Goal: Task Accomplishment & Management: Manage account settings

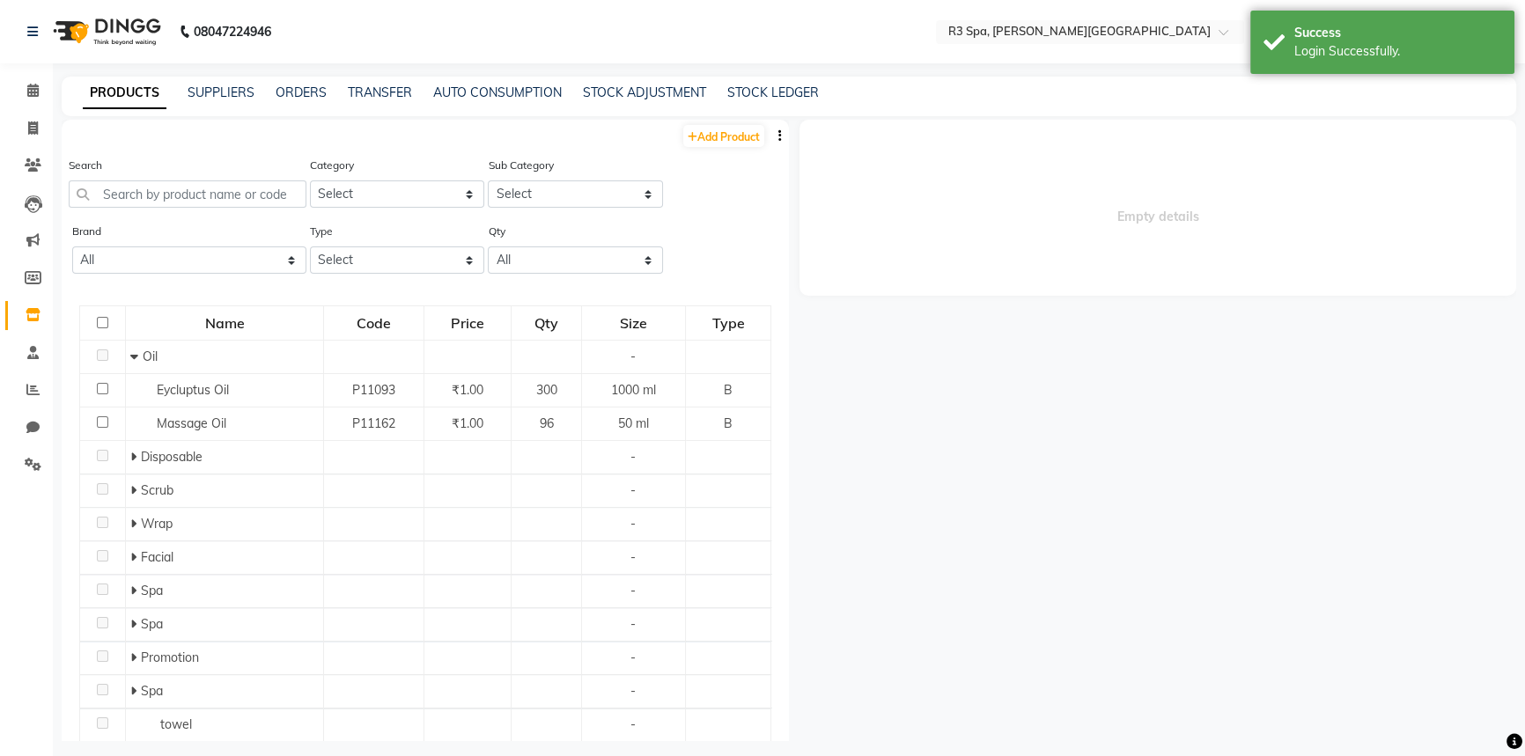
click at [893, 107] on div "PRODUCTS SUPPLIERS ORDERS TRANSFER AUTO CONSUMPTION STOCK ADJUSTMENT STOCK LEDG…" at bounding box center [789, 97] width 1455 height 40
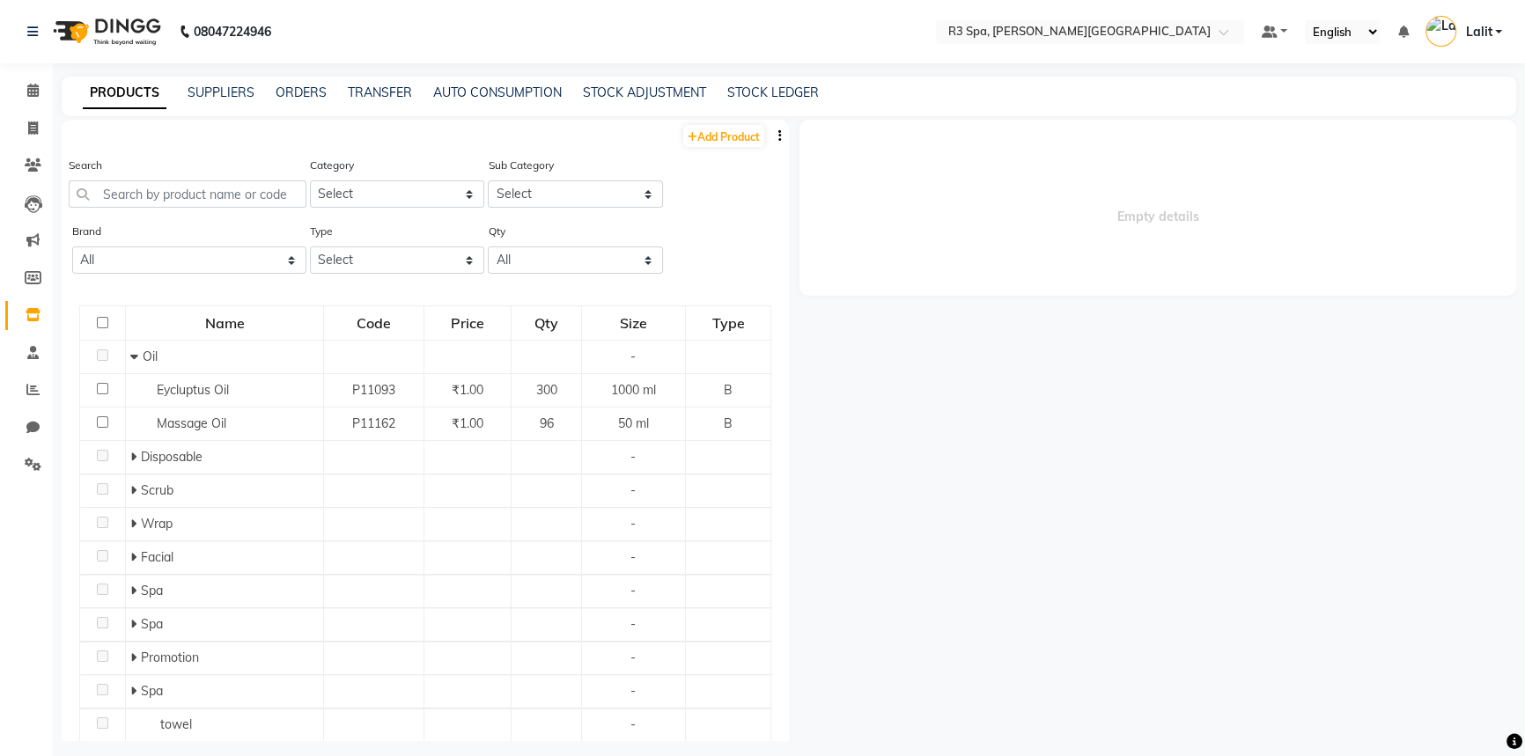
drag, startPoint x: 944, startPoint y: 197, endPoint x: 712, endPoint y: 186, distance: 232.8
click at [941, 198] on span "Empty details" at bounding box center [1158, 208] width 717 height 176
click at [789, 458] on div "Empty details" at bounding box center [1152, 431] width 727 height 622
drag, startPoint x: 762, startPoint y: 236, endPoint x: 737, endPoint y: 229, distance: 25.6
click at [737, 229] on div "Brand All Null Type Select Both Retail Consumable Qty All Low Out Of Stock" at bounding box center [425, 255] width 727 height 66
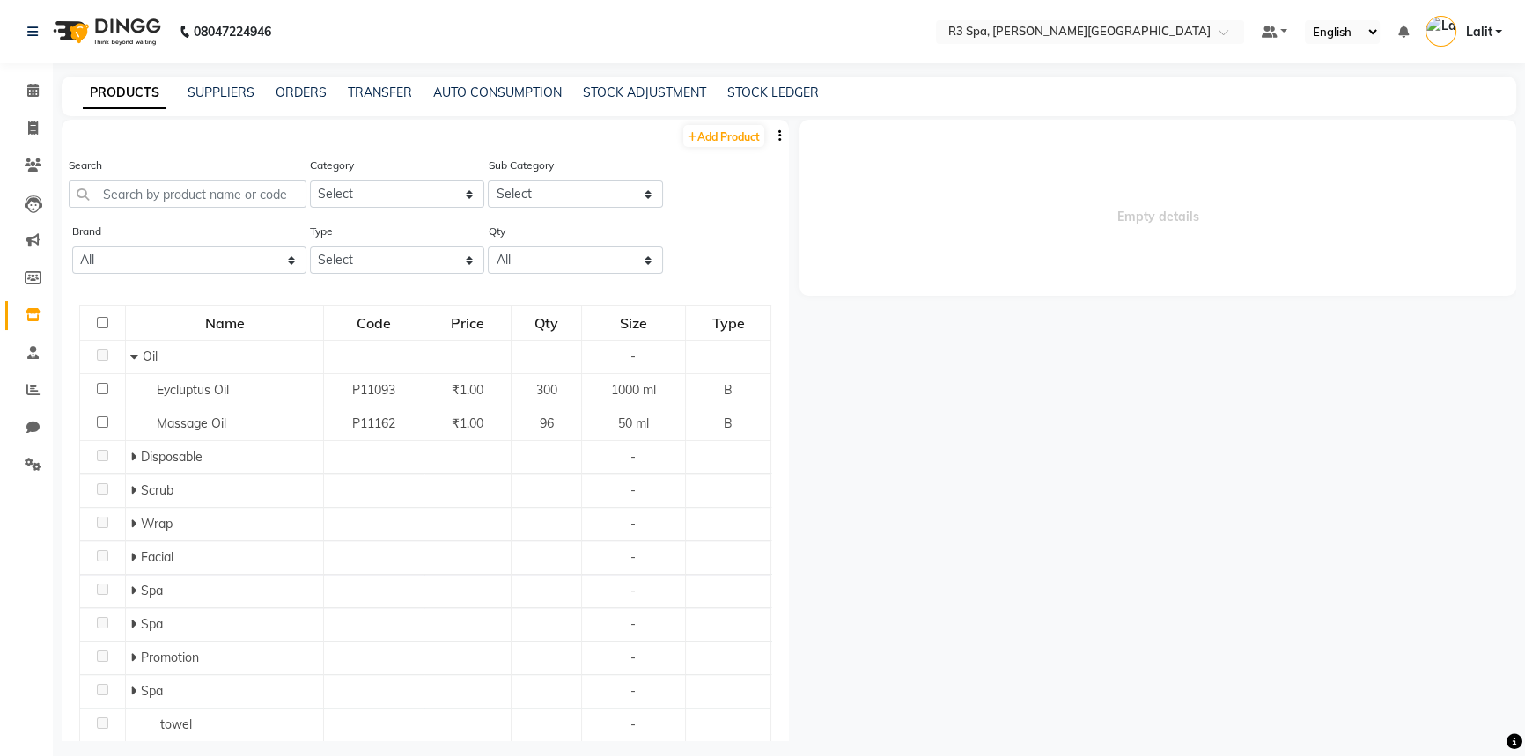
click at [955, 156] on span "Empty details" at bounding box center [1158, 208] width 717 height 176
click at [928, 321] on div "Empty details" at bounding box center [1152, 431] width 727 height 622
click at [837, 210] on span "Empty details" at bounding box center [1158, 208] width 717 height 176
click at [945, 137] on span "Empty details" at bounding box center [1158, 208] width 717 height 176
click at [1119, 40] on input "text" at bounding box center [1072, 34] width 255 height 18
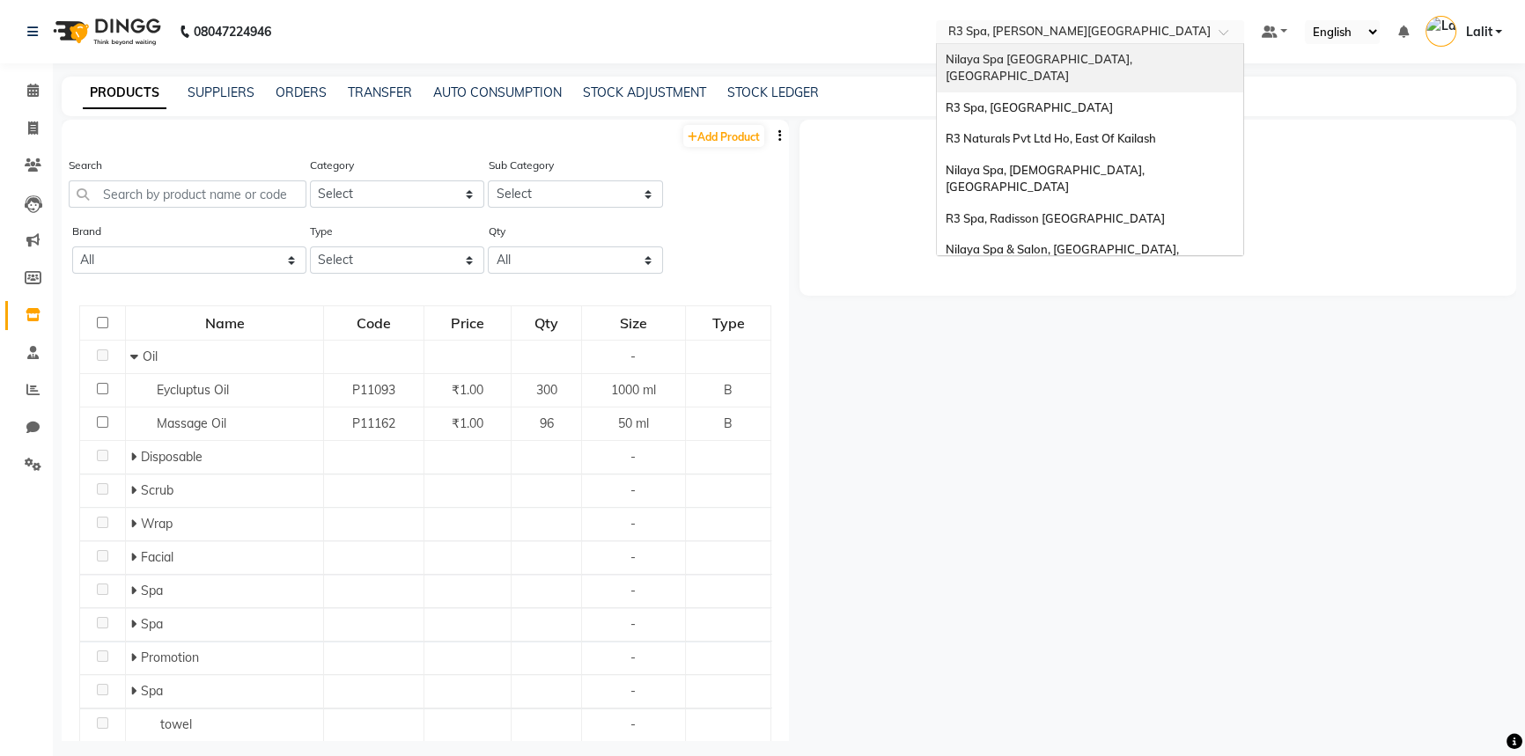
click at [1171, 49] on div "Nilaya Spa [GEOGRAPHIC_DATA], [GEOGRAPHIC_DATA]" at bounding box center [1090, 68] width 306 height 48
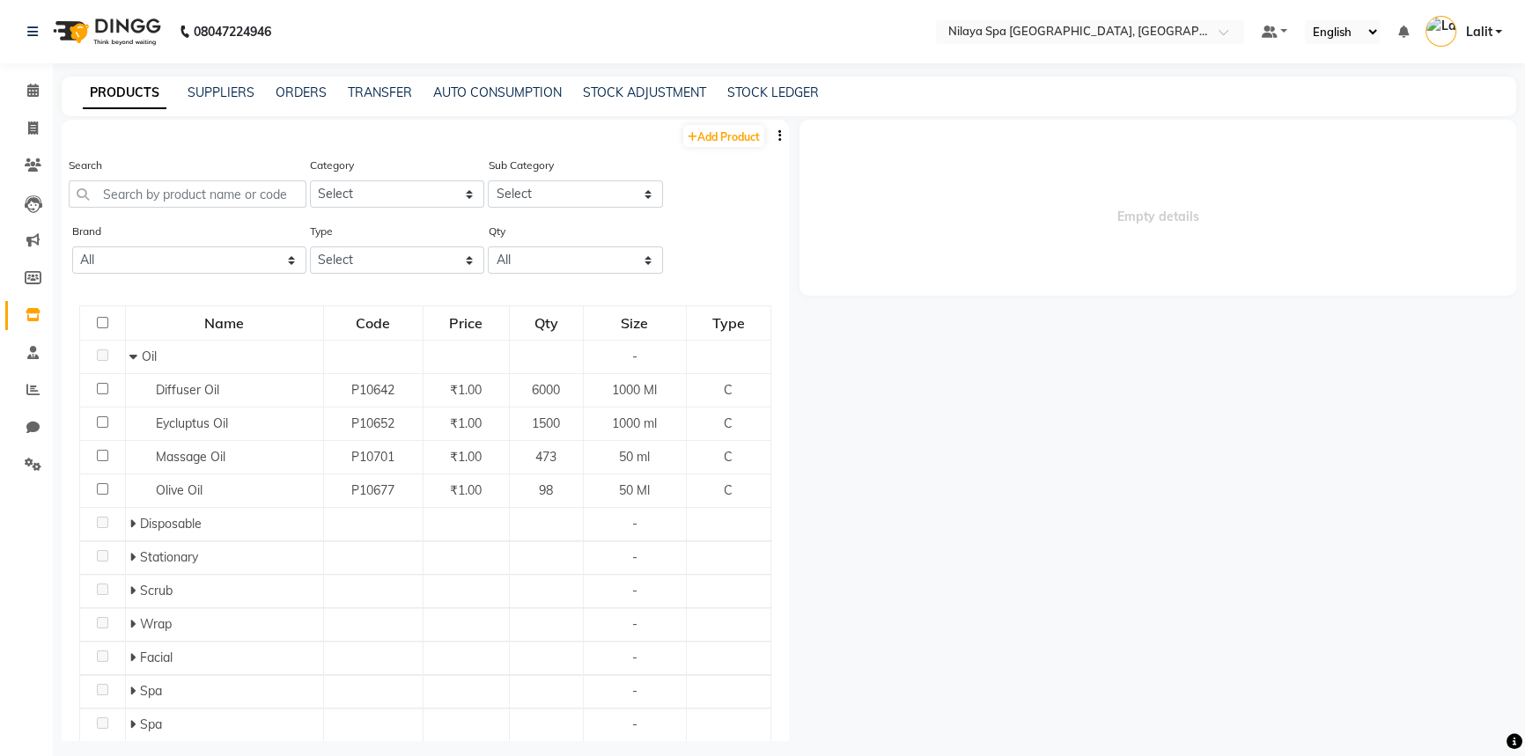
click at [295, 156] on div "Search" at bounding box center [188, 182] width 238 height 52
click at [329, 130] on div "Add Product" at bounding box center [425, 134] width 727 height 29
click at [468, 124] on div "Add Product" at bounding box center [425, 134] width 727 height 29
drag, startPoint x: 515, startPoint y: 128, endPoint x: 458, endPoint y: 146, distance: 60.2
click at [438, 149] on div "Add Product Search Category Select Personal Care Name Batch Uniform salon Other…" at bounding box center [425, 575] width 727 height 910
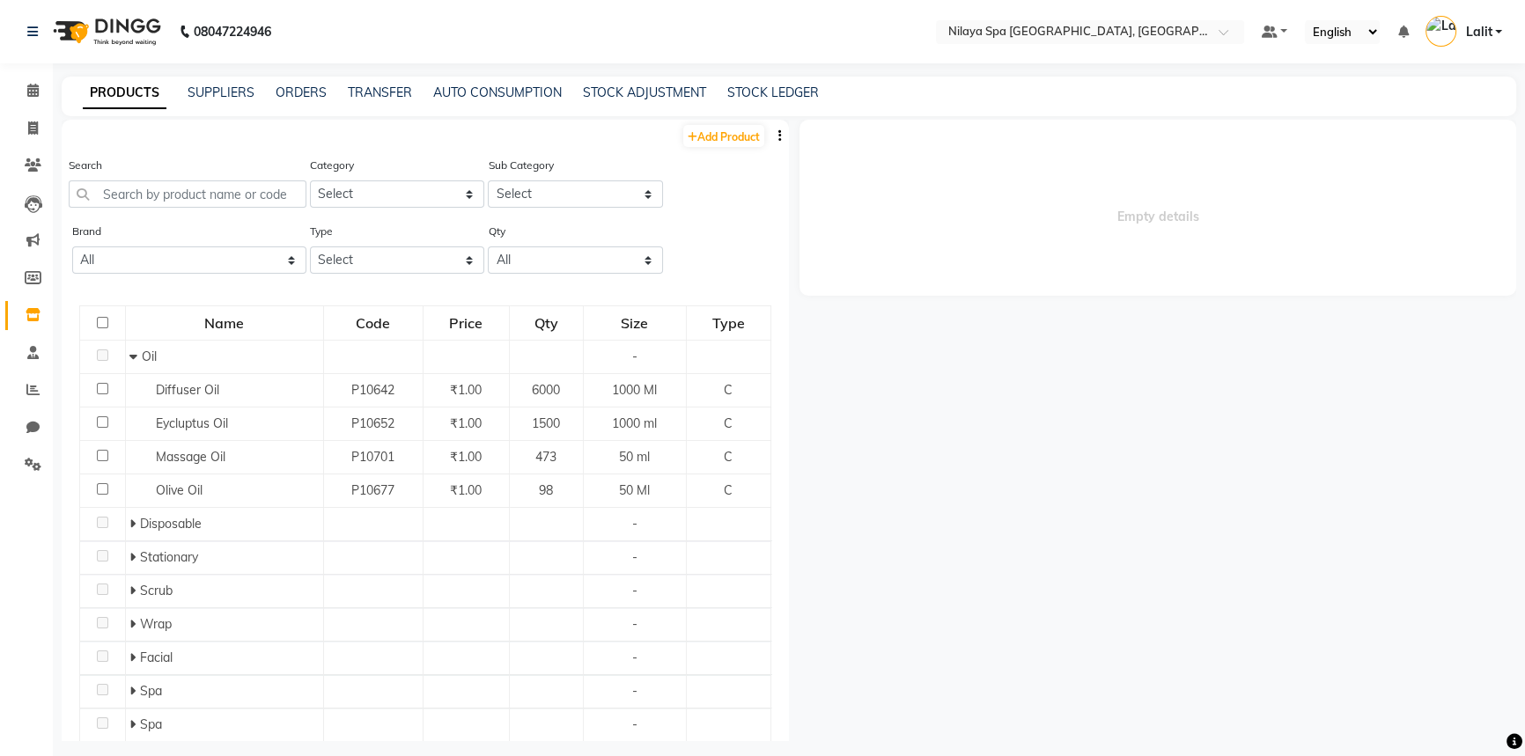
click at [467, 143] on div "Add Product" at bounding box center [425, 134] width 727 height 29
click at [223, 176] on div "Search" at bounding box center [188, 182] width 238 height 52
click at [543, 136] on div "Add Product" at bounding box center [425, 134] width 727 height 29
click at [26, 402] on link "Reports" at bounding box center [26, 390] width 42 height 29
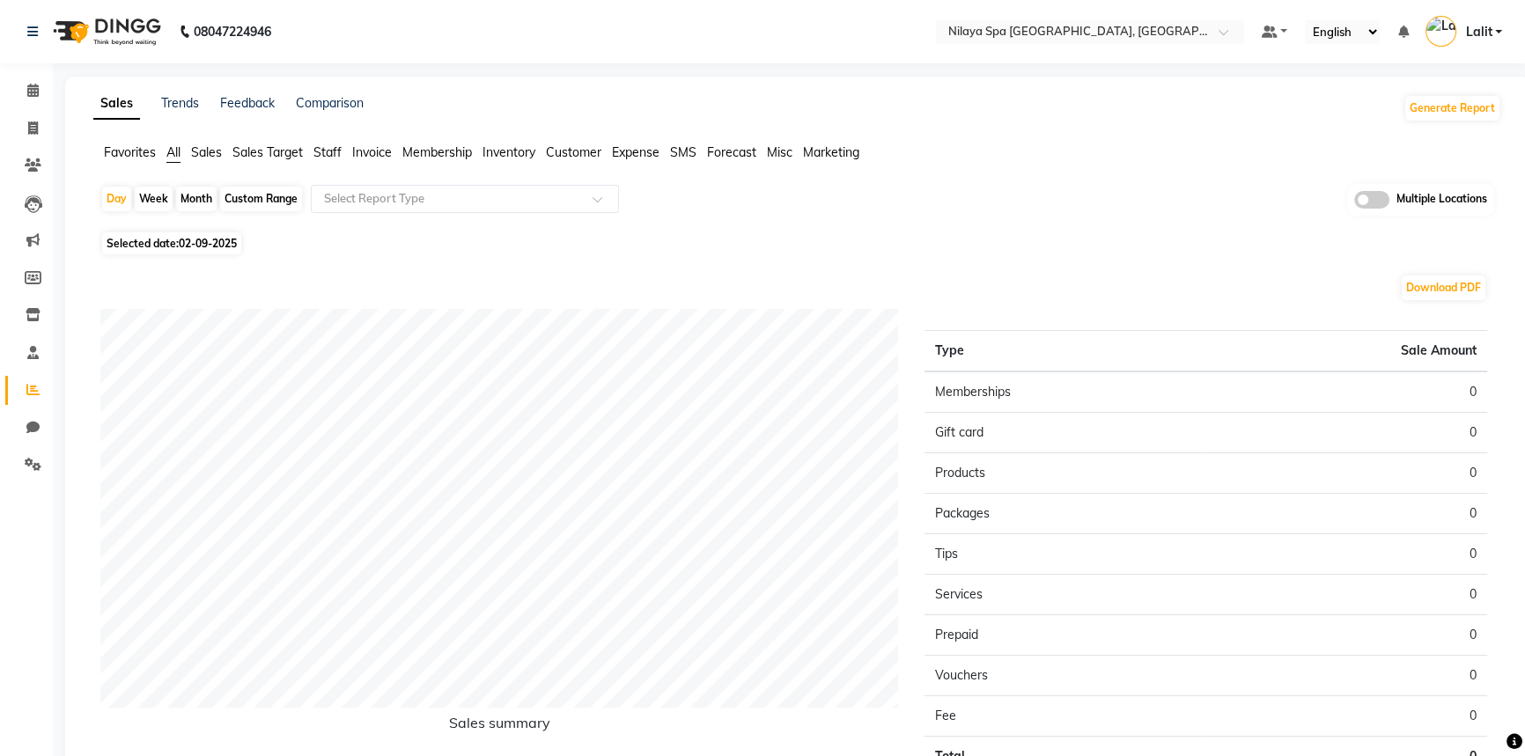
click at [209, 247] on span "02-09-2025" at bounding box center [208, 243] width 58 height 13
select select "9"
select select "2025"
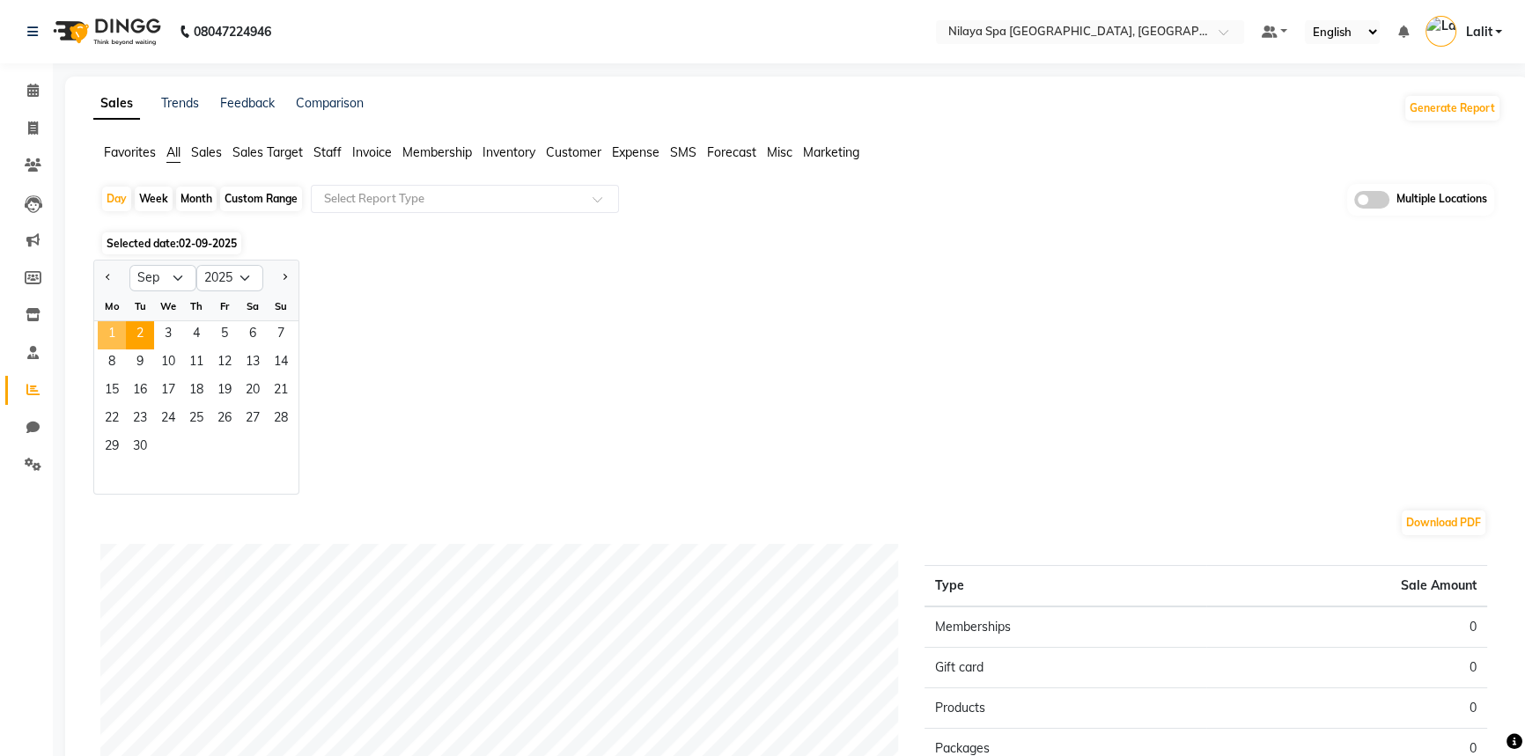
click at [113, 333] on span "1" at bounding box center [112, 335] width 28 height 28
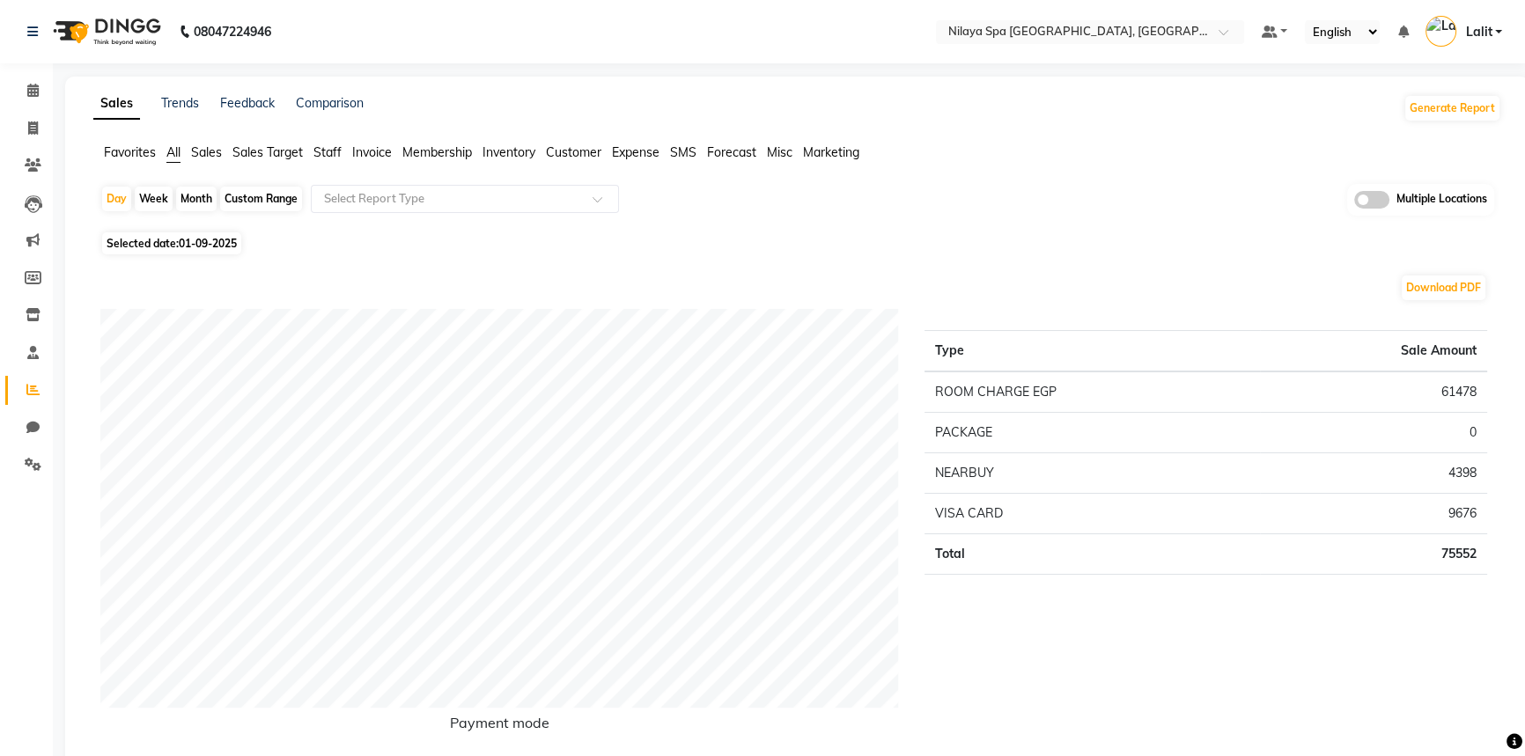
click at [324, 155] on span "Staff" at bounding box center [328, 152] width 28 height 16
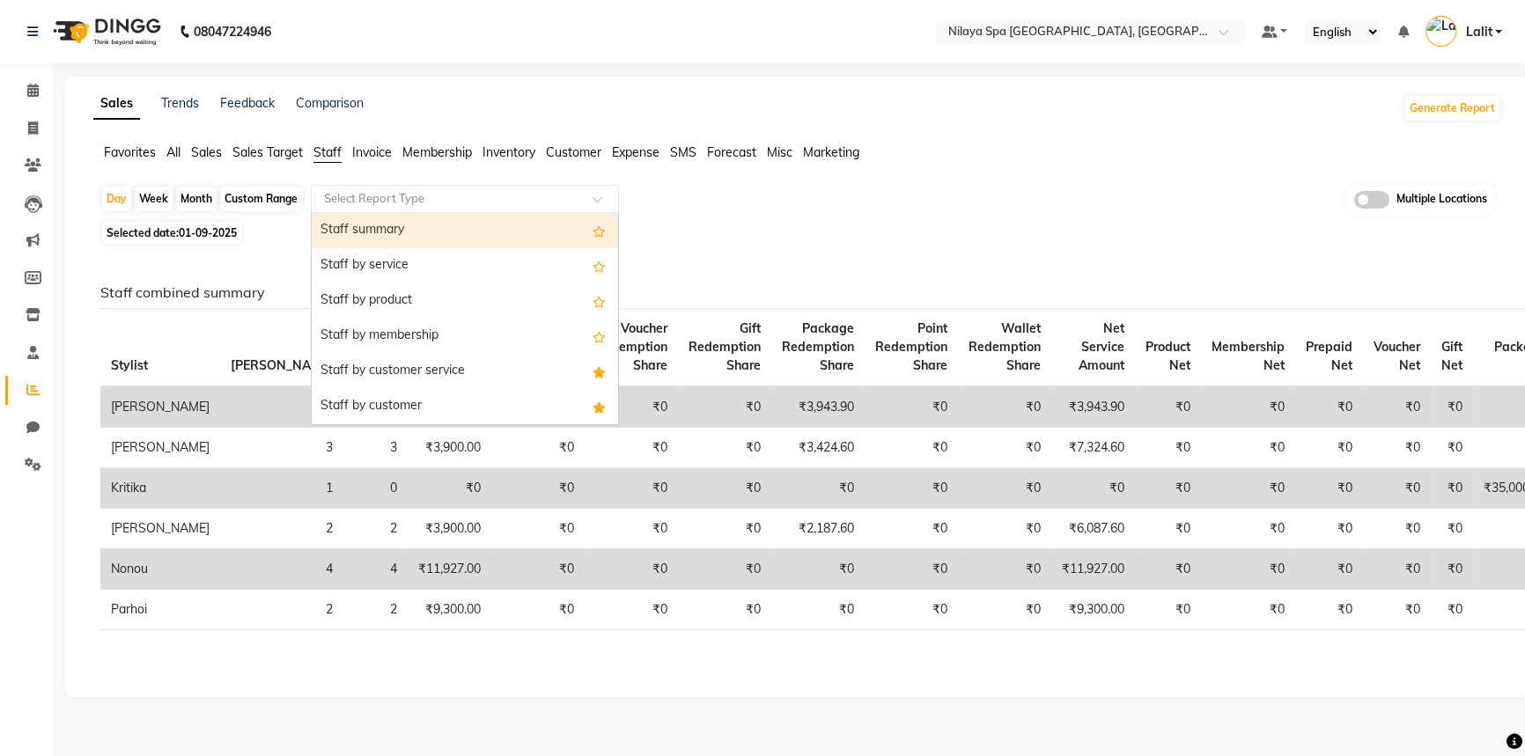
click at [350, 197] on input "text" at bounding box center [448, 199] width 254 height 18
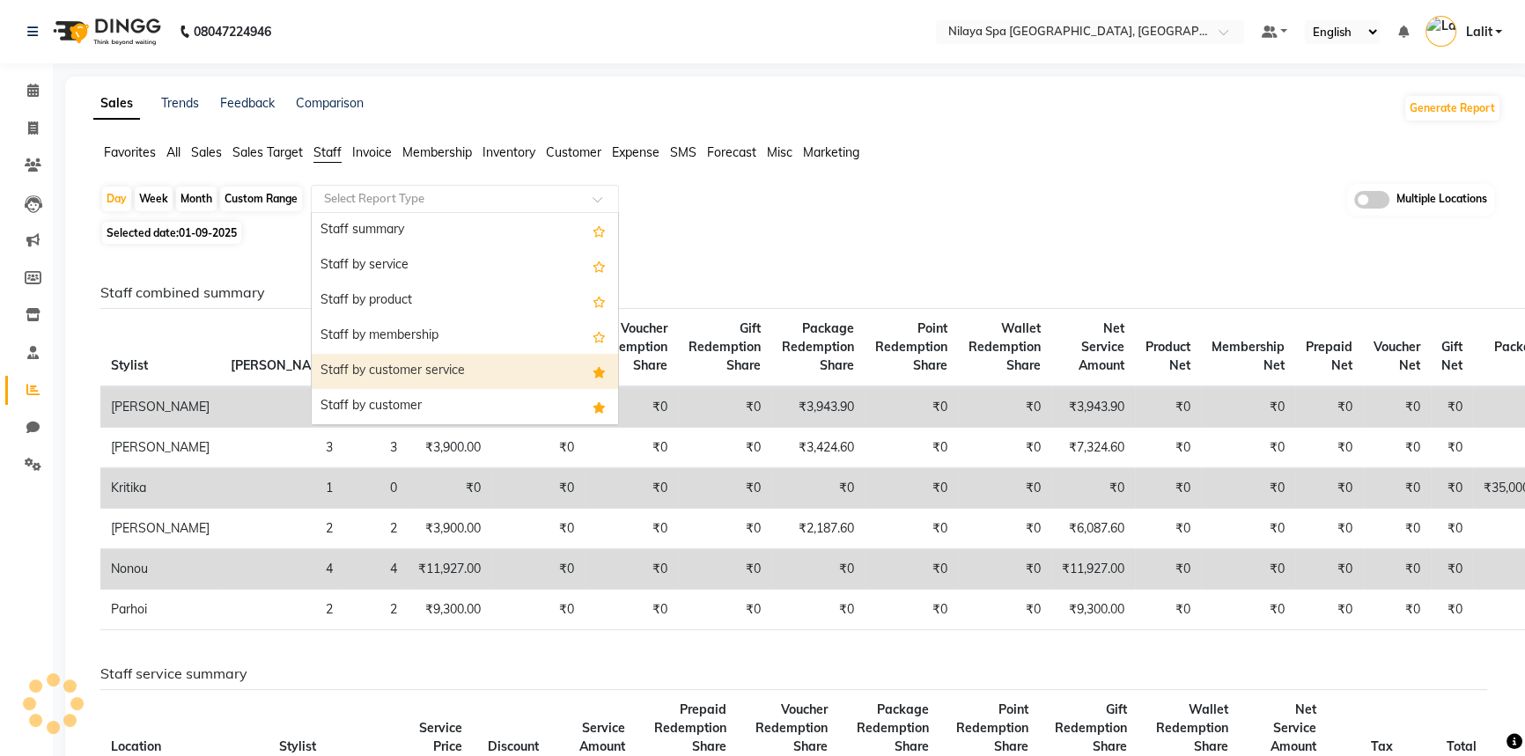
click at [443, 358] on div "Staff by customer service" at bounding box center [465, 371] width 306 height 35
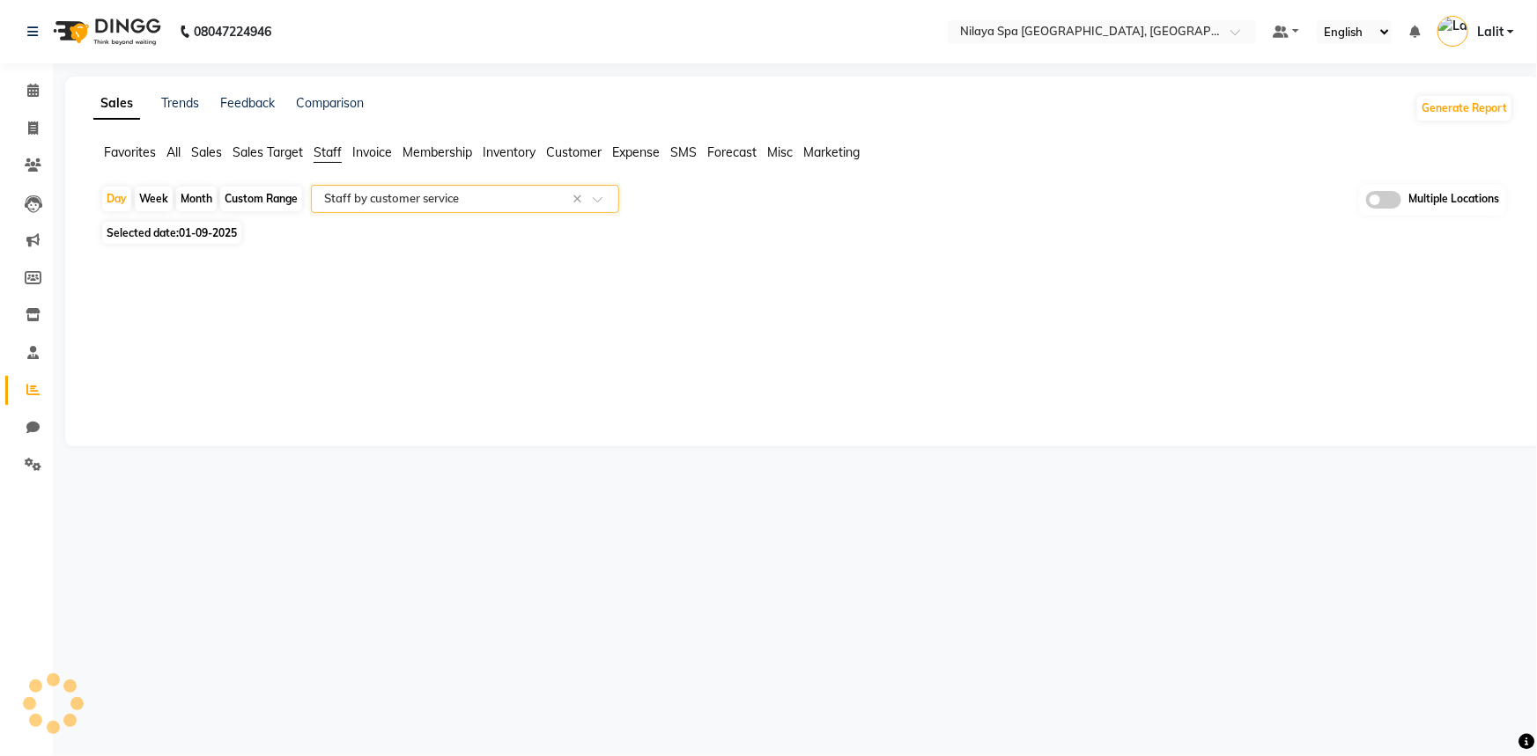
select select "full_report"
select select "csv"
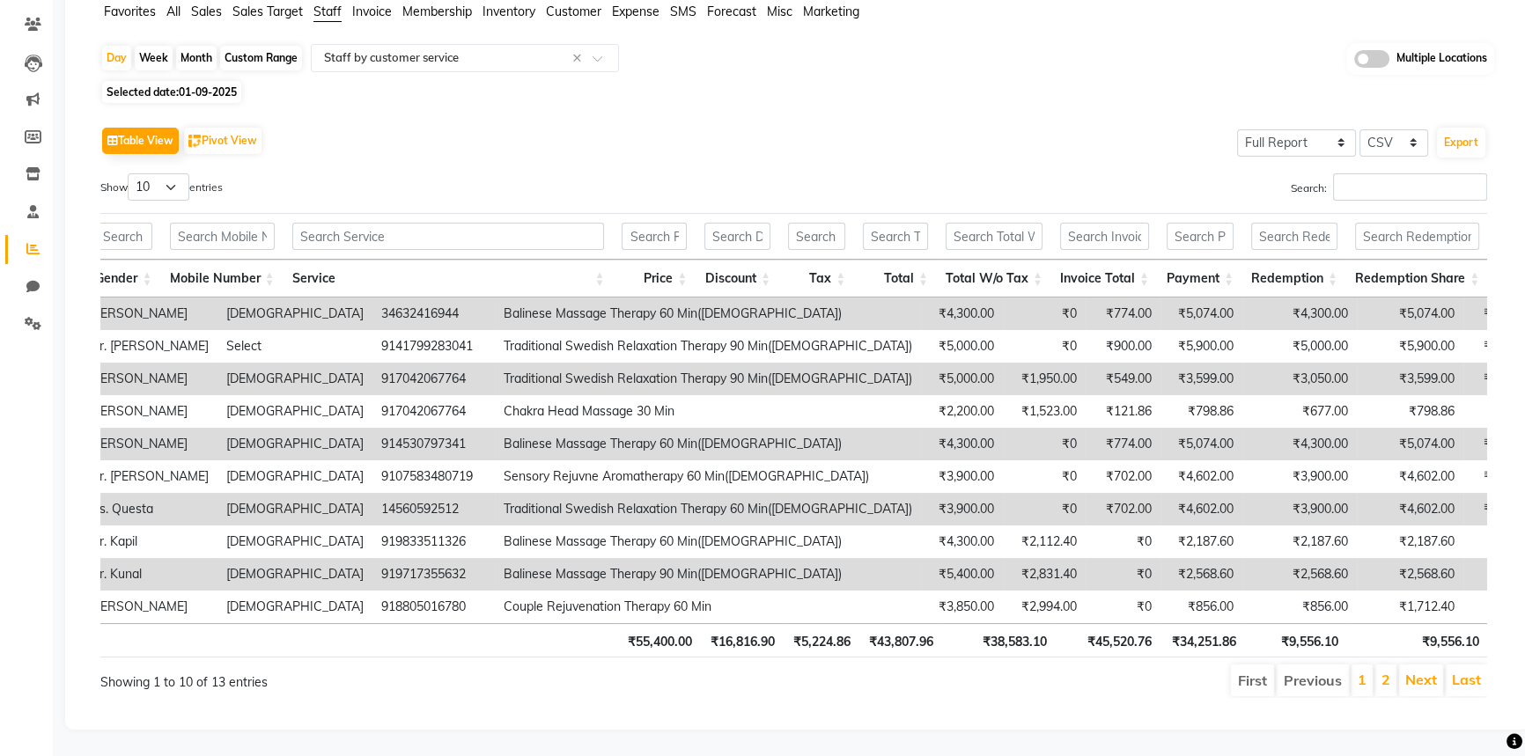
click at [1364, 143] on div "Table View Pivot View Select Full Report Filtered Report Select CSV PDF Export …" at bounding box center [793, 410] width 1387 height 576
click at [1364, 173] on input "Search:" at bounding box center [1410, 186] width 154 height 27
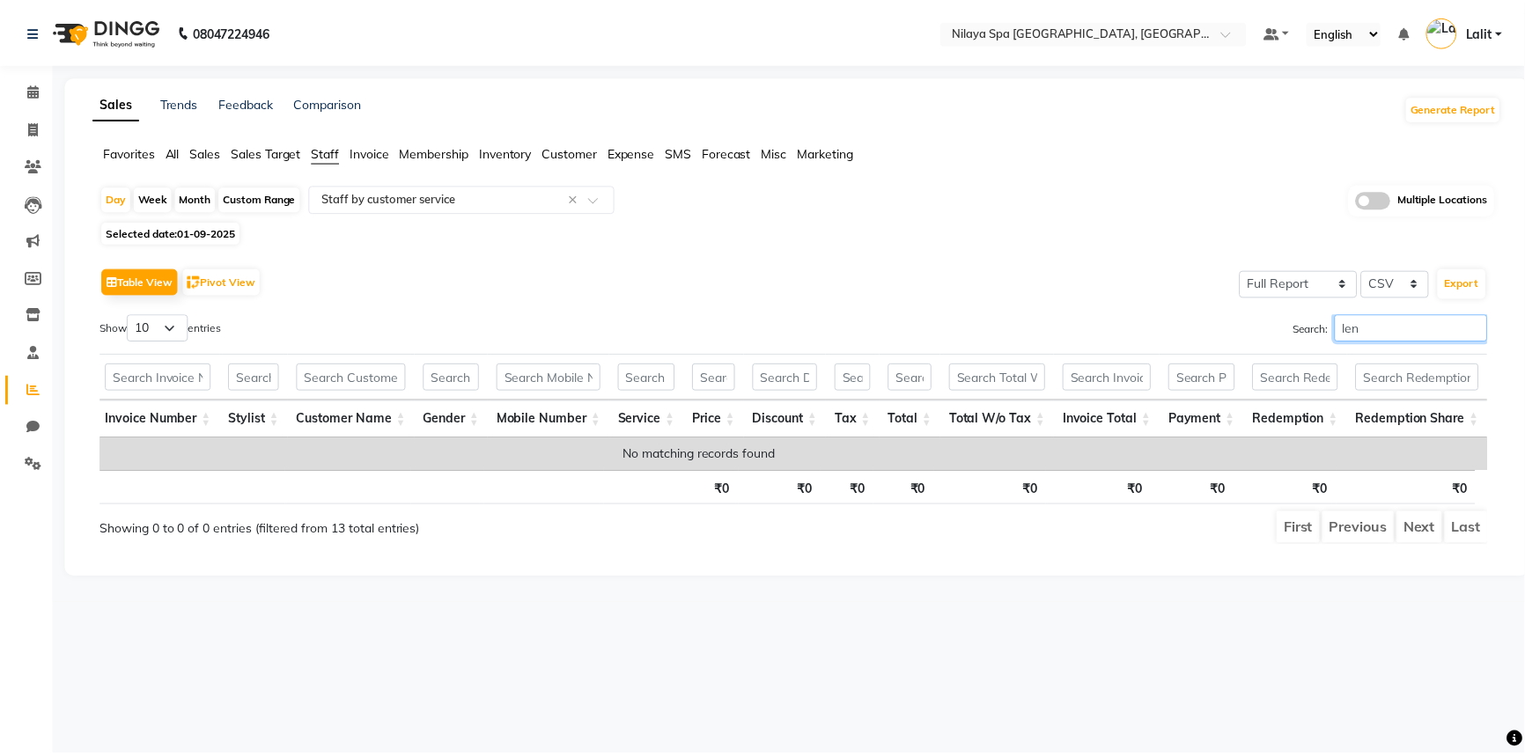
scroll to position [0, 179]
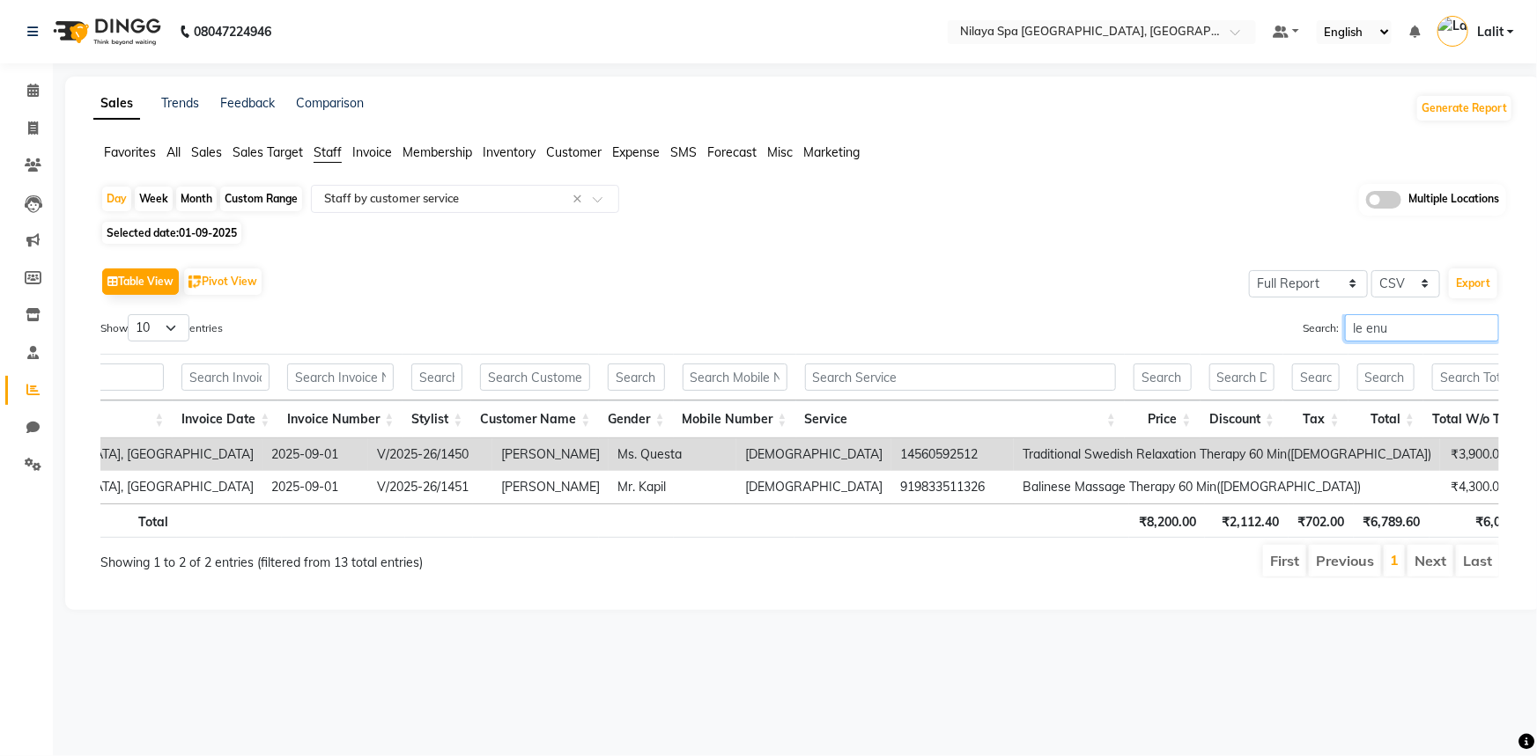
drag, startPoint x: 1405, startPoint y: 315, endPoint x: 1243, endPoint y: 325, distance: 163.2
click at [1243, 325] on div "Search: le enu" at bounding box center [1156, 331] width 686 height 34
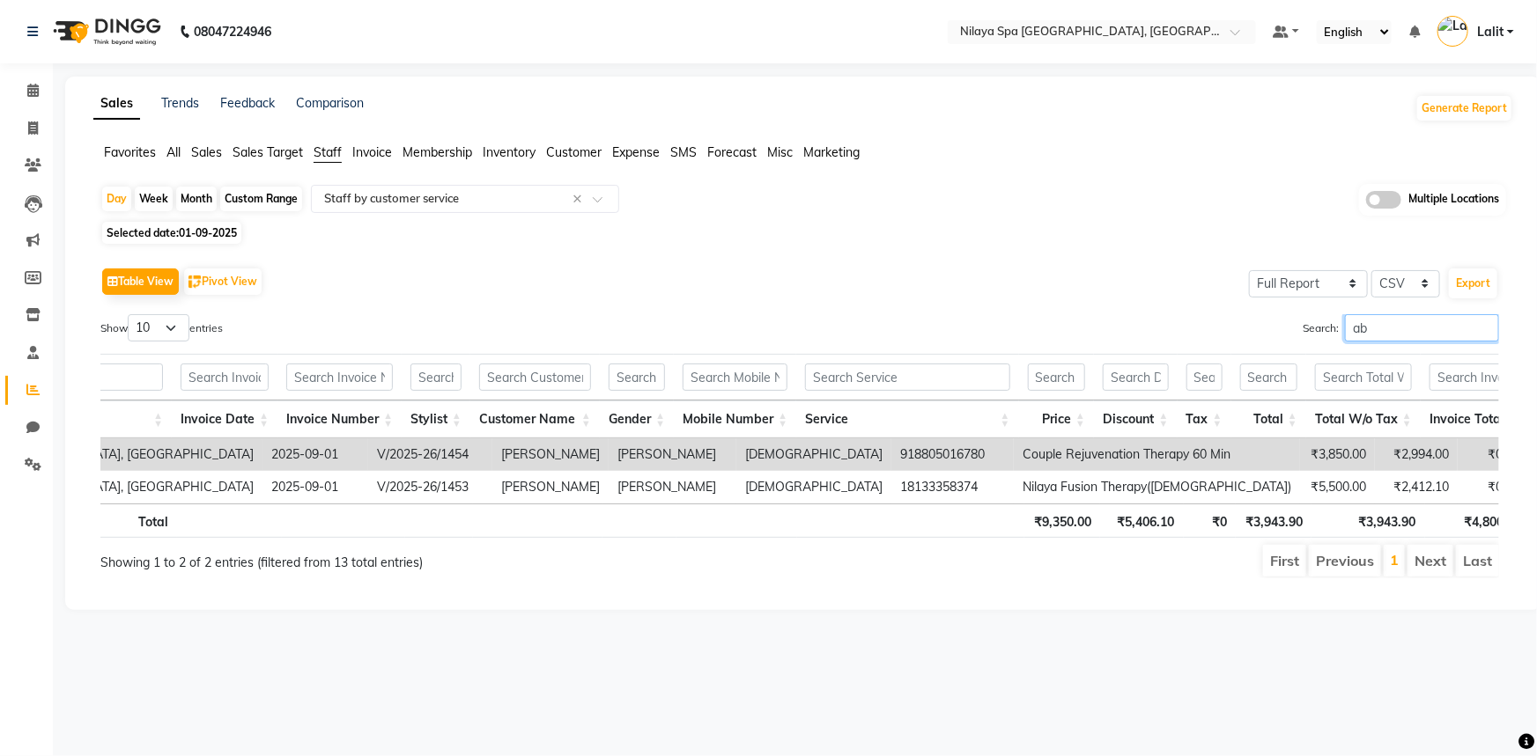
drag, startPoint x: 1367, startPoint y: 331, endPoint x: 1214, endPoint y: 327, distance: 153.3
click at [1214, 327] on div "Search: ab" at bounding box center [1156, 331] width 686 height 34
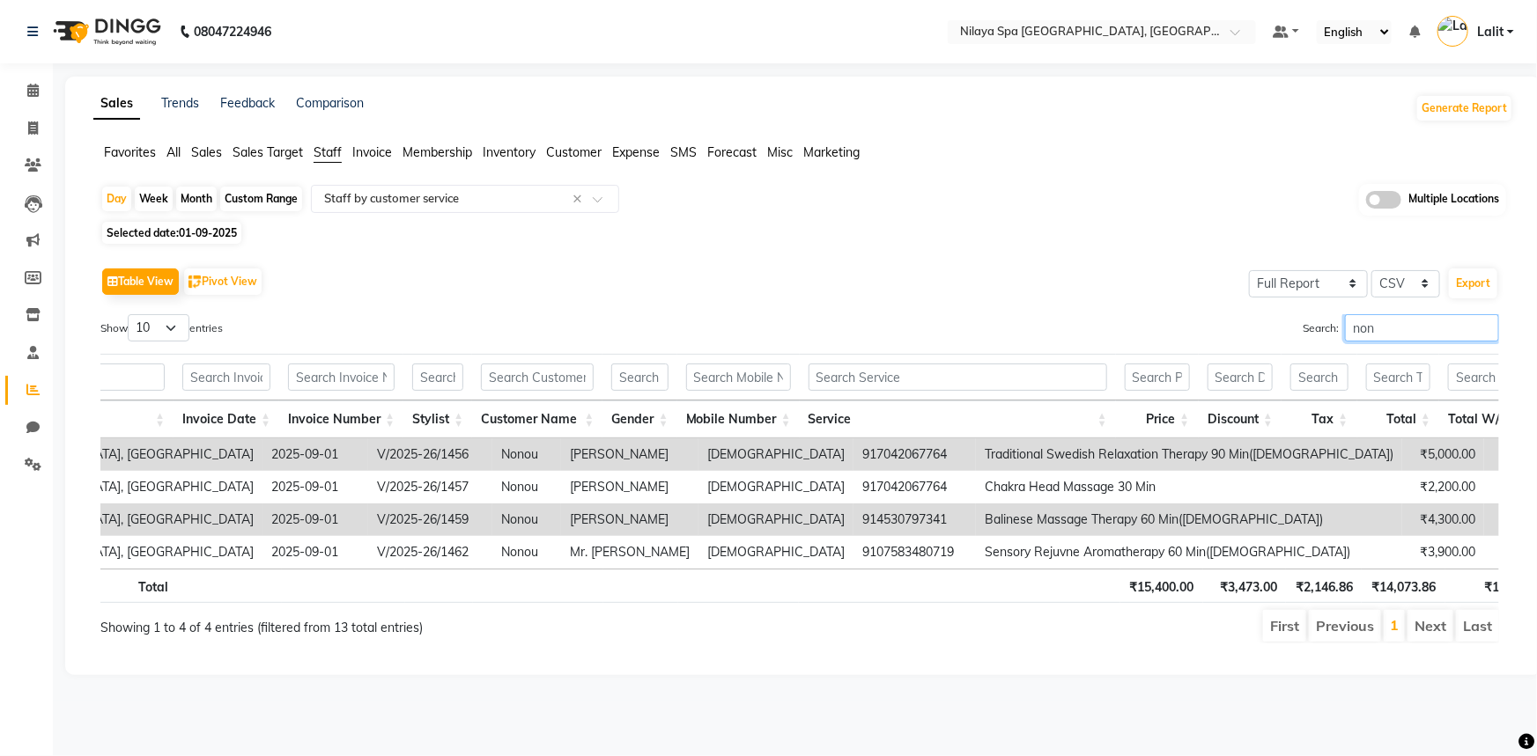
drag, startPoint x: 1418, startPoint y: 337, endPoint x: 1265, endPoint y: 334, distance: 153.3
click at [1265, 334] on div "Search: non" at bounding box center [1156, 331] width 686 height 34
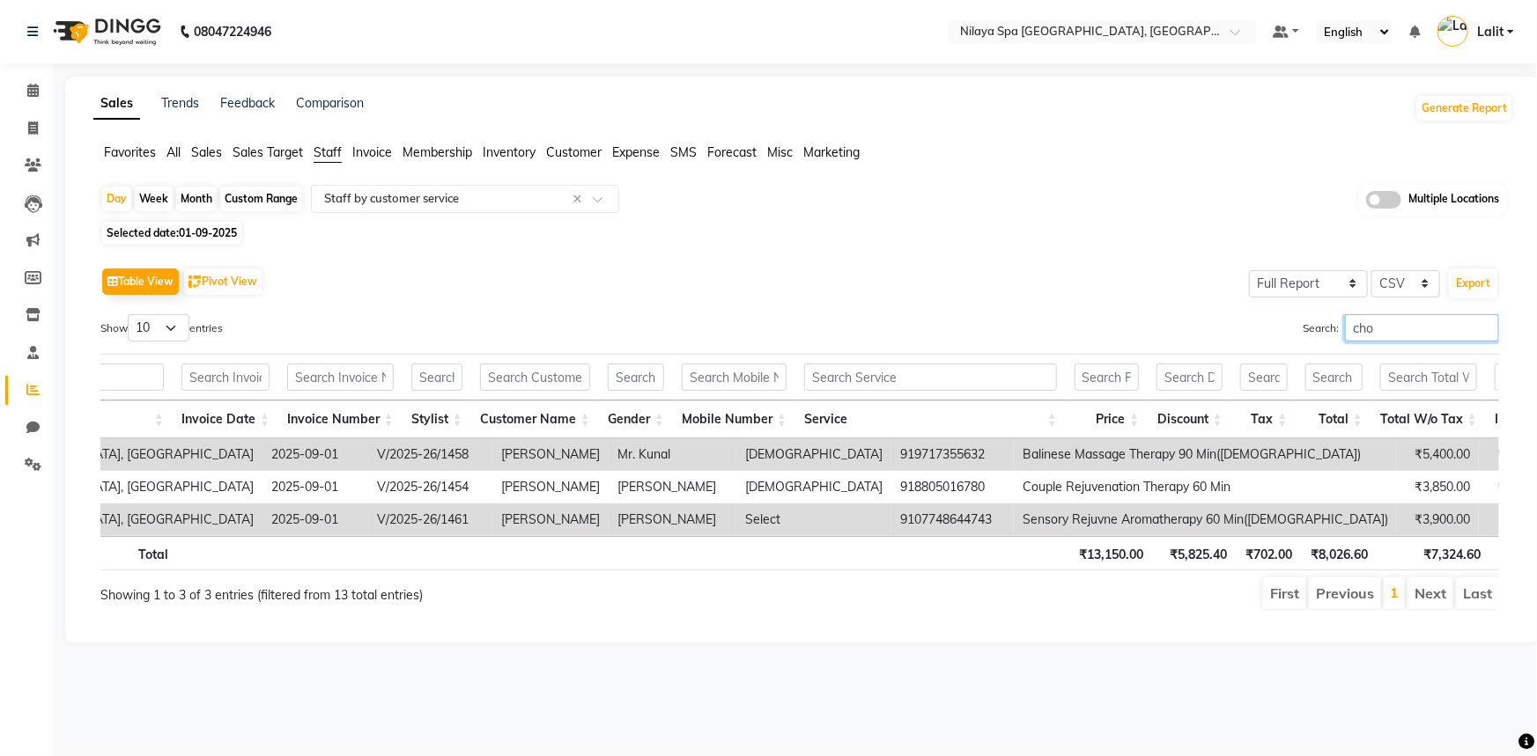
type input "cho"
drag, startPoint x: 1370, startPoint y: 321, endPoint x: 1328, endPoint y: 320, distance: 42.3
click at [1328, 320] on label "Search: cho" at bounding box center [1400, 327] width 196 height 27
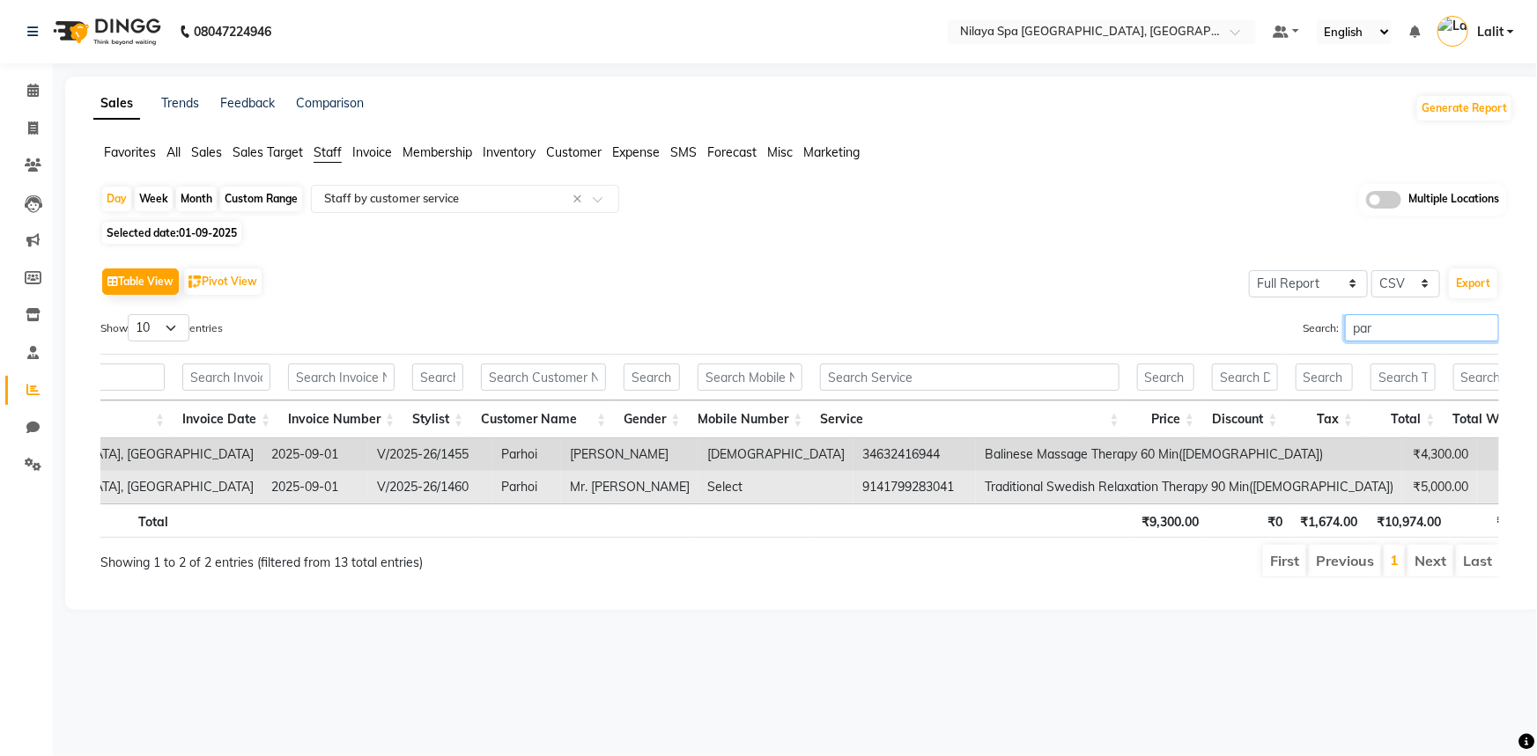
type input "par"
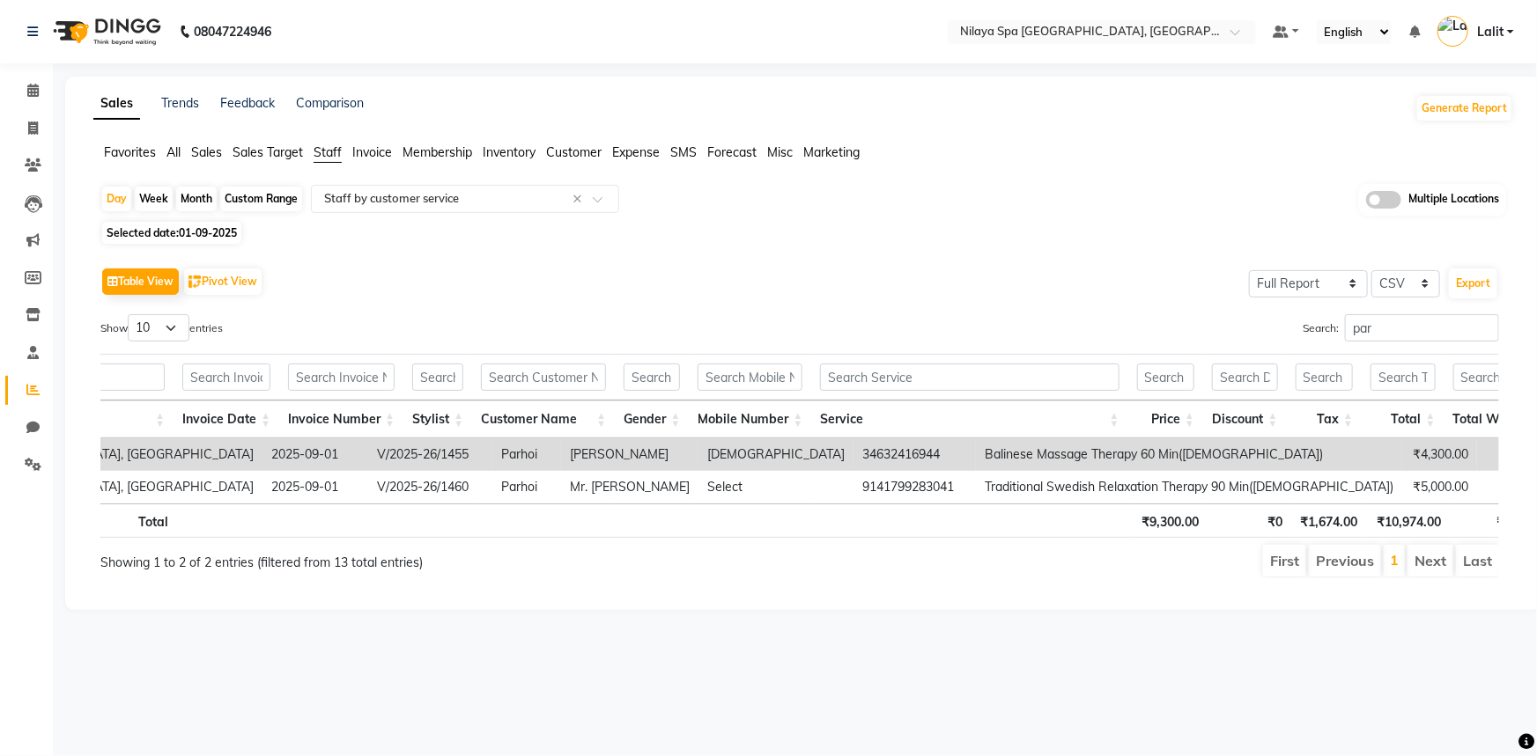
click at [896, 344] on div "Search: par" at bounding box center [1156, 331] width 686 height 34
click at [1163, 63] on div "08047224946 Select Location × Nilaya Spa Marriott Whitefield, Whitefield Defaul…" at bounding box center [768, 378] width 1537 height 756
click at [564, 147] on span "Customer" at bounding box center [573, 152] width 55 height 16
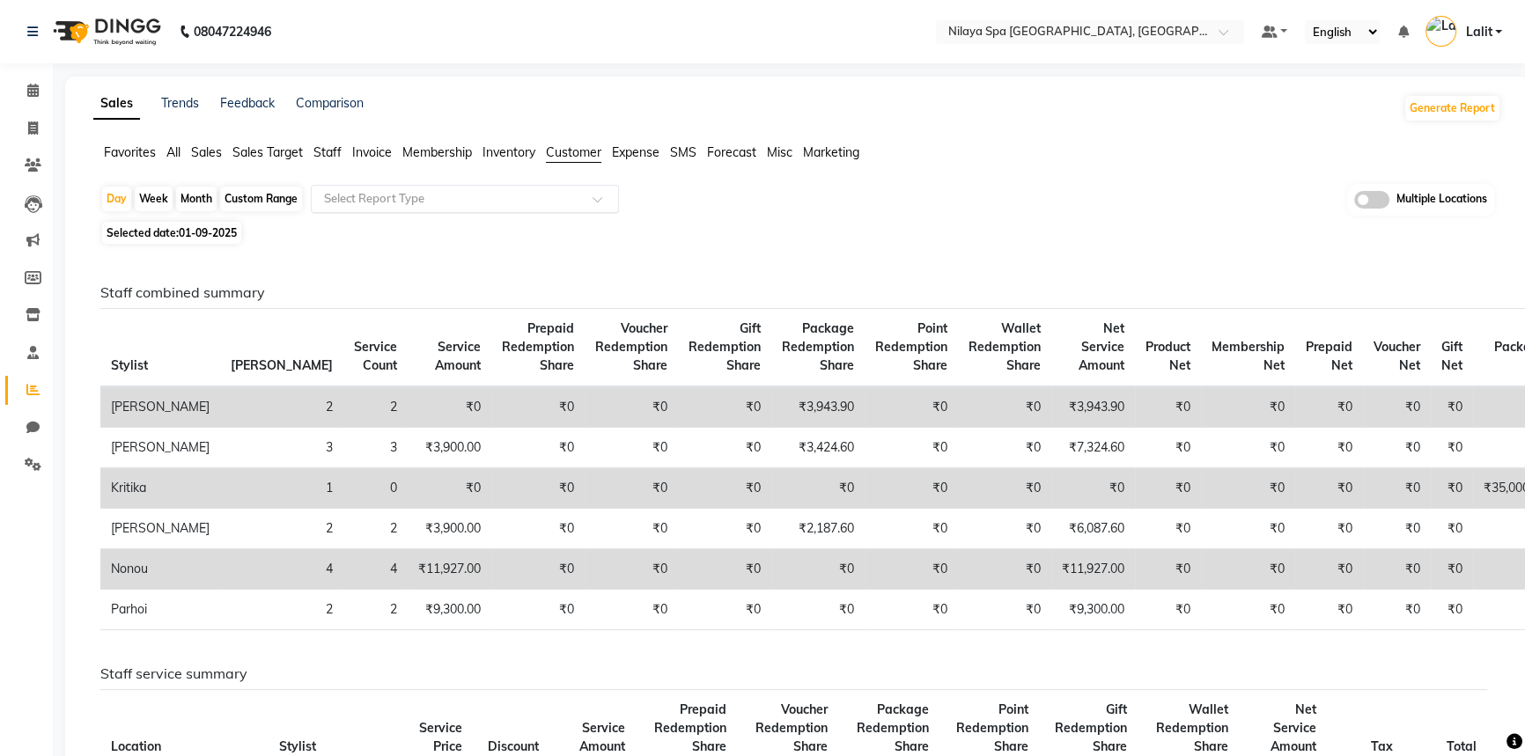
click at [427, 199] on input "text" at bounding box center [448, 199] width 254 height 18
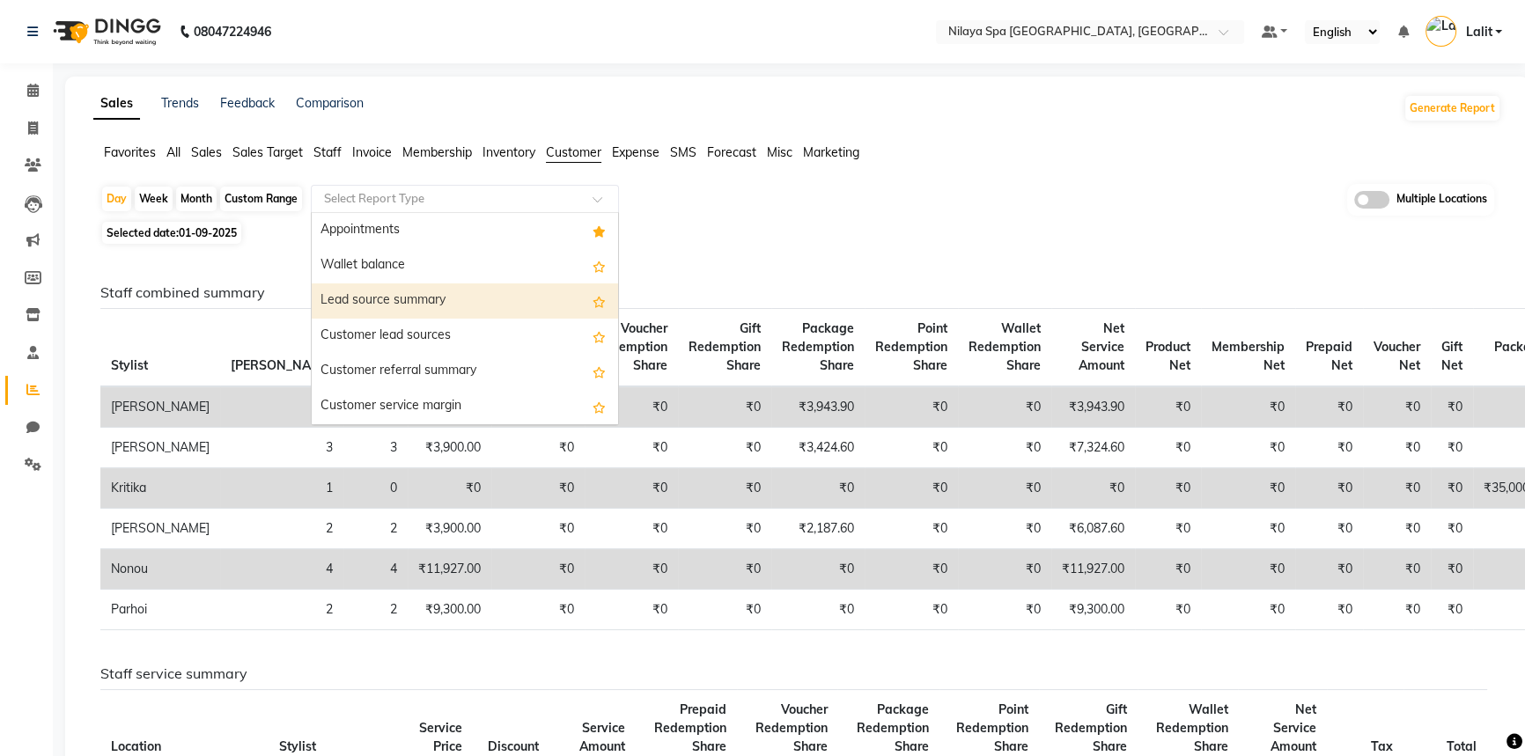
scroll to position [0, 0]
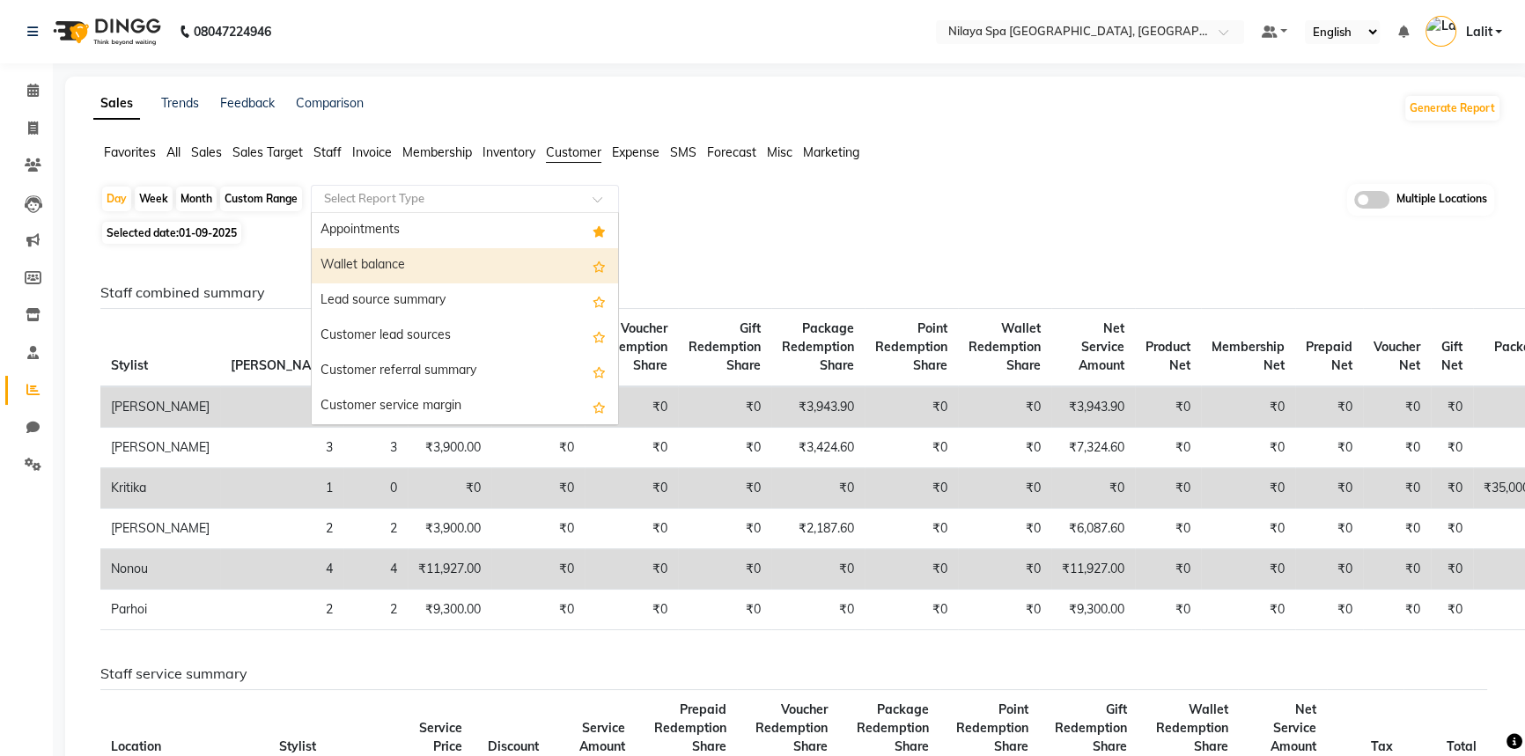
click at [229, 157] on ul "Favorites All Sales Sales Target Staff Invoice Membership Inventory Customer Ex…" at bounding box center [797, 153] width 1408 height 19
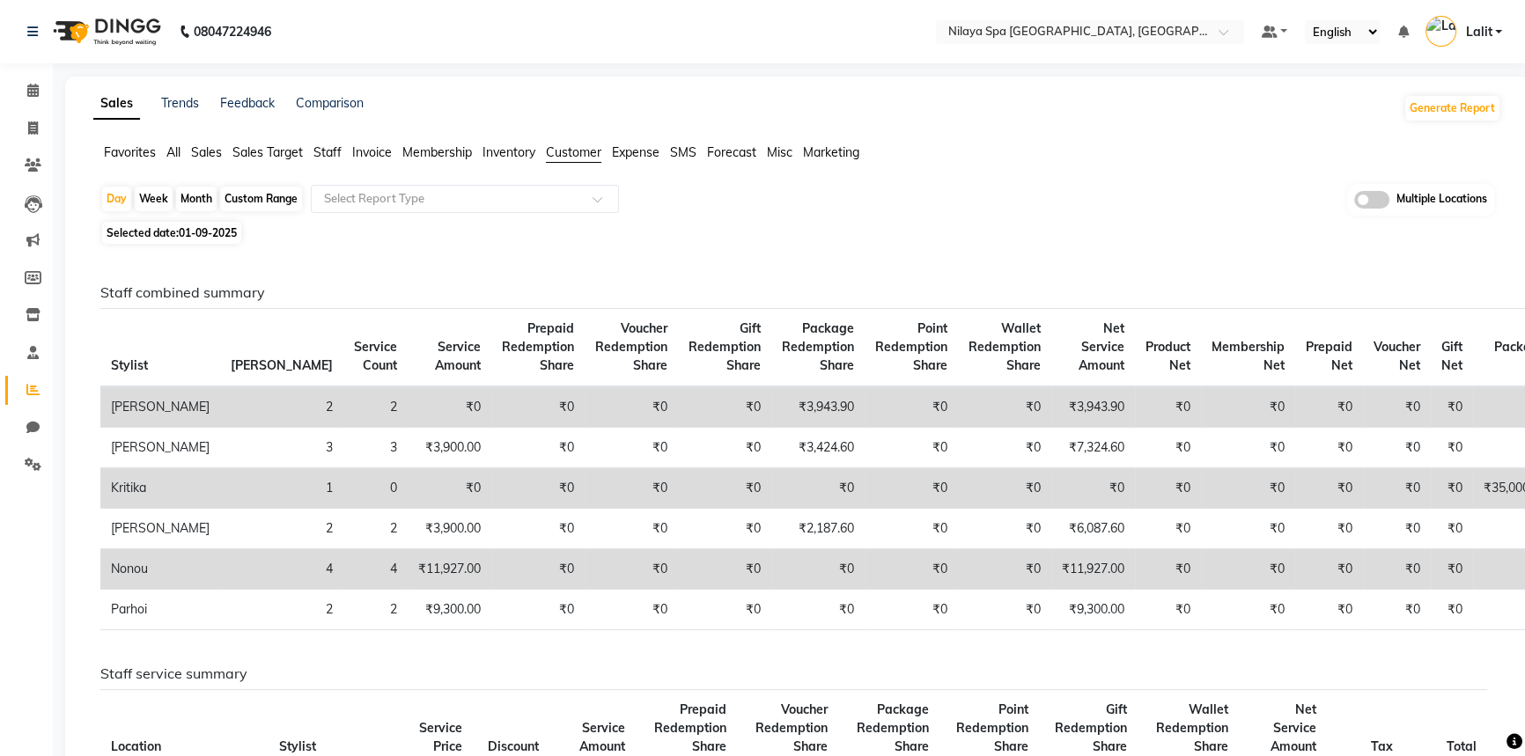
click at [198, 150] on span "Sales" at bounding box center [206, 152] width 31 height 16
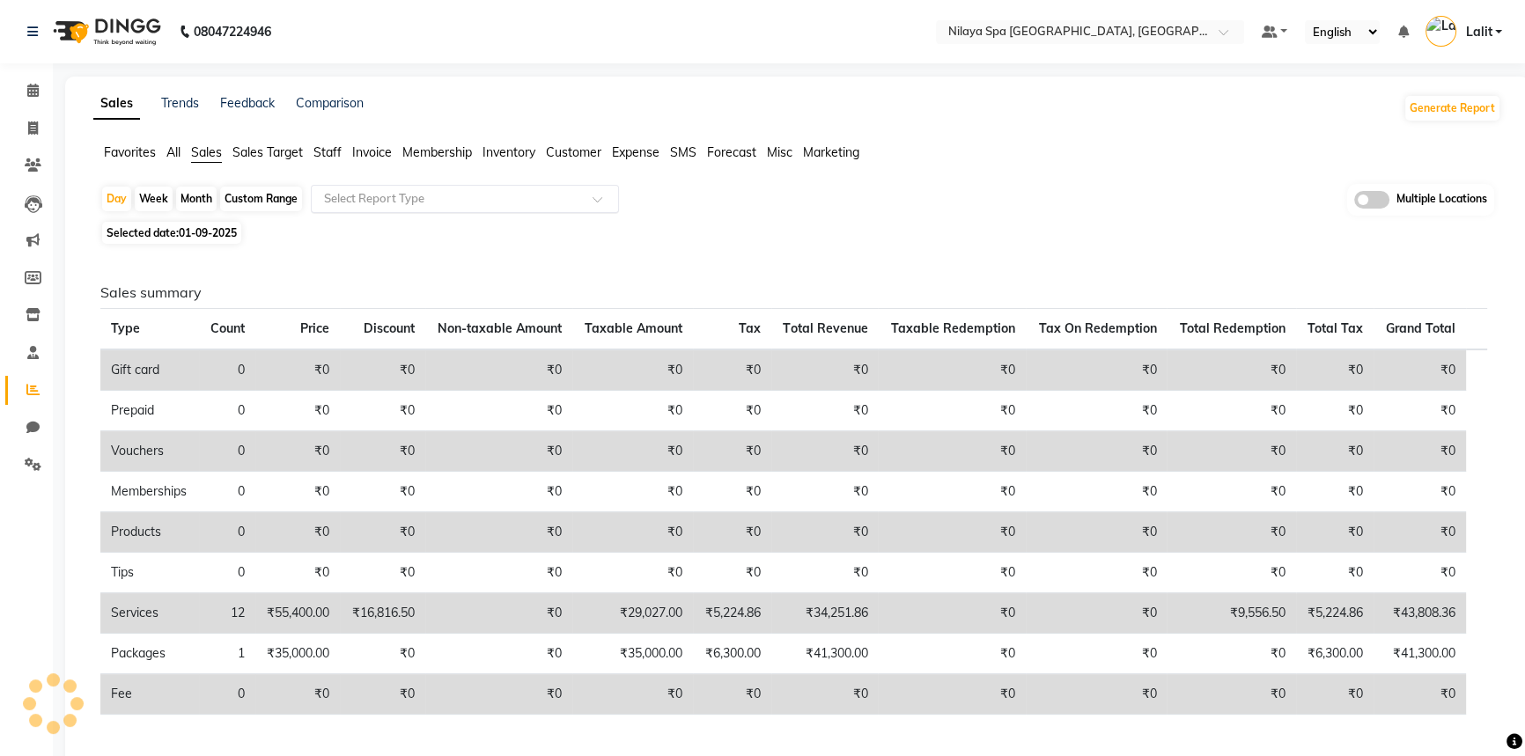
drag, startPoint x: 439, startPoint y: 185, endPoint x: 411, endPoint y: 203, distance: 33.7
click at [438, 186] on div "Select Report Type" at bounding box center [465, 199] width 308 height 28
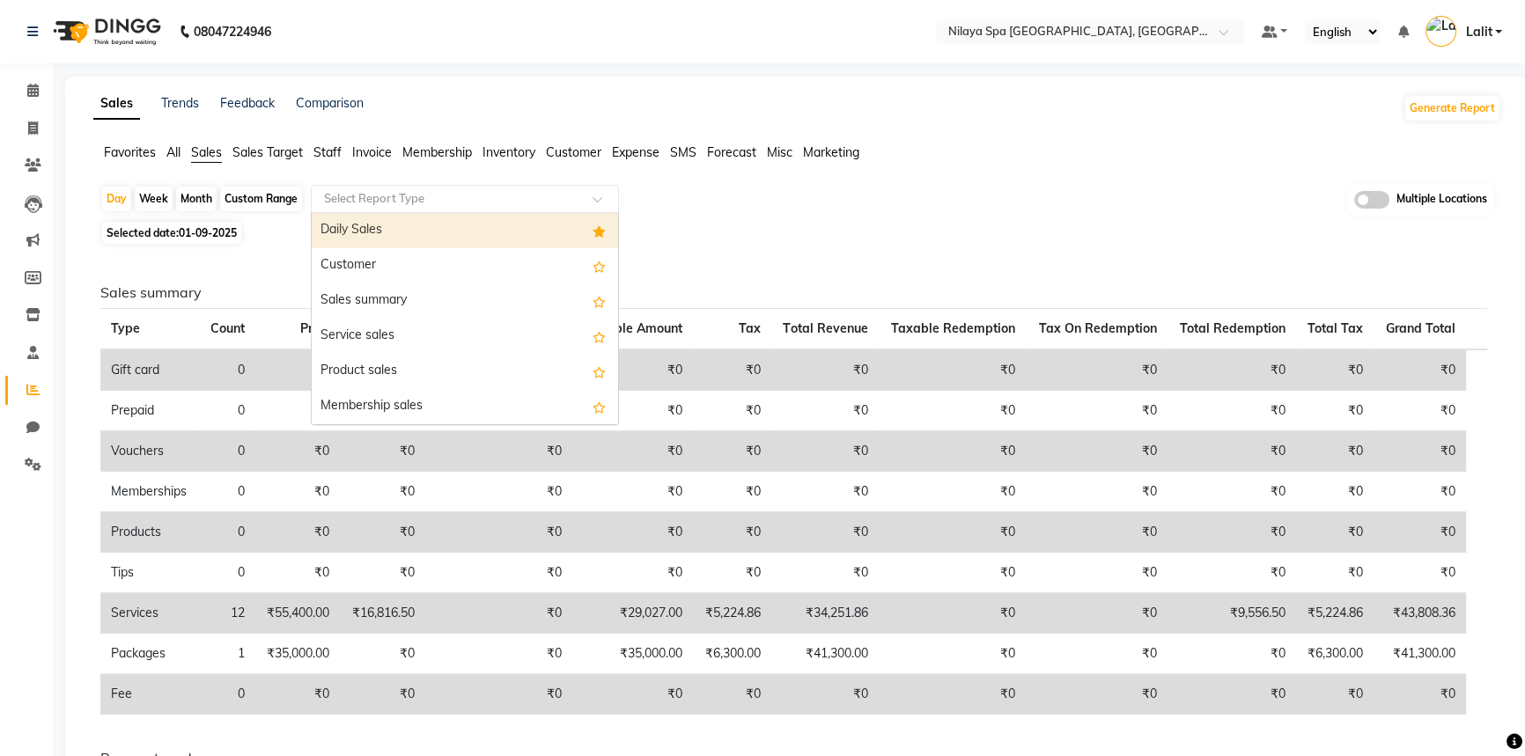
click at [411, 203] on input "text" at bounding box center [448, 199] width 254 height 18
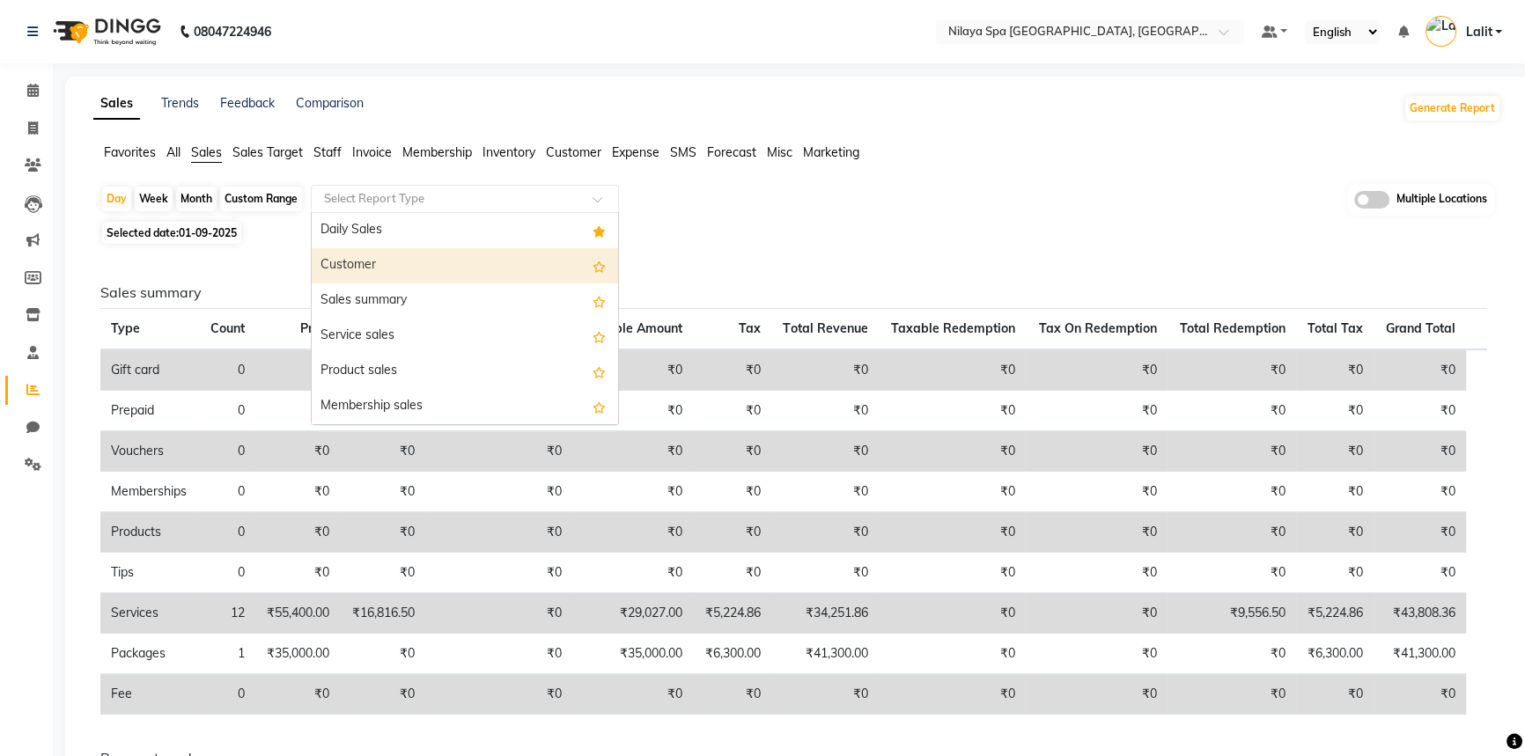
click at [345, 273] on div "Customer" at bounding box center [465, 265] width 306 height 35
select select "full_report"
select select "csv"
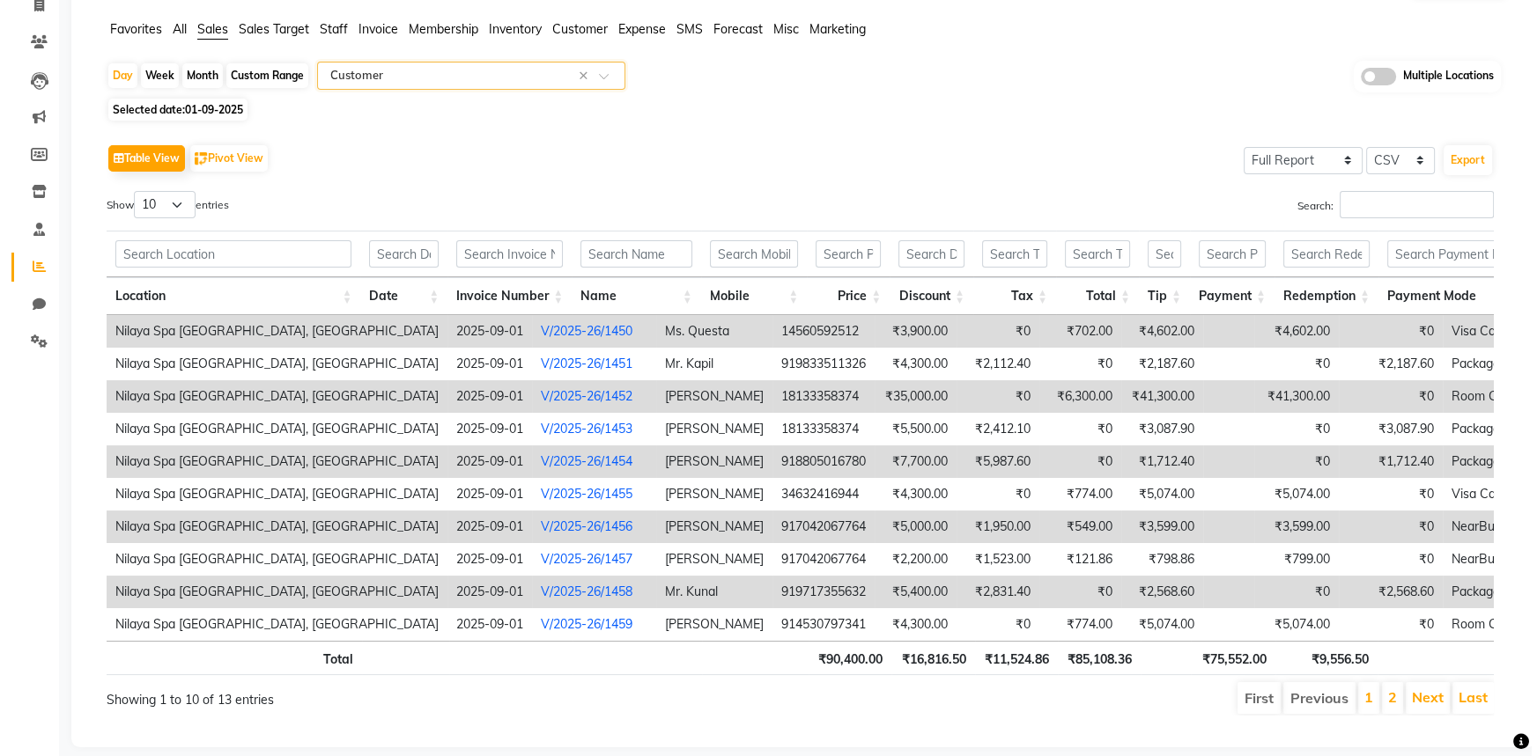
scroll to position [163, 0]
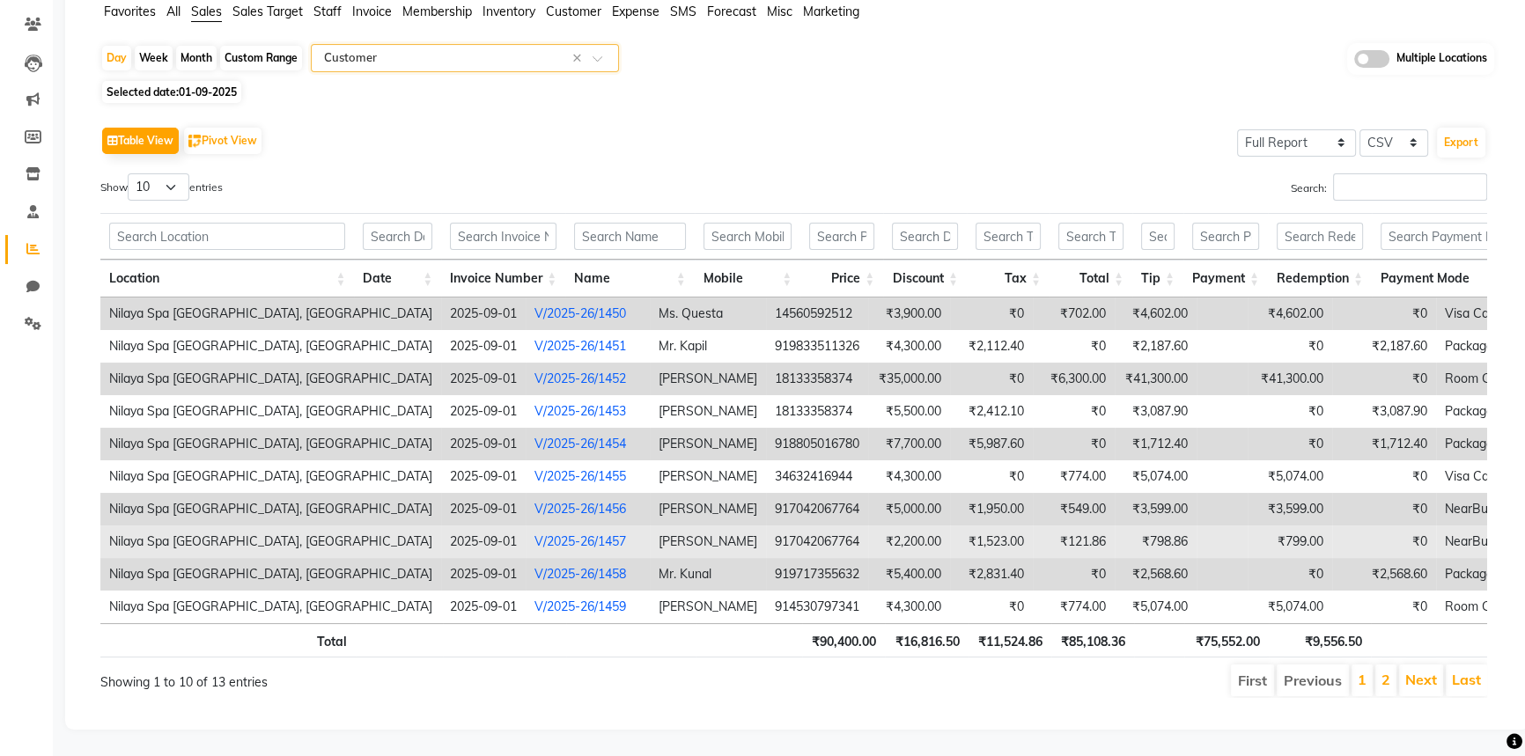
click at [535, 534] on link "V/2025-26/1457" at bounding box center [581, 542] width 92 height 16
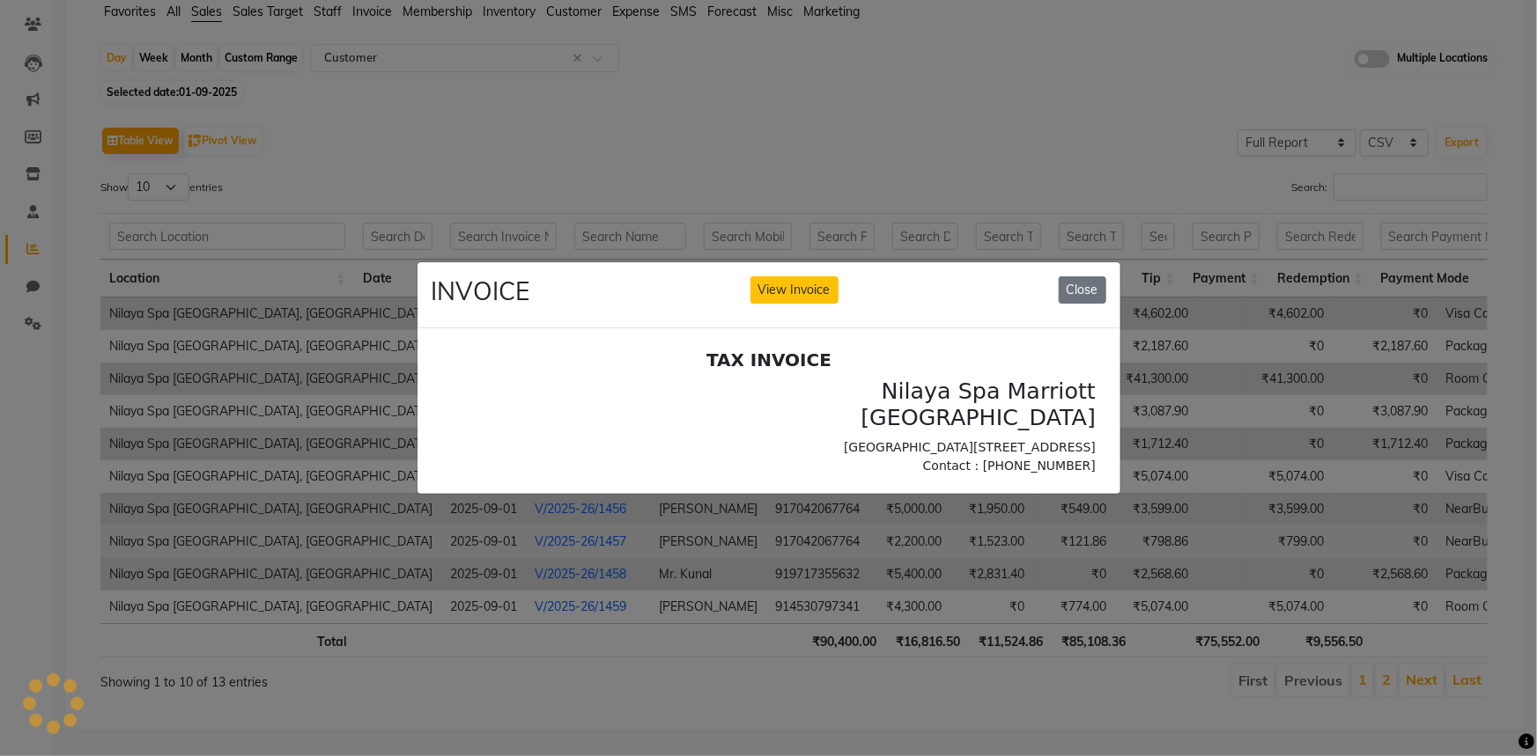
scroll to position [0, 0]
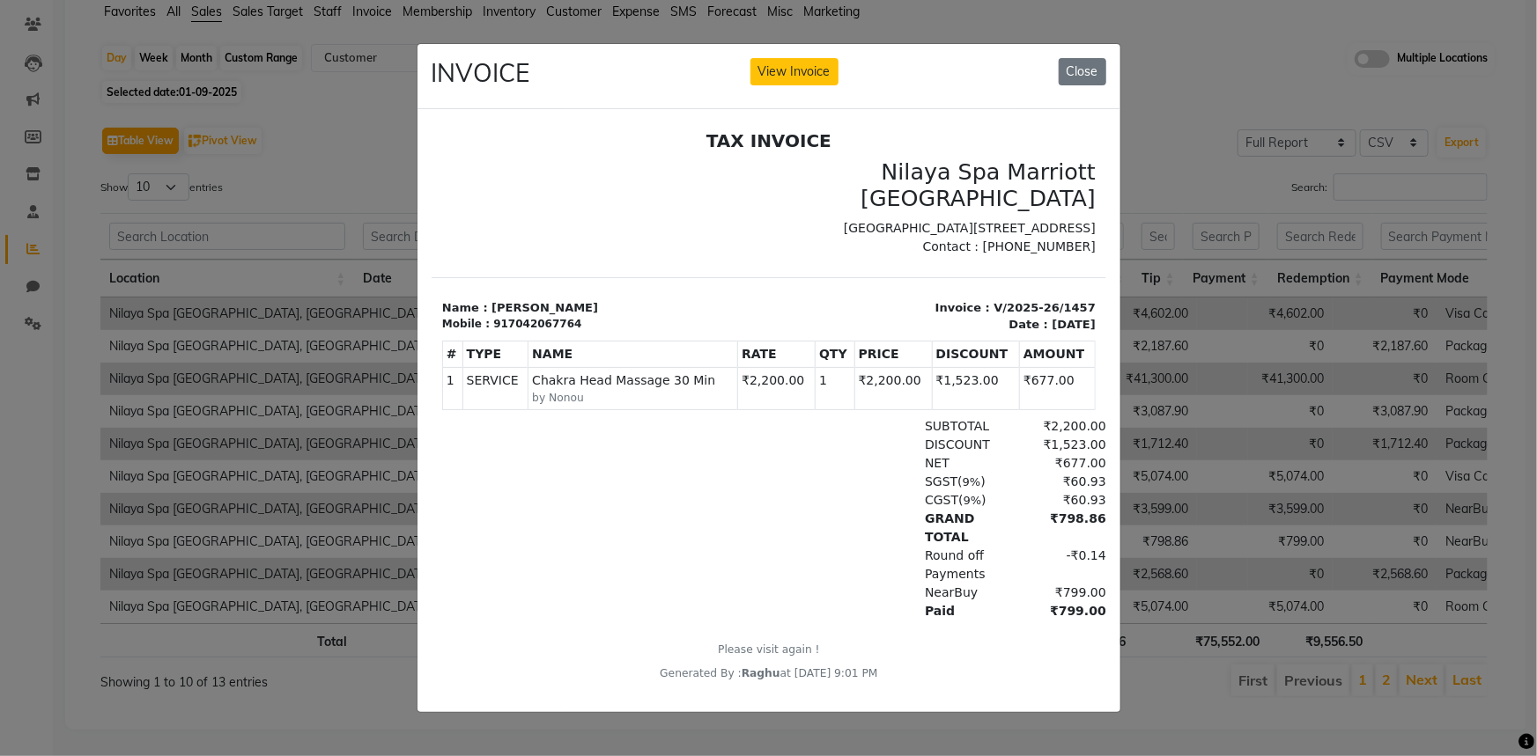
click at [340, 520] on ngb-modal-window "INVOICE View Invoice Close" at bounding box center [768, 378] width 1537 height 756
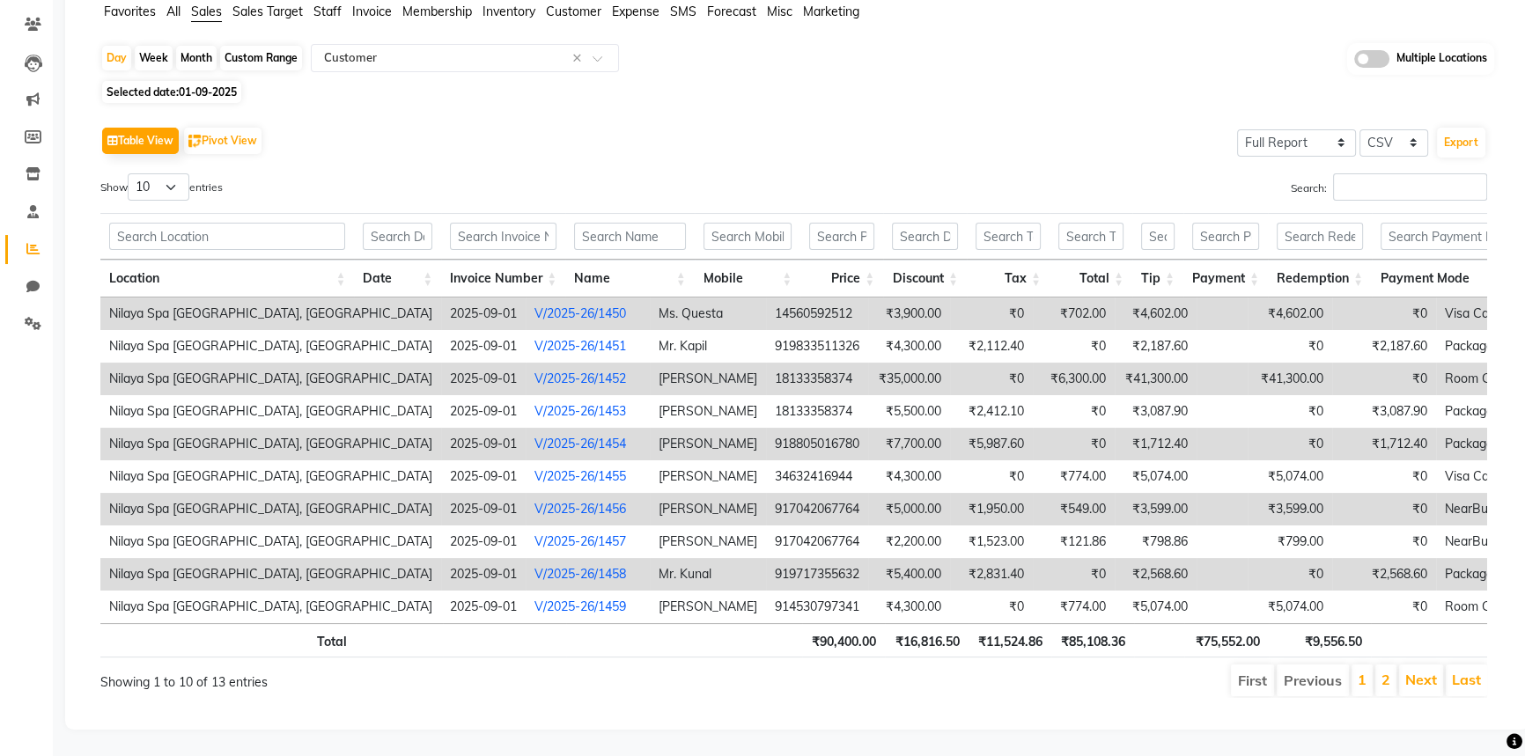
click at [535, 501] on link "V/2025-26/1456" at bounding box center [581, 509] width 92 height 16
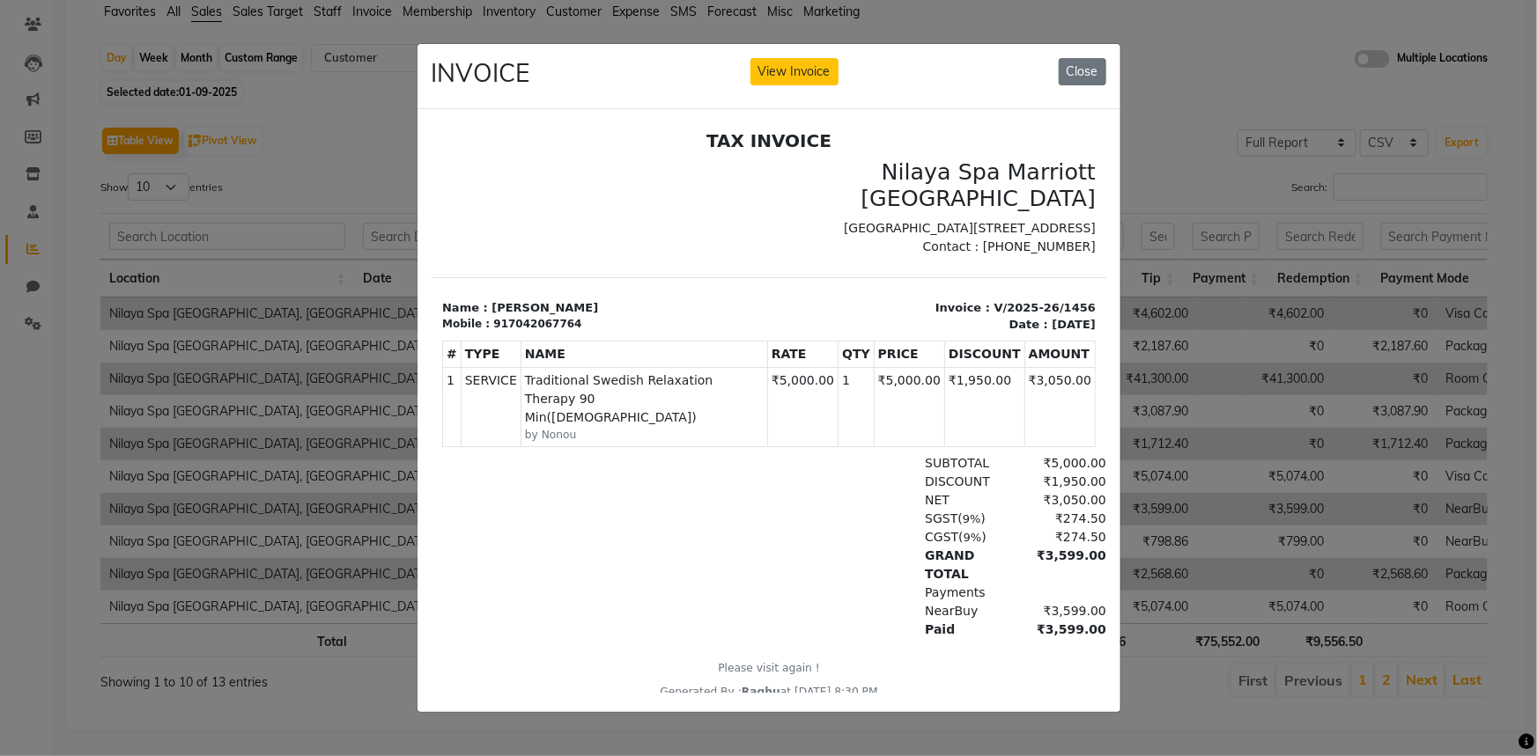
click at [401, 491] on ngb-modal-window "INVOICE View Invoice Close" at bounding box center [768, 378] width 1537 height 756
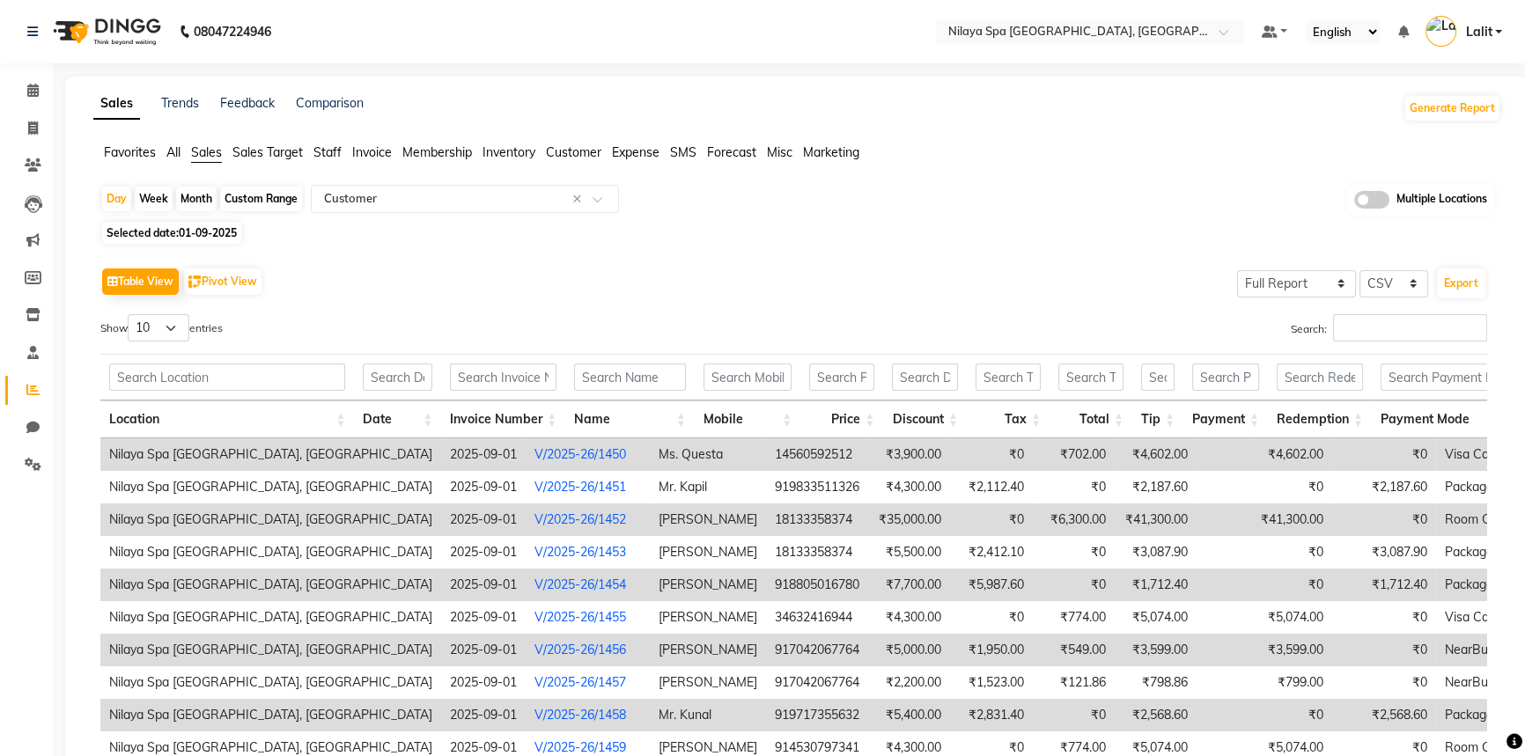
drag, startPoint x: 577, startPoint y: 150, endPoint x: 542, endPoint y: 218, distance: 76.4
click at [574, 150] on span "Customer" at bounding box center [573, 152] width 55 height 16
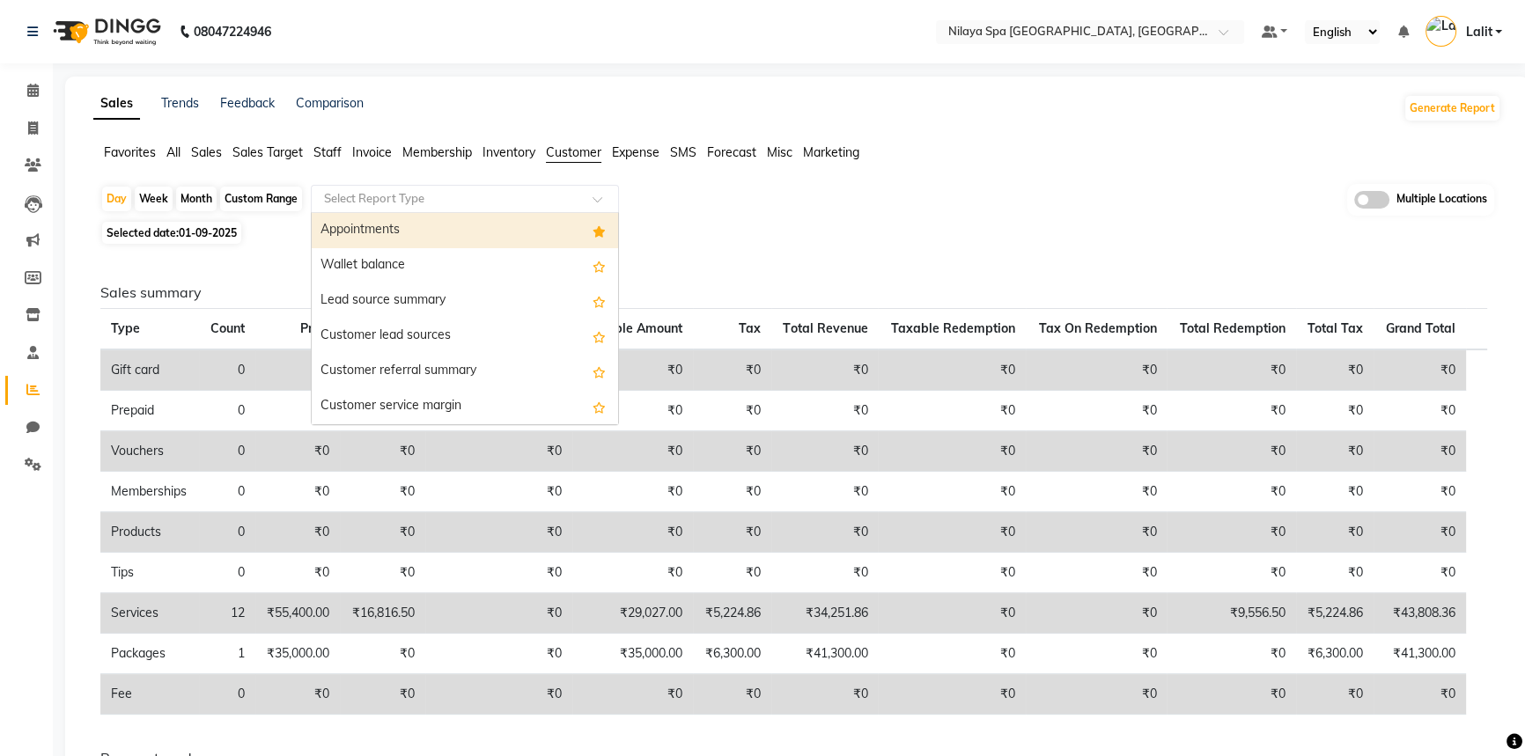
click at [537, 209] on div "Select Report Type" at bounding box center [465, 199] width 308 height 28
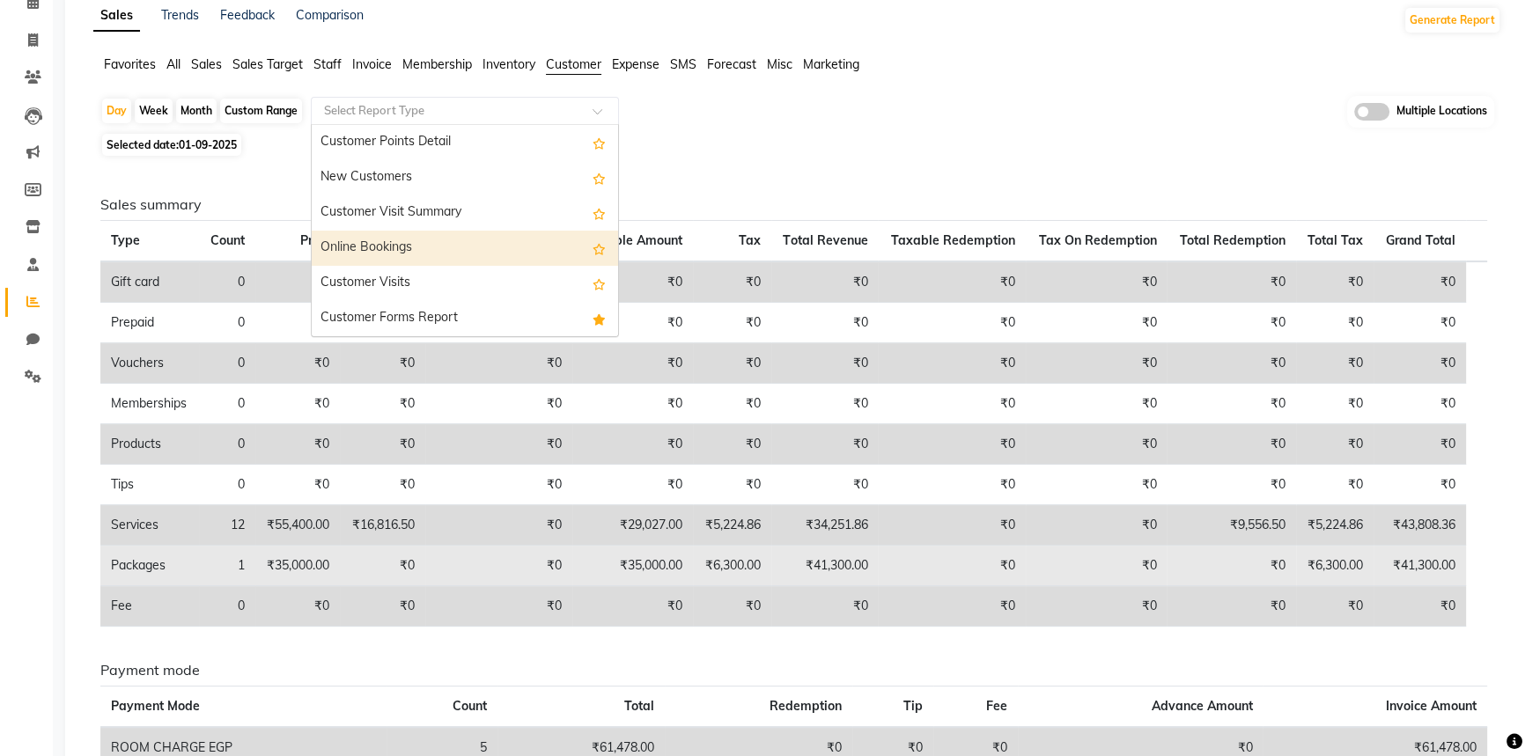
scroll to position [313, 0]
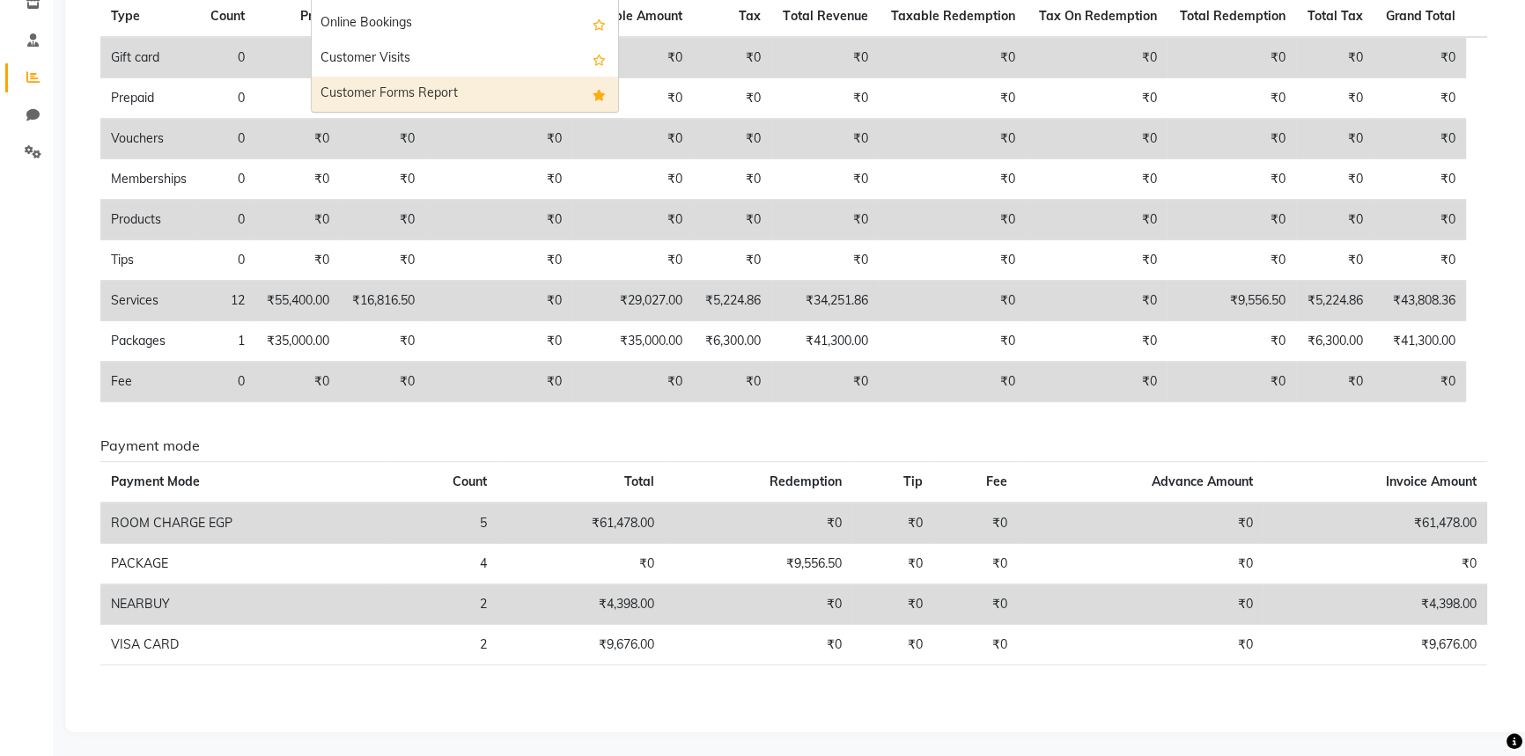
click at [437, 99] on div "Customer Forms Report" at bounding box center [465, 94] width 306 height 35
select select "full_report"
select select "csv"
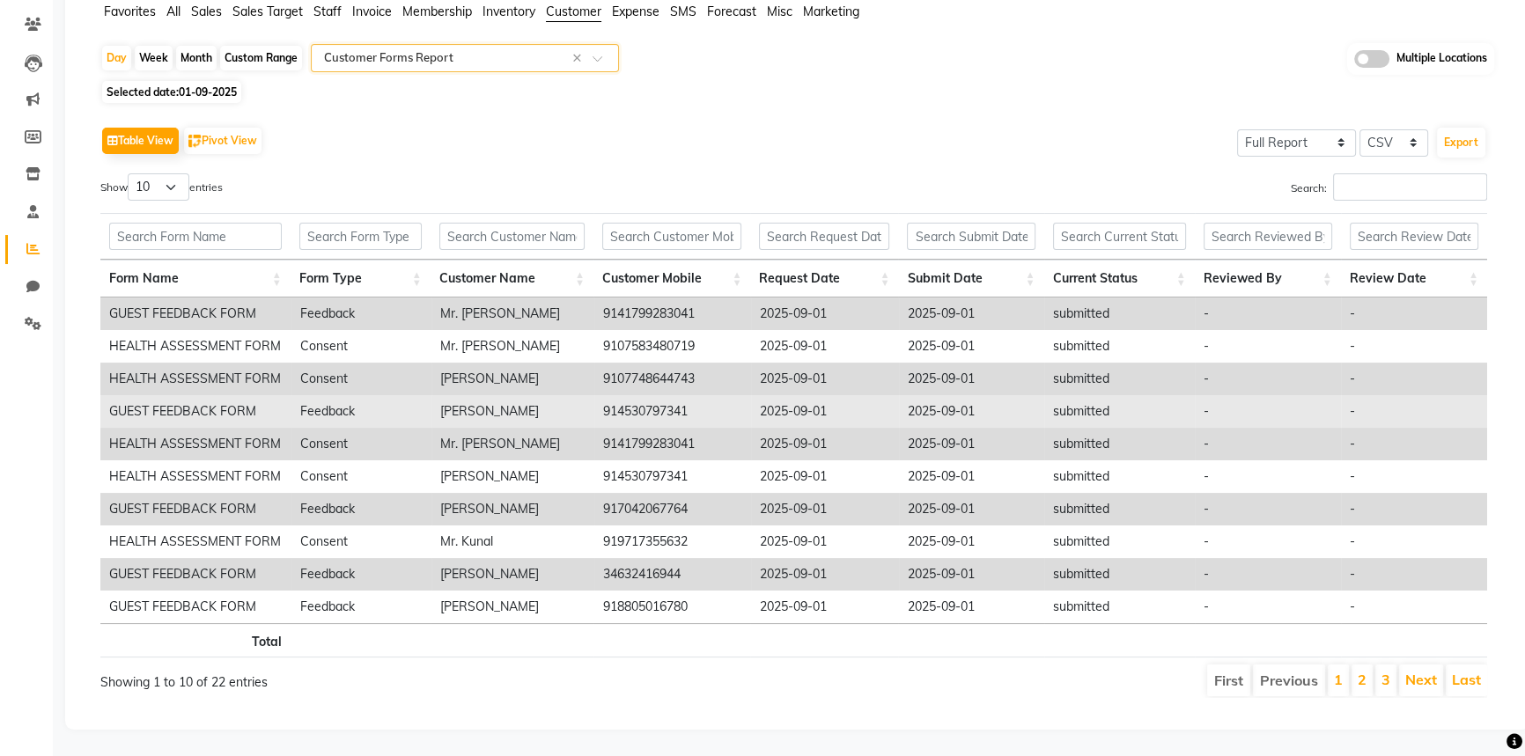
scroll to position [151, 0]
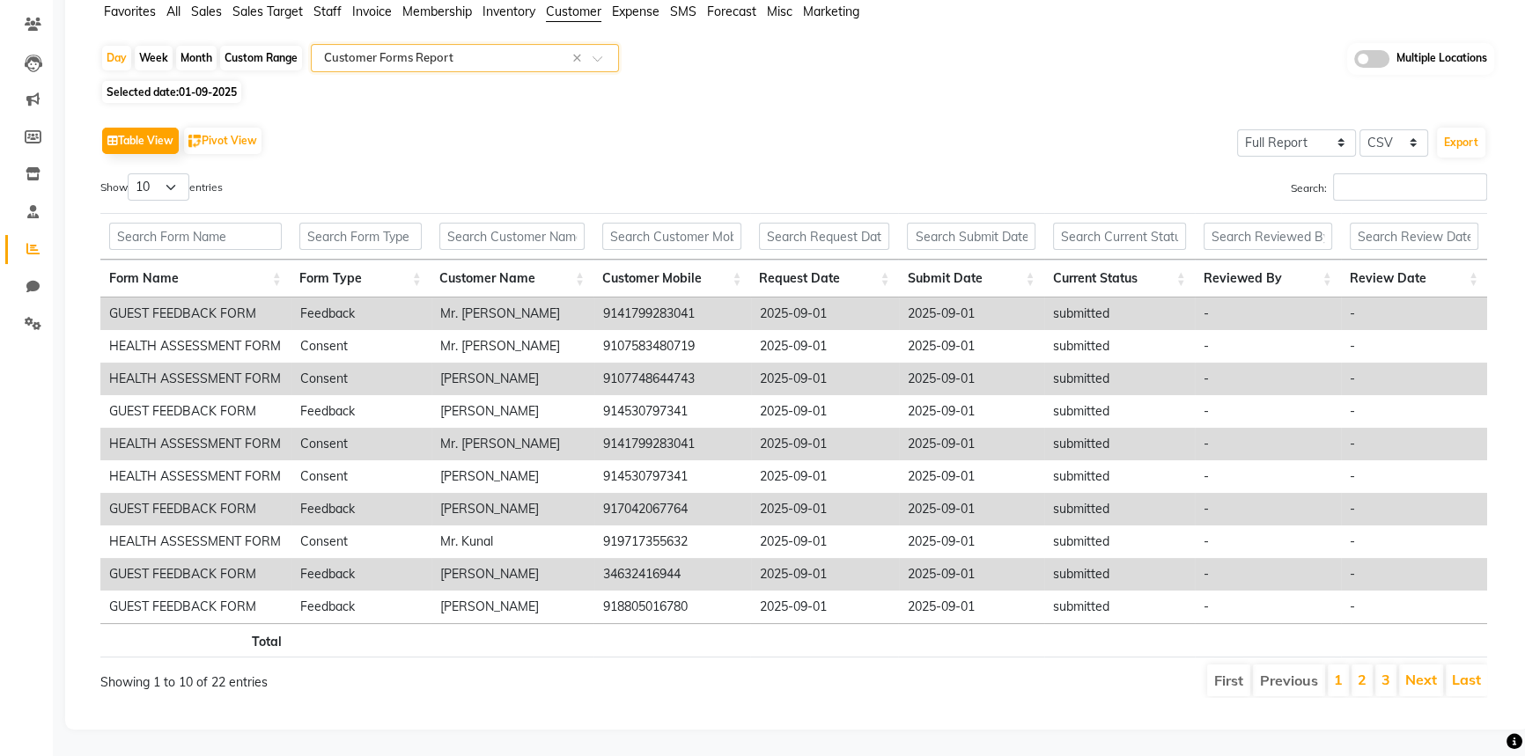
click at [162, 269] on th "Form Name" at bounding box center [195, 279] width 190 height 38
click at [1363, 678] on li "2" at bounding box center [1362, 681] width 21 height 32
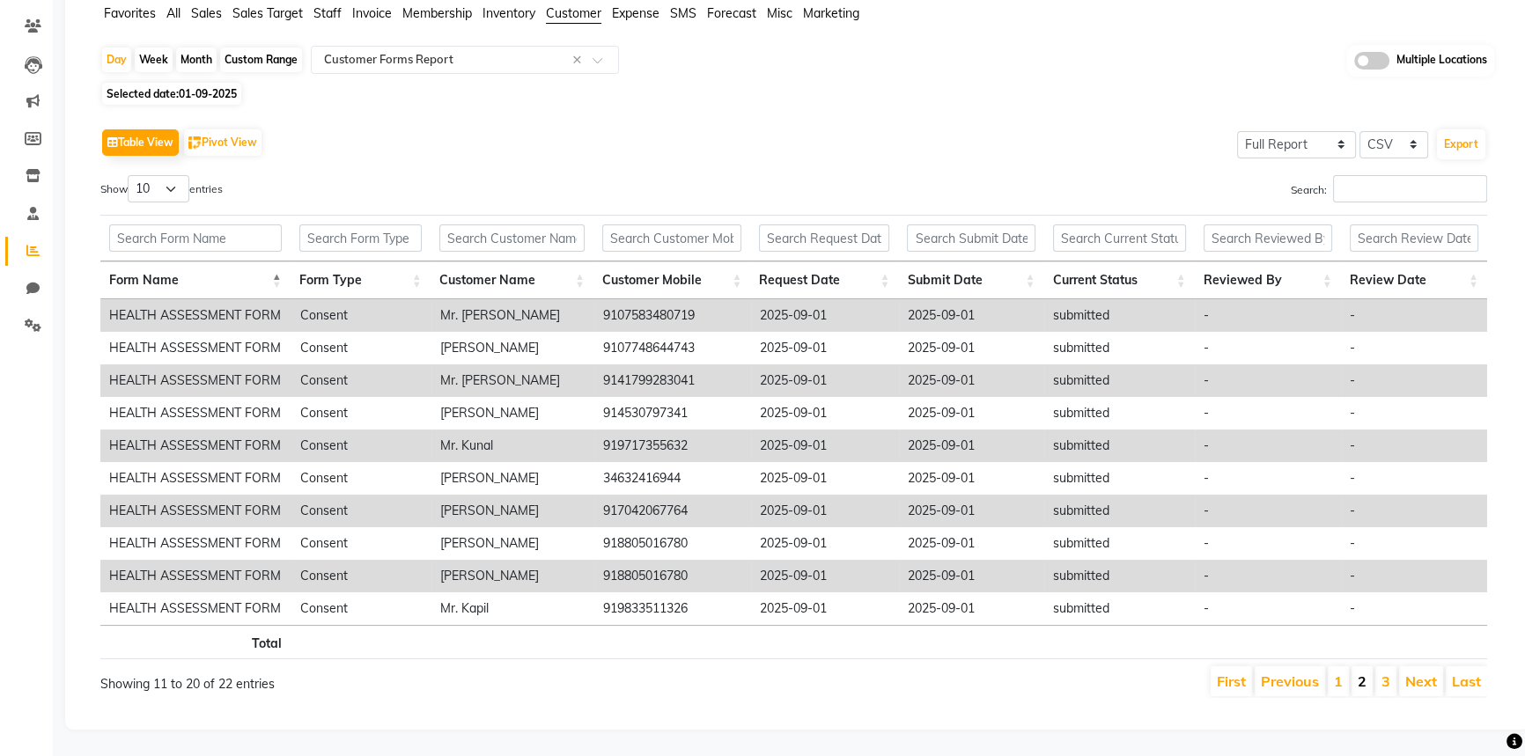
scroll to position [150, 0]
click at [1389, 673] on link "3" at bounding box center [1386, 682] width 9 height 18
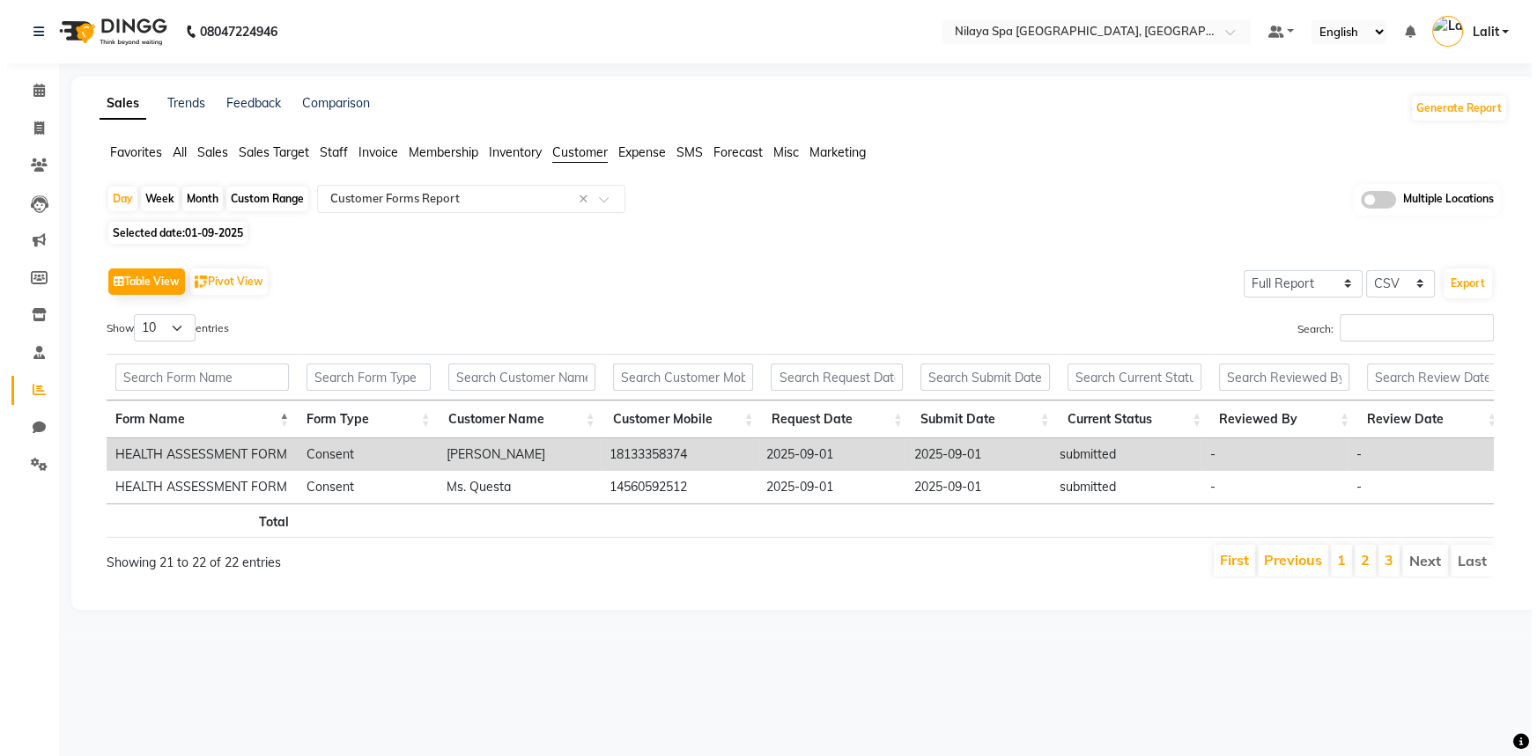
scroll to position [0, 0]
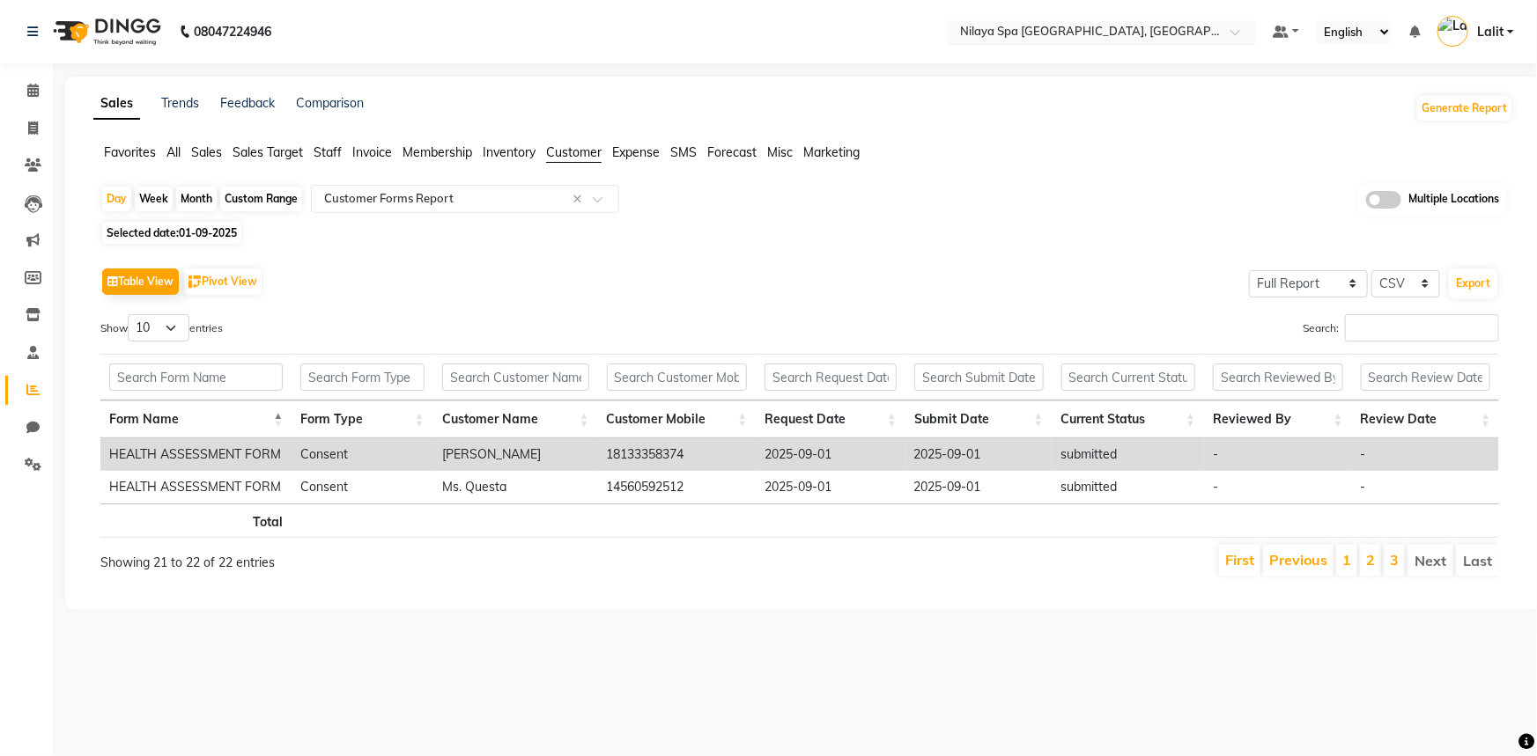
click at [1067, 37] on input "text" at bounding box center [1083, 34] width 255 height 18
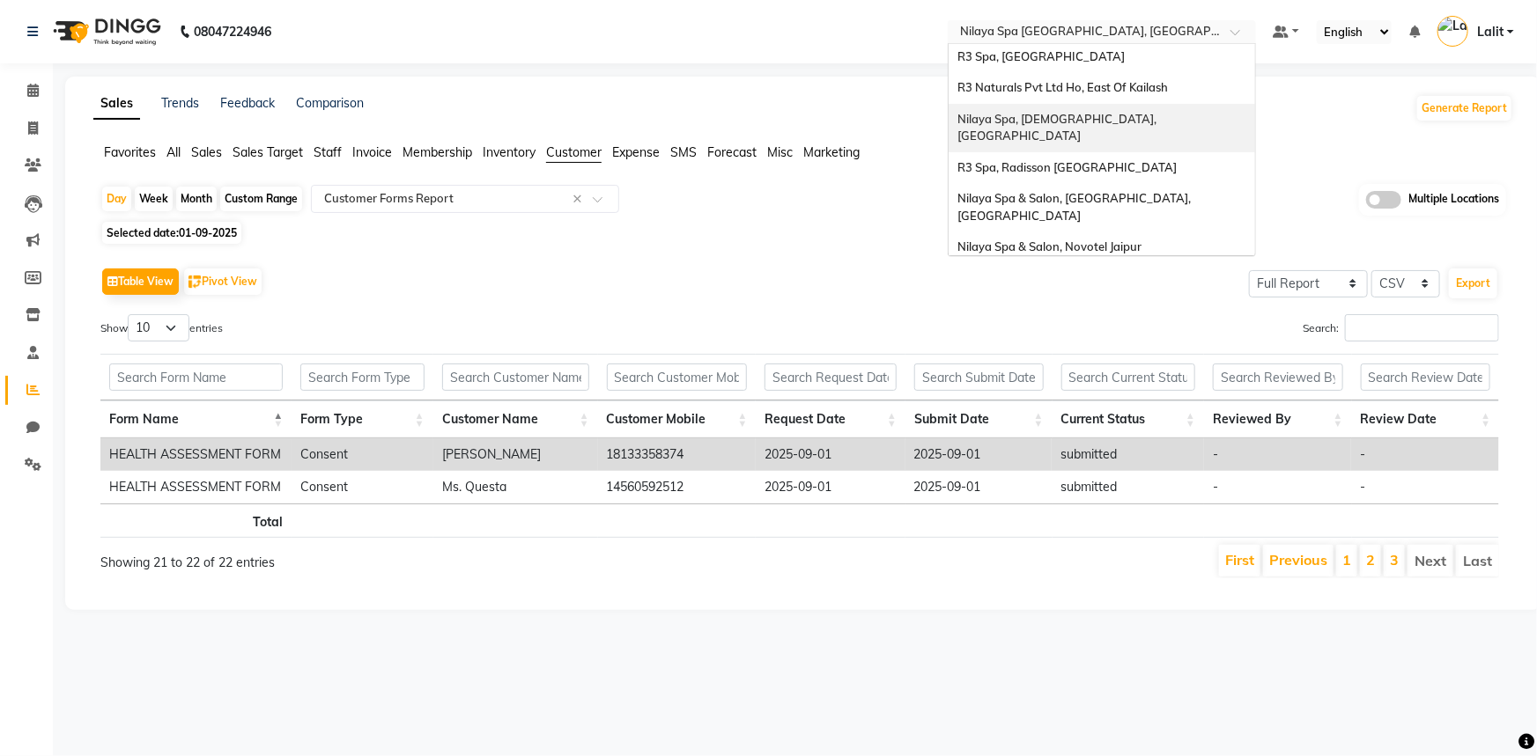
scroll to position [79, 0]
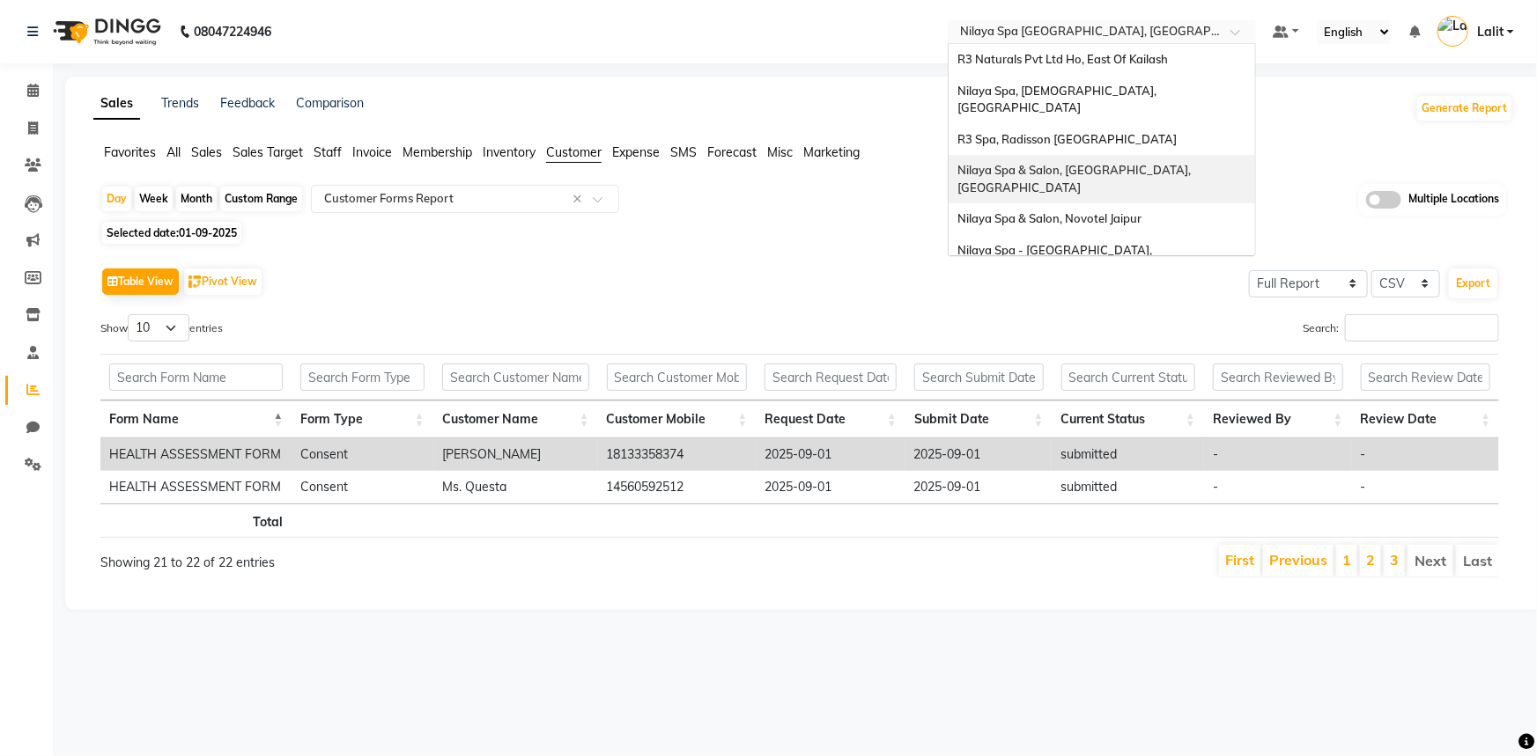
click at [1189, 163] on span "Nilaya Spa & Salon, [GEOGRAPHIC_DATA], [GEOGRAPHIC_DATA]" at bounding box center [1075, 179] width 236 height 32
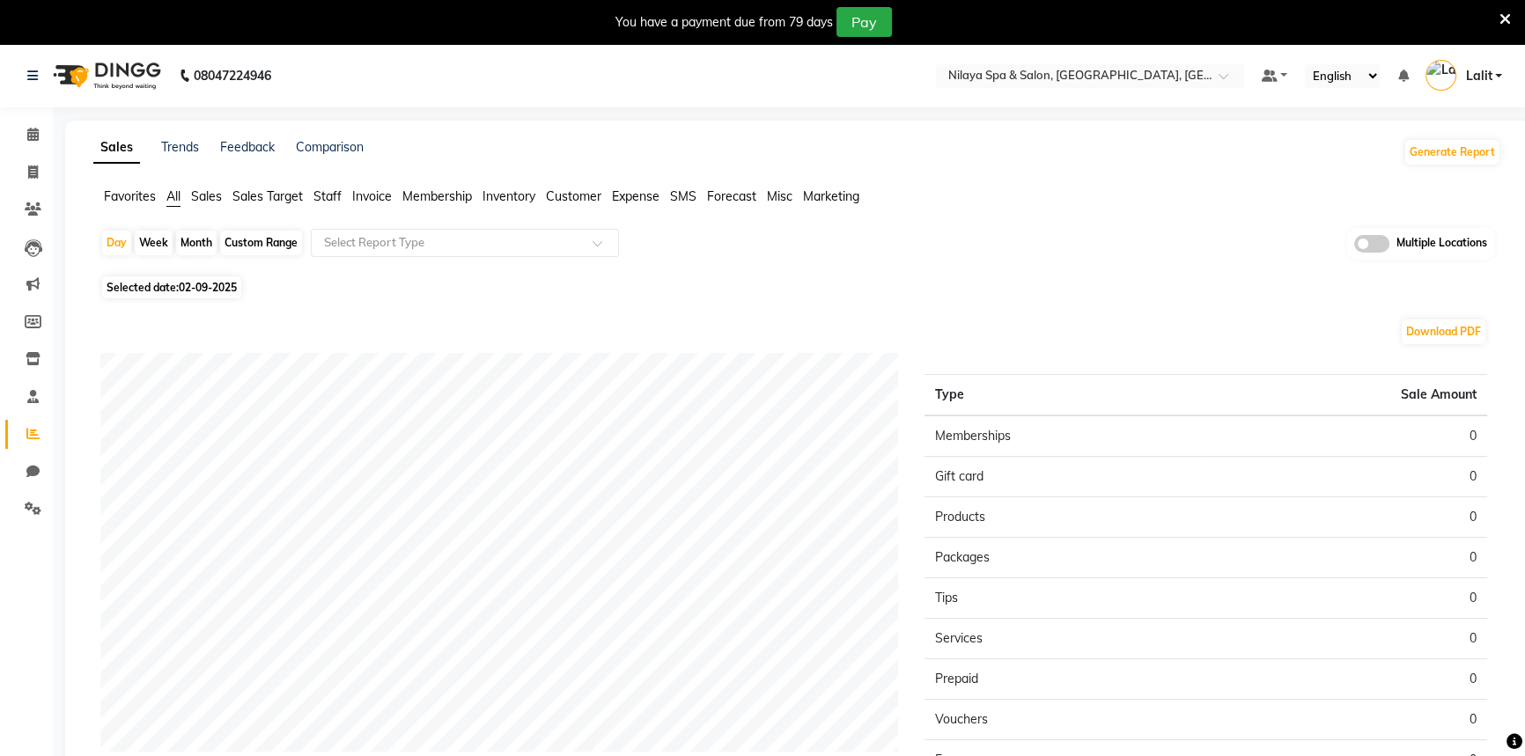
click at [331, 194] on span "Staff" at bounding box center [328, 196] width 28 height 16
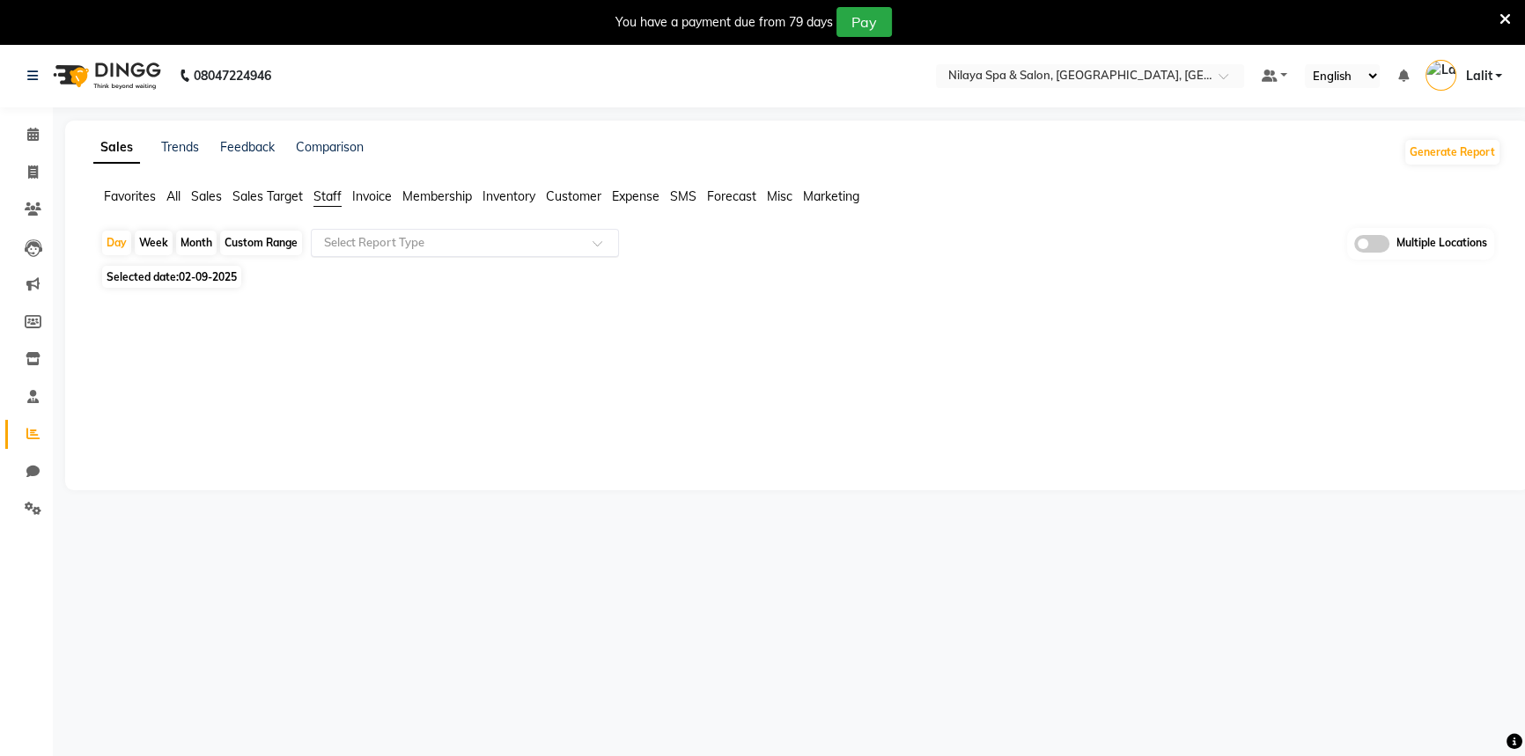
click at [364, 243] on input "text" at bounding box center [448, 243] width 254 height 18
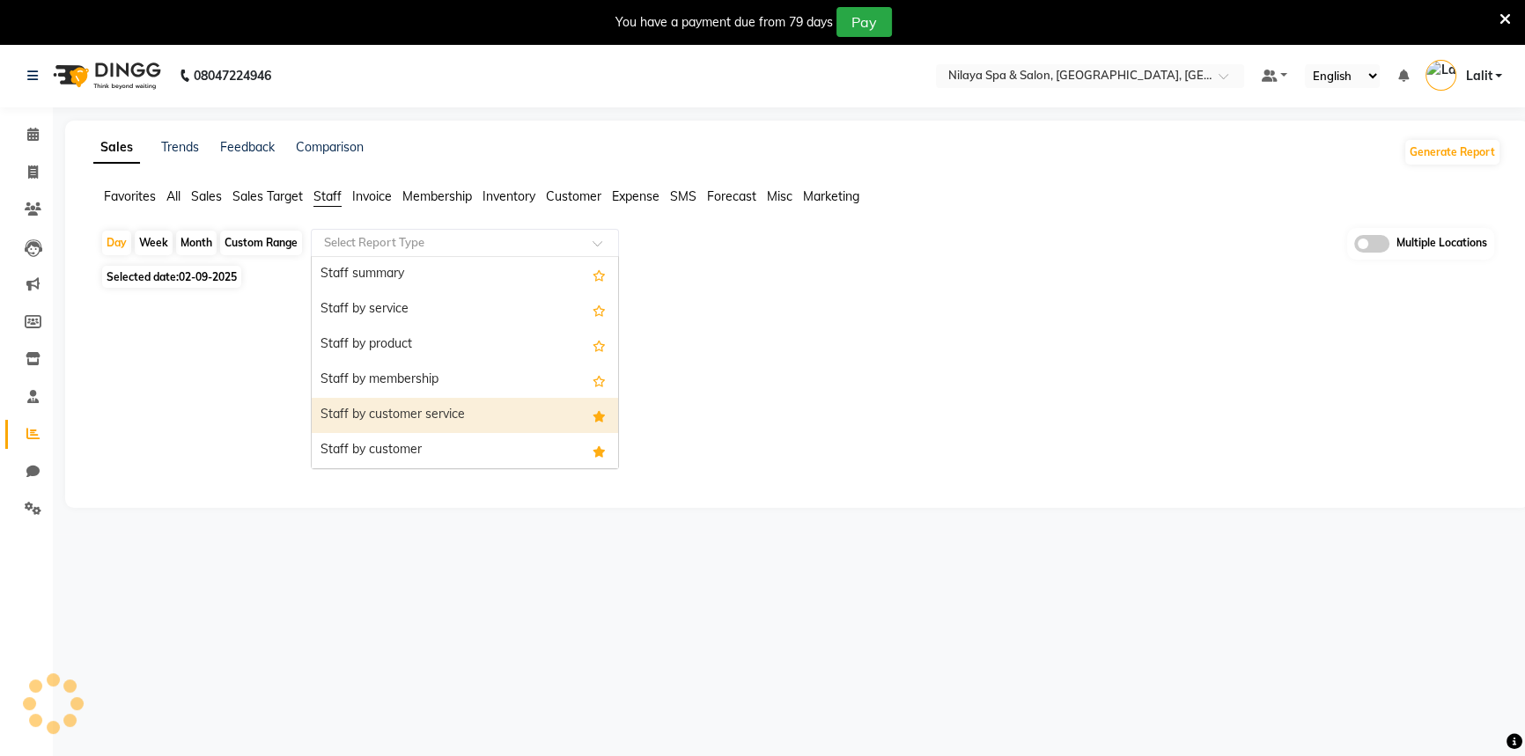
click at [423, 415] on div "Staff by customer service" at bounding box center [465, 415] width 306 height 35
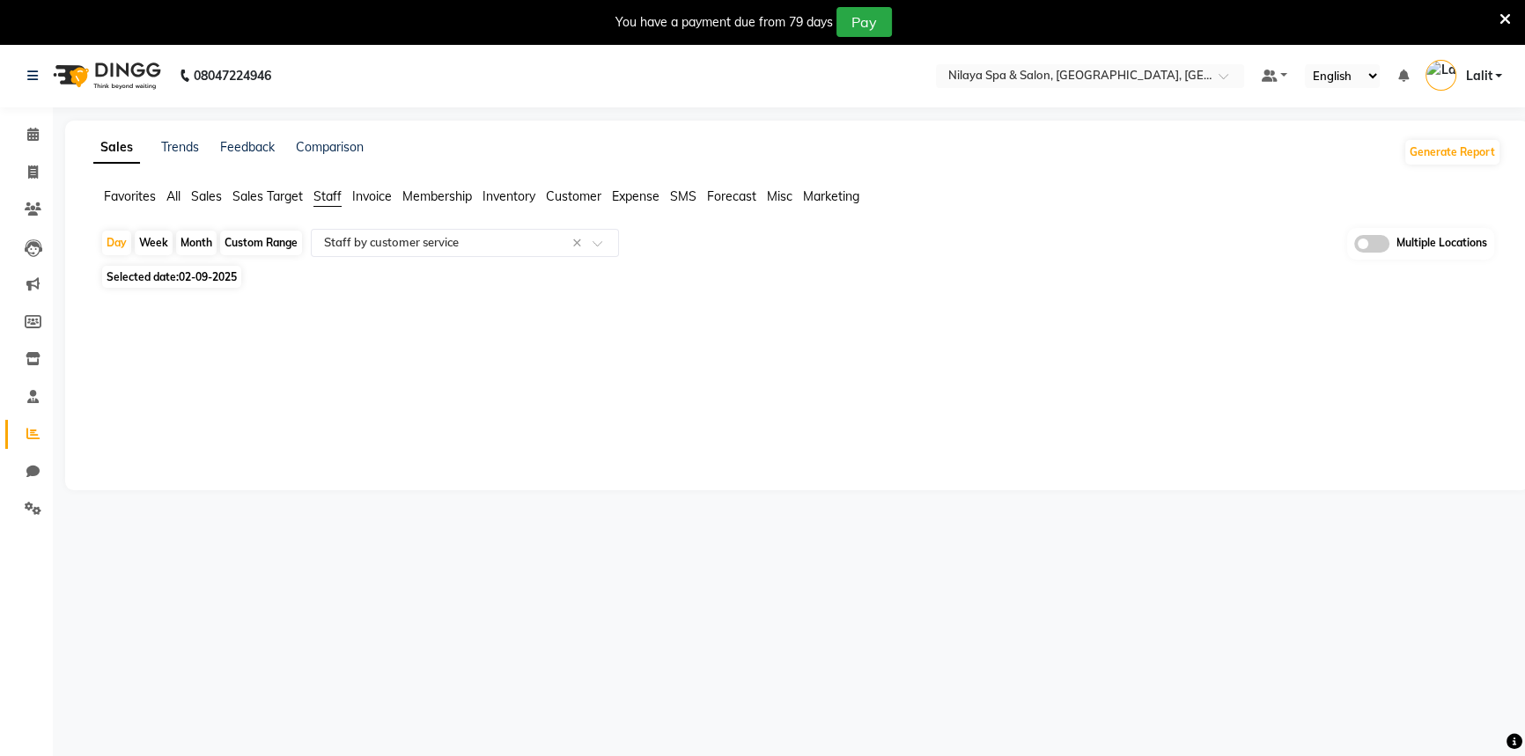
click at [212, 282] on span "02-09-2025" at bounding box center [208, 276] width 58 height 13
select select "9"
select select "2025"
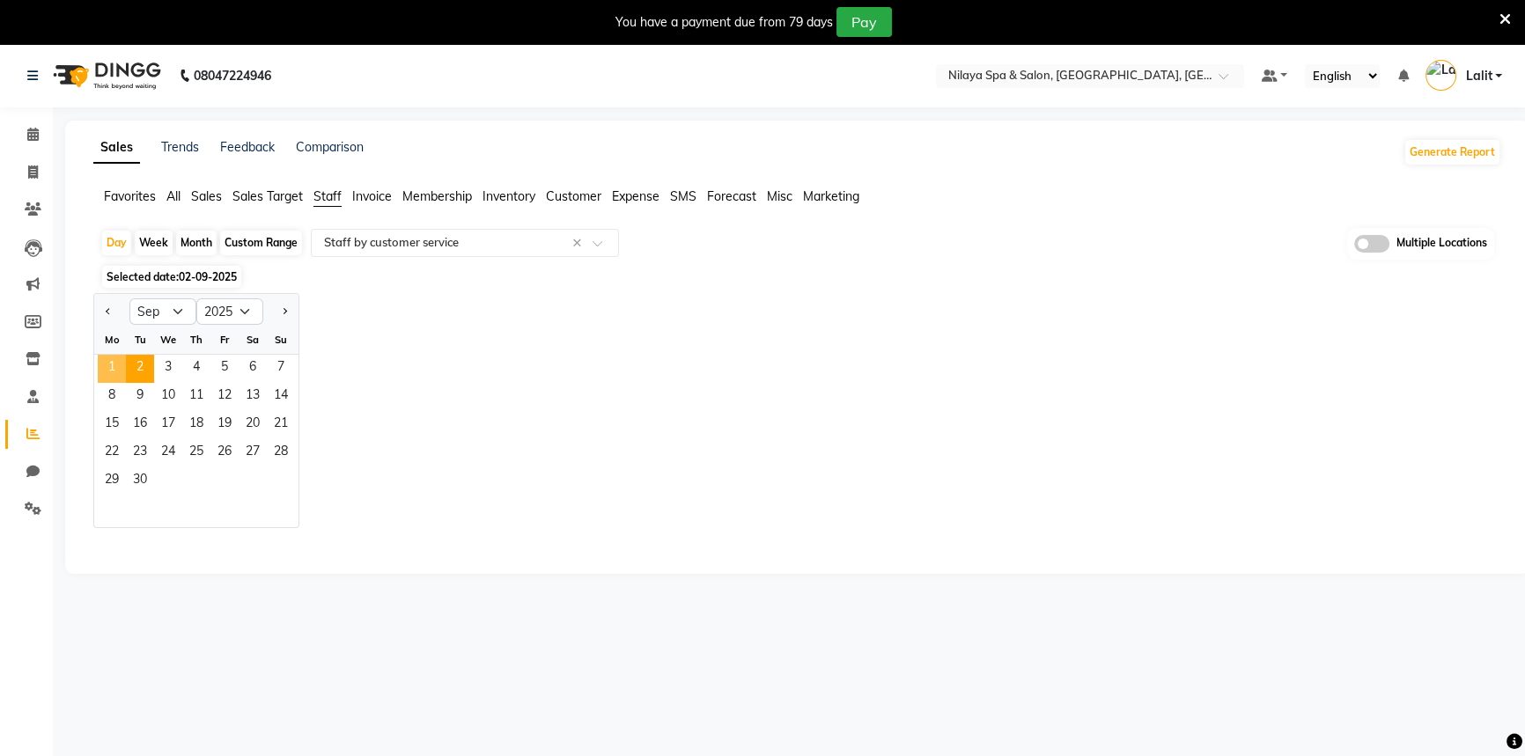
click at [107, 366] on span "1" at bounding box center [112, 369] width 28 height 28
select select "full_report"
select select "csv"
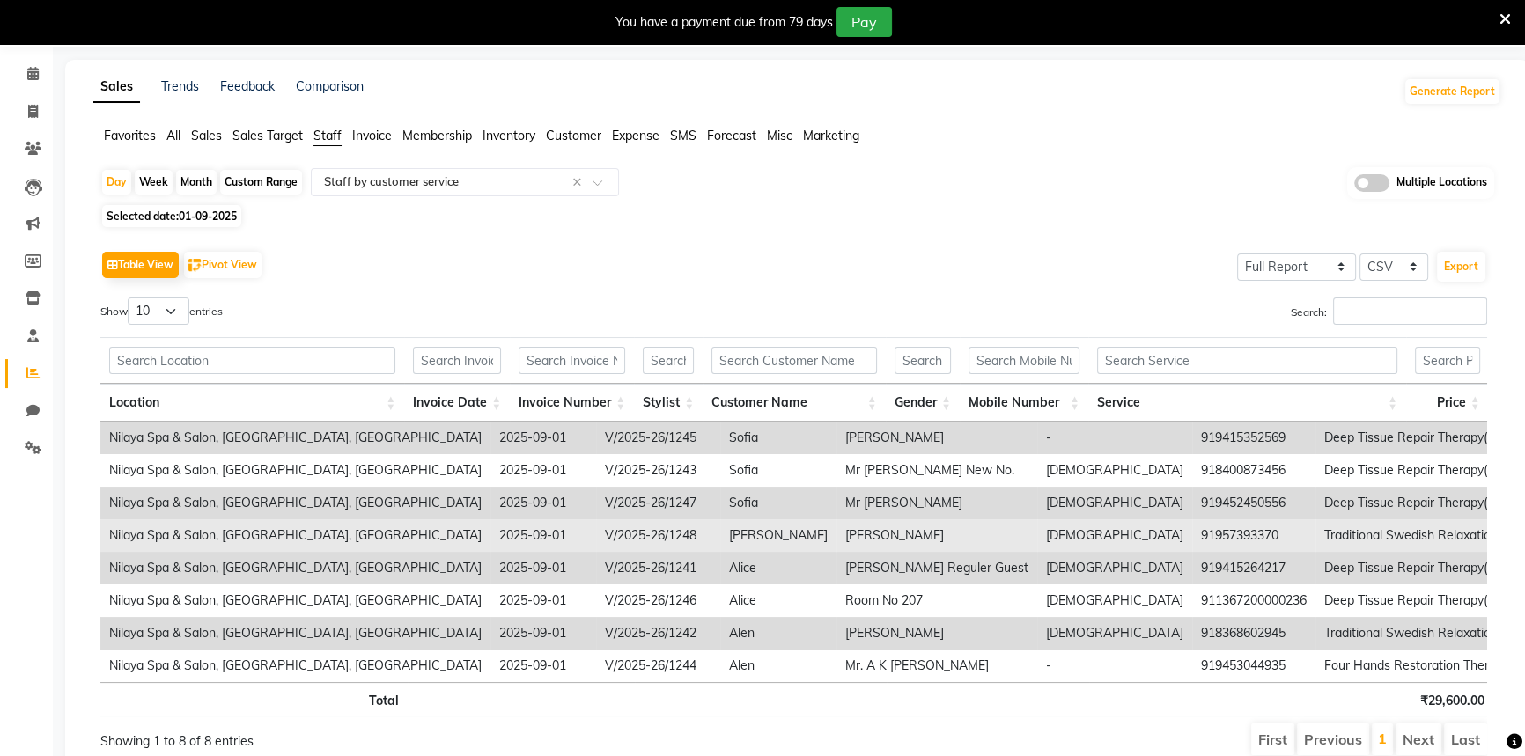
scroll to position [142, 0]
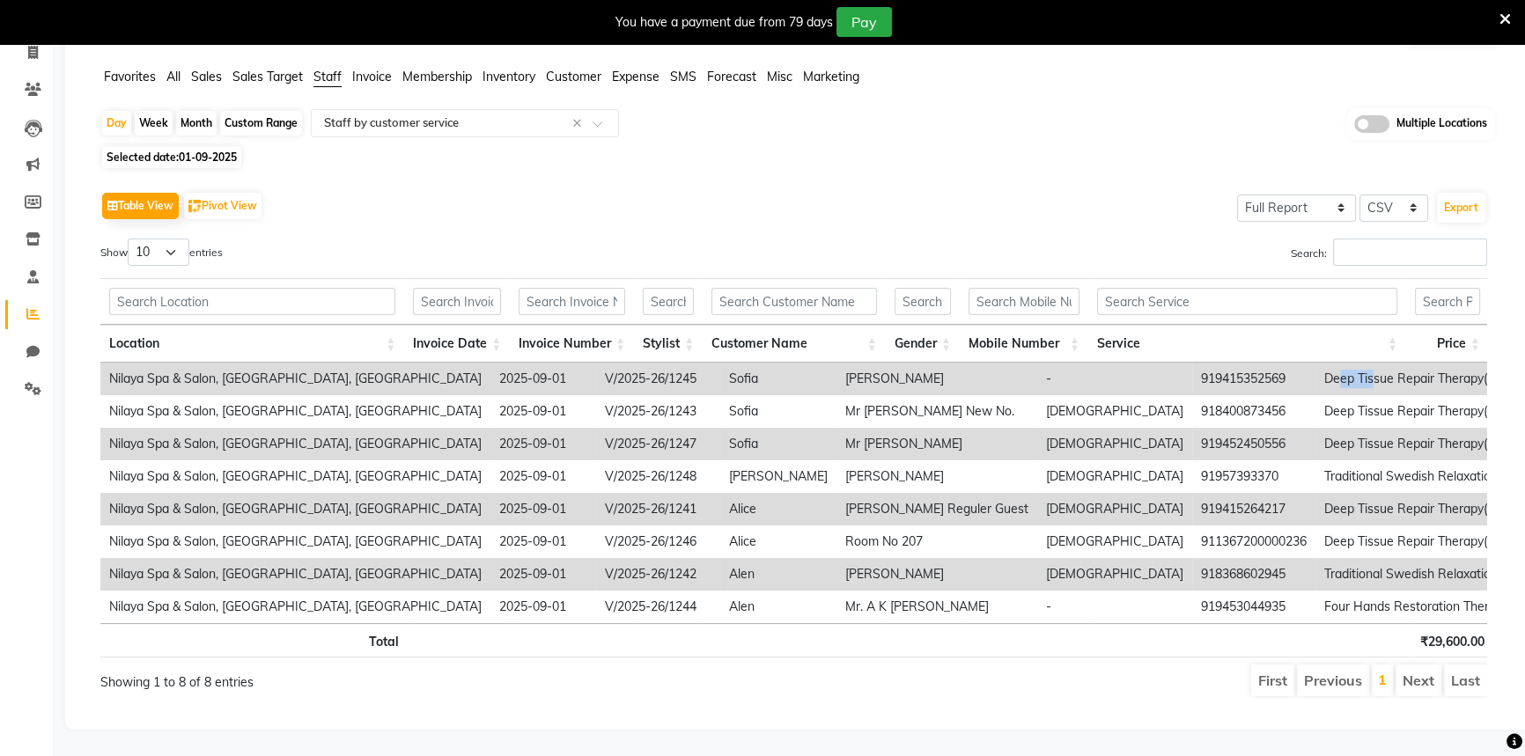
drag, startPoint x: 1112, startPoint y: 351, endPoint x: 1151, endPoint y: 351, distance: 38.7
click at [1316, 363] on td "Deep Tissue Repair Therapy(Male) 90 Min" at bounding box center [1529, 379] width 426 height 33
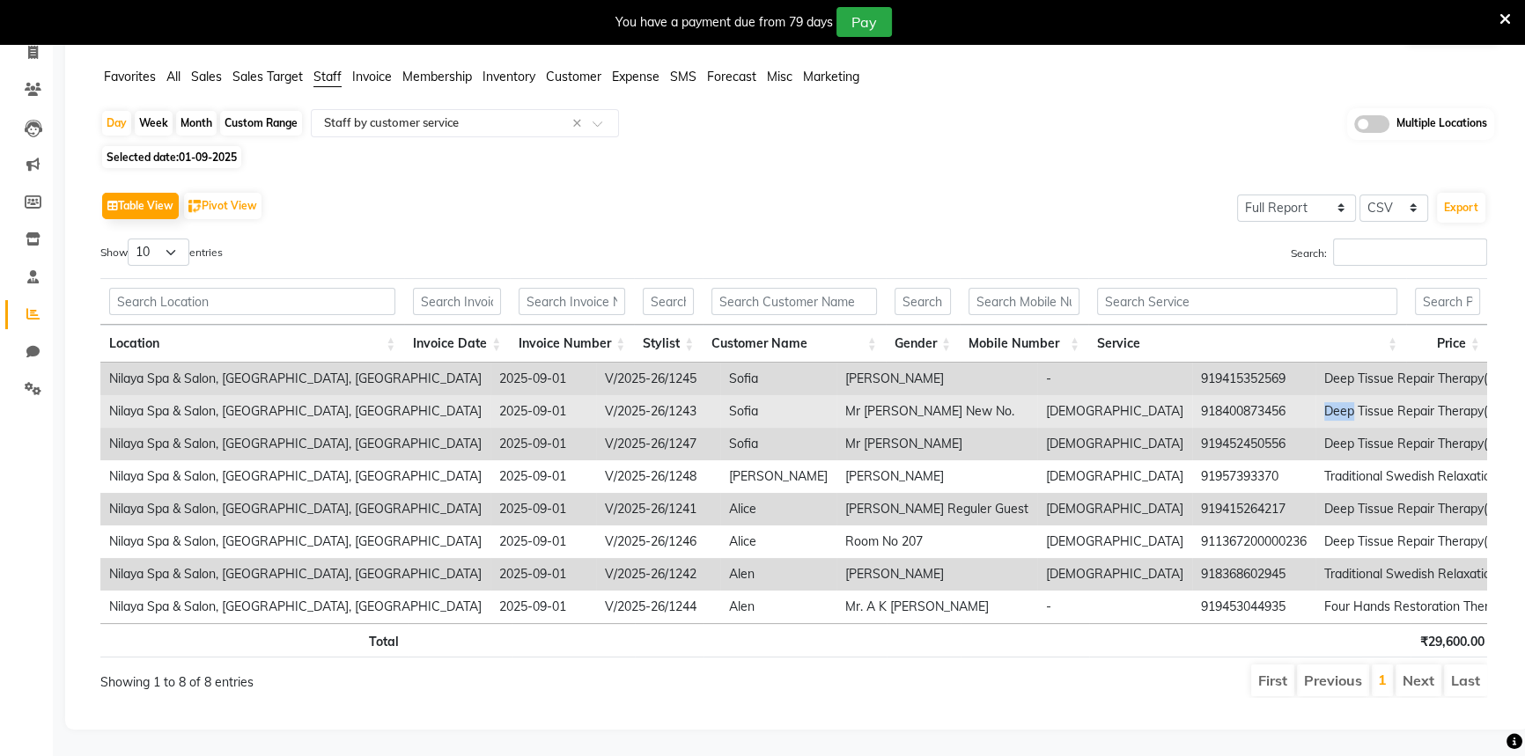
drag, startPoint x: 1110, startPoint y: 395, endPoint x: 1128, endPoint y: 395, distance: 17.6
click at [1128, 395] on tr "Nilaya Spa & Salon, Radisson Blu Hotel, Gorakhpur 2025-09-01 V/2025-26/1243 Sof…" at bounding box center [1357, 411] width 2514 height 33
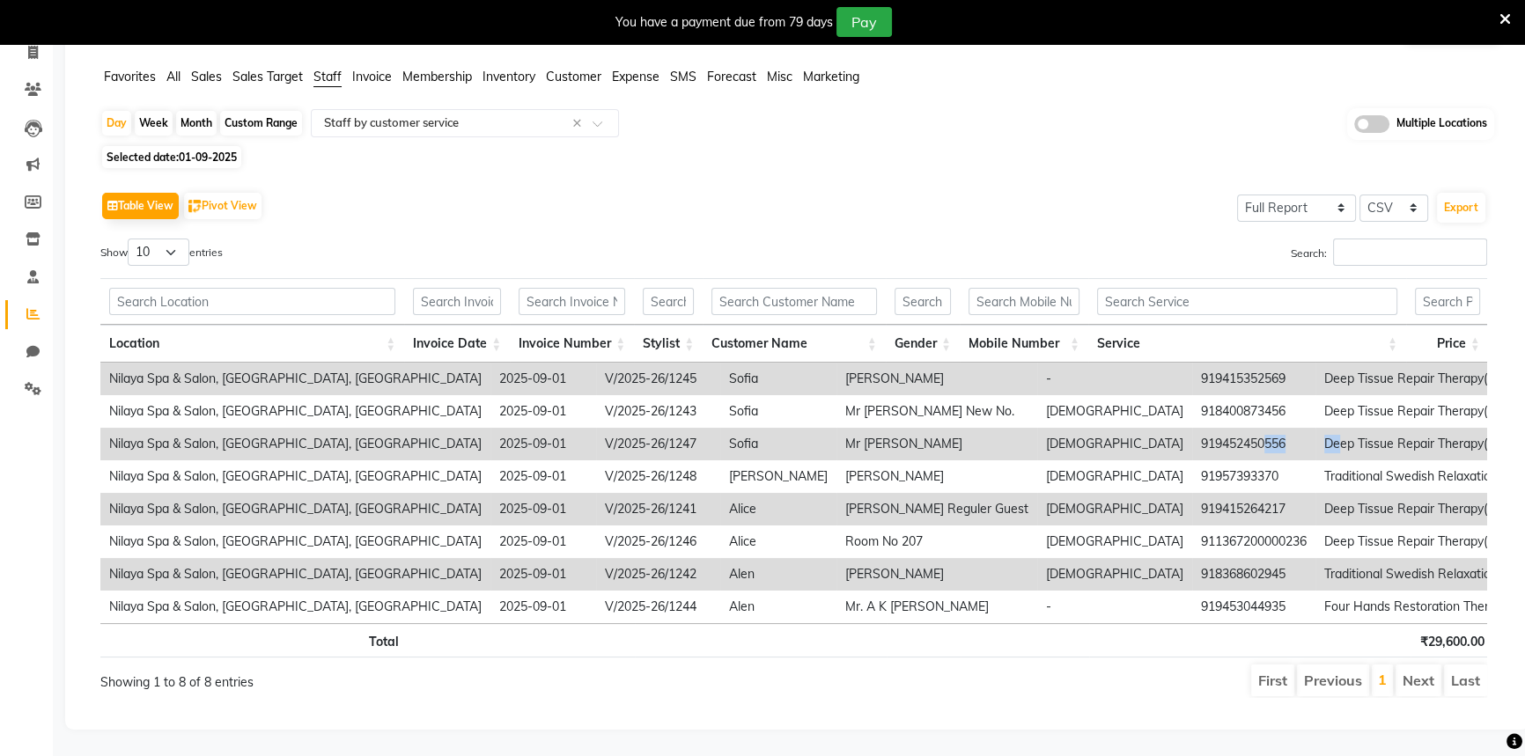
drag, startPoint x: 1036, startPoint y: 416, endPoint x: 1112, endPoint y: 416, distance: 76.6
click at [1112, 428] on tr "Nilaya Spa & Salon, Radisson Blu Hotel, Gorakhpur 2025-09-01 V/2025-26/1247 Sof…" at bounding box center [1357, 444] width 2514 height 33
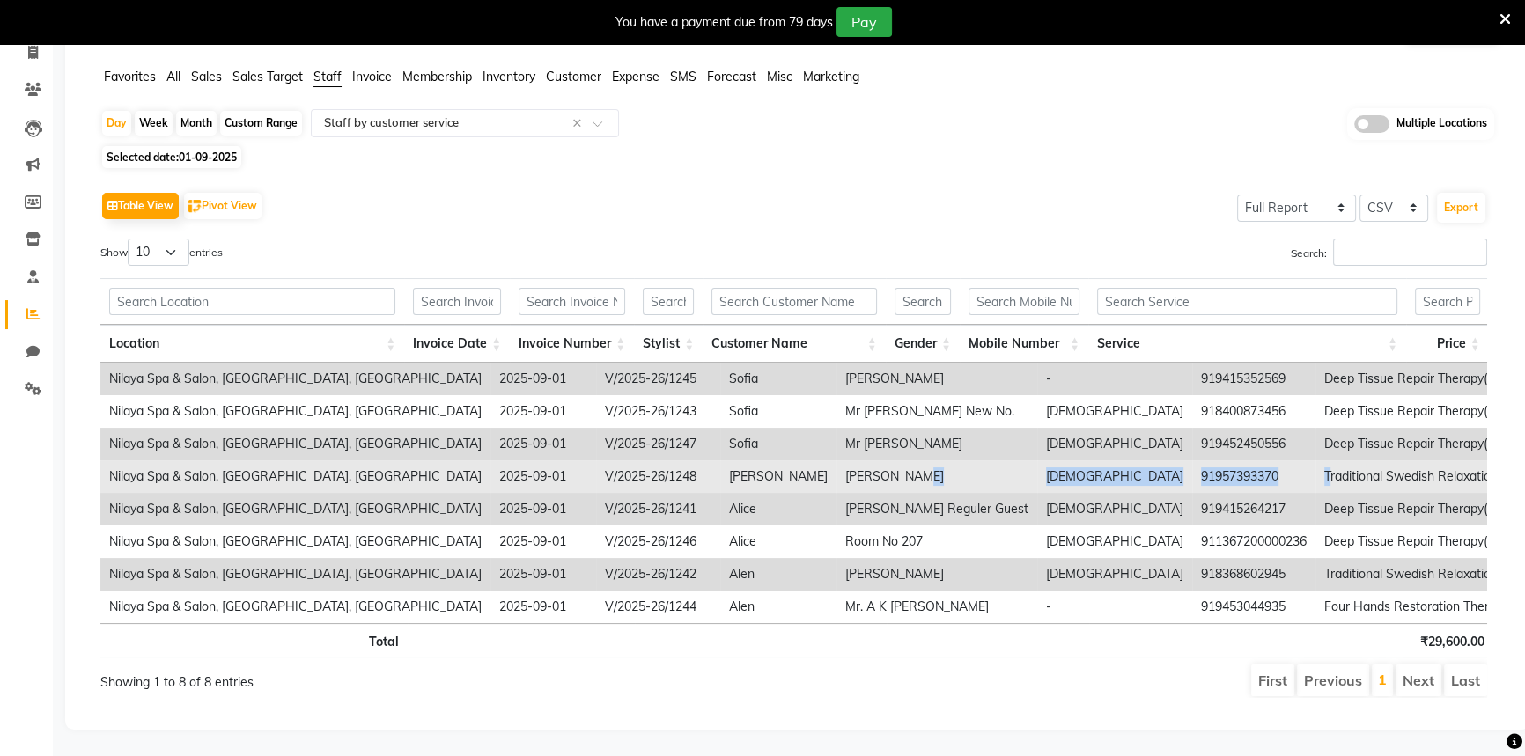
drag, startPoint x: 867, startPoint y: 463, endPoint x: 1102, endPoint y: 463, distance: 234.2
click at [1102, 463] on tr "Nilaya Spa & Salon, Radisson Blu Hotel, Gorakhpur 2025-09-01 V/2025-26/1248 Jes…" at bounding box center [1357, 477] width 2514 height 33
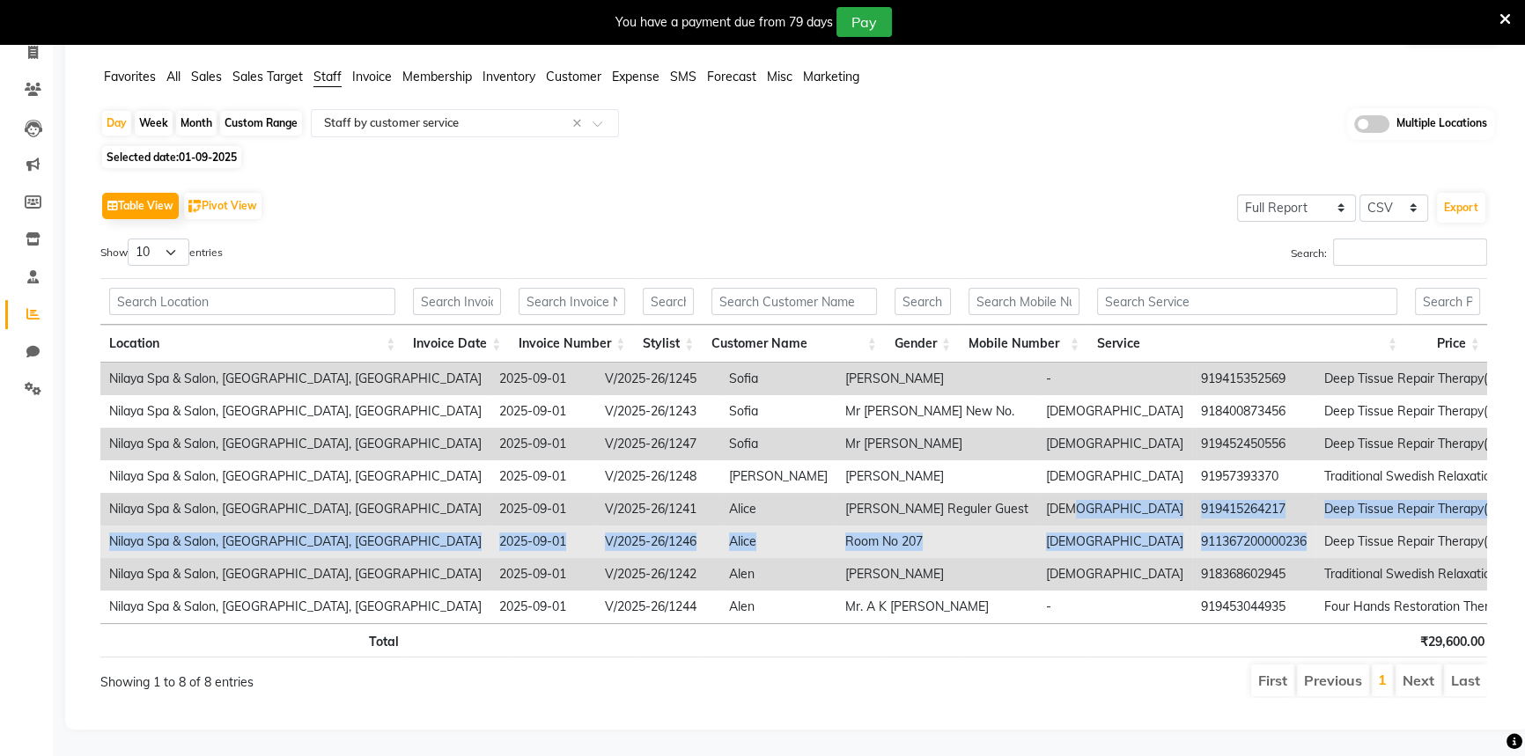
drag, startPoint x: 939, startPoint y: 501, endPoint x: 1090, endPoint y: 502, distance: 151.5
click at [1090, 502] on tbody "Nilaya Spa & Salon, Radisson Blu Hotel, Gorakhpur 2025-09-01 V/2025-26/1245 Sof…" at bounding box center [1357, 493] width 2514 height 261
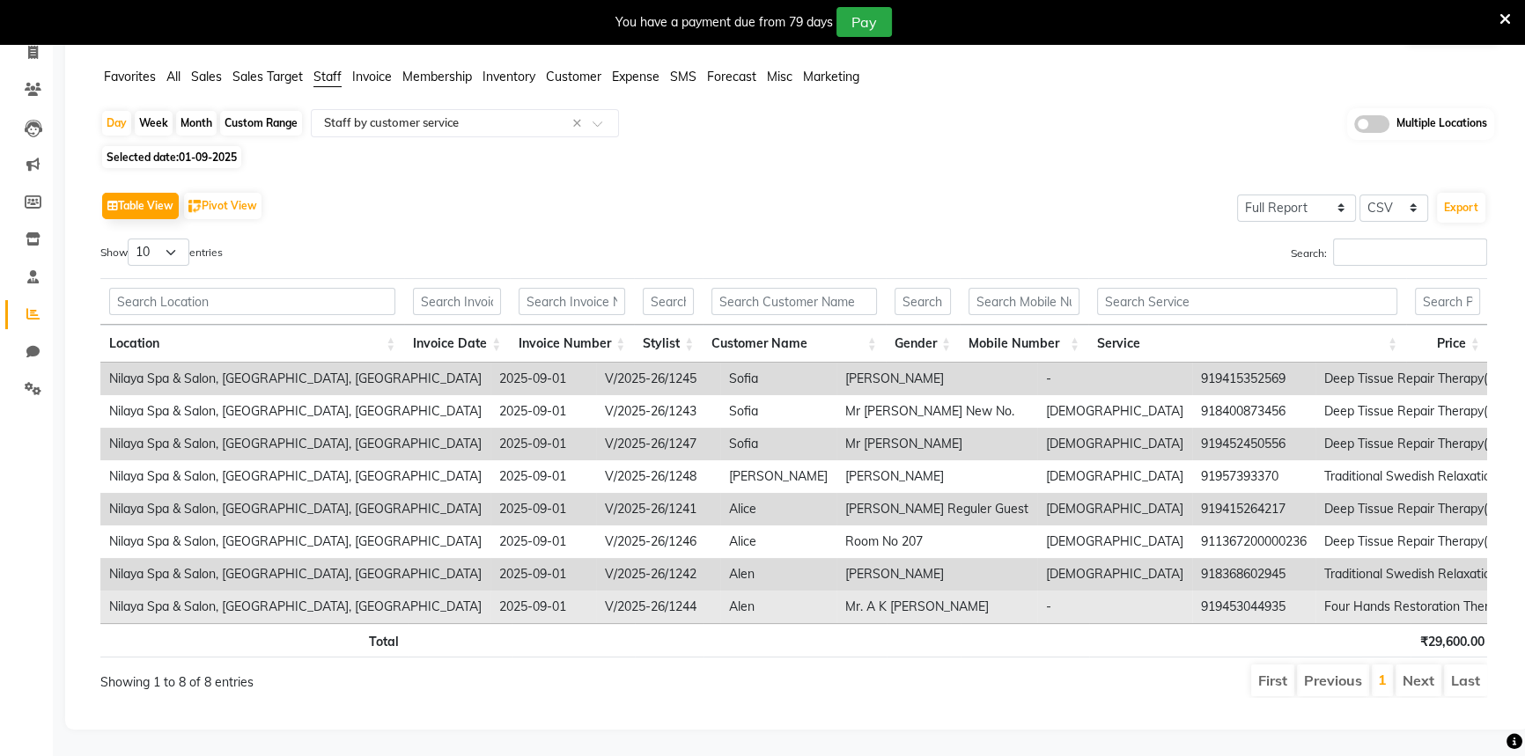
drag, startPoint x: 1037, startPoint y: 555, endPoint x: 1052, endPoint y: 585, distance: 33.5
click at [1192, 558] on td "918368602945" at bounding box center [1253, 574] width 123 height 33
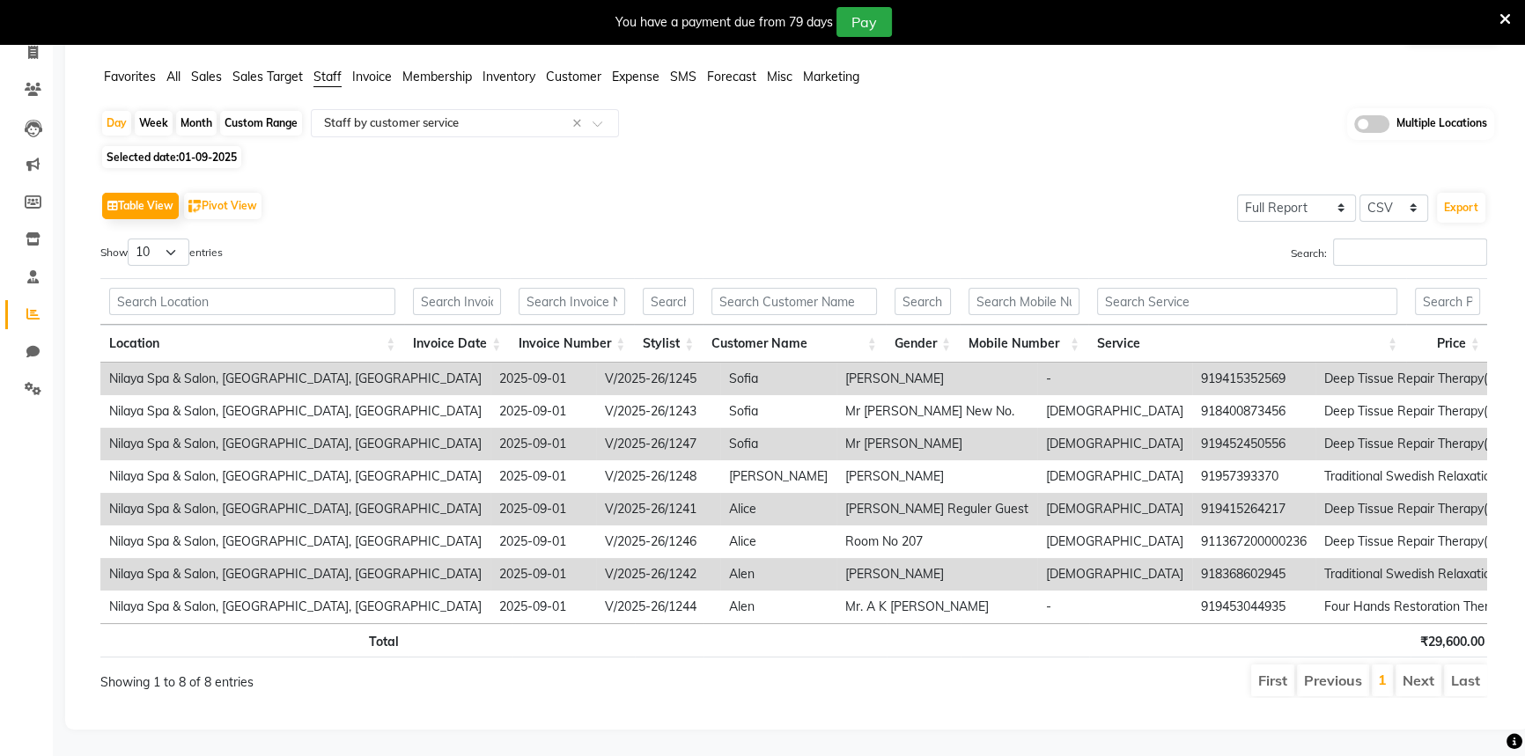
drag, startPoint x: 1052, startPoint y: 585, endPoint x: 1112, endPoint y: 639, distance: 81.0
click at [1192, 591] on td "919453044935" at bounding box center [1253, 607] width 123 height 33
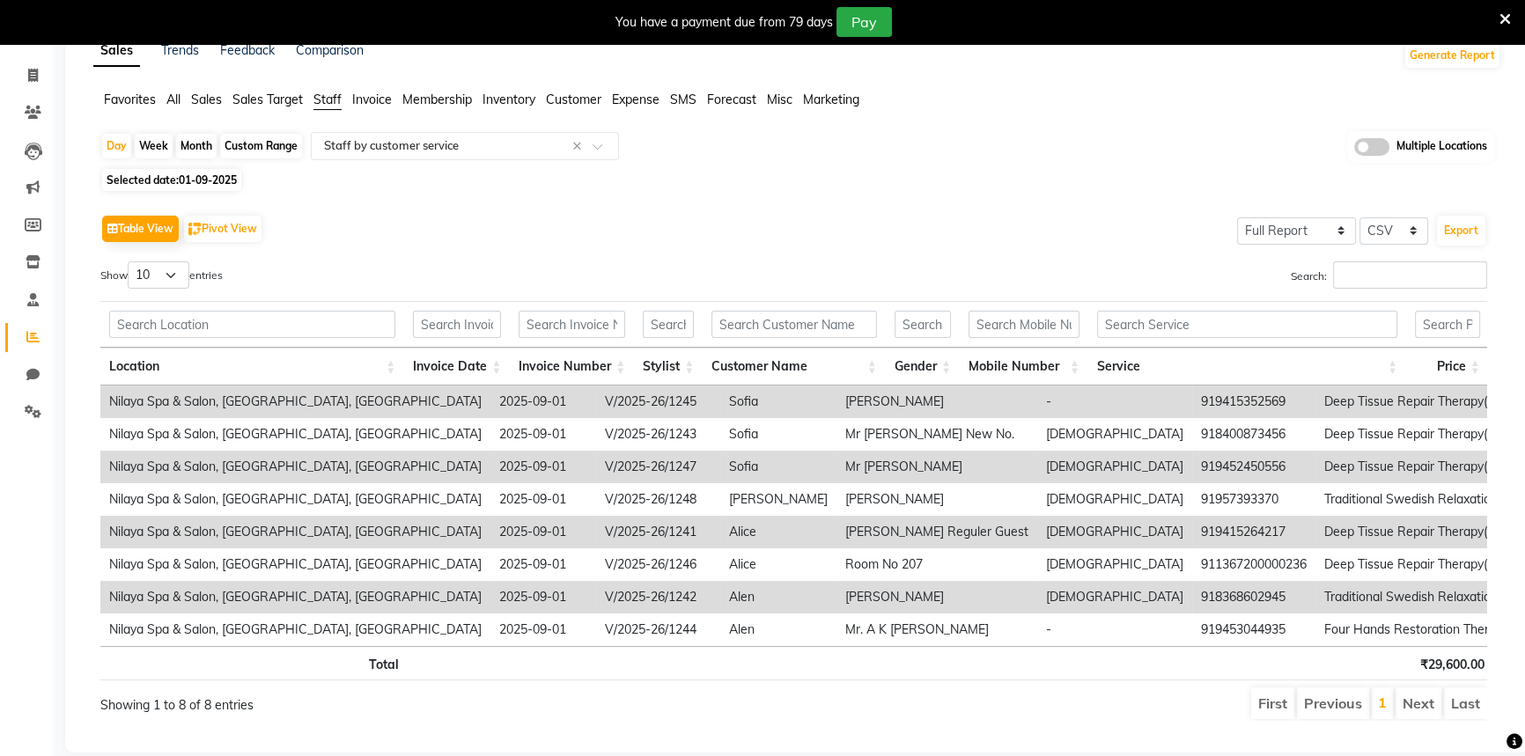
scroll to position [0, 0]
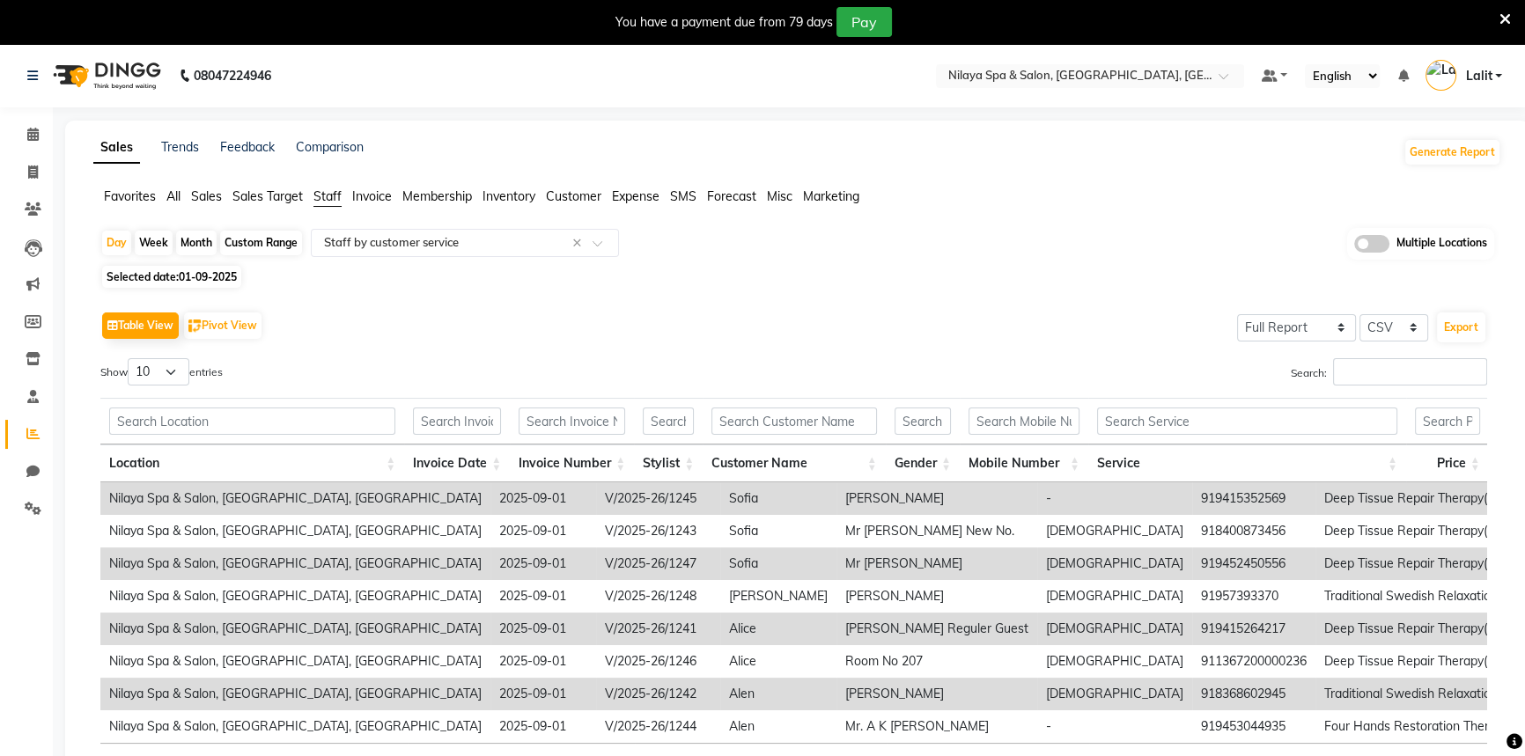
drag, startPoint x: 561, startPoint y: 195, endPoint x: 540, endPoint y: 207, distance: 24.5
click at [562, 195] on span "Customer" at bounding box center [573, 196] width 55 height 16
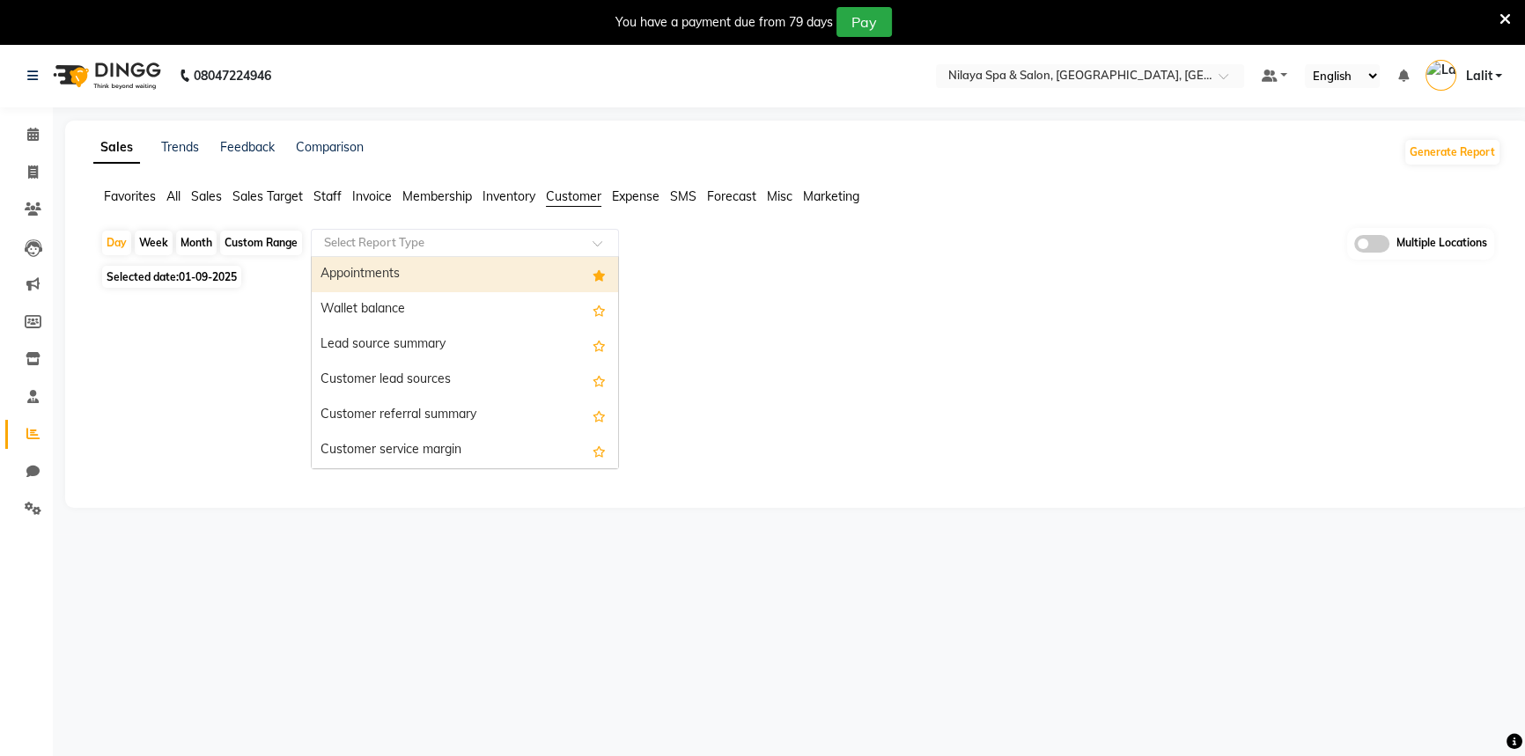
click at [440, 247] on input "text" at bounding box center [448, 243] width 254 height 18
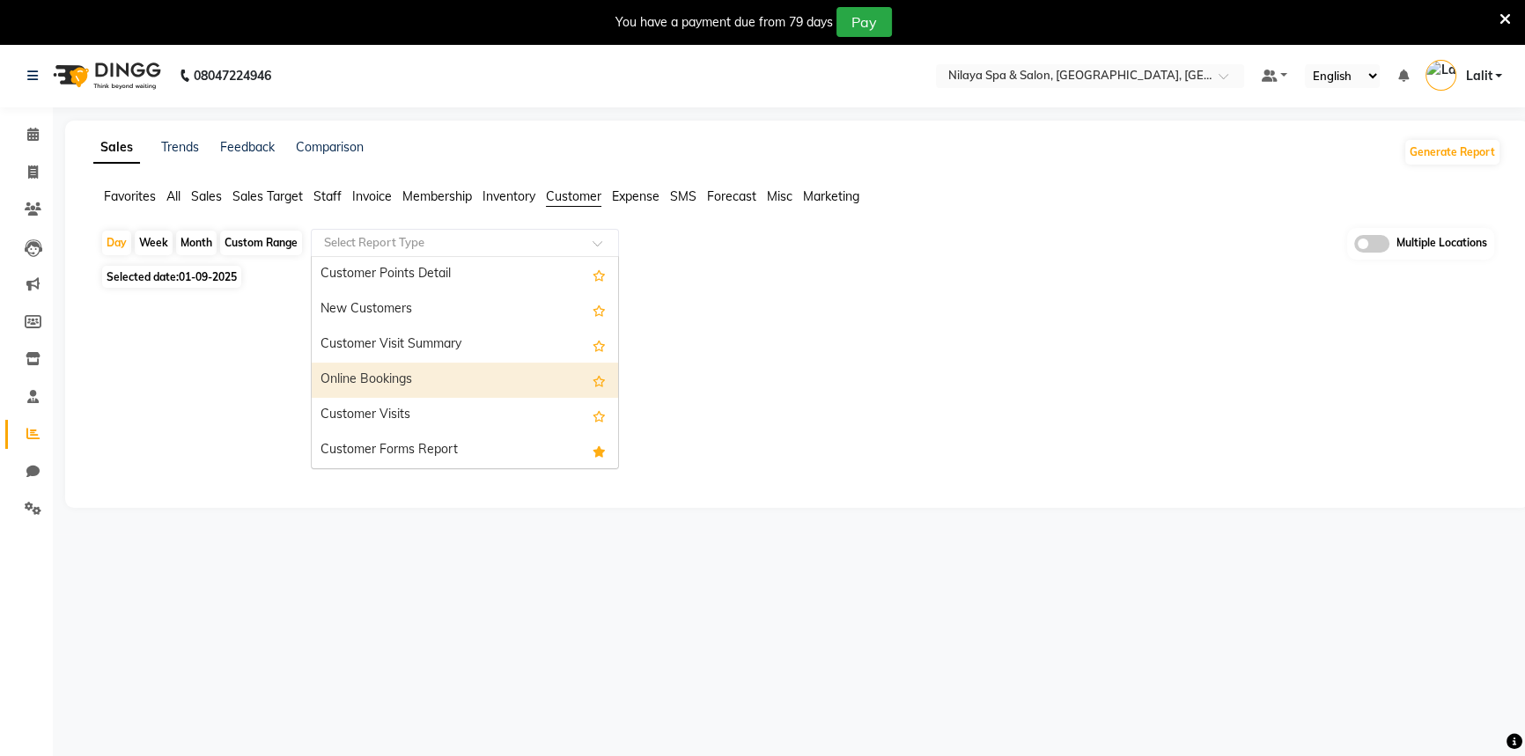
scroll to position [44, 0]
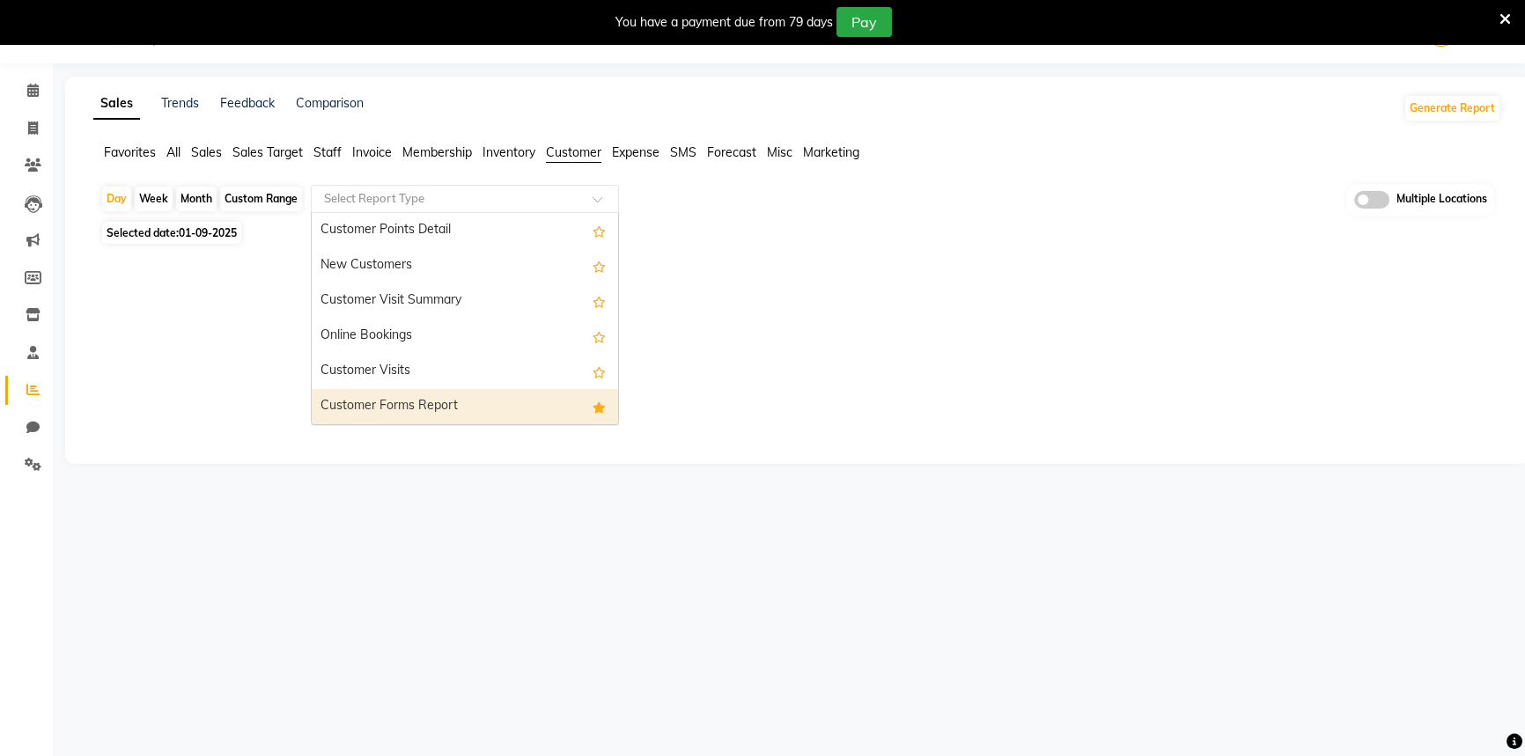
click at [414, 396] on div "Customer Forms Report" at bounding box center [465, 406] width 306 height 35
select select "full_report"
select select "csv"
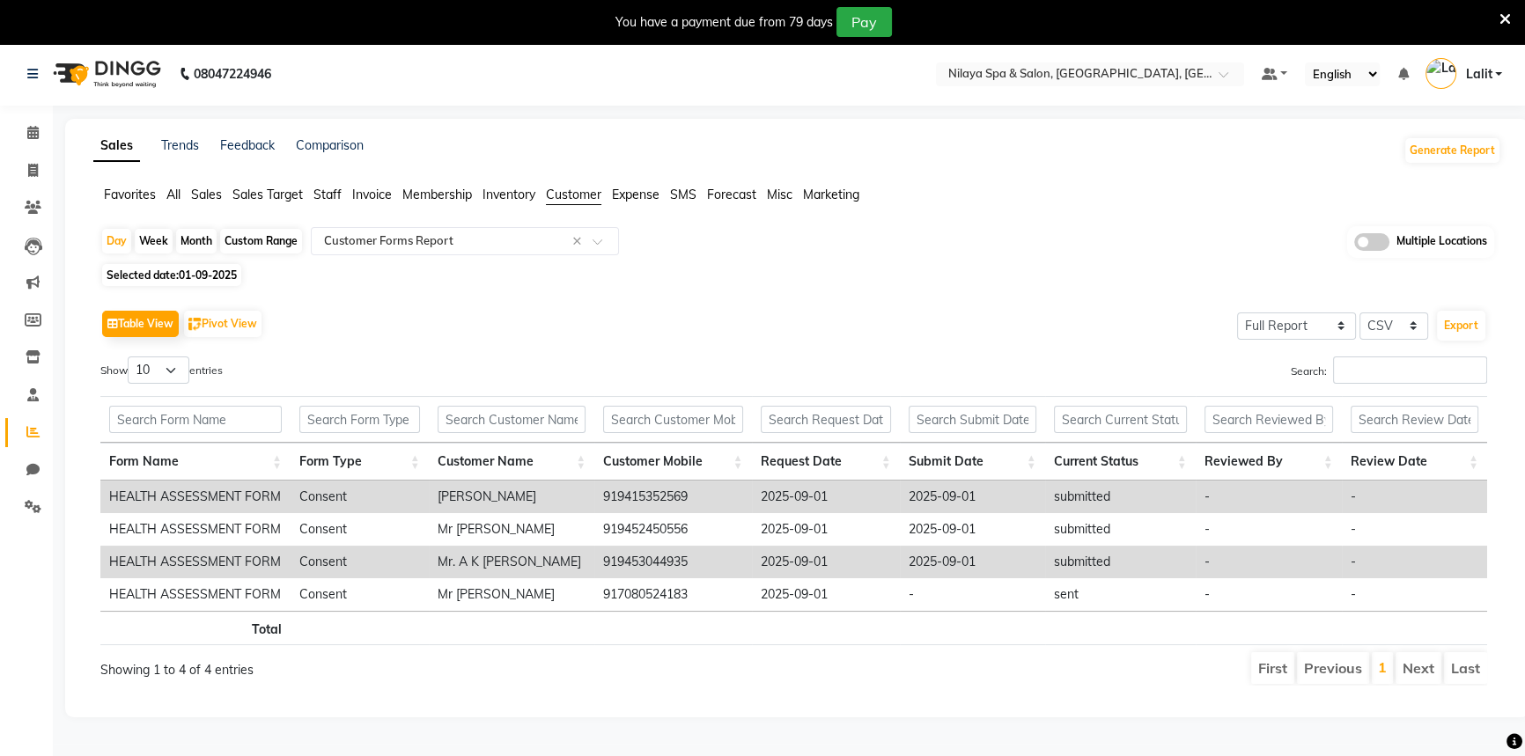
scroll to position [0, 0]
click at [308, 198] on ul "Favorites All Sales Sales Target Staff Invoice Membership Inventory Customer Ex…" at bounding box center [797, 197] width 1408 height 19
click at [326, 200] on span "Staff" at bounding box center [328, 196] width 28 height 16
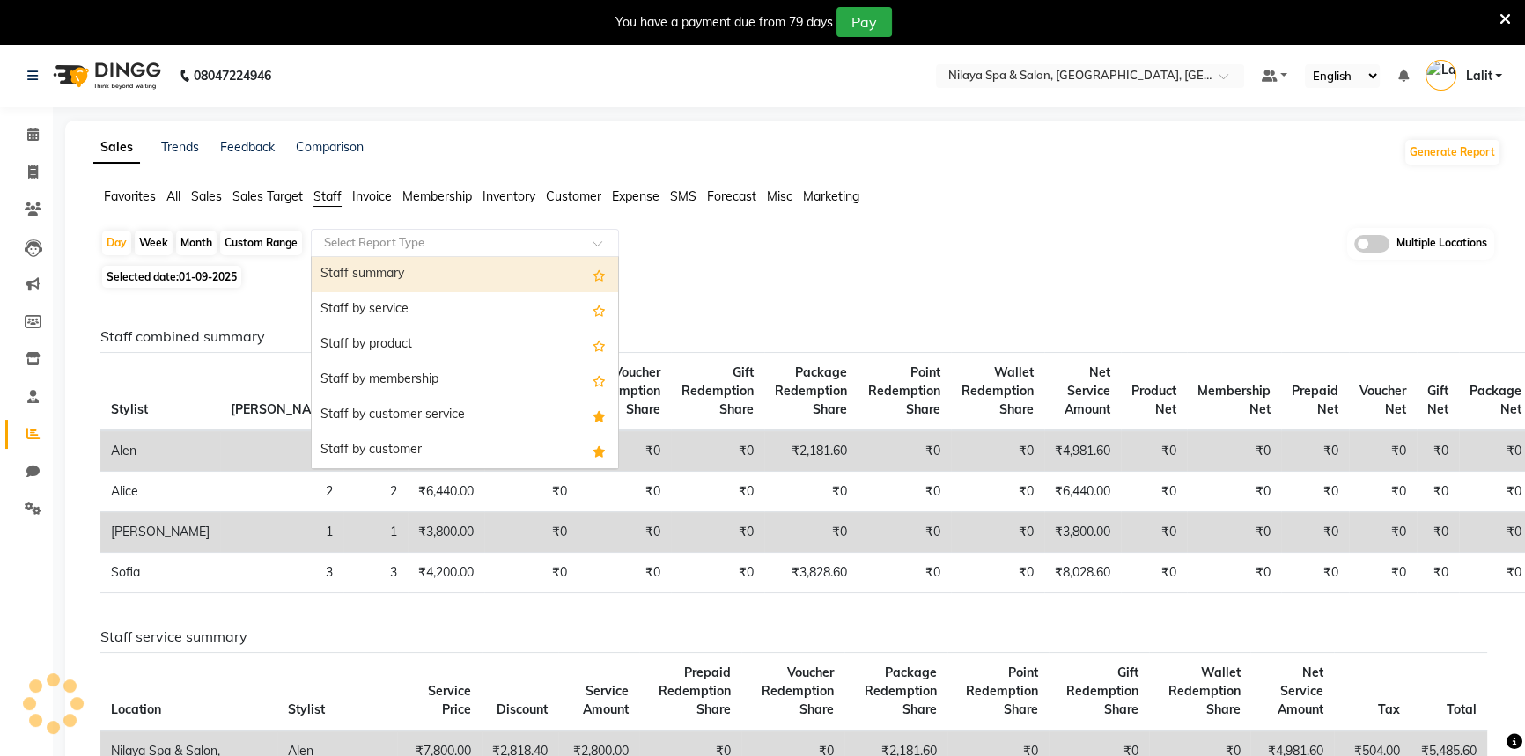
click at [395, 247] on input "text" at bounding box center [448, 243] width 254 height 18
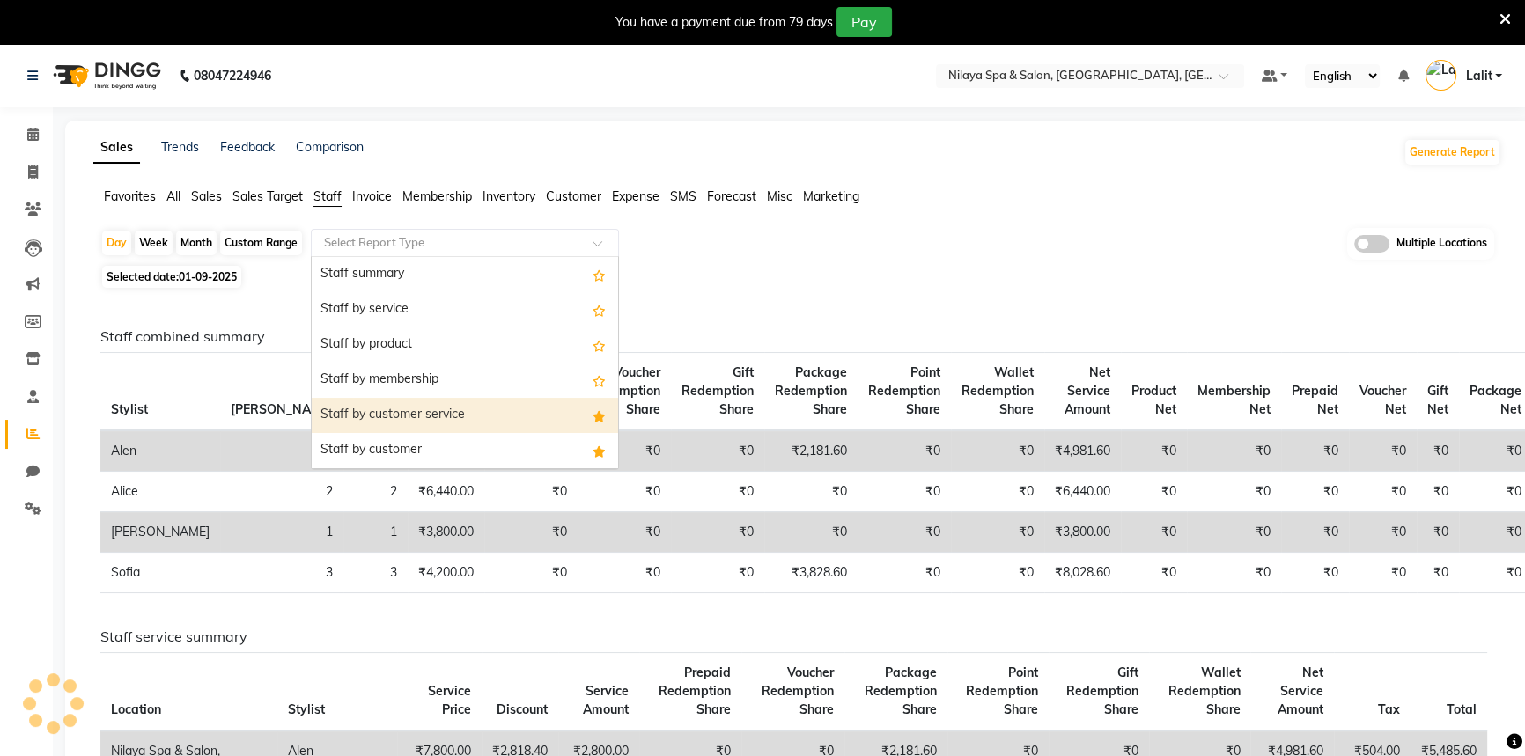
click at [474, 417] on div "Staff by customer service" at bounding box center [465, 415] width 306 height 35
select select "full_report"
select select "csv"
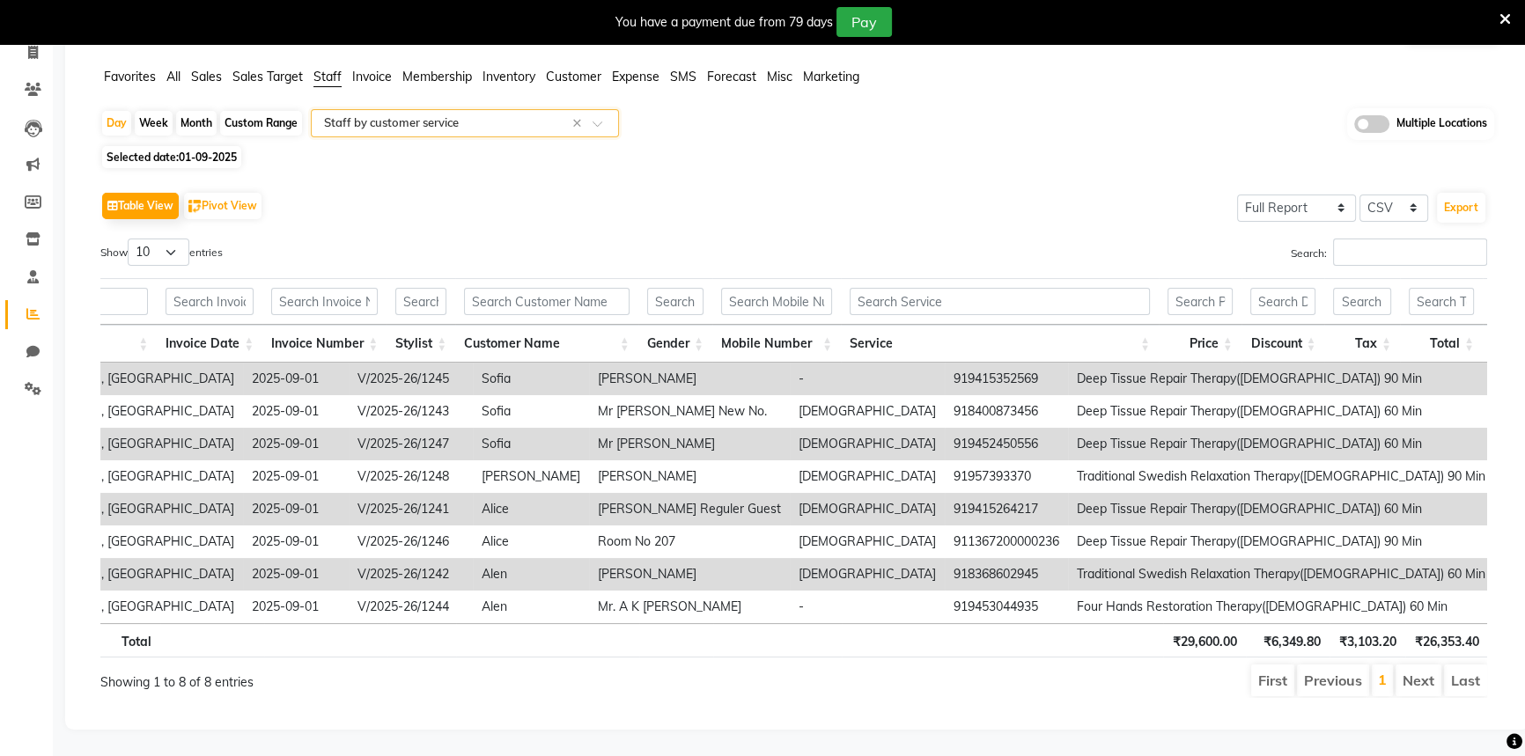
scroll to position [0, 793]
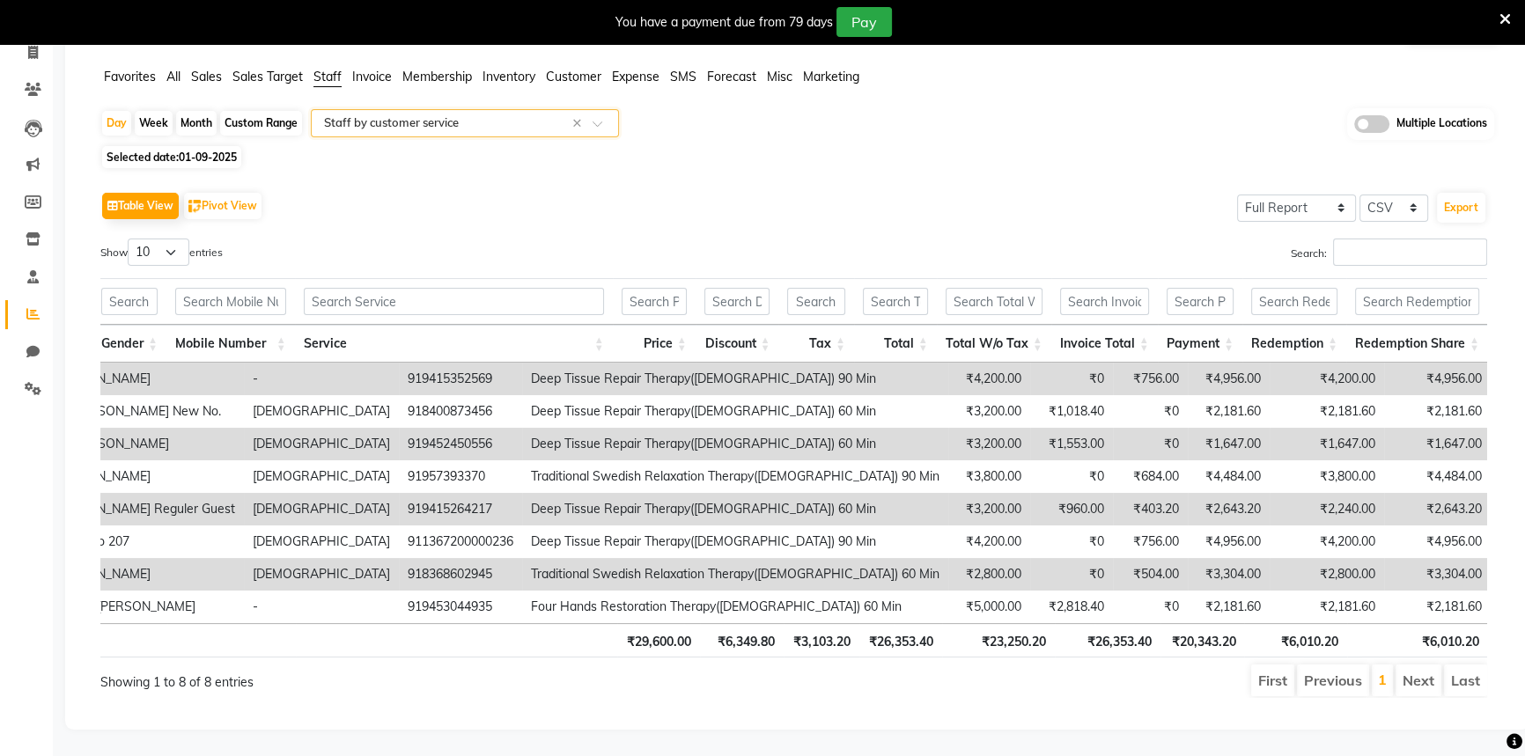
click at [1007, 325] on th "Total W/o Tax" at bounding box center [994, 344] width 114 height 38
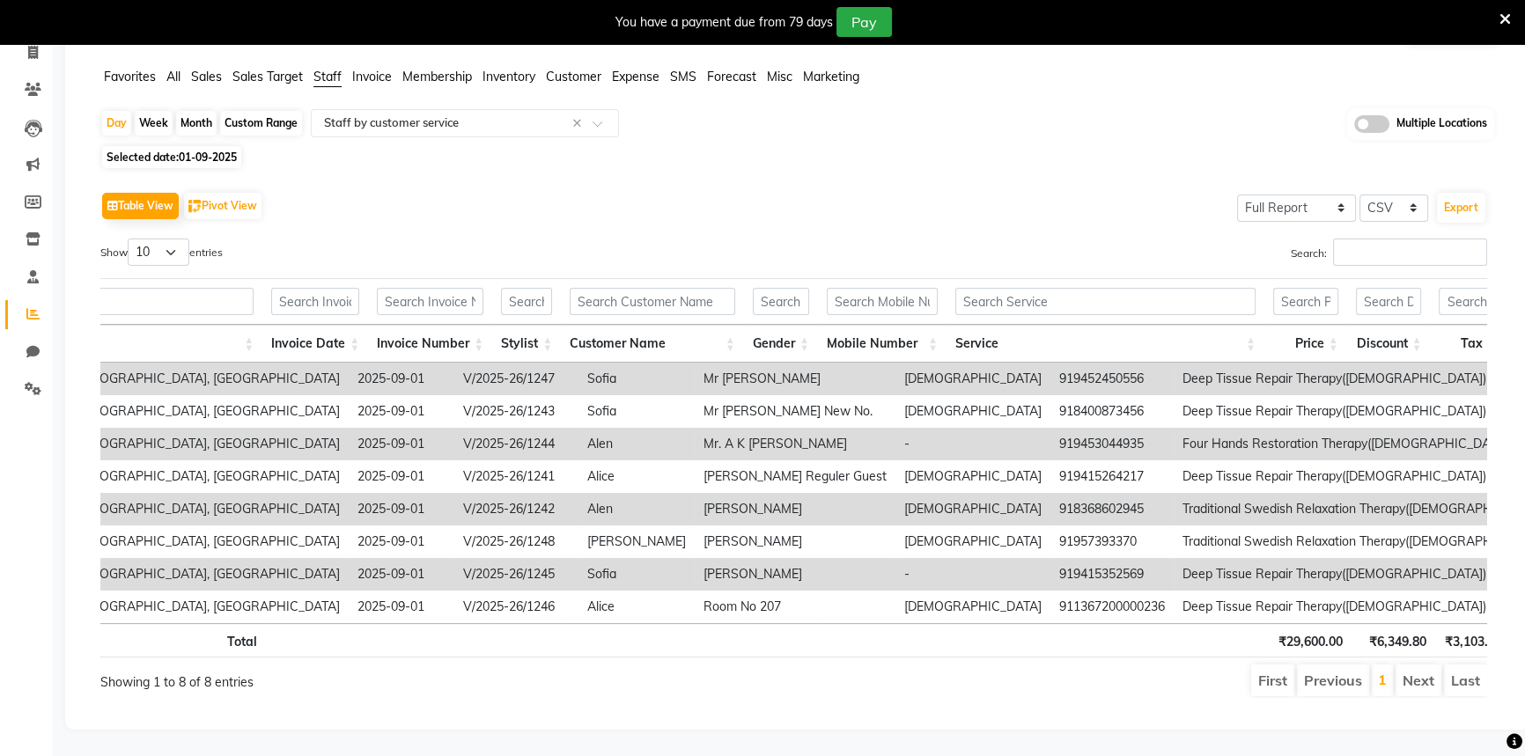
scroll to position [0, 0]
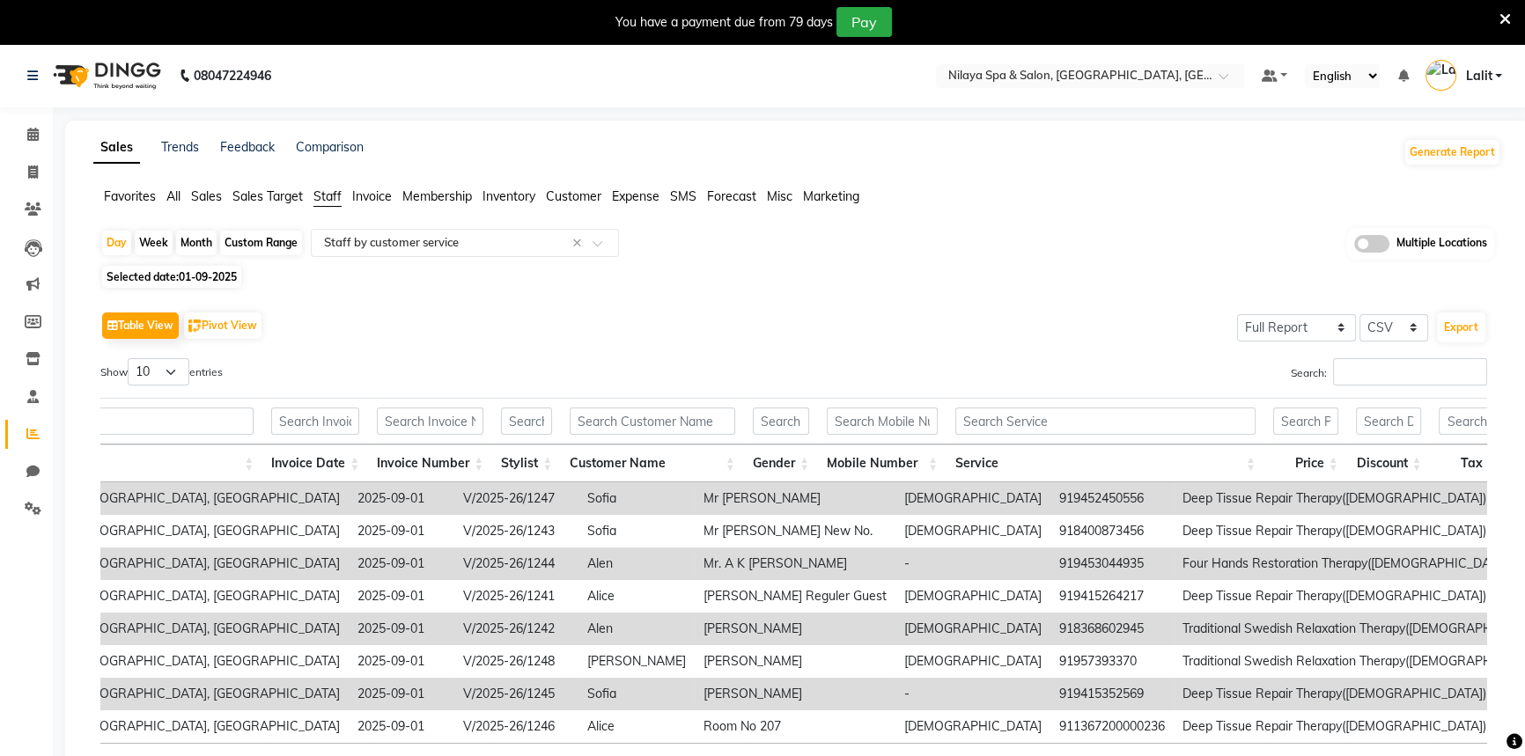
click at [205, 190] on span "Sales" at bounding box center [206, 196] width 31 height 16
click at [329, 229] on div "Select Report Type × Staff by customer service ×" at bounding box center [465, 243] width 308 height 28
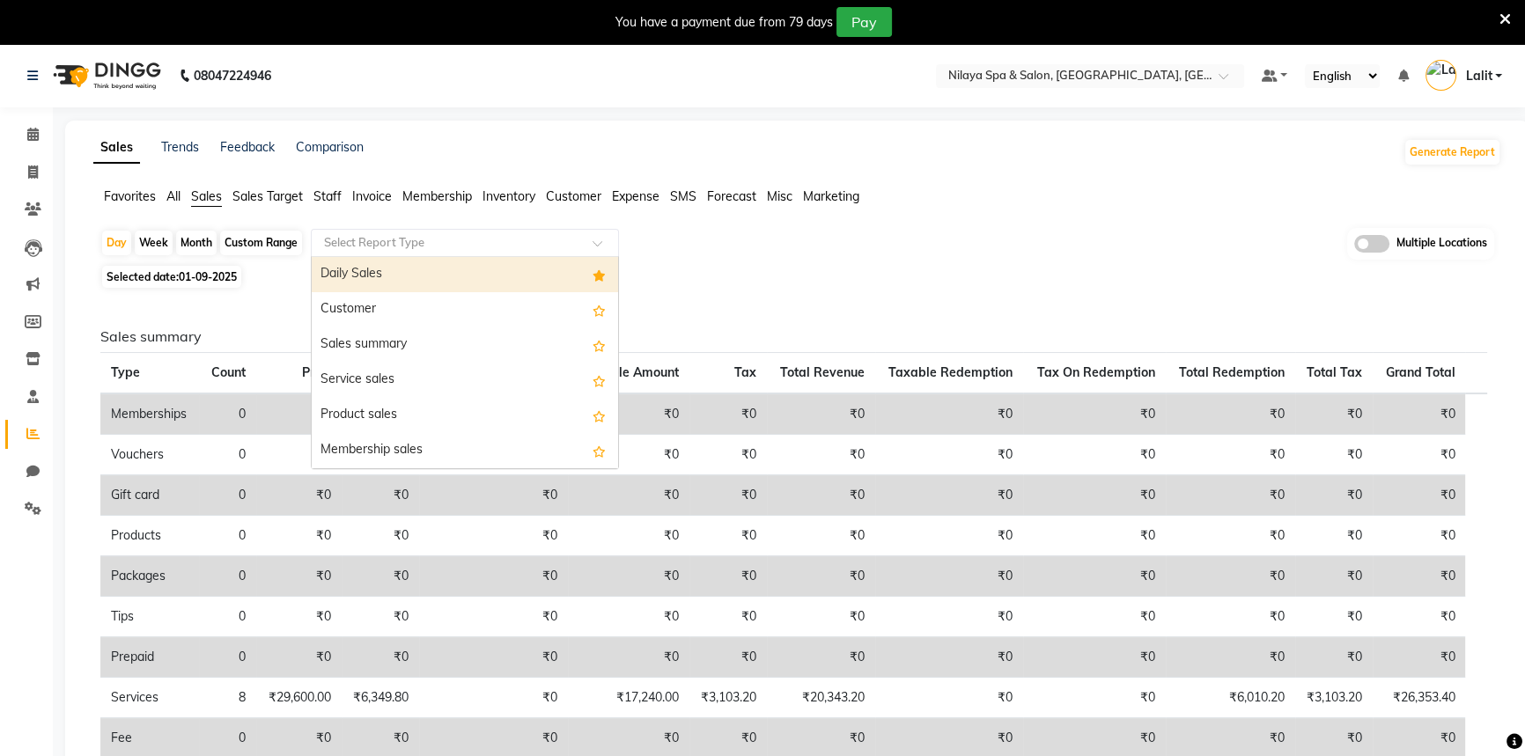
drag, startPoint x: 364, startPoint y: 293, endPoint x: 391, endPoint y: 299, distance: 28.0
click at [373, 299] on div "Customer" at bounding box center [465, 309] width 306 height 35
select select "full_report"
select select "csv"
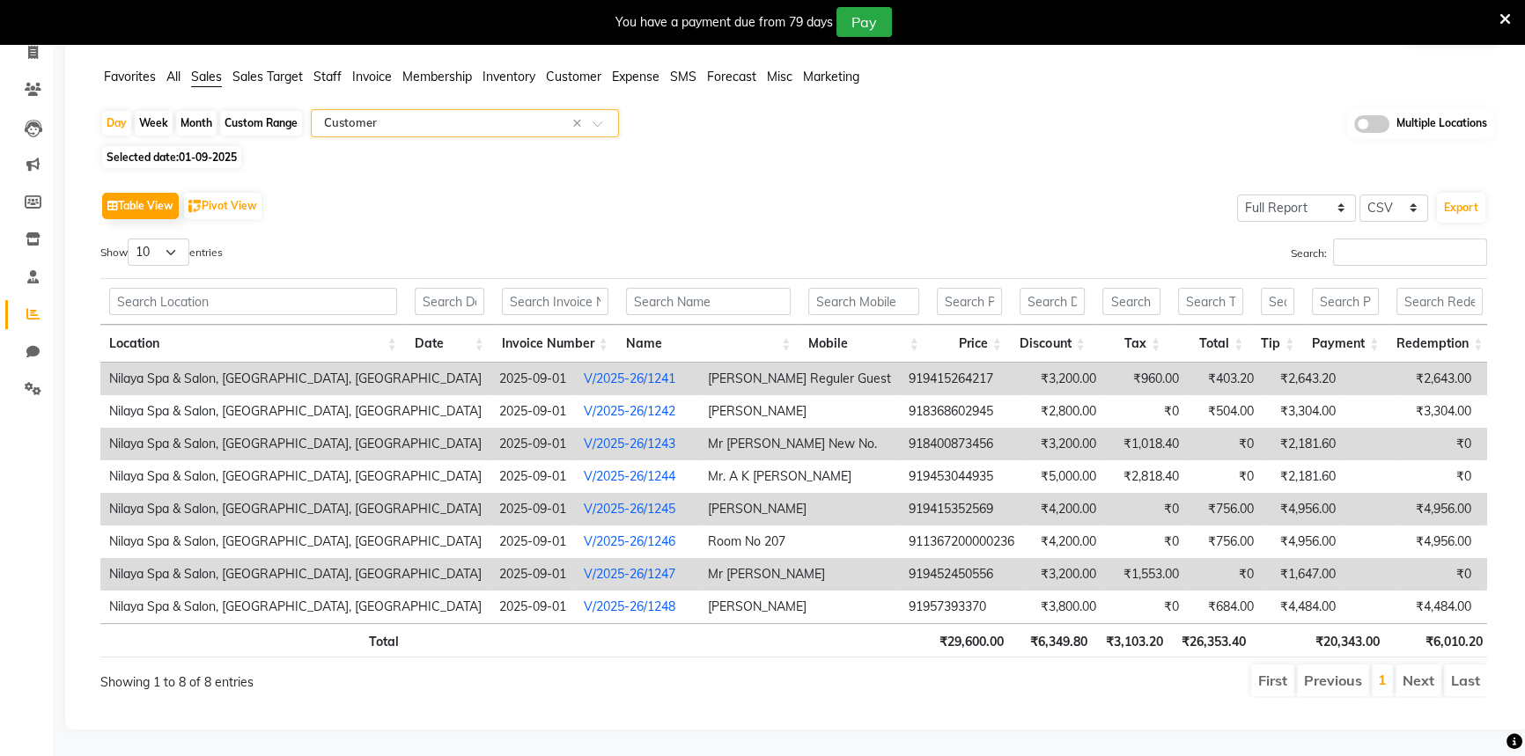
scroll to position [142, 0]
drag, startPoint x: 786, startPoint y: 613, endPoint x: 810, endPoint y: 613, distance: 23.8
click at [810, 623] on tr "Total ₹29,600.00 ₹6,349.80 ₹3,103.20 ₹26,353.40 ₹20,343.00 ₹6,010.20" at bounding box center [860, 640] width 1520 height 34
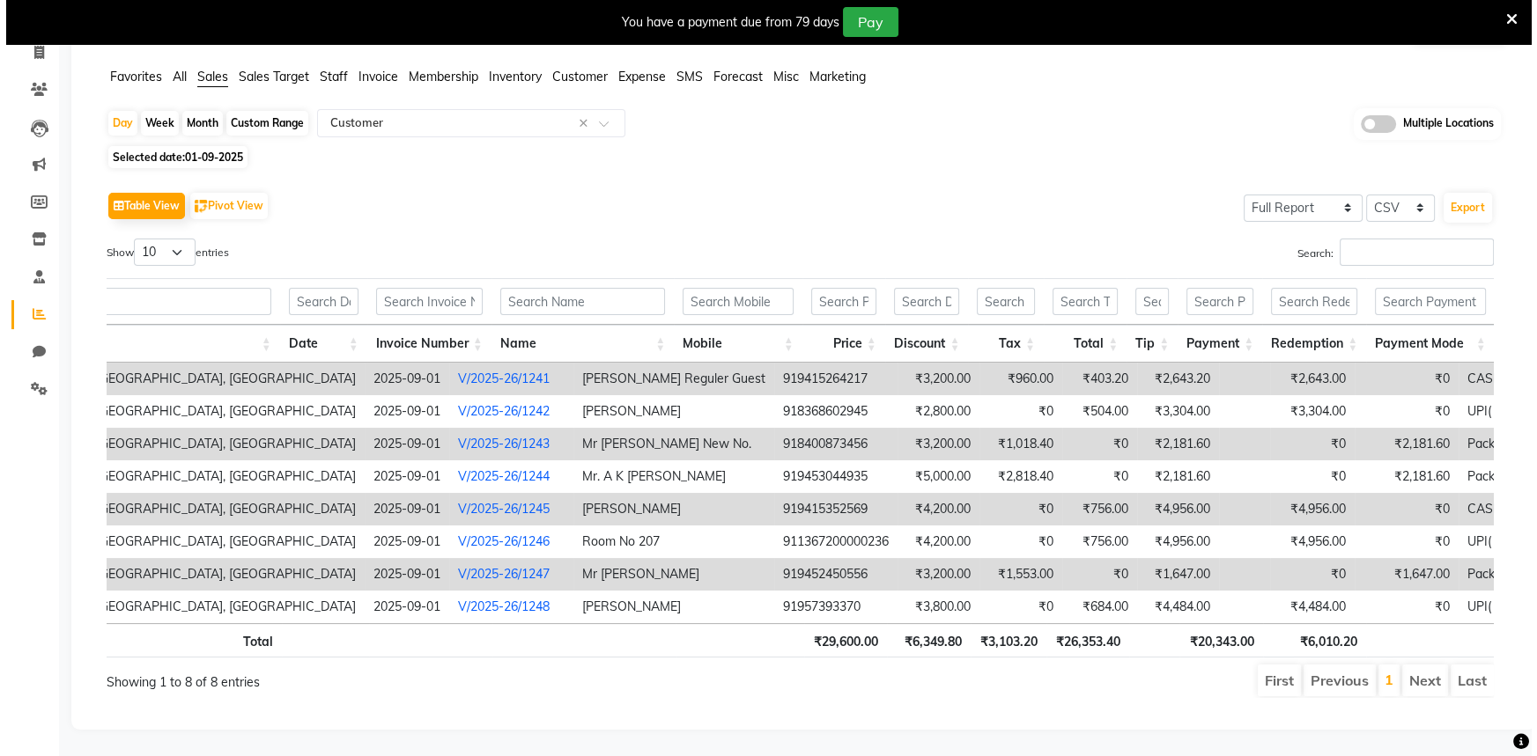
scroll to position [0, 0]
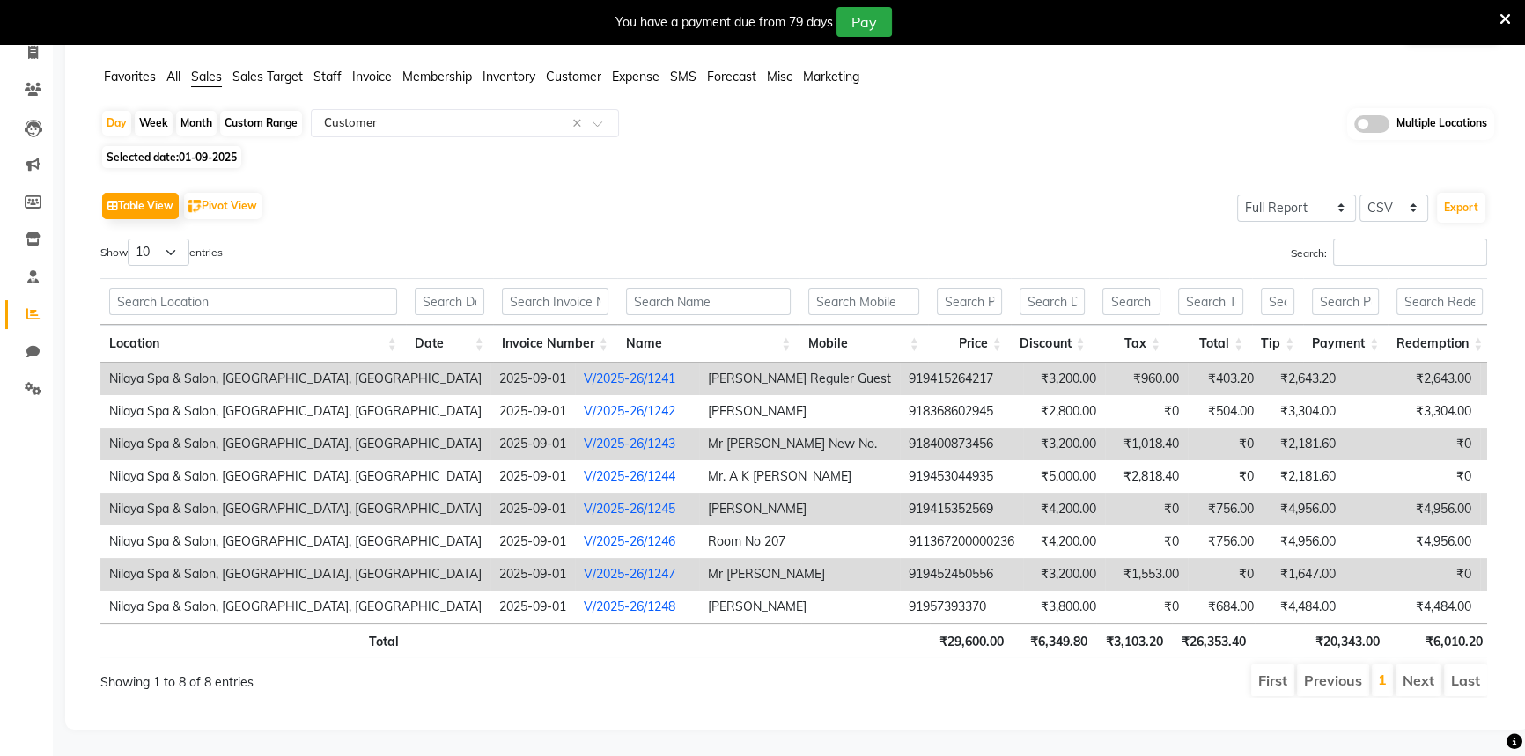
click at [575, 364] on td "V/2025-26/1241" at bounding box center [637, 379] width 124 height 33
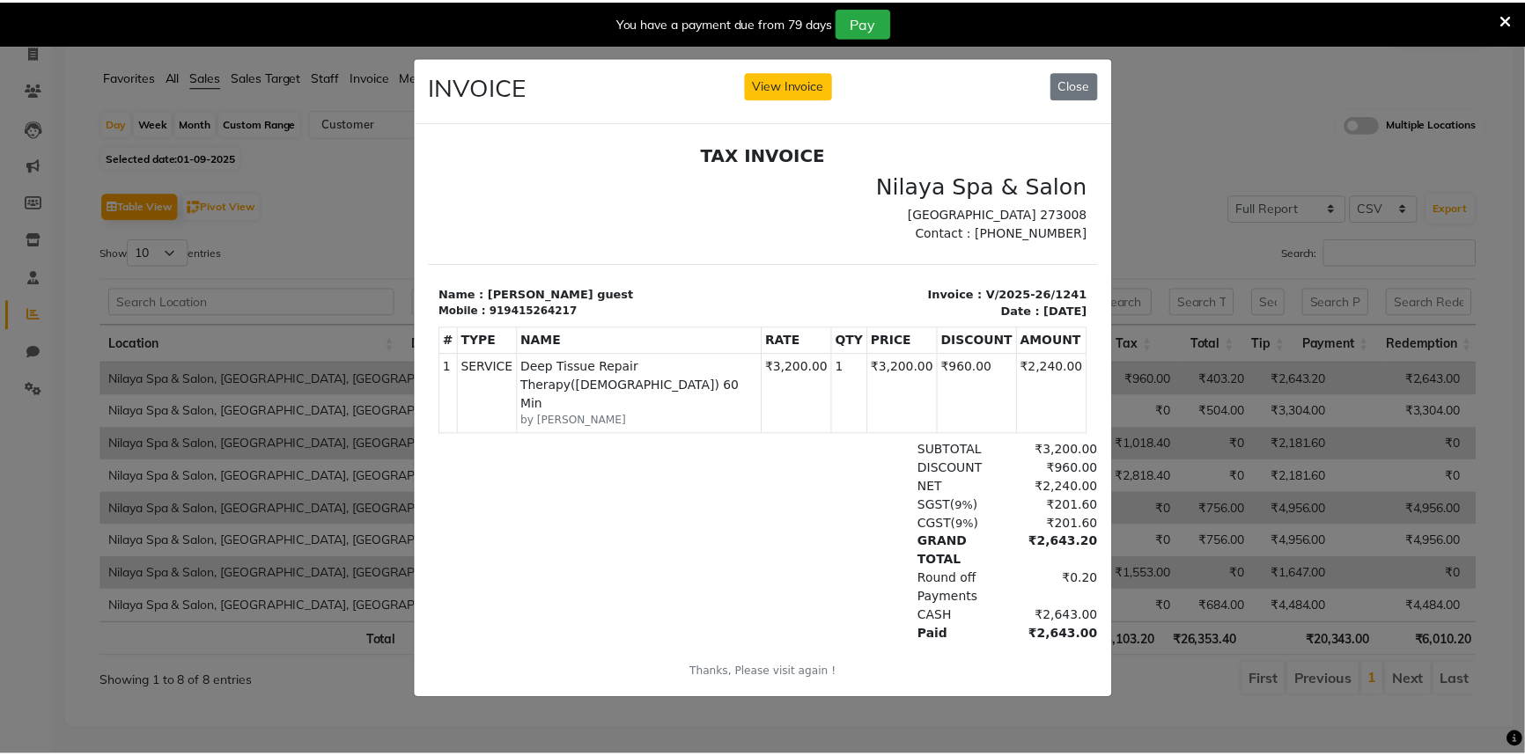
scroll to position [13, 0]
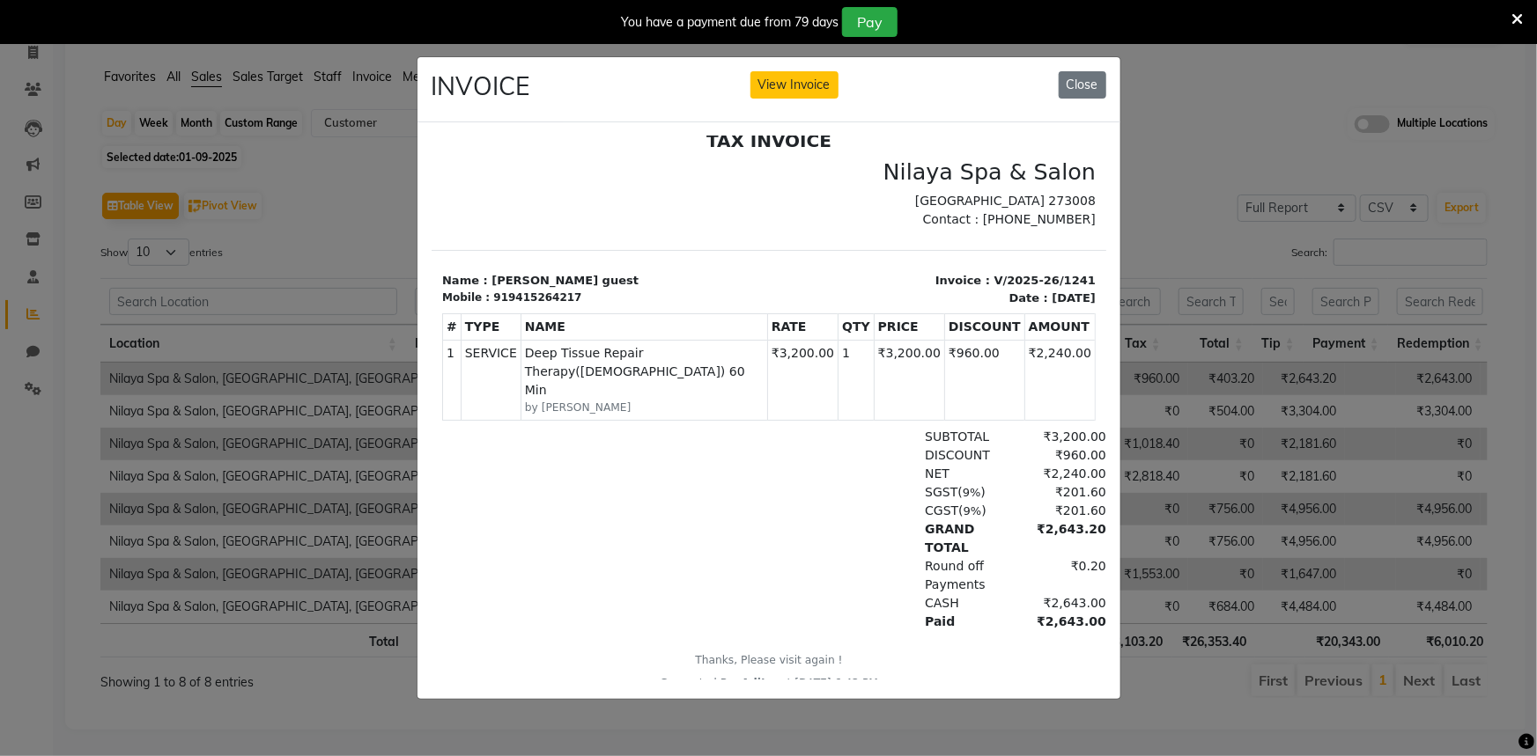
click at [1217, 326] on ngb-modal-window "INVOICE View Invoice Close" at bounding box center [768, 378] width 1537 height 756
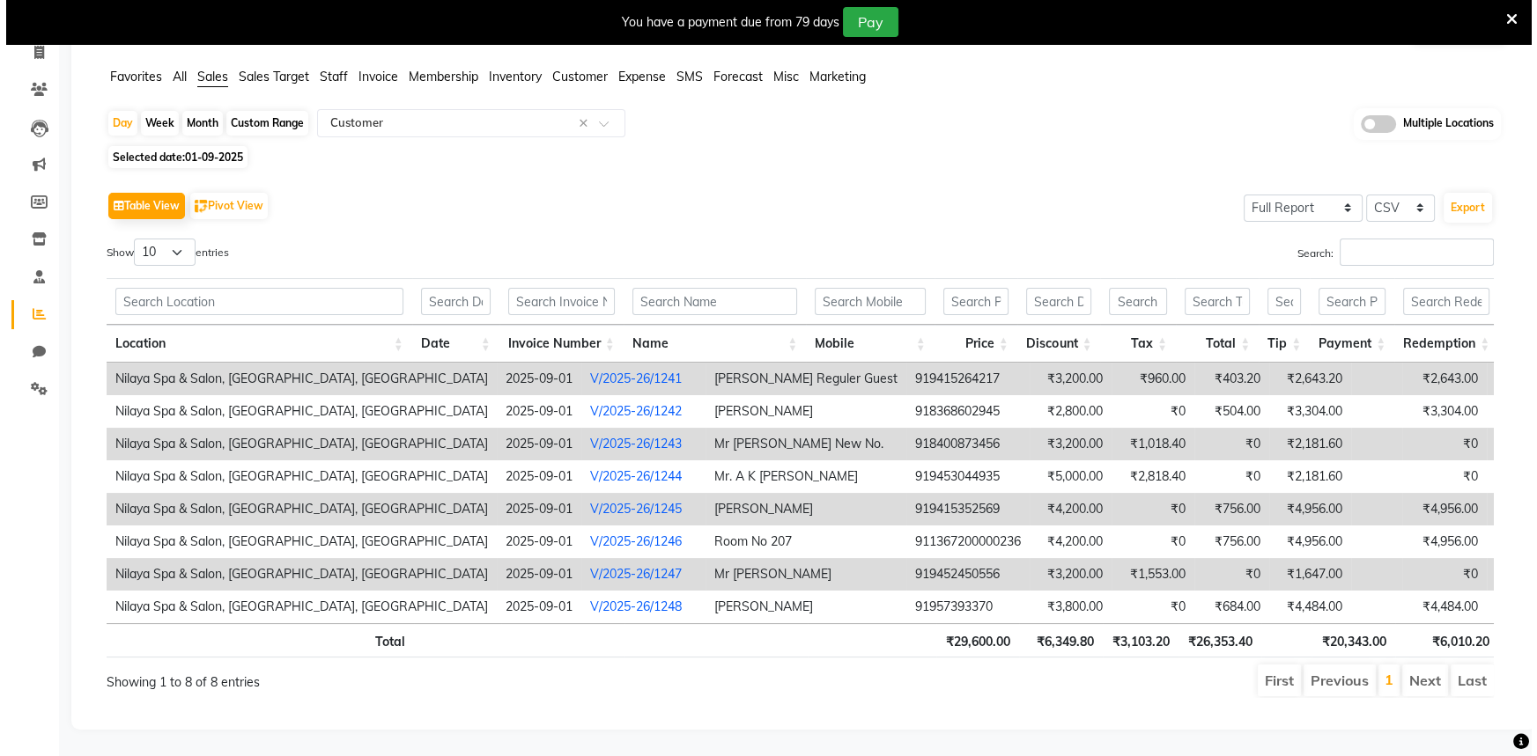
scroll to position [0, 132]
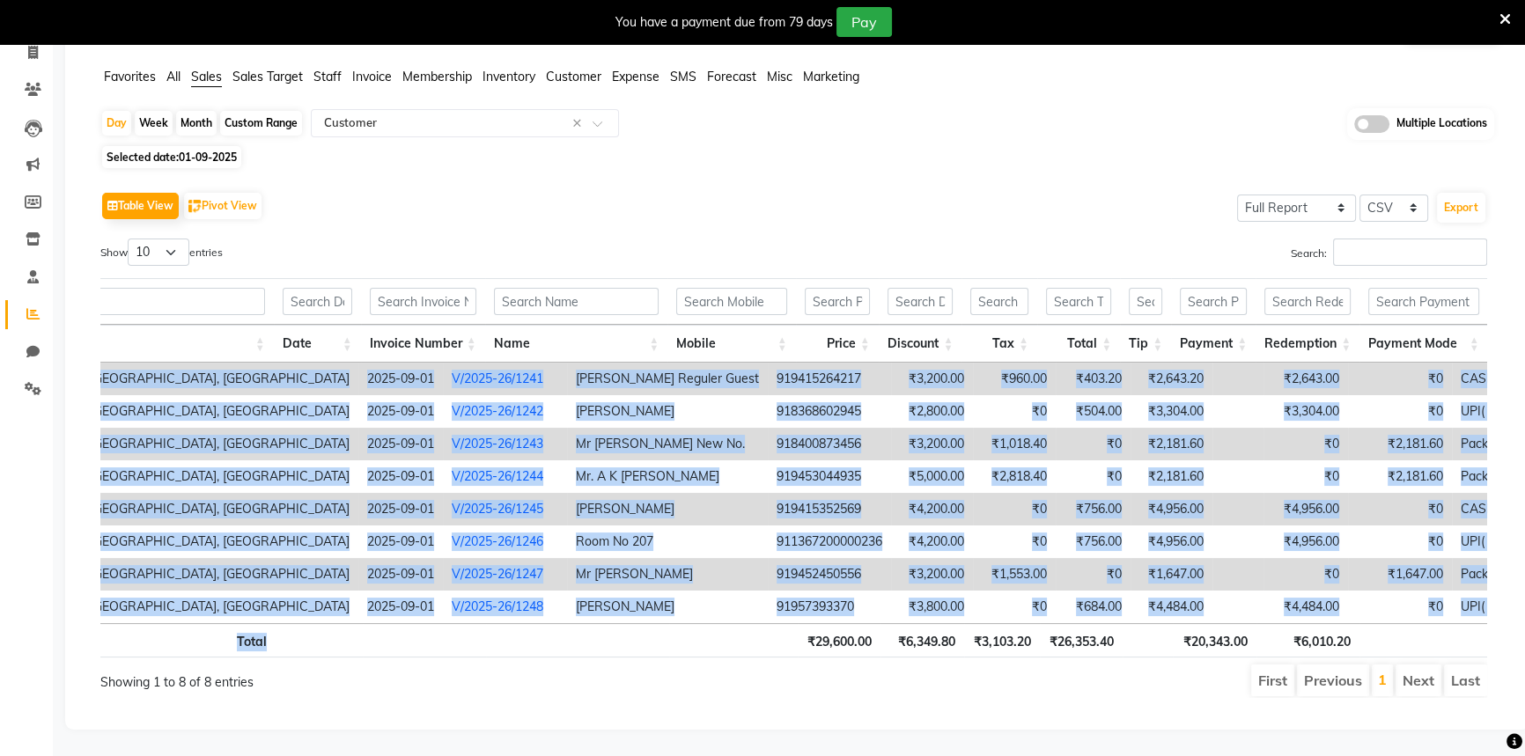
drag, startPoint x: 643, startPoint y: 612, endPoint x: 653, endPoint y: 611, distance: 9.7
click at [653, 611] on div "Location Date Invoice Number Name Mobile Price Discount Tax Total Tip Payment R…" at bounding box center [793, 468] width 1387 height 390
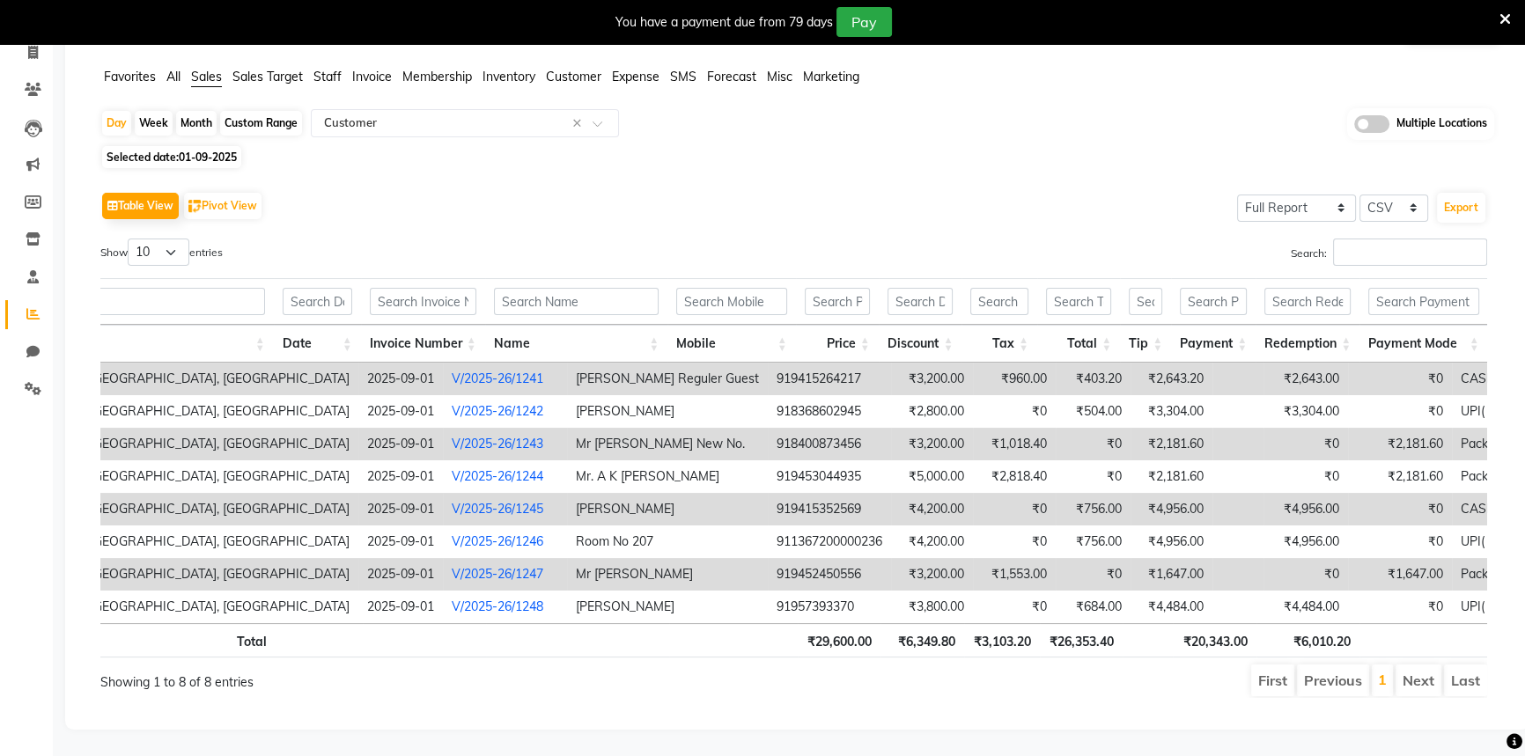
click at [622, 685] on div "Showing 1 to 8 of 8 entries" at bounding box center [381, 680] width 589 height 35
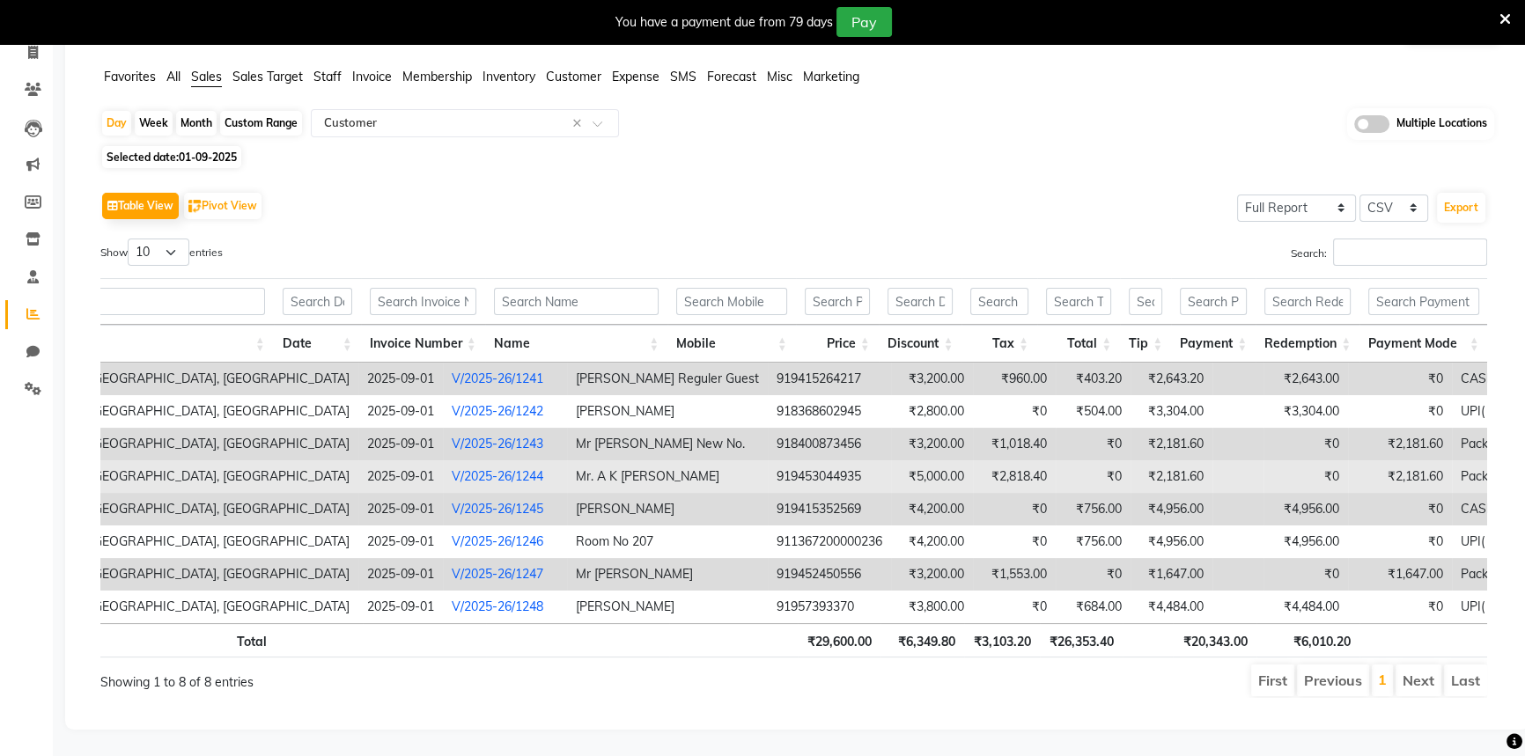
click at [452, 468] on link "V/2025-26/1244" at bounding box center [498, 476] width 92 height 16
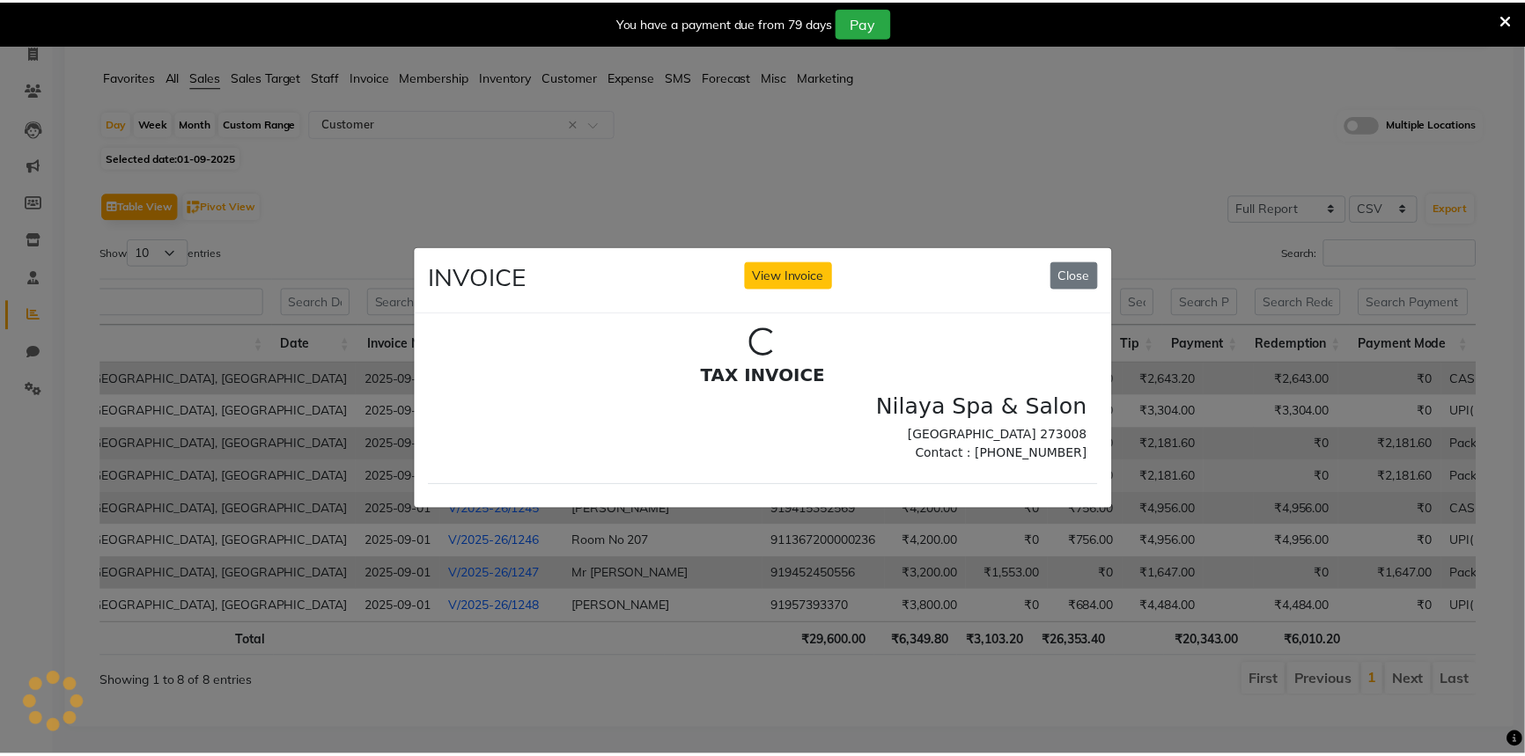
scroll to position [0, 0]
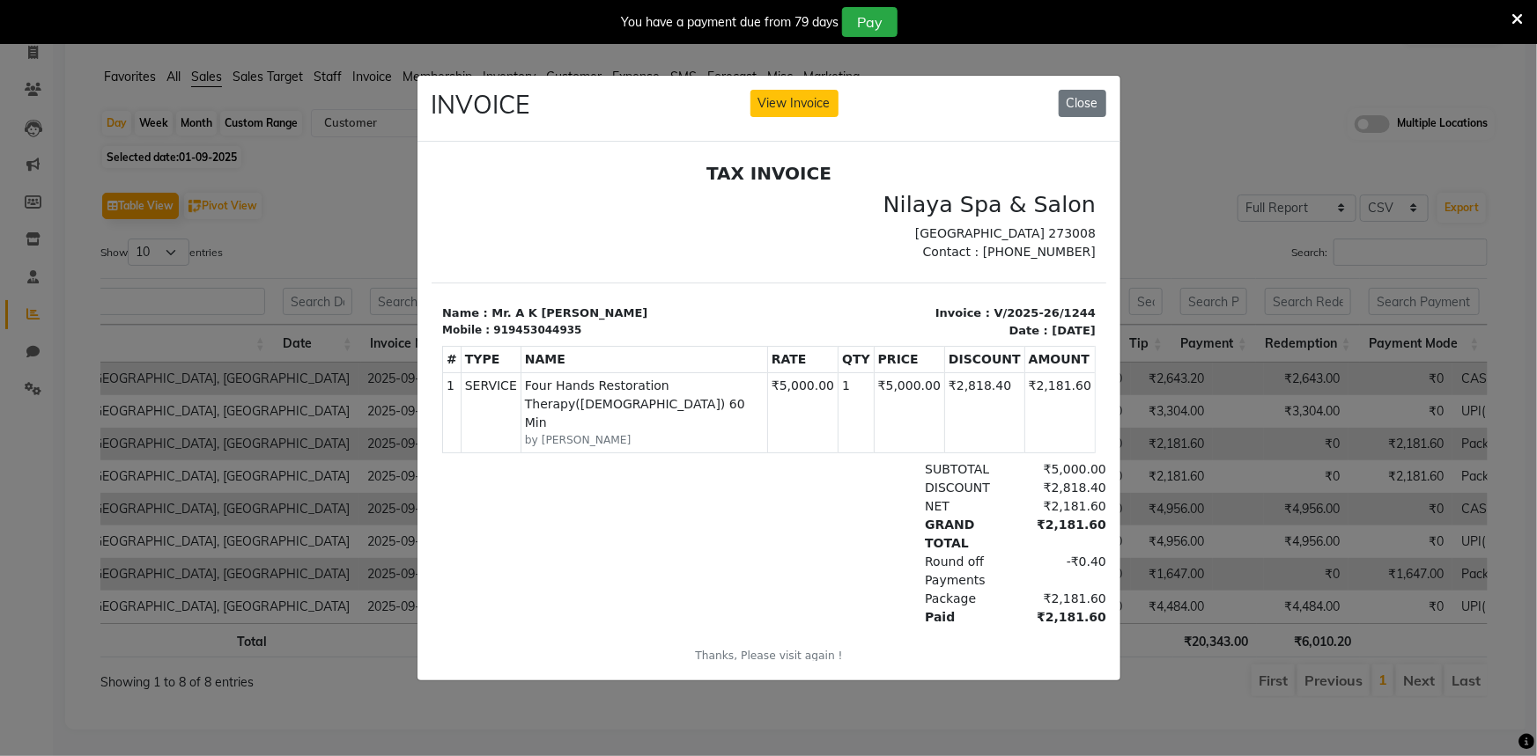
click at [321, 567] on ngb-modal-window "INVOICE View Invoice Close" at bounding box center [768, 378] width 1537 height 756
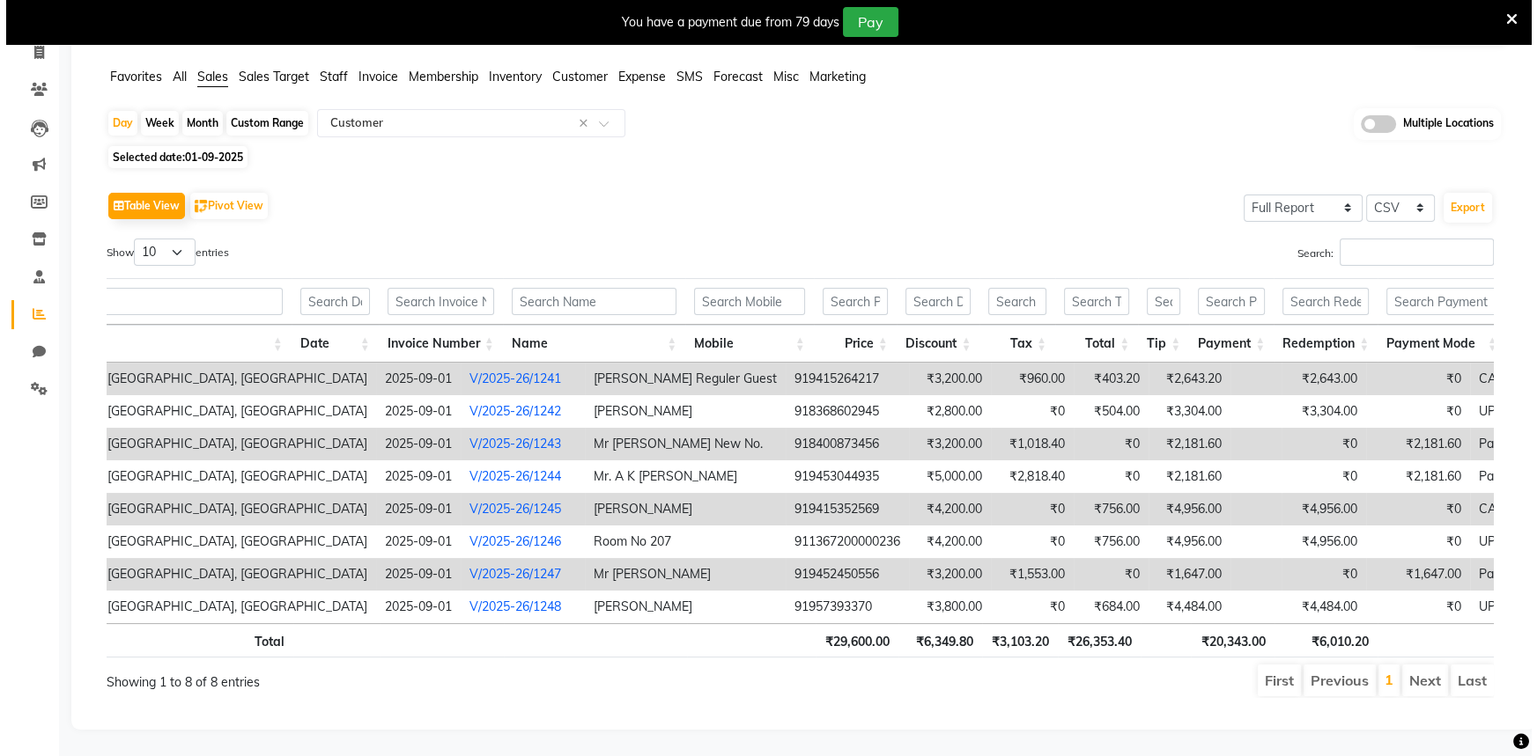
scroll to position [142, 0]
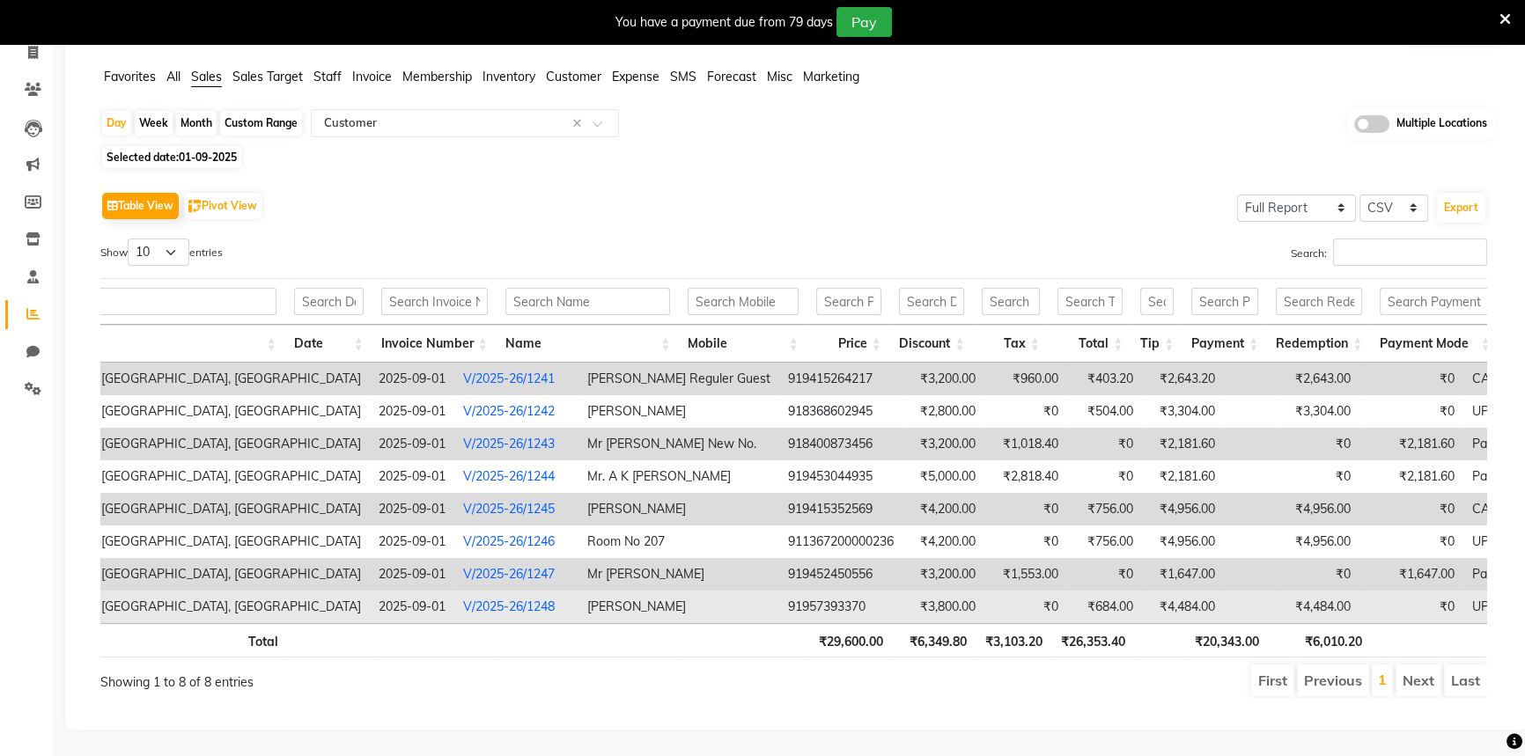
click at [463, 599] on link "V/2025-26/1248" at bounding box center [509, 607] width 92 height 16
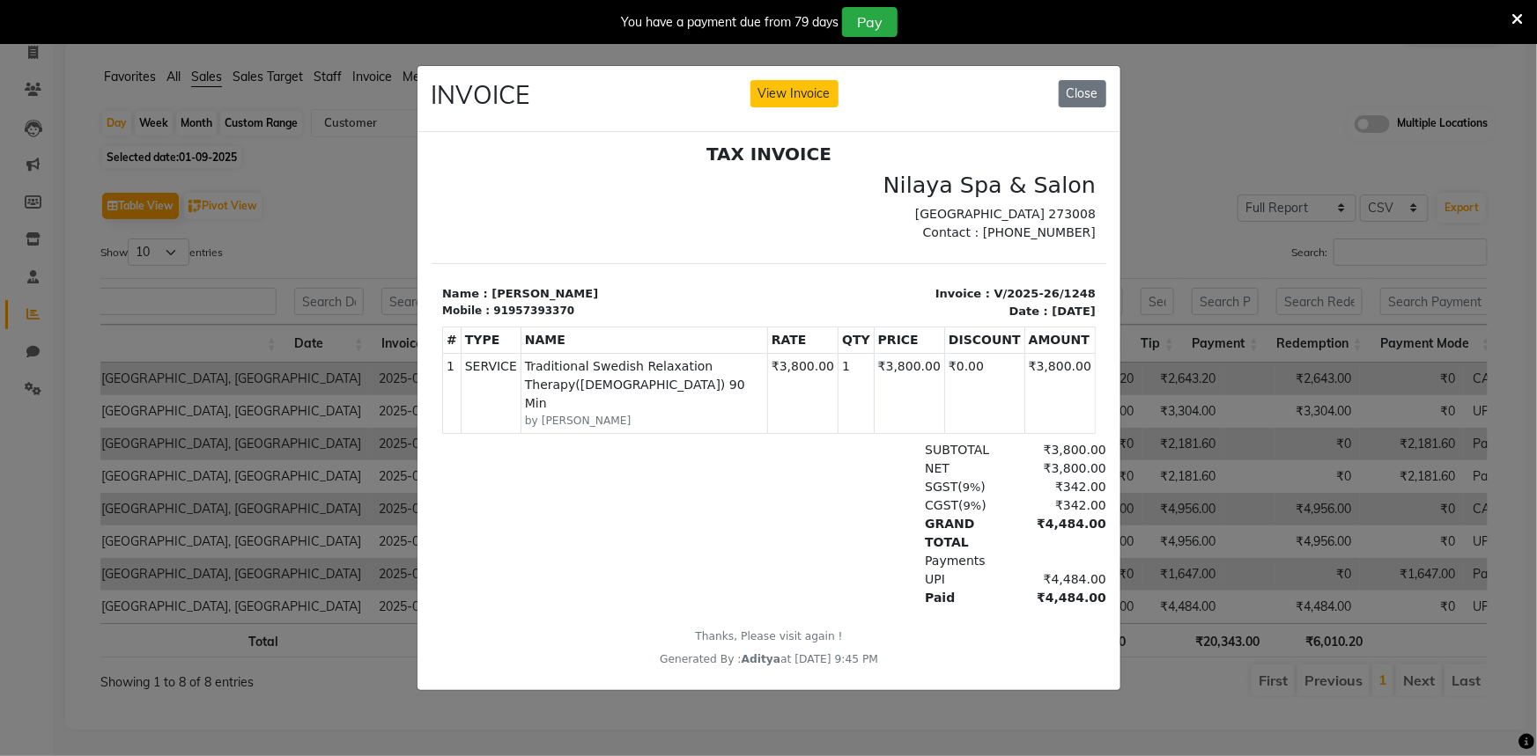
scroll to position [13, 0]
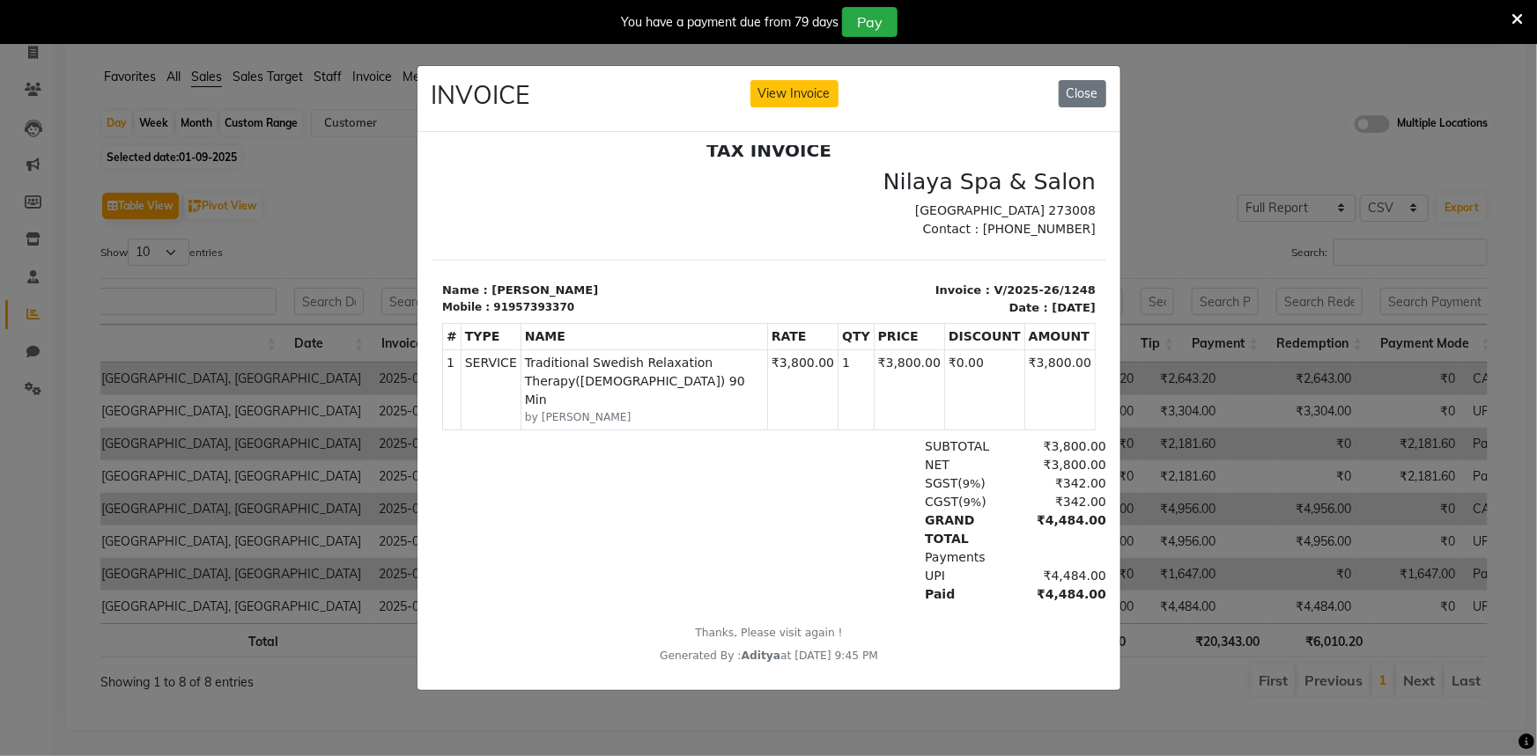
click at [1129, 108] on ngb-modal-window "INVOICE View Invoice Close" at bounding box center [768, 378] width 1537 height 756
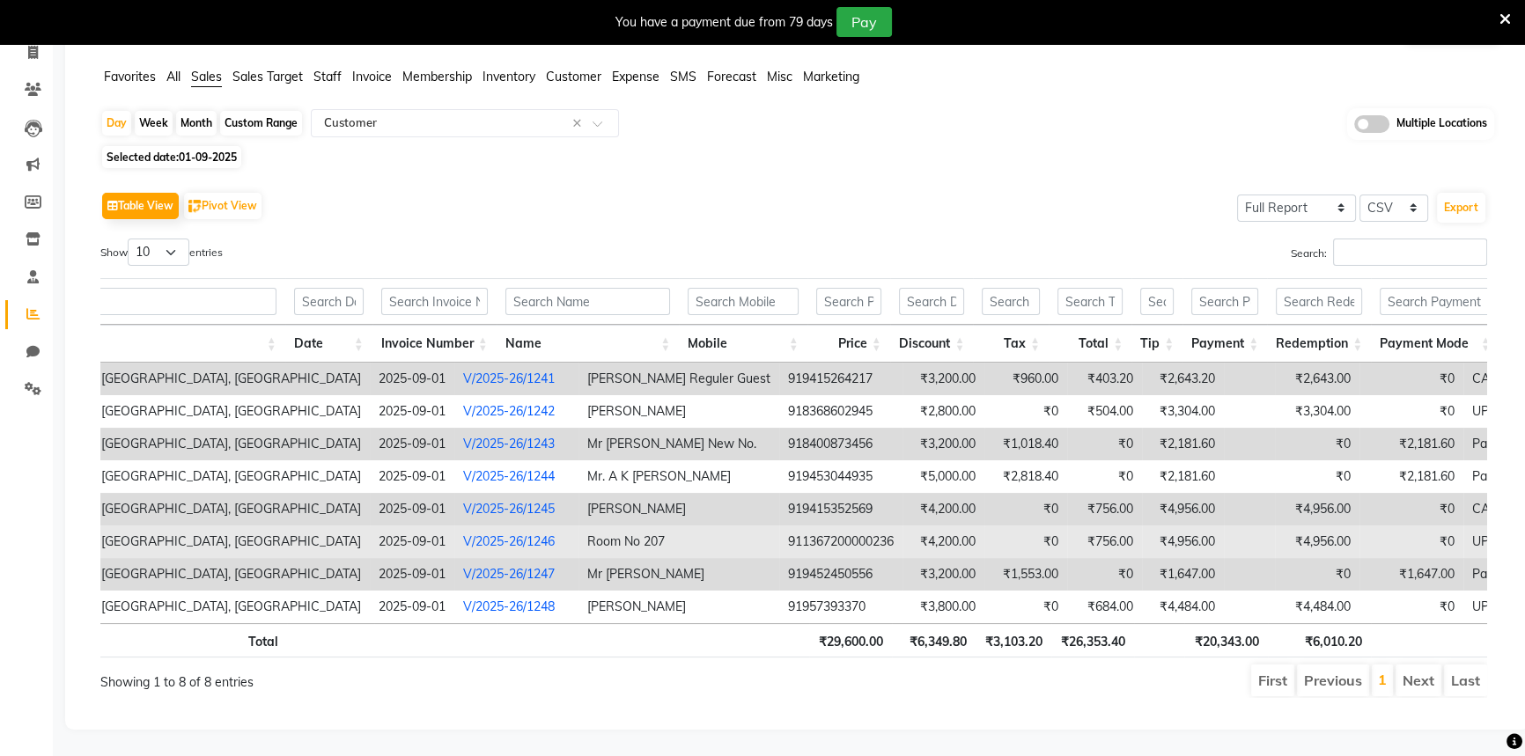
click at [463, 534] on link "V/2025-26/1246" at bounding box center [509, 542] width 92 height 16
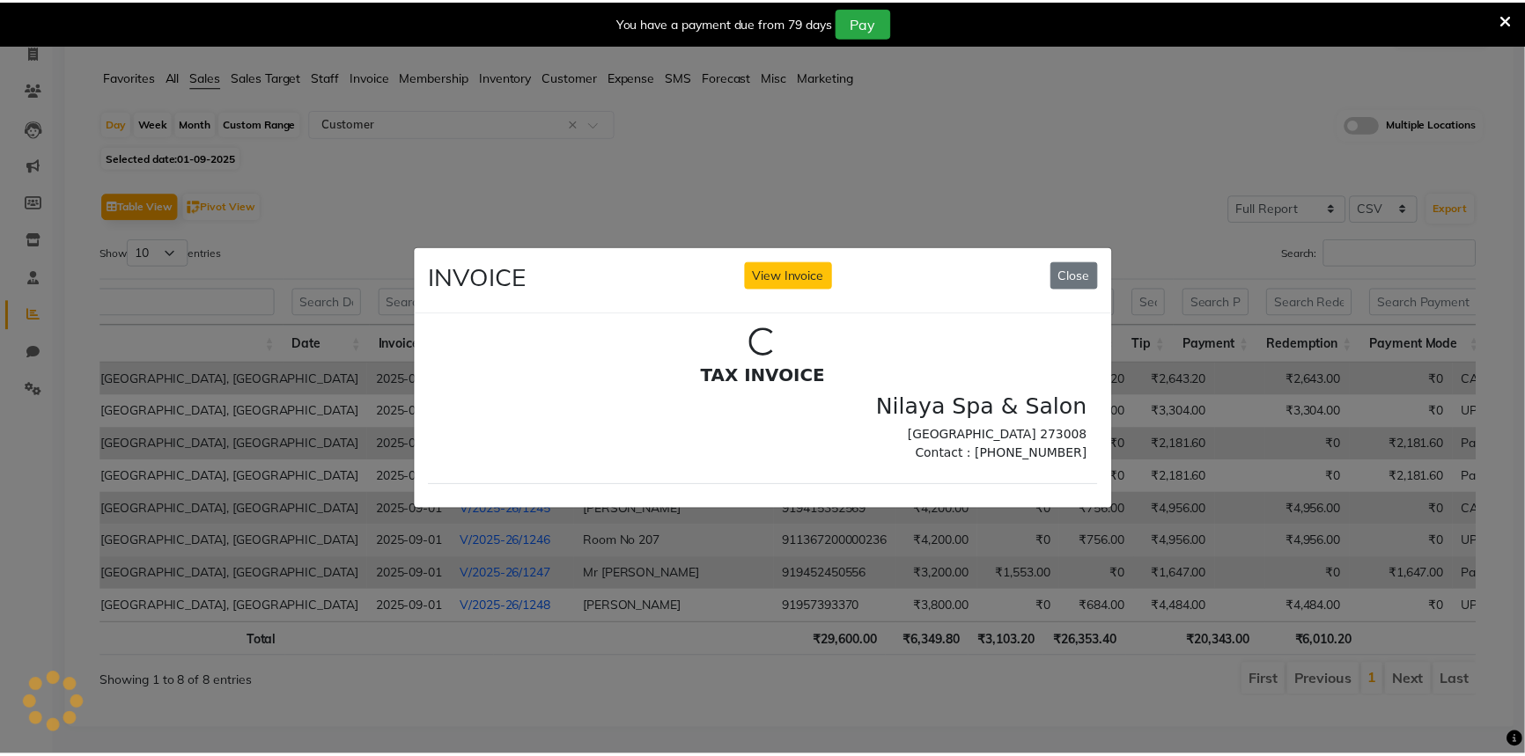
scroll to position [0, 0]
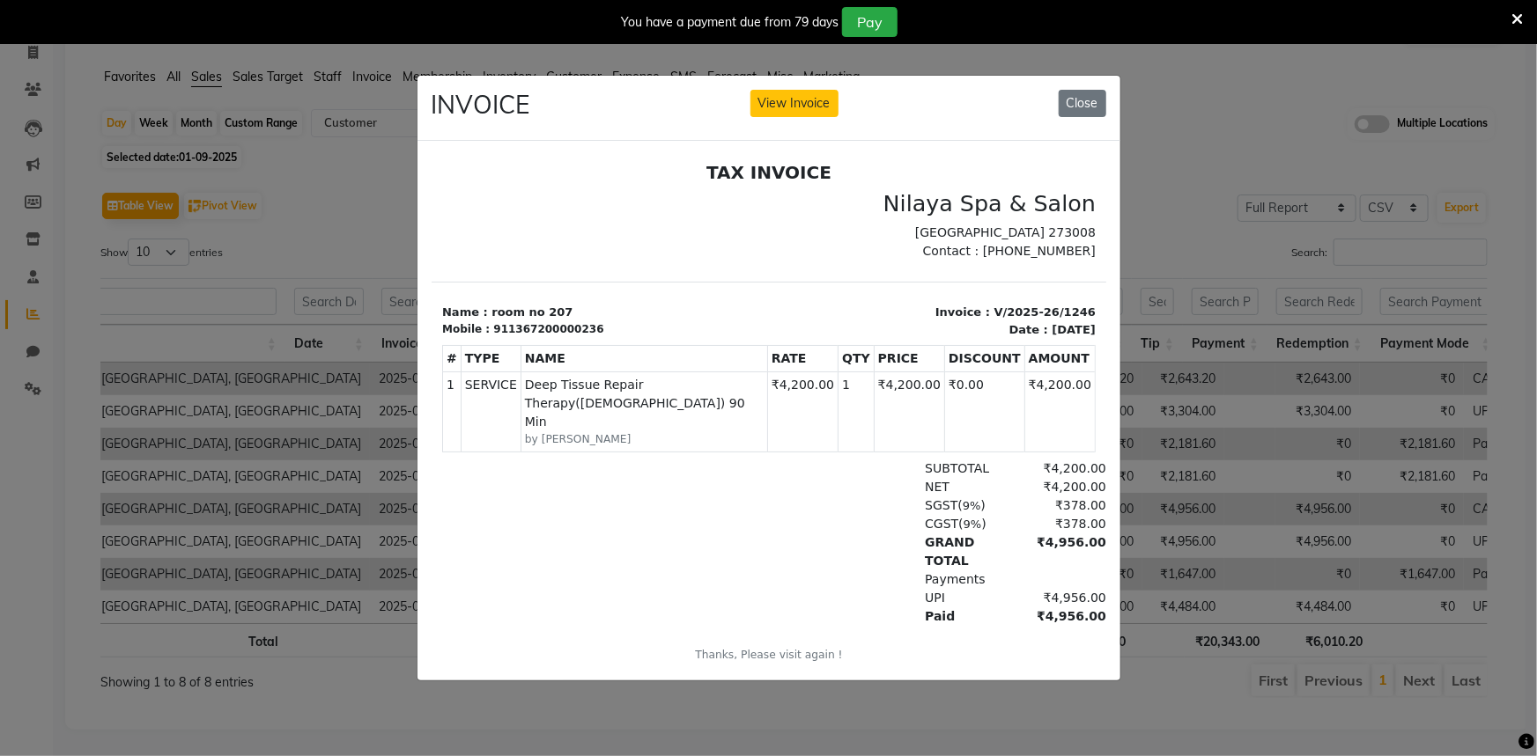
click at [381, 630] on ngb-modal-window "INVOICE View Invoice Close" at bounding box center [768, 378] width 1537 height 756
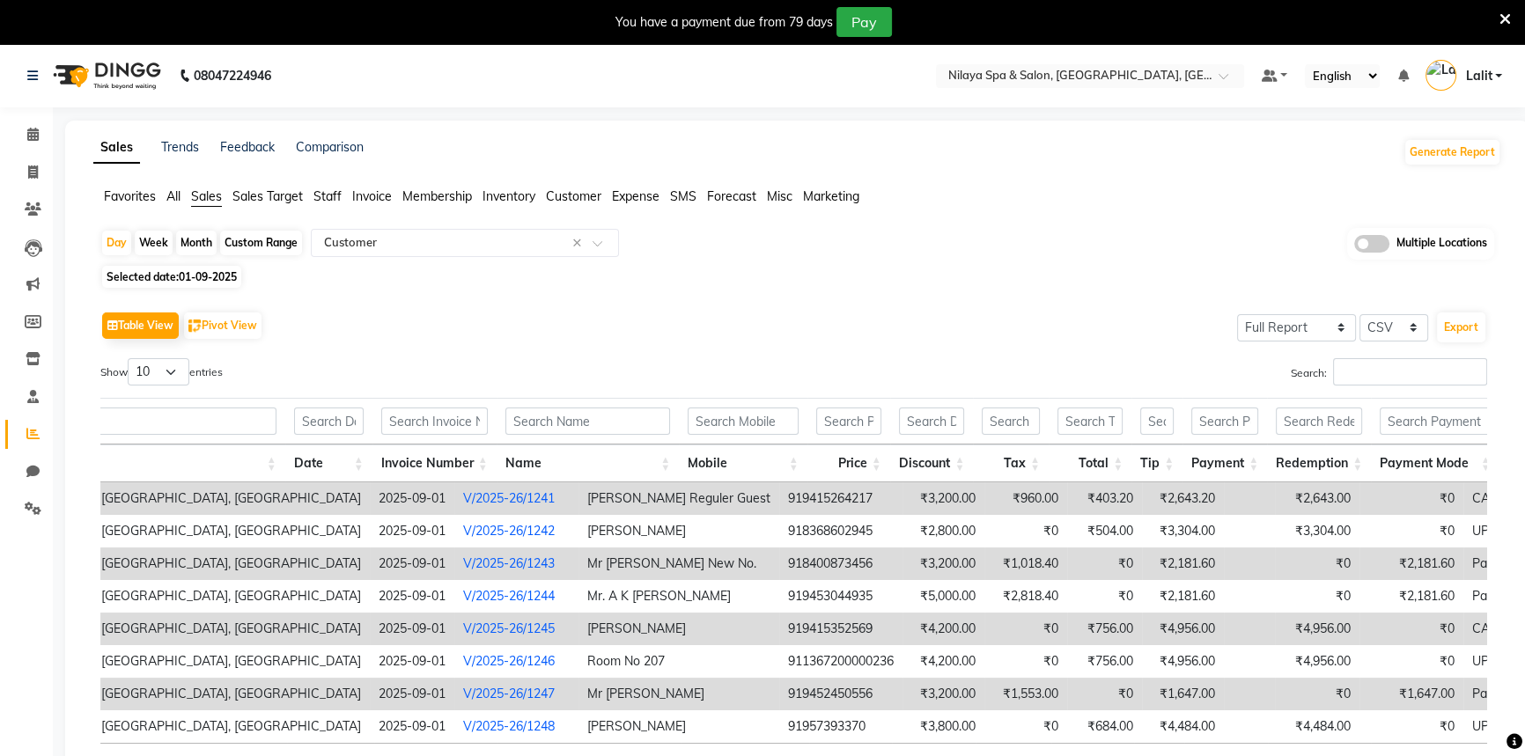
click at [576, 202] on span "Customer" at bounding box center [573, 196] width 55 height 16
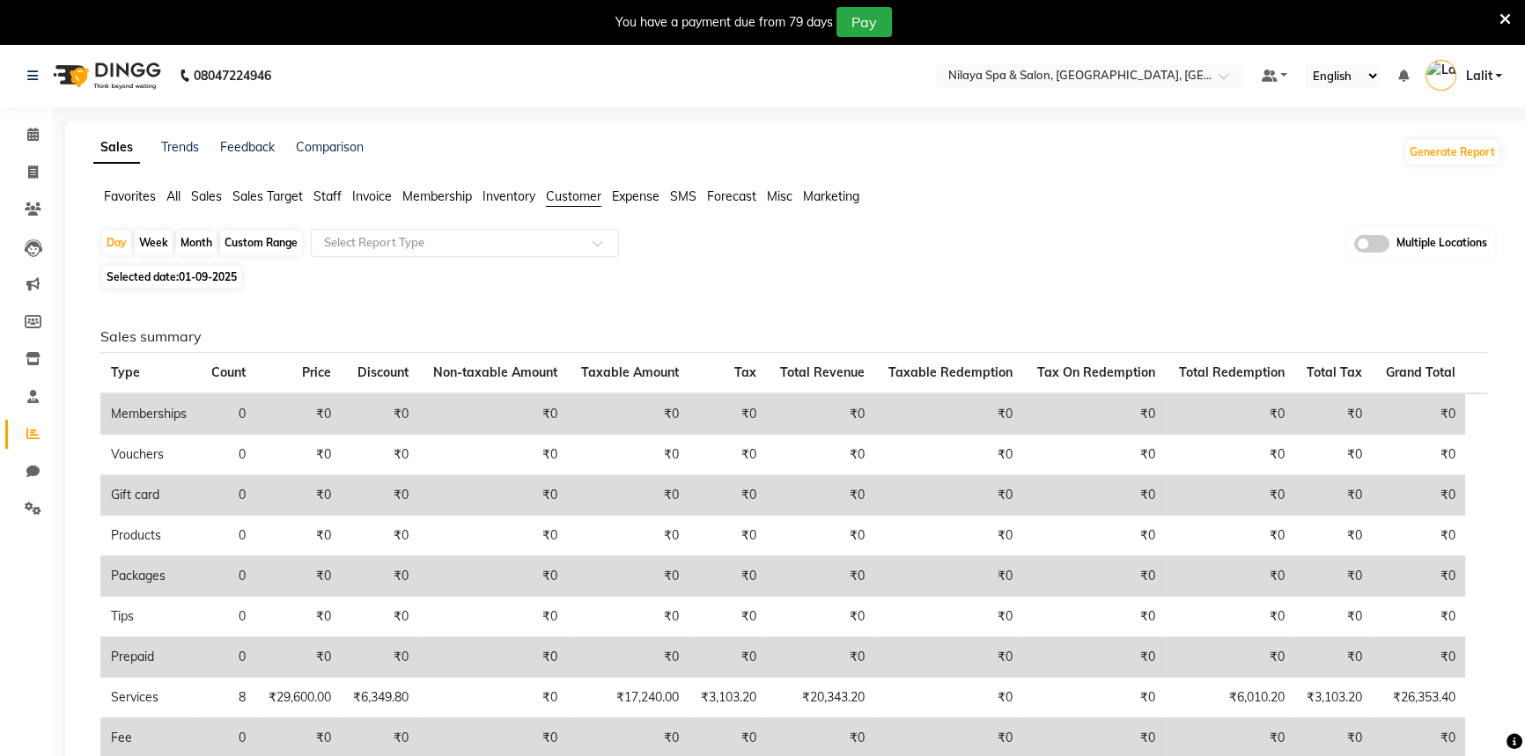
click at [320, 203] on span "Staff" at bounding box center [328, 196] width 28 height 16
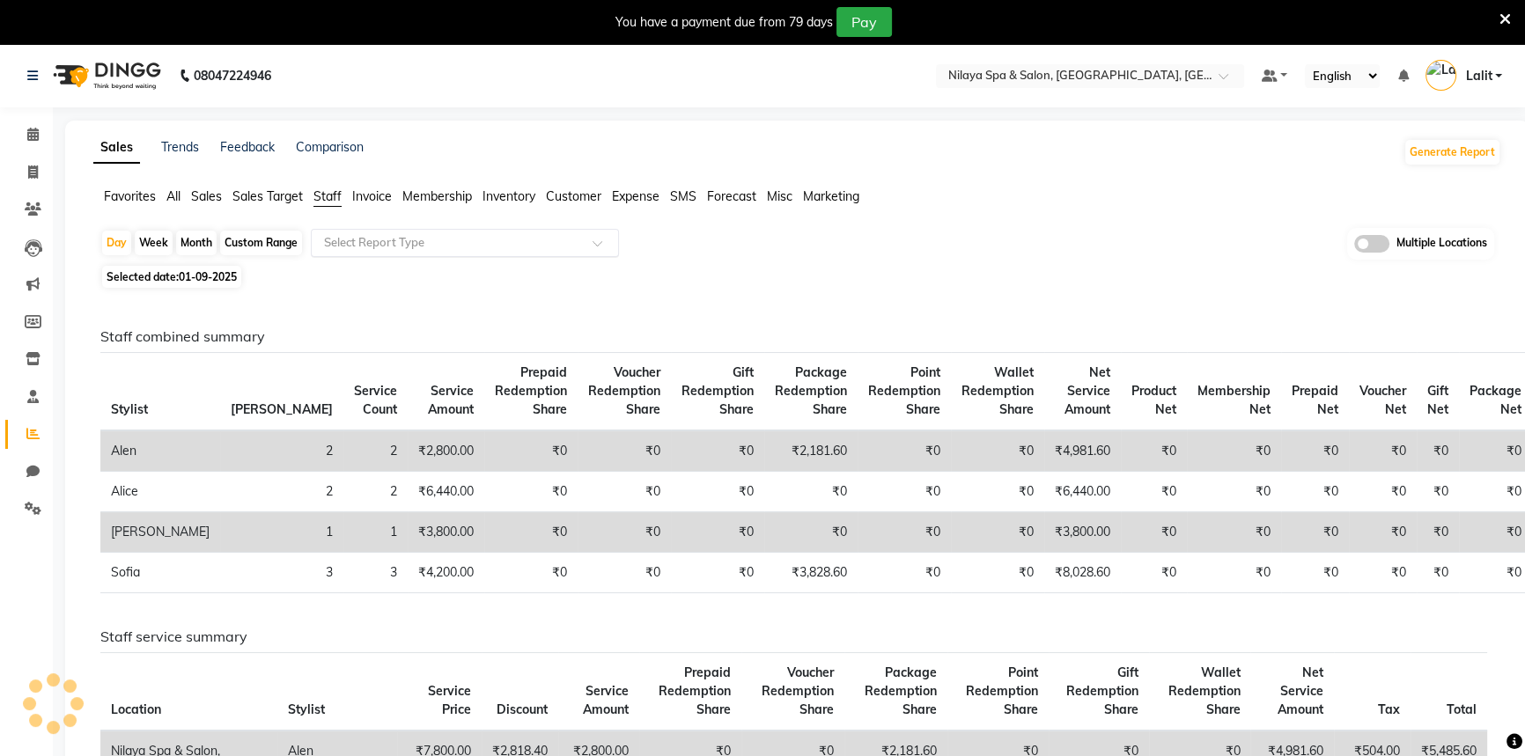
click at [361, 245] on input "text" at bounding box center [448, 243] width 254 height 18
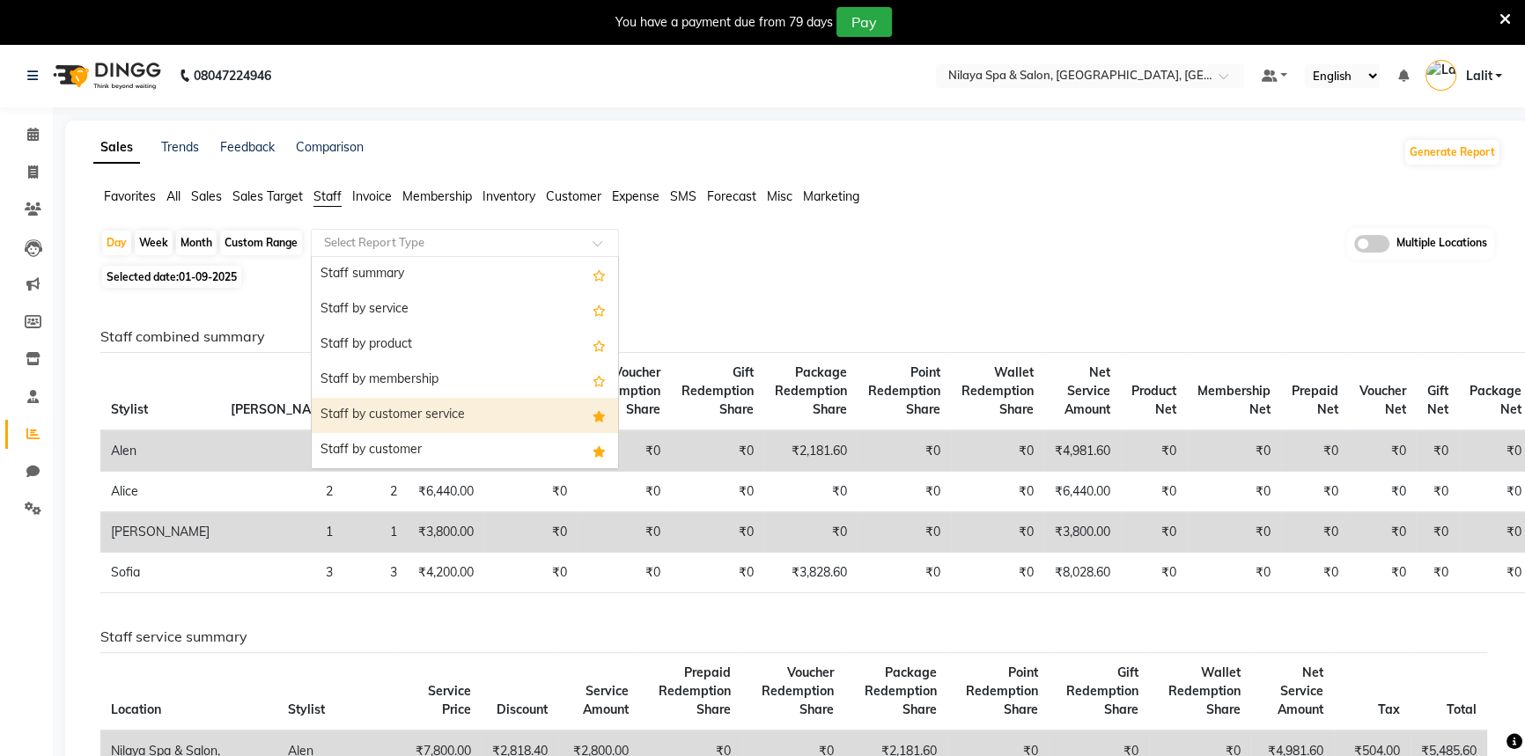
drag, startPoint x: 379, startPoint y: 303, endPoint x: 454, endPoint y: 456, distance: 170.9
click at [445, 458] on div "Staff summary Staff by service Staff by product Staff by membership Staff by cu…" at bounding box center [465, 644] width 306 height 775
click at [500, 418] on div "Staff by customer service" at bounding box center [465, 415] width 306 height 35
select select "full_report"
select select "csv"
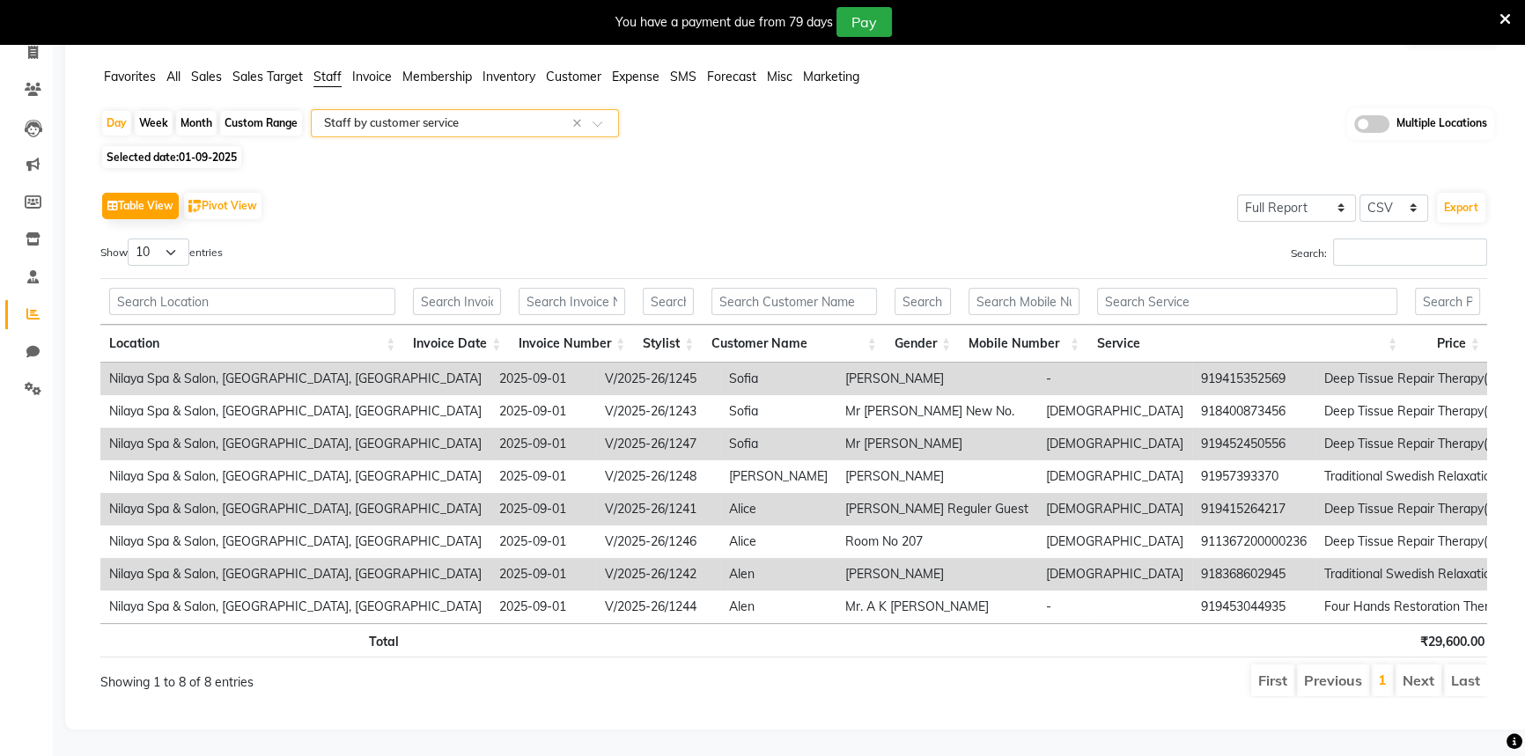
scroll to position [62, 0]
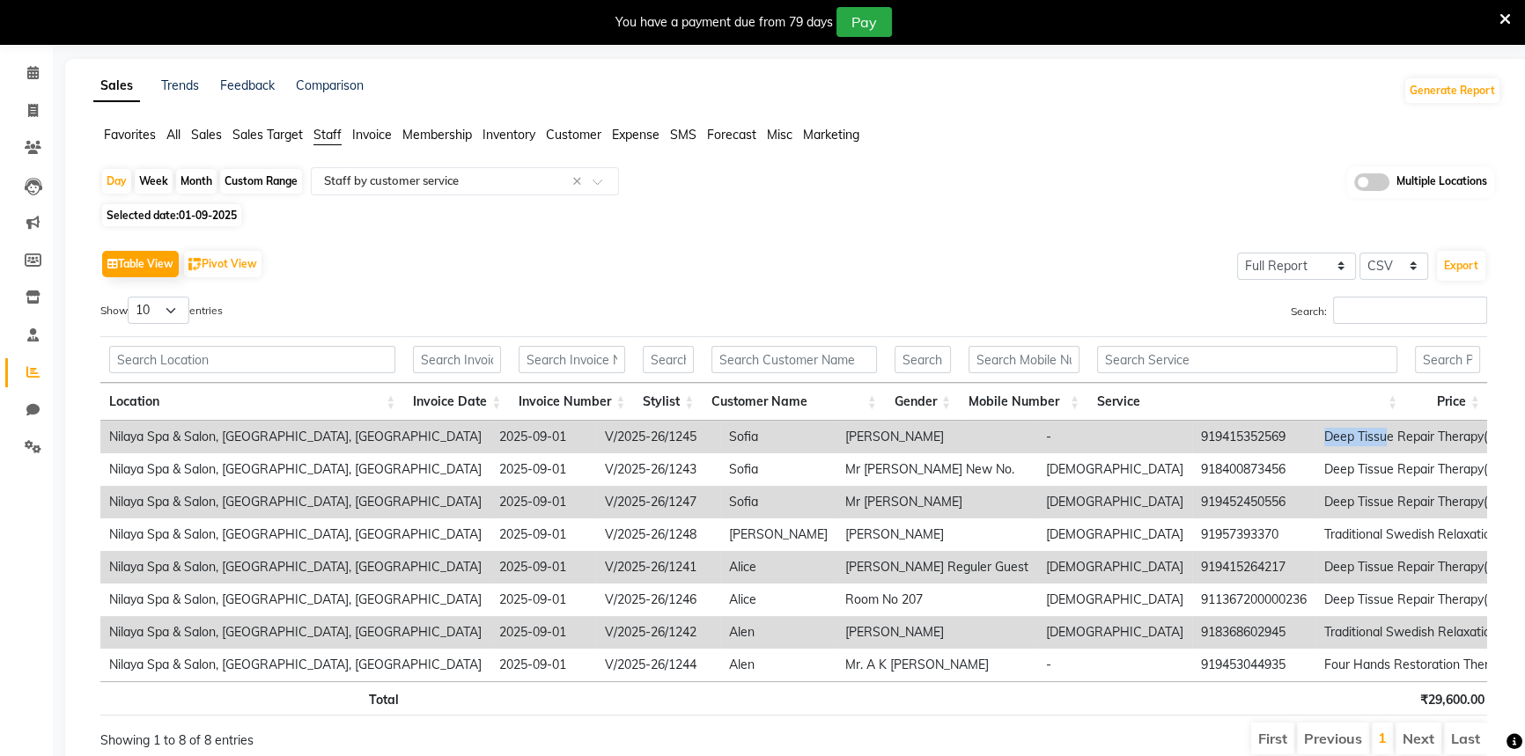
drag, startPoint x: 1107, startPoint y: 438, endPoint x: 1161, endPoint y: 432, distance: 54.0
click at [1161, 432] on tr "Nilaya Spa & Salon, Radisson Blu Hotel, Gorakhpur 2025-09-01 V/2025-26/1245 Sof…" at bounding box center [1357, 437] width 2514 height 33
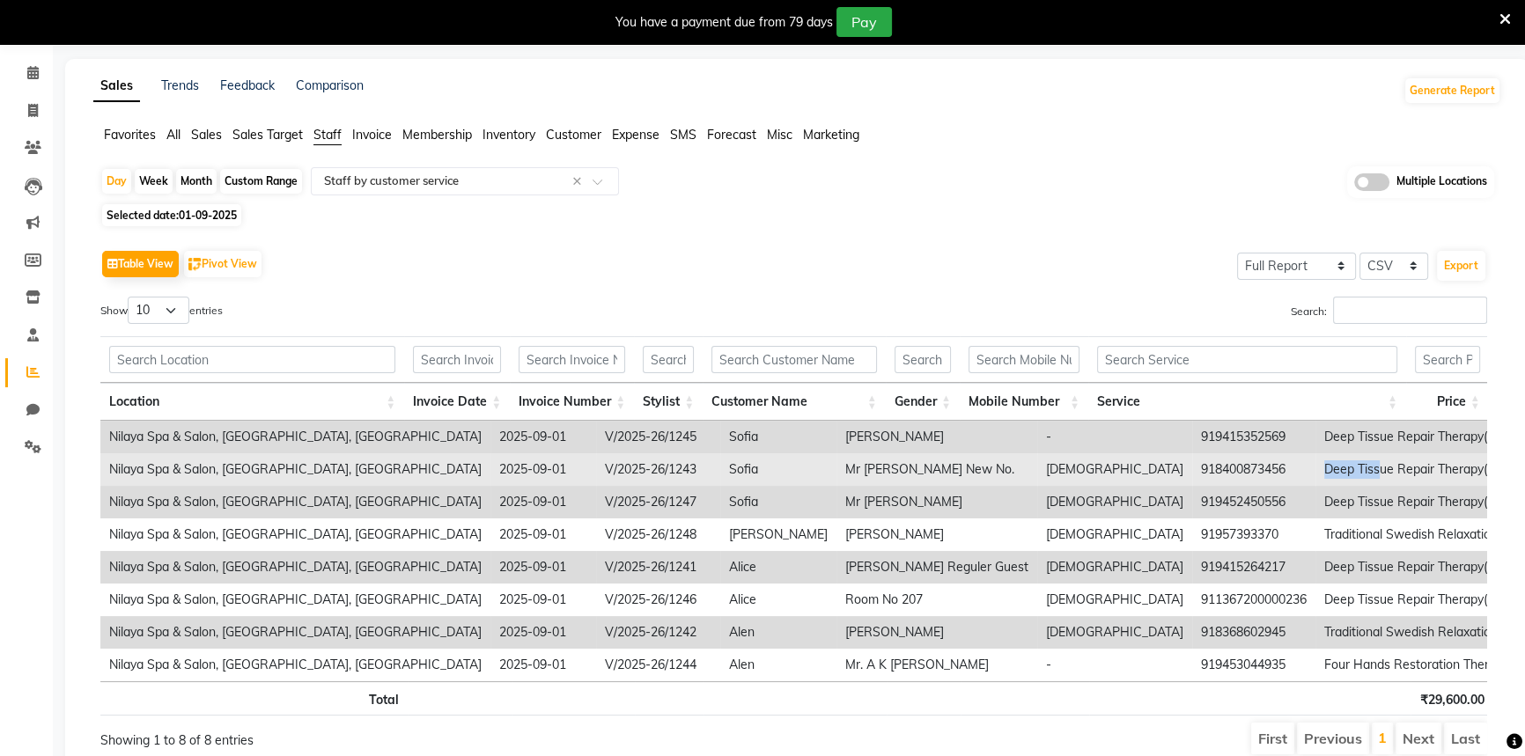
drag, startPoint x: 1090, startPoint y: 469, endPoint x: 1157, endPoint y: 469, distance: 66.9
click at [1316, 469] on td "Deep Tissue Repair Therapy(Male) 60 Min" at bounding box center [1529, 470] width 426 height 33
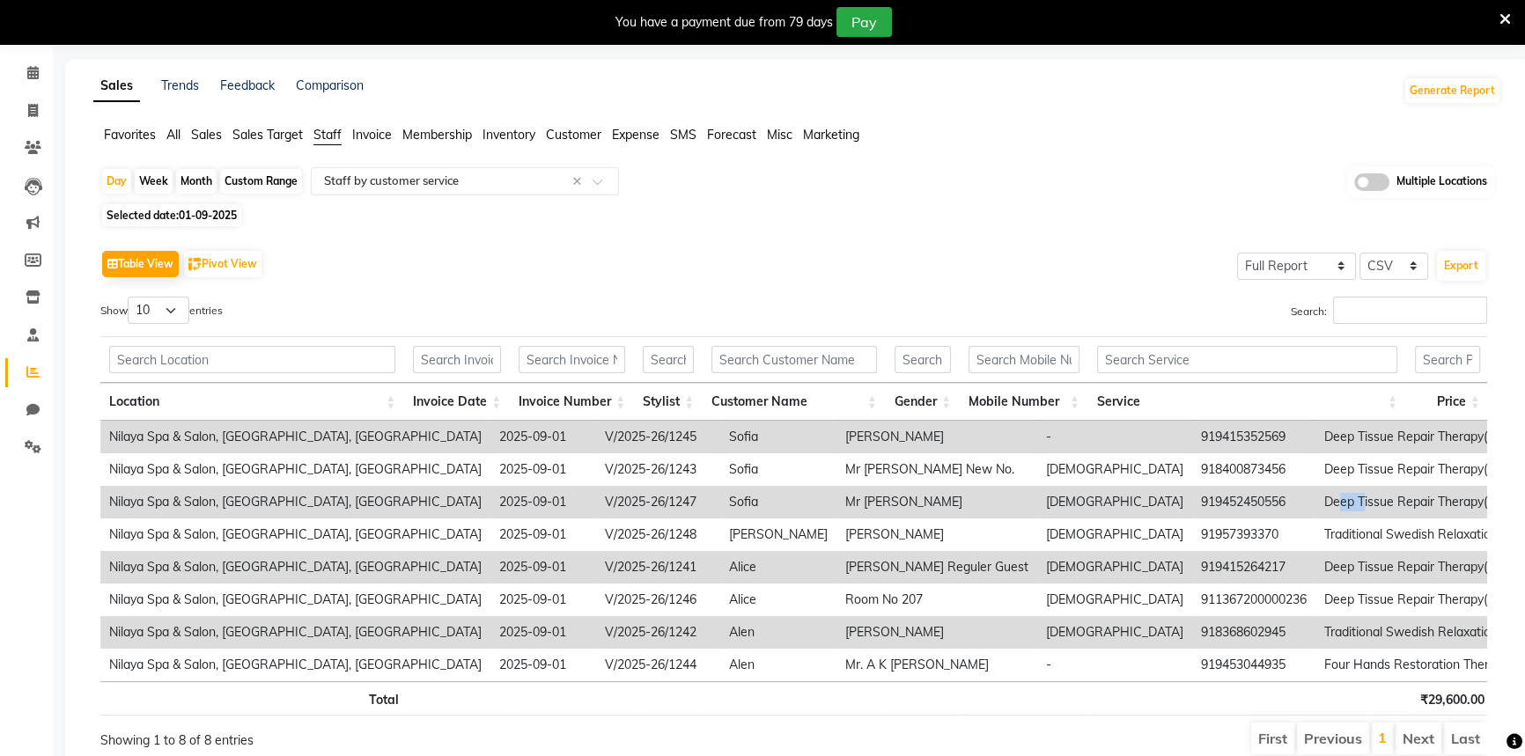
drag, startPoint x: 1114, startPoint y: 503, endPoint x: 1136, endPoint y: 503, distance: 22.0
click at [1316, 503] on td "Deep Tissue Repair Therapy(Male) 60 Min" at bounding box center [1529, 502] width 426 height 33
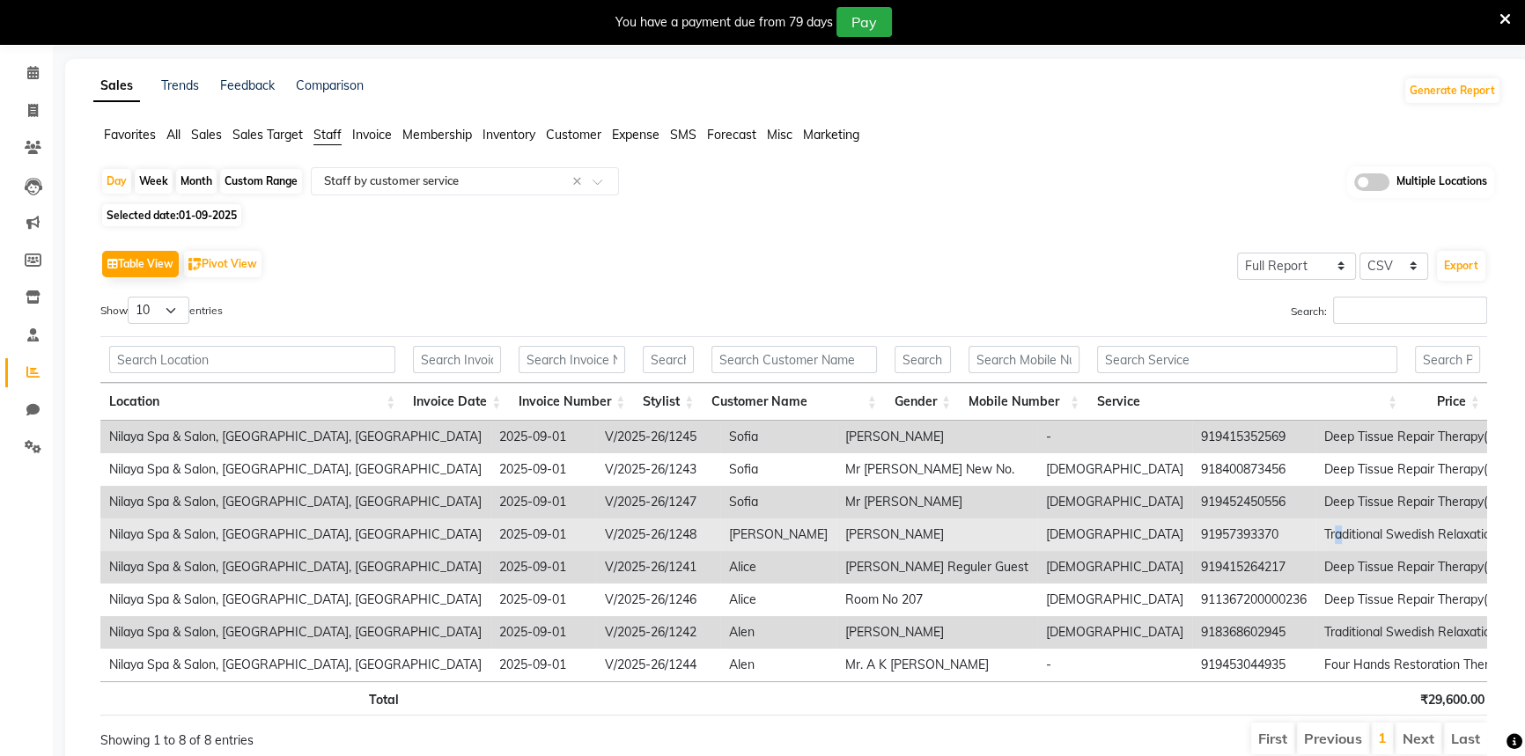
click at [1316, 539] on td "Traditional Swedish Relaxation Therapy(Male) 90 Min" at bounding box center [1529, 535] width 426 height 33
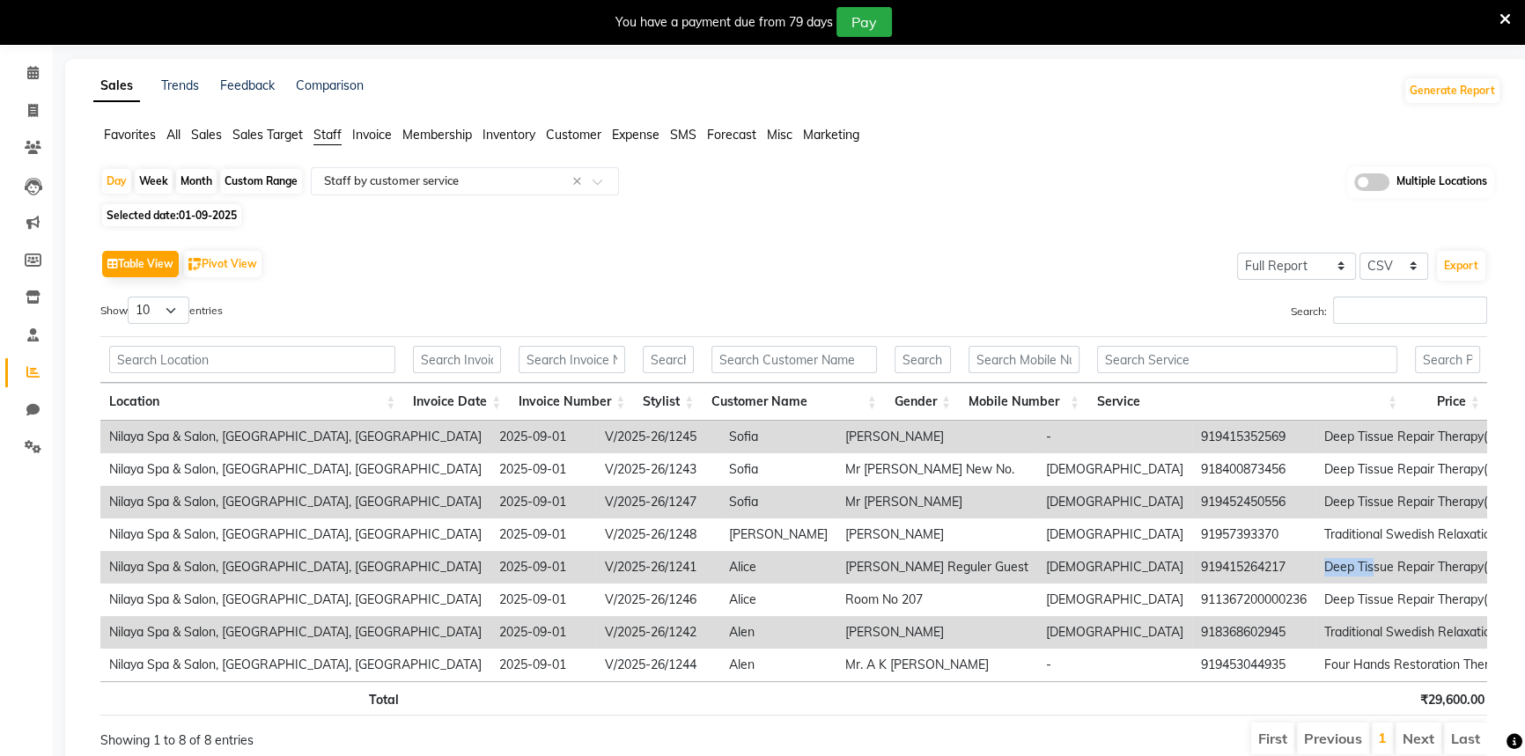
drag, startPoint x: 1096, startPoint y: 571, endPoint x: 1148, endPoint y: 568, distance: 52.0
click at [1316, 568] on td "Deep Tissue Repair Therapy(Male) 60 Min" at bounding box center [1529, 567] width 426 height 33
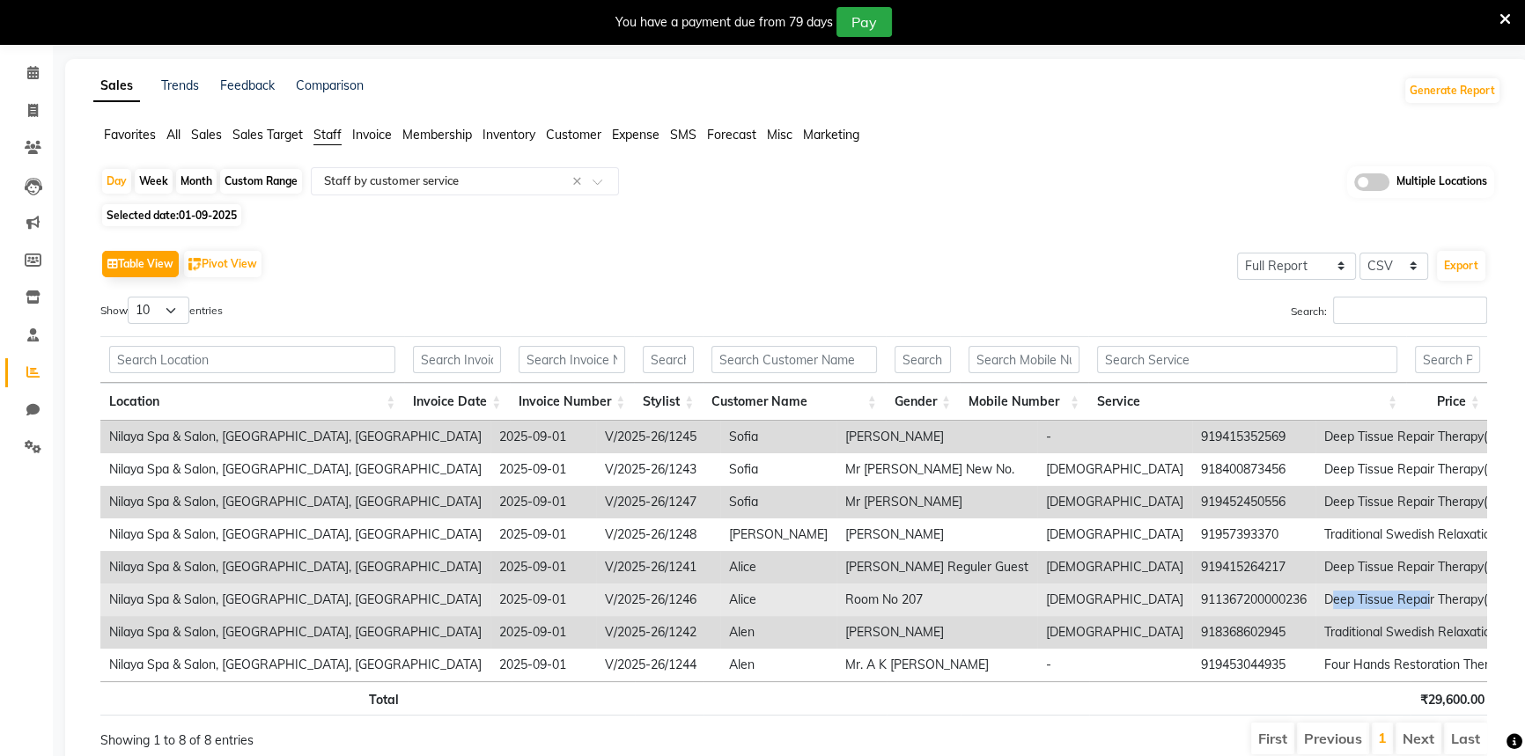
drag, startPoint x: 1110, startPoint y: 605, endPoint x: 1203, endPoint y: 594, distance: 94.0
click at [1316, 594] on td "Deep Tissue Repair Therapy(Male) 90 Min" at bounding box center [1529, 600] width 426 height 33
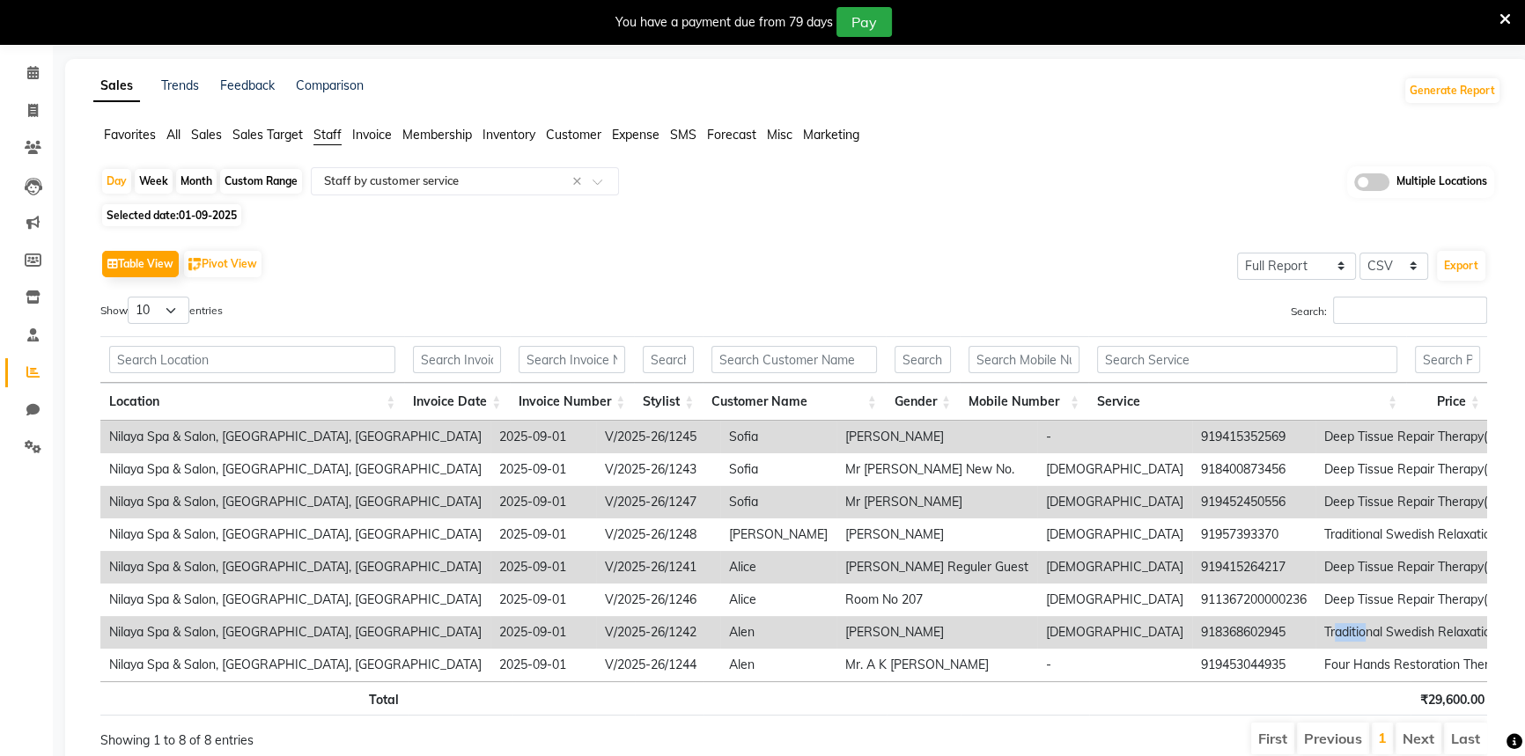
drag, startPoint x: 1109, startPoint y: 634, endPoint x: 1142, endPoint y: 636, distance: 33.5
click at [1316, 636] on td "Traditional Swedish Relaxation Therapy(Male) 60 Min" at bounding box center [1529, 632] width 426 height 33
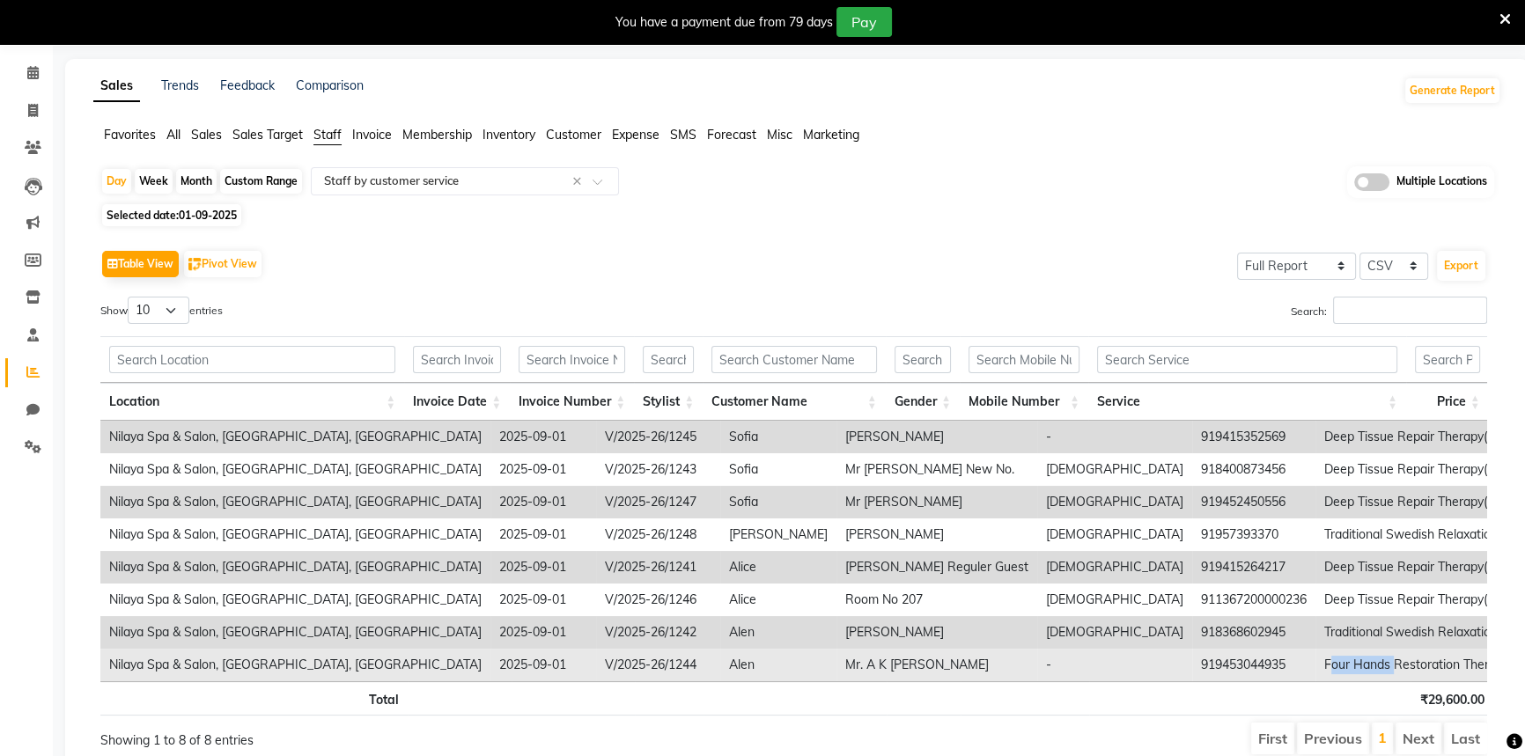
drag, startPoint x: 1127, startPoint y: 678, endPoint x: 1170, endPoint y: 678, distance: 43.2
click at [1316, 678] on td "Four Hands Restoration Therapy(Male) 60 Min" at bounding box center [1529, 665] width 426 height 33
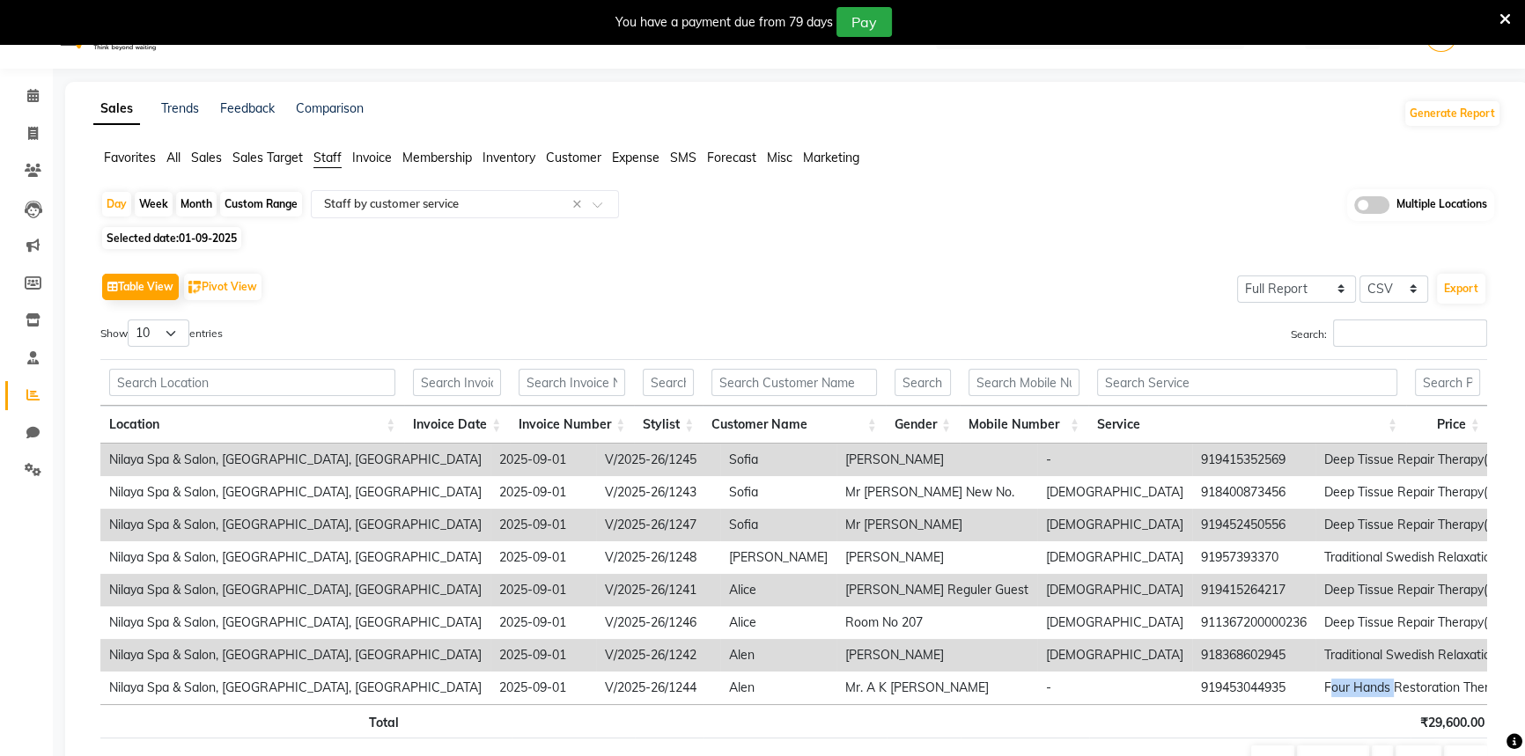
scroll to position [0, 0]
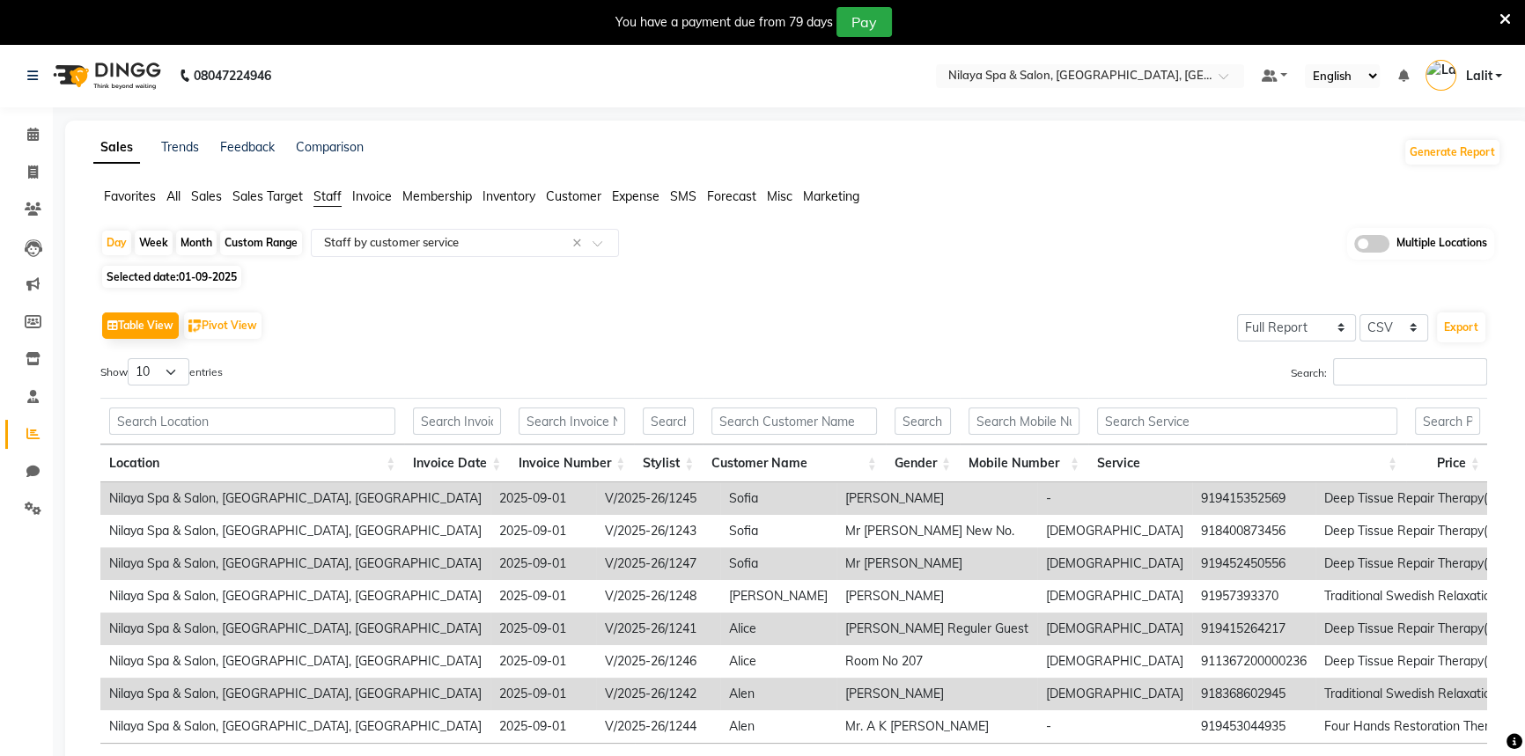
click at [1509, 18] on icon at bounding box center [1505, 19] width 11 height 16
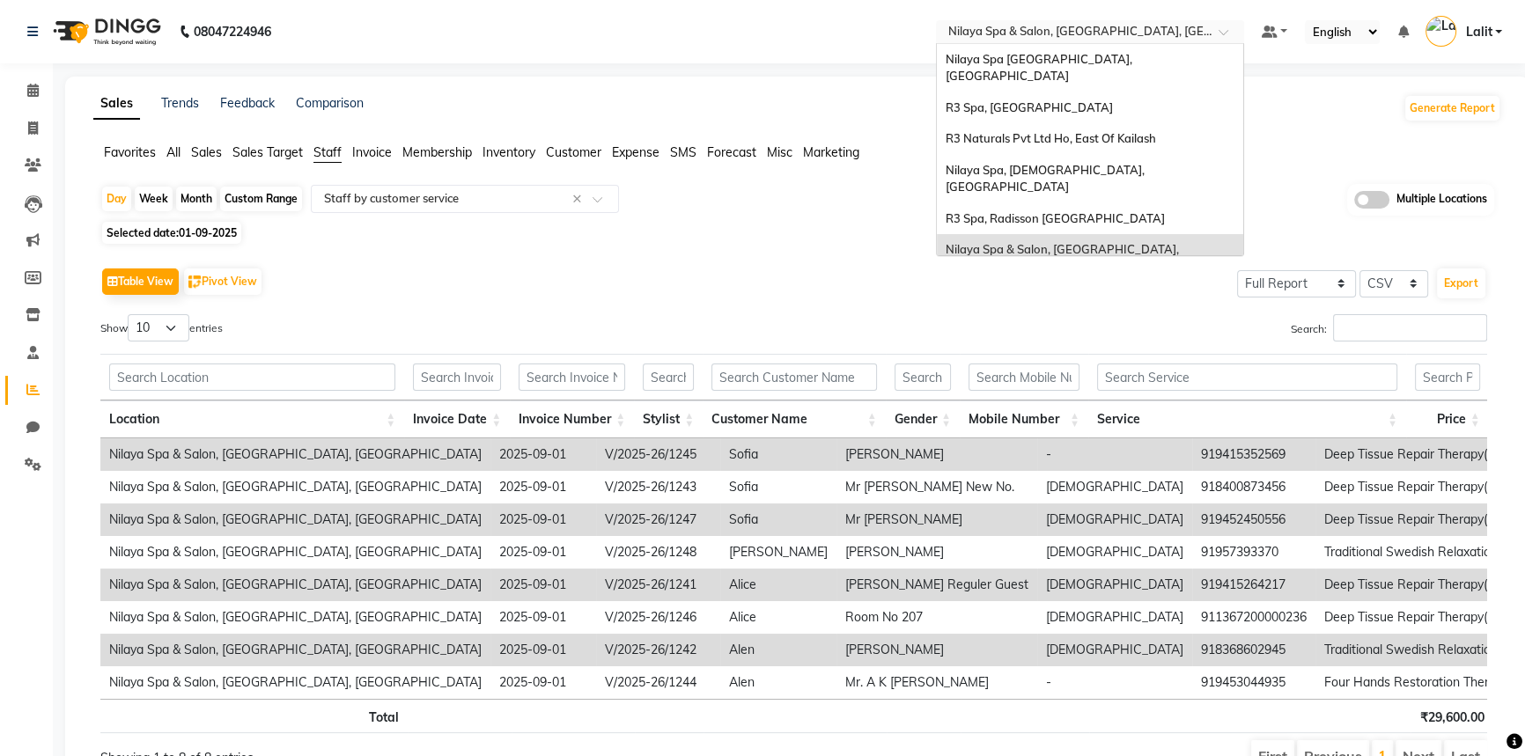
click at [1141, 33] on input "text" at bounding box center [1072, 34] width 255 height 18
click at [1013, 100] on span "R3 Spa, [GEOGRAPHIC_DATA]" at bounding box center [1029, 107] width 167 height 14
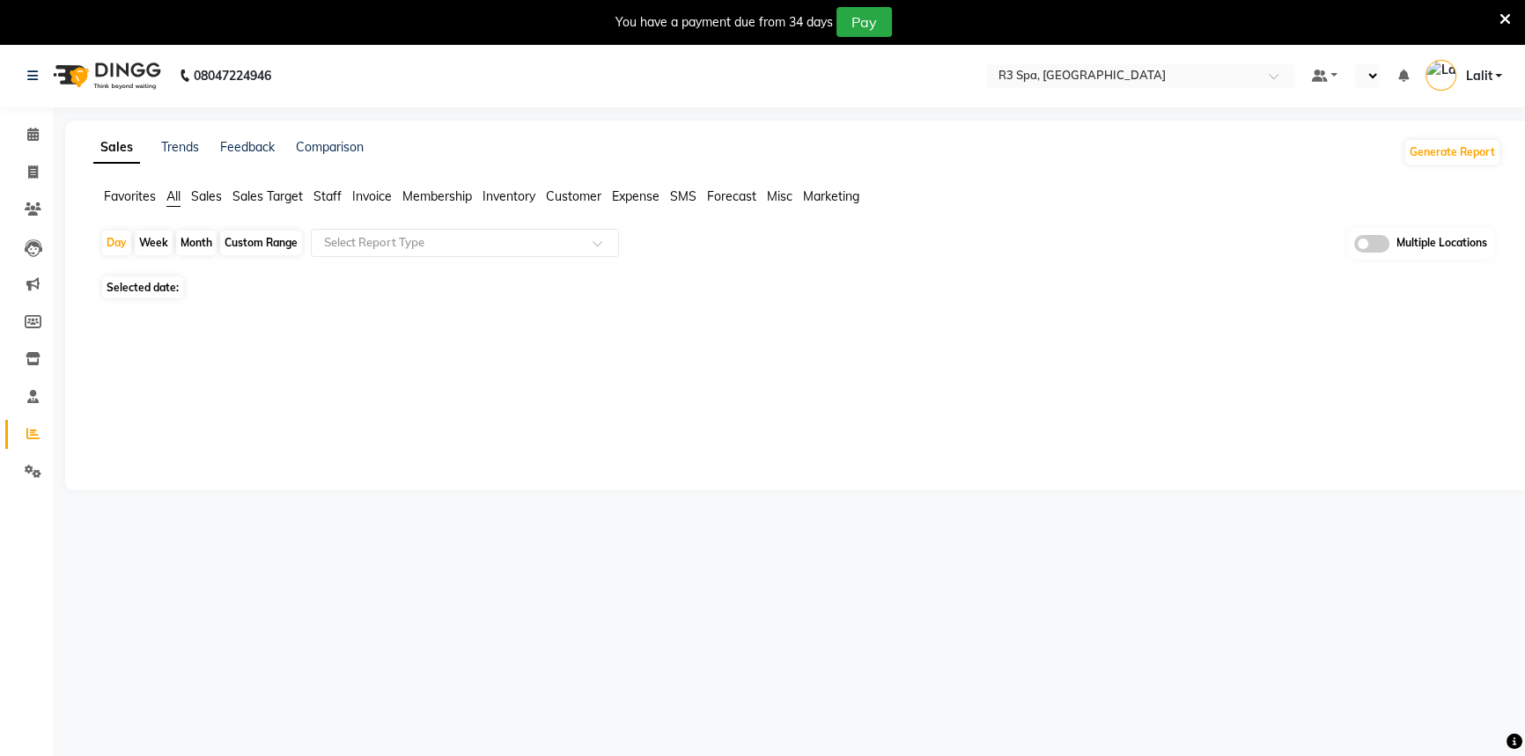
select select "en"
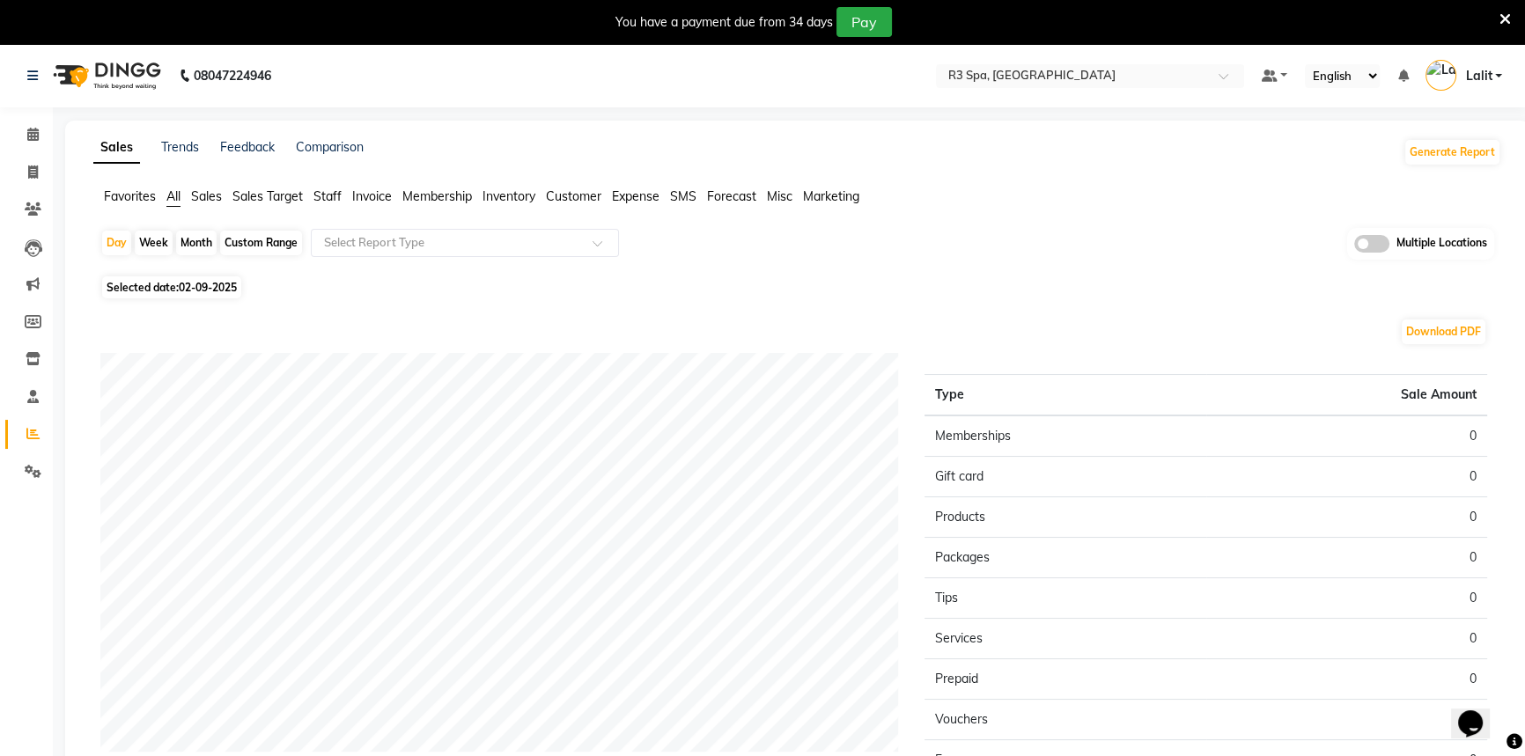
click at [1505, 15] on icon at bounding box center [1505, 19] width 11 height 16
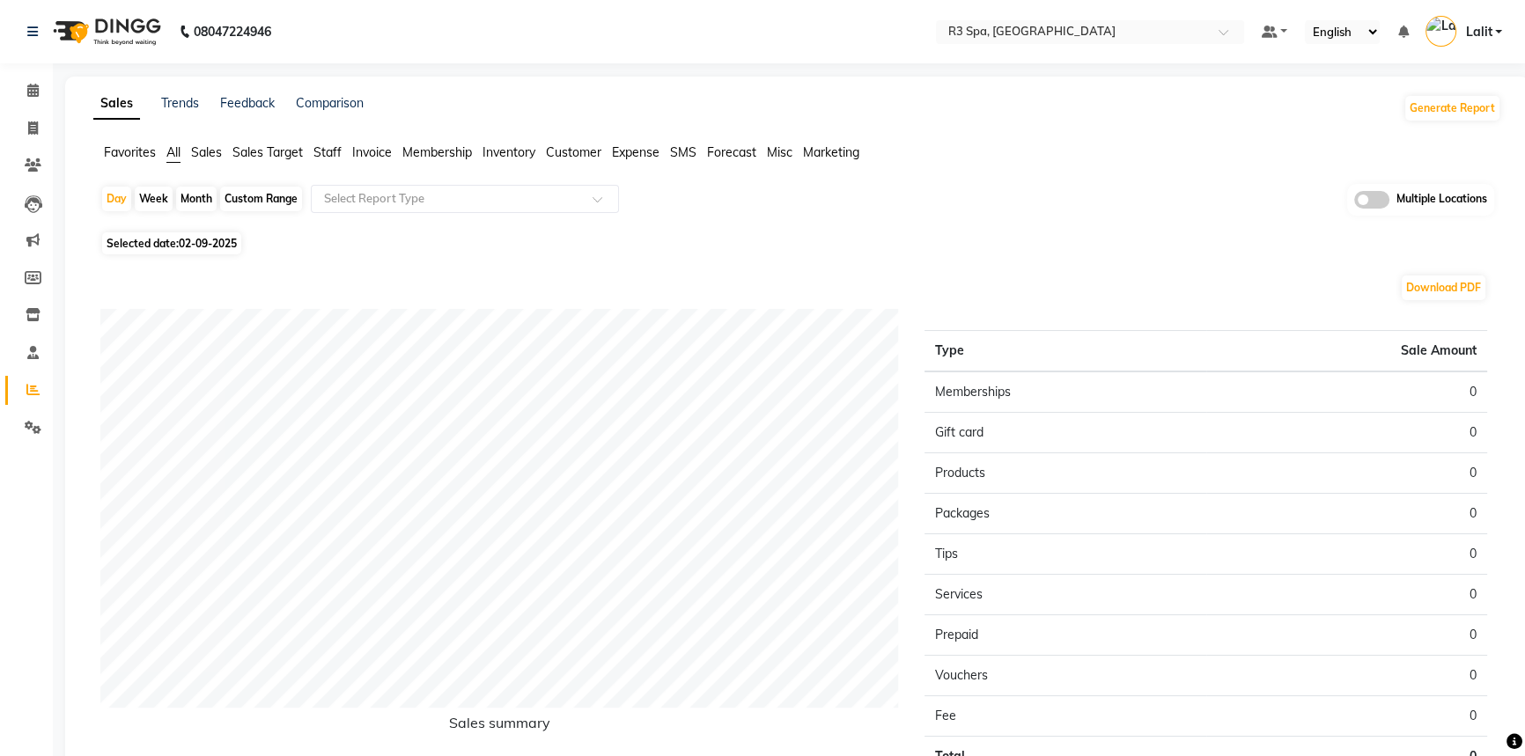
click at [328, 158] on span "Staff" at bounding box center [328, 152] width 28 height 16
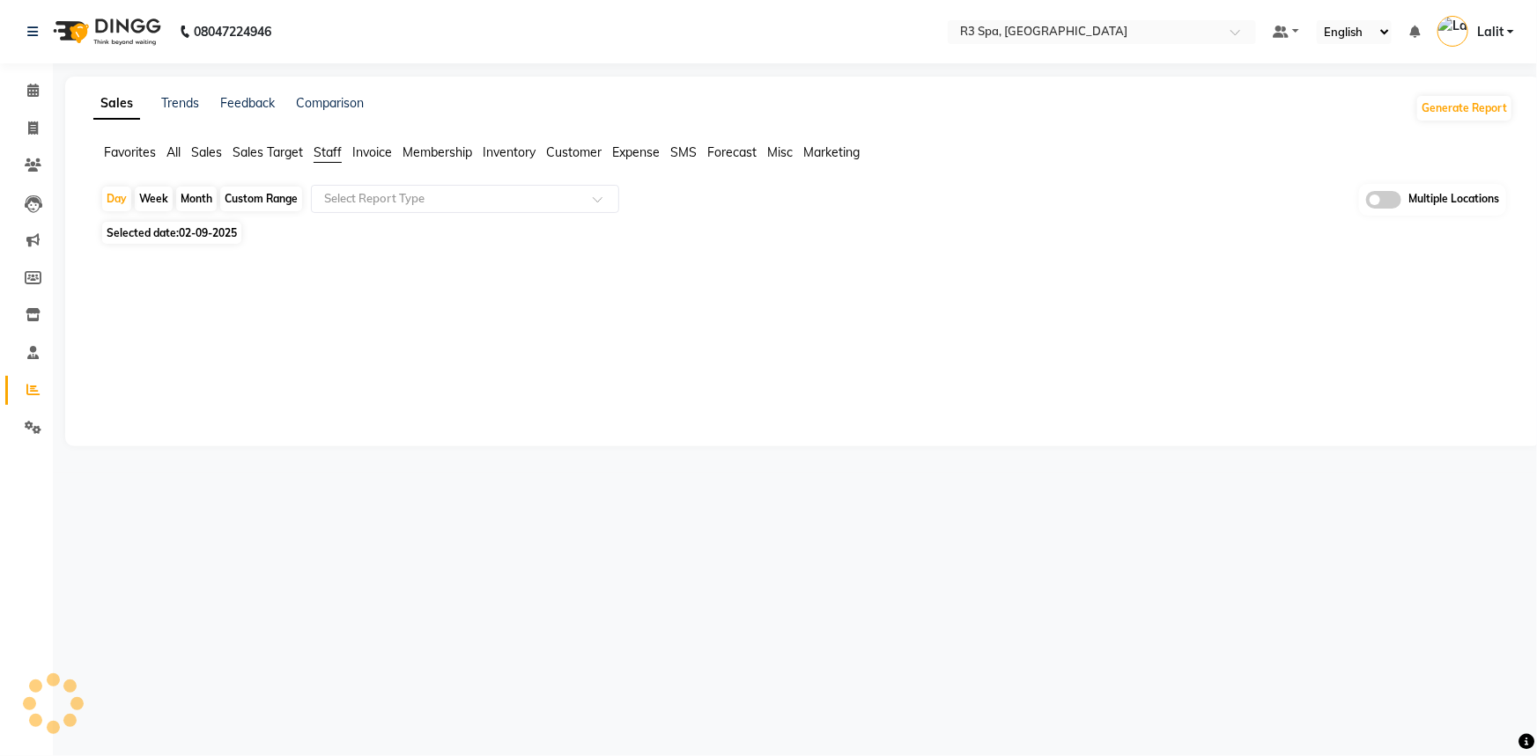
click at [360, 185] on div "Select Report Type" at bounding box center [465, 199] width 308 height 28
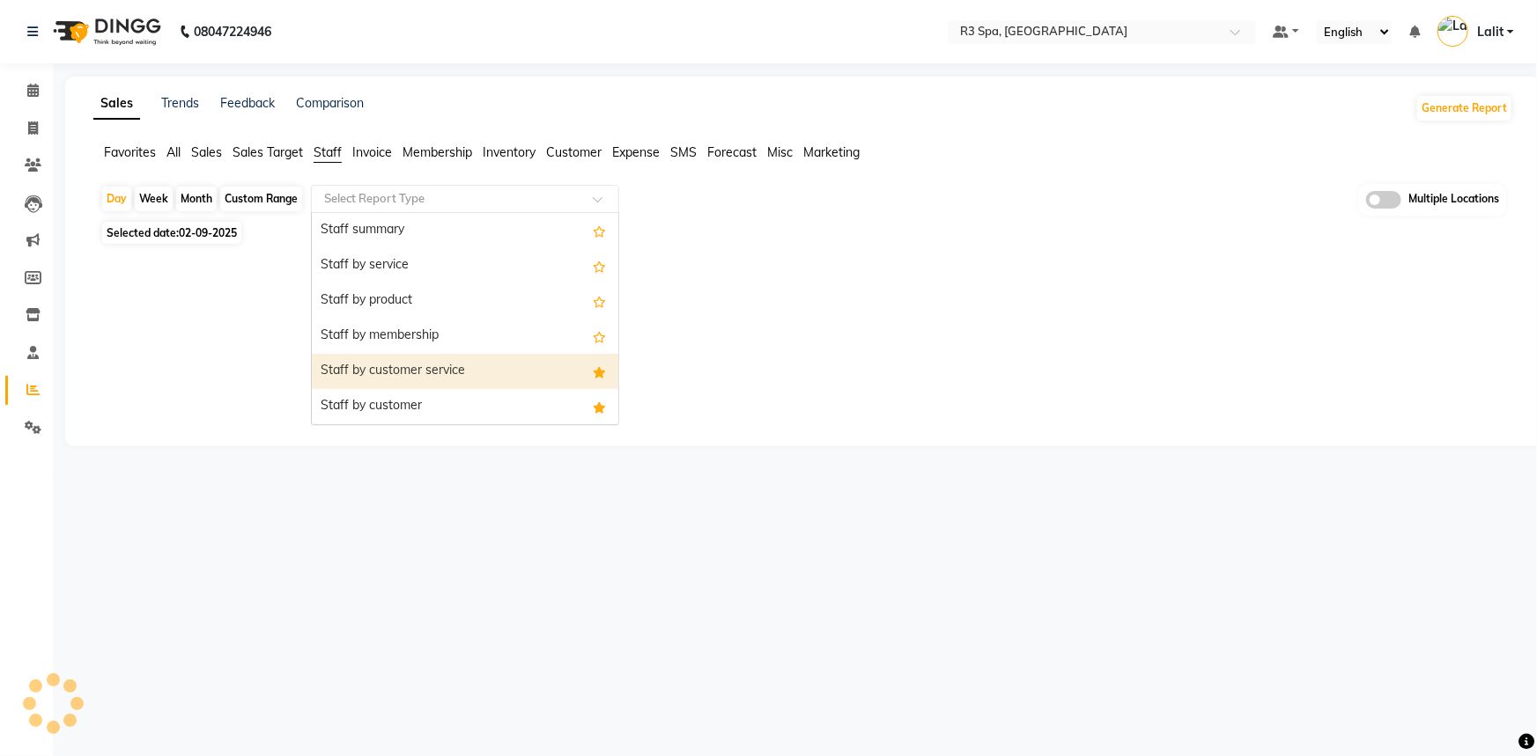
click at [434, 367] on div "Staff by customer service" at bounding box center [465, 371] width 306 height 35
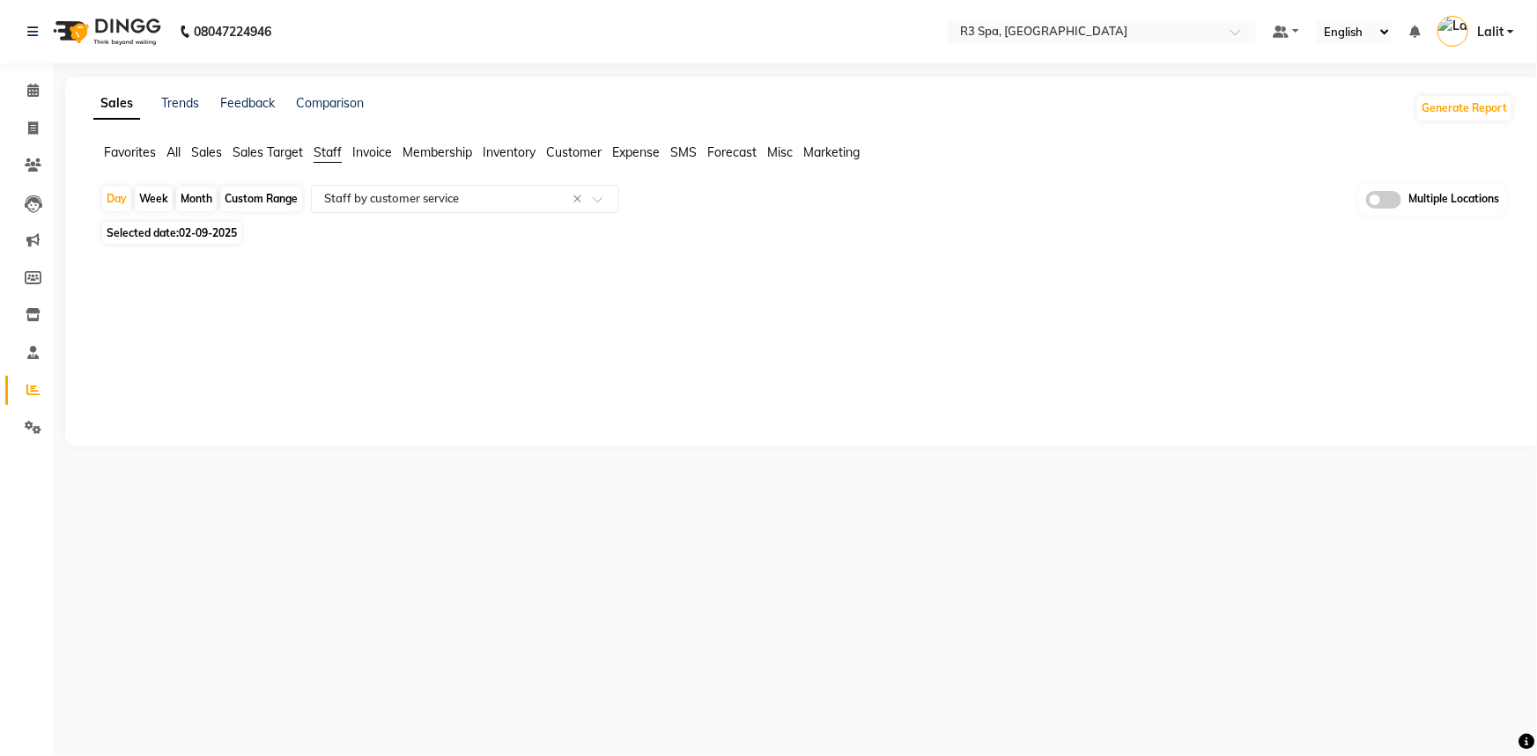
click at [190, 234] on span "02-09-2025" at bounding box center [208, 232] width 58 height 13
select select "9"
select select "2025"
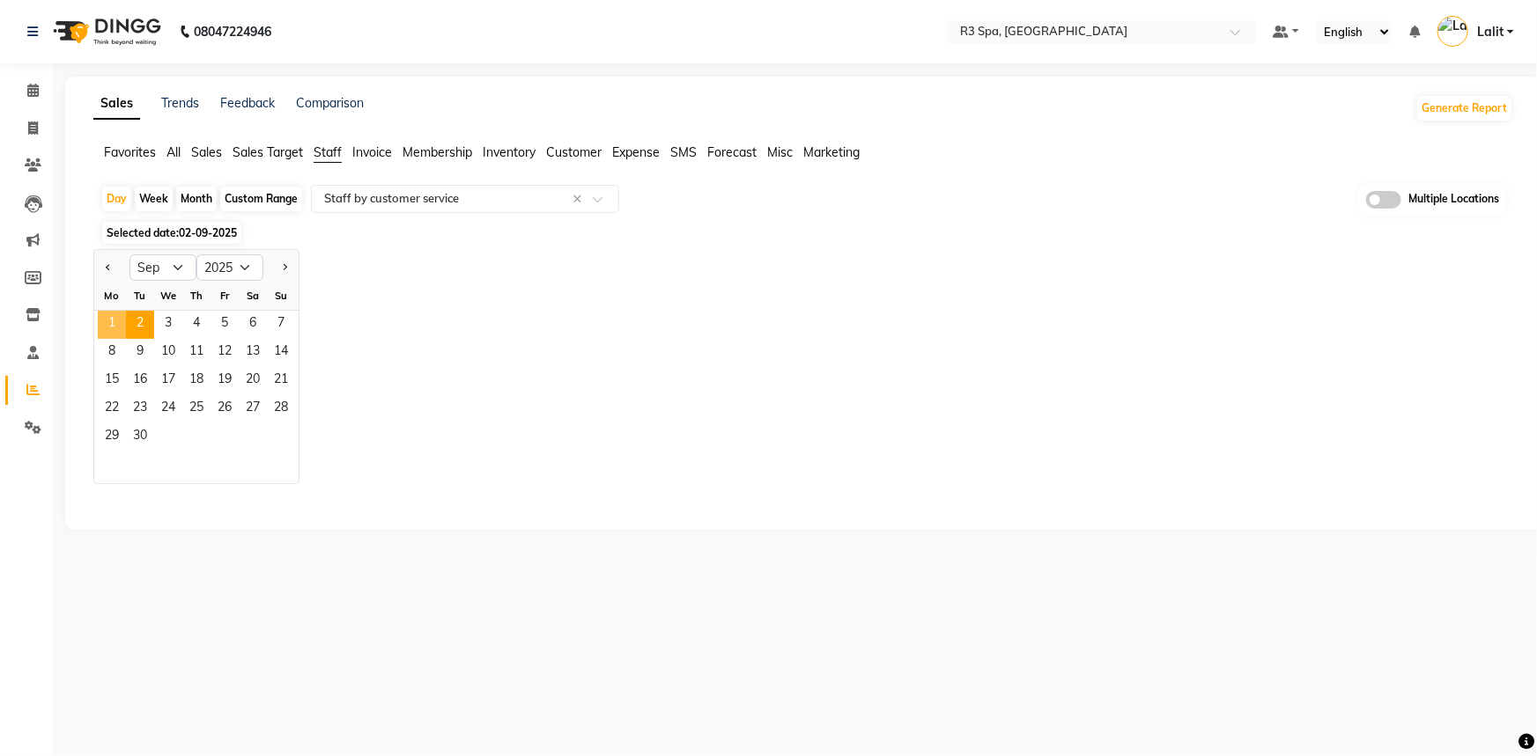
click at [112, 319] on span "1" at bounding box center [112, 325] width 28 height 28
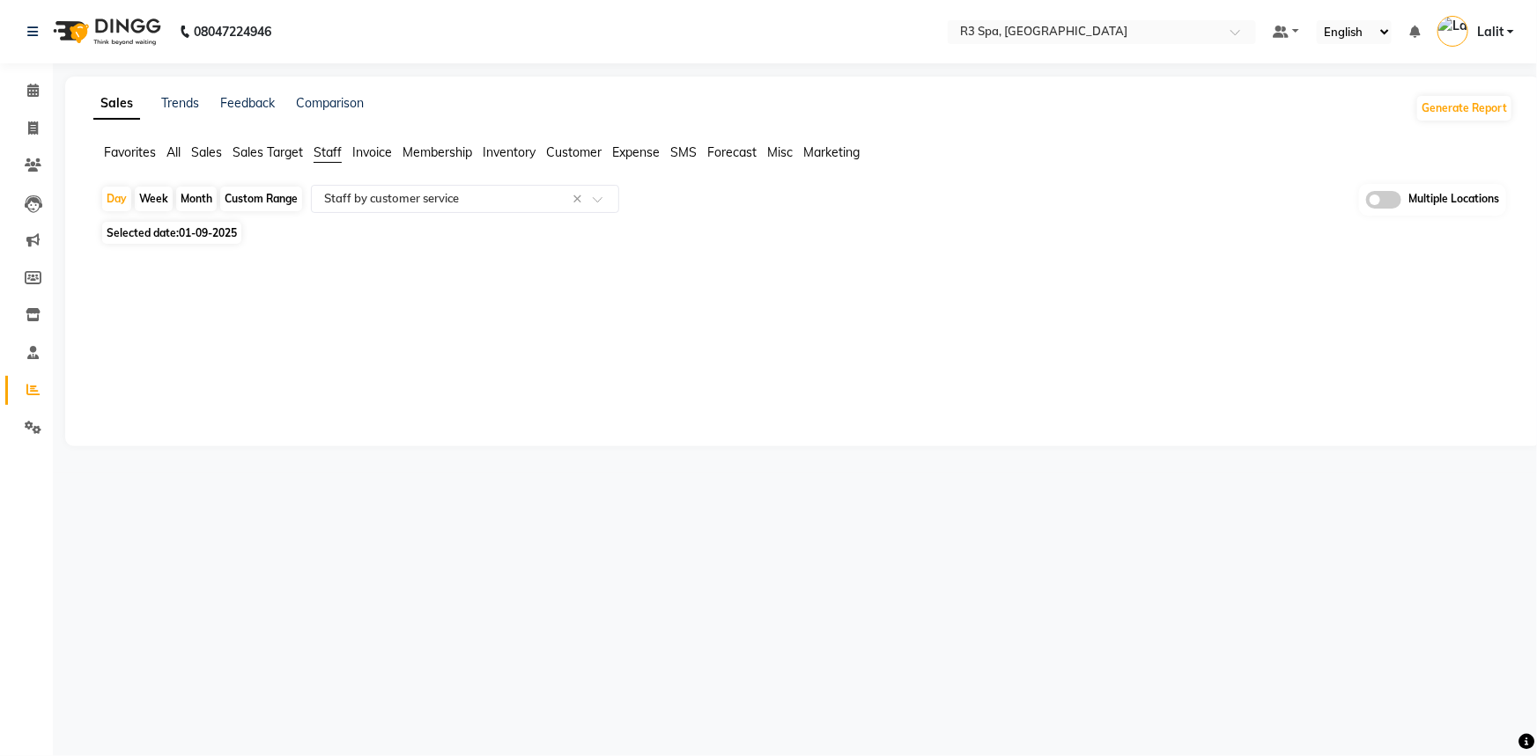
click at [1005, 105] on div "Sales Trends Feedback Comparison Generate Report" at bounding box center [803, 108] width 1441 height 28
click at [1080, 33] on input "text" at bounding box center [1083, 34] width 255 height 18
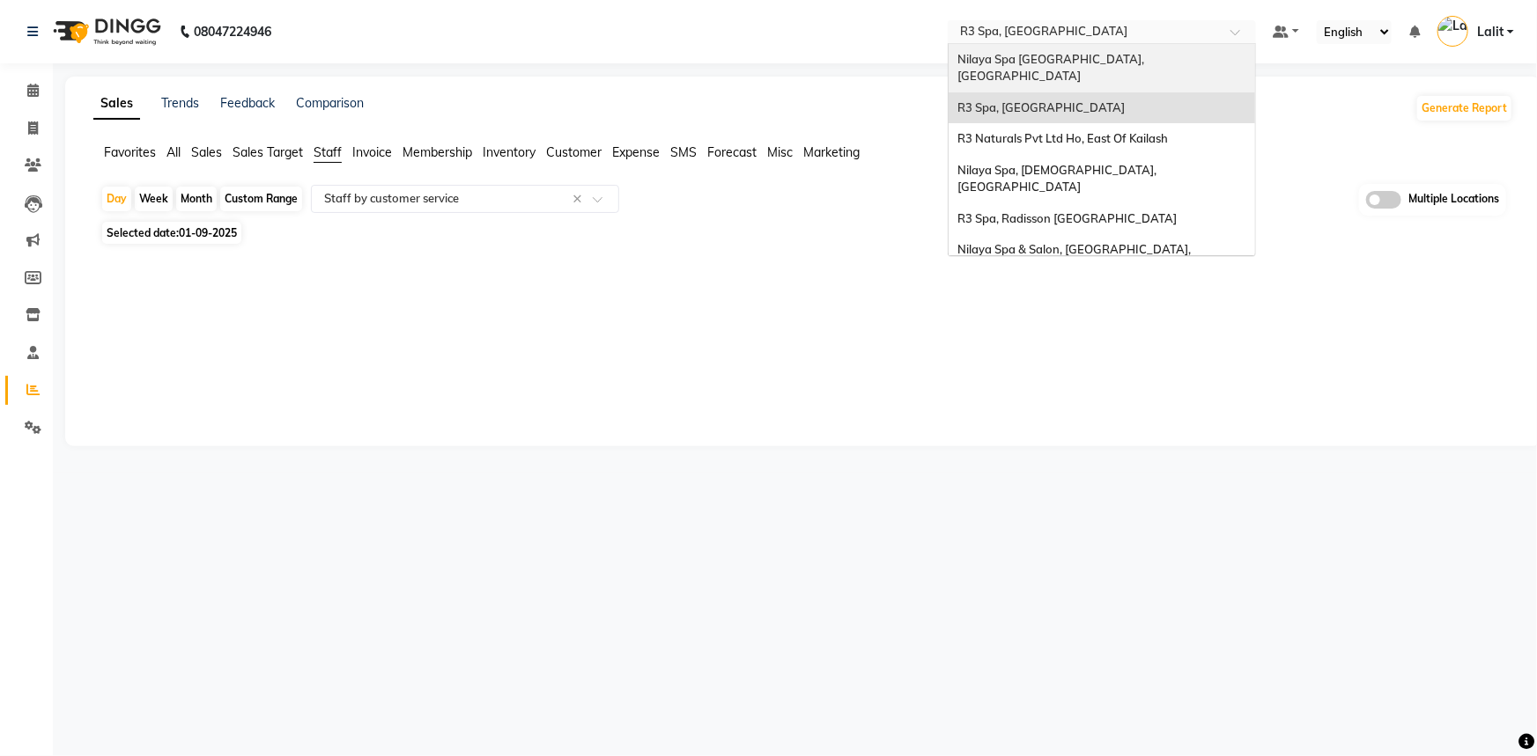
click at [786, 61] on nav "08047224946 Select Location × R3 Spa, Vijayawada Nilaya Spa Marriott Whitefield…" at bounding box center [768, 31] width 1537 height 63
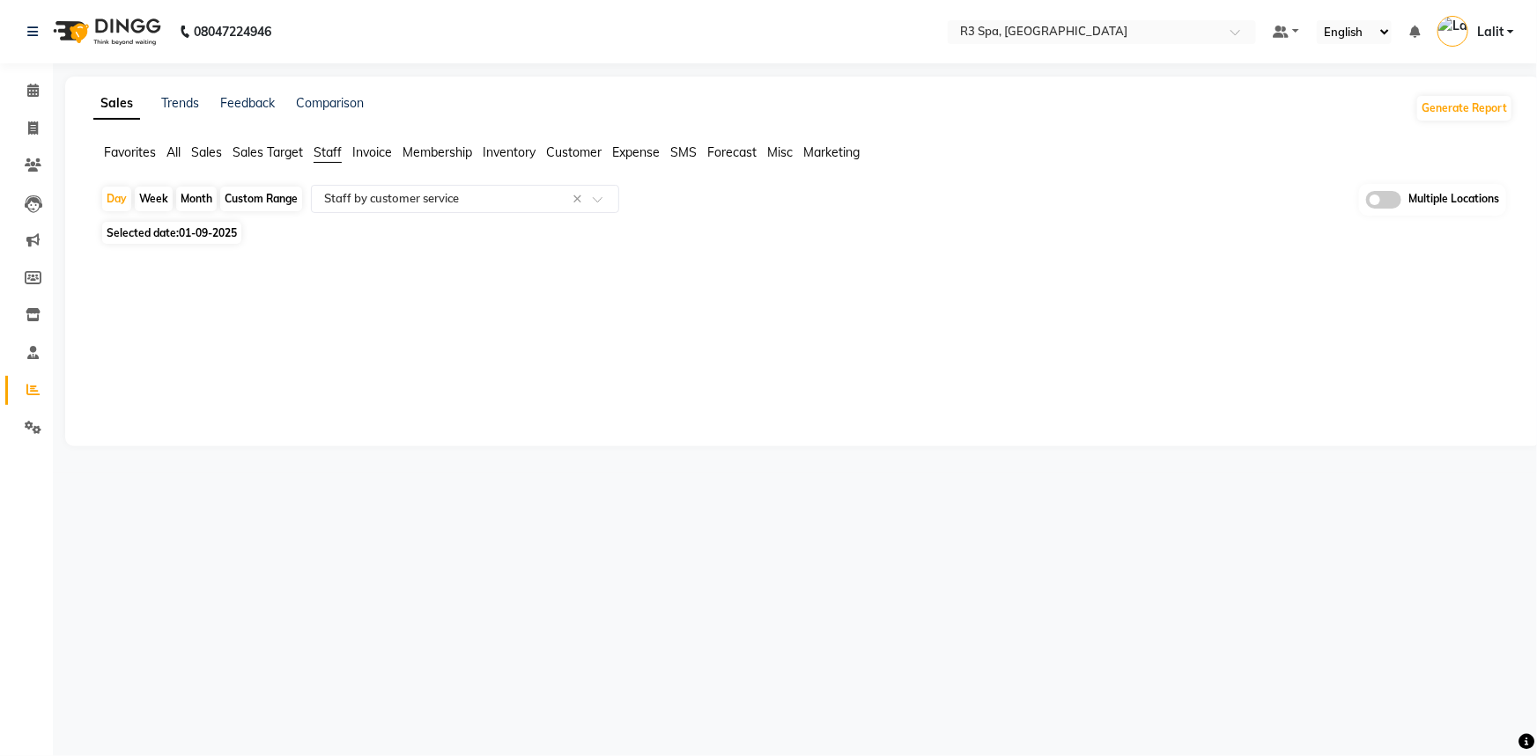
click at [572, 151] on span "Customer" at bounding box center [573, 152] width 55 height 16
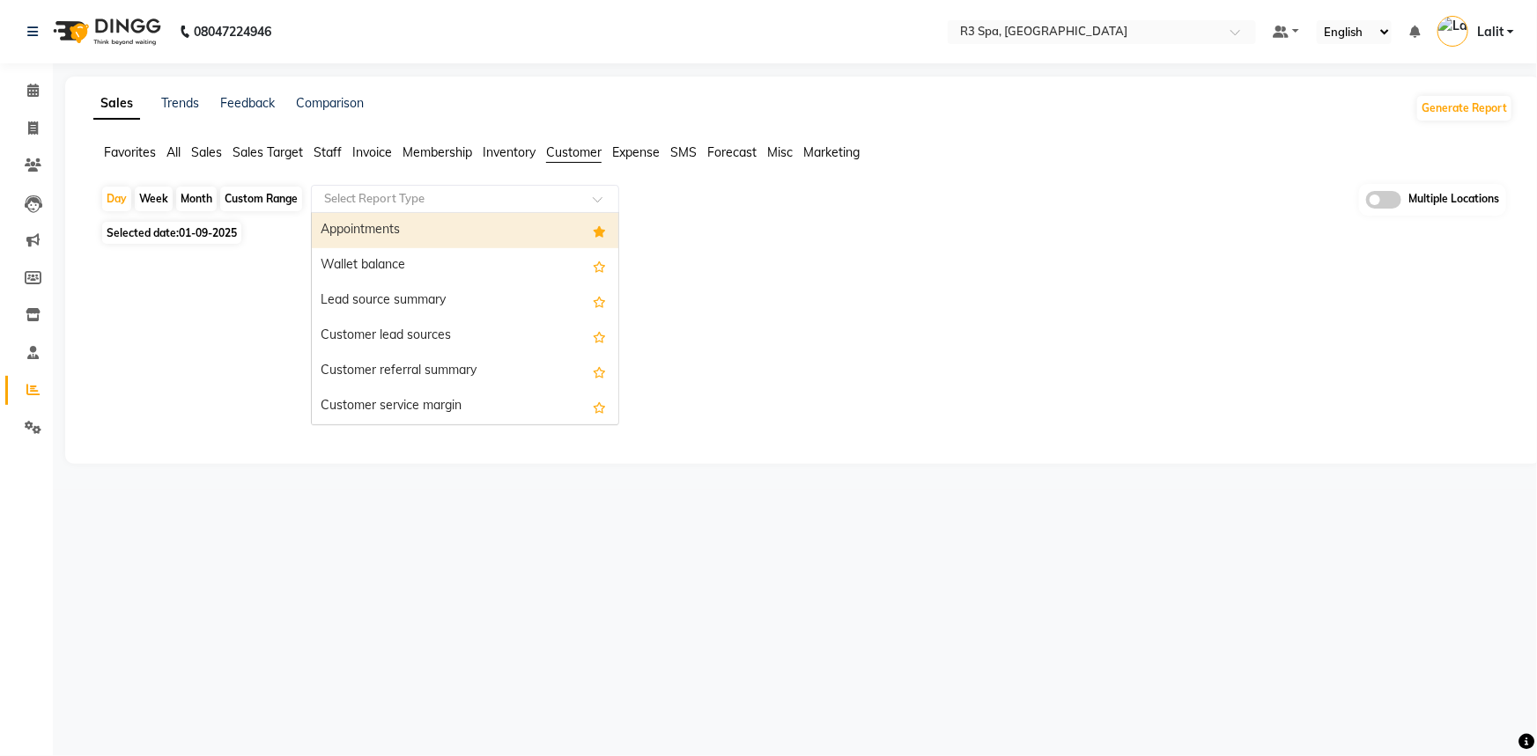
click at [437, 199] on input "text" at bounding box center [448, 199] width 254 height 18
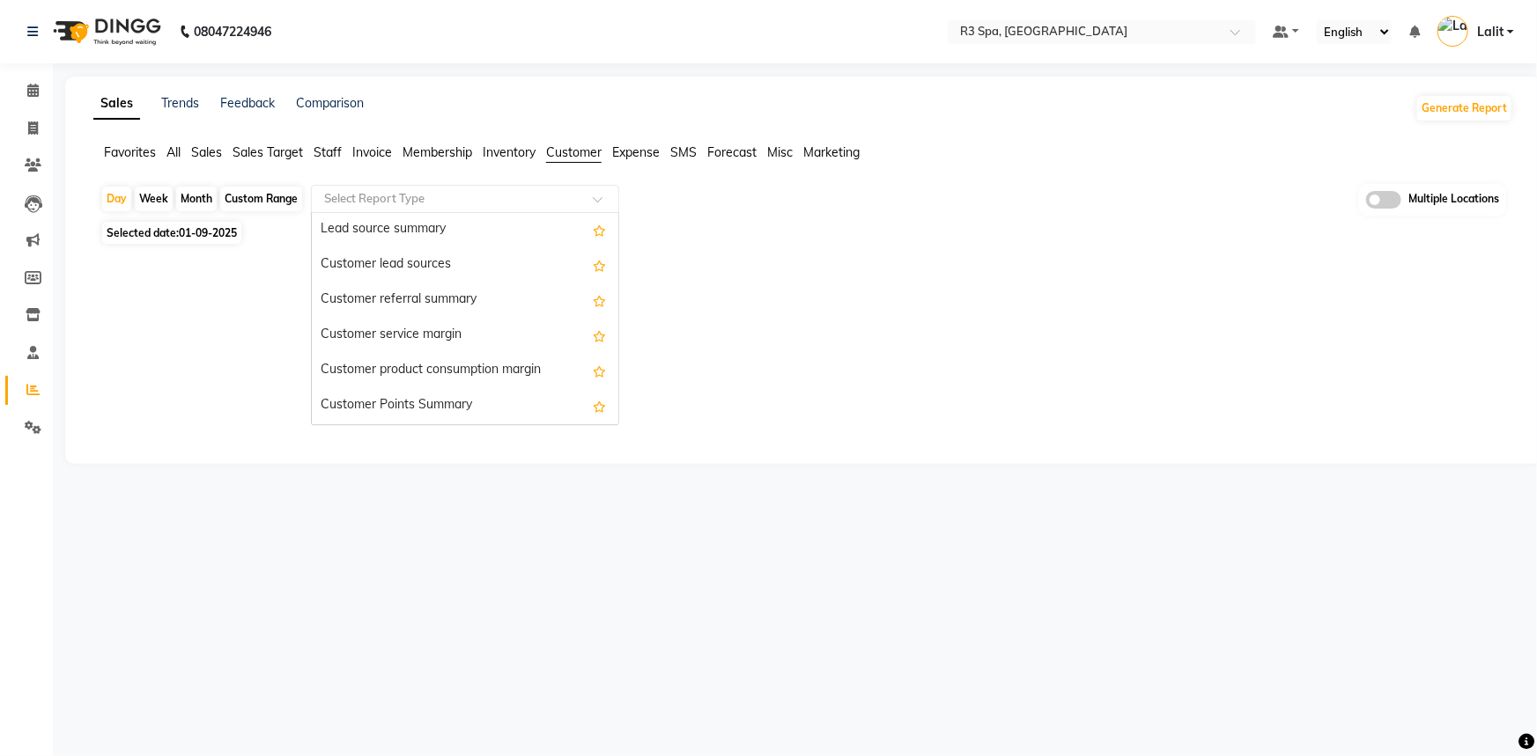
scroll to position [282, 0]
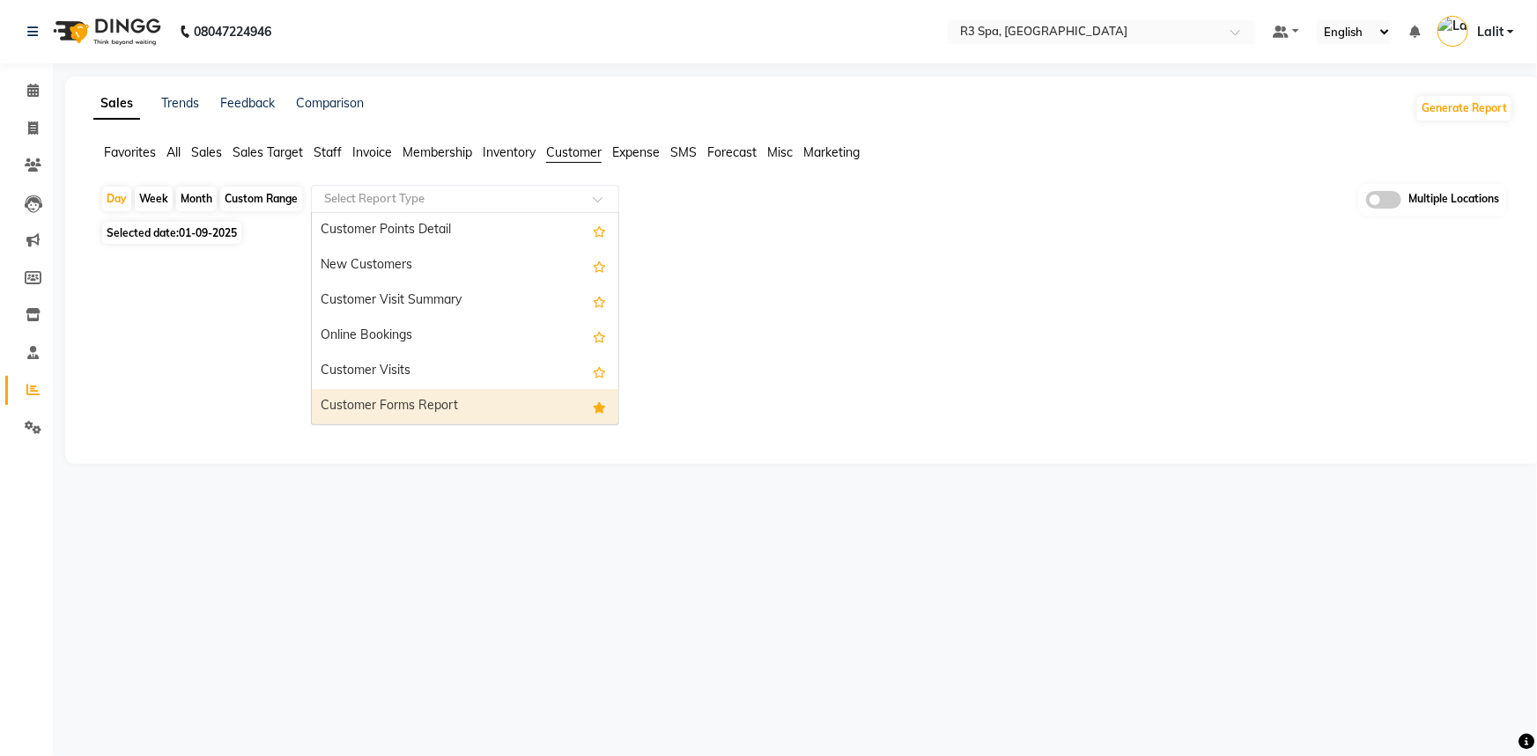
click at [420, 413] on div "Customer Forms Report" at bounding box center [465, 406] width 306 height 35
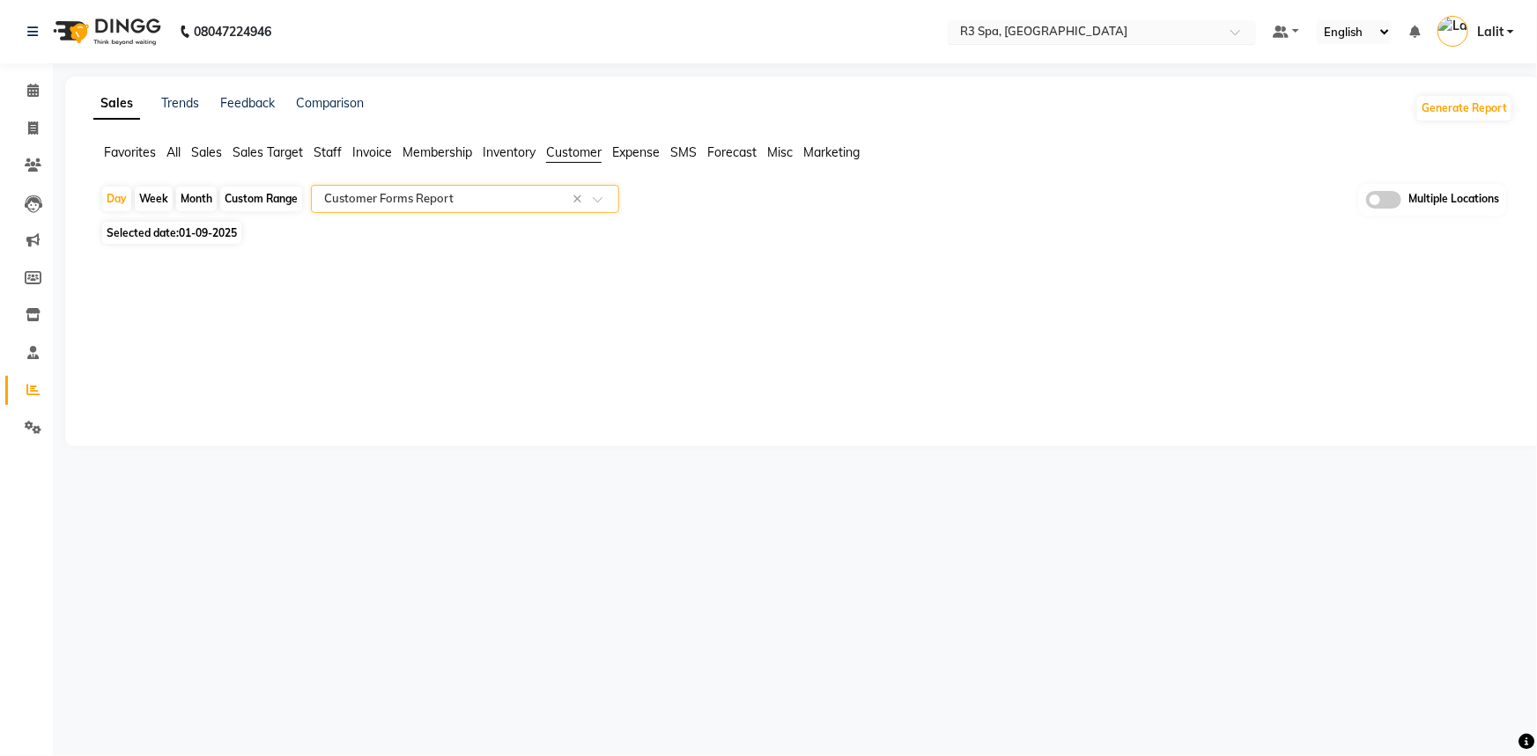
click at [1148, 43] on ng-select "Select Location × R3 Spa, Vijayawada" at bounding box center [1102, 32] width 308 height 24
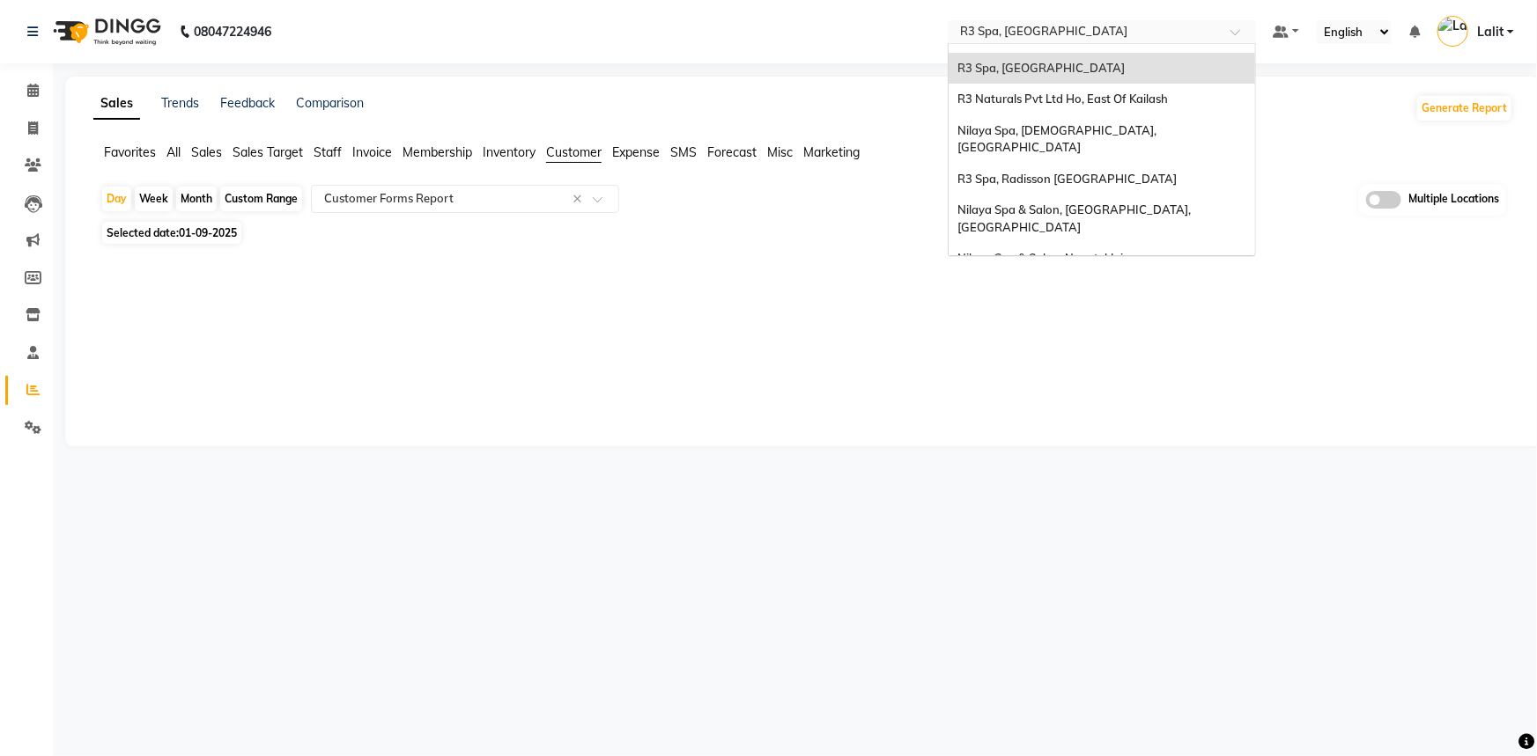
scroll to position [0, 0]
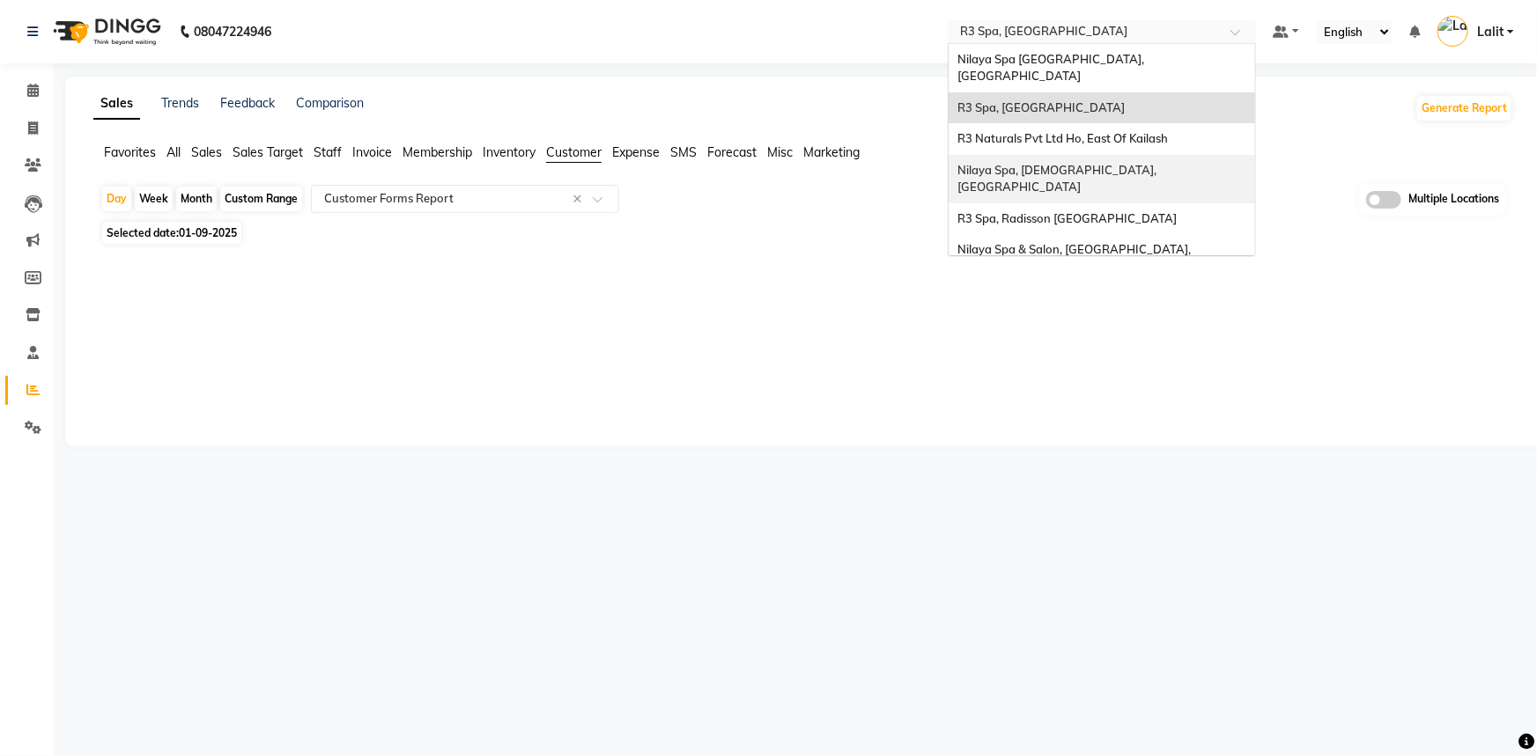
click at [1094, 163] on span "Nilaya Spa, [DEMOGRAPHIC_DATA], [GEOGRAPHIC_DATA]" at bounding box center [1058, 179] width 202 height 32
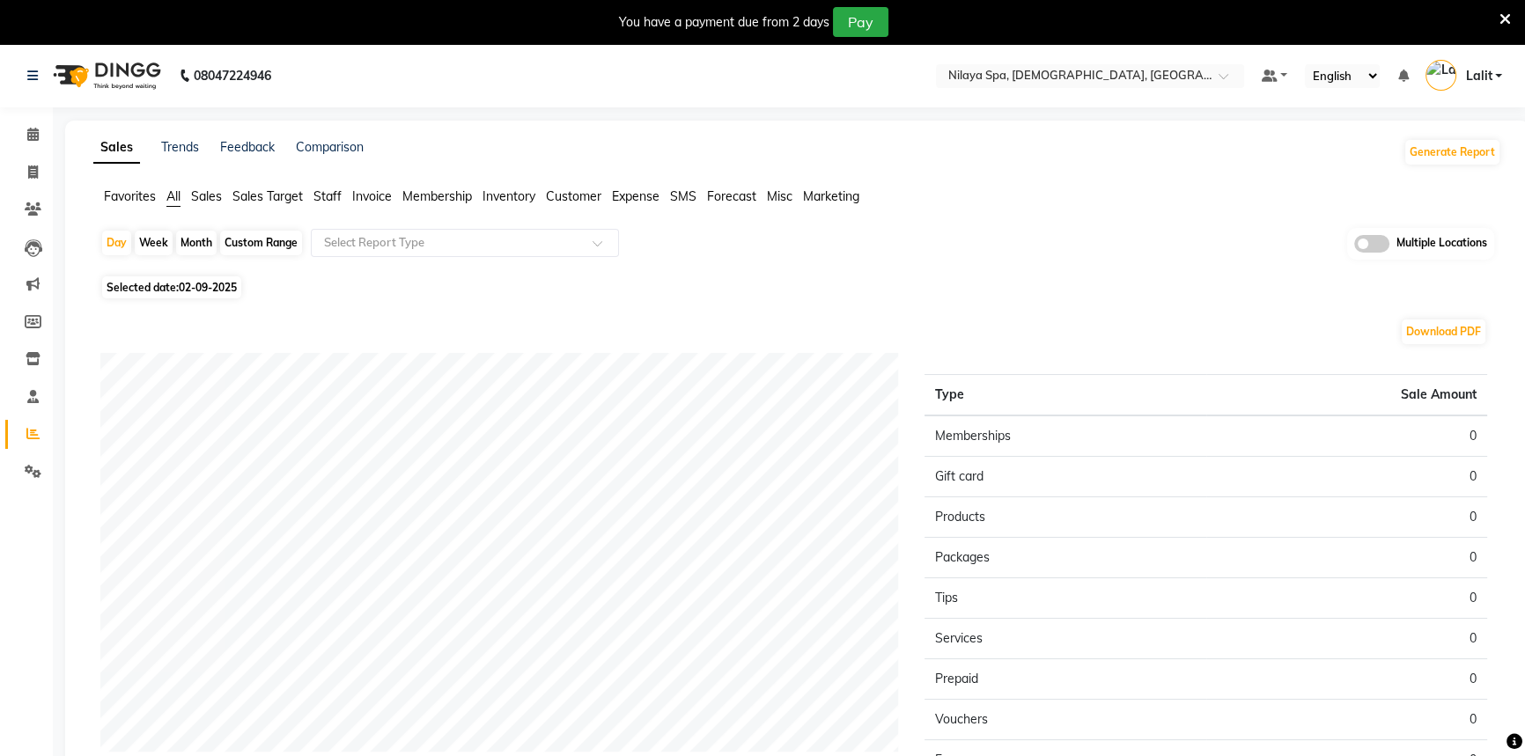
click at [328, 197] on span "Staff" at bounding box center [328, 196] width 28 height 16
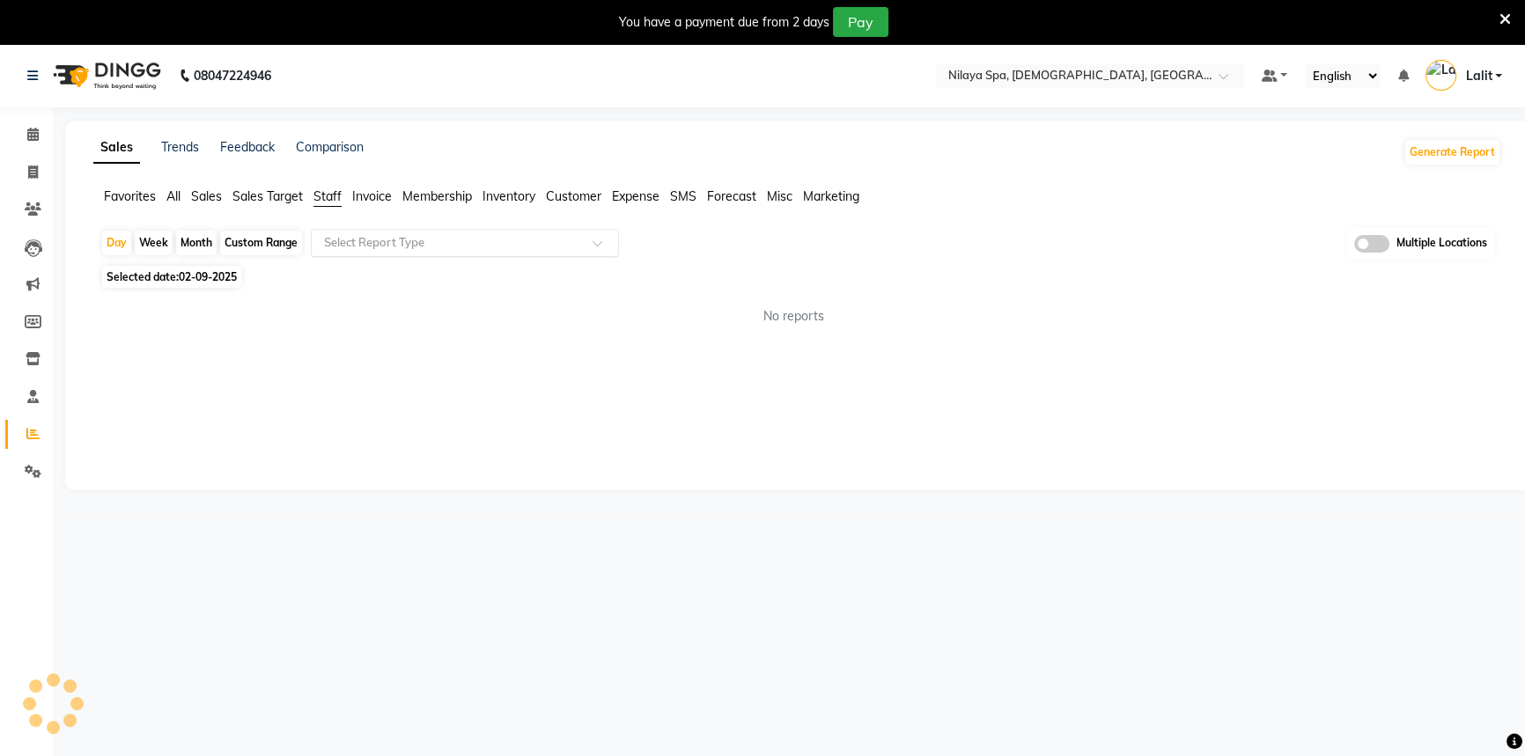
click at [373, 234] on input "text" at bounding box center [448, 243] width 254 height 18
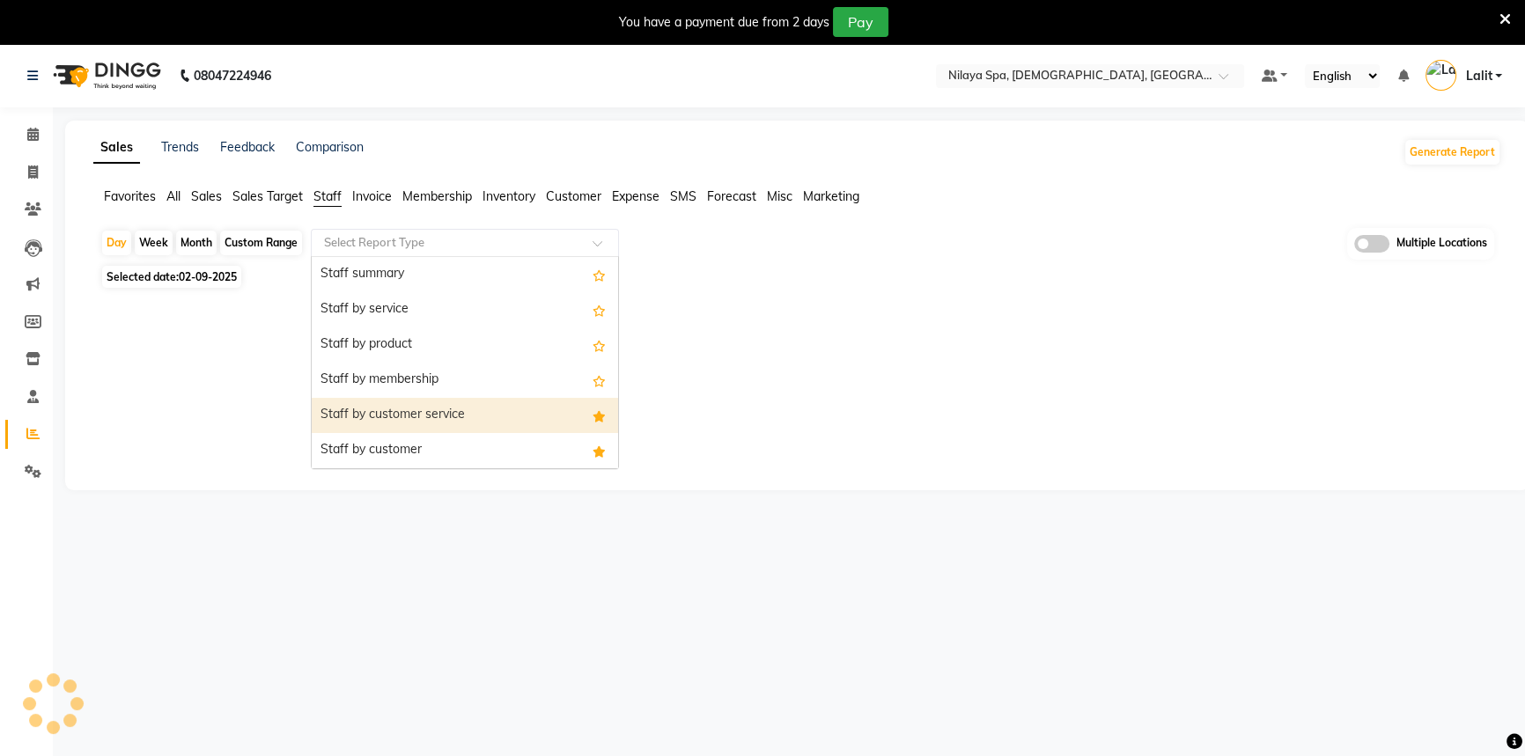
click at [428, 422] on div "Staff by customer service" at bounding box center [465, 415] width 306 height 35
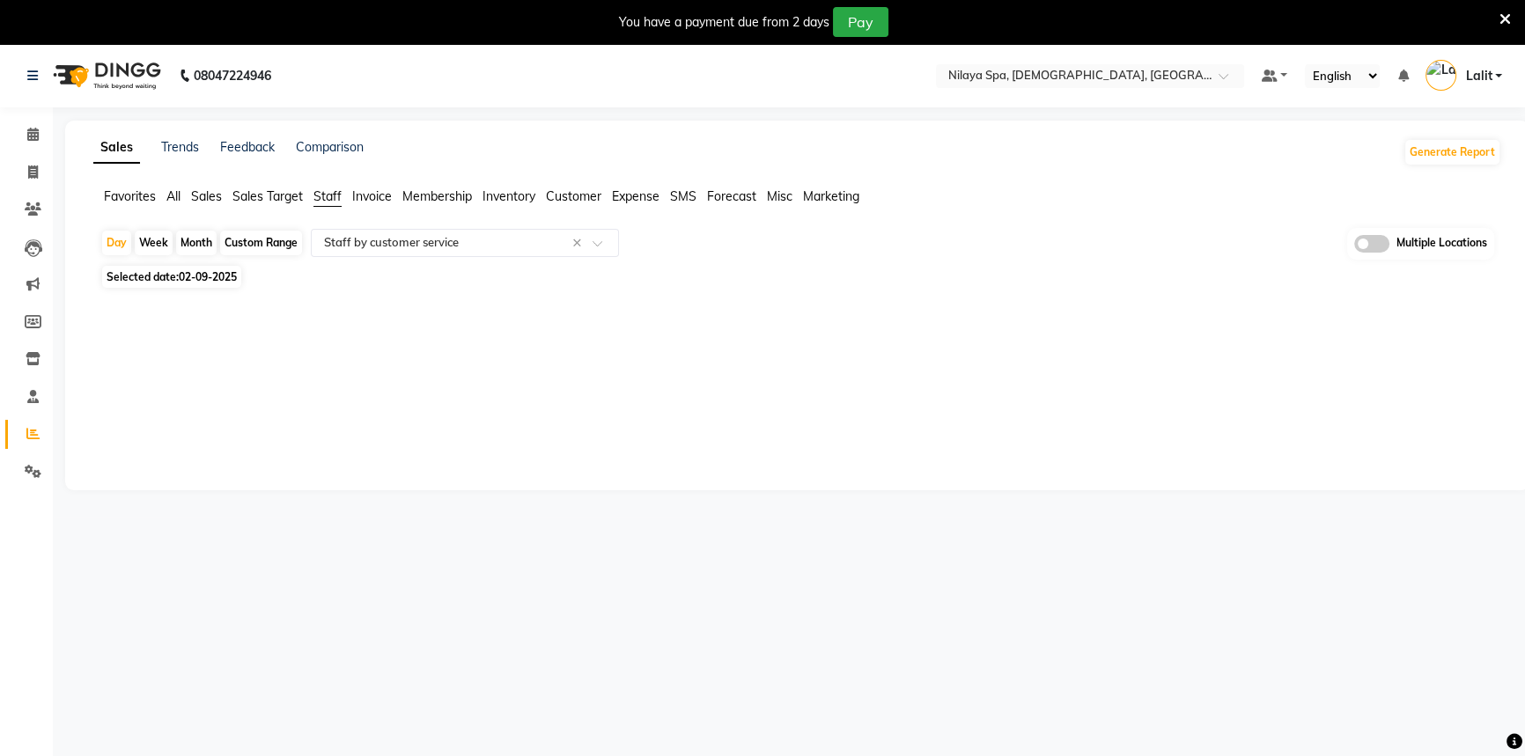
click at [233, 284] on span "Selected date: [DATE]" at bounding box center [171, 277] width 139 height 22
select select "9"
select select "2025"
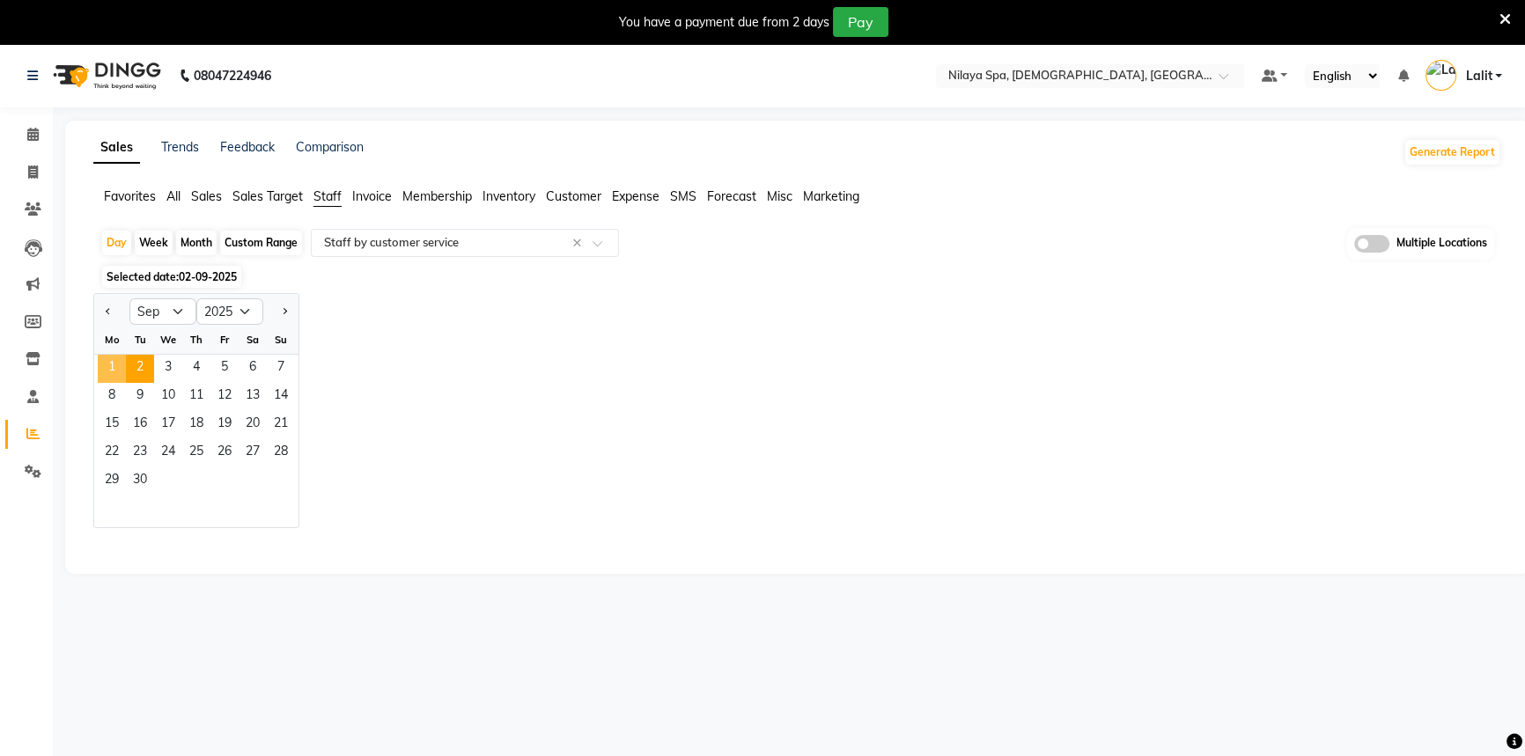
click at [114, 361] on span "1" at bounding box center [112, 369] width 28 height 28
select select "full_report"
select select "csv"
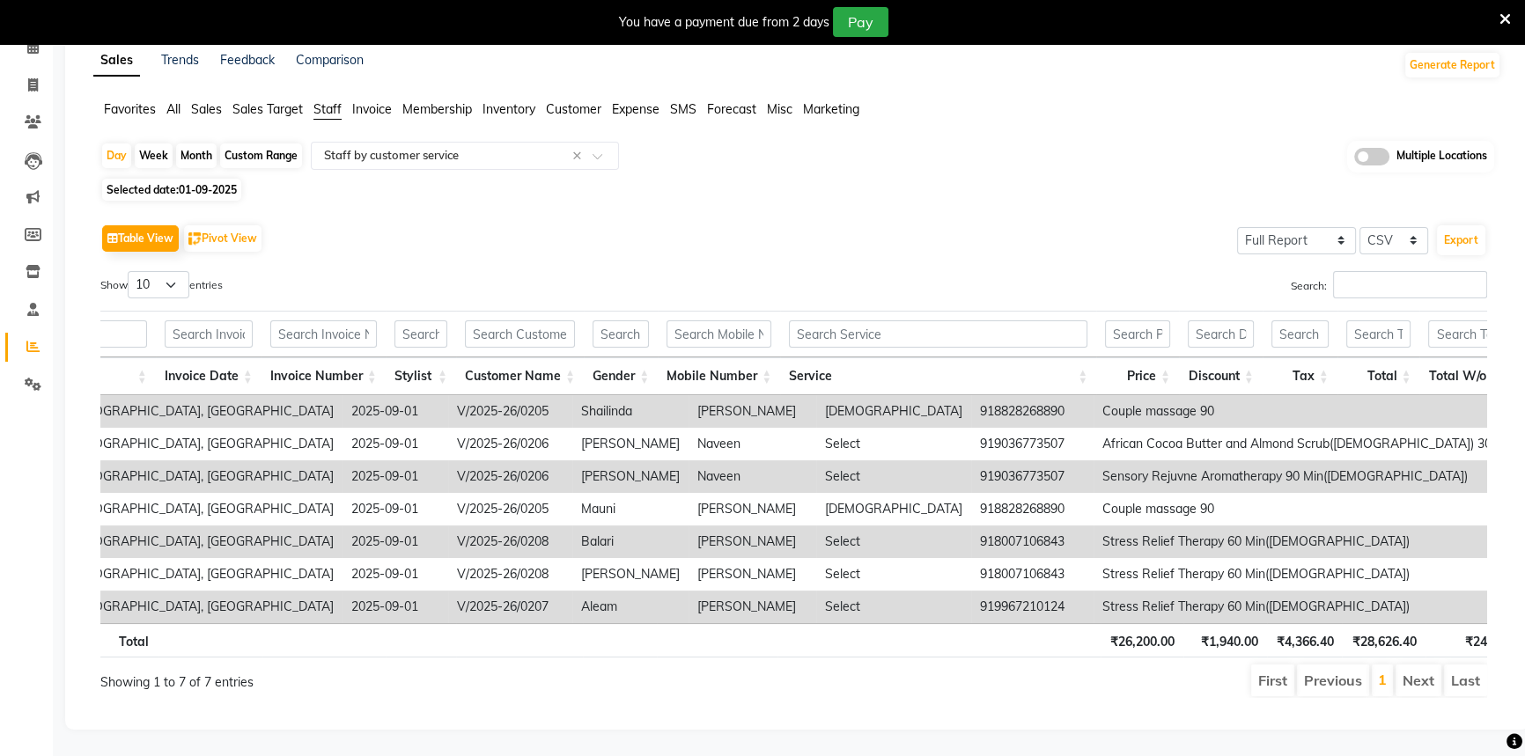
scroll to position [0, 194]
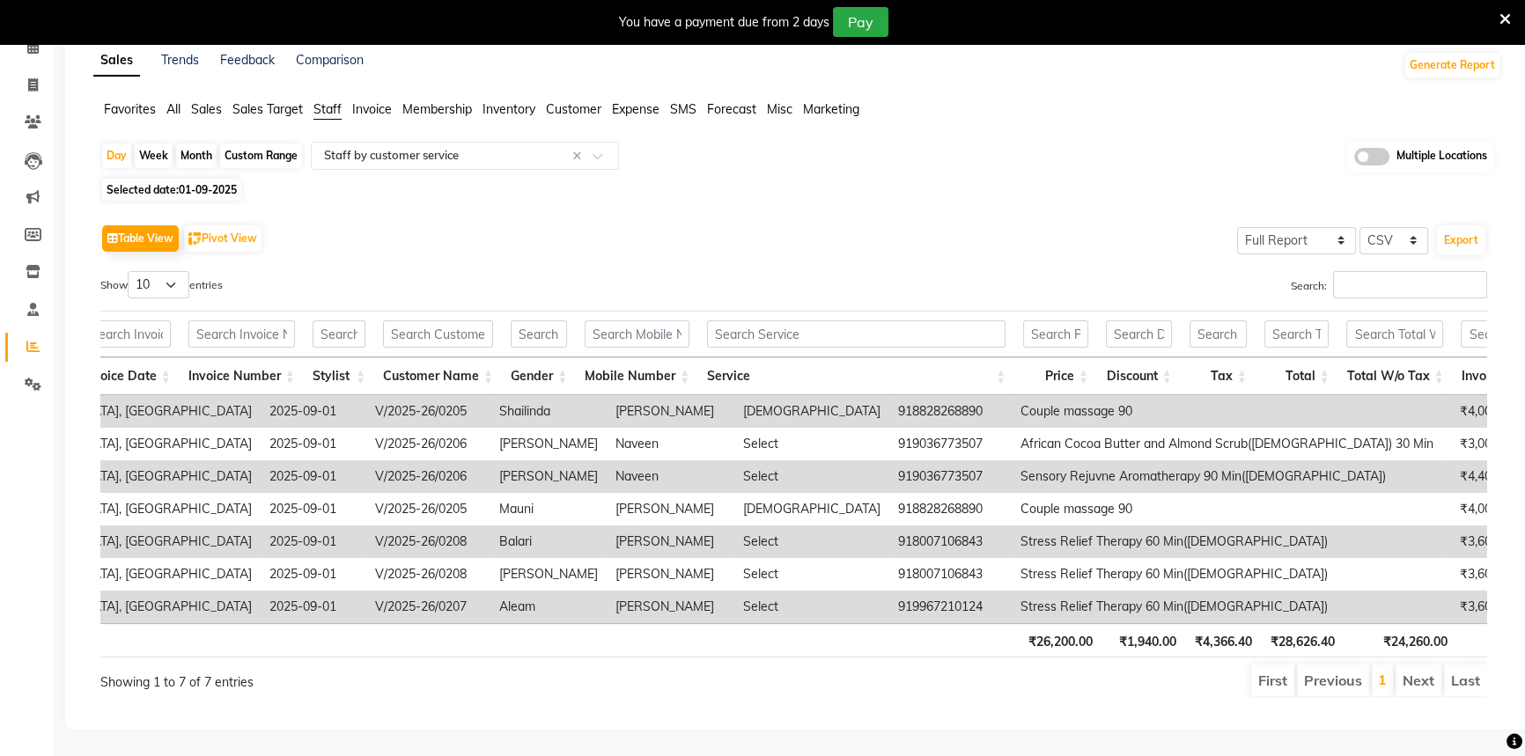
click at [1012, 595] on td "Stress Relief Therapy 60 Min(Male)" at bounding box center [1227, 607] width 431 height 33
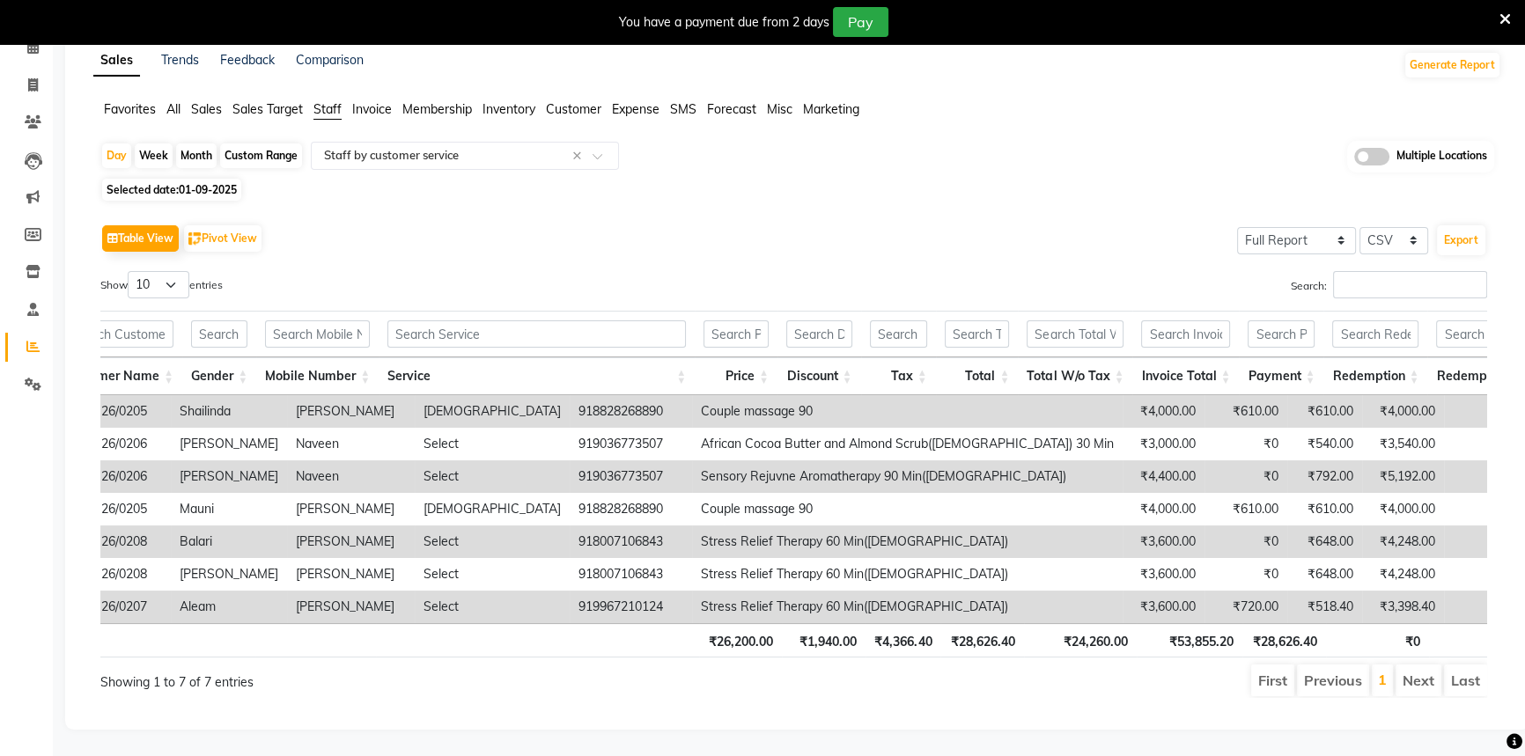
scroll to position [0, 0]
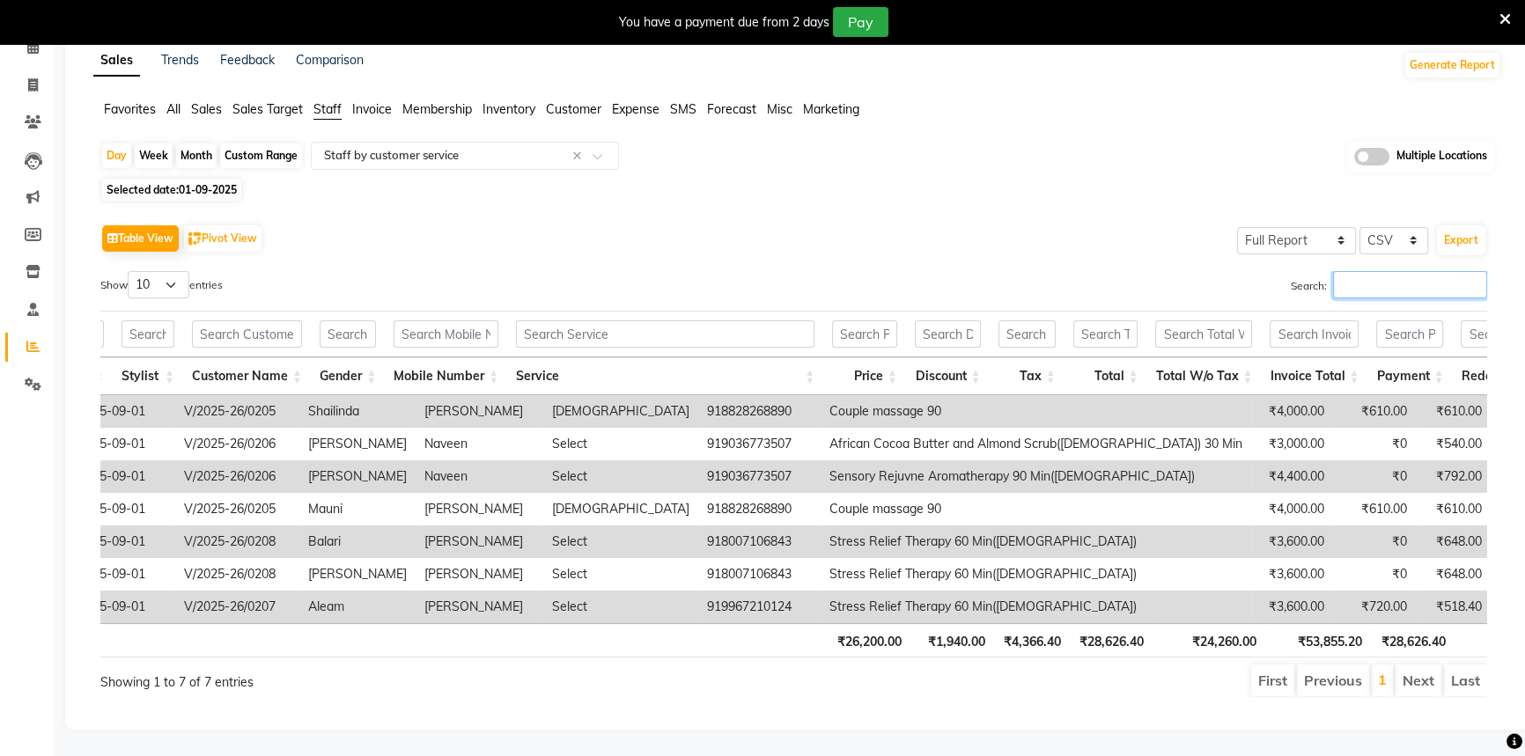
click at [1365, 271] on input "Search:" at bounding box center [1410, 284] width 154 height 27
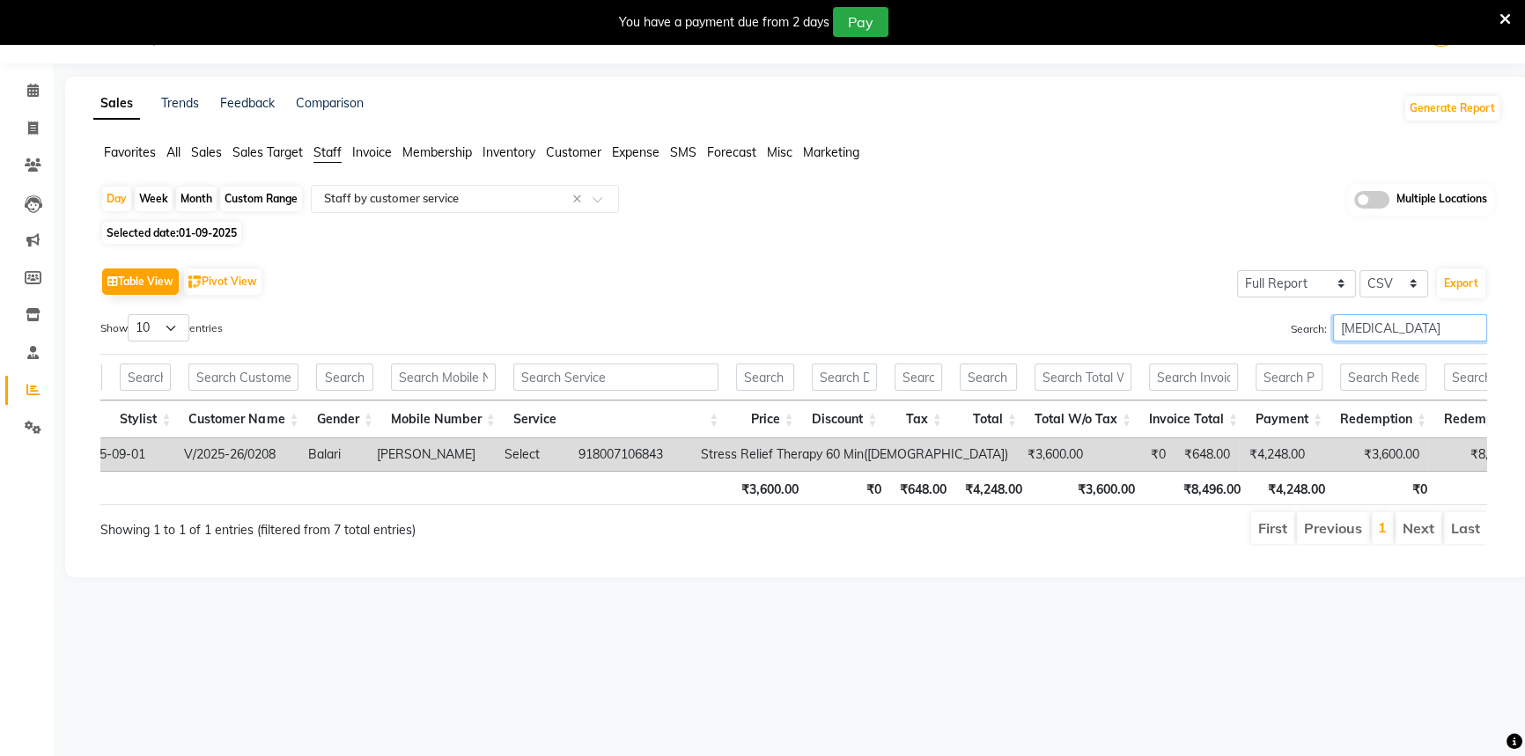
scroll to position [0, 475]
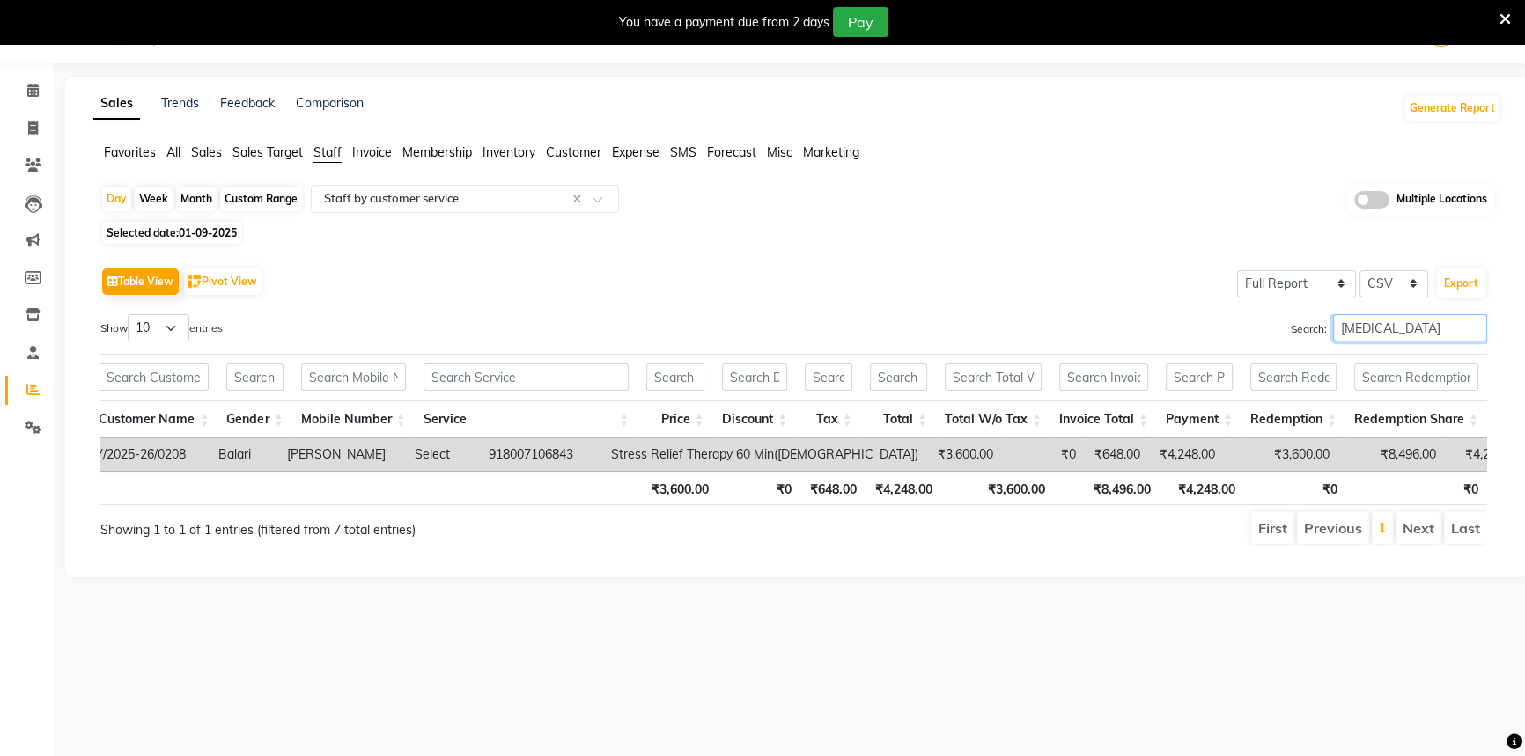
type input "bal"
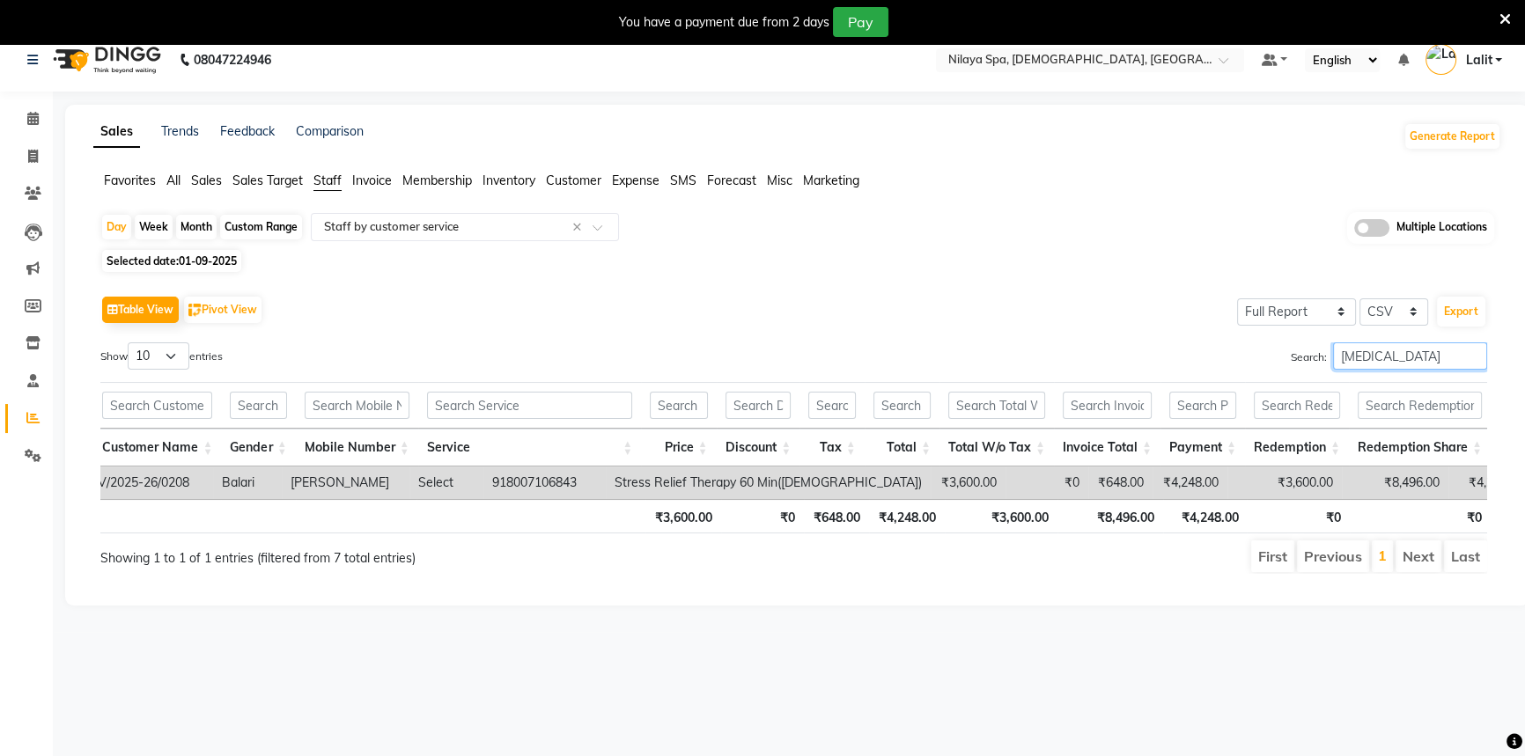
scroll to position [0, 0]
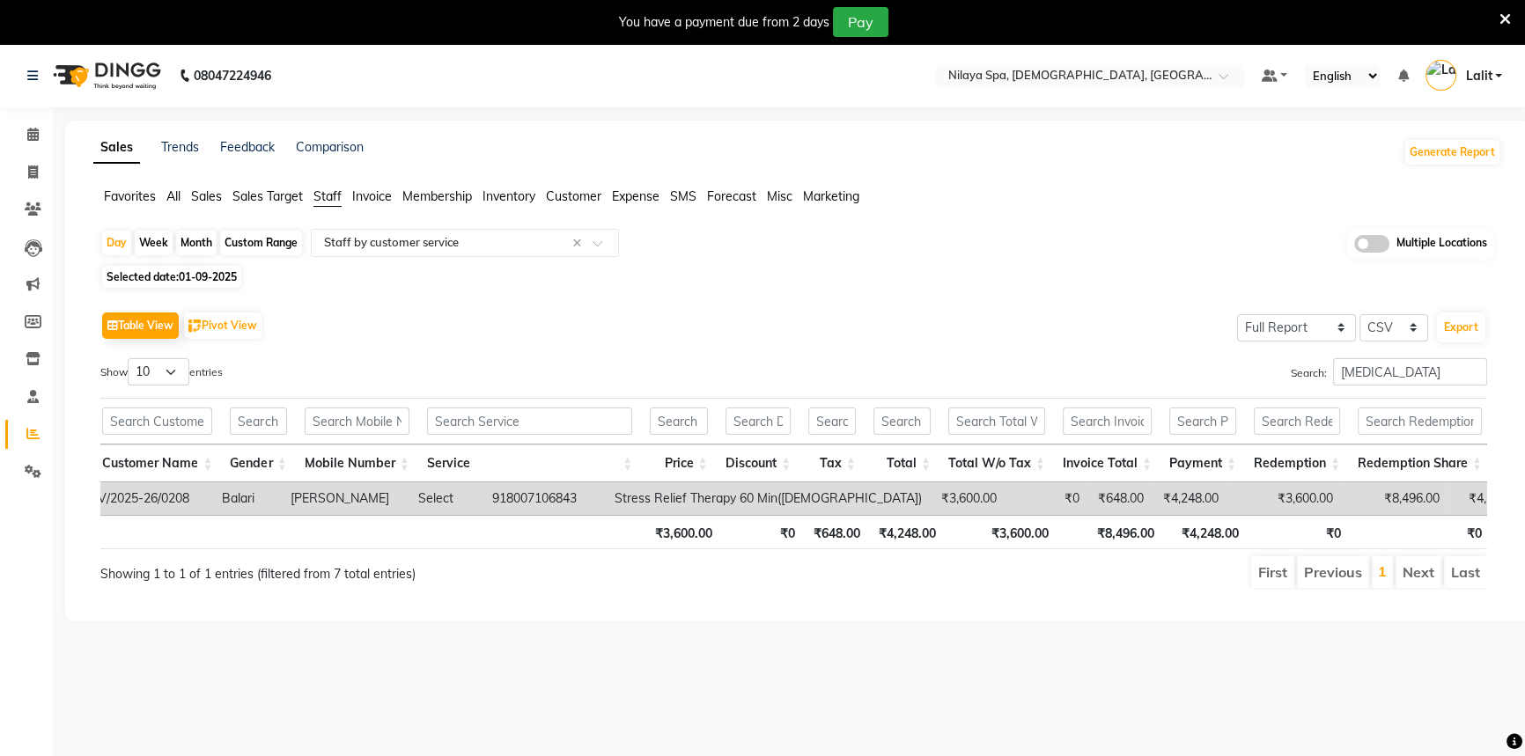
drag, startPoint x: 207, startPoint y: 202, endPoint x: 239, endPoint y: 240, distance: 49.4
click at [206, 197] on span "Sales" at bounding box center [206, 196] width 31 height 16
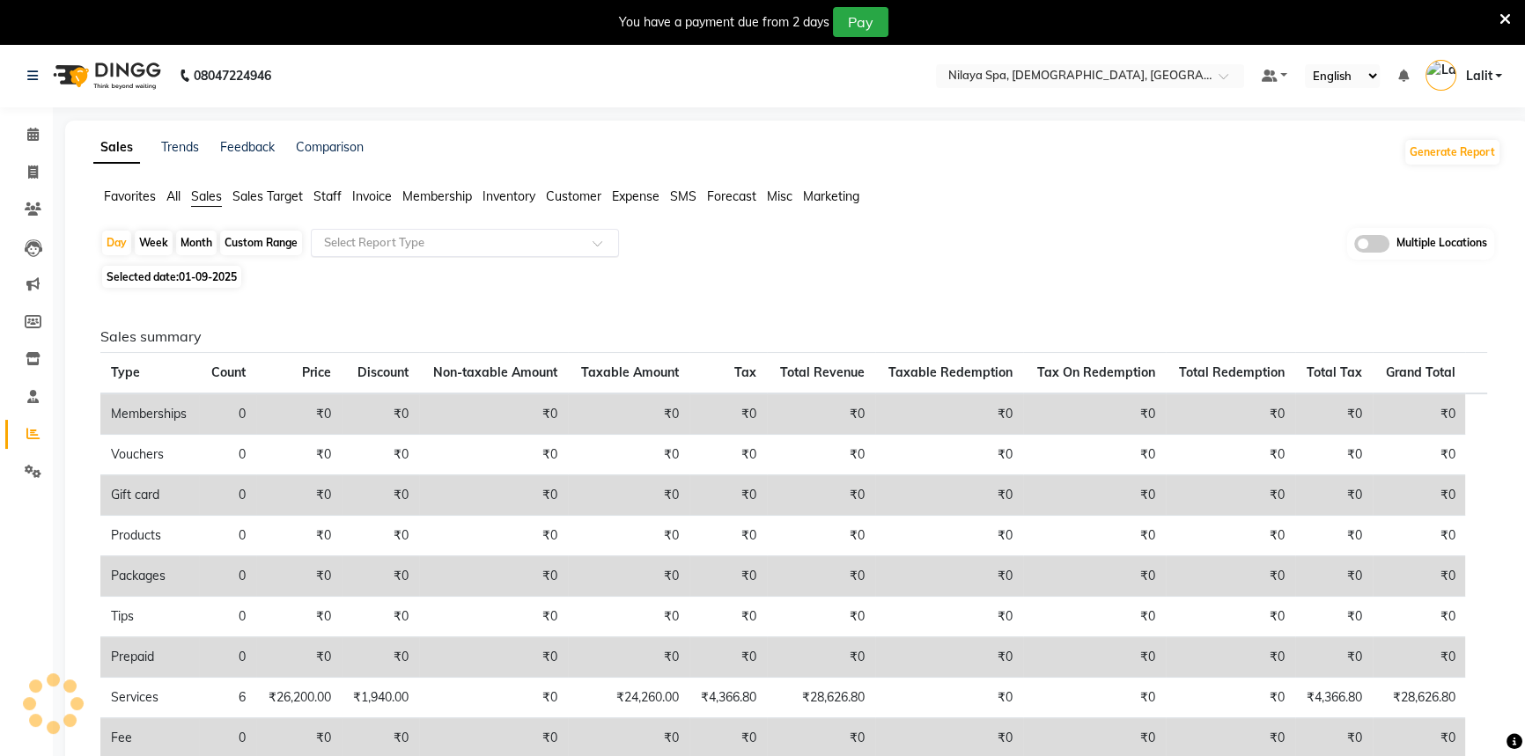
click at [357, 251] on div "Select Report Type" at bounding box center [465, 243] width 308 height 28
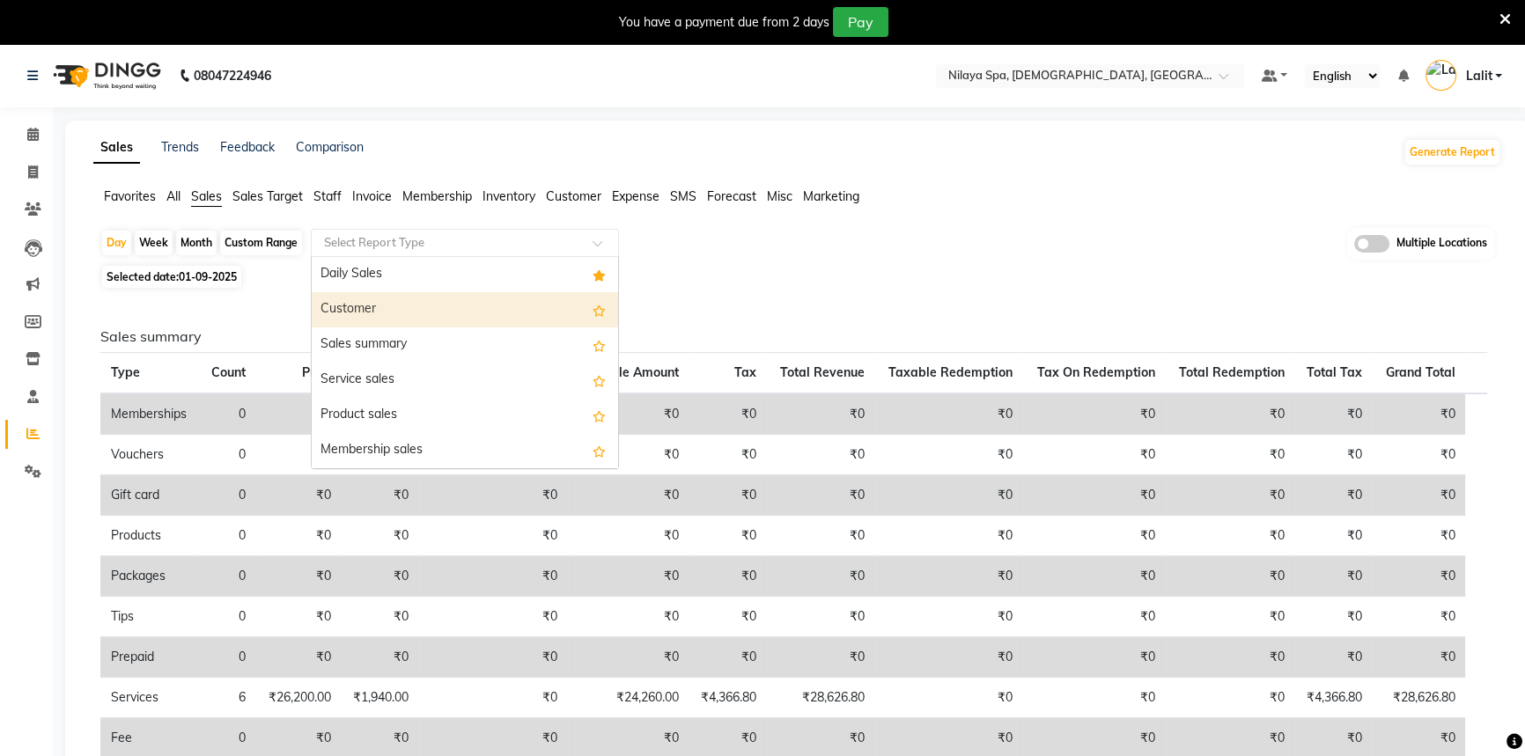
click at [361, 302] on div "Customer" at bounding box center [465, 309] width 306 height 35
select select "full_report"
select select "csv"
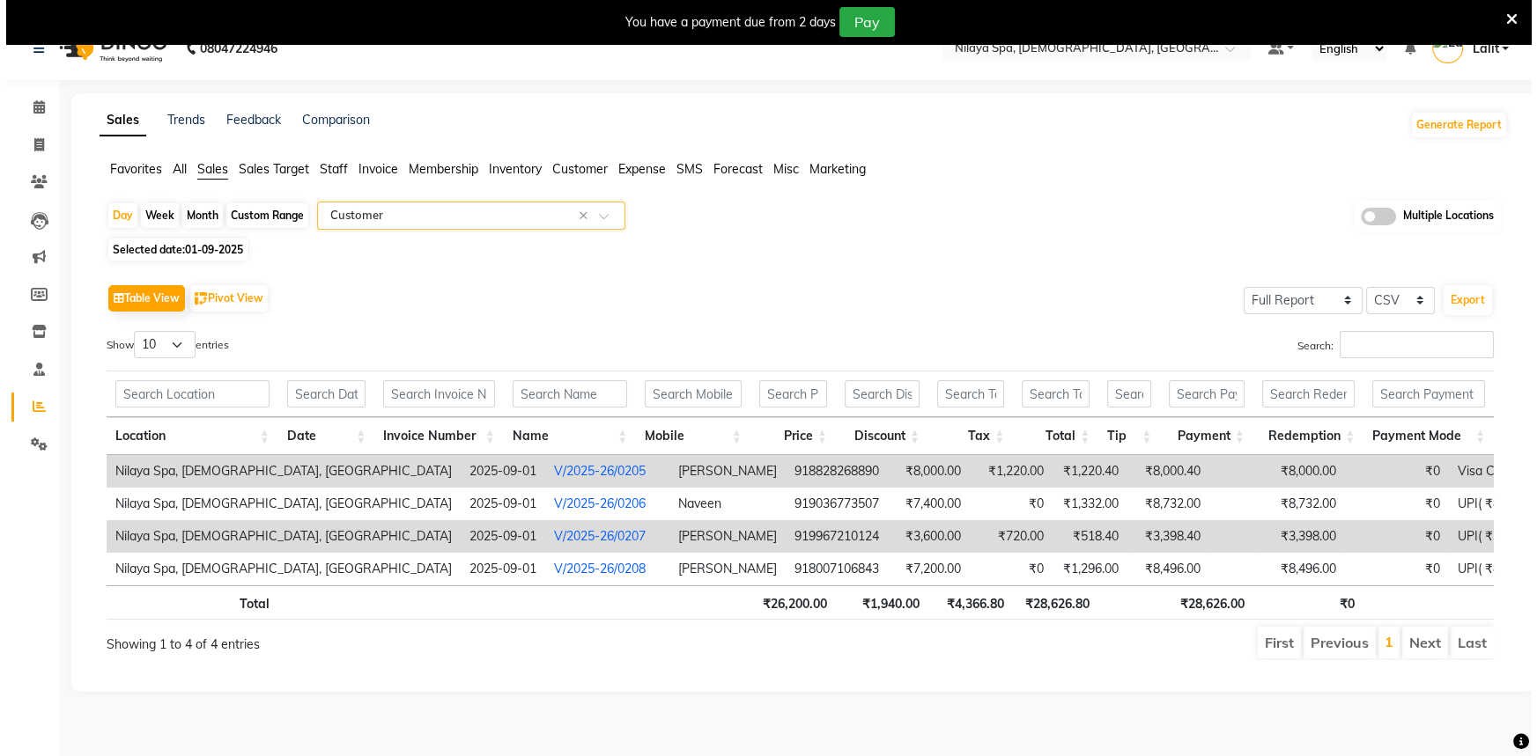
scroll to position [44, 0]
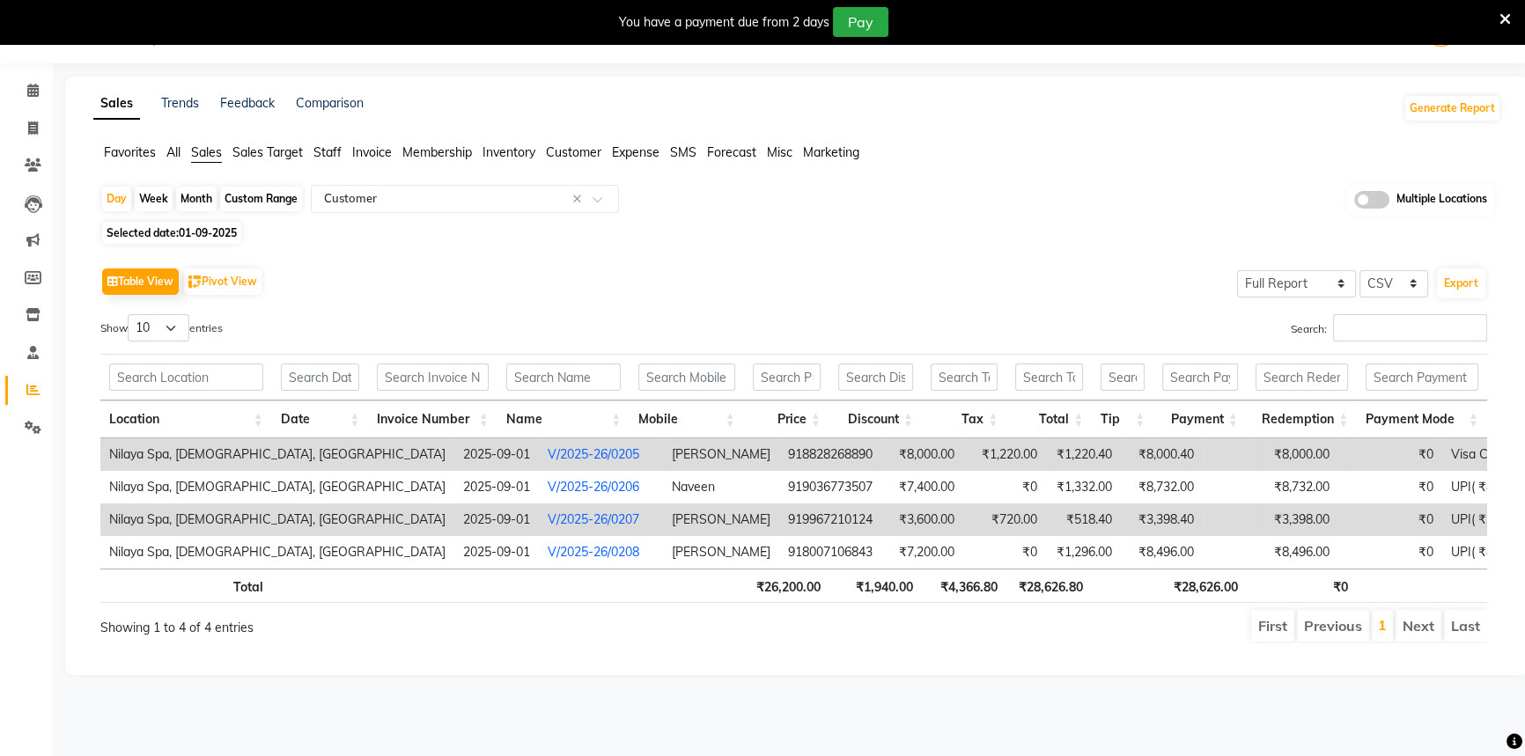
click at [548, 457] on link "V/2025-26/0205" at bounding box center [594, 454] width 92 height 16
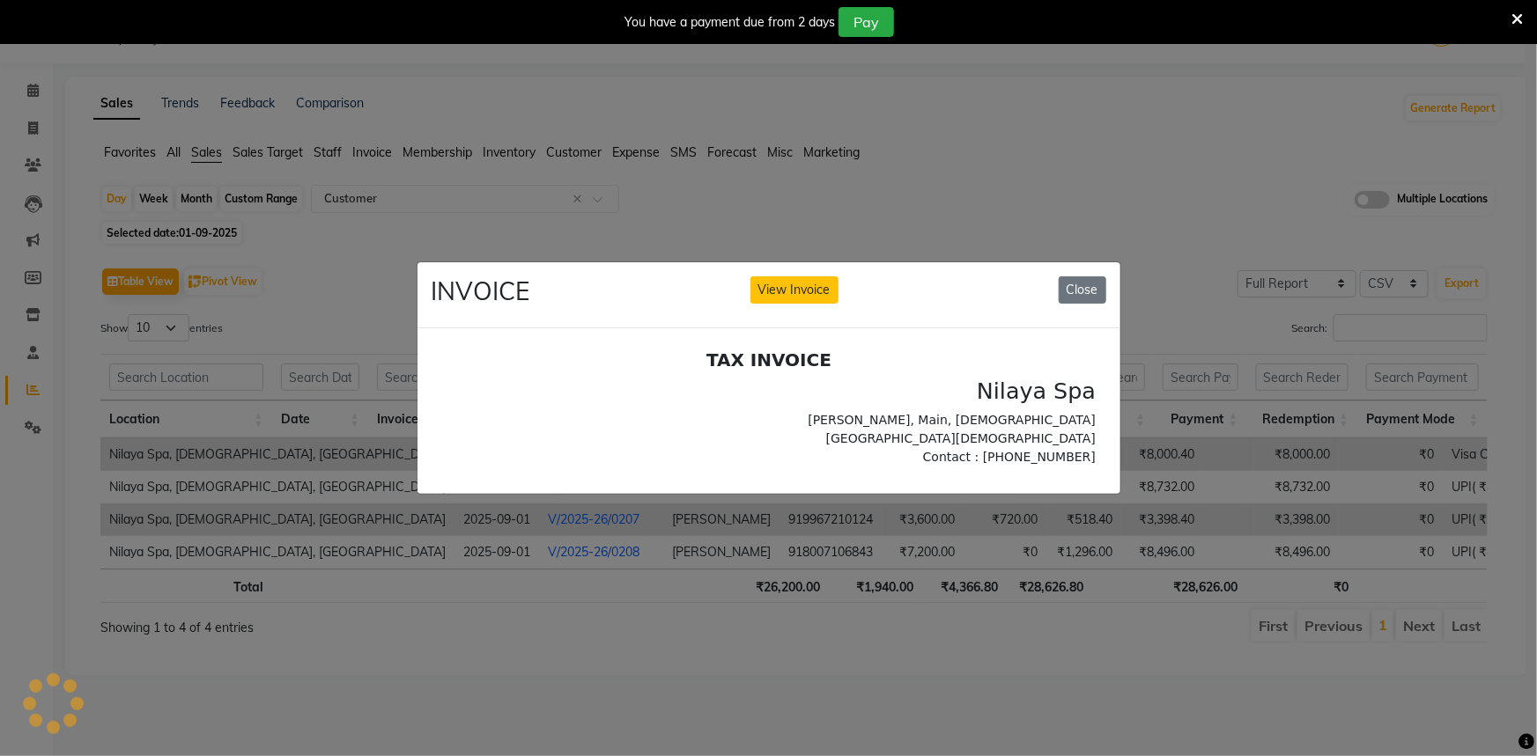
scroll to position [0, 0]
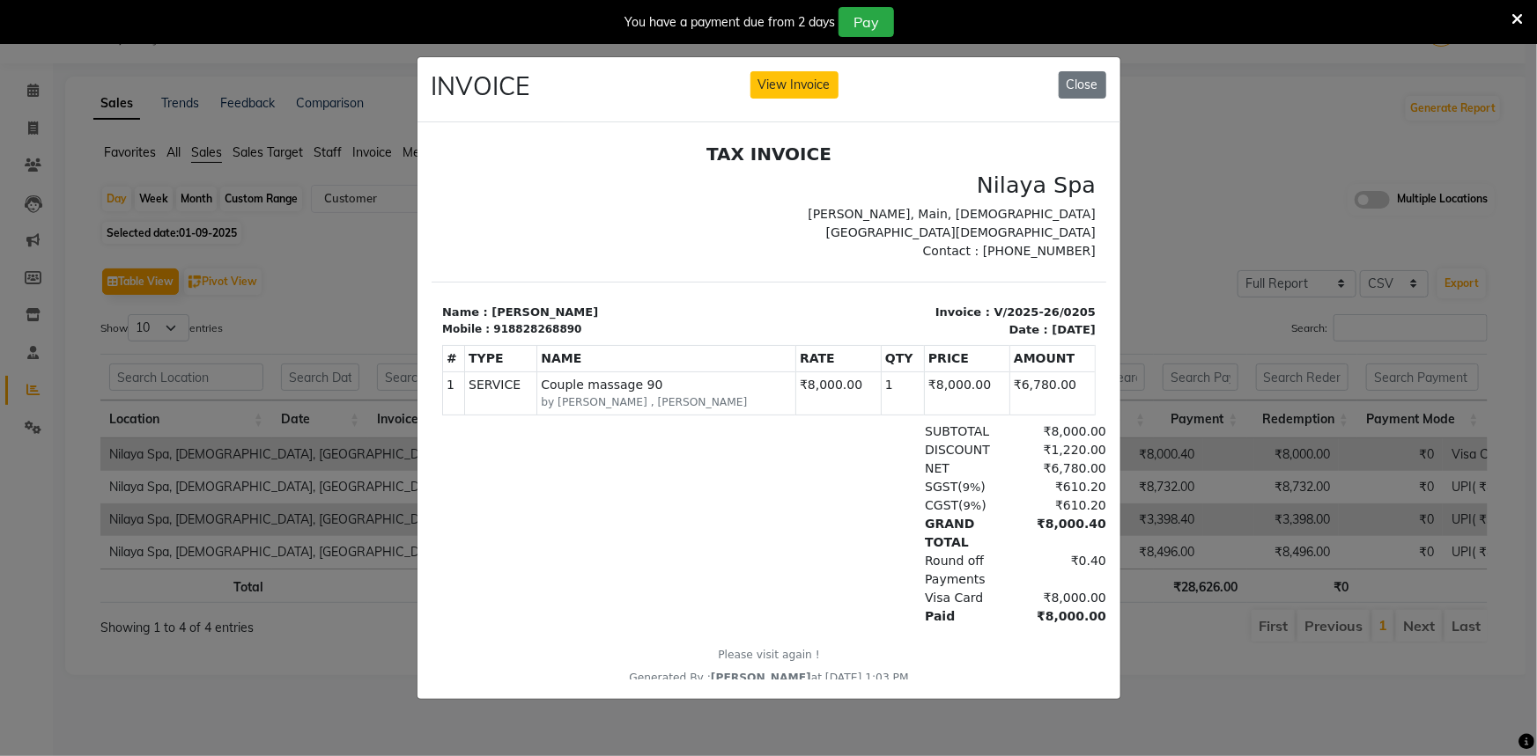
click at [286, 351] on ngb-modal-window "INVOICE View Invoice Close" at bounding box center [768, 378] width 1537 height 756
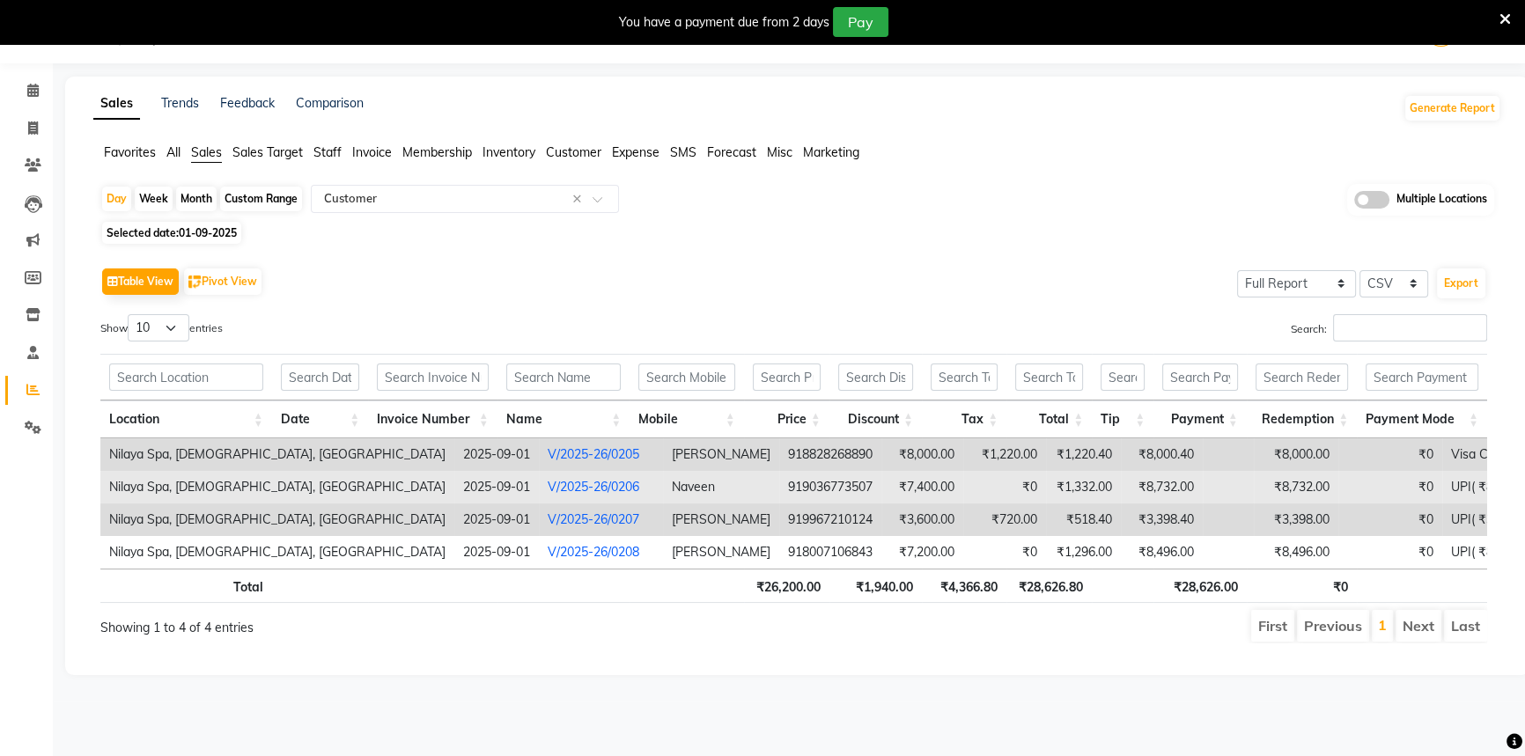
click at [548, 484] on link "V/2025-26/0206" at bounding box center [594, 487] width 92 height 16
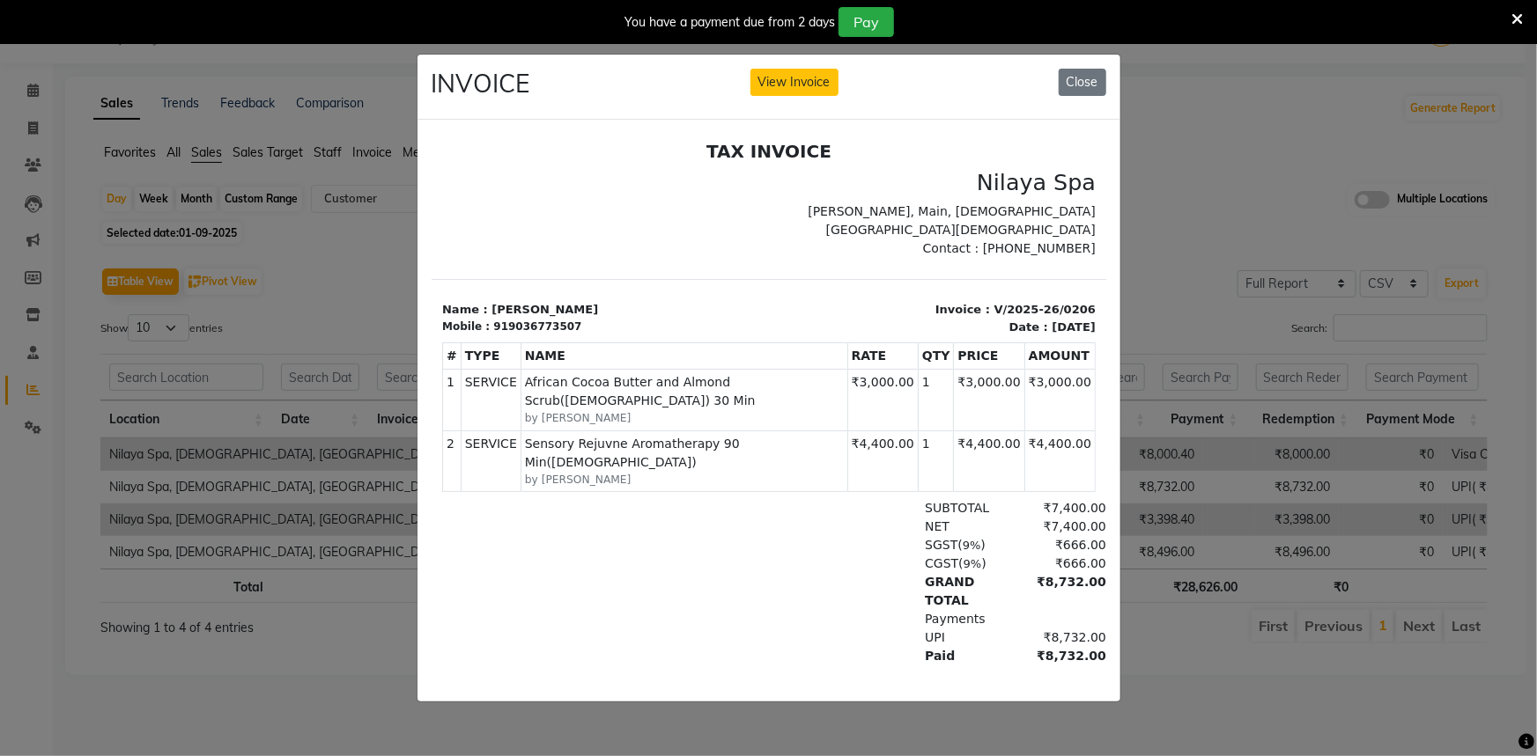
click at [337, 352] on ngb-modal-window "INVOICE View Invoice Close" at bounding box center [768, 378] width 1537 height 756
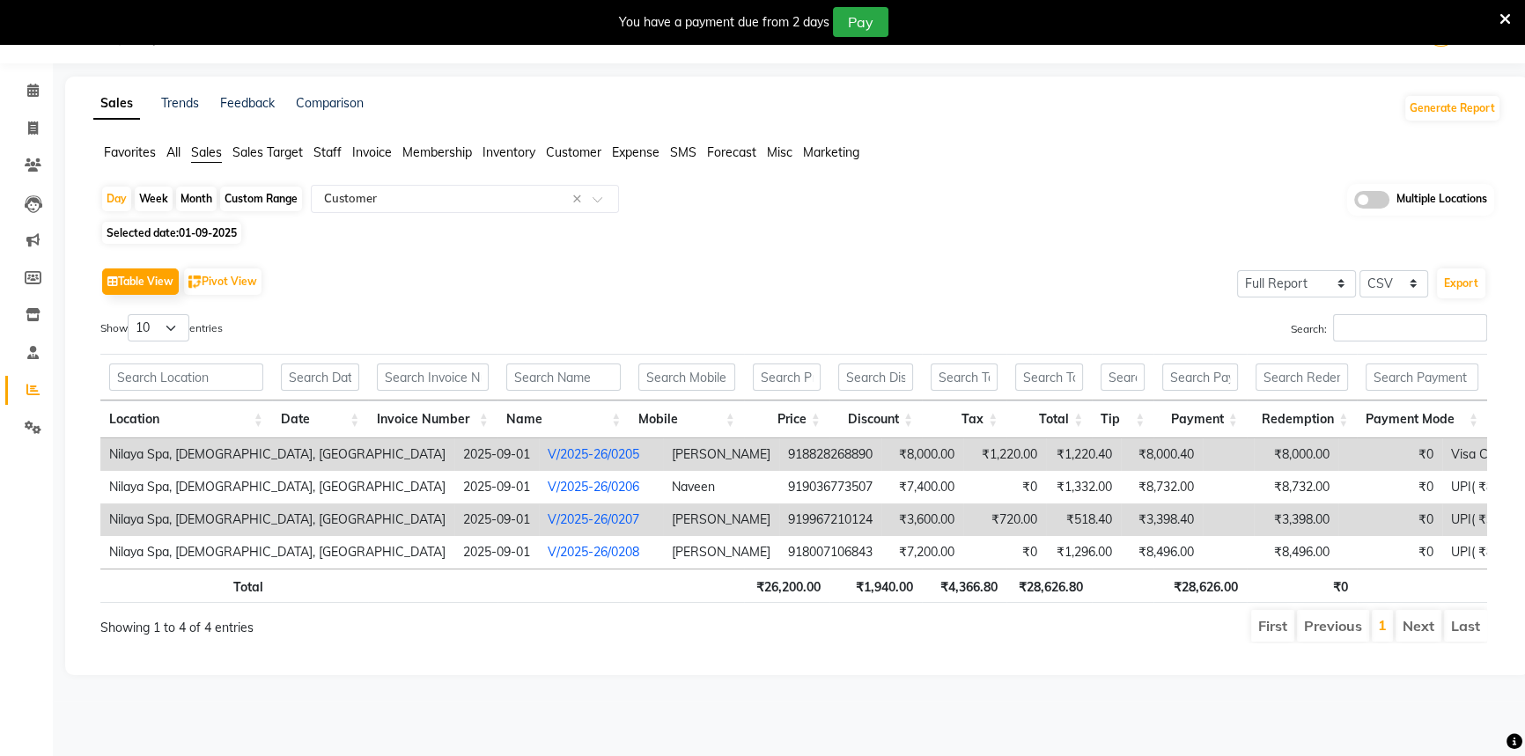
click at [548, 520] on link "V/2025-26/0207" at bounding box center [594, 520] width 92 height 16
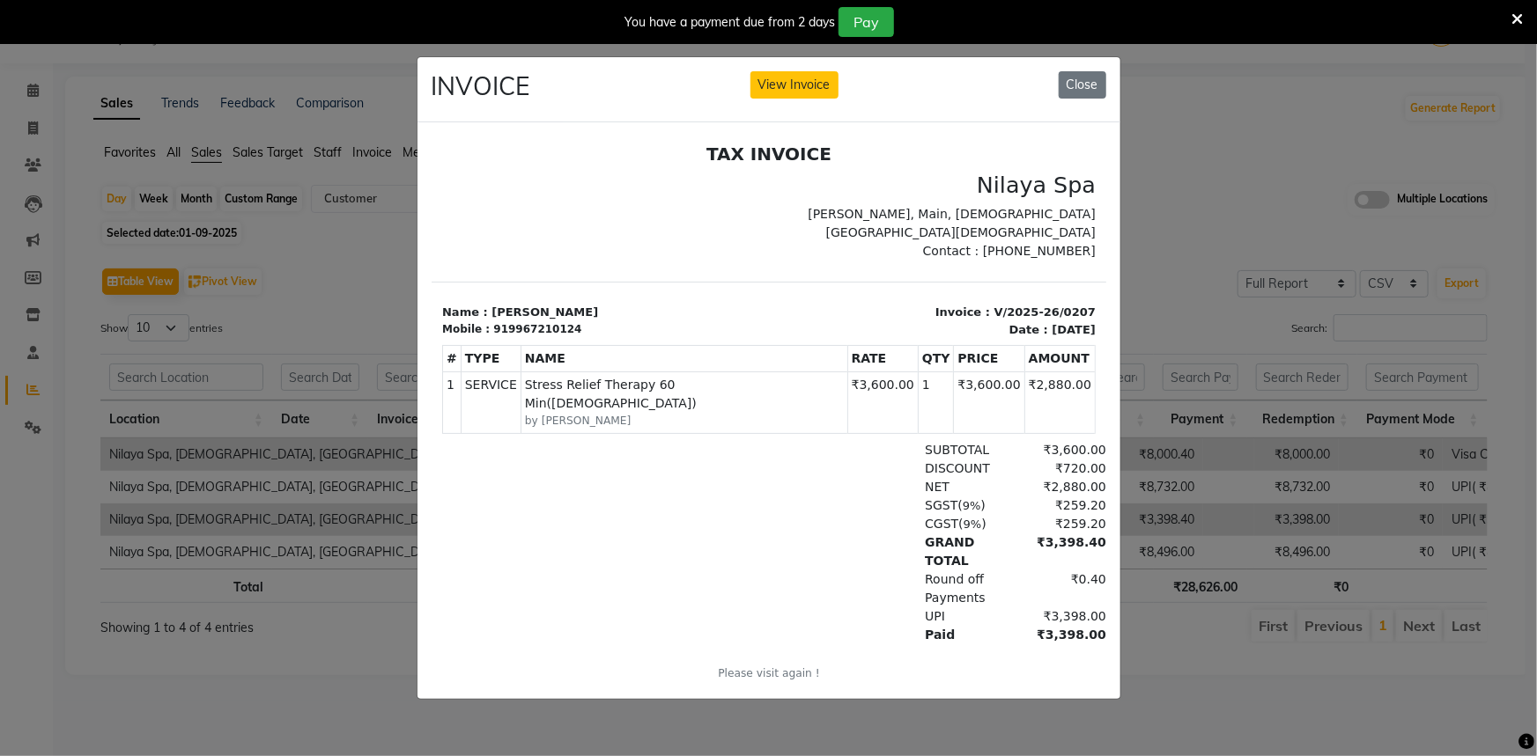
click at [380, 413] on ngb-modal-window "INVOICE View Invoice Close" at bounding box center [768, 378] width 1537 height 756
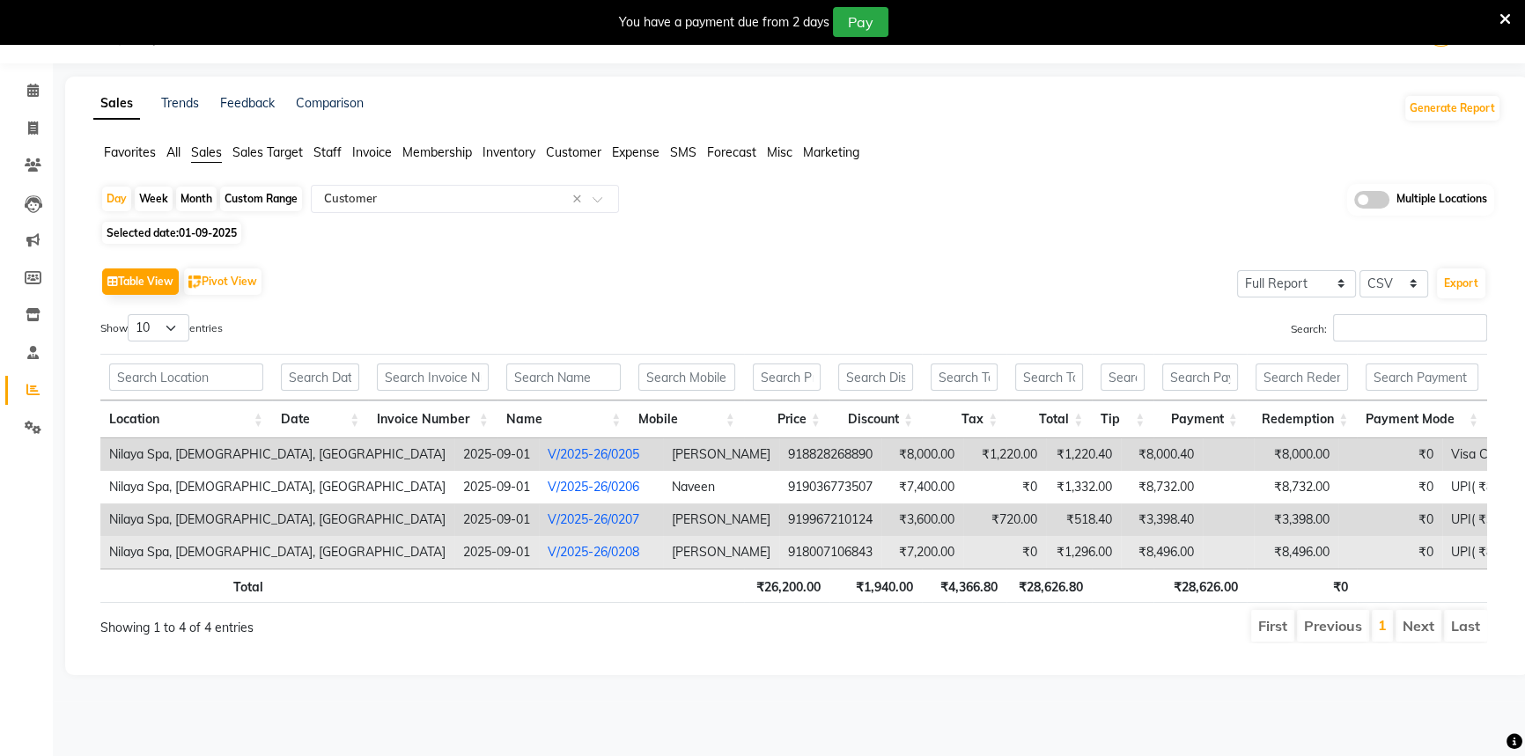
click at [548, 546] on link "V/2025-26/0208" at bounding box center [594, 552] width 92 height 16
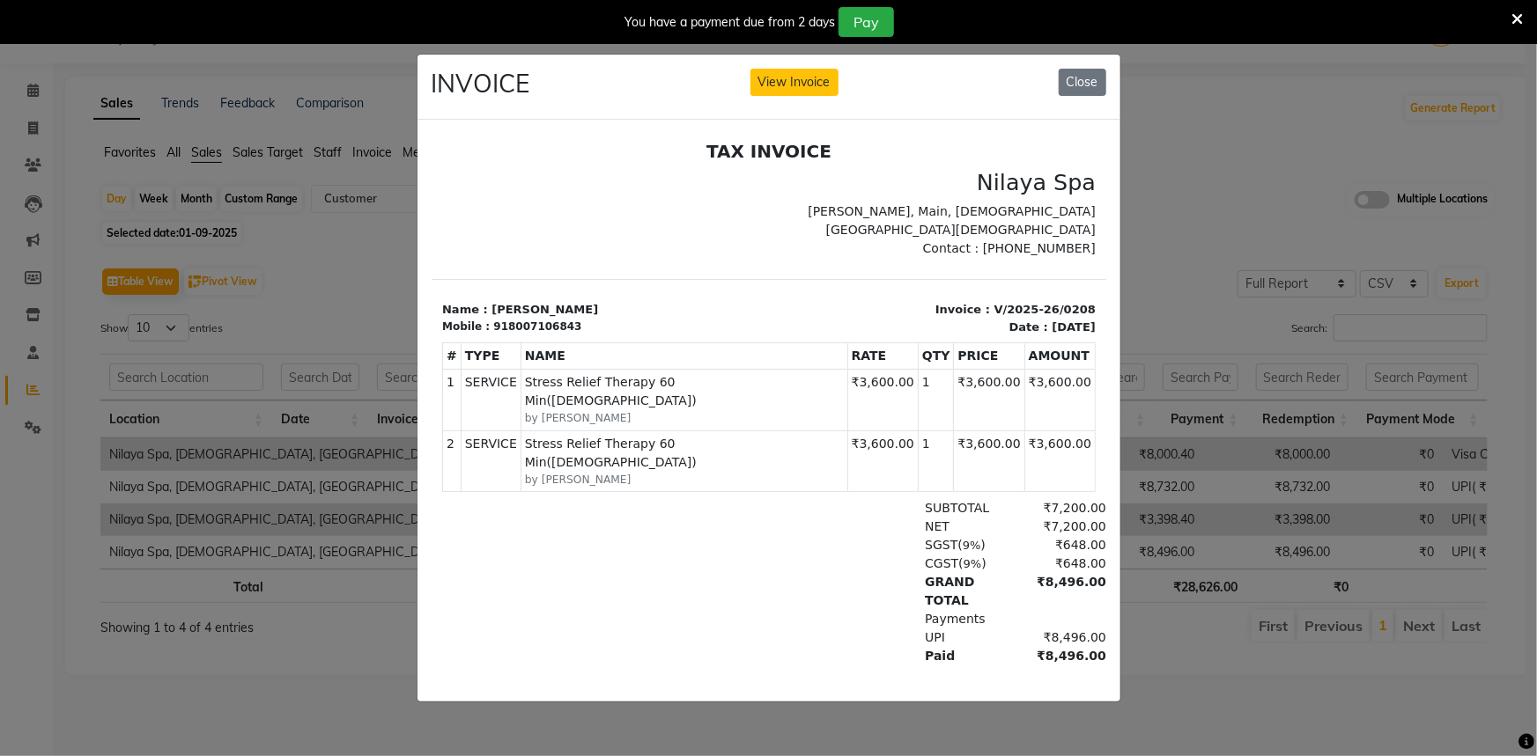
click at [361, 322] on ngb-modal-window "INVOICE View Invoice Close" at bounding box center [768, 378] width 1537 height 756
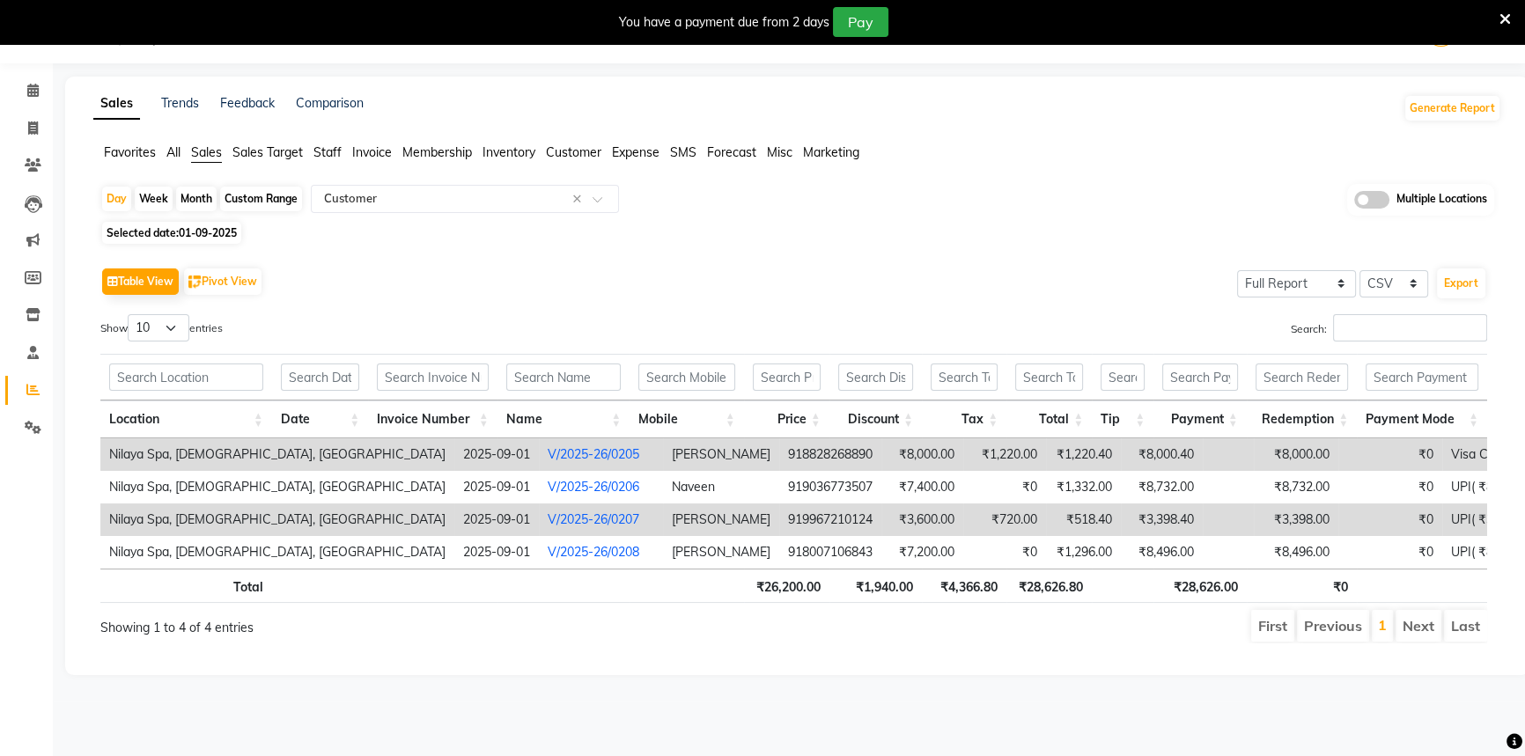
click at [564, 148] on span "Customer" at bounding box center [573, 152] width 55 height 16
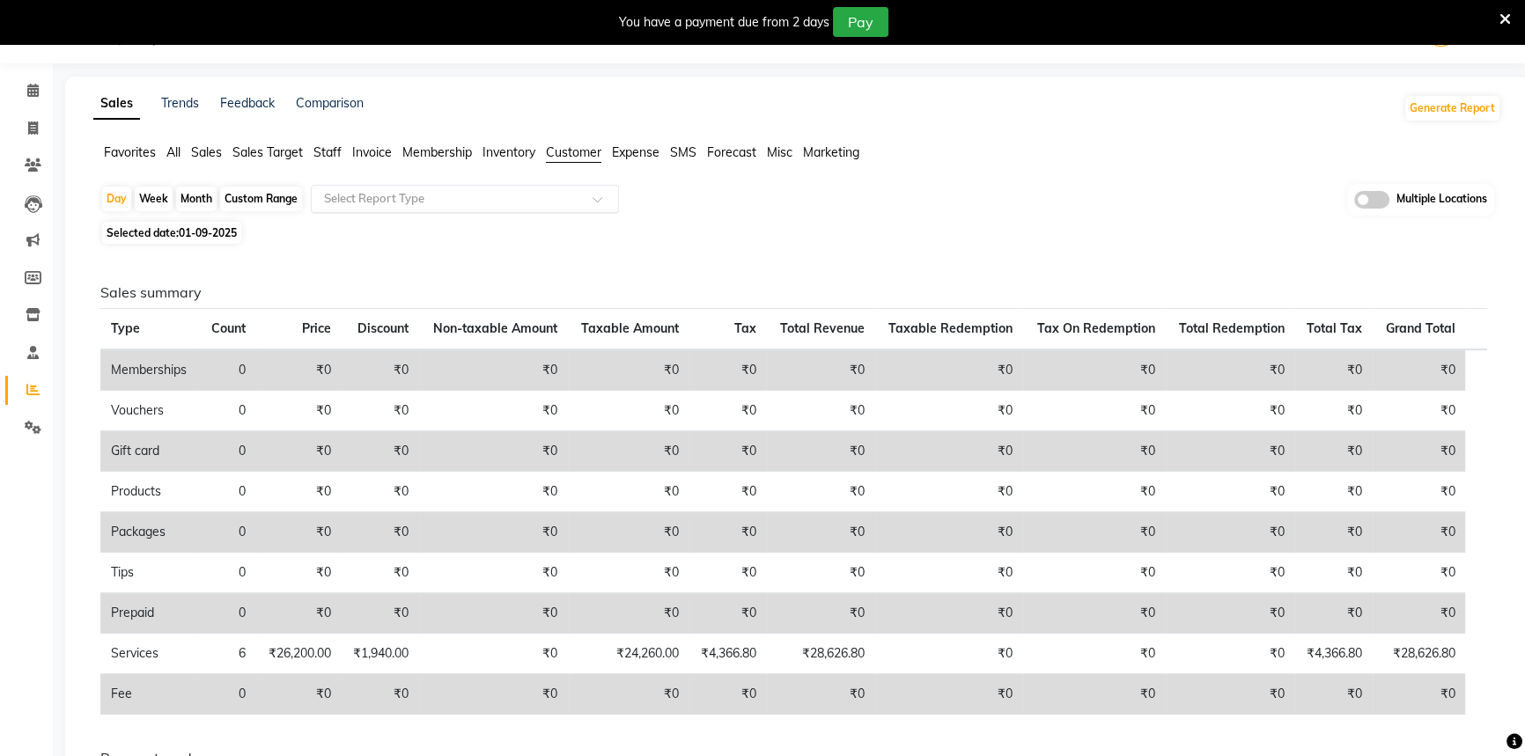
click at [497, 208] on div "Select Report Type" at bounding box center [465, 199] width 308 height 28
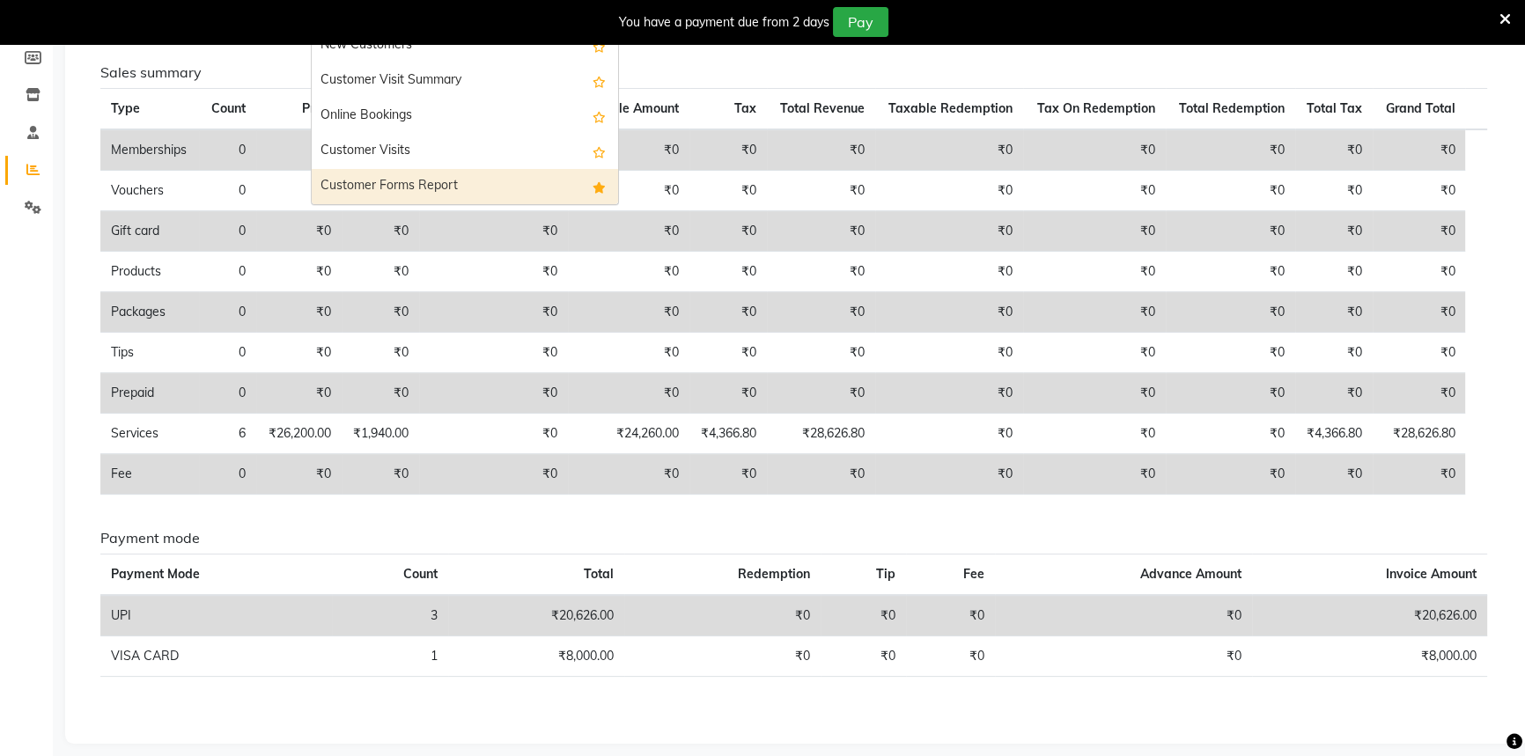
scroll to position [277, 0]
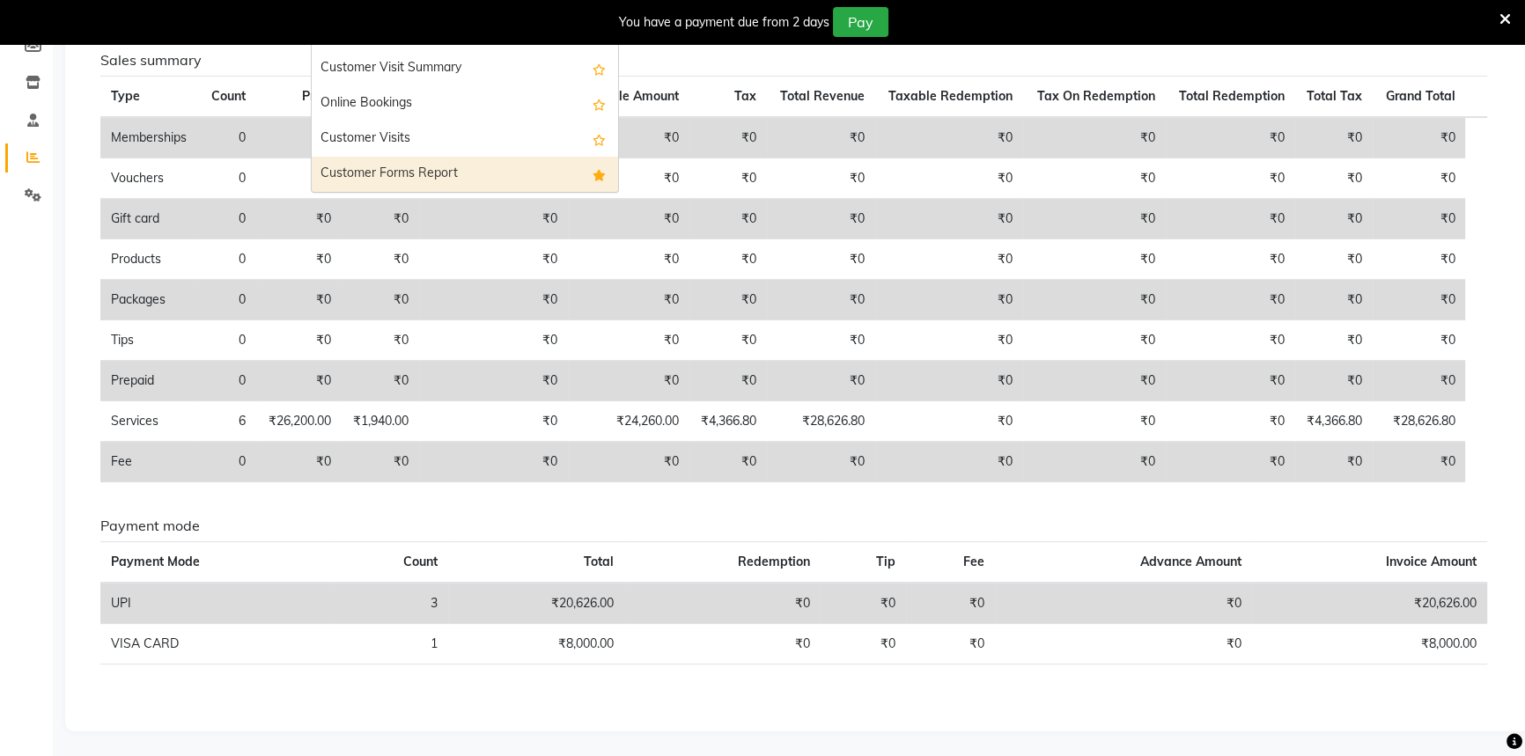
click at [452, 179] on div "Customer Forms Report" at bounding box center [465, 174] width 306 height 35
select select "full_report"
select select "csv"
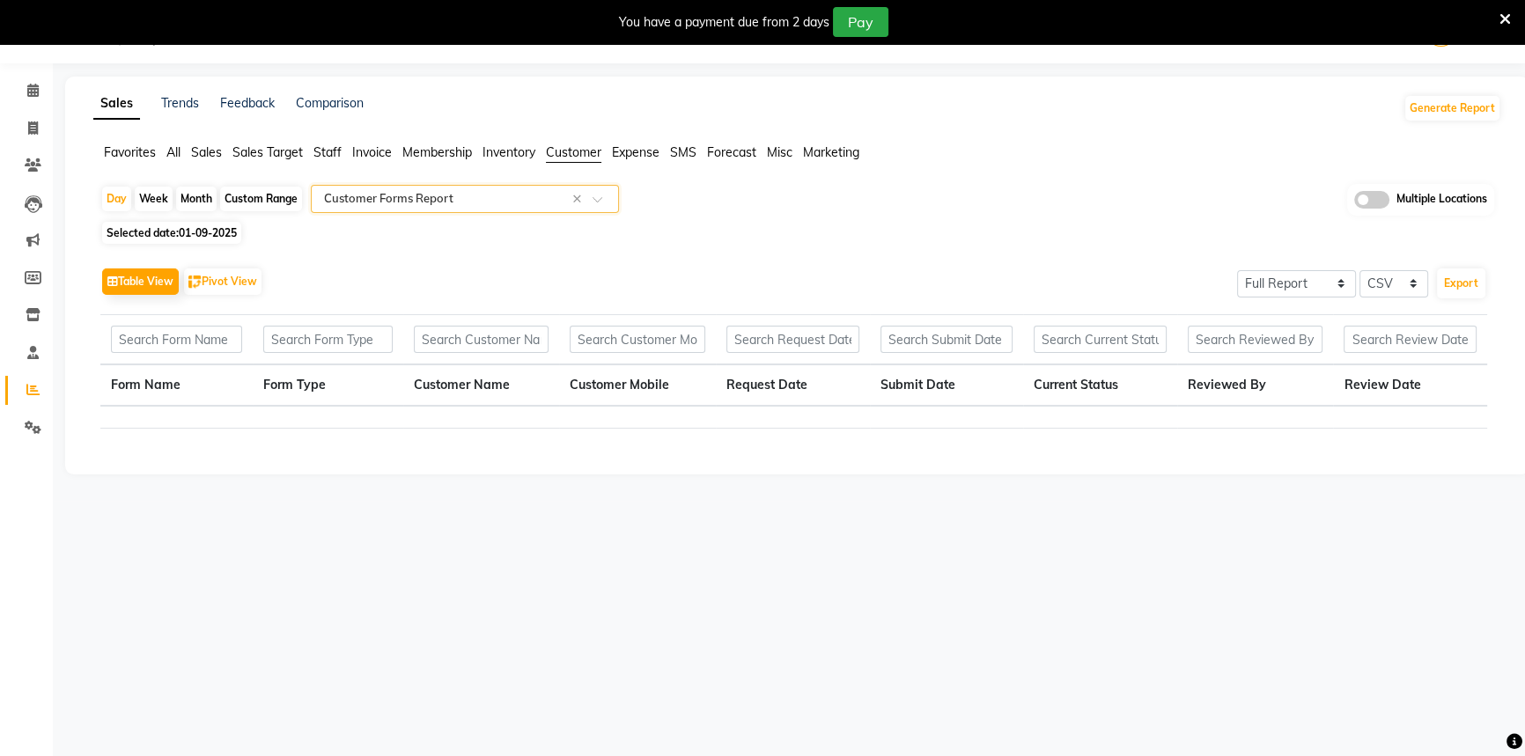
scroll to position [44, 0]
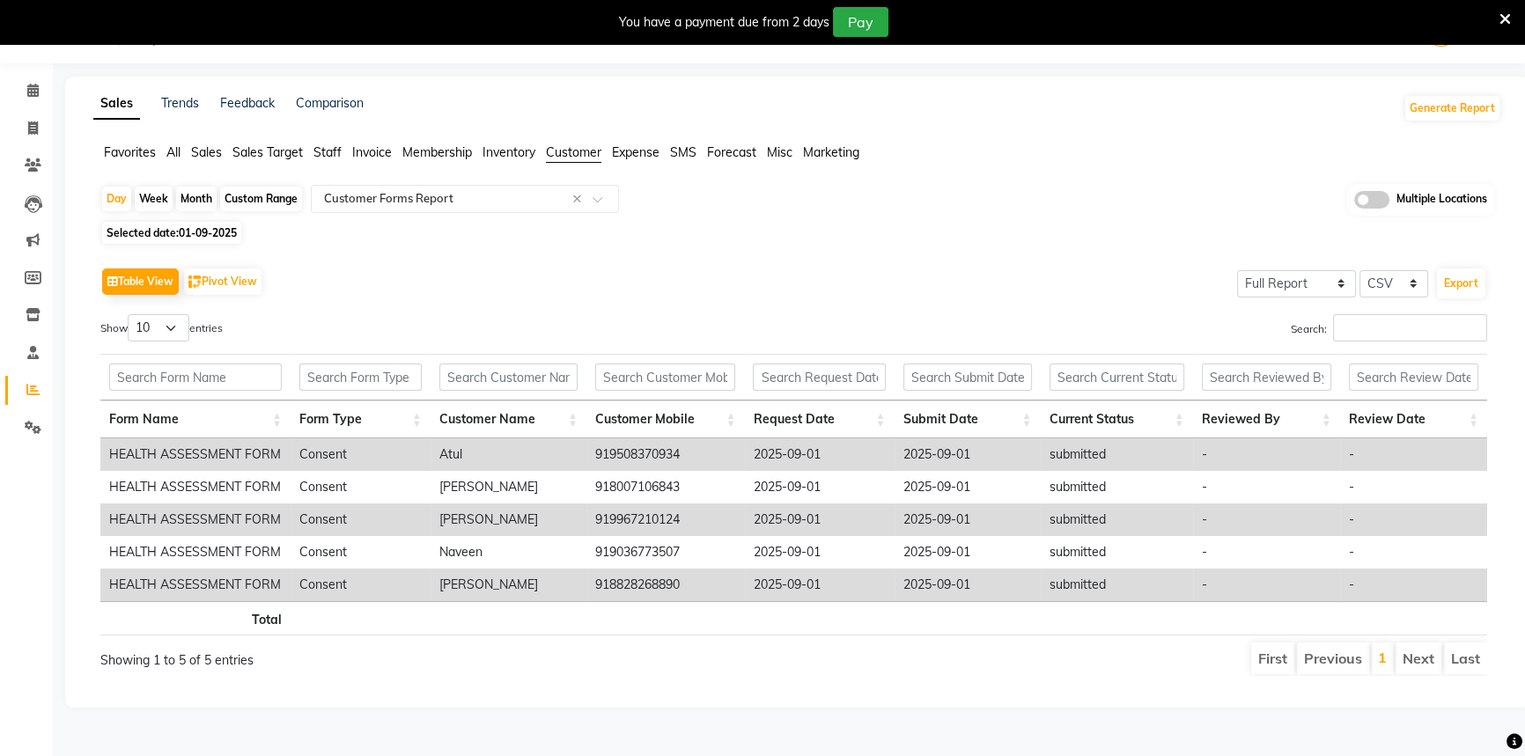
click at [152, 413] on th "Form Name" at bounding box center [195, 420] width 190 height 38
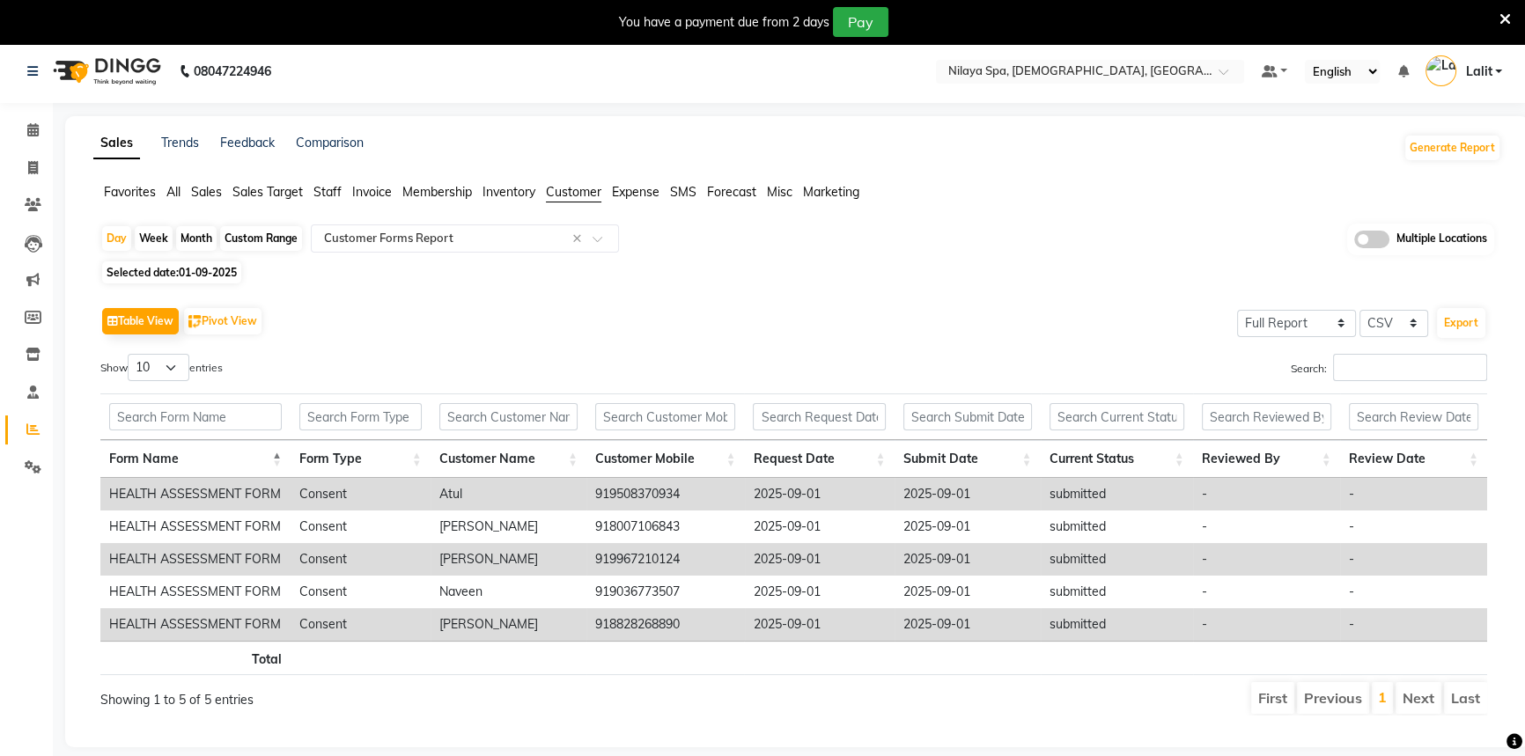
scroll to position [0, 0]
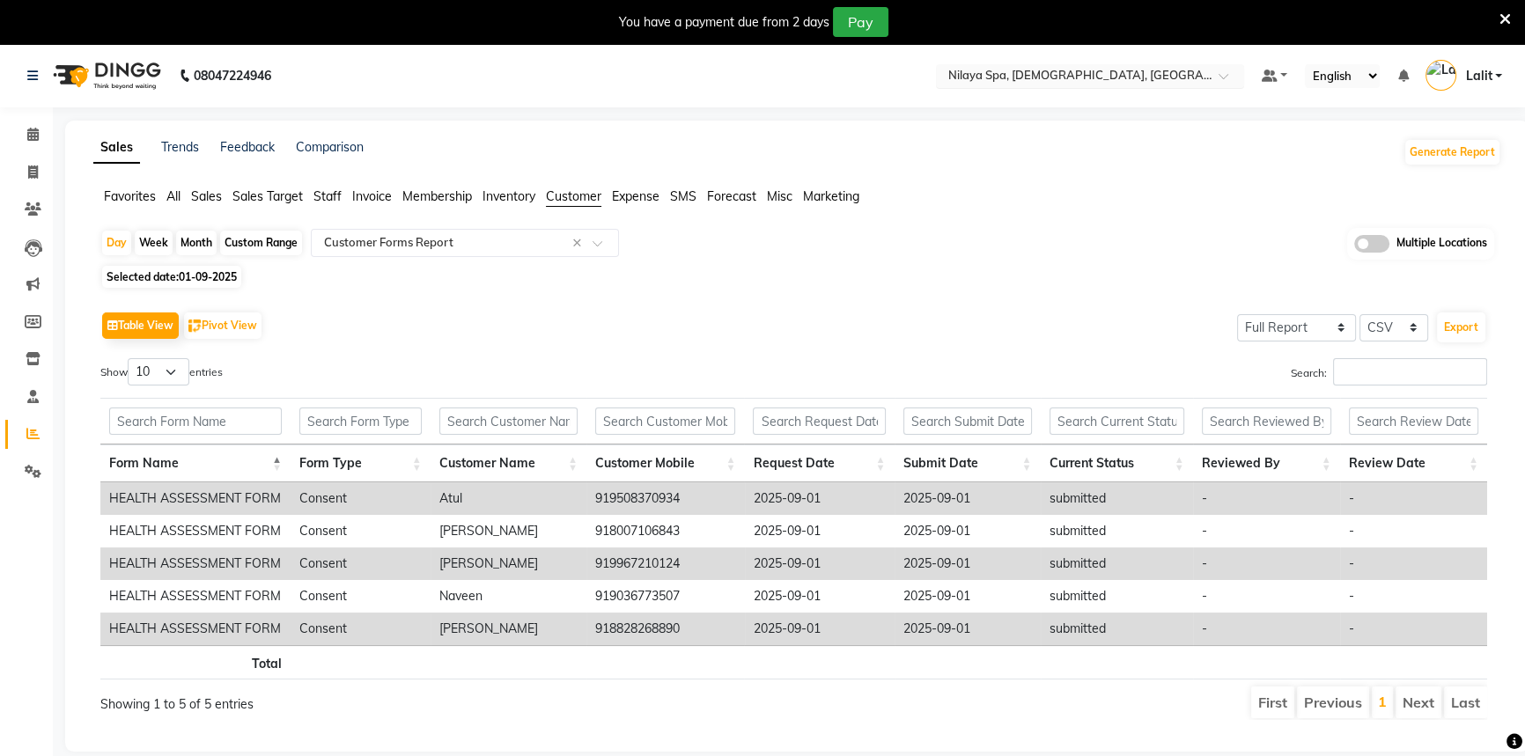
click at [1127, 71] on input "text" at bounding box center [1072, 78] width 255 height 18
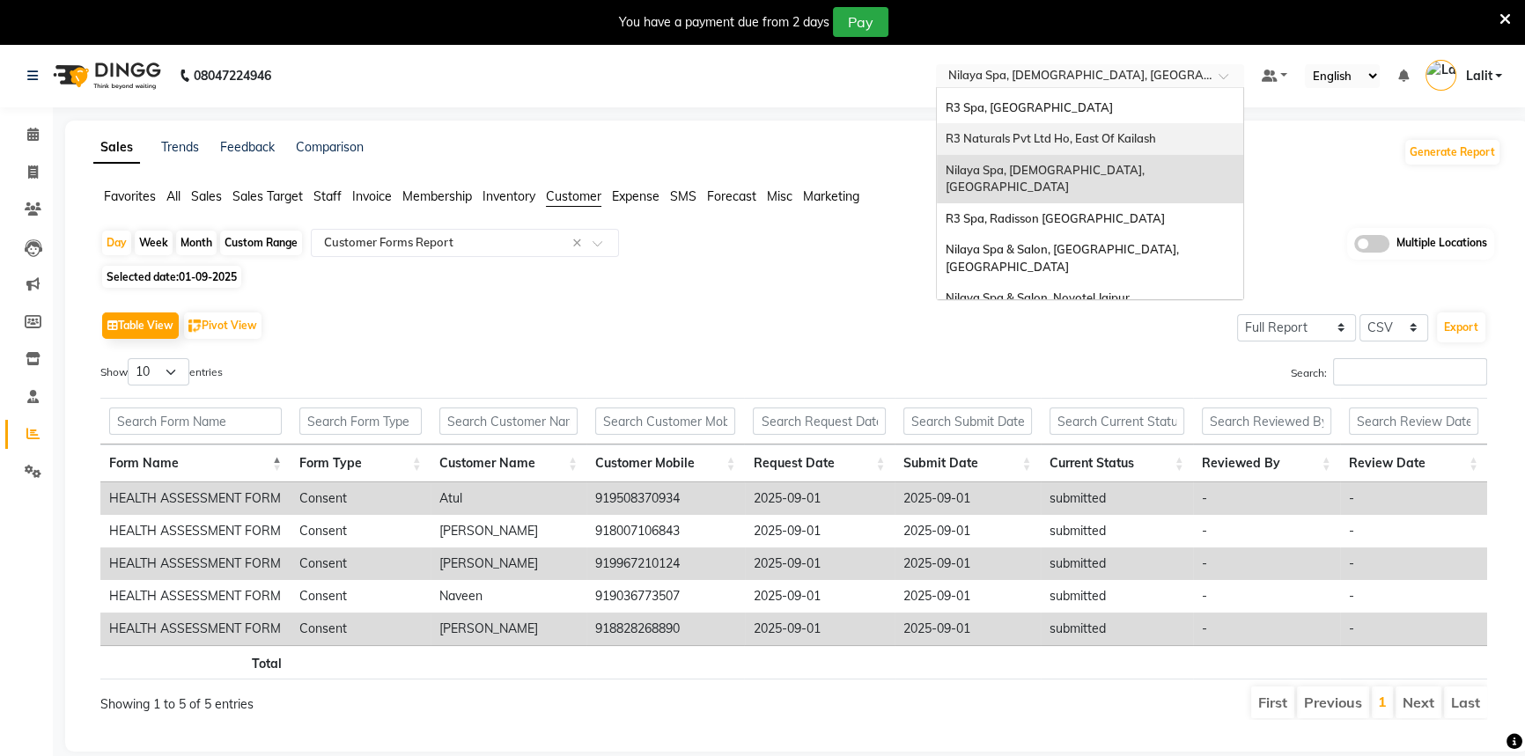
scroll to position [79, 0]
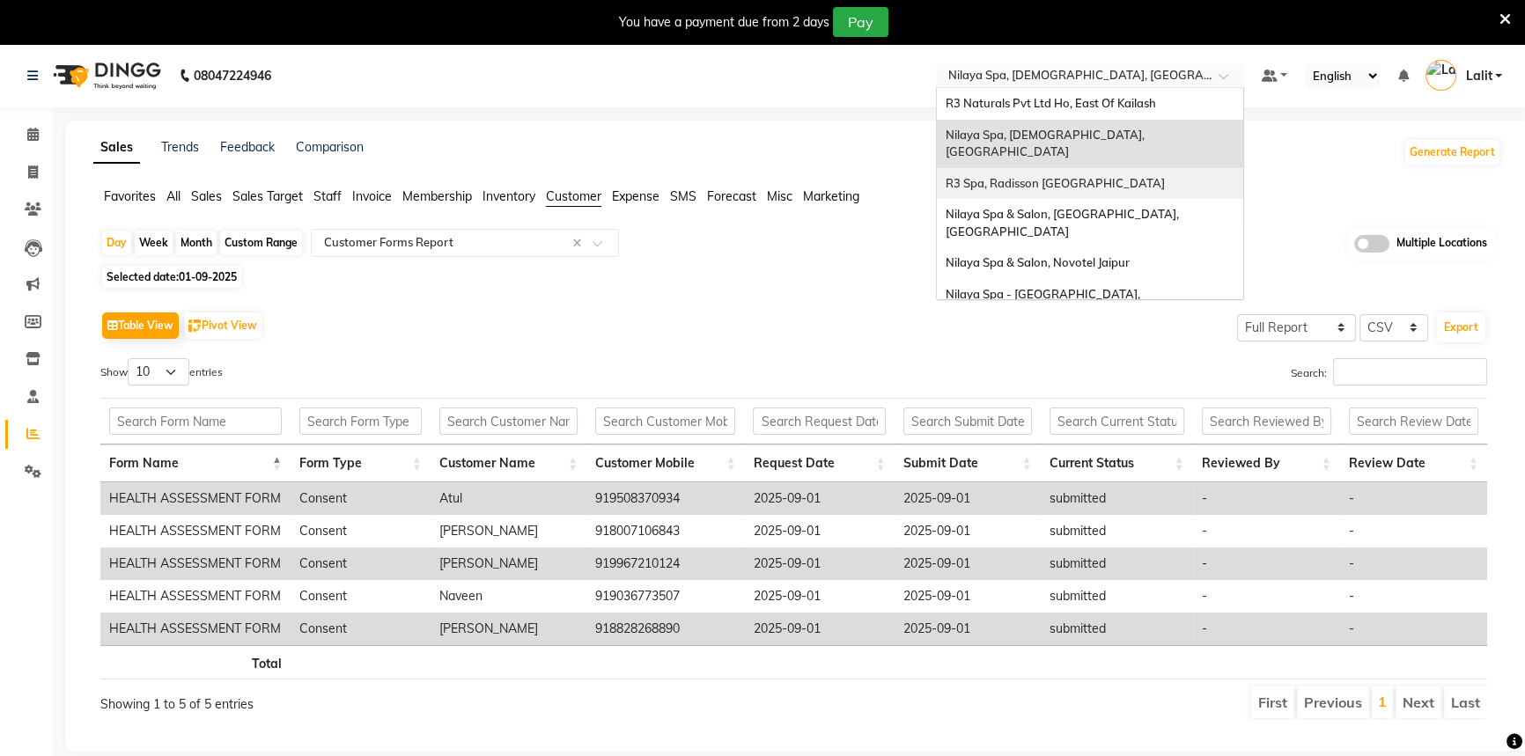
click at [1039, 176] on span "R3 Spa, Radisson [GEOGRAPHIC_DATA]" at bounding box center [1055, 183] width 219 height 14
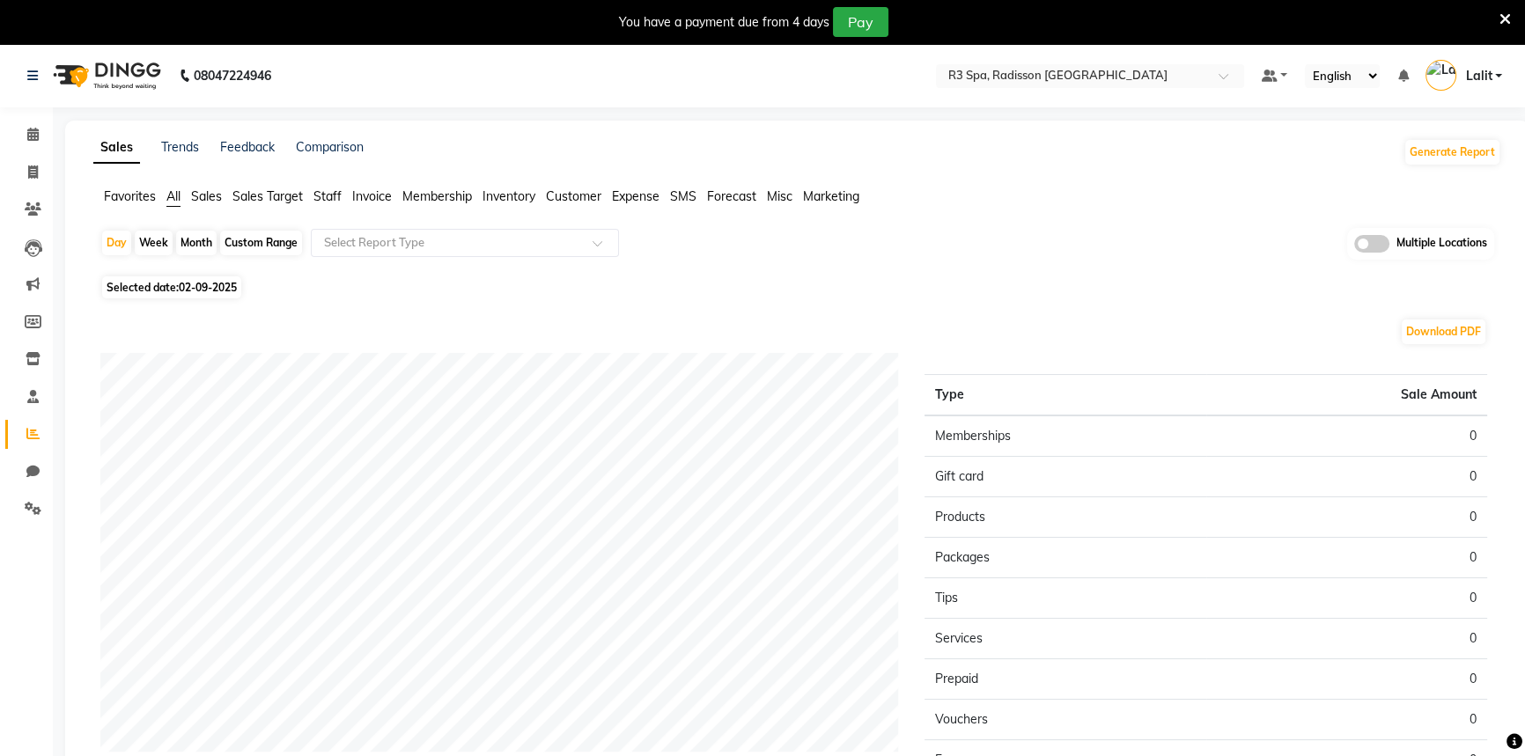
click at [1512, 18] on div "You have a payment due from 4 days Pay" at bounding box center [762, 22] width 1525 height 44
click at [1504, 18] on icon at bounding box center [1505, 19] width 11 height 16
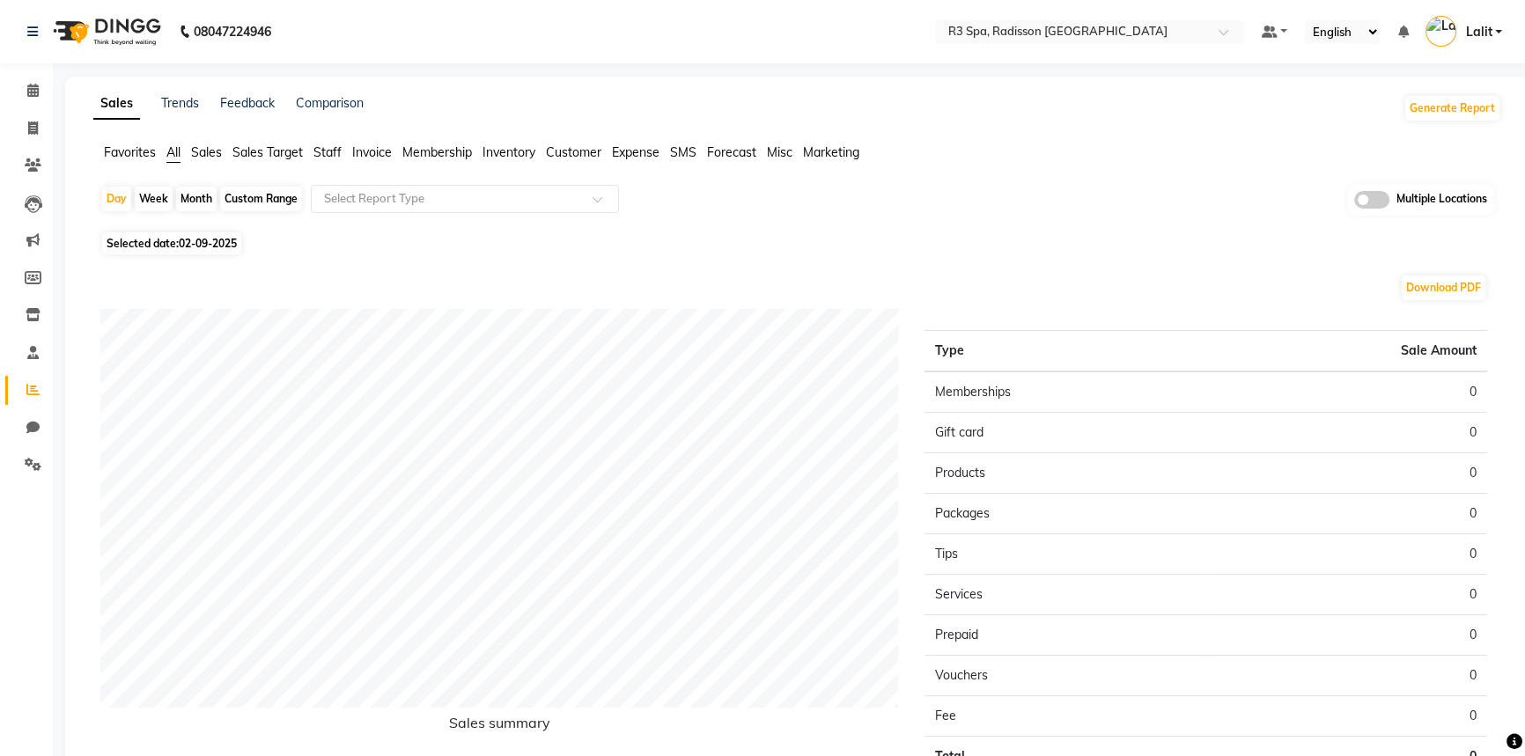
click at [1105, 16] on nav "08047224946 Select Location × R3 Spa, Radisson Mumbai Default Panel My Panel En…" at bounding box center [762, 31] width 1525 height 63
click at [802, 58] on nav "08047224946 Select Location × R3 Spa, Radisson Mumbai Default Panel My Panel En…" at bounding box center [762, 31] width 1525 height 63
click at [327, 151] on span "Staff" at bounding box center [328, 152] width 28 height 16
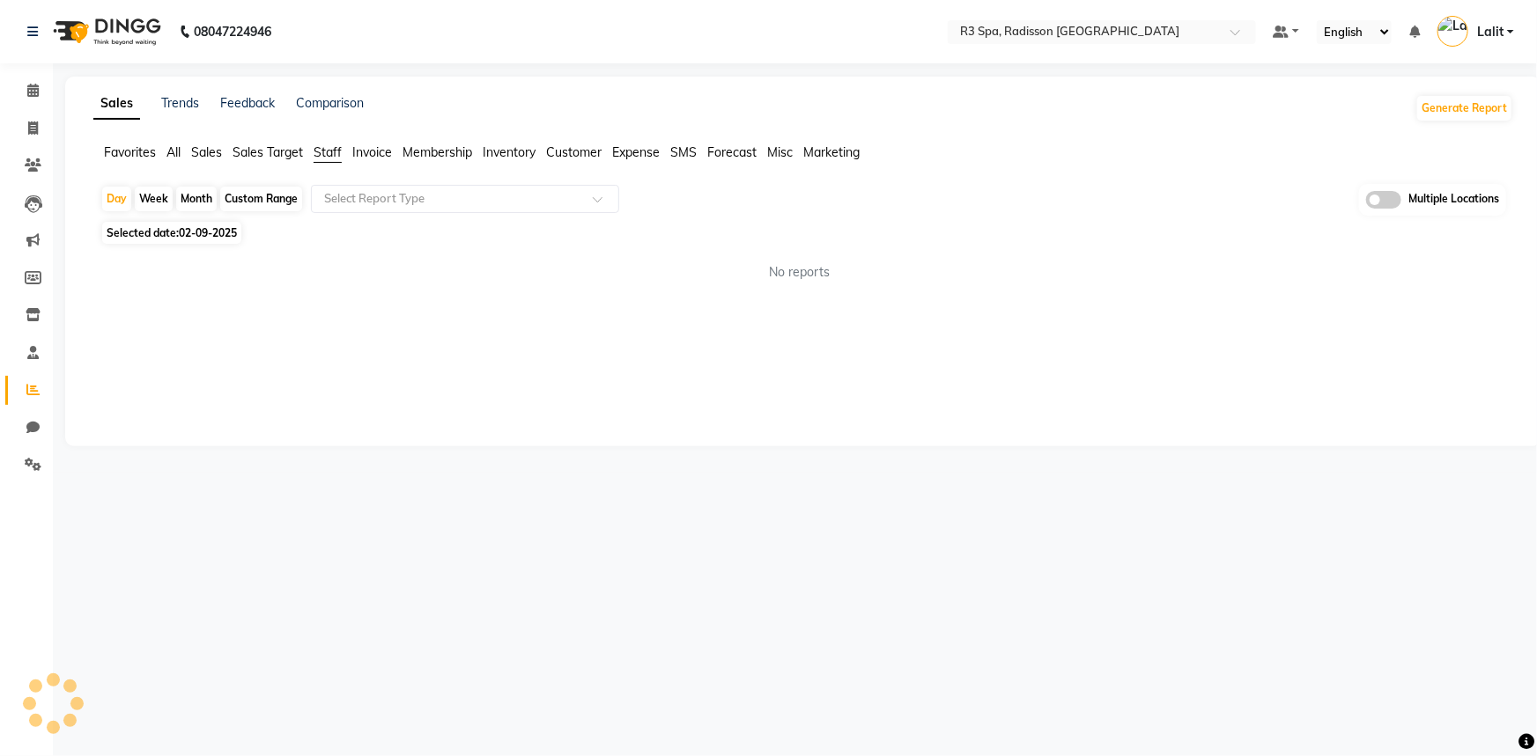
drag, startPoint x: 345, startPoint y: 180, endPoint x: 394, endPoint y: 219, distance: 62.6
click at [346, 181] on app-reports "Favorites All Sales Sales Target Staff Invoice Membership Inventory Customer Ex…" at bounding box center [803, 220] width 1441 height 152
click at [410, 202] on input "text" at bounding box center [448, 199] width 254 height 18
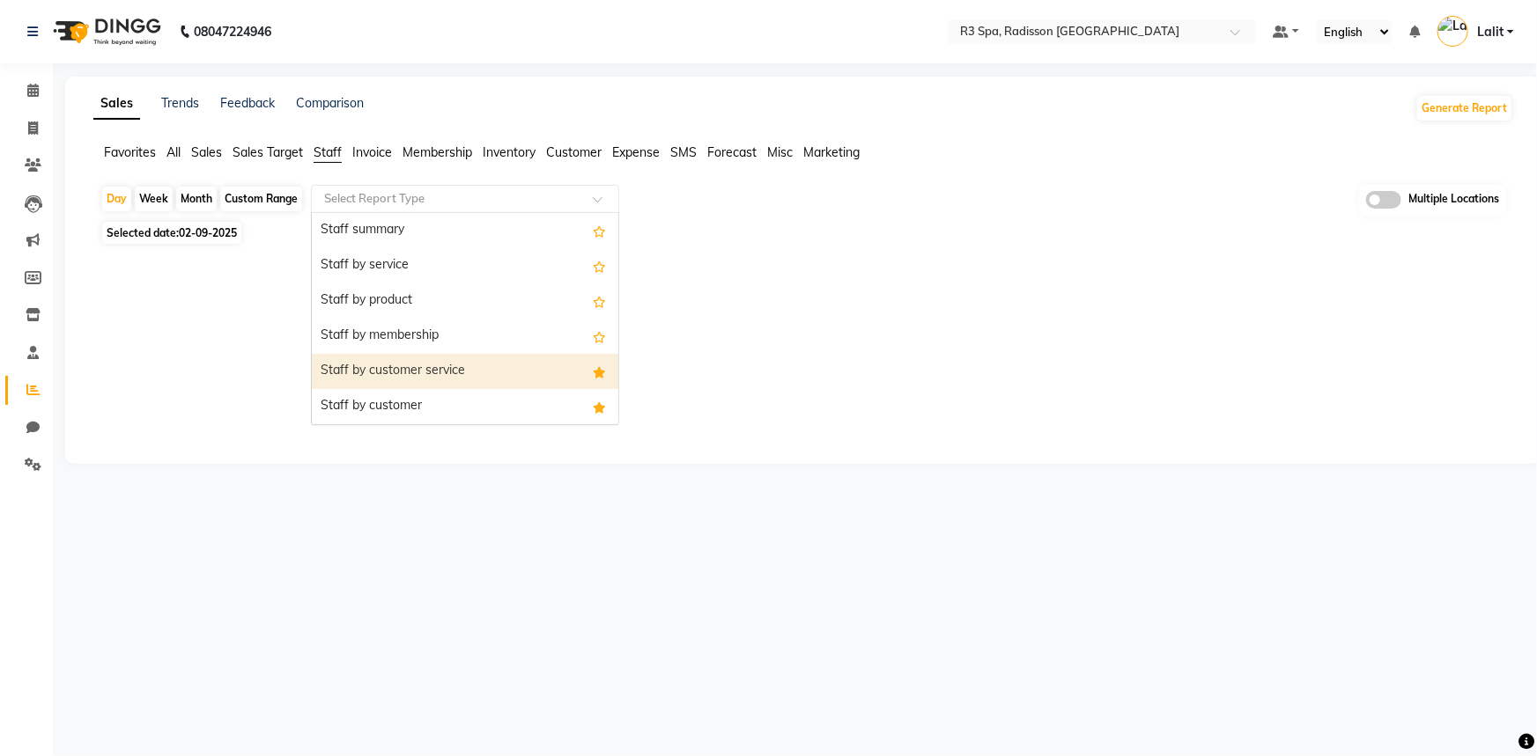
click at [458, 369] on div "Staff by customer service" at bounding box center [465, 371] width 306 height 35
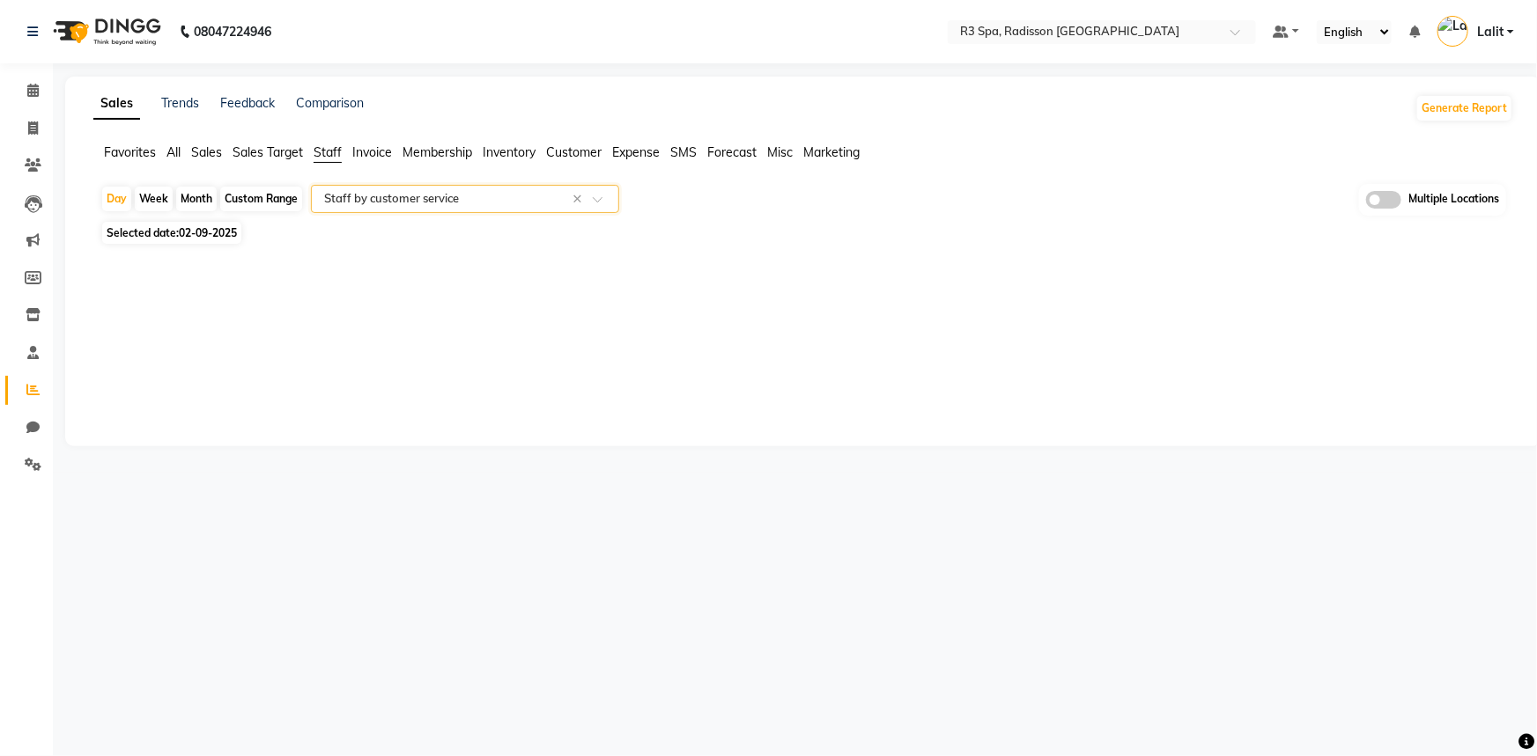
click at [214, 238] on span "02-09-2025" at bounding box center [208, 232] width 58 height 13
select select "9"
select select "2025"
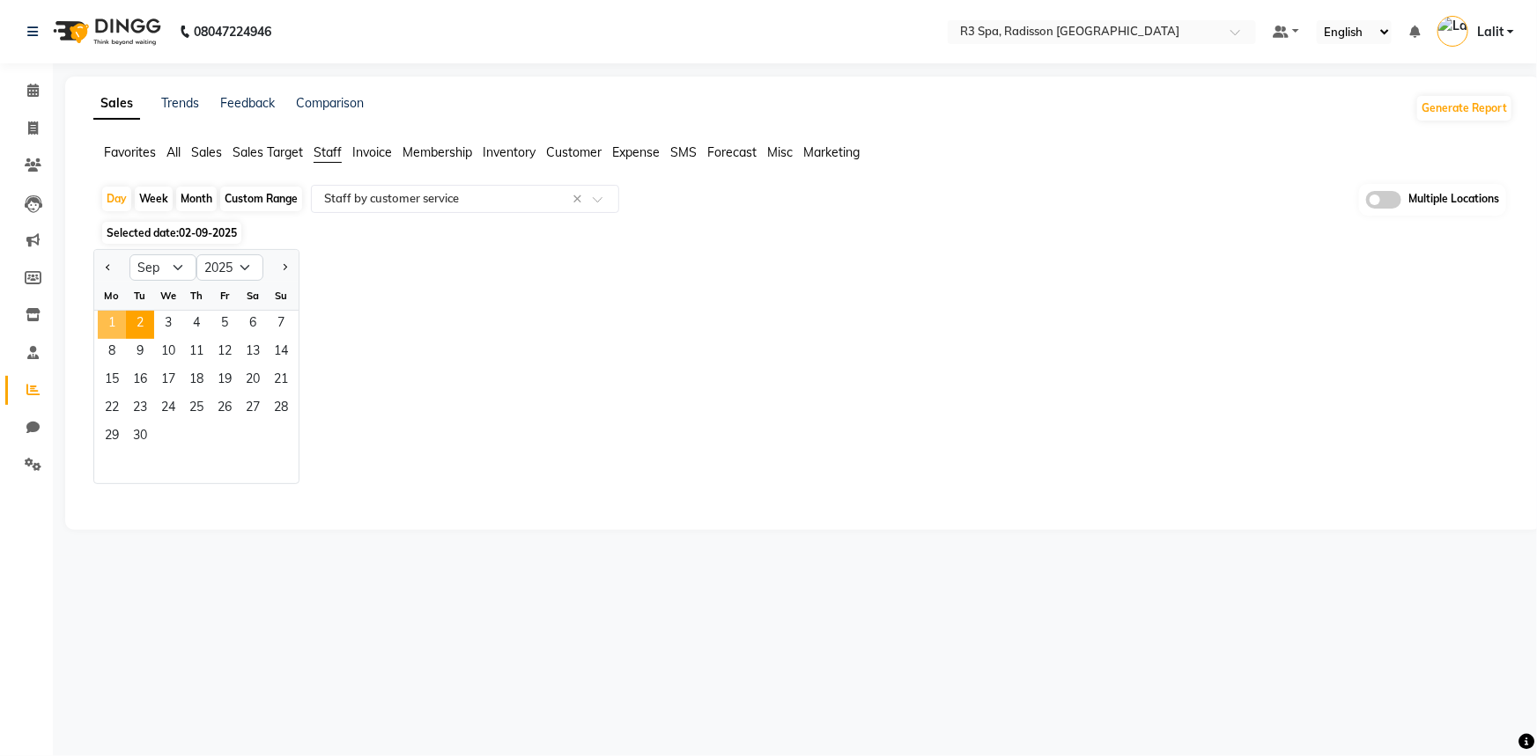
click at [115, 321] on span "1" at bounding box center [112, 325] width 28 height 28
select select "full_report"
select select "csv"
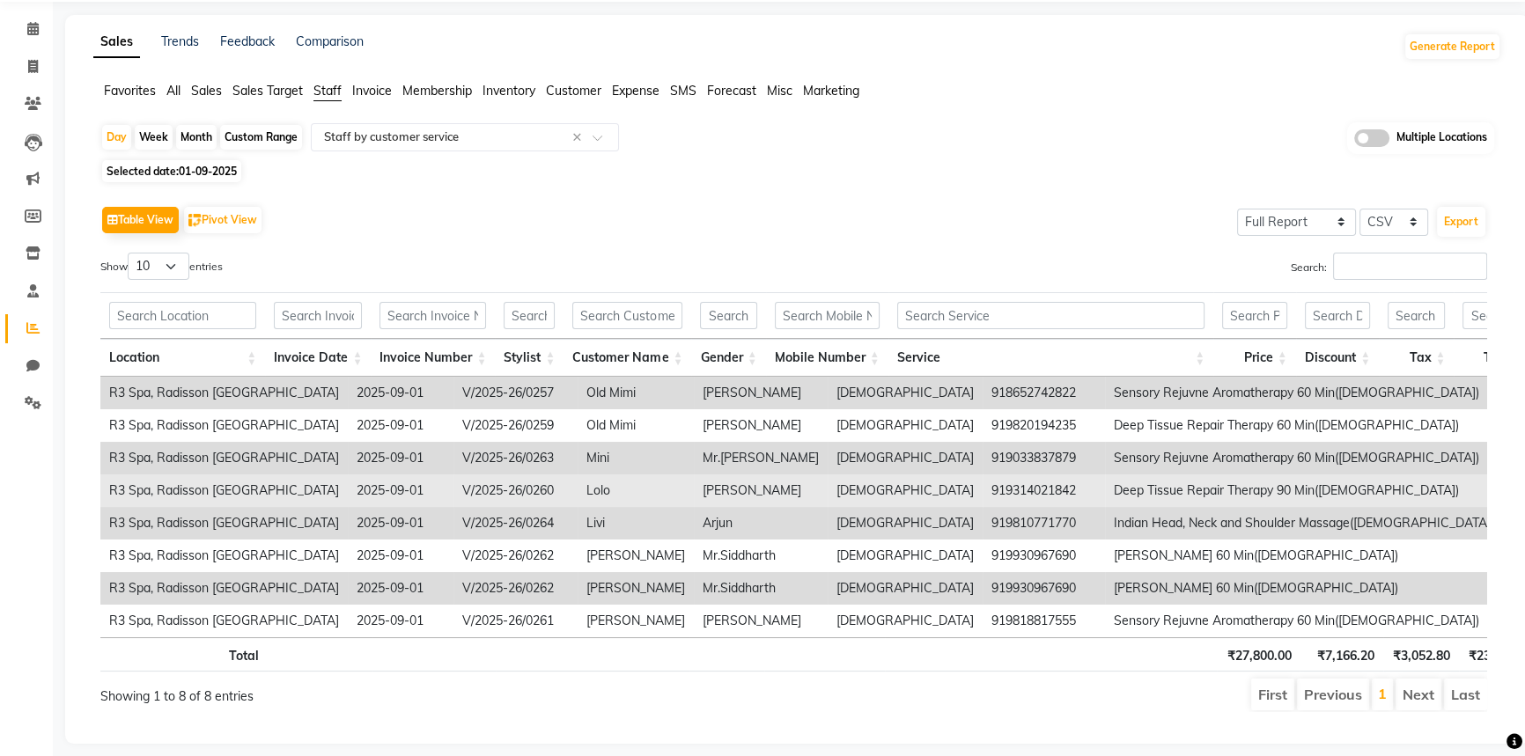
scroll to position [98, 0]
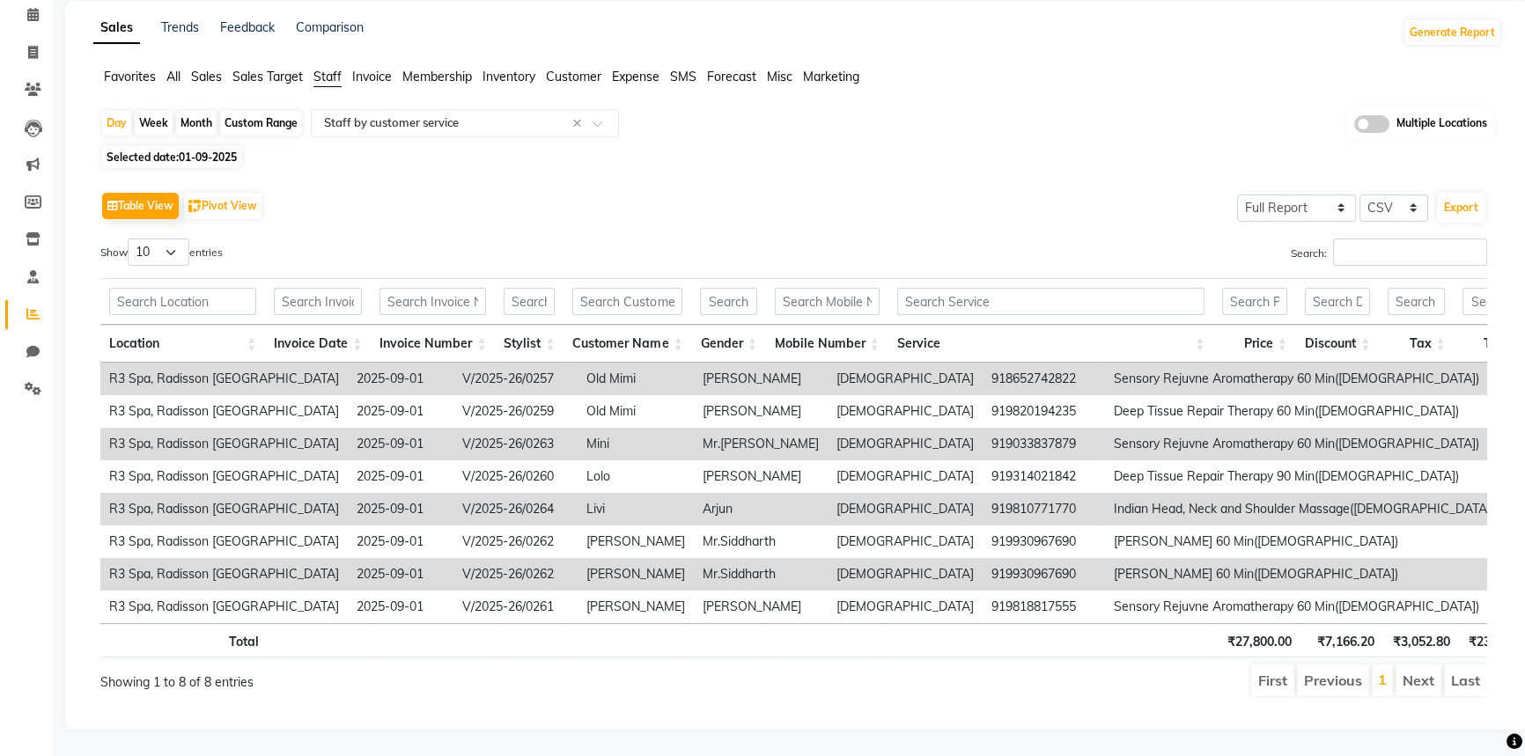
click at [1105, 363] on td "Sensory Rejuvne Aromatherapy 60 Min([DEMOGRAPHIC_DATA])" at bounding box center [1324, 379] width 439 height 33
click at [1105, 428] on td "Sensory Rejuvne Aromatherapy 60 Min([DEMOGRAPHIC_DATA])" at bounding box center [1324, 444] width 439 height 33
click at [578, 363] on td "Old Mimi" at bounding box center [636, 379] width 116 height 33
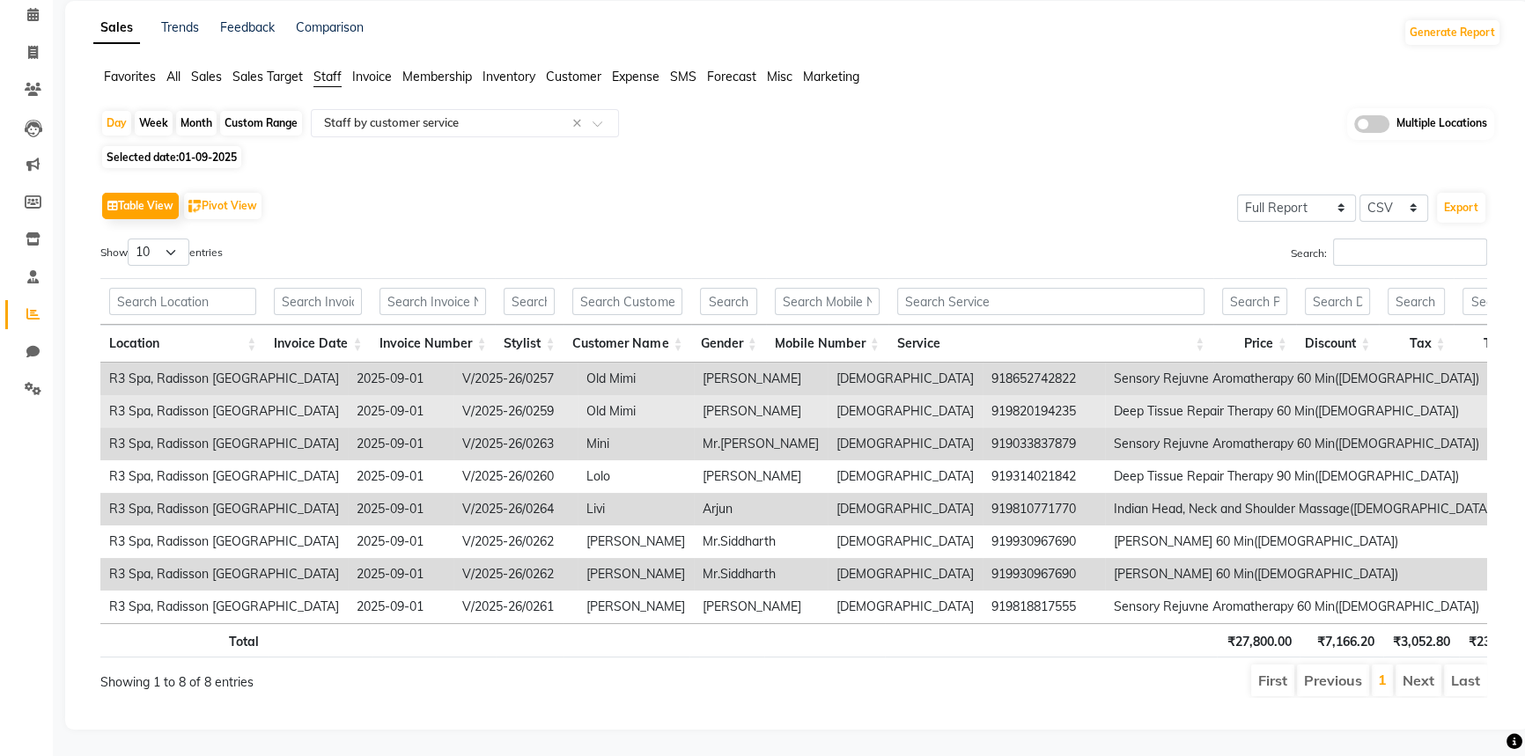
click at [578, 403] on td "Old Mimi" at bounding box center [636, 411] width 116 height 33
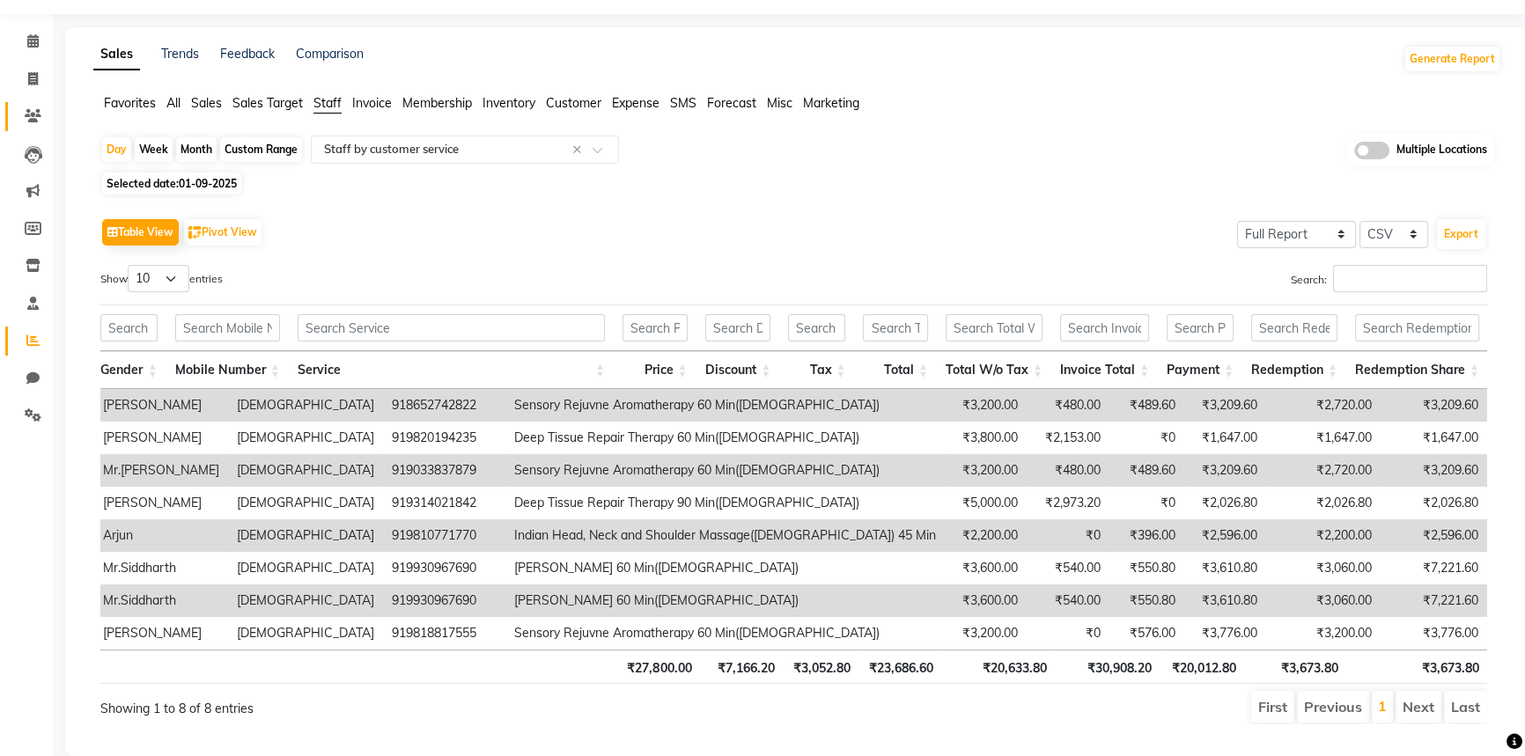
scroll to position [0, 0]
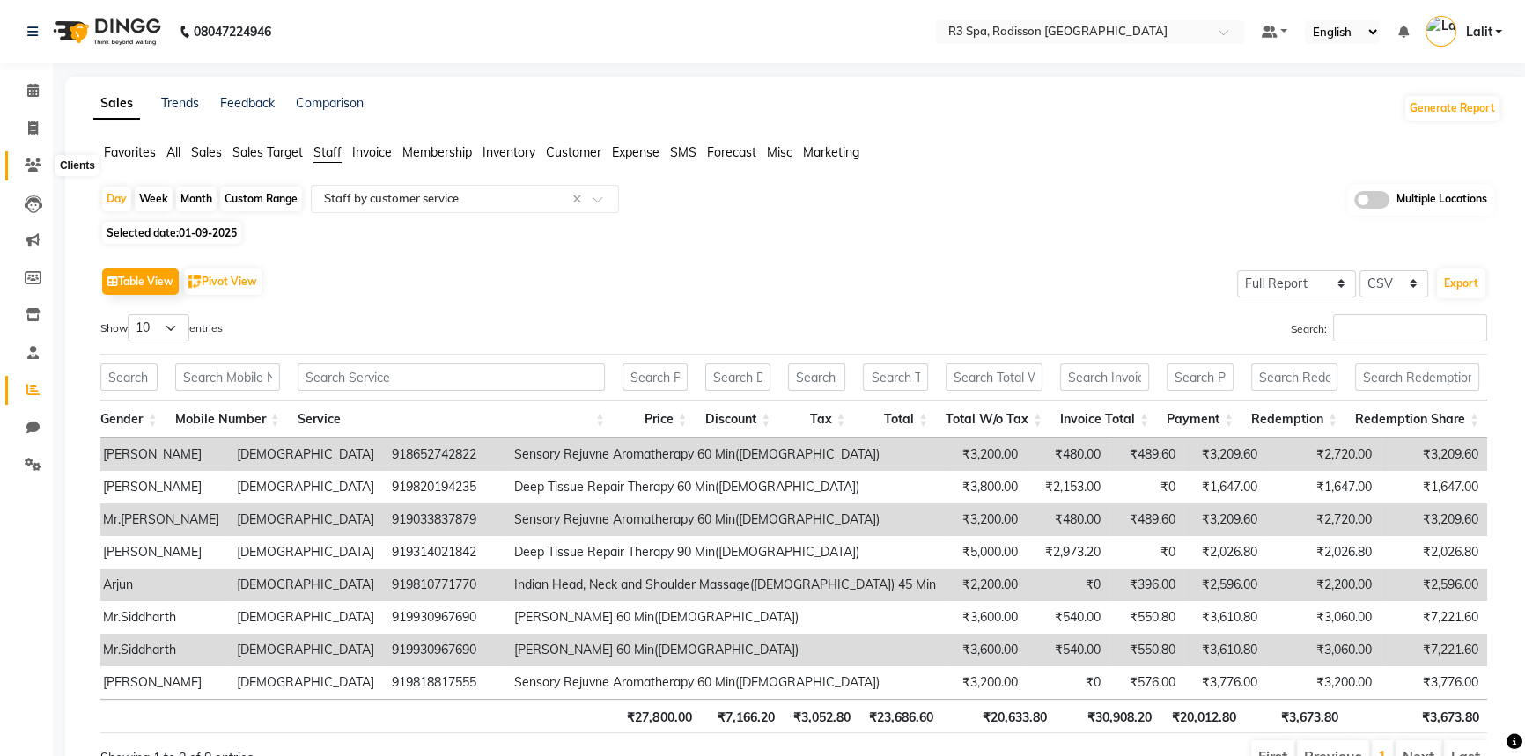
click at [31, 166] on icon at bounding box center [33, 165] width 17 height 13
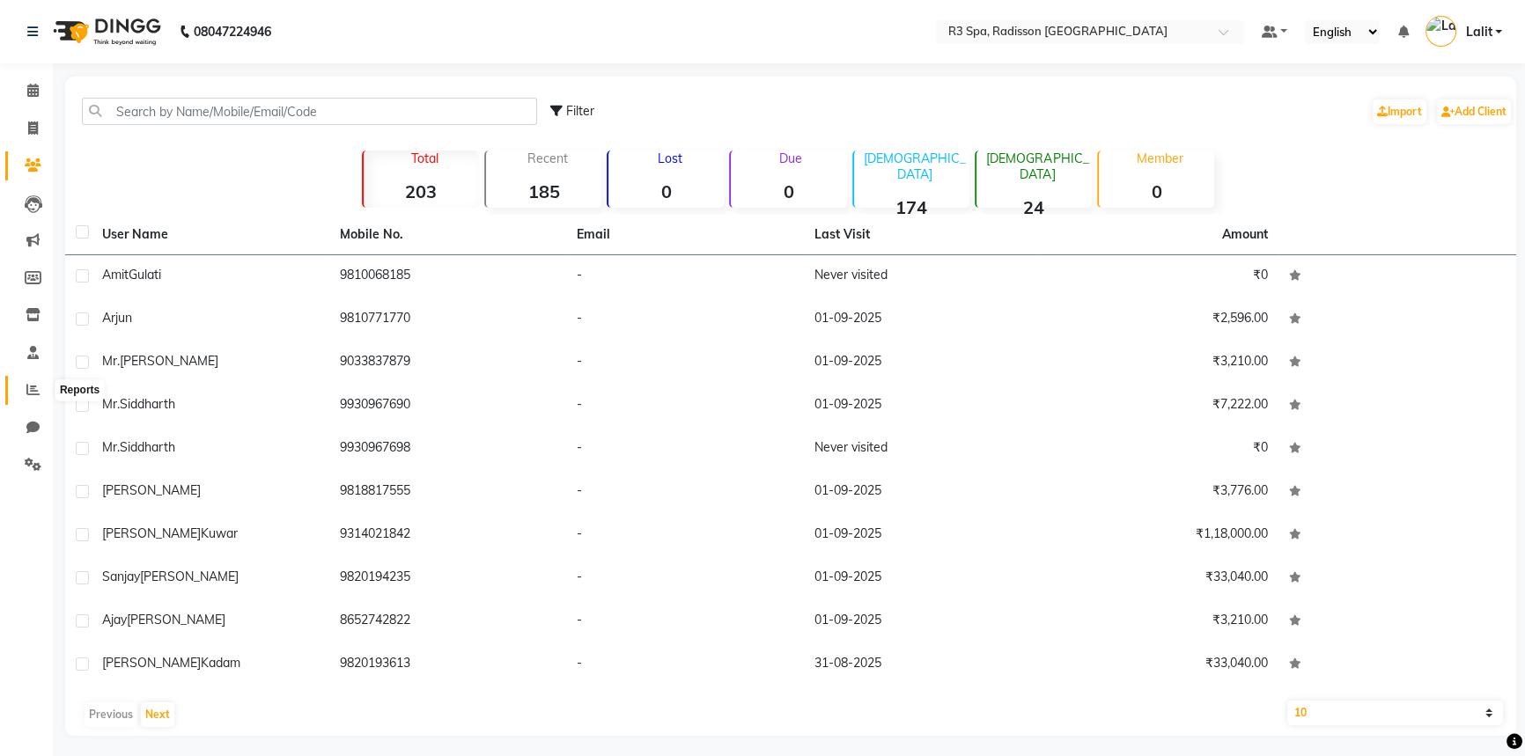
drag, startPoint x: 37, startPoint y: 392, endPoint x: 63, endPoint y: 383, distance: 27.8
click at [36, 392] on icon at bounding box center [32, 389] width 13 height 13
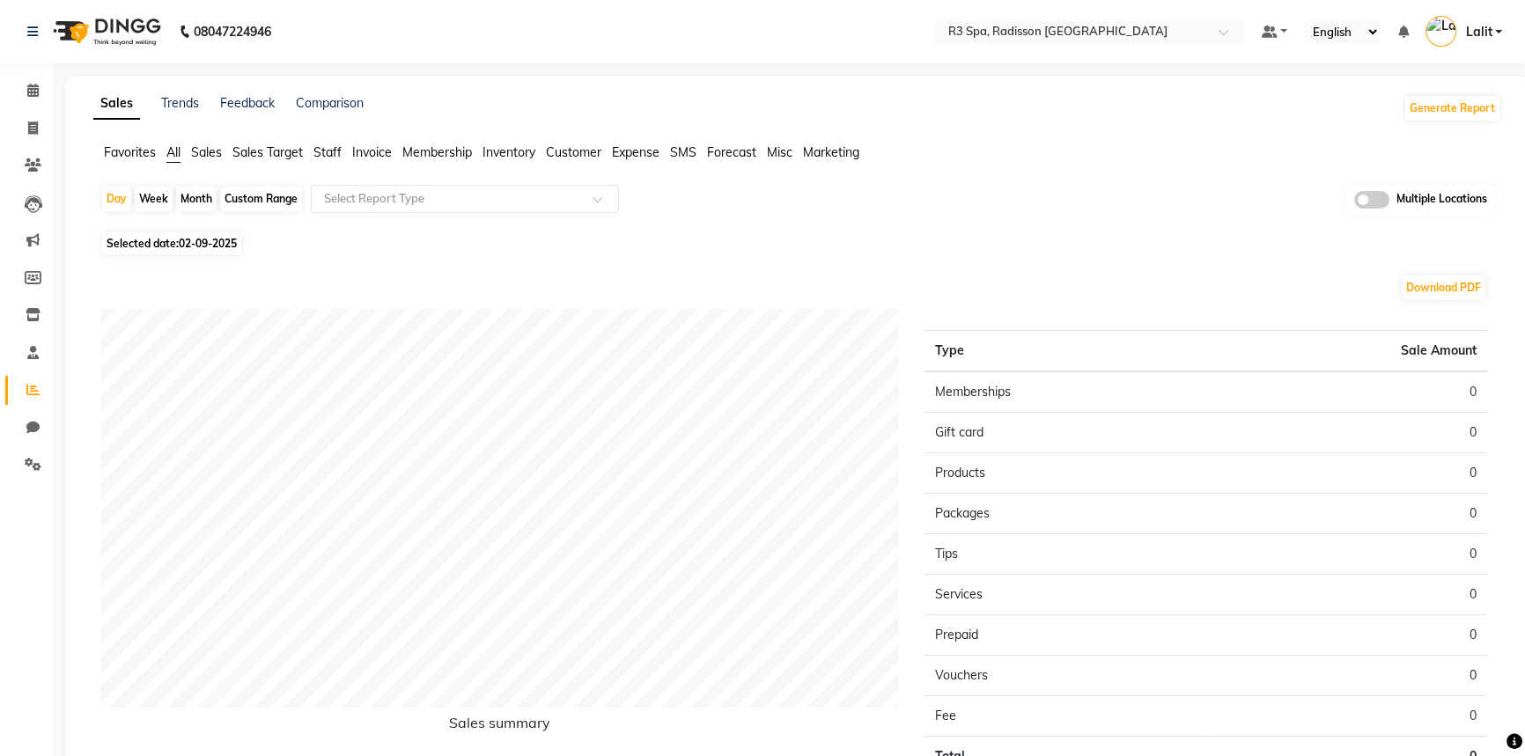
click at [195, 149] on span "Sales" at bounding box center [206, 152] width 31 height 16
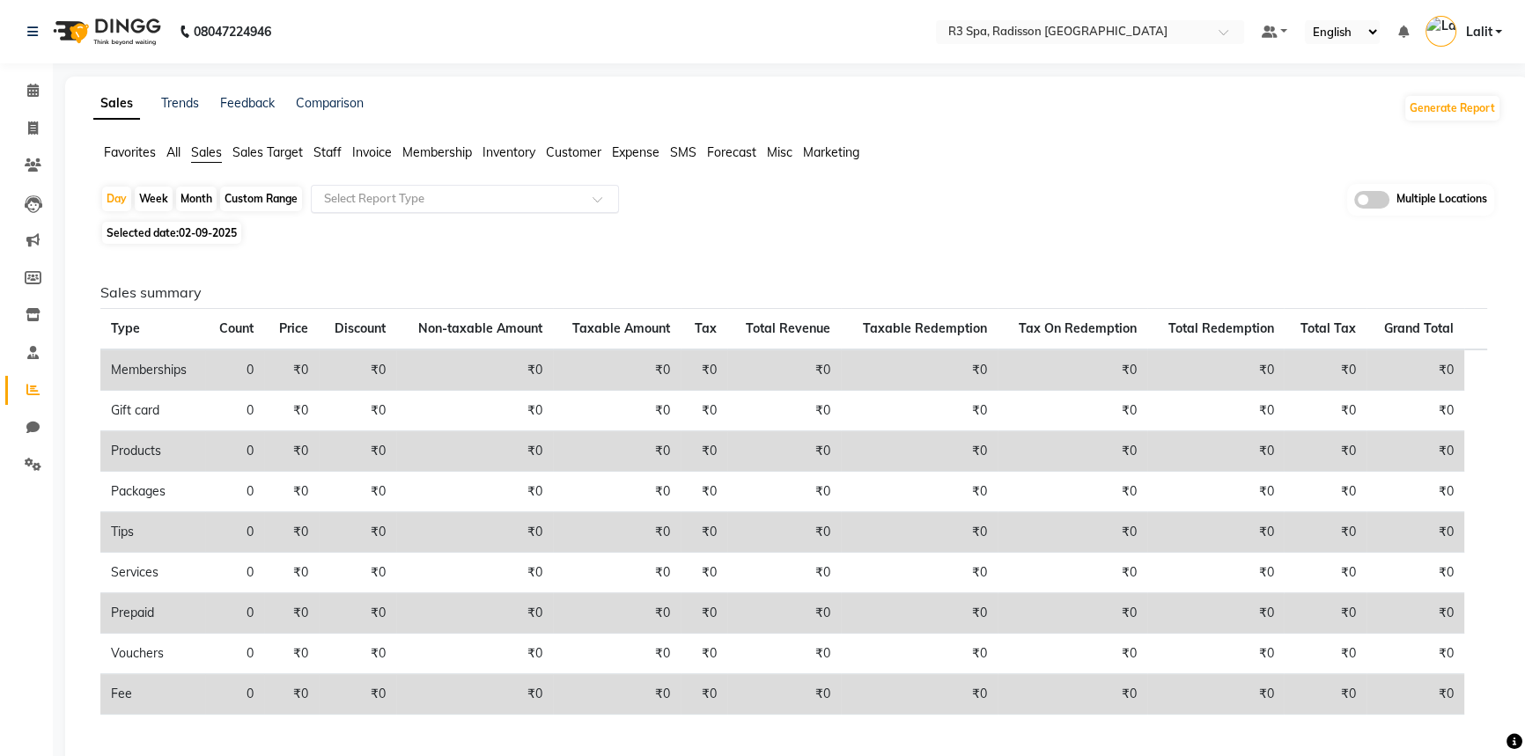
click at [348, 200] on input "text" at bounding box center [448, 199] width 254 height 18
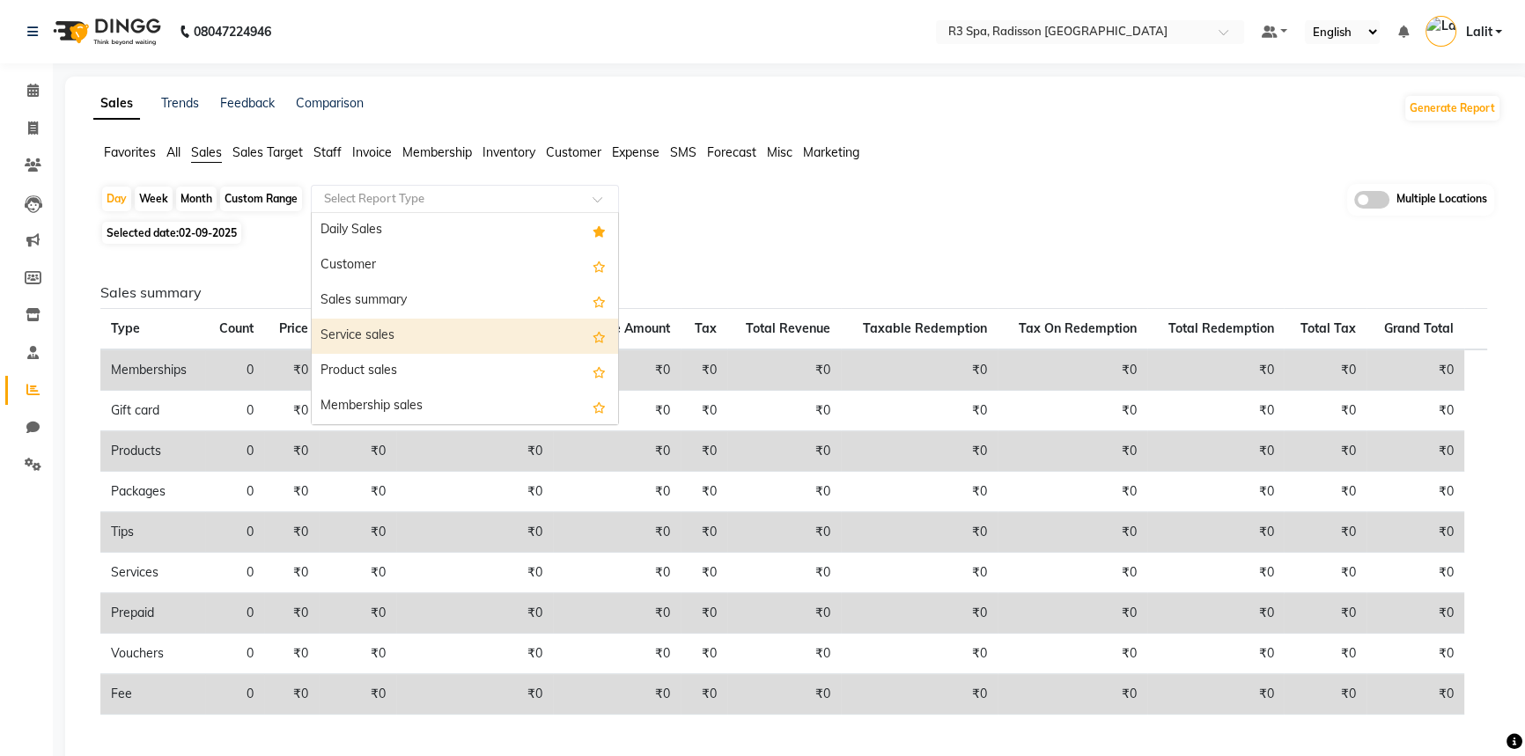
drag, startPoint x: 368, startPoint y: 267, endPoint x: 367, endPoint y: 255, distance: 11.5
click at [387, 345] on div "Daily Sales Customer Sales summary Service sales Product sales Membership sales…" at bounding box center [465, 530] width 306 height 634
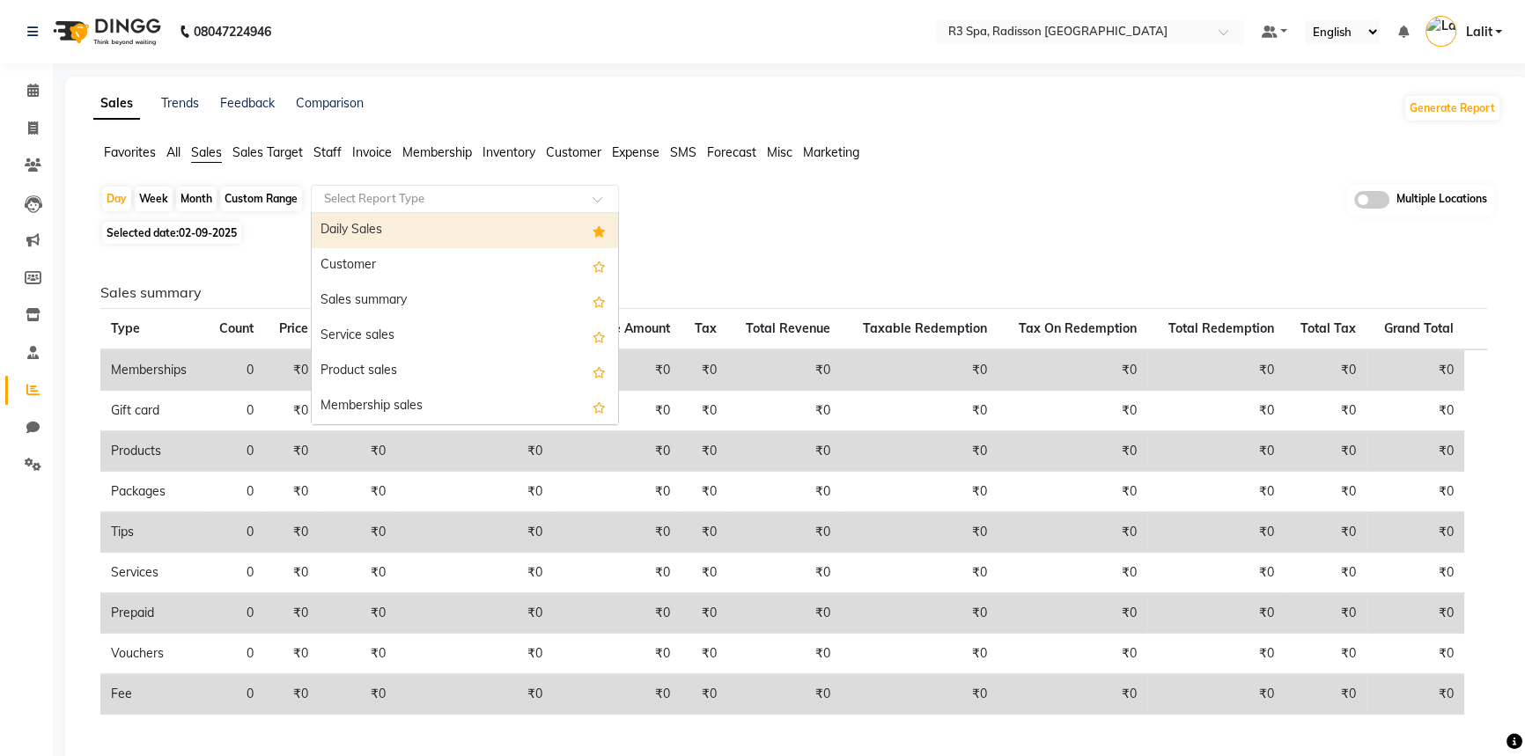
drag, startPoint x: 365, startPoint y: 229, endPoint x: 373, endPoint y: 279, distance: 50.8
click at [373, 279] on div "Daily Sales Customer Sales summary Service sales Product sales Membership sales…" at bounding box center [465, 530] width 306 height 634
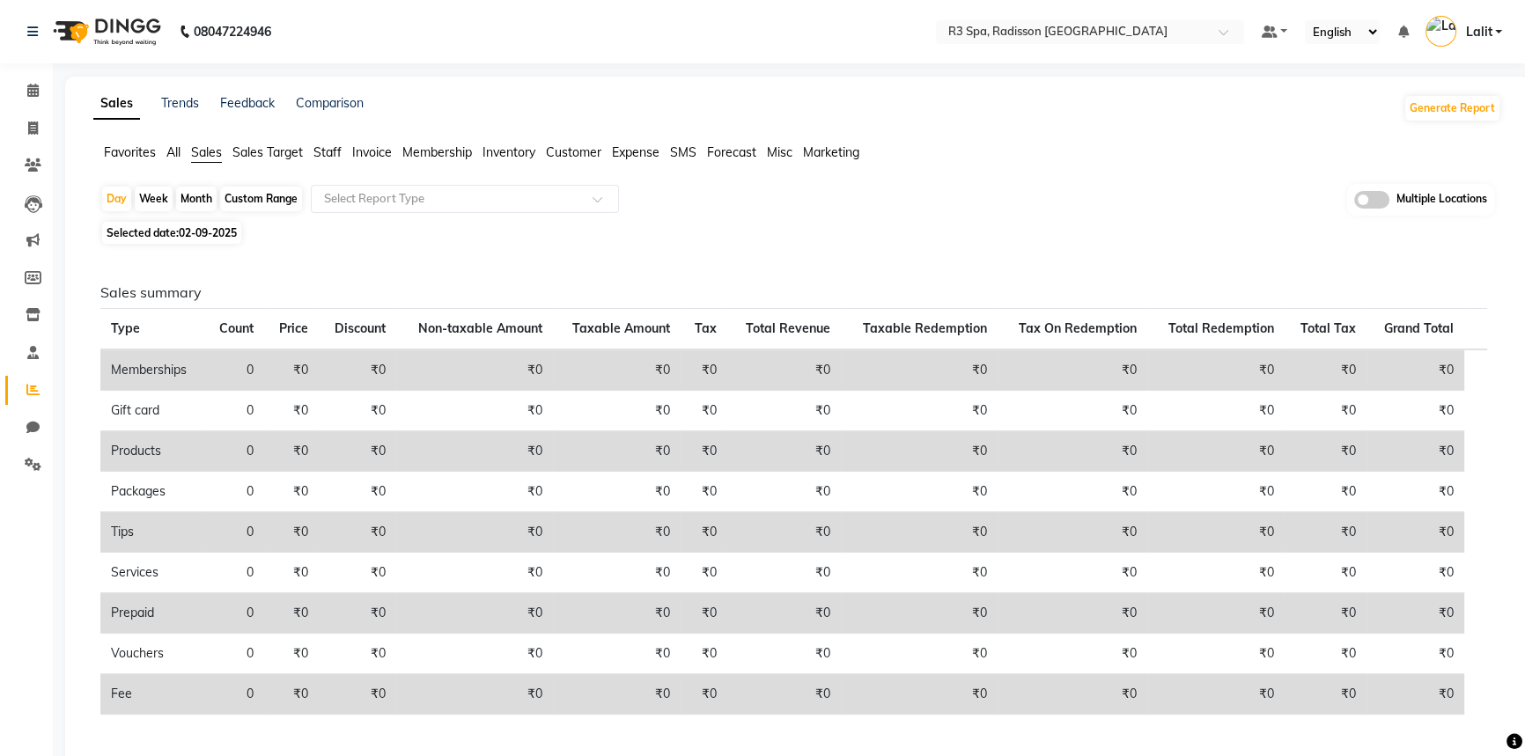
click at [210, 230] on span "02-09-2025" at bounding box center [208, 232] width 58 height 13
select select "9"
select select "2025"
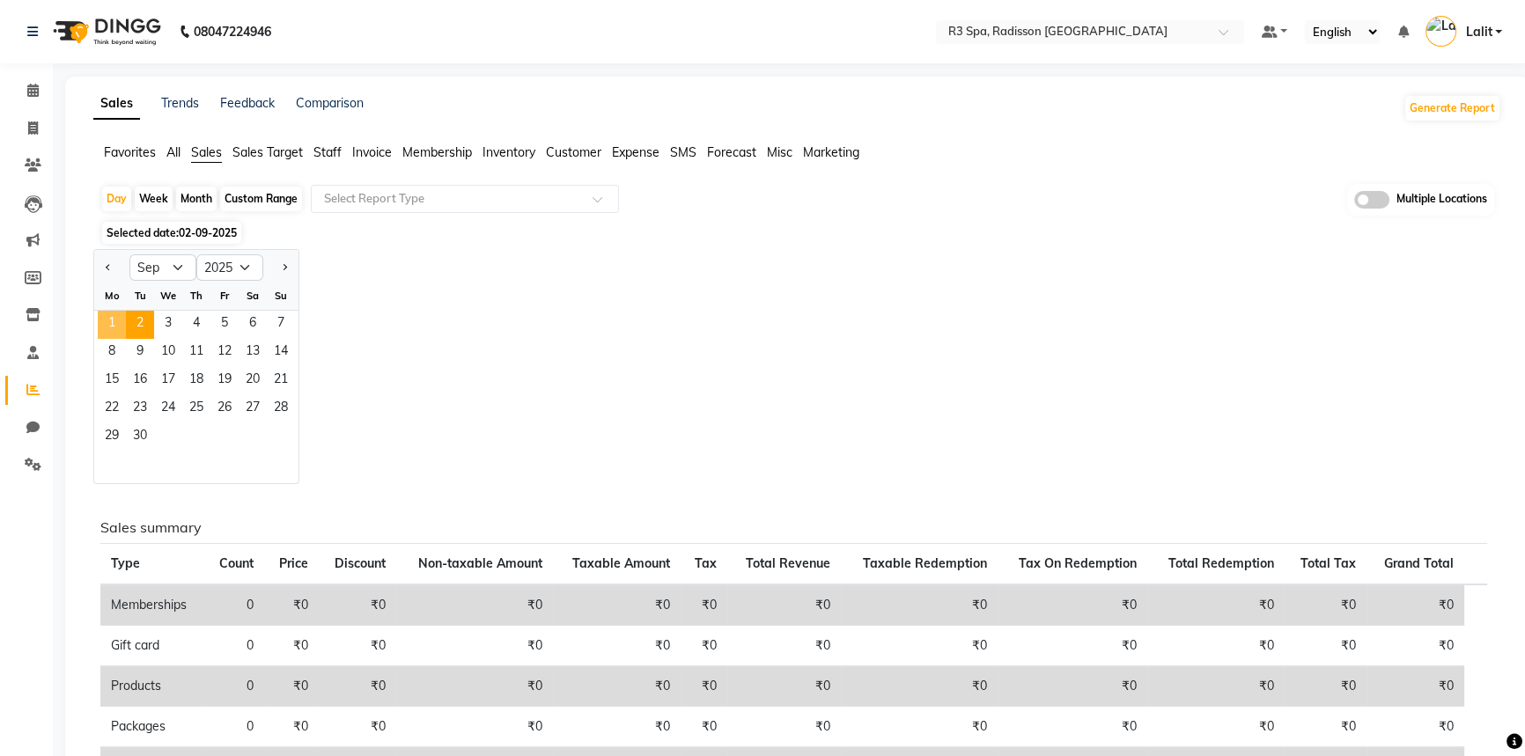
click at [114, 329] on span "1" at bounding box center [112, 325] width 28 height 28
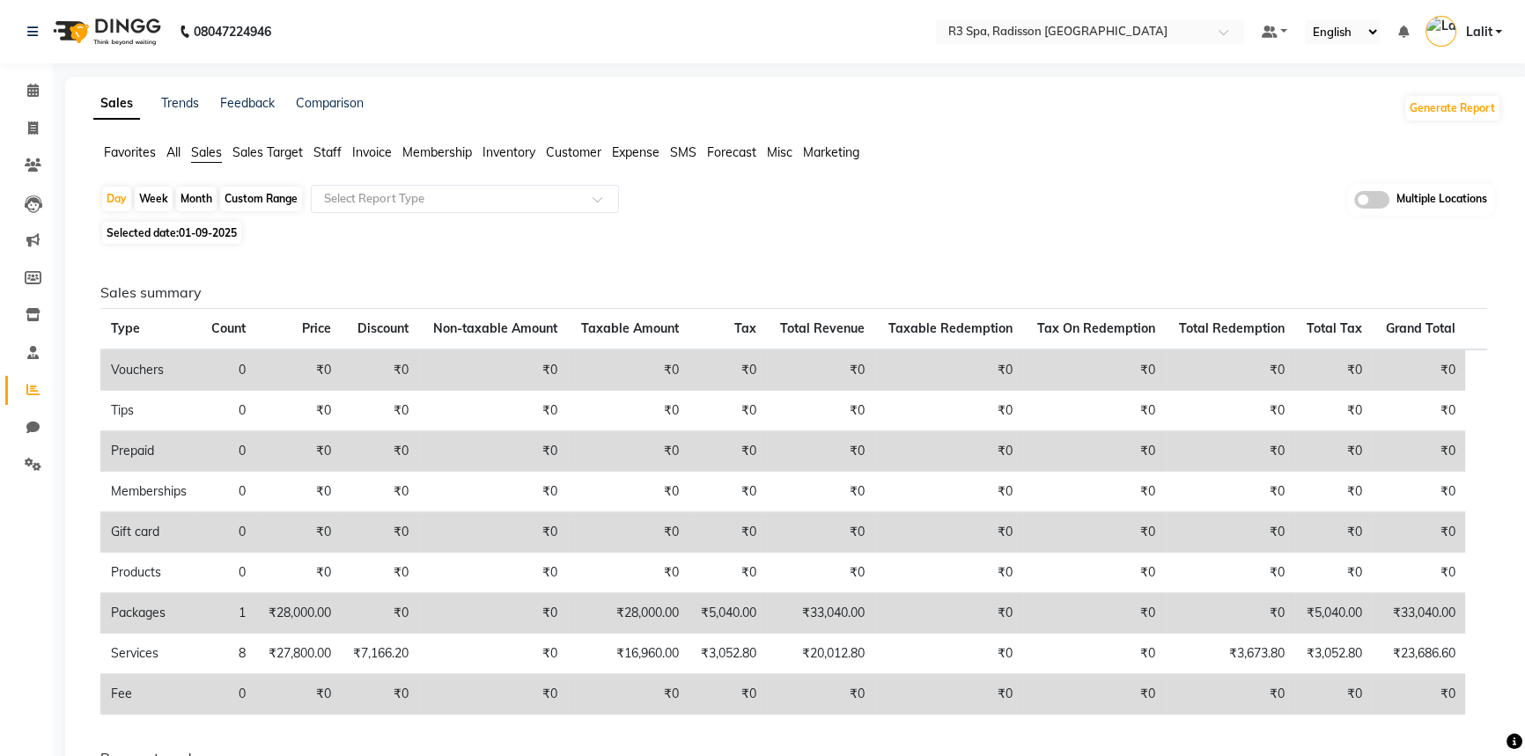
drag, startPoint x: 317, startPoint y: 141, endPoint x: 336, endPoint y: 164, distance: 29.4
click at [317, 141] on div "Sales Trends Feedback Comparison Generate Report Favorites All Sales Sales Targ…" at bounding box center [797, 602] width 1464 height 1050
click at [336, 164] on div "Favorites All Sales Sales Target Staff Invoice Membership Inventory Customer Ex…" at bounding box center [797, 160] width 1435 height 33
click at [328, 153] on span "Staff" at bounding box center [328, 152] width 28 height 16
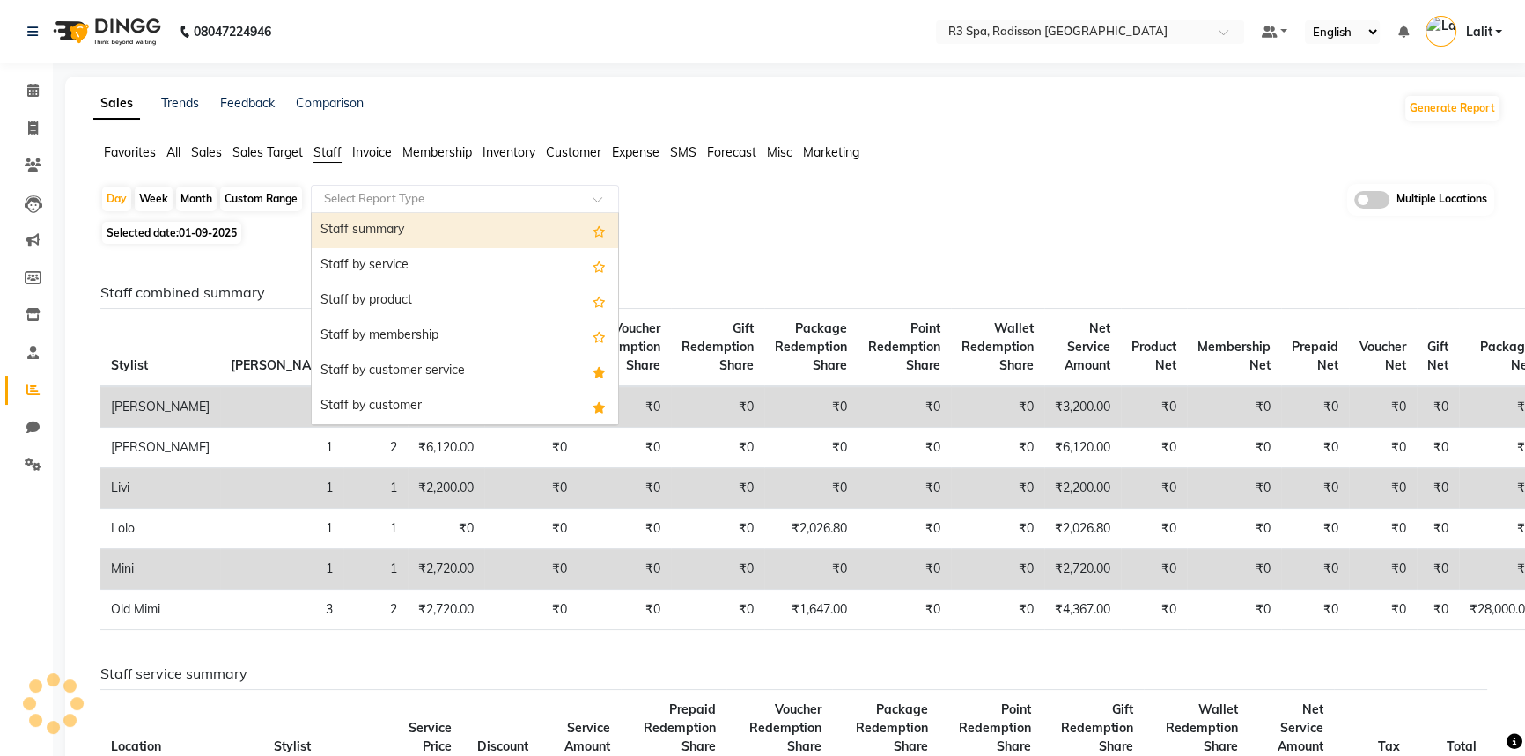
click at [358, 200] on input "text" at bounding box center [448, 199] width 254 height 18
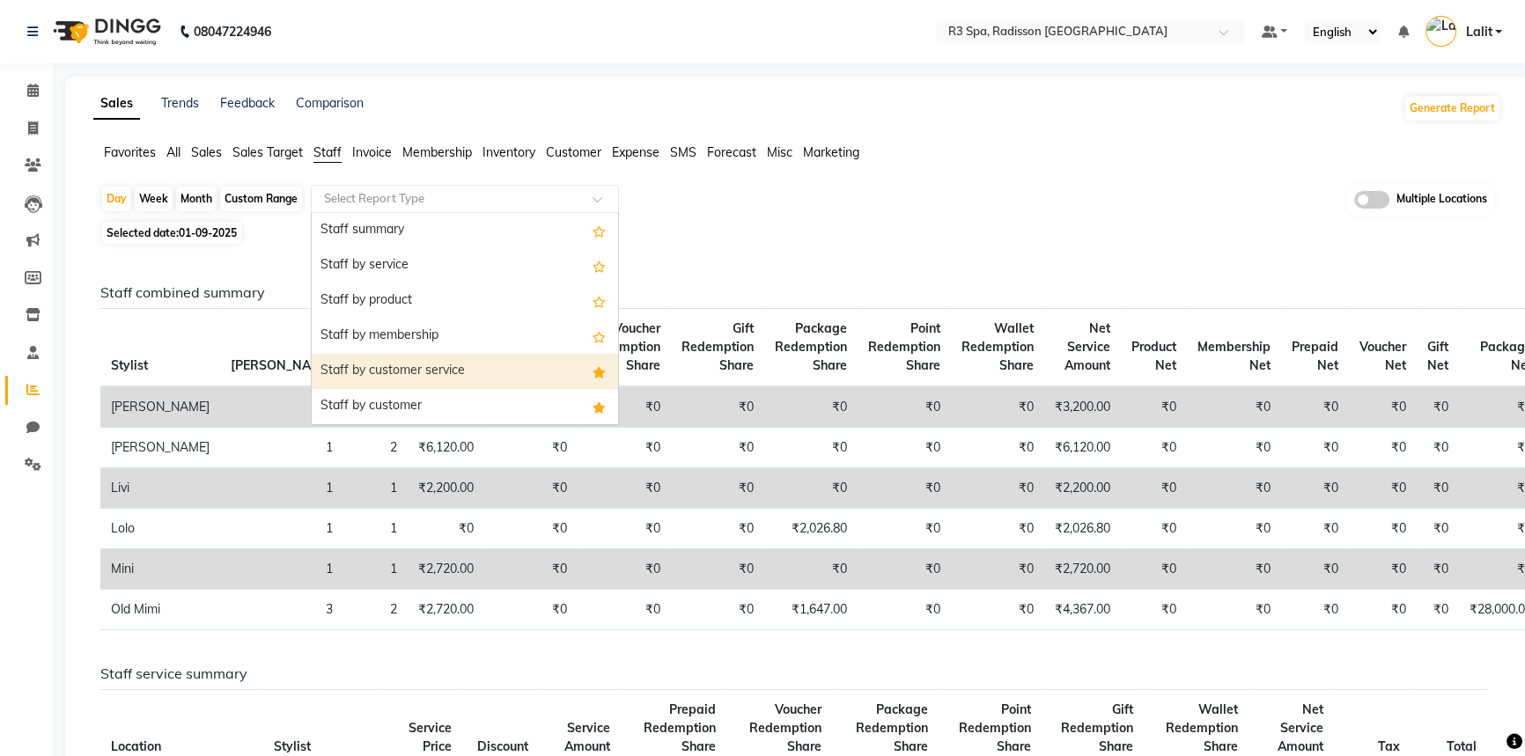
click at [439, 356] on div "Staff by customer service" at bounding box center [465, 371] width 306 height 35
select select "full_report"
select select "csv"
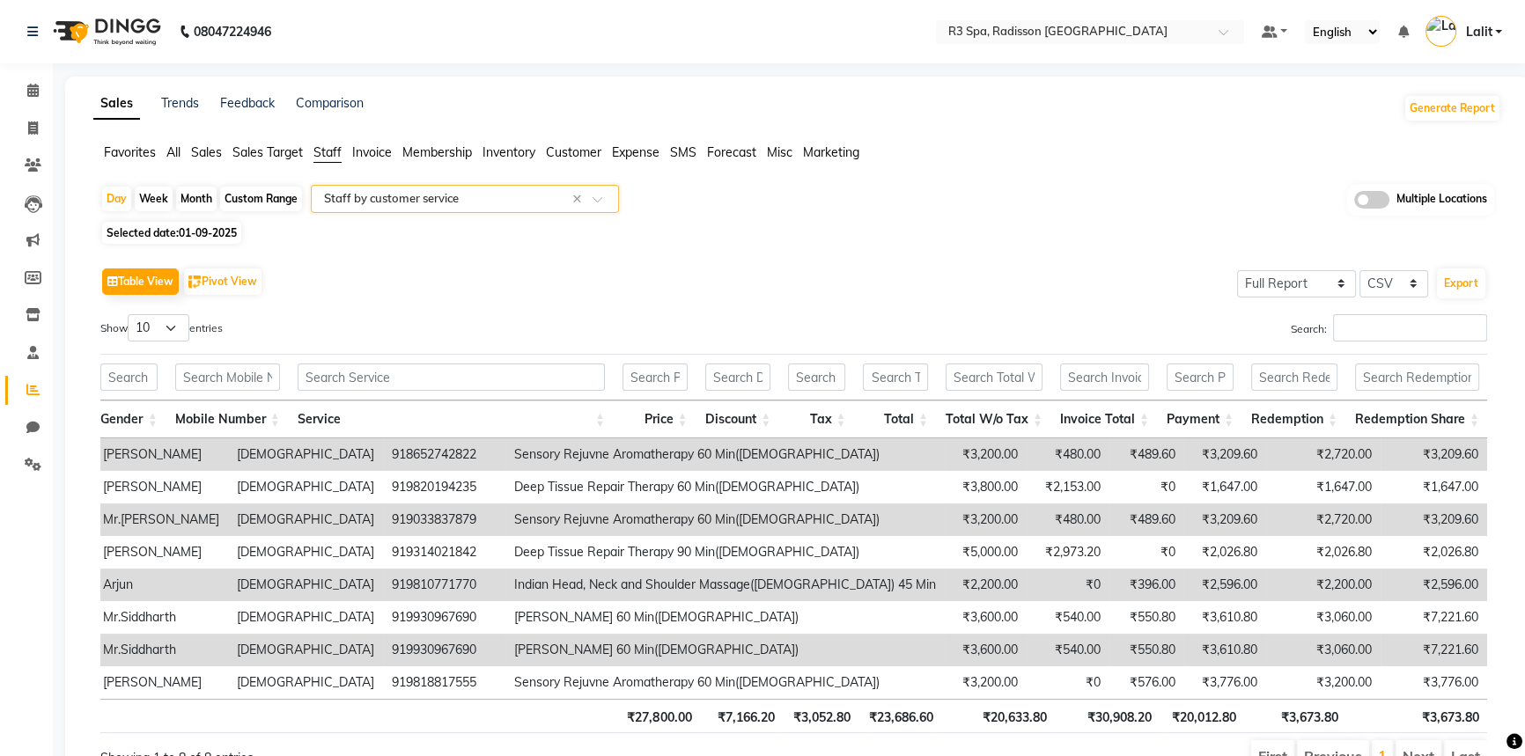
click at [210, 152] on span "Sales" at bounding box center [206, 152] width 31 height 16
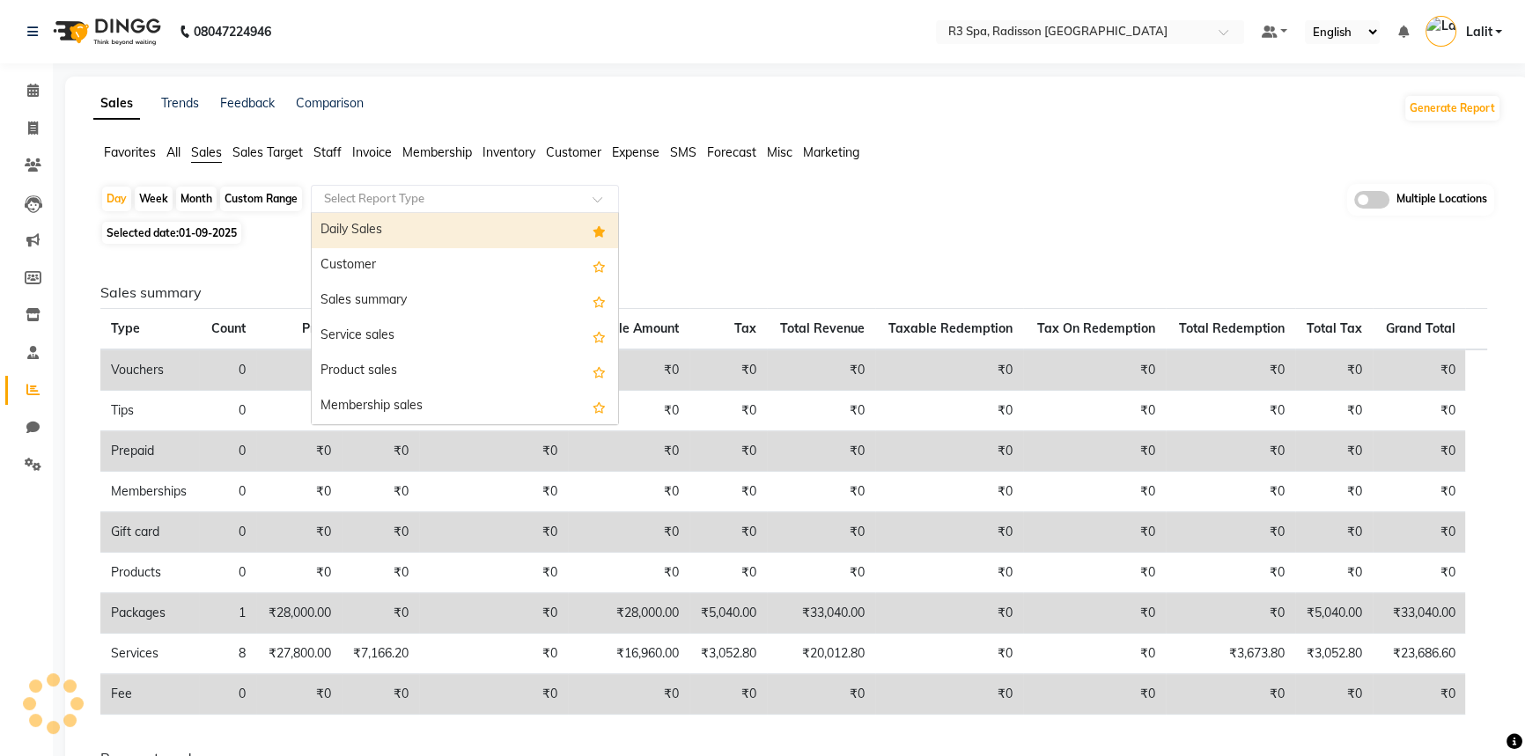
drag, startPoint x: 324, startPoint y: 188, endPoint x: 336, endPoint y: 198, distance: 15.0
click at [326, 189] on div "Select Report Type" at bounding box center [465, 199] width 308 height 28
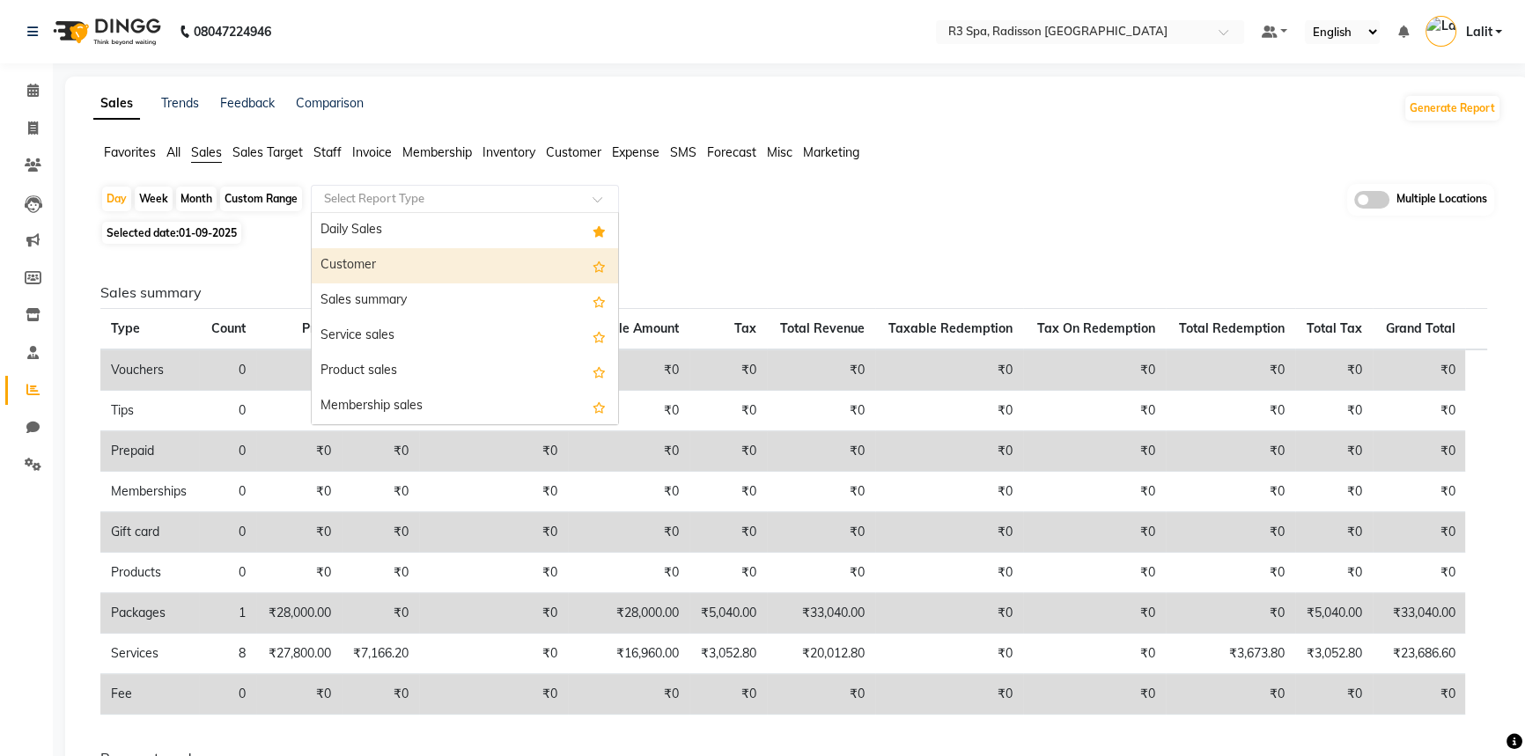
click at [373, 258] on div "Customer" at bounding box center [465, 265] width 306 height 35
select select "full_report"
select select "csv"
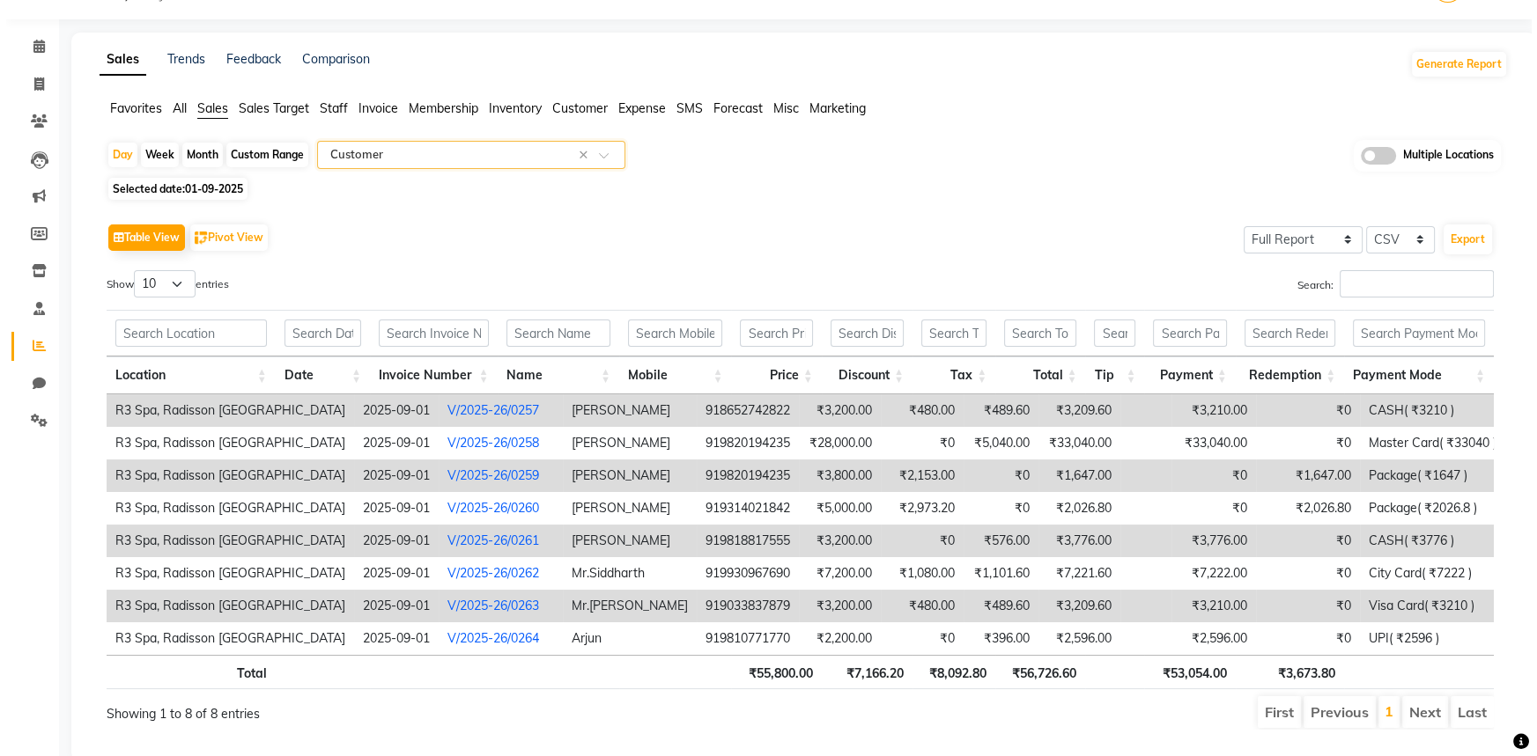
scroll to position [86, 0]
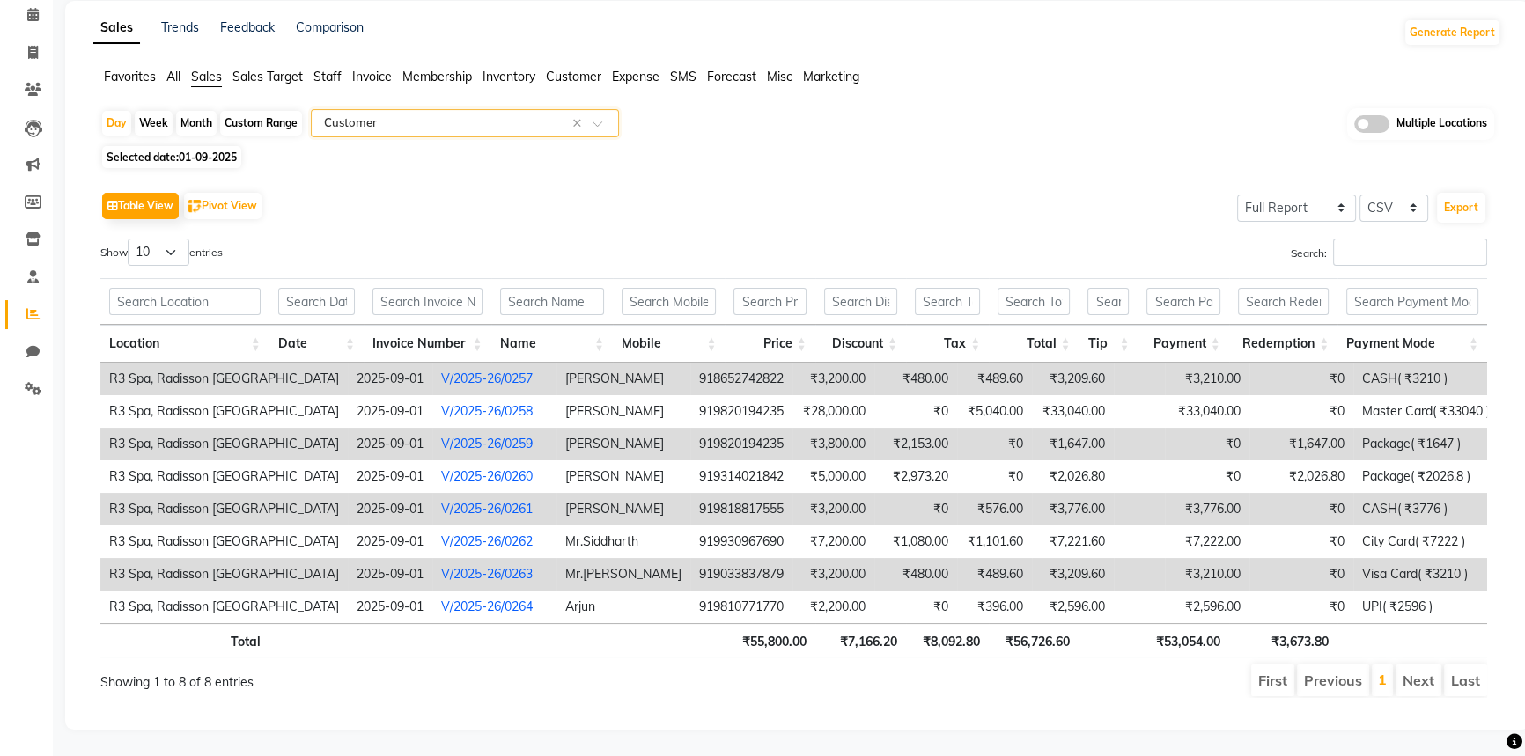
click at [441, 371] on link "V/2025-26/0257" at bounding box center [487, 379] width 92 height 16
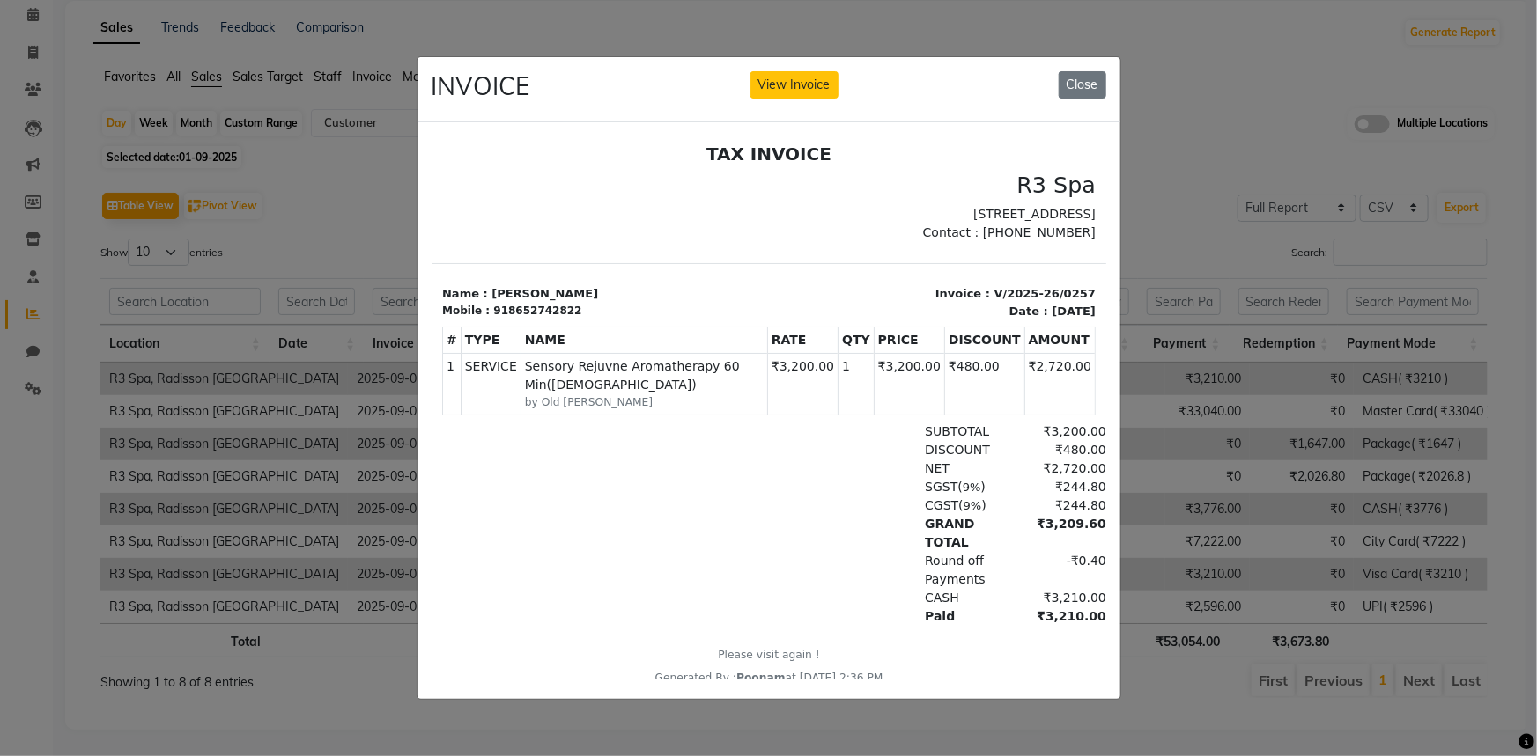
scroll to position [13, 0]
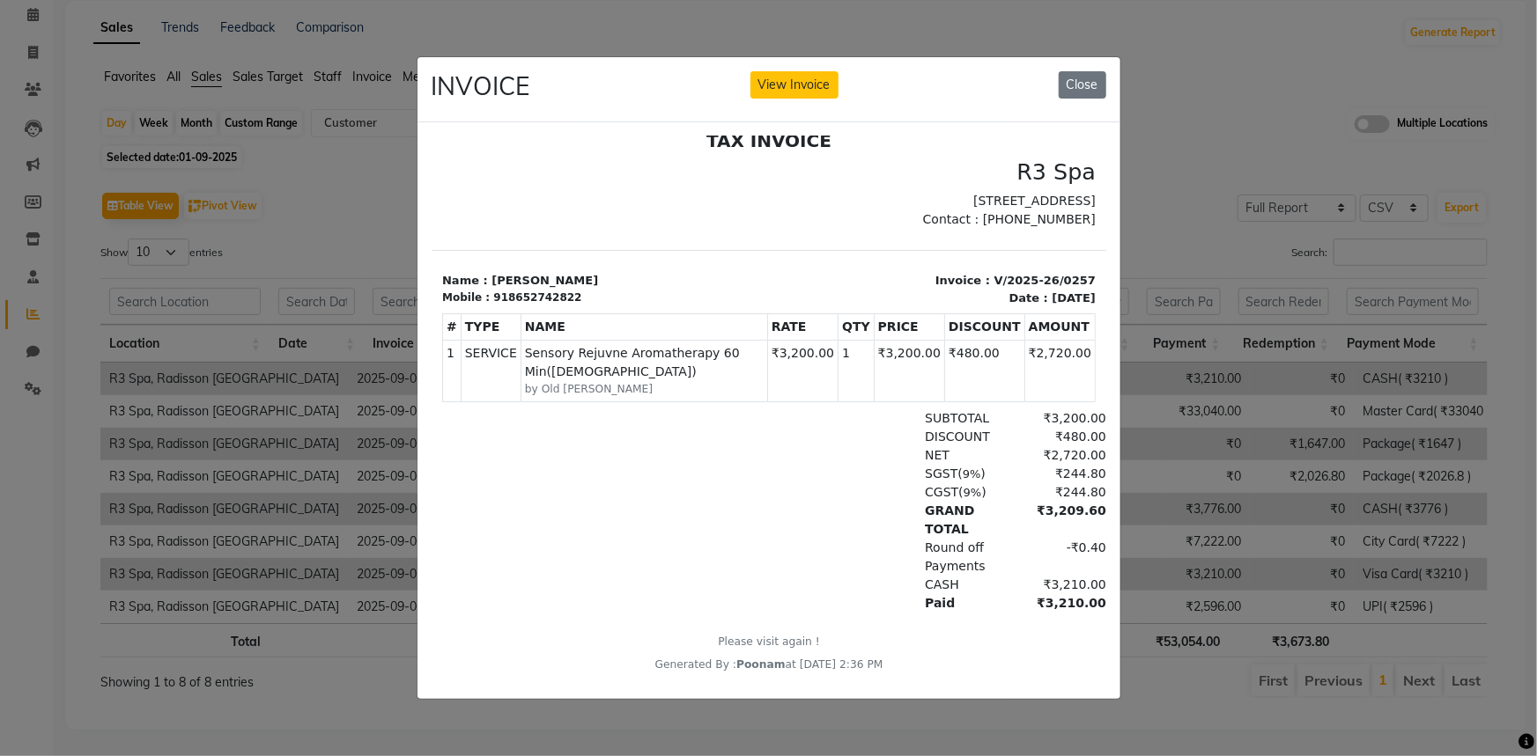
click at [1308, 117] on ngb-modal-window "INVOICE View Invoice Close" at bounding box center [768, 378] width 1537 height 756
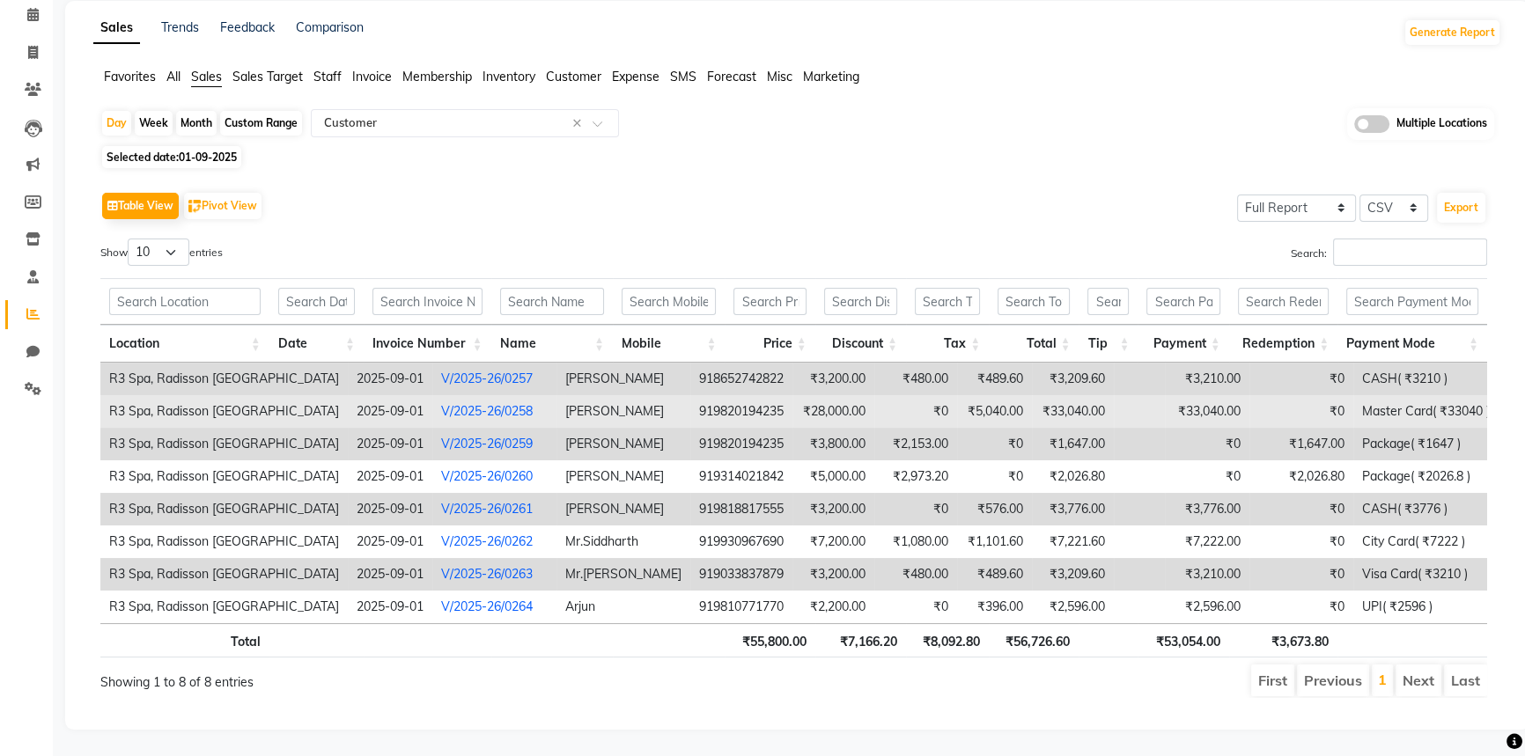
click at [441, 404] on link "V/2025-26/0258" at bounding box center [487, 411] width 92 height 16
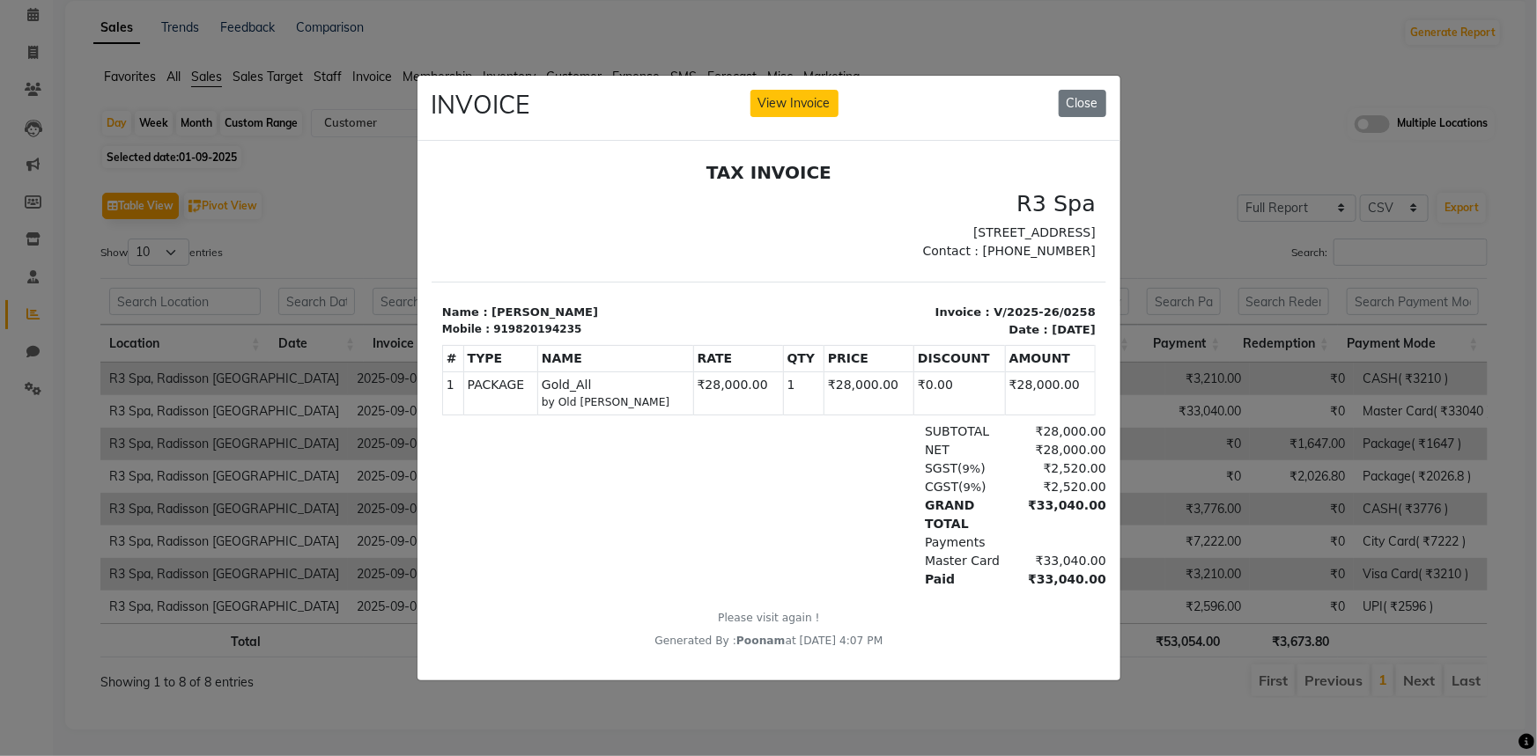
click at [359, 597] on ngb-modal-window "INVOICE View Invoice Close" at bounding box center [768, 378] width 1537 height 756
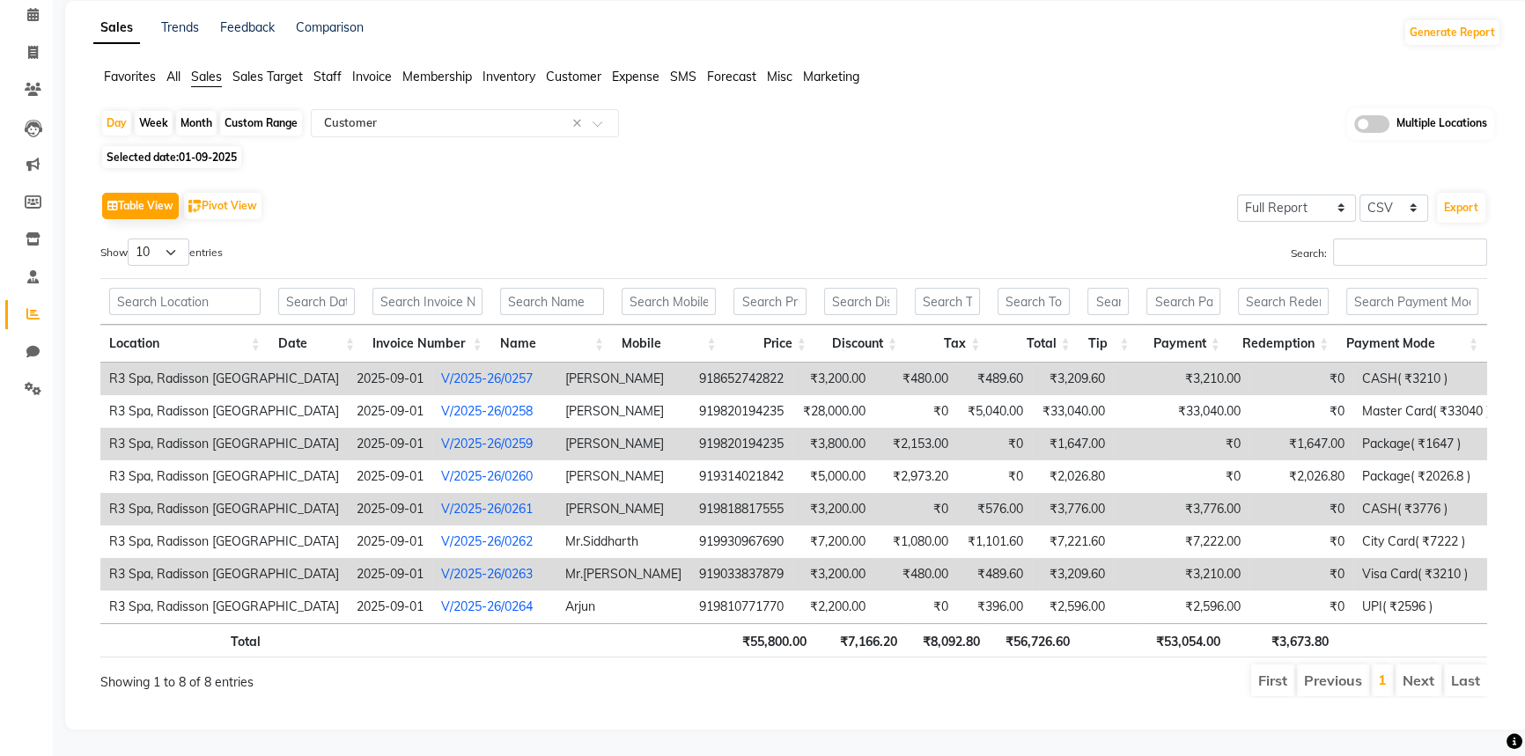
click at [441, 436] on link "V/2025-26/0259" at bounding box center [487, 444] width 92 height 16
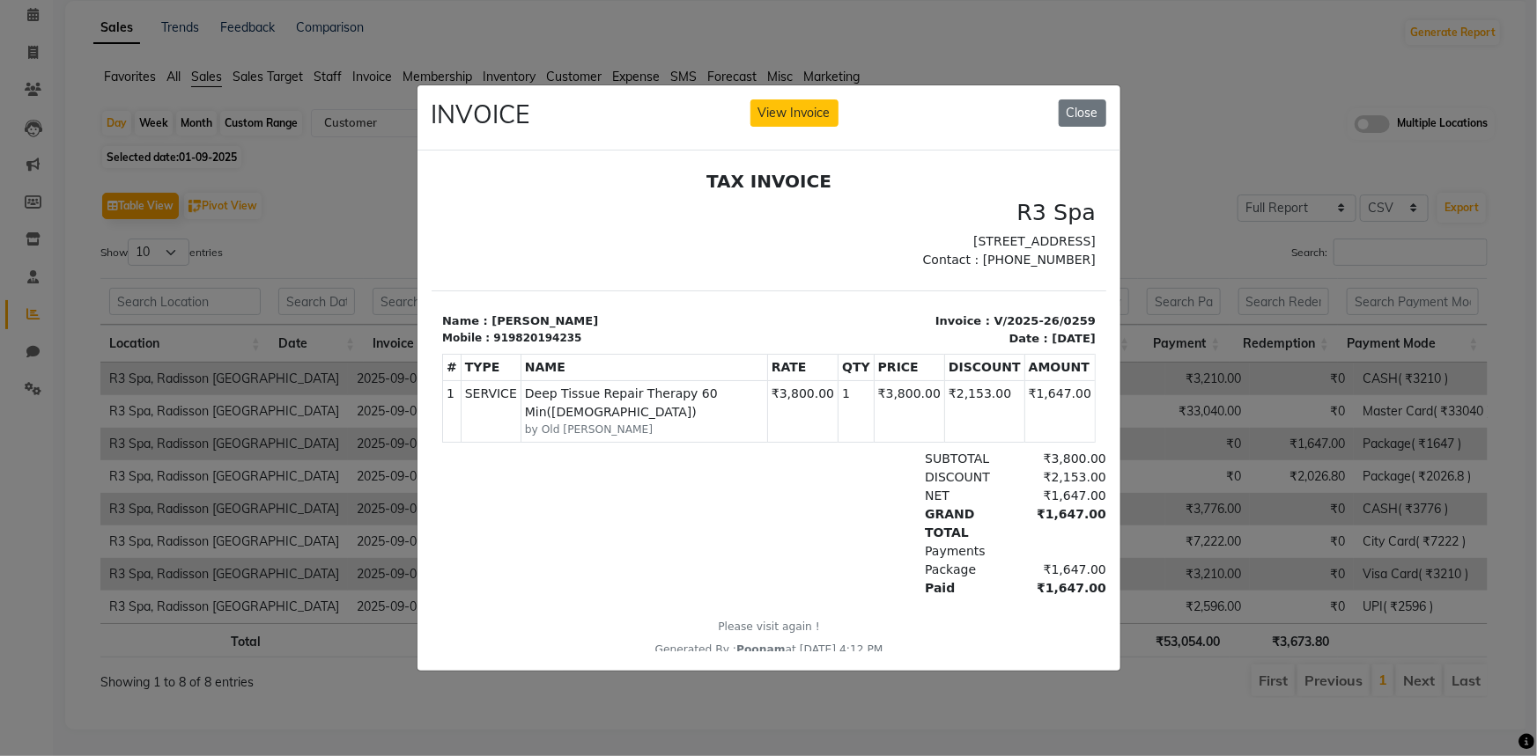
scroll to position [14, 0]
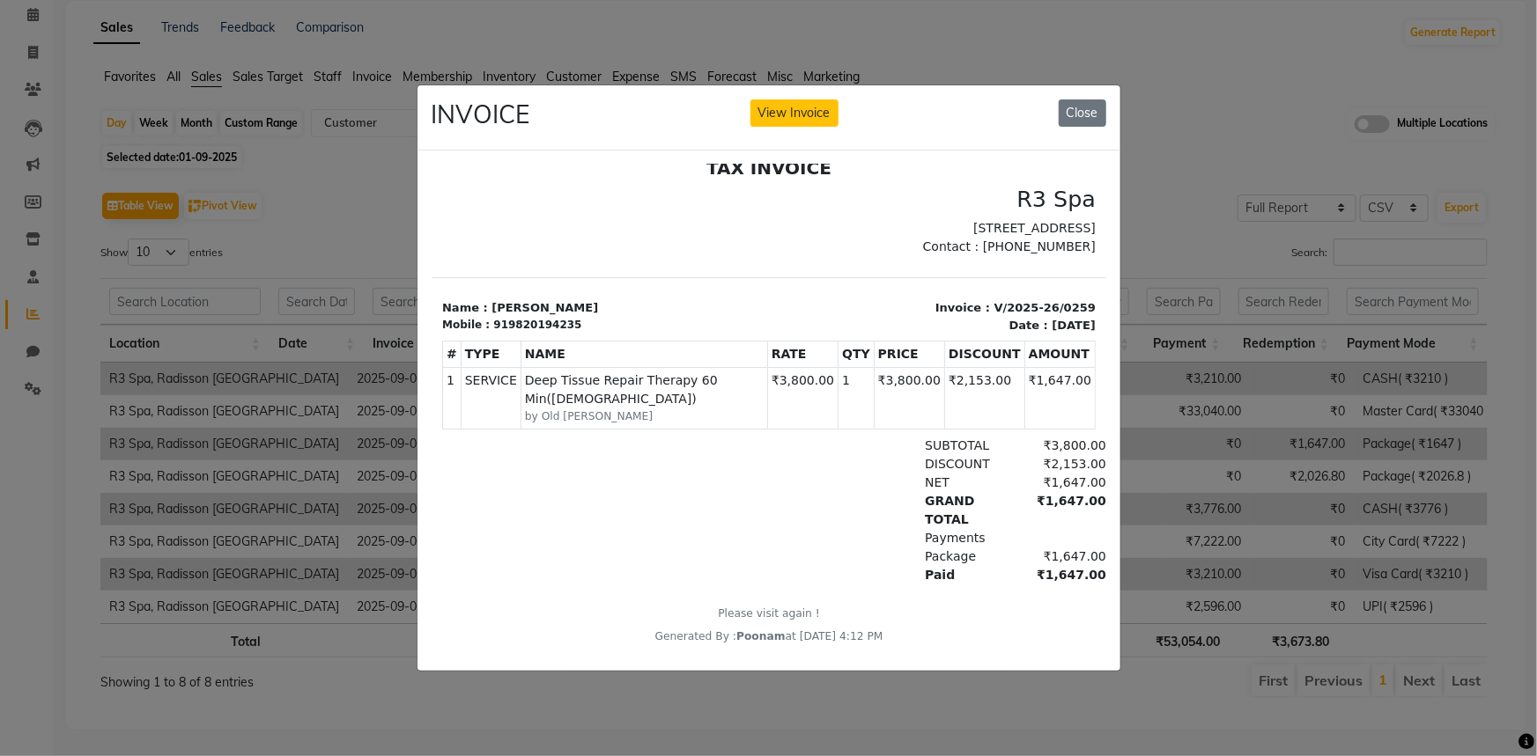
click at [345, 560] on ngb-modal-window "INVOICE View Invoice Close" at bounding box center [768, 378] width 1537 height 756
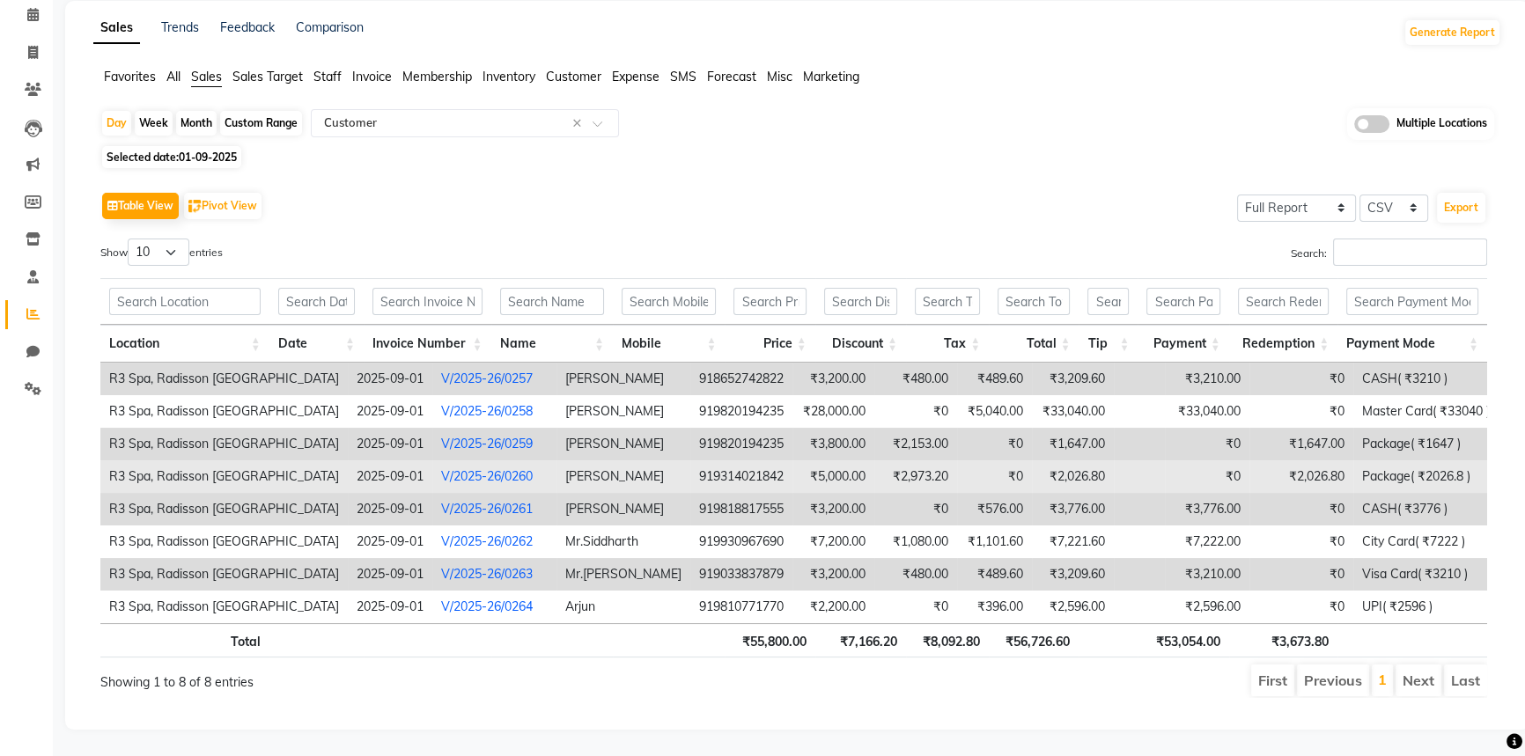
click at [441, 468] on link "V/2025-26/0260" at bounding box center [487, 476] width 92 height 16
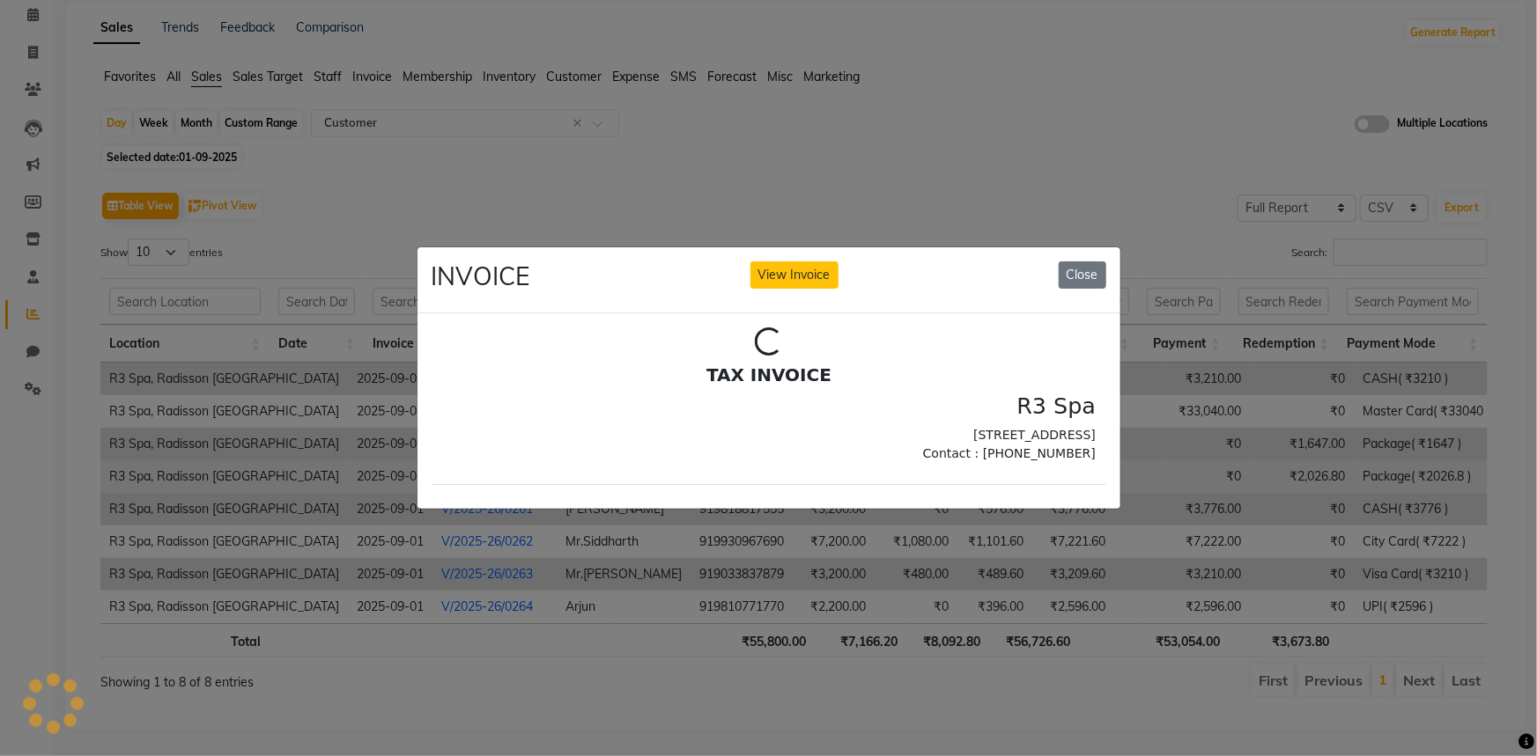
scroll to position [0, 0]
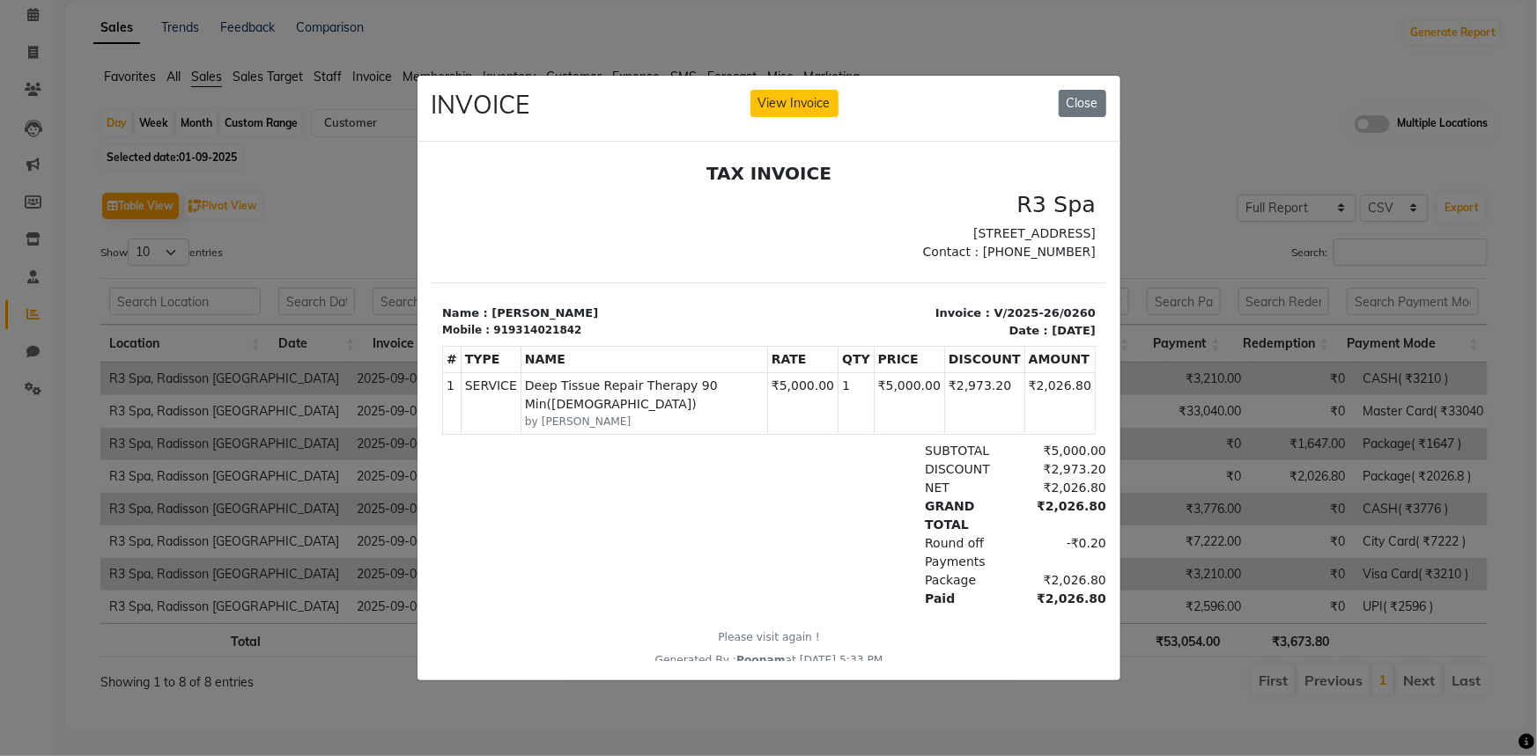
click at [387, 596] on ngb-modal-window "INVOICE View Invoice Close" at bounding box center [768, 378] width 1537 height 756
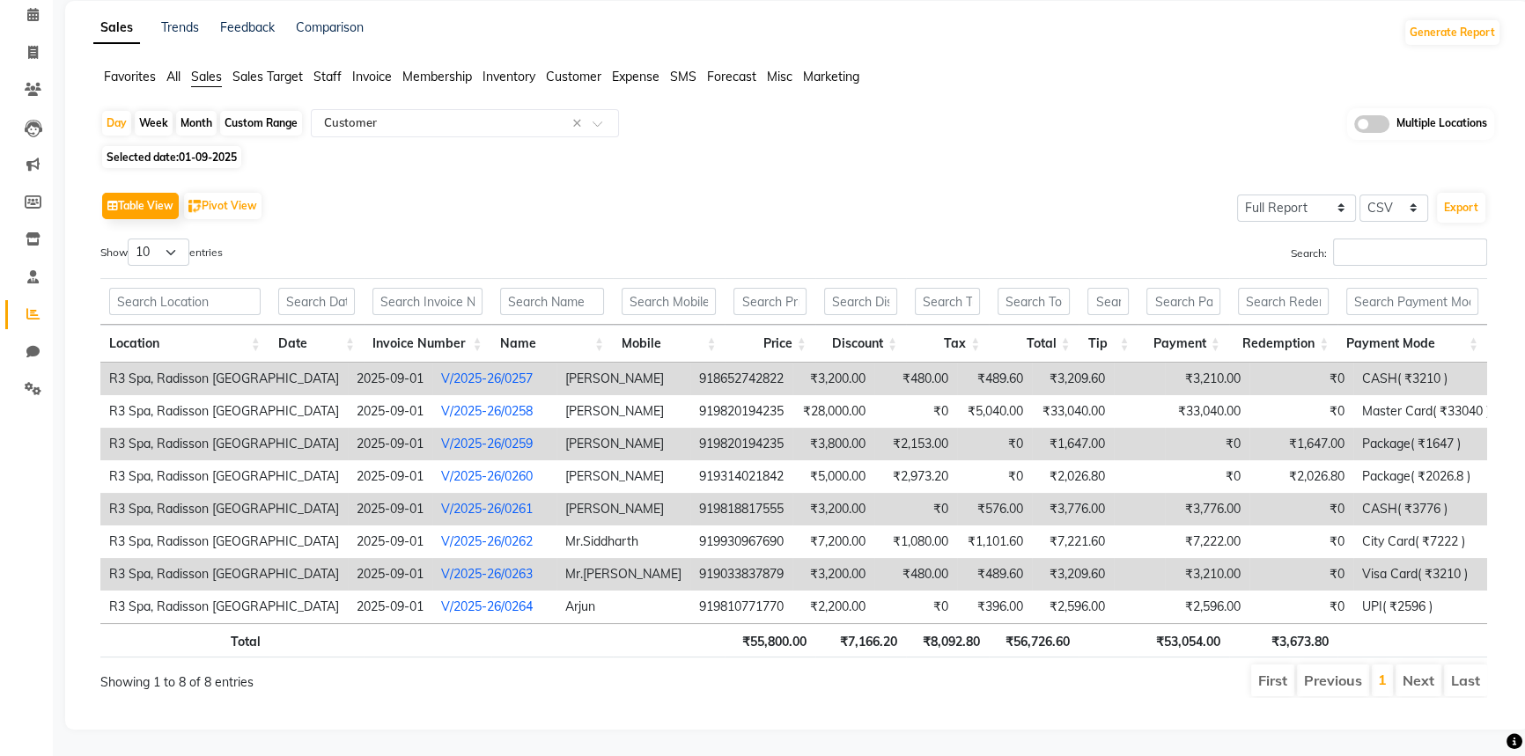
click at [442, 501] on link "V/2025-26/0261" at bounding box center [487, 509] width 92 height 16
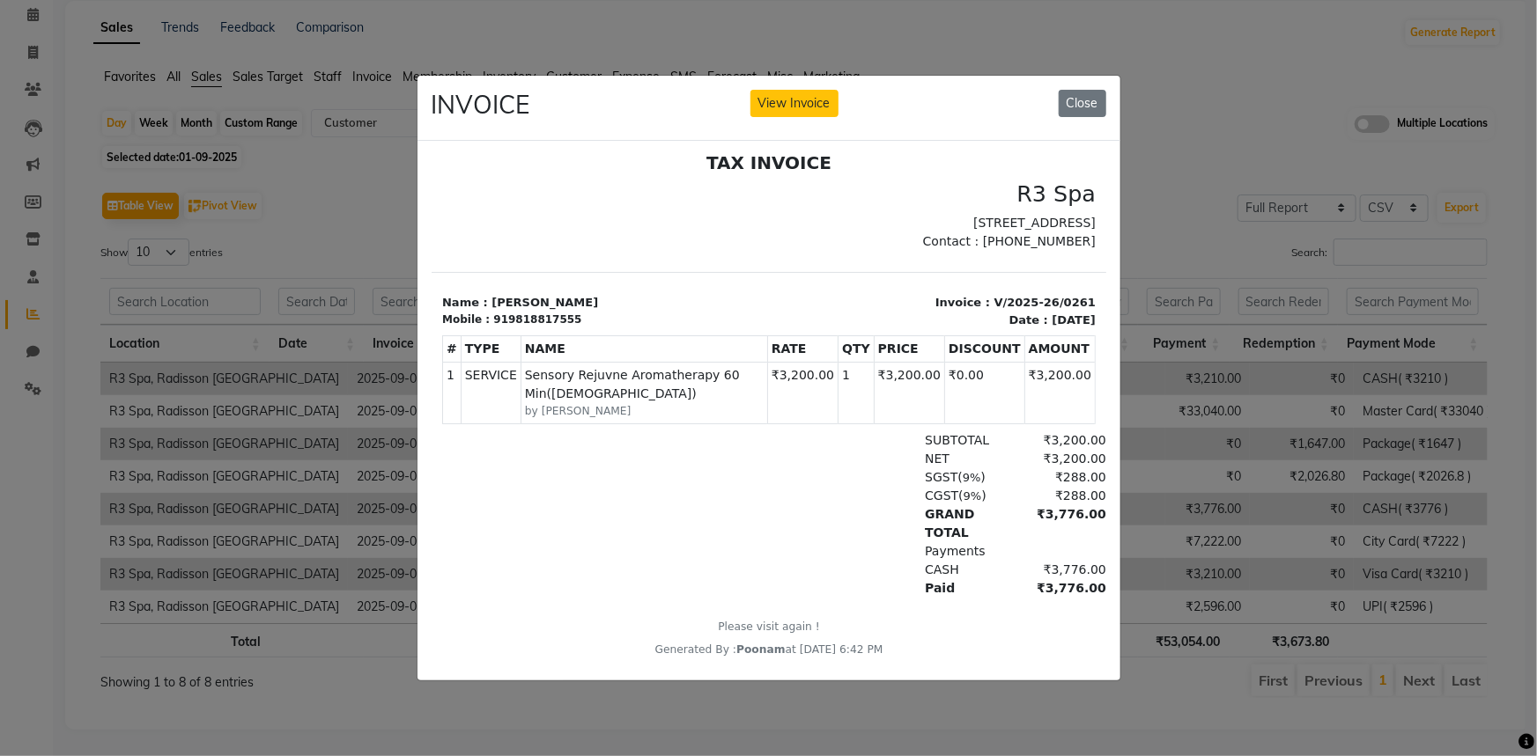
scroll to position [13, 0]
click at [243, 504] on ngb-modal-window "INVOICE View Invoice Close" at bounding box center [768, 378] width 1537 height 756
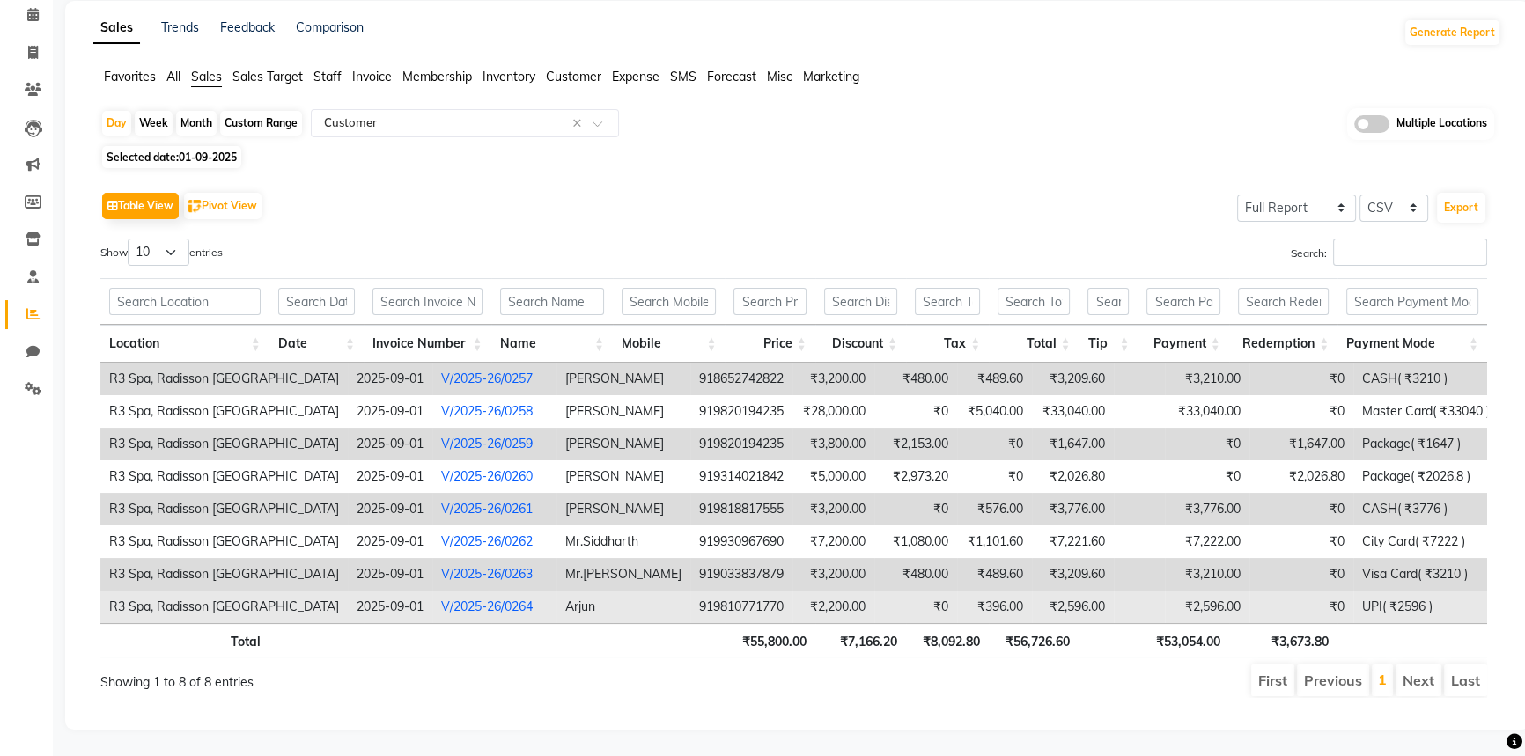
click at [441, 599] on link "V/2025-26/0264" at bounding box center [487, 607] width 92 height 16
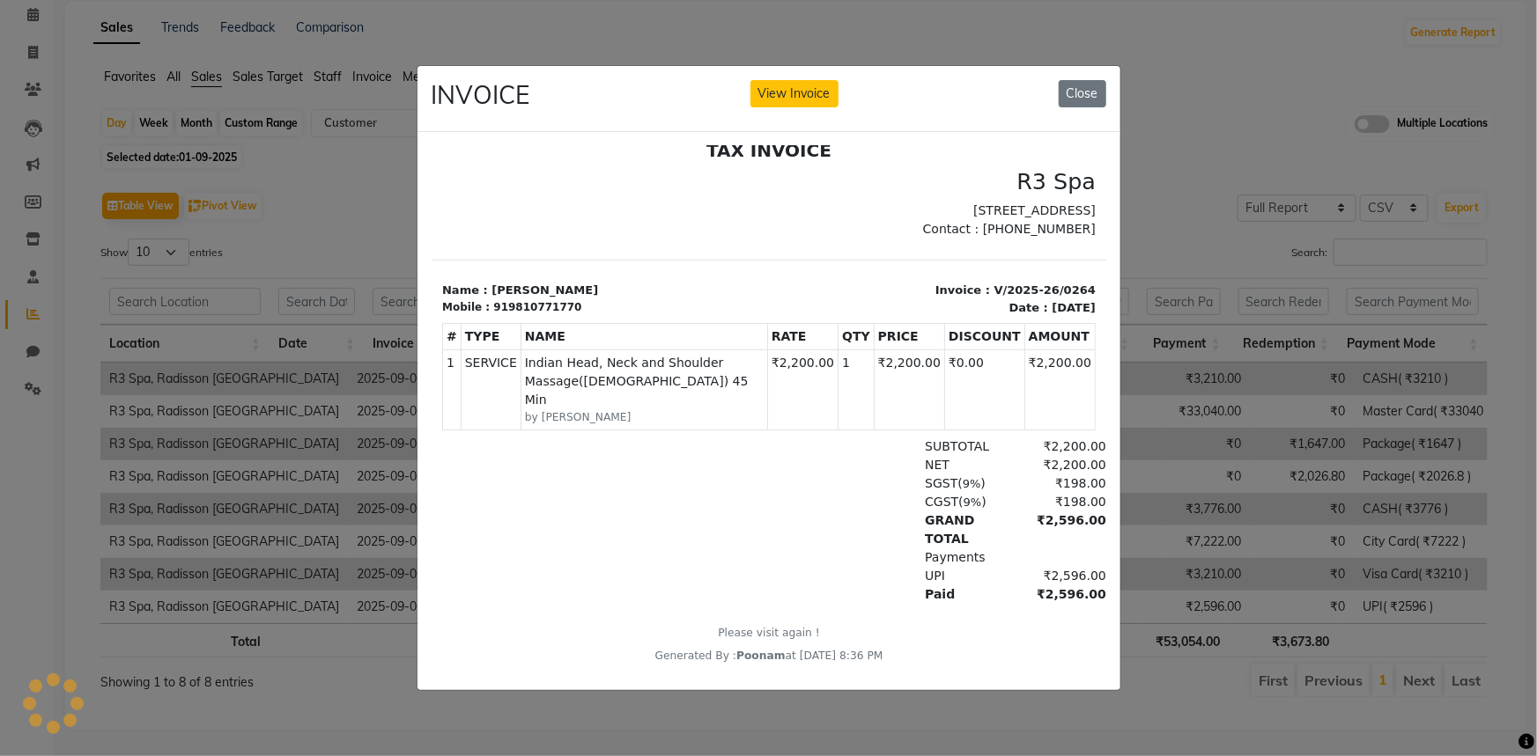
click at [369, 131] on ngb-modal-window "INVOICE View Invoice Close" at bounding box center [768, 378] width 1537 height 756
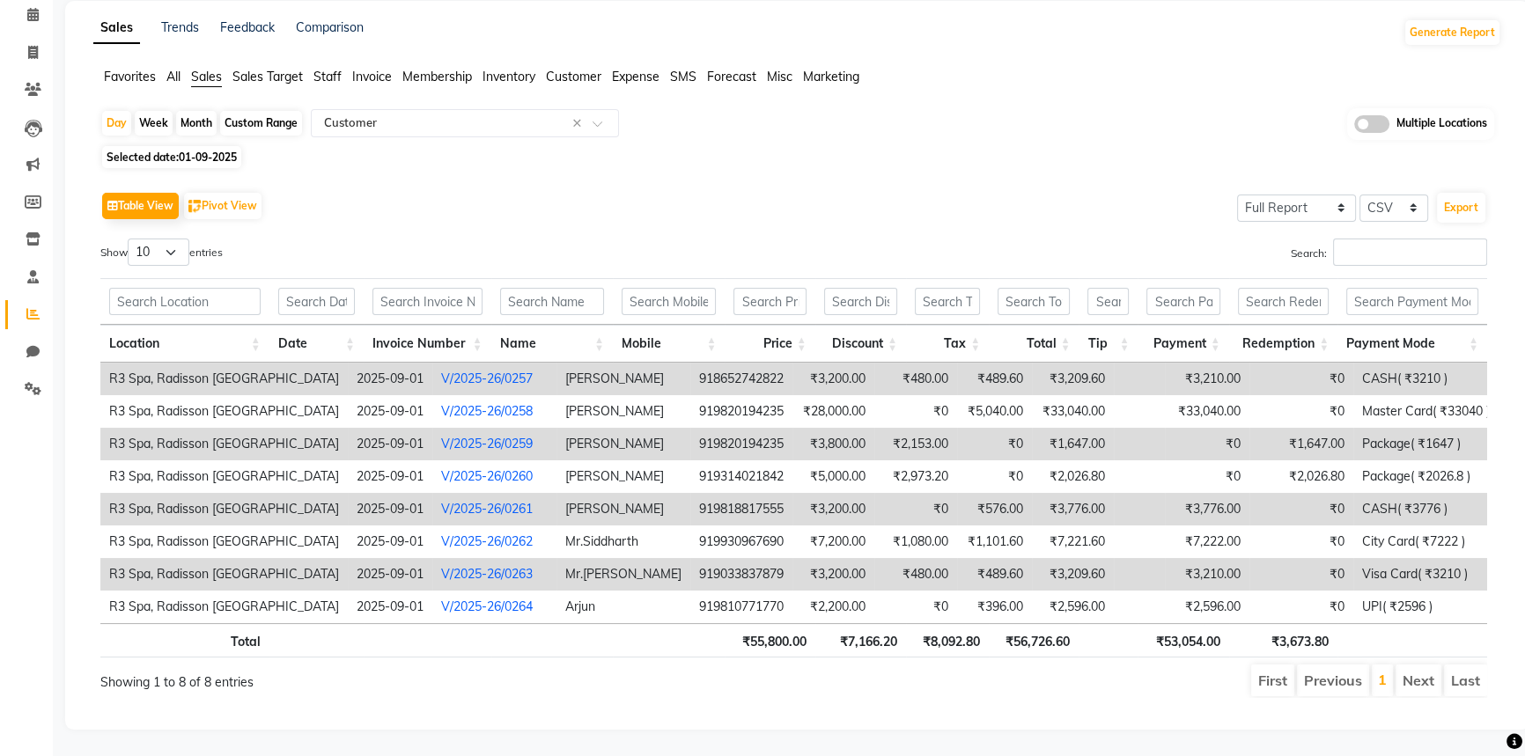
click at [441, 569] on link "V/2025-26/0263" at bounding box center [487, 574] width 92 height 16
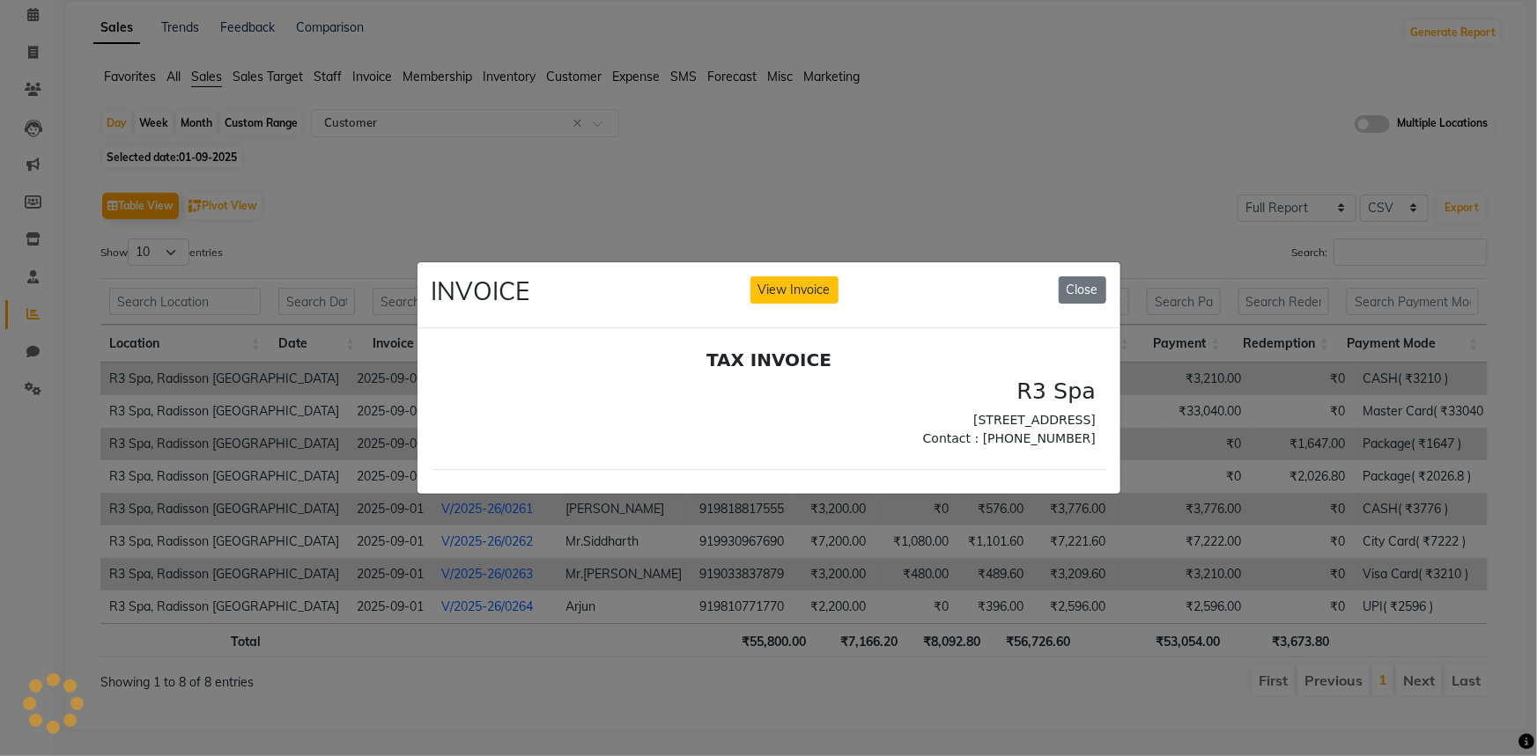
scroll to position [0, 0]
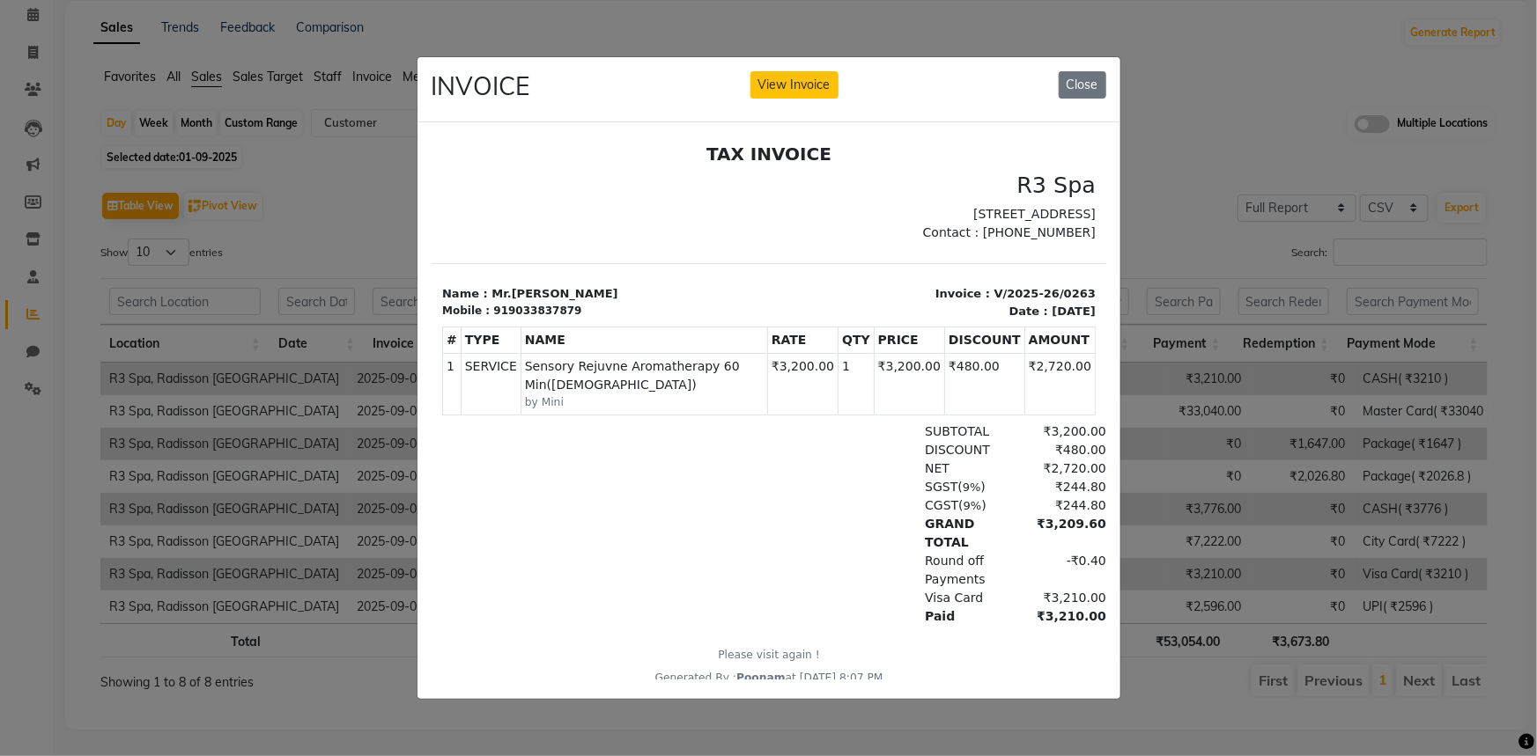
click at [298, 426] on ngb-modal-window "INVOICE View Invoice Close" at bounding box center [768, 378] width 1537 height 756
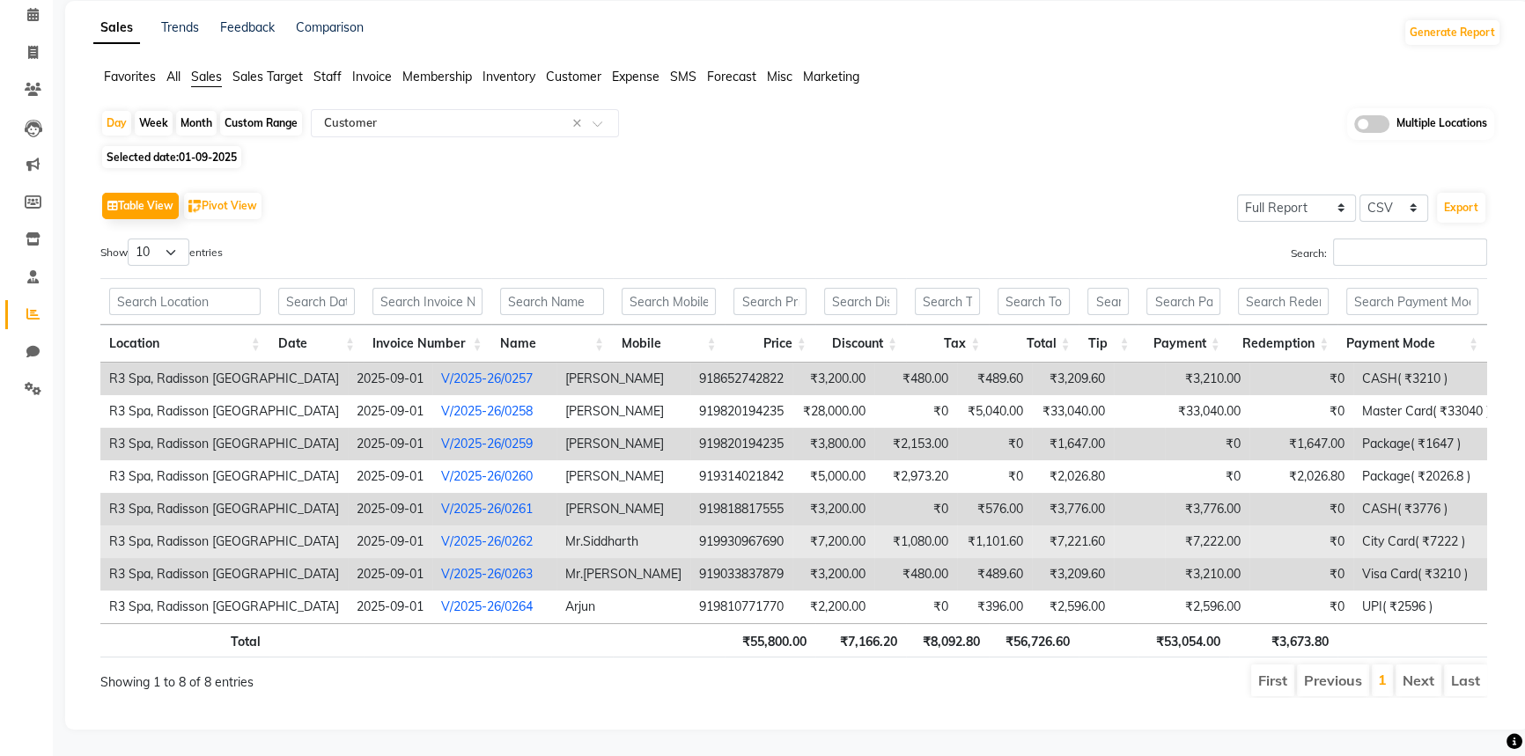
click at [441, 535] on link "V/2025-26/0262" at bounding box center [487, 542] width 92 height 16
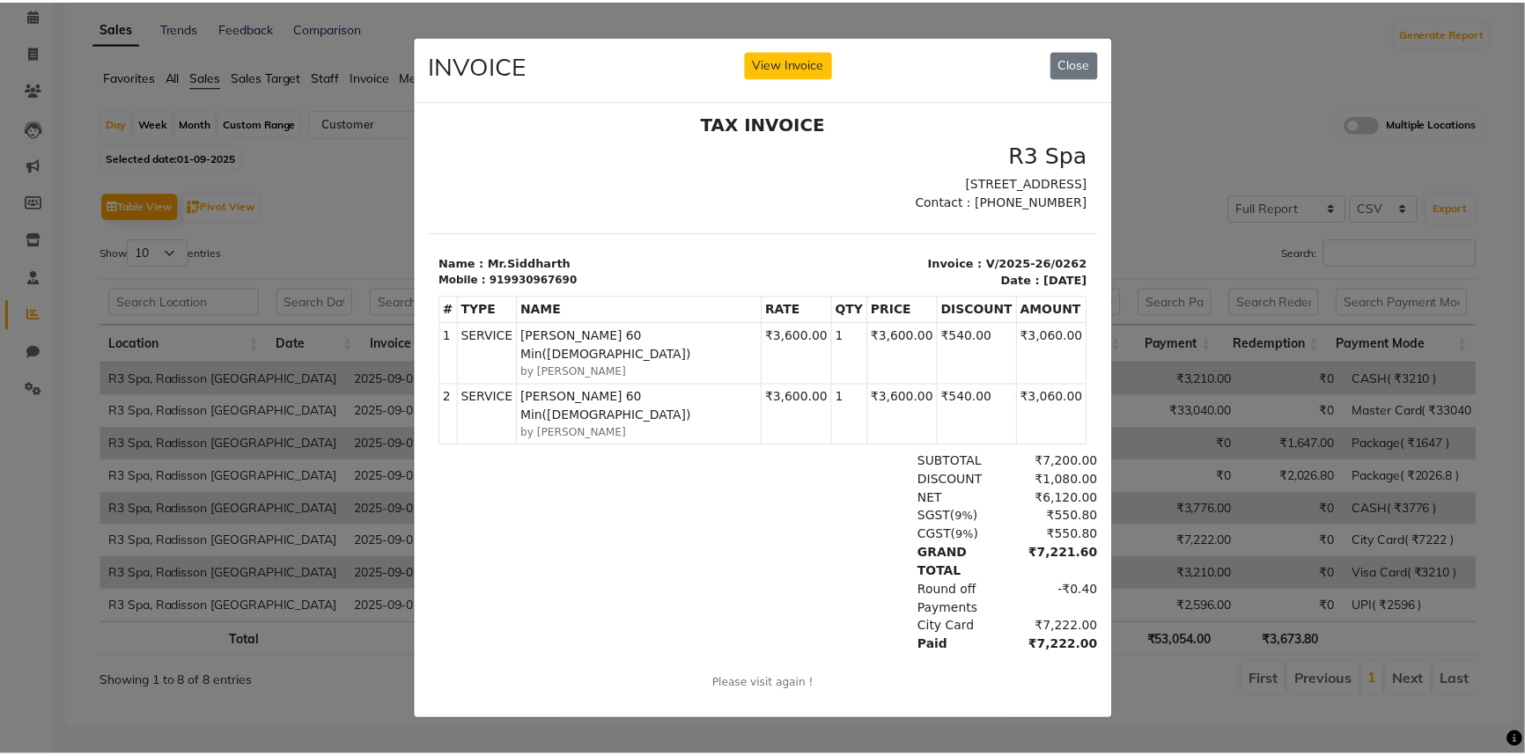
scroll to position [13, 0]
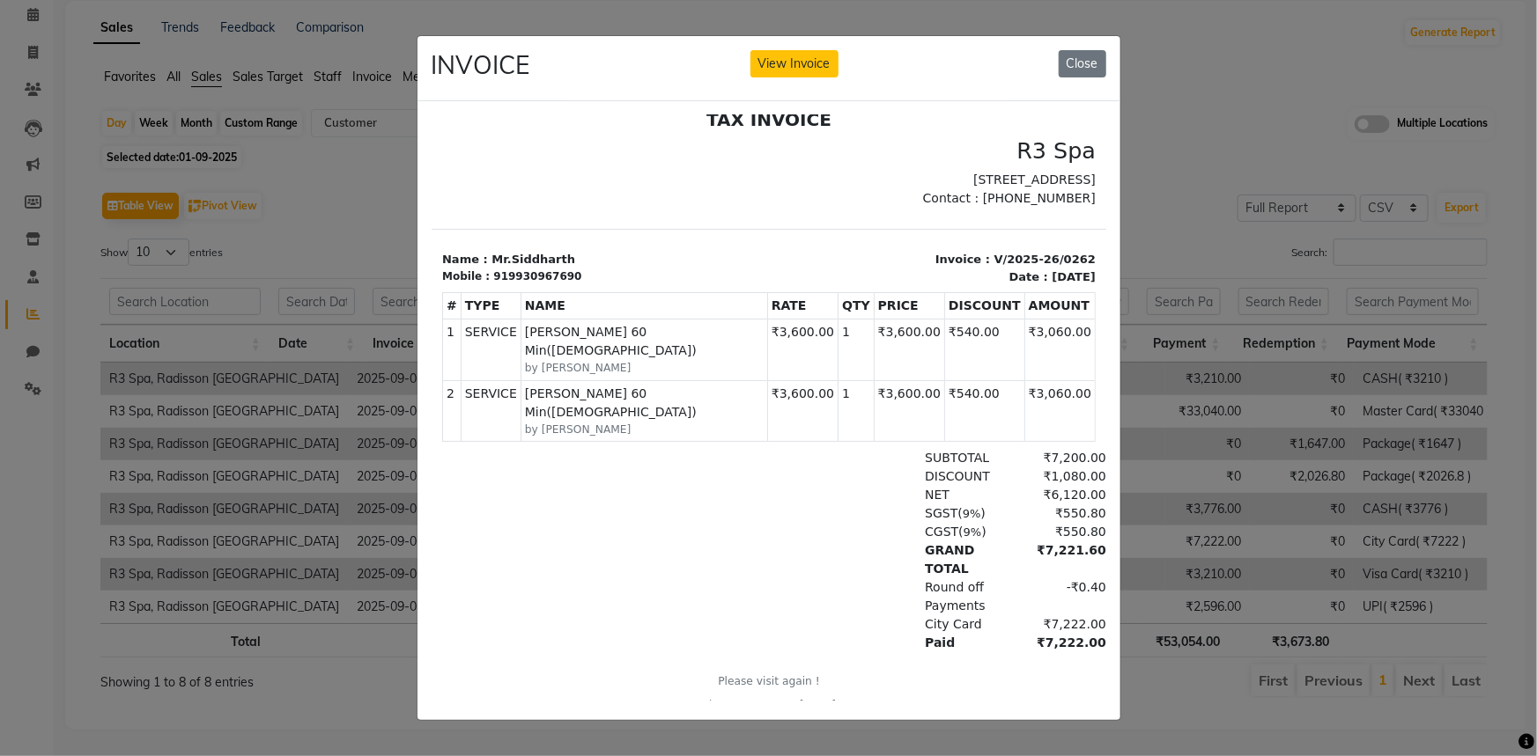
drag, startPoint x: 327, startPoint y: 610, endPoint x: 409, endPoint y: 593, distance: 84.6
click at [327, 611] on ngb-modal-window "INVOICE View Invoice Close" at bounding box center [768, 378] width 1537 height 756
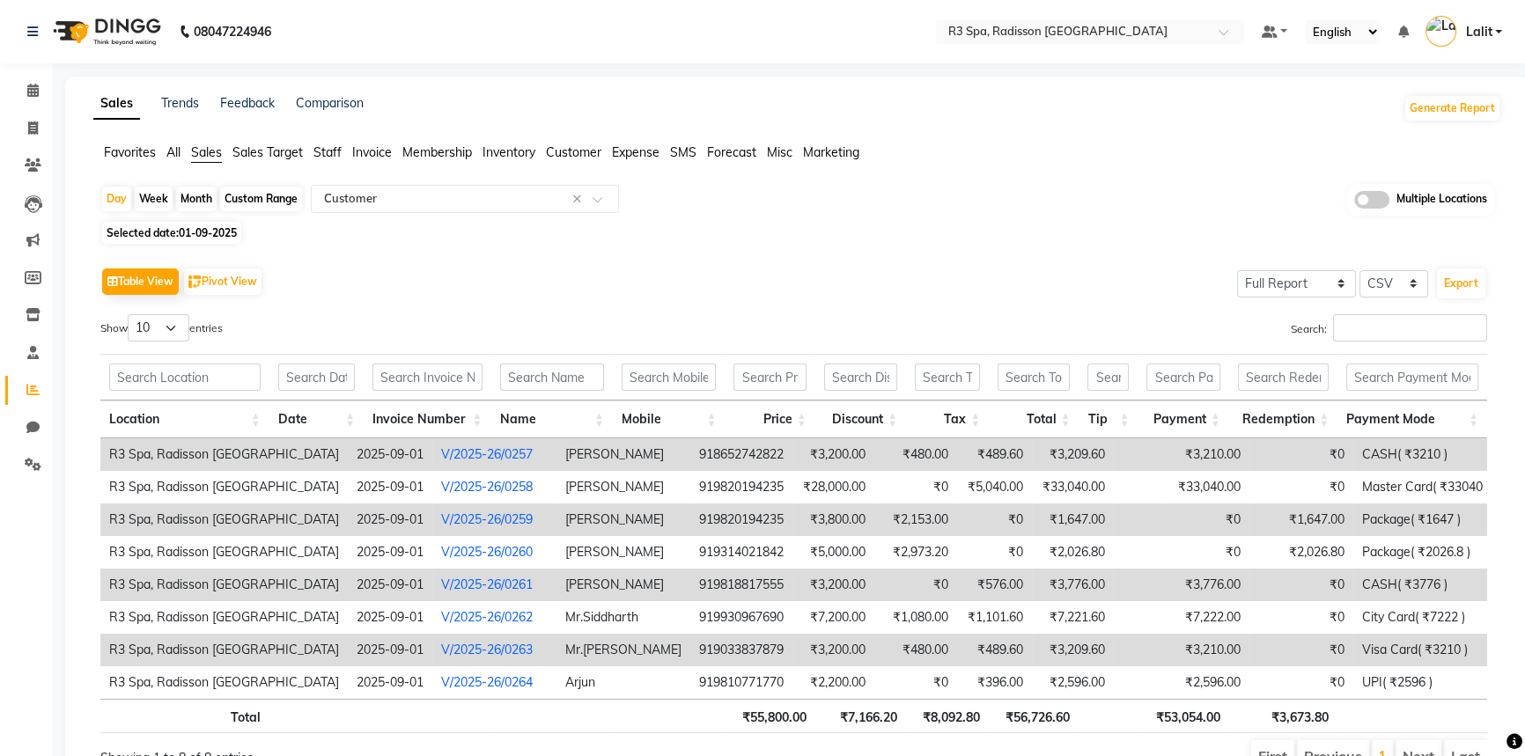
scroll to position [0, 0]
click at [550, 250] on div "Table View Pivot View Select Full Report Filtered Report Select CSV PDF Export …" at bounding box center [793, 518] width 1415 height 539
click at [592, 306] on div "Table View Pivot View Select Full Report Filtered Report Select CSV PDF Export …" at bounding box center [793, 518] width 1387 height 511
click at [564, 153] on span "Customer" at bounding box center [573, 152] width 55 height 16
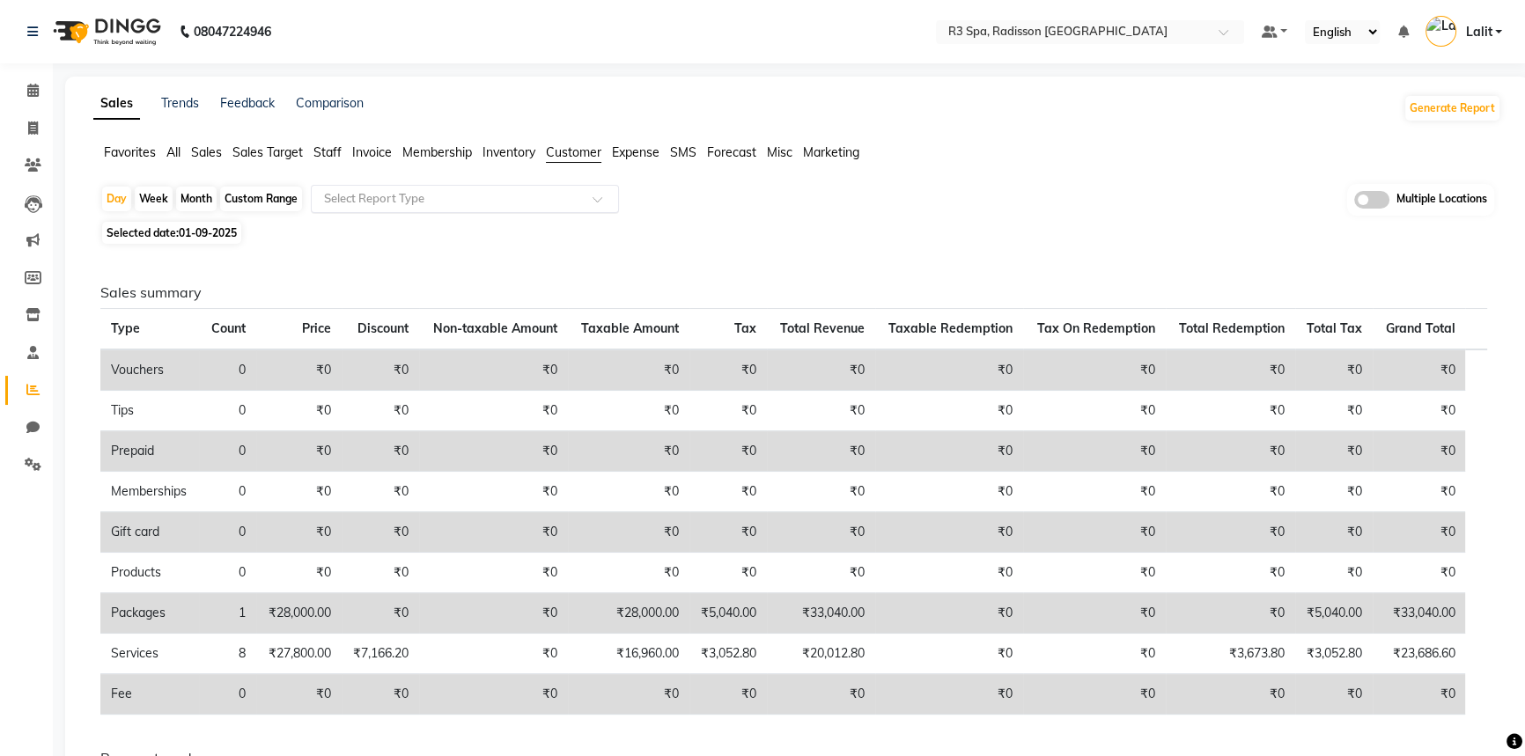
click at [433, 205] on input "text" at bounding box center [448, 199] width 254 height 18
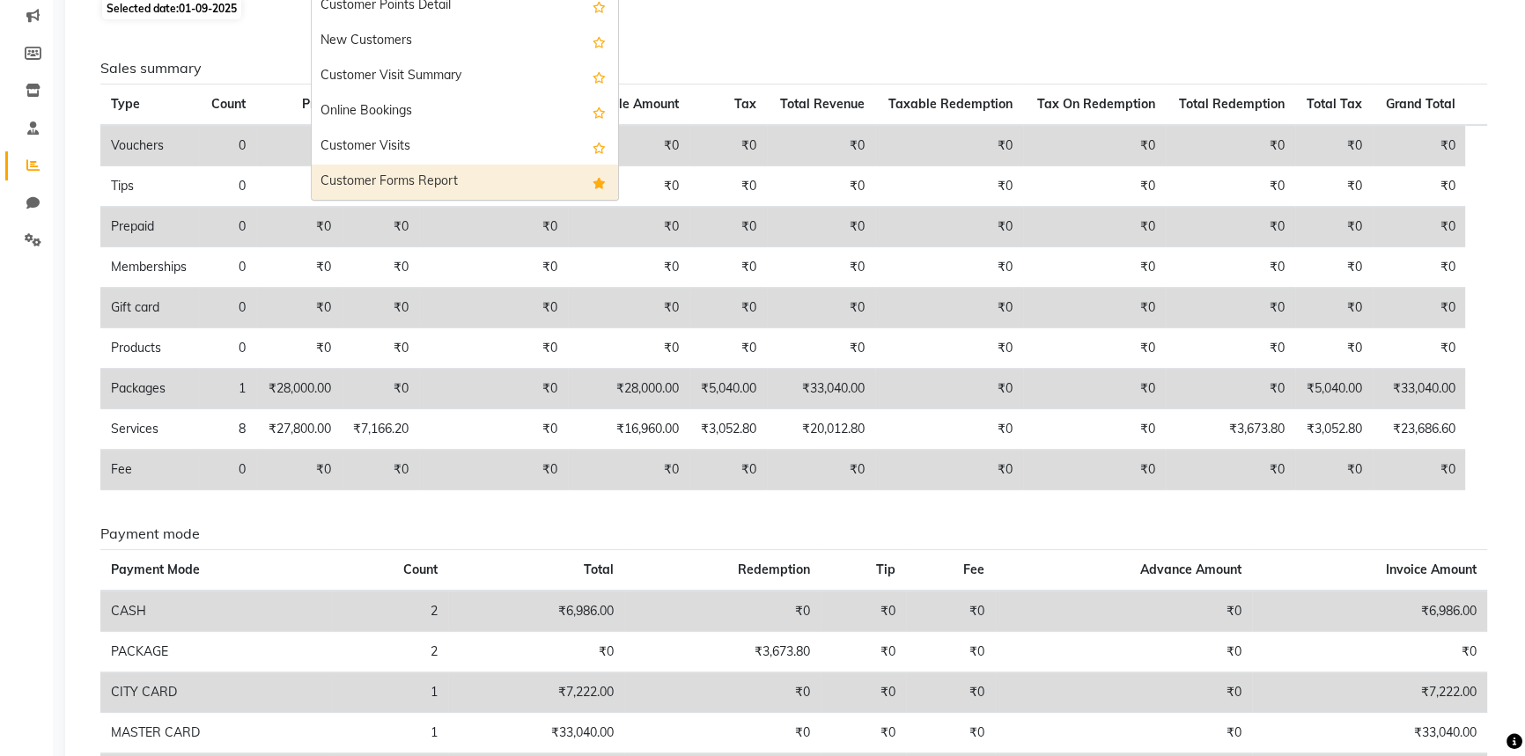
scroll to position [394, 0]
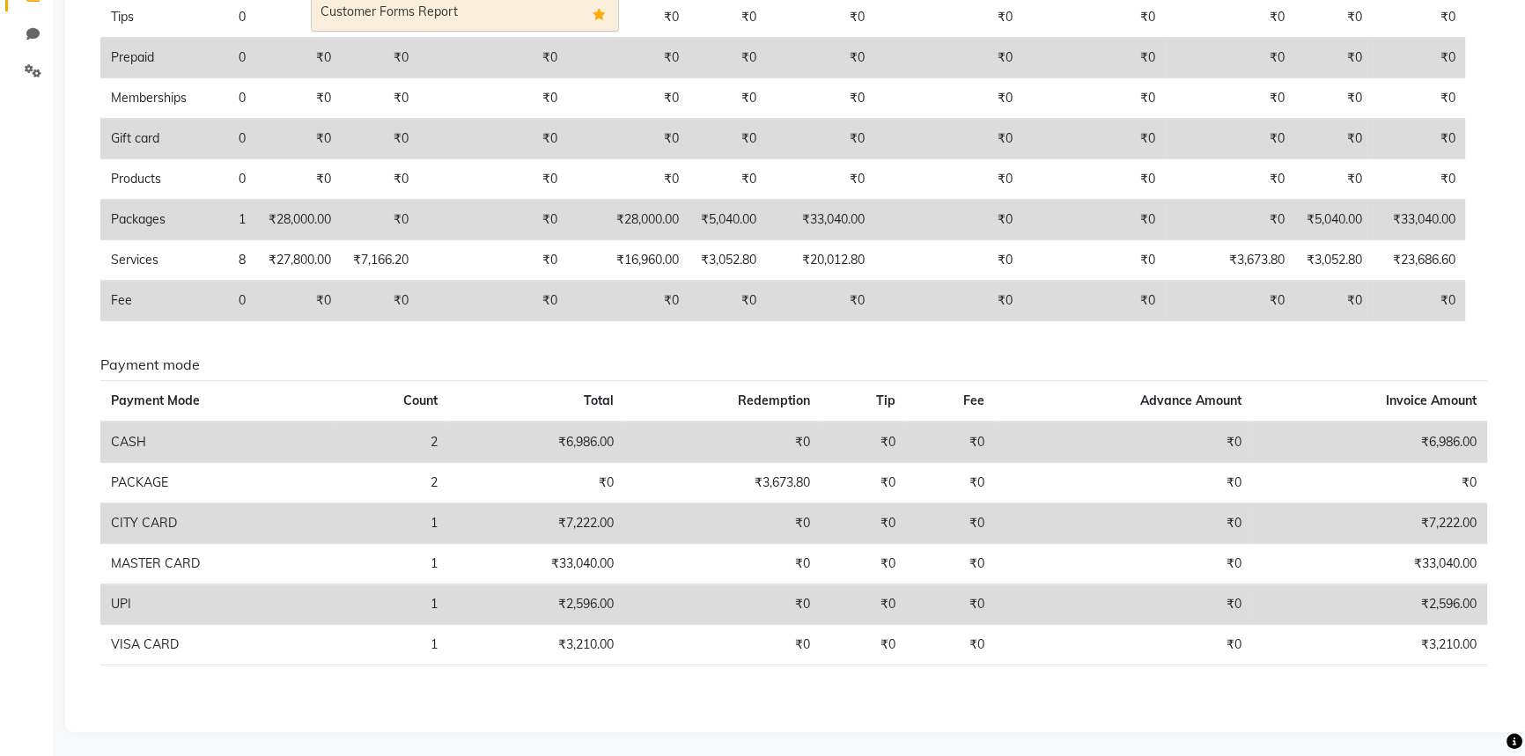
click at [432, 9] on div "Customer Forms Report" at bounding box center [465, 13] width 306 height 35
select select "full_report"
select select "csv"
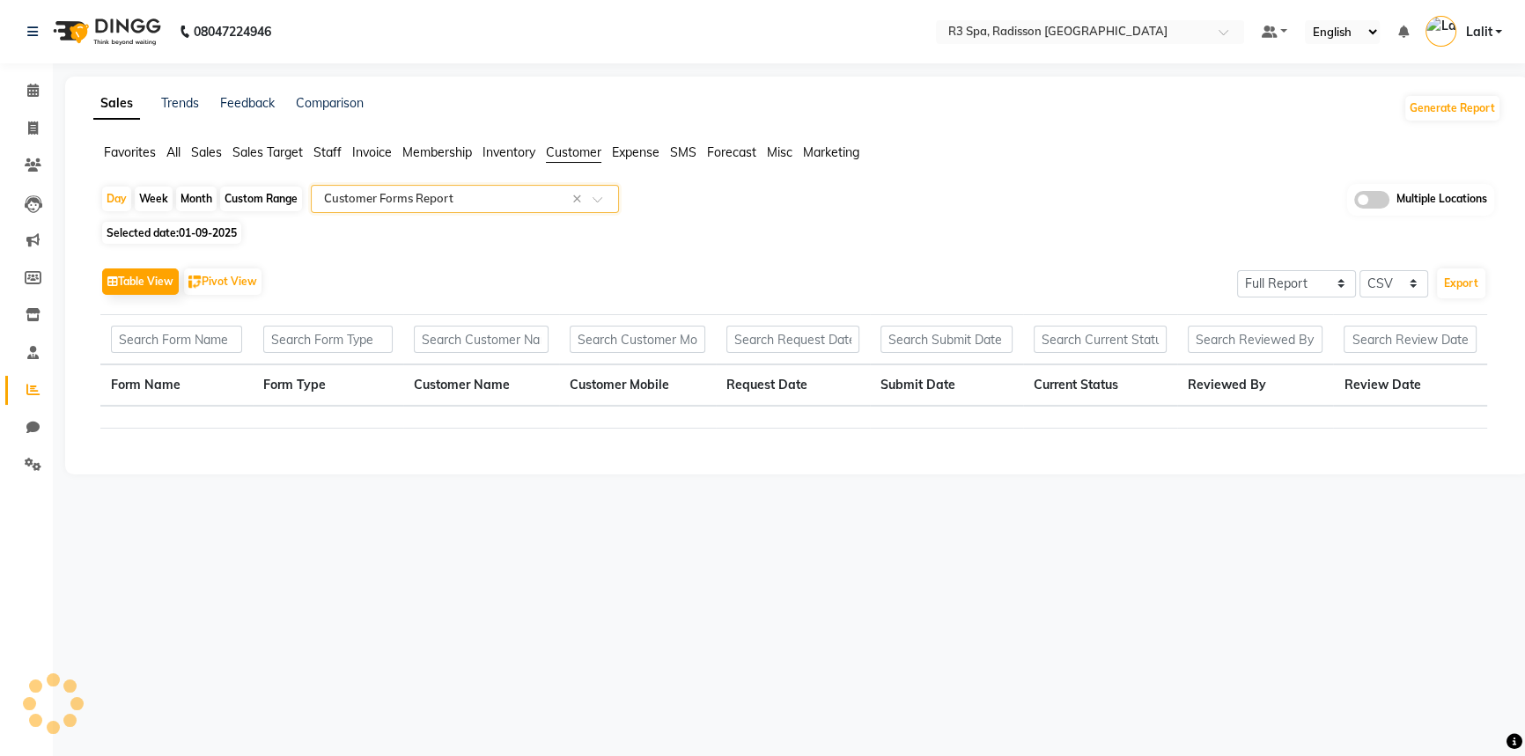
scroll to position [0, 0]
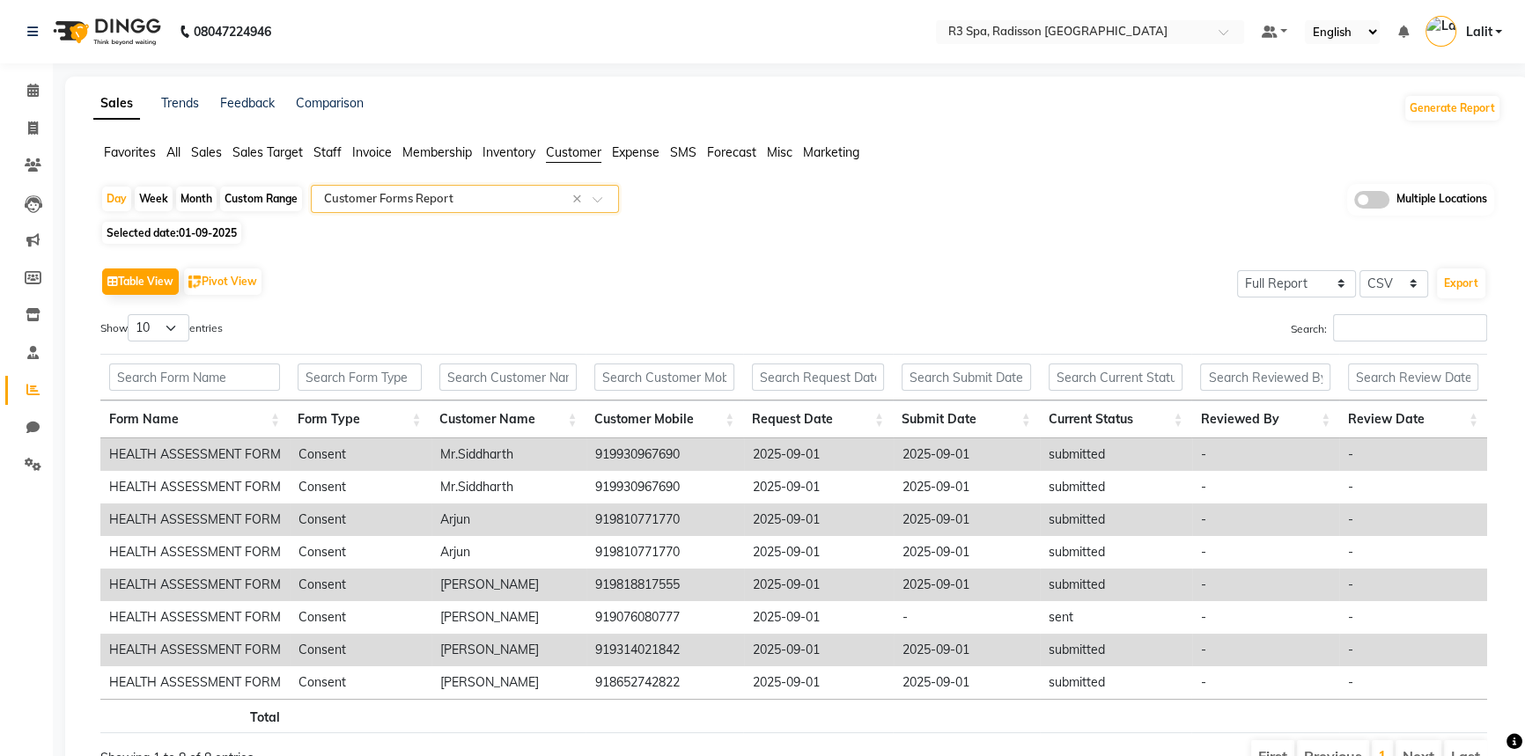
click at [217, 422] on th "Form Name" at bounding box center [194, 420] width 188 height 38
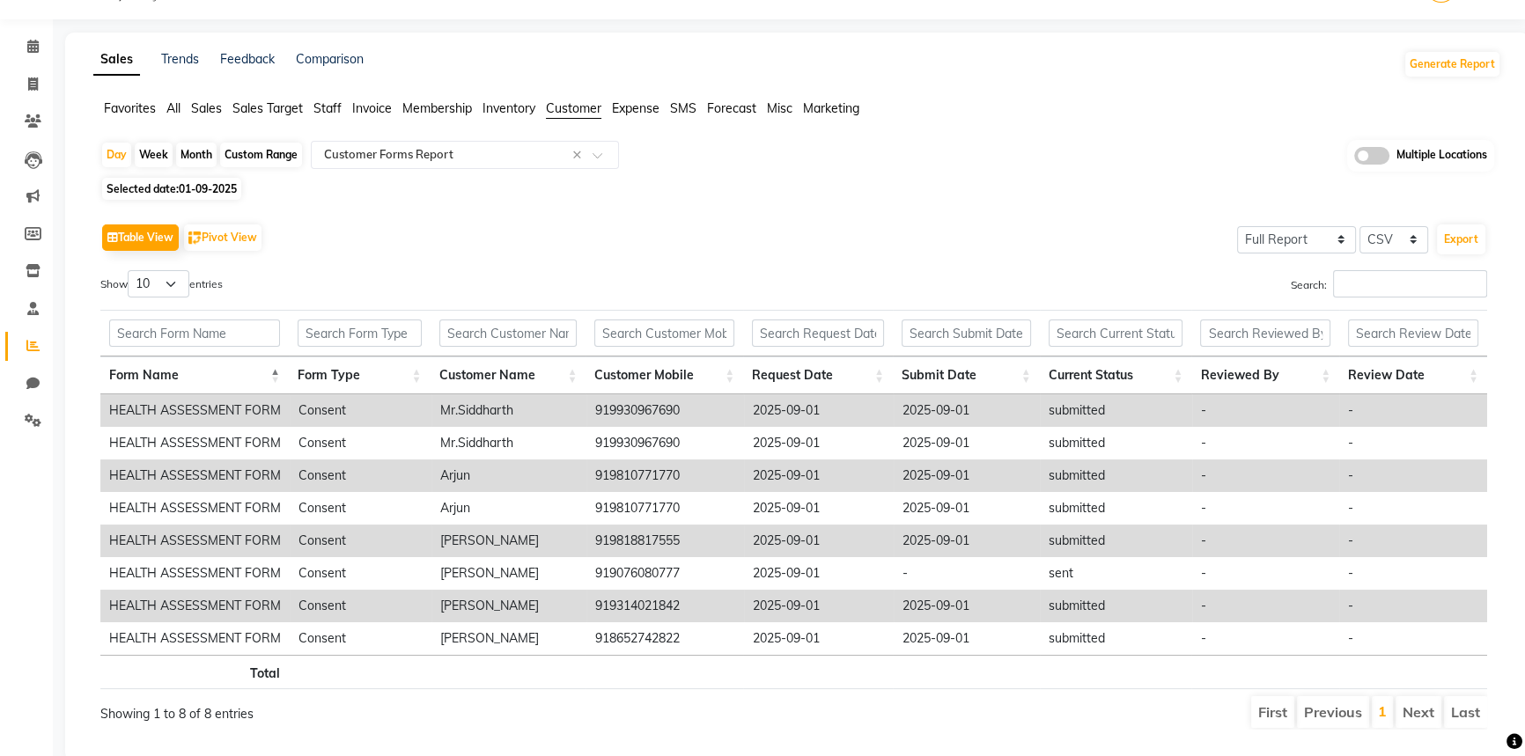
scroll to position [86, 0]
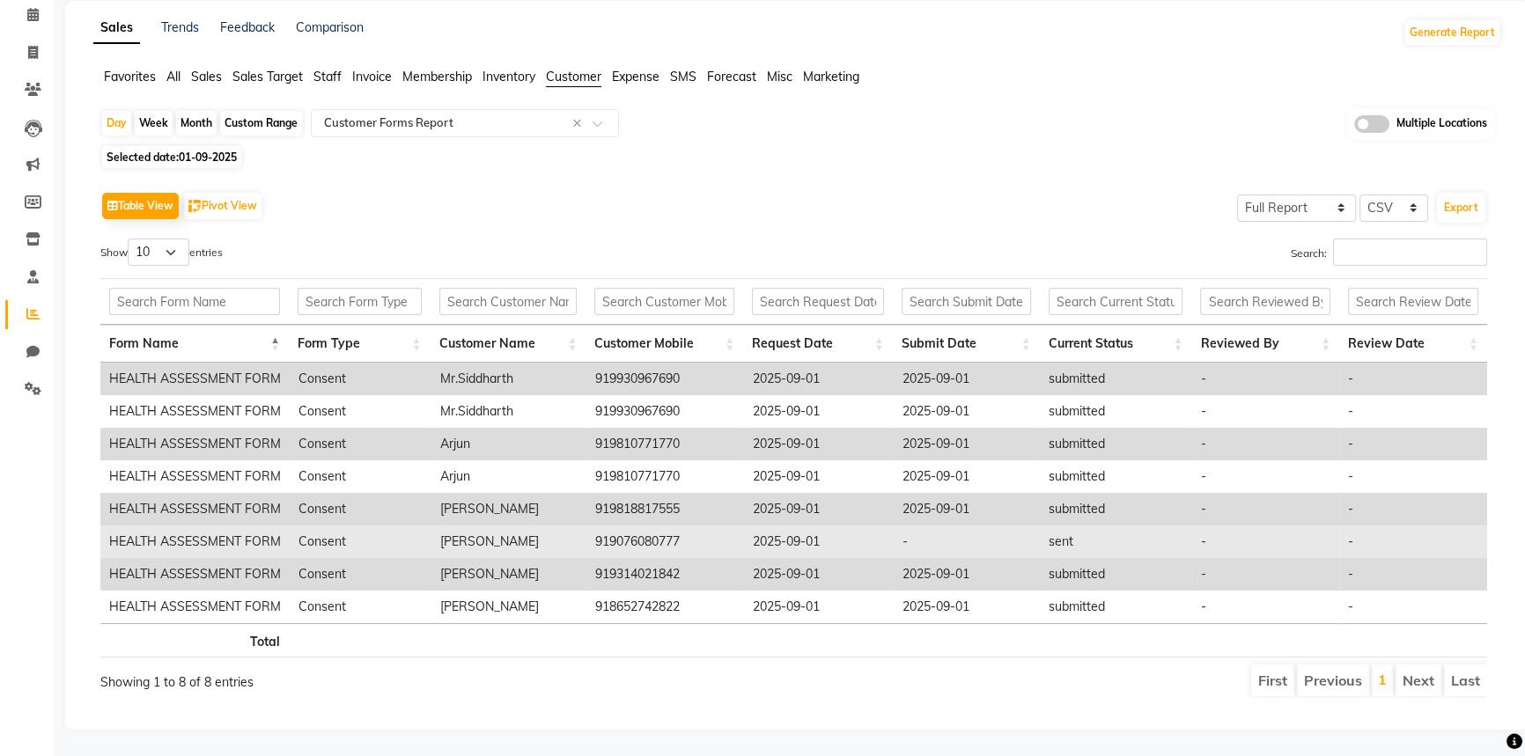
drag, startPoint x: 579, startPoint y: 532, endPoint x: 690, endPoint y: 528, distance: 110.2
click at [690, 528] on tr "HEALTH ASSESSMENT FORM Consent Mr.Sunil Mathew 919076080777 2025-09-01 - sent -…" at bounding box center [793, 542] width 1387 height 33
copy tr "919076080777"
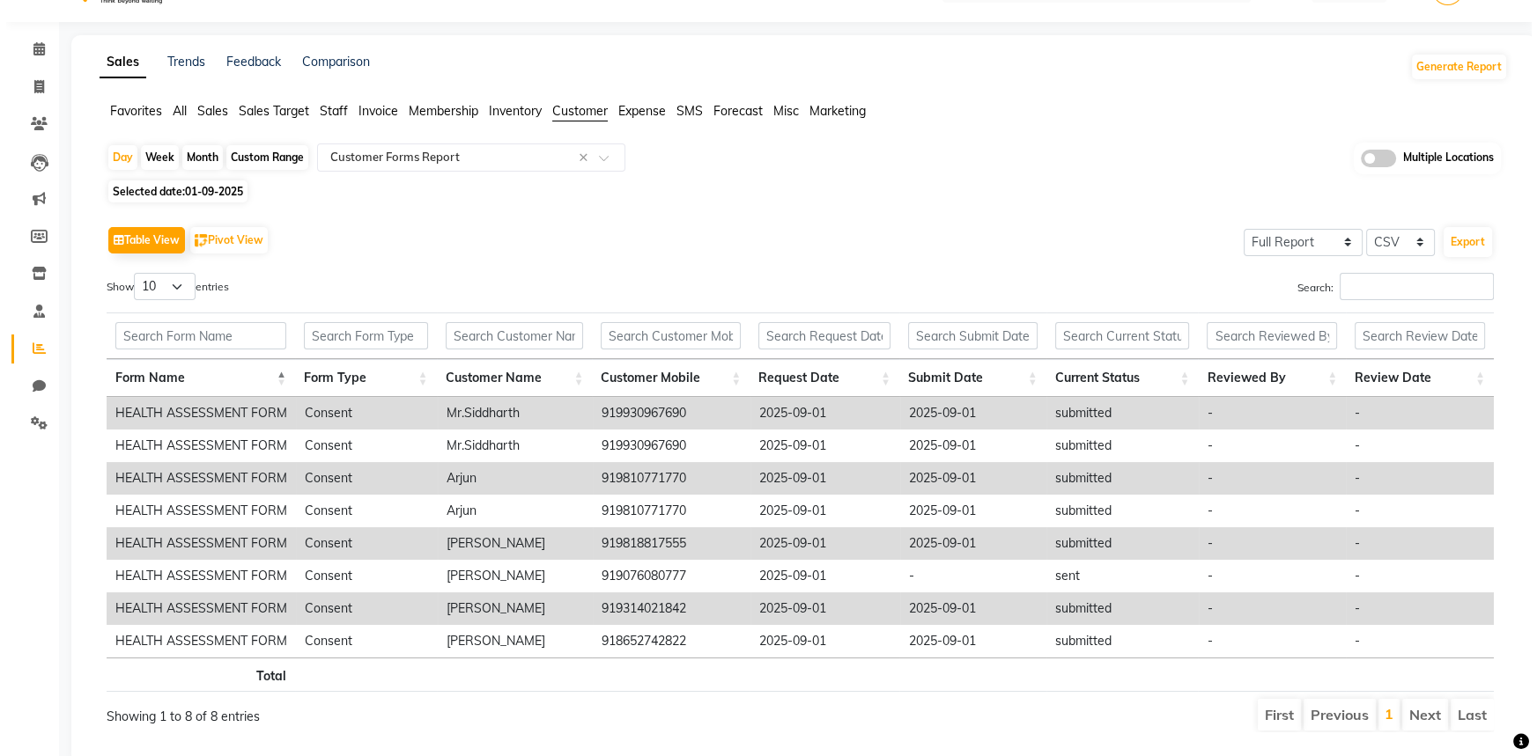
scroll to position [0, 0]
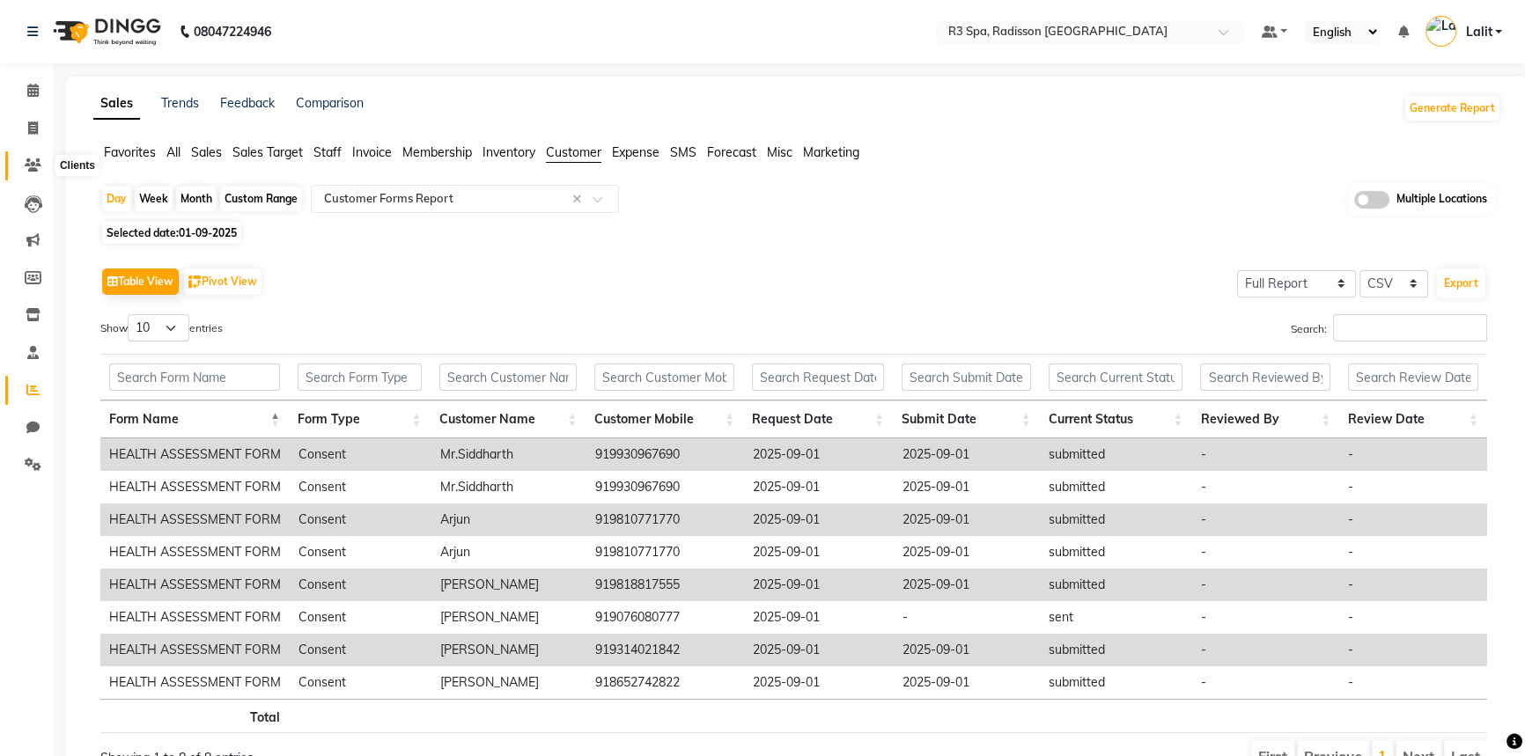
click at [39, 167] on icon at bounding box center [33, 165] width 17 height 13
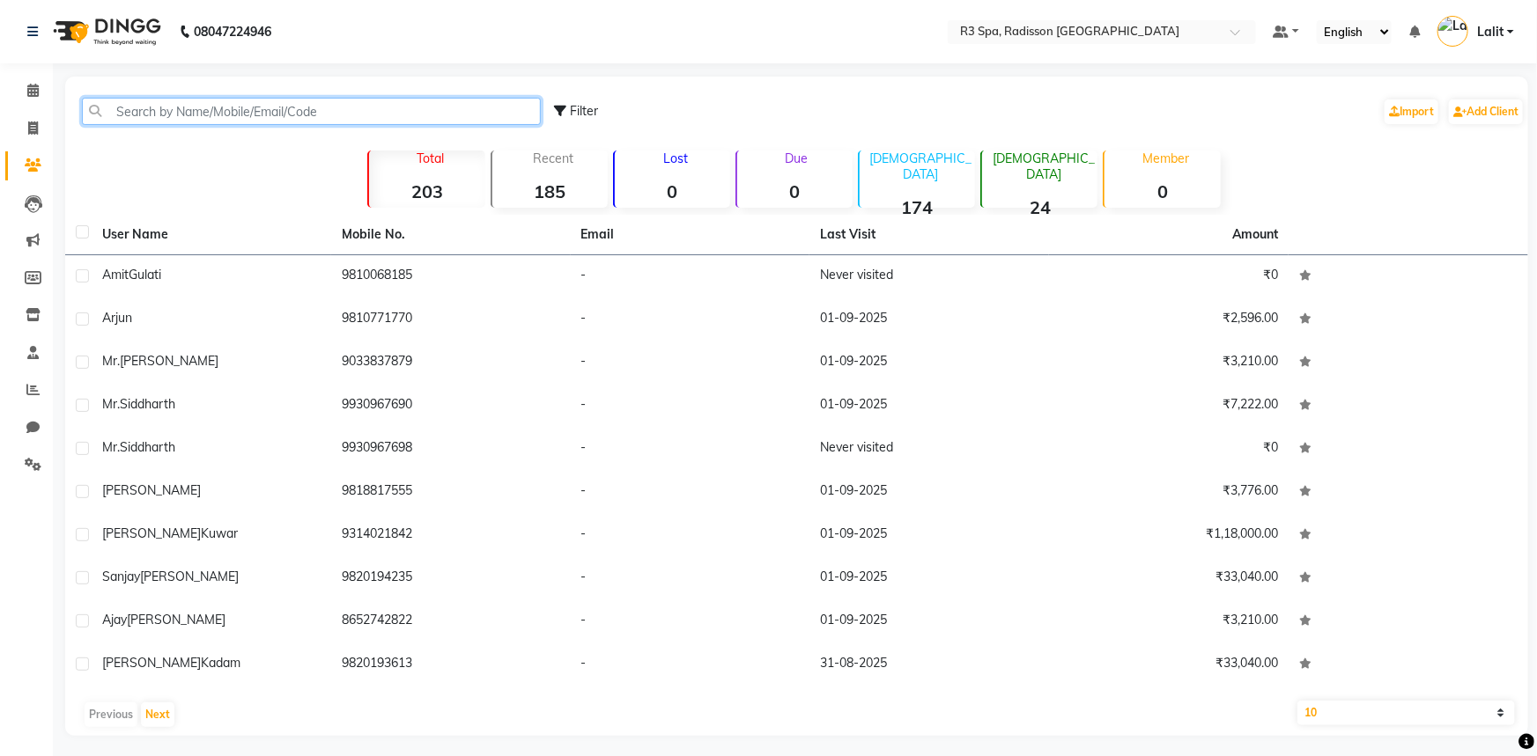
click at [237, 100] on input "text" at bounding box center [311, 111] width 459 height 27
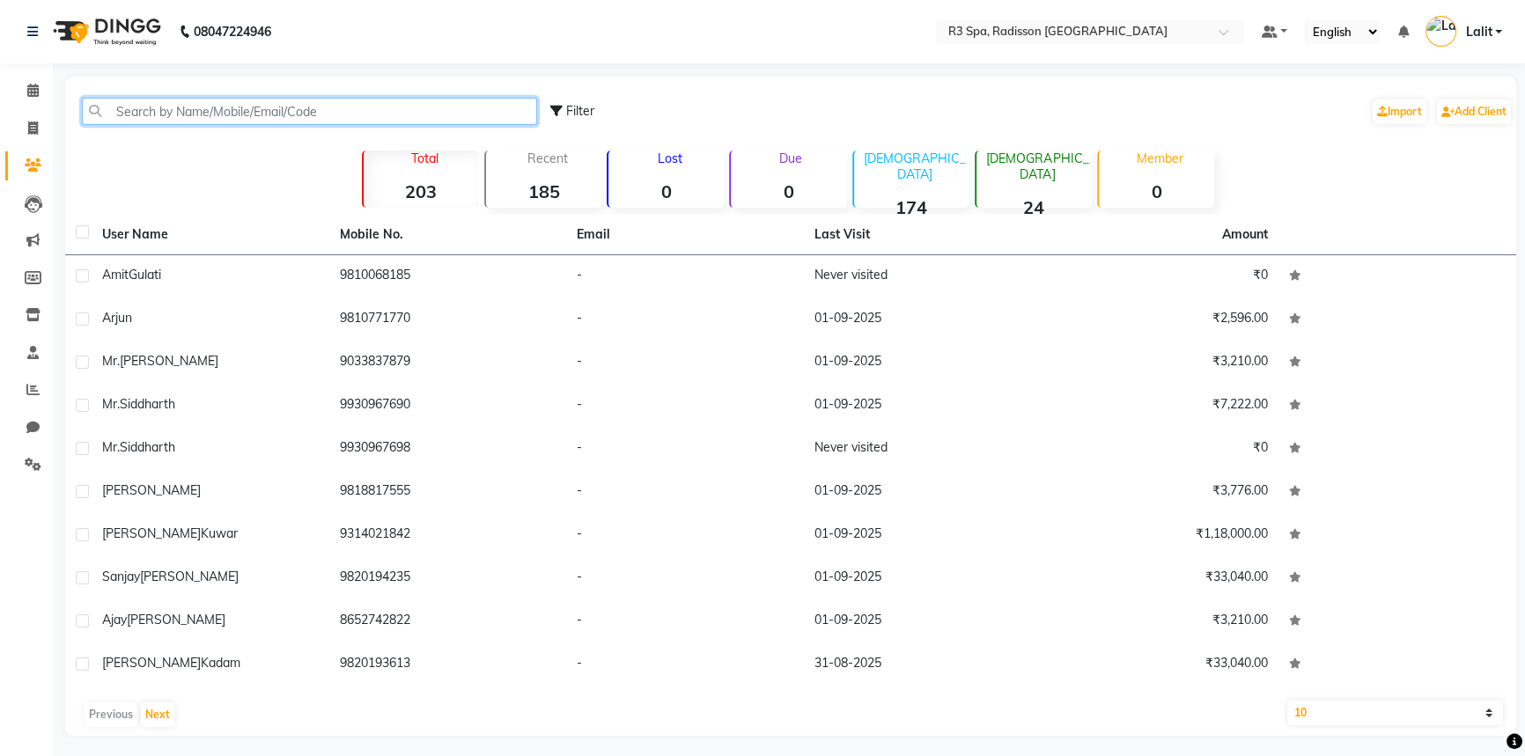
click at [234, 111] on input "text" at bounding box center [309, 111] width 455 height 27
paste input "919076080777"
drag, startPoint x: 136, startPoint y: 101, endPoint x: 176, endPoint y: 128, distance: 48.4
click at [137, 101] on input "919076080777" at bounding box center [309, 111] width 455 height 27
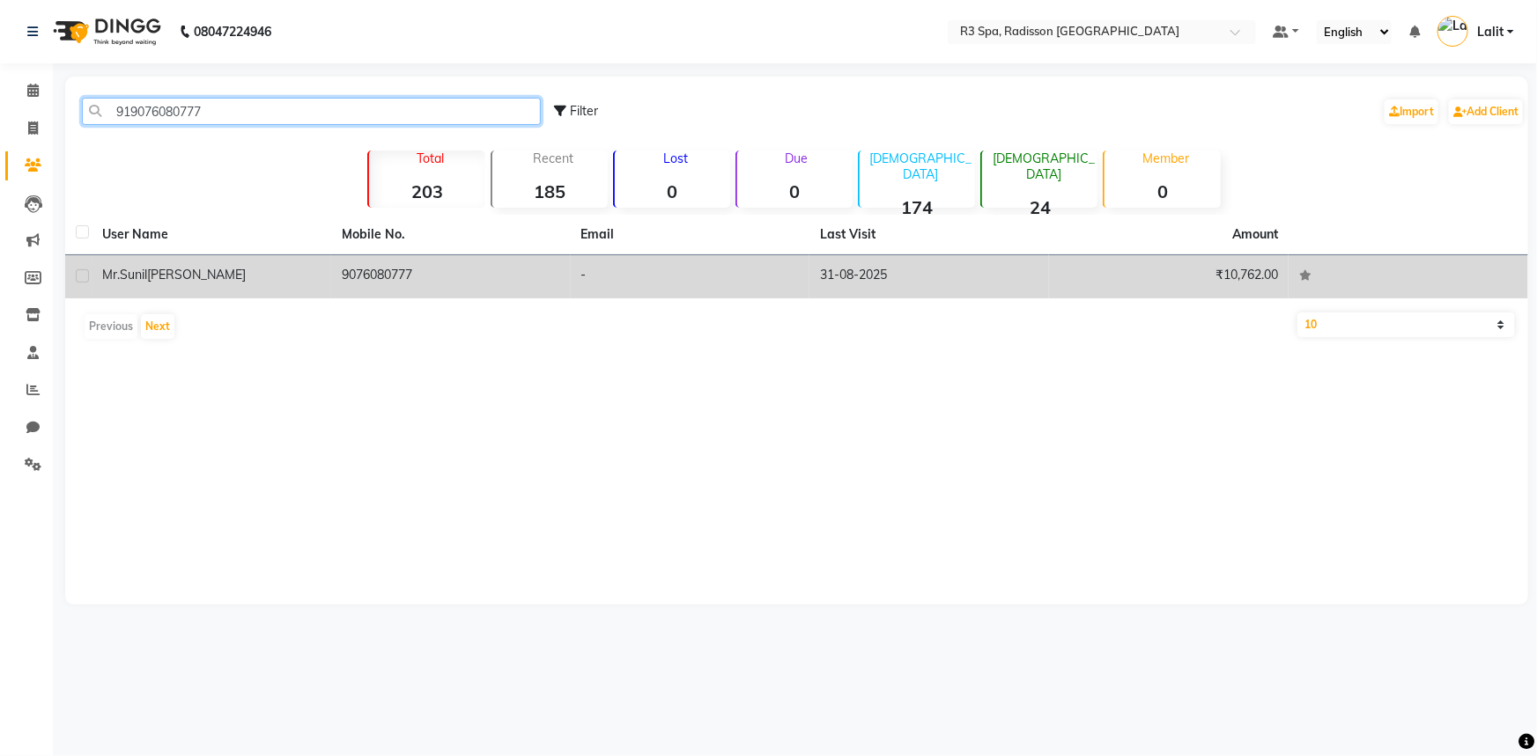
type input "919076080777"
click at [166, 282] on span "Mathew" at bounding box center [196, 275] width 99 height 16
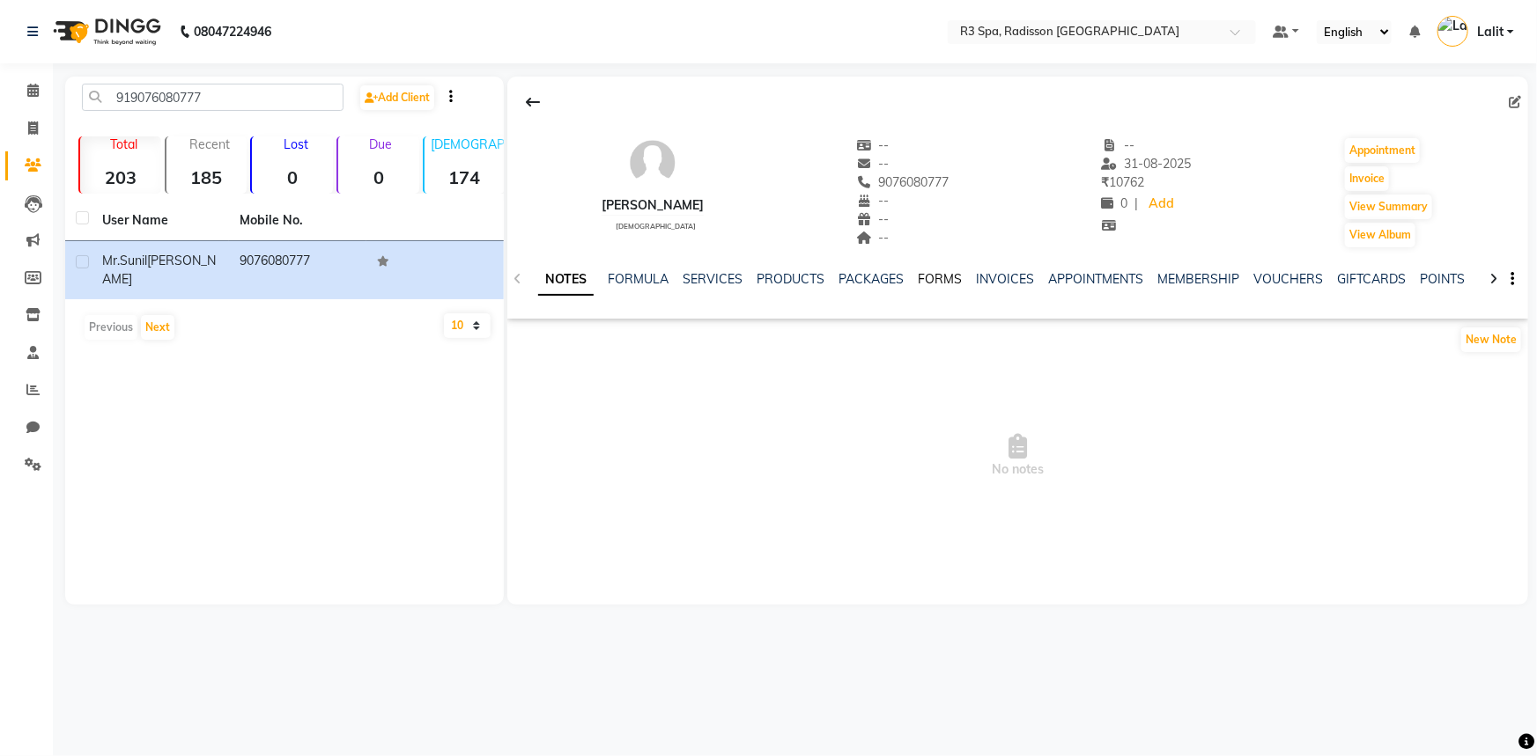
click at [923, 277] on link "FORMS" at bounding box center [940, 279] width 44 height 16
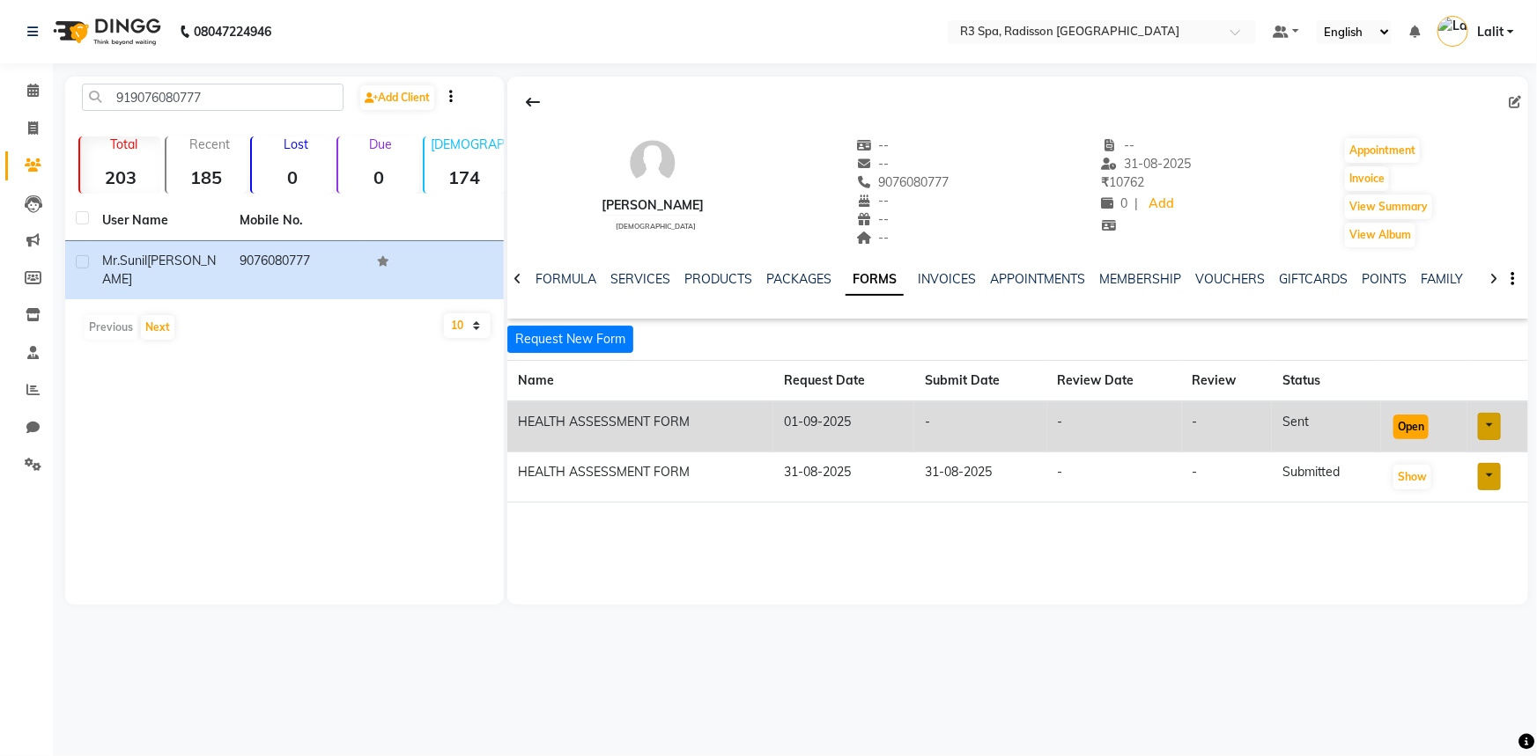
click at [1418, 434] on button "Open" at bounding box center [1410, 427] width 35 height 25
drag, startPoint x: 613, startPoint y: 200, endPoint x: 690, endPoint y: 203, distance: 76.7
click at [690, 203] on div "Mr.Sunil Mathew" at bounding box center [652, 205] width 102 height 18
click at [641, 199] on div "Mr.Sunil Mathew" at bounding box center [652, 205] width 102 height 18
click at [634, 201] on div "Mr.Sunil Mathew" at bounding box center [652, 205] width 102 height 18
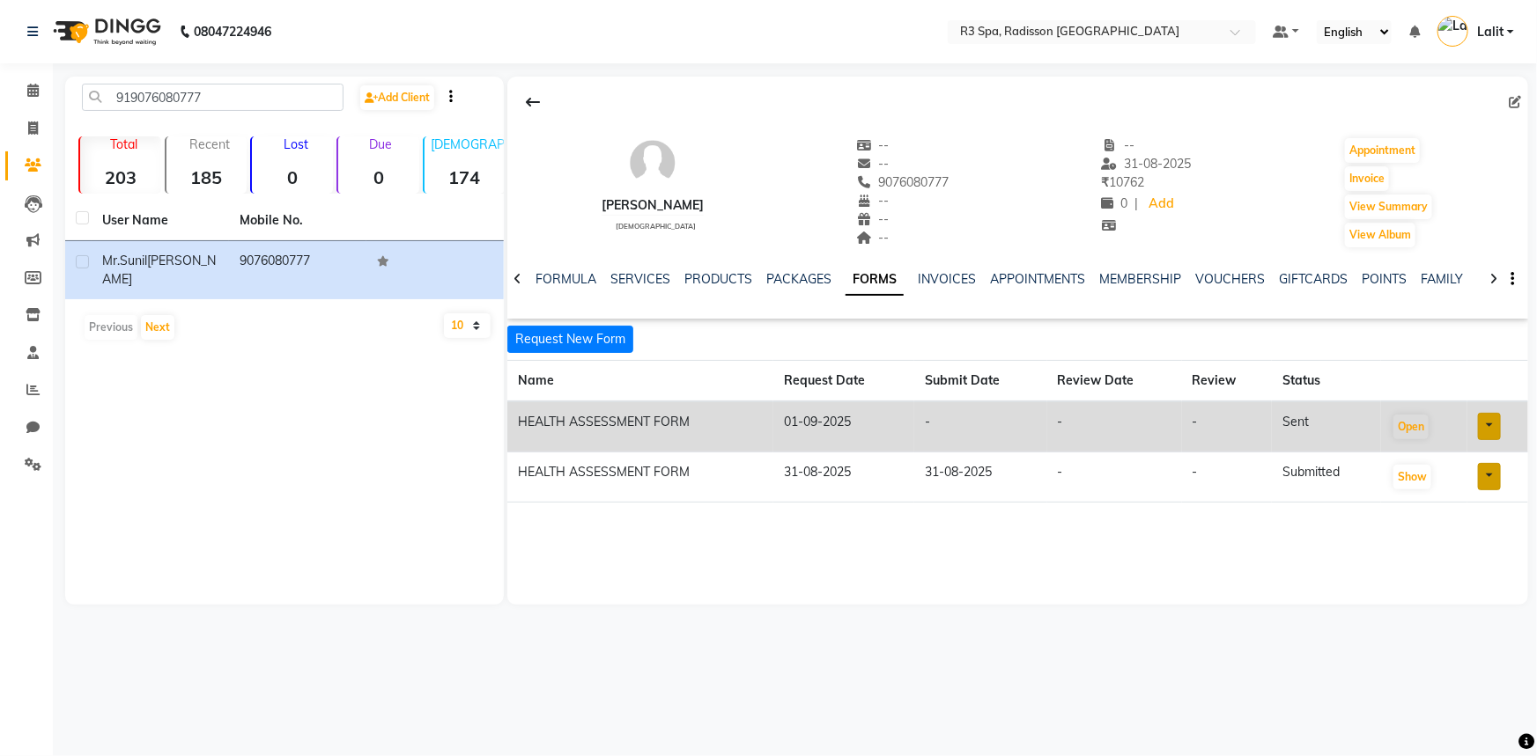
drag, startPoint x: 622, startPoint y: 202, endPoint x: 719, endPoint y: 202, distance: 97.8
click at [719, 202] on div "Mr.Sunil Mathew male -- -- 9076080777 -- -- -- -- 31-08-2025 ₹ 10762 0 | Add Ap…" at bounding box center [1017, 184] width 1021 height 130
copy div "Sunil Mathew"
drag, startPoint x: 895, startPoint y: 182, endPoint x: 967, endPoint y: 205, distance: 75.8
click at [949, 185] on span "9076080777" at bounding box center [902, 182] width 93 height 16
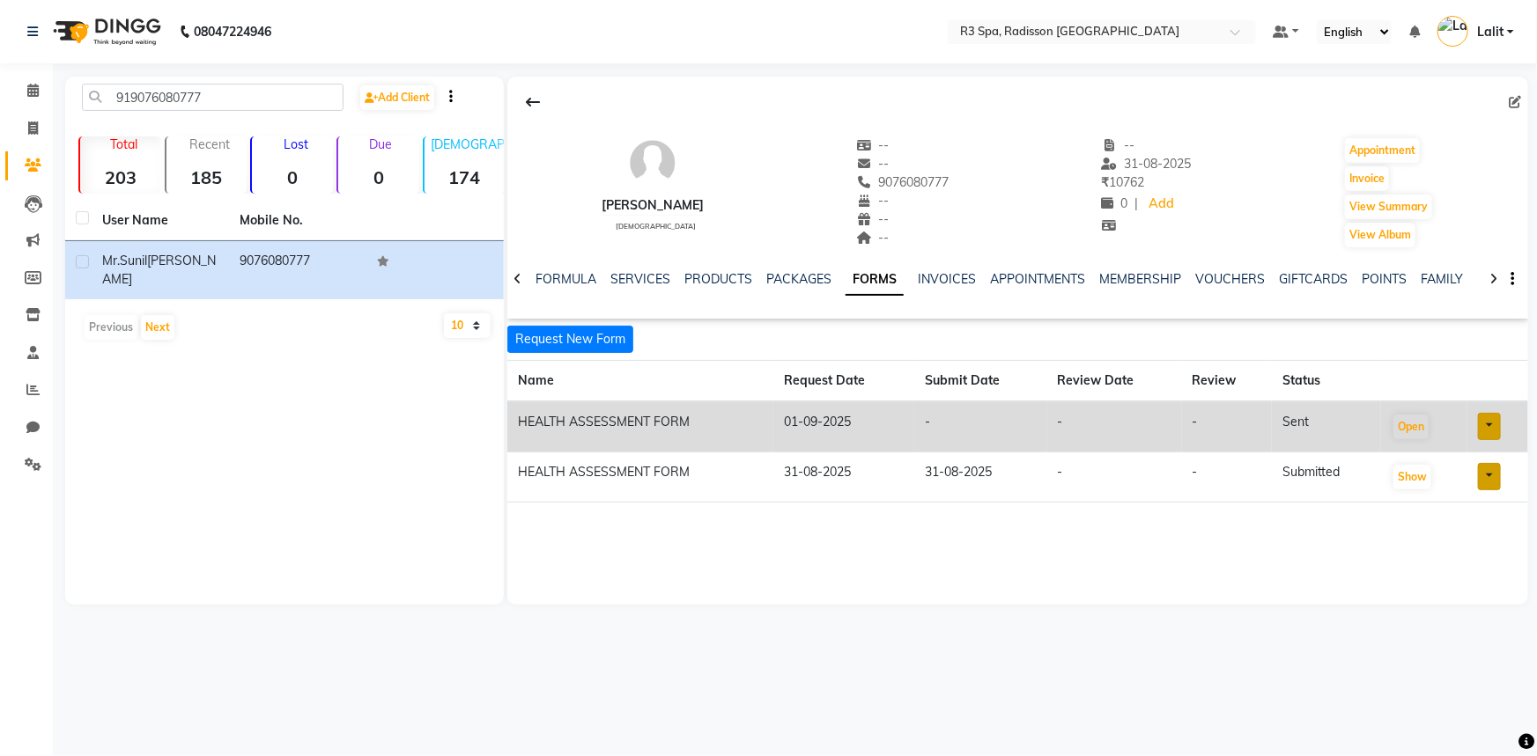
drag, startPoint x: 967, startPoint y: 205, endPoint x: 940, endPoint y: 188, distance: 32.5
click at [965, 205] on div "Mr.Sunil Mathew male -- -- 9076080777 Mobile No. -- -- -- -- 31-08-2025 ₹ 10762…" at bounding box center [1017, 184] width 1021 height 130
click at [940, 187] on span "9076080777" at bounding box center [902, 182] width 93 height 16
copy span "9076080777"
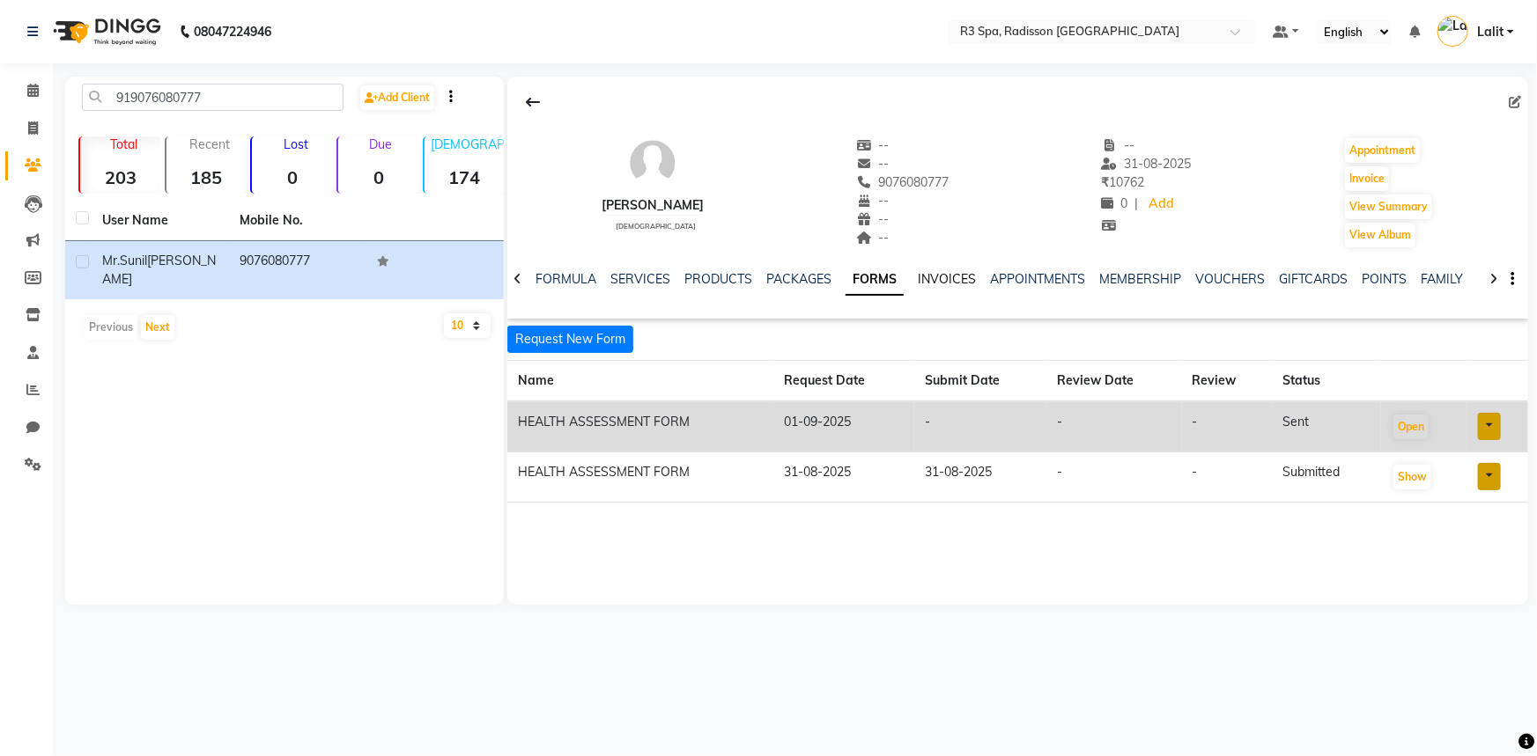
drag, startPoint x: 941, startPoint y: 276, endPoint x: 849, endPoint y: 284, distance: 92.9
click at [941, 276] on link "INVOICES" at bounding box center [947, 279] width 58 height 16
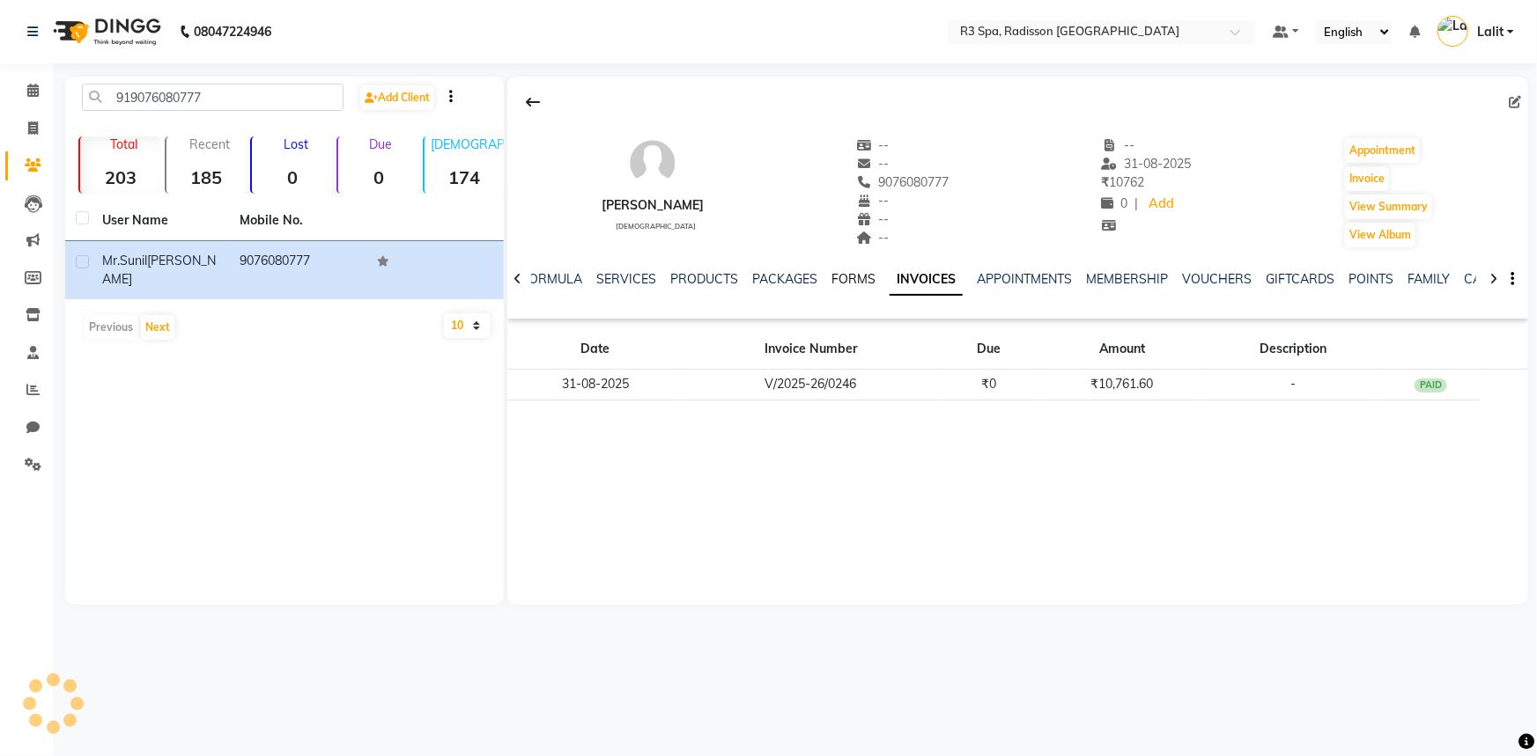
click at [849, 280] on link "FORMS" at bounding box center [853, 279] width 44 height 16
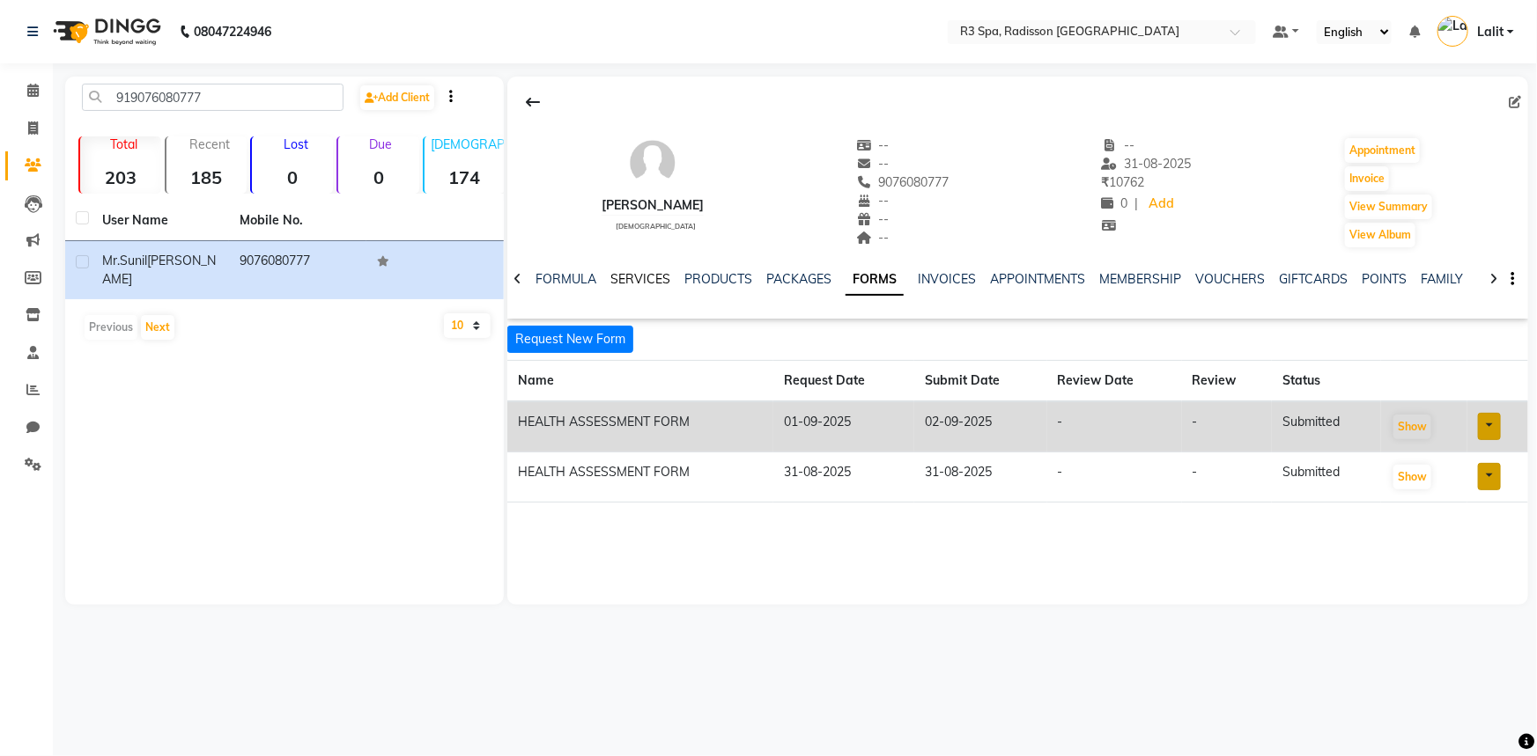
click at [629, 281] on link "SERVICES" at bounding box center [640, 279] width 60 height 16
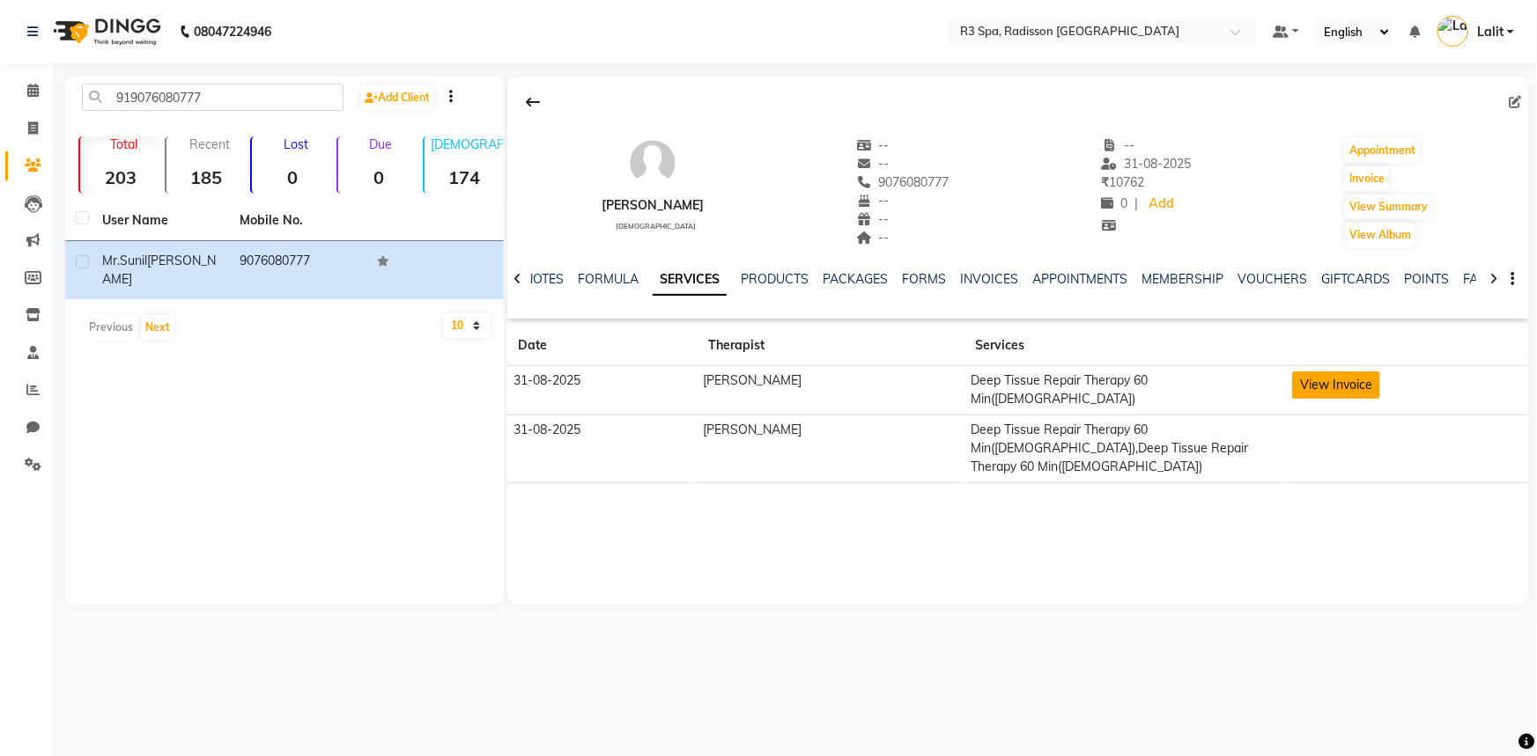
click at [1295, 389] on button "View Invoice" at bounding box center [1336, 385] width 88 height 27
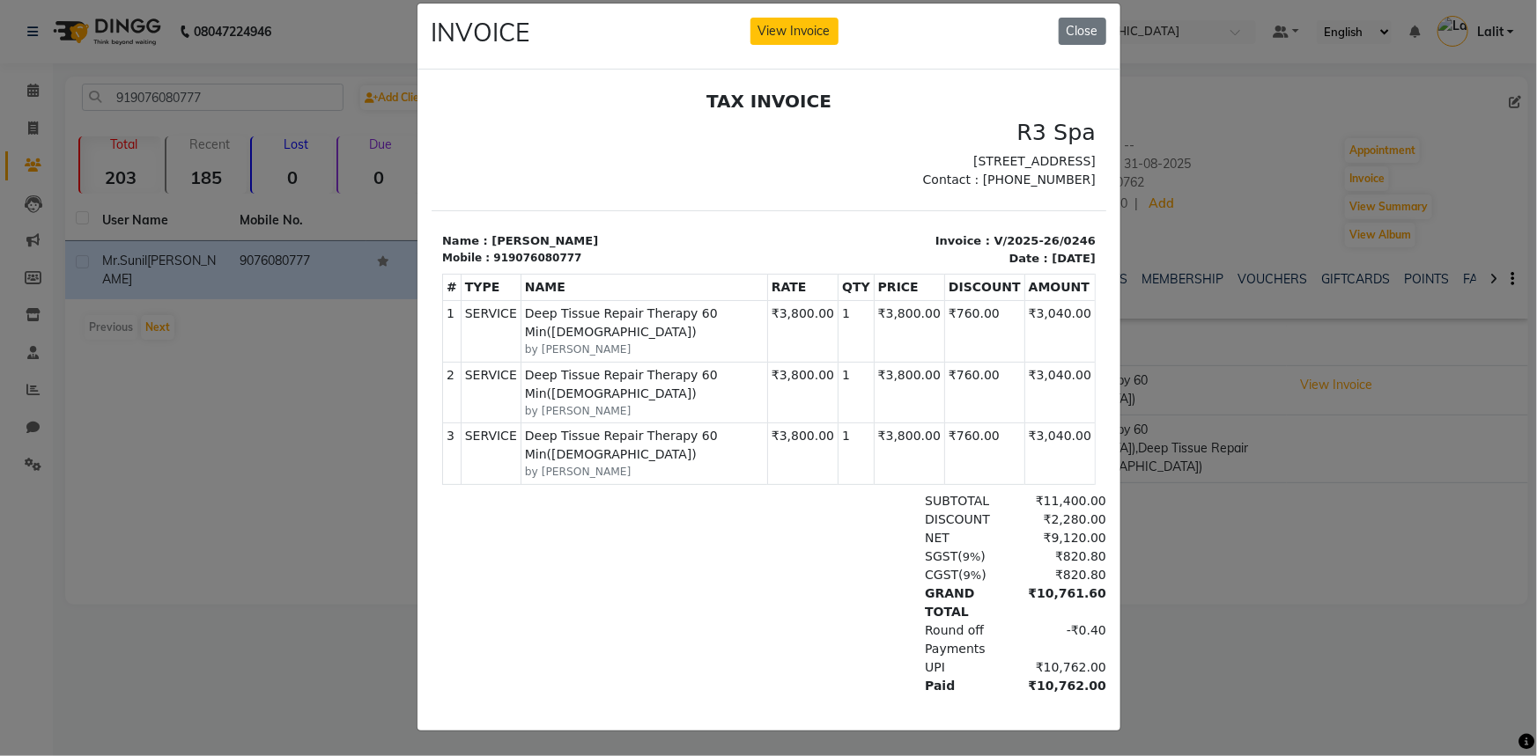
click at [1251, 553] on ngb-modal-window "INVOICE View Invoice Close" at bounding box center [768, 378] width 1537 height 756
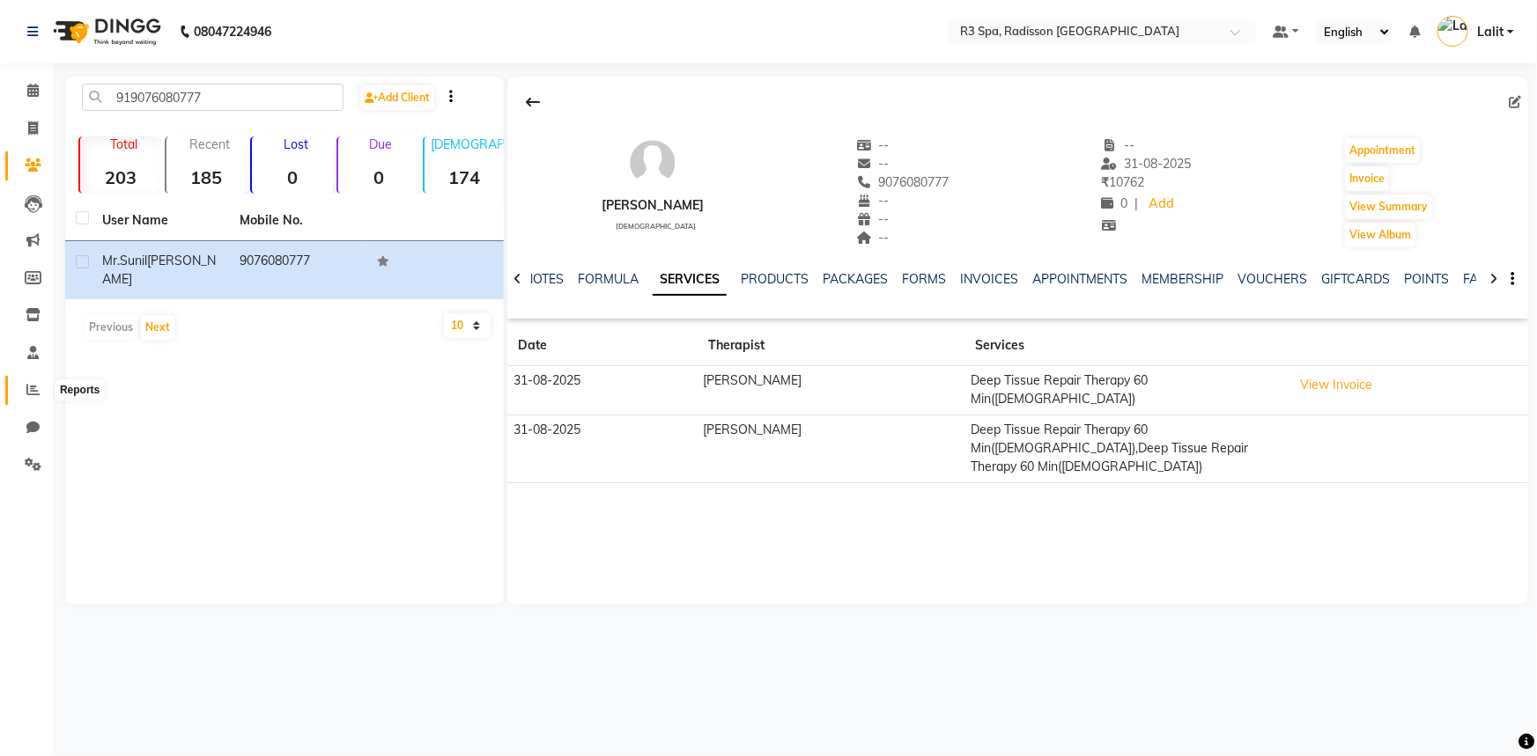
click at [33, 394] on icon at bounding box center [32, 389] width 13 height 13
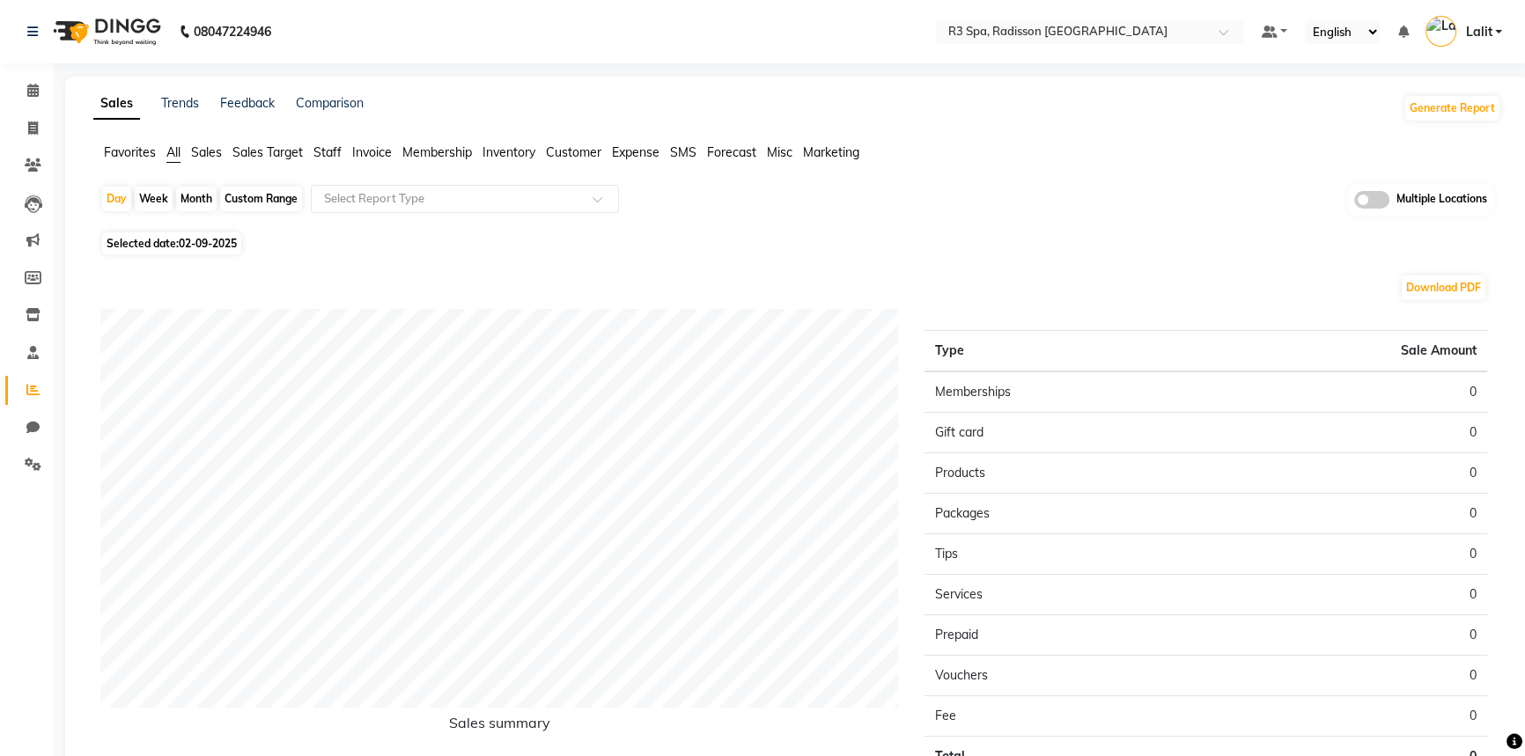
click at [185, 246] on span "02-09-2025" at bounding box center [208, 243] width 58 height 13
select select "9"
select select "2025"
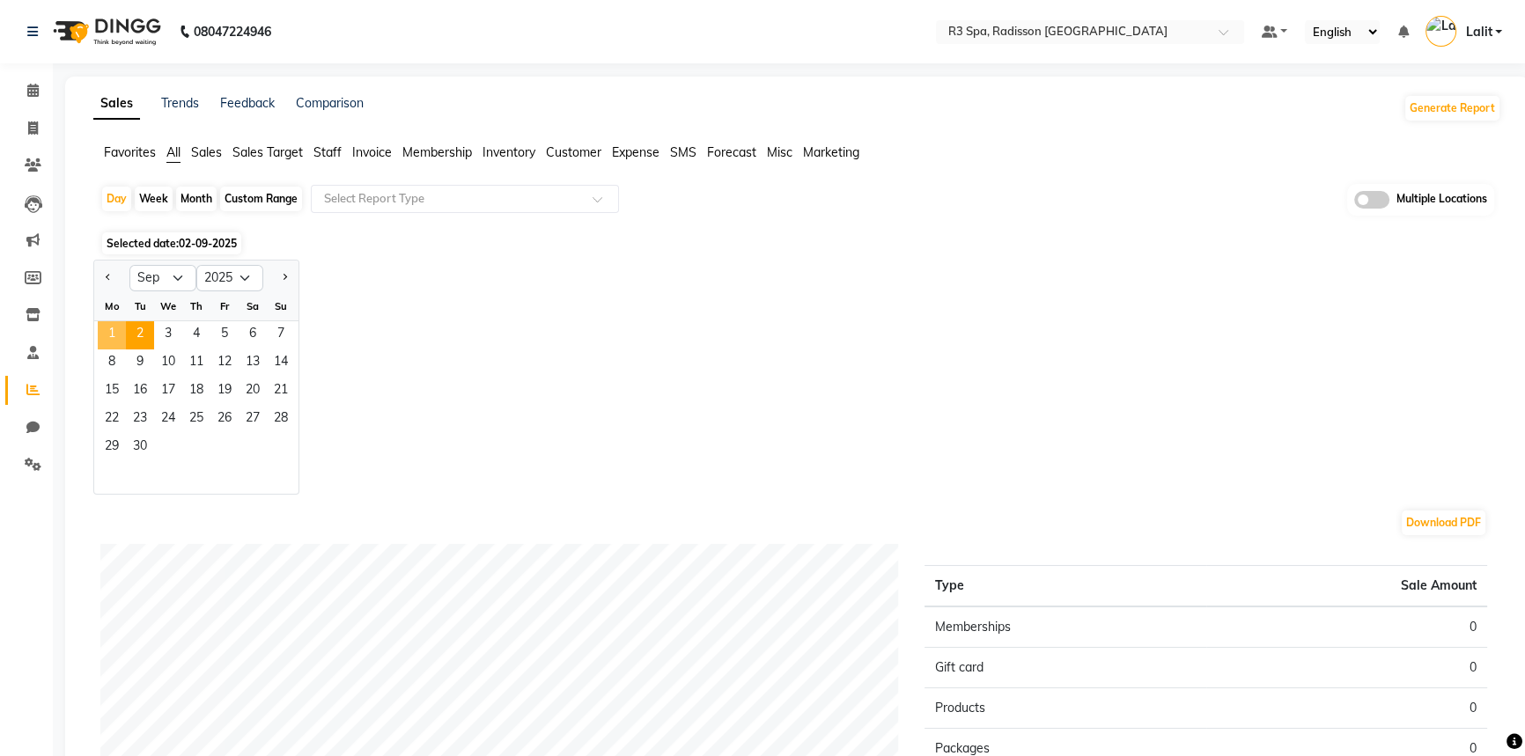
click at [100, 327] on span "1" at bounding box center [112, 335] width 28 height 28
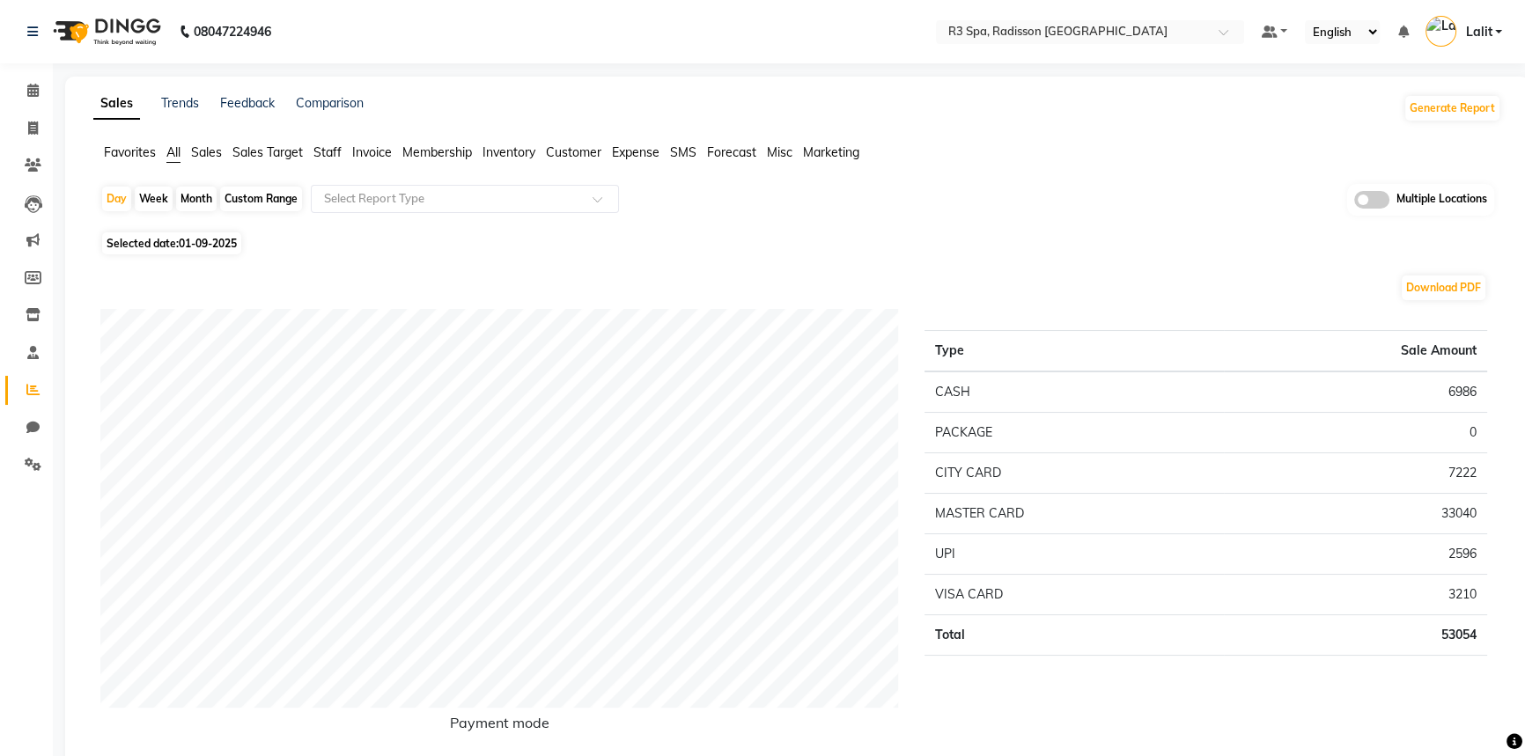
click at [568, 151] on span "Customer" at bounding box center [573, 152] width 55 height 16
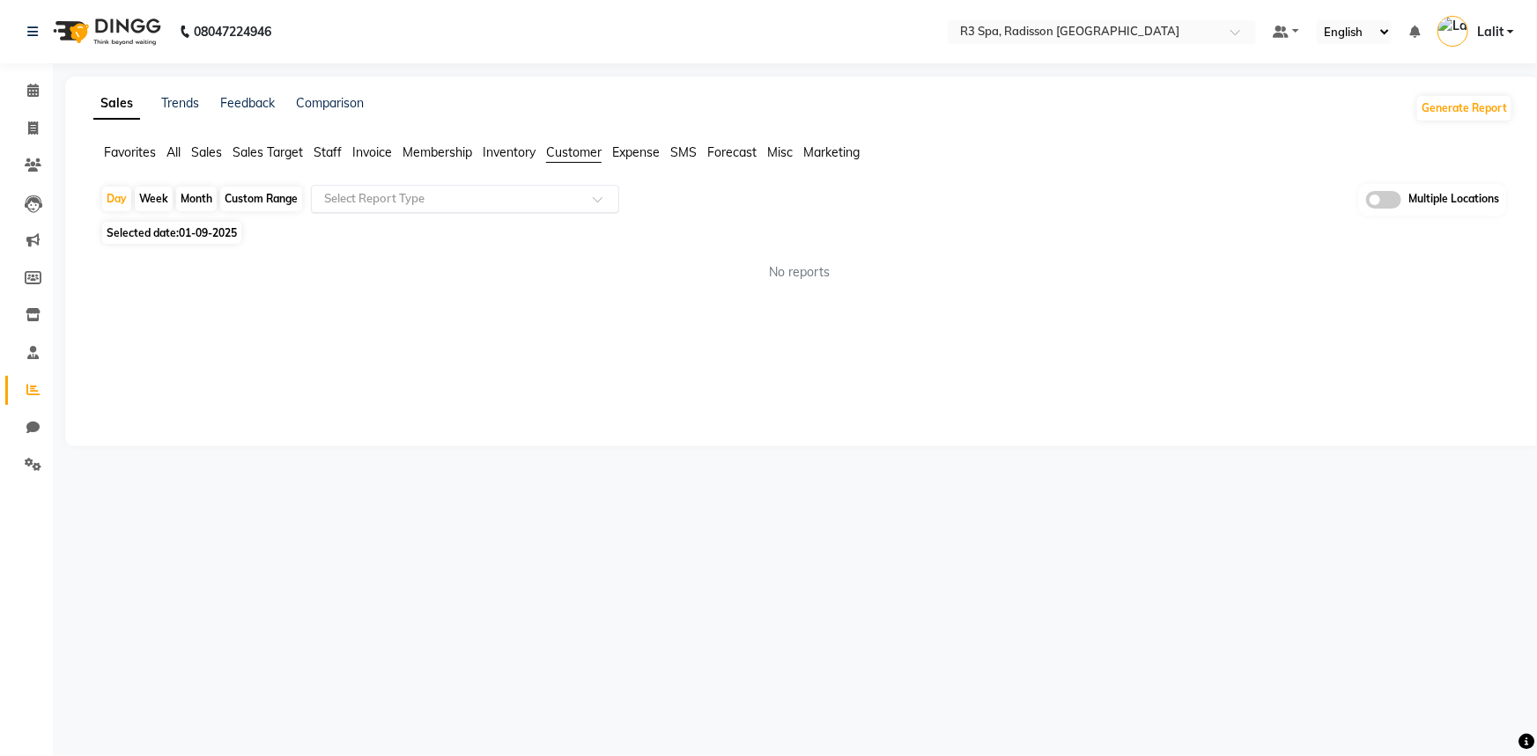
drag, startPoint x: 564, startPoint y: 174, endPoint x: 507, endPoint y: 210, distance: 66.5
click at [552, 195] on input "text" at bounding box center [448, 199] width 254 height 18
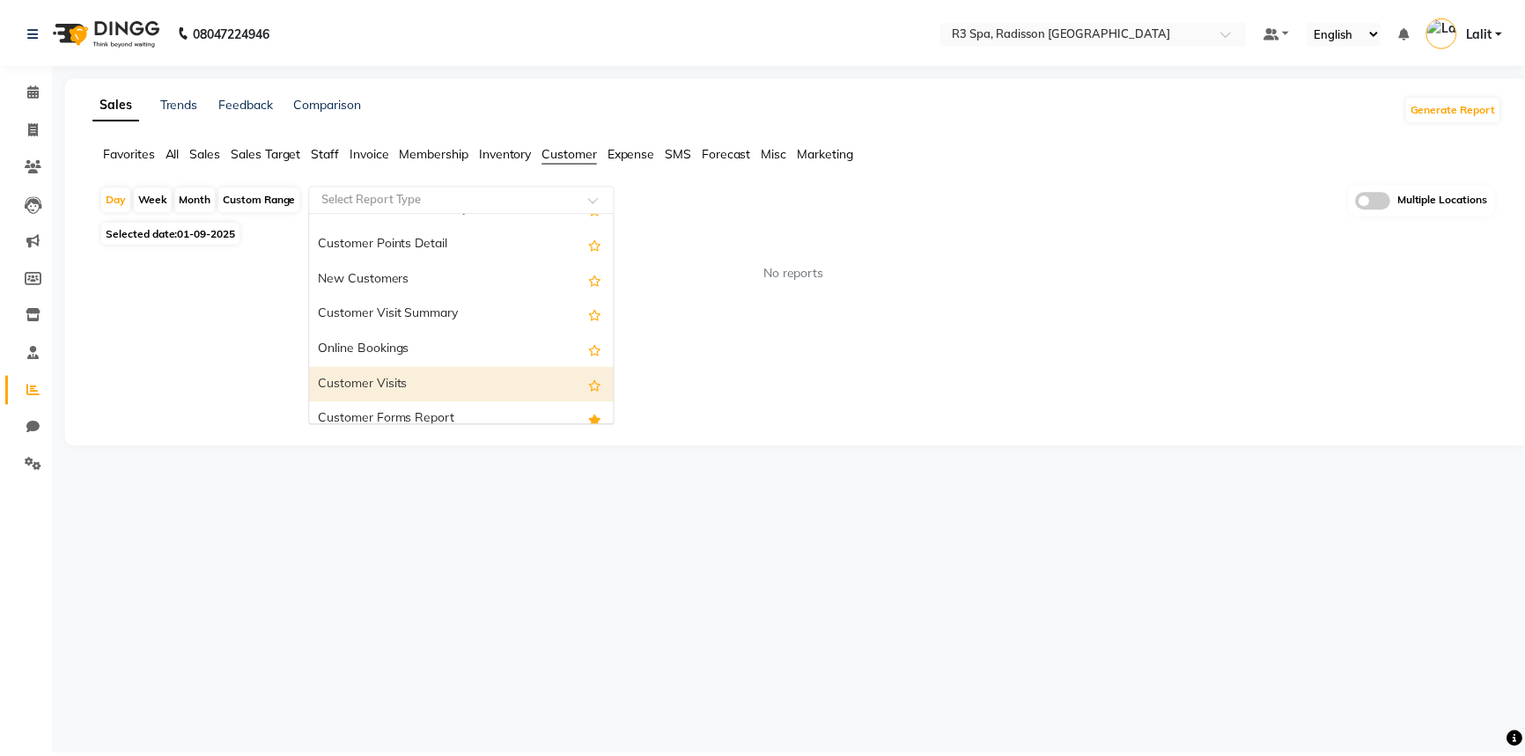
scroll to position [282, 0]
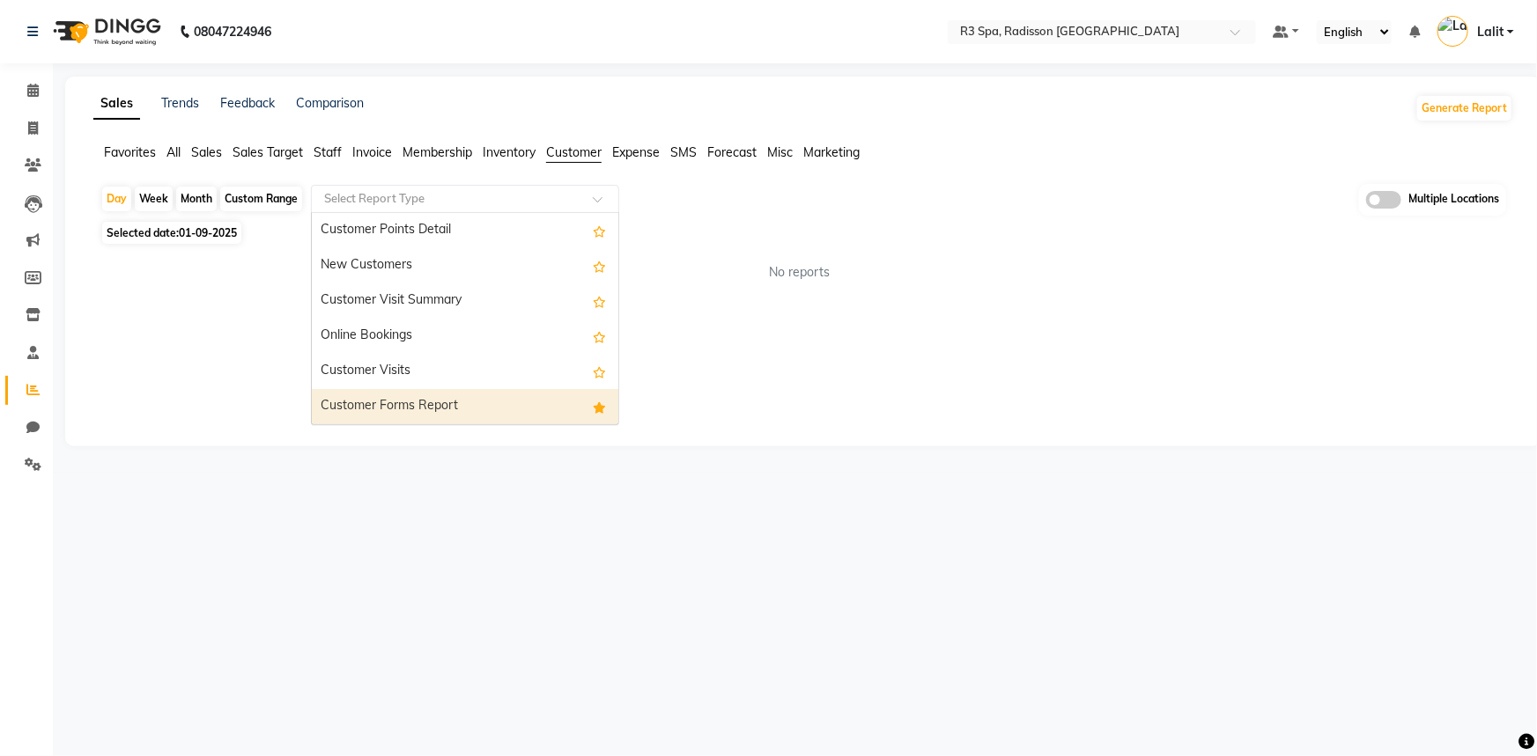
click at [417, 395] on div "Customer Forms Report" at bounding box center [465, 406] width 306 height 35
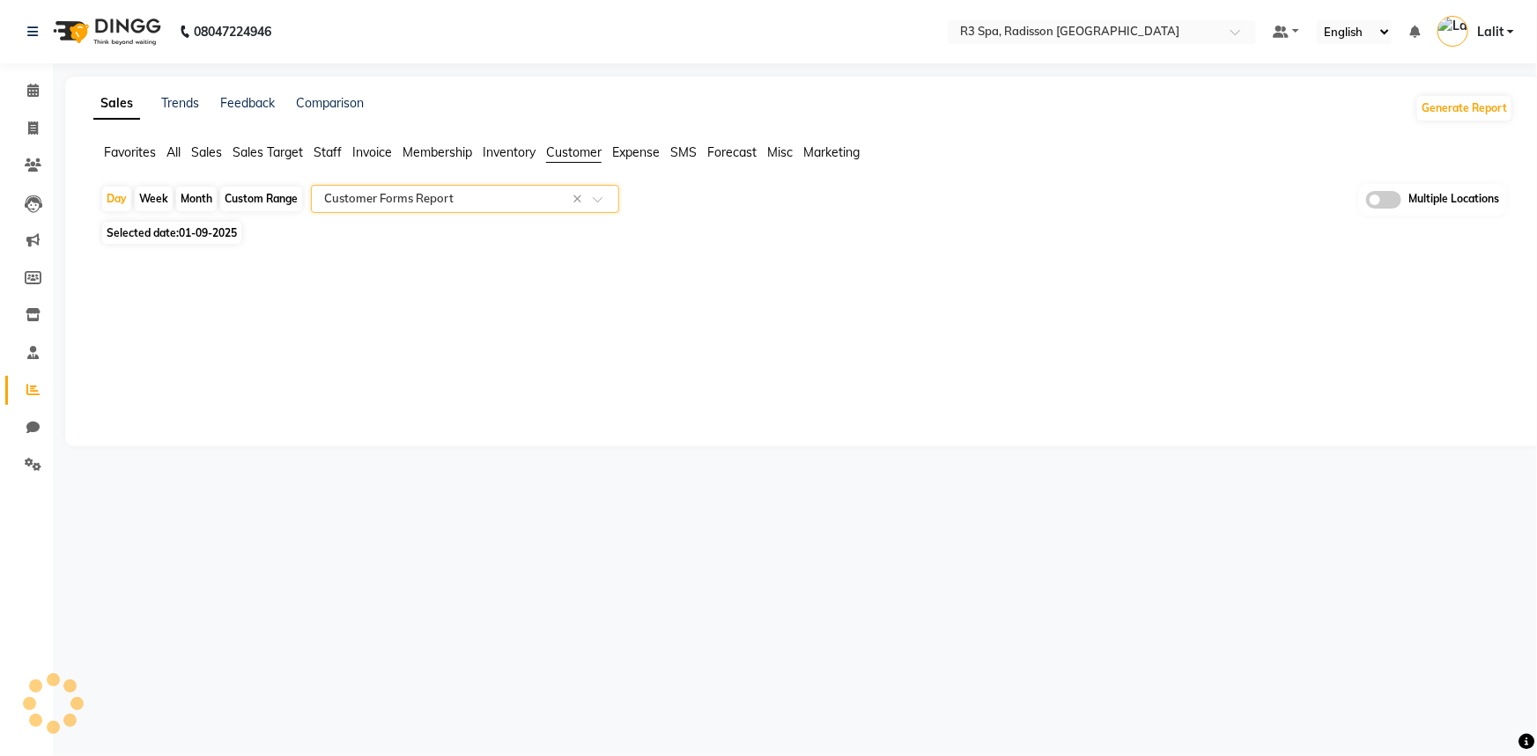
select select "full_report"
select select "csv"
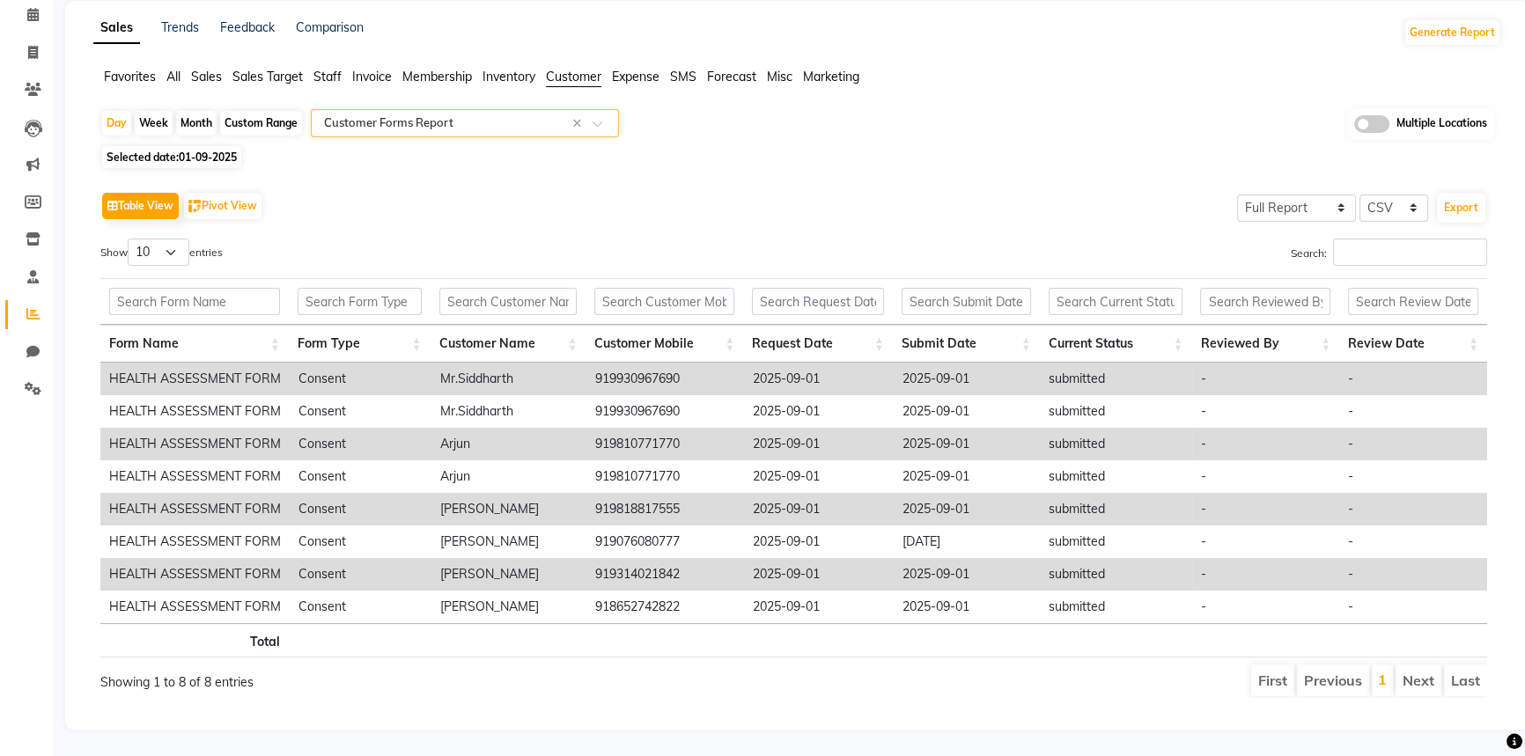
scroll to position [86, 0]
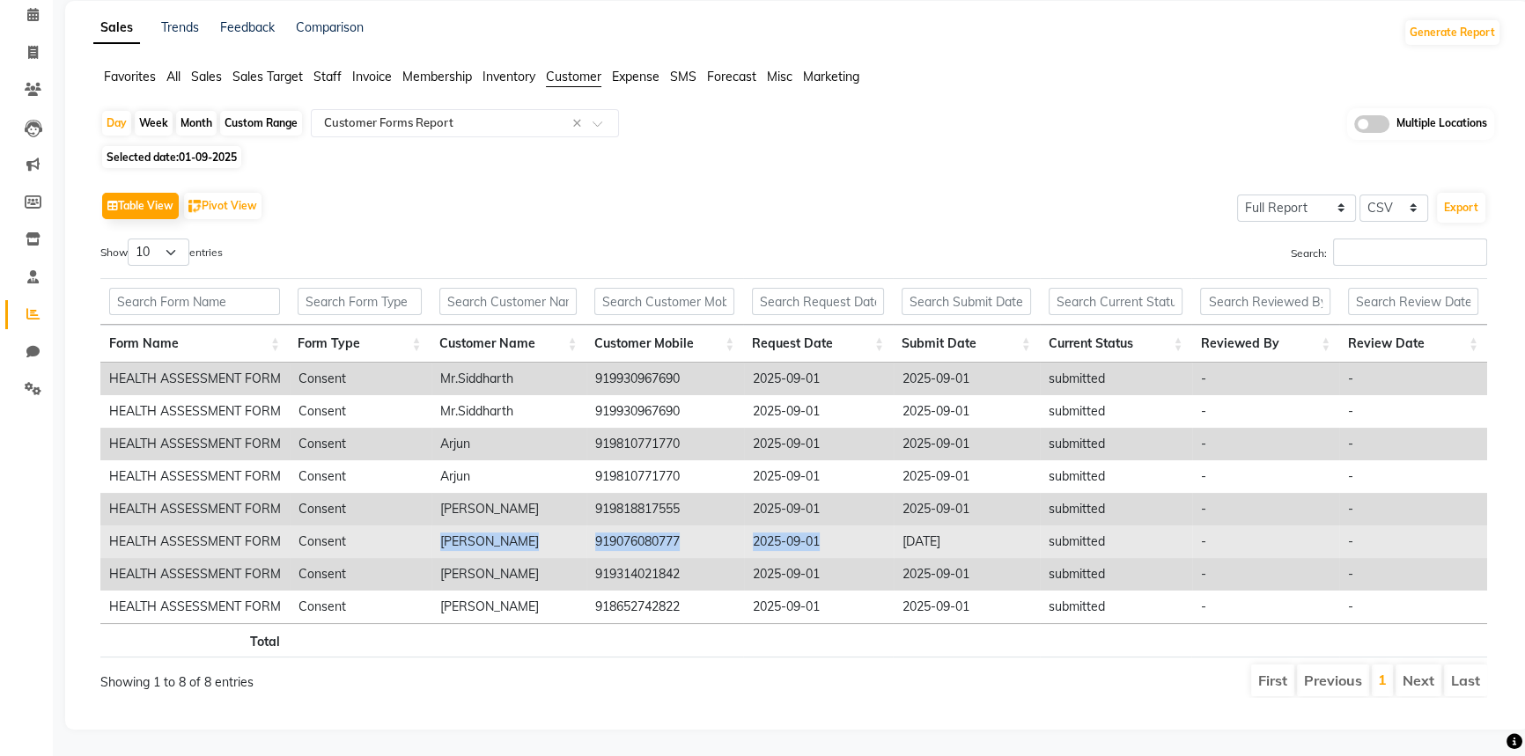
drag, startPoint x: 432, startPoint y: 531, endPoint x: 855, endPoint y: 525, distance: 423.6
click at [855, 526] on tr "HEALTH ASSESSMENT FORM Consent Mr.Sunil Mathew 919076080777 2025-09-01 2025-09-…" at bounding box center [793, 542] width 1387 height 33
click at [778, 546] on td "2025-09-01" at bounding box center [819, 542] width 150 height 33
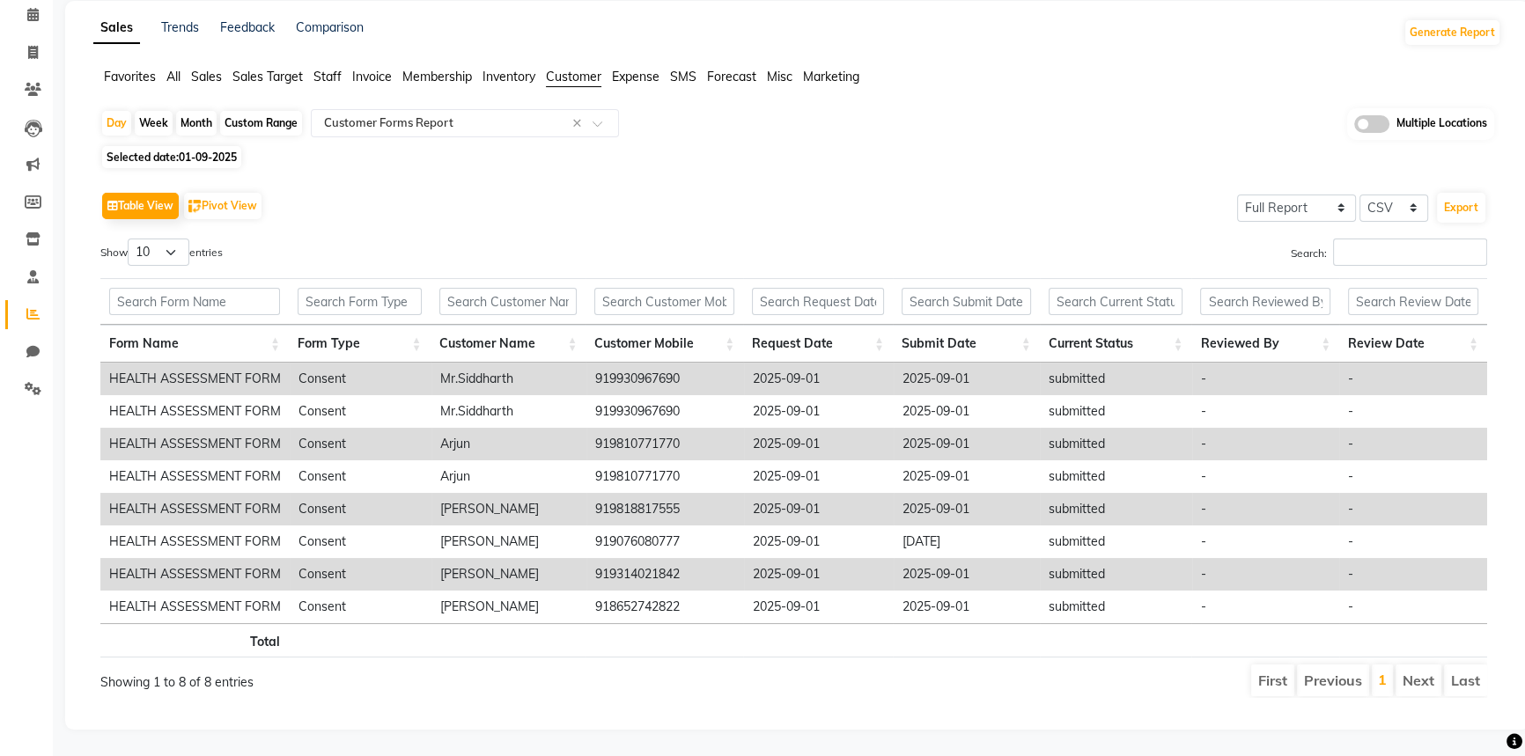
click at [348, 445] on td "Consent" at bounding box center [361, 444] width 142 height 33
drag, startPoint x: 438, startPoint y: 391, endPoint x: 444, endPoint y: 373, distance: 19.5
click at [442, 395] on td "Mr.Siddharth" at bounding box center [510, 411] width 156 height 33
click at [444, 373] on td "Mr.Siddharth" at bounding box center [510, 379] width 156 height 33
drag, startPoint x: 457, startPoint y: 409, endPoint x: 453, endPoint y: 433, distance: 25.0
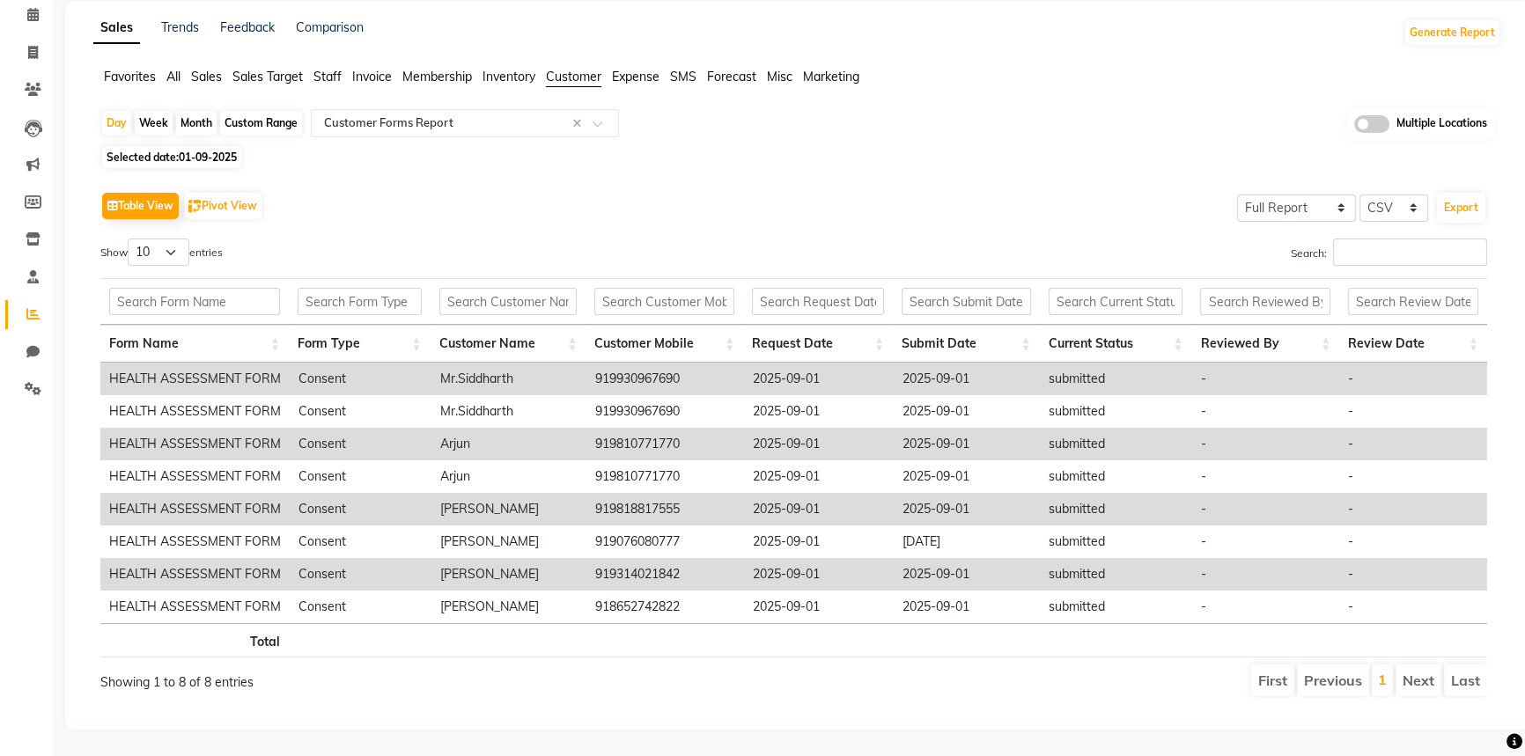
click at [457, 409] on td "Mr.Siddharth" at bounding box center [510, 411] width 156 height 33
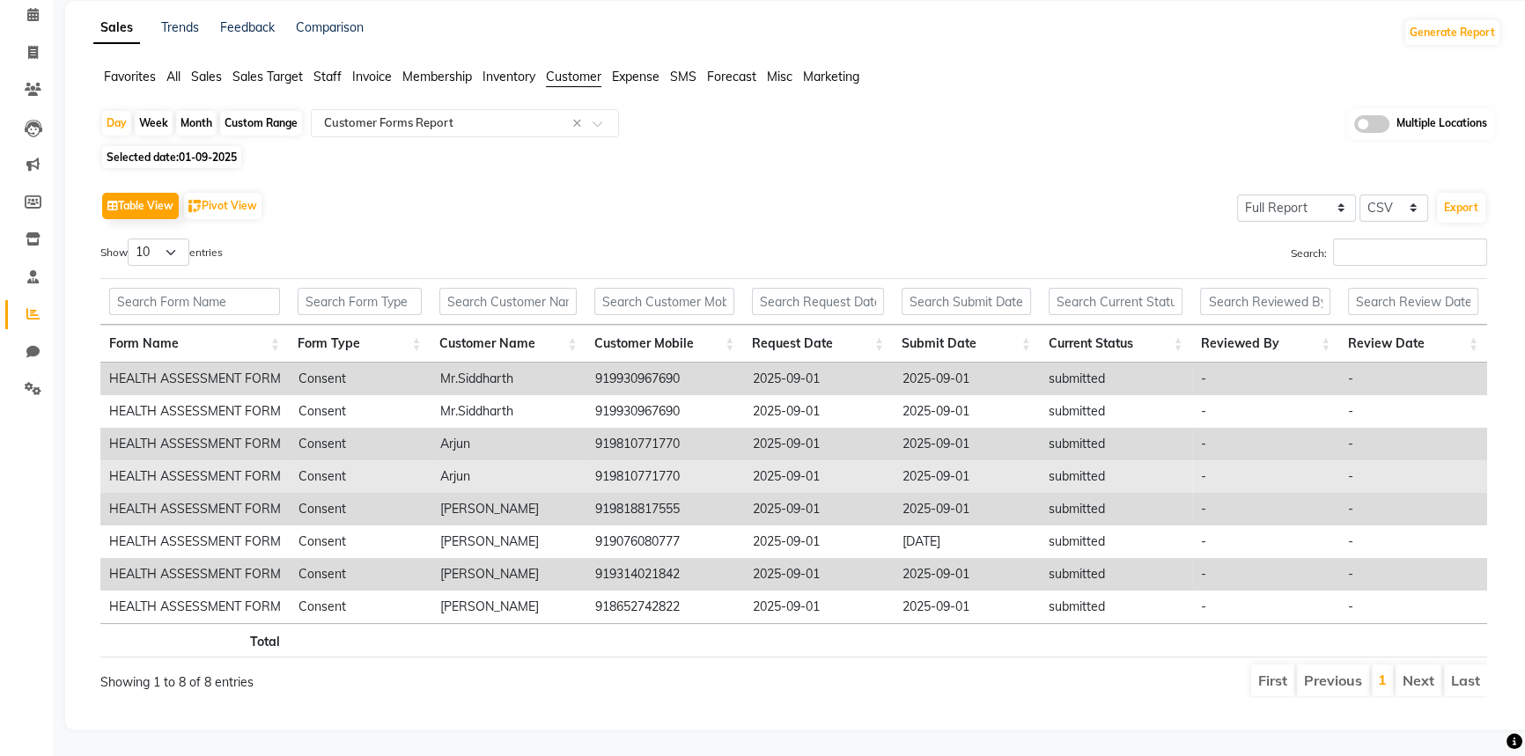
drag, startPoint x: 444, startPoint y: 448, endPoint x: 448, endPoint y: 464, distance: 16.5
click at [444, 461] on td "Arjun" at bounding box center [510, 477] width 156 height 33
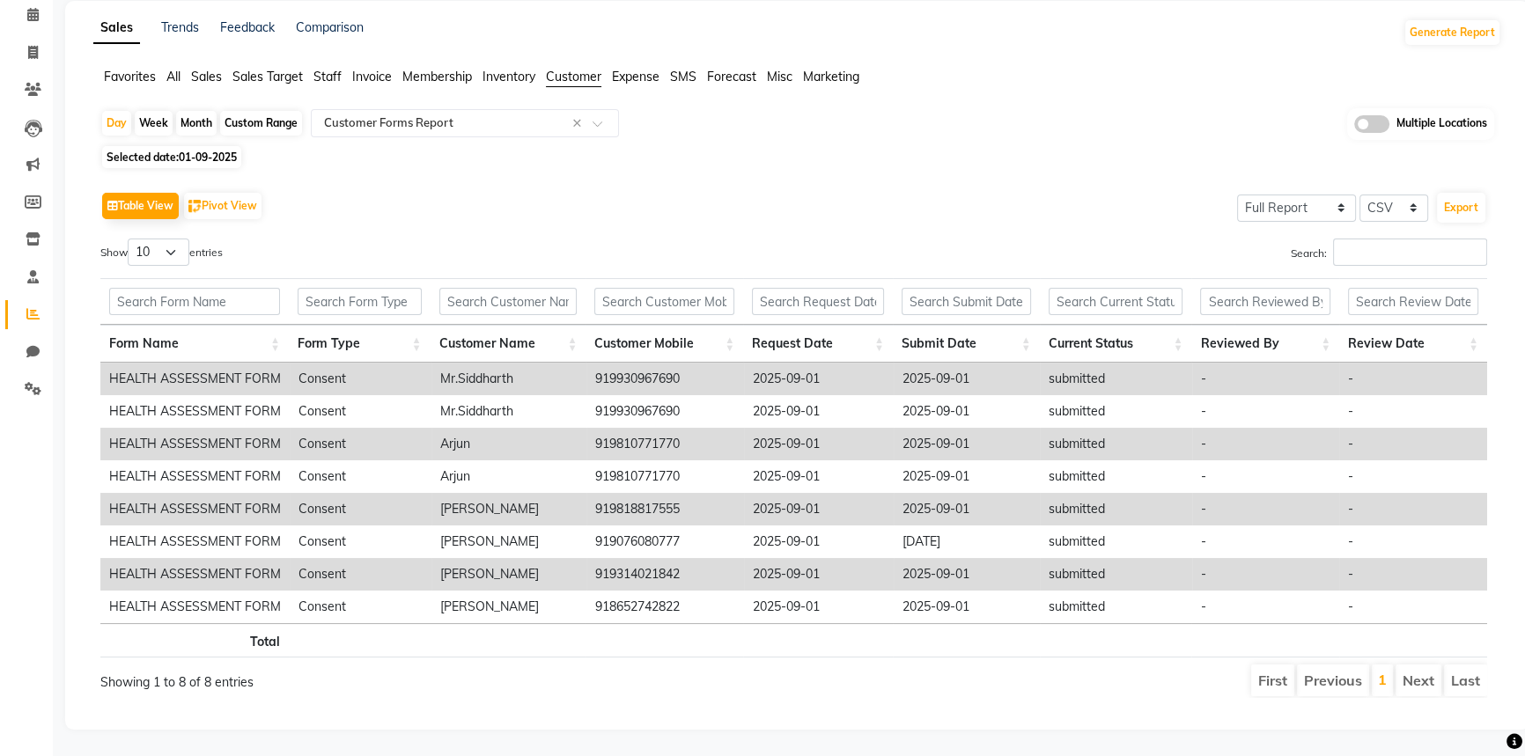
click at [454, 495] on td "Shah" at bounding box center [510, 509] width 156 height 33
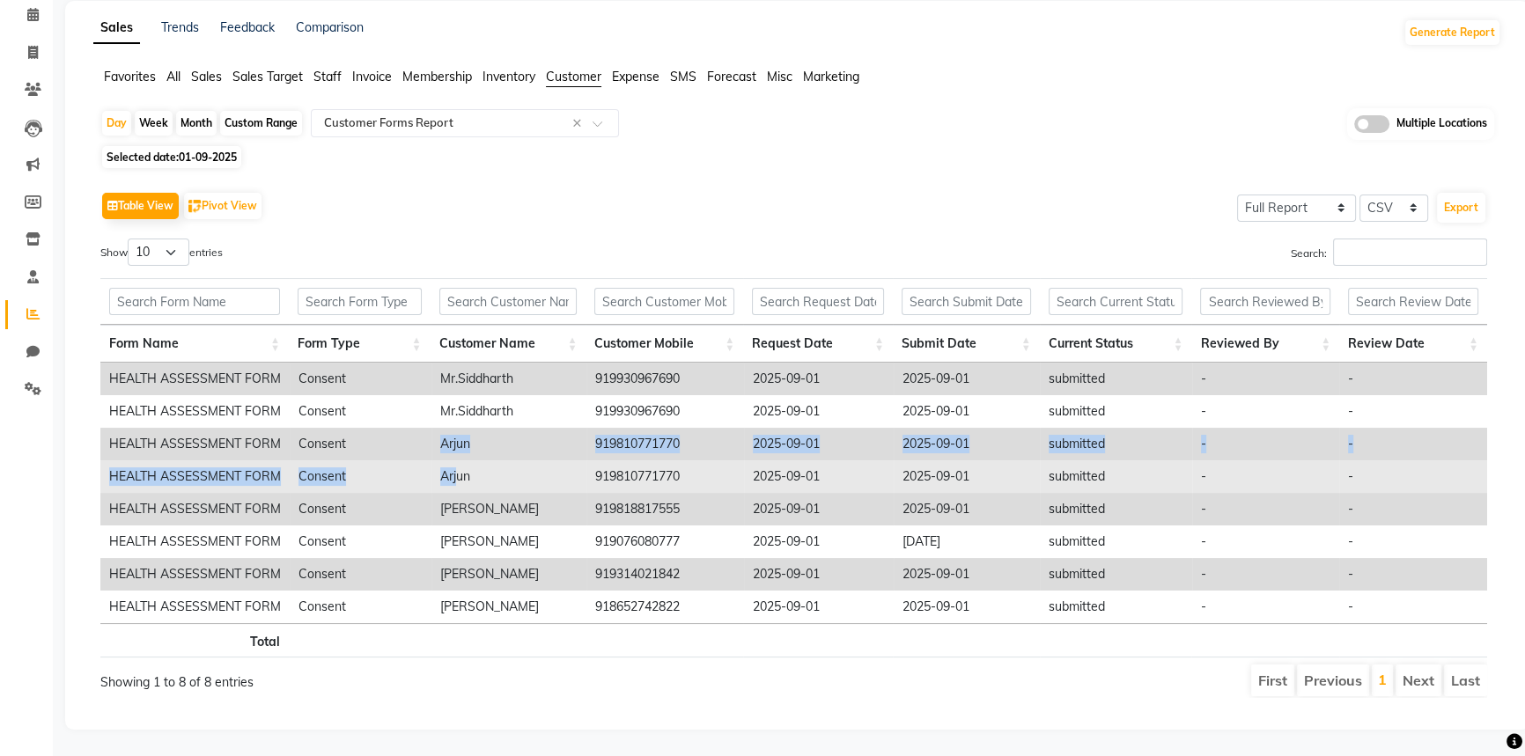
drag, startPoint x: 439, startPoint y: 439, endPoint x: 456, endPoint y: 467, distance: 32.0
click at [456, 452] on tbody "HEALTH ASSESSMENT FORM Consent Mr.Siddharth 919930967690 2025-09-01 2025-09-01 …" at bounding box center [793, 493] width 1387 height 261
click at [454, 480] on td "Arjun" at bounding box center [510, 477] width 156 height 33
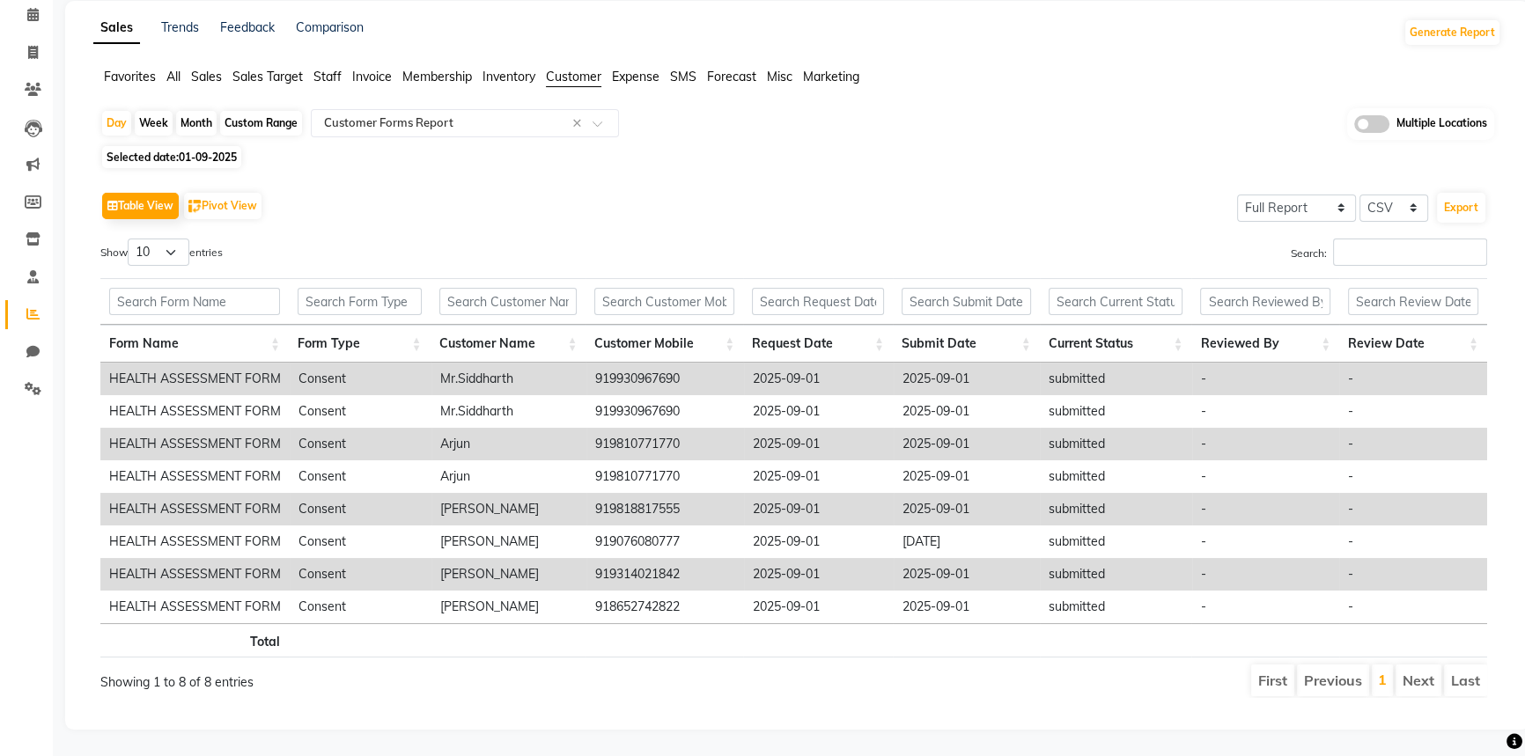
click at [453, 509] on td "Shah" at bounding box center [510, 509] width 156 height 33
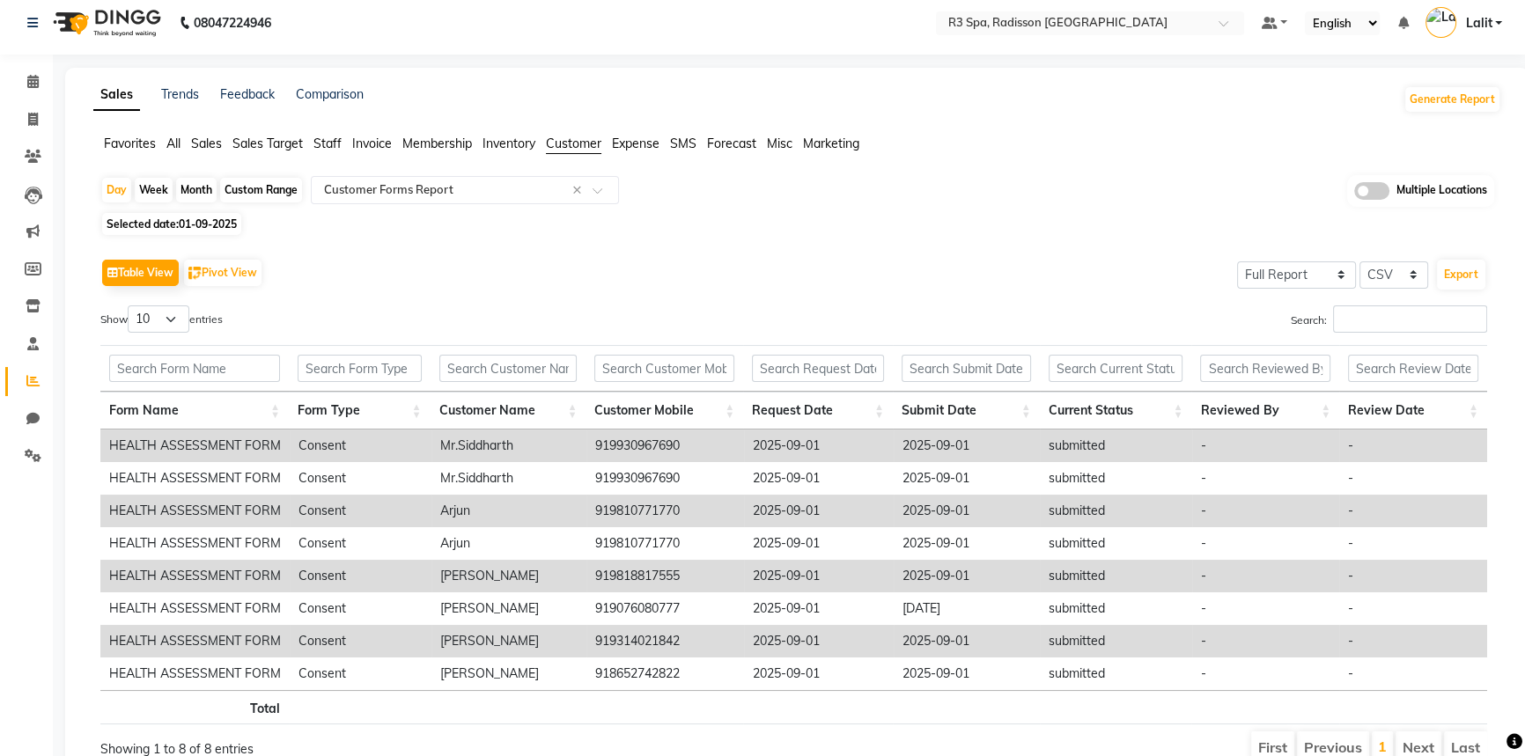
scroll to position [0, 0]
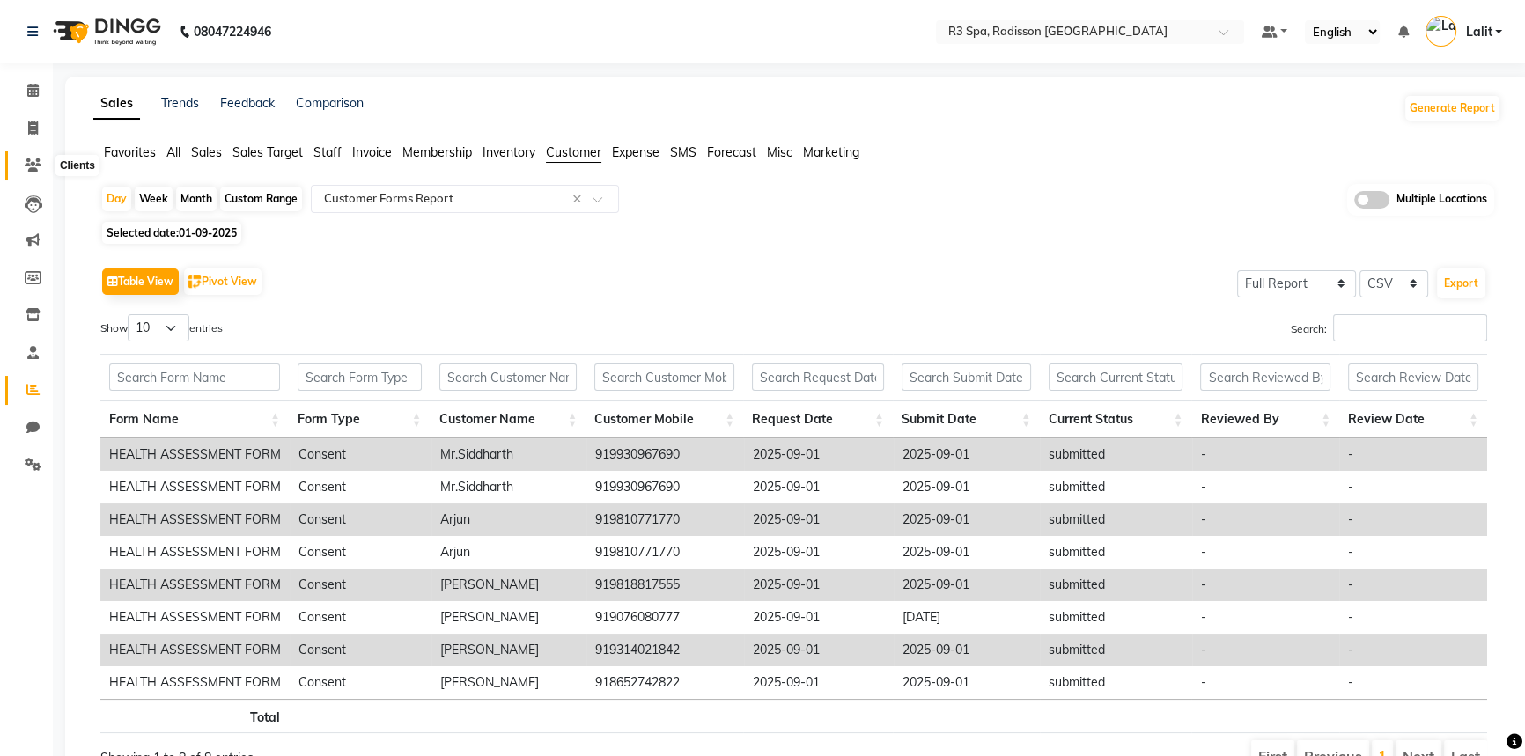
click at [31, 176] on link "Clients" at bounding box center [26, 165] width 42 height 29
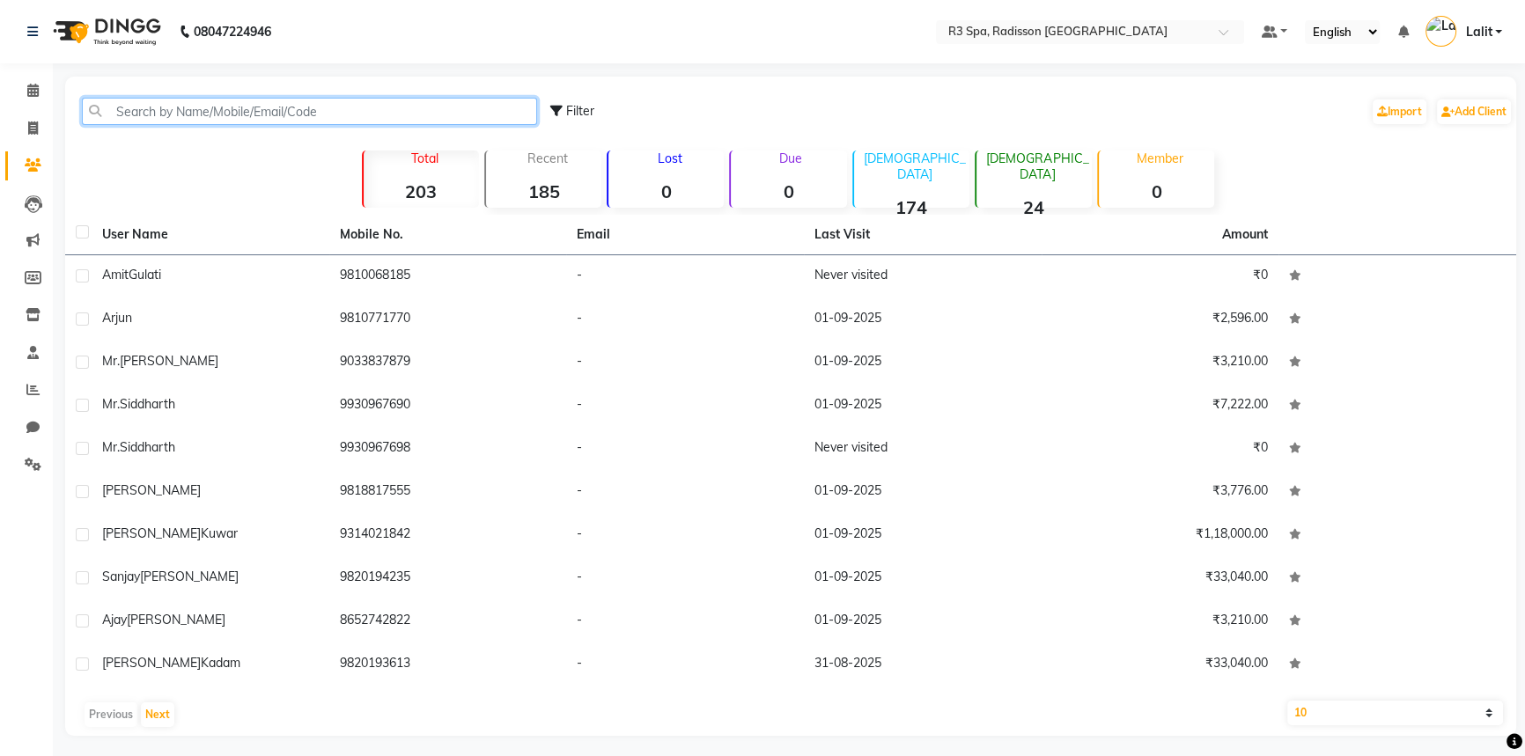
click at [147, 119] on input "text" at bounding box center [309, 111] width 455 height 27
paste input "8652742822"
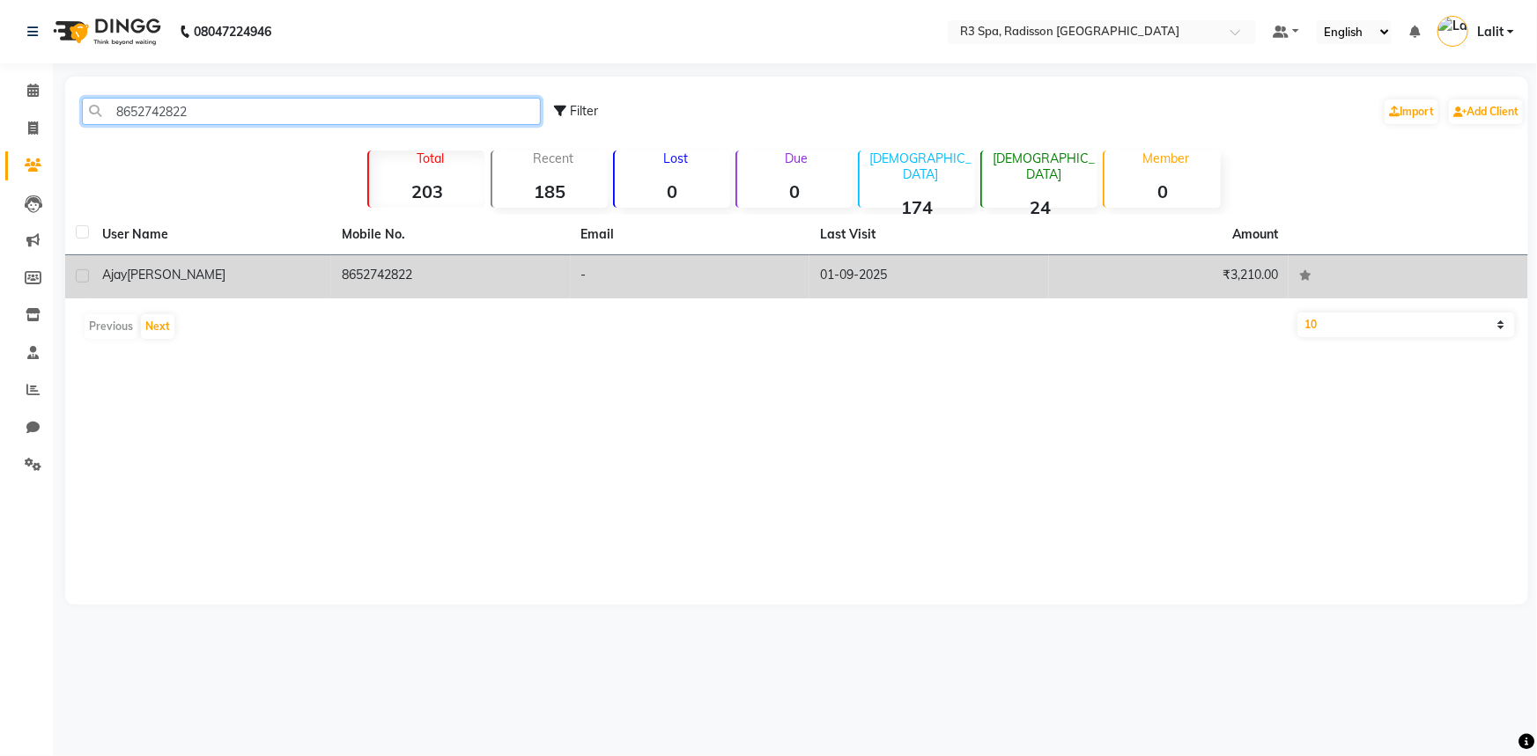
type input "8652742822"
click at [185, 269] on div "Ajay Singh" at bounding box center [211, 275] width 218 height 18
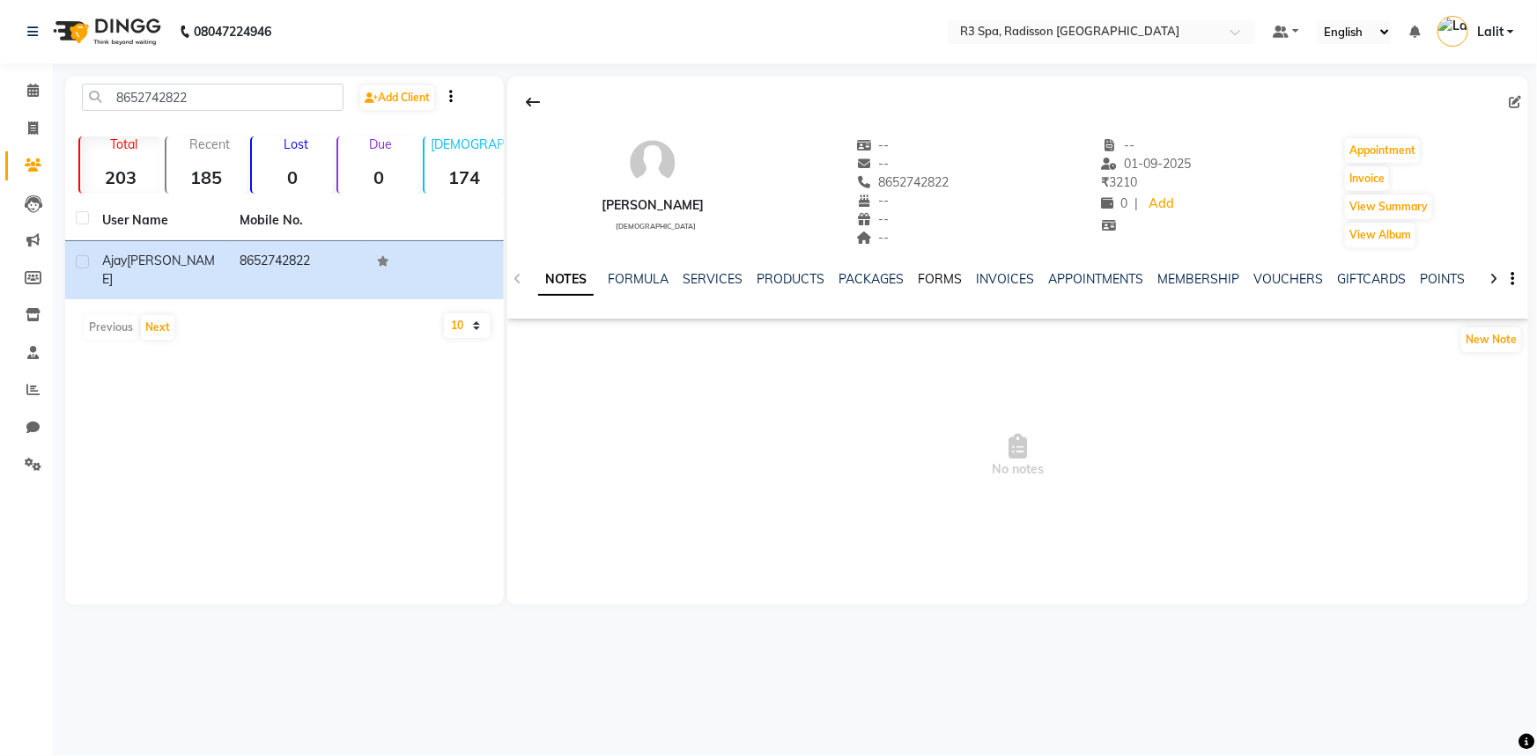
click at [927, 275] on link "FORMS" at bounding box center [940, 279] width 44 height 16
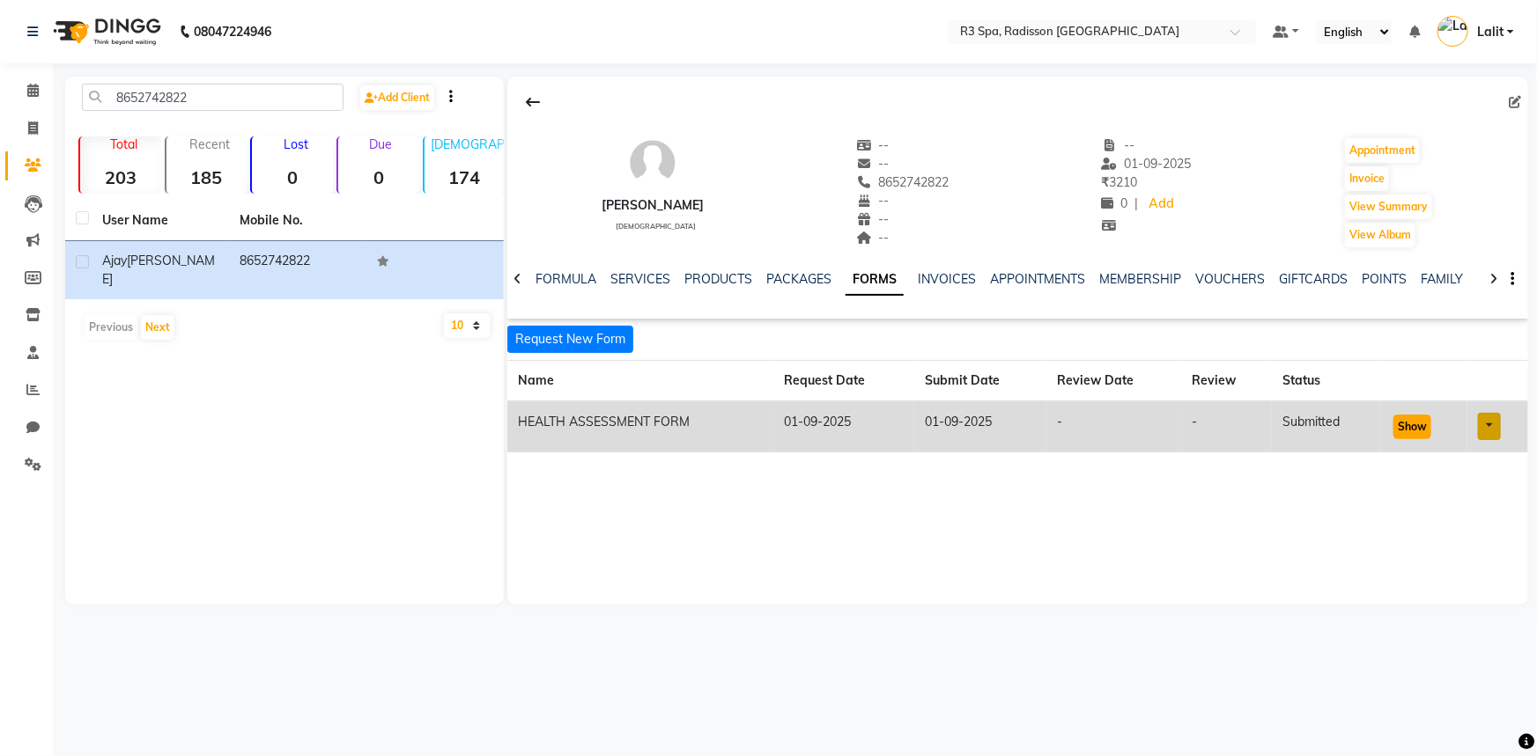
click at [1427, 426] on button "Show" at bounding box center [1412, 427] width 38 height 25
drag, startPoint x: 209, startPoint y: 100, endPoint x: 0, endPoint y: 98, distance: 208.7
click at [0, 98] on app-home "08047224946 Select Location × R3 Spa, Radisson Mumbai Default Panel My Panel En…" at bounding box center [768, 315] width 1537 height 631
paste input "9820194235"
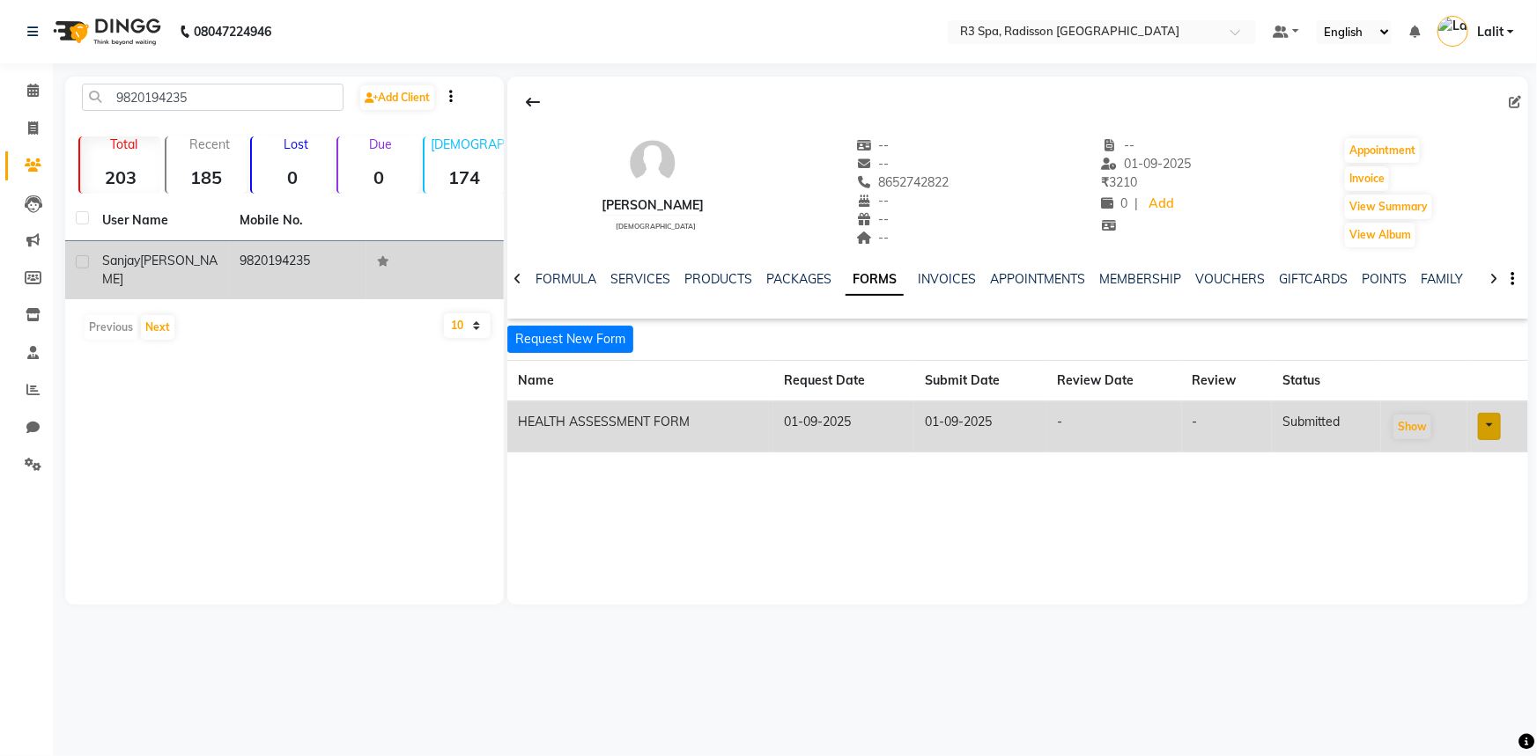
click at [136, 277] on td "Sanjay Agharwal" at bounding box center [160, 270] width 137 height 58
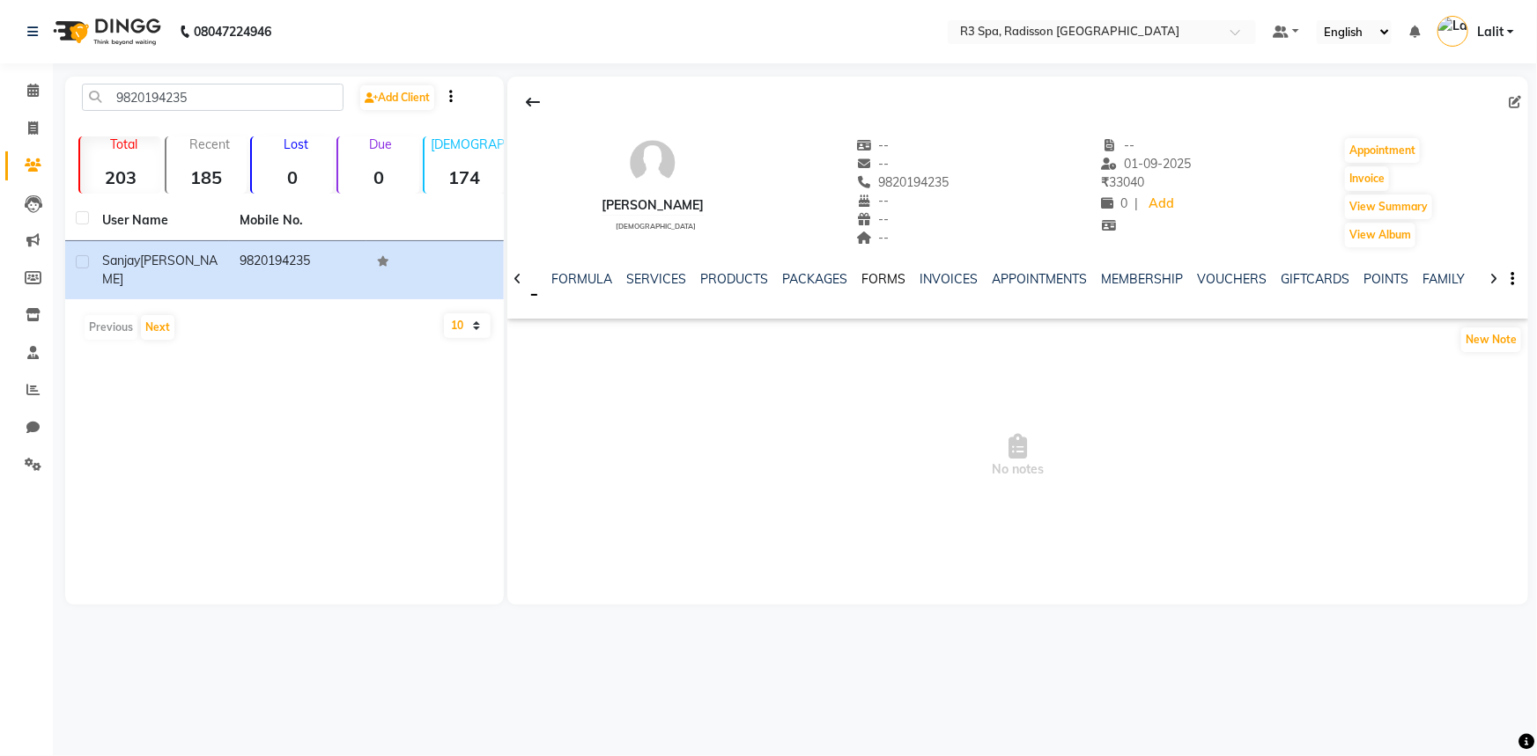
click at [875, 282] on link "FORMS" at bounding box center [883, 279] width 44 height 16
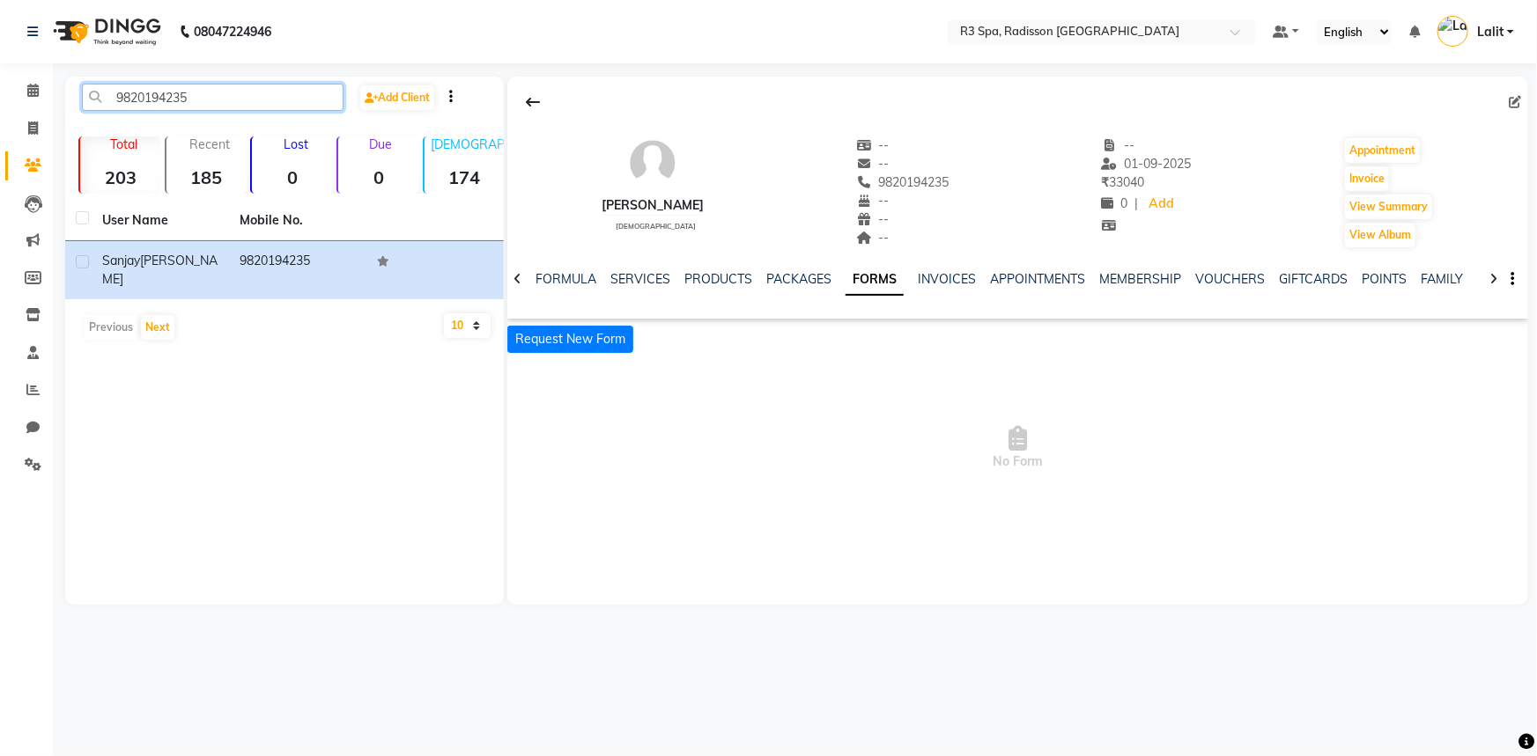
drag, startPoint x: 202, startPoint y: 102, endPoint x: 63, endPoint y: 93, distance: 138.5
click at [63, 93] on main "9820194235 Add Client Total 203 Recent 185 Lost 0 Due 0 Male 174 Female 24 Memb…" at bounding box center [795, 354] width 1484 height 555
paste input "314021842"
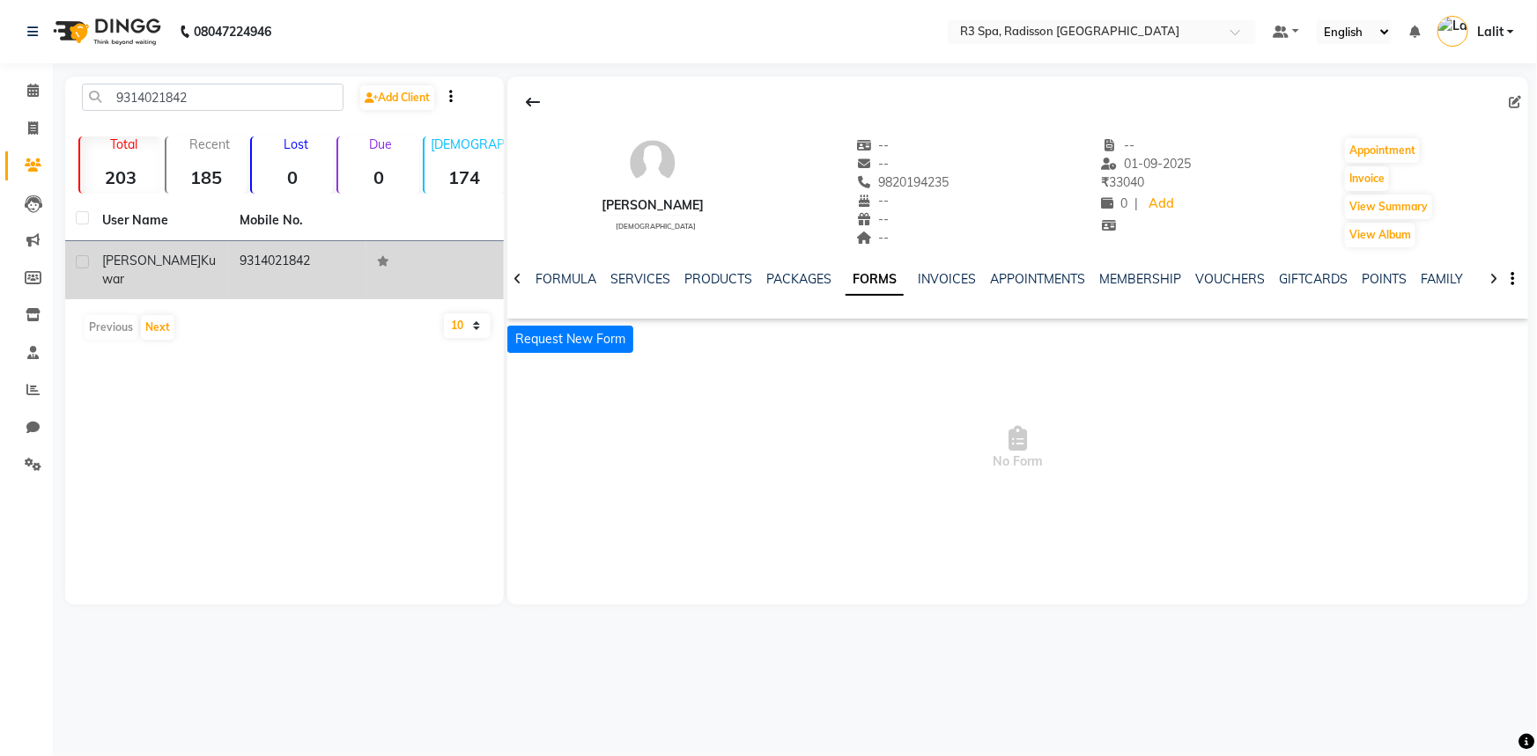
click at [129, 256] on span "Norat" at bounding box center [151, 261] width 99 height 16
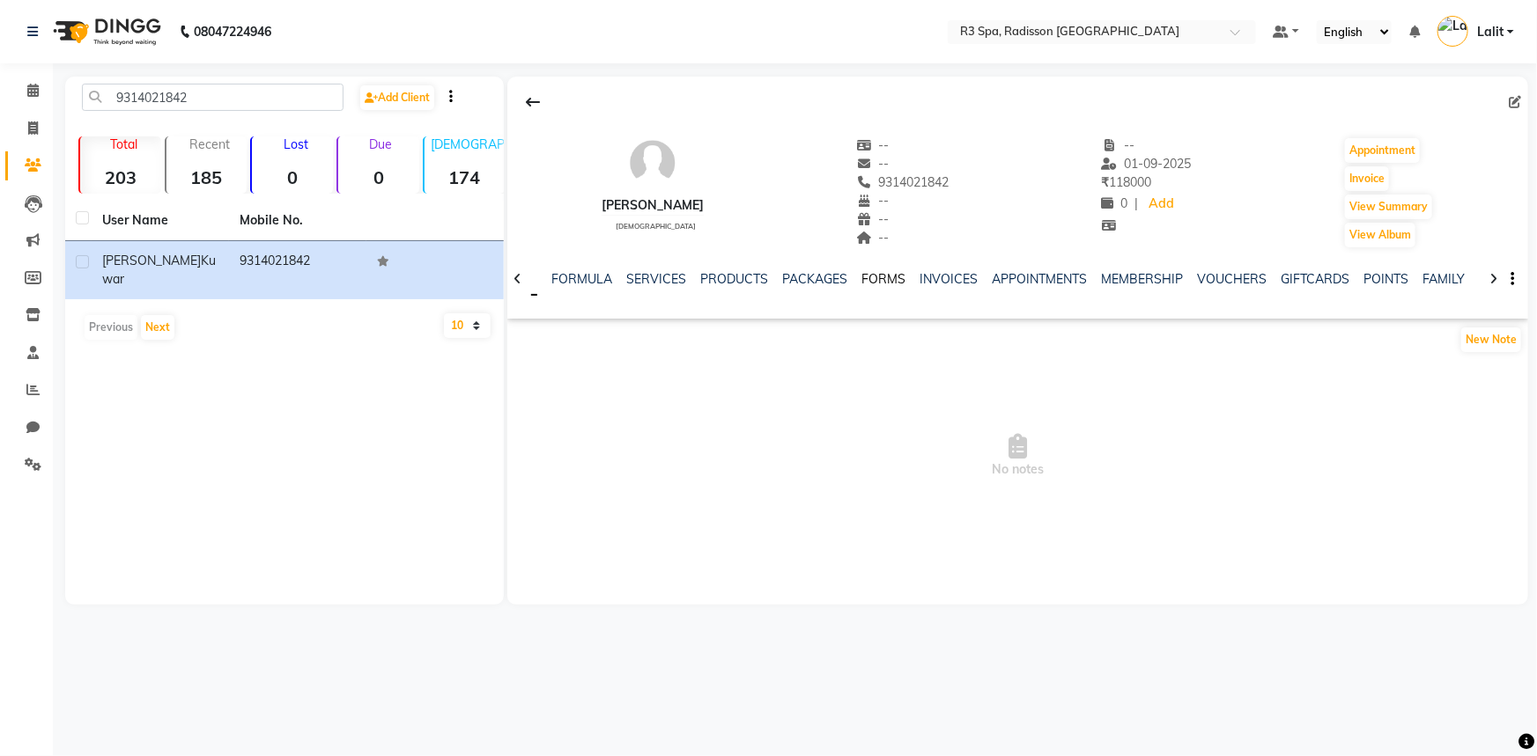
click at [868, 275] on link "FORMS" at bounding box center [883, 279] width 44 height 16
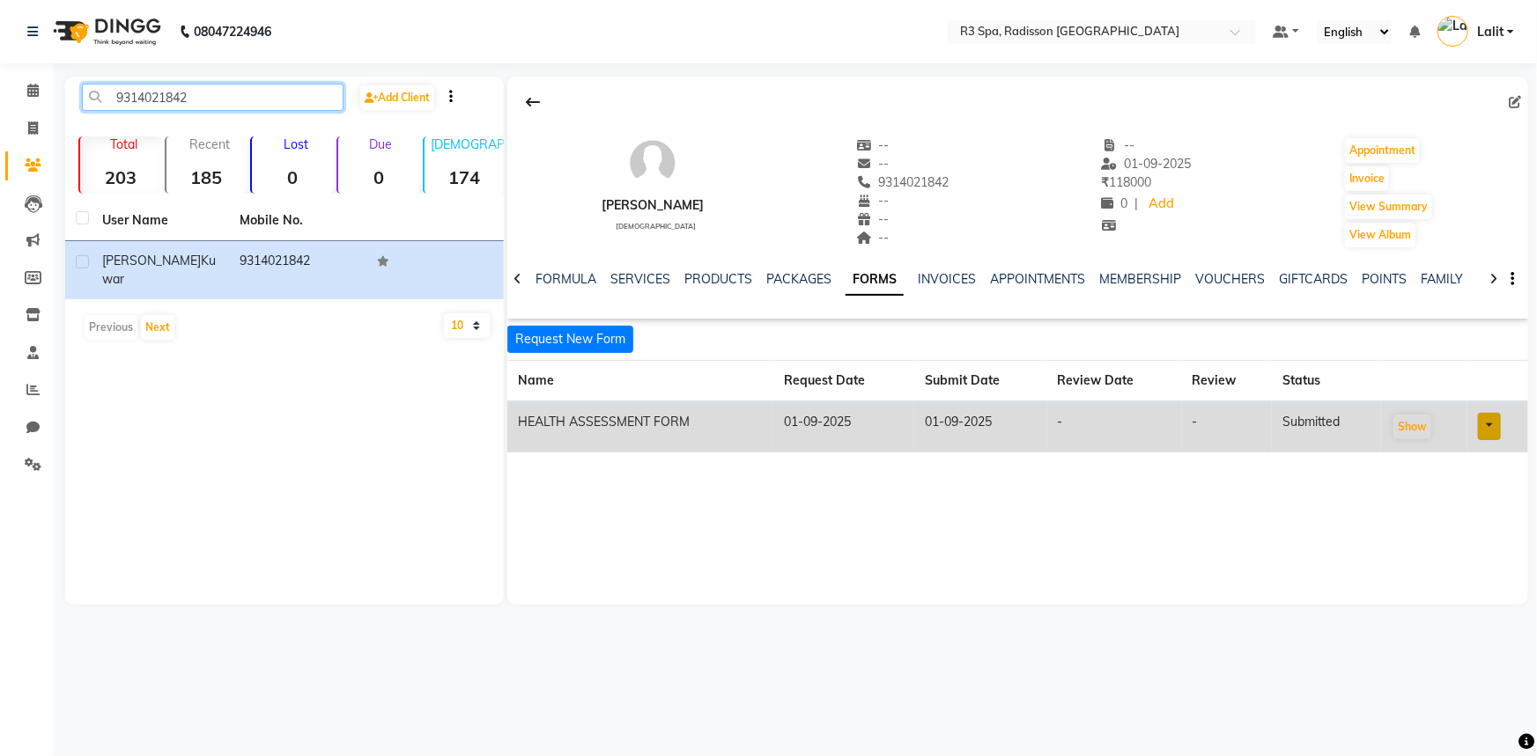
drag, startPoint x: 245, startPoint y: 107, endPoint x: 0, endPoint y: 105, distance: 244.8
click at [0, 105] on app-home "08047224946 Select Location × R3 Spa, Radisson Mumbai Default Panel My Panel En…" at bounding box center [768, 315] width 1537 height 631
paste input "818817555"
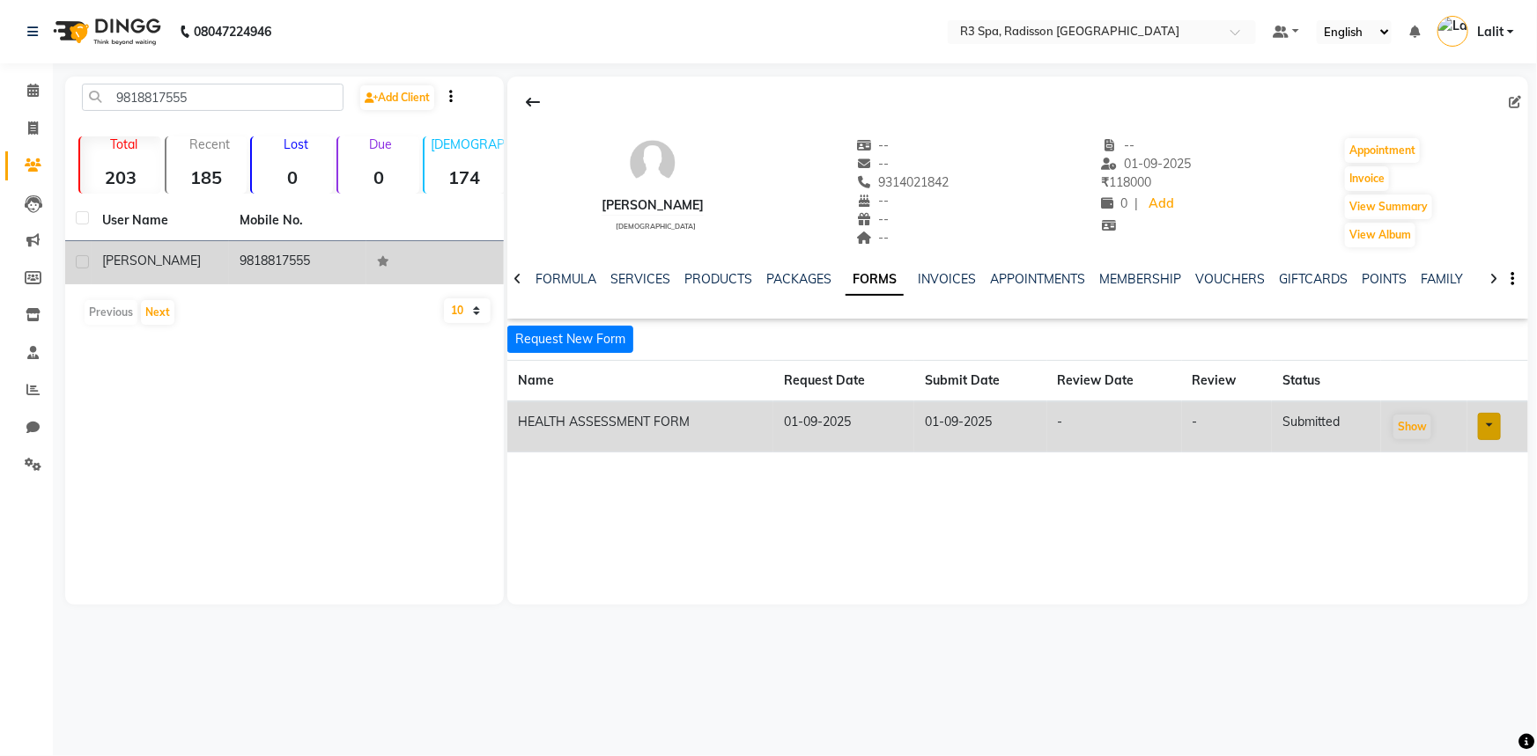
click at [135, 263] on div "Shah" at bounding box center [160, 261] width 116 height 18
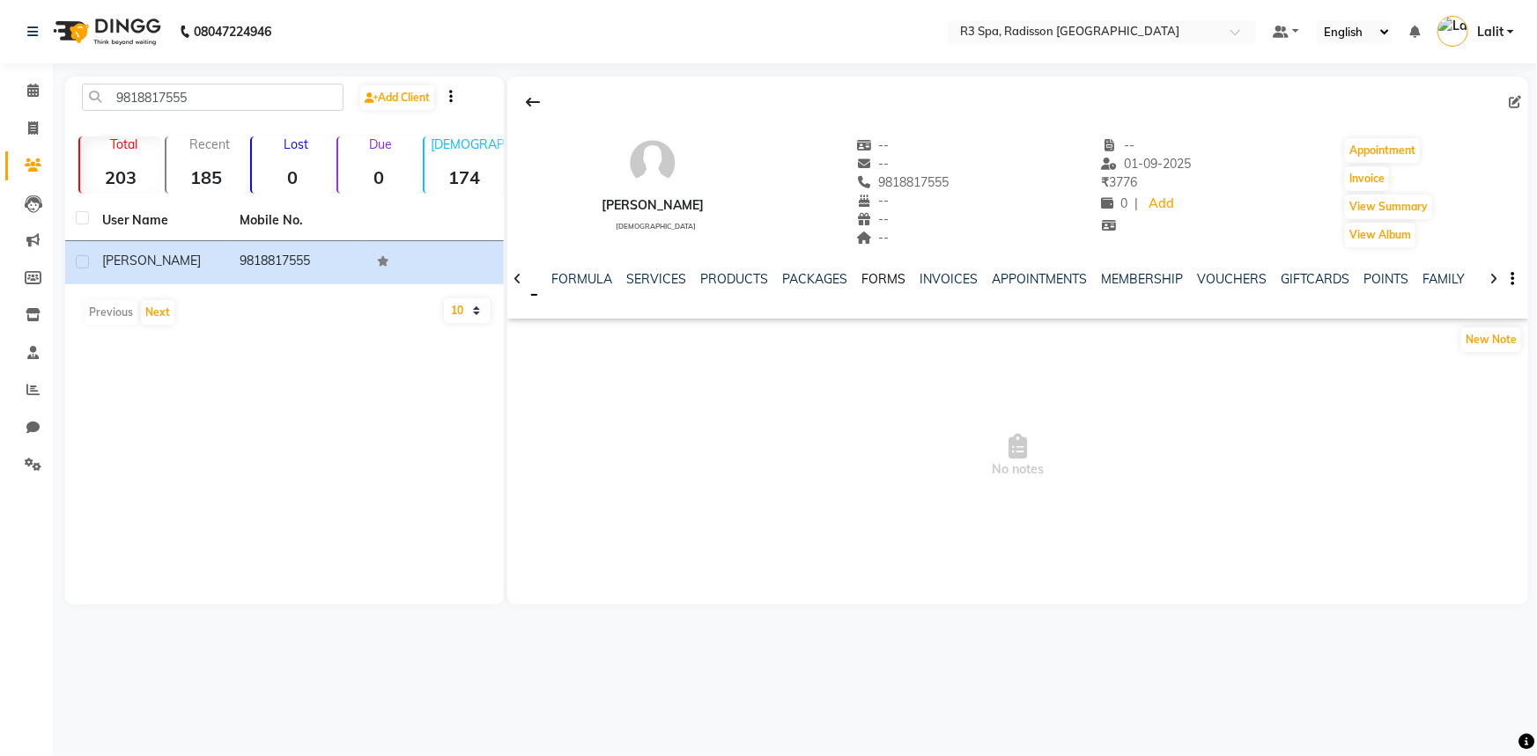
drag, startPoint x: 856, startPoint y: 285, endPoint x: 878, endPoint y: 284, distance: 22.1
click at [861, 286] on link "FORMS" at bounding box center [883, 279] width 44 height 16
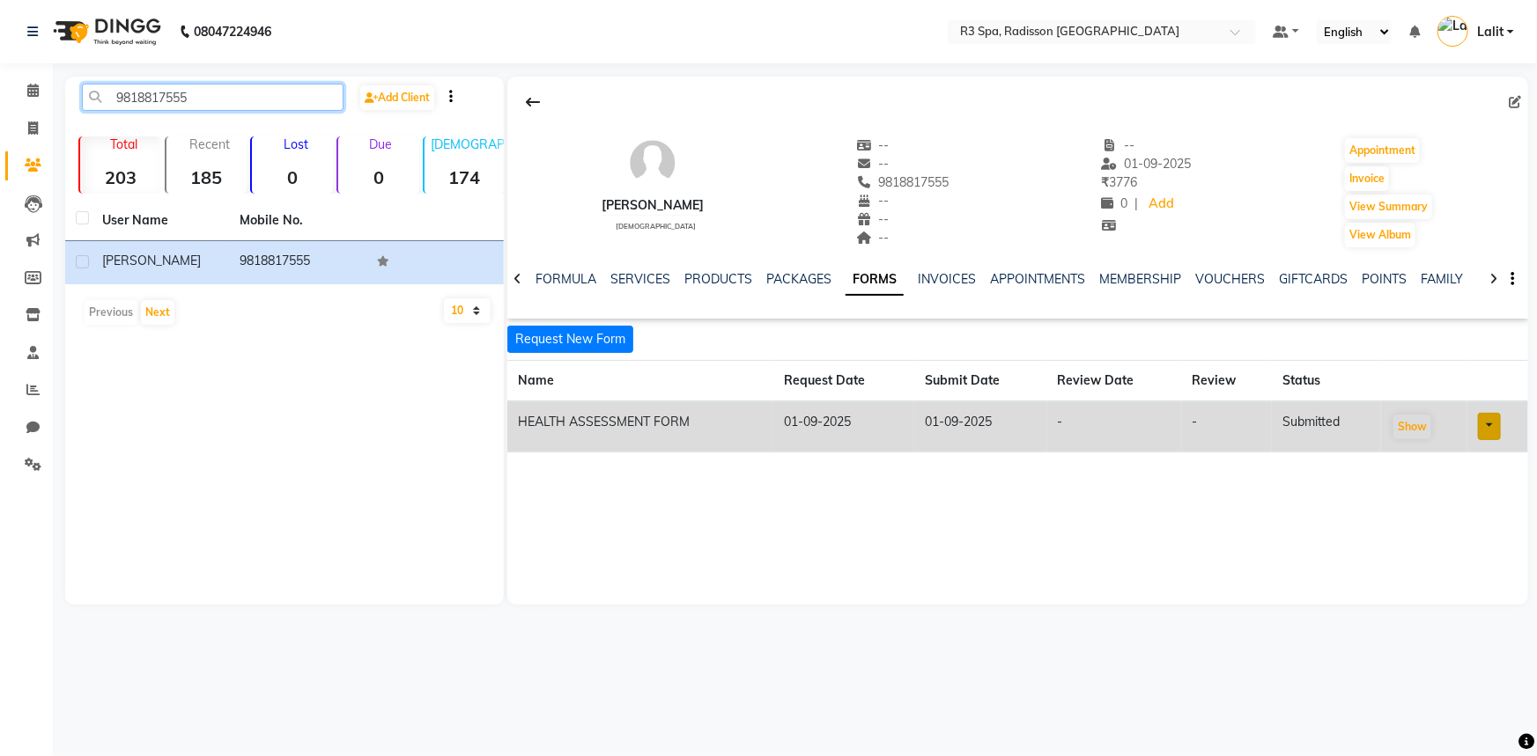
drag, startPoint x: 246, startPoint y: 108, endPoint x: 105, endPoint y: 88, distance: 142.4
click at [105, 88] on input "9818817555" at bounding box center [213, 97] width 262 height 27
click at [232, 96] on input "9818817555" at bounding box center [213, 97] width 262 height 27
paste input "930967690"
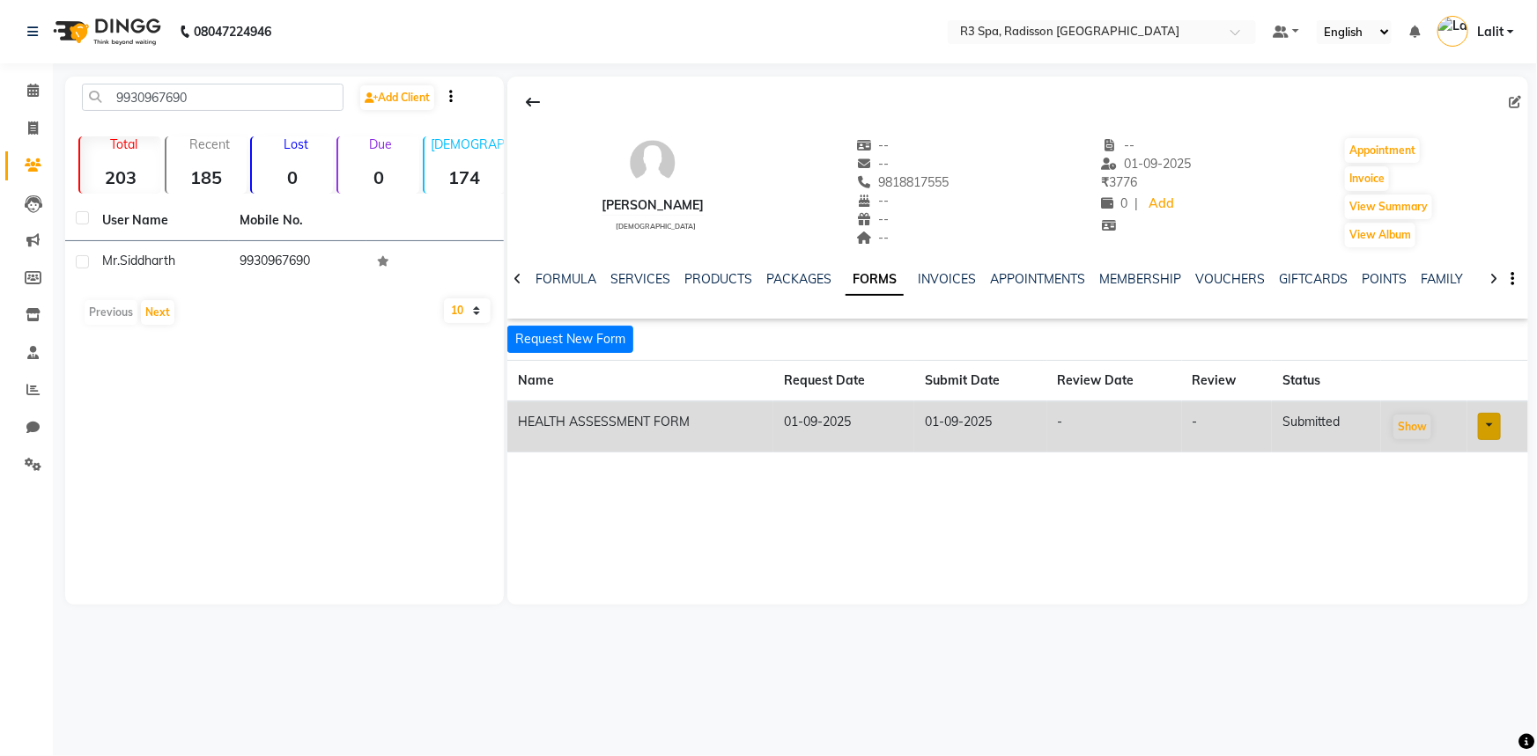
click at [194, 263] on div "Mr.Siddharth" at bounding box center [160, 261] width 116 height 18
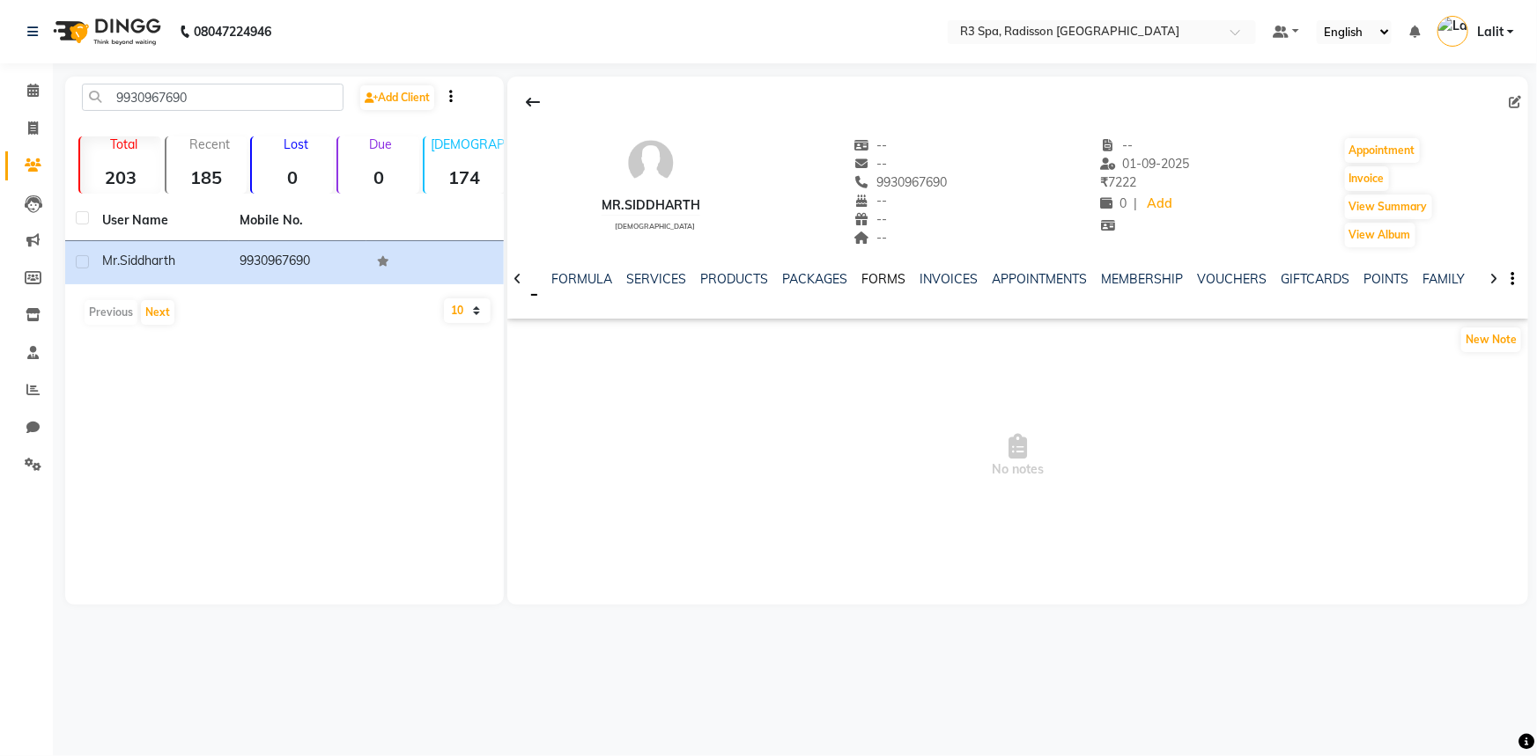
click at [864, 278] on link "FORMS" at bounding box center [883, 279] width 44 height 16
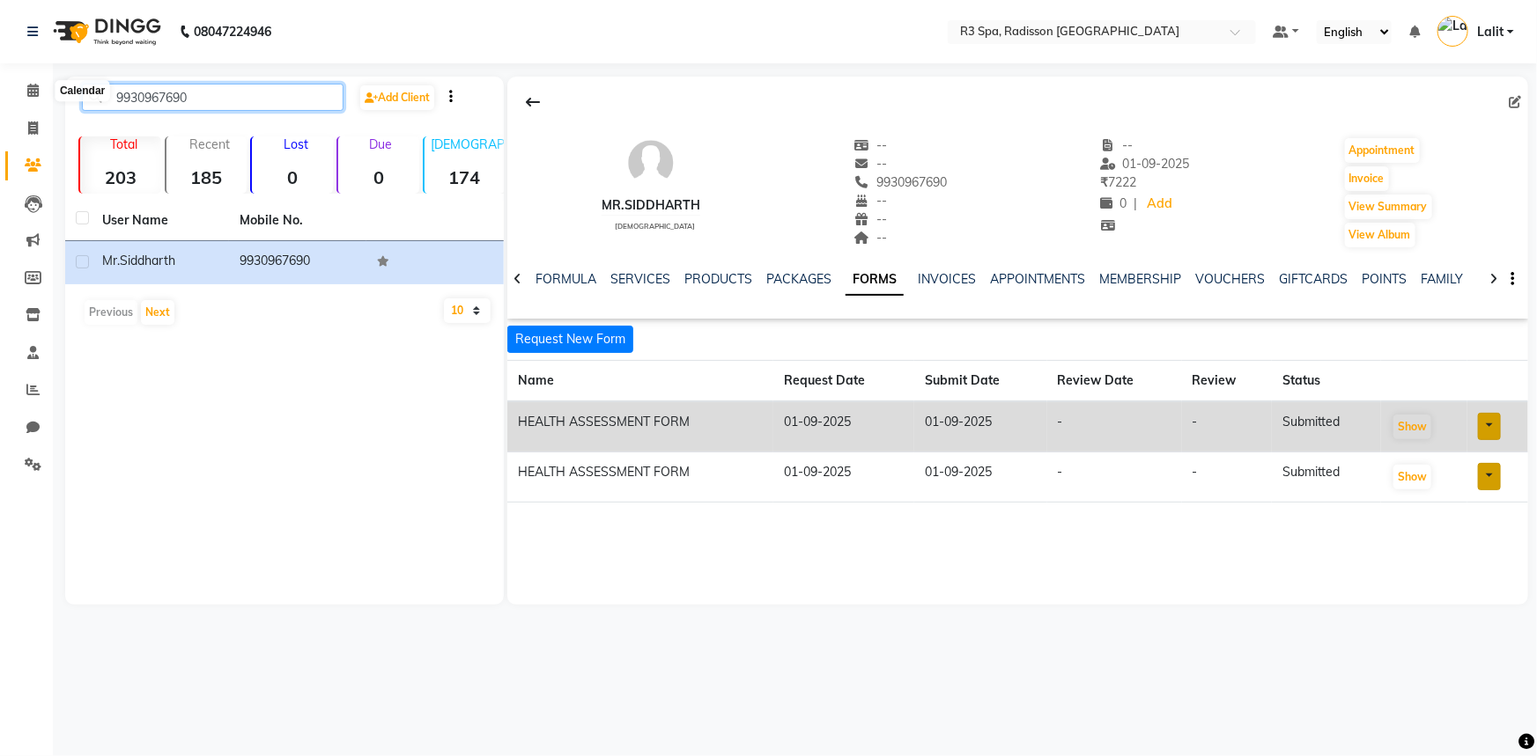
drag, startPoint x: 309, startPoint y: 96, endPoint x: 0, endPoint y: 92, distance: 309.1
click at [0, 92] on app-home "08047224946 Select Location × R3 Spa, Radisson Mumbai Default Panel My Panel En…" at bounding box center [768, 315] width 1537 height 631
paste input "033837879"
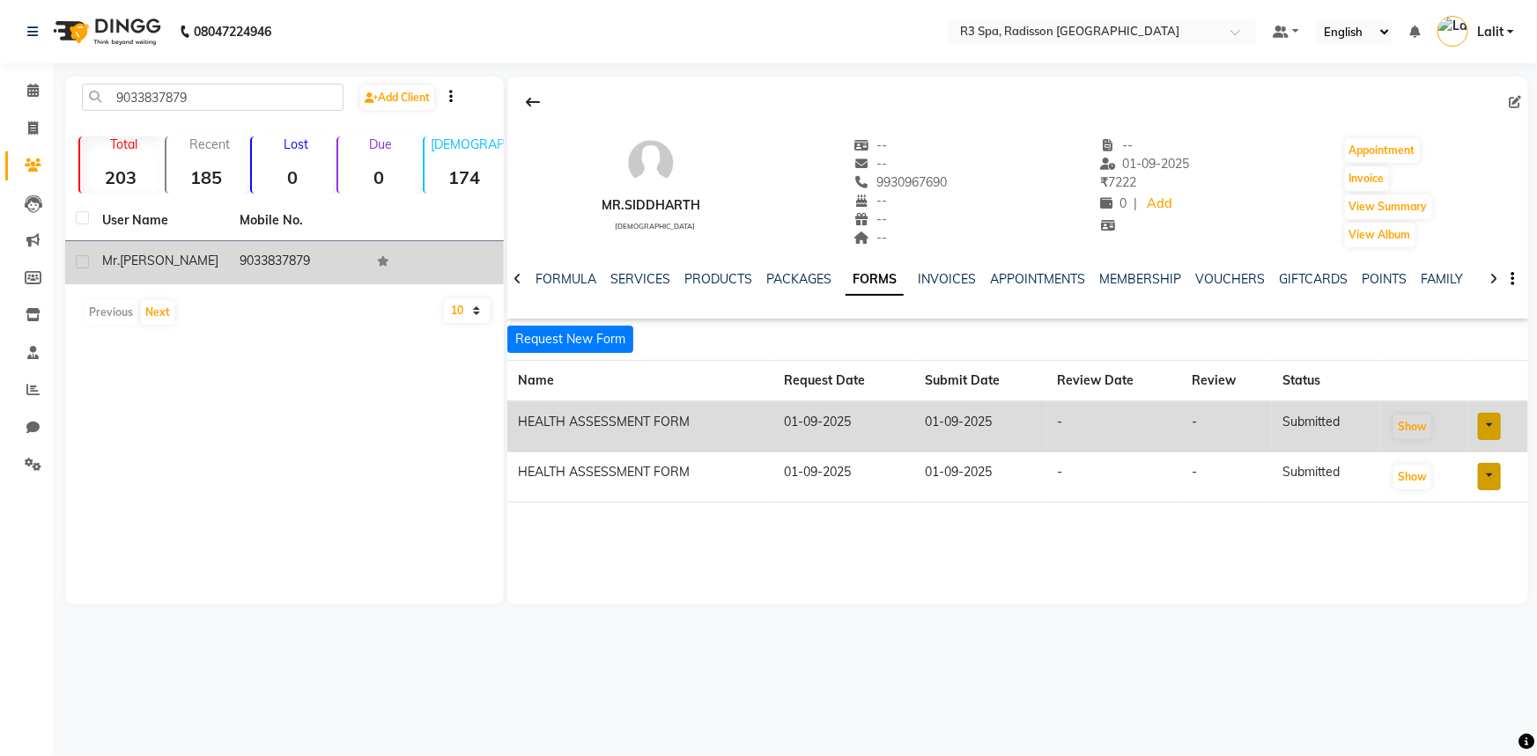
drag, startPoint x: 165, startPoint y: 268, endPoint x: 356, endPoint y: 277, distance: 191.3
click at [166, 268] on div "Mr.Chirag" at bounding box center [160, 261] width 116 height 18
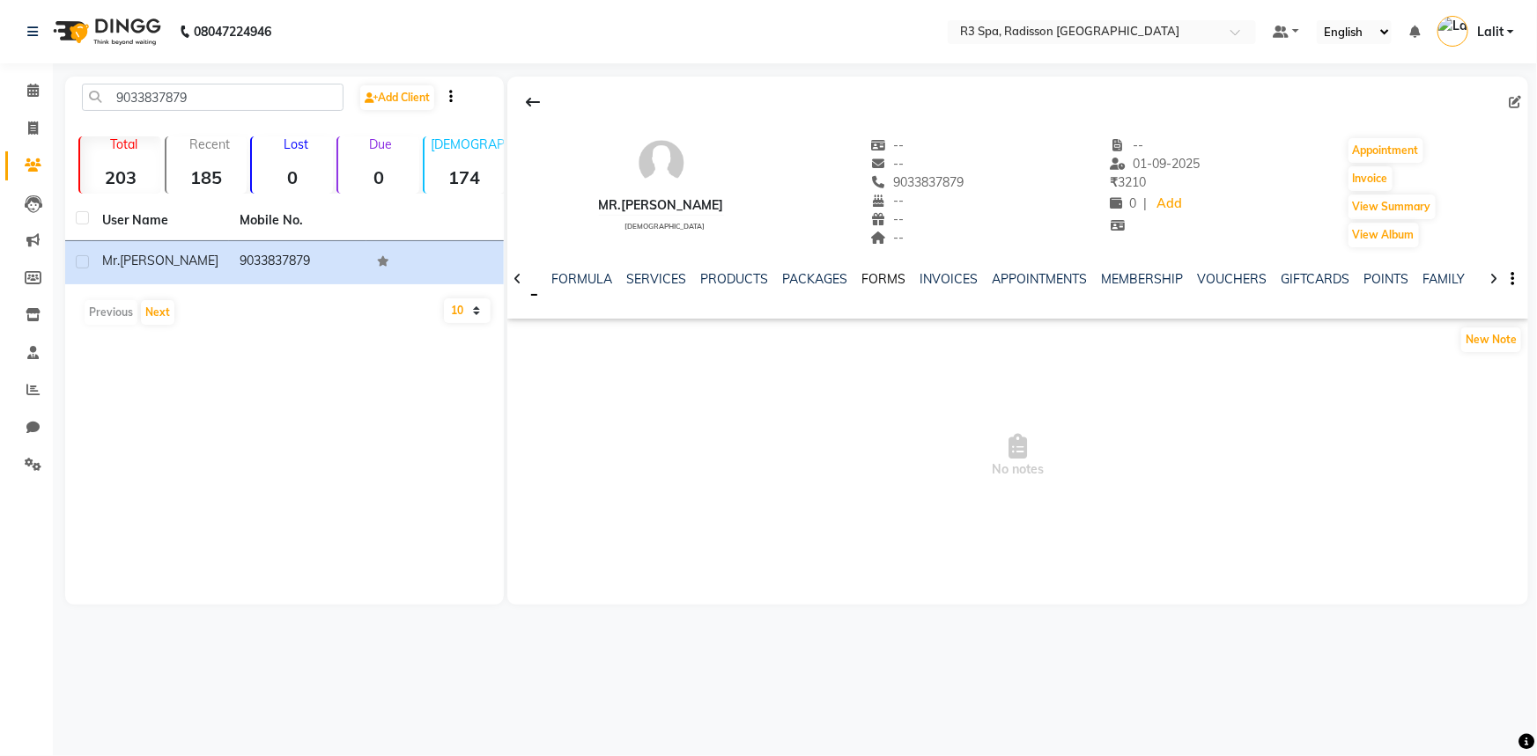
drag, startPoint x: 883, startPoint y: 264, endPoint x: 884, endPoint y: 282, distance: 17.6
click at [883, 269] on div "NOTES FORMULA SERVICES PRODUCTS PACKAGES FORMS INVOICES APPOINTMENTS MEMBERSHIP…" at bounding box center [1017, 279] width 1021 height 61
click at [884, 282] on link "FORMS" at bounding box center [883, 279] width 44 height 16
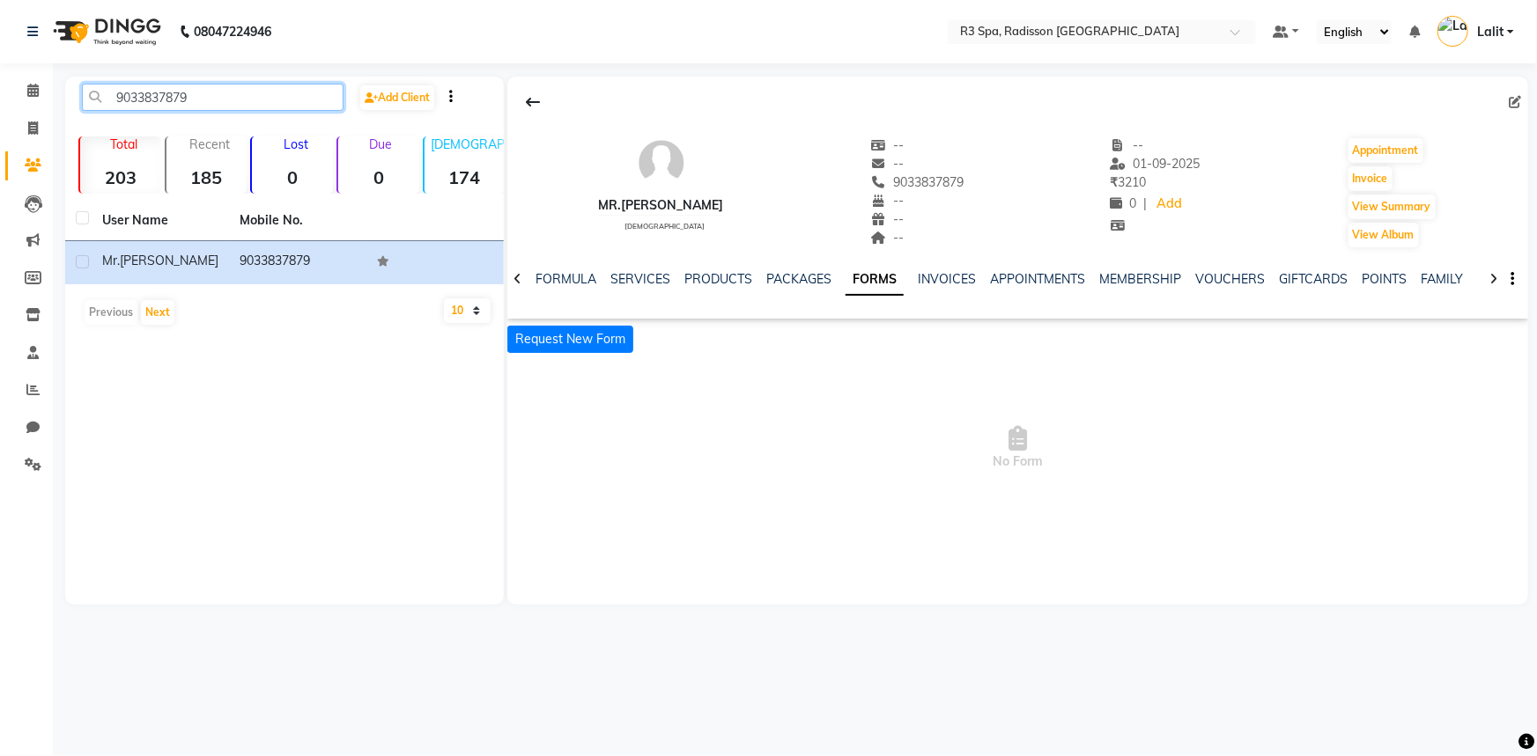
drag, startPoint x: 262, startPoint y: 105, endPoint x: 62, endPoint y: 100, distance: 200.9
click at [62, 100] on main "9033837879 Add Client Total 203 Recent 185 Lost 0 Due 0 Male 174 Female 24 Memb…" at bounding box center [795, 354] width 1484 height 555
paste input "810771770"
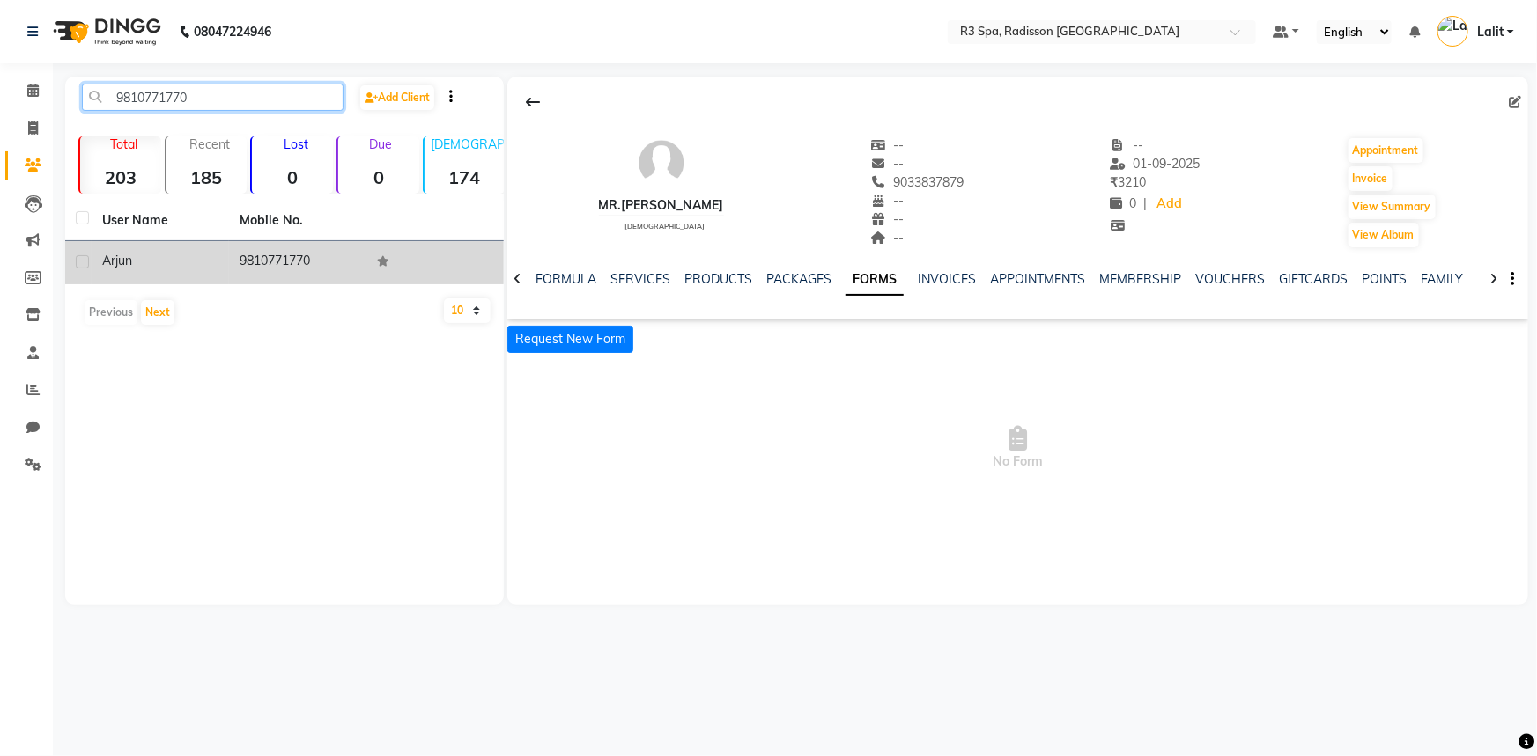
type input "9810771770"
click at [129, 249] on td "Arjun" at bounding box center [160, 262] width 137 height 43
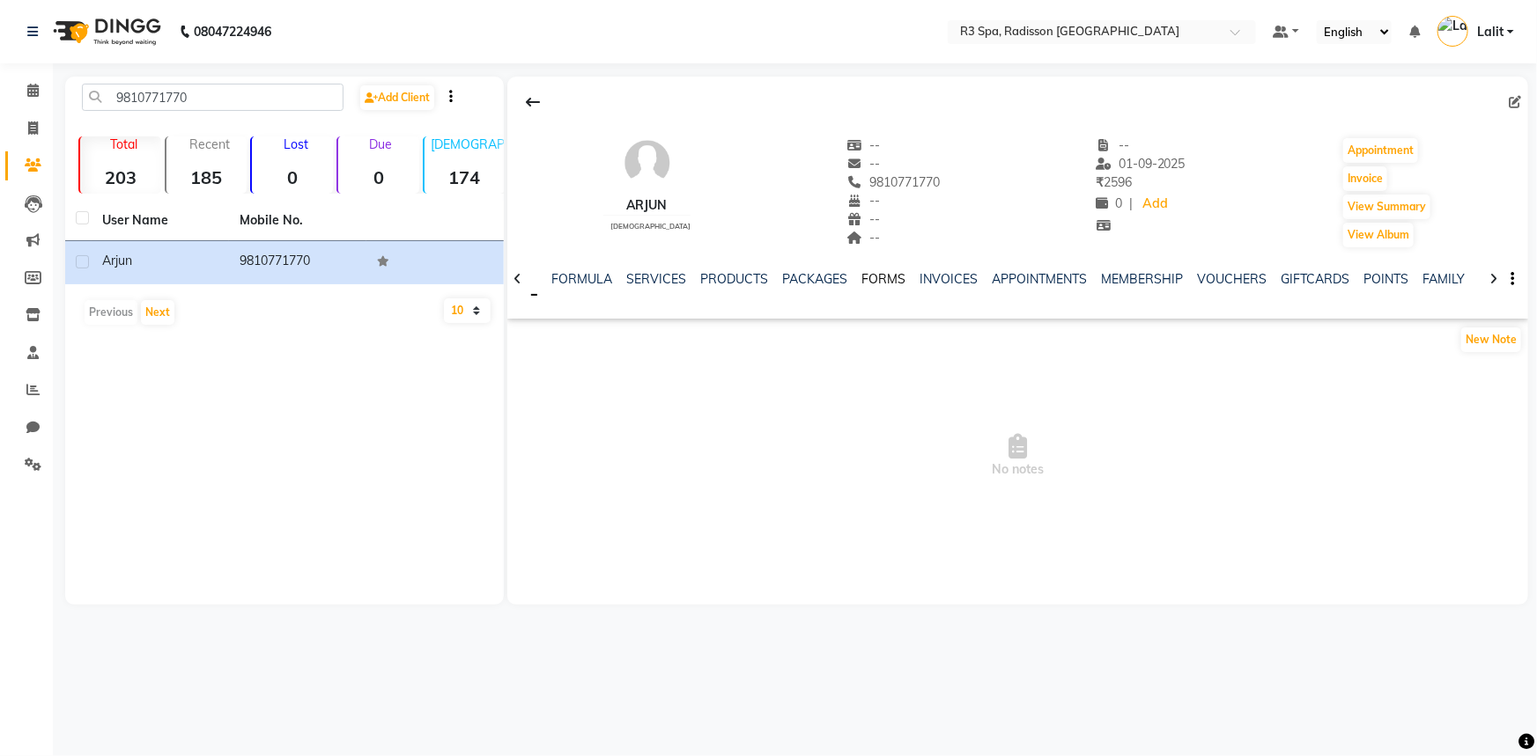
click at [893, 282] on link "FORMS" at bounding box center [883, 279] width 44 height 16
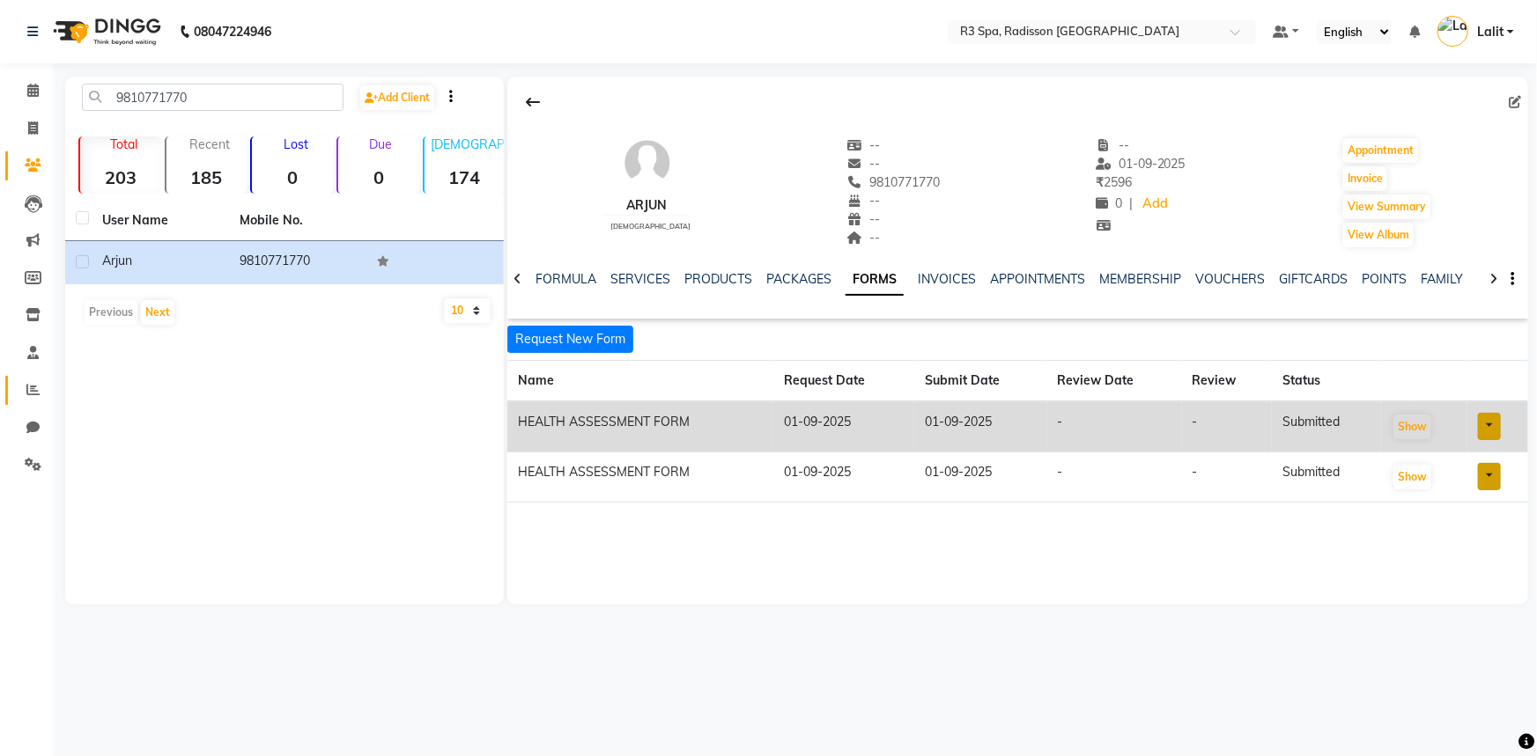
click at [34, 402] on link "Reports" at bounding box center [26, 390] width 42 height 29
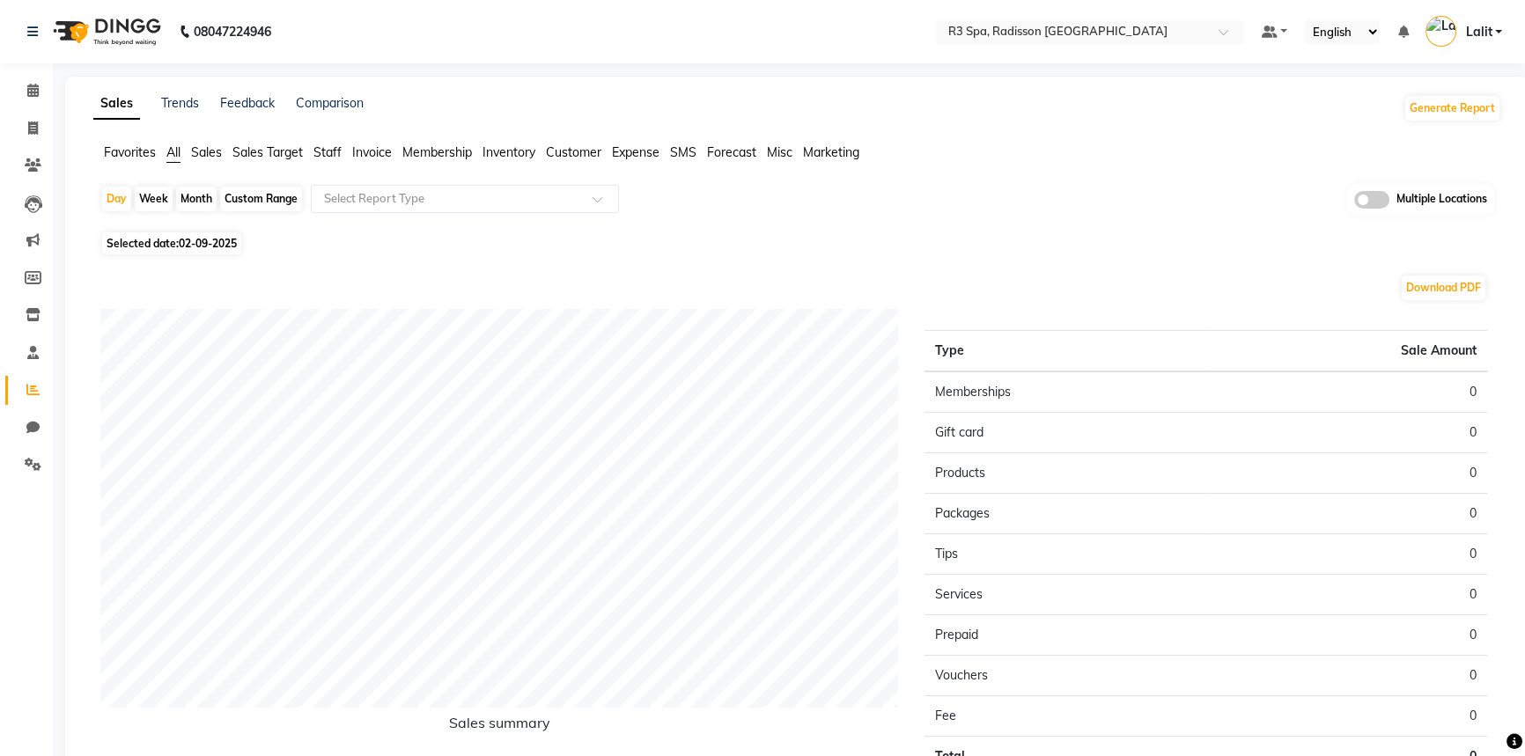
click at [194, 152] on span "Sales" at bounding box center [206, 152] width 31 height 16
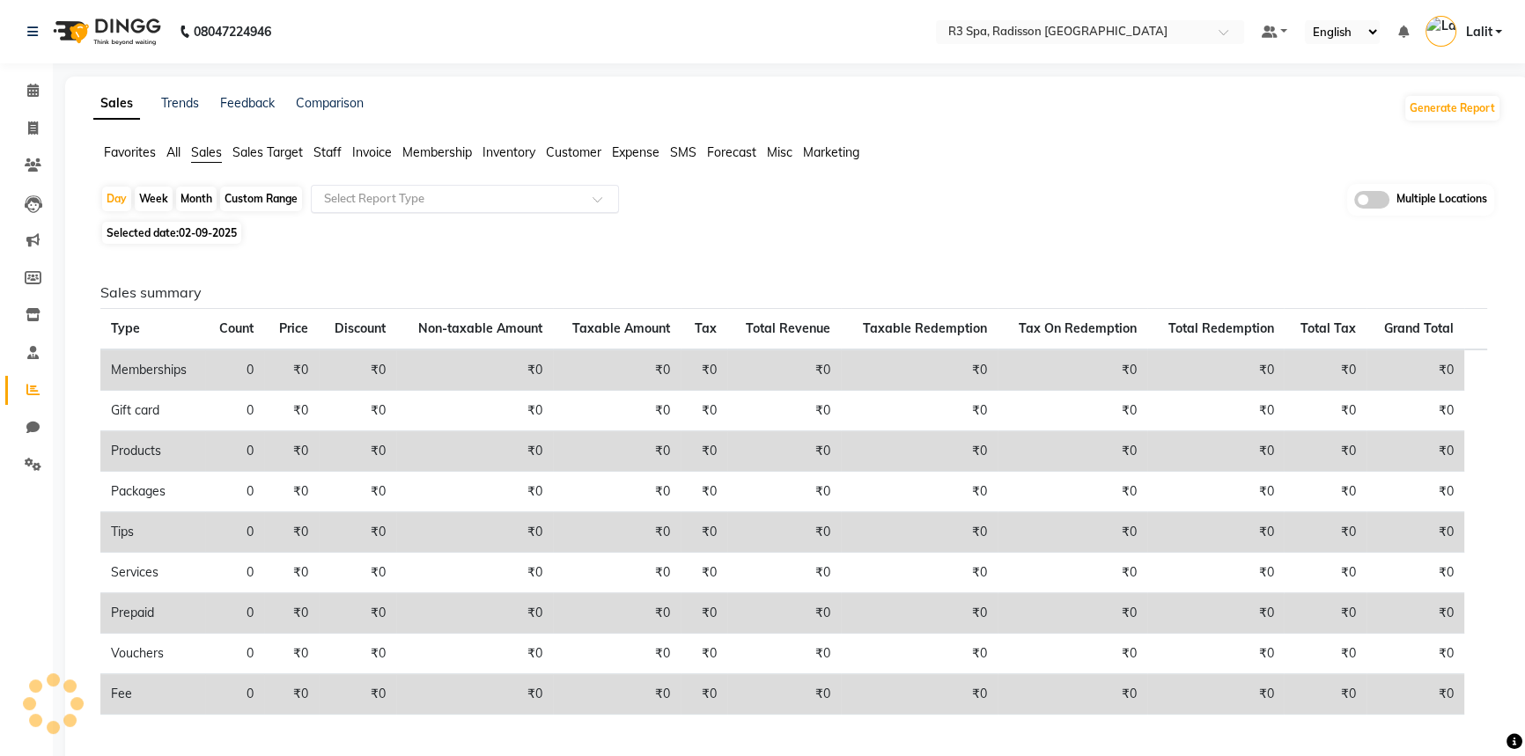
click at [321, 197] on input "text" at bounding box center [448, 199] width 254 height 18
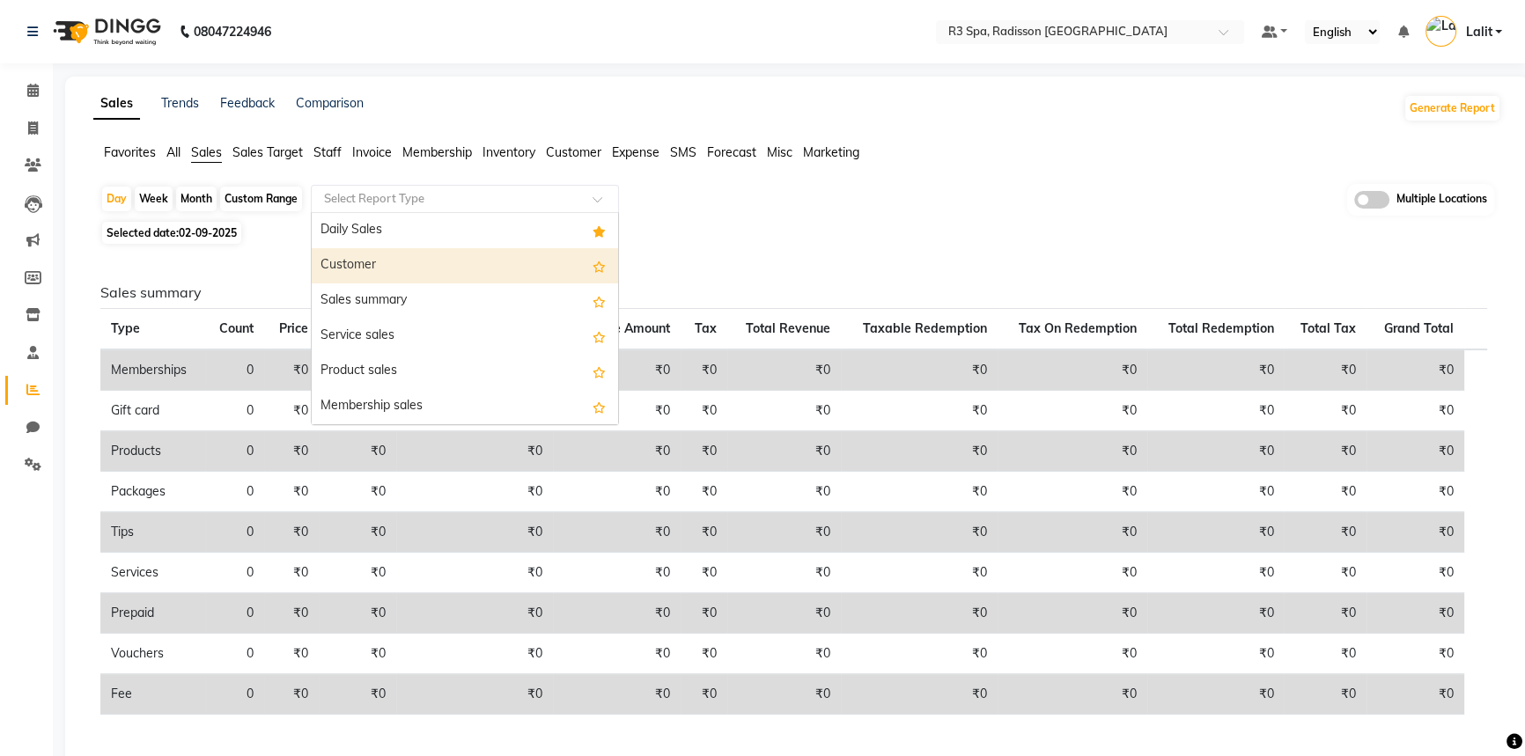
click at [356, 267] on div "Customer" at bounding box center [465, 265] width 306 height 35
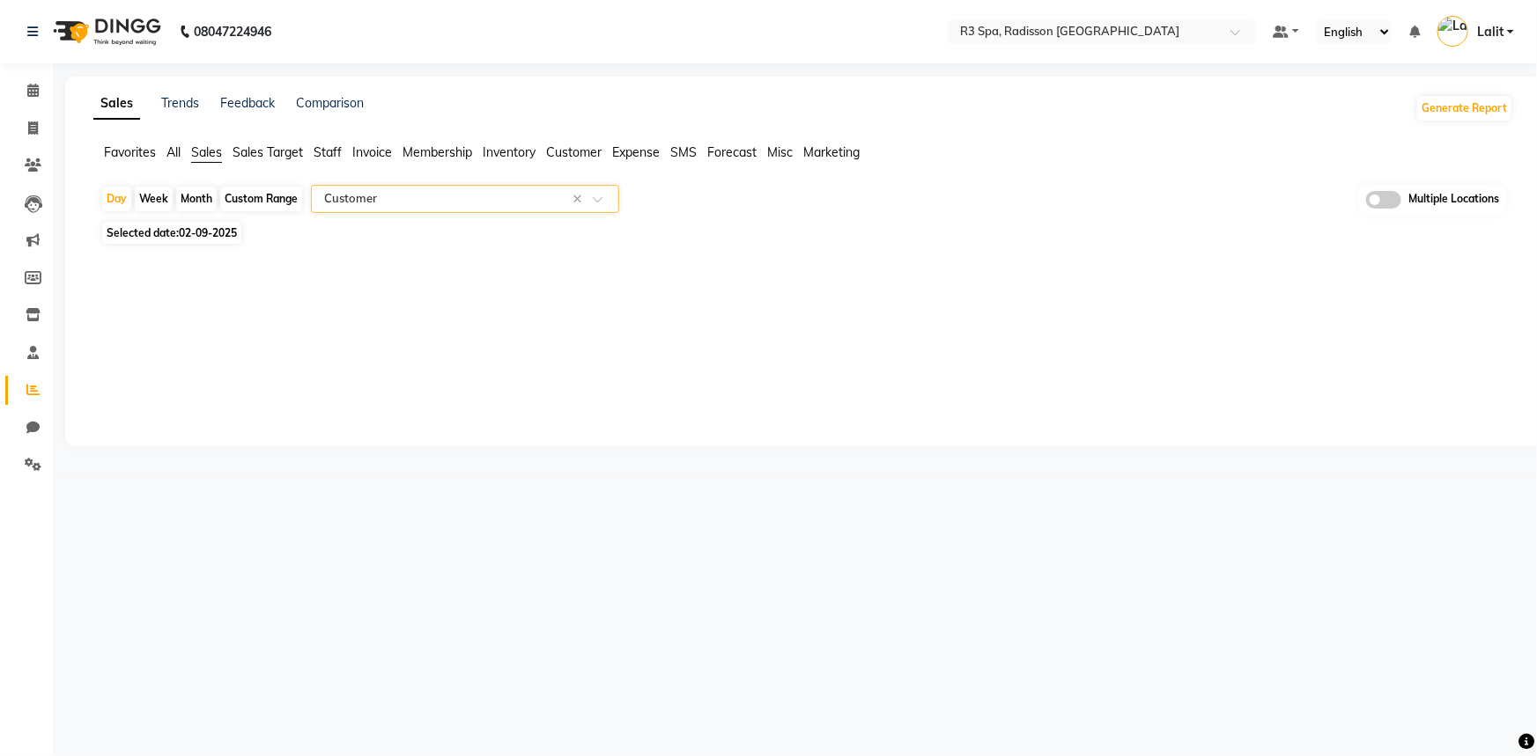
click at [237, 232] on span "02-09-2025" at bounding box center [208, 232] width 58 height 13
select select "9"
select select "2025"
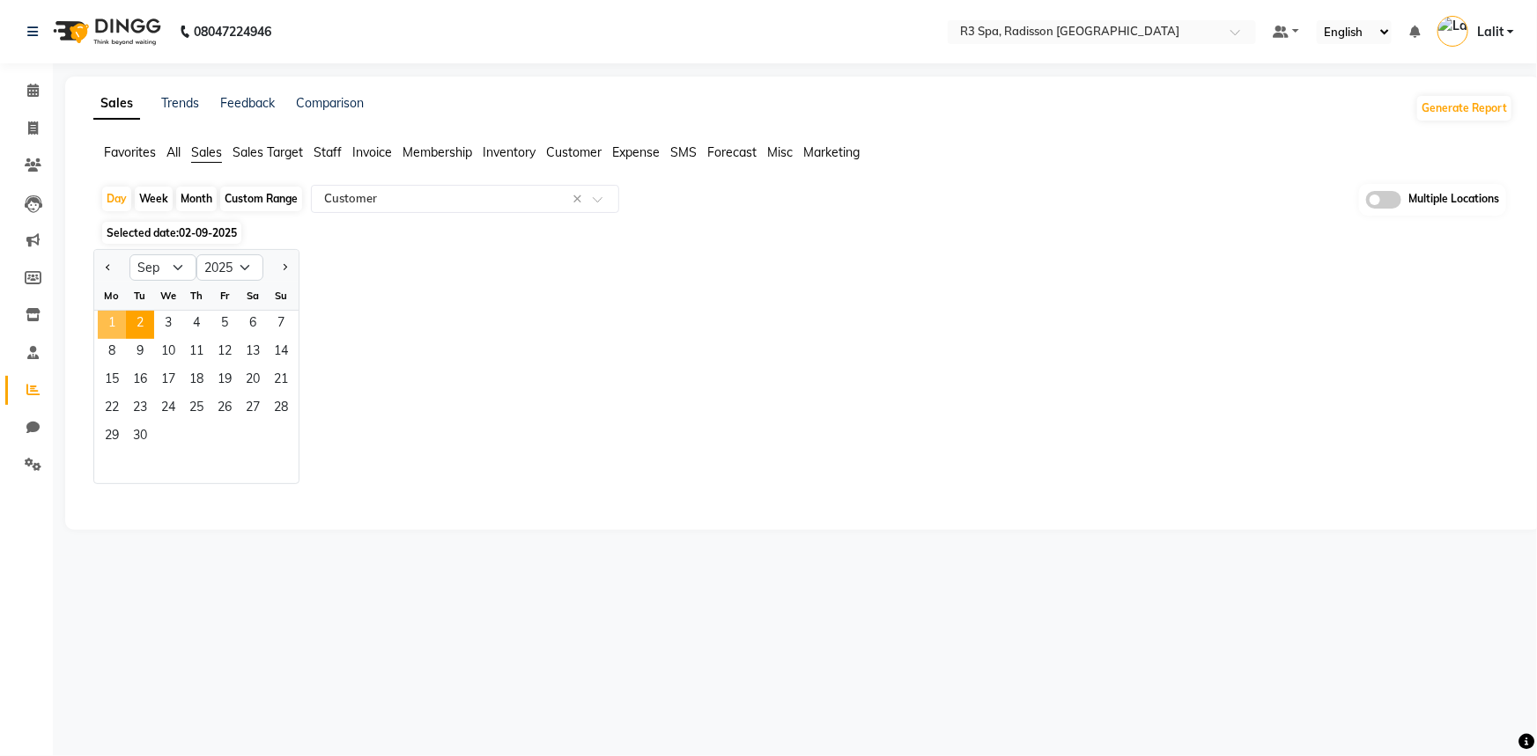
click at [112, 328] on span "1" at bounding box center [112, 325] width 28 height 28
select select "full_report"
select select "csv"
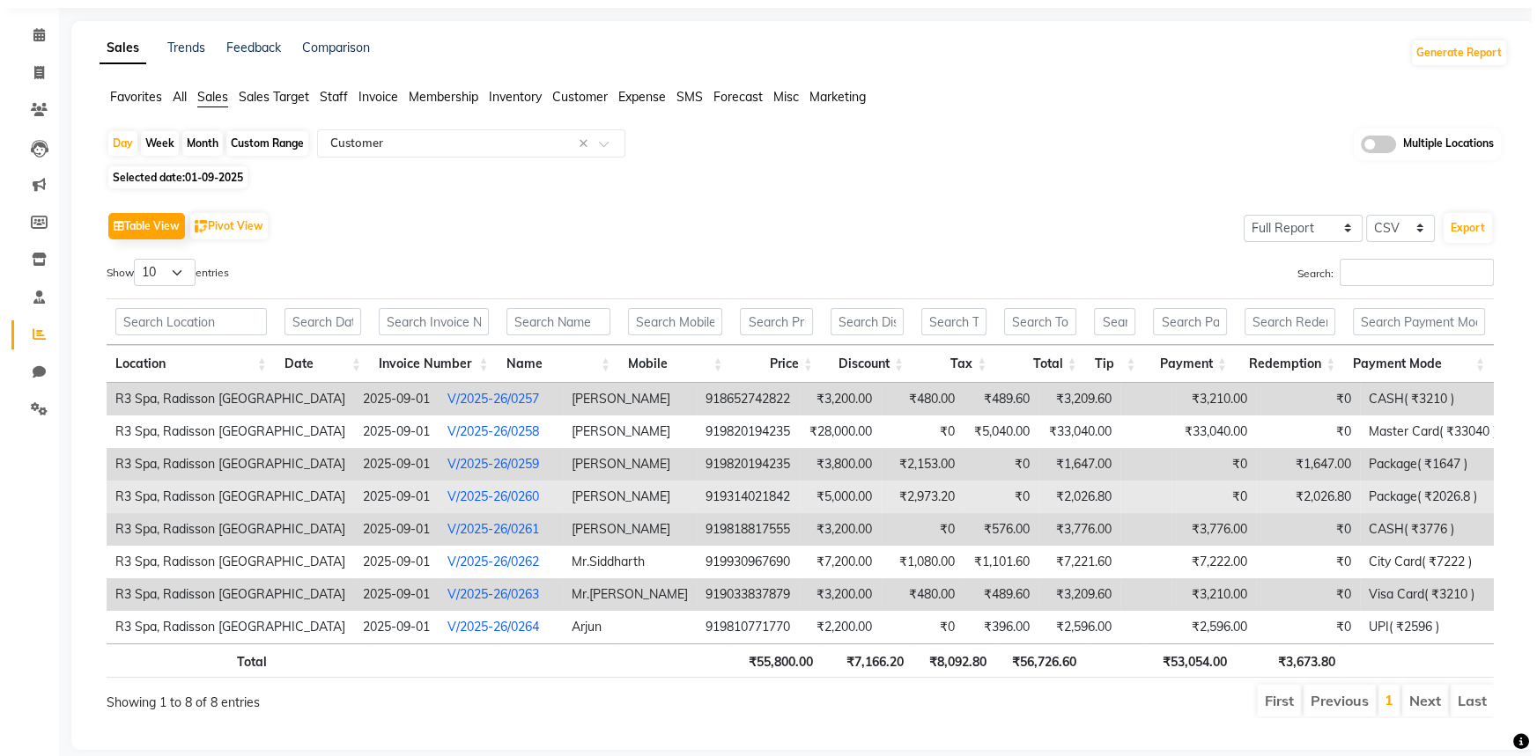
scroll to position [79, 0]
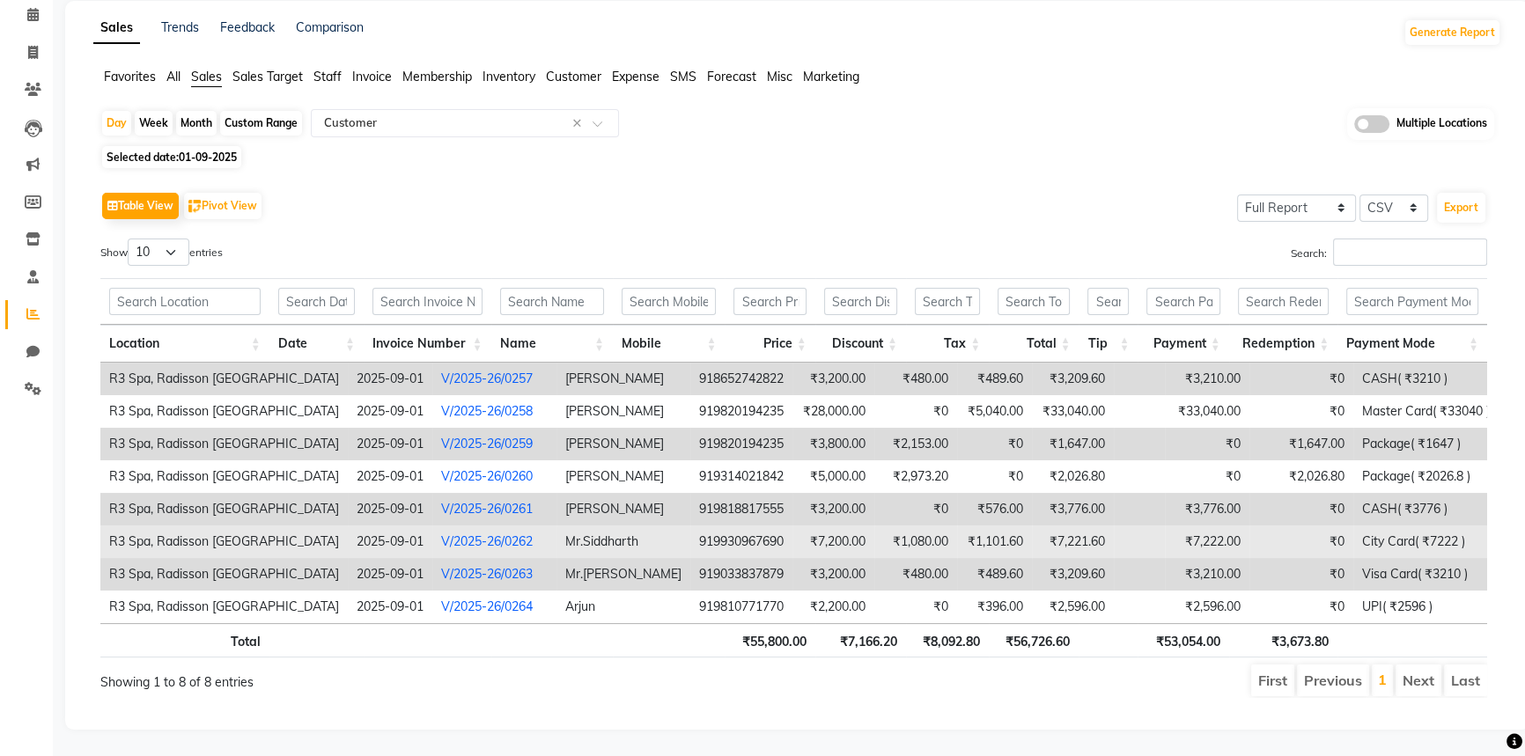
click at [446, 535] on link "V/2025-26/0262" at bounding box center [487, 542] width 92 height 16
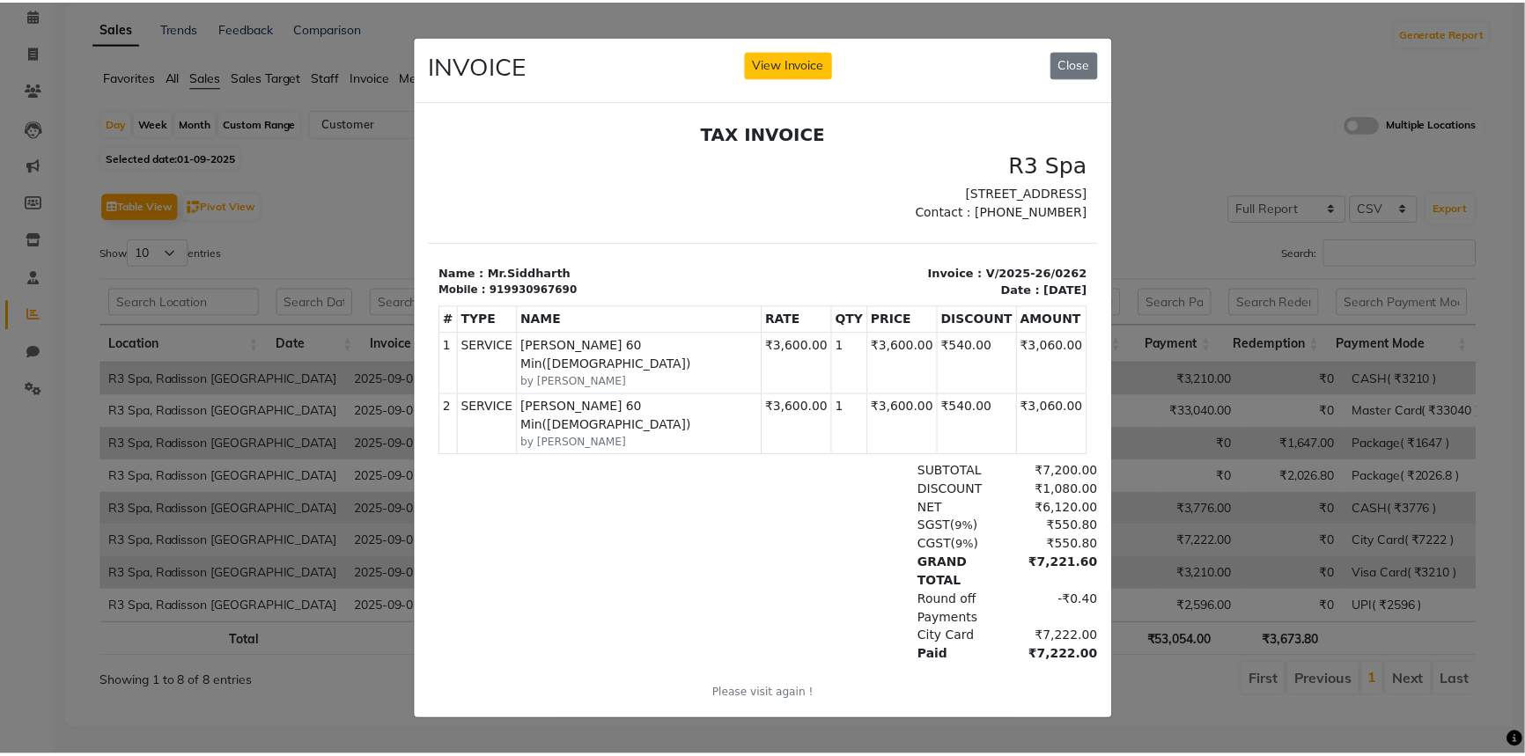
scroll to position [0, 0]
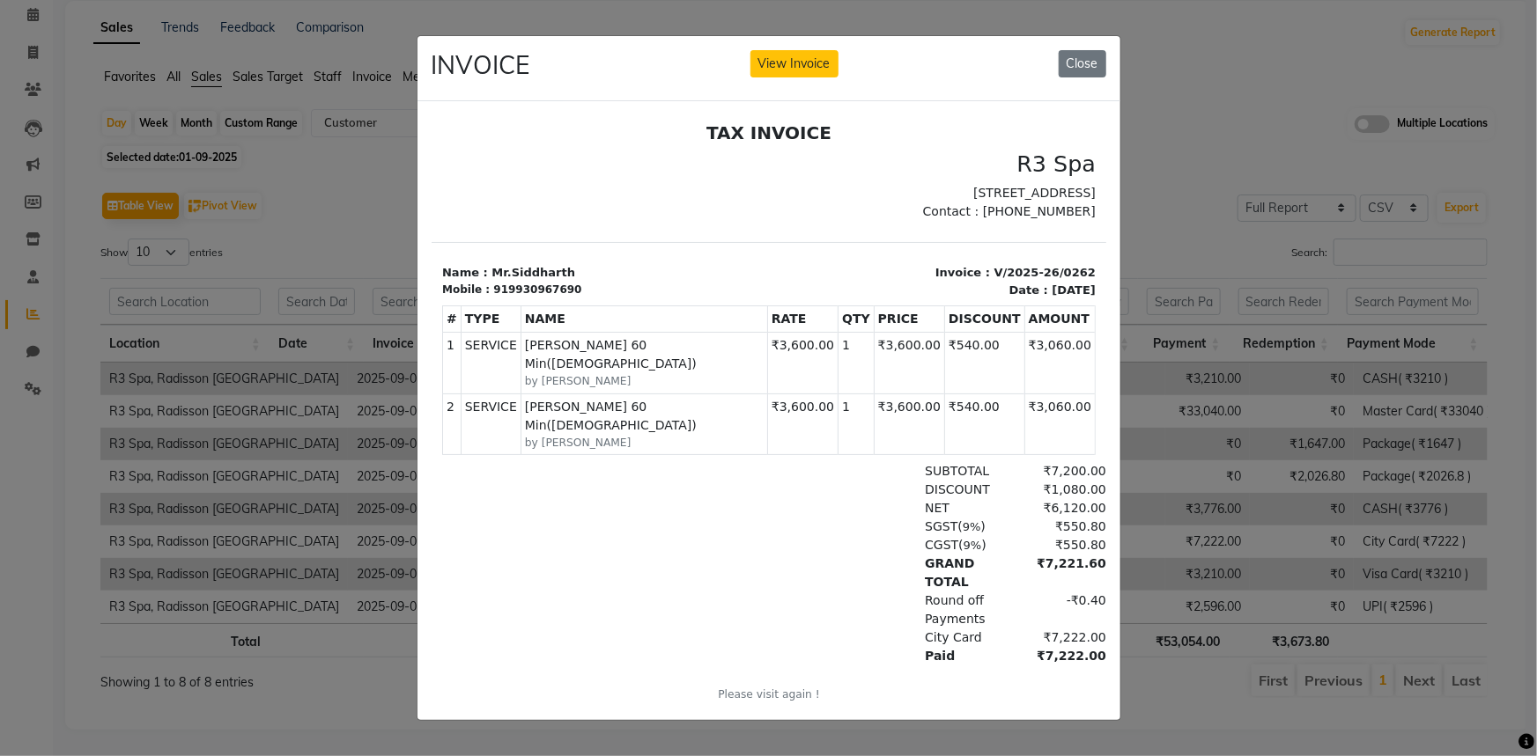
click at [365, 305] on ngb-modal-window "INVOICE View Invoice Close" at bounding box center [768, 378] width 1537 height 756
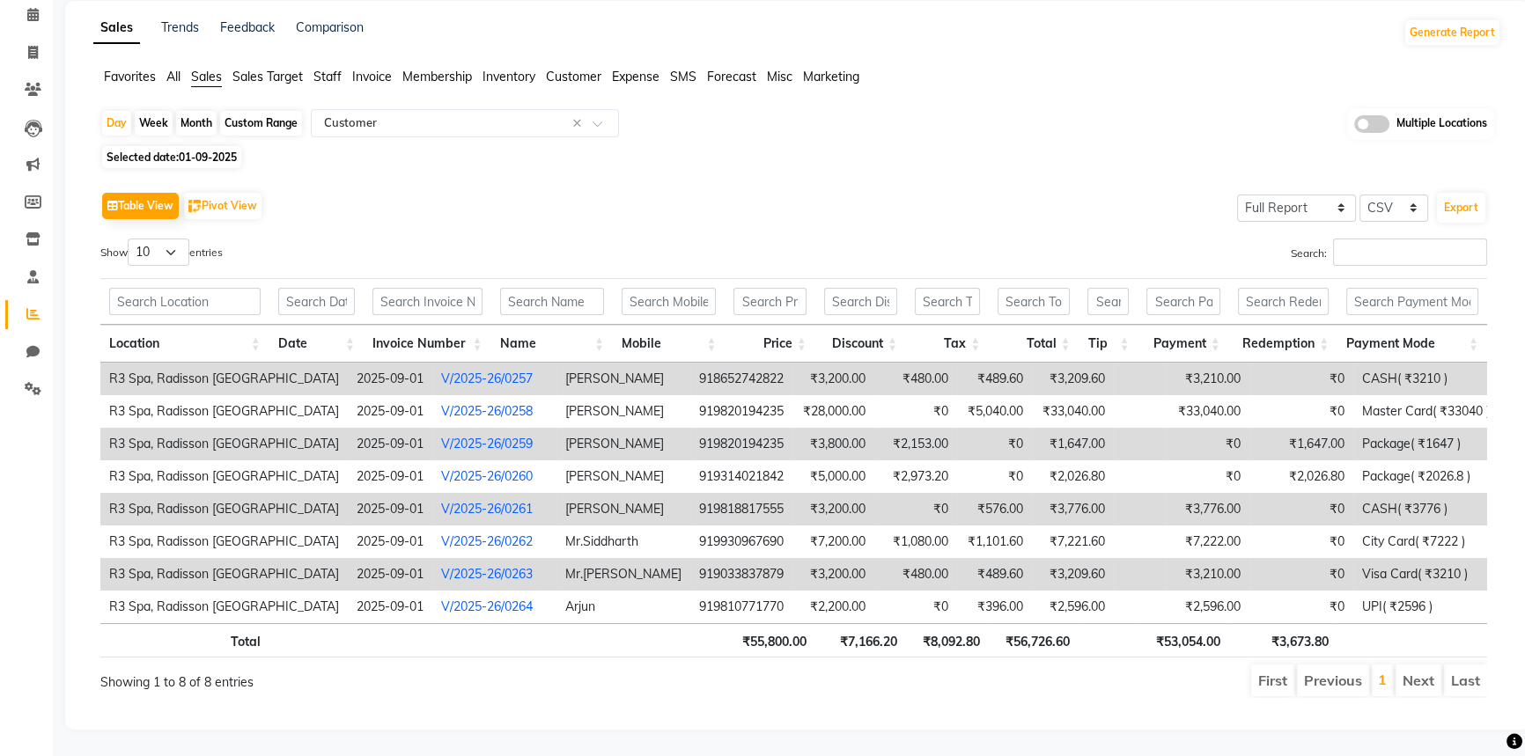
click at [773, 232] on div "Table View Pivot View Select Full Report Filtered Report Select CSV PDF Export …" at bounding box center [793, 443] width 1387 height 511
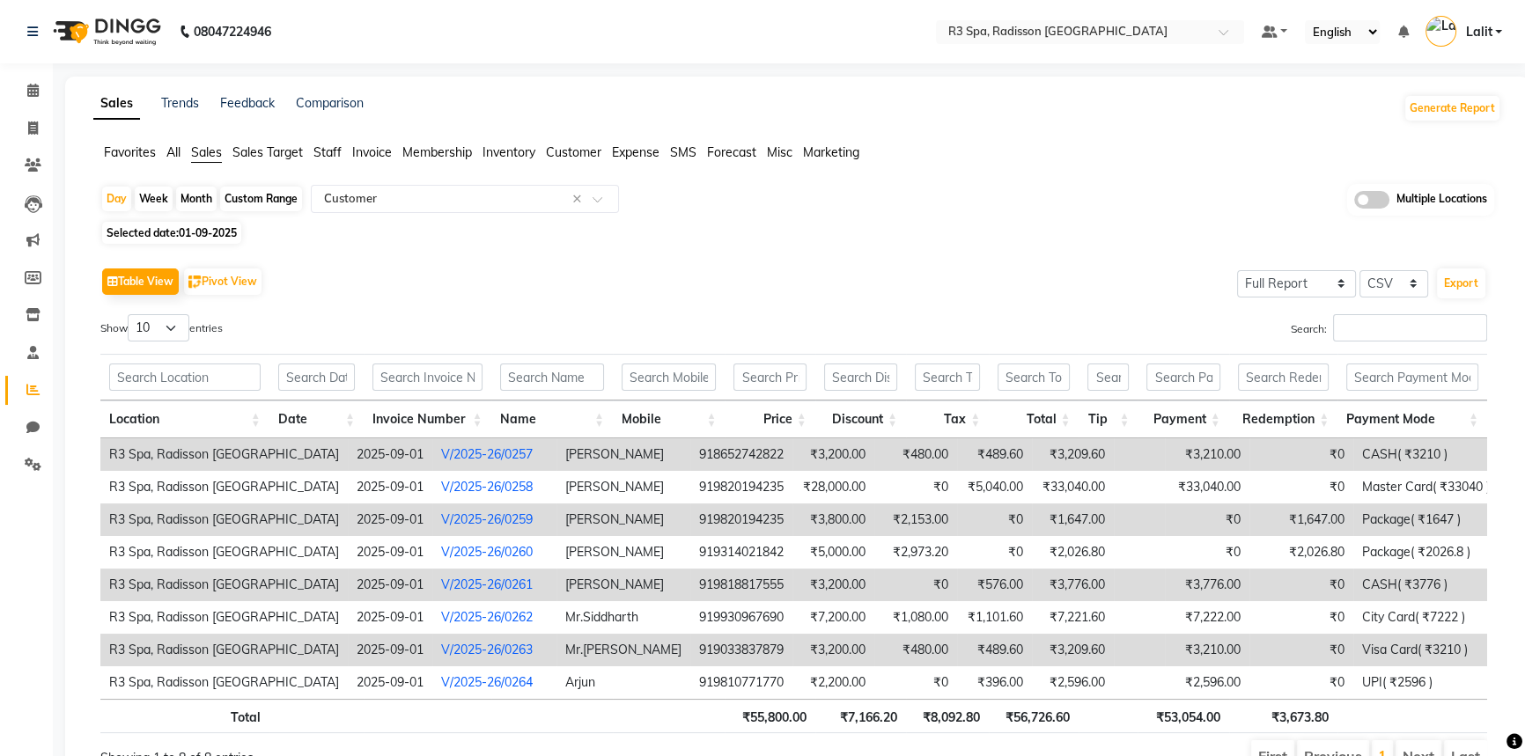
click at [700, 305] on div "Table View Pivot View Select Full Report Filtered Report Select CSV PDF Export …" at bounding box center [793, 518] width 1387 height 511
click at [574, 145] on span "Customer" at bounding box center [573, 152] width 55 height 16
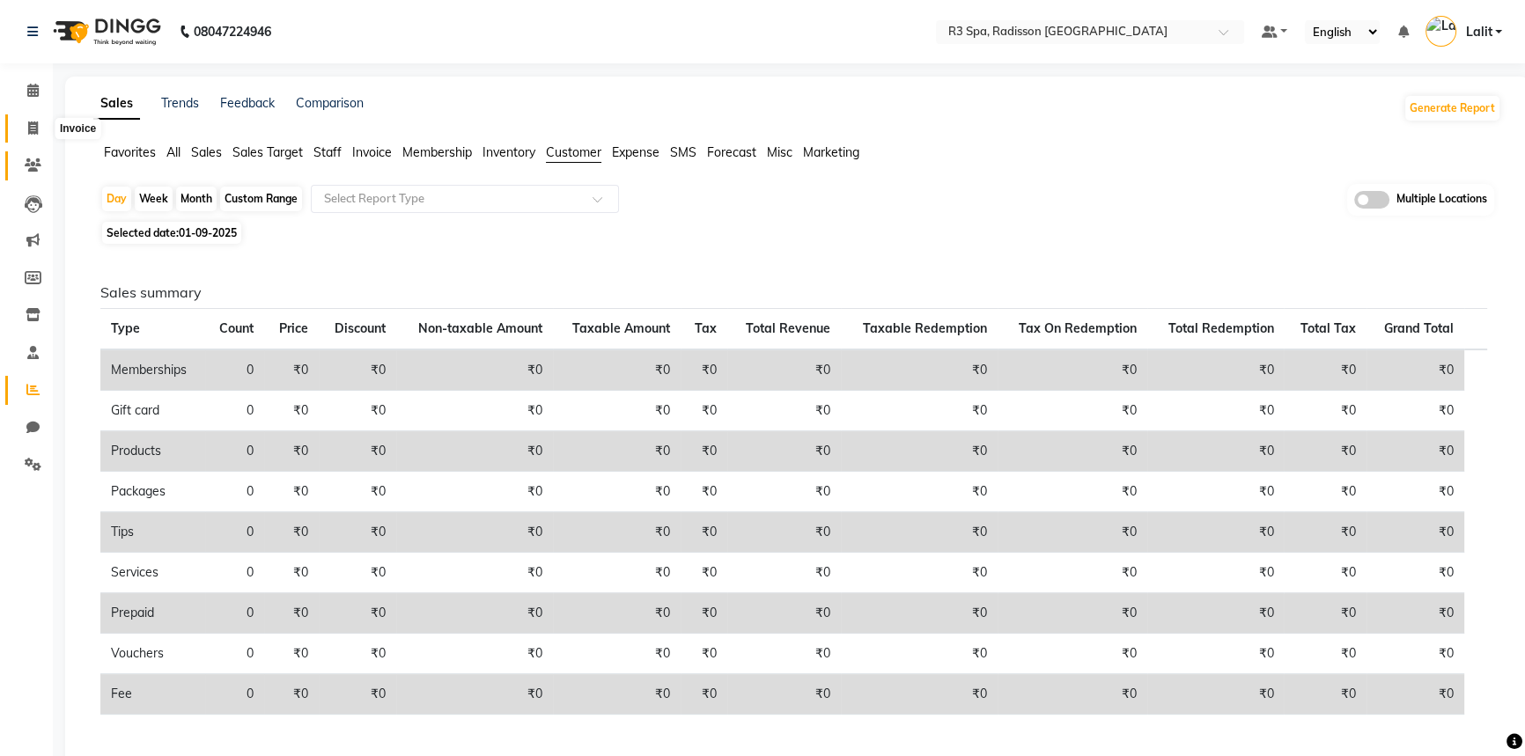
drag, startPoint x: 41, startPoint y: 132, endPoint x: 26, endPoint y: 165, distance: 35.9
click at [41, 132] on span at bounding box center [33, 129] width 31 height 20
click at [26, 165] on icon at bounding box center [33, 165] width 17 height 13
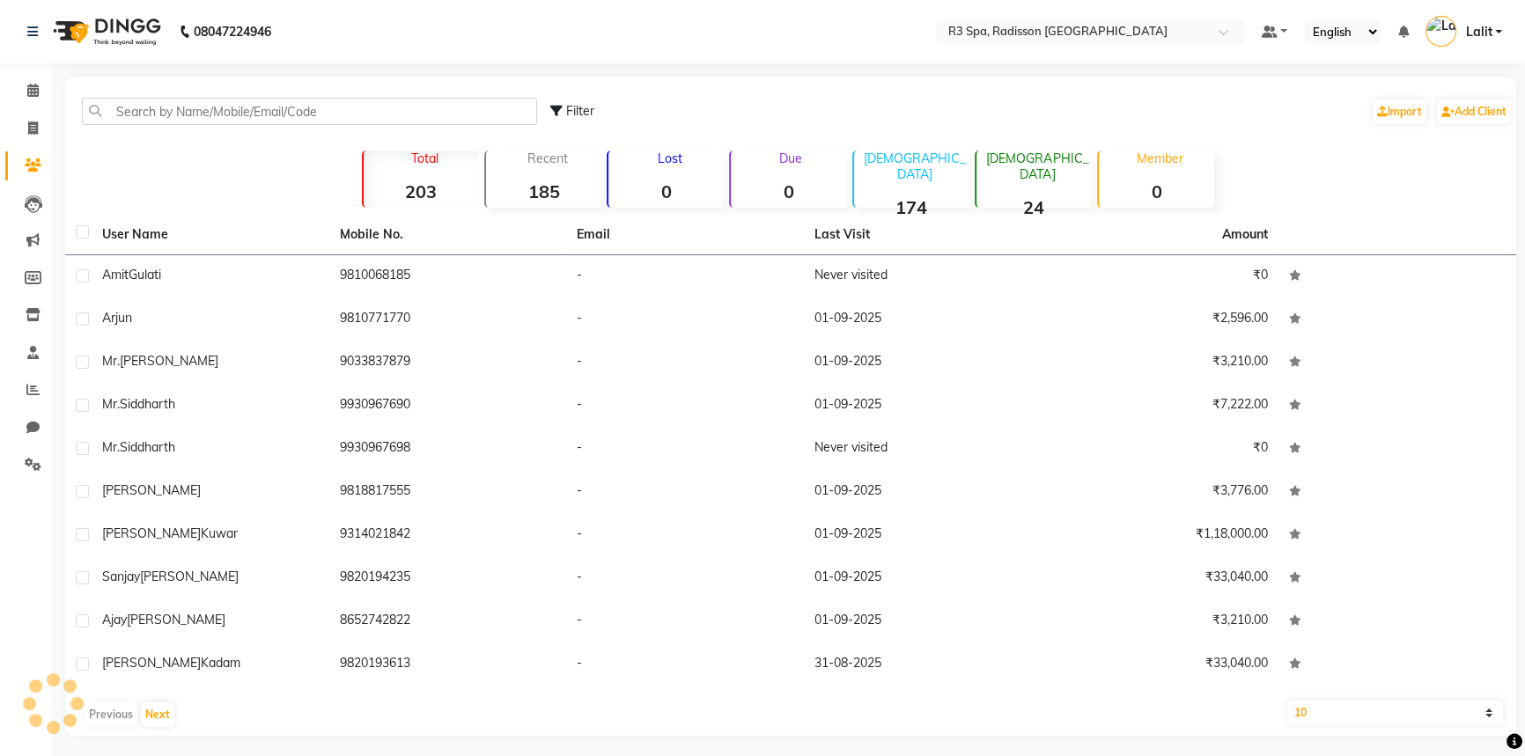
click at [33, 373] on li "Reports" at bounding box center [26, 391] width 53 height 38
click at [32, 383] on icon at bounding box center [32, 389] width 13 height 13
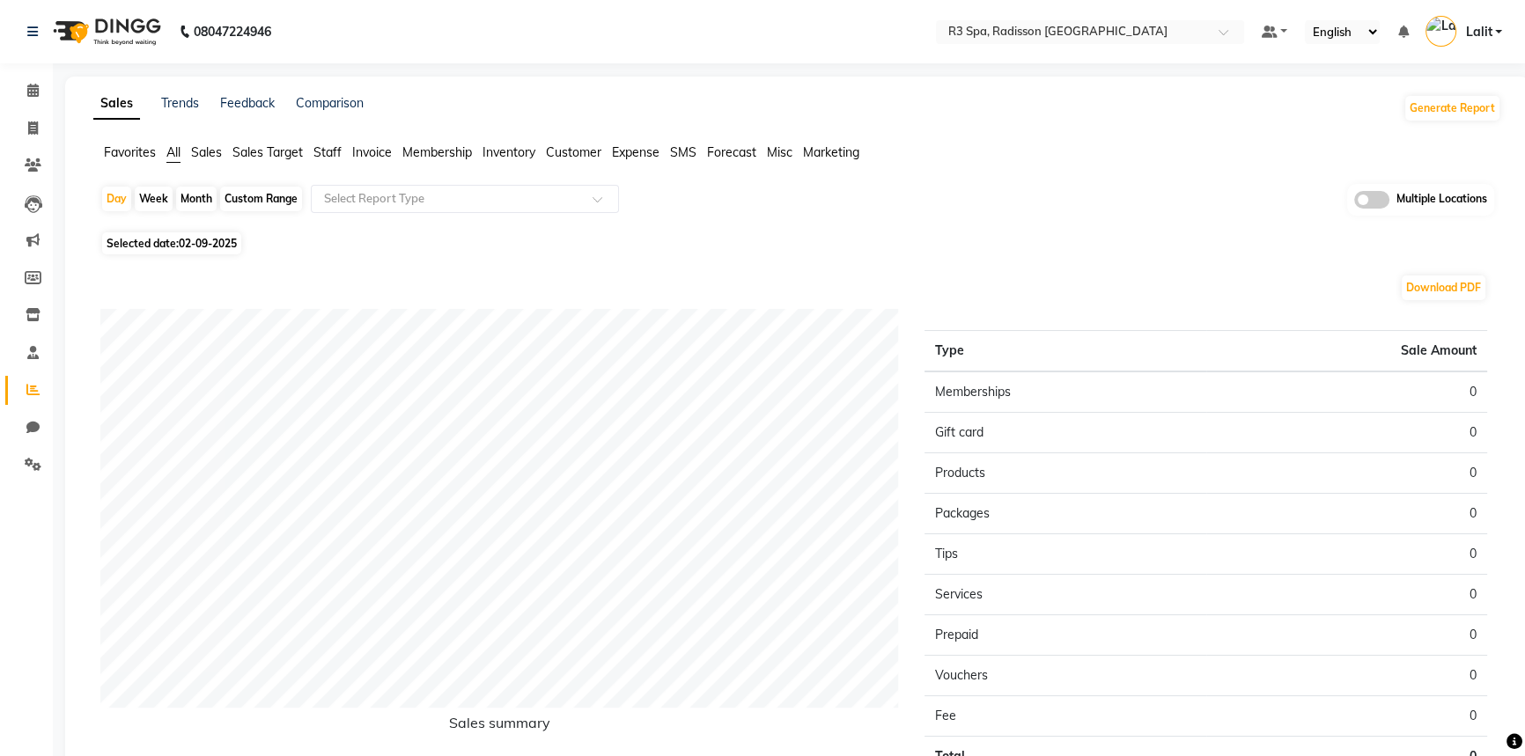
click at [557, 148] on span "Customer" at bounding box center [573, 152] width 55 height 16
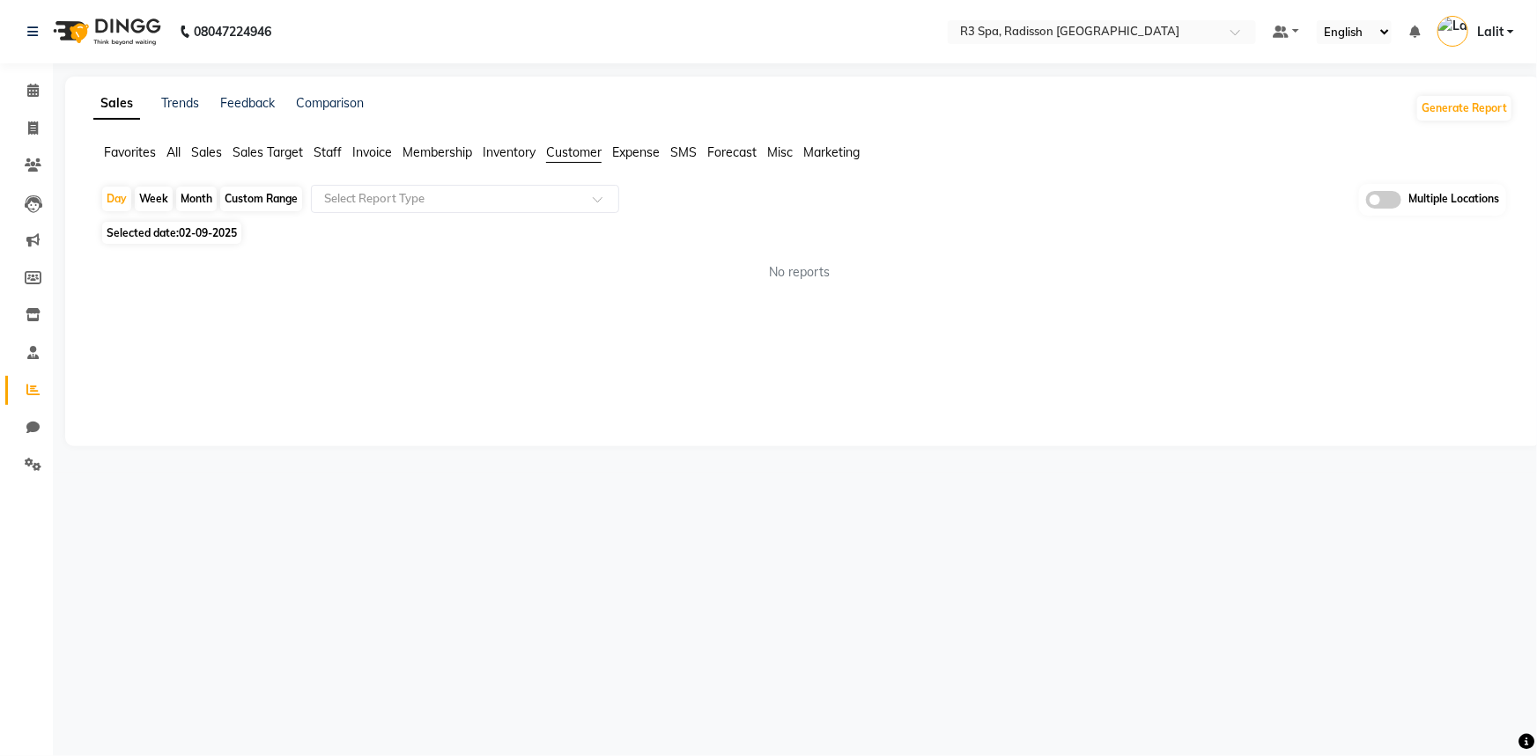
click at [507, 218] on div "Day Week Month Custom Range Select Report Type Multiple Locations Selected date…" at bounding box center [803, 240] width 1420 height 112
click at [487, 187] on div "Select Report Type" at bounding box center [465, 199] width 308 height 28
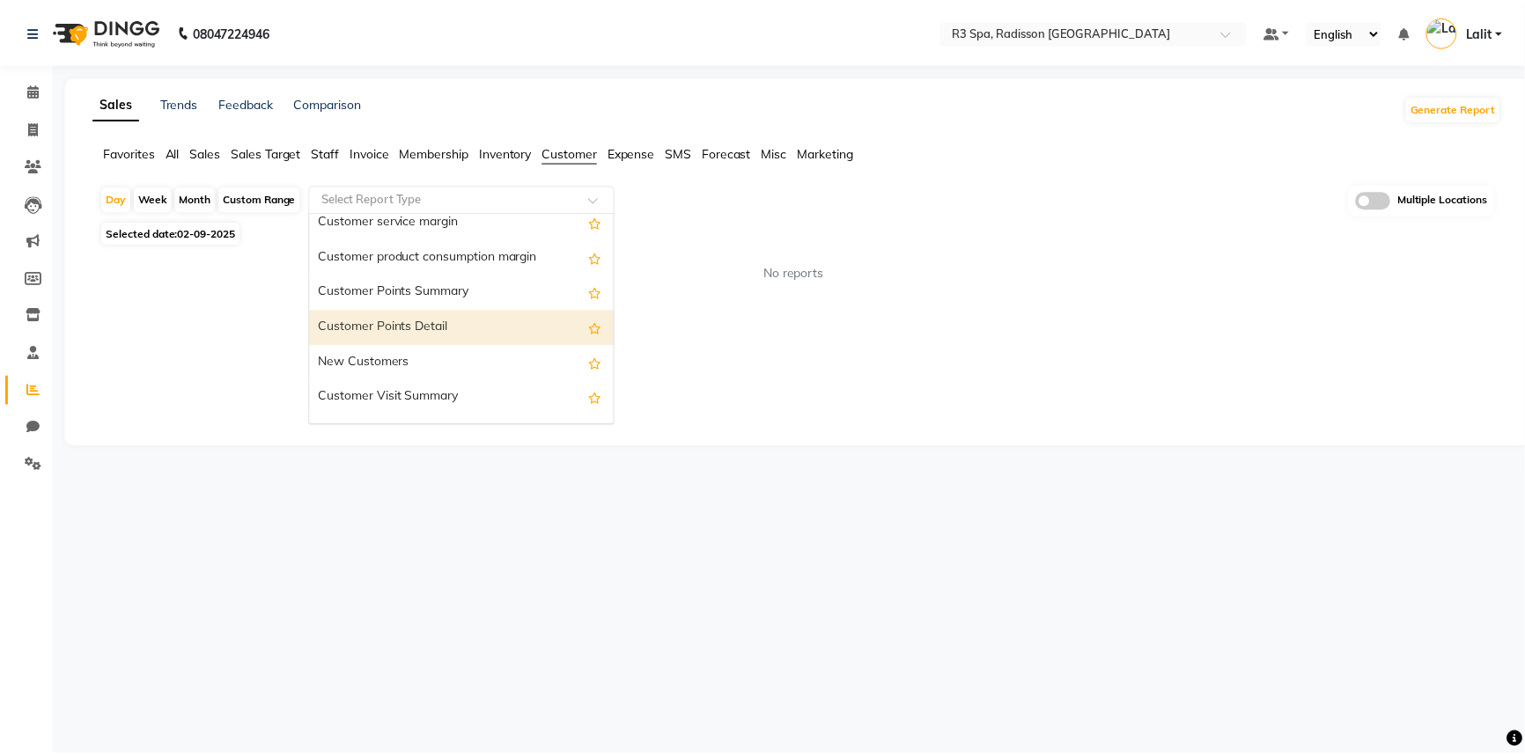
scroll to position [282, 0]
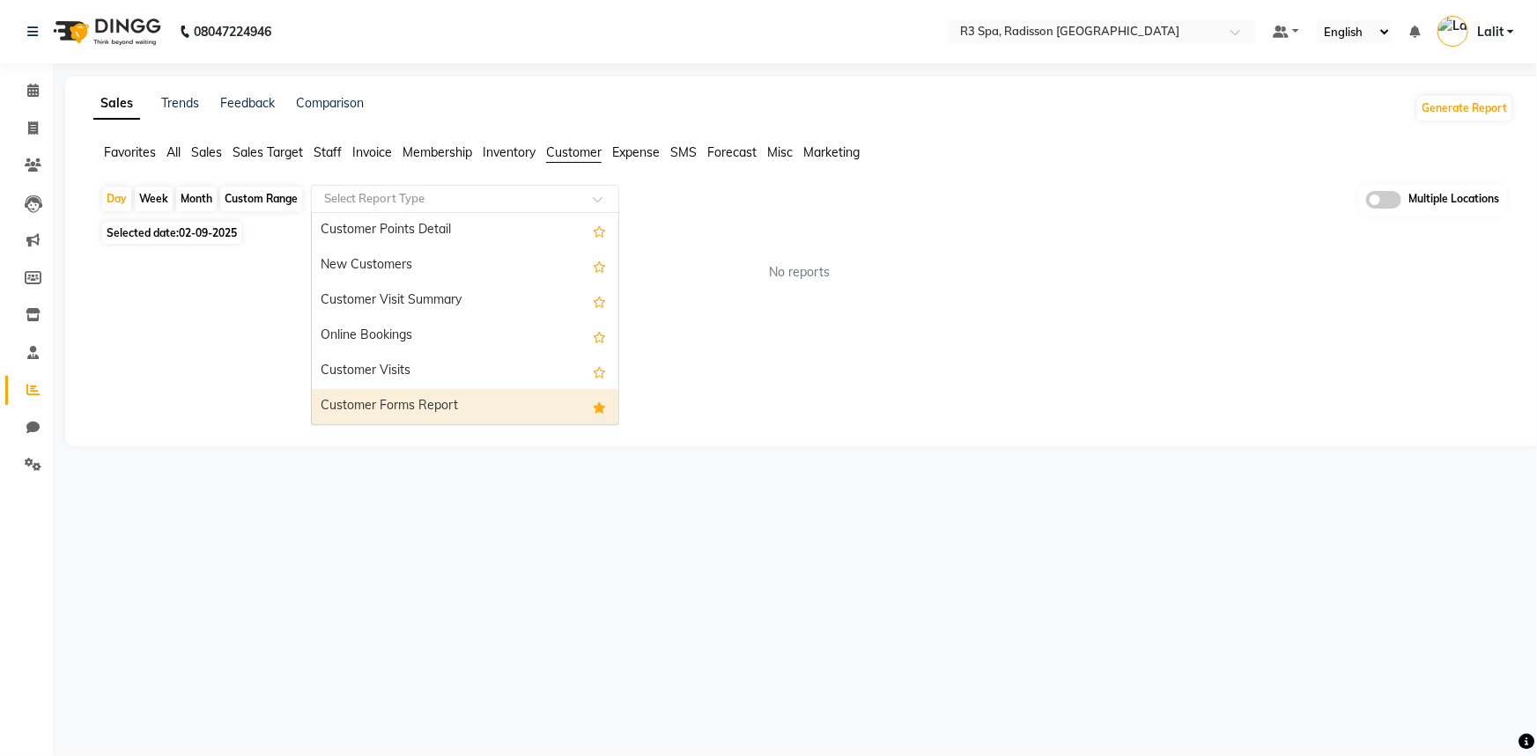
click at [417, 395] on div "Customer Forms Report" at bounding box center [465, 406] width 306 height 35
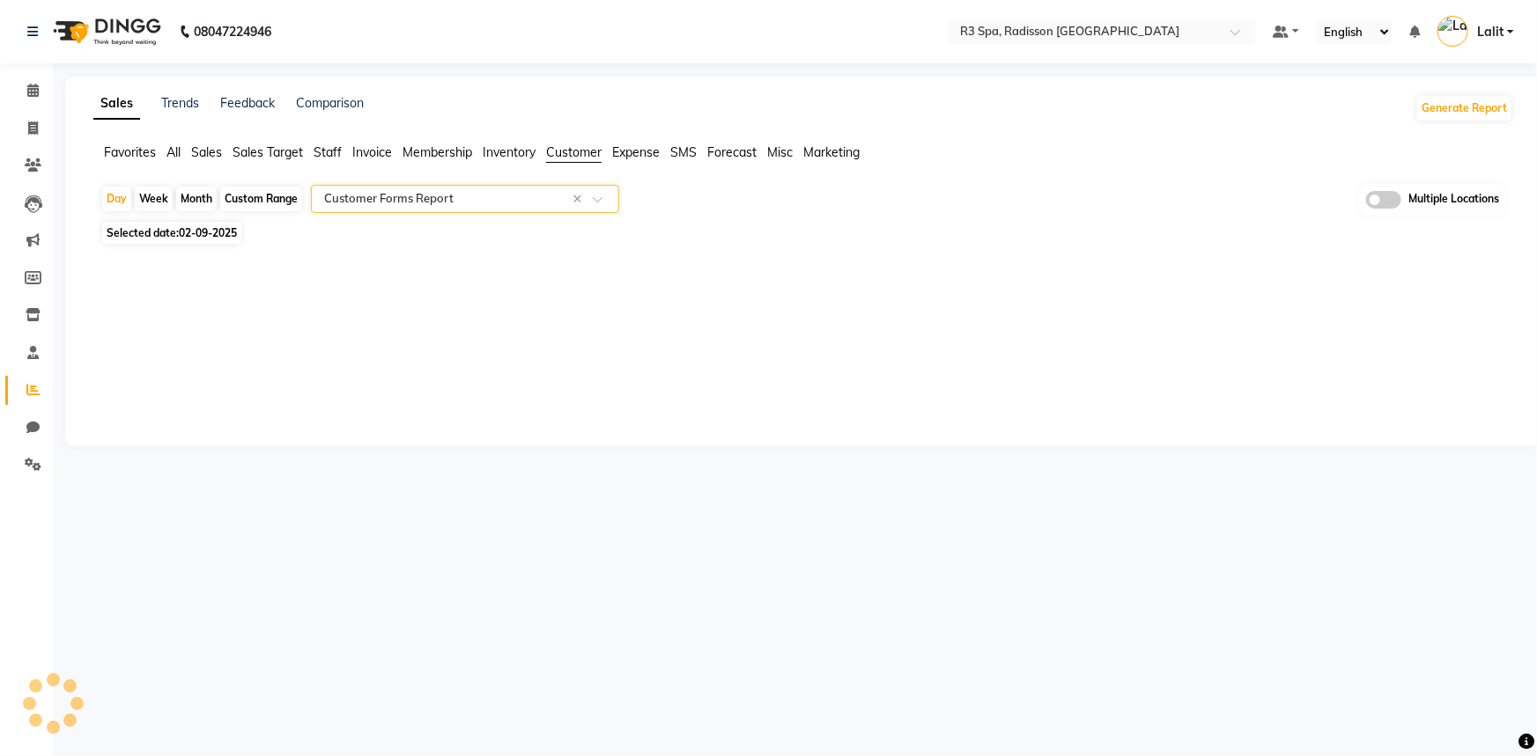
select select "full_report"
select select "csv"
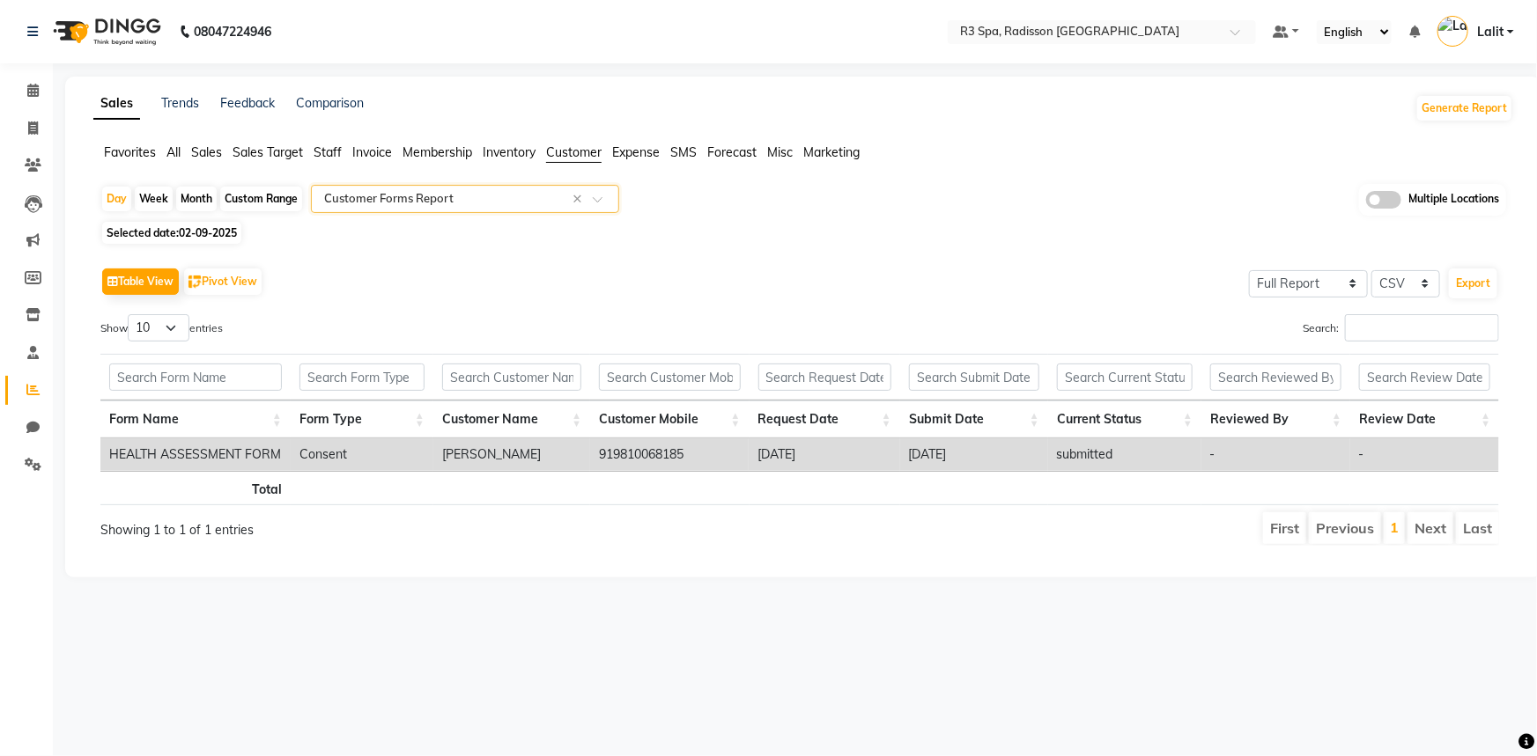
click at [219, 239] on span "Selected date: 02-09-2025" at bounding box center [171, 233] width 139 height 22
select select "9"
select select "2025"
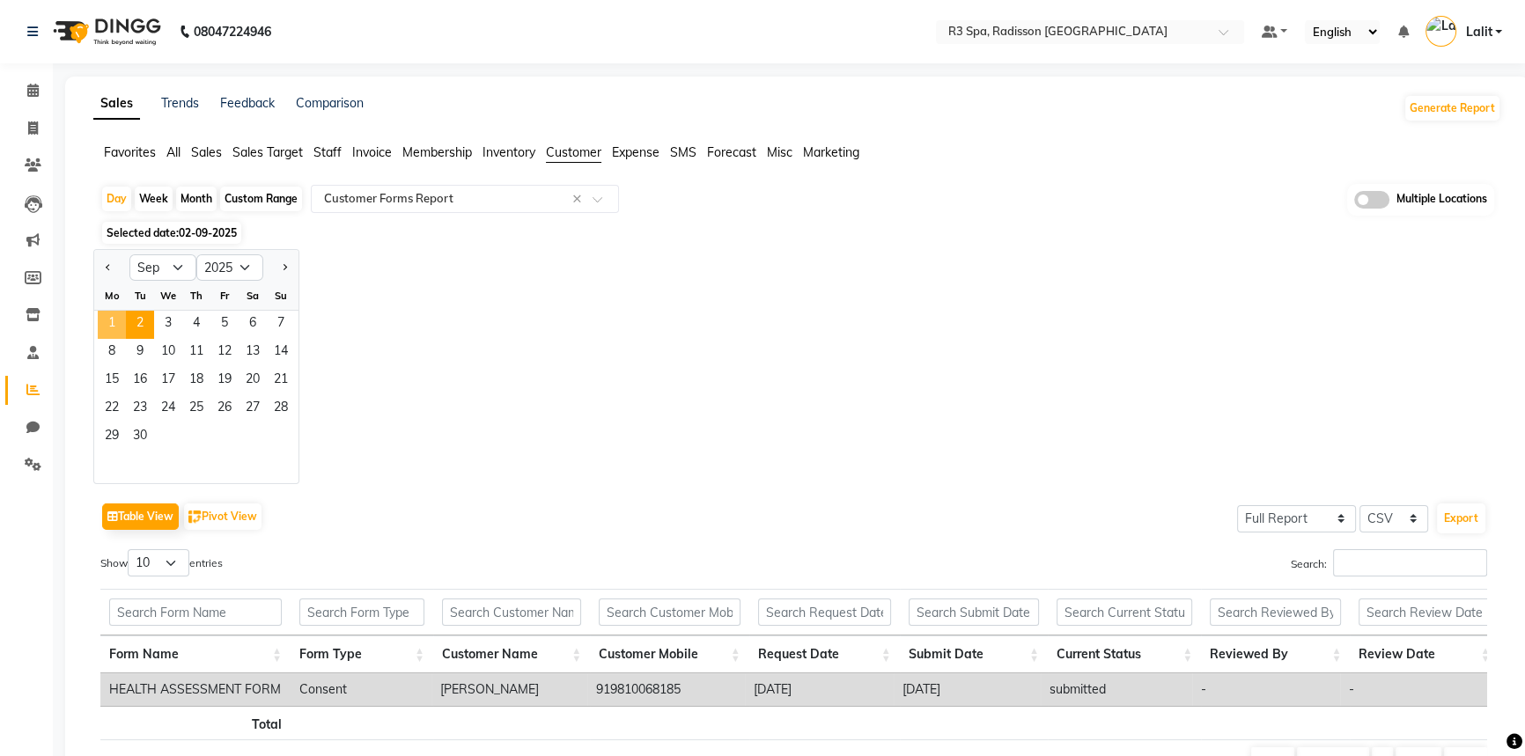
click at [115, 331] on span "1" at bounding box center [112, 325] width 28 height 28
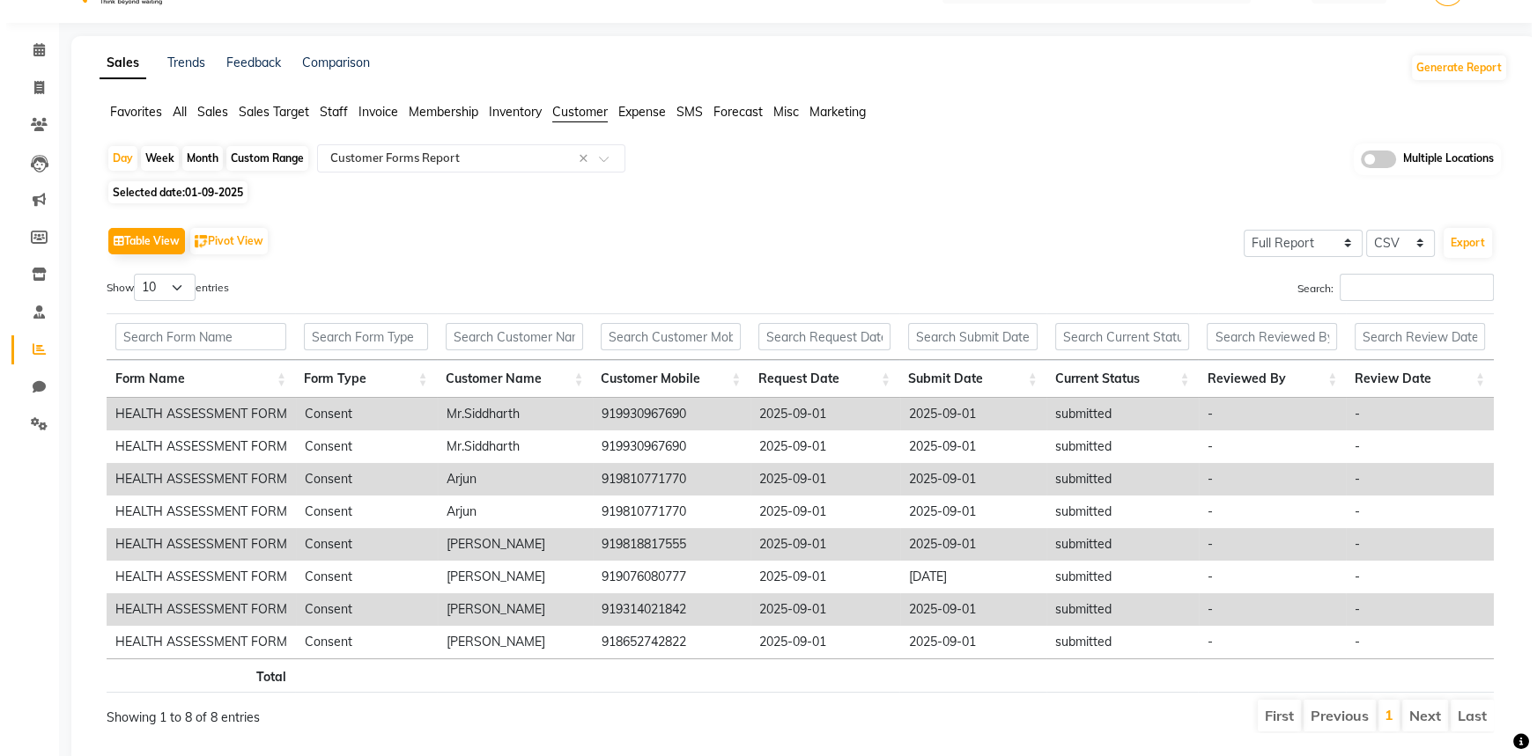
scroll to position [79, 0]
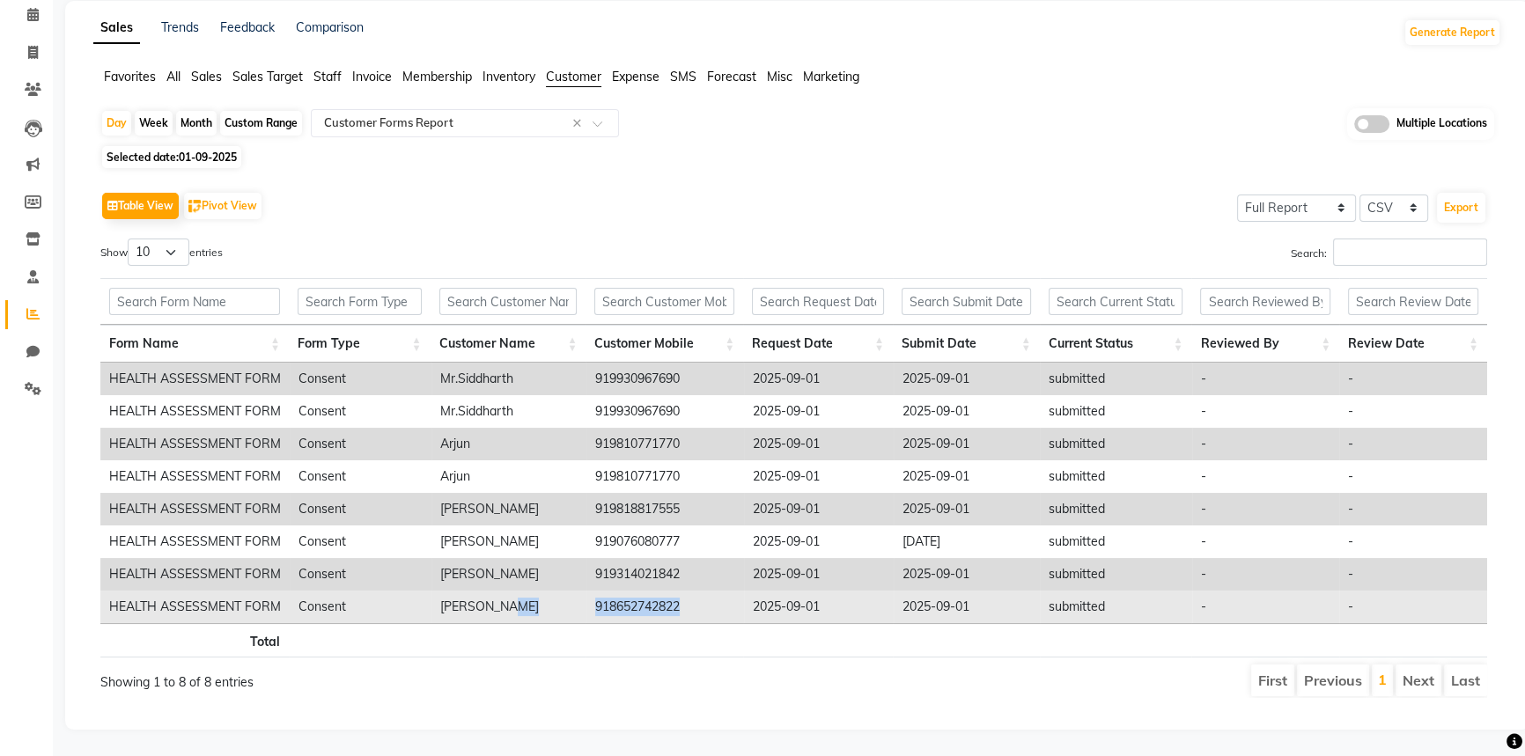
drag, startPoint x: 584, startPoint y: 601, endPoint x: 695, endPoint y: 599, distance: 111.0
click at [696, 600] on tr "HEALTH ASSESSMENT FORM Consent Ajay Singh 918652742822 2025-09-01 2025-09-01 su…" at bounding box center [793, 607] width 1387 height 33
copy tr "918652742822"
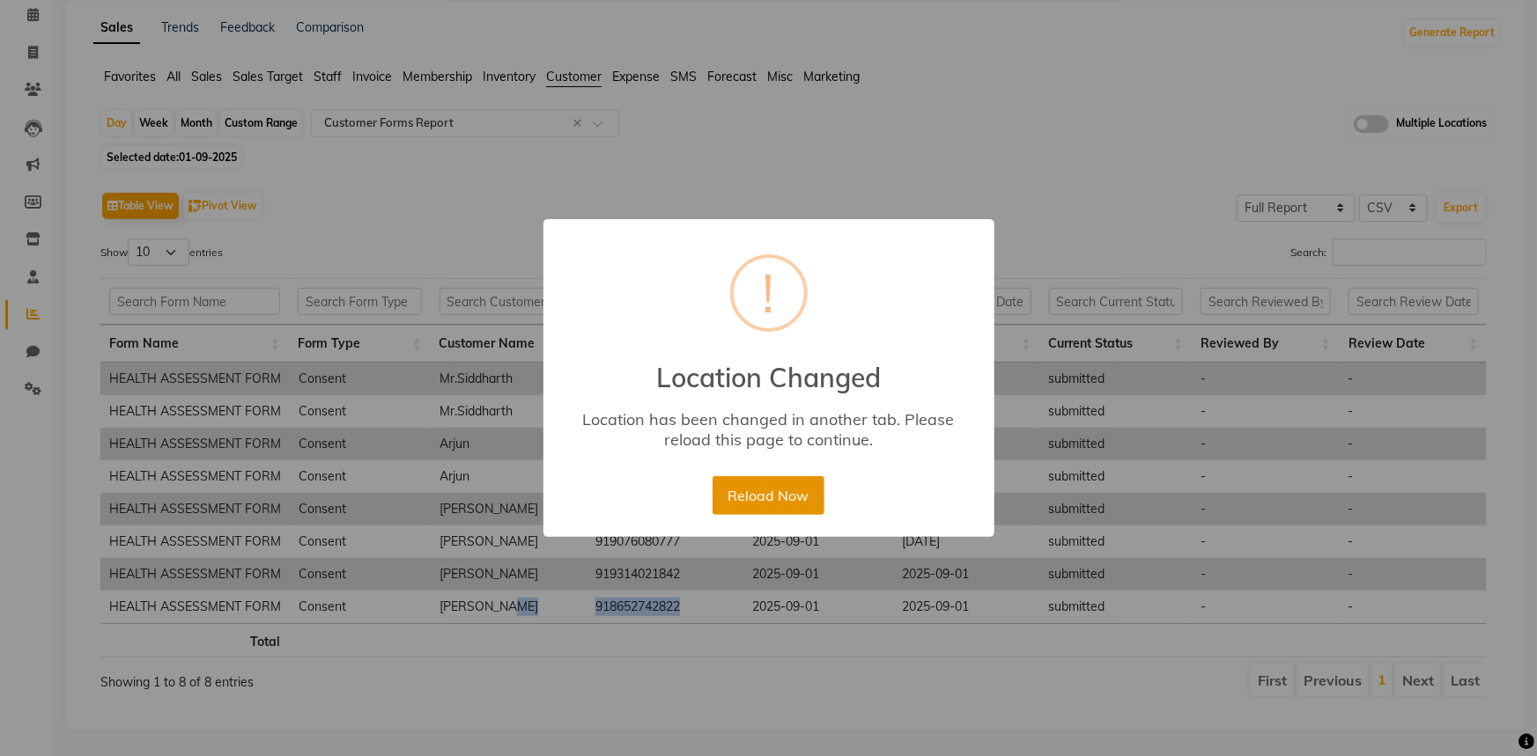
click at [767, 502] on button "Reload Now" at bounding box center [768, 495] width 112 height 39
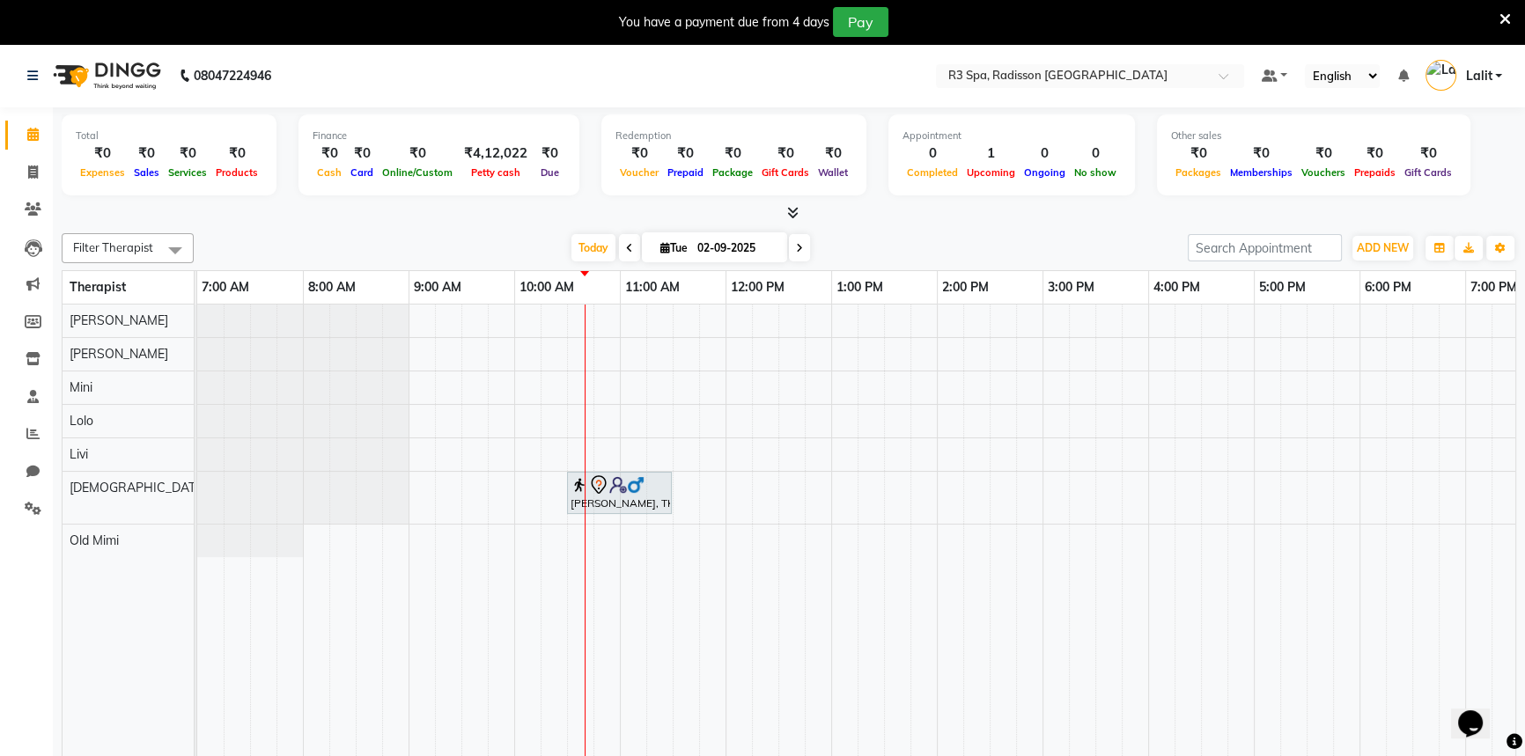
click at [631, 249] on span at bounding box center [629, 247] width 21 height 27
type input "01-09-2025"
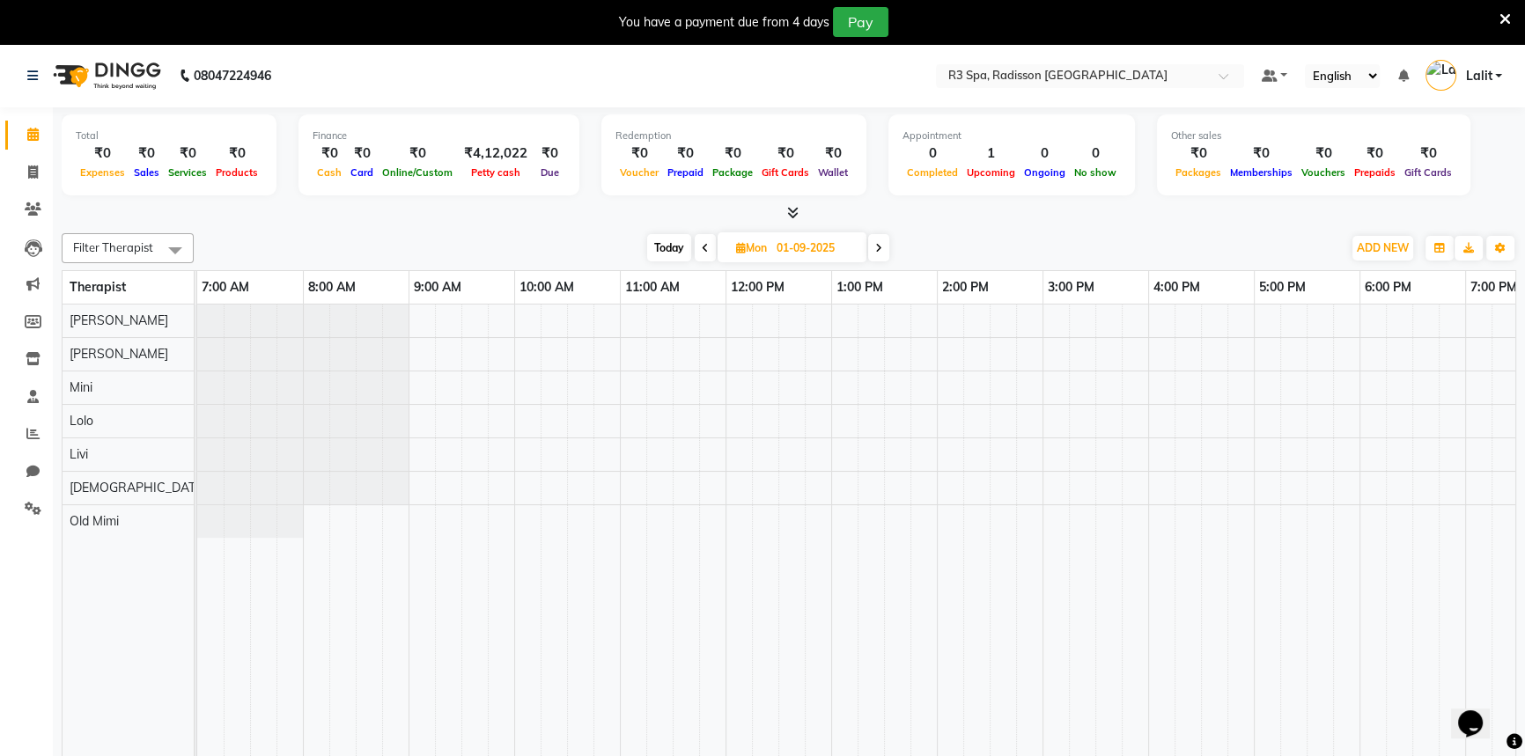
scroll to position [0, 317]
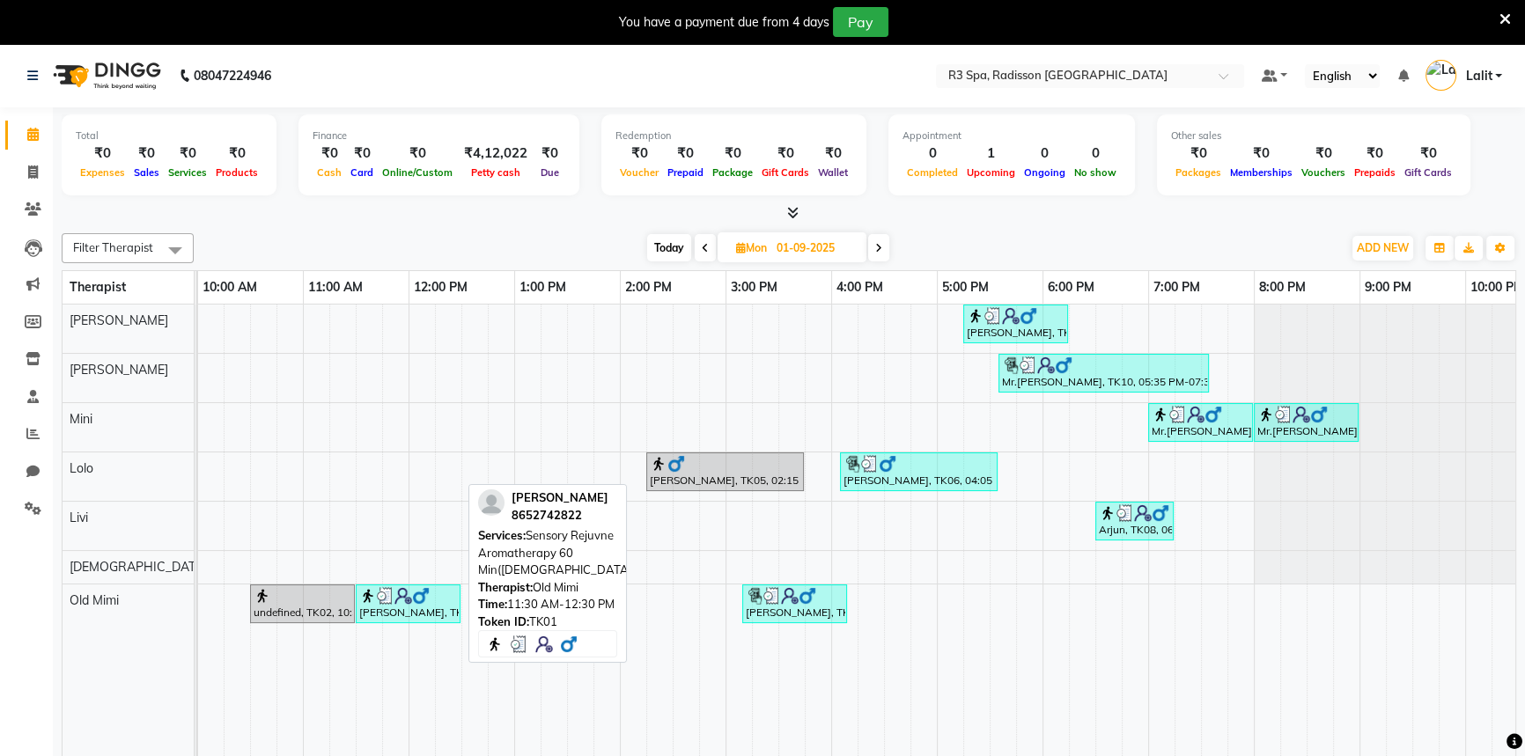
click at [407, 608] on div "[PERSON_NAME], TK01, 11:30 AM-12:30 PM, Sensory Rejuvne Aromatherapy 60 Min([DE…" at bounding box center [408, 603] width 101 height 33
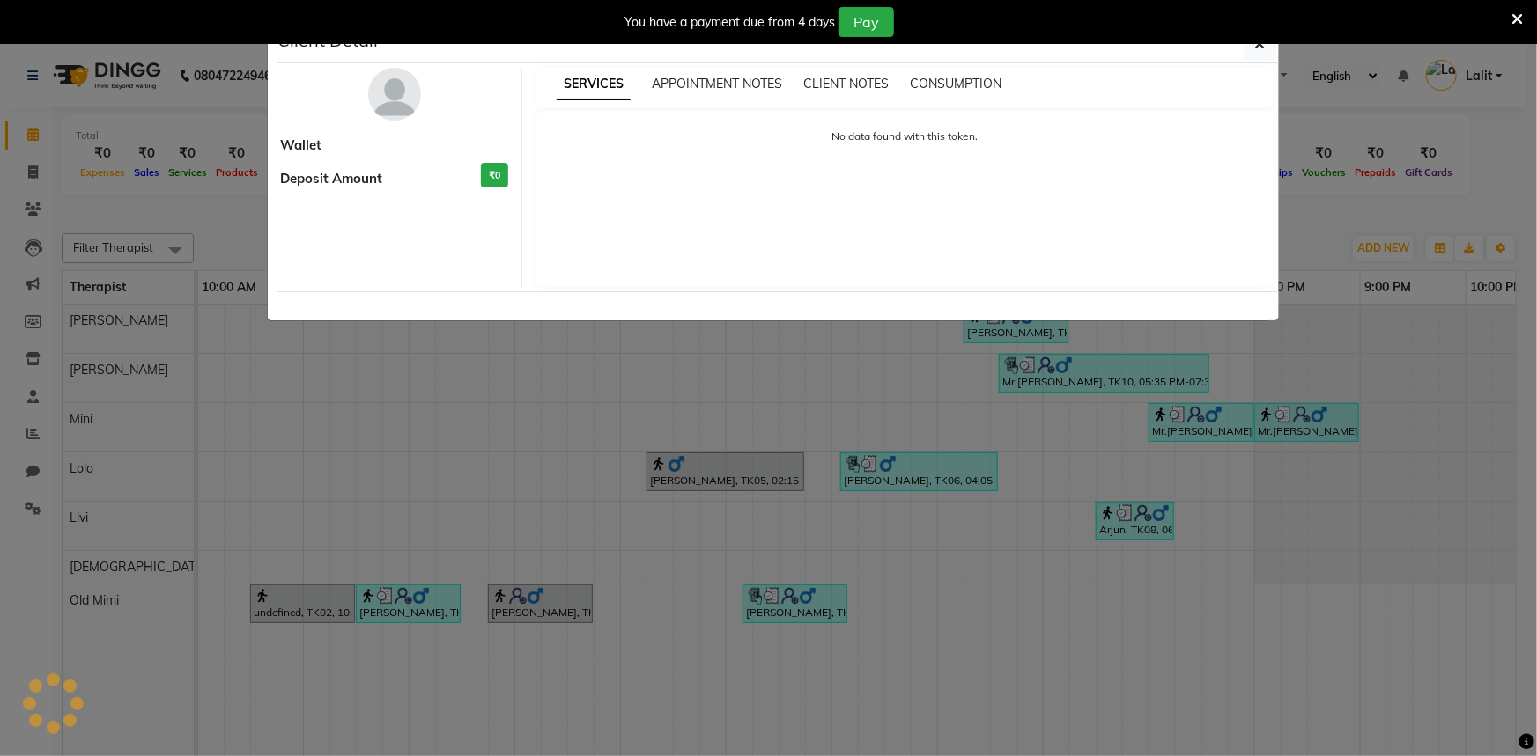
select select "3"
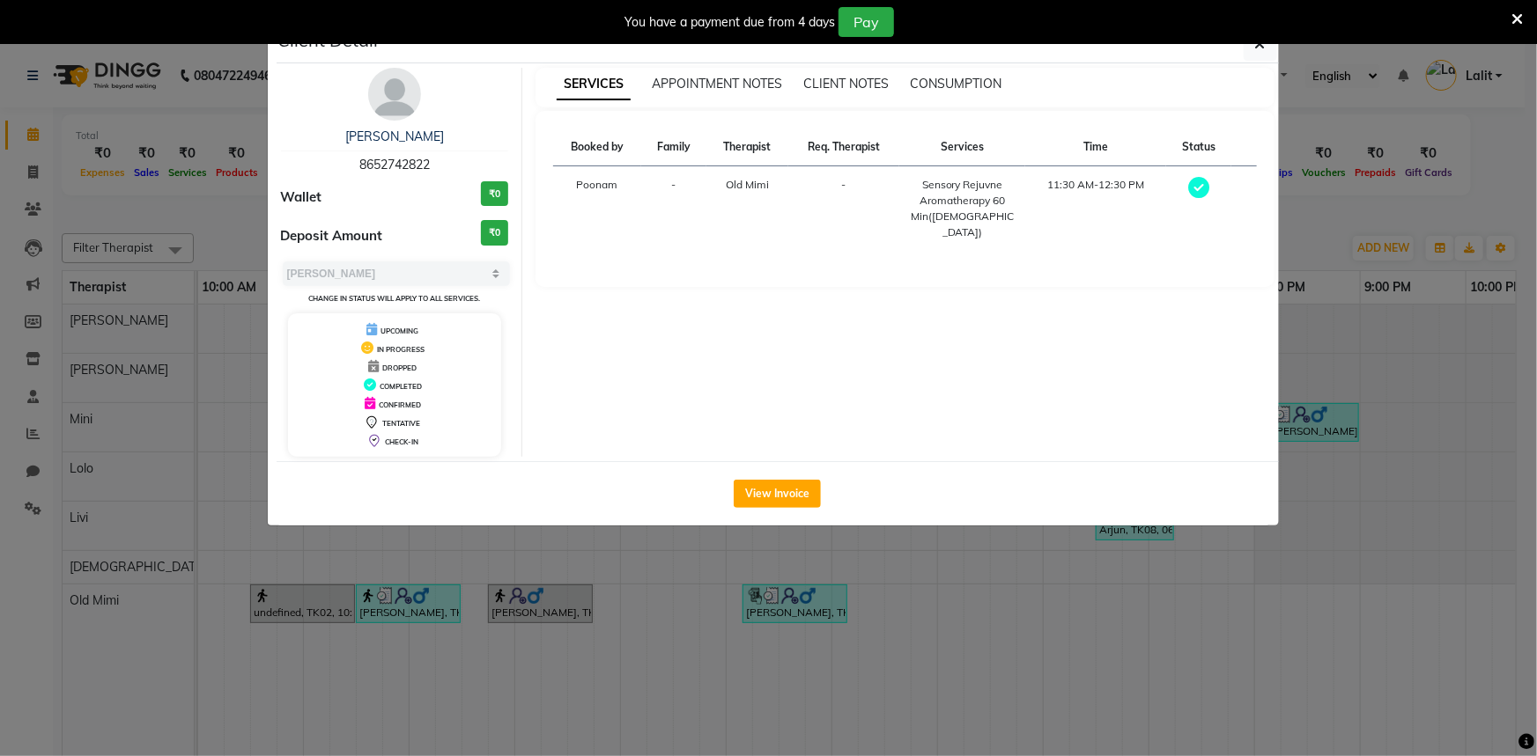
drag, startPoint x: 350, startPoint y: 166, endPoint x: 433, endPoint y: 169, distance: 82.9
click at [433, 169] on div "[PERSON_NAME] 8652742822" at bounding box center [395, 151] width 228 height 47
copy span "8652742822"
click at [576, 577] on ngb-modal-window "Client Detail Ajay Singh 8652742822 Wallet ₹0 Deposit Amount ₹0 Select MARK DON…" at bounding box center [768, 378] width 1537 height 756
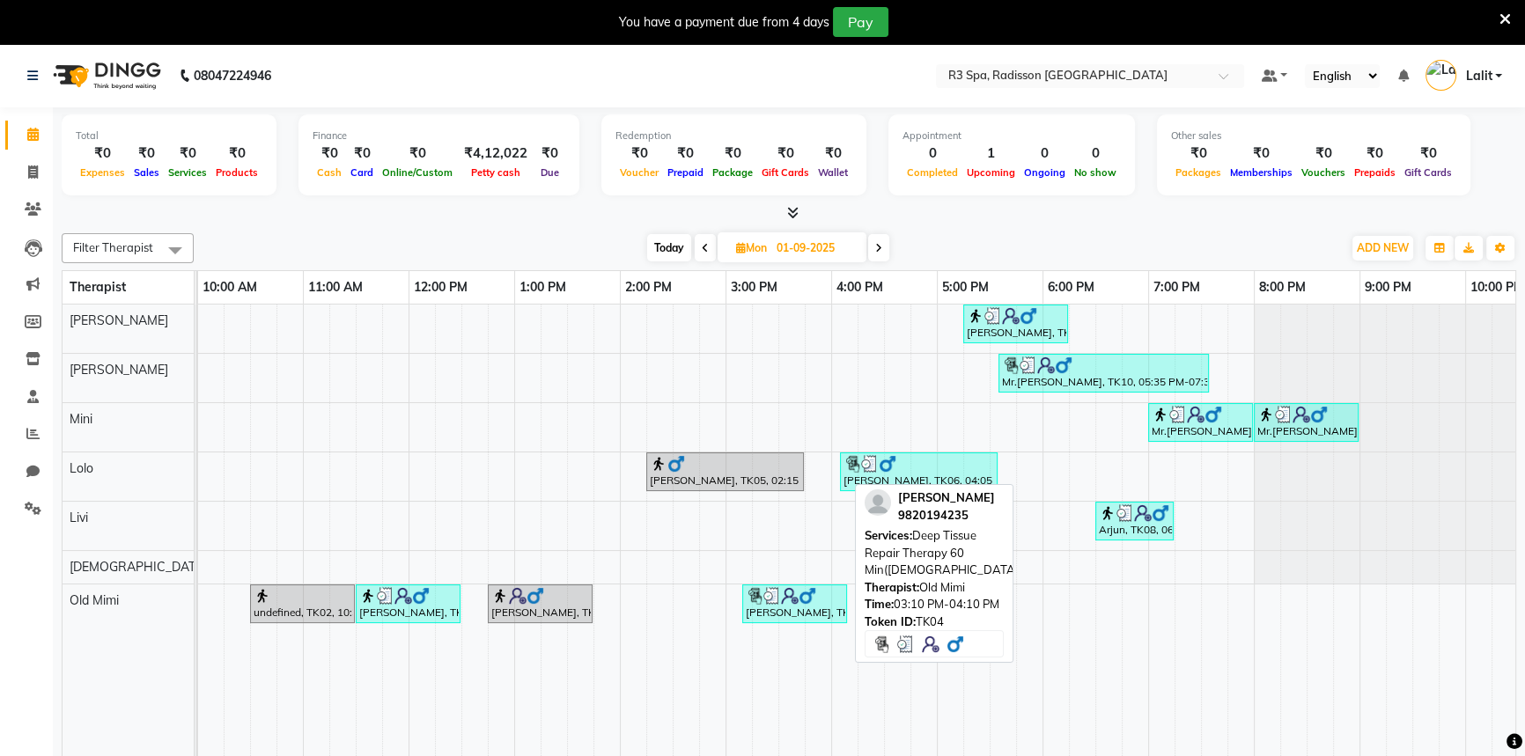
click at [818, 605] on div "Sanjay Agharwal, TK04, 03:10 PM-04:10 PM, Deep Tissue Repair Therapy 60 Min(Mal…" at bounding box center [794, 603] width 101 height 33
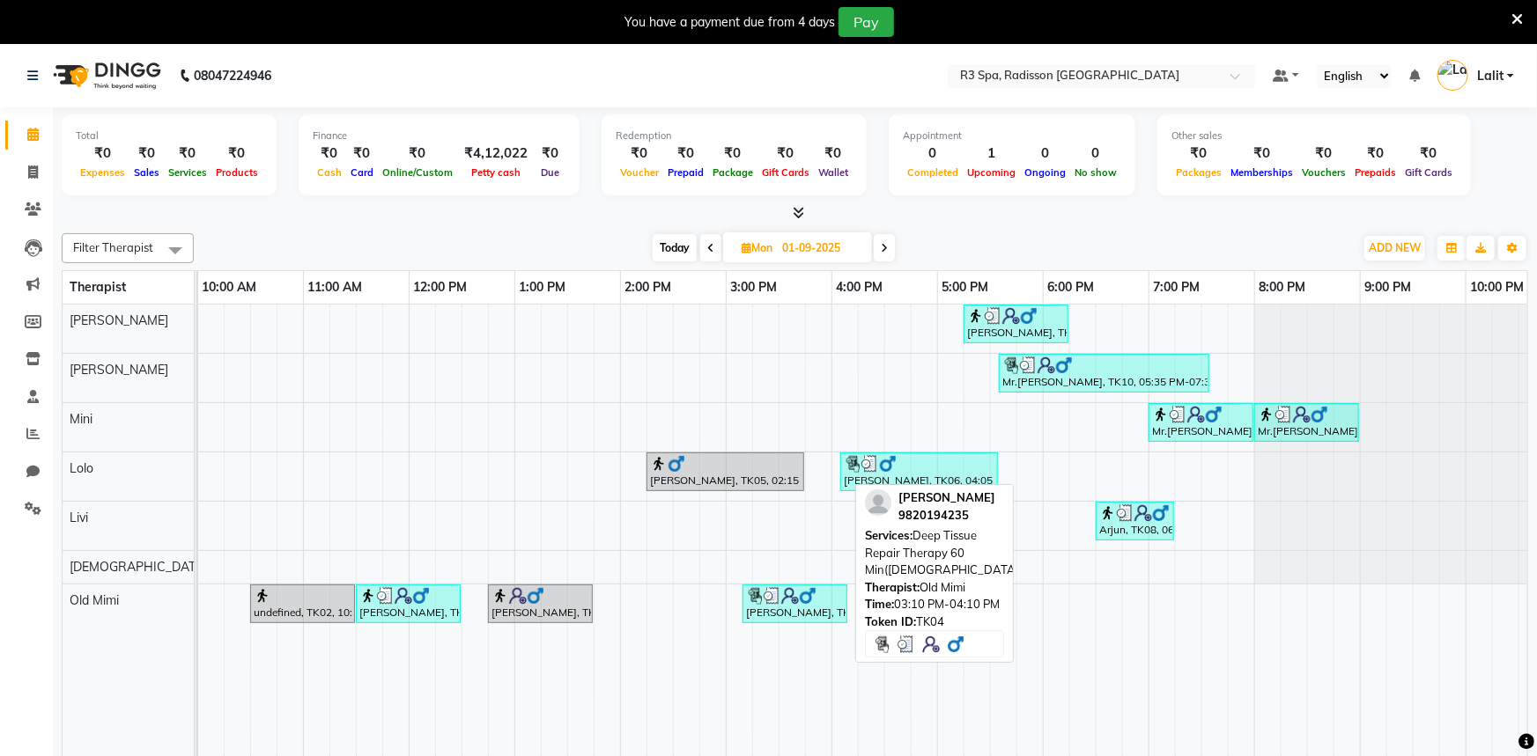
select select "3"
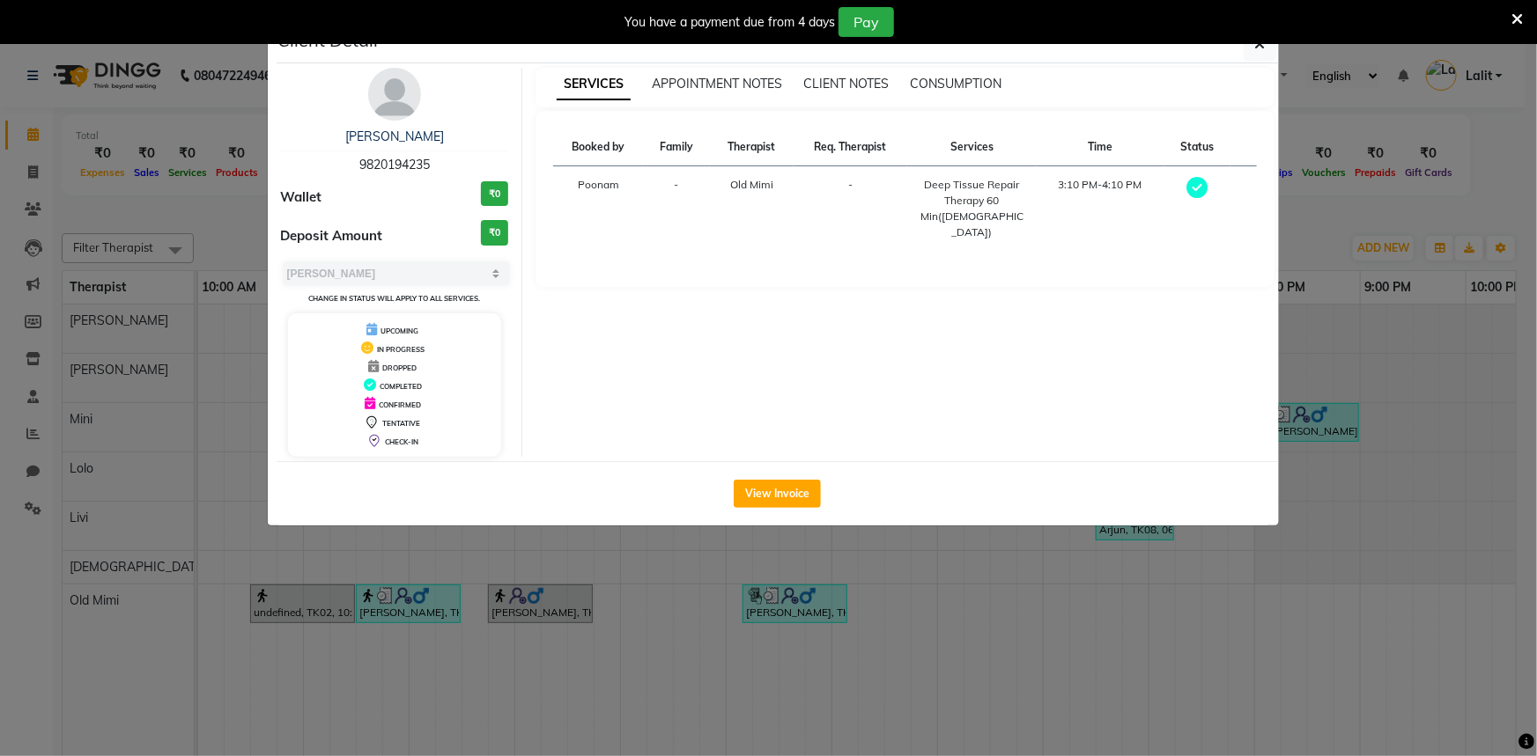
drag, startPoint x: 358, startPoint y: 161, endPoint x: 439, endPoint y: 167, distance: 81.3
click at [439, 167] on div "Sanjay Agharwal 9820194235" at bounding box center [395, 151] width 228 height 47
copy span "9820194235"
click at [178, 197] on ngb-modal-window "Client Detail Sanjay Agharwal 9820194235 Wallet ₹0 Deposit Amount ₹0 Select MAR…" at bounding box center [768, 378] width 1537 height 756
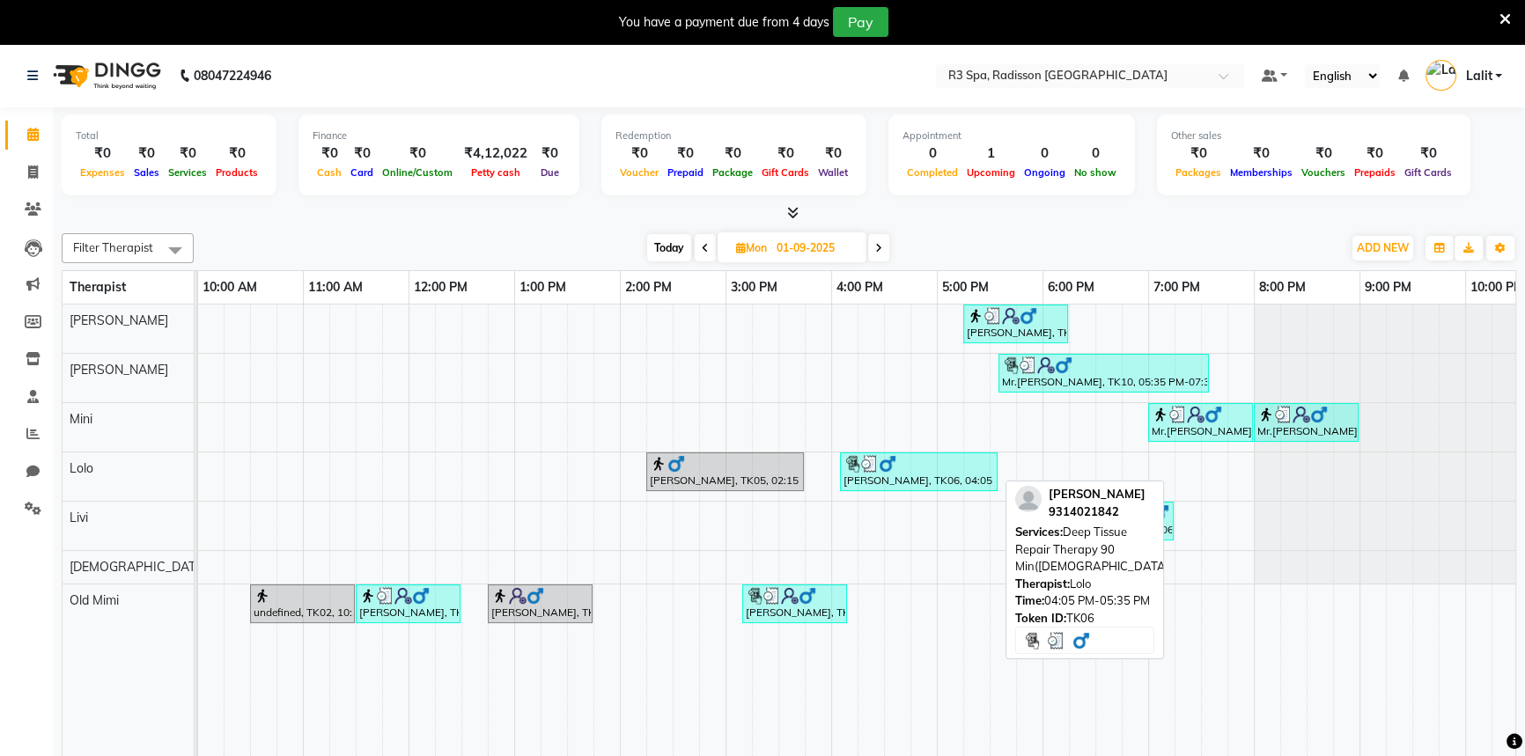
click at [870, 467] on img at bounding box center [870, 464] width 18 height 18
select select "3"
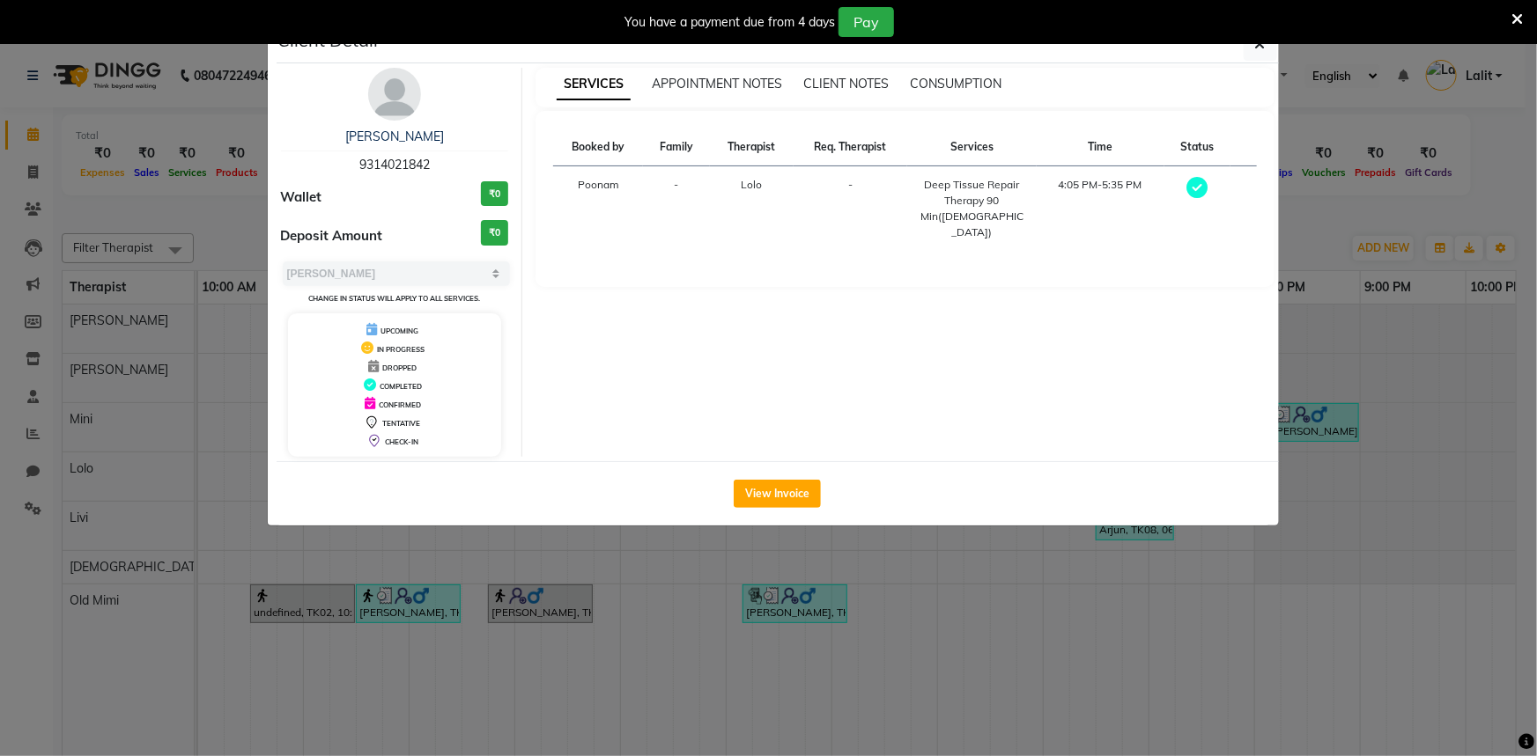
drag, startPoint x: 453, startPoint y: 167, endPoint x: 351, endPoint y: 165, distance: 101.3
click at [351, 165] on div "Norat Kuwar 9314021842" at bounding box center [395, 151] width 228 height 47
copy span "9314021842"
drag, startPoint x: 891, startPoint y: 620, endPoint x: 1064, endPoint y: 609, distance: 173.0
click at [897, 623] on ngb-modal-window "Client Detail Norat Kuwar 9314021842 Wallet ₹0 Deposit Amount ₹0 Select MARK DO…" at bounding box center [768, 378] width 1537 height 756
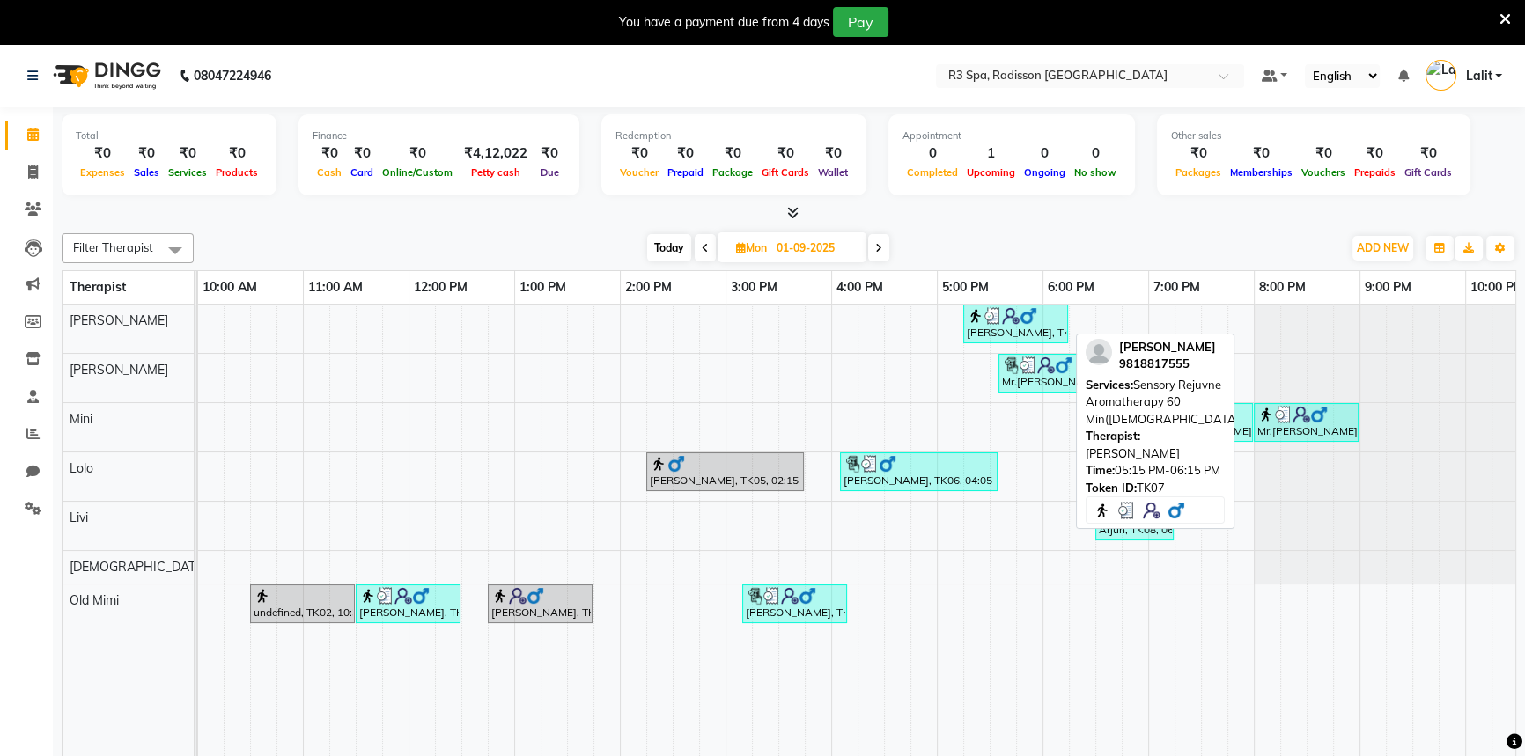
click at [985, 320] on img at bounding box center [994, 316] width 18 height 18
select select "3"
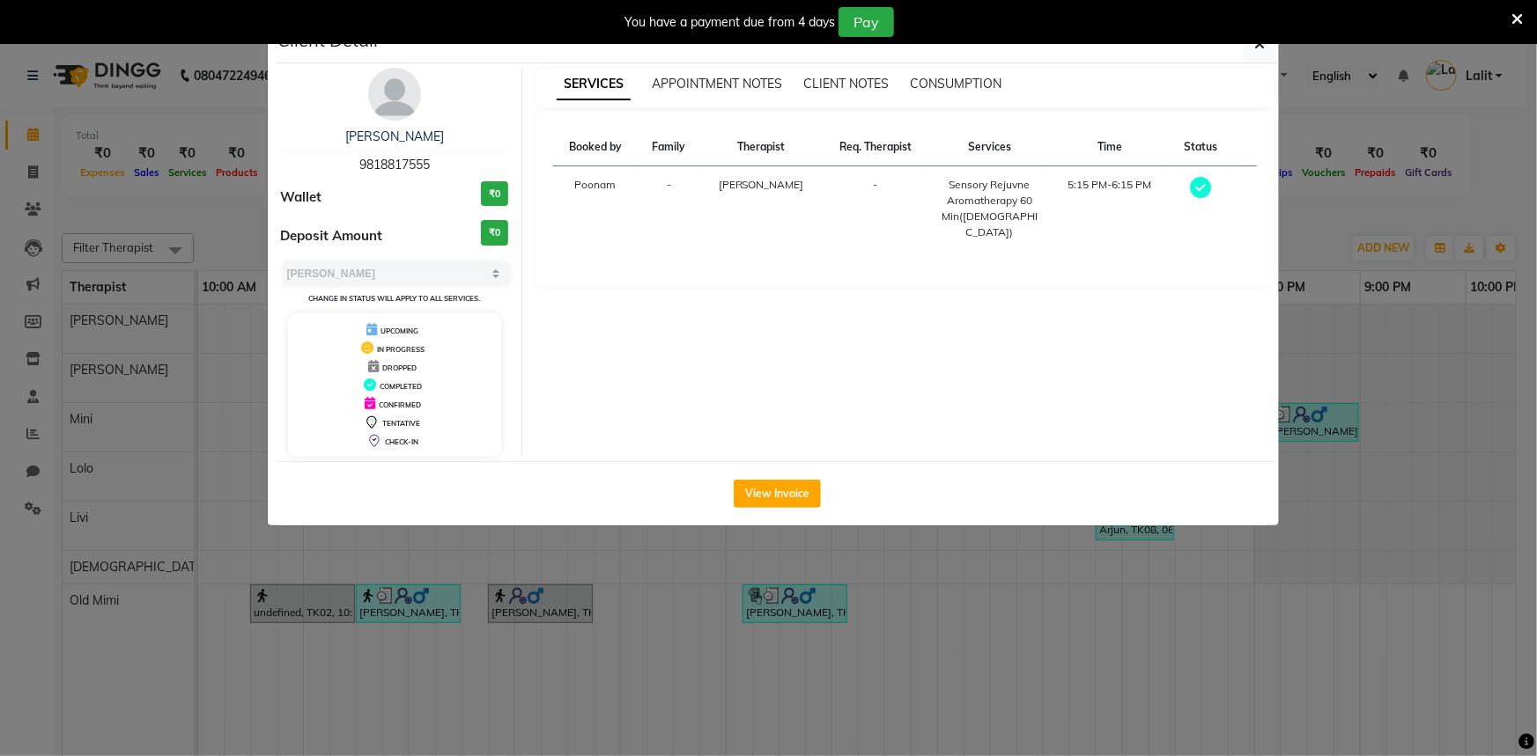
drag, startPoint x: 454, startPoint y: 161, endPoint x: 322, endPoint y: 160, distance: 132.1
click at [322, 160] on div "Shah 9818817555" at bounding box center [395, 151] width 228 height 47
copy span "9818817555"
click at [748, 543] on ngb-modal-window "Client Detail Shah 9818817555 Wallet ₹0 Deposit Amount ₹0 Select MARK DONE UPCO…" at bounding box center [768, 378] width 1537 height 756
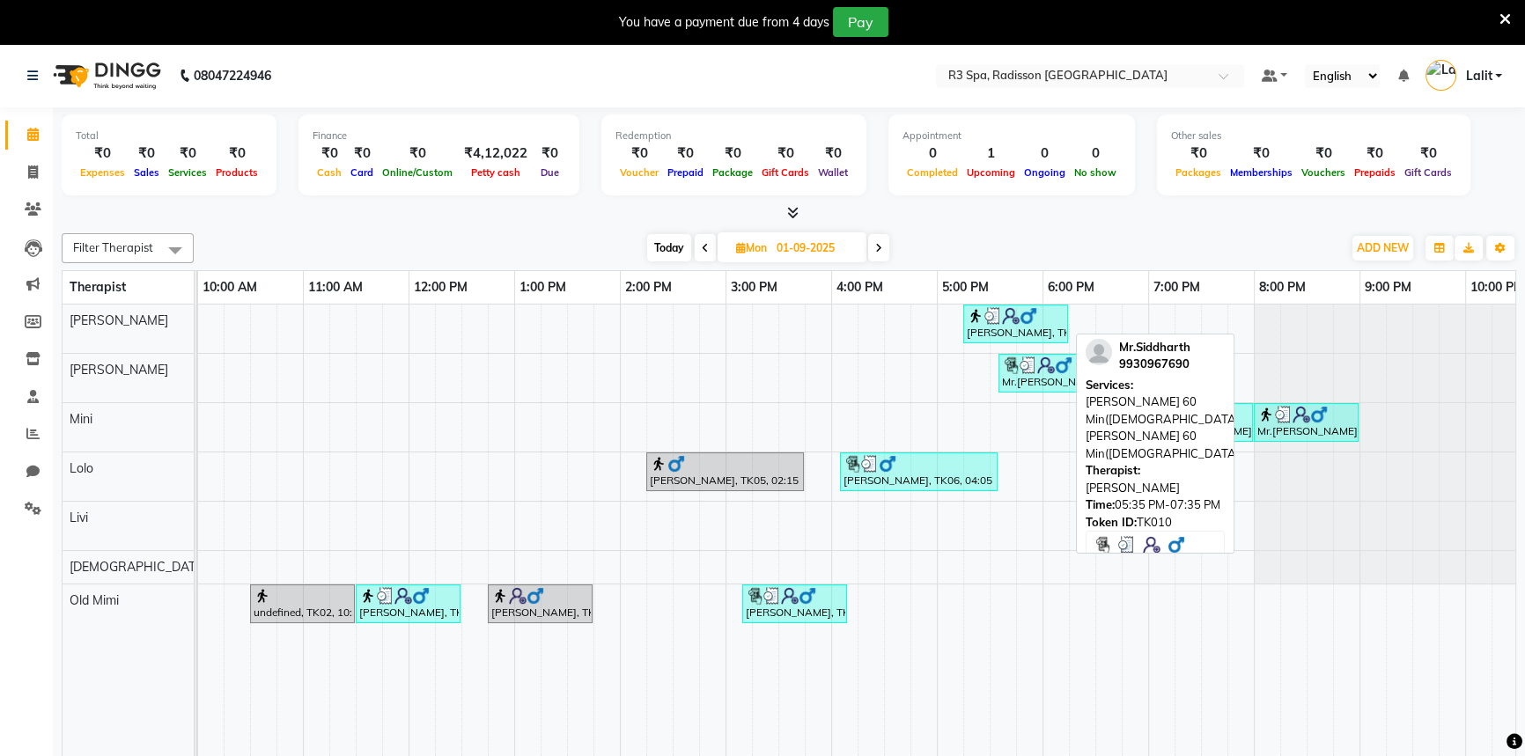
click at [1054, 384] on div "Mr.Siddharth, TK10, 05:35 PM-07:35 PM, Marma Abhayangam 60 Min(Male),Marma Abha…" at bounding box center [1103, 373] width 207 height 33
select select "3"
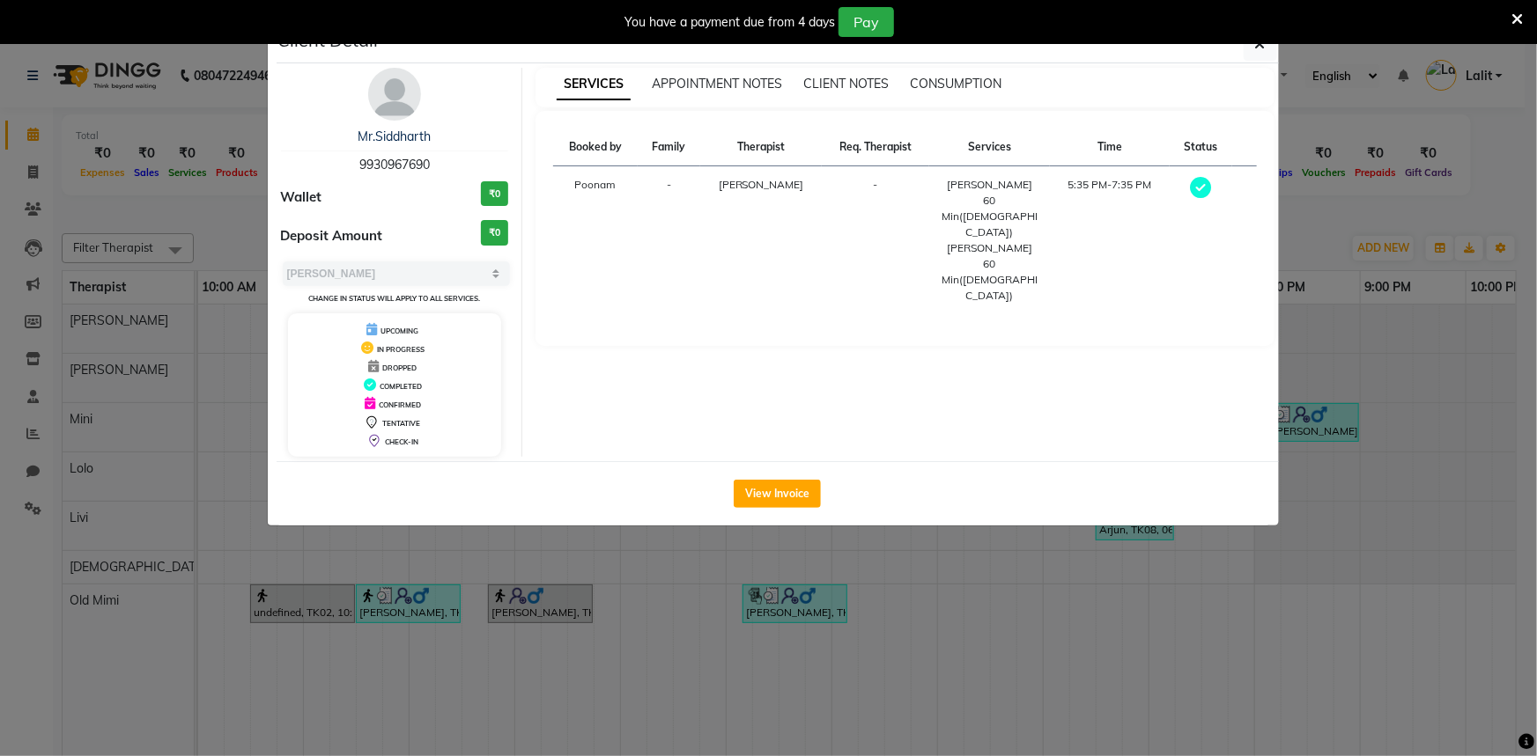
drag, startPoint x: 452, startPoint y: 150, endPoint x: 441, endPoint y: 164, distance: 17.6
click at [441, 164] on div "Mr.Siddharth 9930967690" at bounding box center [395, 151] width 228 height 47
copy div "Mr.Siddharth 9930967690"
click at [1308, 248] on ngb-modal-window "Client Detail Mr.Siddharth 9930967690 Wallet ₹0 Deposit Amount ₹0 Select MARK D…" at bounding box center [768, 378] width 1537 height 756
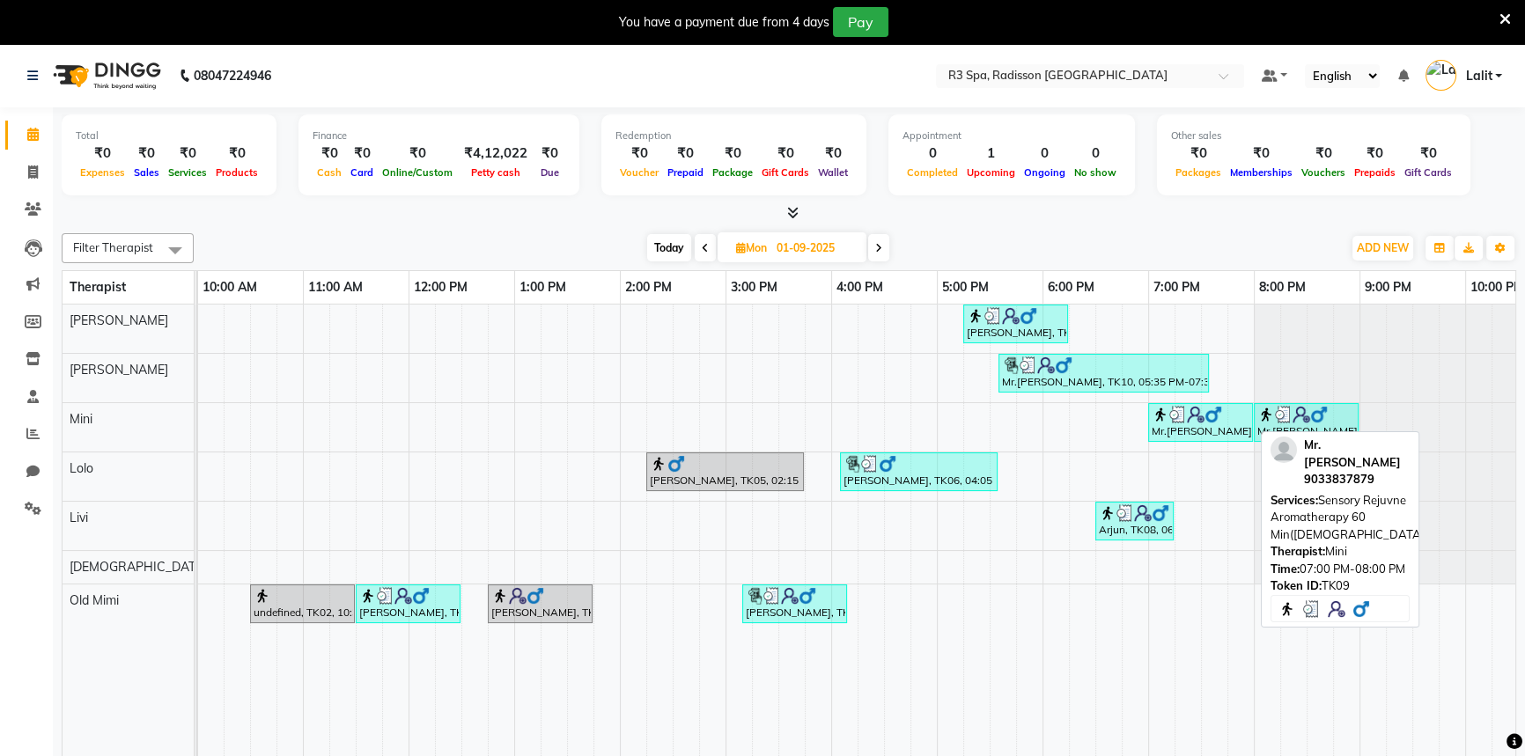
click at [1191, 423] on div "Mr.Chirag, TK09, 07:00 PM-08:00 PM, Sensory Rejuvne Aromatherapy 60 Min(Male)" at bounding box center [1200, 422] width 101 height 33
select select "3"
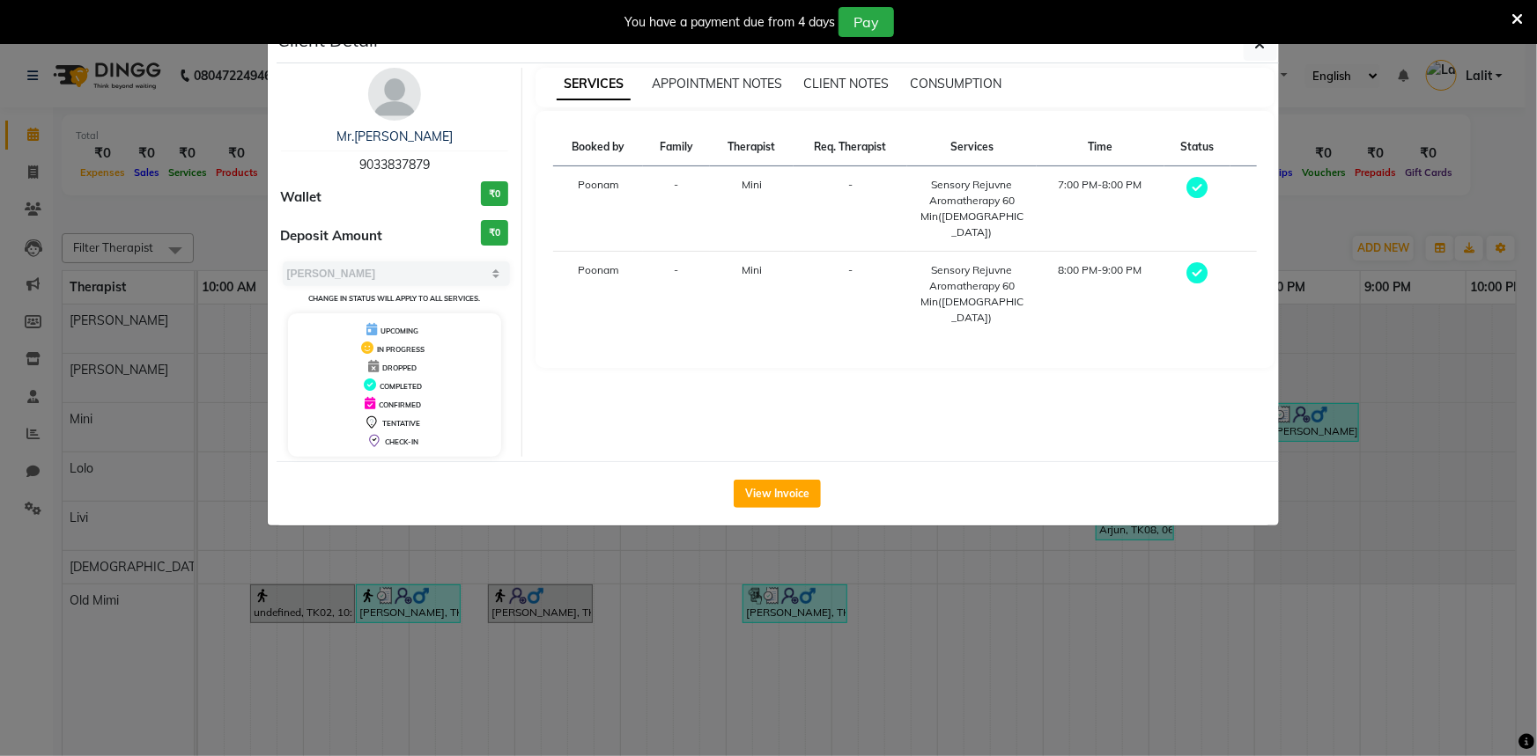
drag, startPoint x: 454, startPoint y: 166, endPoint x: 306, endPoint y: 164, distance: 148.0
click at [306, 164] on div "Mr.Chirag 9033837879" at bounding box center [395, 151] width 228 height 47
copy span "9033837879"
click at [1315, 196] on ngb-modal-window "Client Detail Mr.Chirag 9033837879 Wallet ₹0 Deposit Amount ₹0 Select MARK DONE…" at bounding box center [768, 378] width 1537 height 756
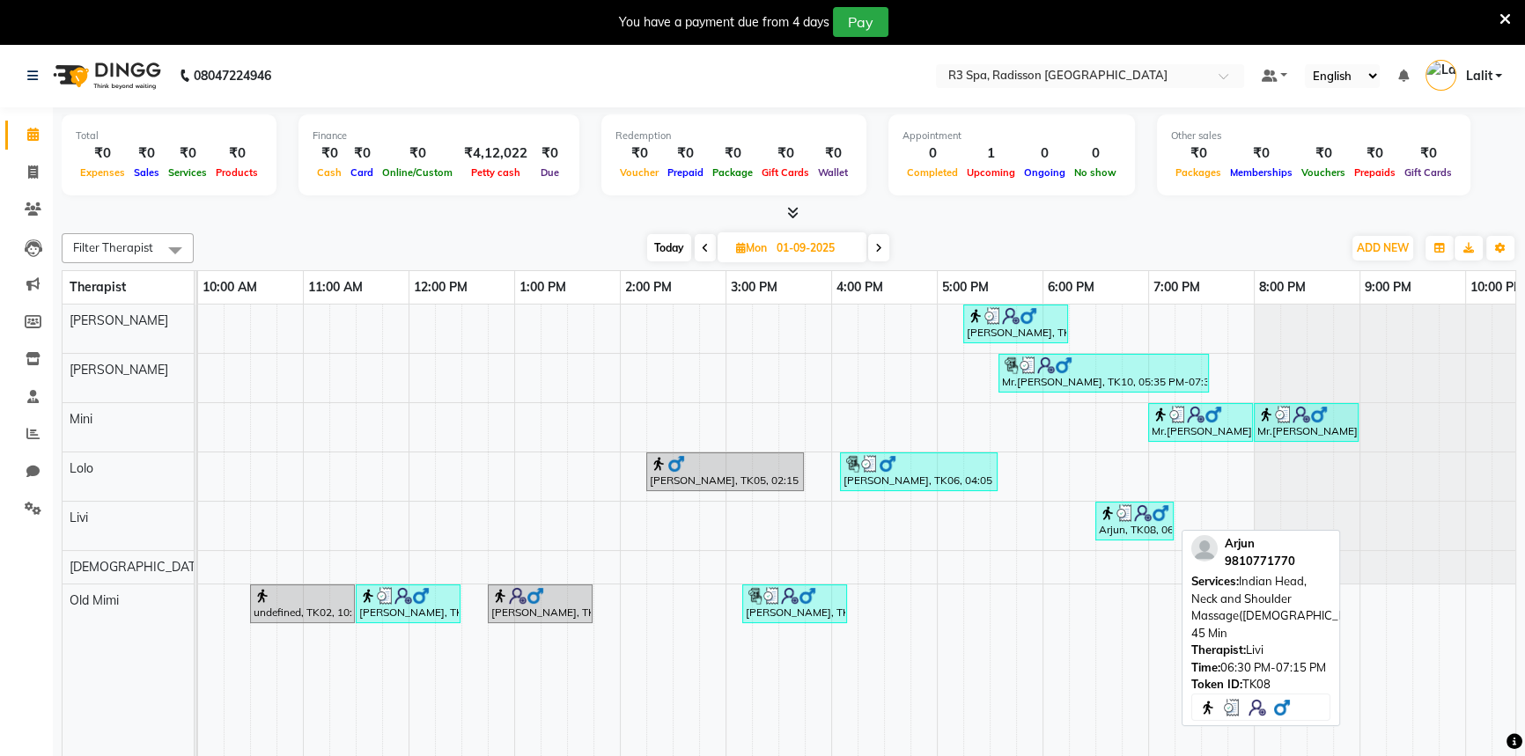
click at [1130, 523] on div "Arjun, TK08, 06:30 PM-07:15 PM, Indian Head, Neck and Shoulder Massage(Male) 45…" at bounding box center [1134, 521] width 75 height 33
select select "3"
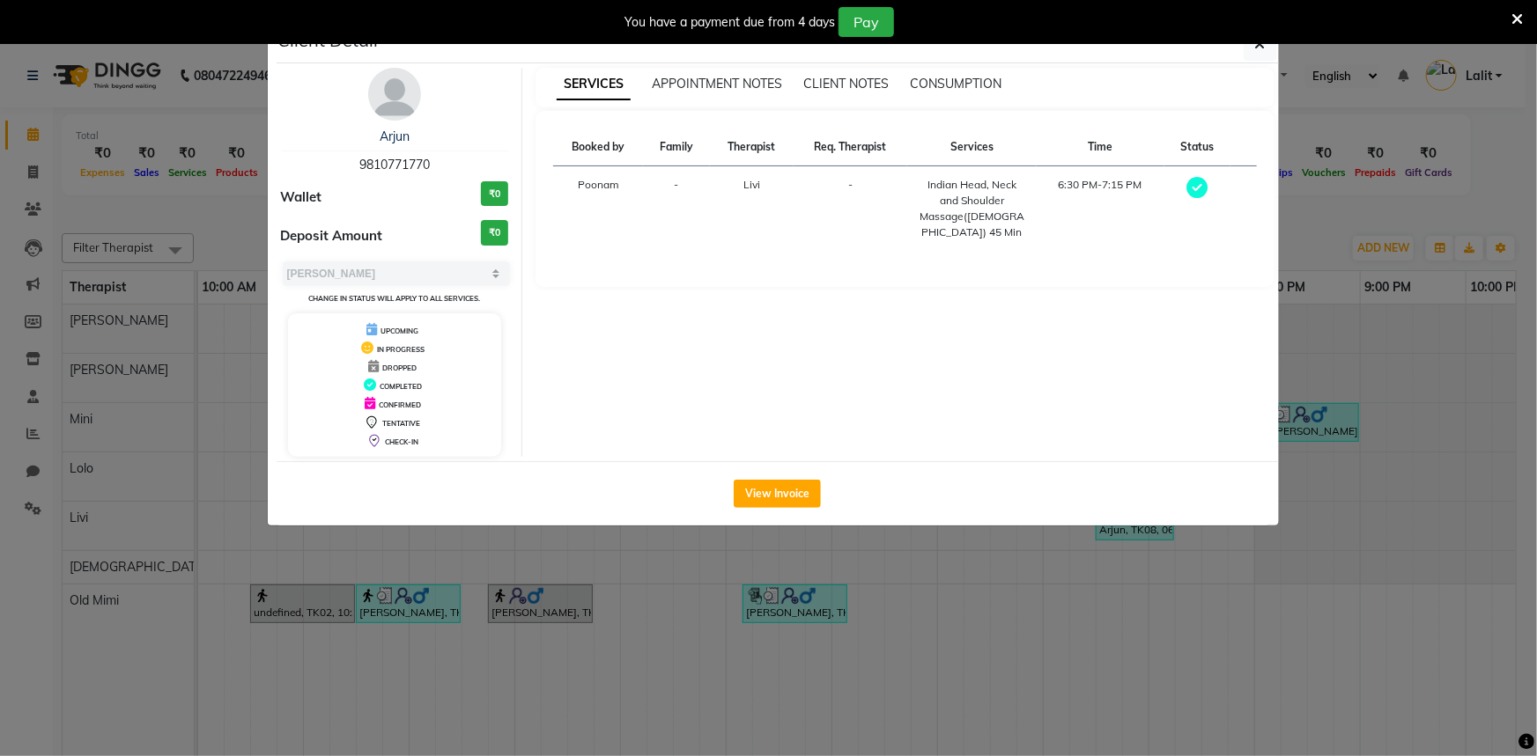
click at [1332, 229] on ngb-modal-window "Client Detail Arjun 9810771770 Wallet ₹0 Deposit Amount ₹0 Select MARK DONE UPC…" at bounding box center [768, 378] width 1537 height 756
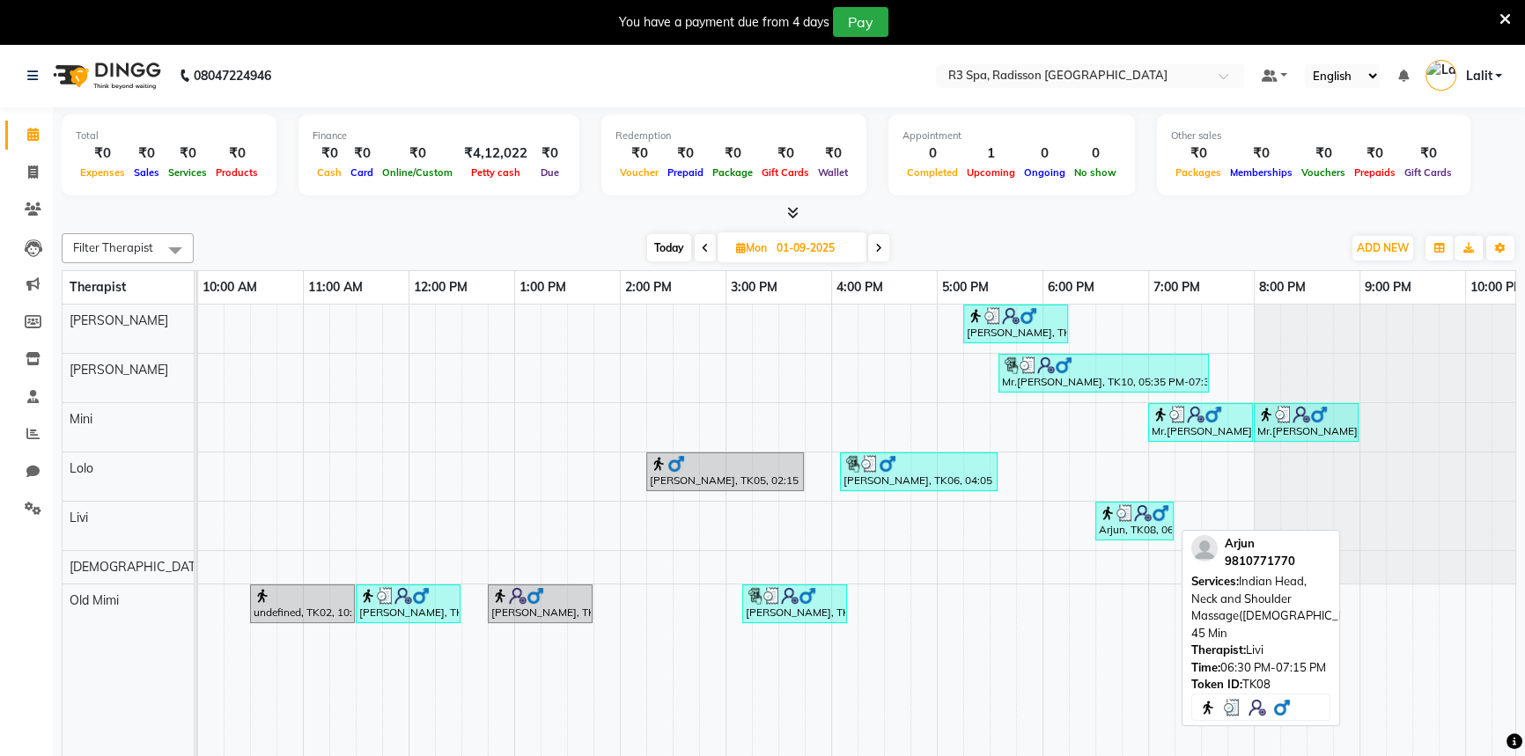
click at [1118, 515] on img at bounding box center [1126, 514] width 18 height 18
select select "3"
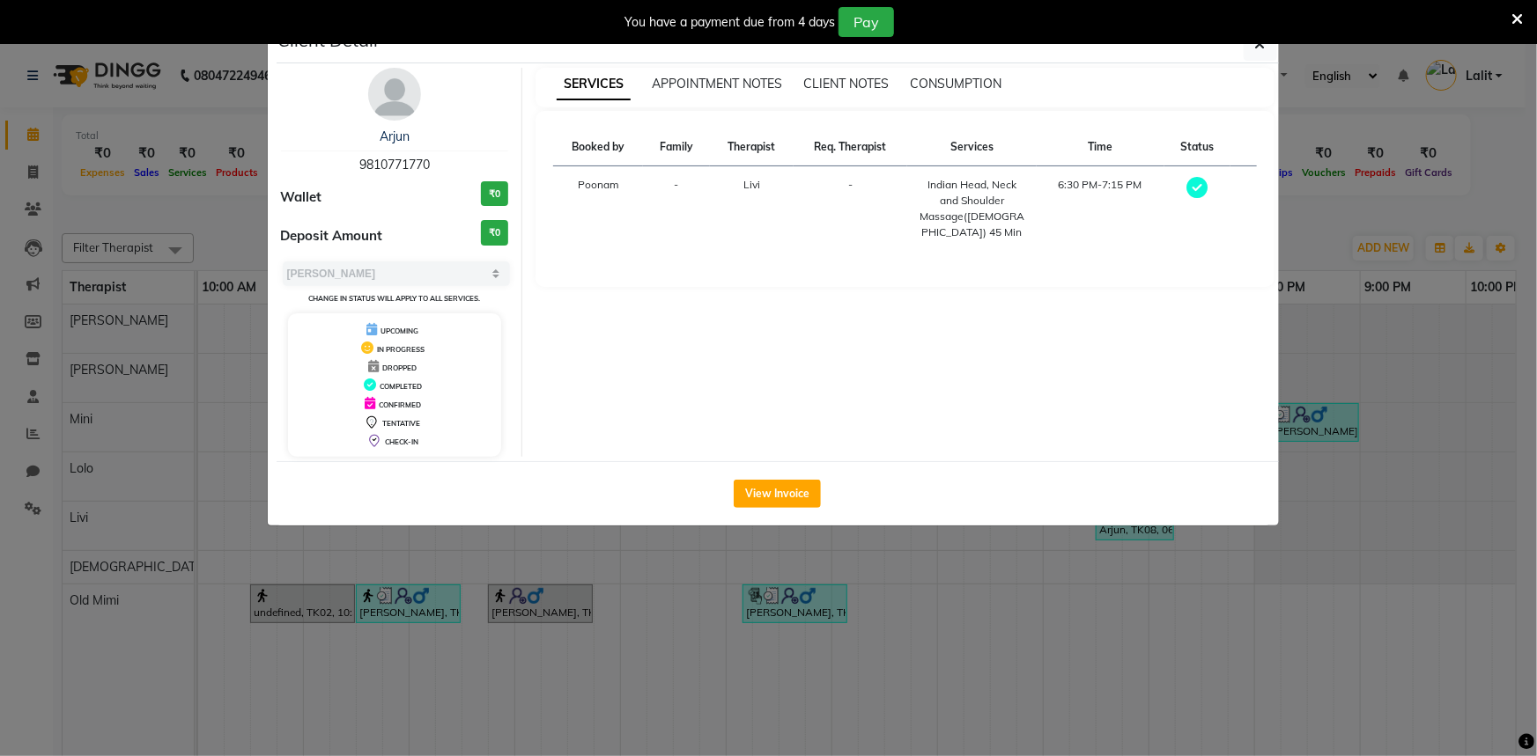
drag, startPoint x: 441, startPoint y: 159, endPoint x: 297, endPoint y: 152, distance: 144.6
click at [297, 152] on div "Arjun 9810771770" at bounding box center [395, 151] width 228 height 47
copy span "9810771770"
click at [167, 209] on ngb-modal-window "Client Detail Arjun 9810771770 Wallet ₹0 Deposit Amount ₹0 Select MARK DONE UPC…" at bounding box center [768, 378] width 1537 height 756
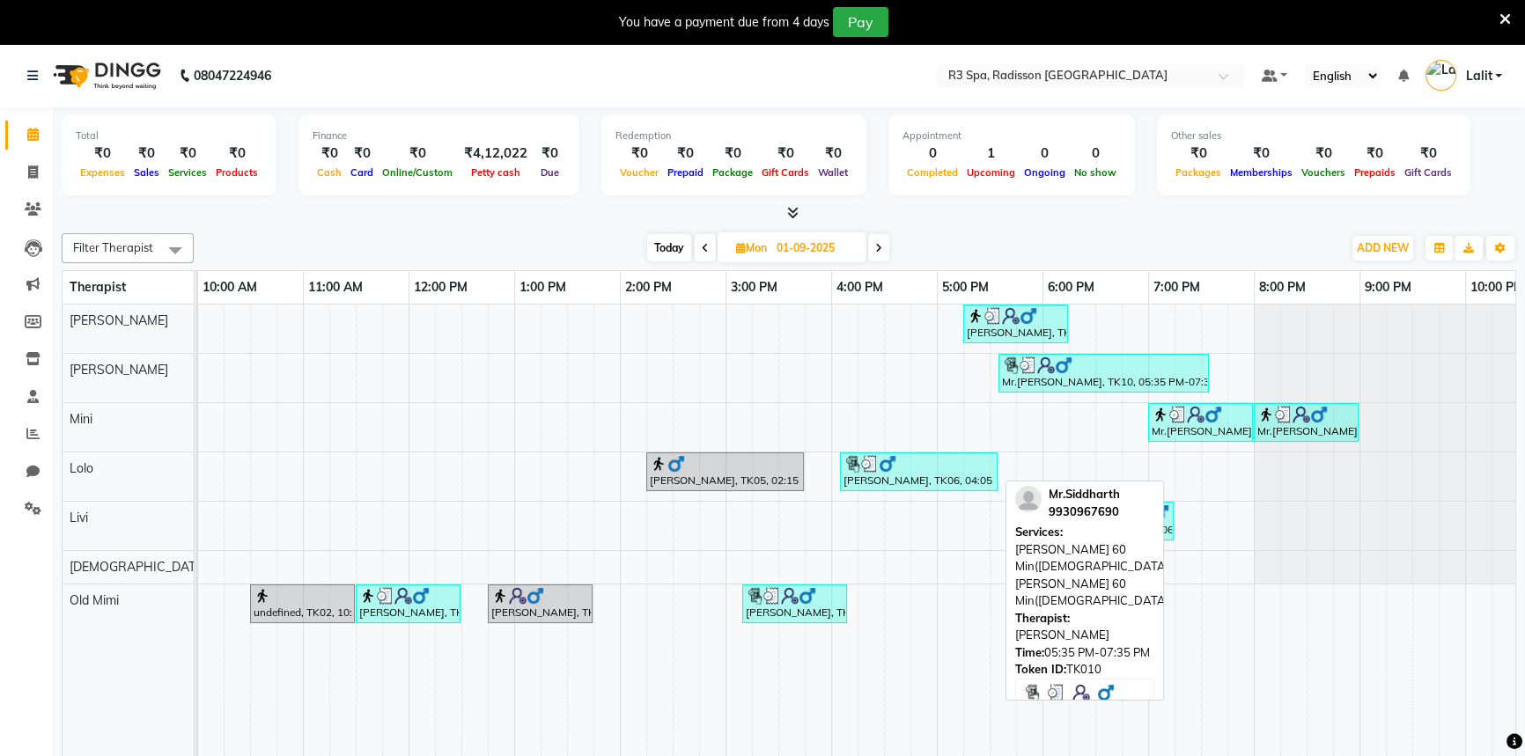
click at [1051, 357] on img at bounding box center [1046, 366] width 18 height 18
select select "3"
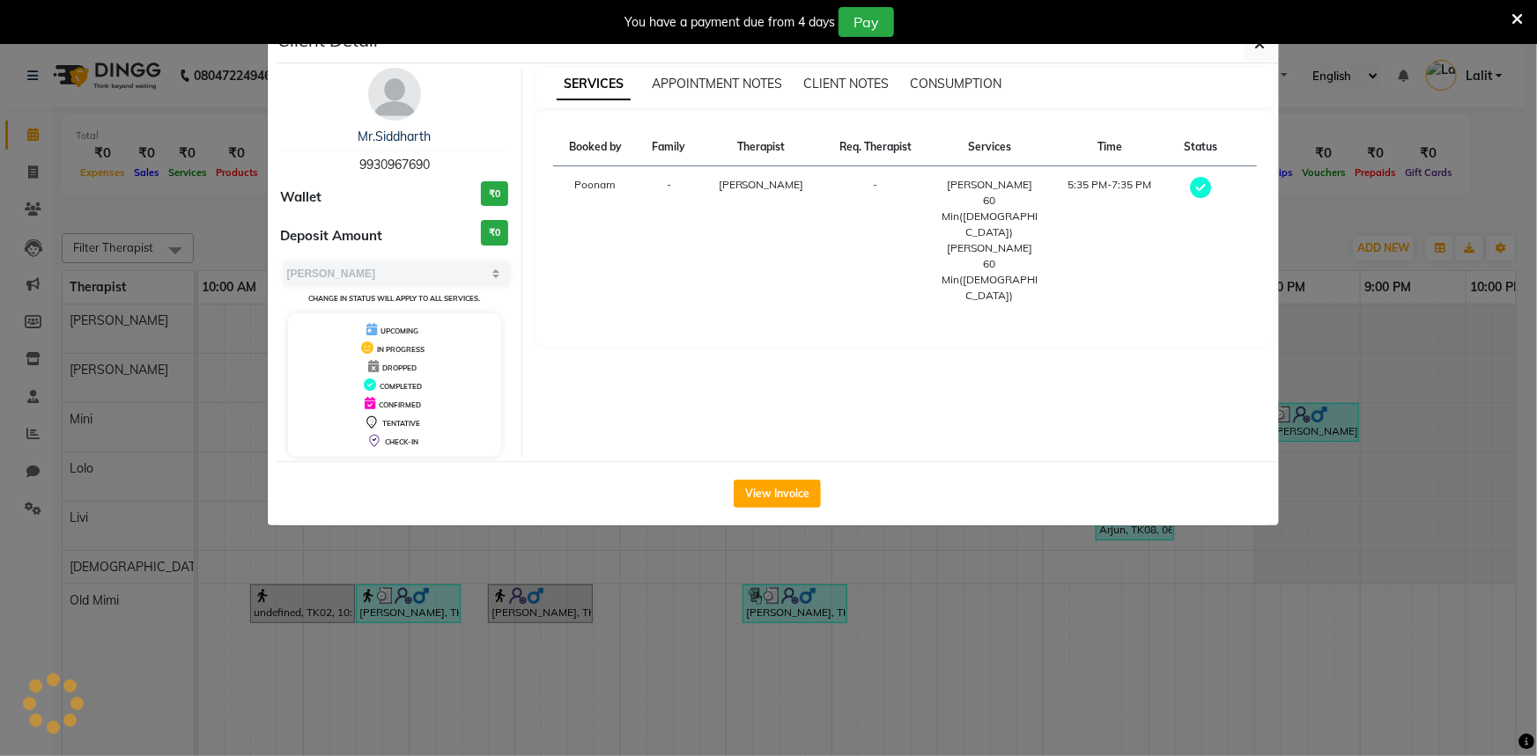
click at [1319, 255] on ngb-modal-window "Client Detail Mr.Siddharth 9930967690 Wallet ₹0 Deposit Amount ₹0 Select MARK D…" at bounding box center [768, 378] width 1537 height 756
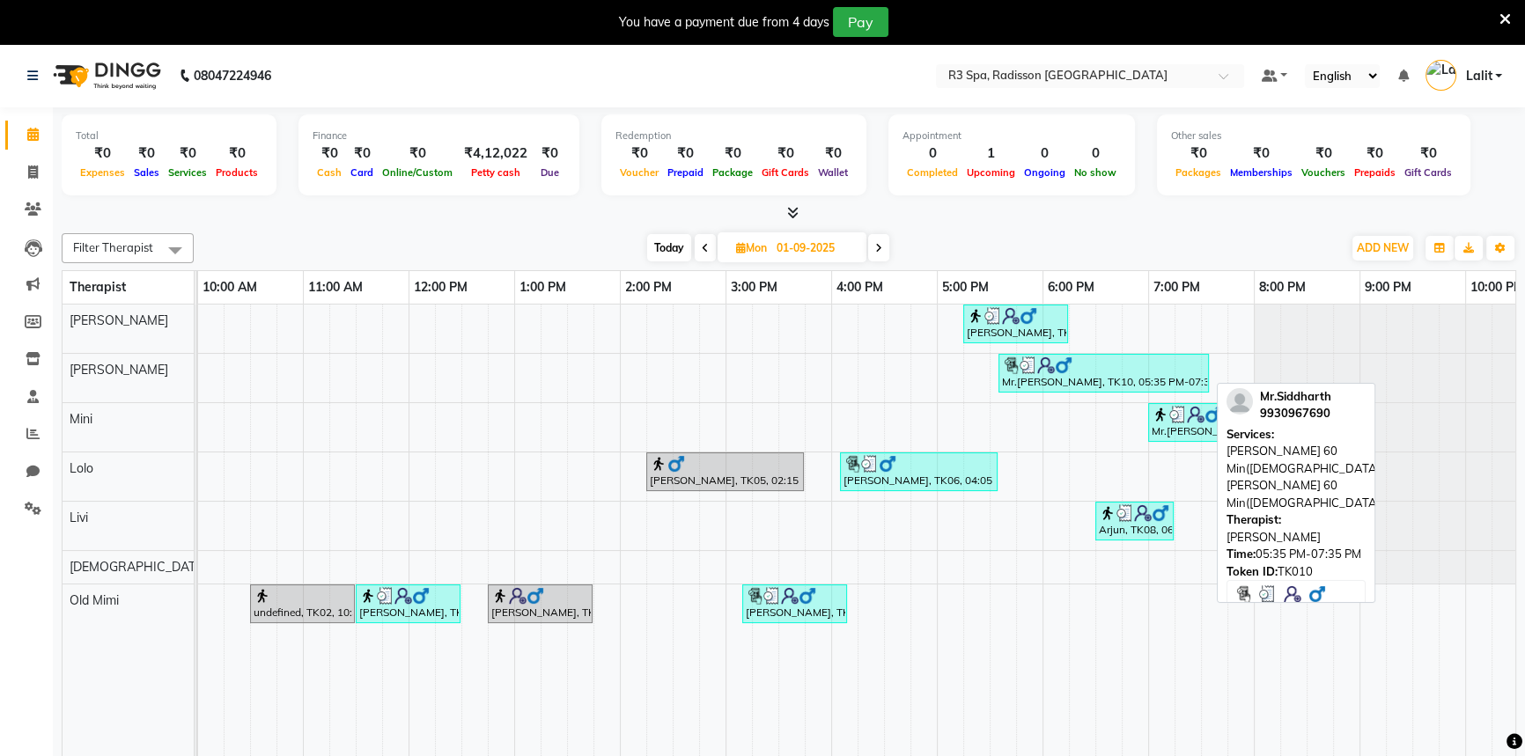
click at [1110, 376] on div "Mr.Siddharth, TK10, 05:35 PM-07:35 PM, Marma Abhayangam 60 Min(Male),Marma Abha…" at bounding box center [1103, 373] width 207 height 33
select select "3"
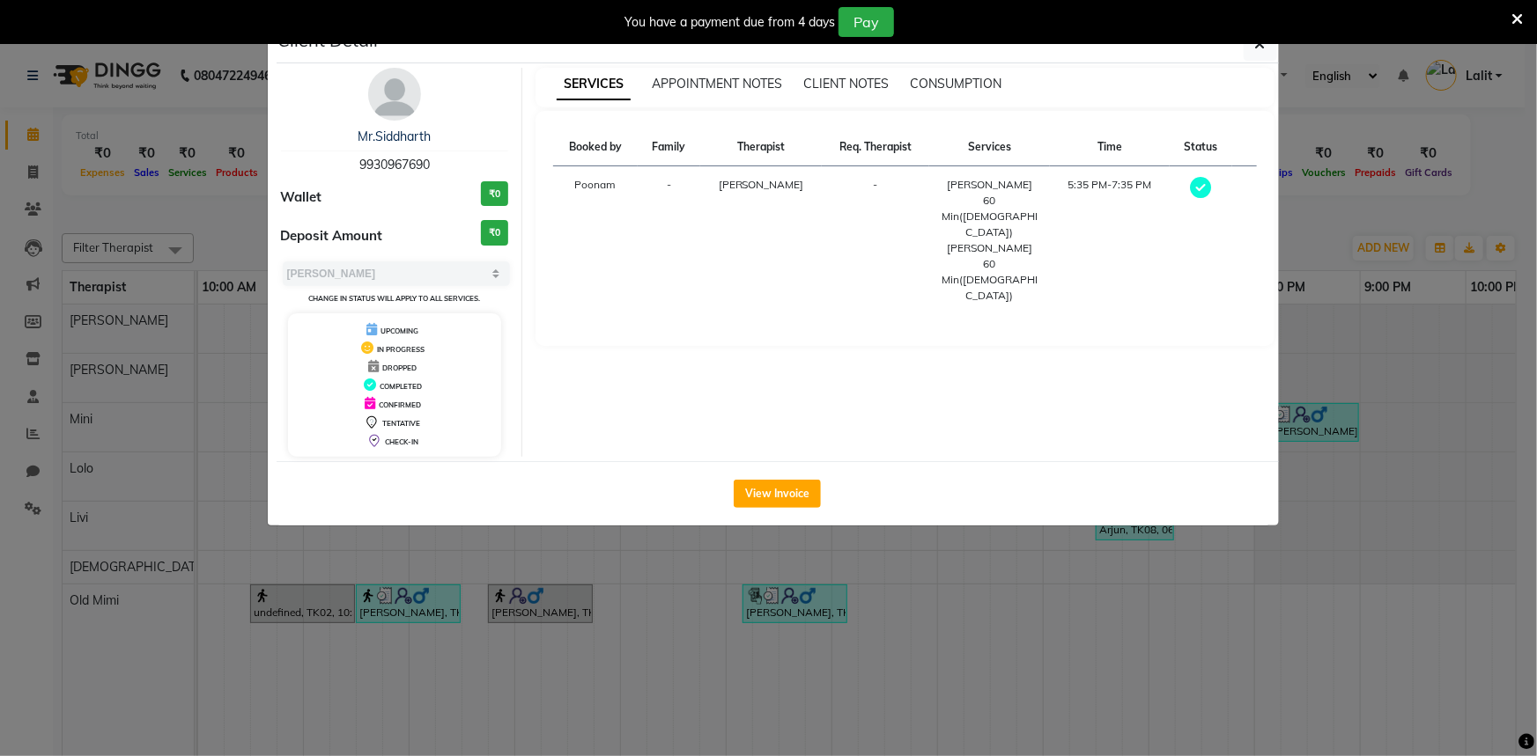
click at [1338, 220] on ngb-modal-window "Client Detail Mr.Siddharth 9930967690 Wallet ₹0 Deposit Amount ₹0 Select MARK D…" at bounding box center [768, 378] width 1537 height 756
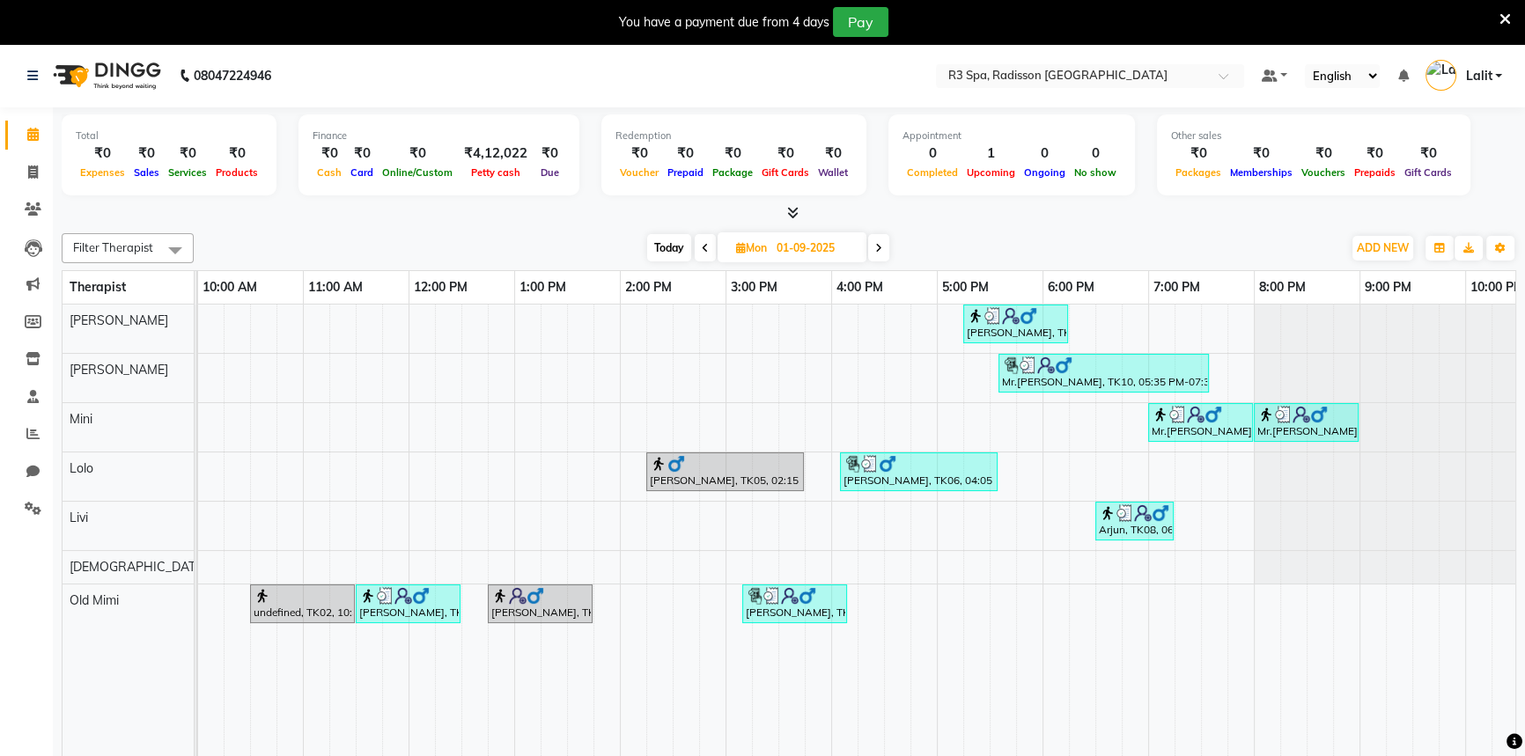
click at [663, 246] on span "Today" at bounding box center [669, 247] width 44 height 27
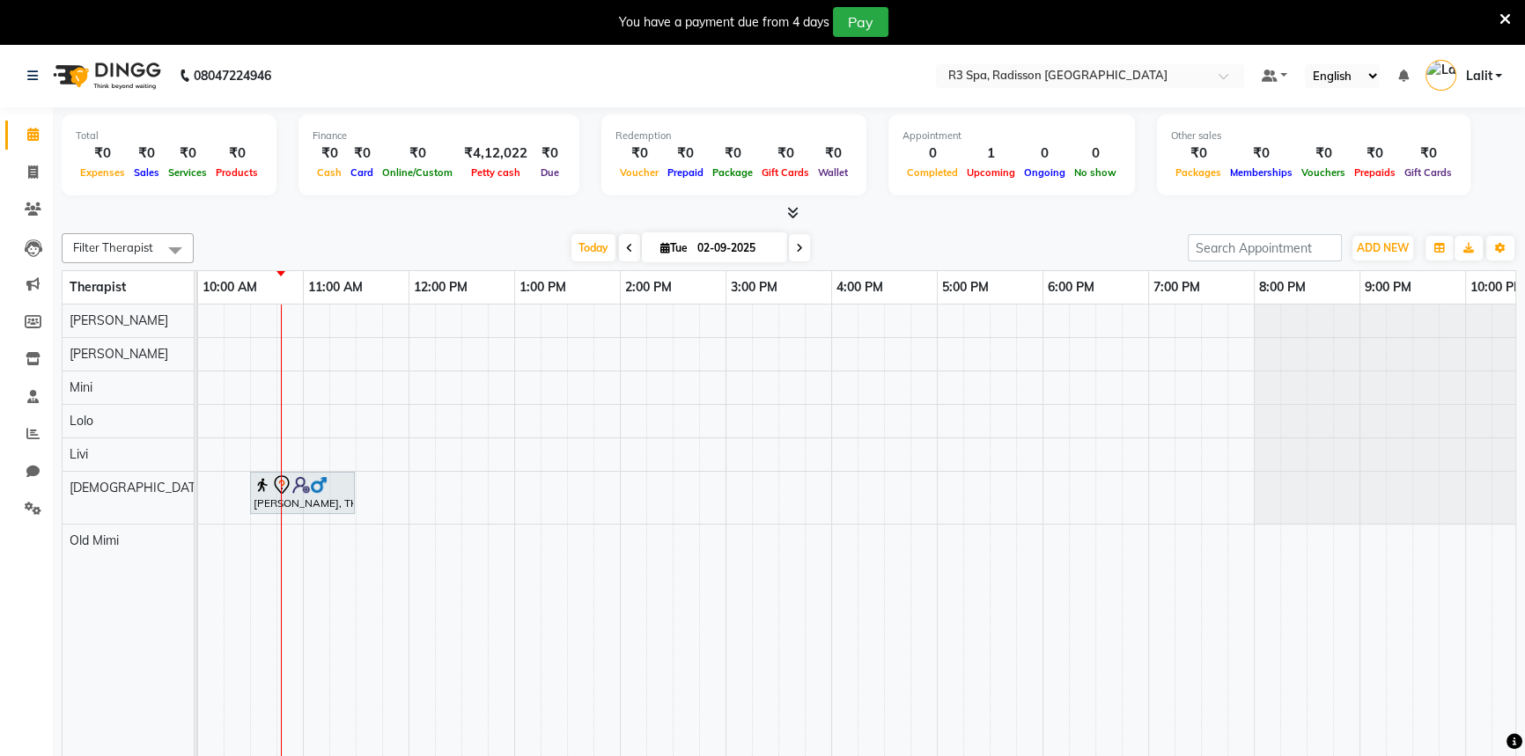
click at [635, 249] on div "Today Tue 02-09-2025" at bounding box center [691, 248] width 242 height 26
click at [626, 250] on icon at bounding box center [629, 248] width 7 height 11
type input "01-09-2025"
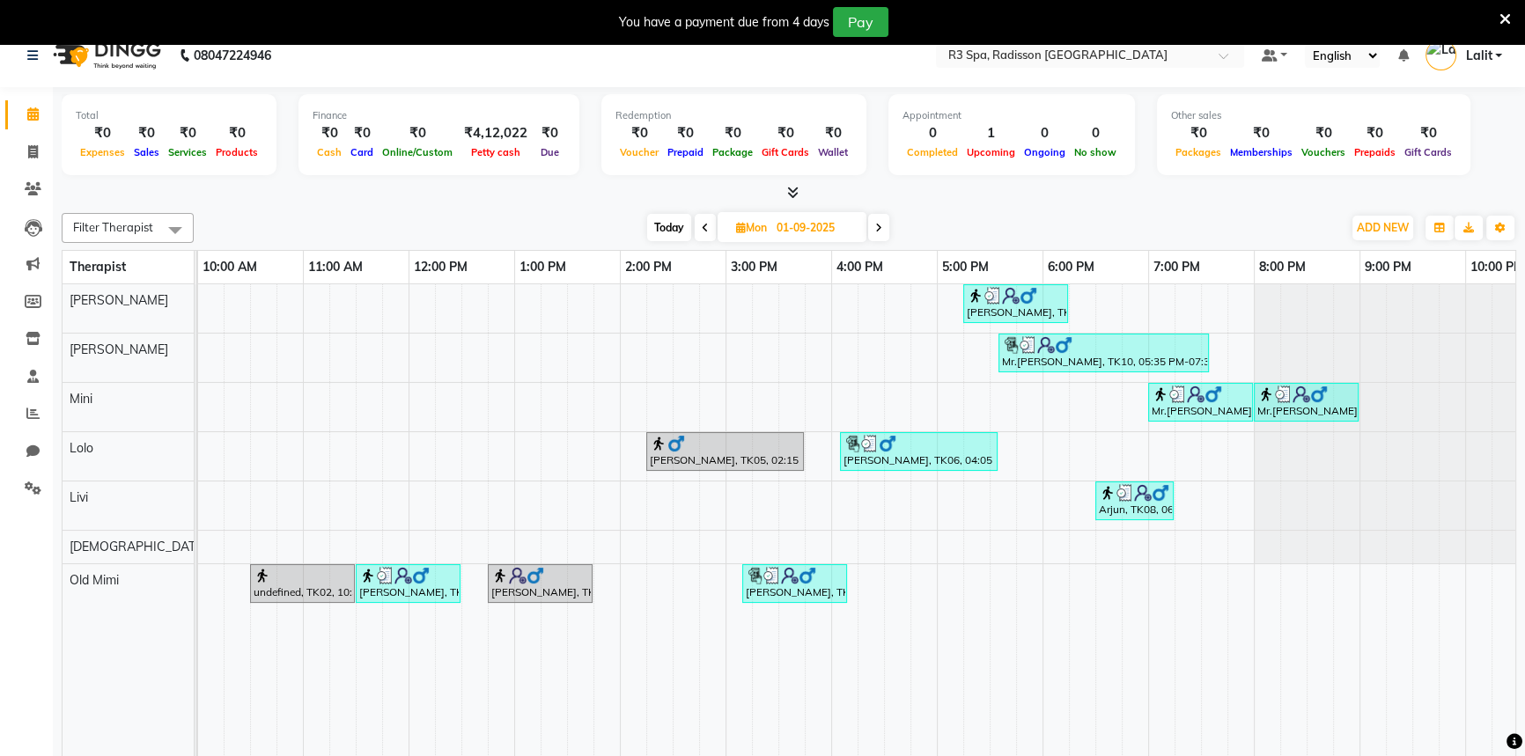
scroll to position [0, 0]
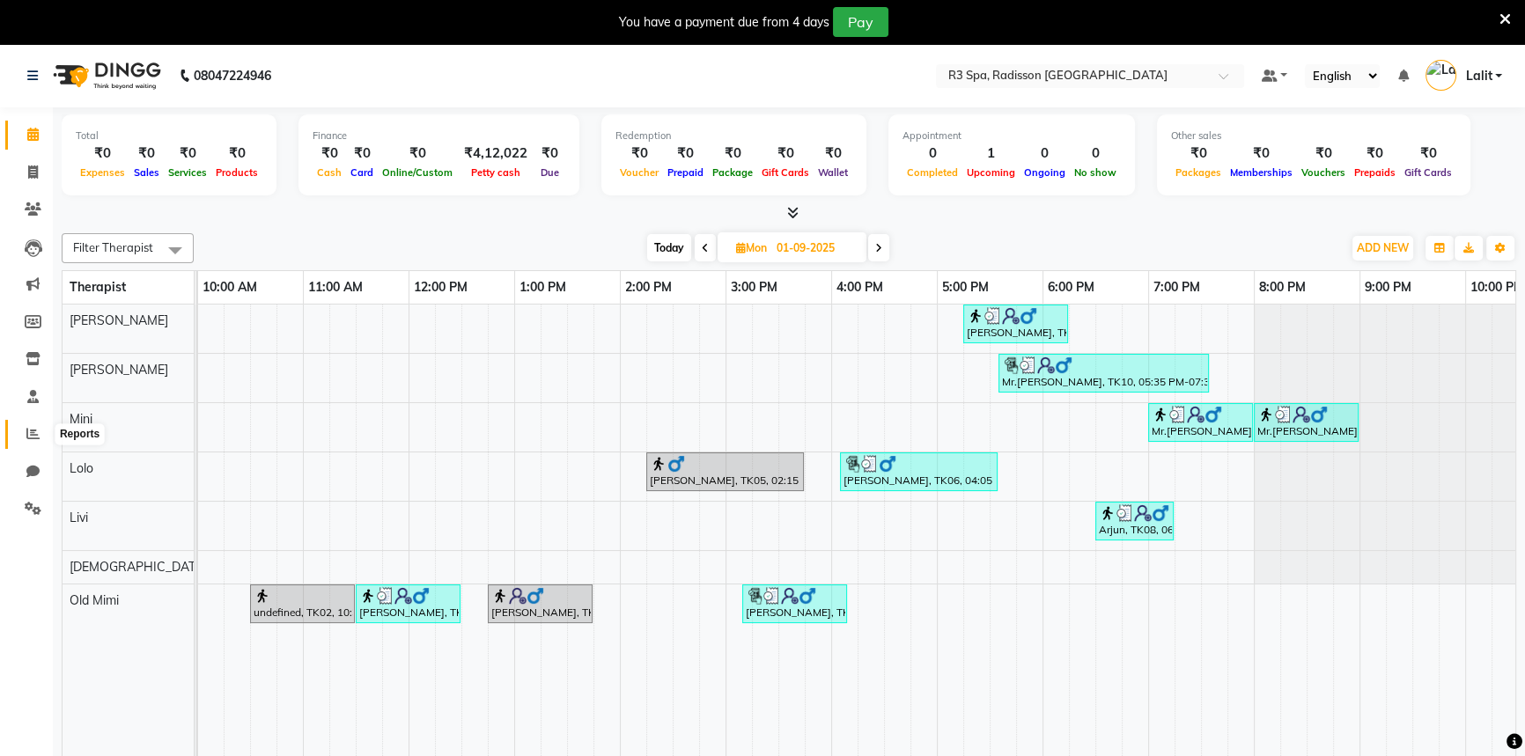
click at [33, 429] on icon at bounding box center [32, 433] width 13 height 13
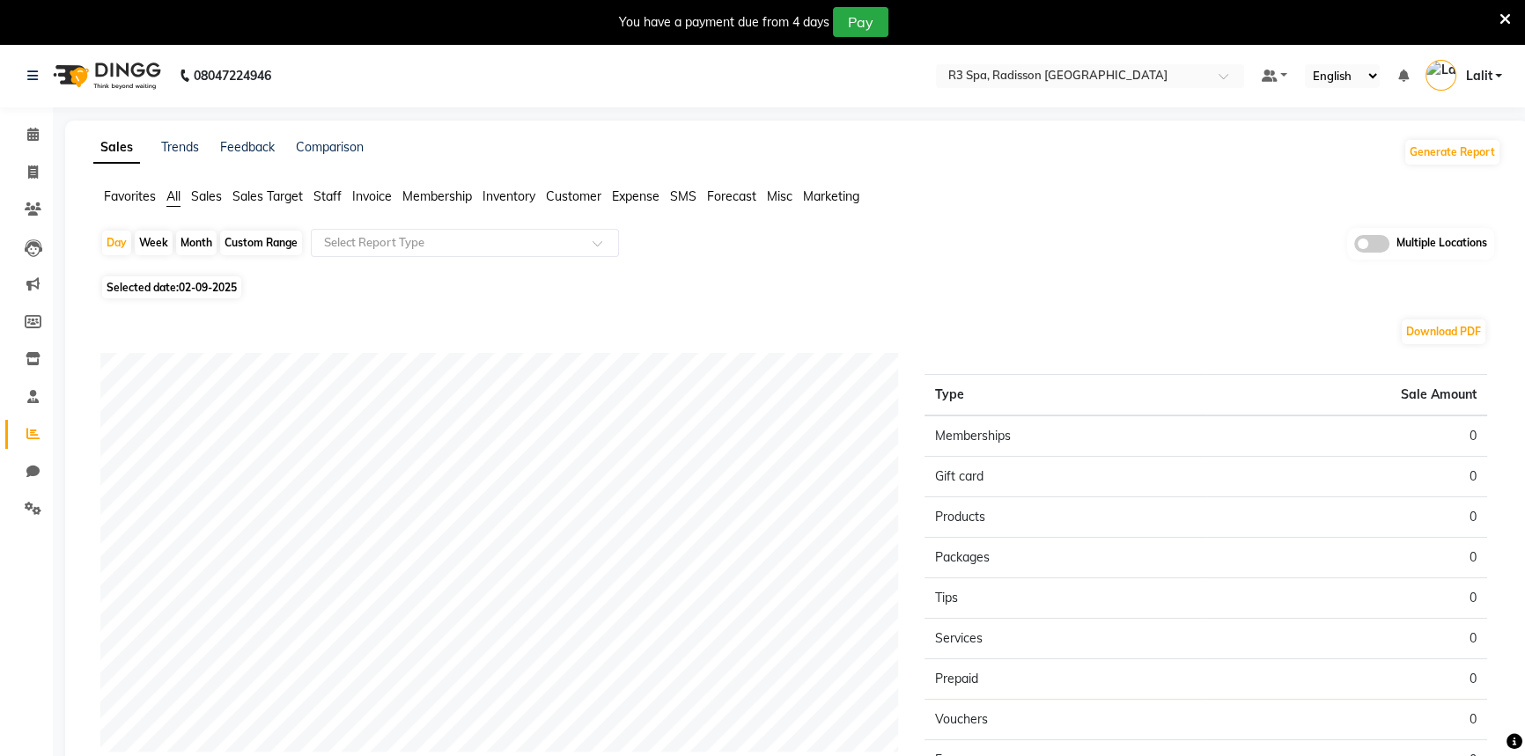
click at [332, 195] on span "Staff" at bounding box center [328, 196] width 28 height 16
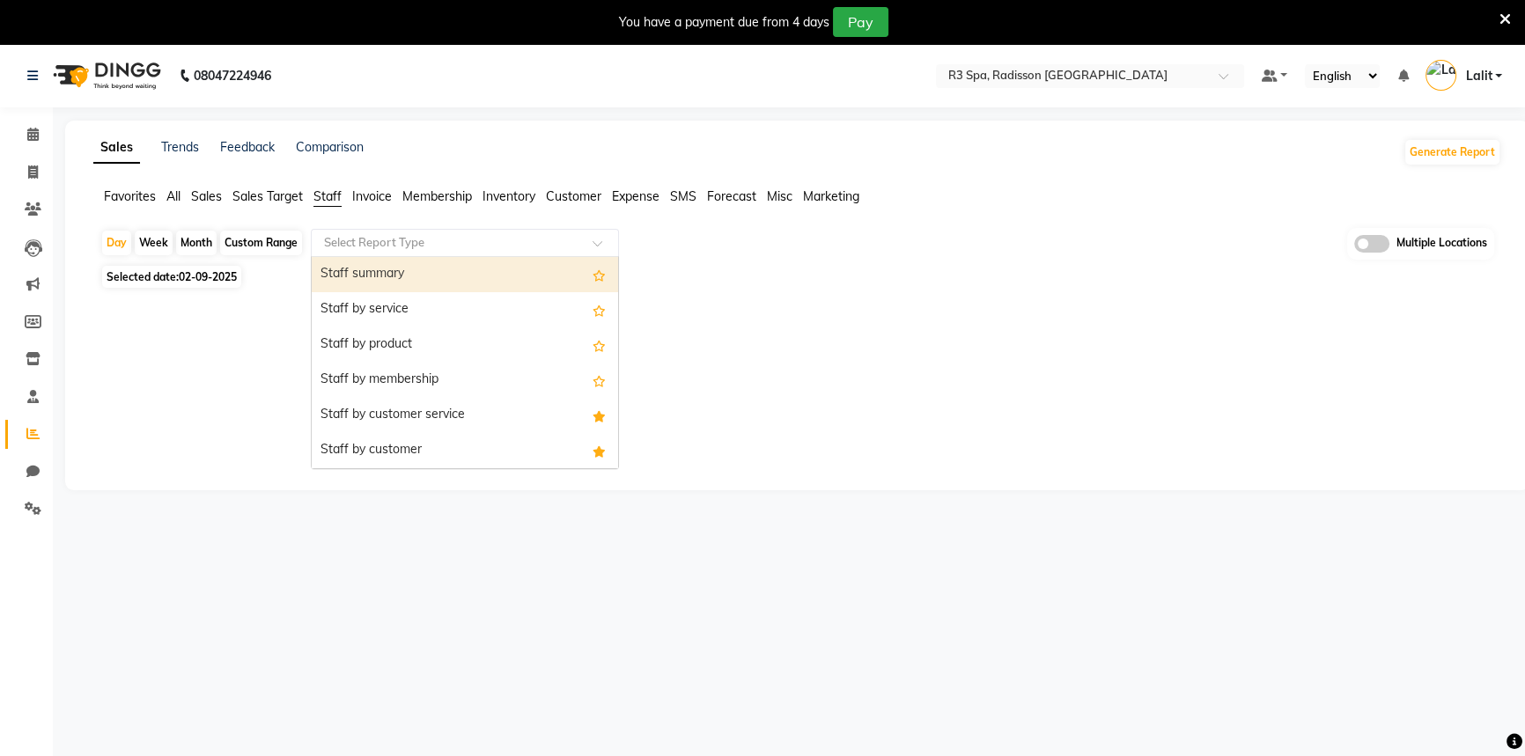
click at [377, 254] on div "Select Report Type" at bounding box center [465, 243] width 308 height 28
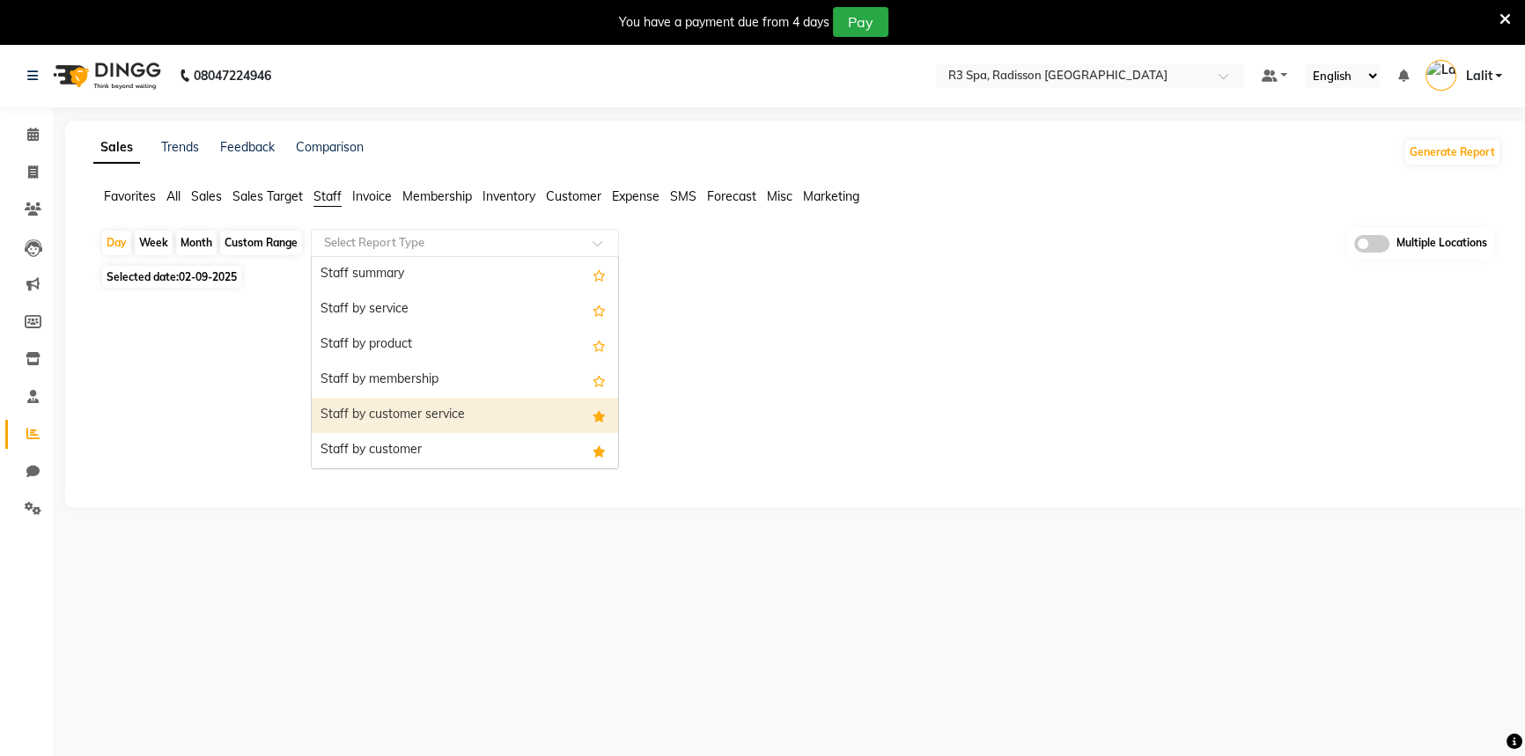
click at [395, 413] on div "Staff by customer service" at bounding box center [465, 415] width 306 height 35
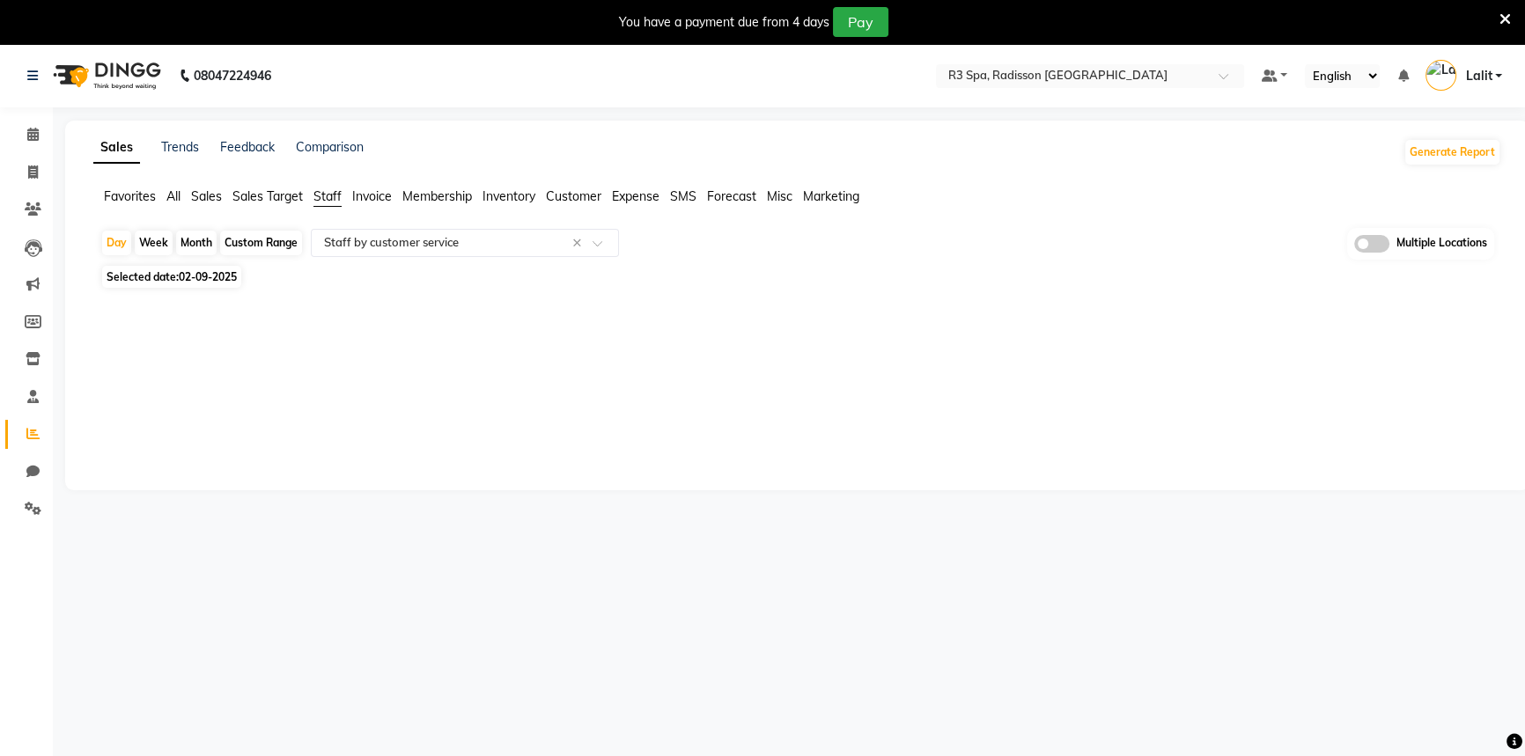
click at [203, 269] on span "Selected date: [DATE]" at bounding box center [171, 277] width 139 height 22
select select "9"
select select "2025"
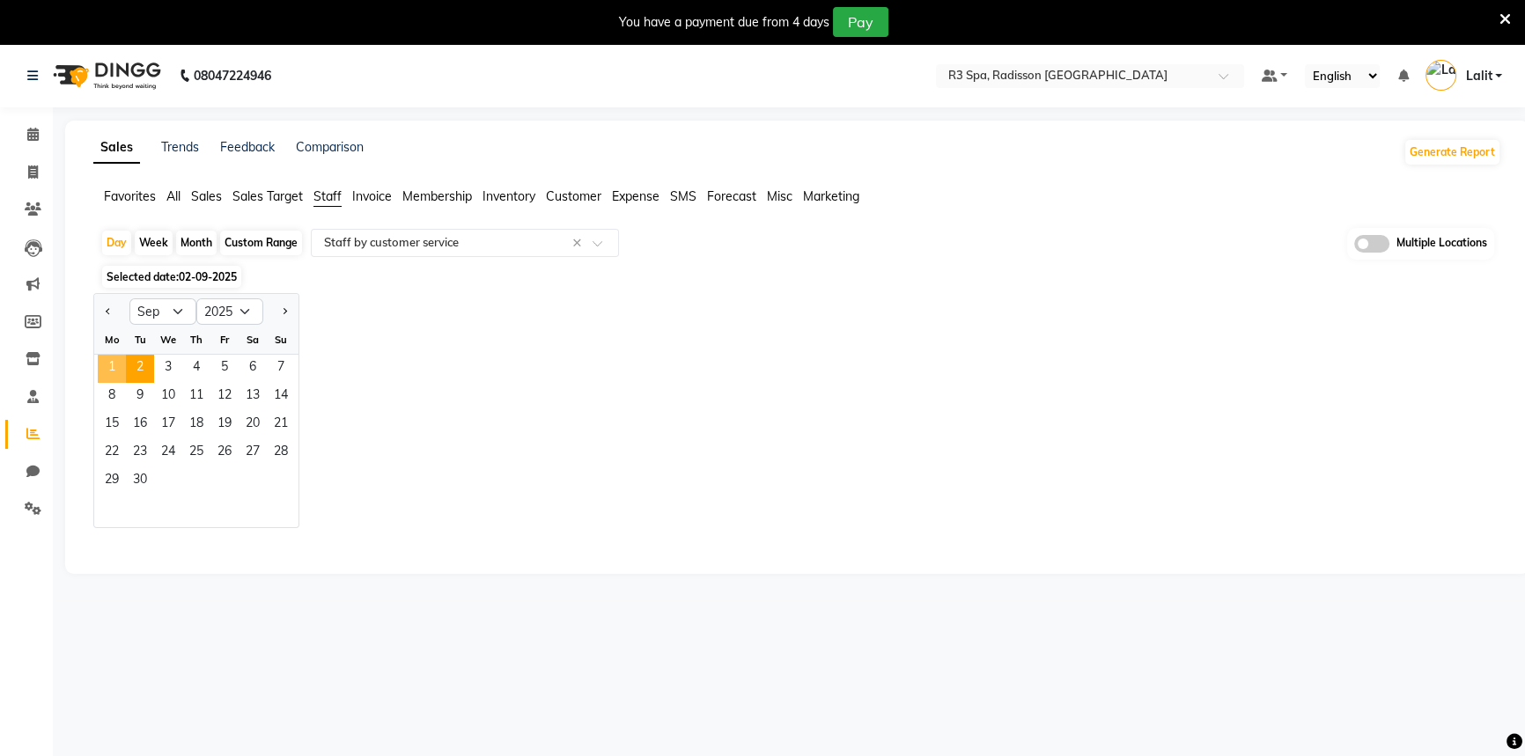
click at [119, 355] on span "1" at bounding box center [112, 369] width 28 height 28
select select "full_report"
select select "csv"
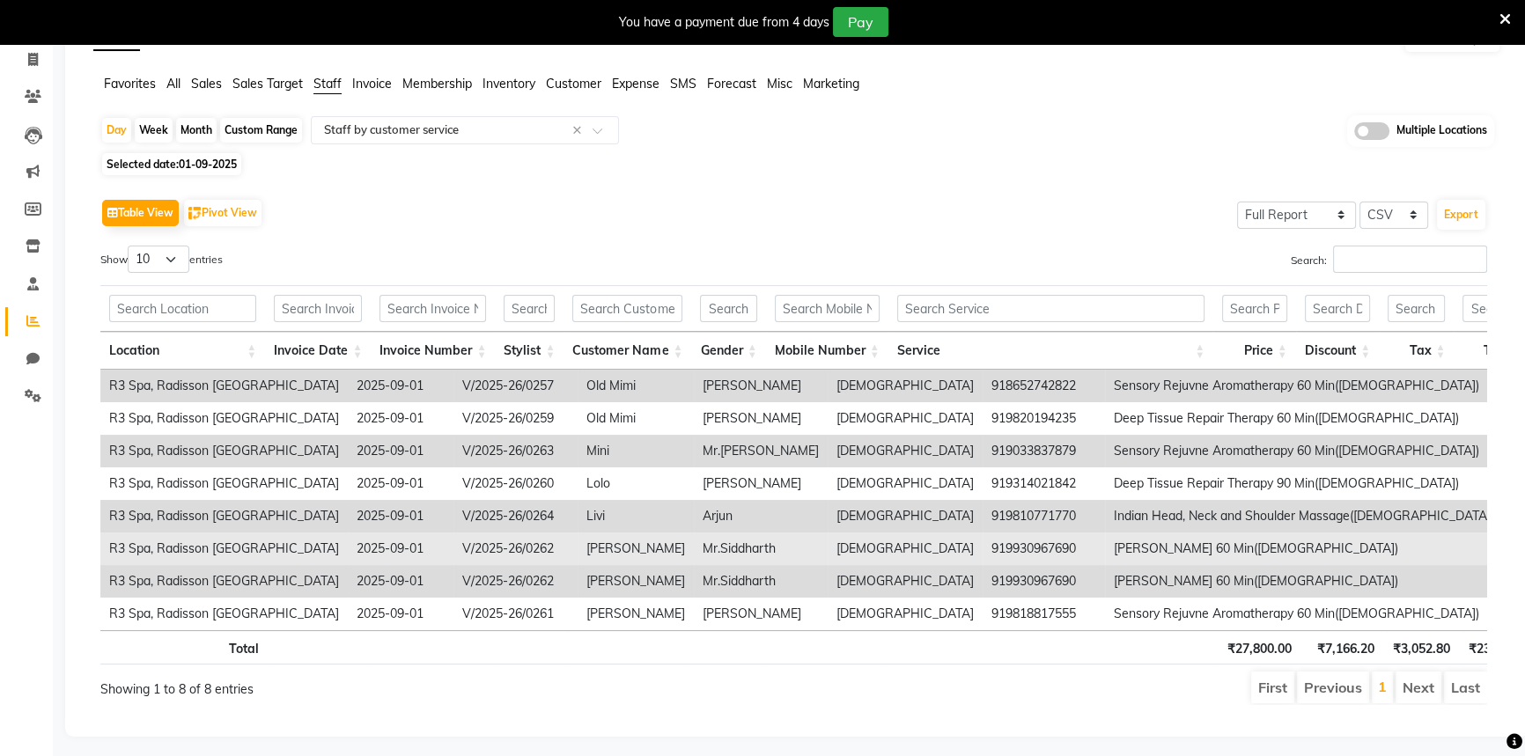
scroll to position [142, 0]
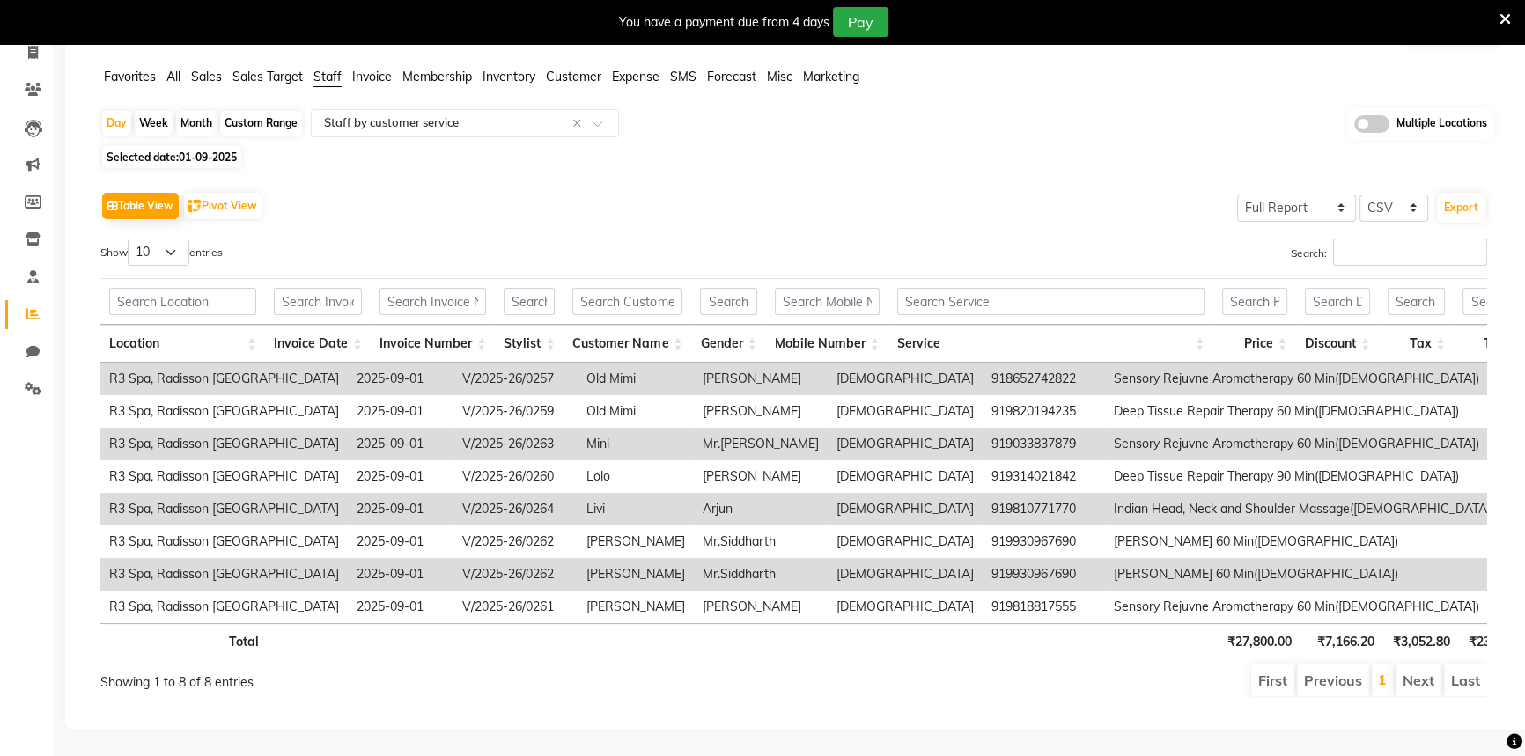
click at [983, 365] on td "918652742822" at bounding box center [1044, 379] width 122 height 33
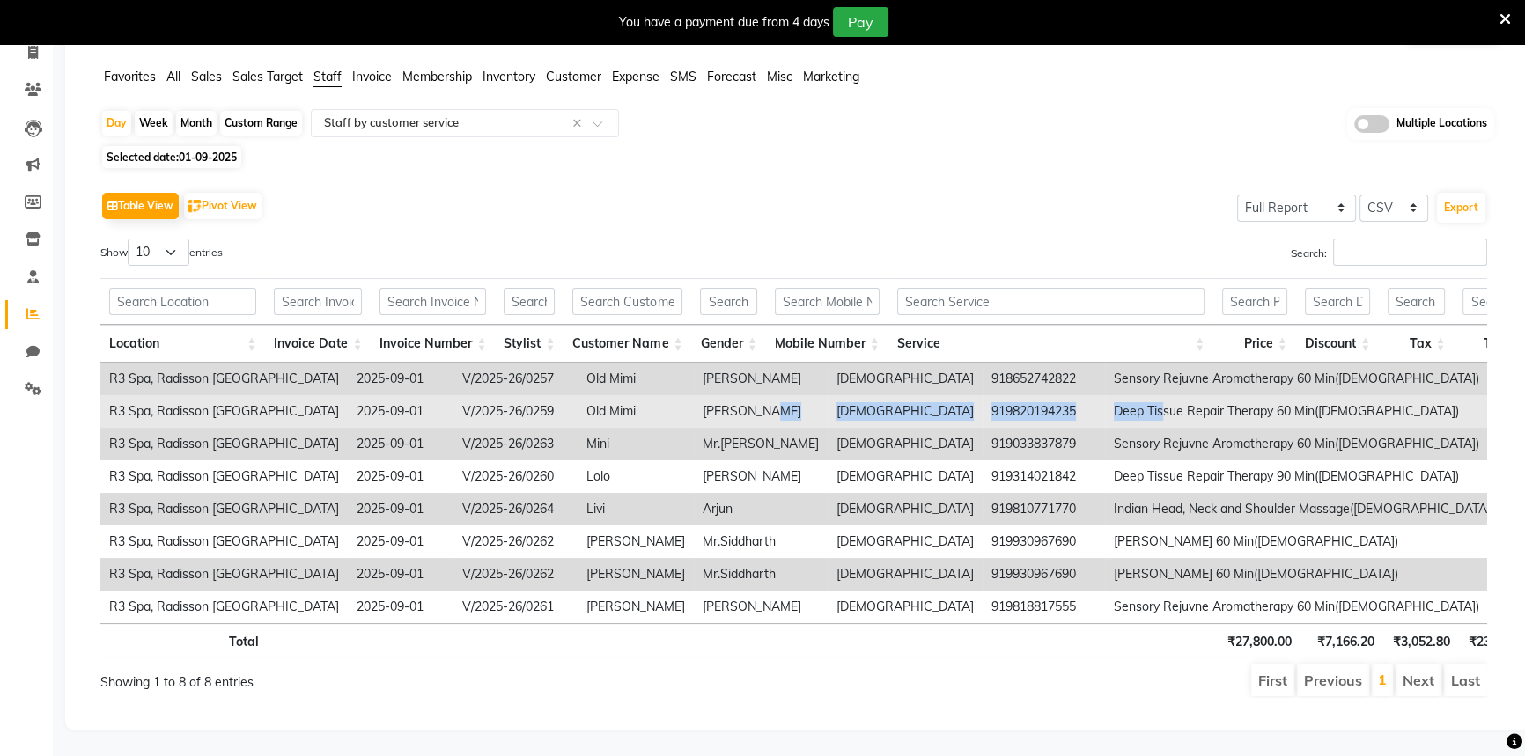
drag, startPoint x: 638, startPoint y: 392, endPoint x: 941, endPoint y: 398, distance: 303.0
click at [941, 398] on tr "R3 Spa, Radisson Mumbai 2025-09-01 V/2025-26/0259 Old Mimi Sanjay Agharwal male…" at bounding box center [1258, 411] width 2317 height 33
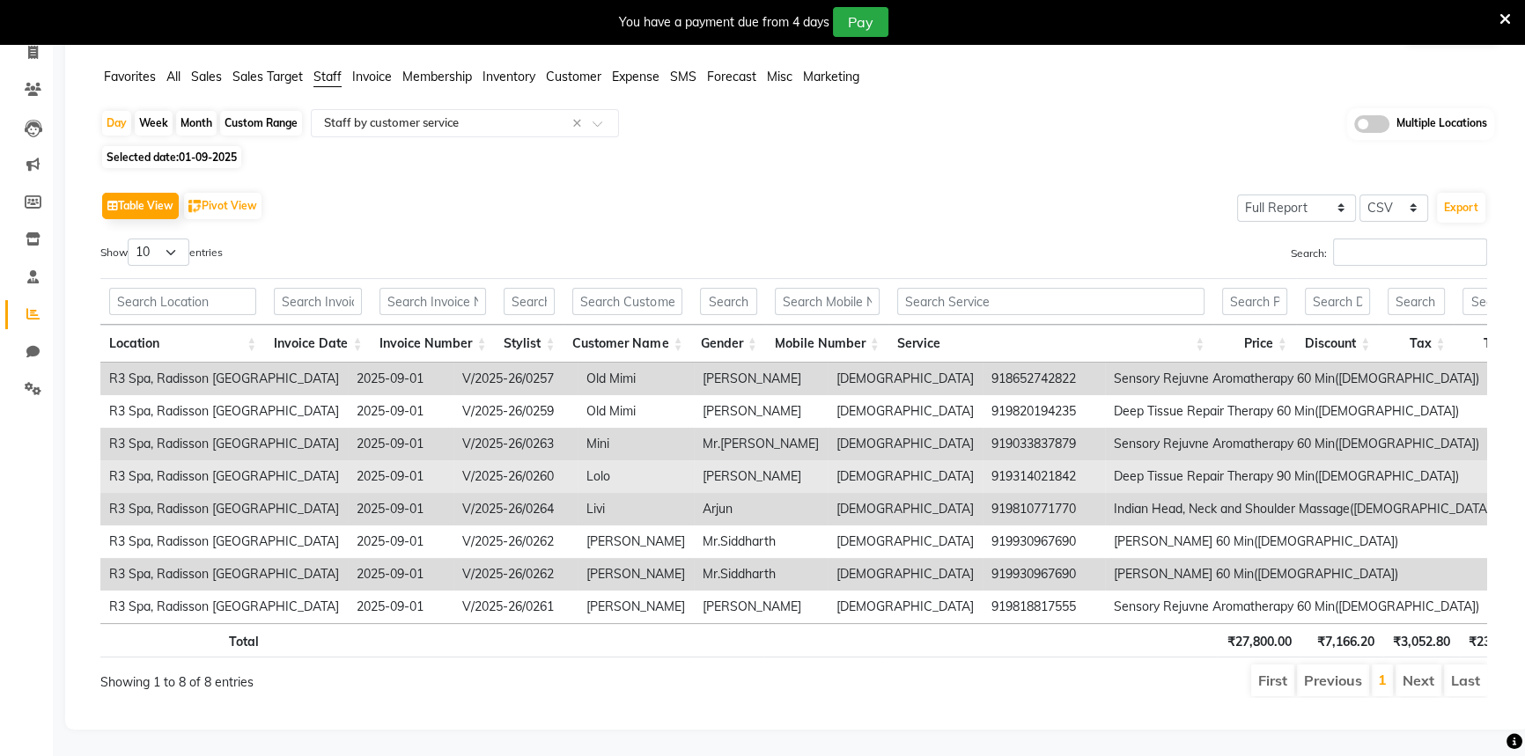
click at [694, 461] on td "Norat Kuwar" at bounding box center [761, 477] width 134 height 33
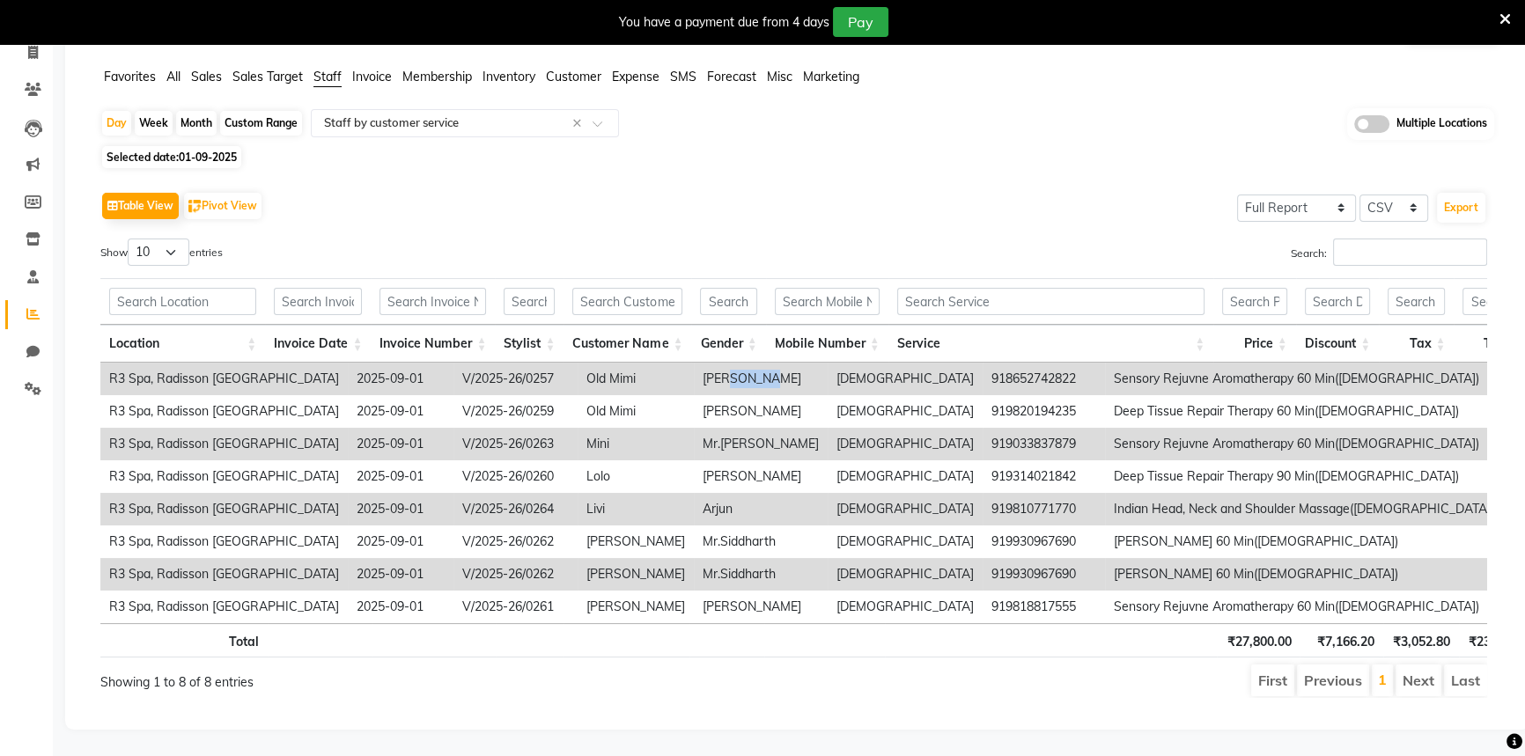
drag, startPoint x: 595, startPoint y: 350, endPoint x: 634, endPoint y: 350, distance: 38.7
click at [694, 363] on td "Ajay Singh" at bounding box center [761, 379] width 134 height 33
click at [694, 428] on td "Mr.Chirag" at bounding box center [761, 444] width 134 height 33
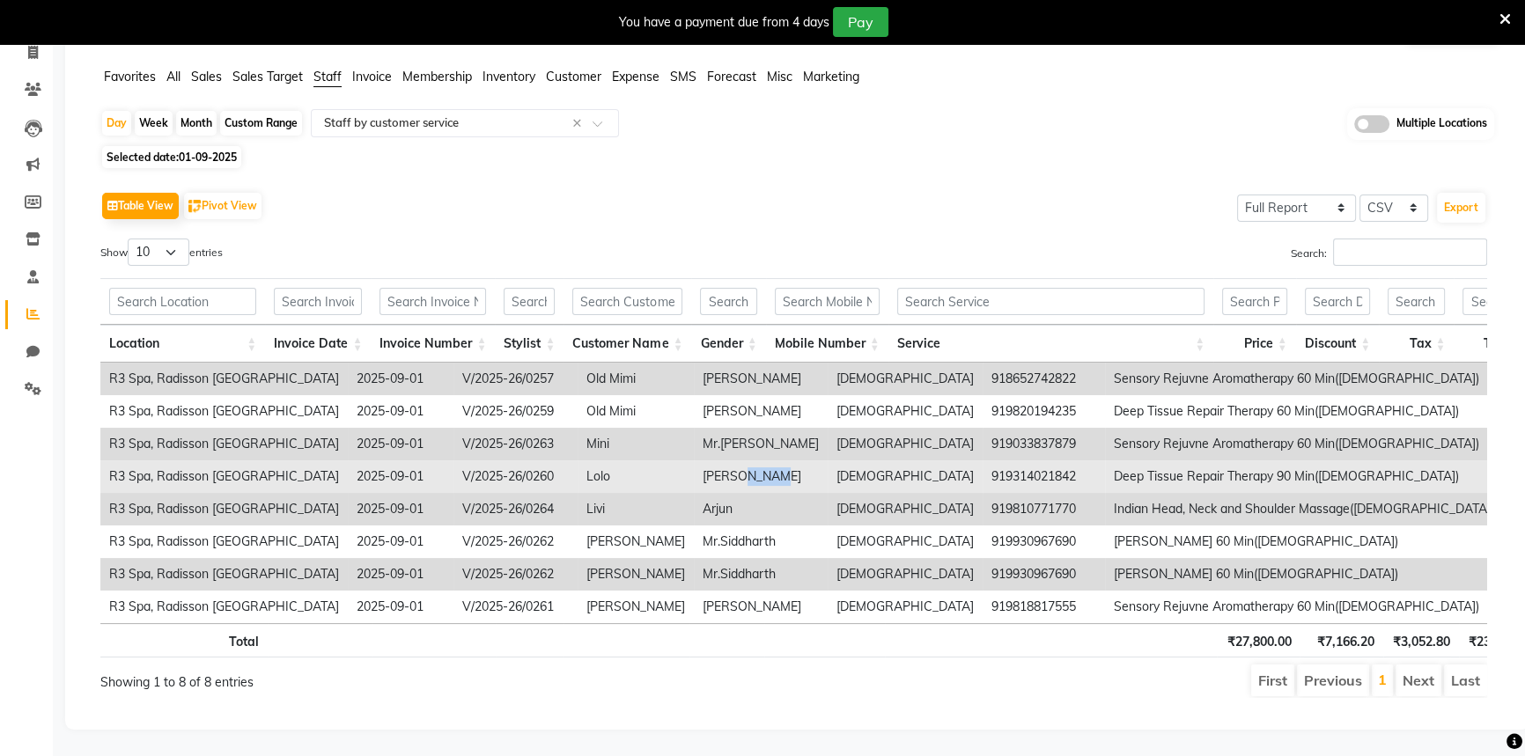
drag, startPoint x: 610, startPoint y: 452, endPoint x: 657, endPoint y: 452, distance: 46.7
click at [694, 461] on td "Norat Kuwar" at bounding box center [761, 477] width 134 height 33
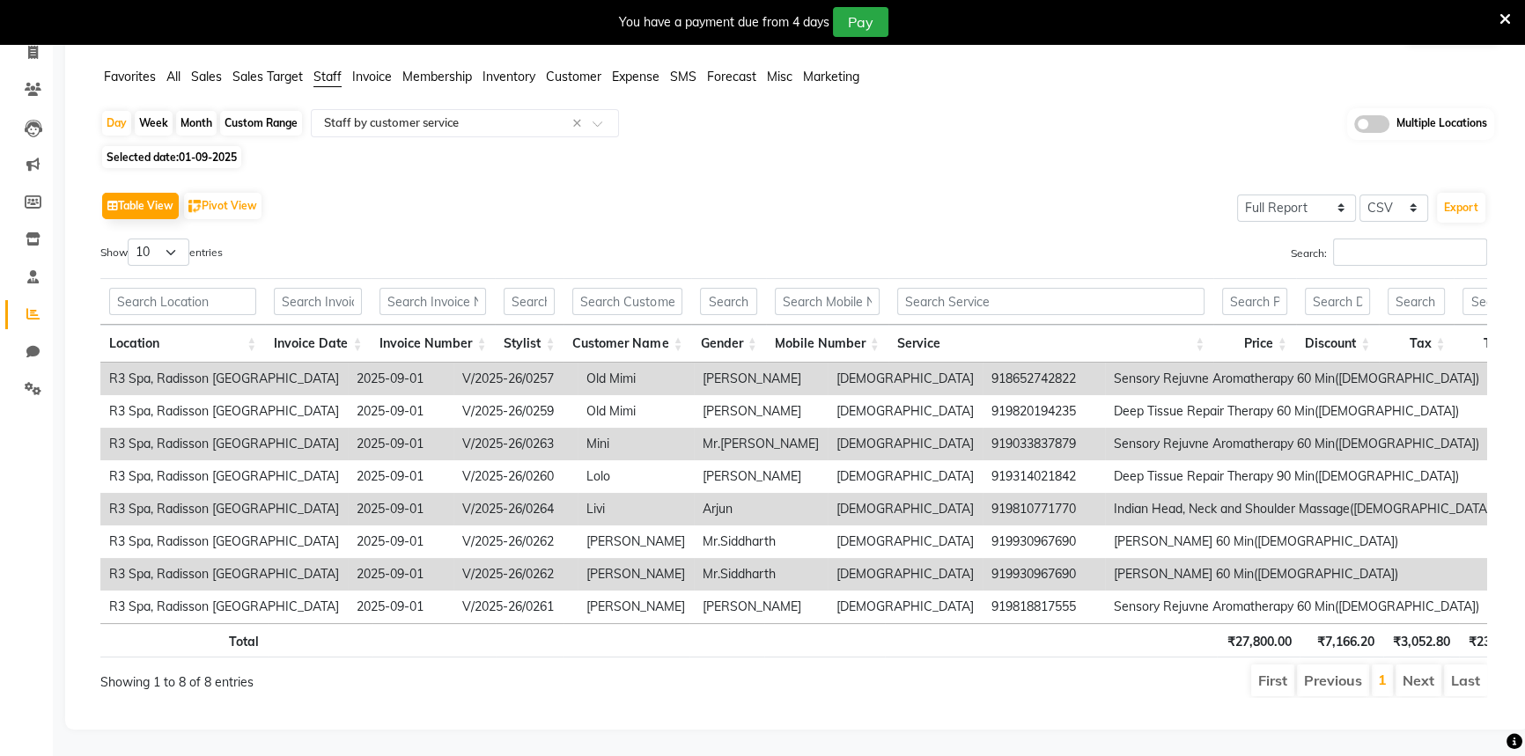
click at [694, 431] on td "Mr.Chirag" at bounding box center [761, 444] width 134 height 33
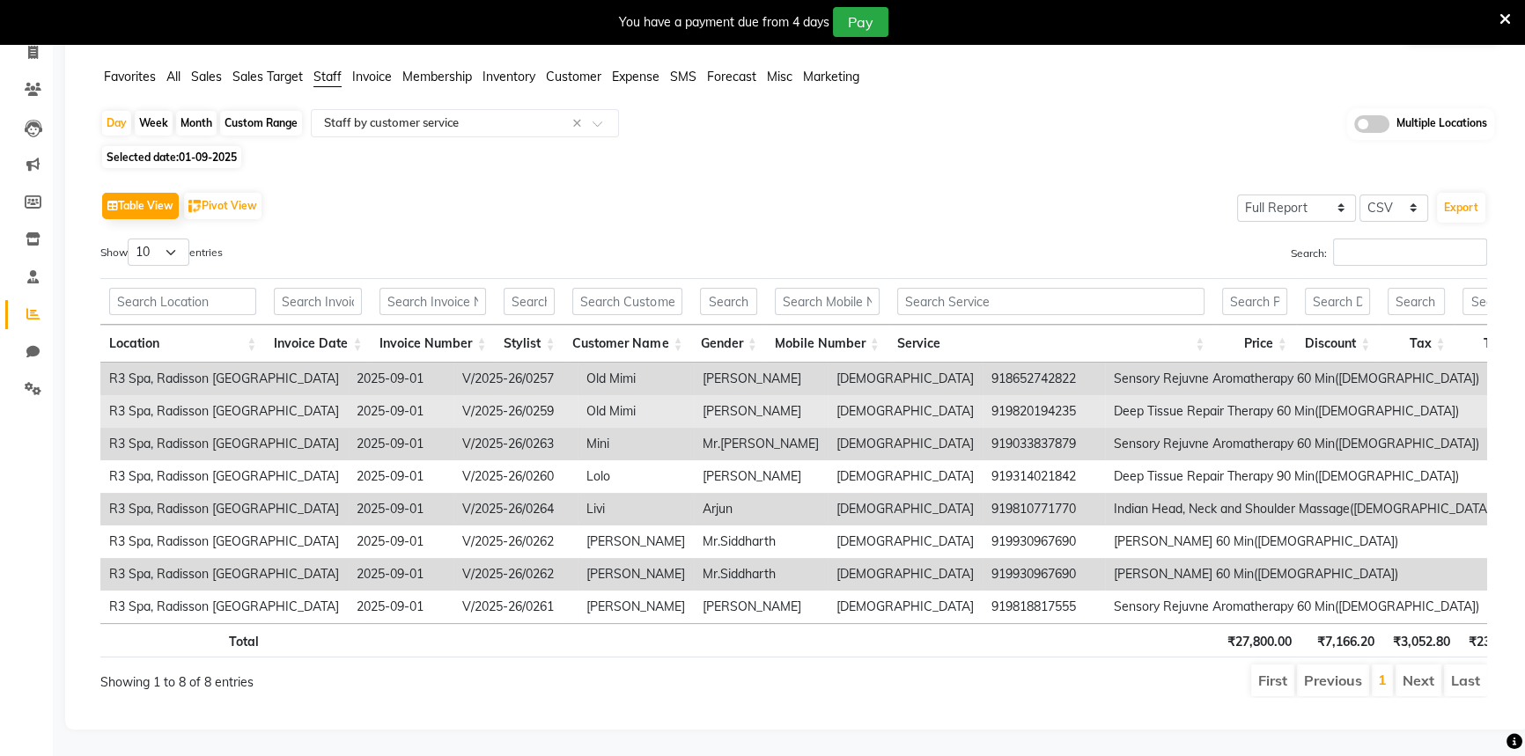
drag, startPoint x: 606, startPoint y: 346, endPoint x: 615, endPoint y: 396, distance: 51.0
click at [694, 363] on td "Ajay Singh" at bounding box center [761, 379] width 134 height 33
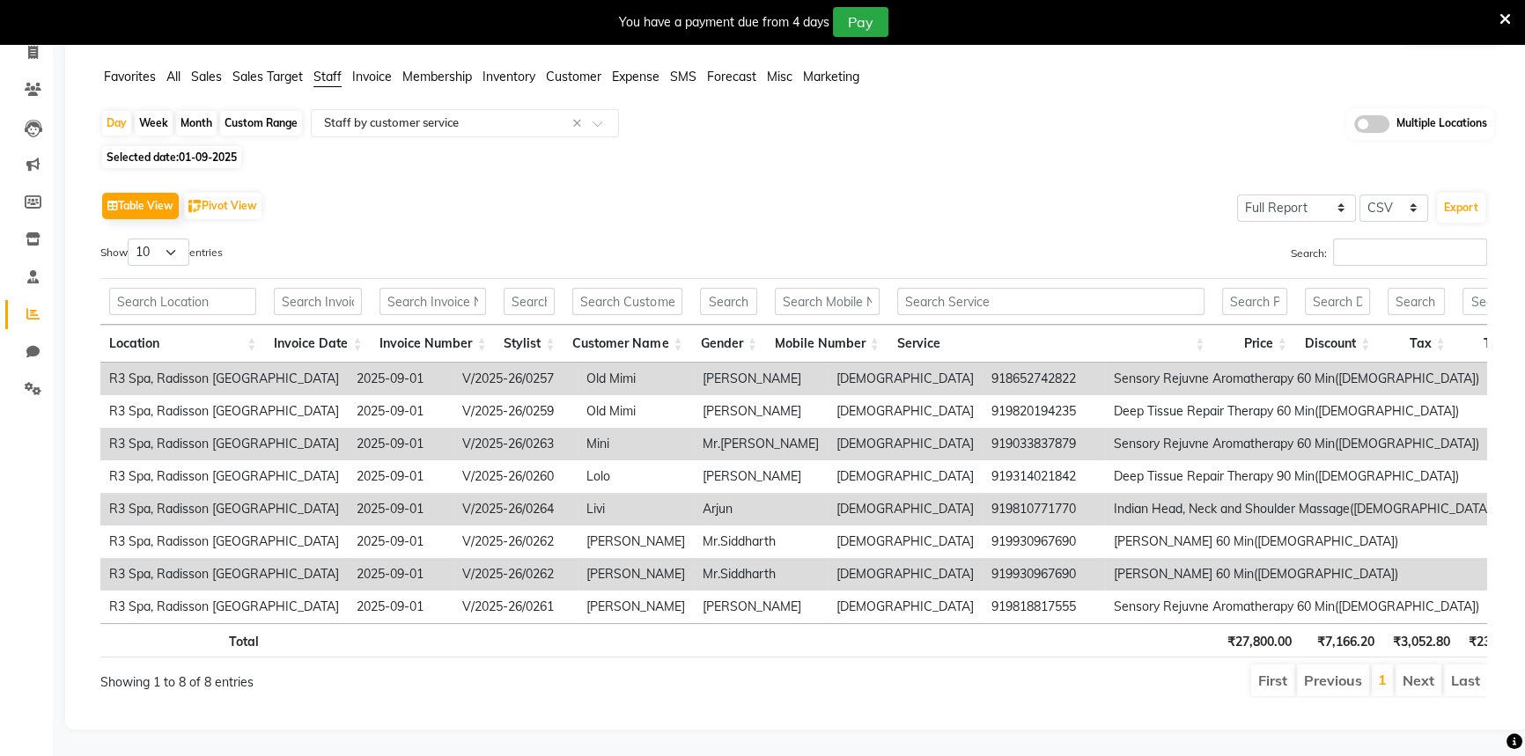
drag, startPoint x: 620, startPoint y: 402, endPoint x: 633, endPoint y: 417, distance: 20.0
click at [694, 402] on td "Sanjay Agharwal" at bounding box center [761, 411] width 134 height 33
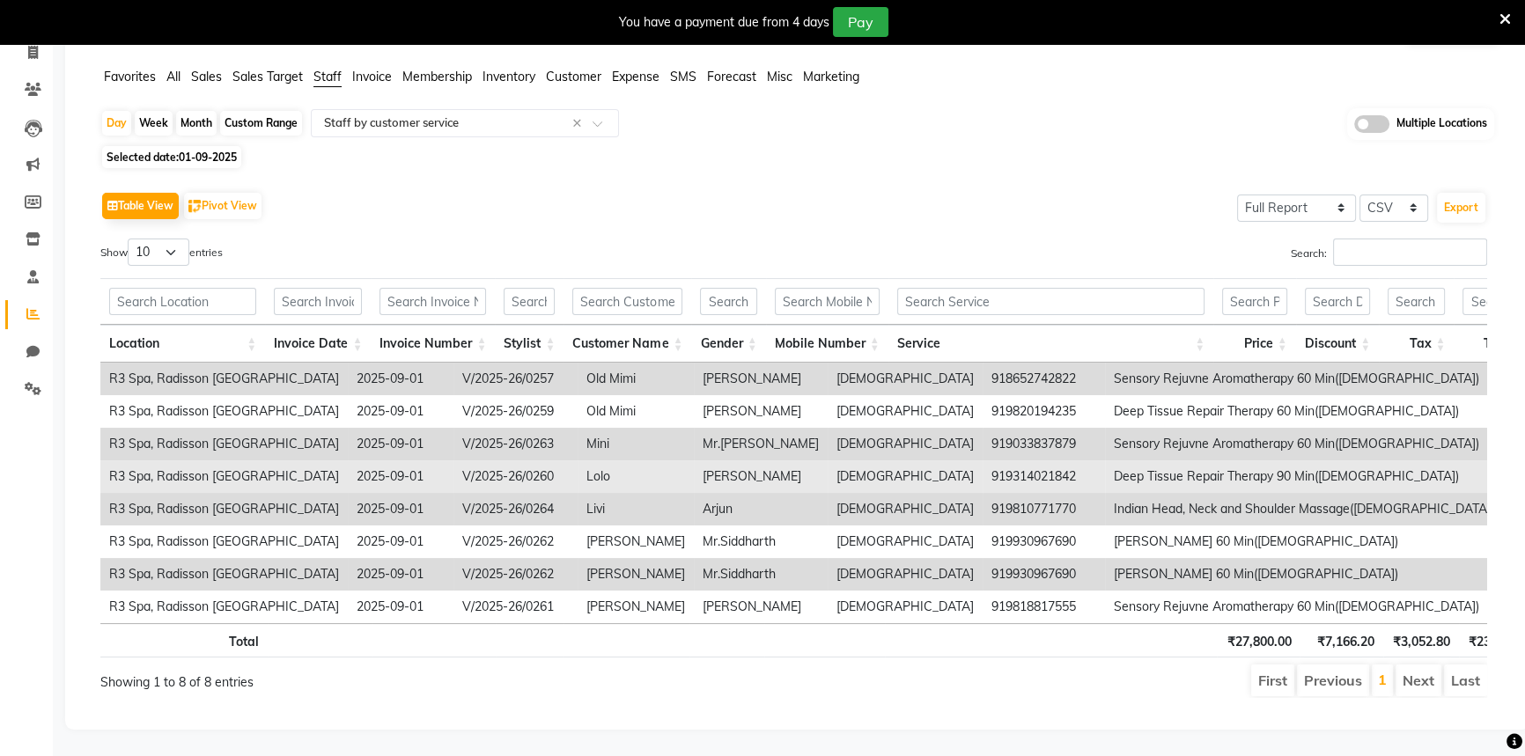
click at [694, 461] on td "Norat Kuwar" at bounding box center [761, 477] width 134 height 33
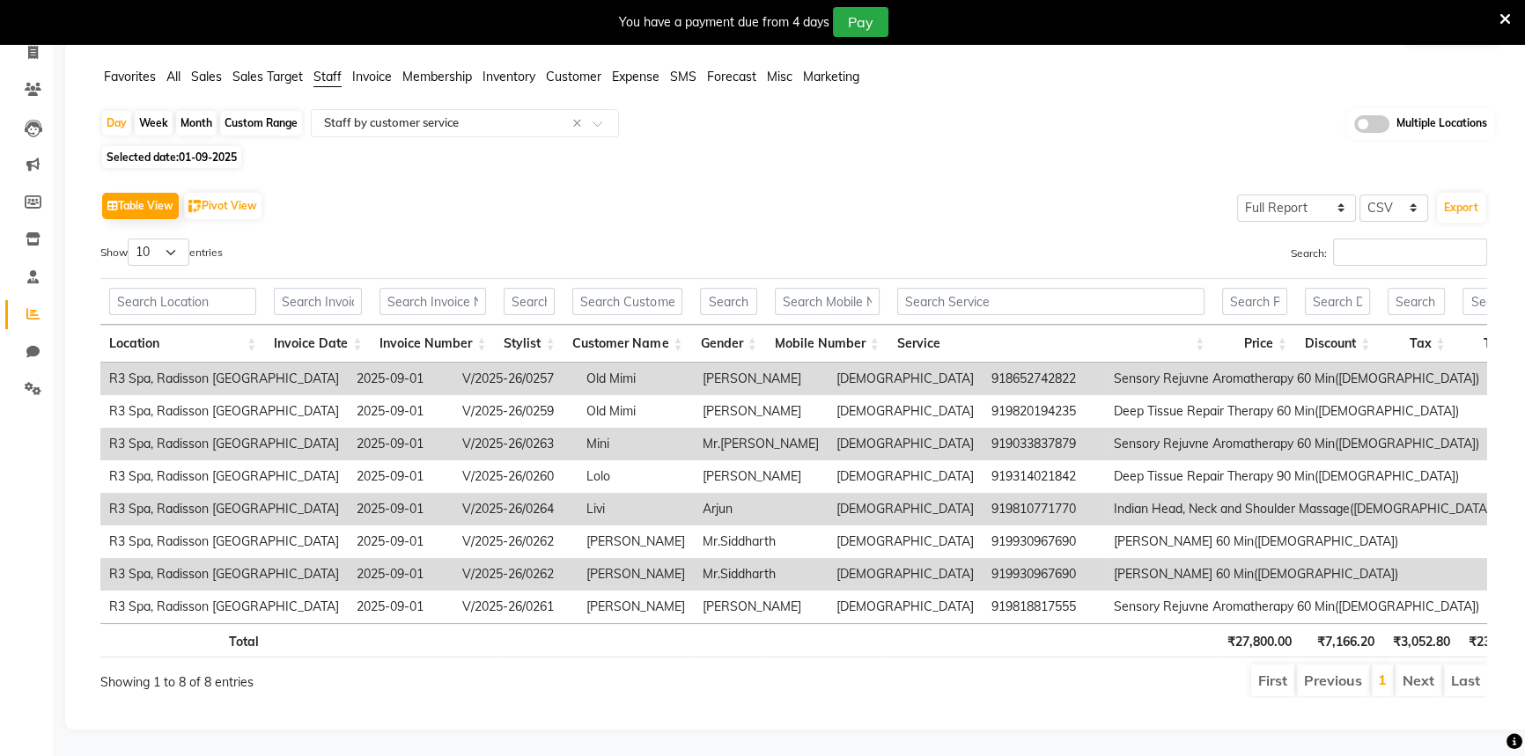
click at [694, 493] on td "Arjun" at bounding box center [761, 509] width 134 height 33
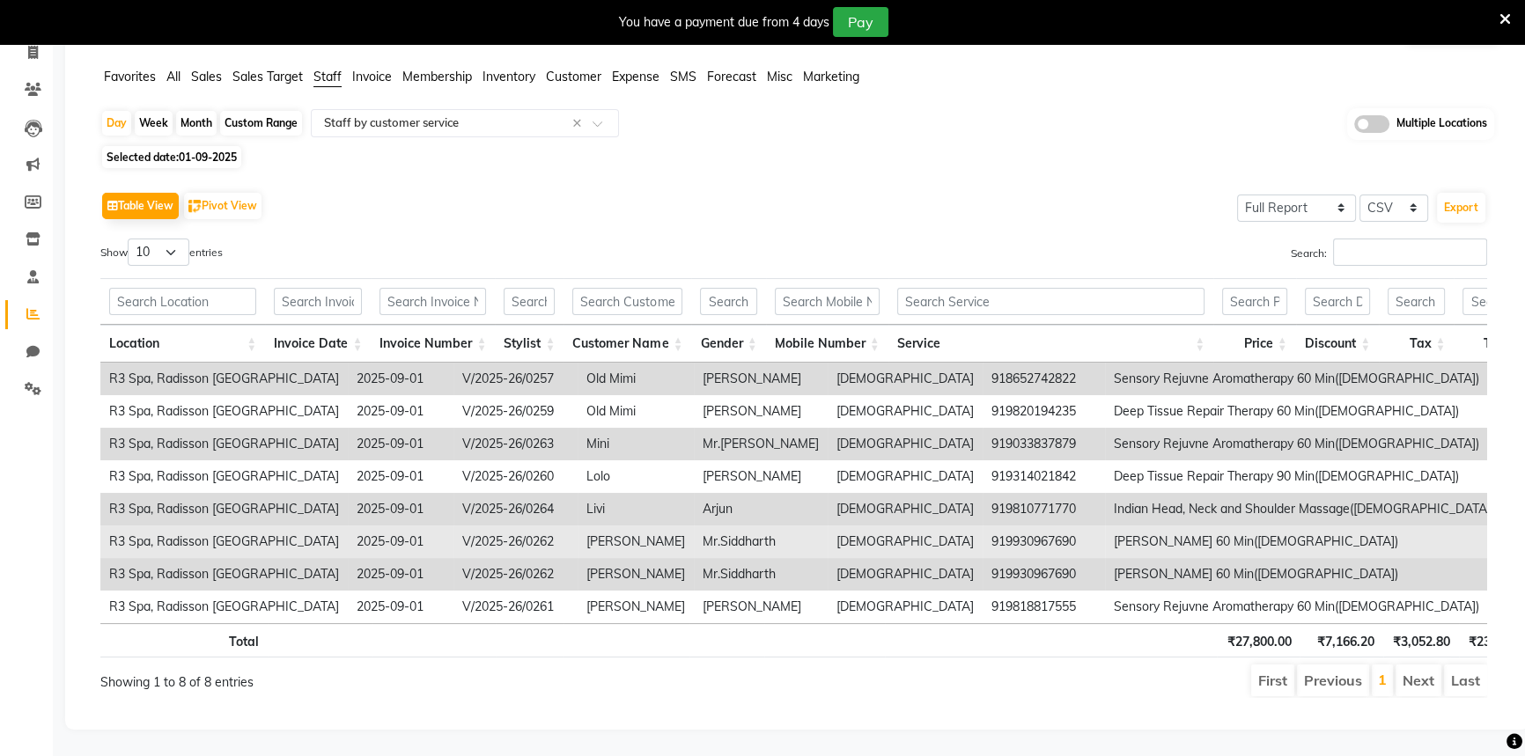
click at [694, 526] on td "Mr.Siddharth" at bounding box center [761, 542] width 134 height 33
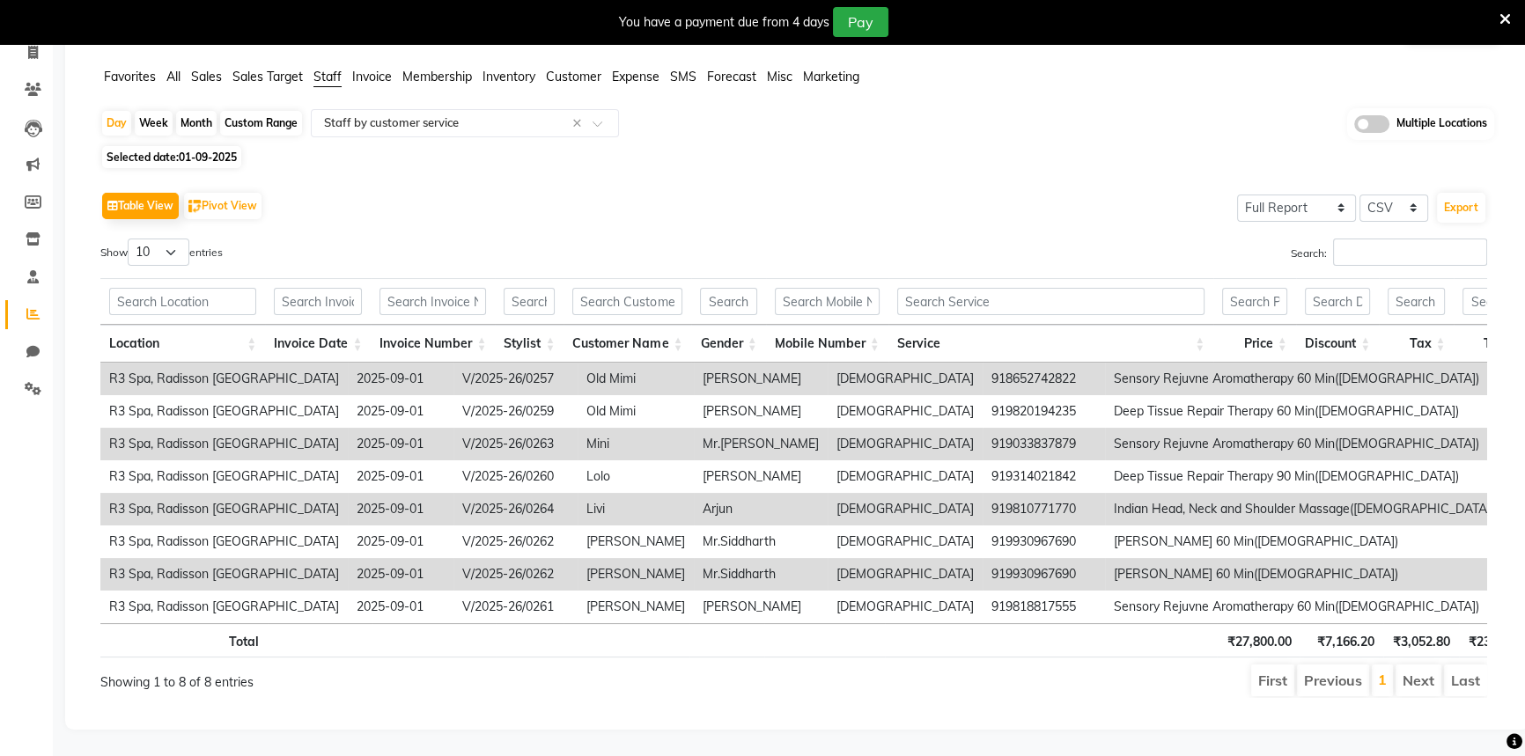
click at [694, 560] on td "Mr.Siddharth" at bounding box center [761, 574] width 134 height 33
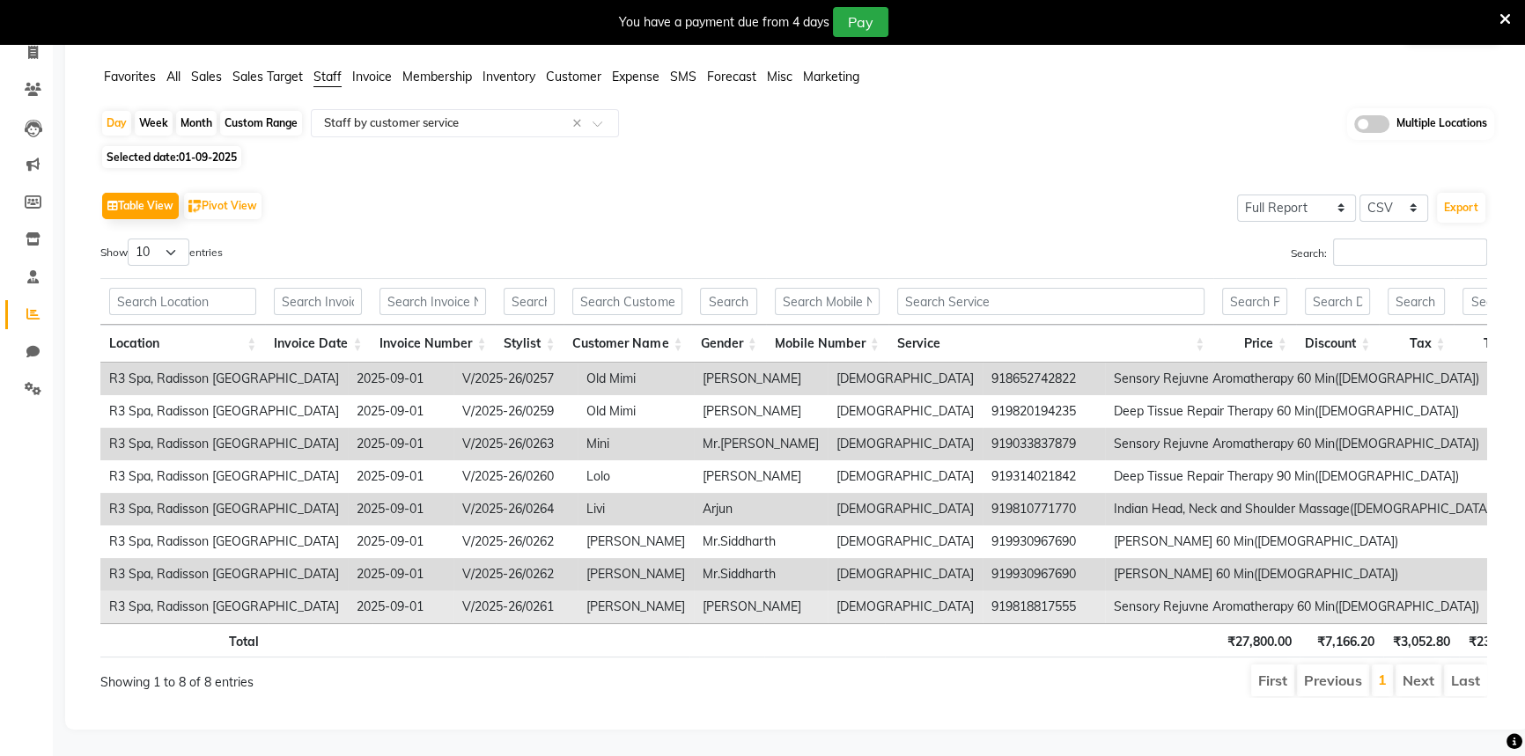
click at [694, 591] on td "Shah" at bounding box center [761, 607] width 134 height 33
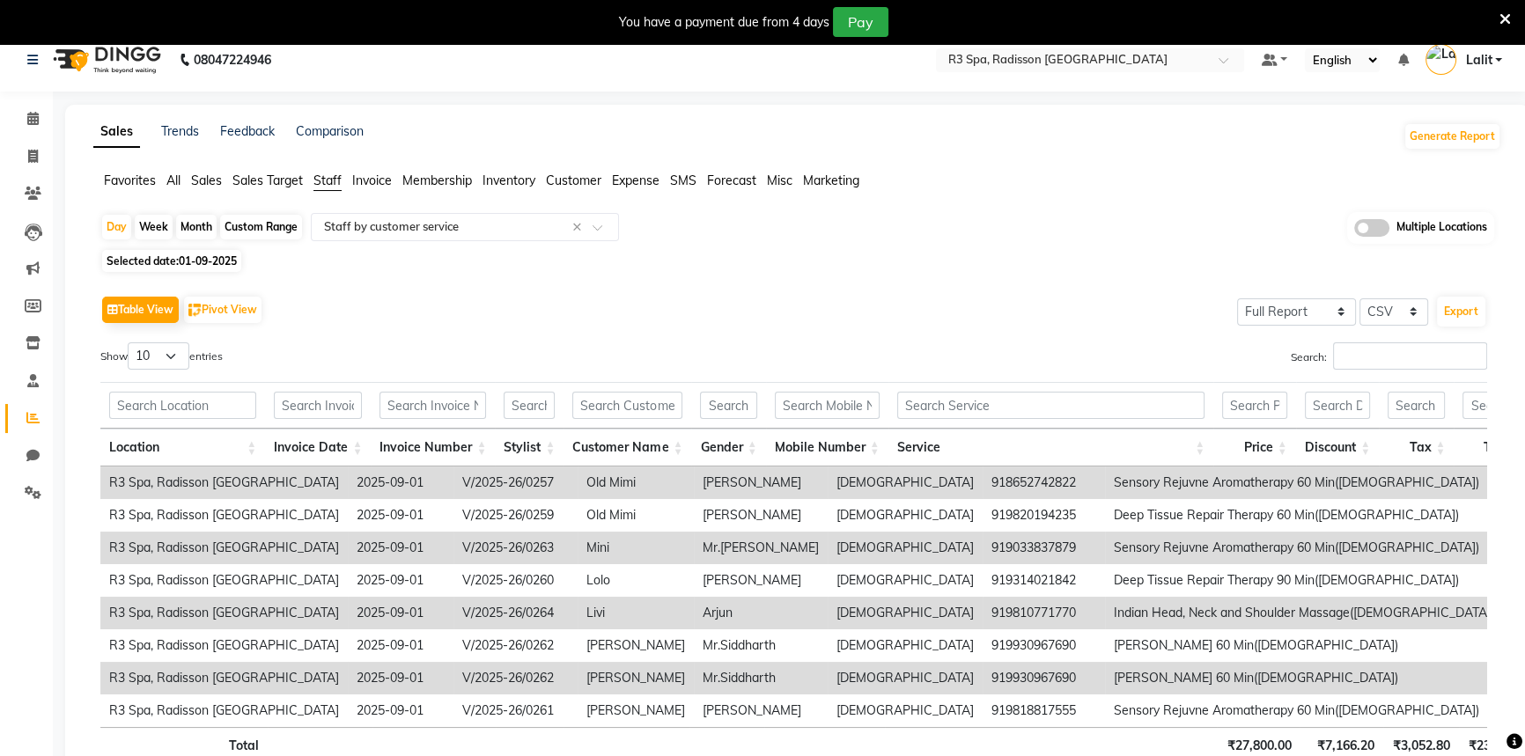
scroll to position [0, 0]
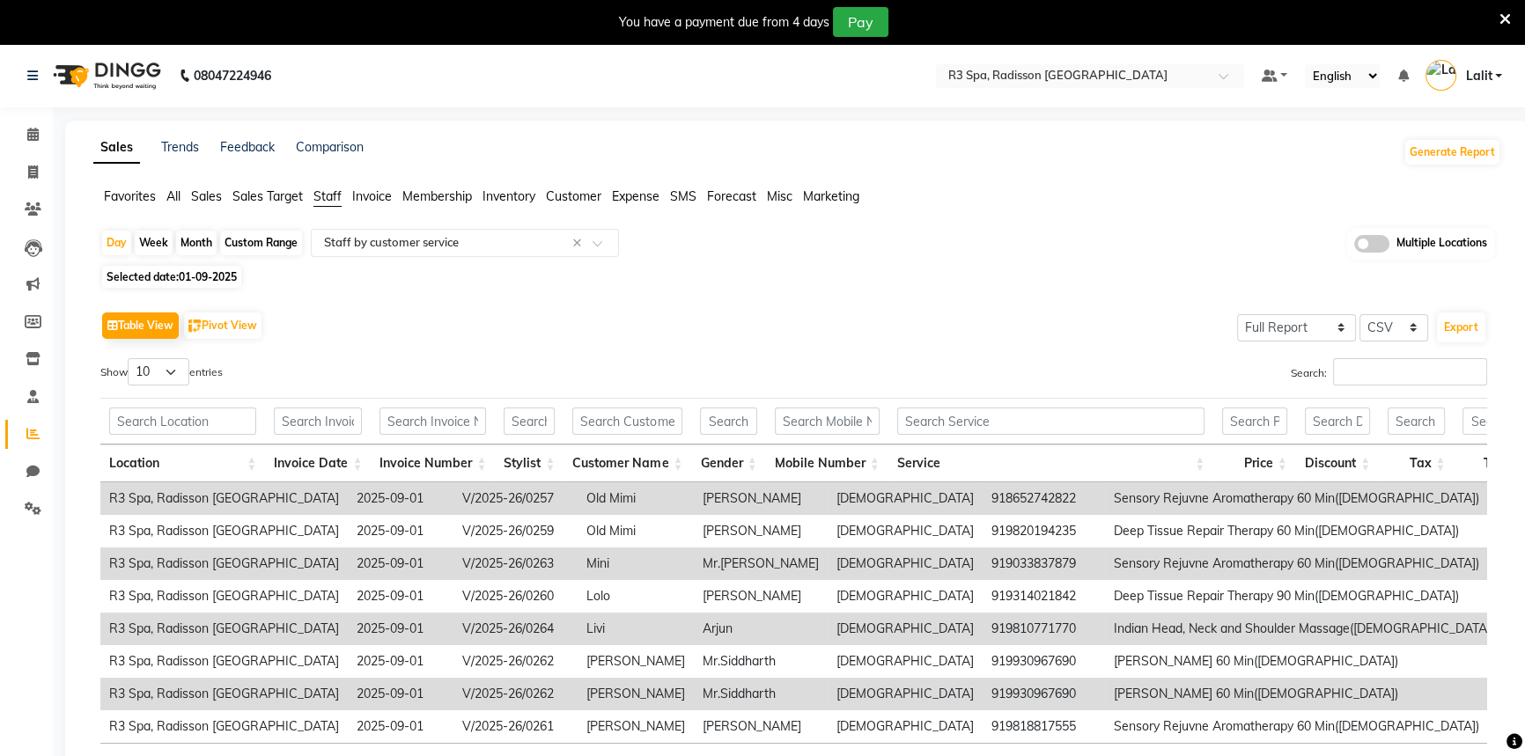
click at [213, 205] on li "Sales" at bounding box center [206, 197] width 31 height 18
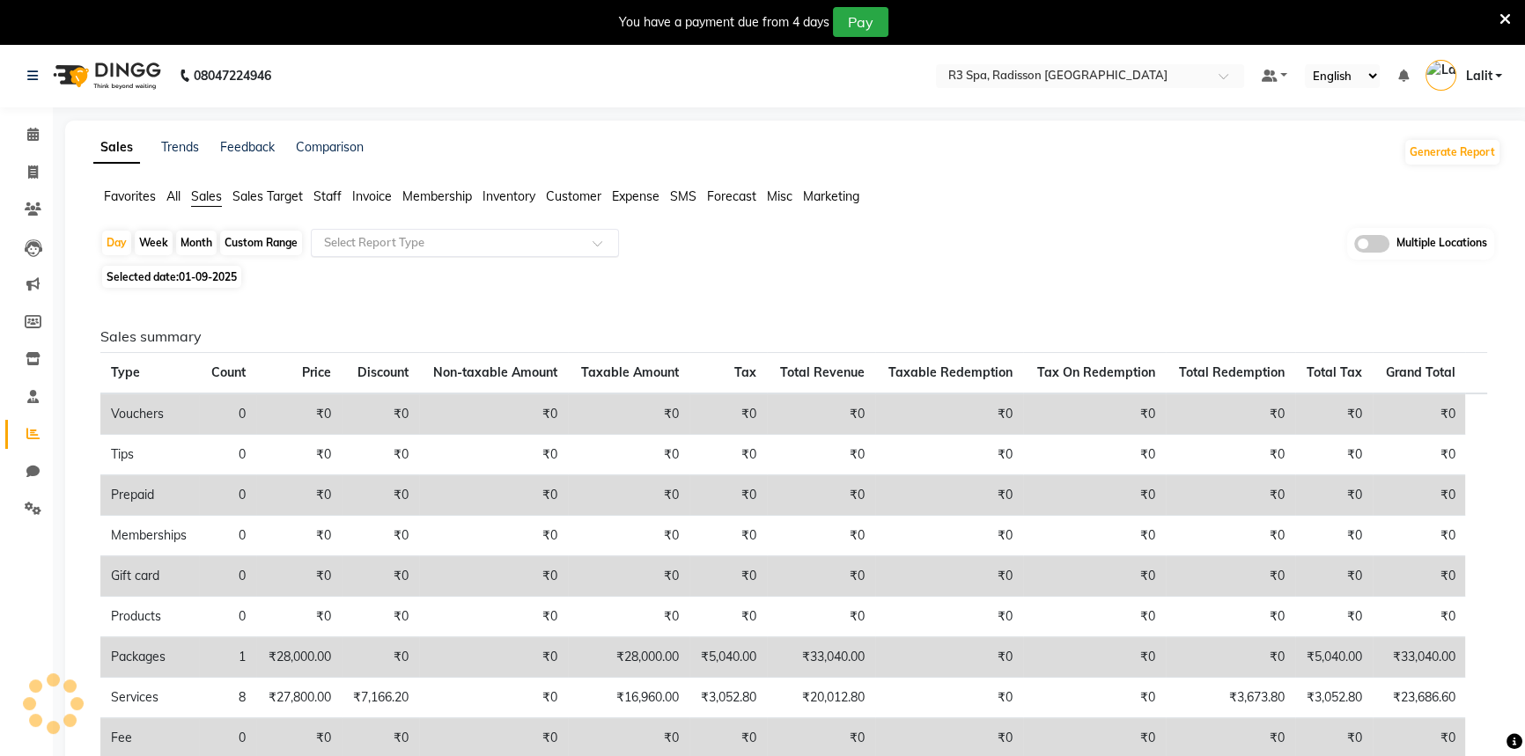
drag, startPoint x: 350, startPoint y: 237, endPoint x: 359, endPoint y: 245, distance: 11.8
click at [351, 238] on input "text" at bounding box center [448, 243] width 254 height 18
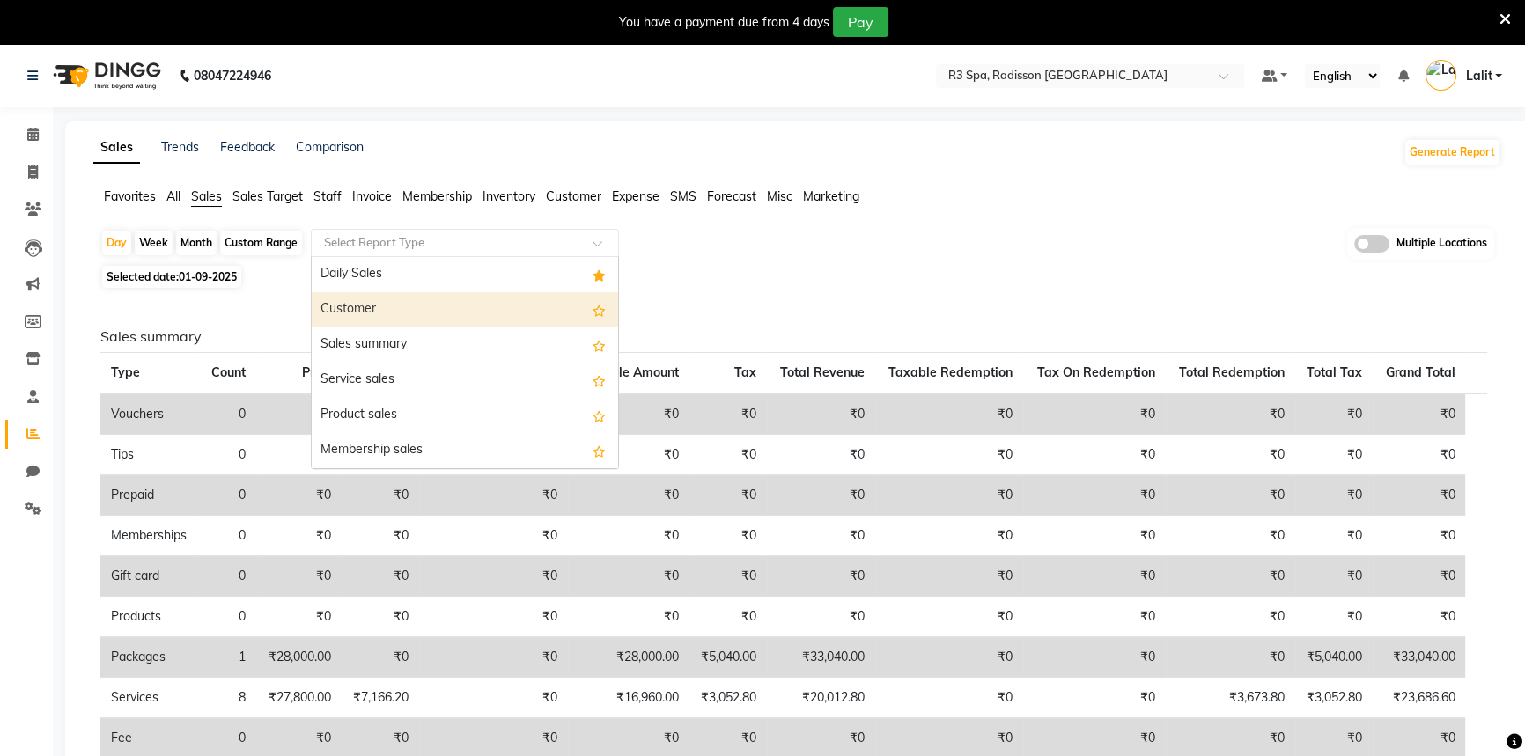
click at [387, 307] on div "Customer" at bounding box center [465, 309] width 306 height 35
select select "full_report"
select select "csv"
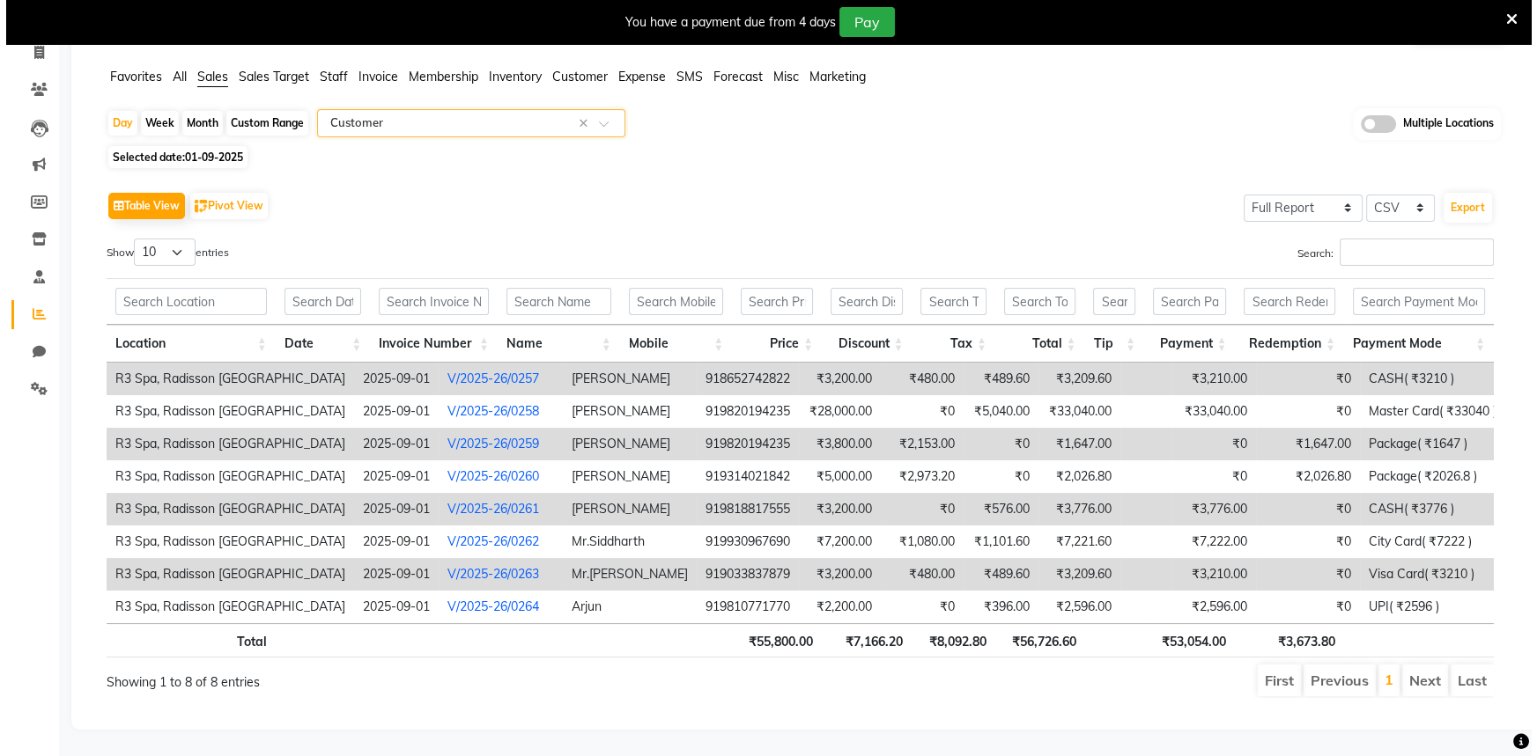
scroll to position [130, 0]
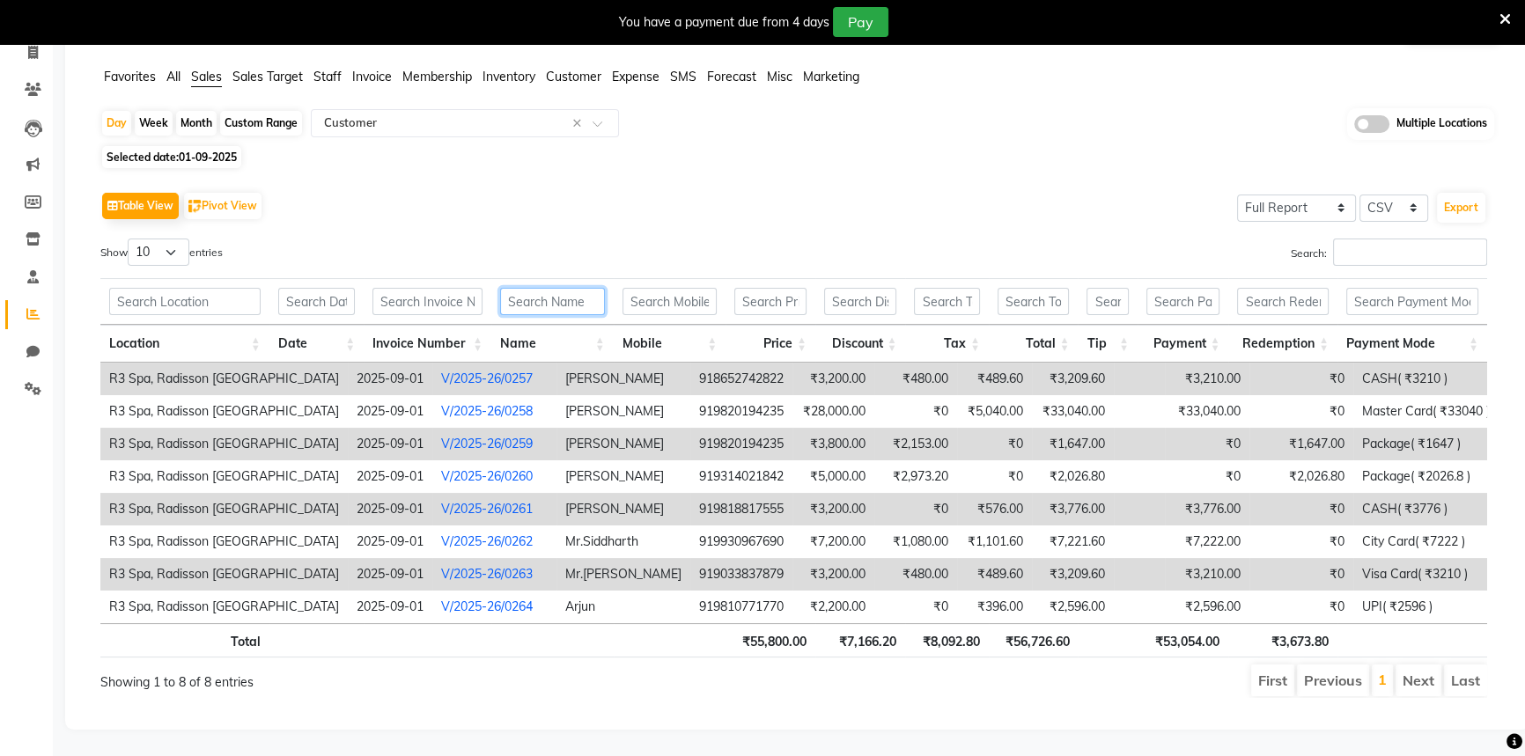
click at [562, 302] on input "text" at bounding box center [552, 301] width 105 height 27
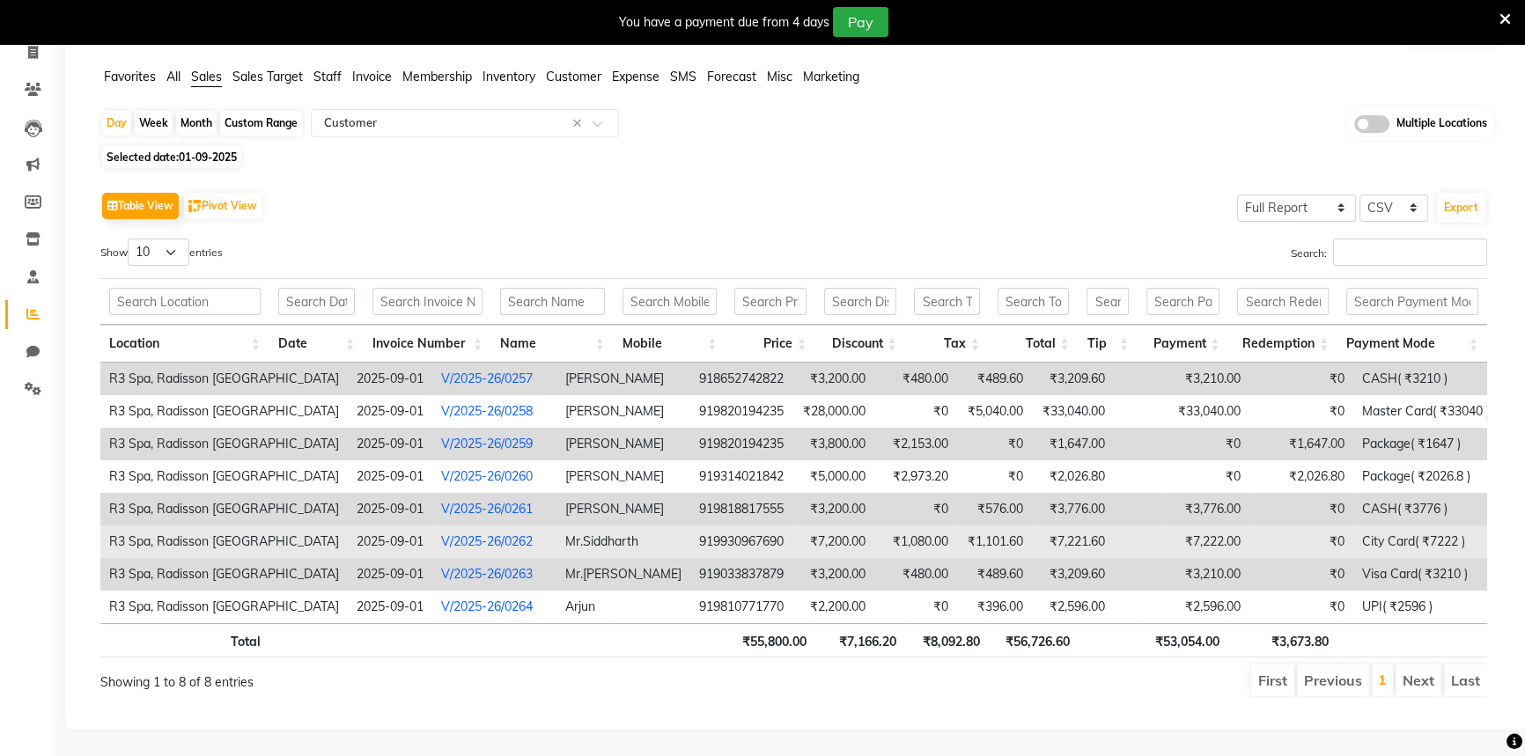
click at [441, 534] on link "V/2025-26/0262" at bounding box center [487, 542] width 92 height 16
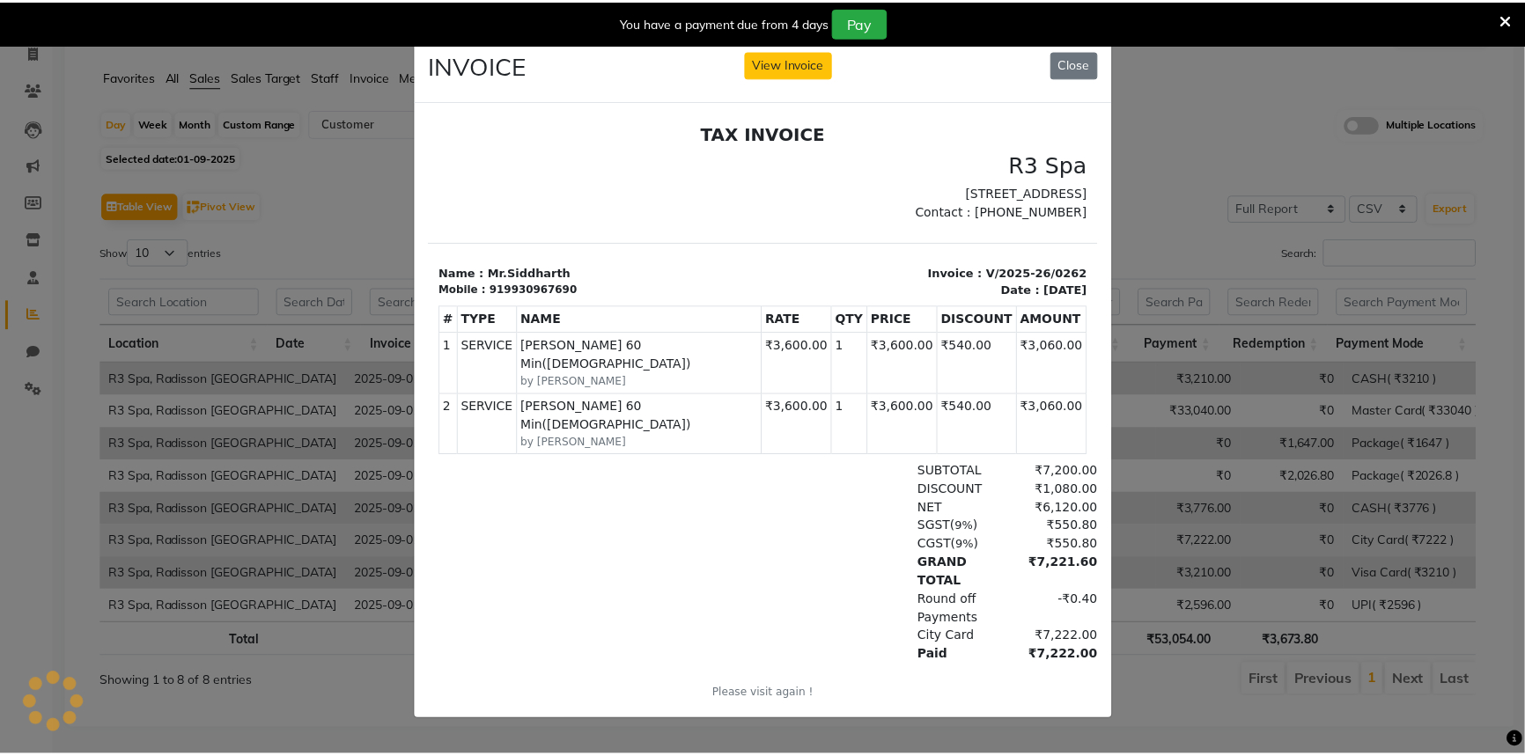
scroll to position [0, 0]
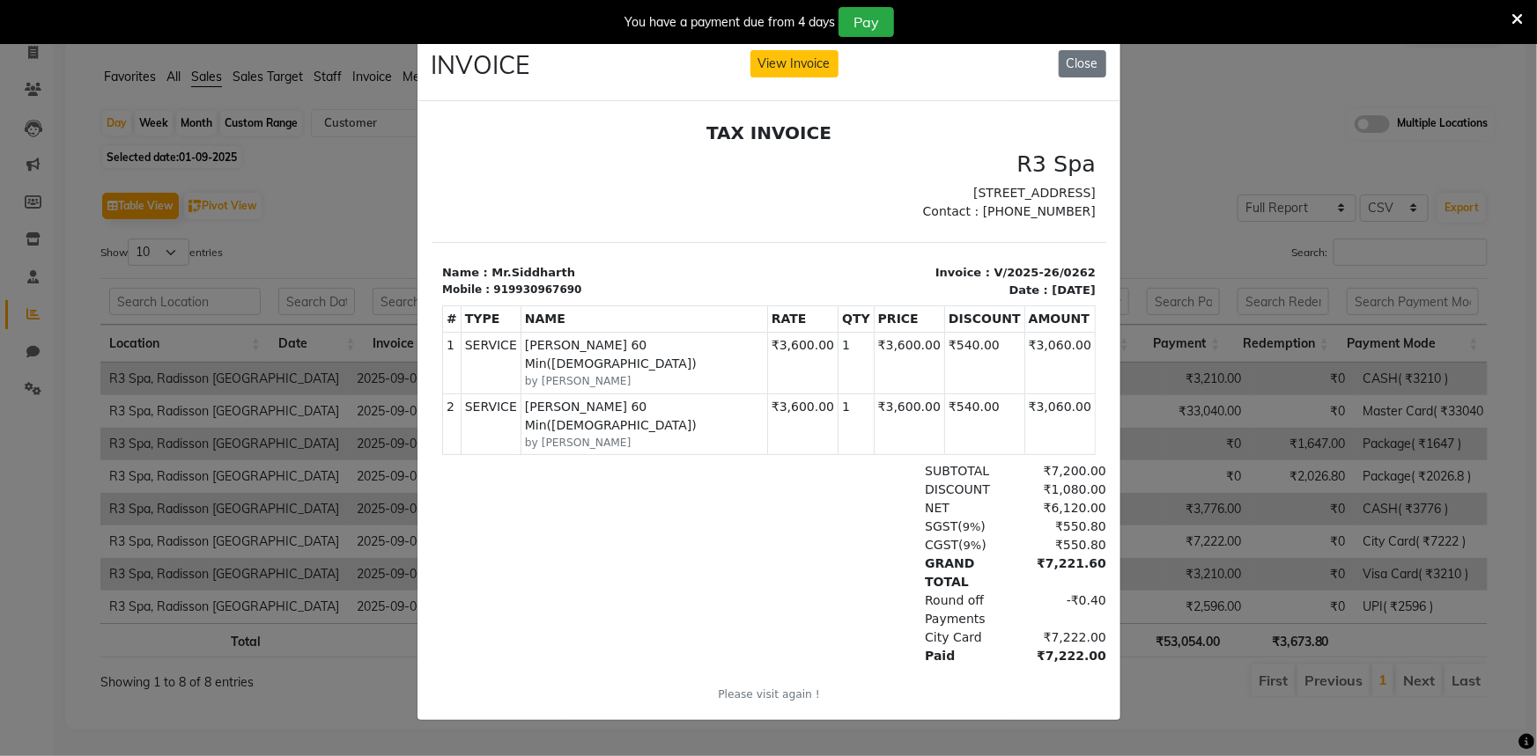
click at [319, 177] on ngb-modal-window "INVOICE View Invoice Close" at bounding box center [768, 378] width 1537 height 756
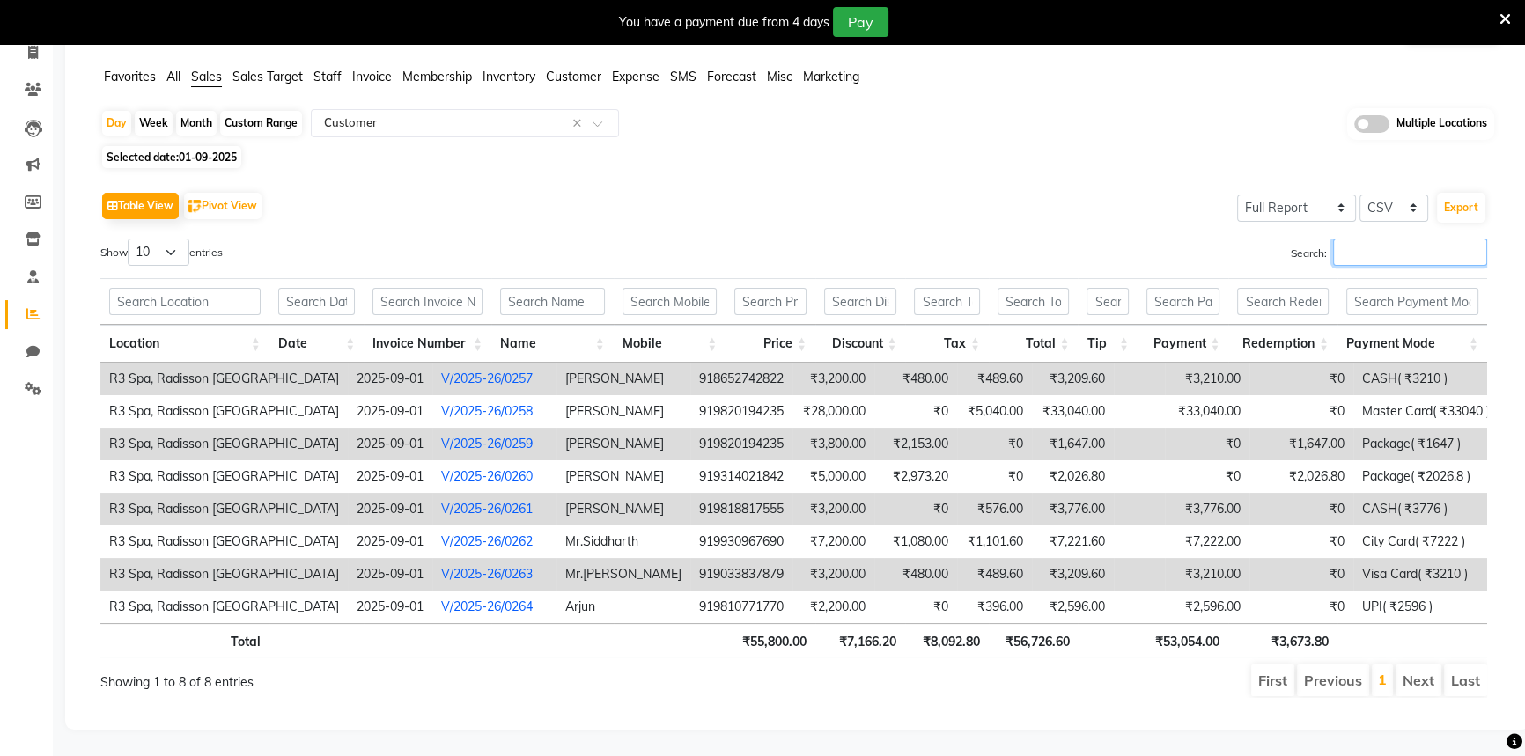
click at [1382, 251] on input "Search:" at bounding box center [1410, 252] width 154 height 27
paste input "918652742822"
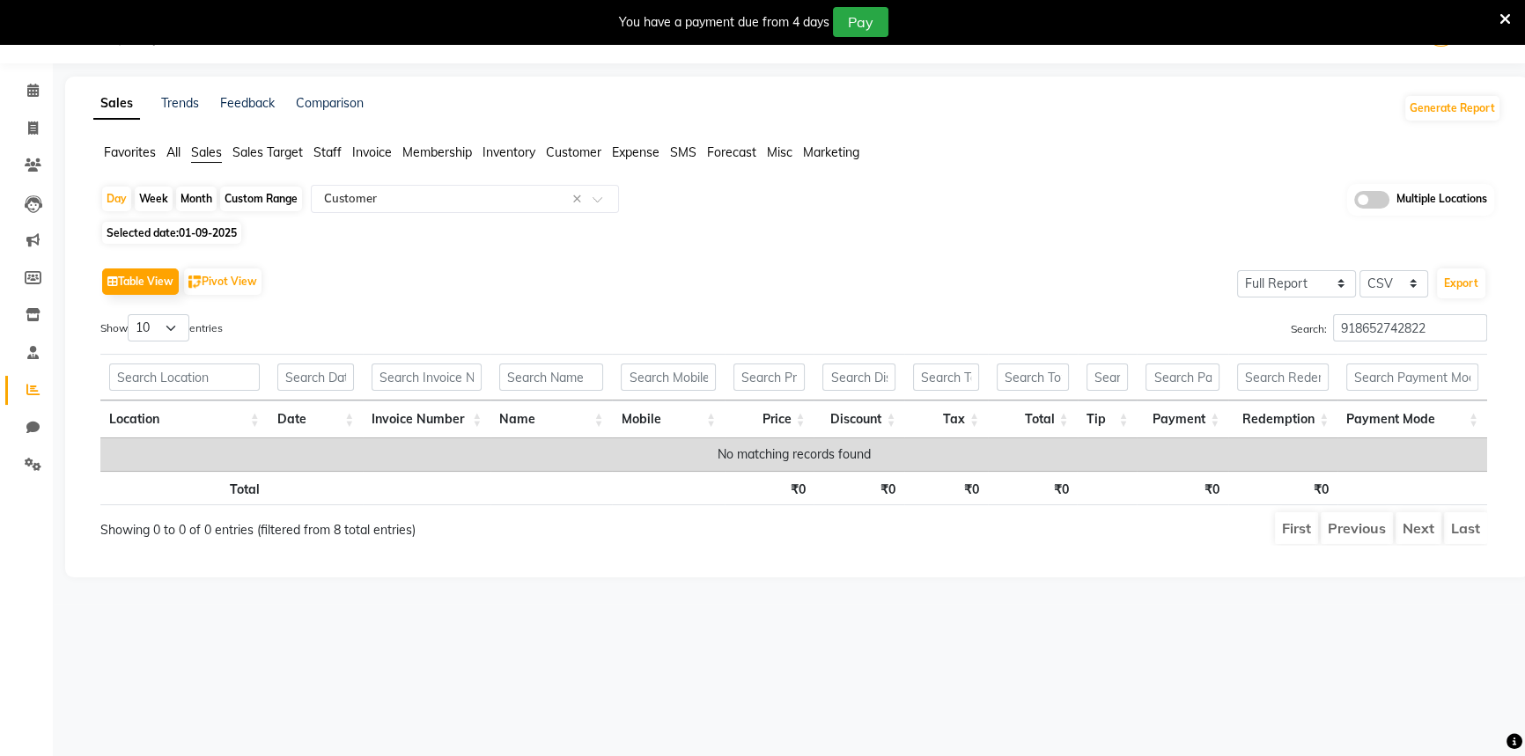
click at [1354, 343] on div "Search: 918652742822" at bounding box center [1148, 331] width 681 height 34
click at [1357, 333] on input "918652742822" at bounding box center [1410, 327] width 154 height 27
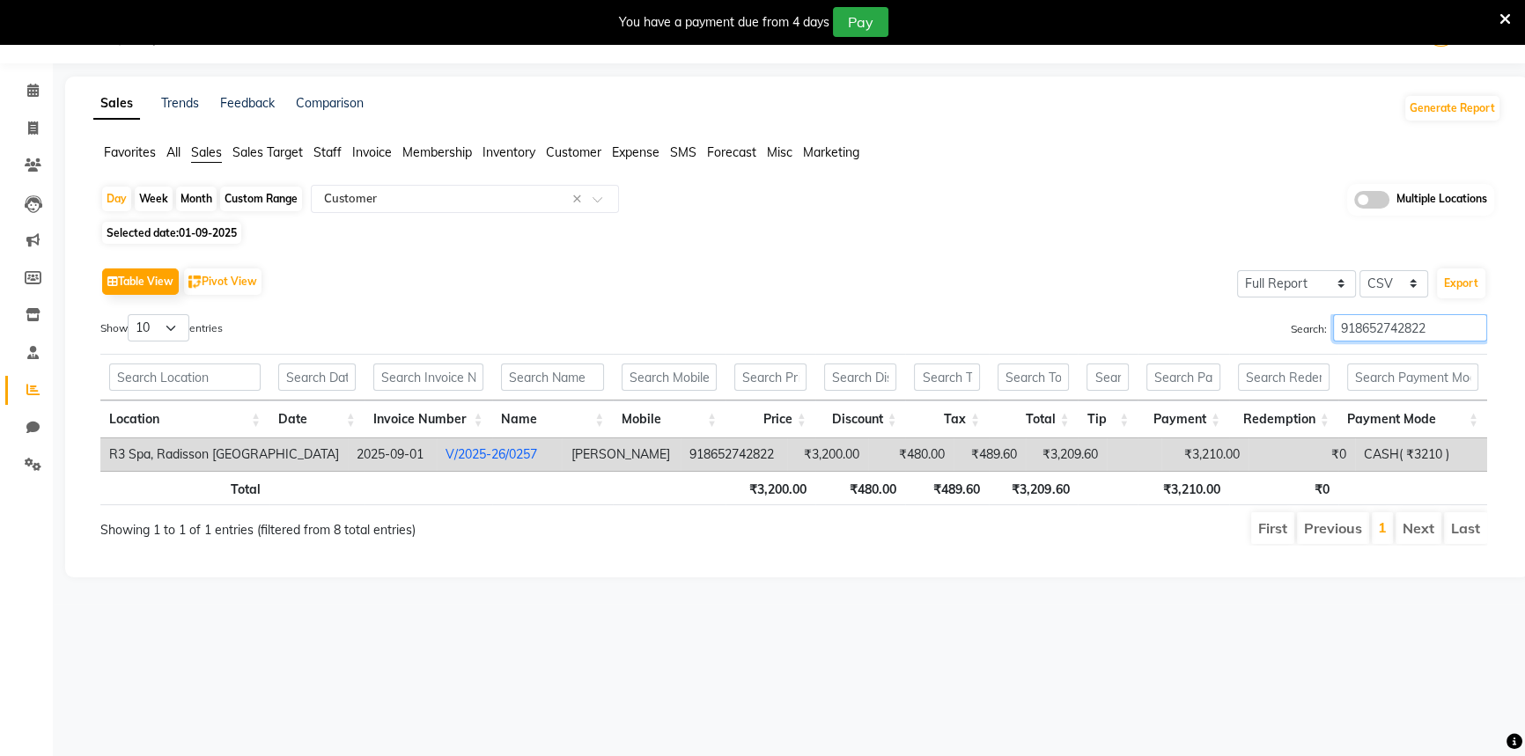
type input "918652742822"
click at [1468, 328] on input "918652742822" at bounding box center [1410, 327] width 154 height 27
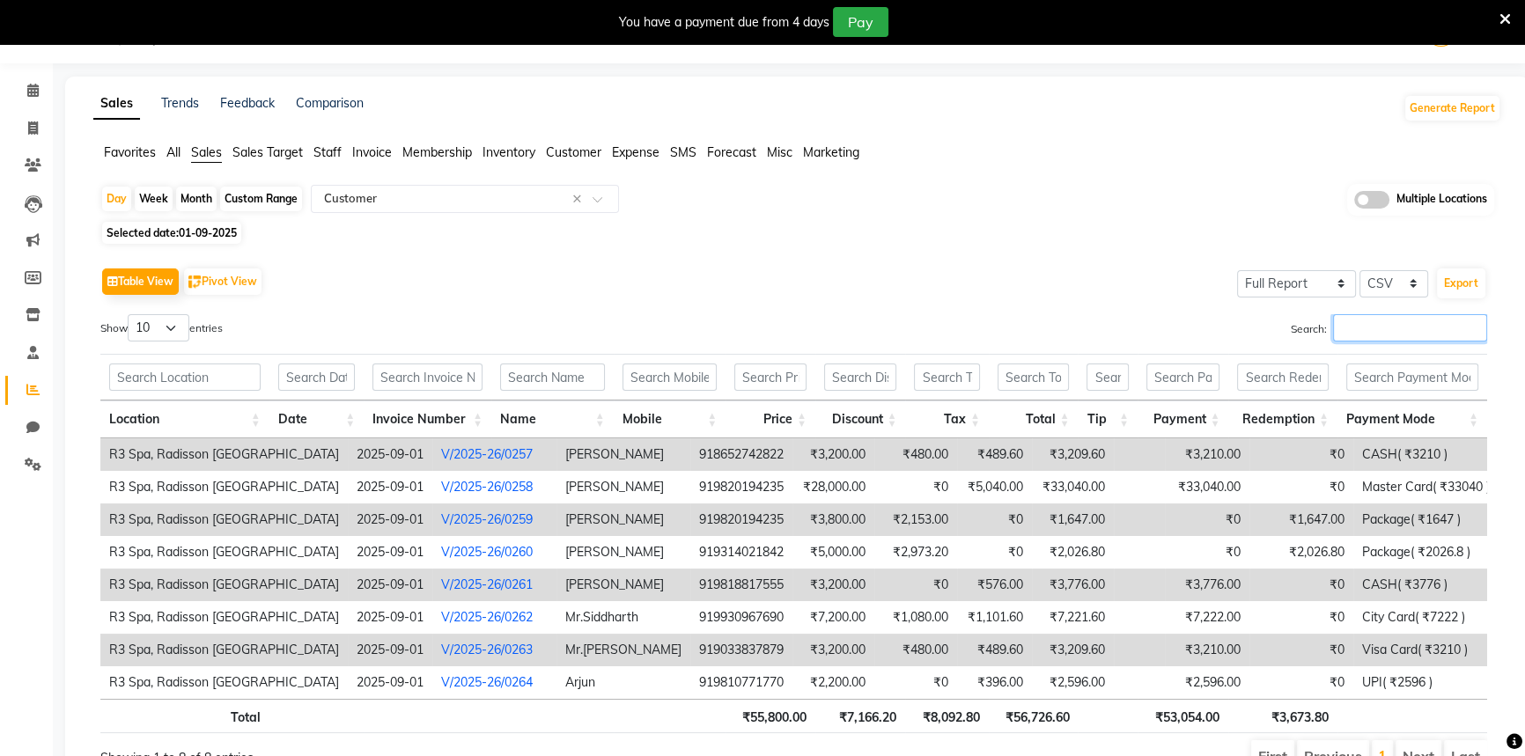
click at [1472, 326] on input "Search:" at bounding box center [1410, 327] width 154 height 27
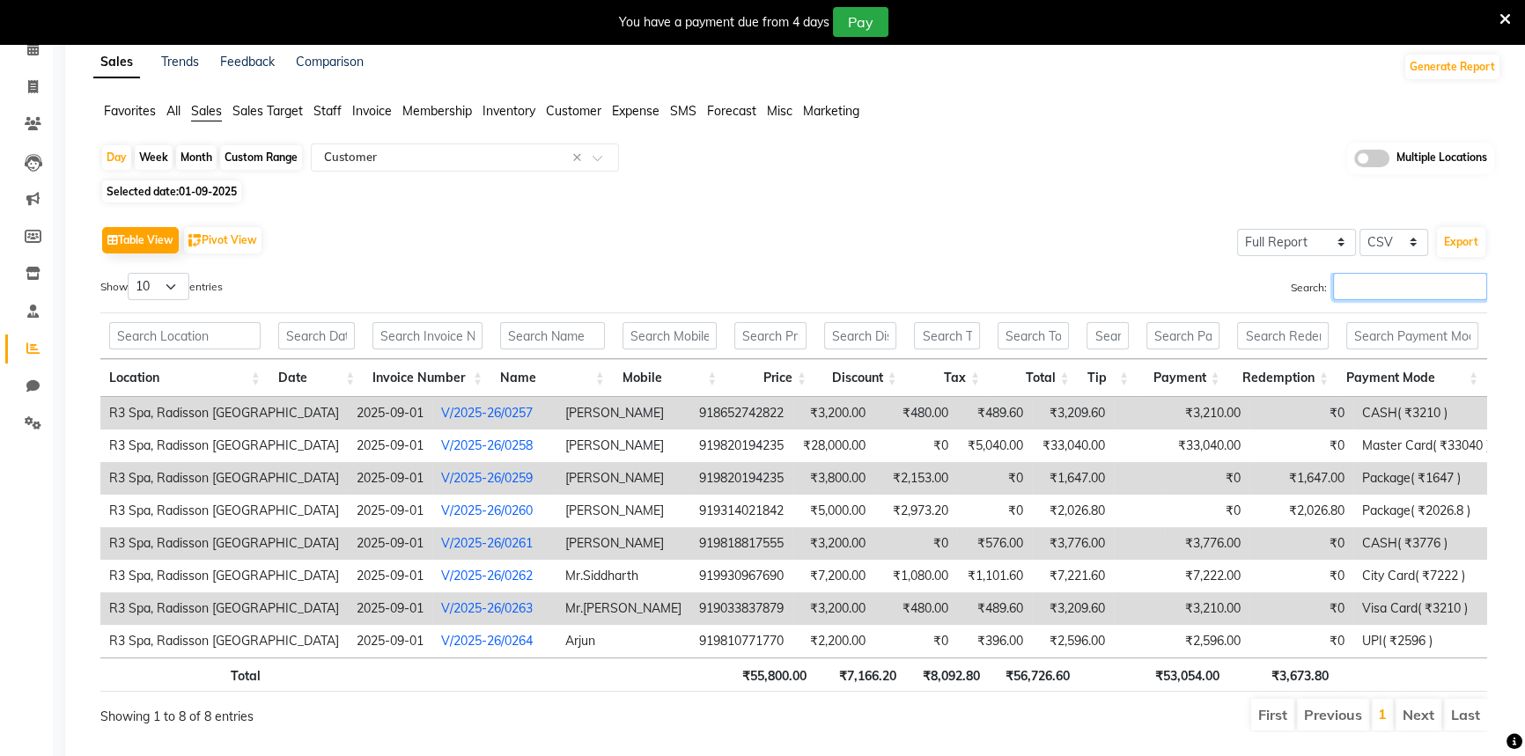
scroll to position [123, 0]
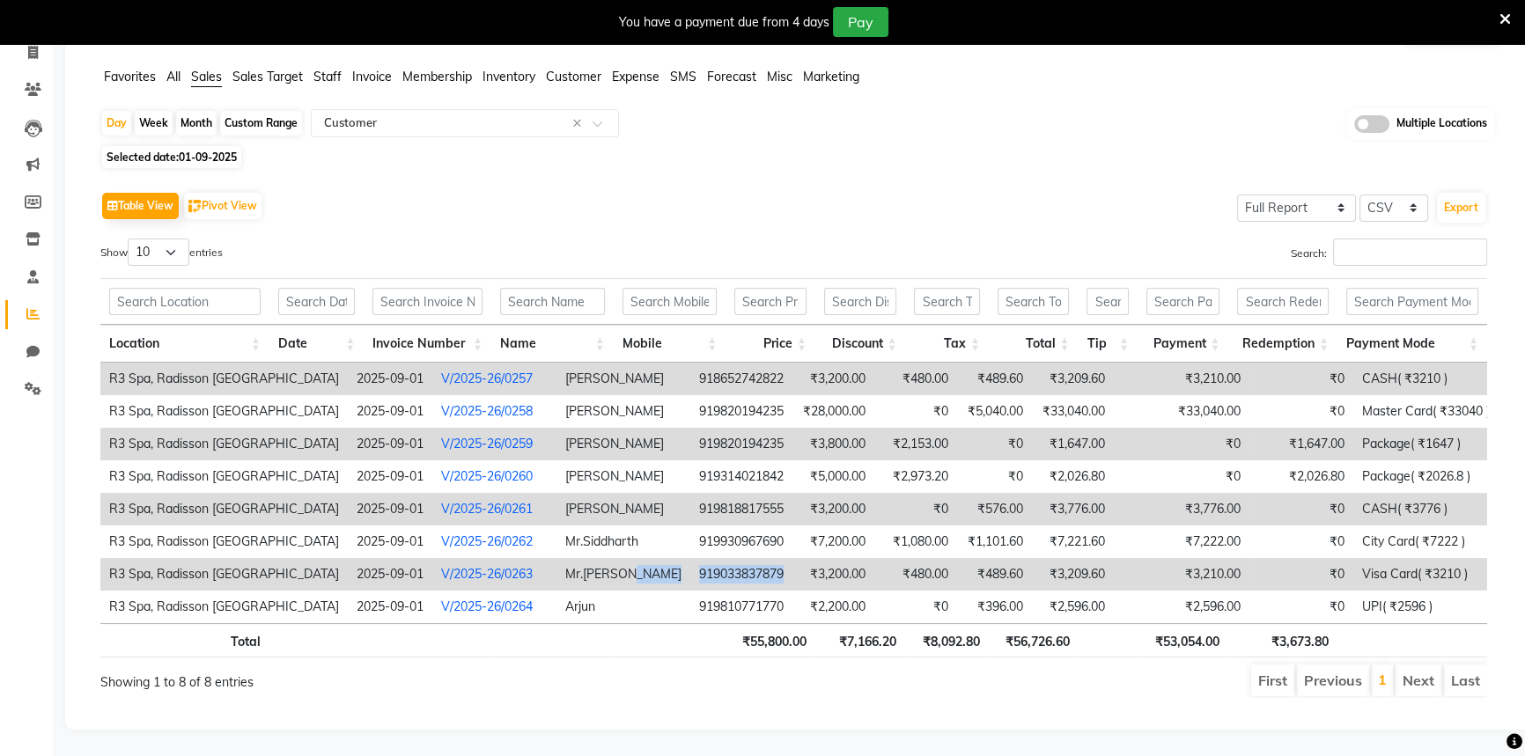
drag, startPoint x: 612, startPoint y: 572, endPoint x: 707, endPoint y: 572, distance: 95.1
click at [707, 572] on tr "R3 Spa, Radisson Mumbai 2025-09-01 V/2025-26/0263 Mr.Chirag 919033837879 ₹3,200…" at bounding box center [799, 574] width 1398 height 33
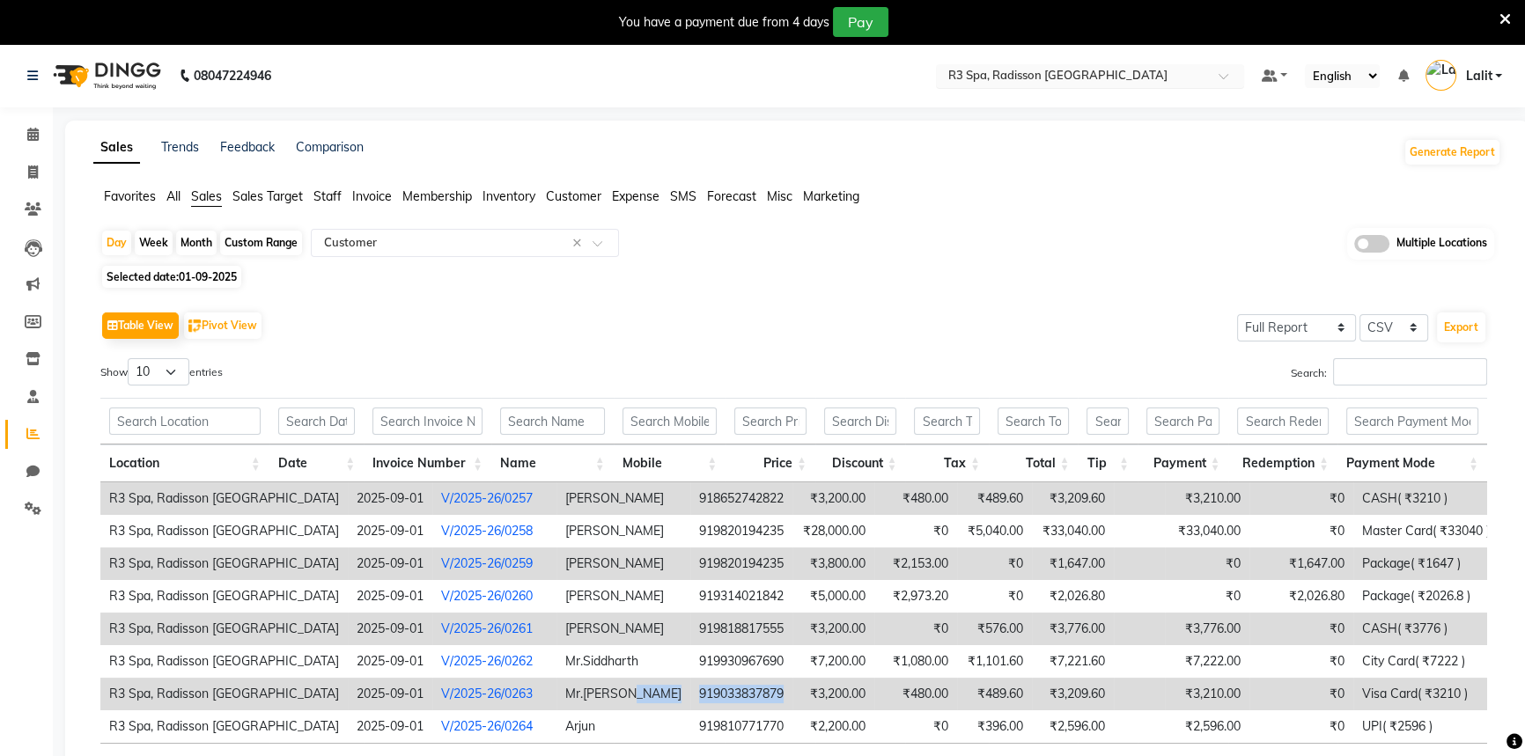
click at [1069, 82] on input "text" at bounding box center [1072, 78] width 255 height 18
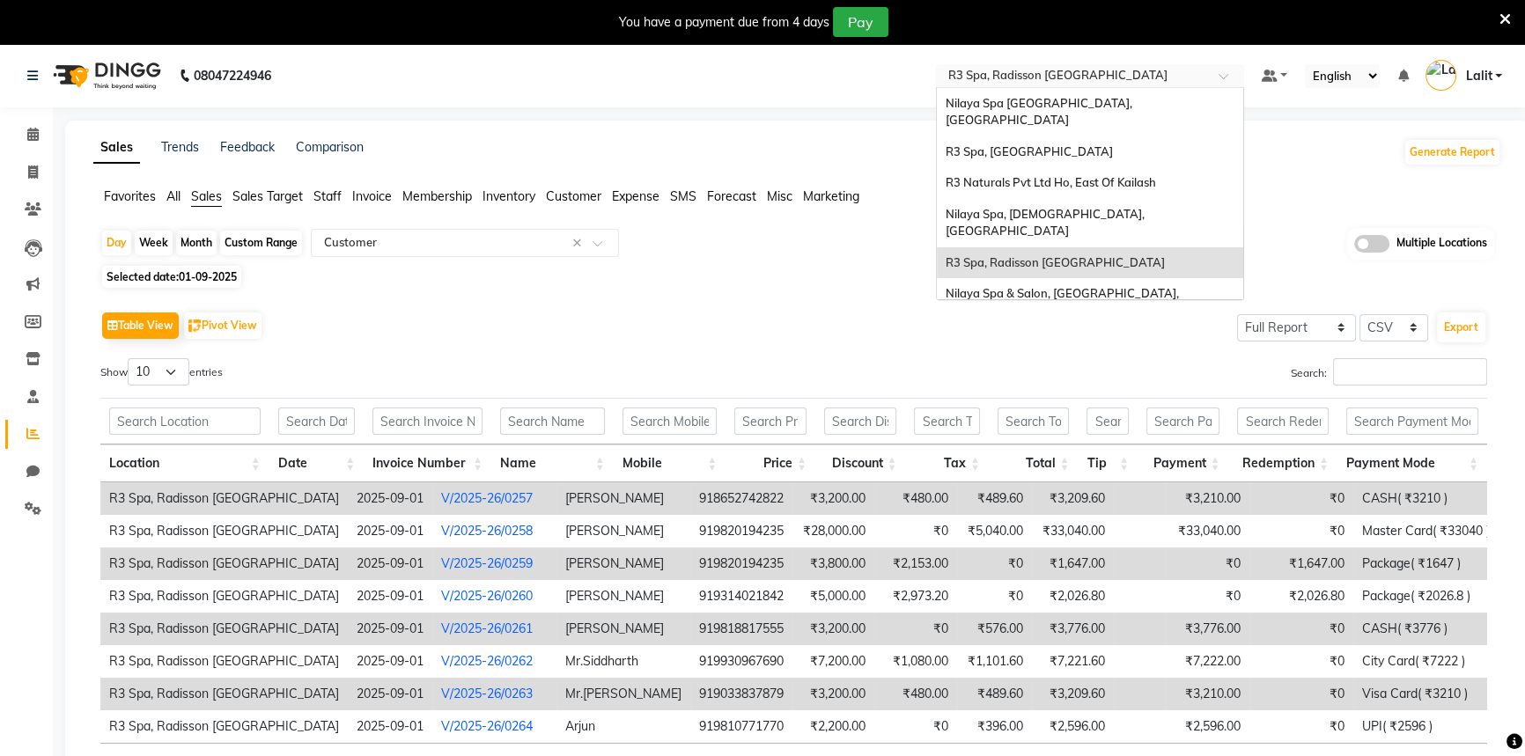
click at [1104, 335] on span "Nilaya Spa & Salon, Novotel Jaipur" at bounding box center [1038, 342] width 184 height 14
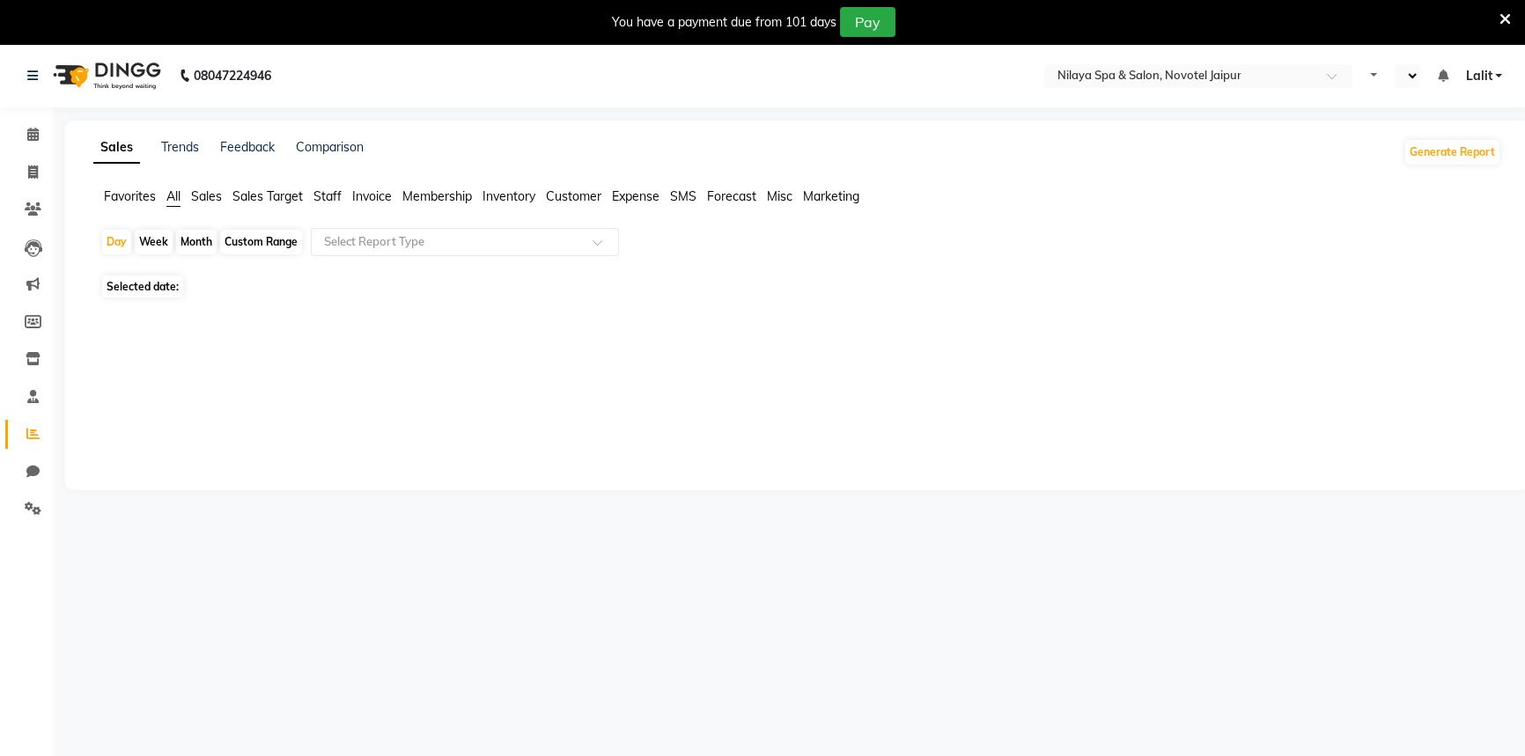
select select "en"
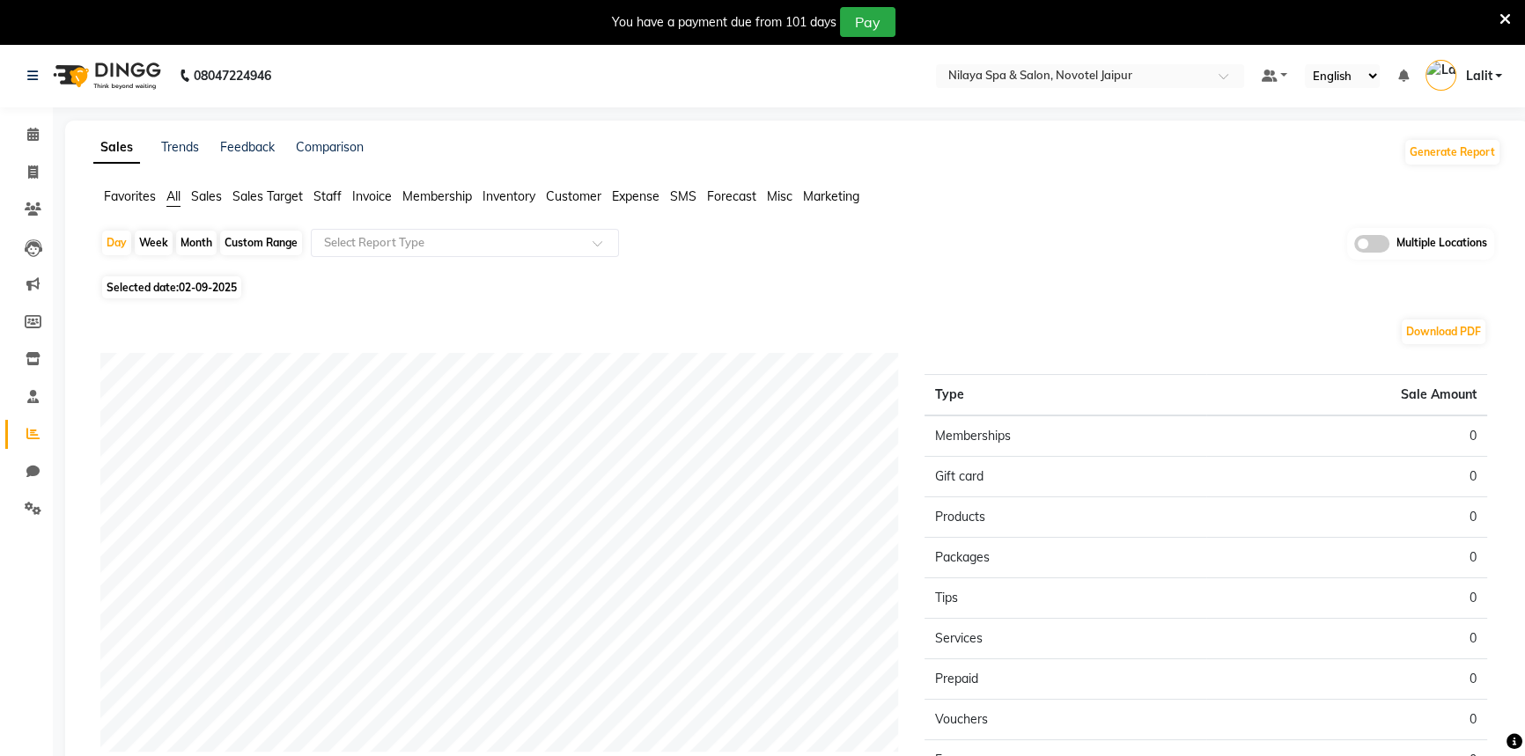
click at [326, 198] on span "Staff" at bounding box center [328, 196] width 28 height 16
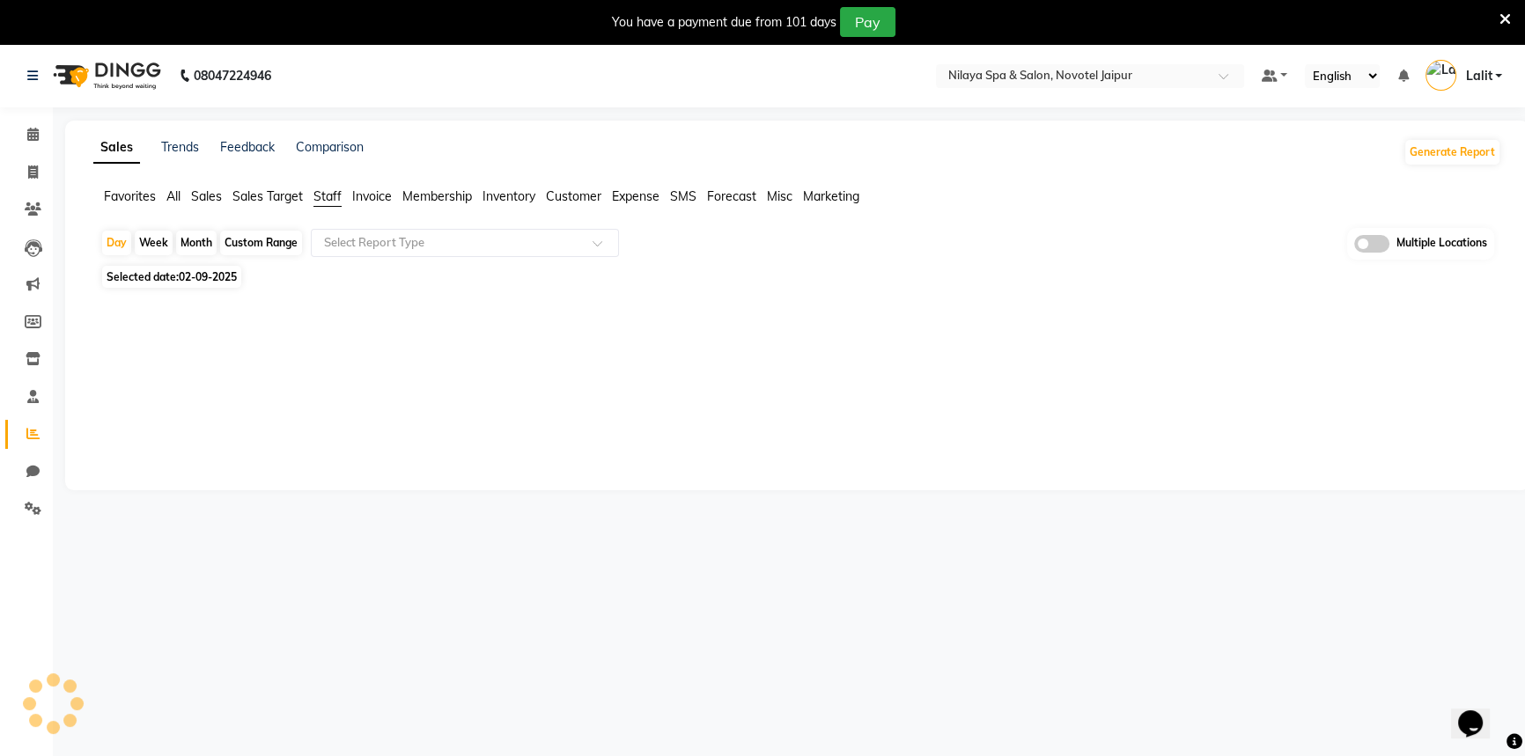
click at [362, 275] on div "Selected date: [DATE]" at bounding box center [800, 277] width 1401 height 18
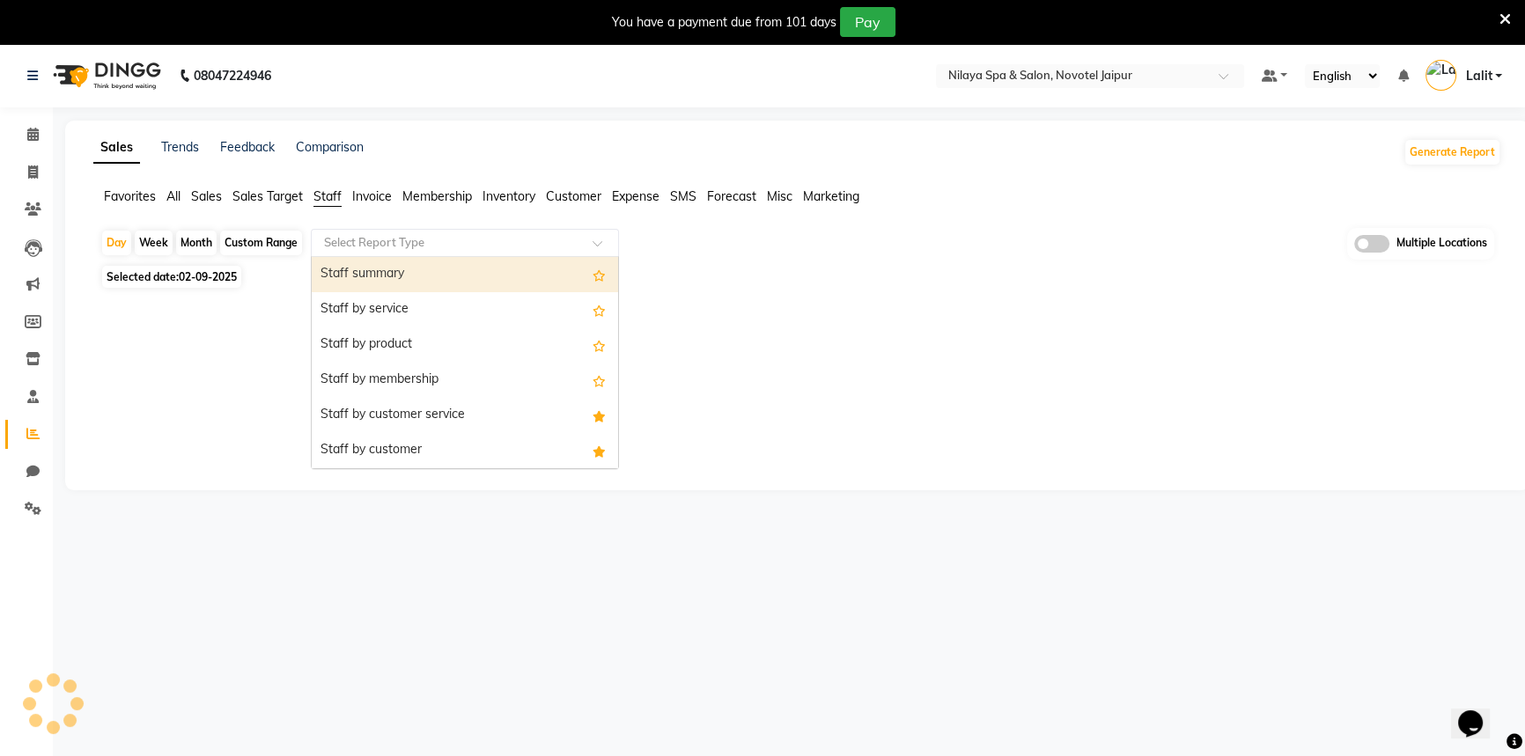
click at [378, 247] on input "text" at bounding box center [448, 243] width 254 height 18
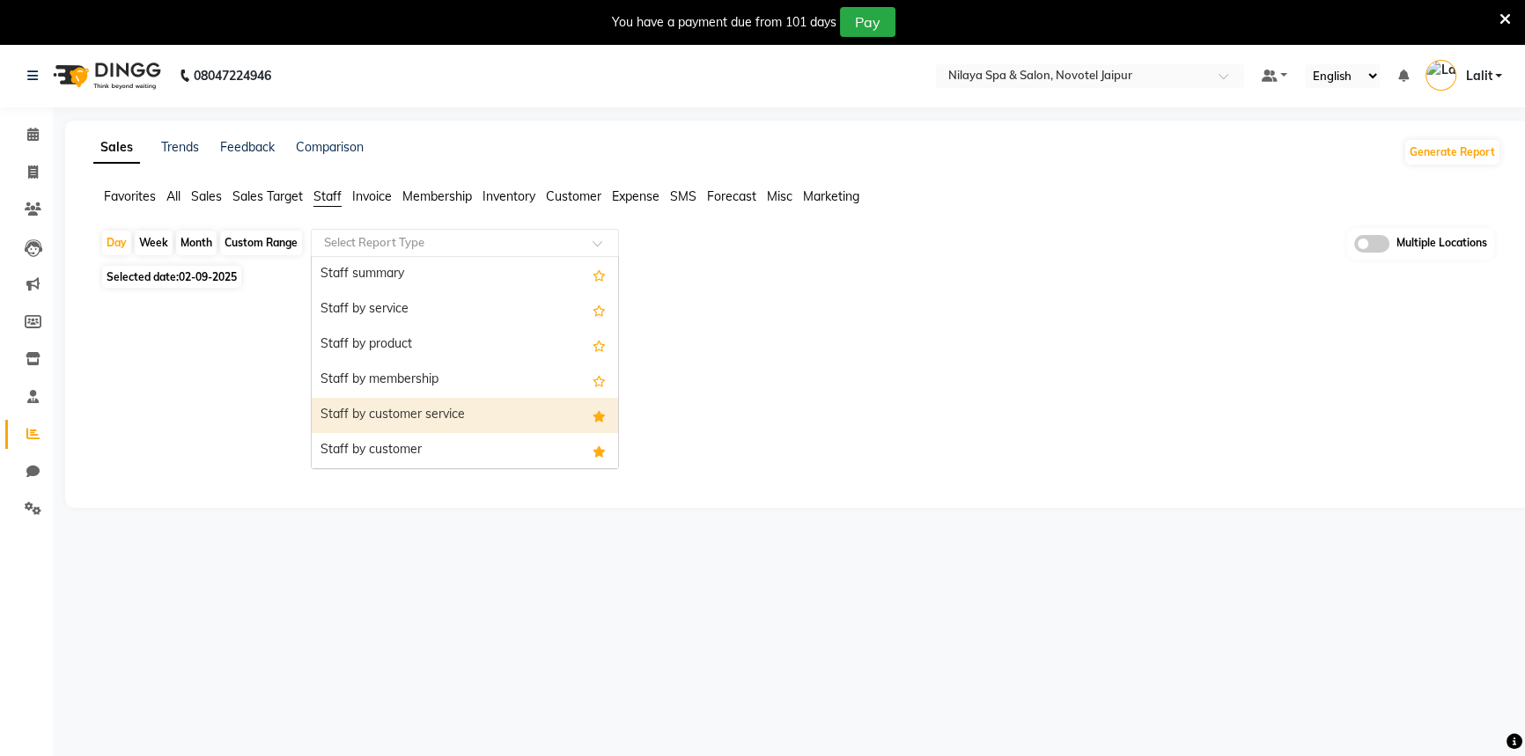
click at [448, 410] on div "Staff by customer service" at bounding box center [465, 415] width 306 height 35
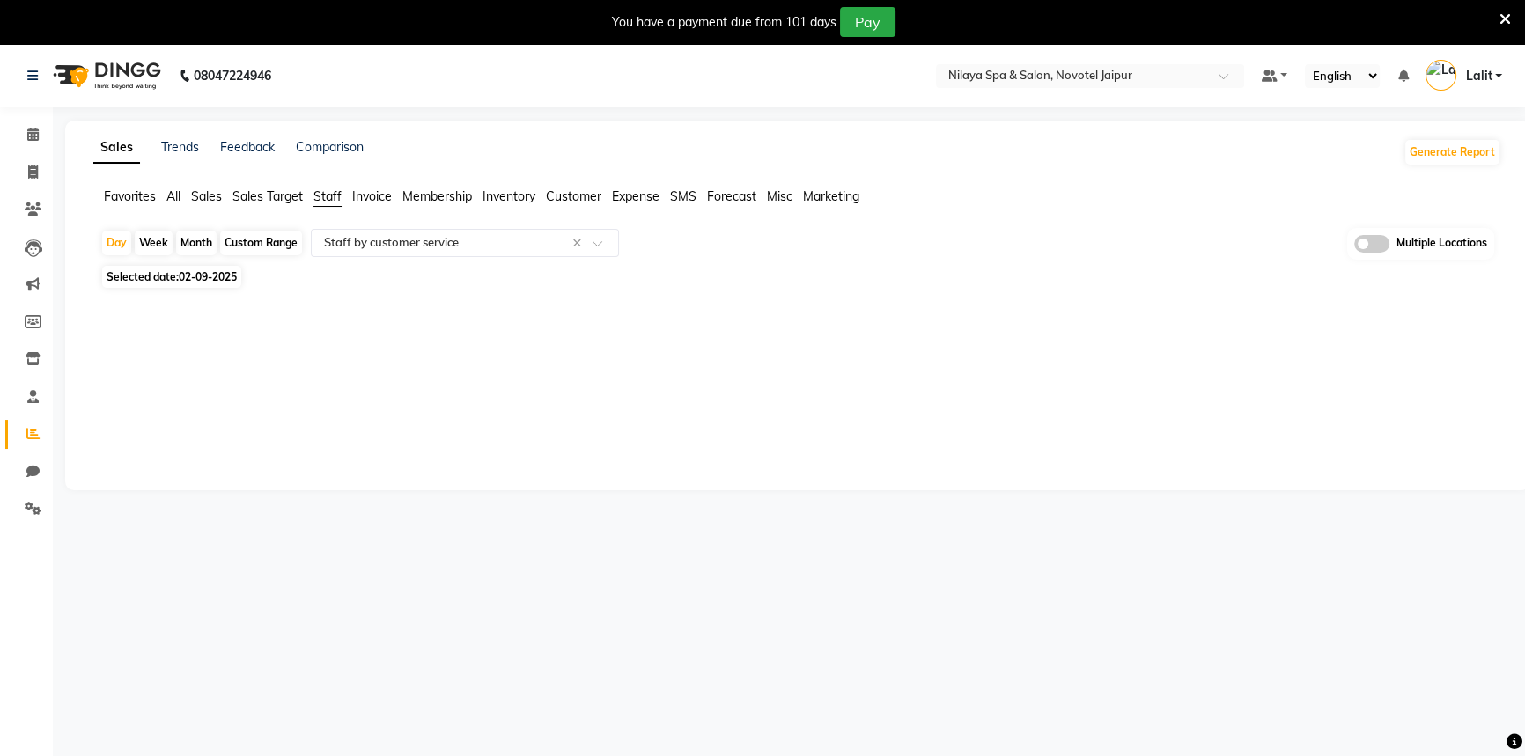
click at [207, 282] on span "02-09-2025" at bounding box center [208, 276] width 58 height 13
select select "9"
select select "2025"
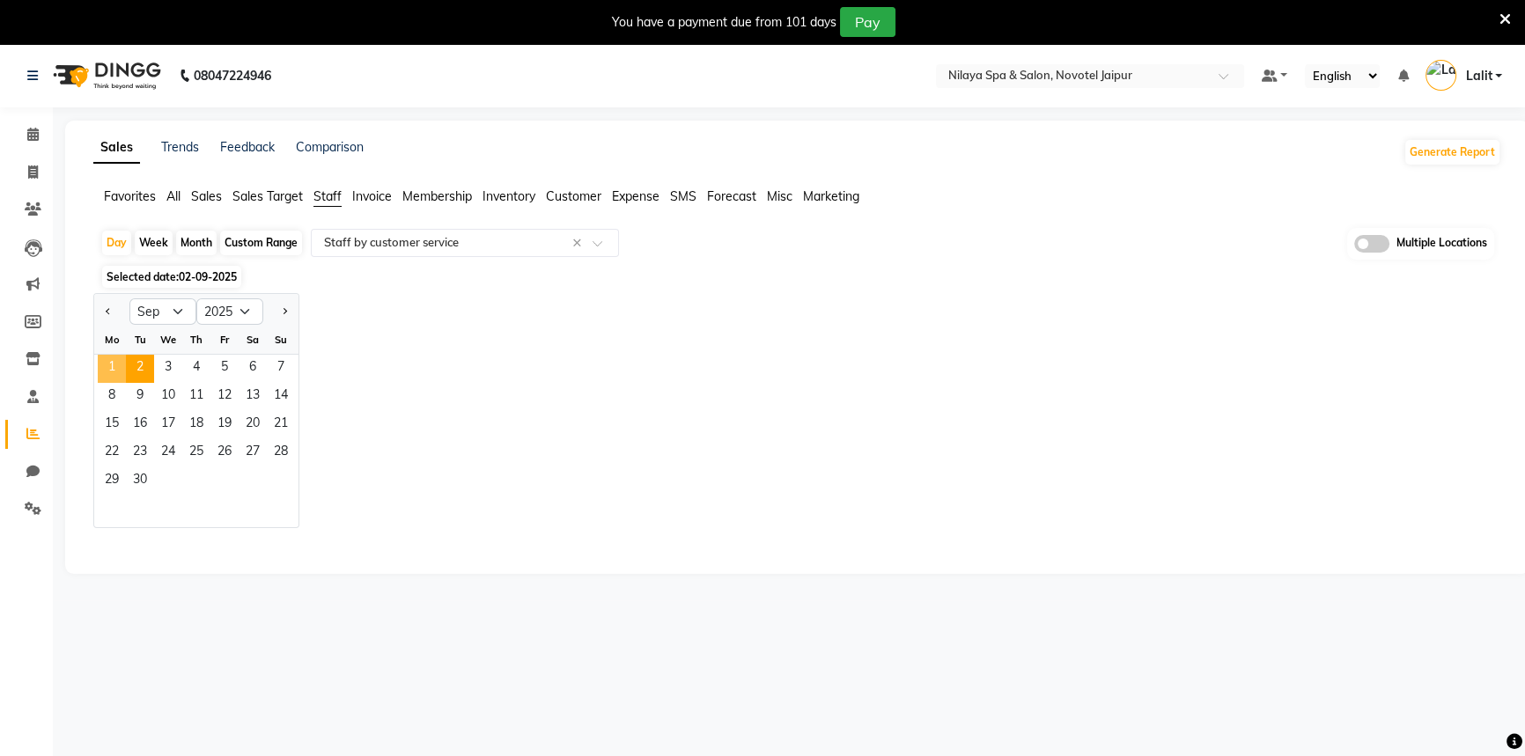
click at [100, 369] on span "1" at bounding box center [112, 369] width 28 height 28
select select "full_report"
select select "csv"
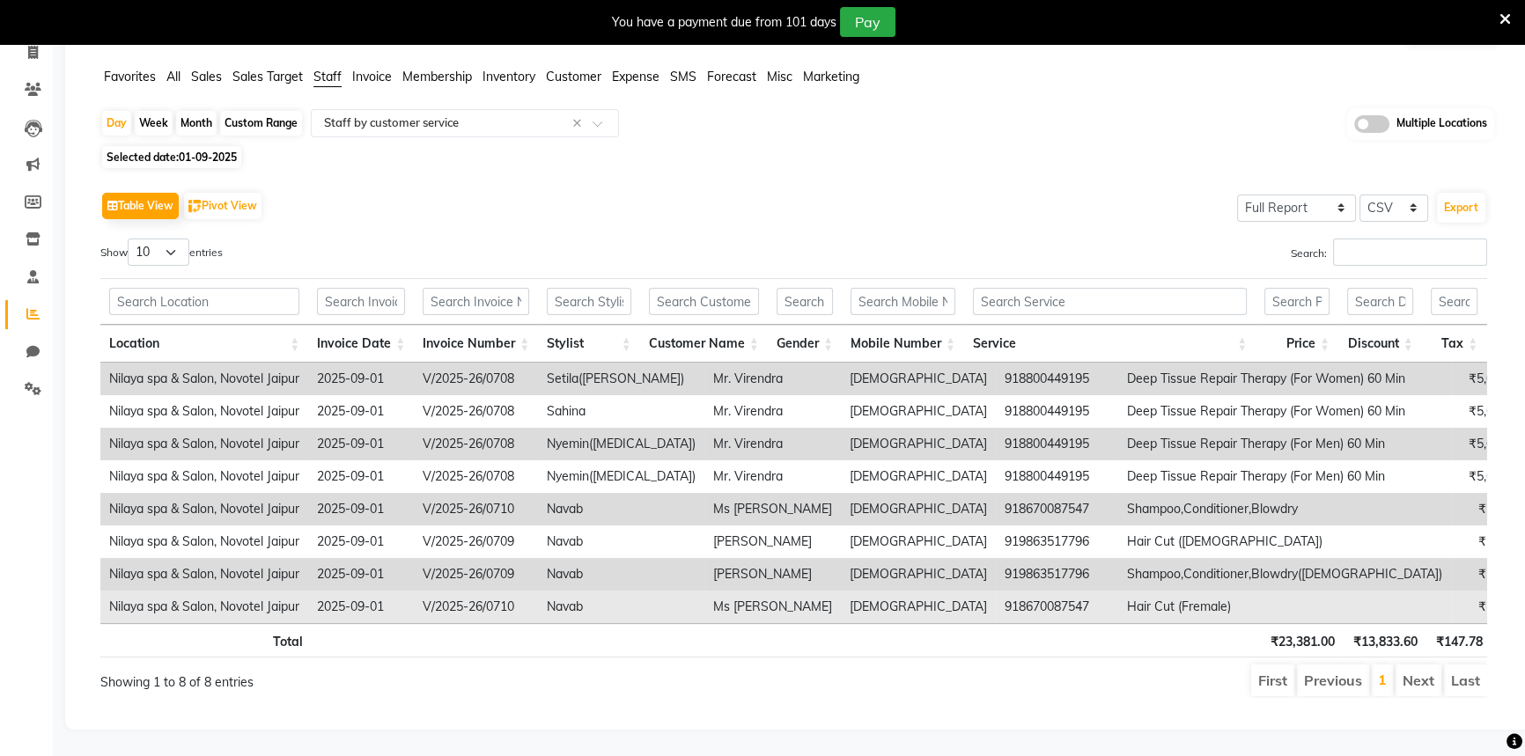
scroll to position [142, 0]
click at [748, 599] on td "Ms [PERSON_NAME]" at bounding box center [773, 607] width 136 height 33
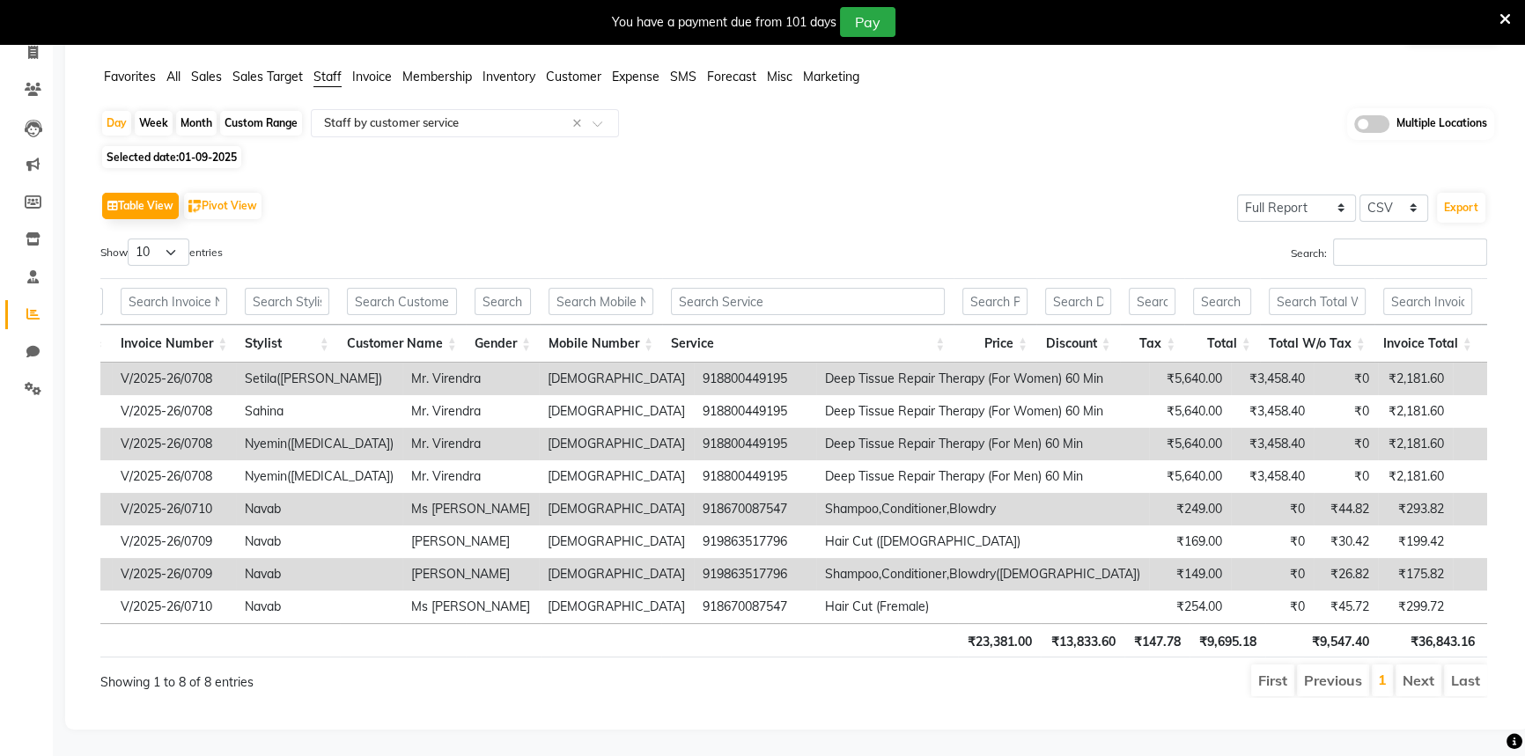
scroll to position [0, 0]
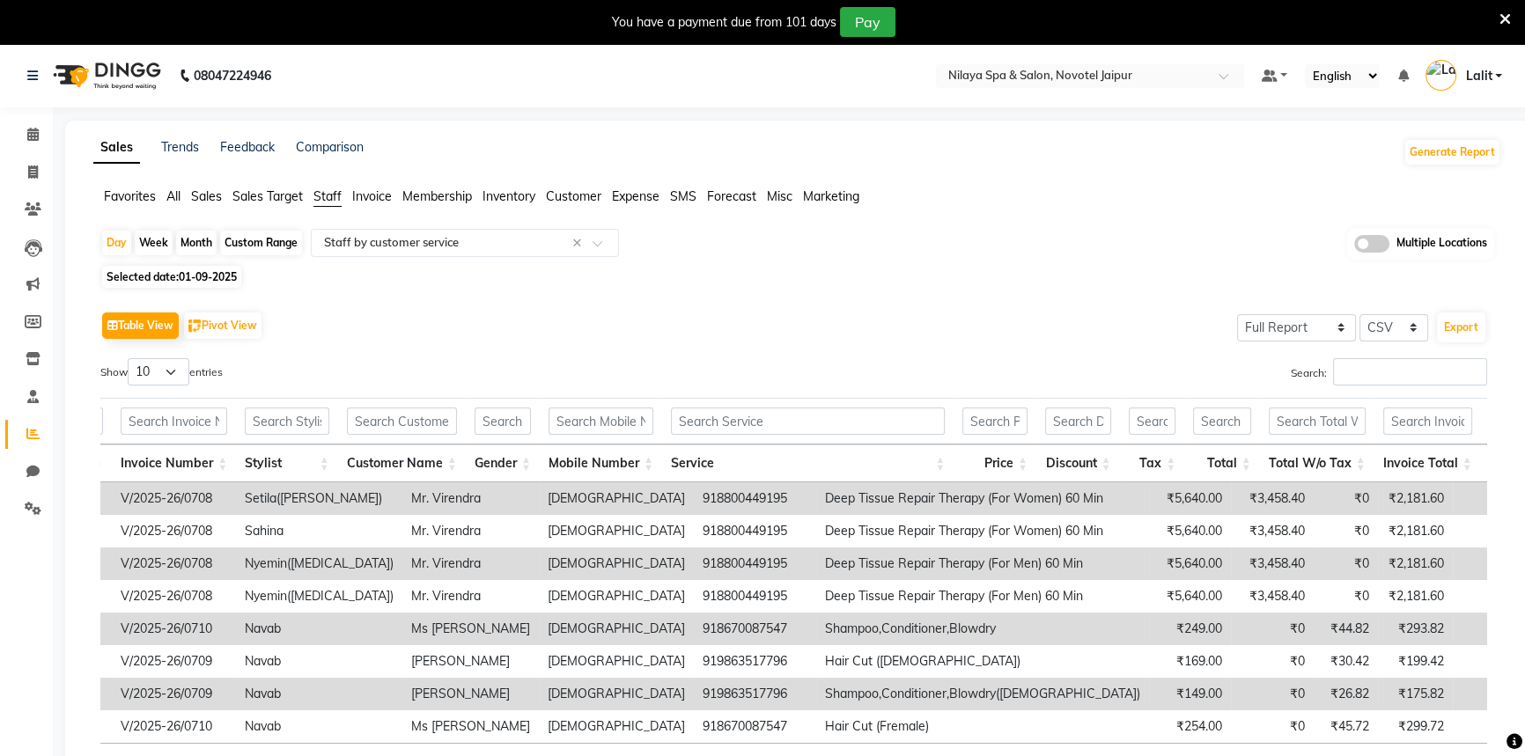
click at [597, 188] on span "Customer" at bounding box center [573, 196] width 55 height 16
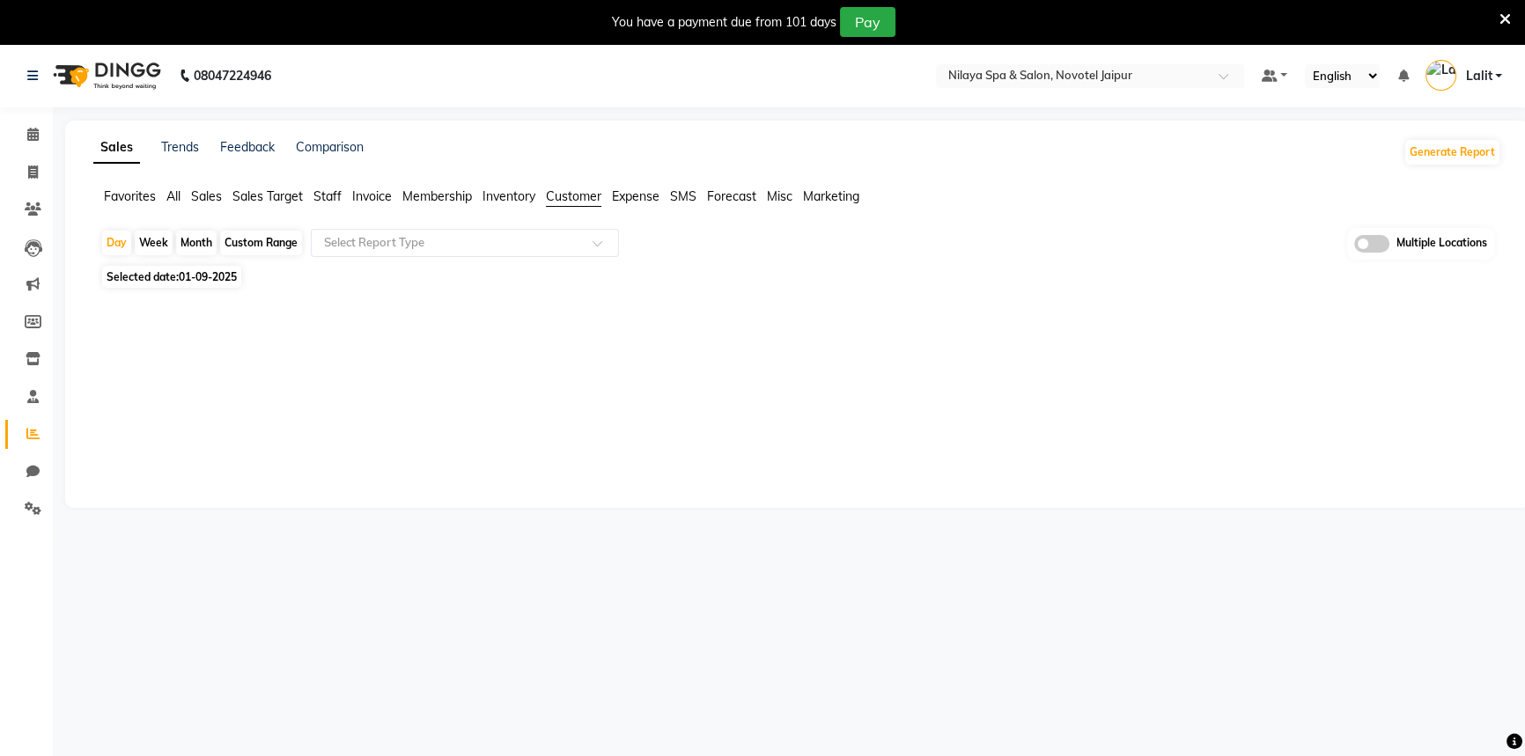
click at [425, 283] on div "Selected date: [DATE]" at bounding box center [800, 277] width 1401 height 18
click at [439, 255] on ng-select "Select Report Type" at bounding box center [465, 243] width 308 height 28
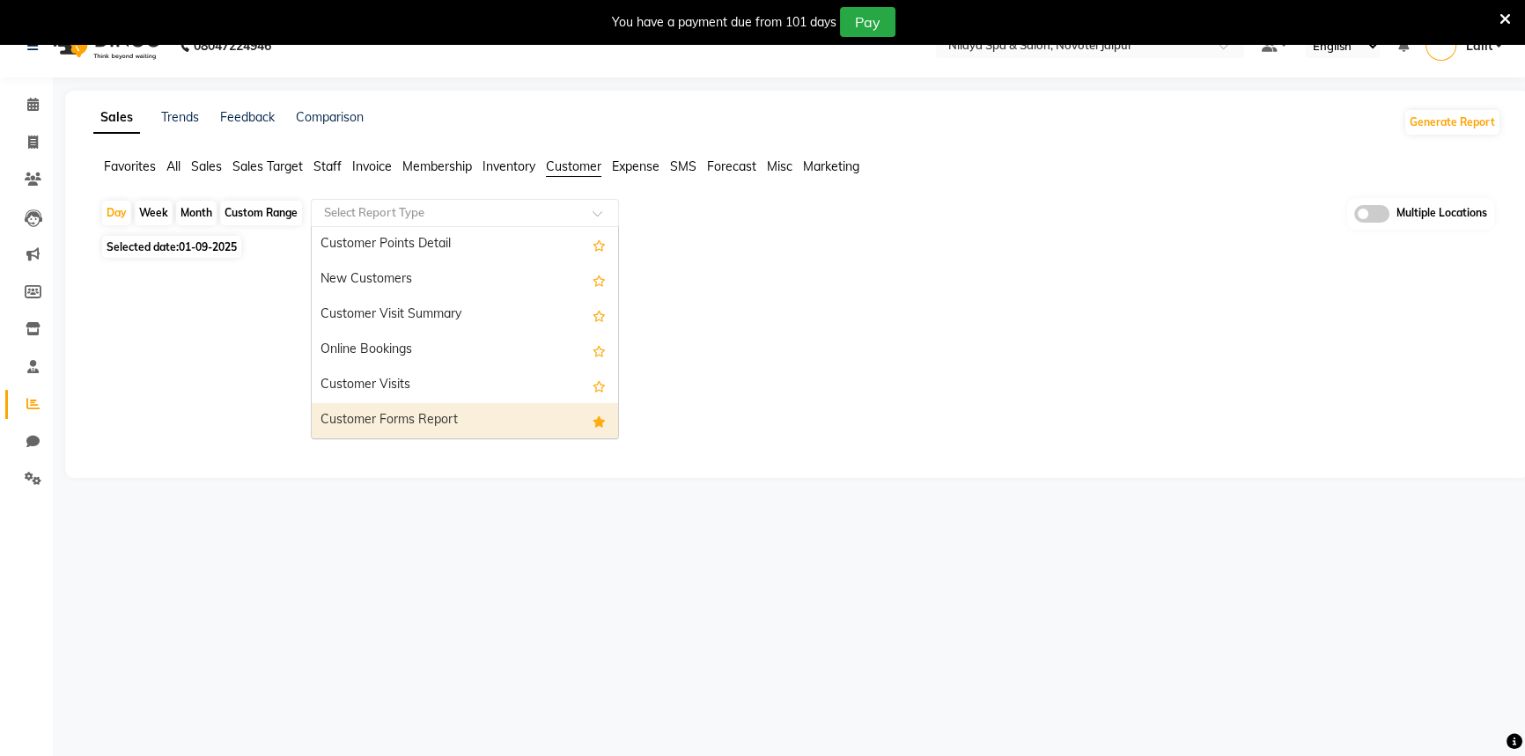
scroll to position [44, 0]
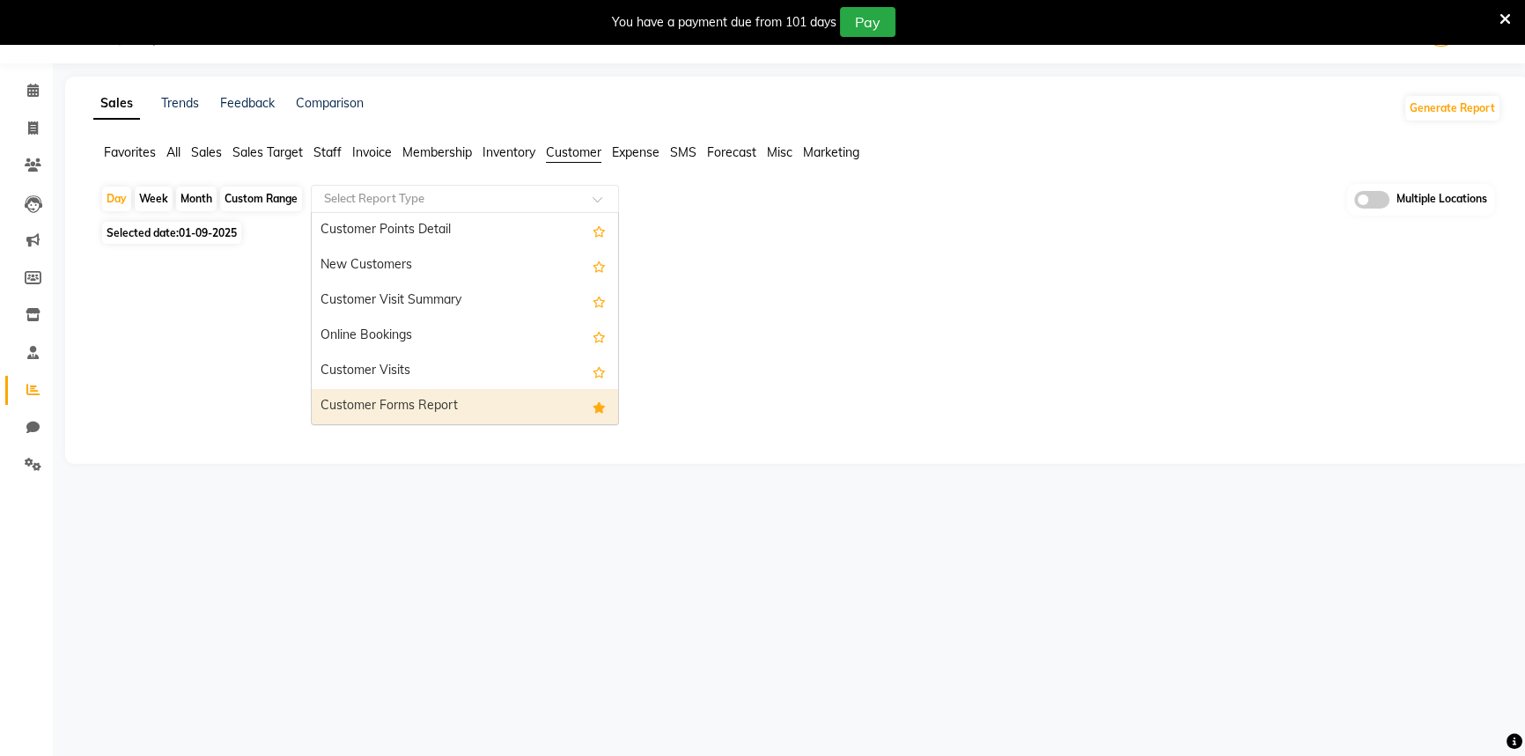
click at [405, 417] on div "Customer Forms Report" at bounding box center [465, 406] width 306 height 35
select select "full_report"
select select "csv"
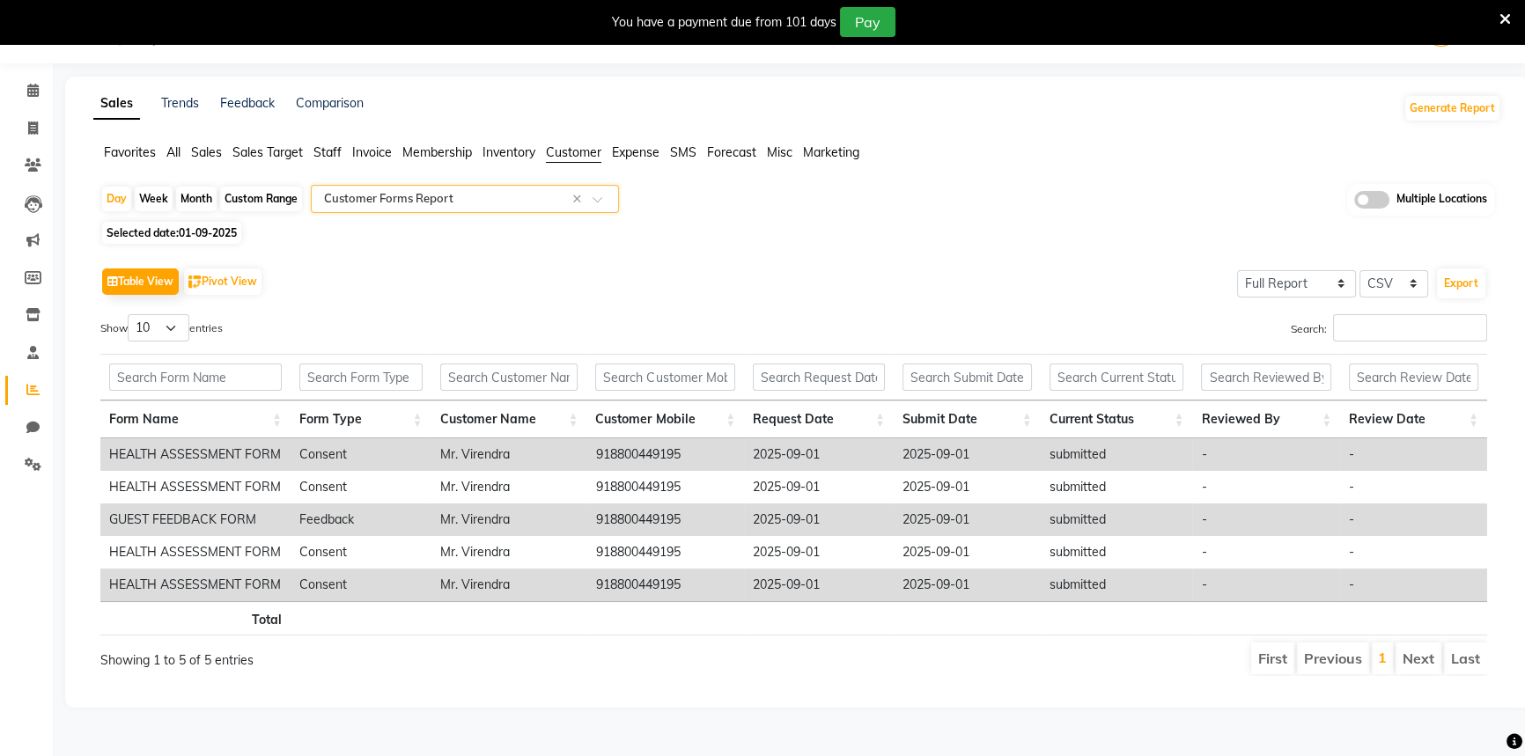
click at [210, 419] on th "Form Name" at bounding box center [195, 420] width 190 height 38
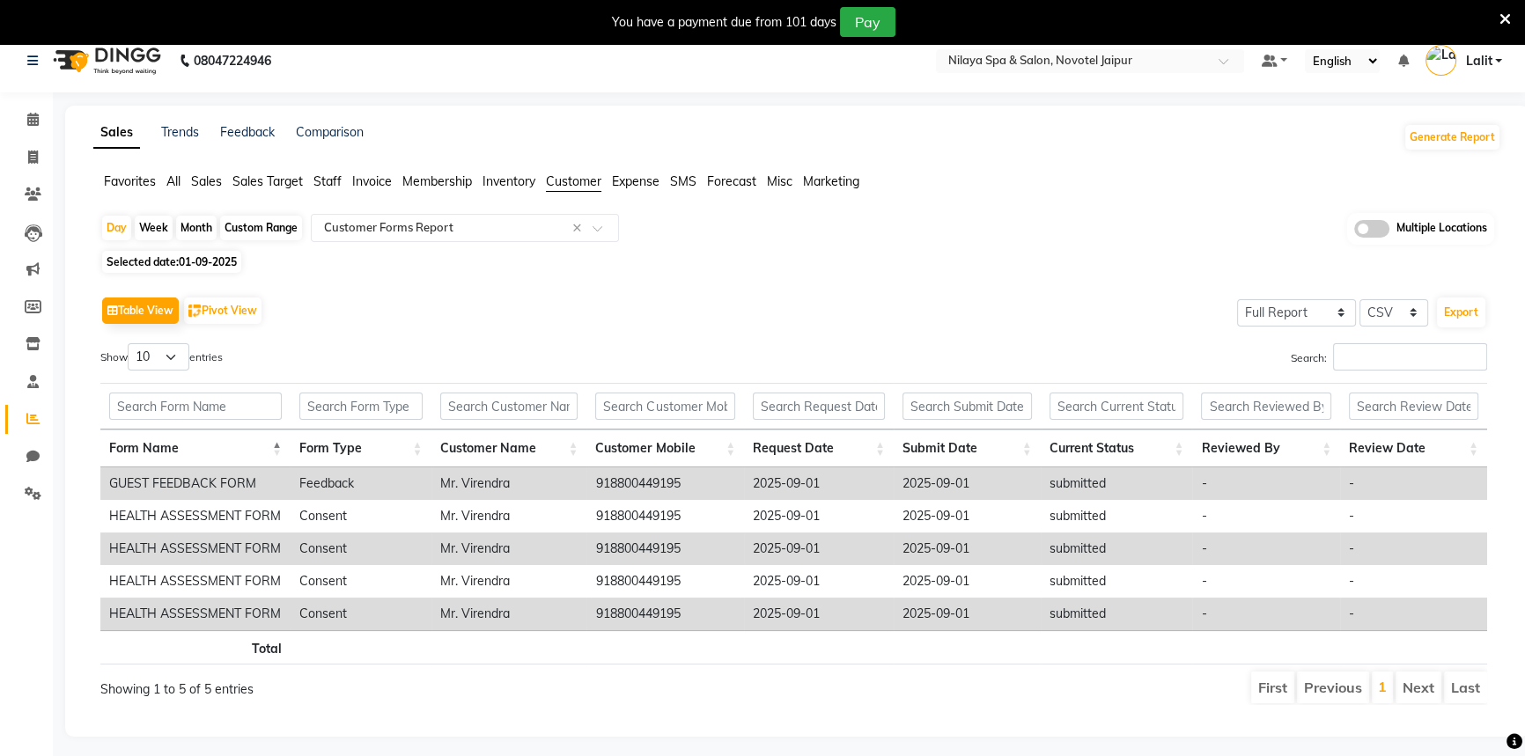
scroll to position [0, 0]
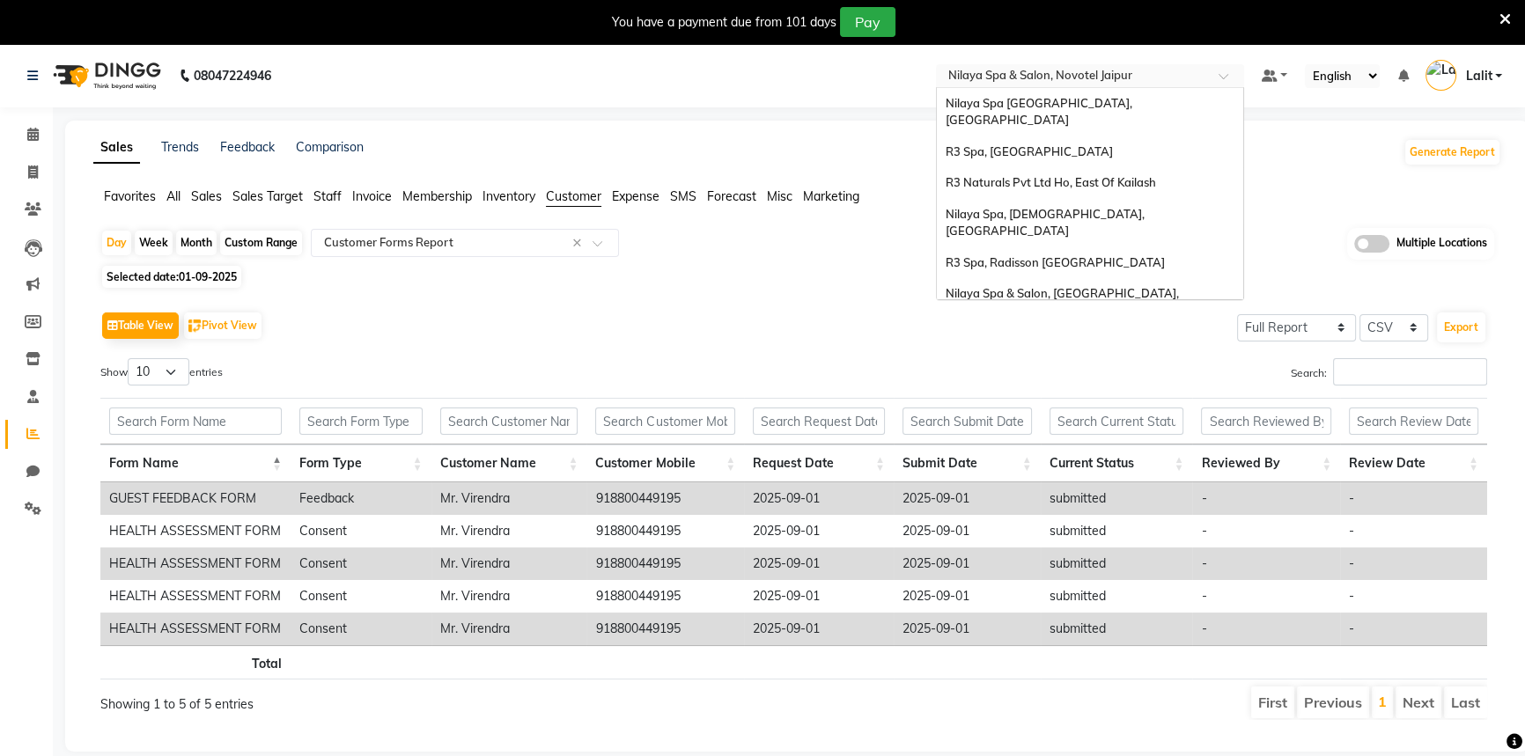
click at [1123, 76] on input "text" at bounding box center [1072, 78] width 255 height 18
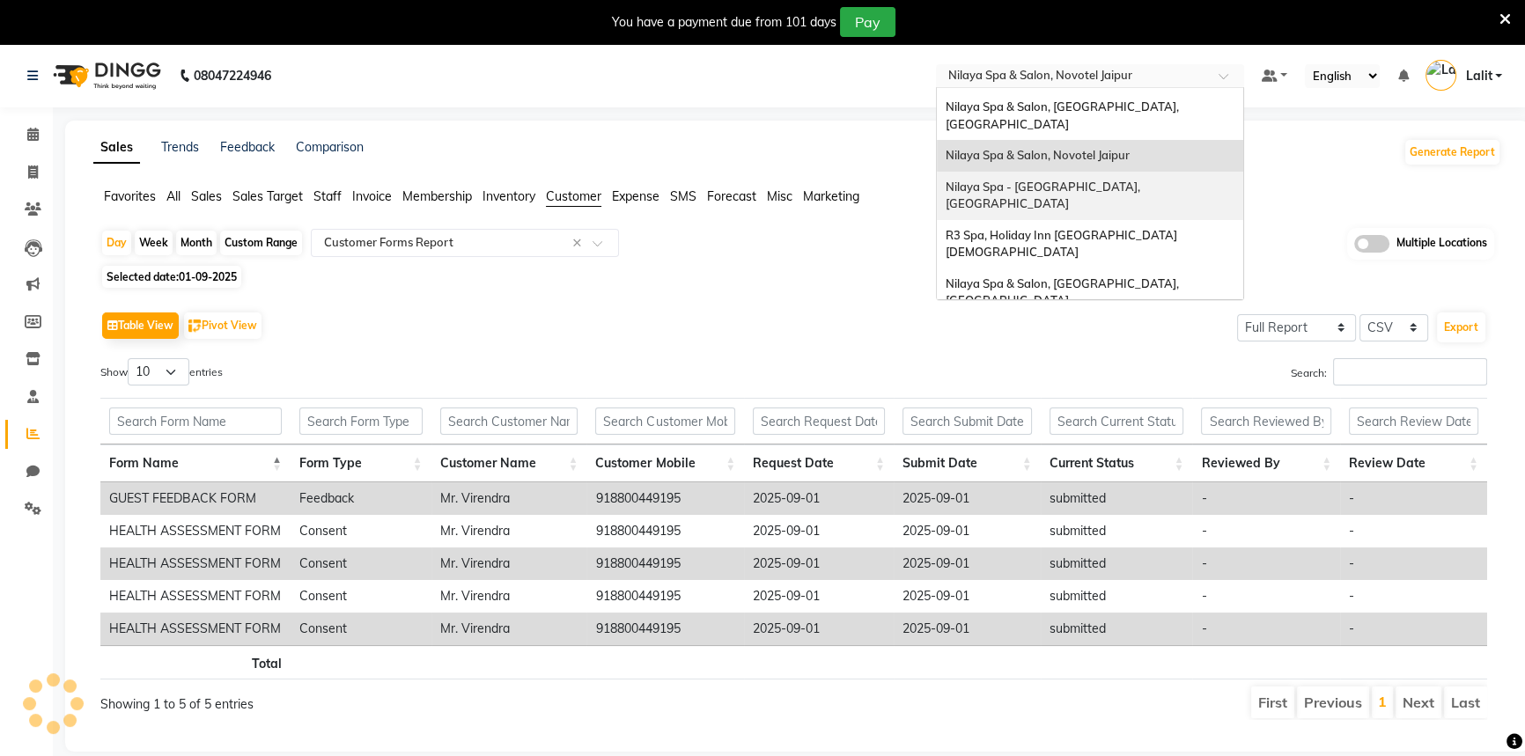
click at [1120, 180] on span "Nilaya Spa - [GEOGRAPHIC_DATA], [GEOGRAPHIC_DATA]" at bounding box center [1044, 196] width 197 height 32
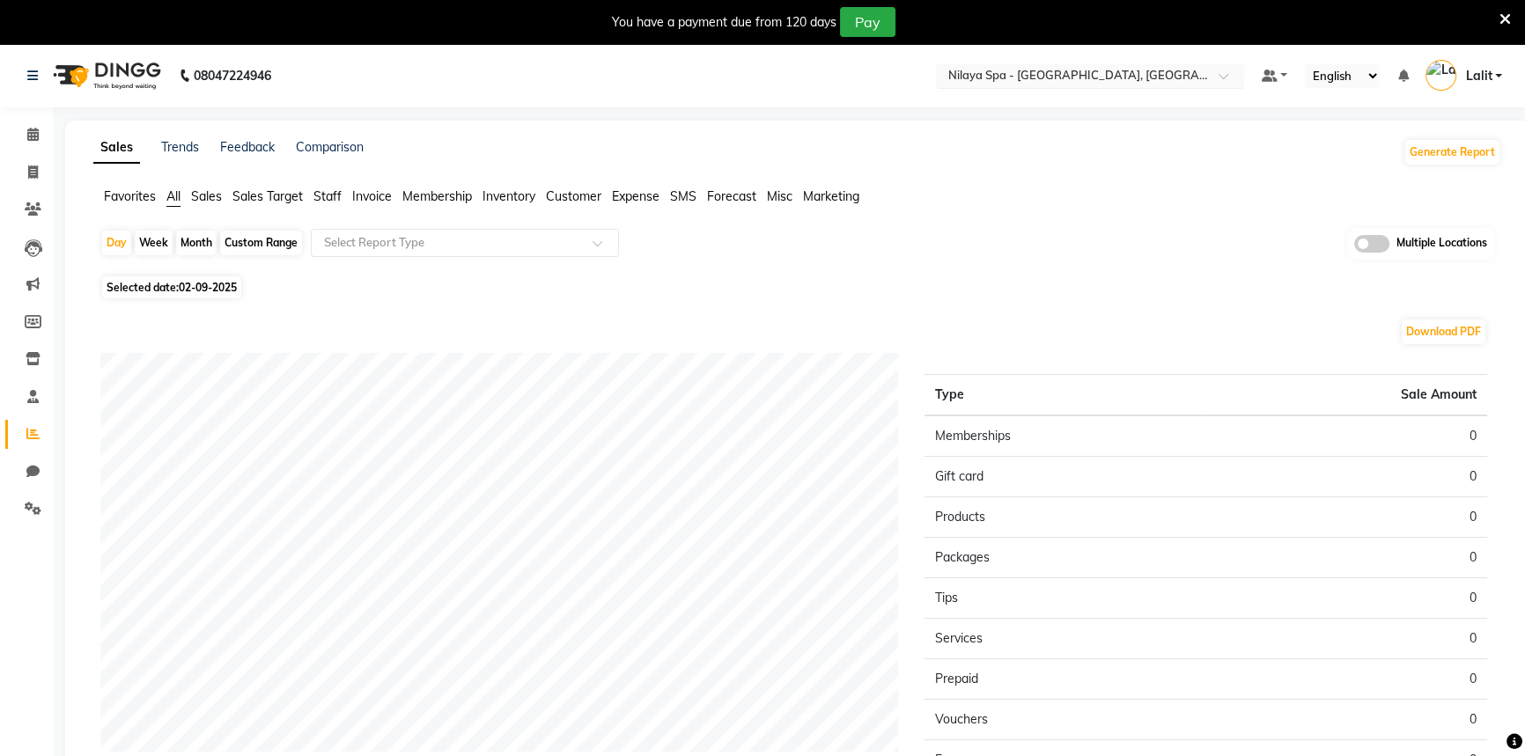
click at [1135, 77] on input "text" at bounding box center [1072, 78] width 255 height 18
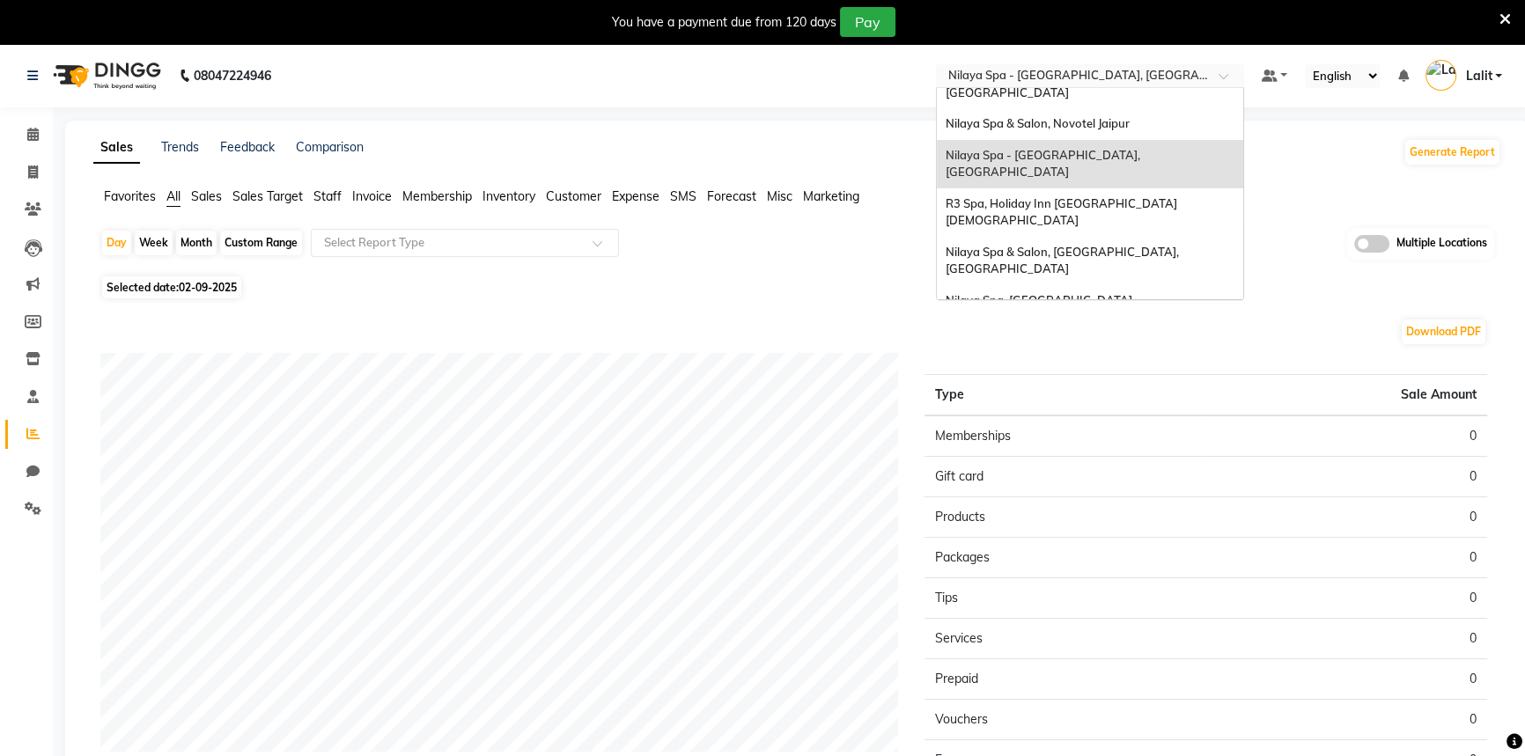
scroll to position [138, 0]
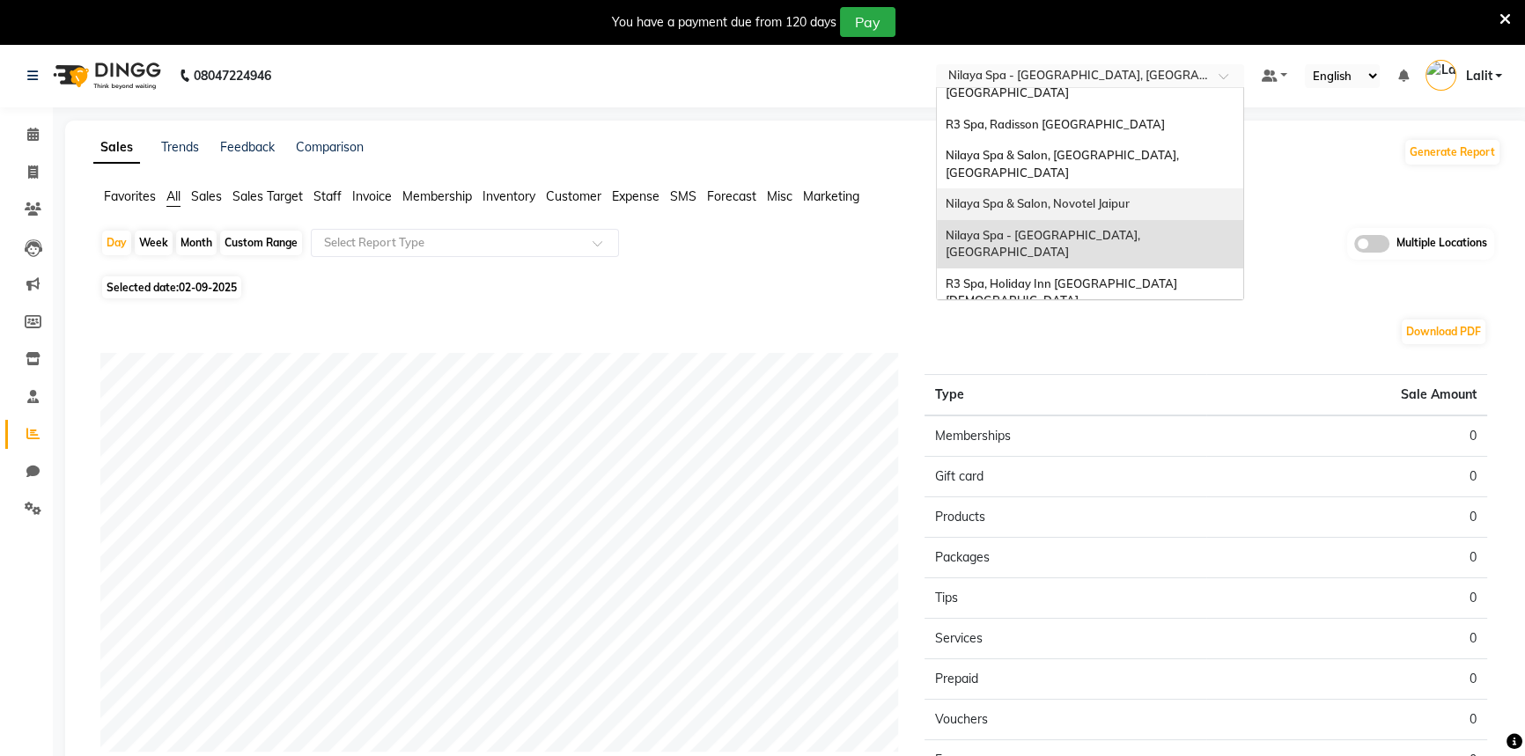
click at [1059, 196] on span "Nilaya Spa & Salon, Novotel Jaipur" at bounding box center [1038, 203] width 184 height 14
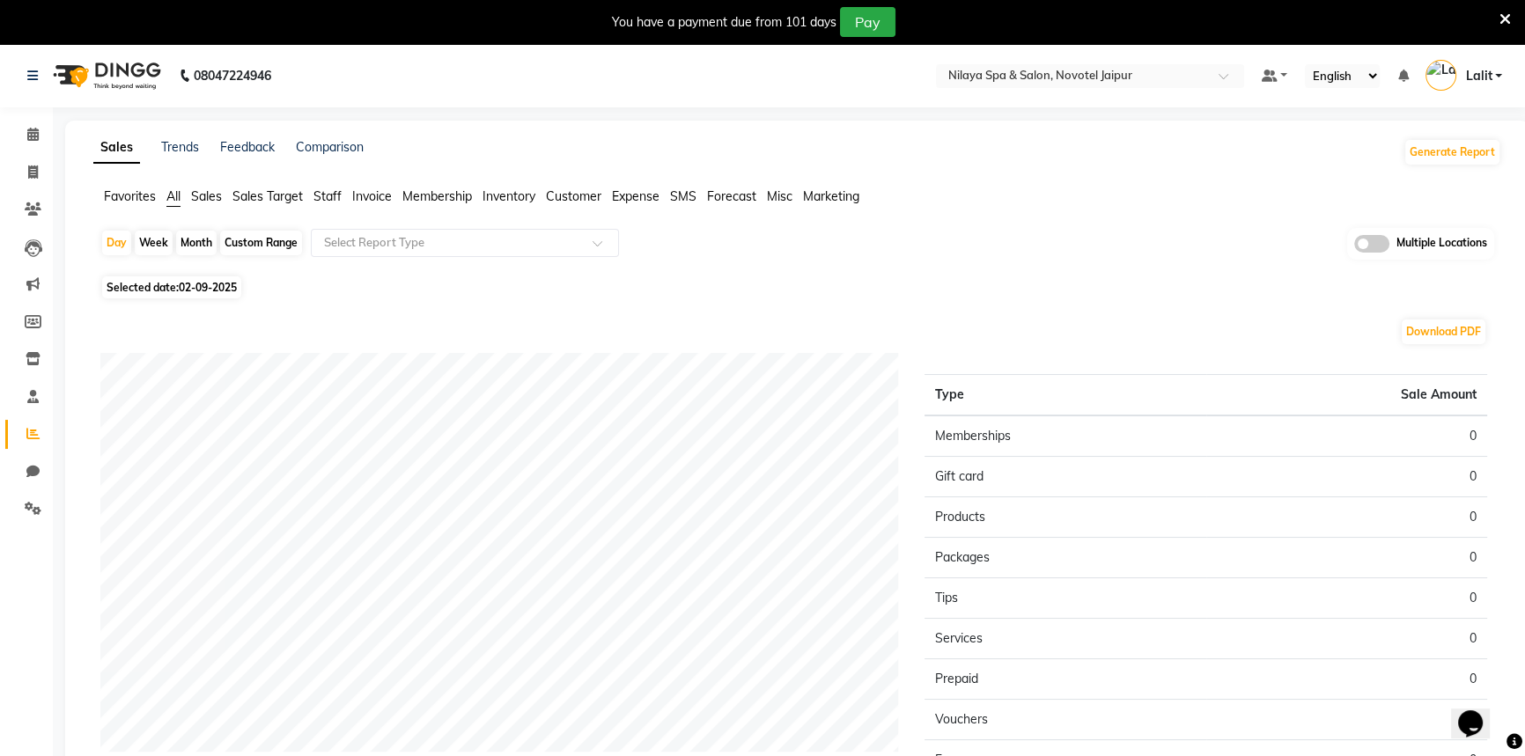
click at [191, 282] on span "02-09-2025" at bounding box center [208, 287] width 58 height 13
select select "9"
select select "2025"
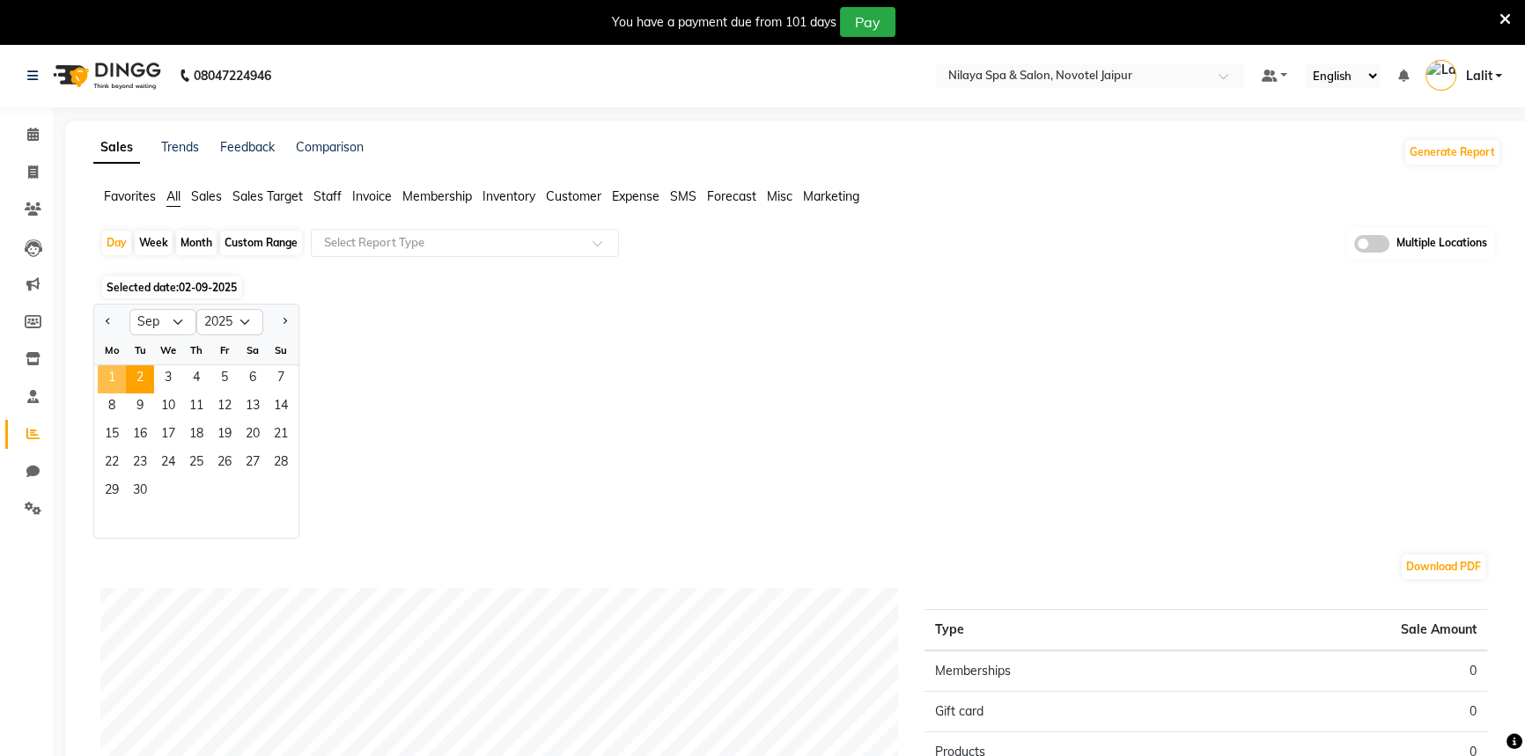
click at [105, 375] on span "1" at bounding box center [112, 379] width 28 height 28
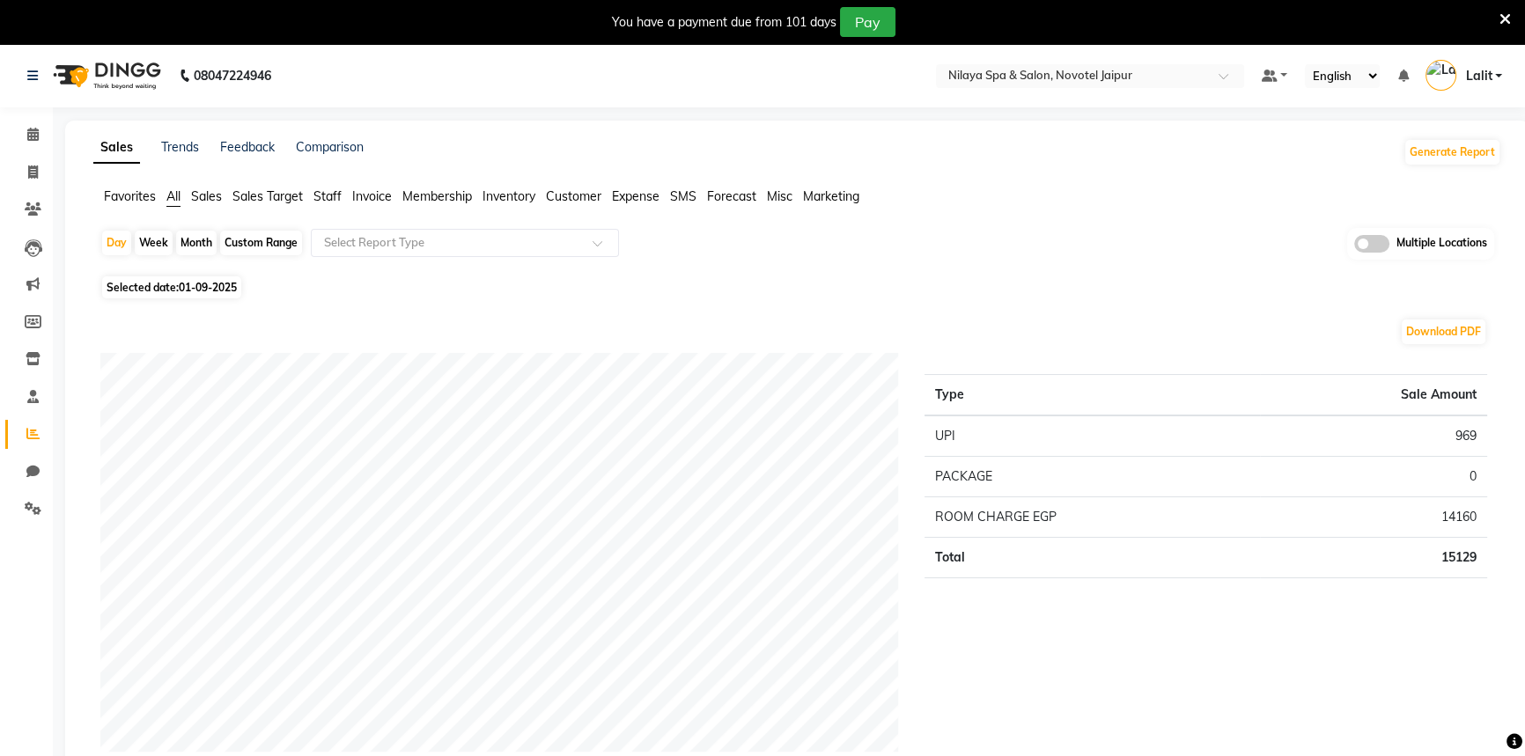
click at [218, 201] on span "Sales" at bounding box center [206, 196] width 31 height 16
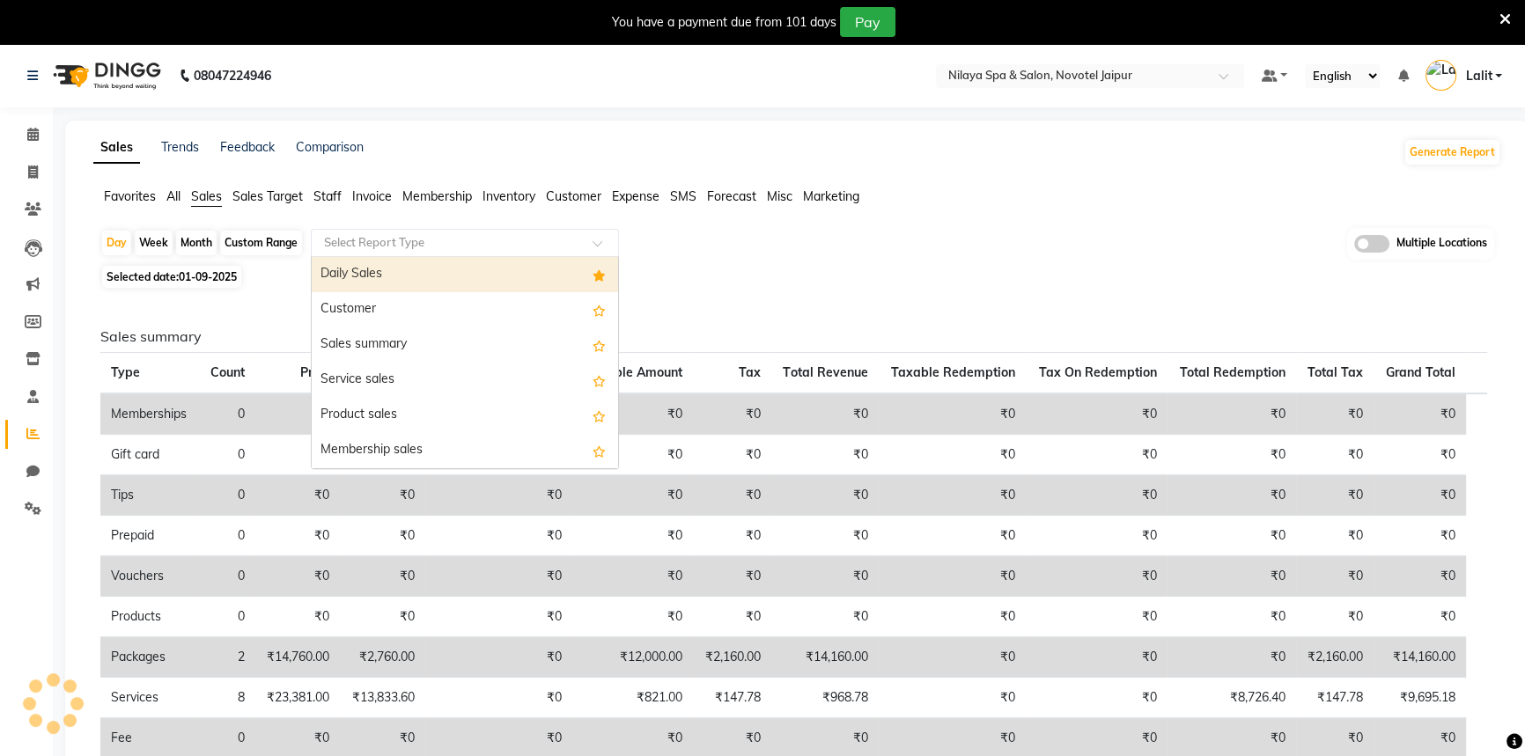
drag, startPoint x: 365, startPoint y: 249, endPoint x: 378, endPoint y: 254, distance: 13.1
click at [368, 249] on input "text" at bounding box center [448, 243] width 254 height 18
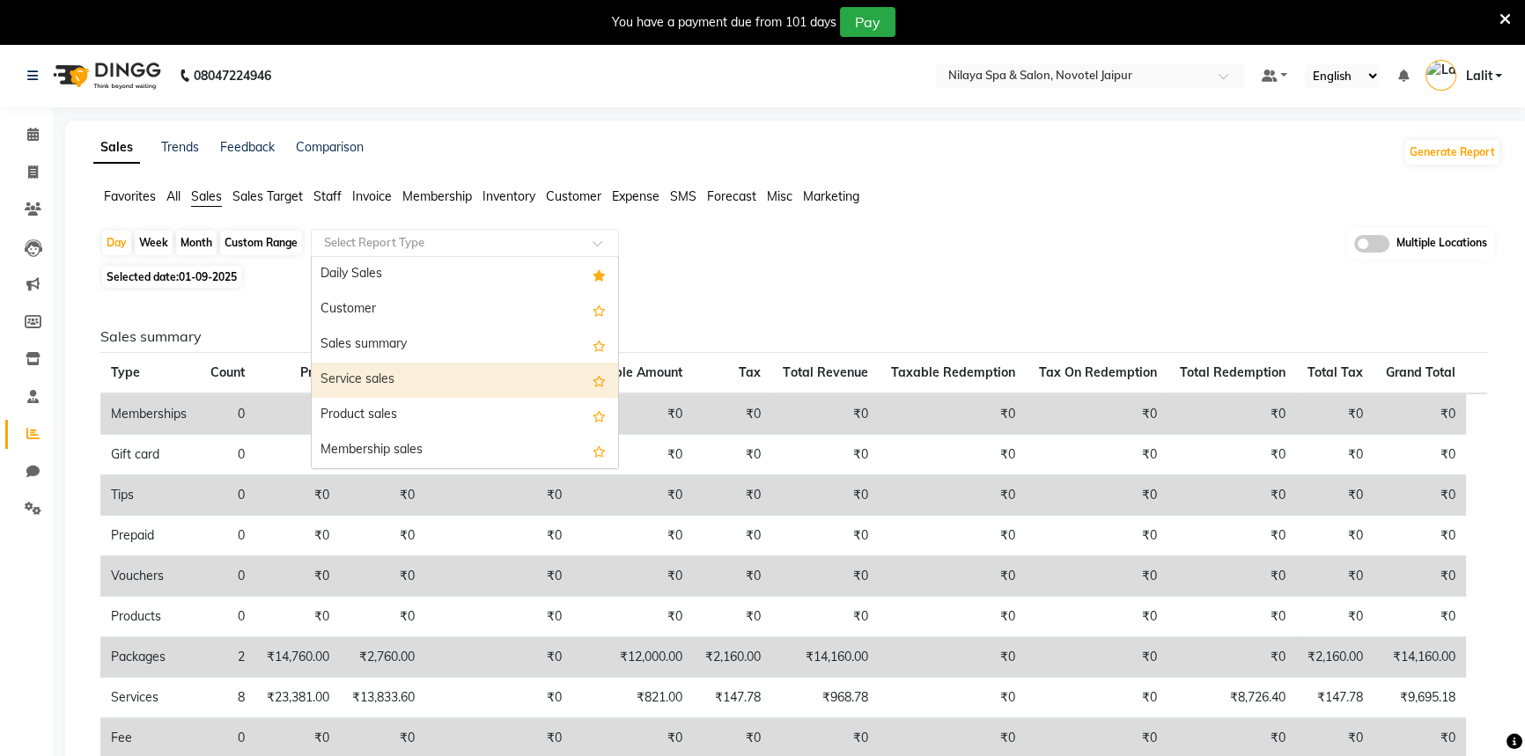
scroll to position [79, 0]
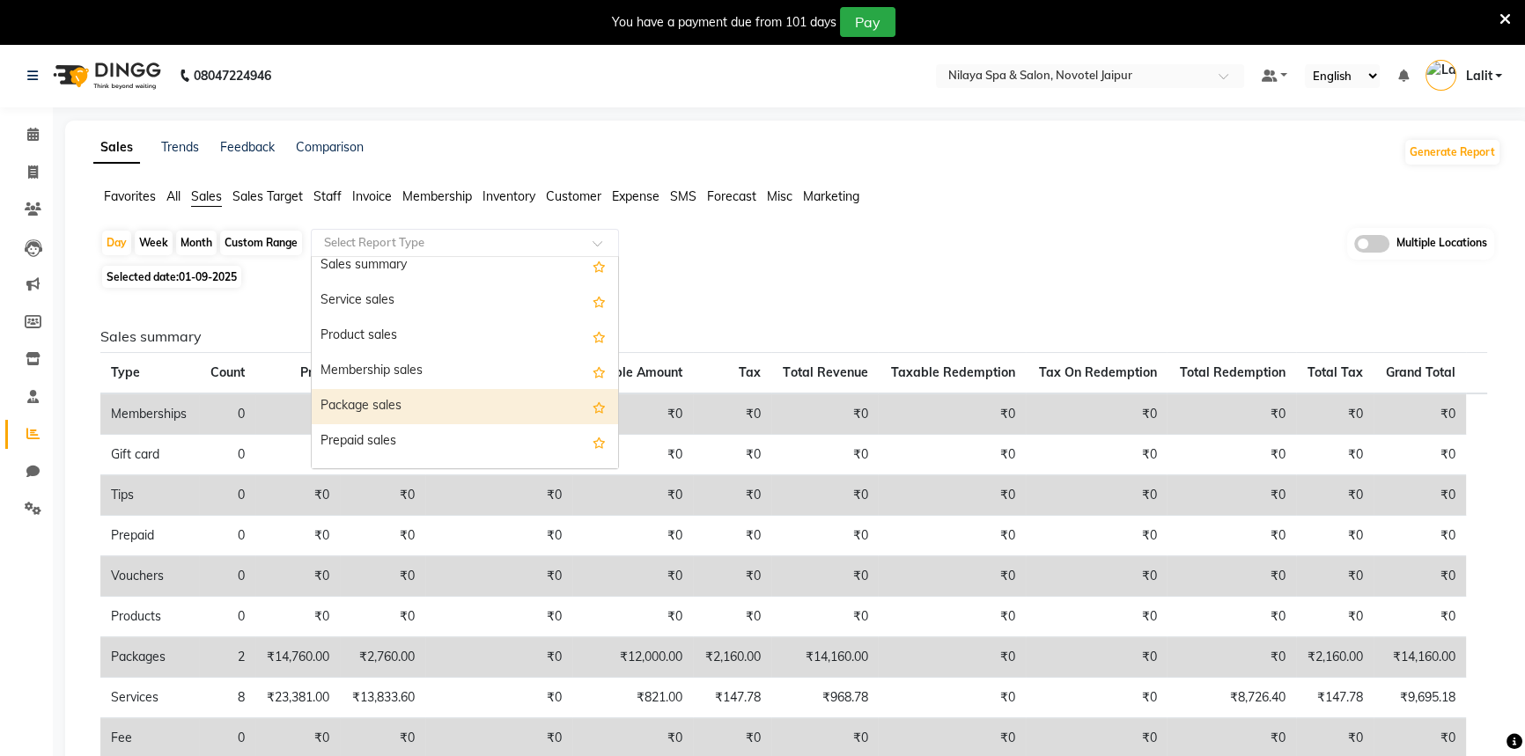
click at [405, 399] on div "Package sales" at bounding box center [465, 406] width 306 height 35
select select "full_report"
select select "csv"
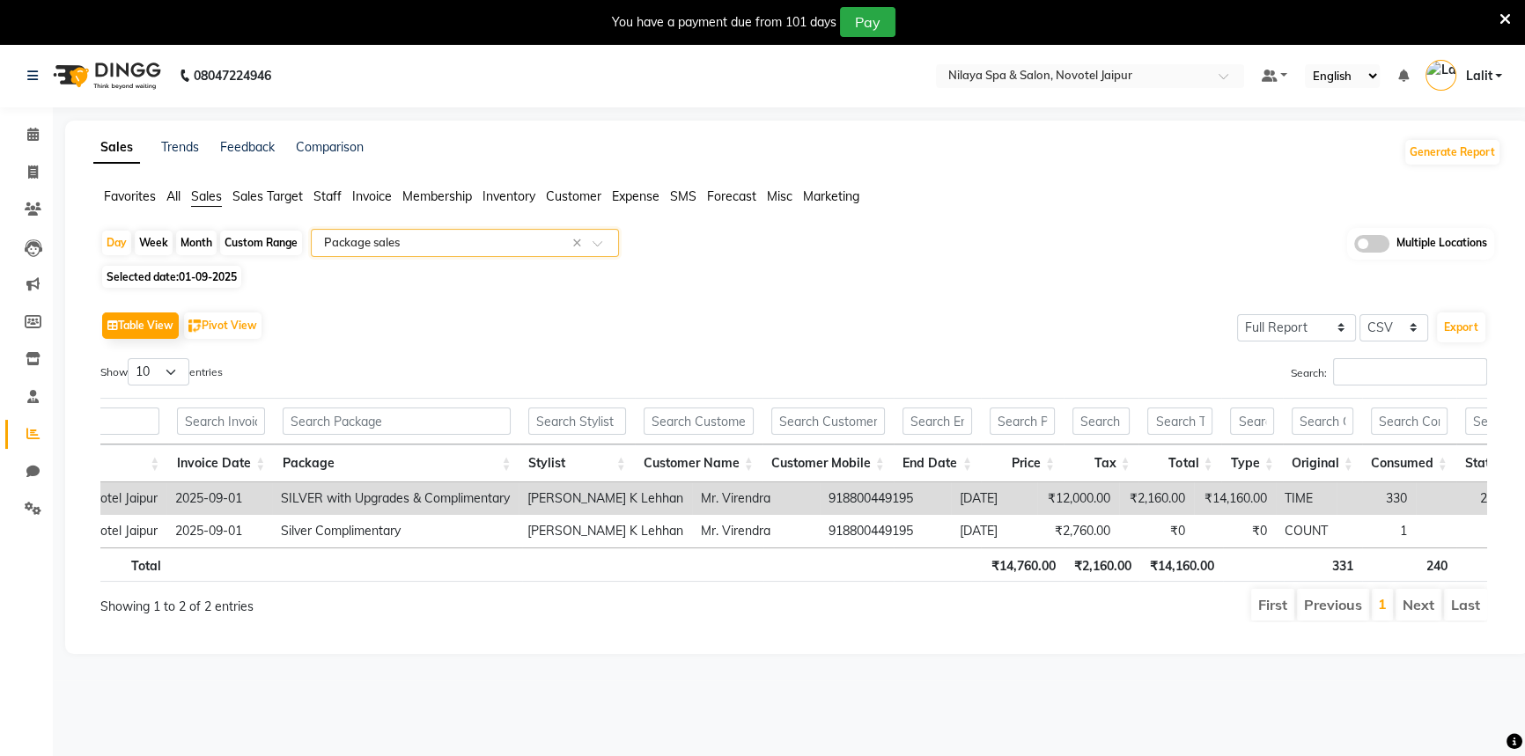
scroll to position [0, 176]
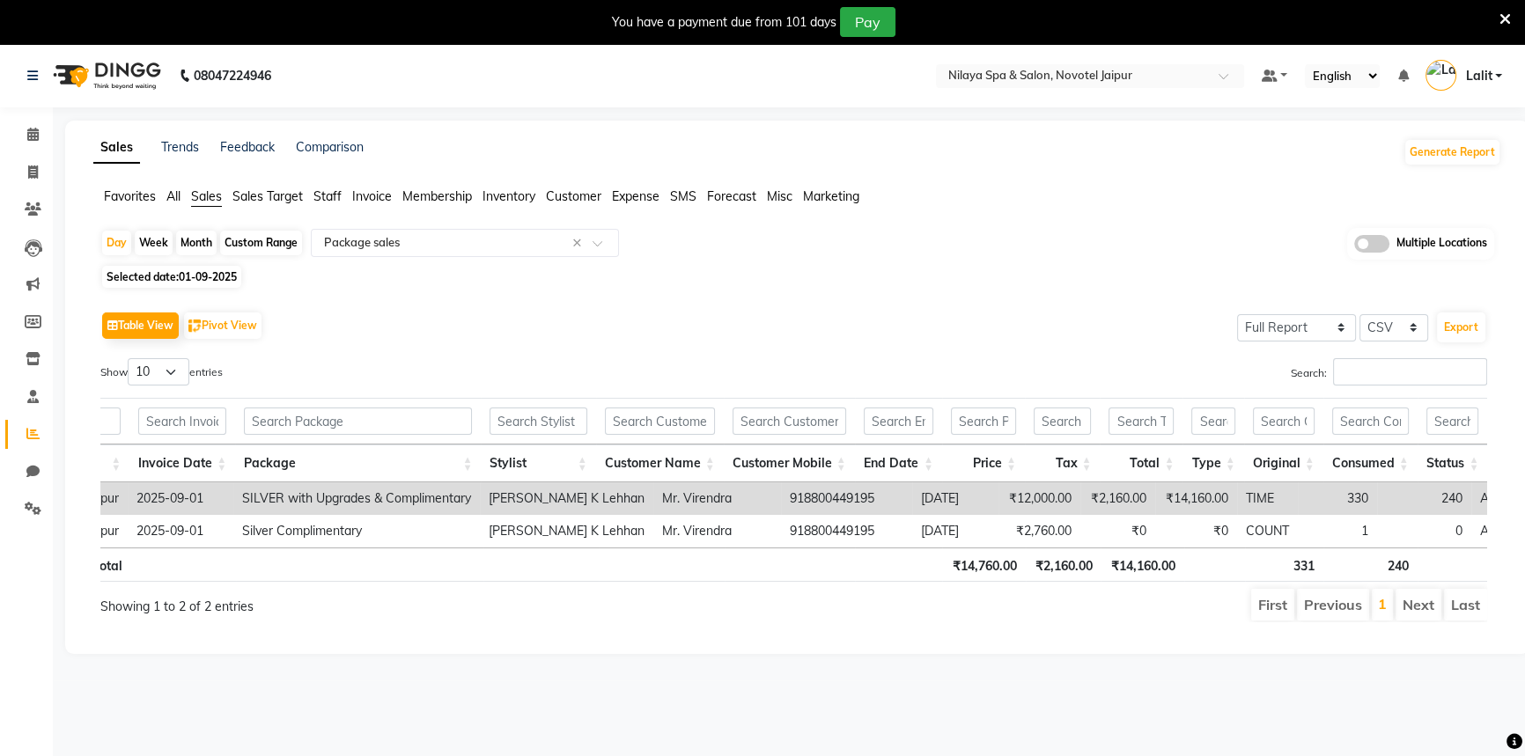
click at [1142, 225] on app-reports "Favorites All Sales Sales Target Staff Invoice Membership Inventory Customer Ex…" at bounding box center [797, 412] width 1429 height 449
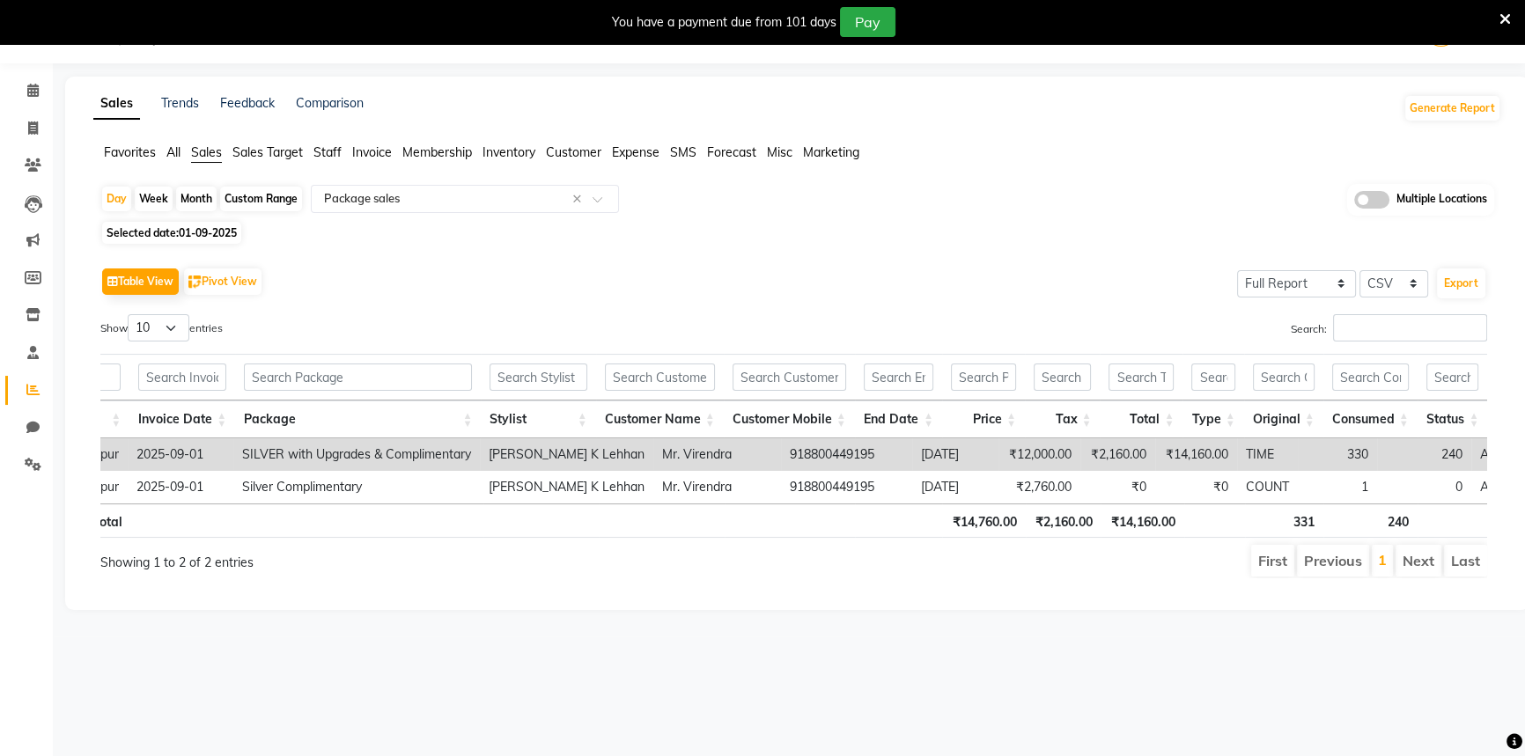
click at [1500, 20] on icon at bounding box center [1505, 19] width 11 height 16
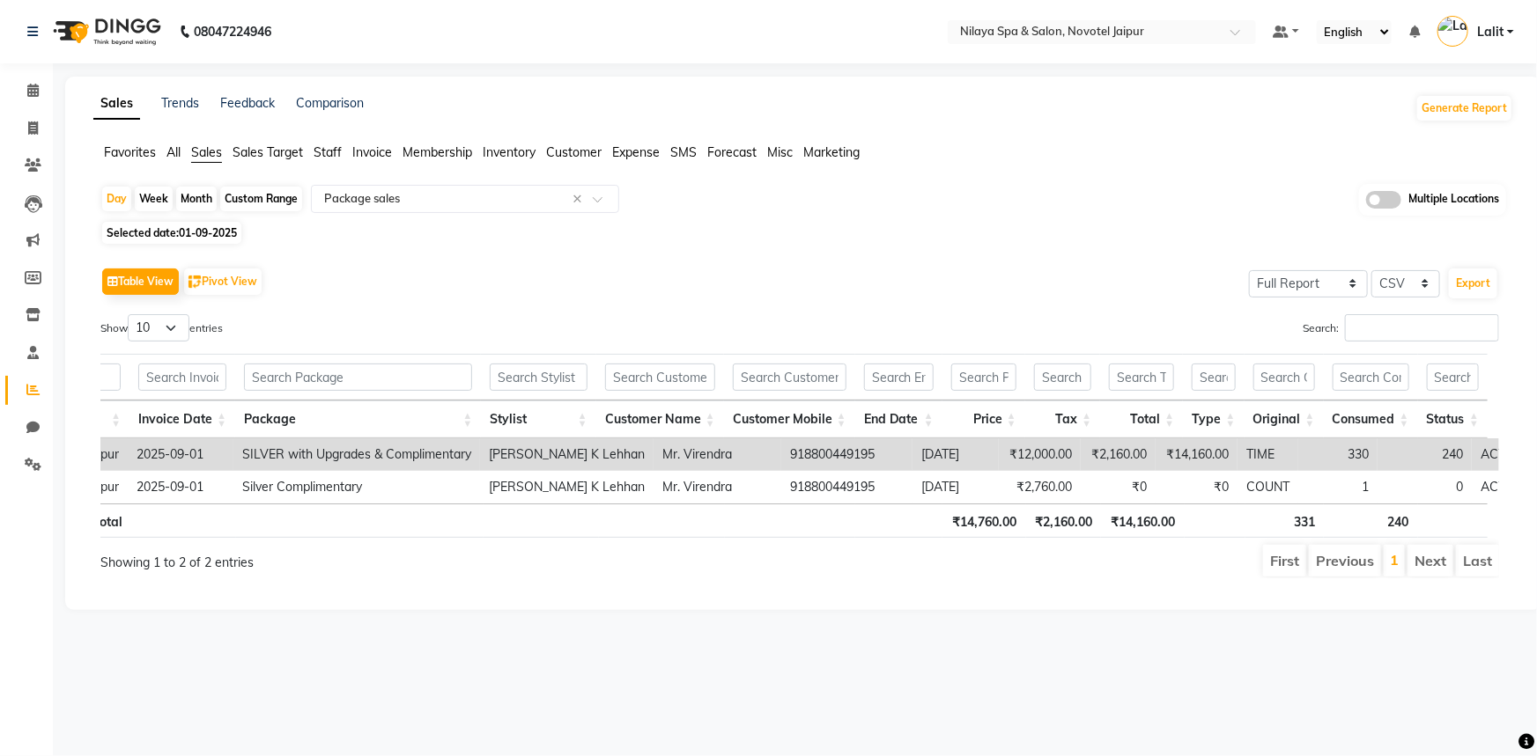
scroll to position [0, 168]
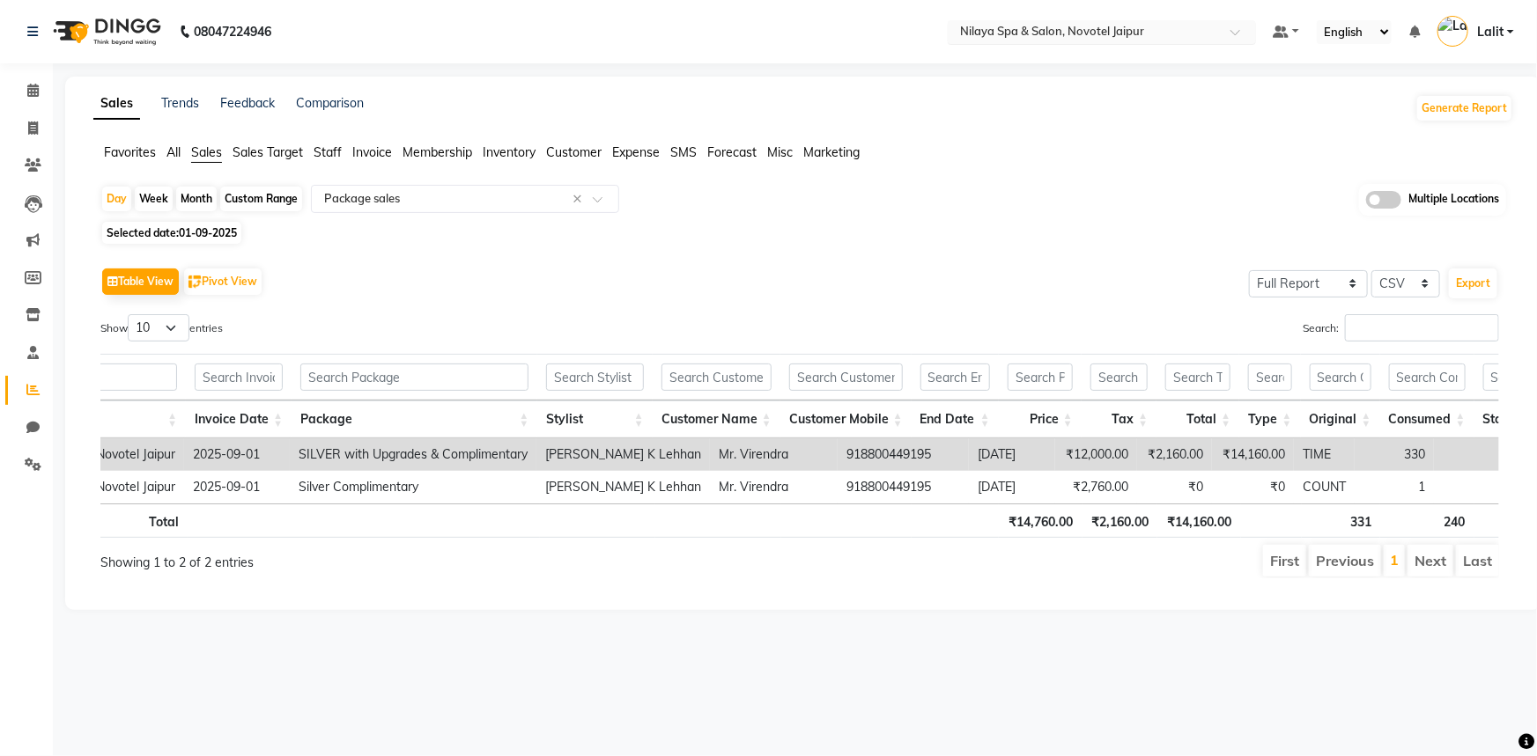
click at [1110, 28] on input "text" at bounding box center [1083, 34] width 255 height 18
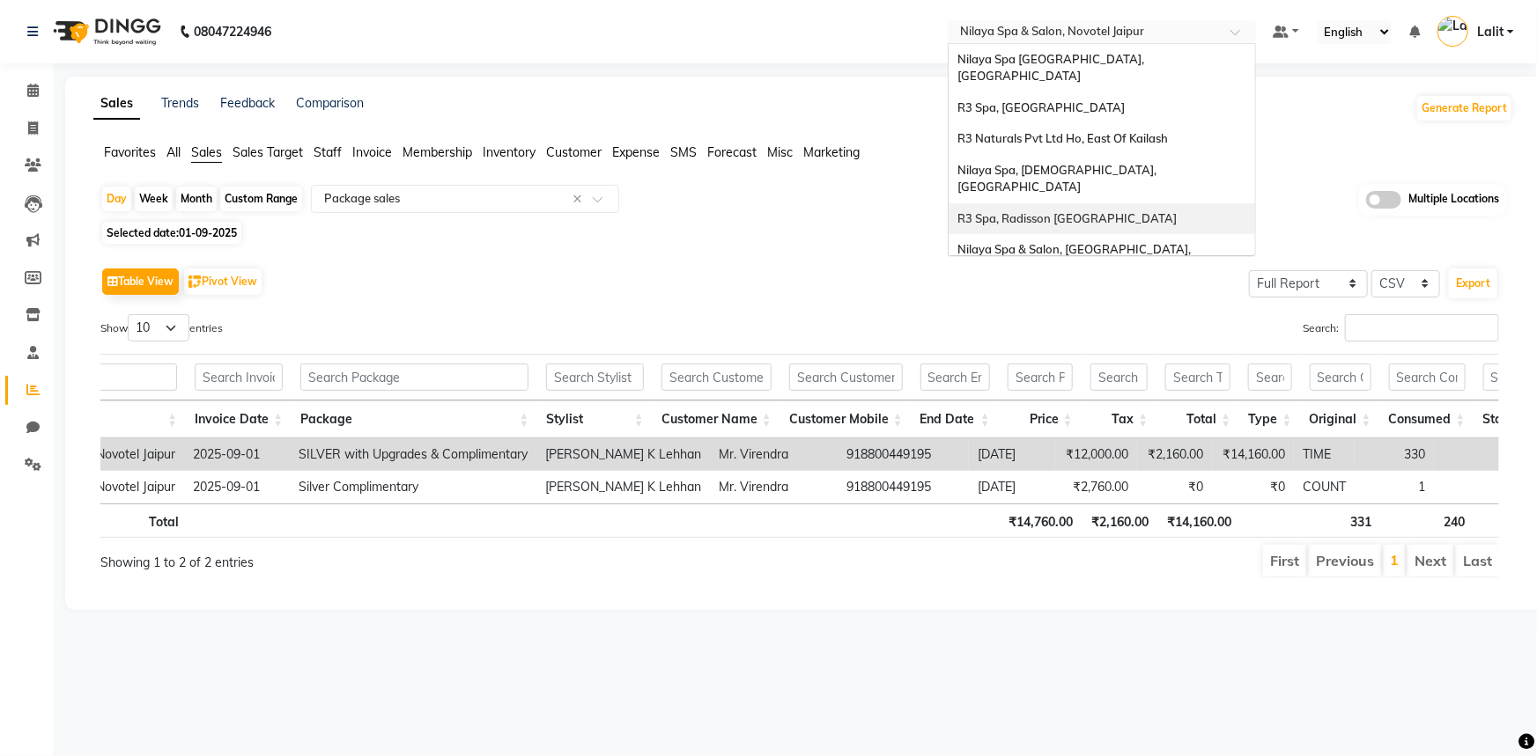
click at [1093, 211] on span "R3 Spa, Radisson [GEOGRAPHIC_DATA]" at bounding box center [1066, 218] width 219 height 14
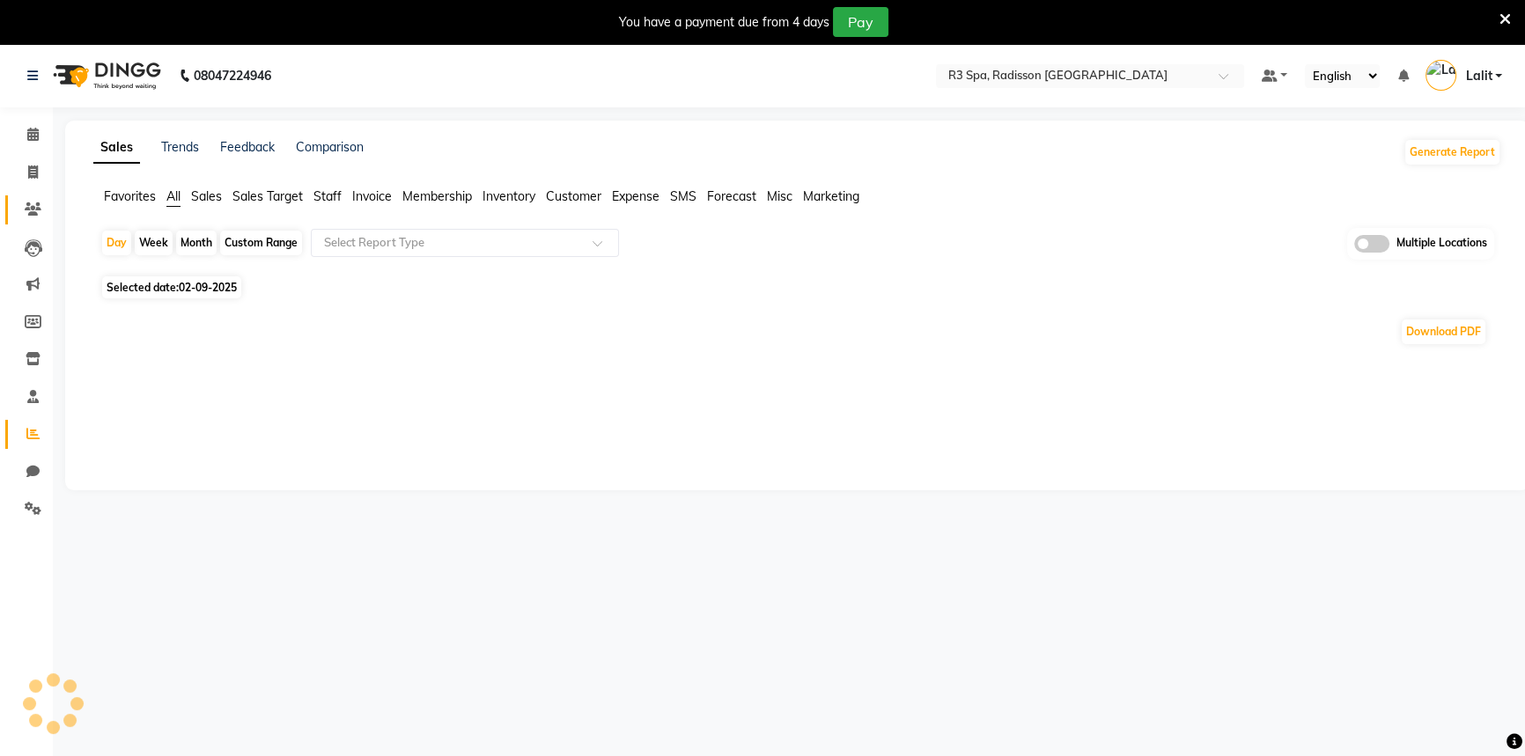
click at [25, 214] on icon at bounding box center [33, 209] width 17 height 13
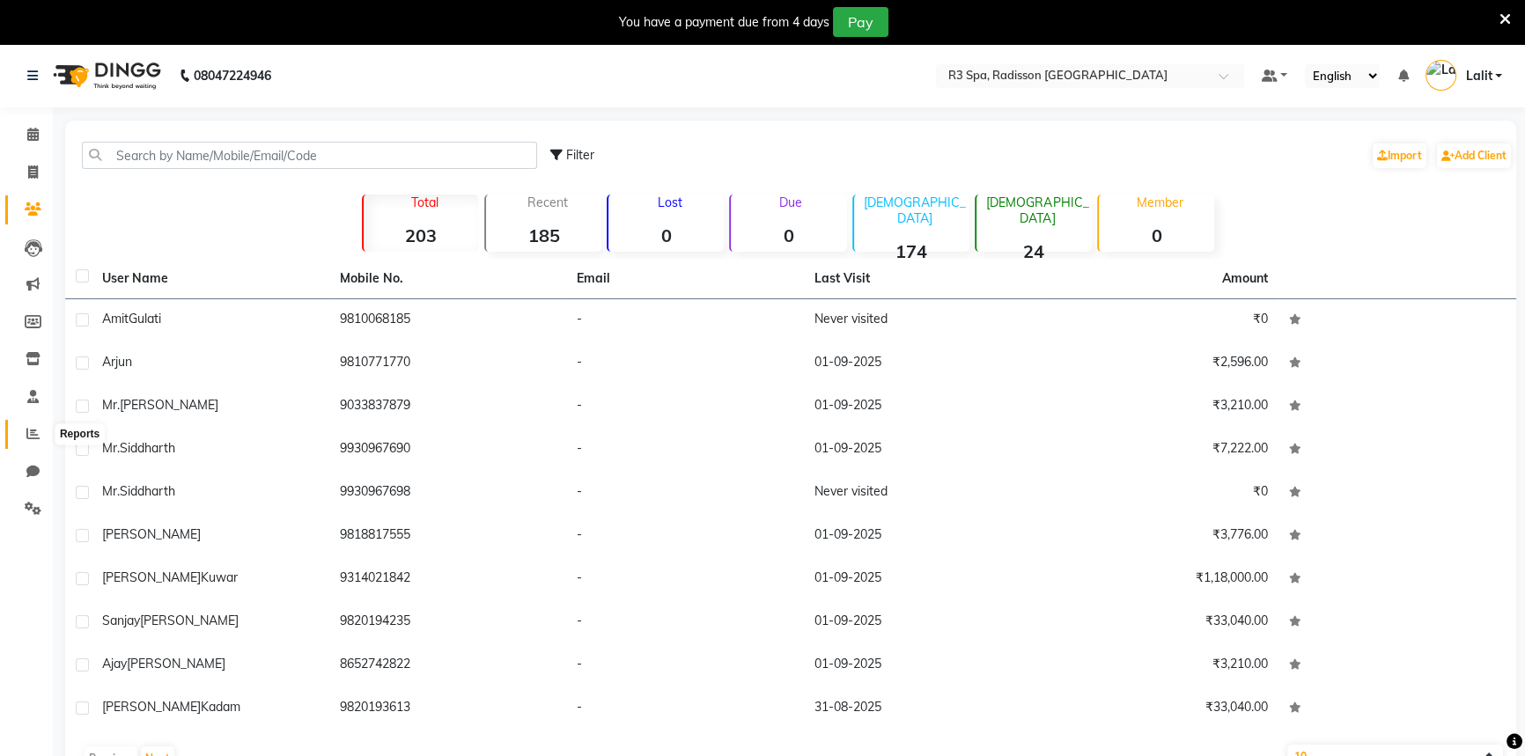
click at [33, 429] on icon at bounding box center [32, 433] width 13 height 13
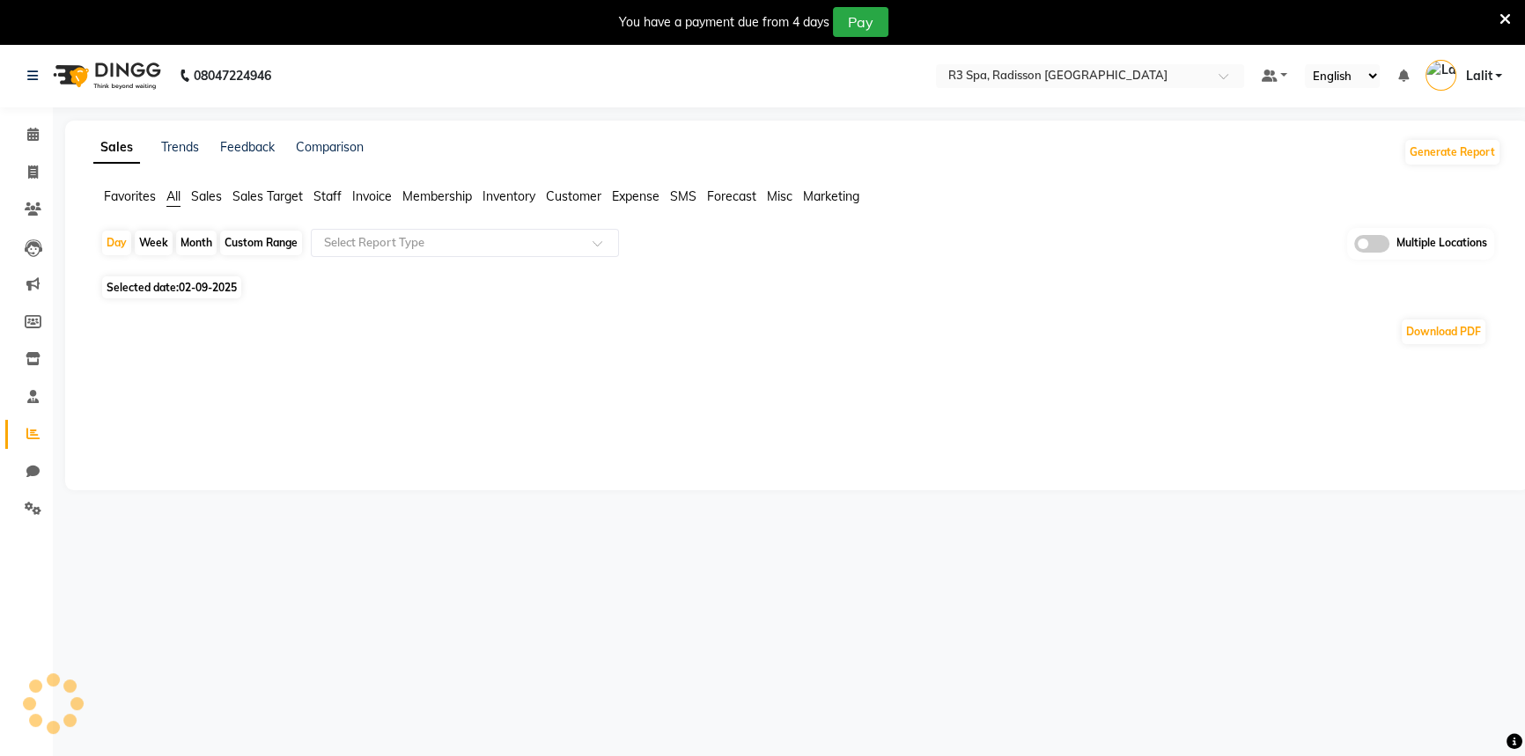
click at [210, 188] on li "Sales" at bounding box center [206, 197] width 31 height 18
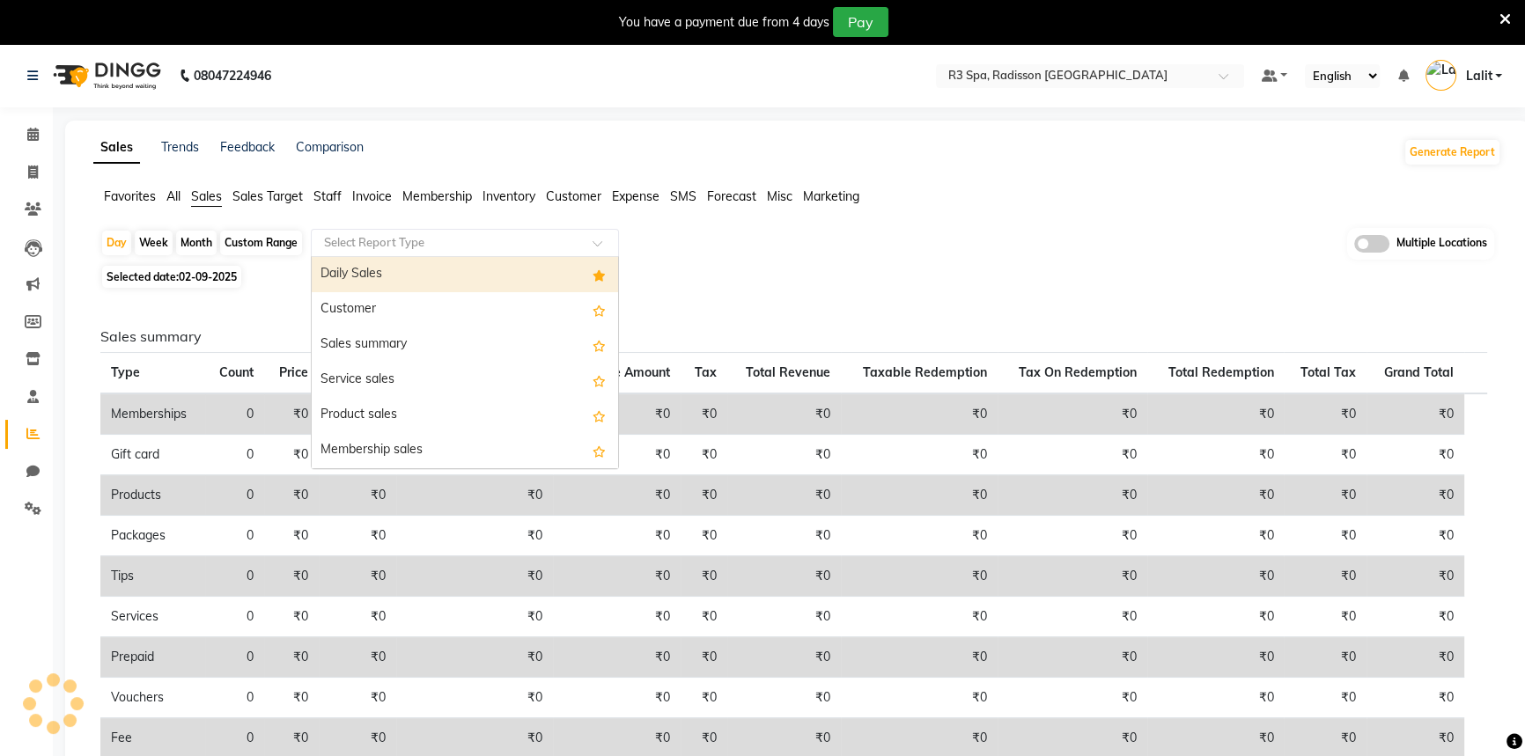
click at [361, 244] on input "text" at bounding box center [448, 243] width 254 height 18
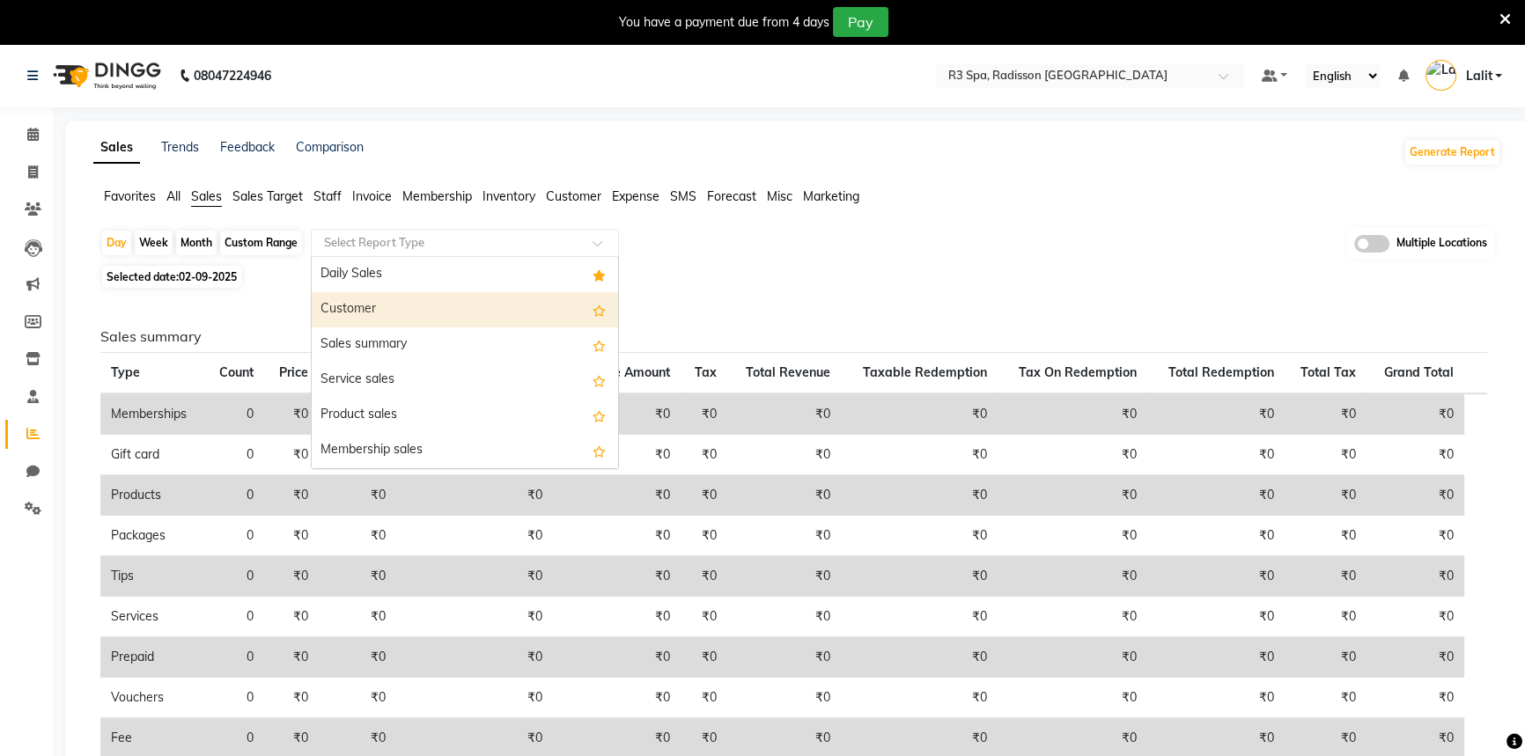
click at [369, 318] on div "Customer" at bounding box center [465, 309] width 306 height 35
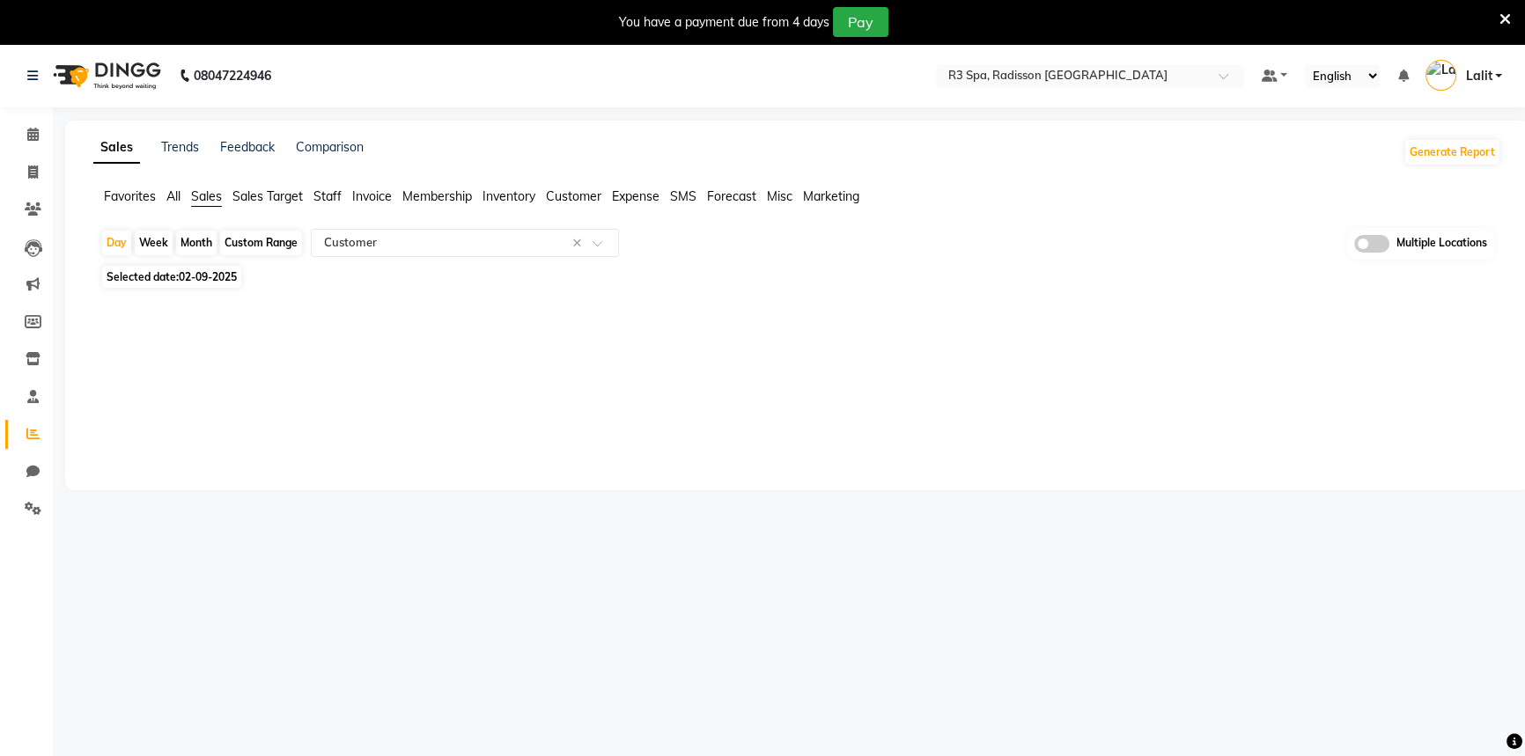
click at [207, 275] on span "02-09-2025" at bounding box center [208, 276] width 58 height 13
select select "9"
select select "2025"
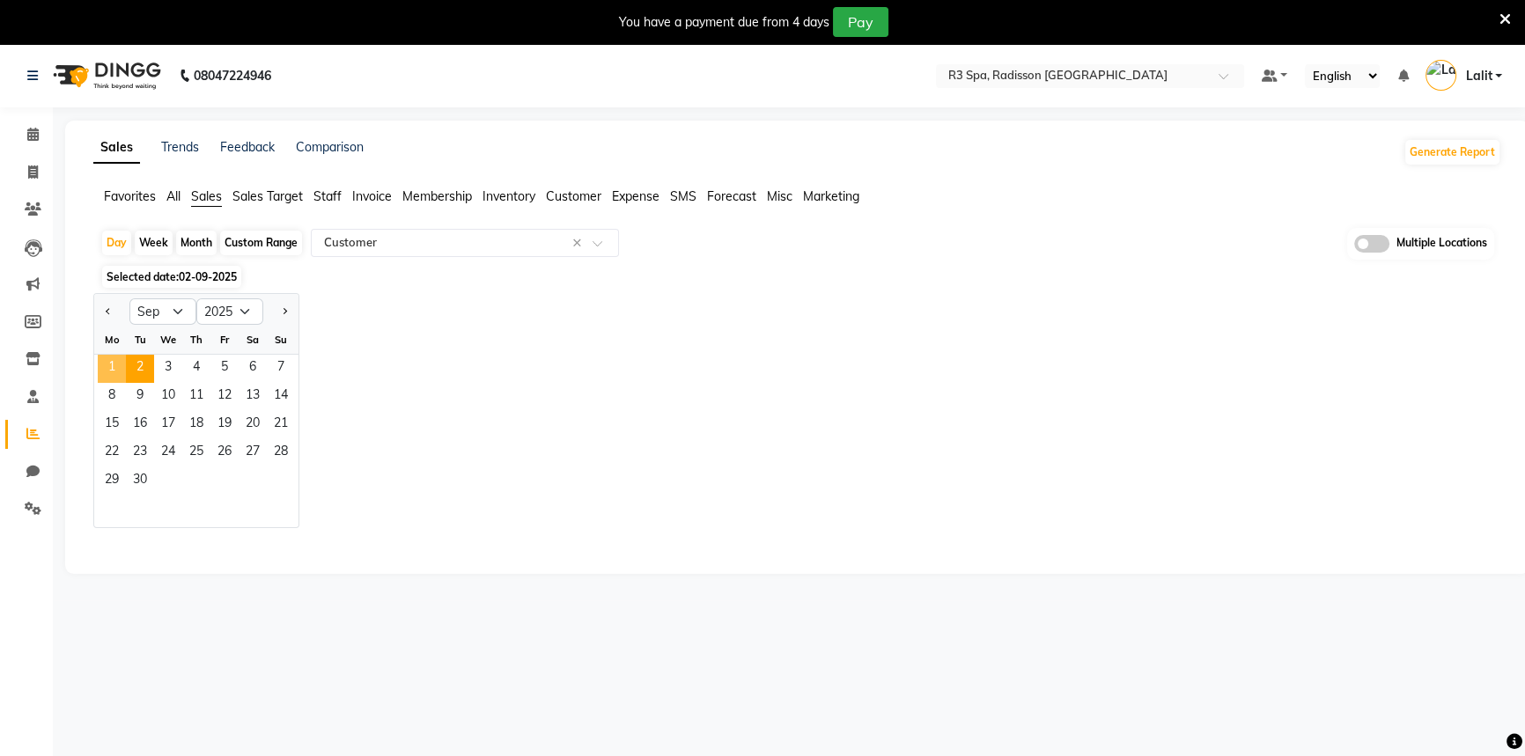
click at [102, 362] on span "1" at bounding box center [112, 369] width 28 height 28
select select "full_report"
select select "csv"
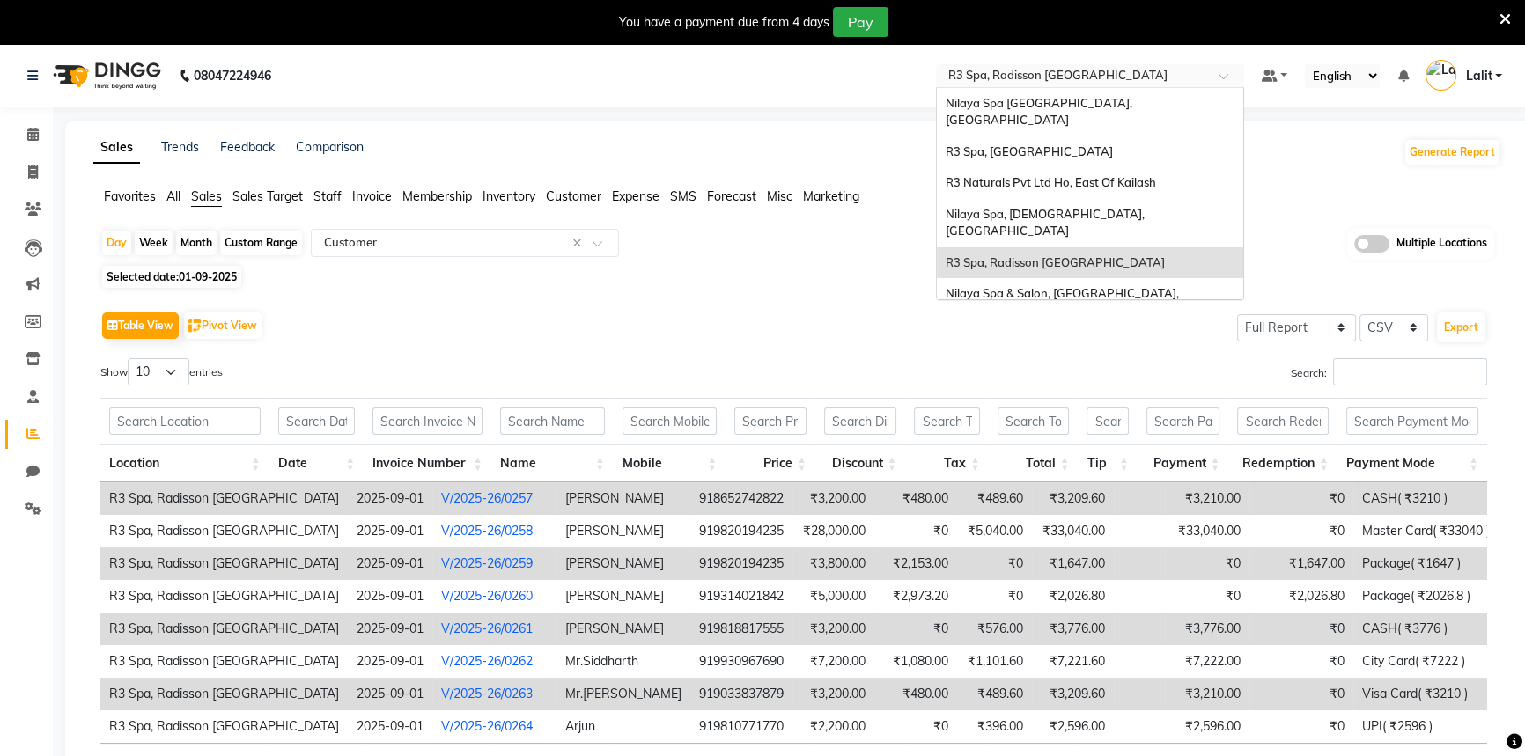
click at [1125, 75] on input "text" at bounding box center [1072, 78] width 255 height 18
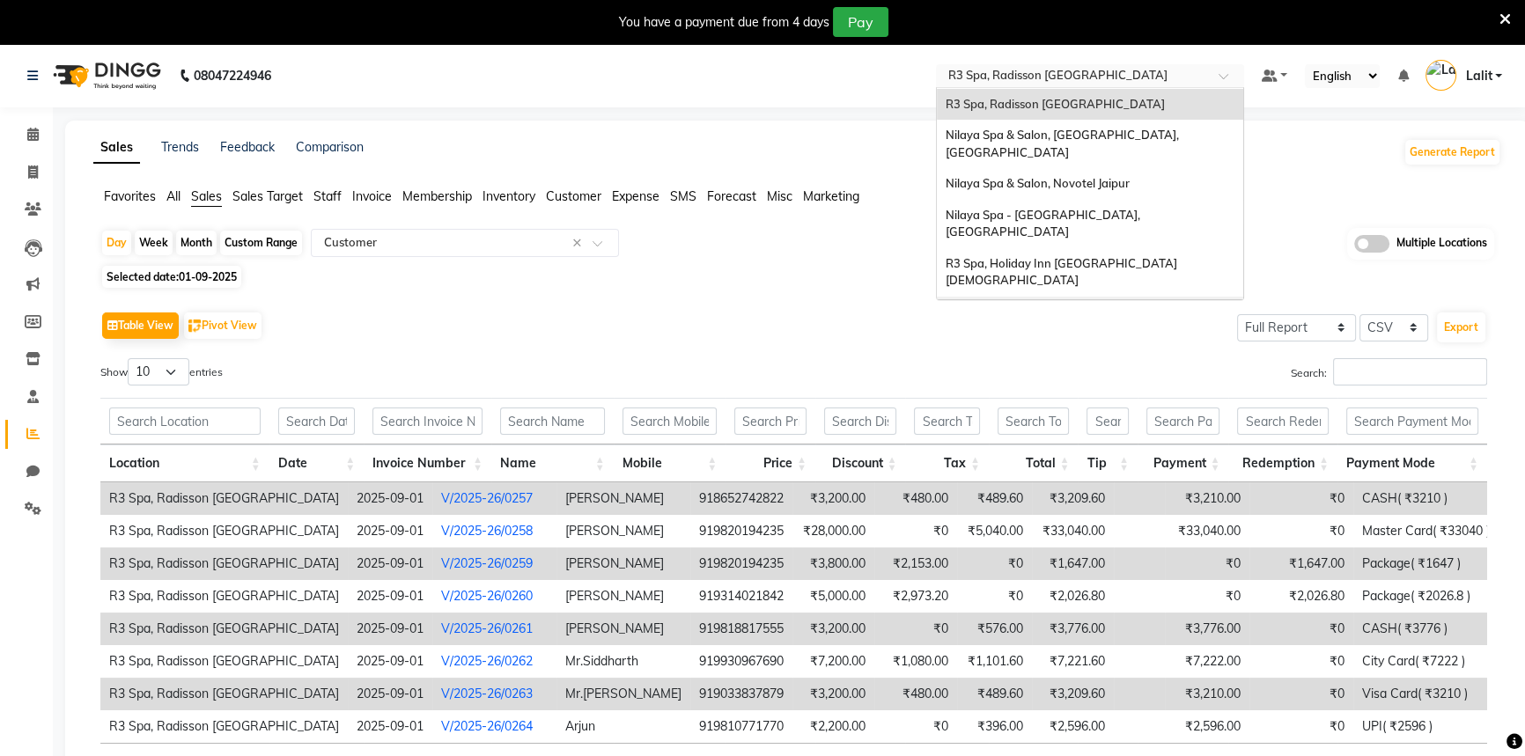
scroll to position [159, 0]
click at [1177, 199] on div "Nilaya Spa - [GEOGRAPHIC_DATA], [GEOGRAPHIC_DATA]" at bounding box center [1090, 223] width 306 height 48
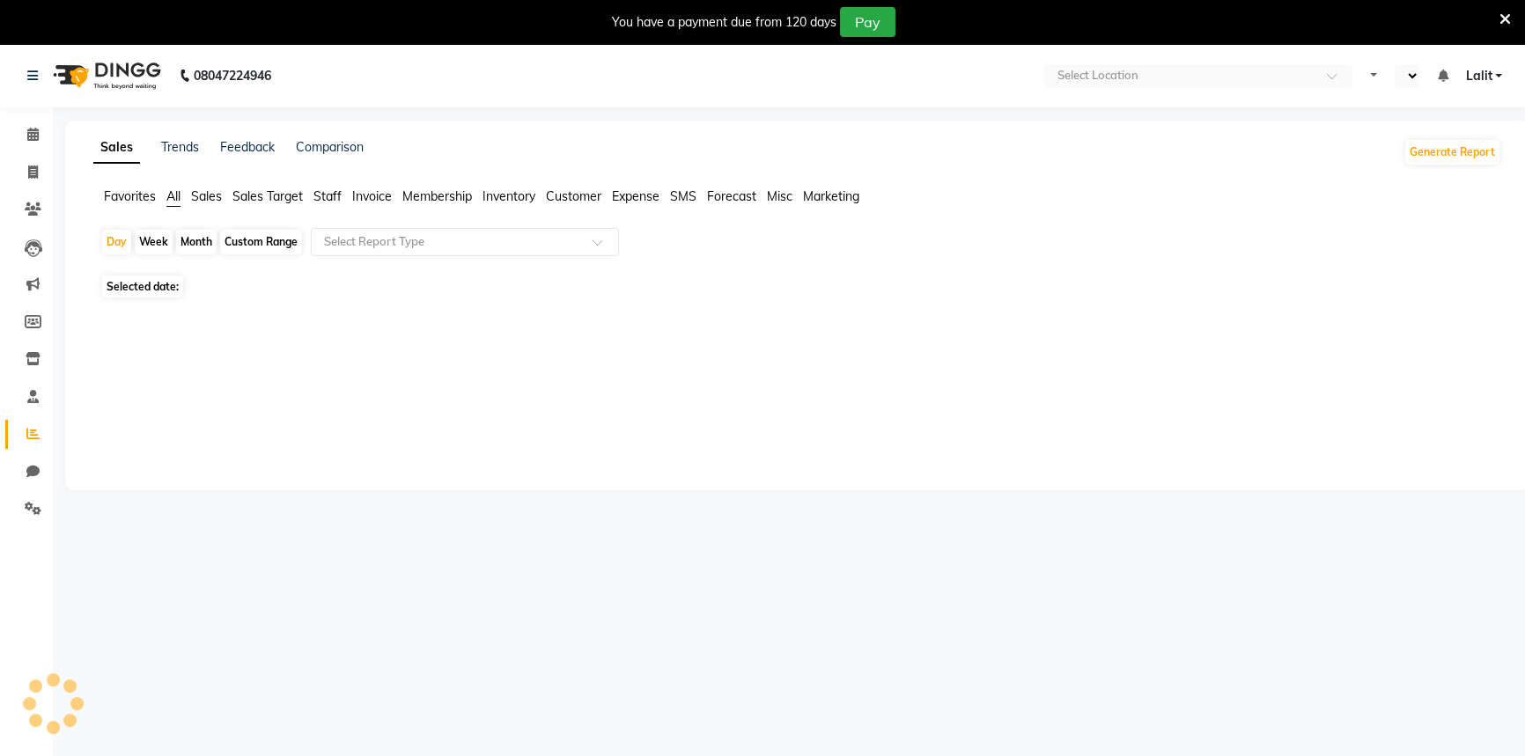
select select "en"
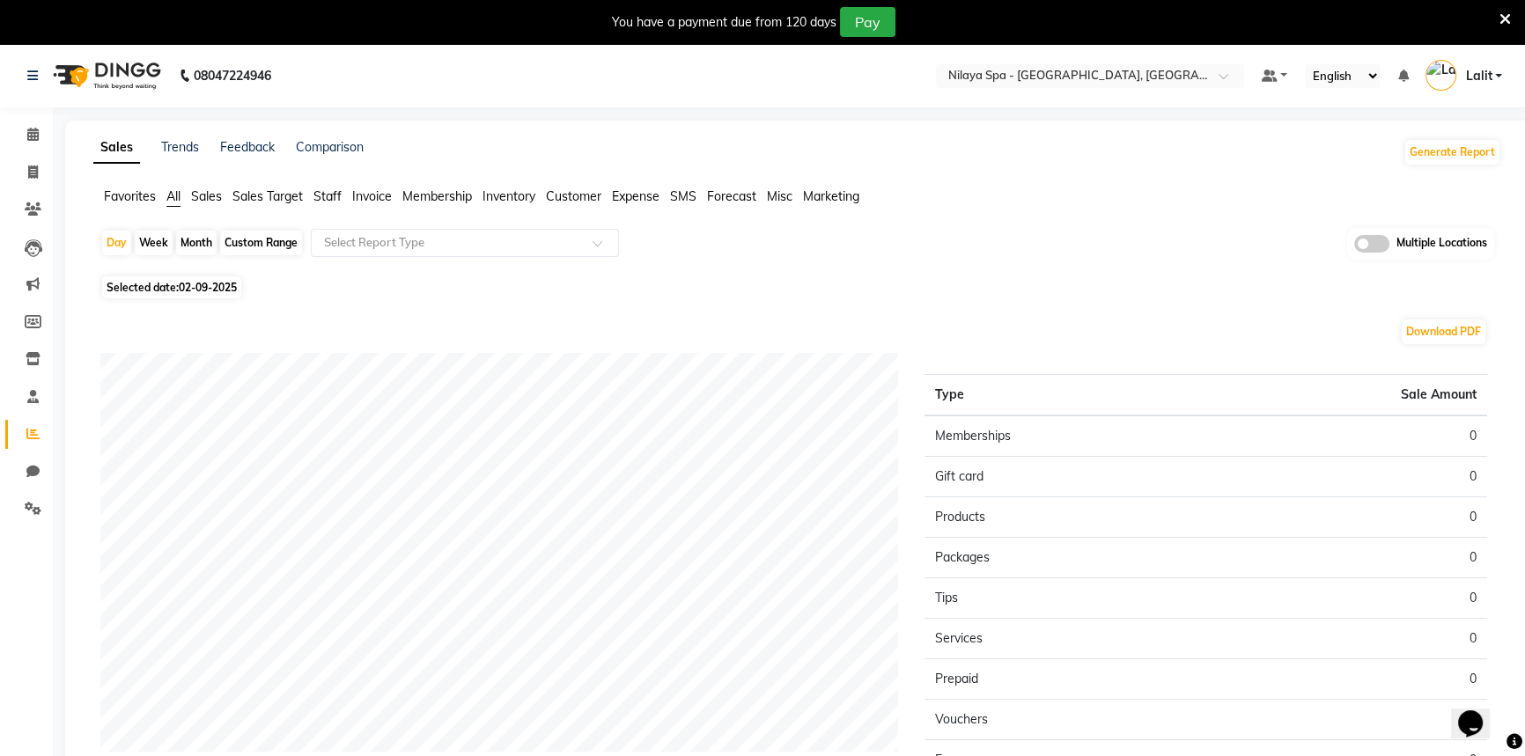
click at [325, 202] on span "Staff" at bounding box center [328, 196] width 28 height 16
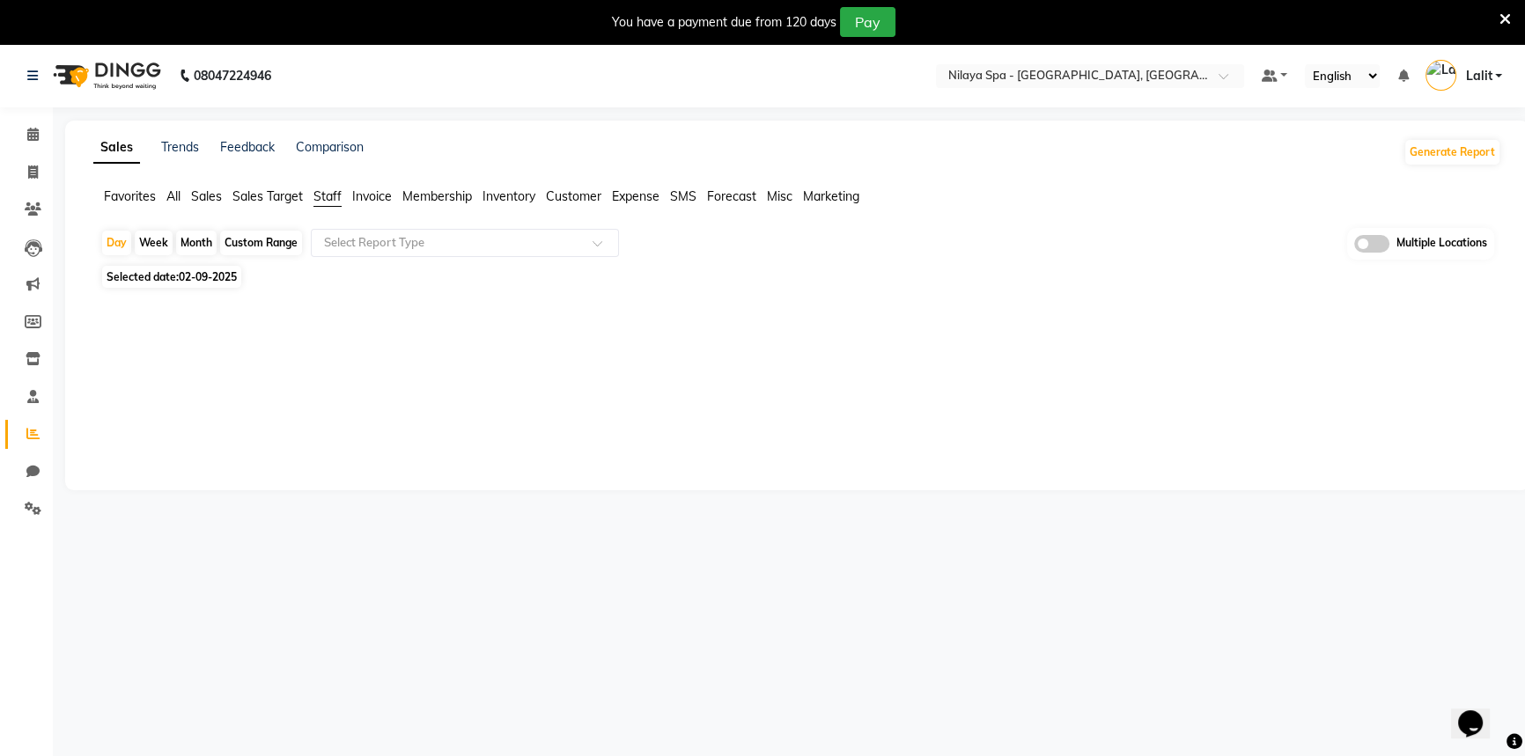
click at [350, 240] on input "text" at bounding box center [448, 243] width 254 height 18
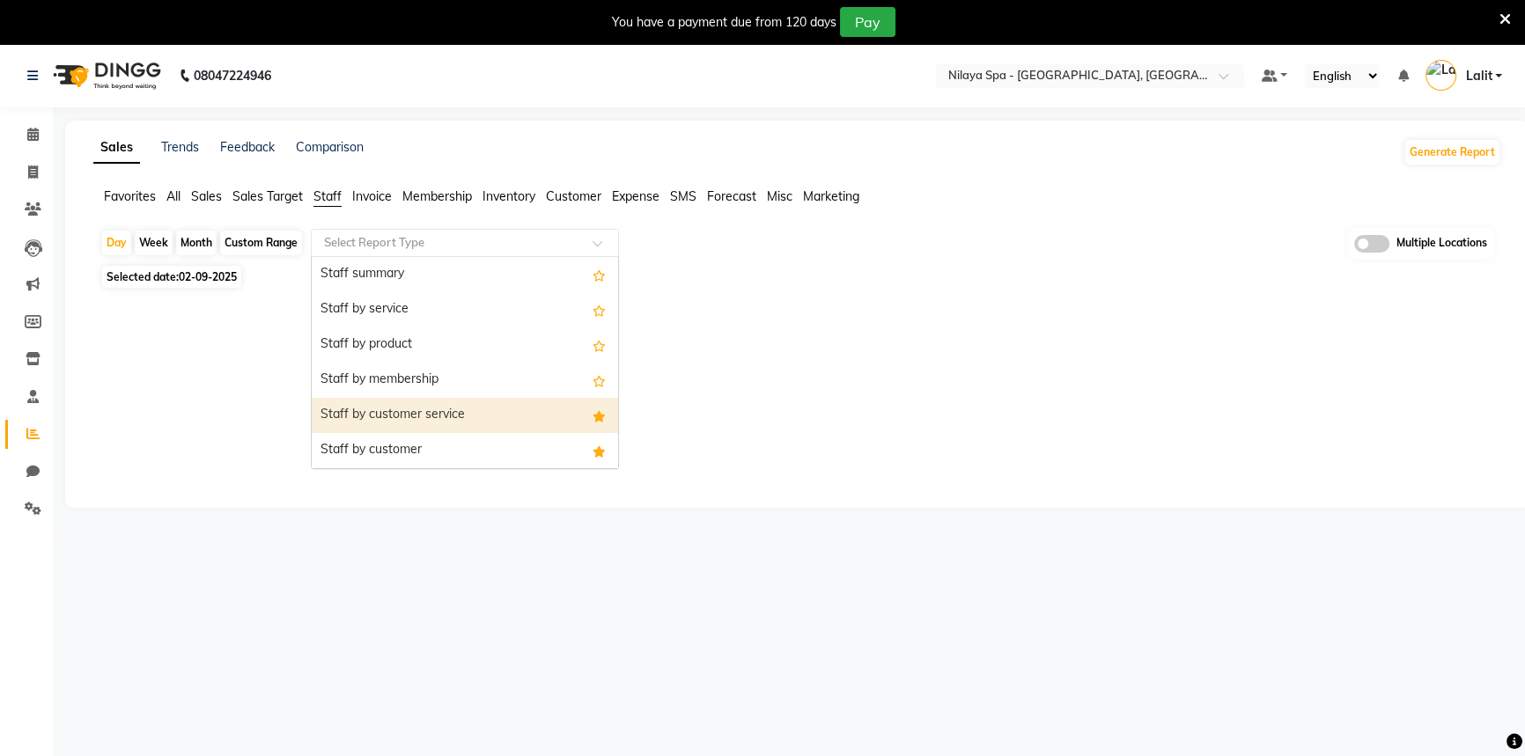
drag, startPoint x: 423, startPoint y: 433, endPoint x: 438, endPoint y: 423, distance: 18.3
click at [438, 423] on div "Staff summary Staff by service Staff by product Staff by membership Staff by cu…" at bounding box center [465, 644] width 306 height 775
click at [438, 423] on div "Staff by customer service" at bounding box center [465, 415] width 306 height 35
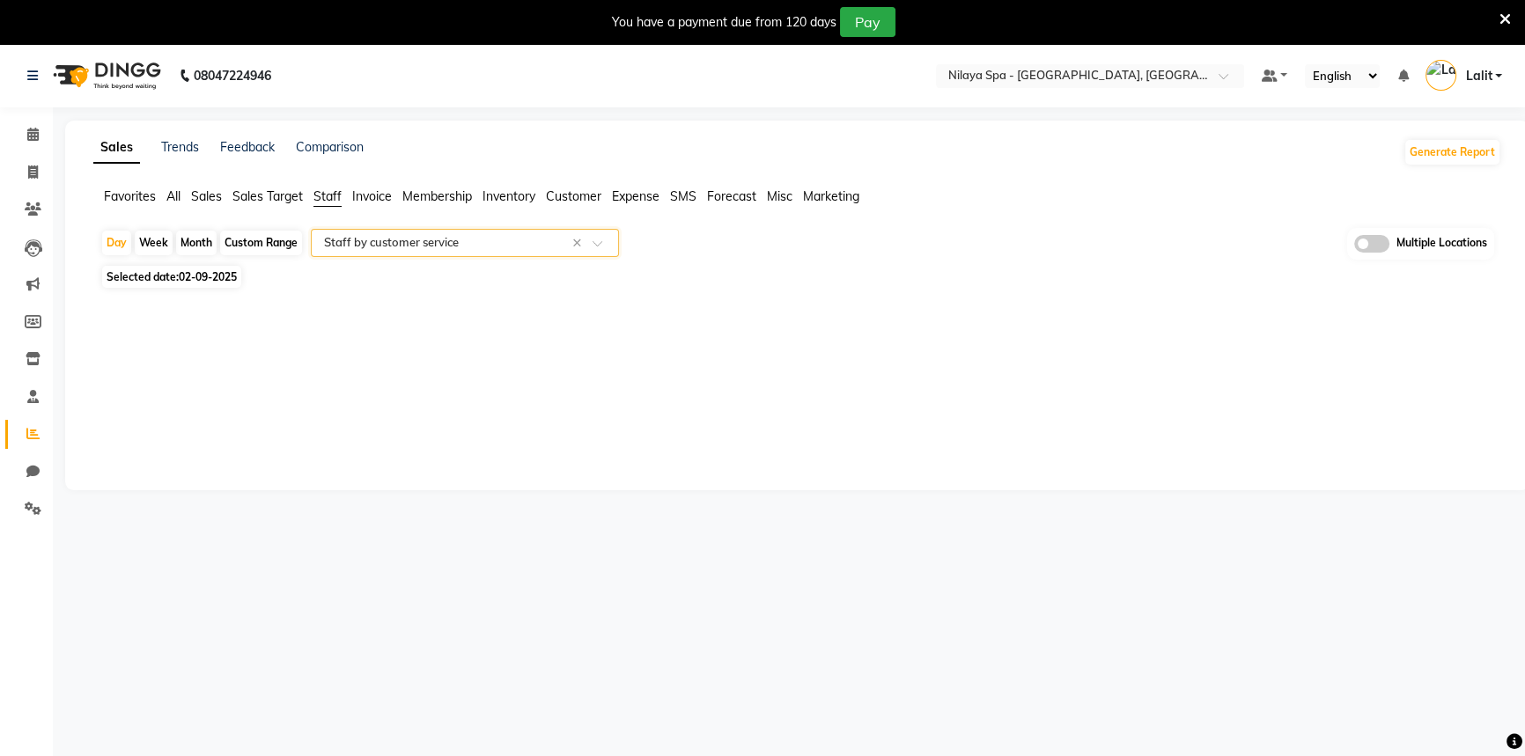
click at [186, 279] on span "02-09-2025" at bounding box center [208, 276] width 58 height 13
select select "9"
select select "2025"
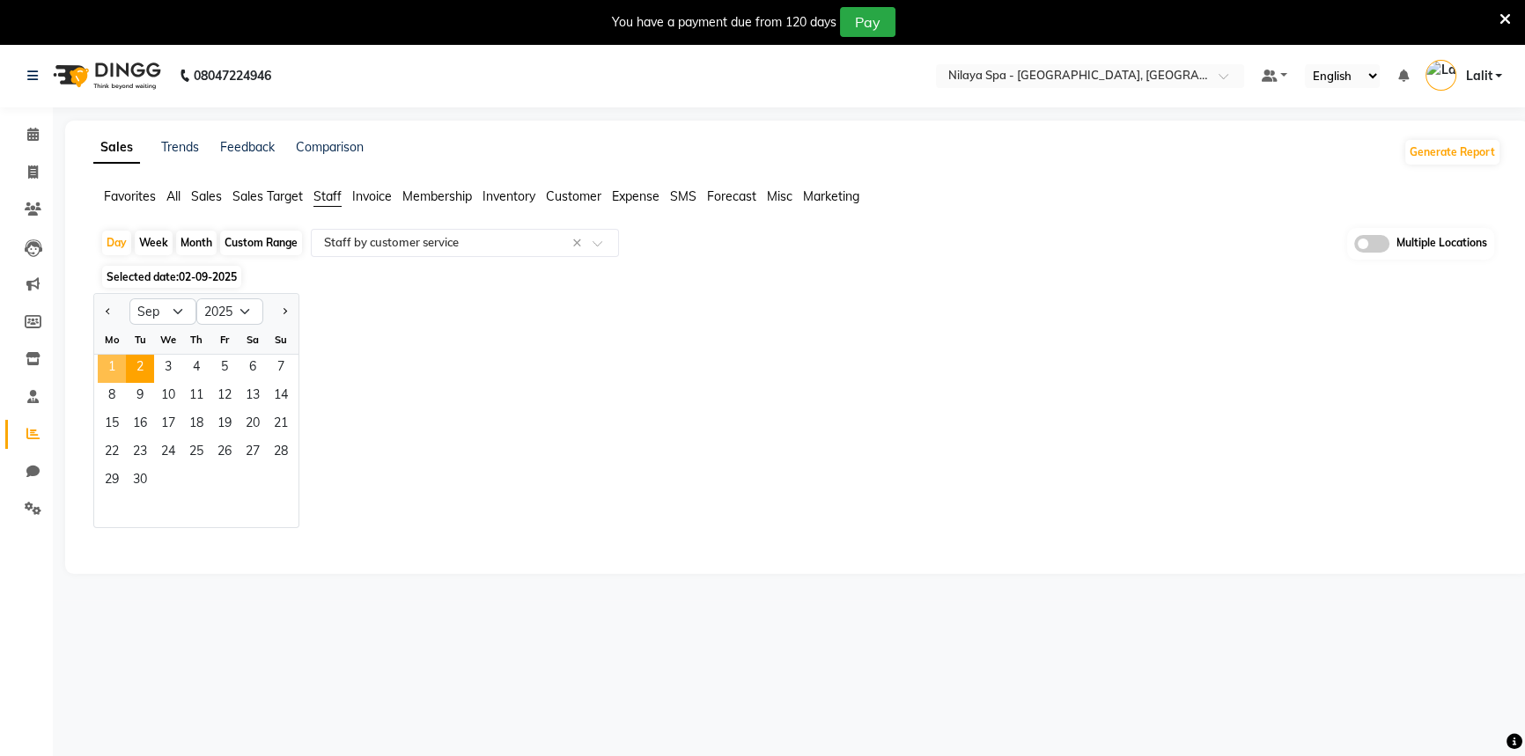
click at [111, 368] on span "1" at bounding box center [112, 369] width 28 height 28
select select "full_report"
select select "csv"
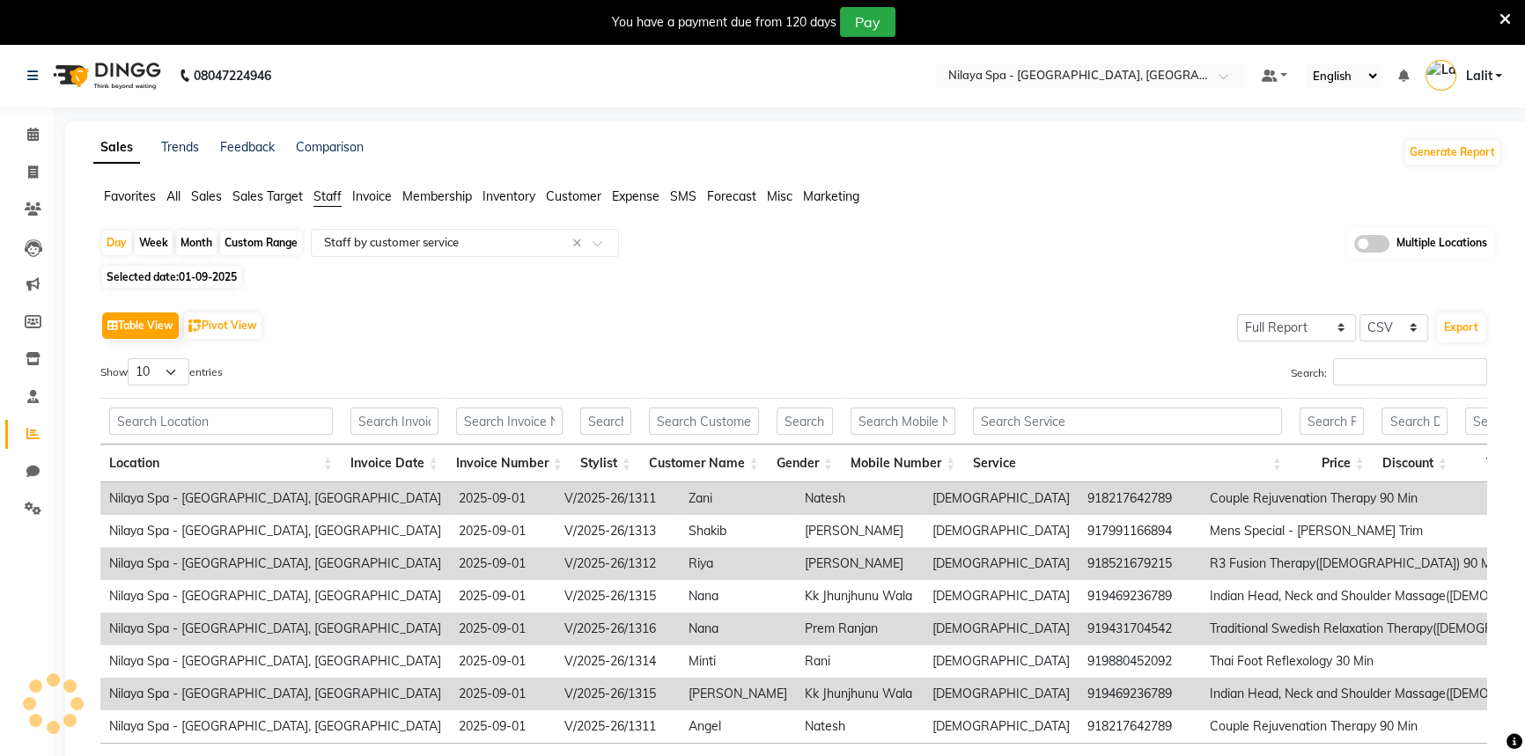
scroll to position [44, 0]
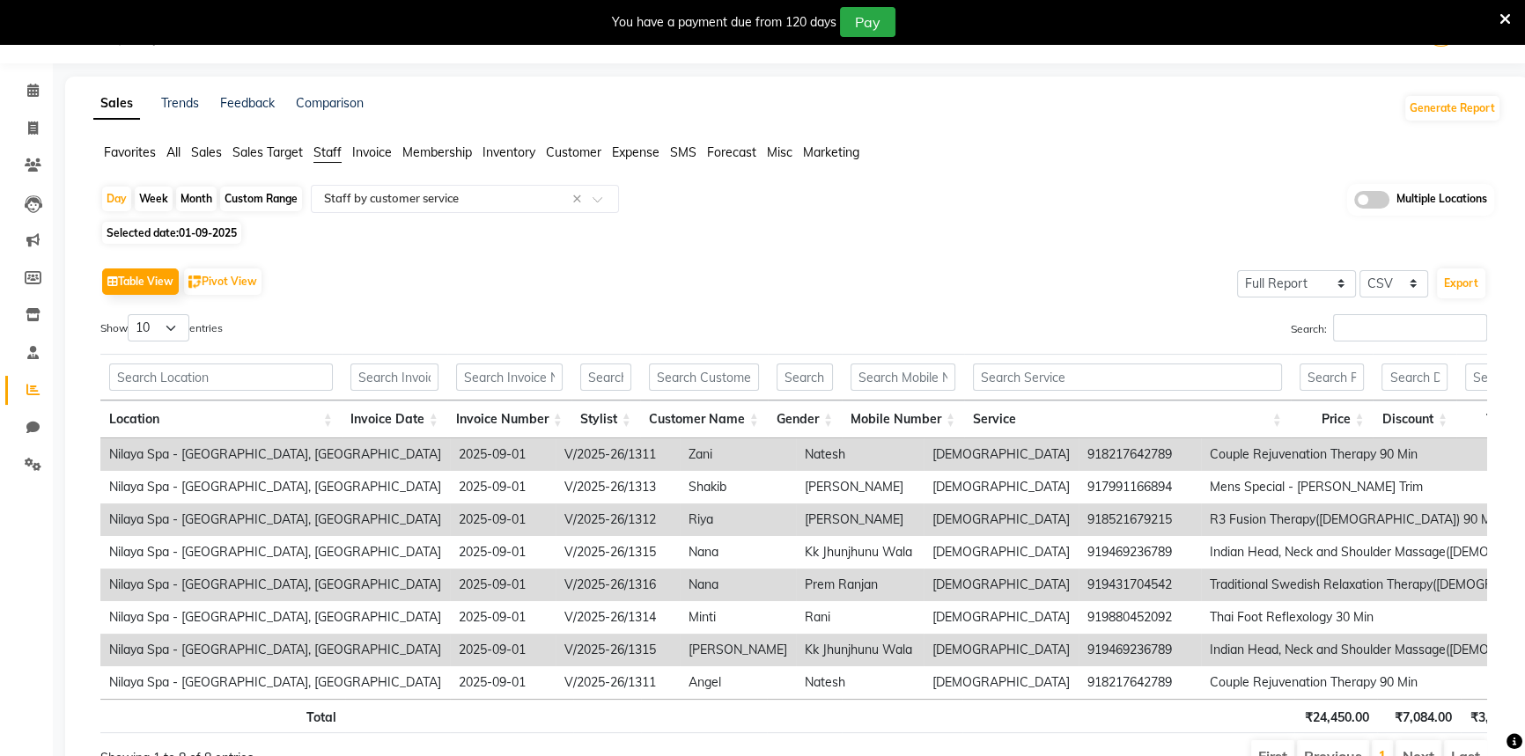
click at [897, 269] on div "Table View Pivot View Select Full Report Filtered Report Select CSV PDF Export" at bounding box center [793, 281] width 1387 height 37
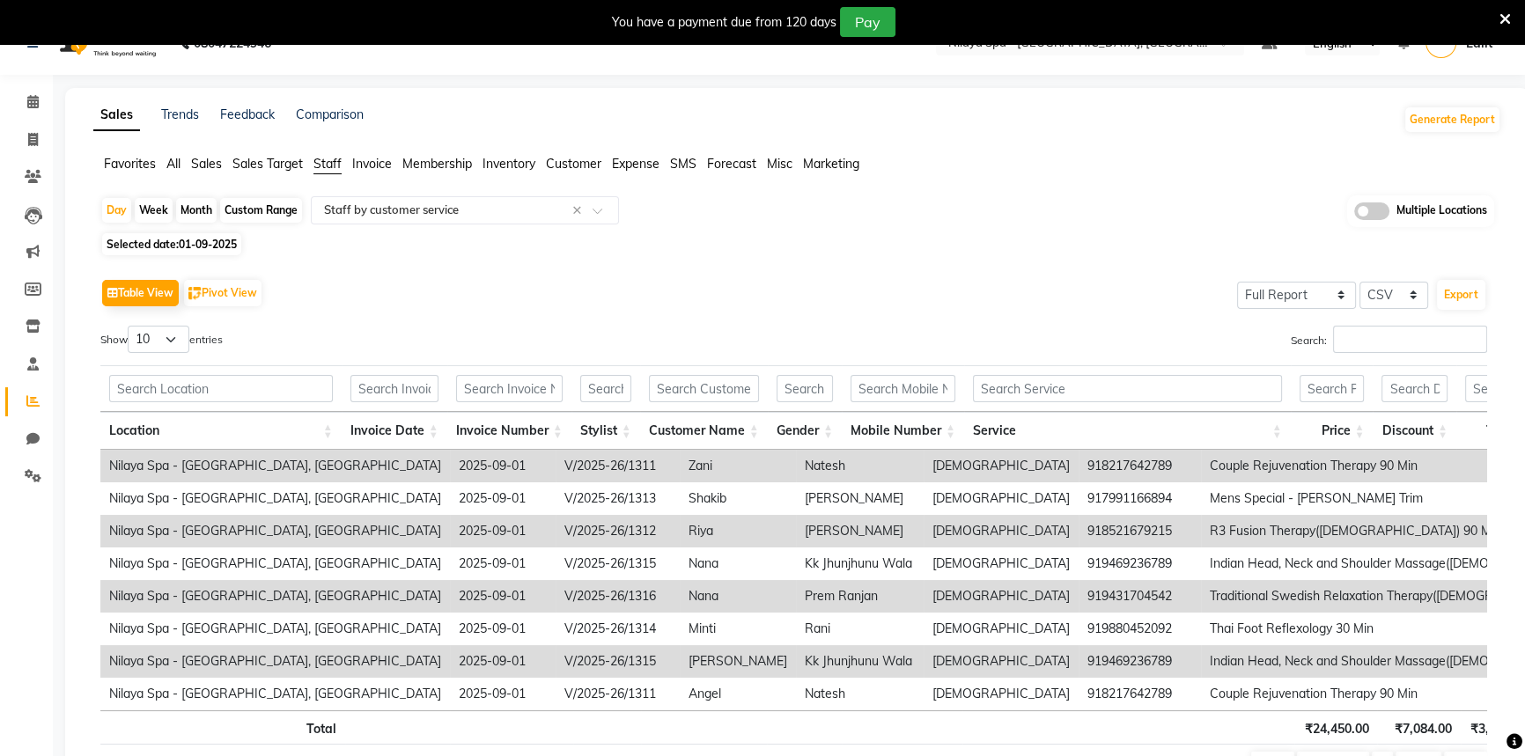
scroll to position [0, 0]
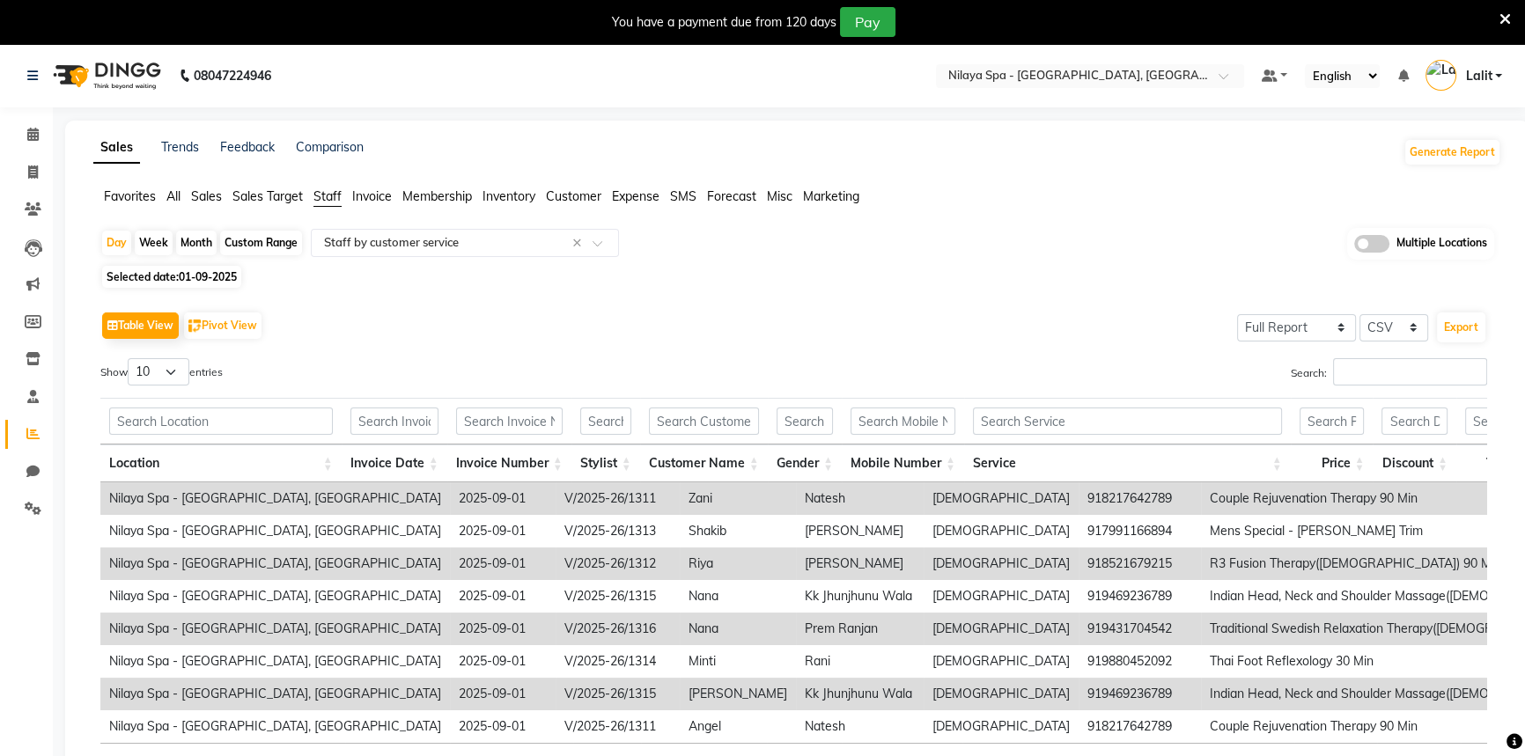
click at [1505, 18] on icon at bounding box center [1505, 19] width 11 height 16
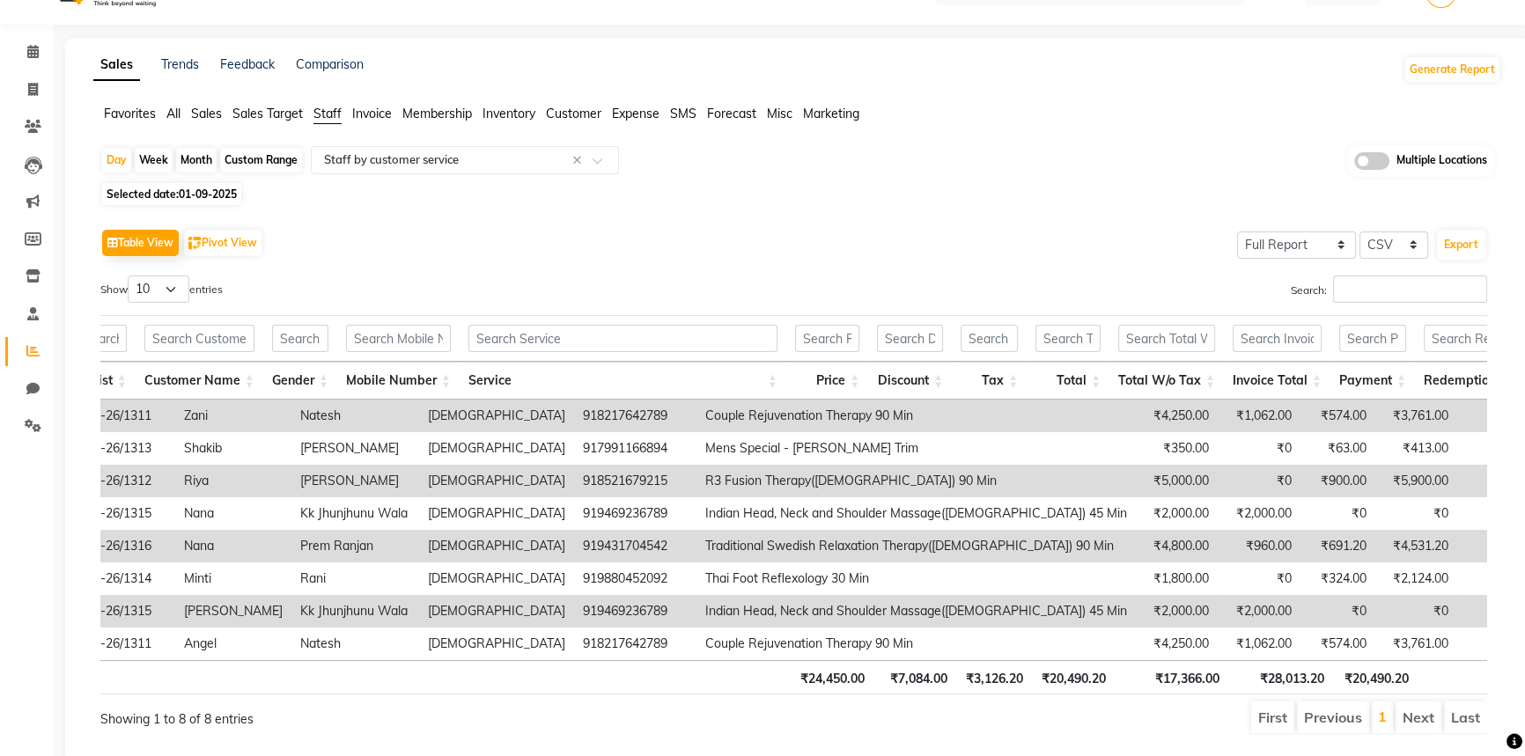
scroll to position [98, 0]
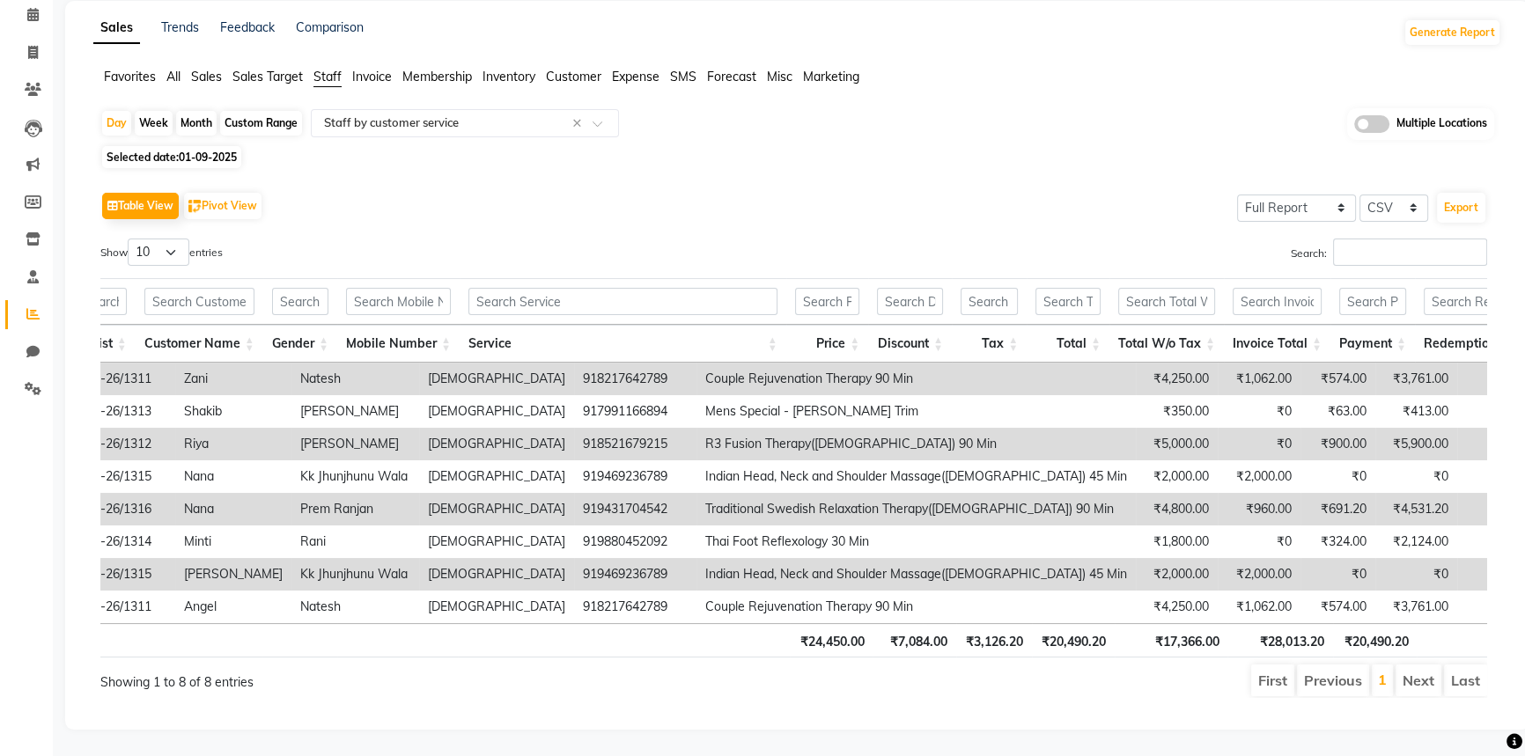
click at [1073, 332] on th "Total" at bounding box center [1068, 344] width 83 height 38
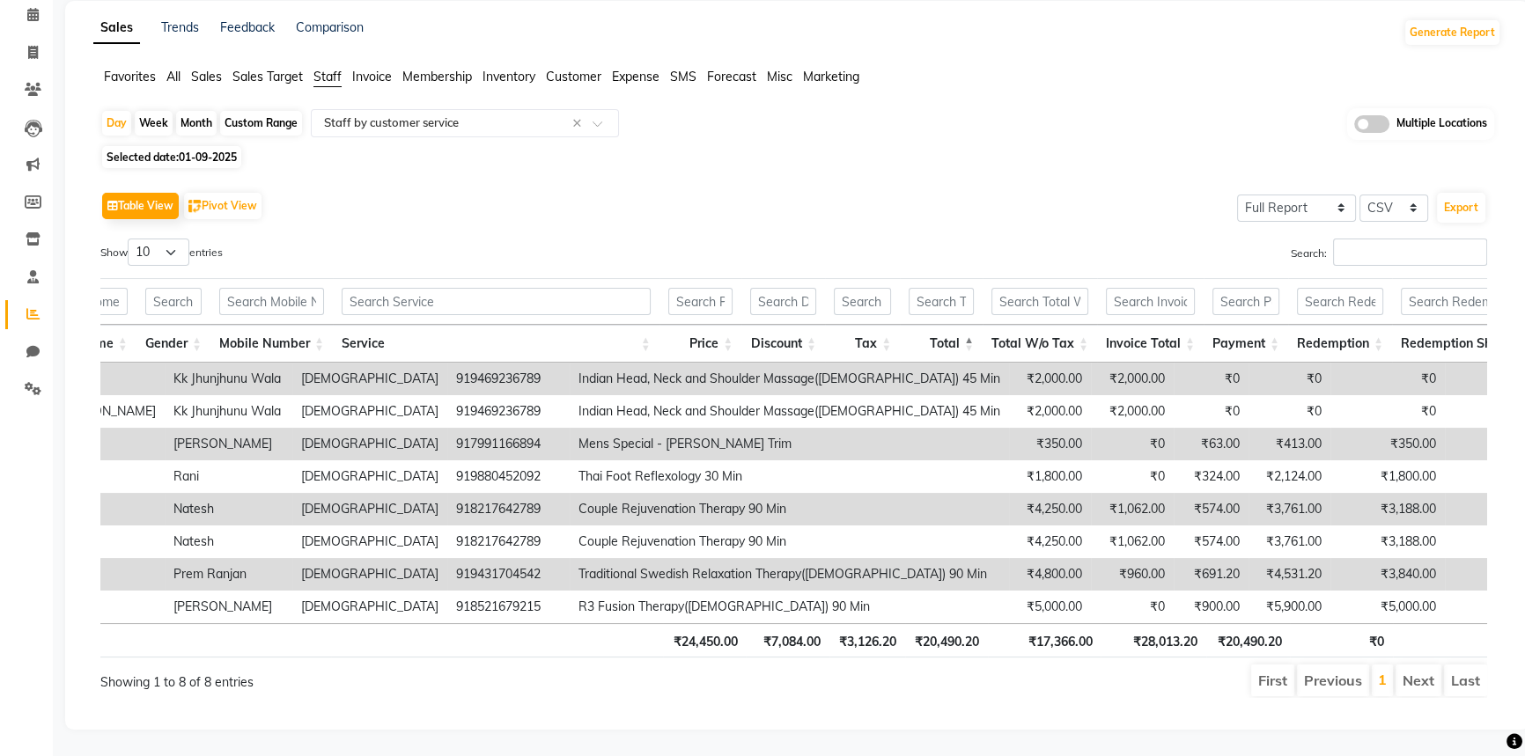
scroll to position [0, 563]
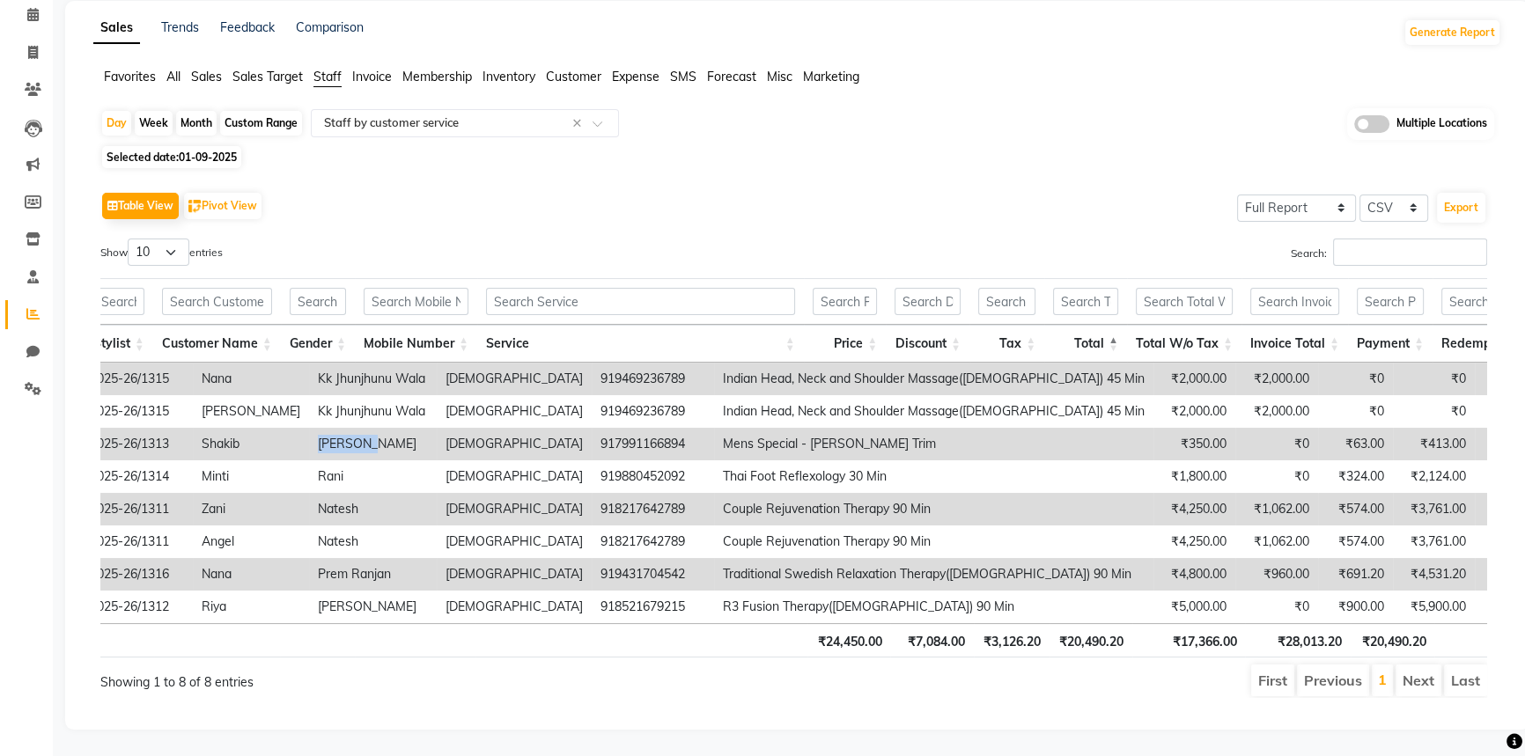
drag, startPoint x: 160, startPoint y: 428, endPoint x: 210, endPoint y: 428, distance: 50.2
click at [309, 428] on td "Atif Habib" at bounding box center [373, 444] width 128 height 33
click at [309, 431] on td "Atif Habib" at bounding box center [373, 444] width 128 height 33
click at [309, 428] on td "Atif Habib" at bounding box center [373, 444] width 128 height 33
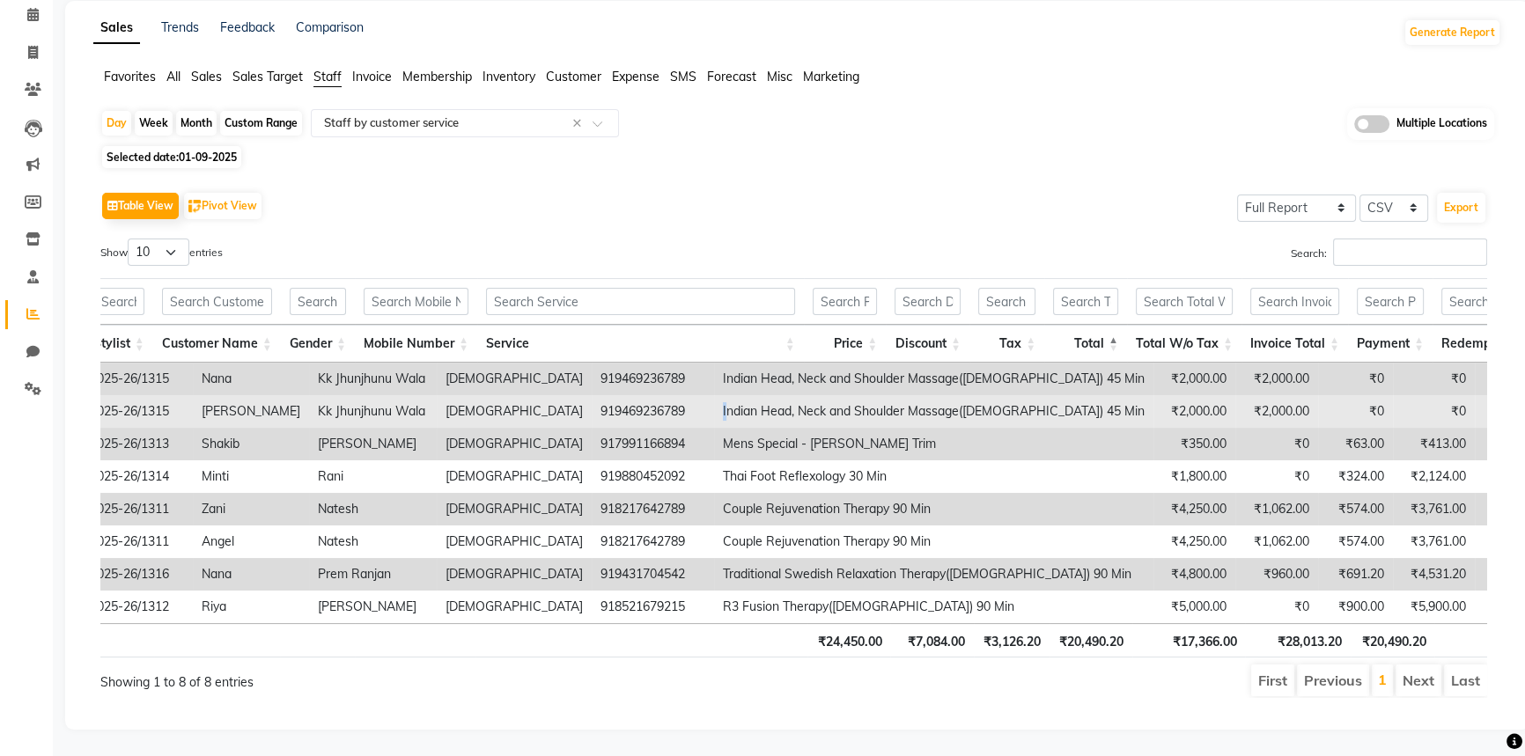
click at [714, 395] on td "Indian Head, Neck and Shoulder Massage(Male) 45 Min" at bounding box center [933, 411] width 439 height 33
click at [592, 403] on td "919469236789" at bounding box center [653, 411] width 122 height 33
click at [714, 395] on td "Indian Head, Neck and Shoulder Massage(Male) 45 Min" at bounding box center [933, 411] width 439 height 33
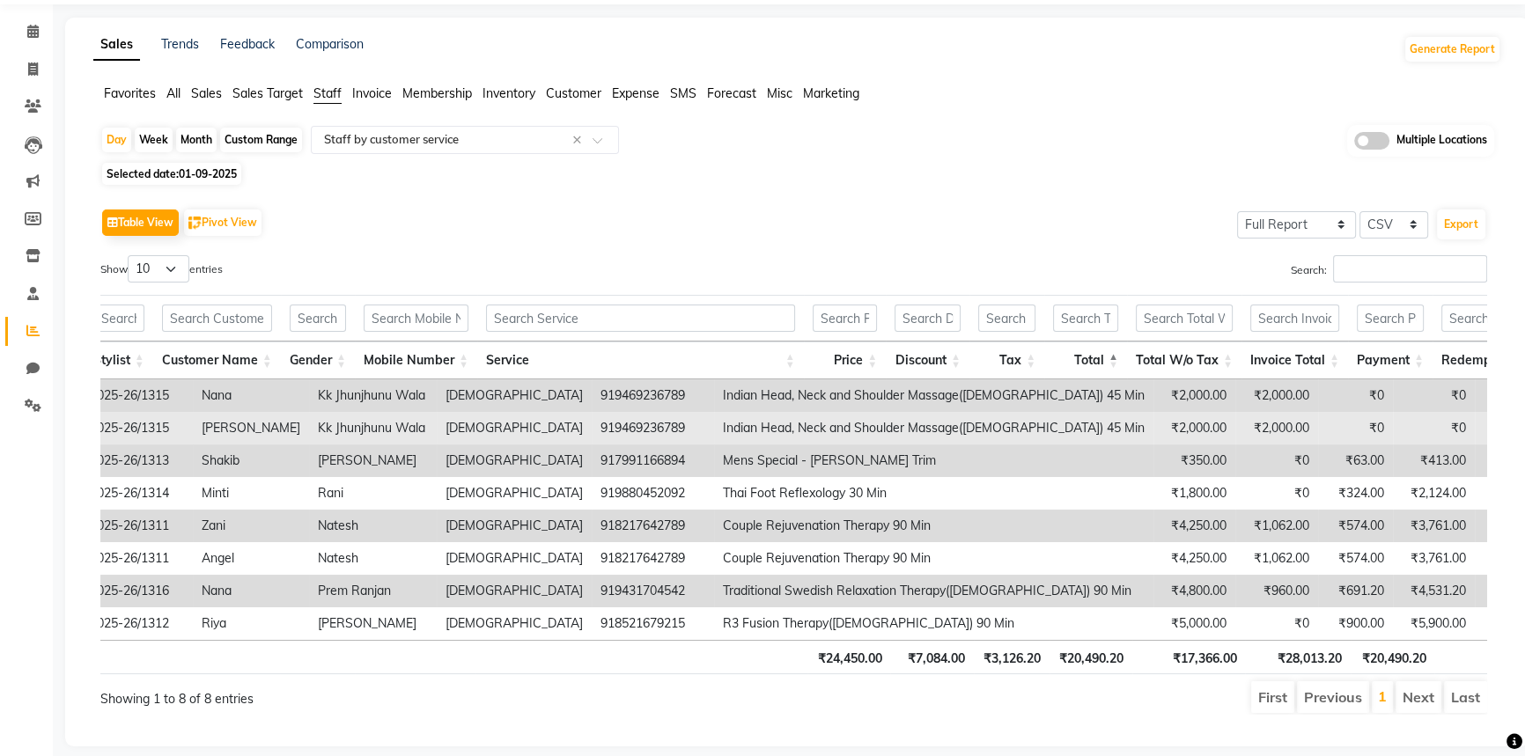
scroll to position [98, 0]
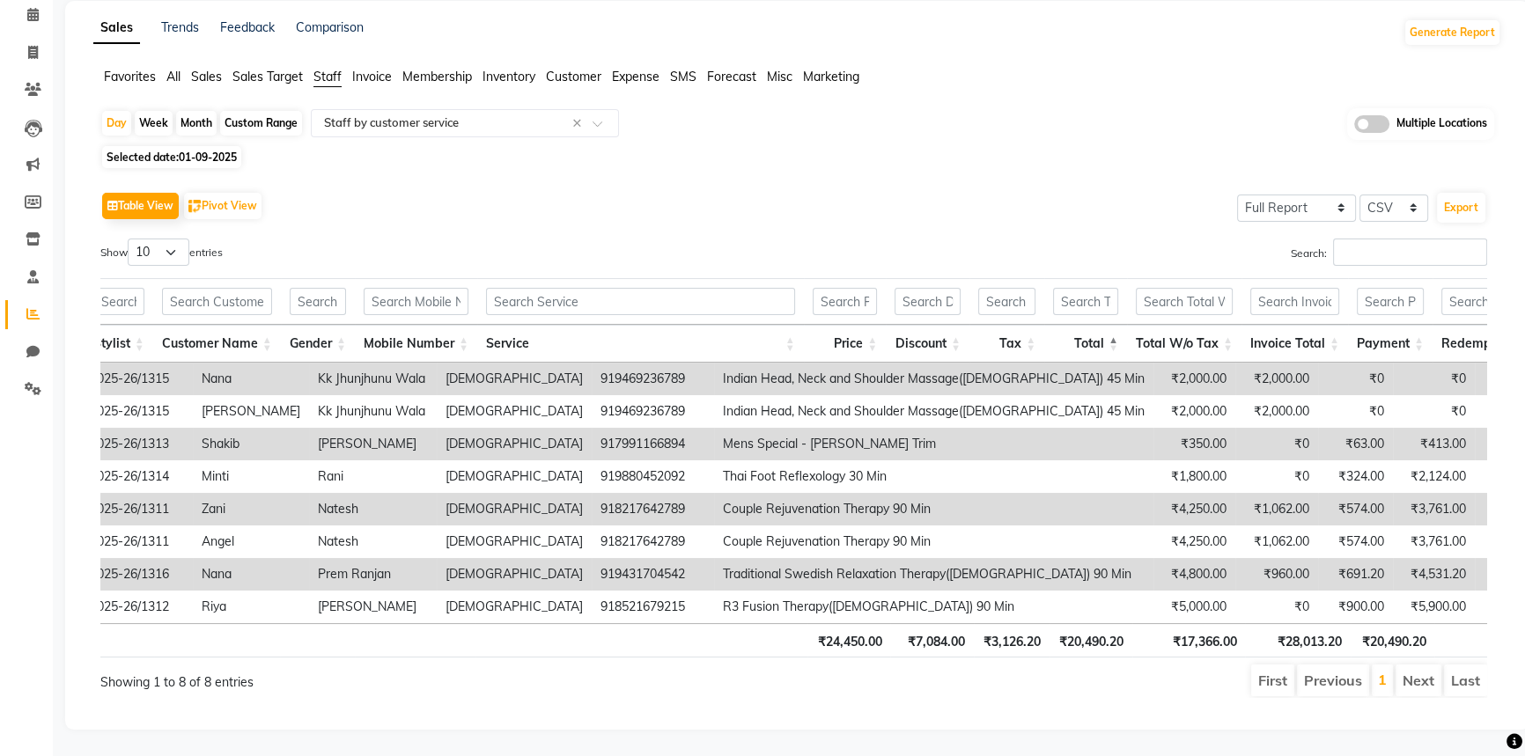
click at [309, 368] on td "Kk Jhunjhunu Wala" at bounding box center [373, 379] width 128 height 33
drag, startPoint x: 472, startPoint y: 361, endPoint x: 502, endPoint y: 365, distance: 30.1
click at [502, 365] on tr "Nilaya Spa - Radisson Blu Hotel, Ranchi 2025-09-01 V/2025-26/1315 Nana Kk Jhunj…" at bounding box center [819, 379] width 2413 height 33
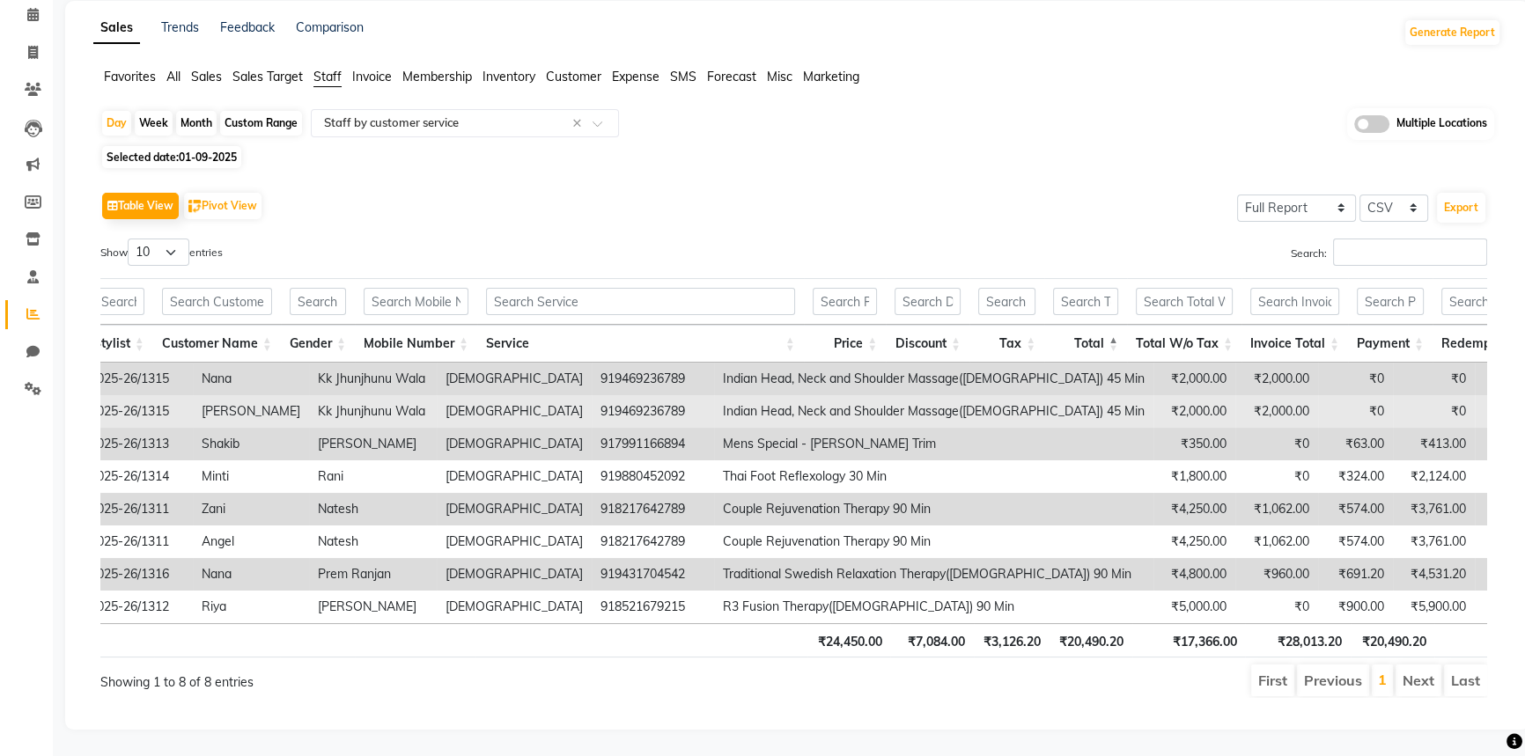
click at [714, 395] on td "Indian Head, Neck and Shoulder Massage(Male) 45 Min" at bounding box center [933, 411] width 439 height 33
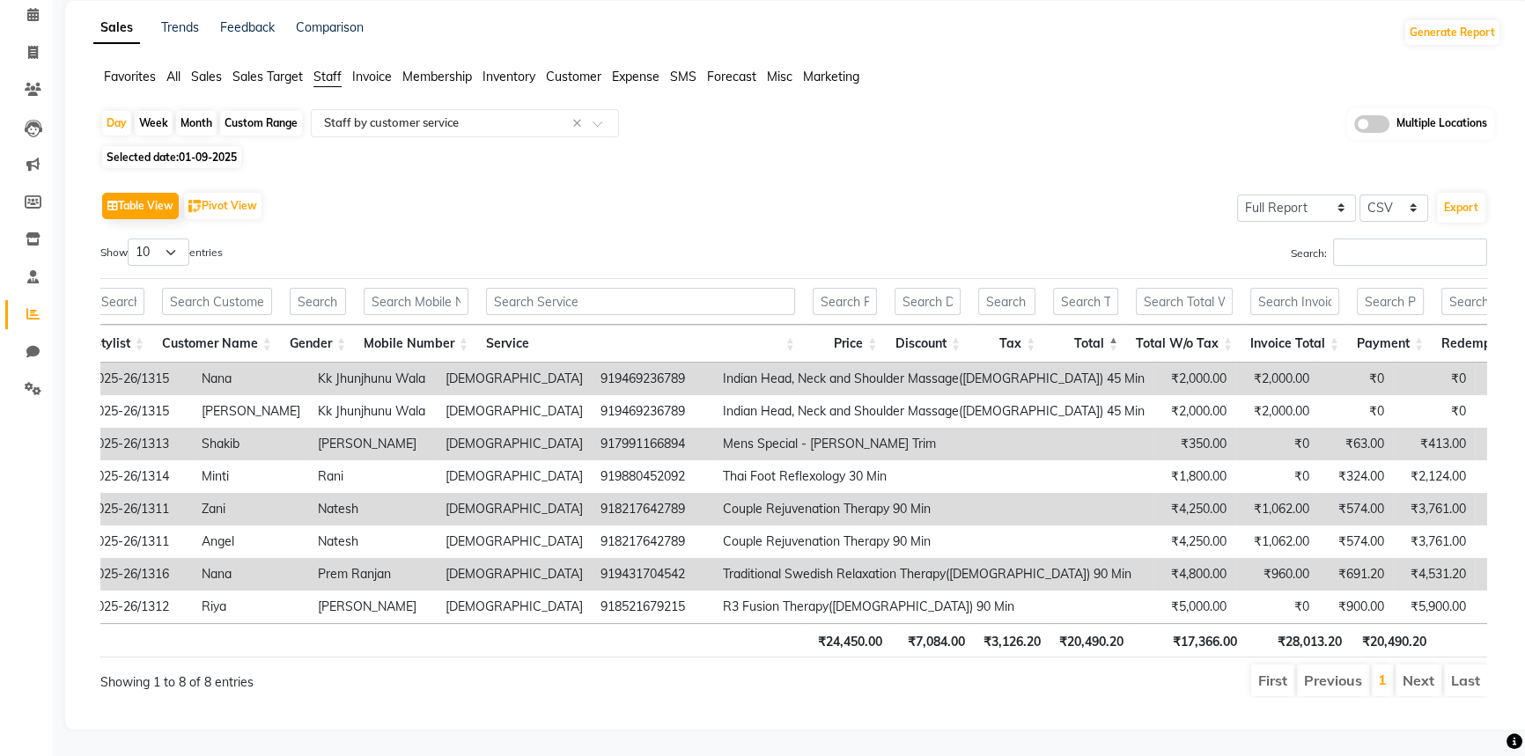
click at [714, 363] on td "Indian Head, Neck and Shoulder Massage(Male) 45 Min" at bounding box center [933, 379] width 439 height 33
click at [714, 370] on td "Indian Head, Neck and Shoulder Massage(Male) 45 Min" at bounding box center [933, 379] width 439 height 33
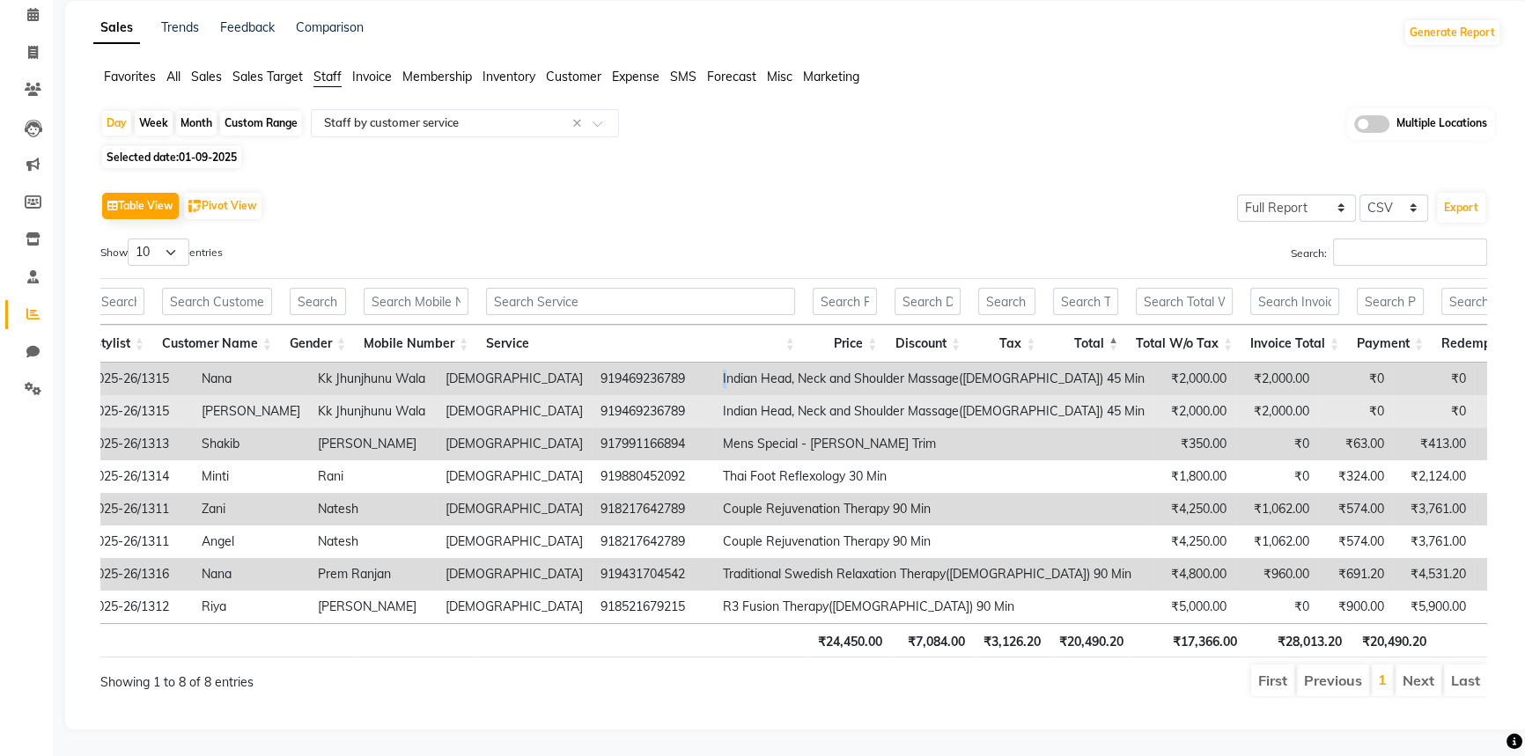
drag, startPoint x: 479, startPoint y: 358, endPoint x: 502, endPoint y: 399, distance: 46.5
click at [714, 363] on td "Indian Head, Neck and Shoulder Massage(Male) 45 Min" at bounding box center [933, 379] width 439 height 33
drag, startPoint x: 502, startPoint y: 399, endPoint x: 483, endPoint y: 389, distance: 20.9
click at [714, 399] on td "Indian Head, Neck and Shoulder Massage(Male) 45 Min" at bounding box center [933, 411] width 439 height 33
click at [714, 395] on td "Indian Head, Neck and Shoulder Massage(Male) 45 Min" at bounding box center [933, 411] width 439 height 33
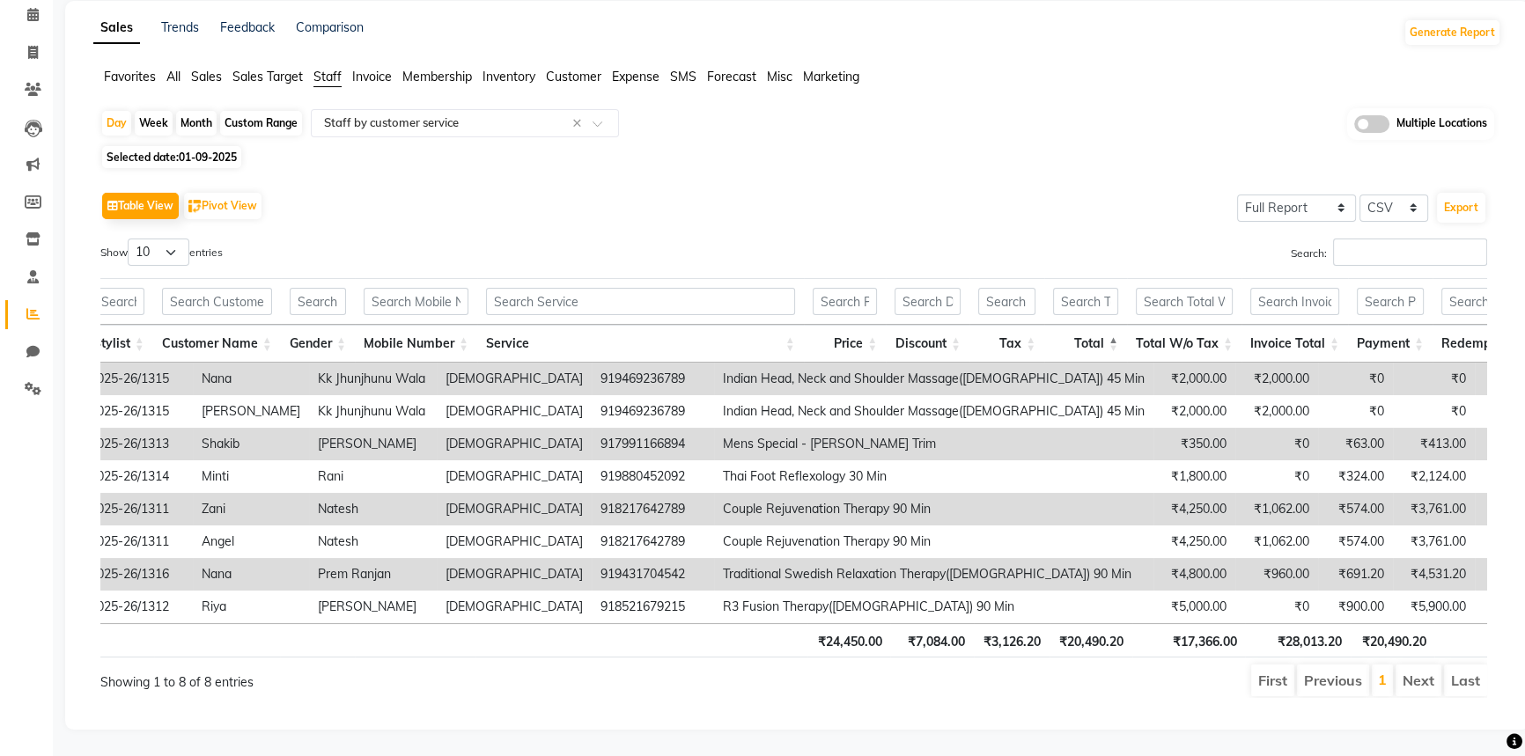
click at [714, 428] on td "Mens Special - Beard Trim" at bounding box center [933, 444] width 439 height 33
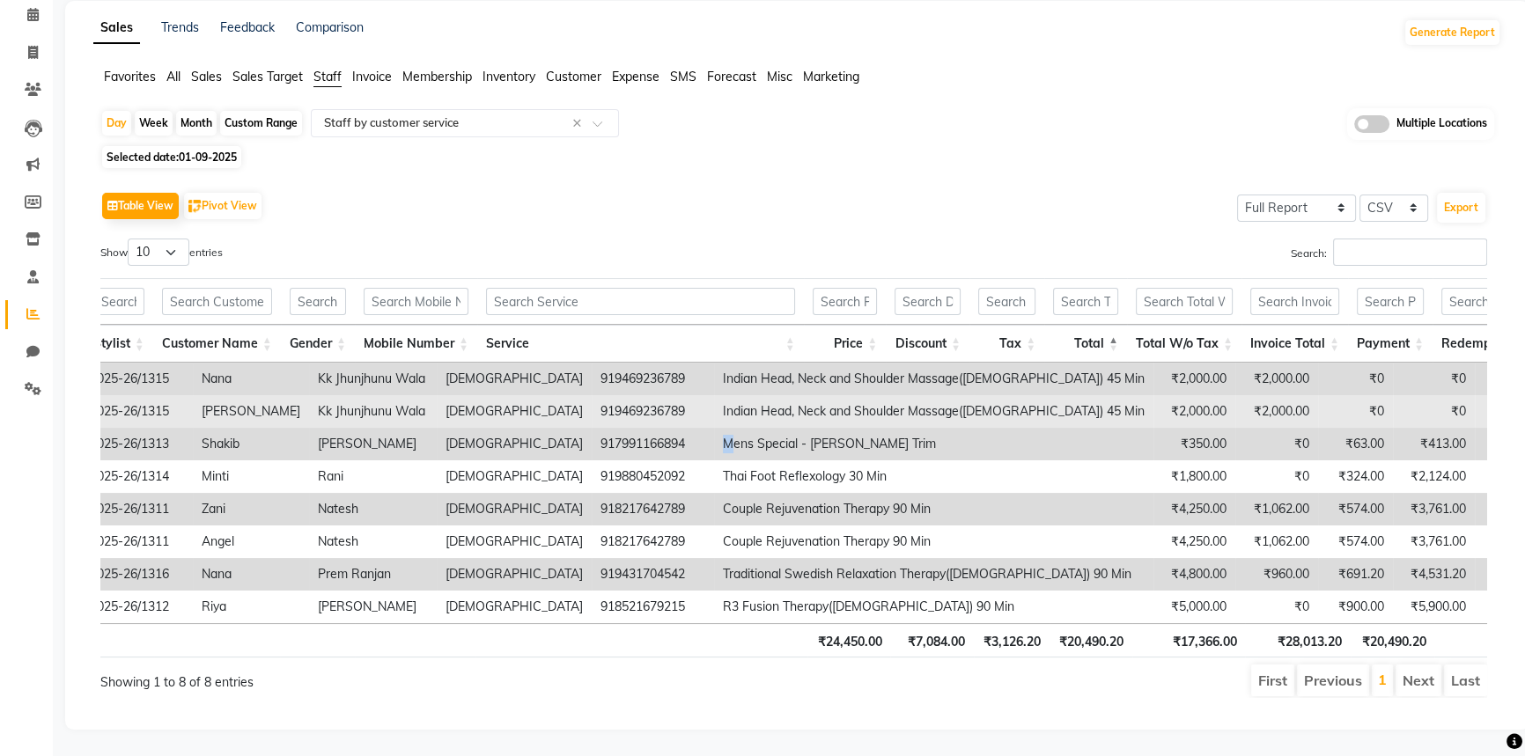
drag, startPoint x: 479, startPoint y: 419, endPoint x: 564, endPoint y: 398, distance: 87.1
click at [714, 428] on td "Mens Special - Beard Trim" at bounding box center [933, 444] width 439 height 33
click at [714, 395] on td "Indian Head, Neck and Shoulder Massage(Male) 45 Min" at bounding box center [933, 411] width 439 height 33
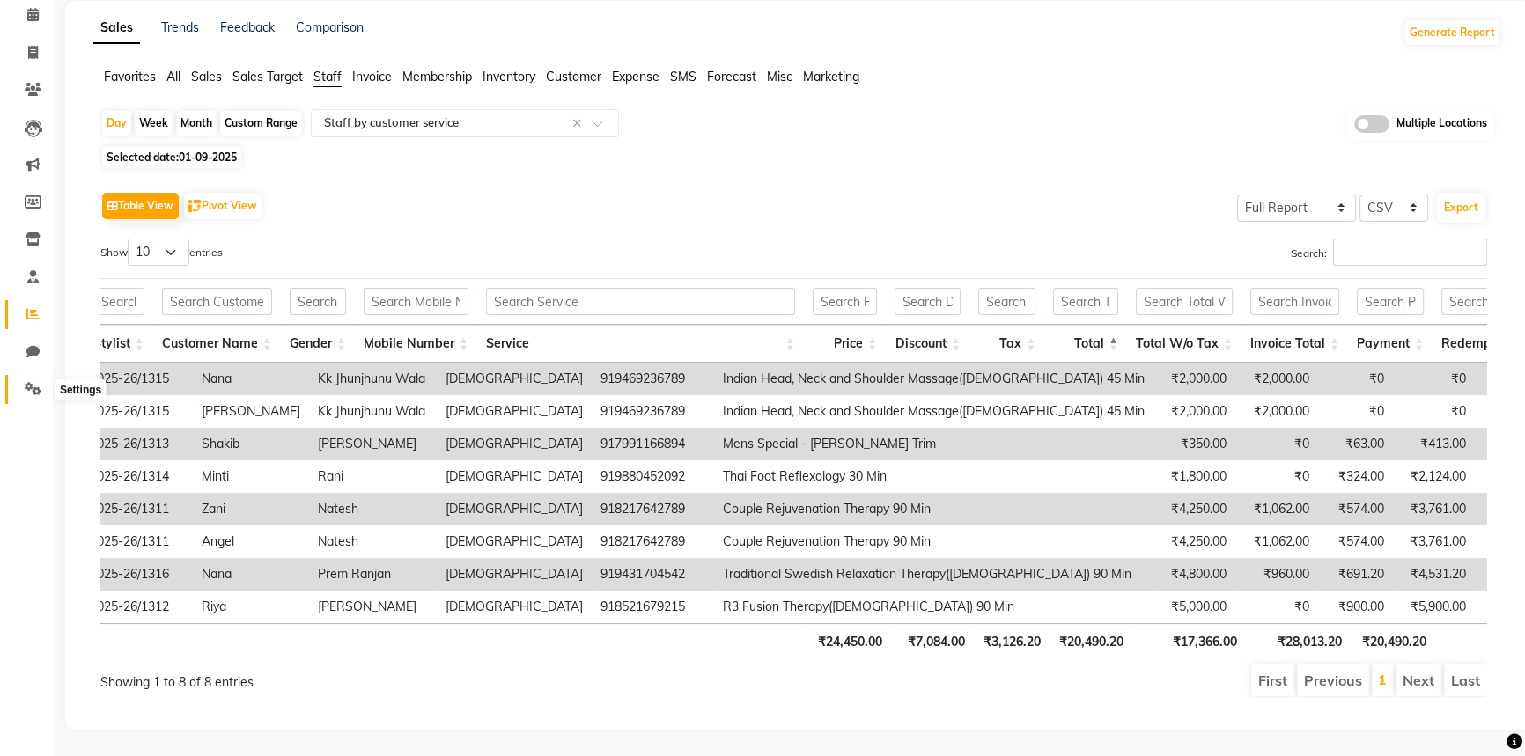
click at [26, 382] on icon at bounding box center [33, 388] width 17 height 13
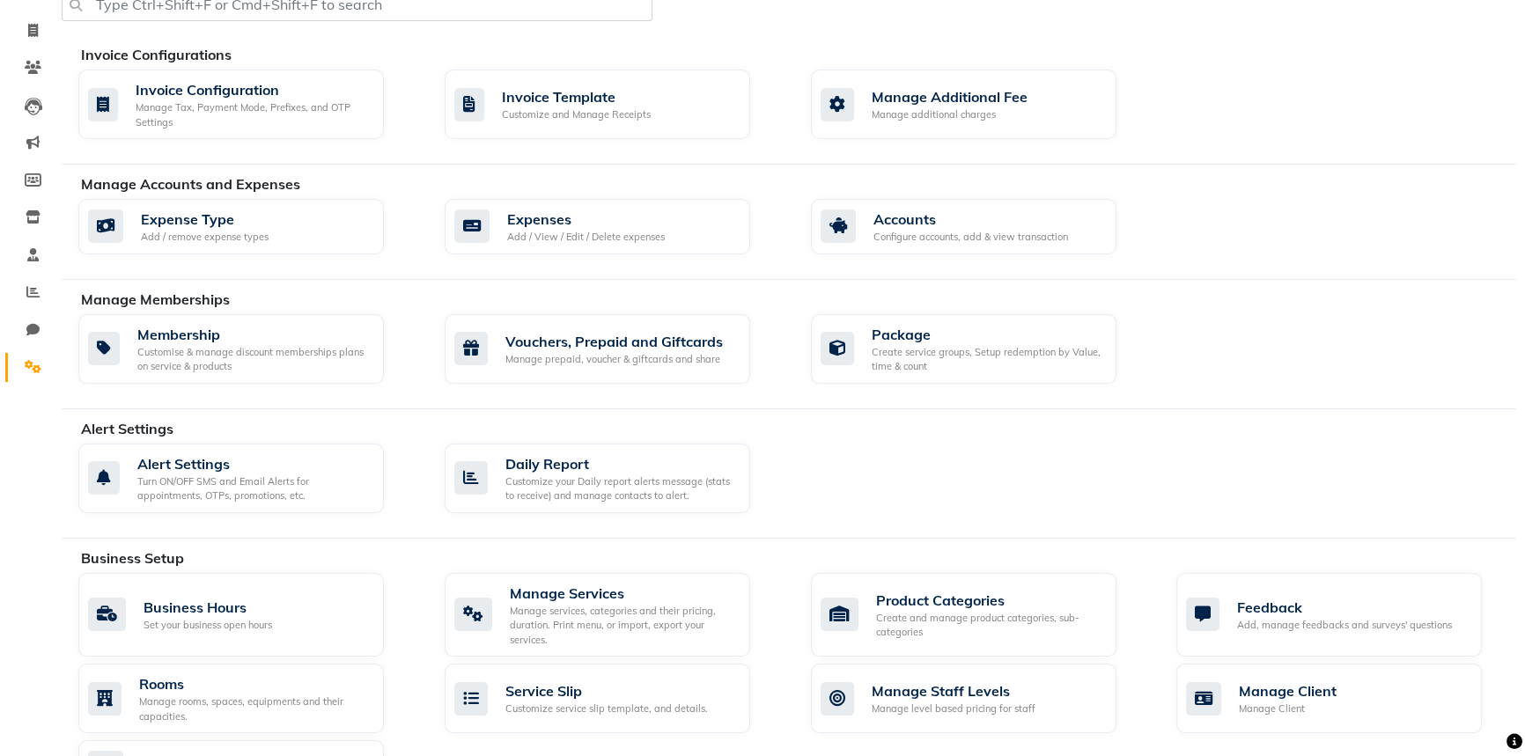
click at [224, 196] on div "Manage Accounts and Expenses Expense Type Add / remove expense types Expenses A…" at bounding box center [789, 226] width 1455 height 107
click at [222, 149] on div "Invoice Configurations Invoice Configuration Manage Tax, Payment Mode, Prefixes…" at bounding box center [789, 104] width 1455 height 121
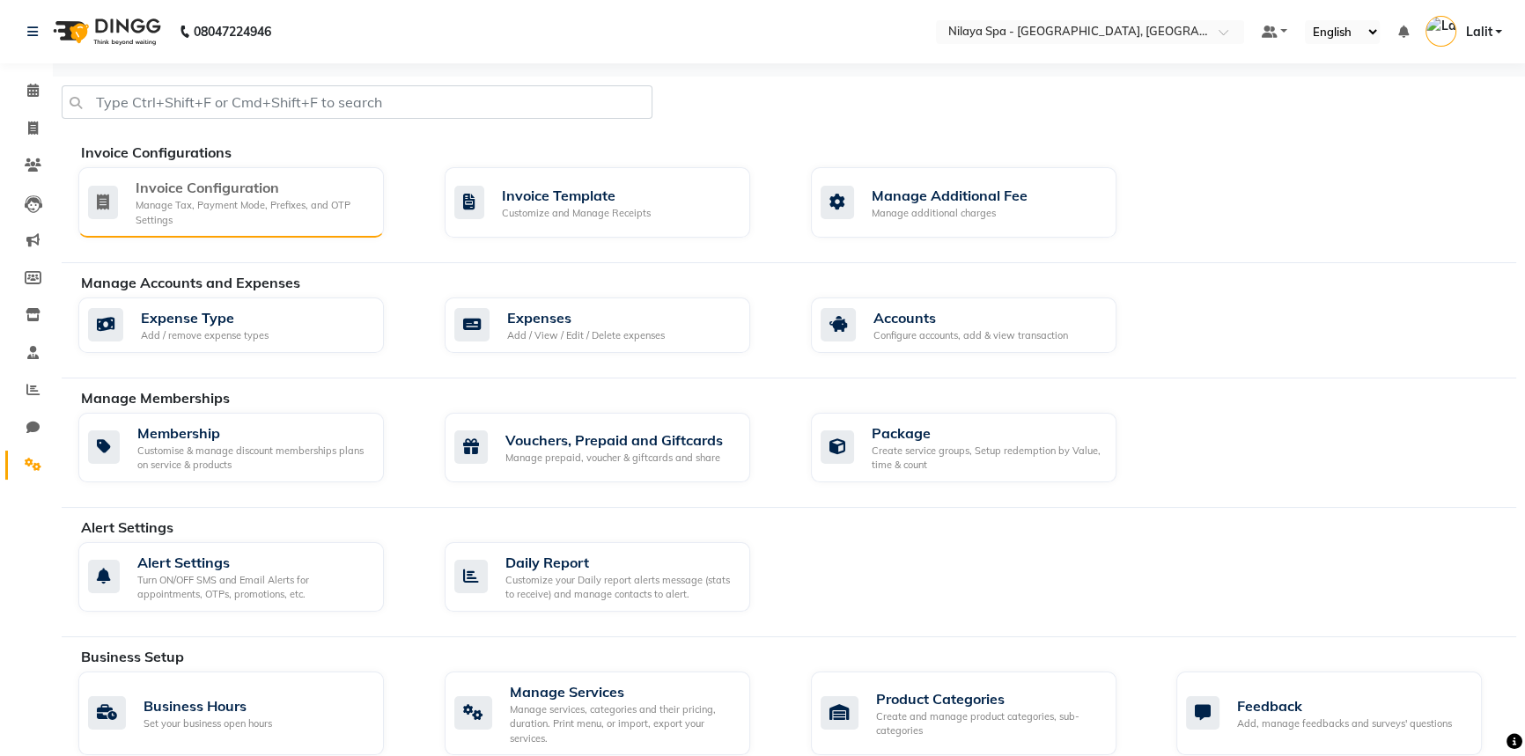
click at [226, 181] on div "Invoice Configuration" at bounding box center [253, 187] width 234 height 21
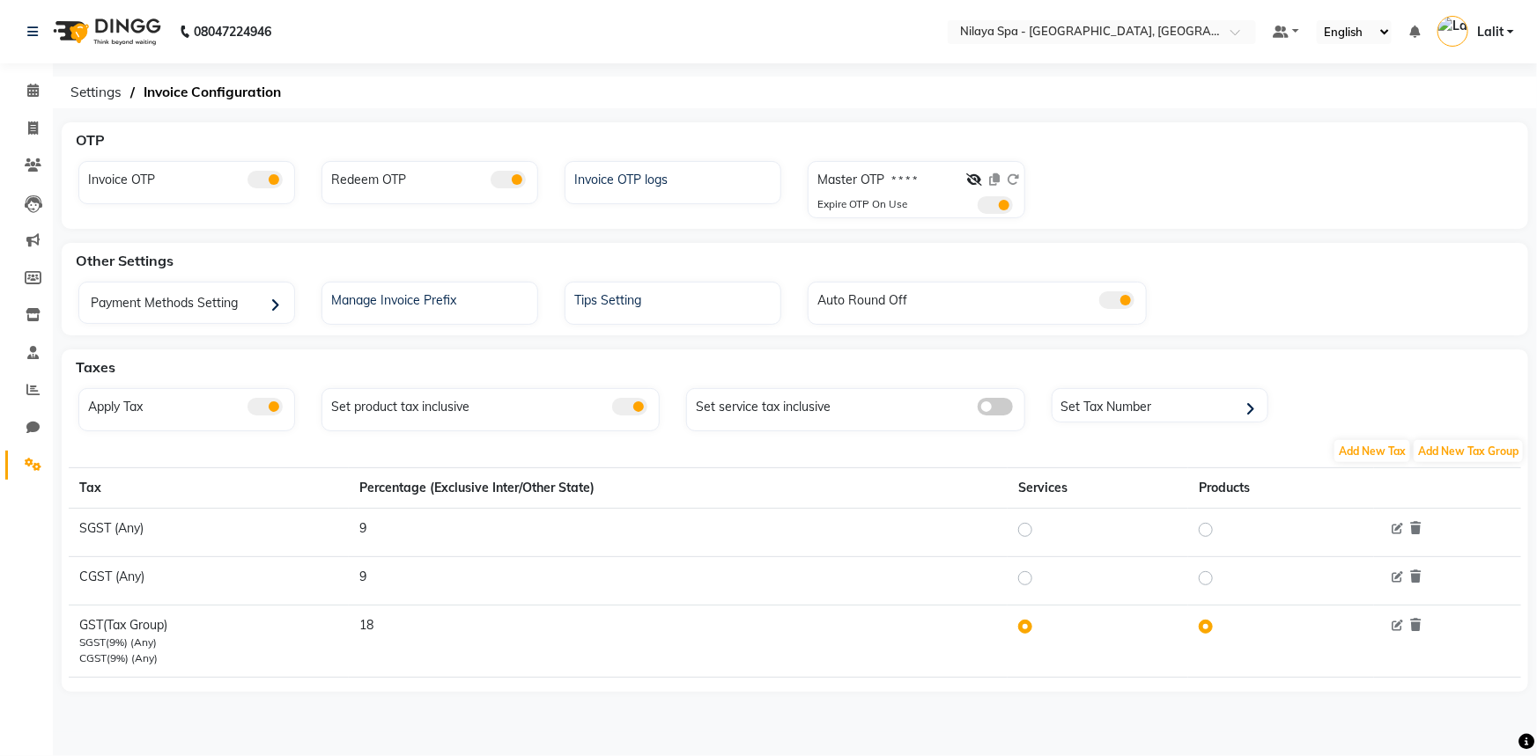
click at [501, 179] on span at bounding box center [508, 180] width 35 height 18
click at [491, 182] on input "checkbox" at bounding box center [491, 182] width 0 height 0
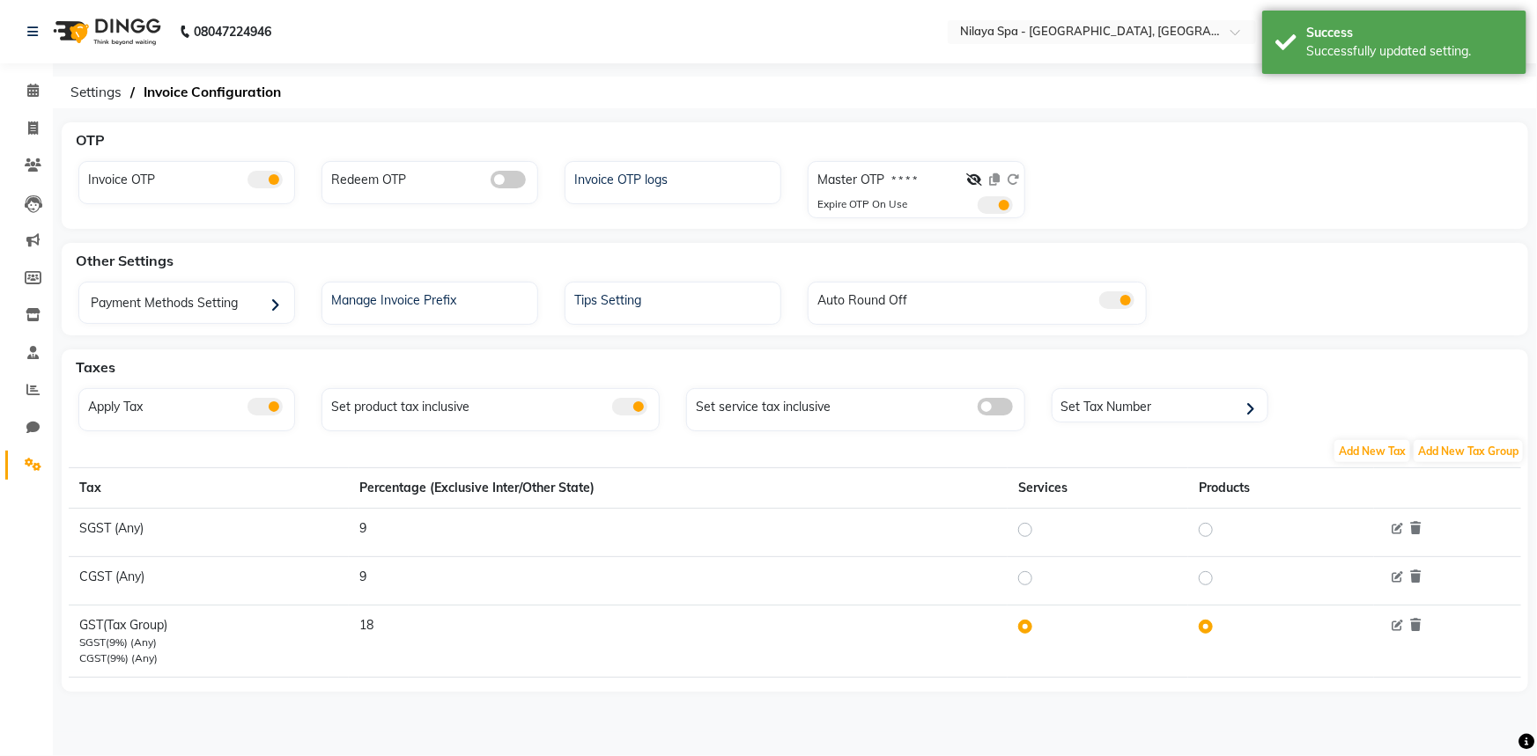
click at [286, 169] on div "Invoice OTP" at bounding box center [189, 177] width 210 height 23
click at [266, 174] on span at bounding box center [264, 180] width 35 height 18
click at [247, 182] on input "checkbox" at bounding box center [247, 182] width 0 height 0
click at [36, 389] on icon at bounding box center [32, 389] width 13 height 13
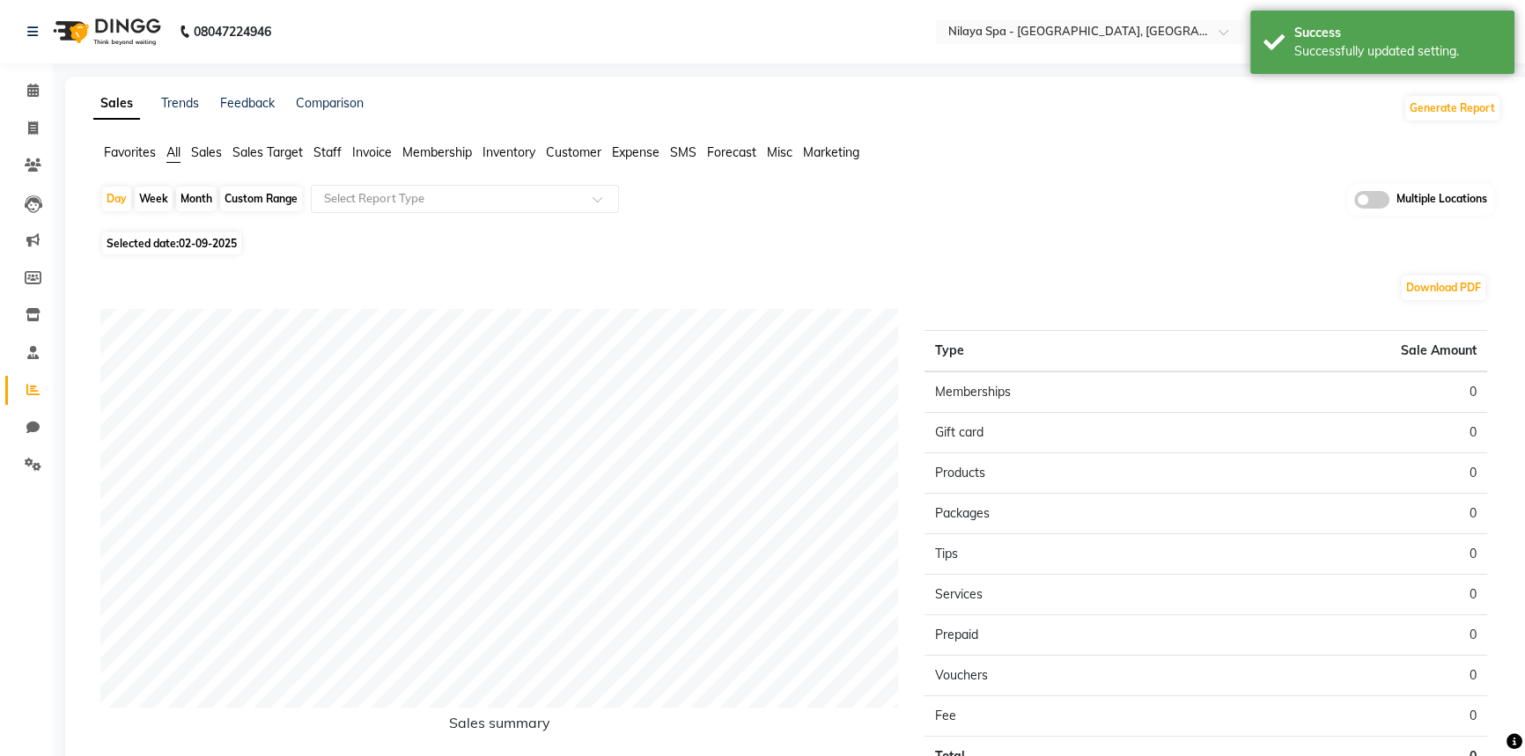
click at [181, 246] on span "02-09-2025" at bounding box center [208, 243] width 58 height 13
select select "9"
select select "2025"
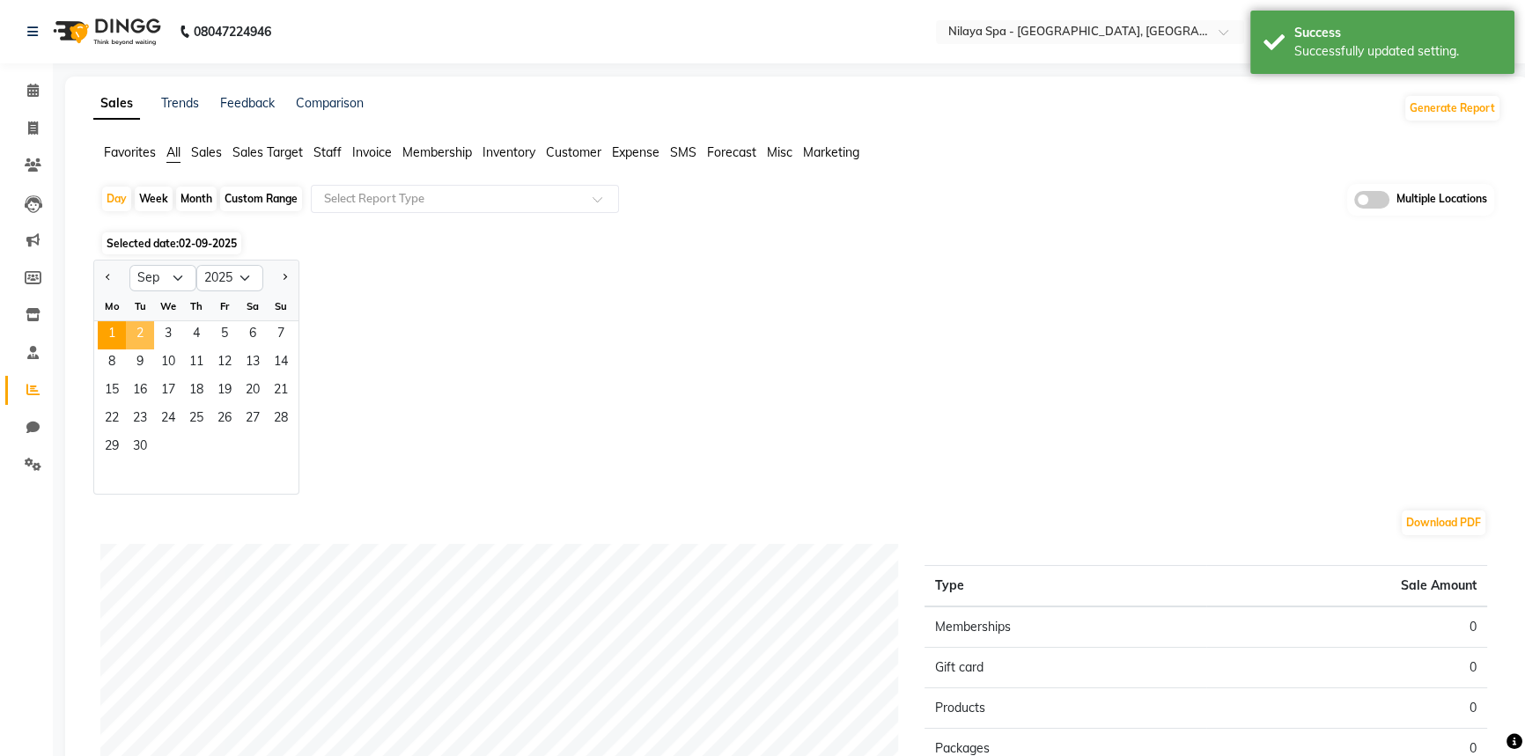
click at [105, 328] on span "1" at bounding box center [112, 335] width 28 height 28
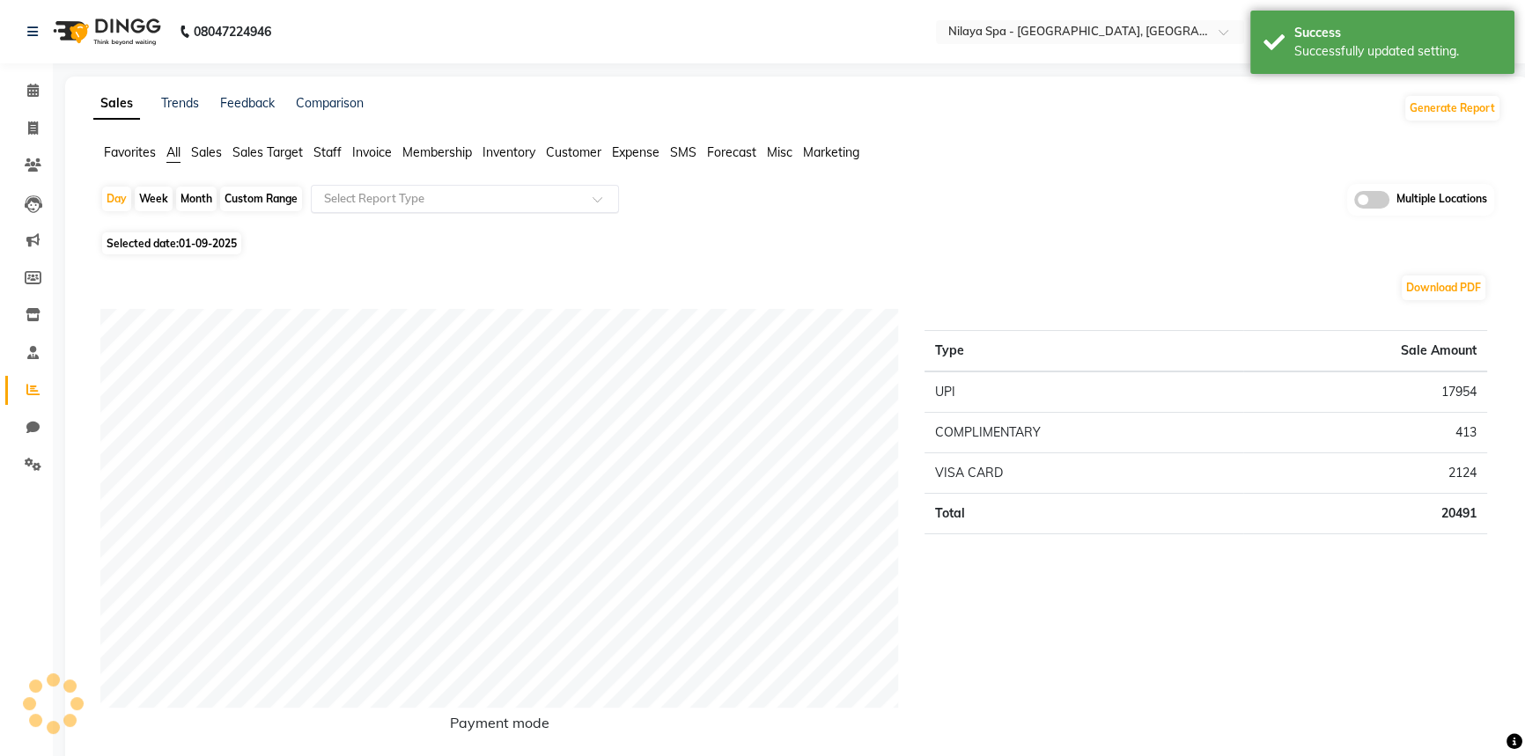
click at [380, 201] on input "text" at bounding box center [448, 199] width 254 height 18
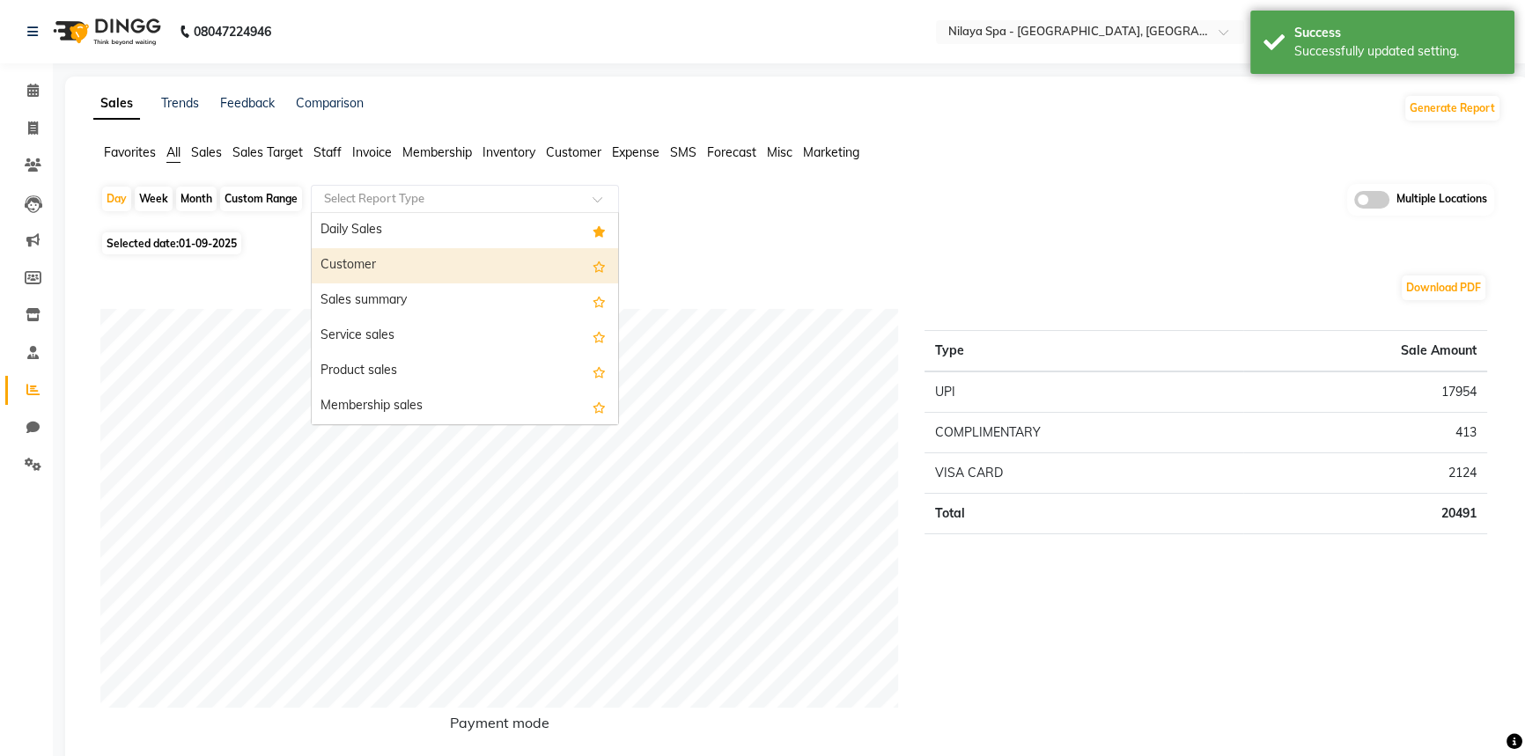
click at [363, 274] on div "Customer" at bounding box center [465, 265] width 306 height 35
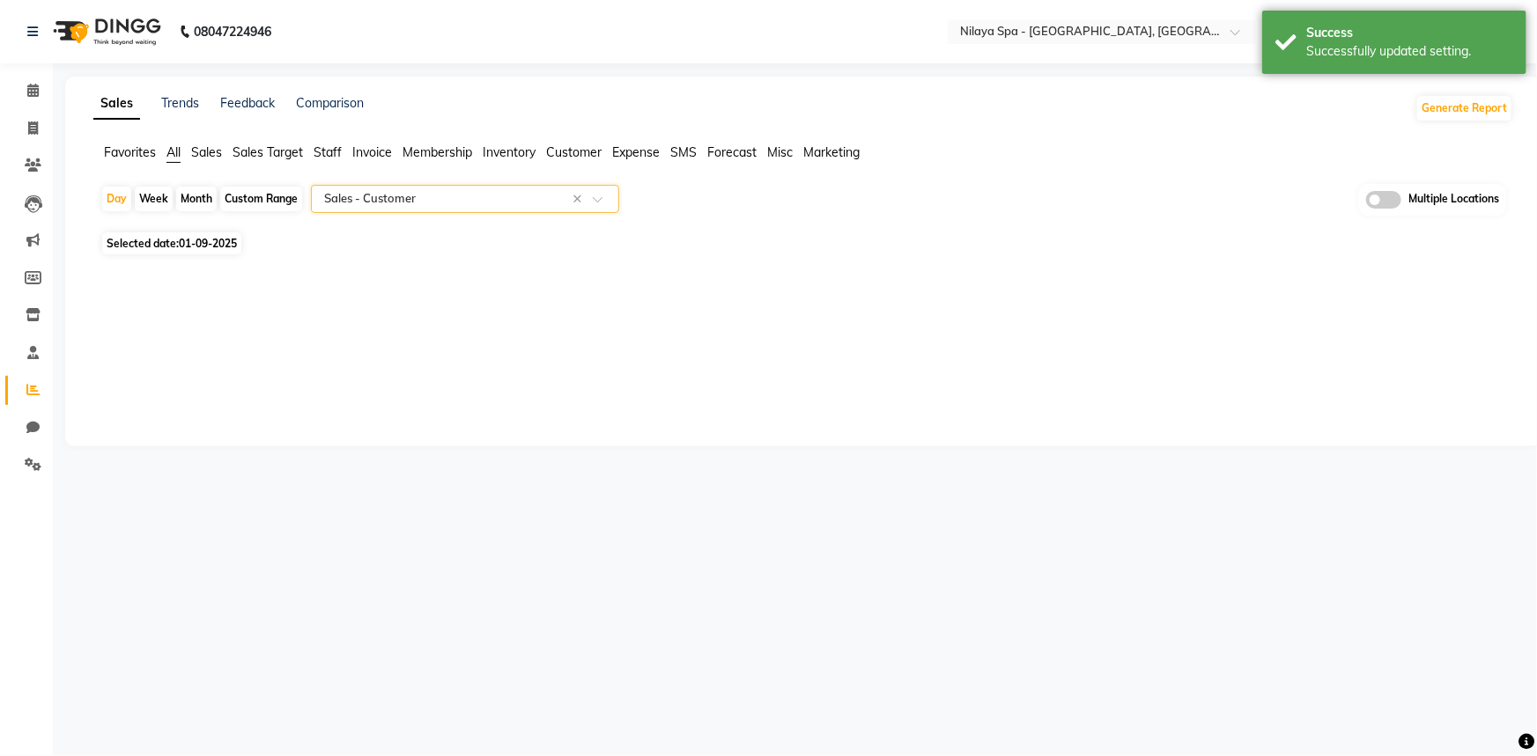
select select "full_report"
select select "csv"
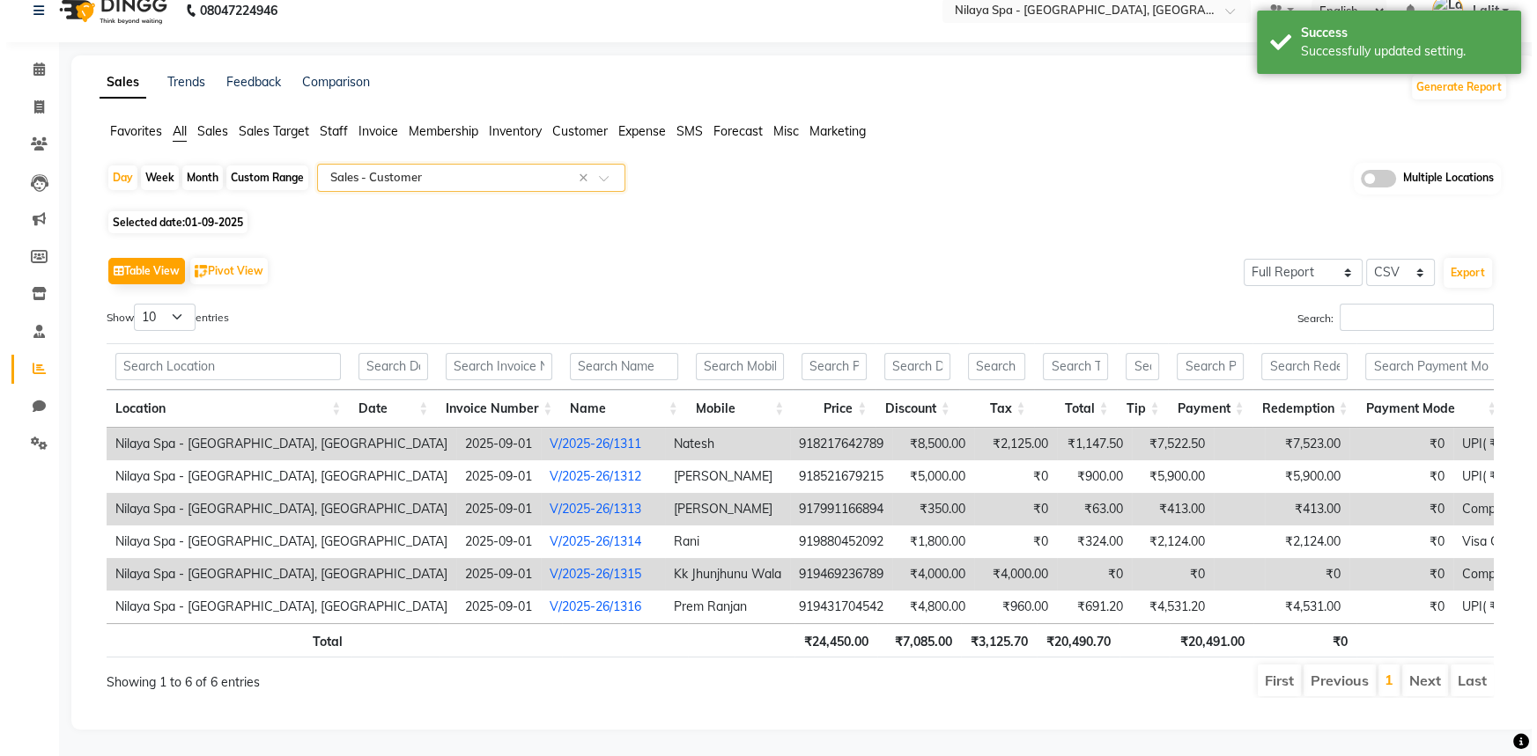
scroll to position [44, 0]
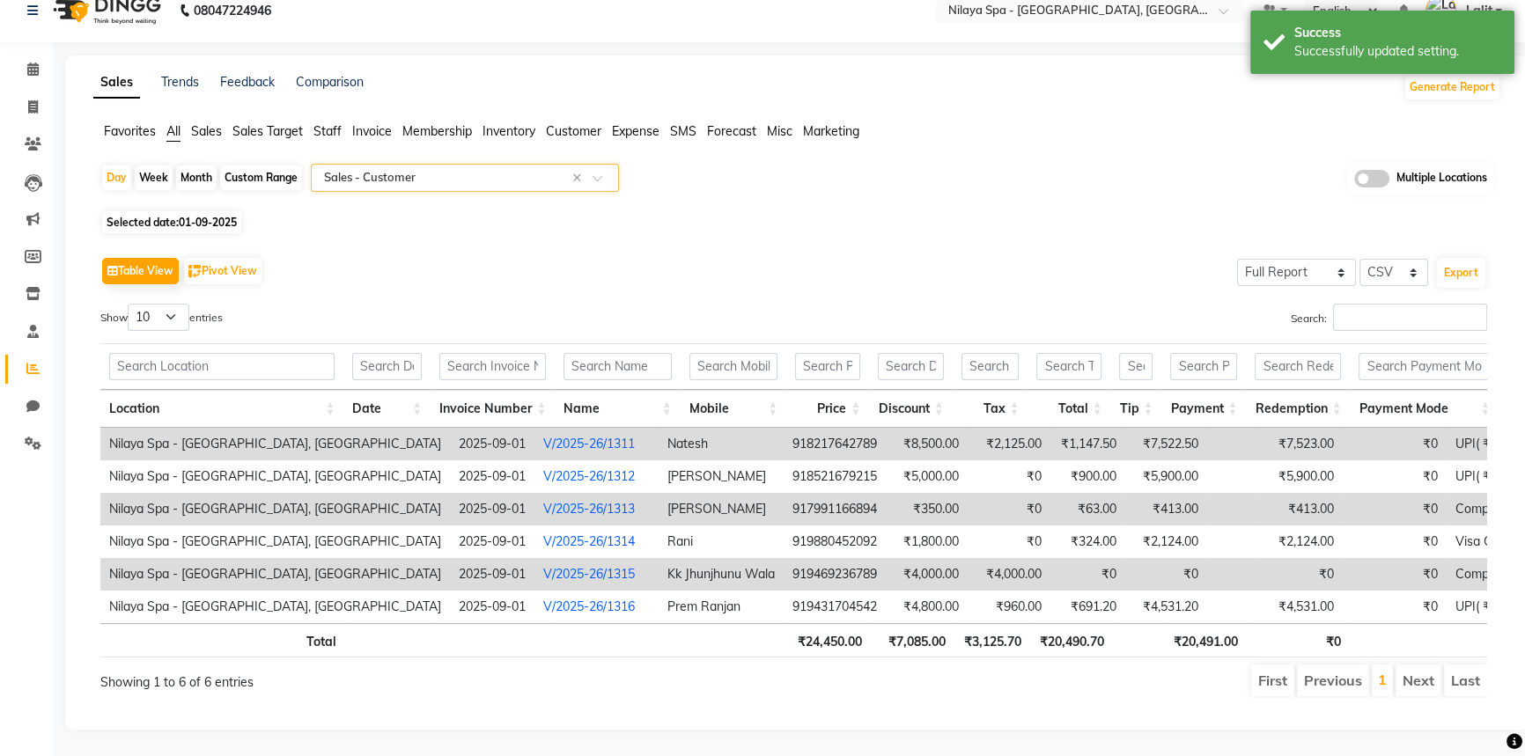
click at [543, 501] on link "V/2025-26/1313" at bounding box center [589, 509] width 92 height 16
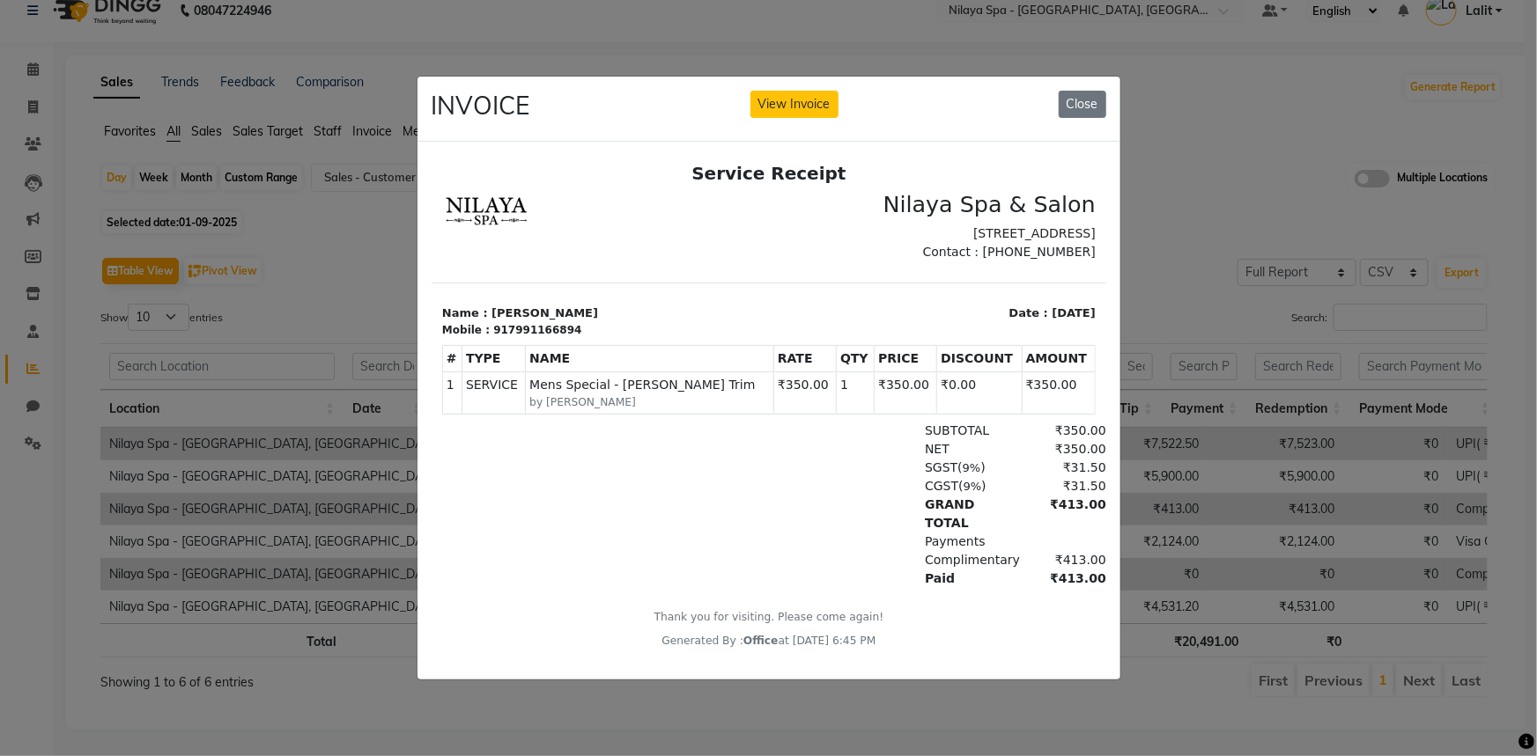
scroll to position [14, 0]
click at [1162, 230] on ngb-modal-window "INVOICE View Invoice Close" at bounding box center [768, 378] width 1537 height 756
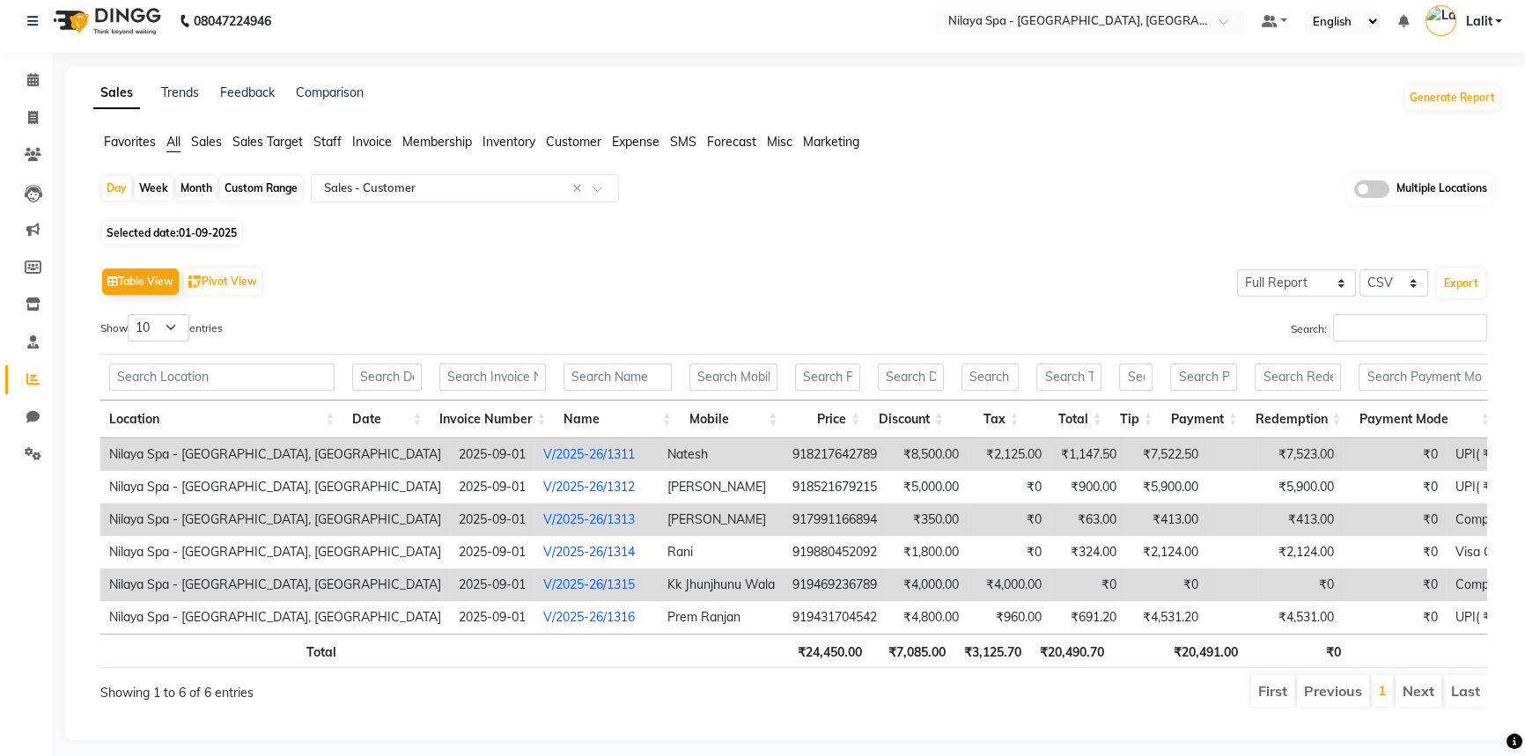
scroll to position [0, 0]
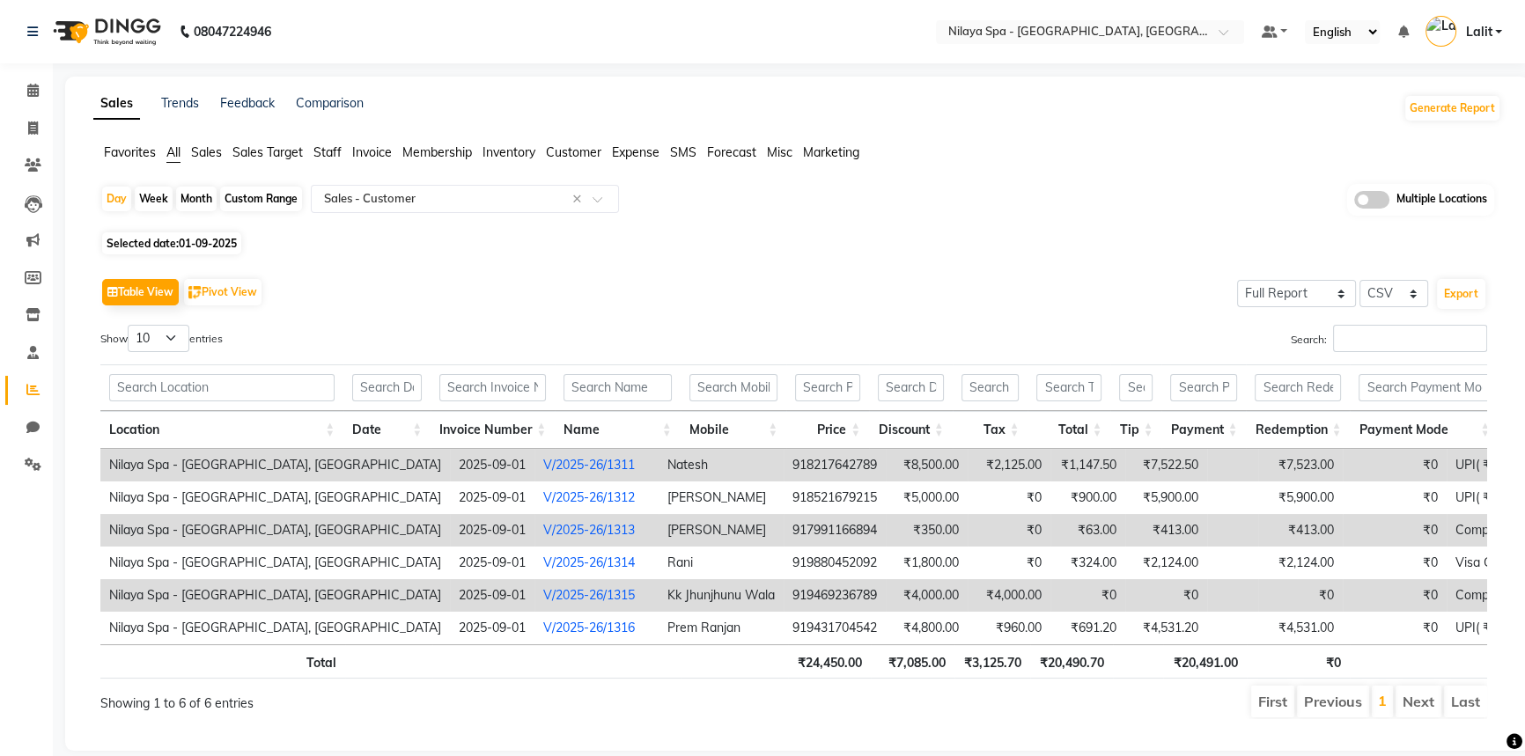
click at [326, 157] on span "Staff" at bounding box center [328, 152] width 28 height 16
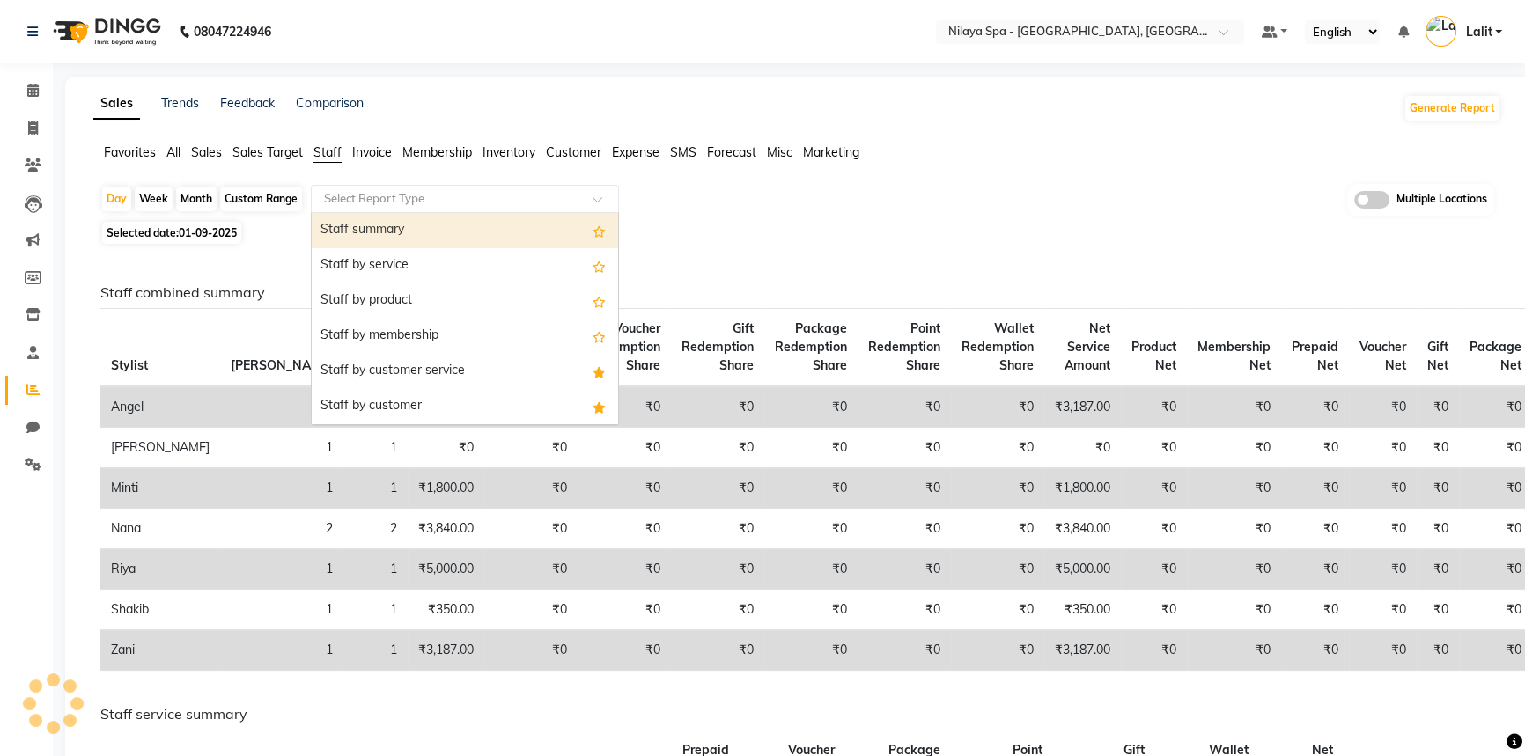
drag, startPoint x: 351, startPoint y: 203, endPoint x: 416, endPoint y: 283, distance: 102.7
click at [352, 203] on input "text" at bounding box center [448, 199] width 254 height 18
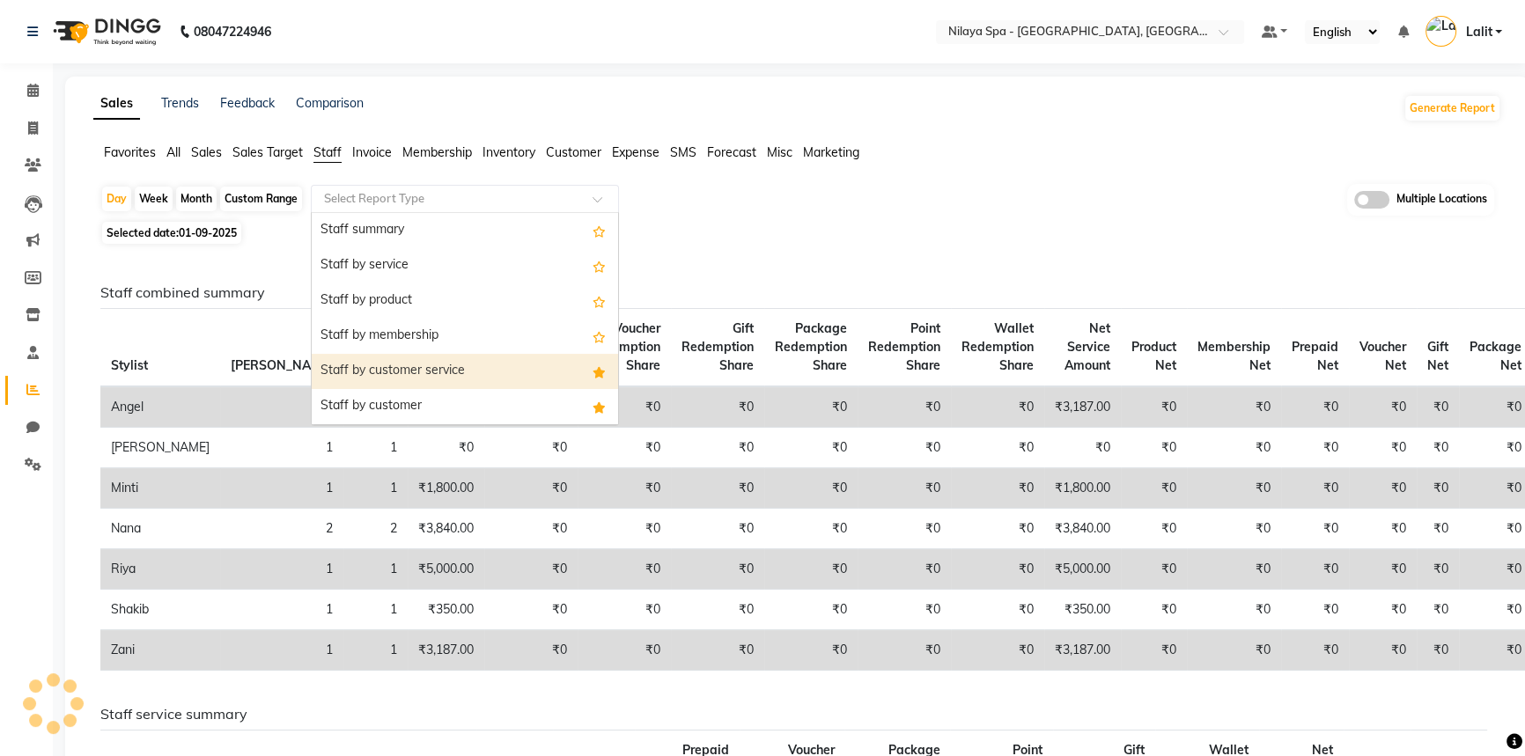
click at [413, 373] on div "Staff by customer service" at bounding box center [465, 371] width 306 height 35
select select "full_report"
select select "csv"
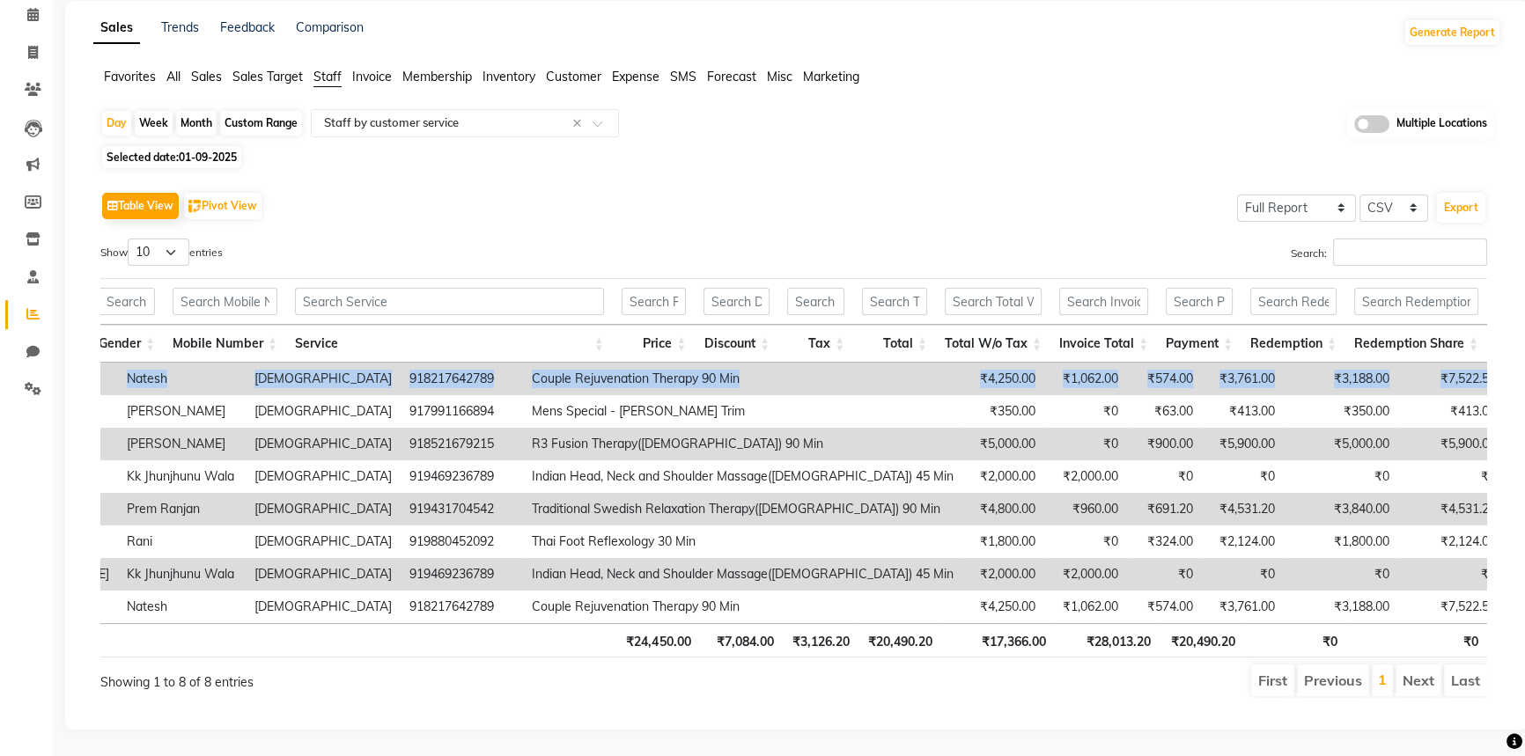
scroll to position [0, 13]
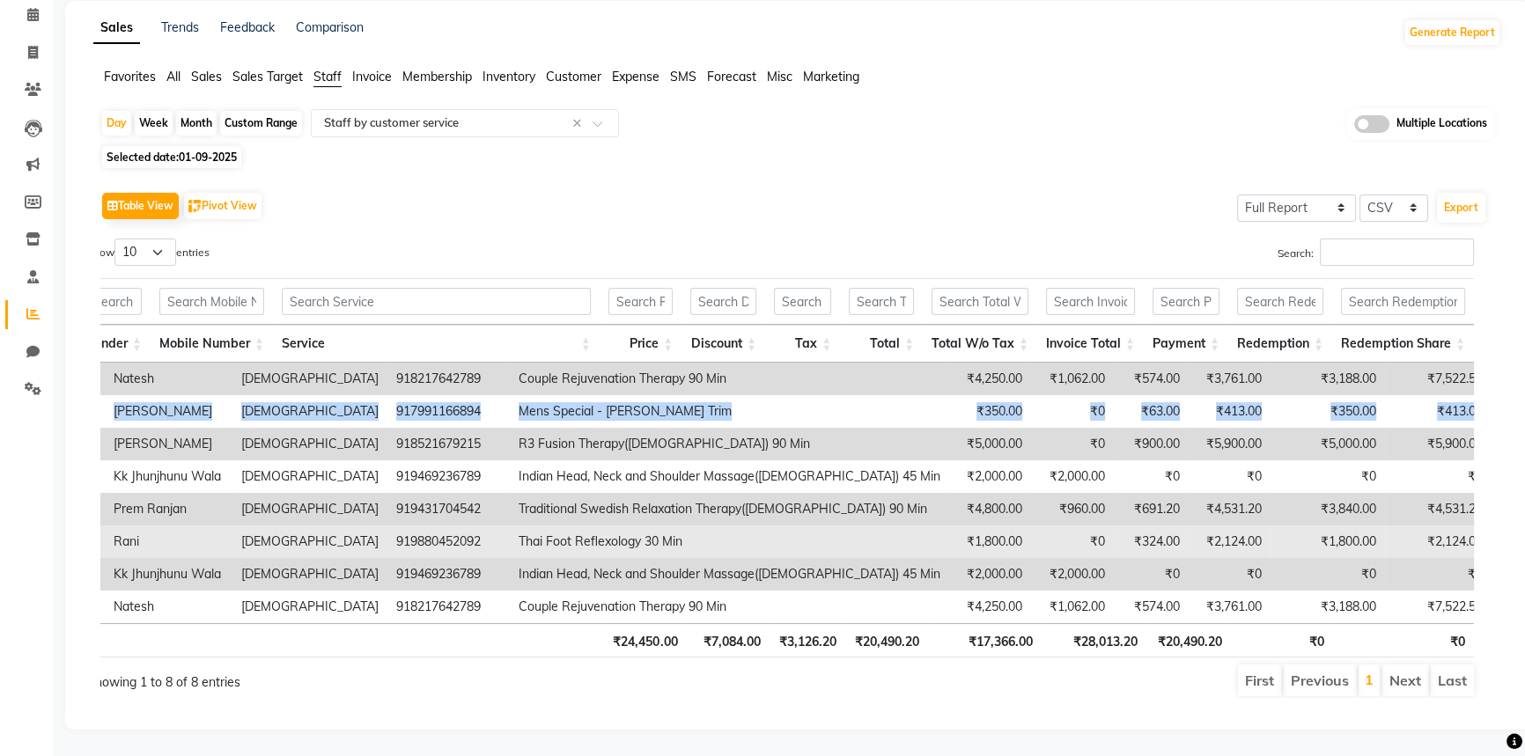
drag, startPoint x: 644, startPoint y: 395, endPoint x: 1066, endPoint y: 521, distance: 440.2
click at [1442, 395] on tr "Nilaya Spa - Radisson Blu Hotel, Ranchi 2025-09-01 V/2025-26/1313 Shakib Atif H…" at bounding box center [615, 411] width 2413 height 33
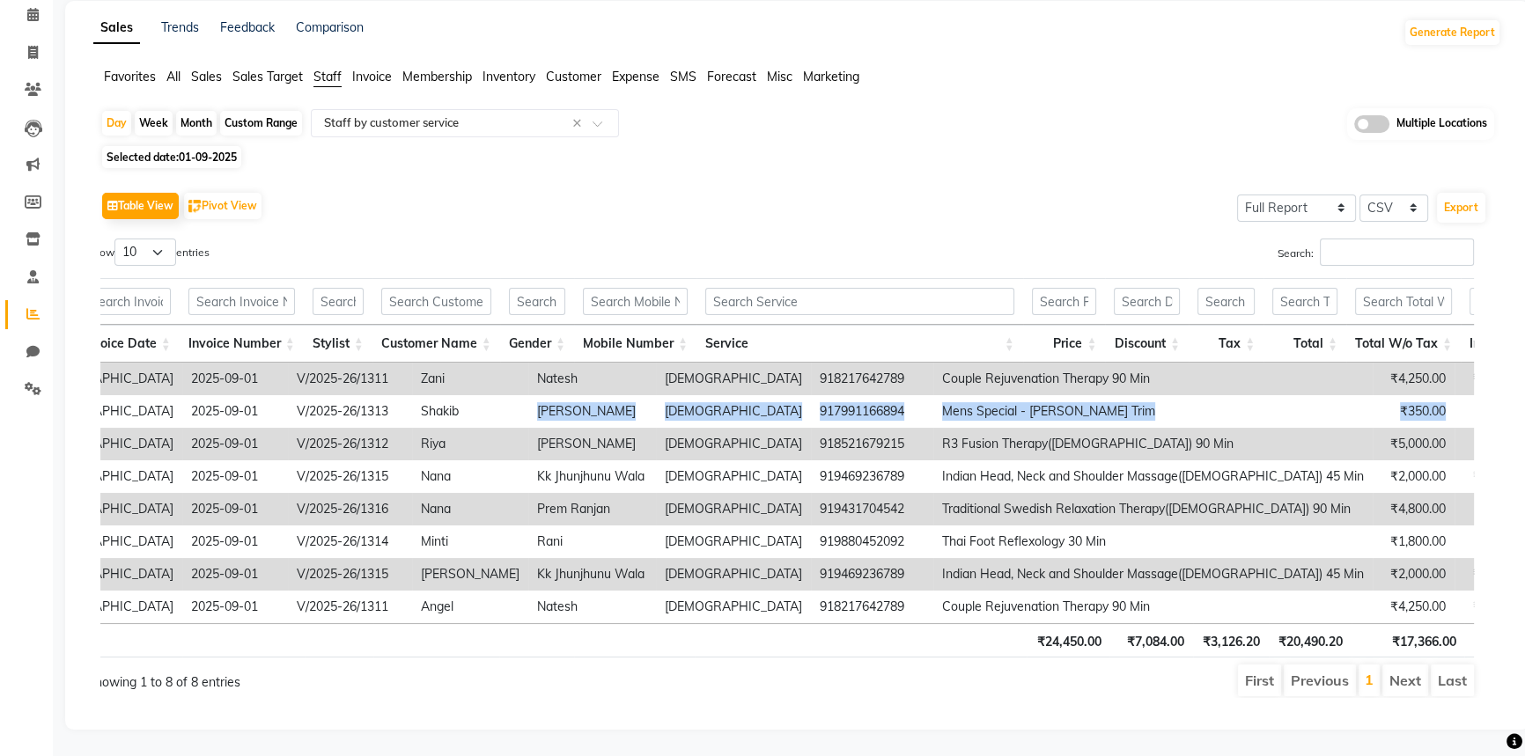
scroll to position [0, 251]
click at [1247, 325] on th "Tax" at bounding box center [1229, 344] width 75 height 38
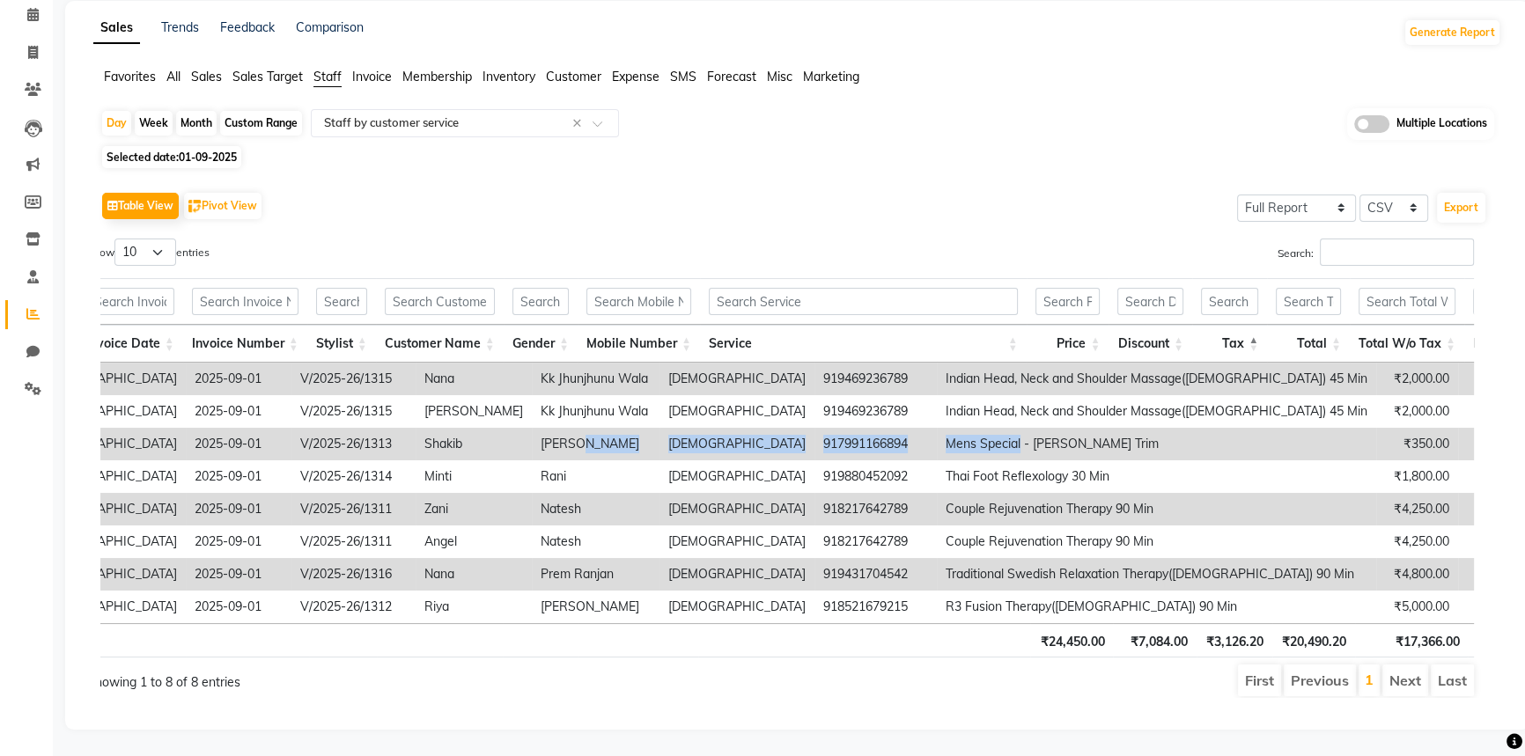
drag, startPoint x: 428, startPoint y: 420, endPoint x: 782, endPoint y: 426, distance: 354.1
click at [782, 428] on tr "Nilaya Spa - Radisson Blu Hotel, Ranchi 2025-09-01 V/2025-26/1313 Shakib Atif H…" at bounding box center [1042, 444] width 2413 height 33
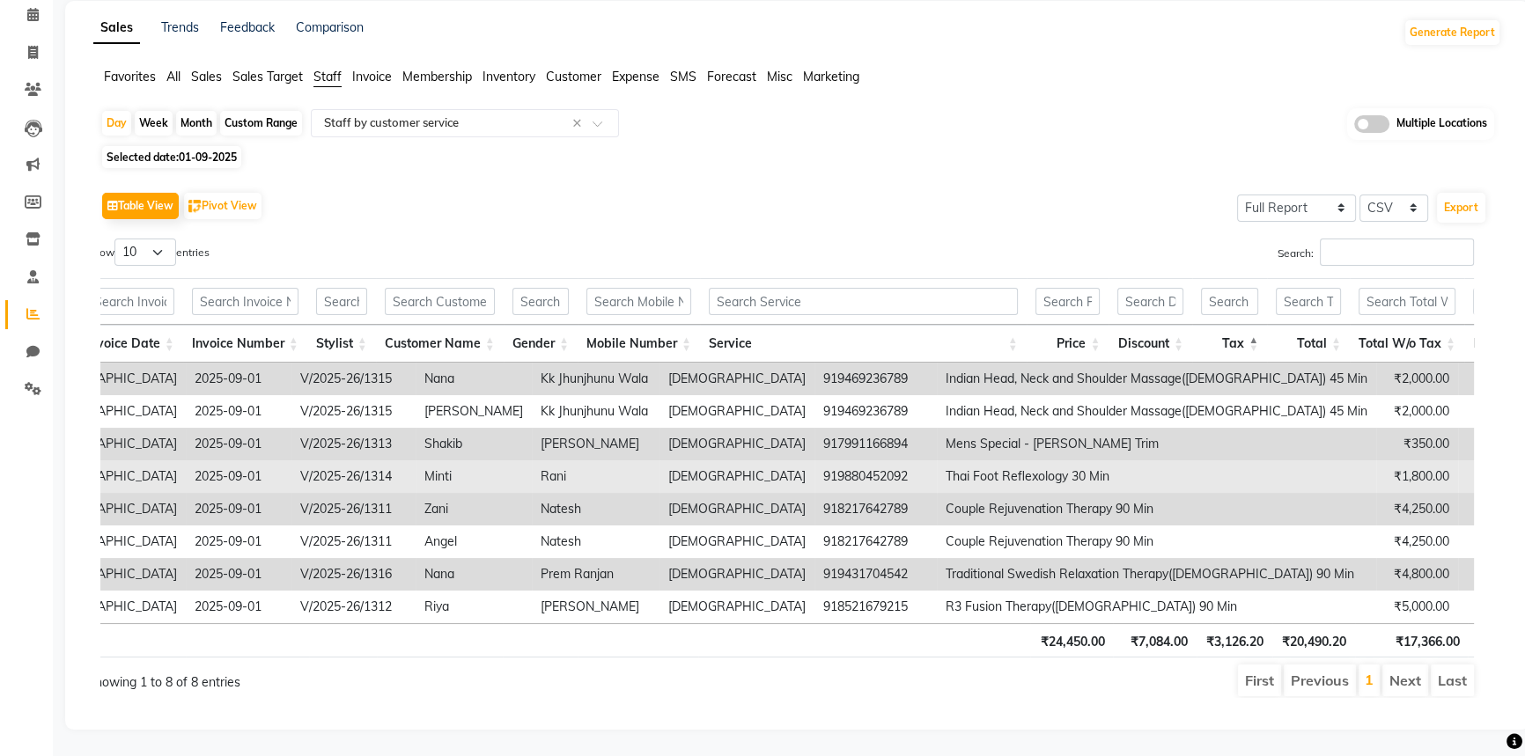
click at [532, 461] on td "Rani" at bounding box center [596, 477] width 128 height 33
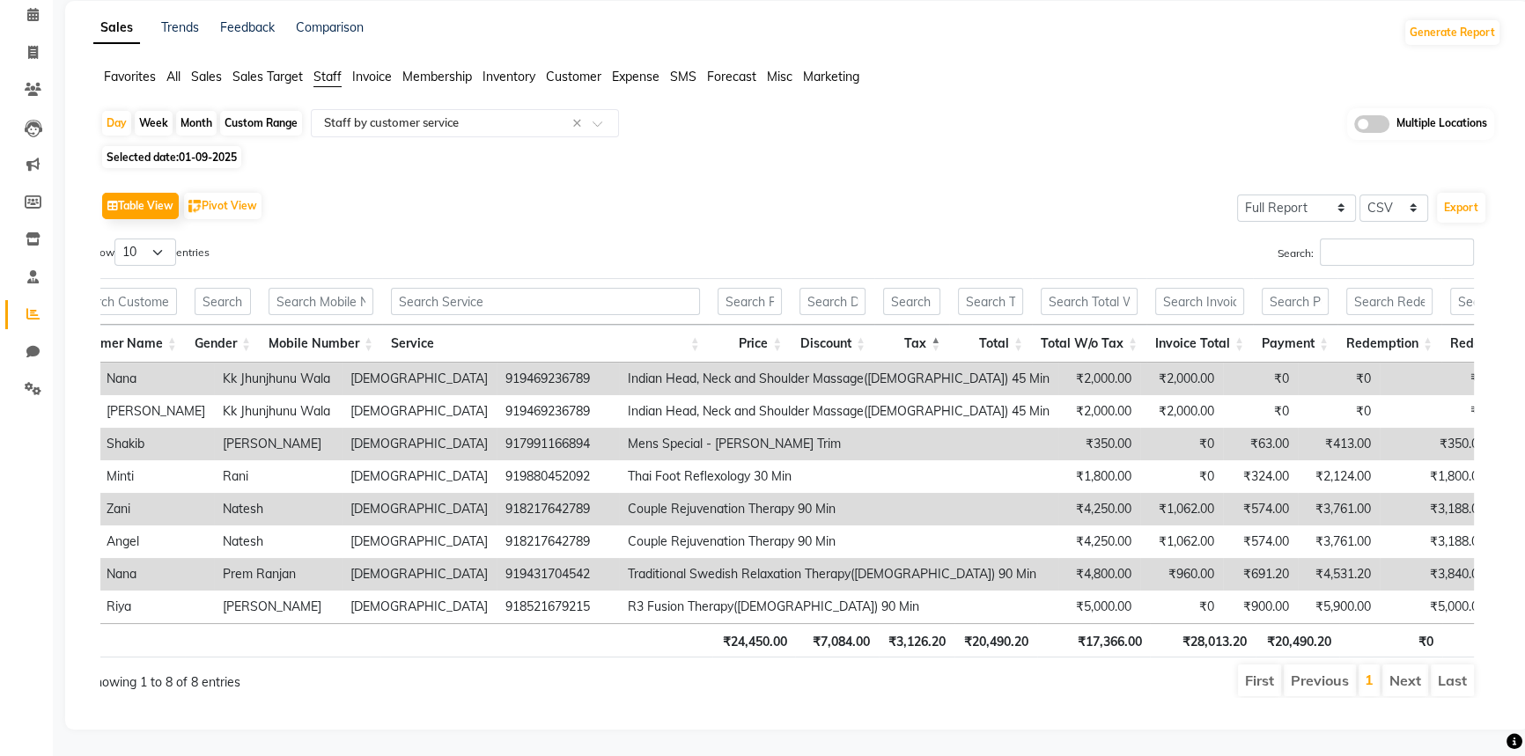
scroll to position [0, 12]
click at [378, 69] on span "Invoice" at bounding box center [372, 77] width 40 height 16
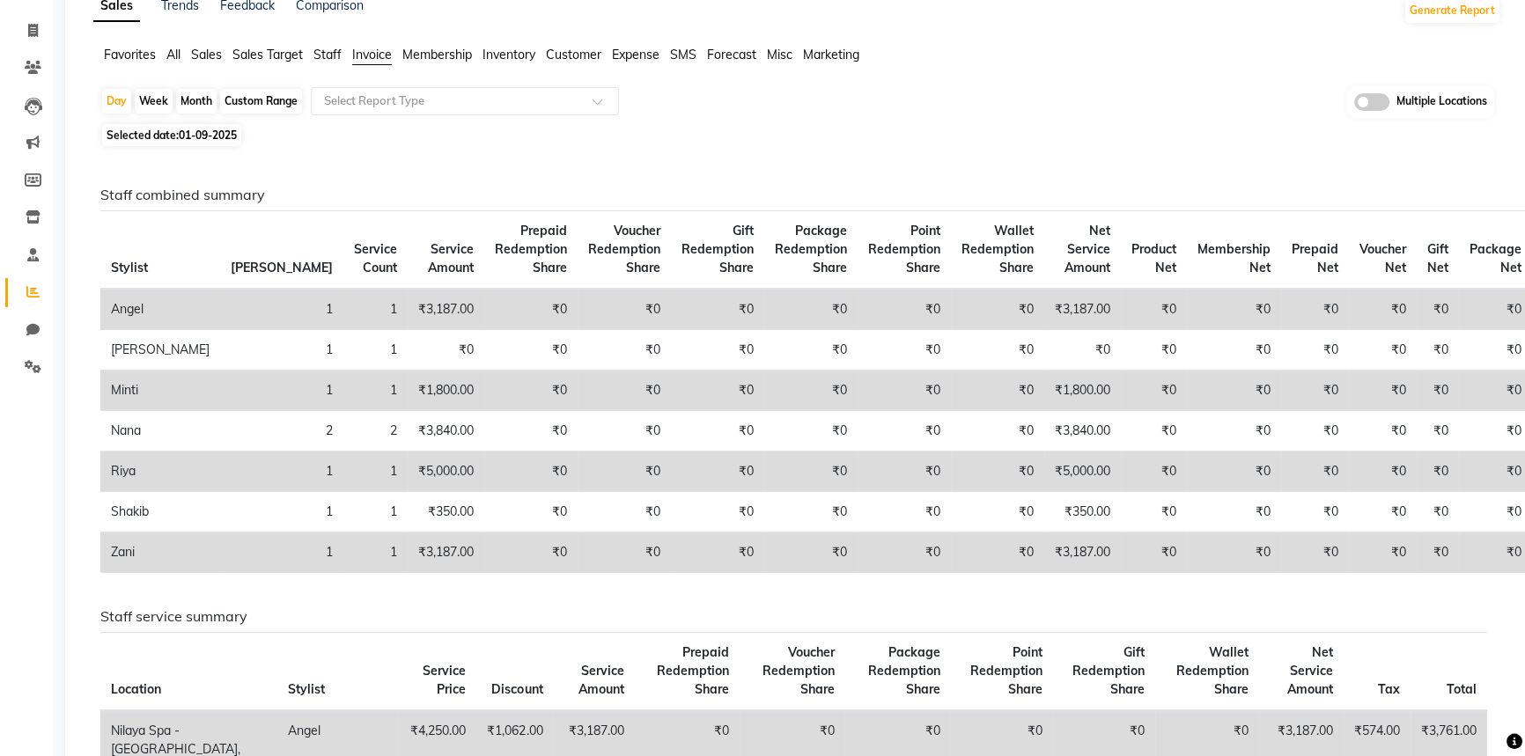
click at [335, 55] on span "Staff" at bounding box center [328, 55] width 28 height 16
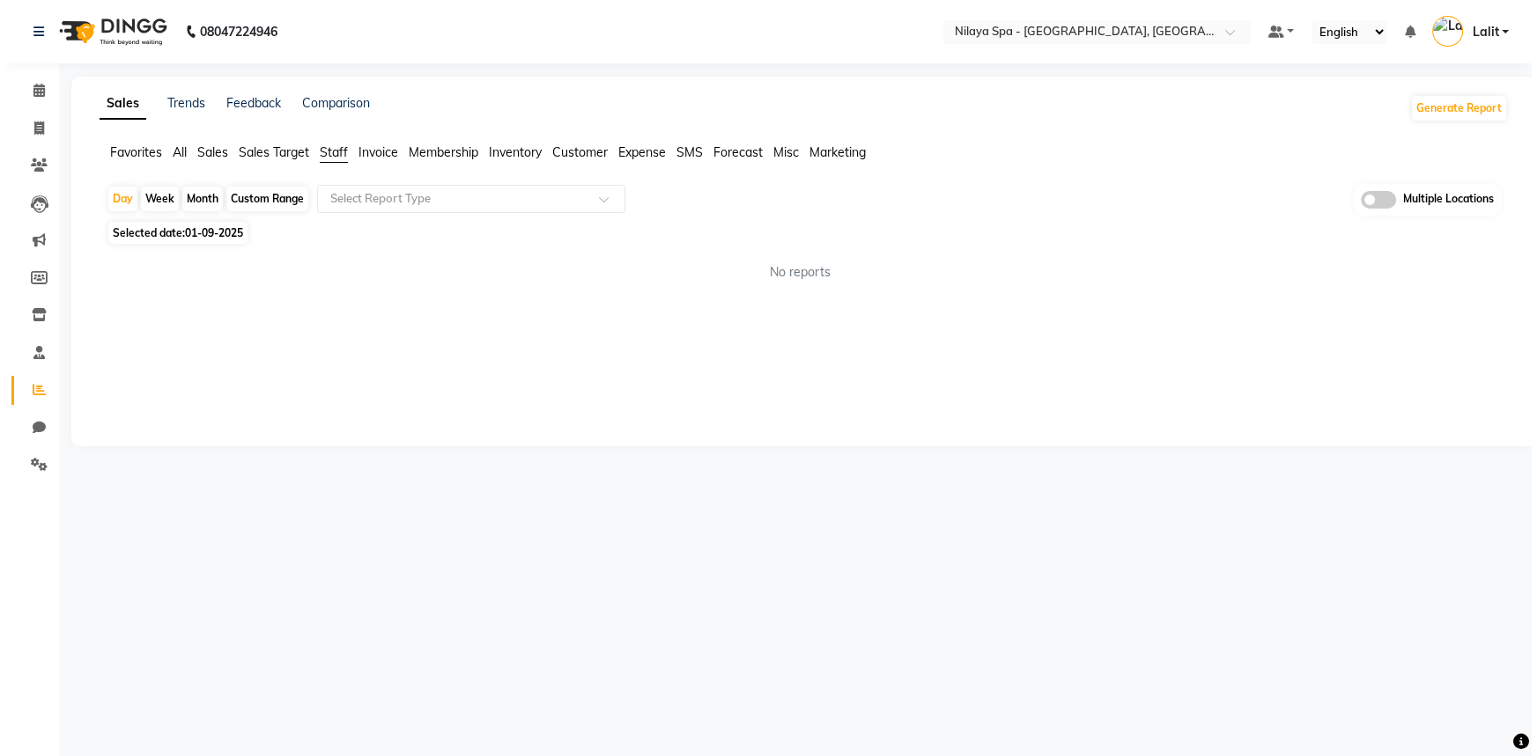
scroll to position [0, 0]
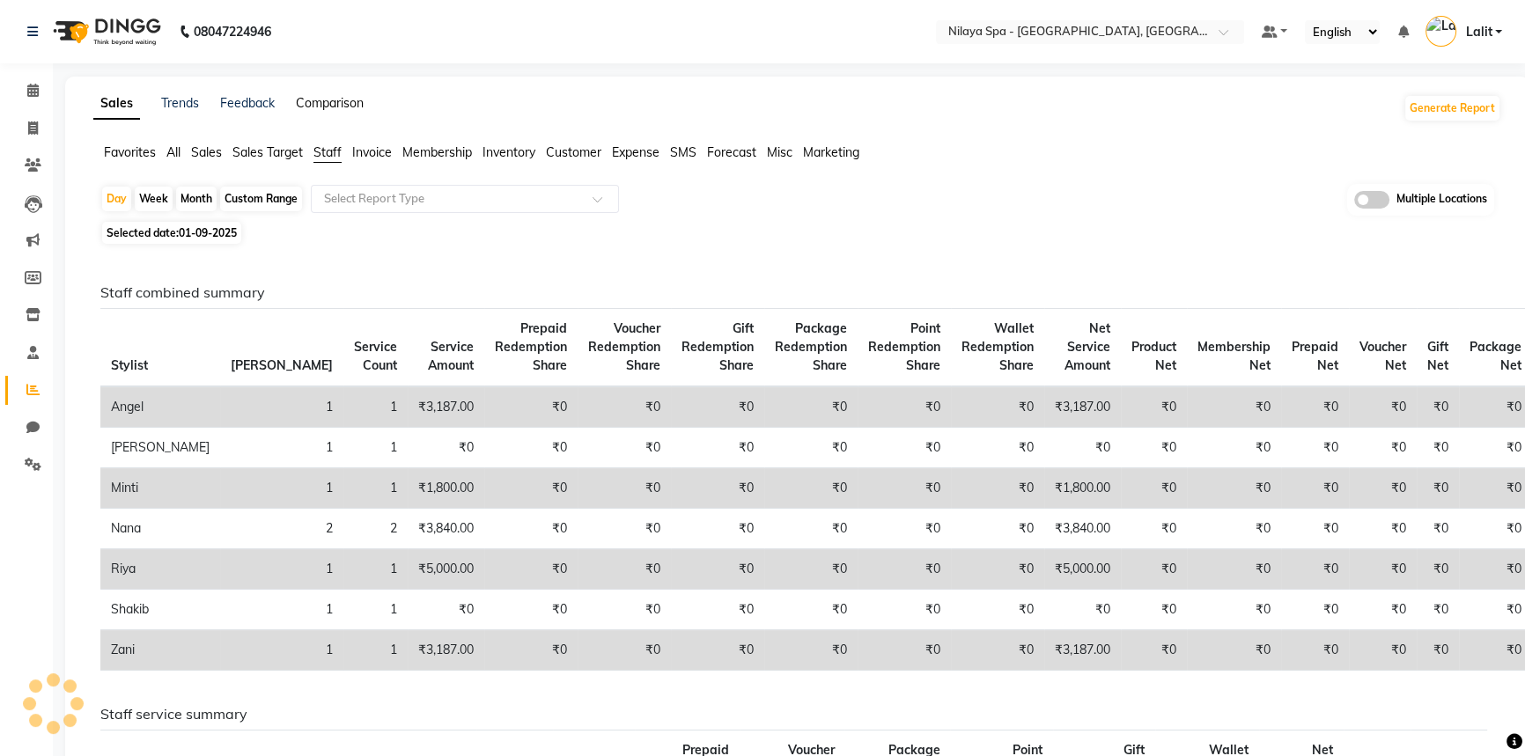
click at [354, 96] on link "Comparison" at bounding box center [330, 103] width 68 height 16
select select "single_date"
select select "single_date_dash"
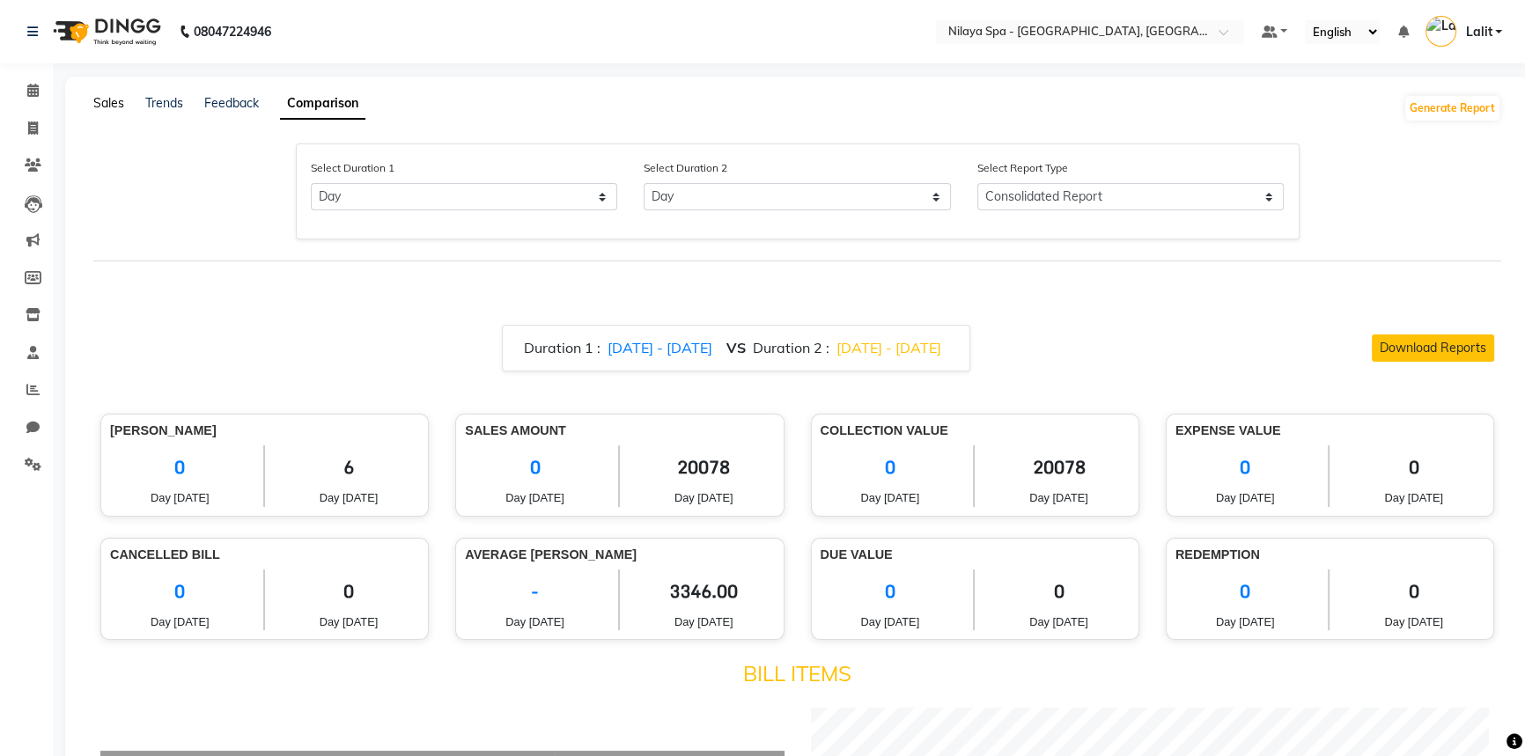
click at [97, 101] on link "Sales" at bounding box center [108, 103] width 31 height 16
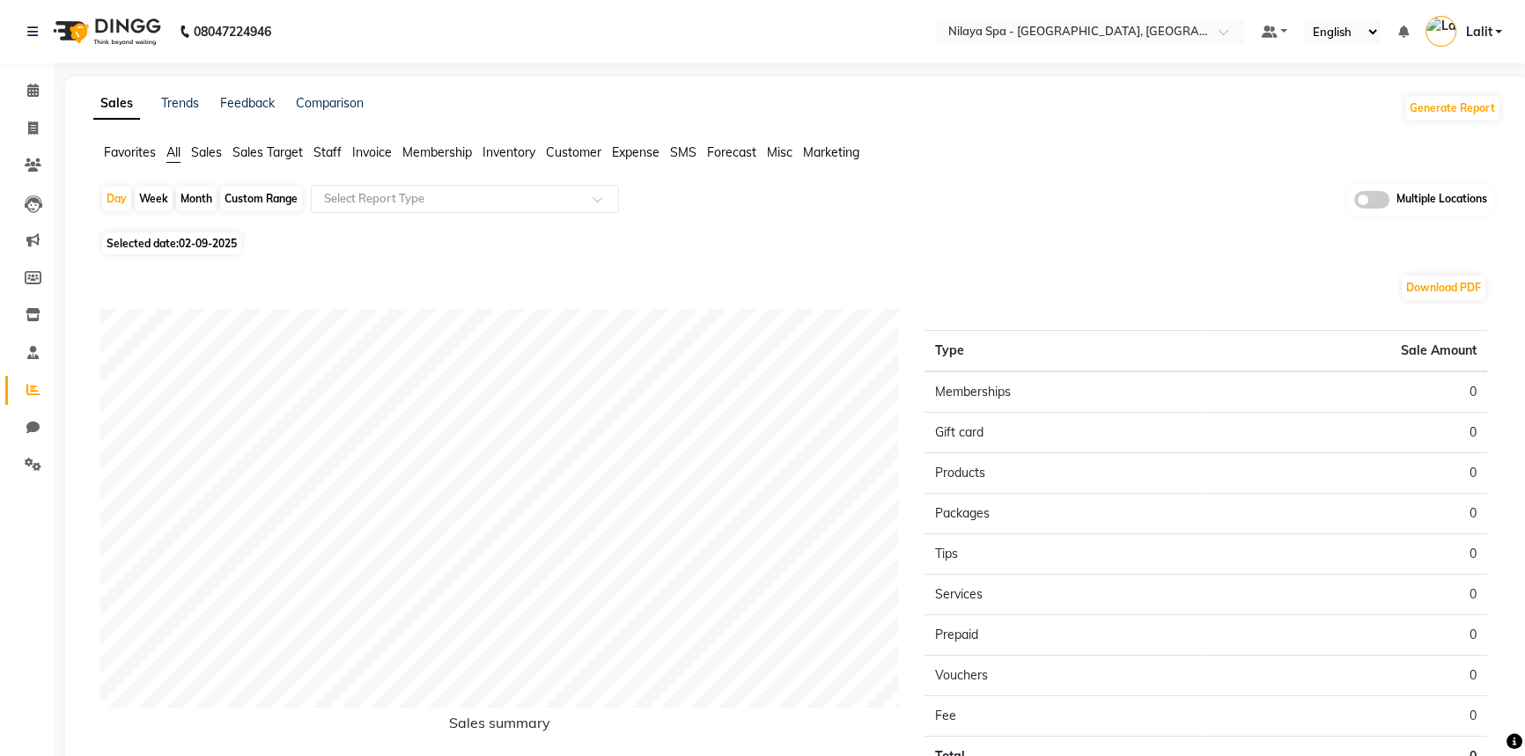
click at [311, 152] on ul "Favorites All Sales Sales Target Staff Invoice Membership Inventory Customer Ex…" at bounding box center [797, 153] width 1408 height 19
drag, startPoint x: 333, startPoint y: 158, endPoint x: 350, endPoint y: 214, distance: 58.8
click at [335, 158] on span "Staff" at bounding box center [328, 152] width 28 height 16
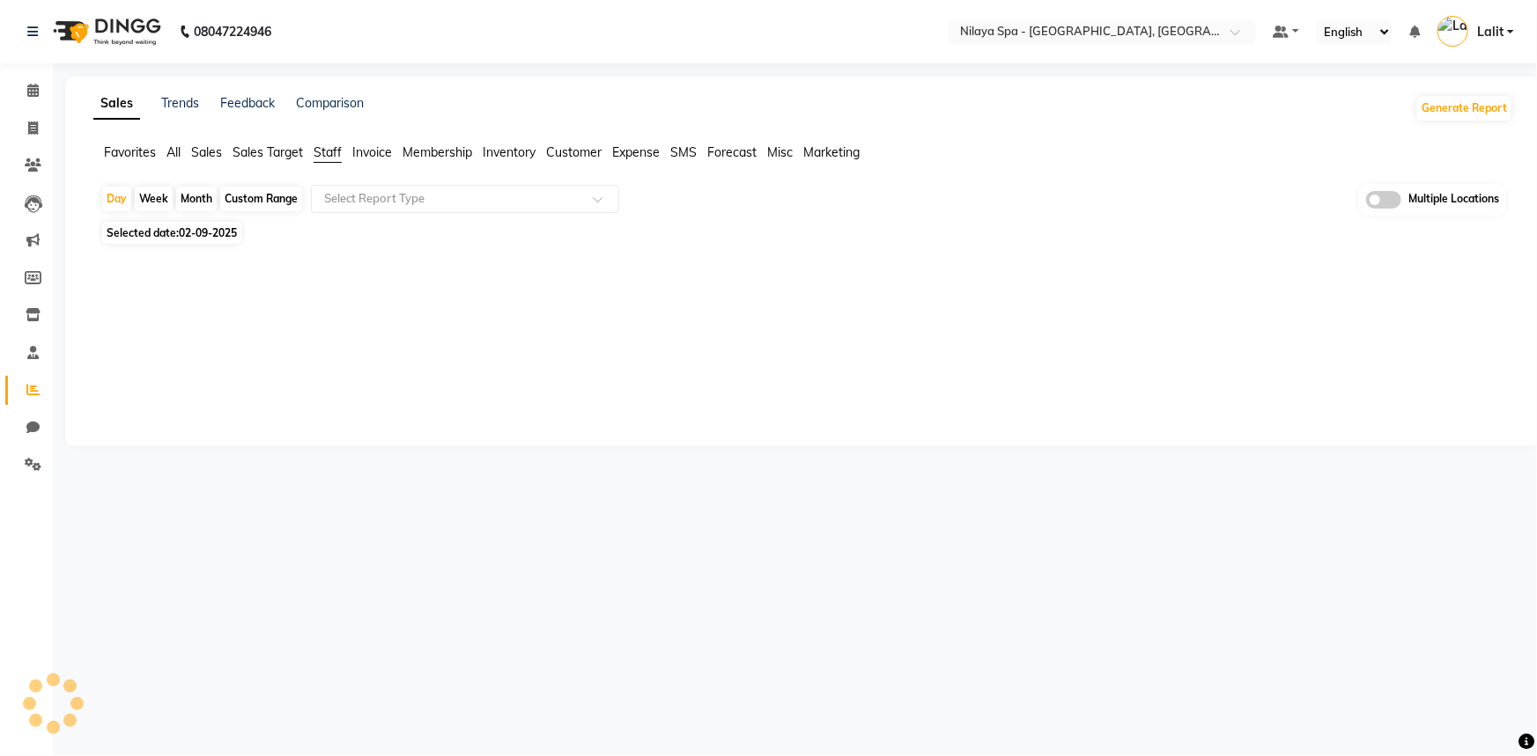
click at [350, 214] on div "Day Week Month Custom Range Select Report Type Multiple Locations" at bounding box center [802, 200] width 1405 height 33
click at [388, 204] on input "text" at bounding box center [448, 199] width 254 height 18
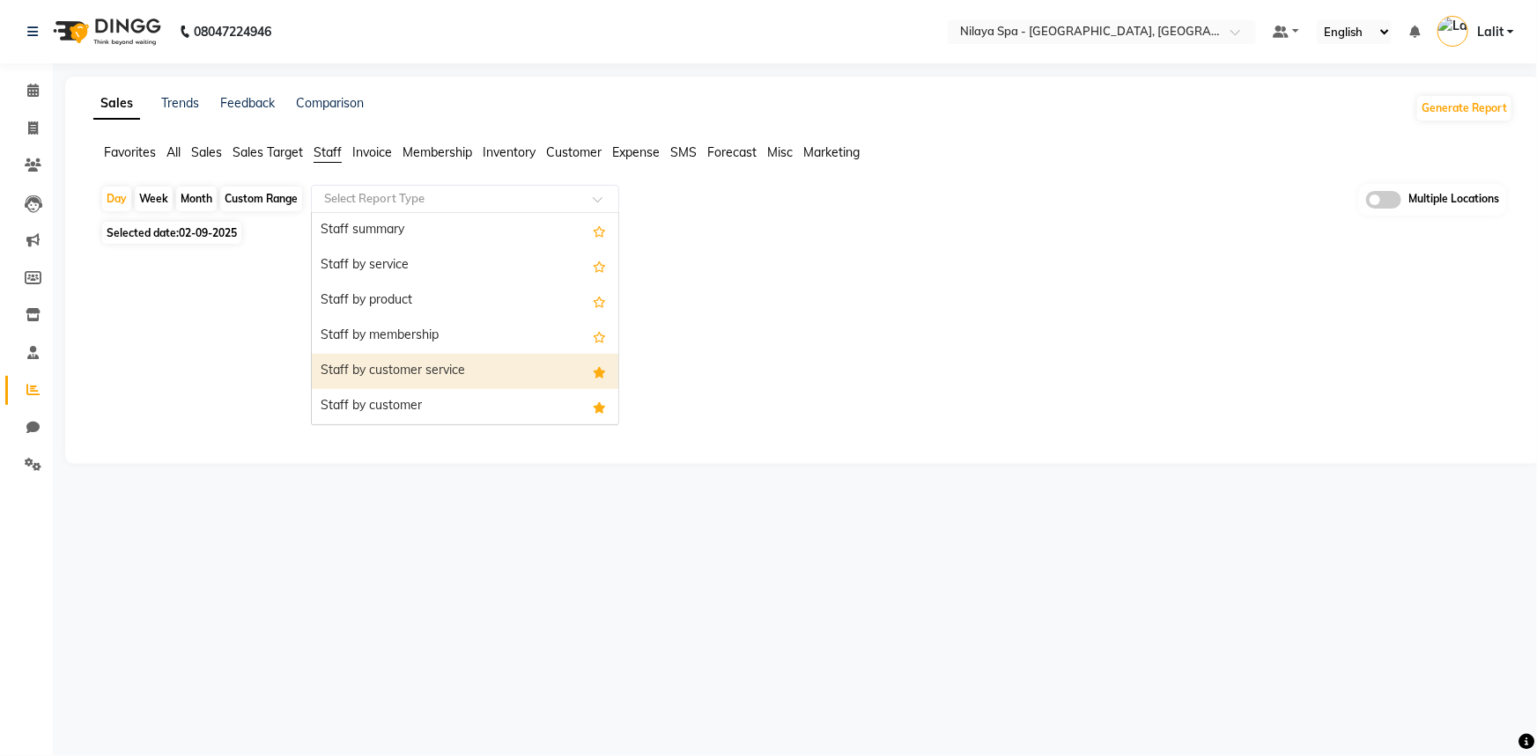
click at [403, 354] on div "Staff by customer service" at bounding box center [465, 371] width 306 height 35
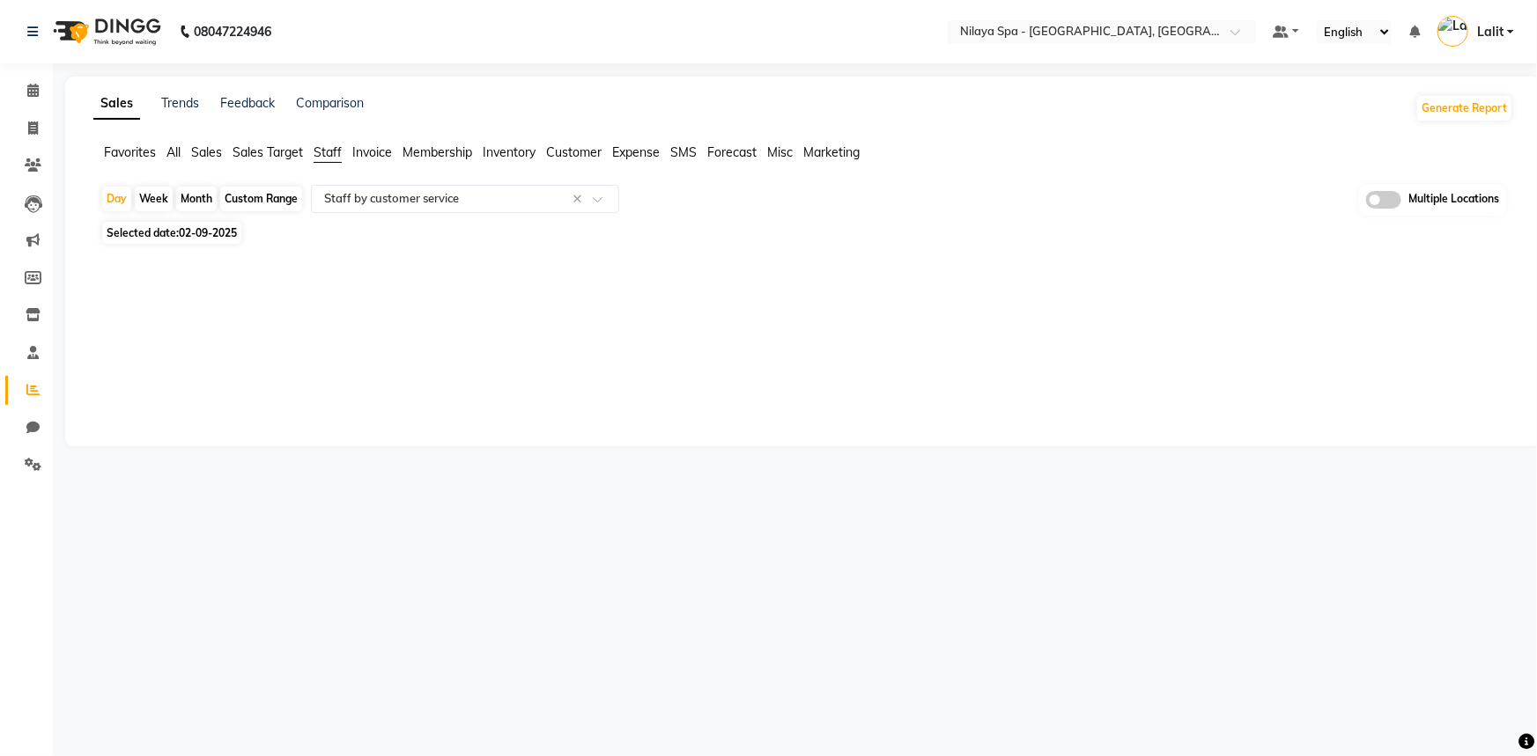
click at [194, 238] on span "02-09-2025" at bounding box center [208, 232] width 58 height 13
select select "9"
select select "2025"
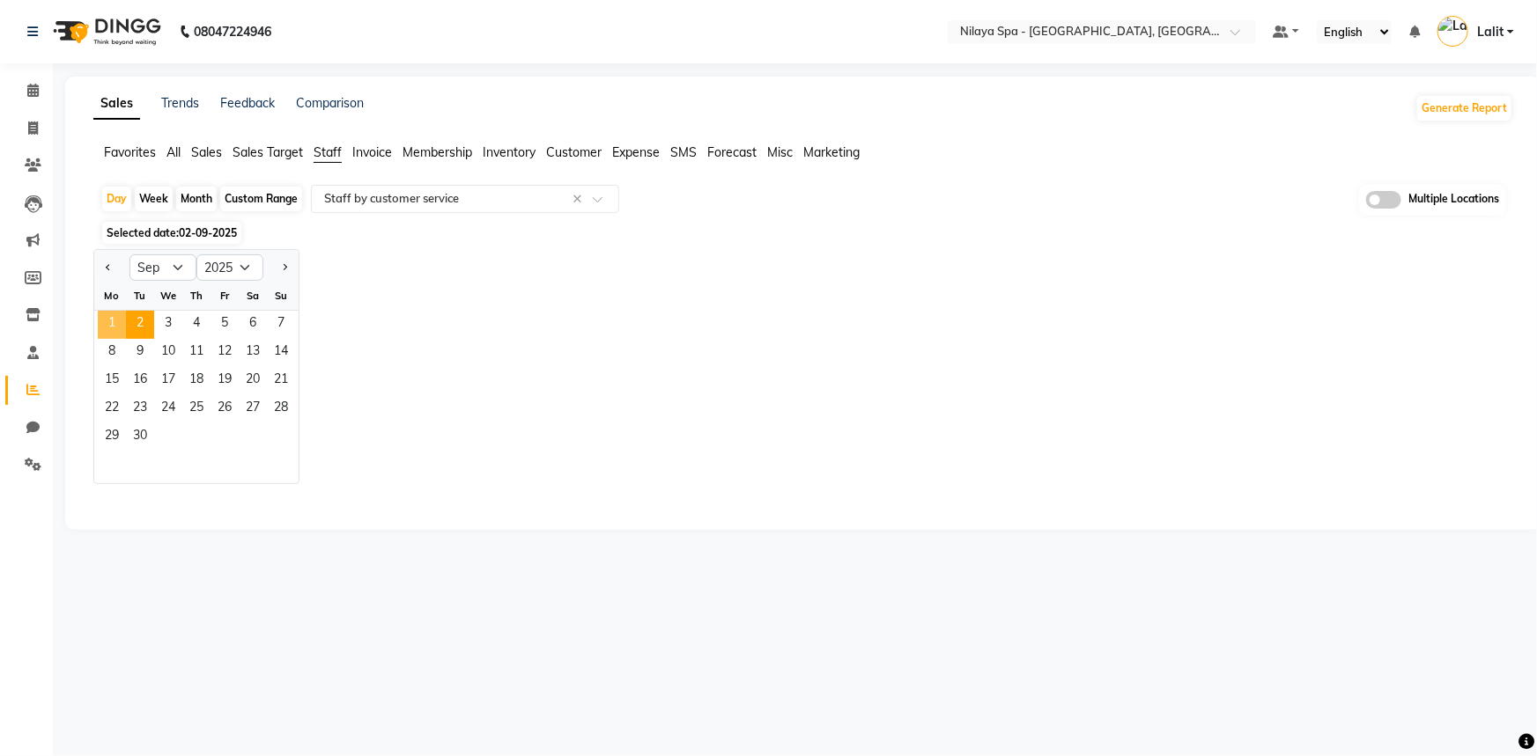
click at [112, 321] on span "1" at bounding box center [112, 325] width 28 height 28
select select "full_report"
select select "csv"
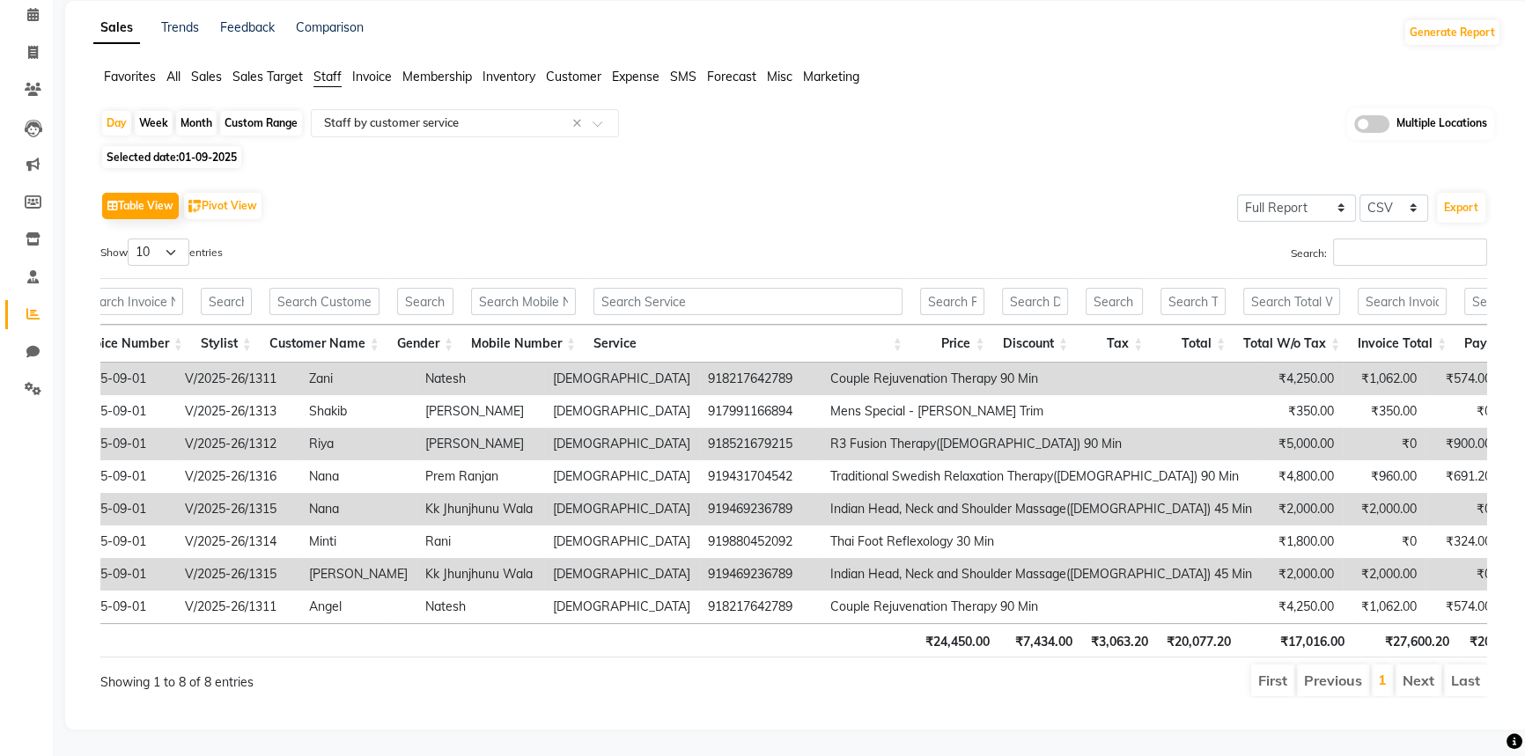
scroll to position [0, 427]
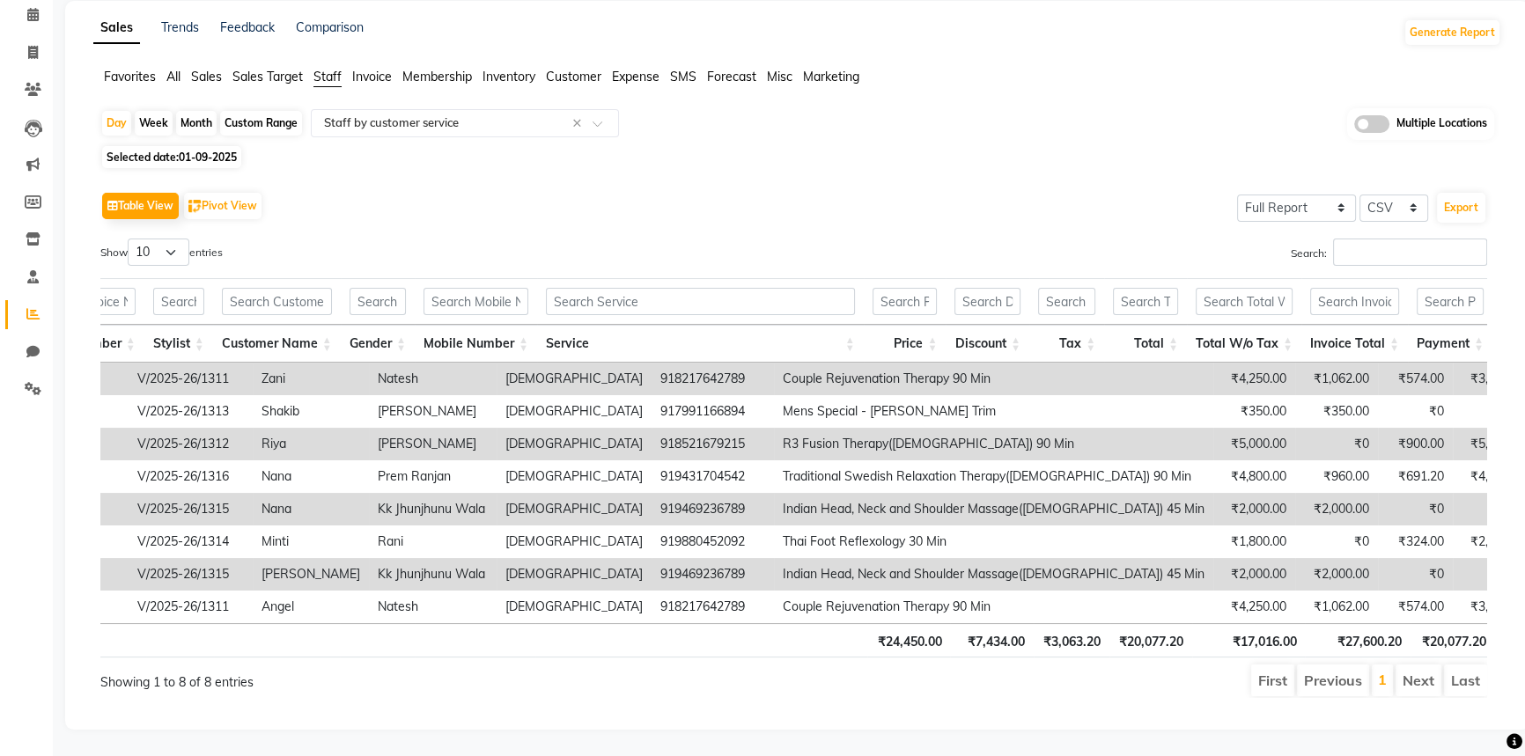
click at [1059, 334] on th "Tax" at bounding box center [1066, 344] width 75 height 38
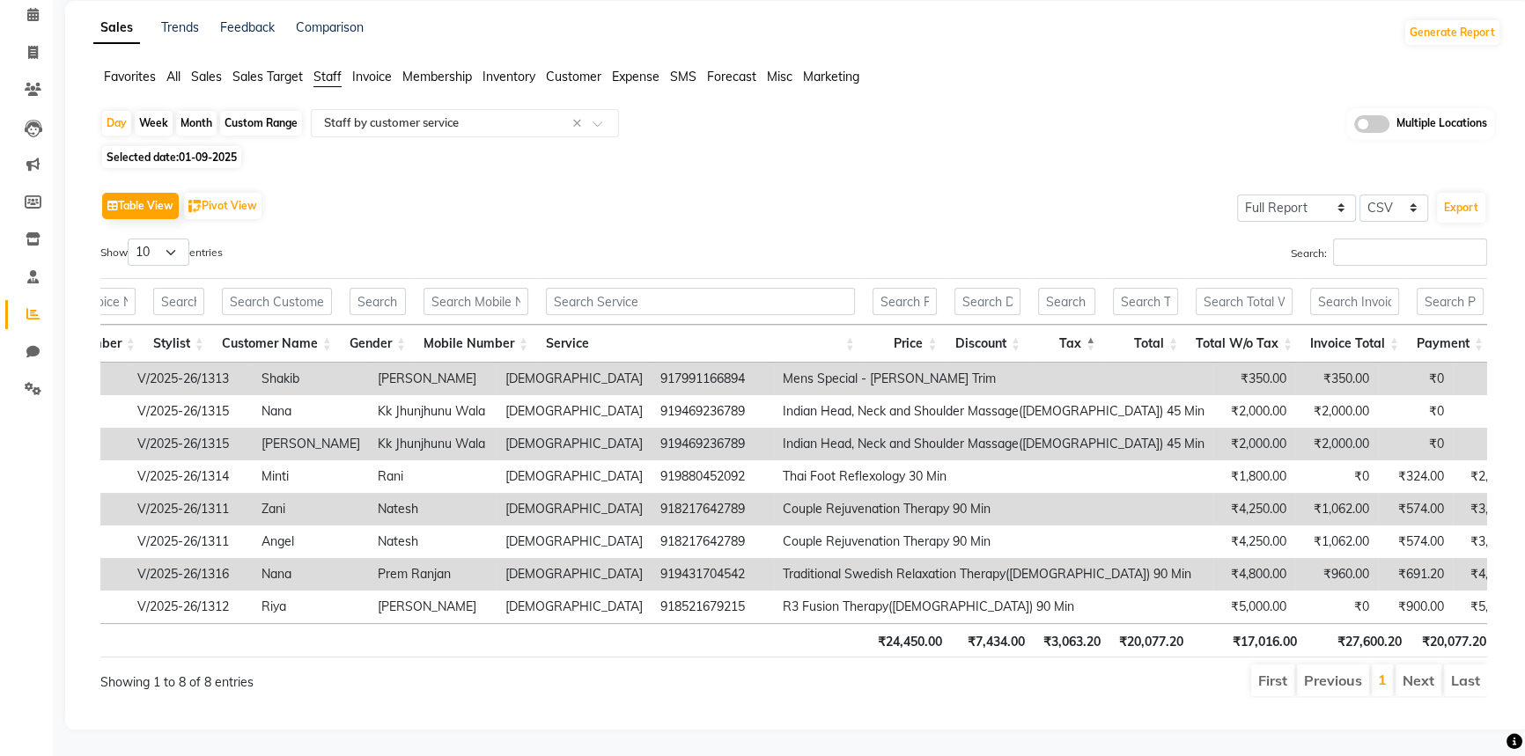
click at [1156, 325] on th "Total" at bounding box center [1145, 344] width 83 height 38
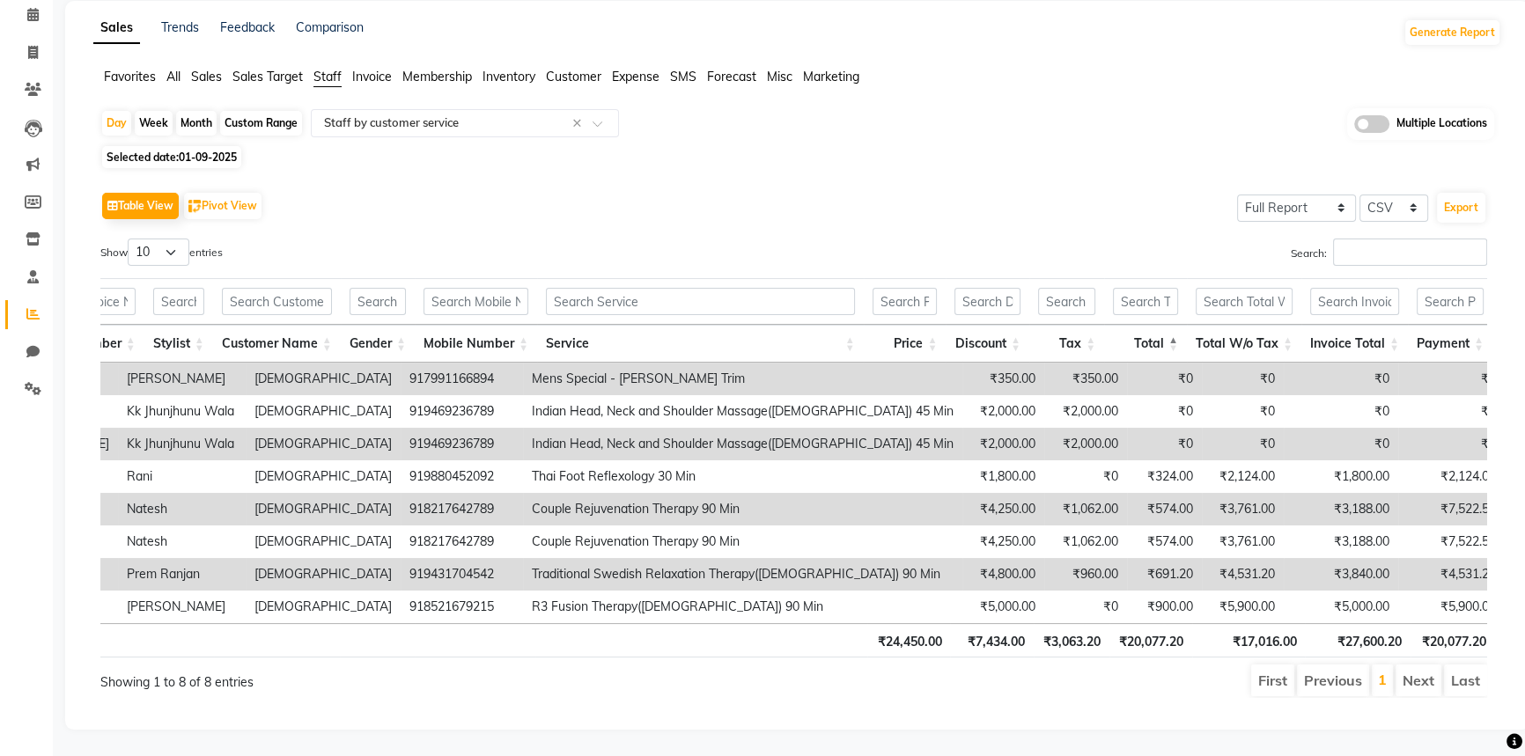
scroll to position [0, 678]
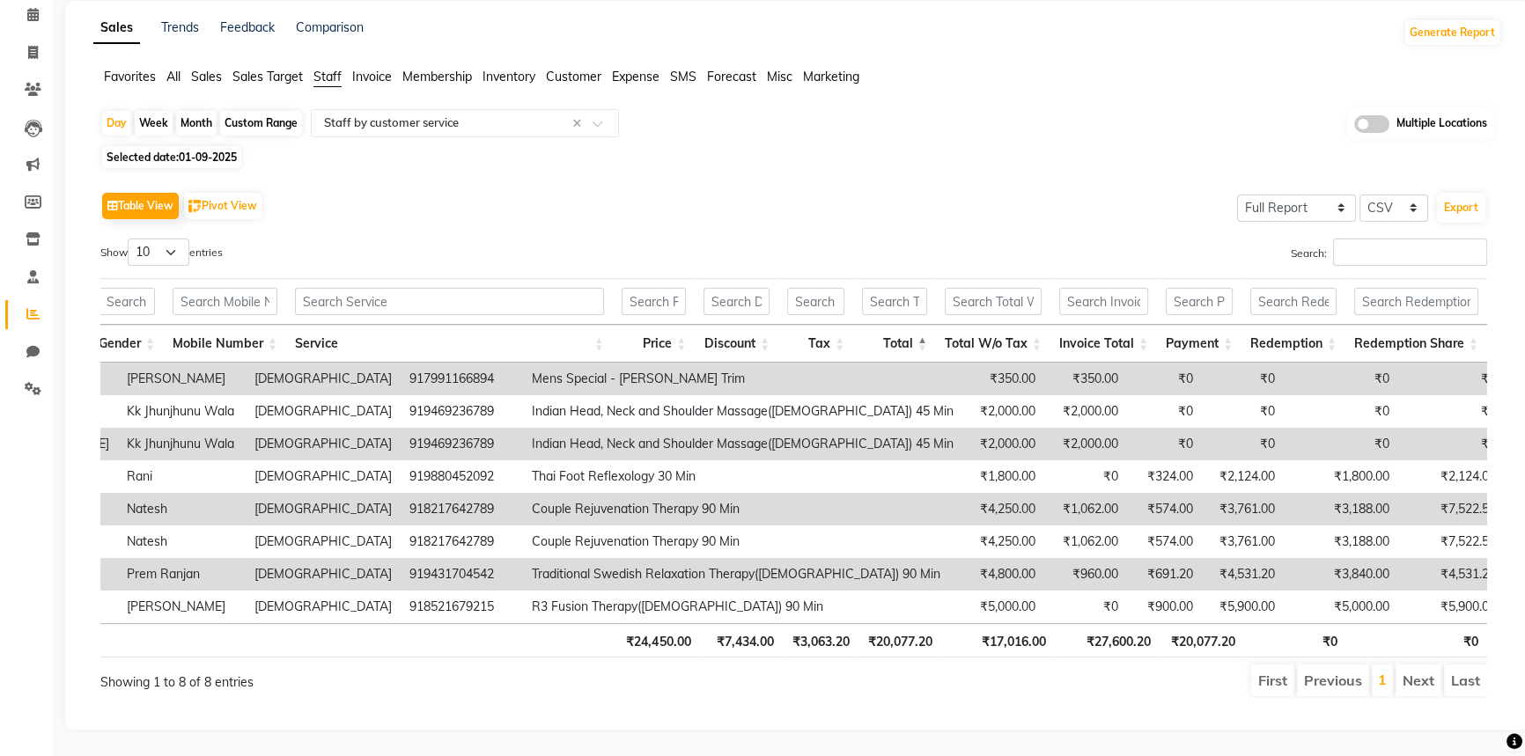
click at [1036, 681] on ul "First Previous 1 Next Last" at bounding box center [1089, 681] width 798 height 32
click at [219, 69] on span "Sales" at bounding box center [206, 77] width 31 height 16
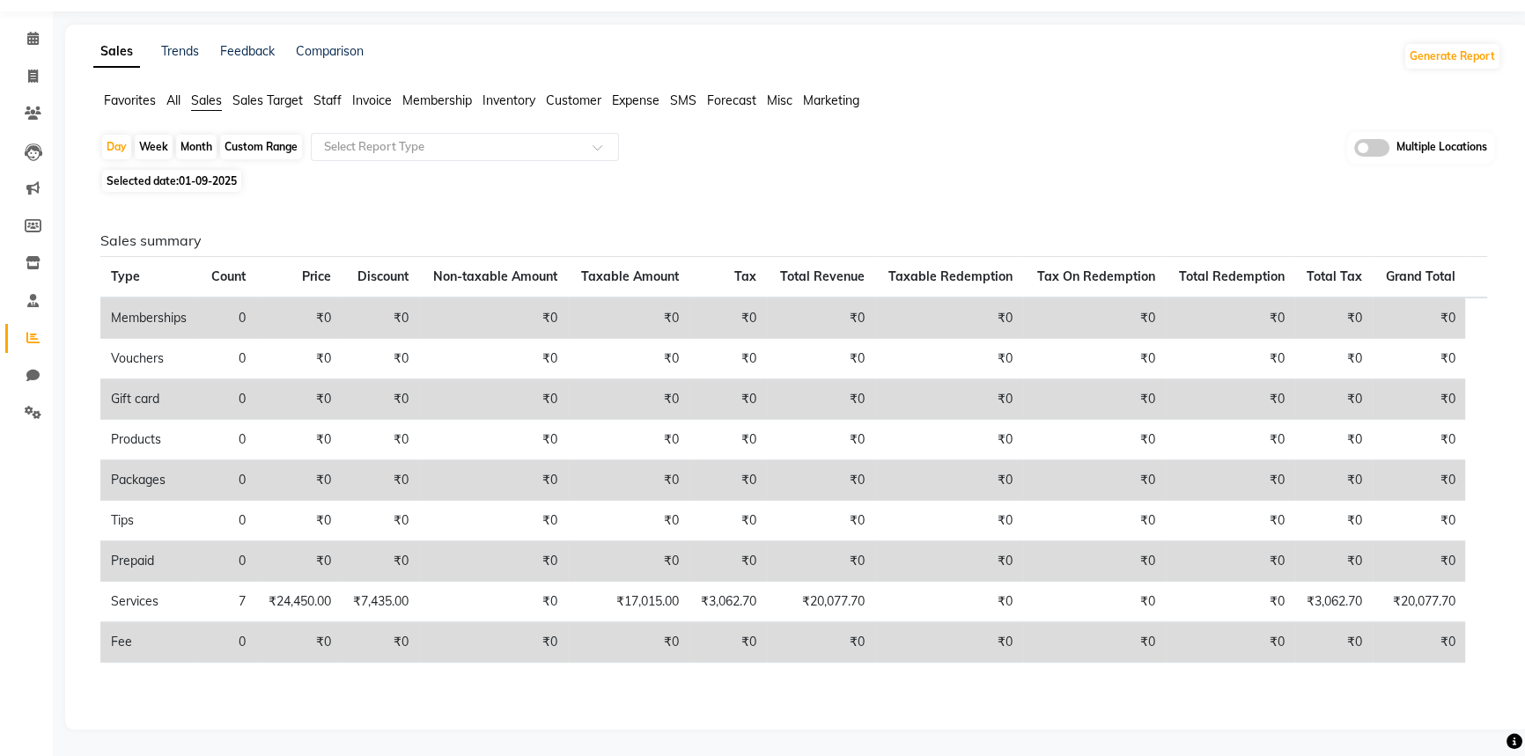
scroll to position [0, 0]
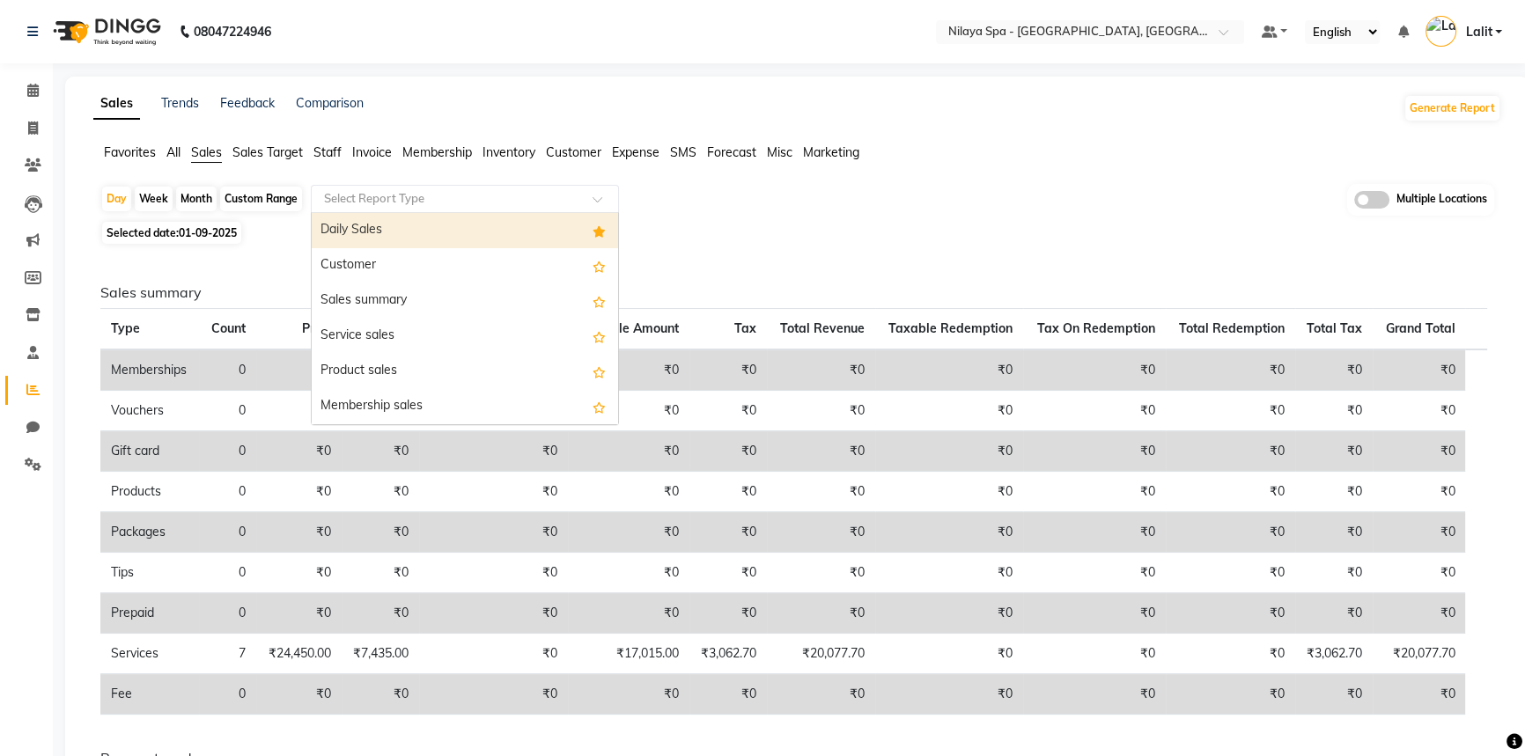
click at [398, 208] on div "Select Report Type" at bounding box center [465, 199] width 308 height 28
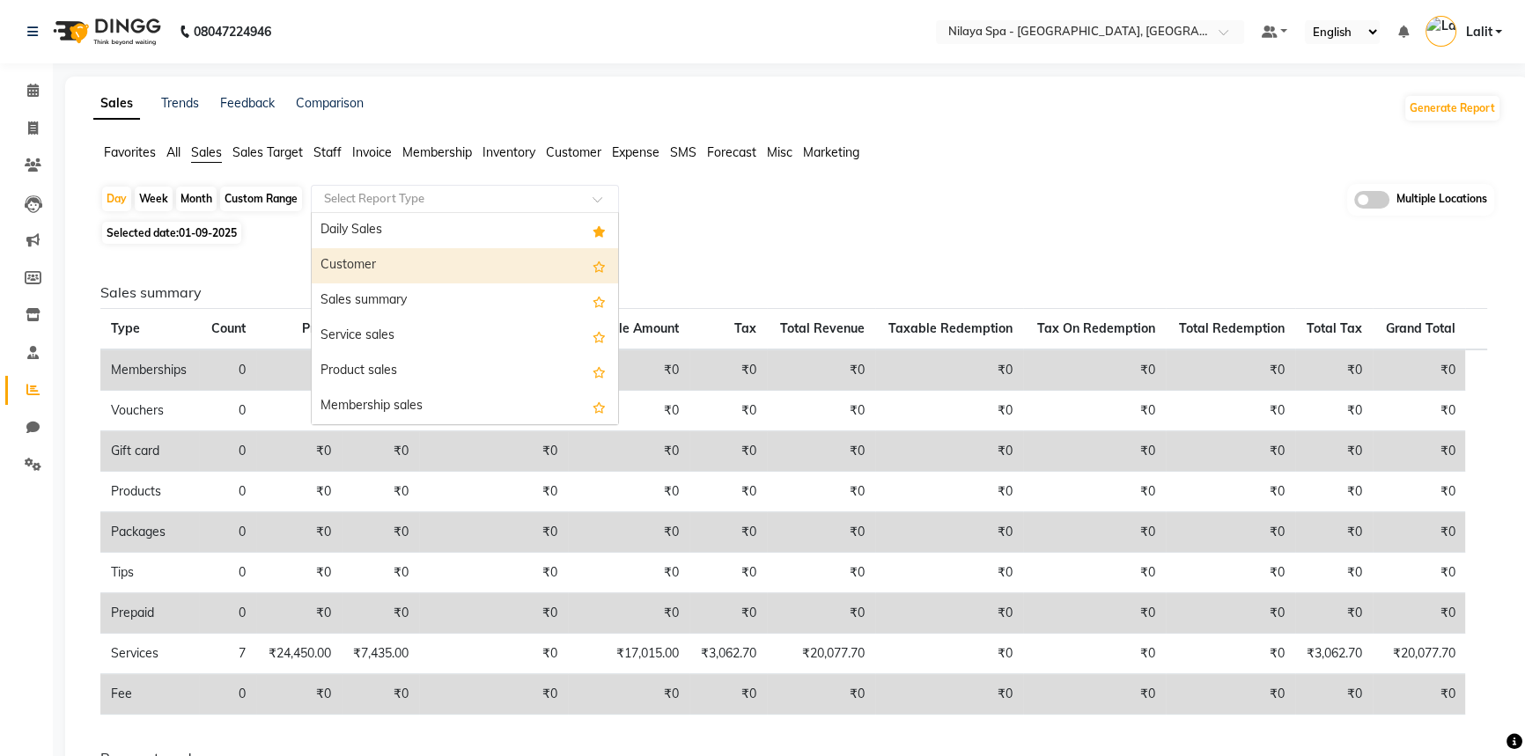
click at [378, 273] on div "Customer" at bounding box center [465, 265] width 306 height 35
select select "full_report"
select select "csv"
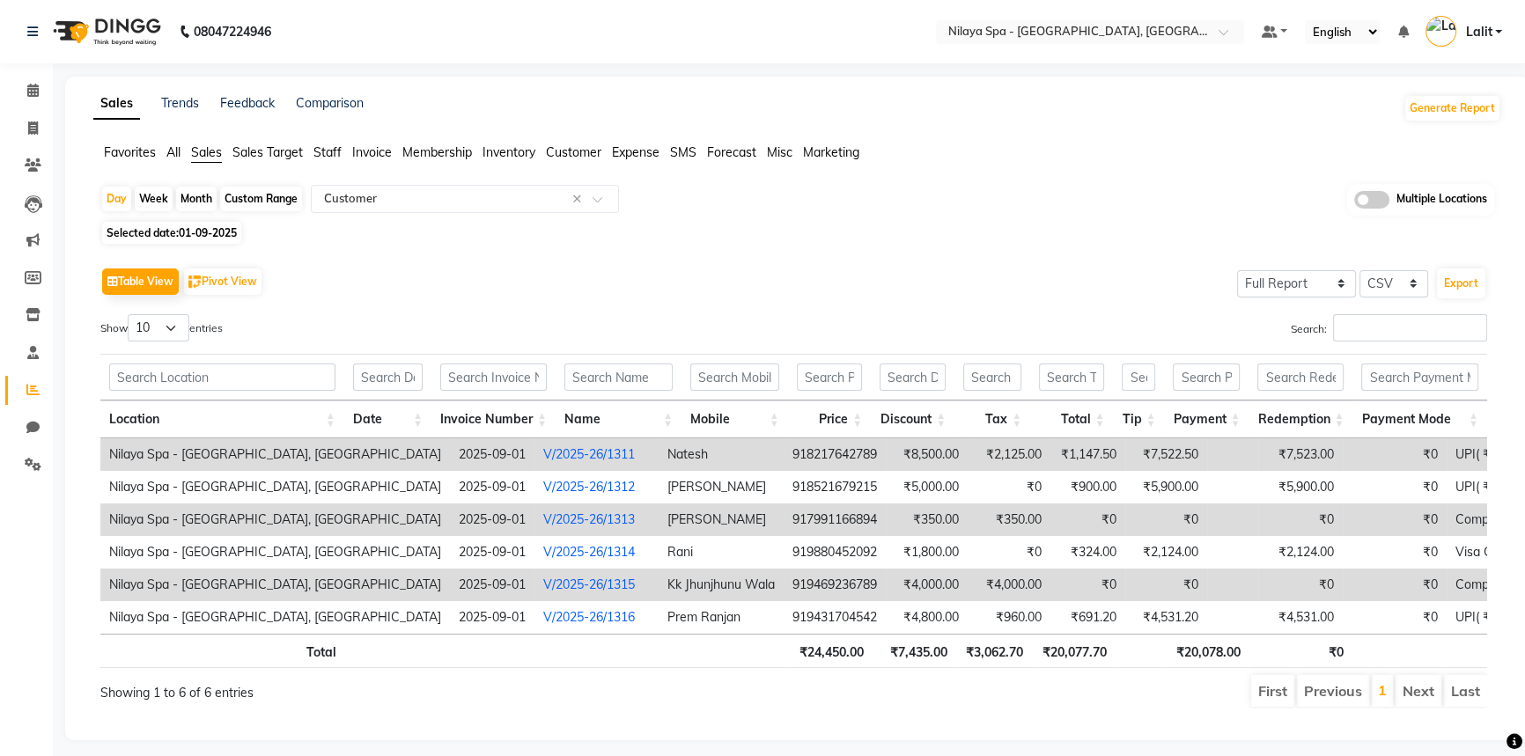
click at [581, 160] on li "Customer" at bounding box center [573, 153] width 55 height 18
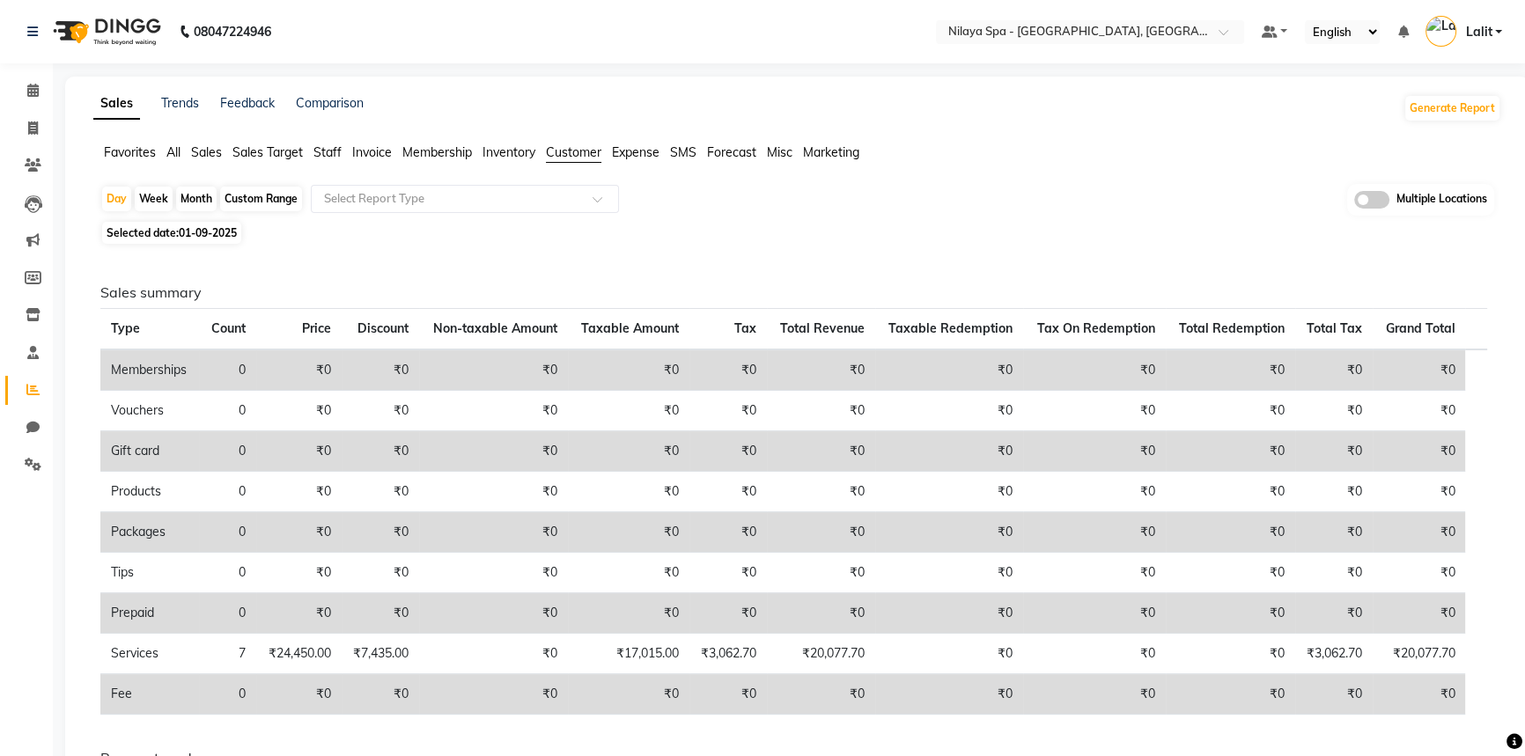
drag, startPoint x: 514, startPoint y: 179, endPoint x: 475, endPoint y: 229, distance: 64.0
click at [512, 179] on app-reports "Favorites All Sales Sales Target Staff Invoice Membership Inventory Customer Ex…" at bounding box center [797, 566] width 1429 height 844
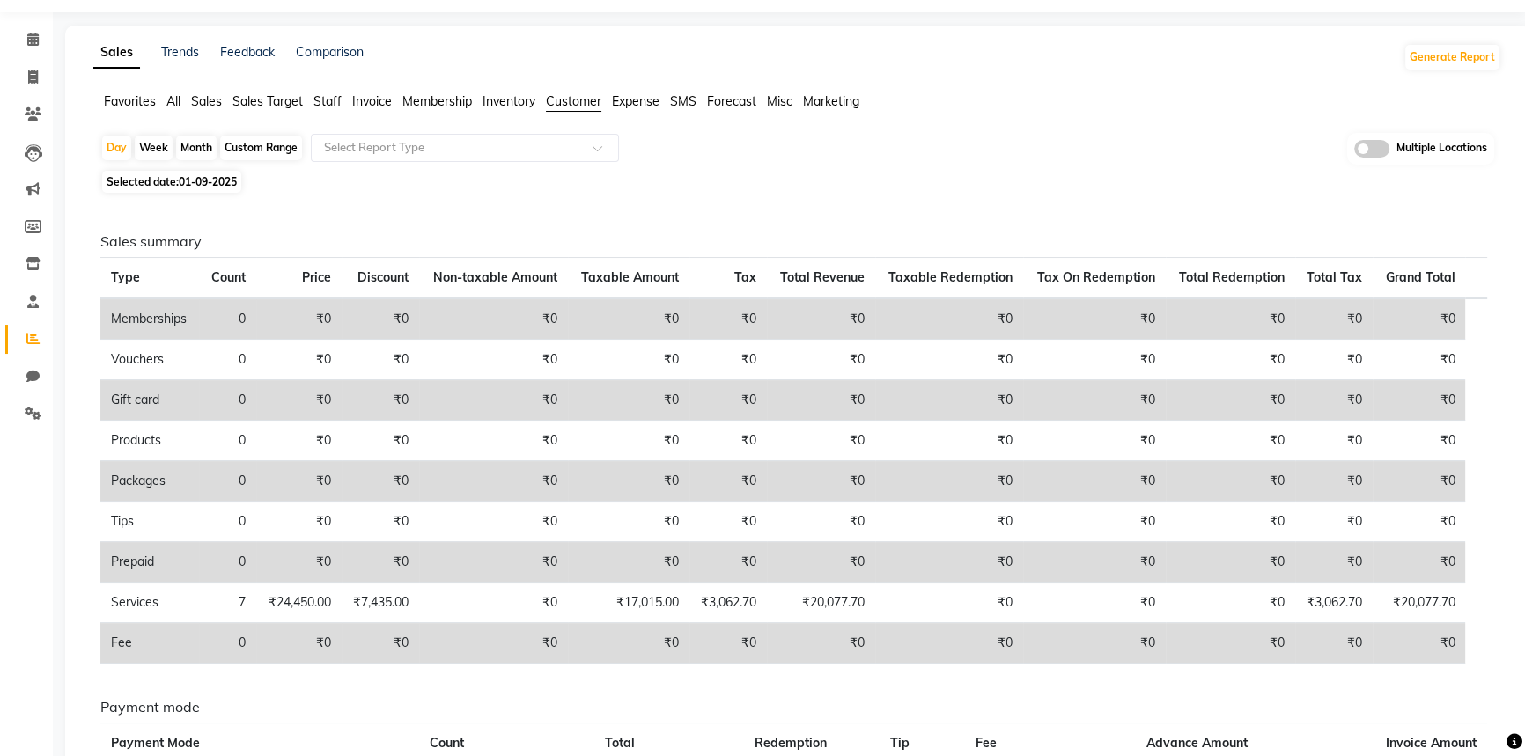
scroll to position [79, 0]
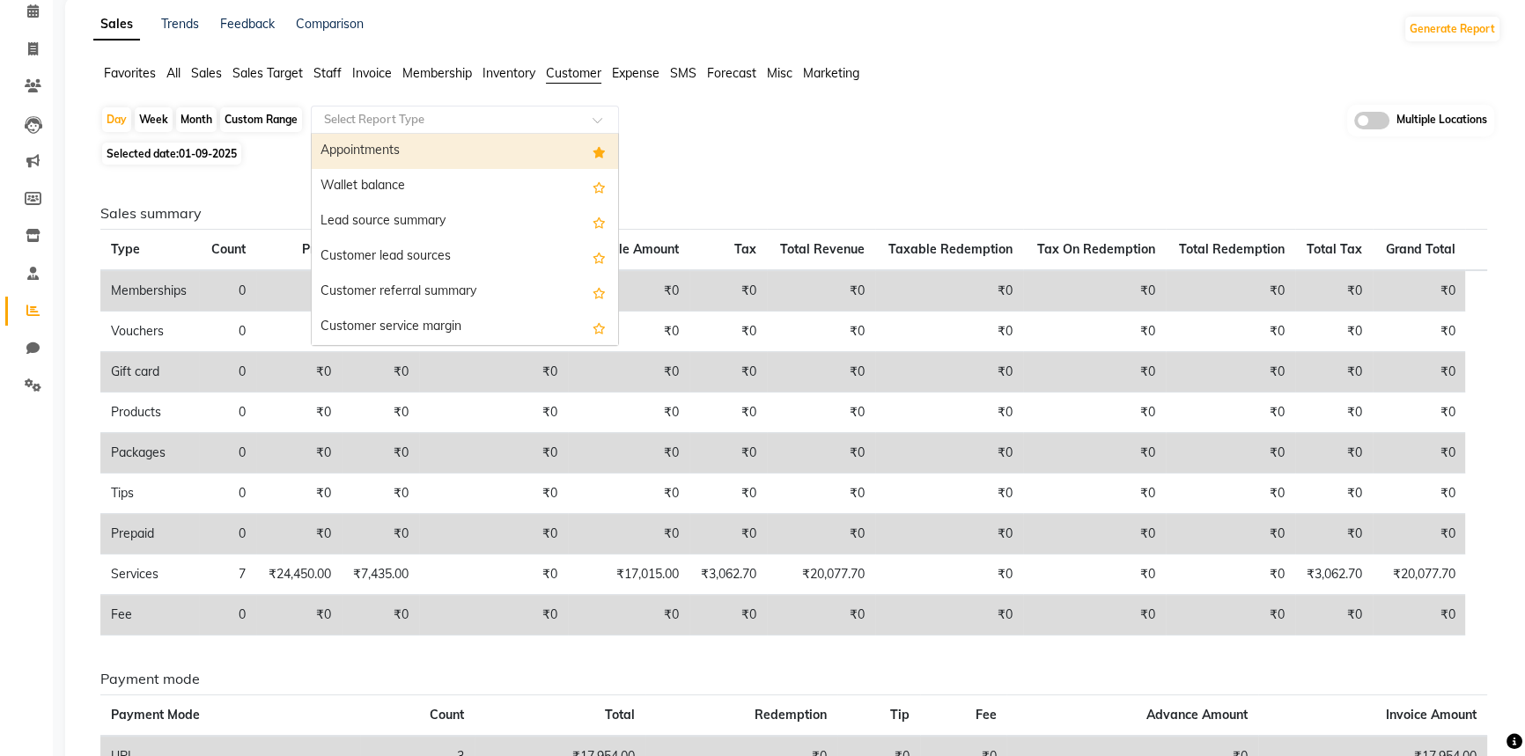
click at [486, 114] on input "text" at bounding box center [448, 120] width 254 height 18
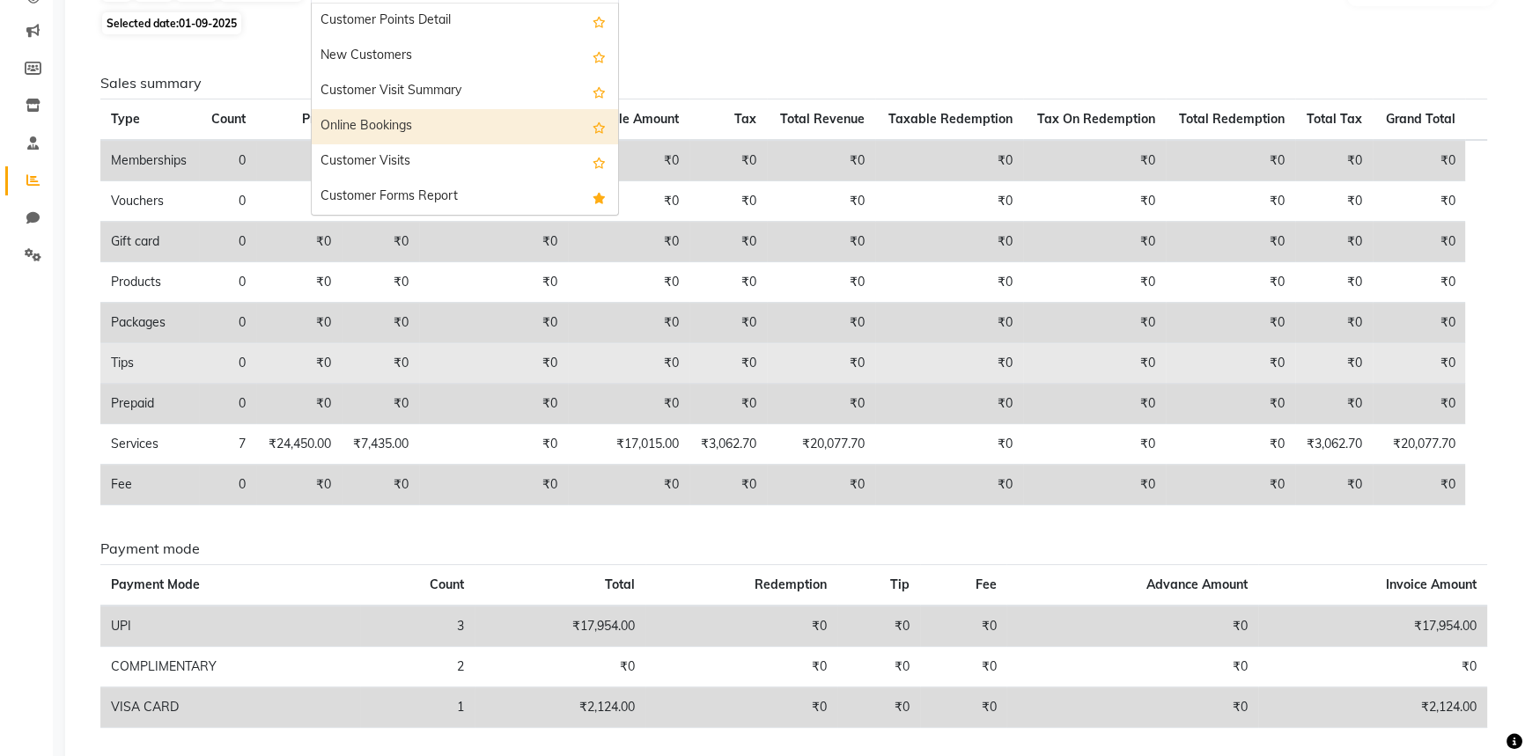
scroll to position [273, 0]
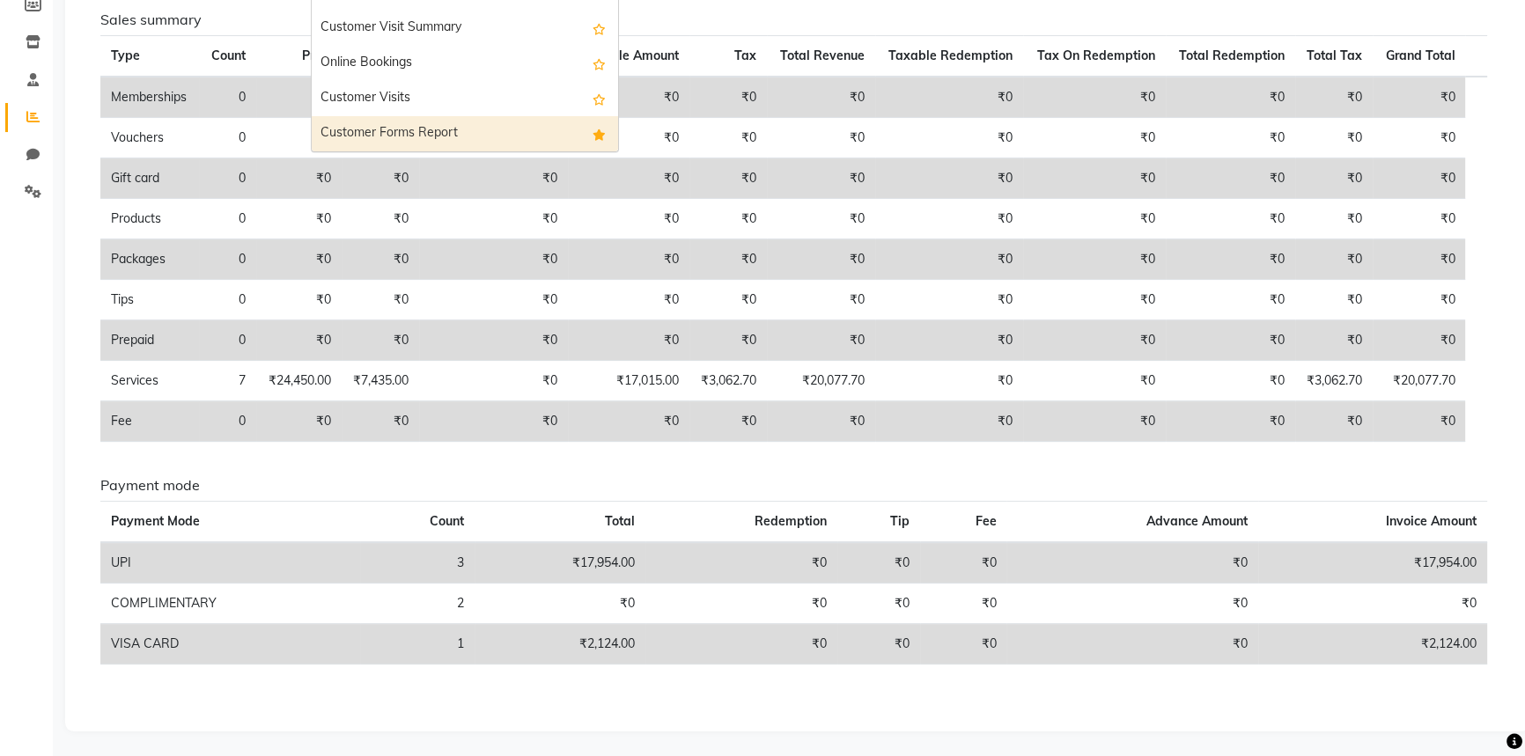
click at [437, 123] on div "Customer Forms Report" at bounding box center [465, 133] width 306 height 35
select select "full_report"
select select "csv"
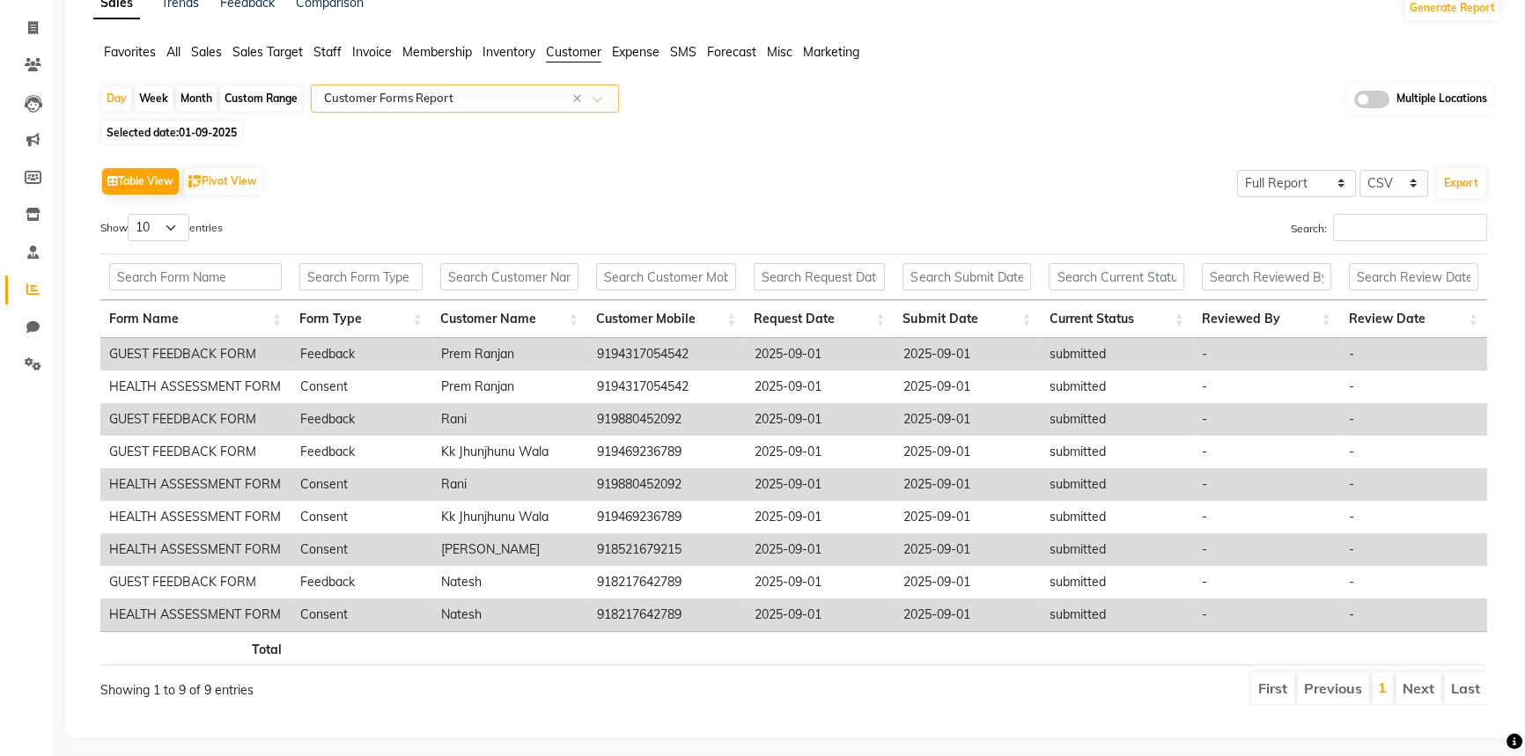
scroll to position [119, 0]
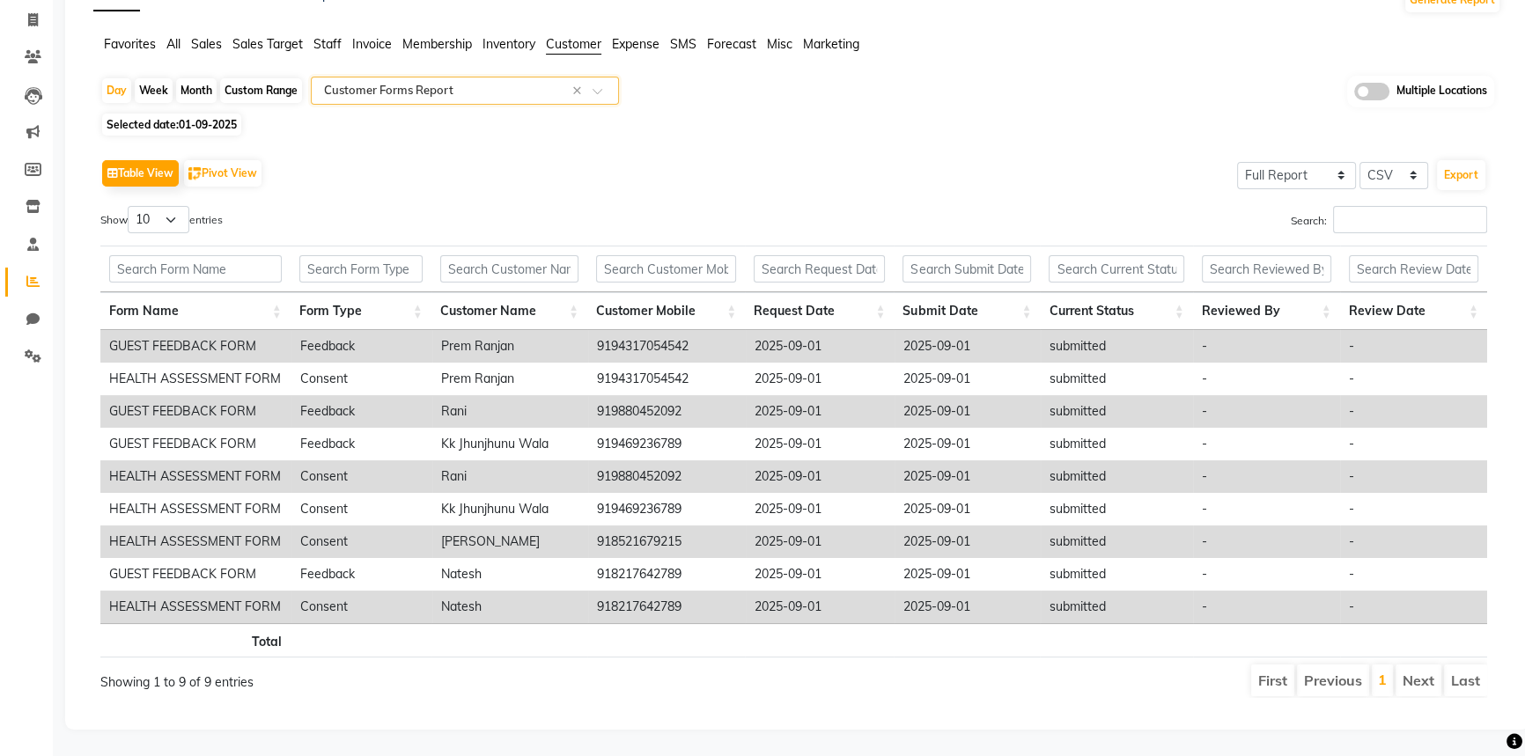
click at [188, 305] on th "Form Name" at bounding box center [195, 311] width 190 height 38
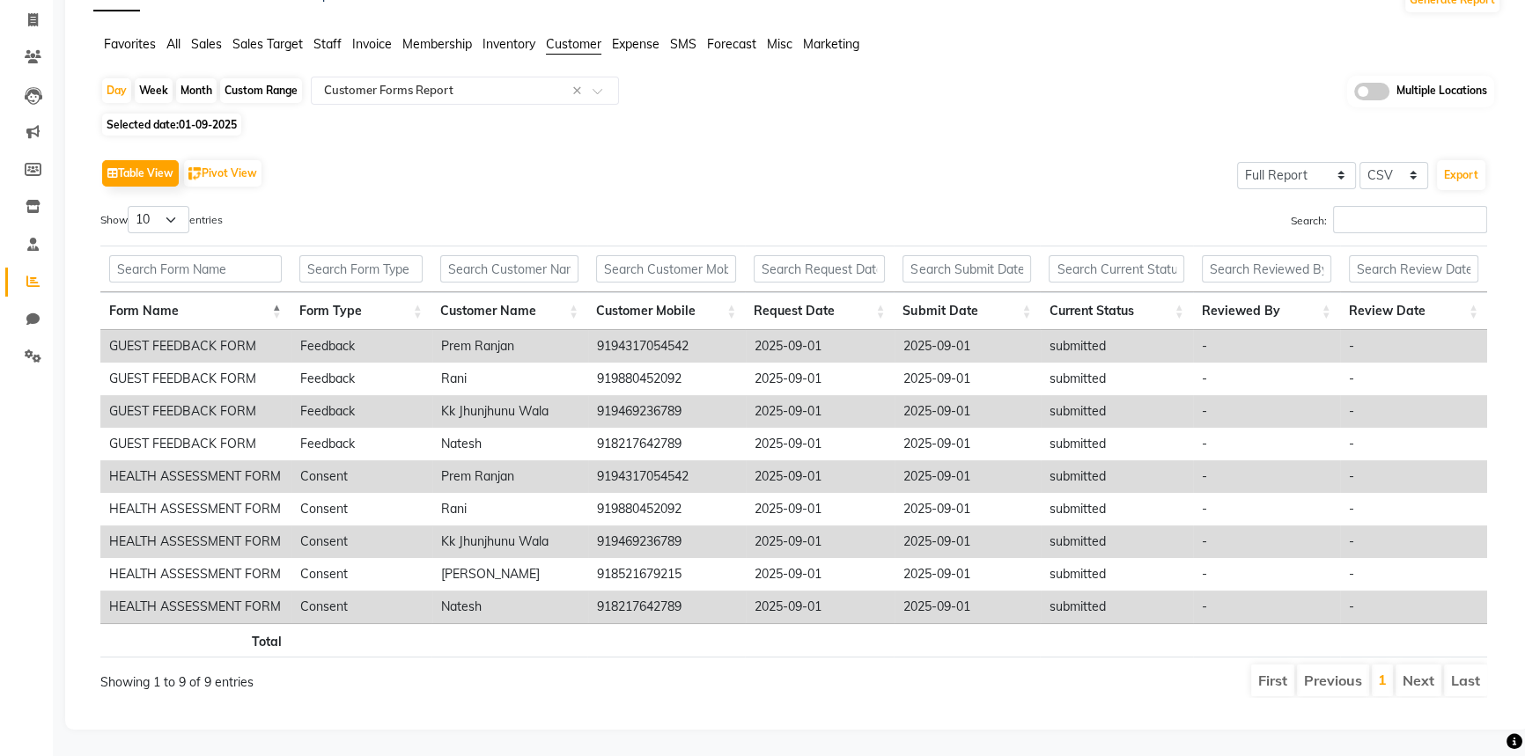
click at [852, 296] on th "Request Date" at bounding box center [819, 311] width 149 height 38
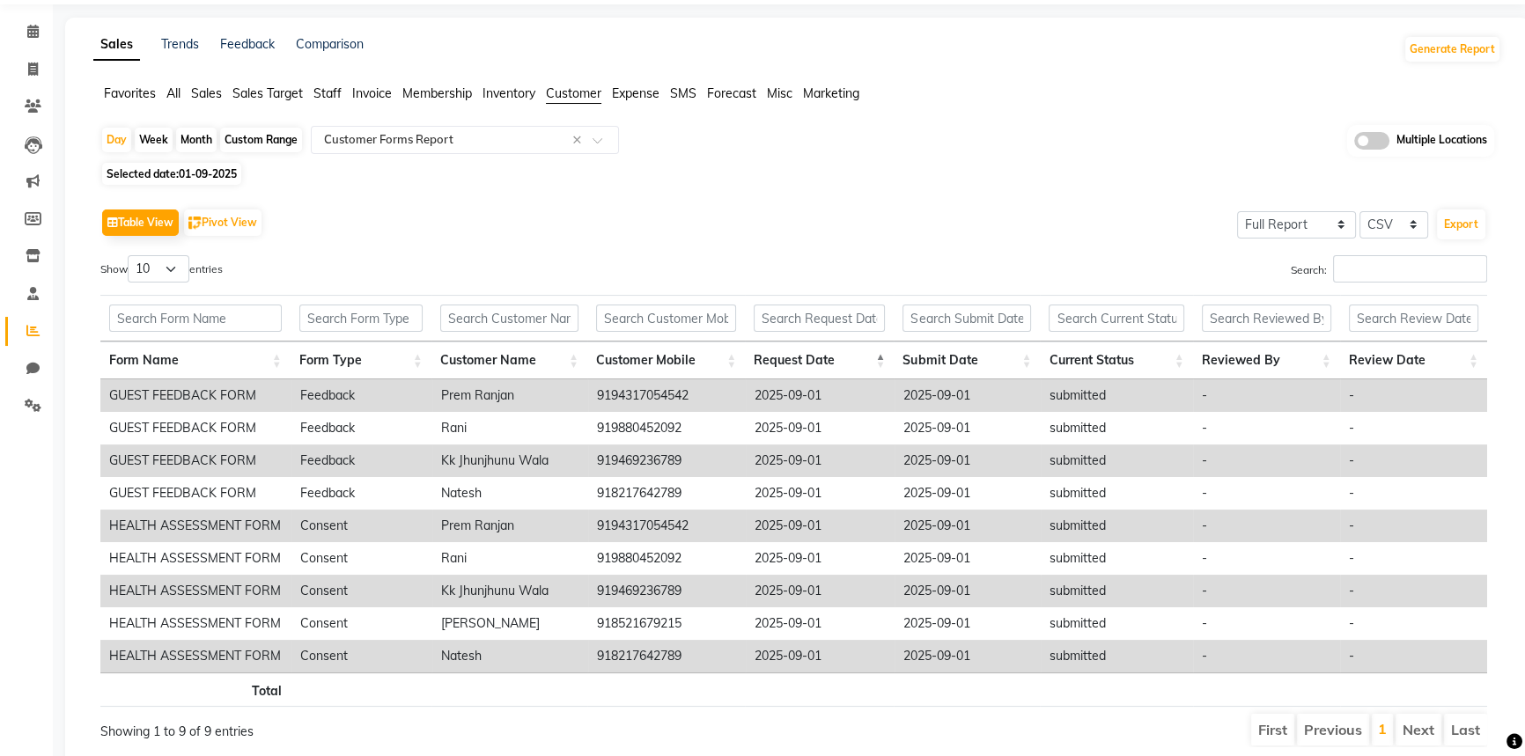
scroll to position [0, 0]
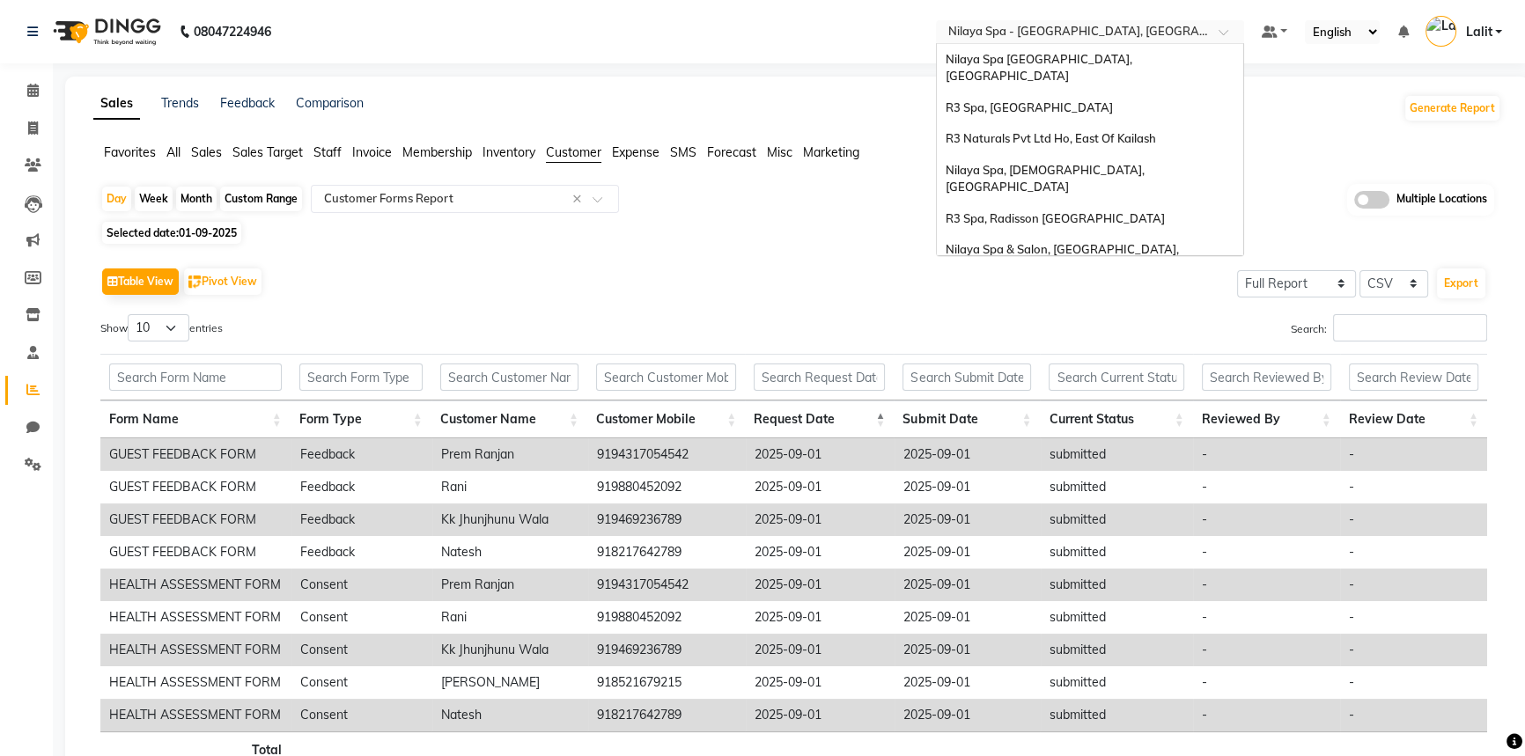
click at [1142, 24] on span "Nilaya Spa - Radisson Blu Hotel, Ranchi" at bounding box center [1108, 31] width 321 height 14
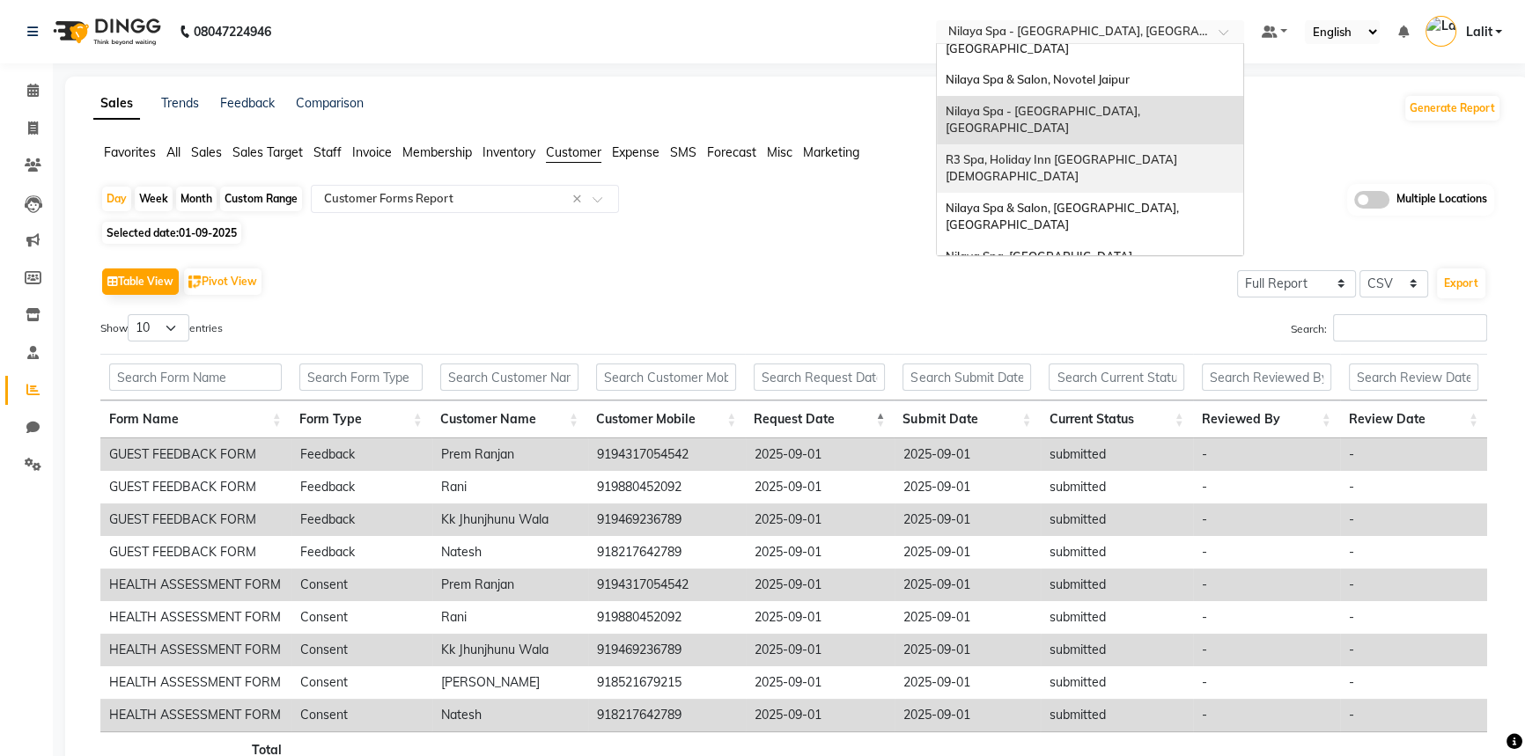
click at [1090, 152] on span "R3 Spa, Holiday Inn Goa Candolim" at bounding box center [1063, 168] width 234 height 32
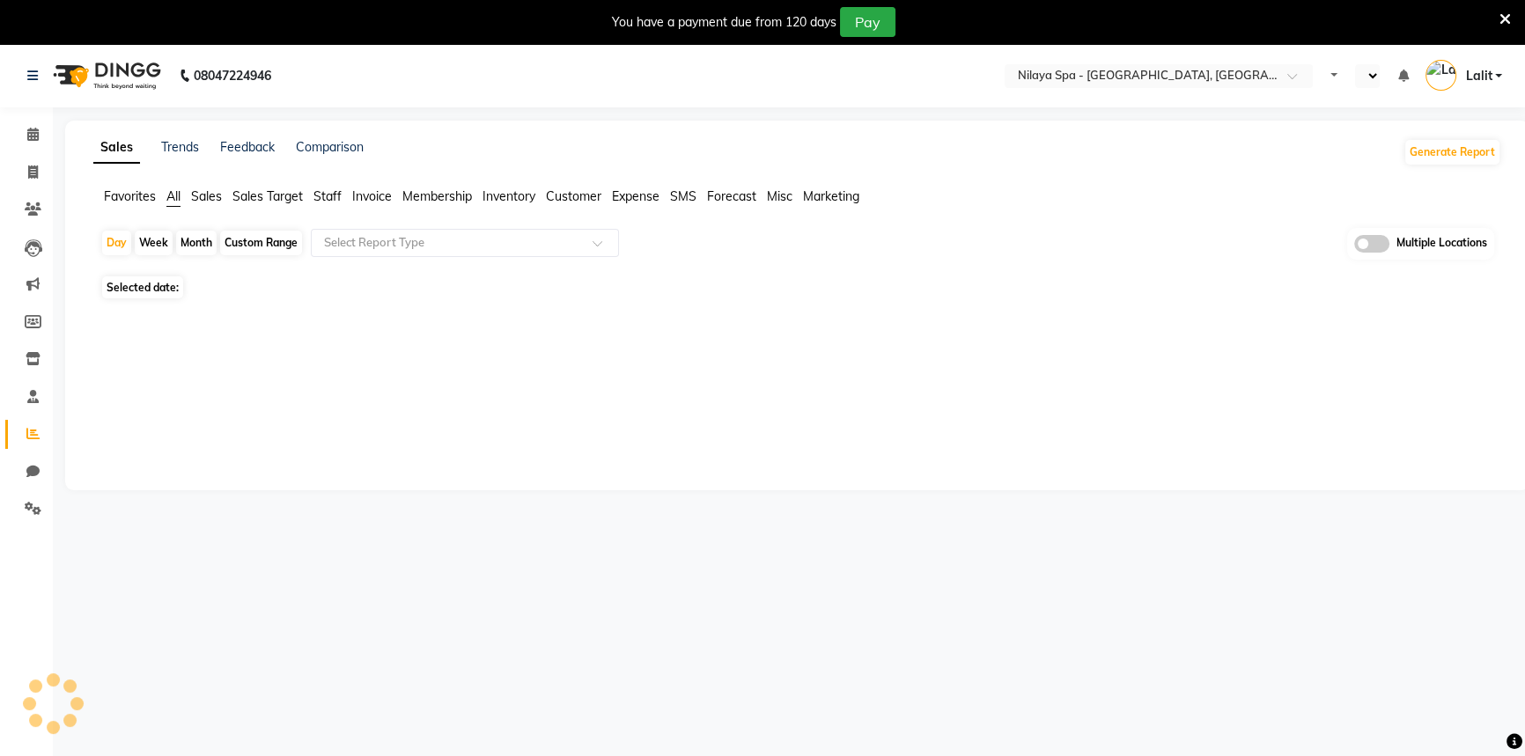
select select "en"
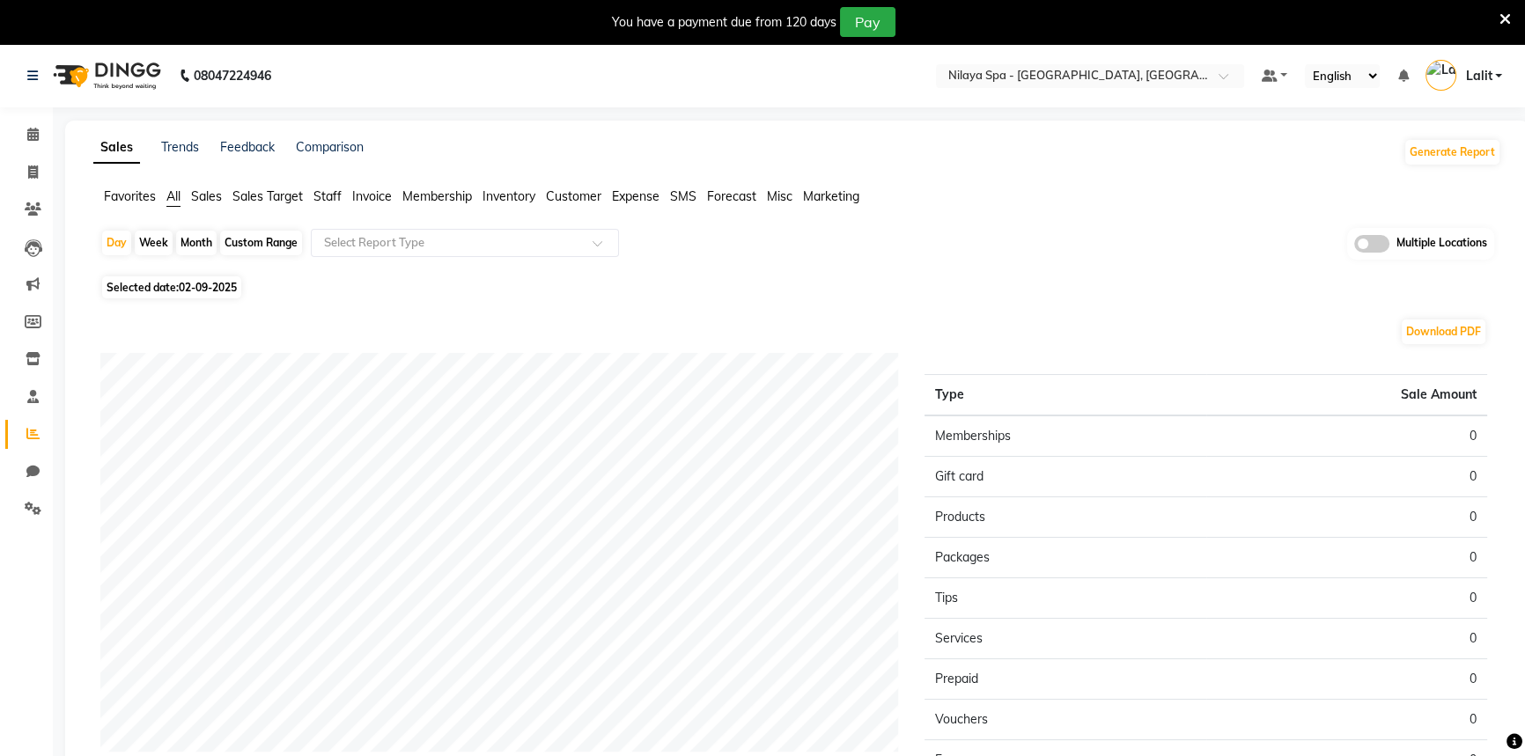
click at [1507, 14] on icon at bounding box center [1505, 19] width 11 height 16
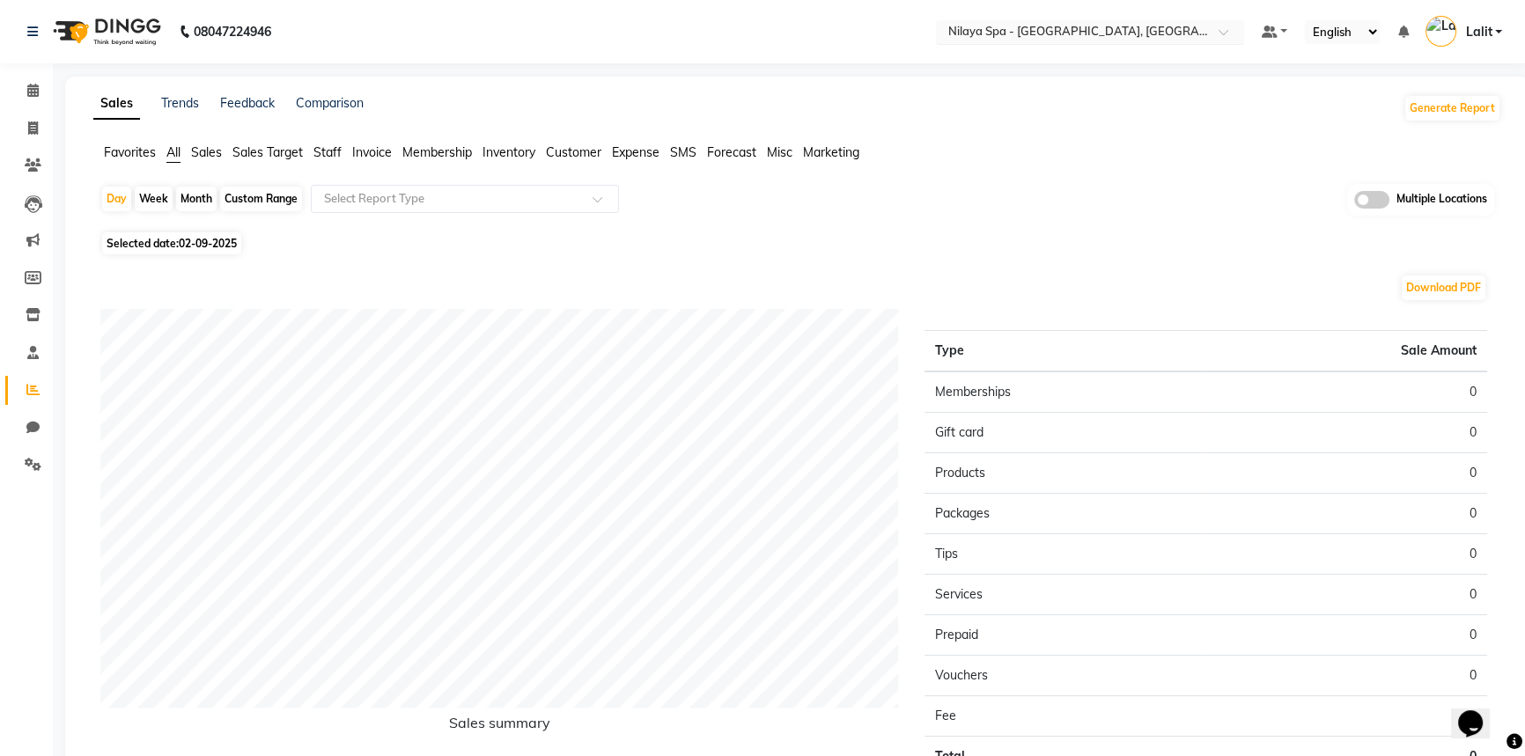
click at [1156, 36] on input "text" at bounding box center [1072, 34] width 255 height 18
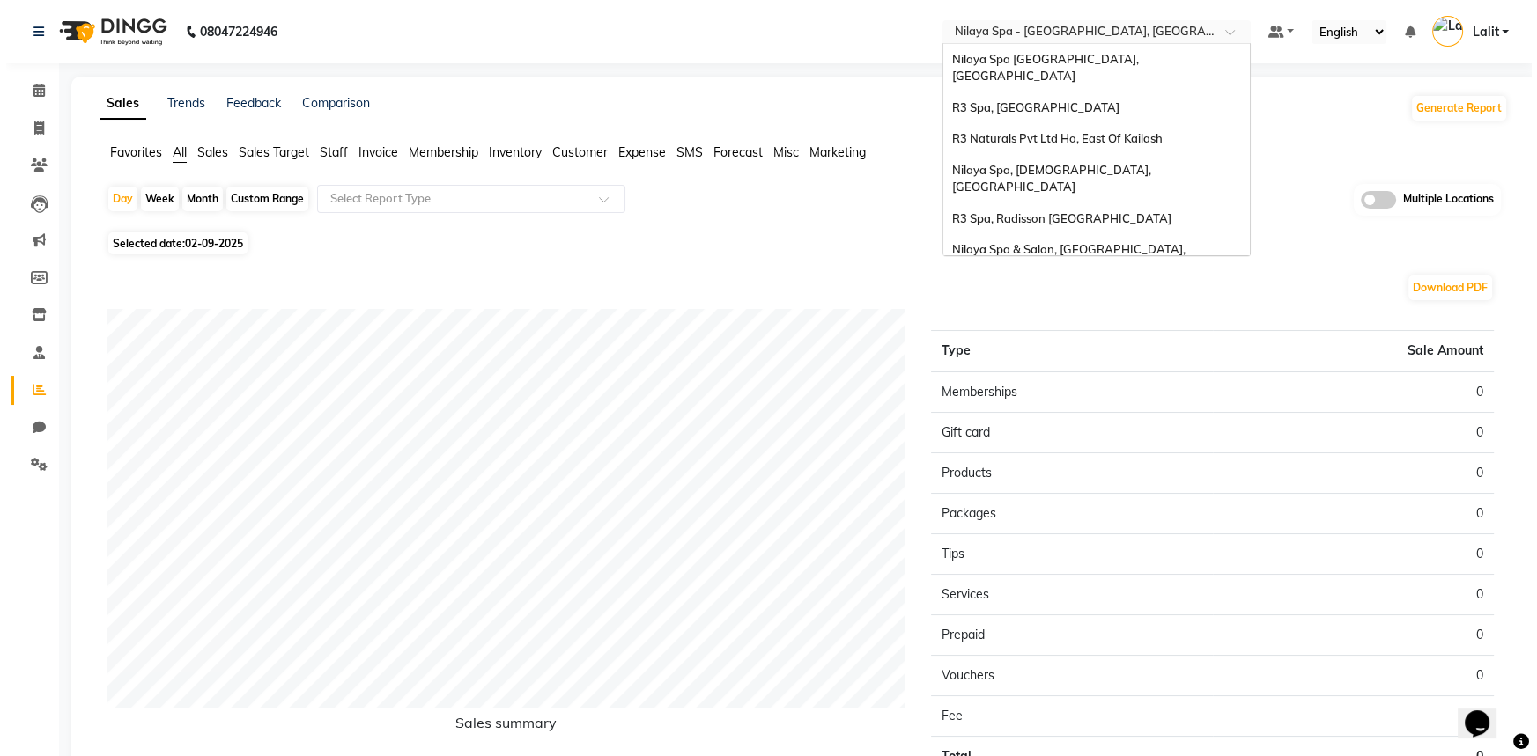
scroll to position [218, 0]
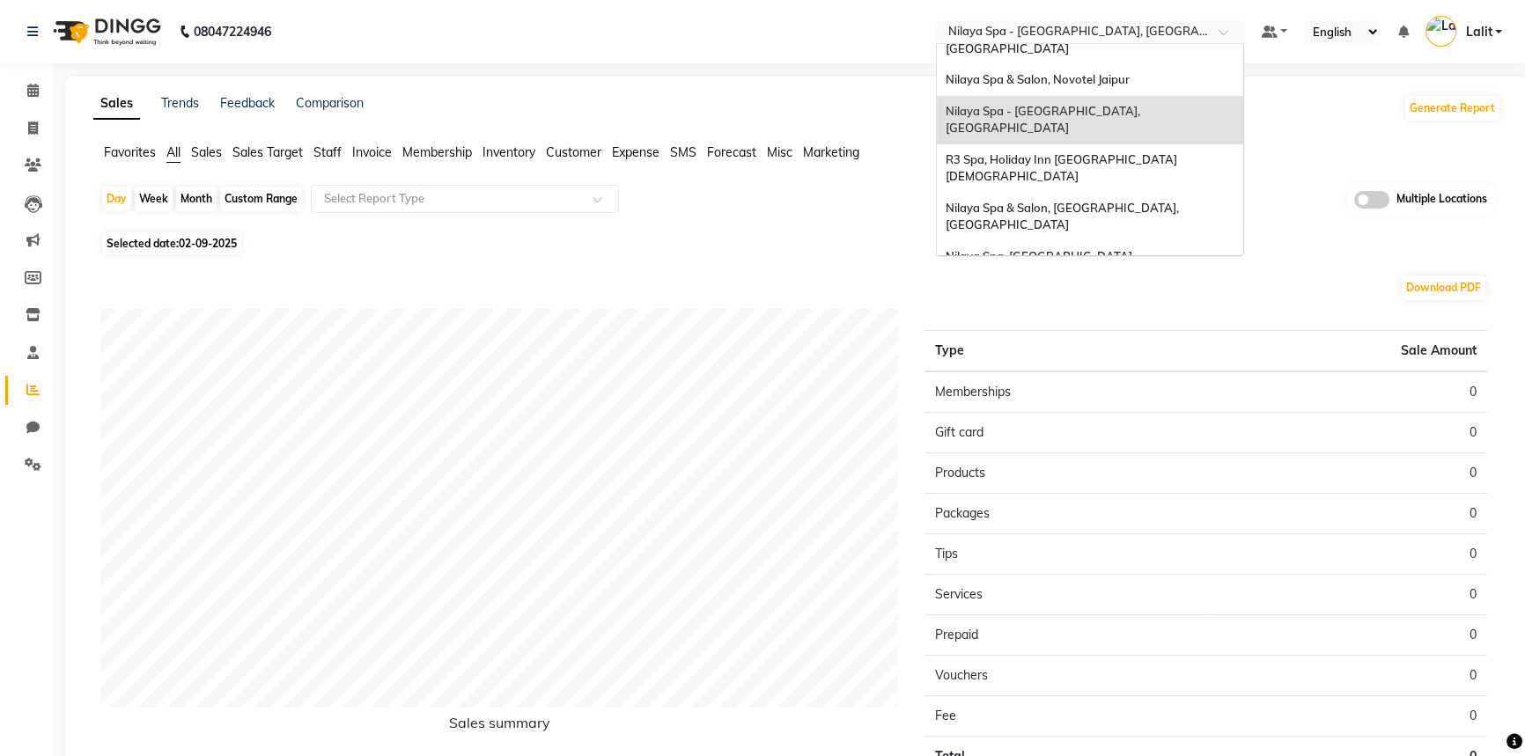
drag, startPoint x: 704, startPoint y: 70, endPoint x: 355, endPoint y: 180, distance: 365.7
click at [692, 70] on div "08047224946 Select Location × Nilaya Spa - Radisson Blu Hotel, Ranchi Nilaya Sp…" at bounding box center [762, 439] width 1525 height 879
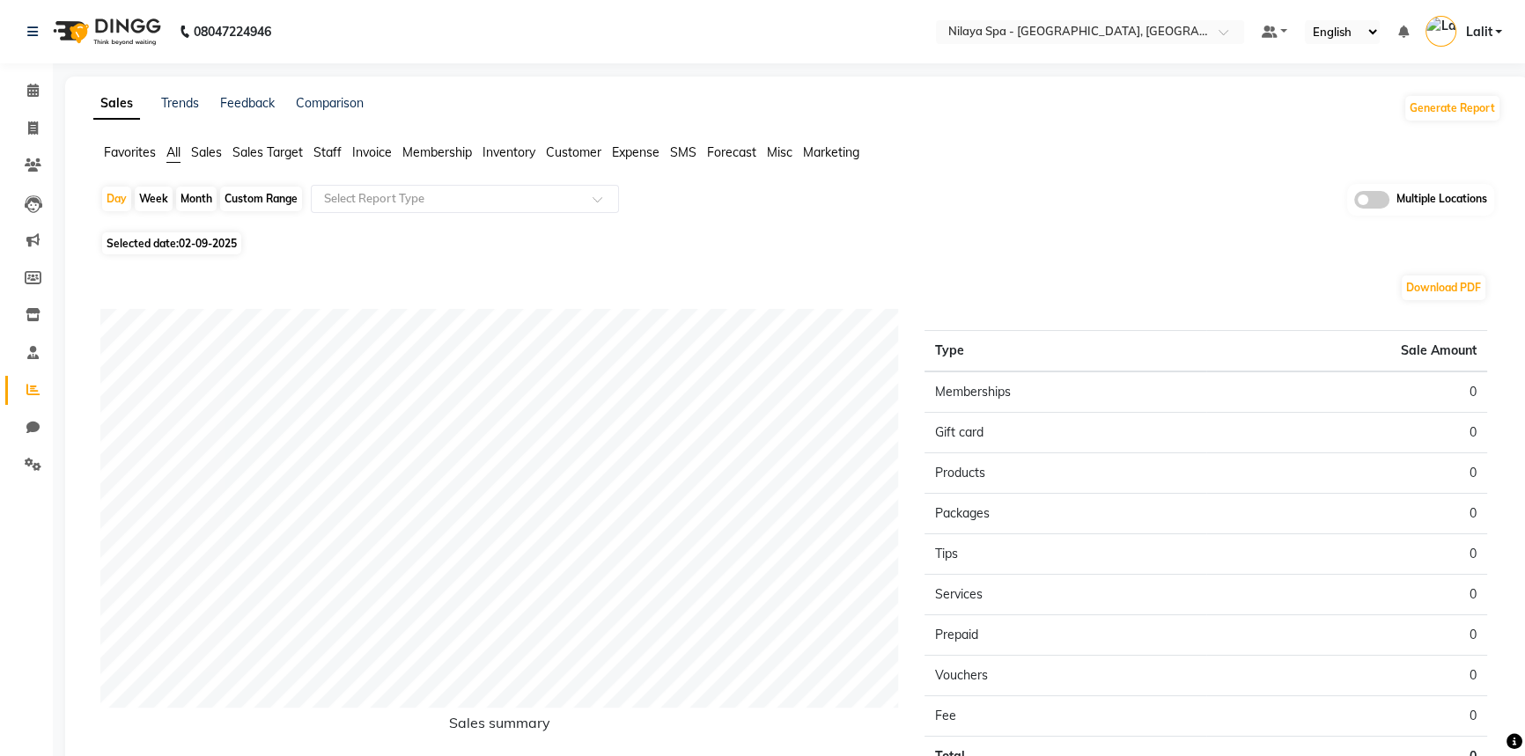
click at [216, 151] on span "Sales" at bounding box center [206, 152] width 31 height 16
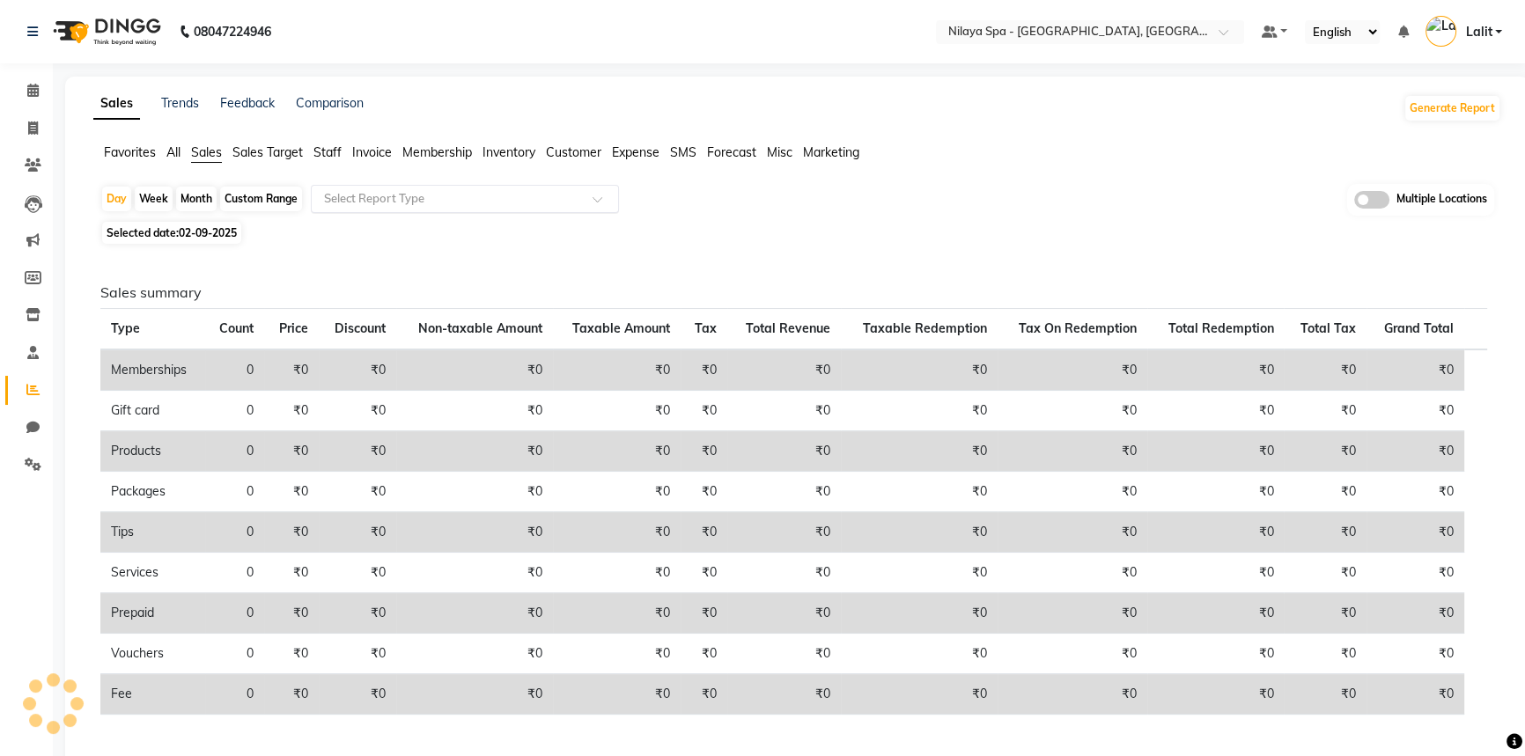
drag, startPoint x: 311, startPoint y: 202, endPoint x: 336, endPoint y: 204, distance: 25.7
click at [312, 200] on div "Select Report Type" at bounding box center [465, 199] width 308 height 28
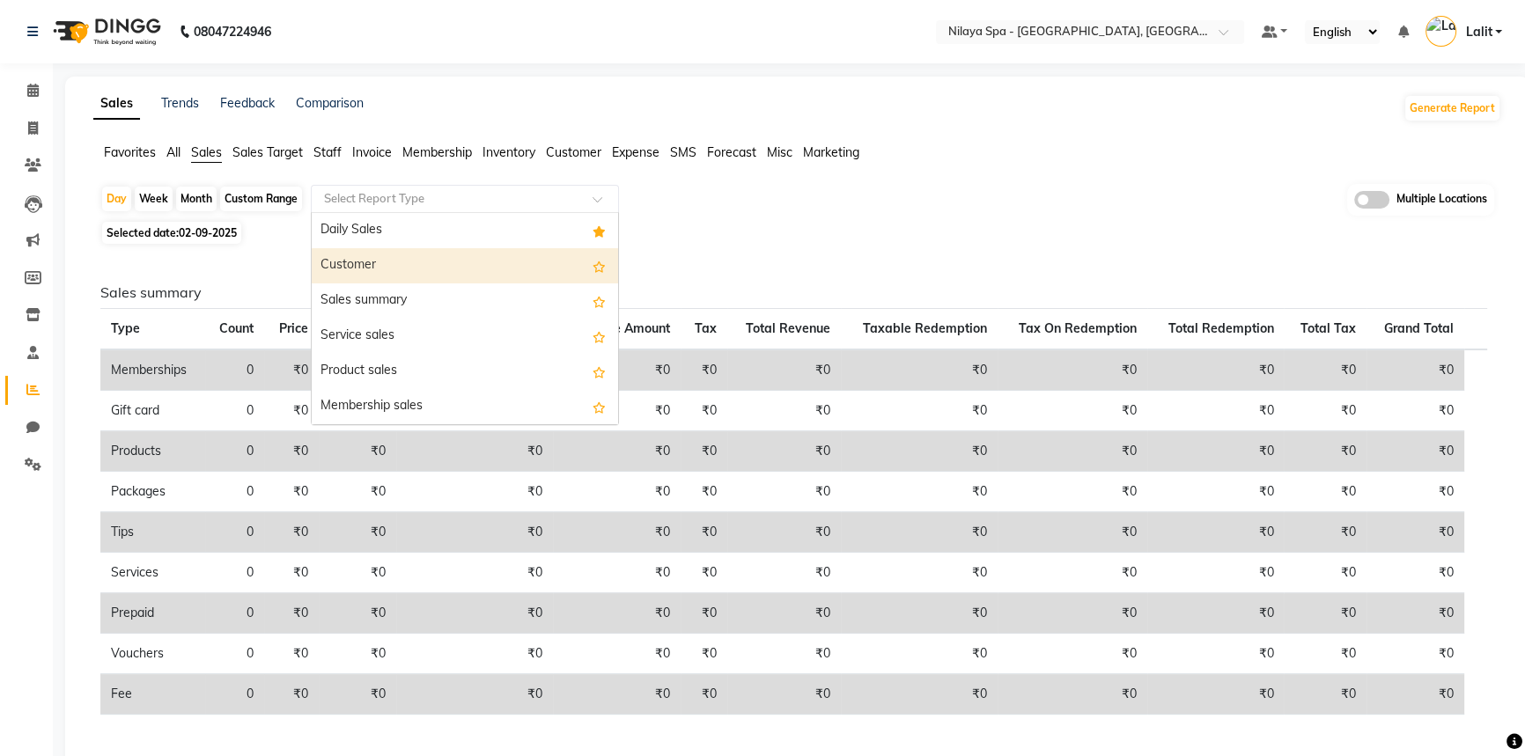
click at [352, 271] on div "Customer" at bounding box center [465, 265] width 306 height 35
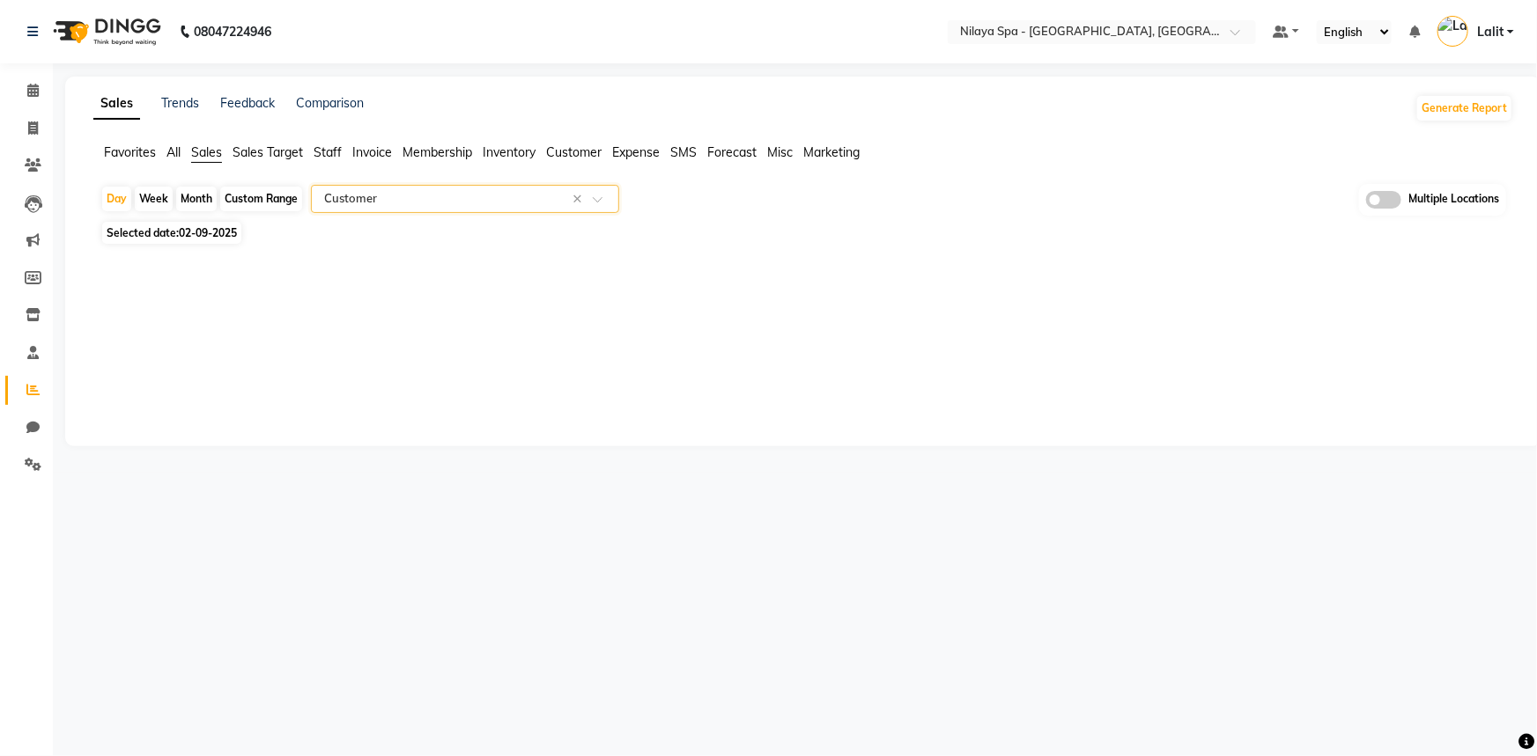
click at [227, 231] on span "02-09-2025" at bounding box center [208, 232] width 58 height 13
select select "9"
select select "2025"
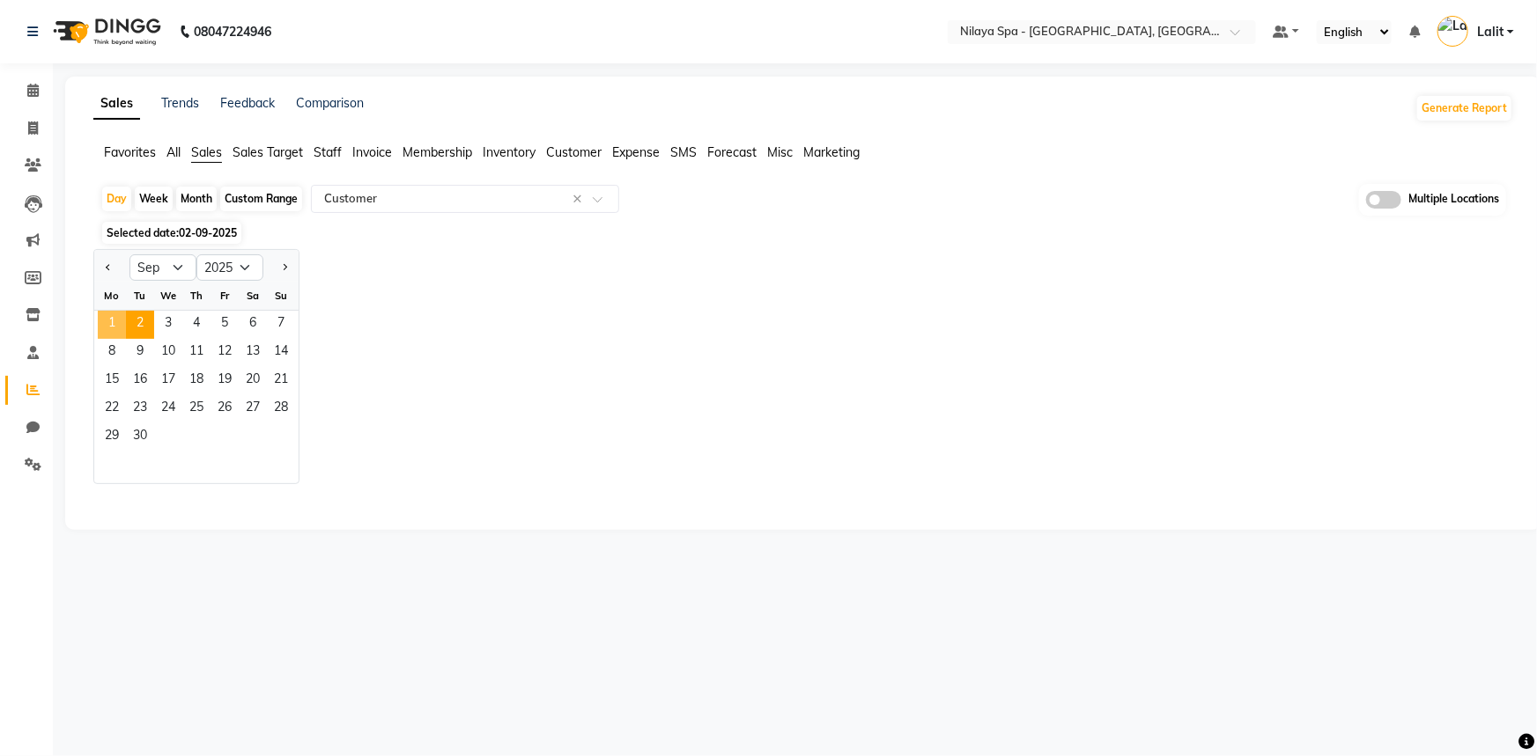
click at [111, 319] on span "1" at bounding box center [112, 325] width 28 height 28
select select "full_report"
select select "csv"
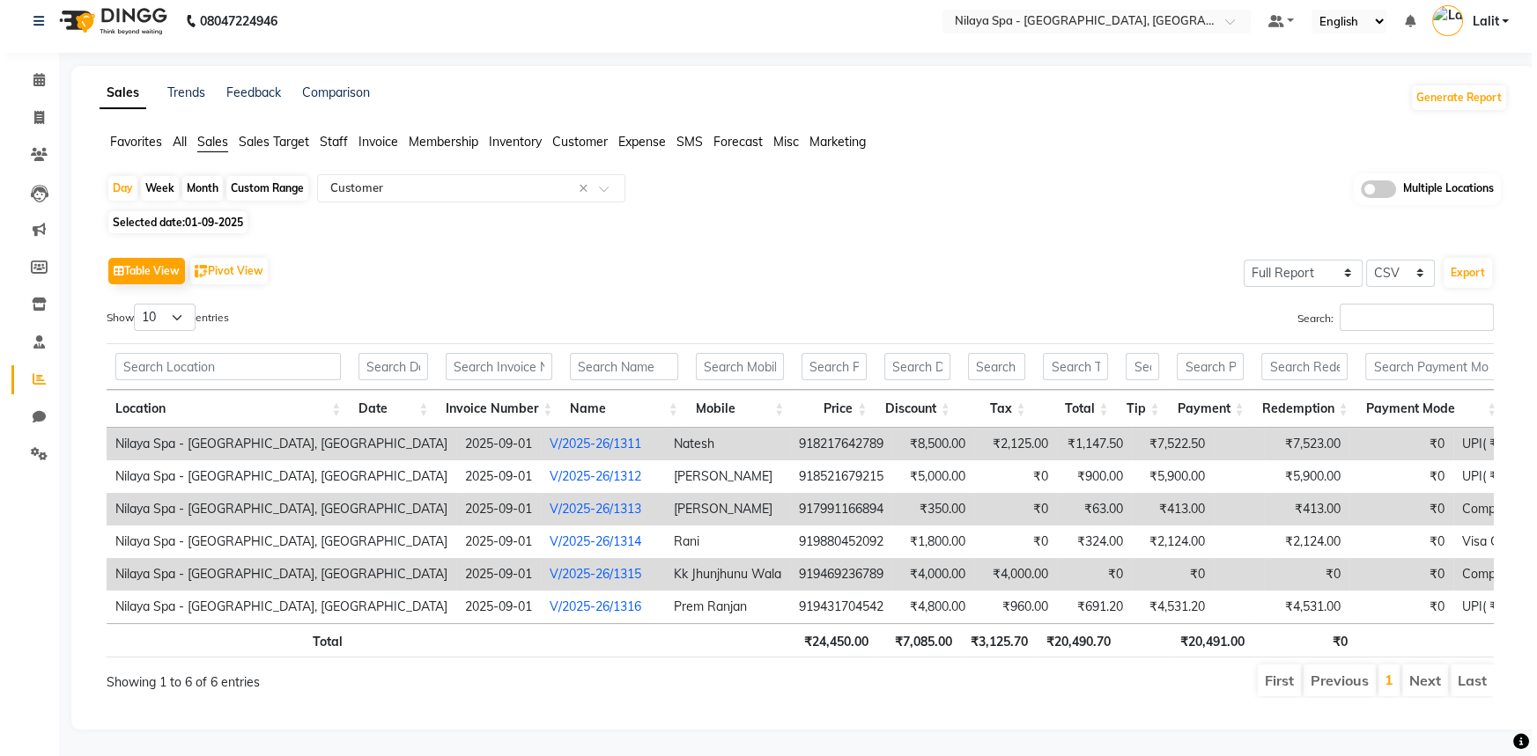
scroll to position [0, 11]
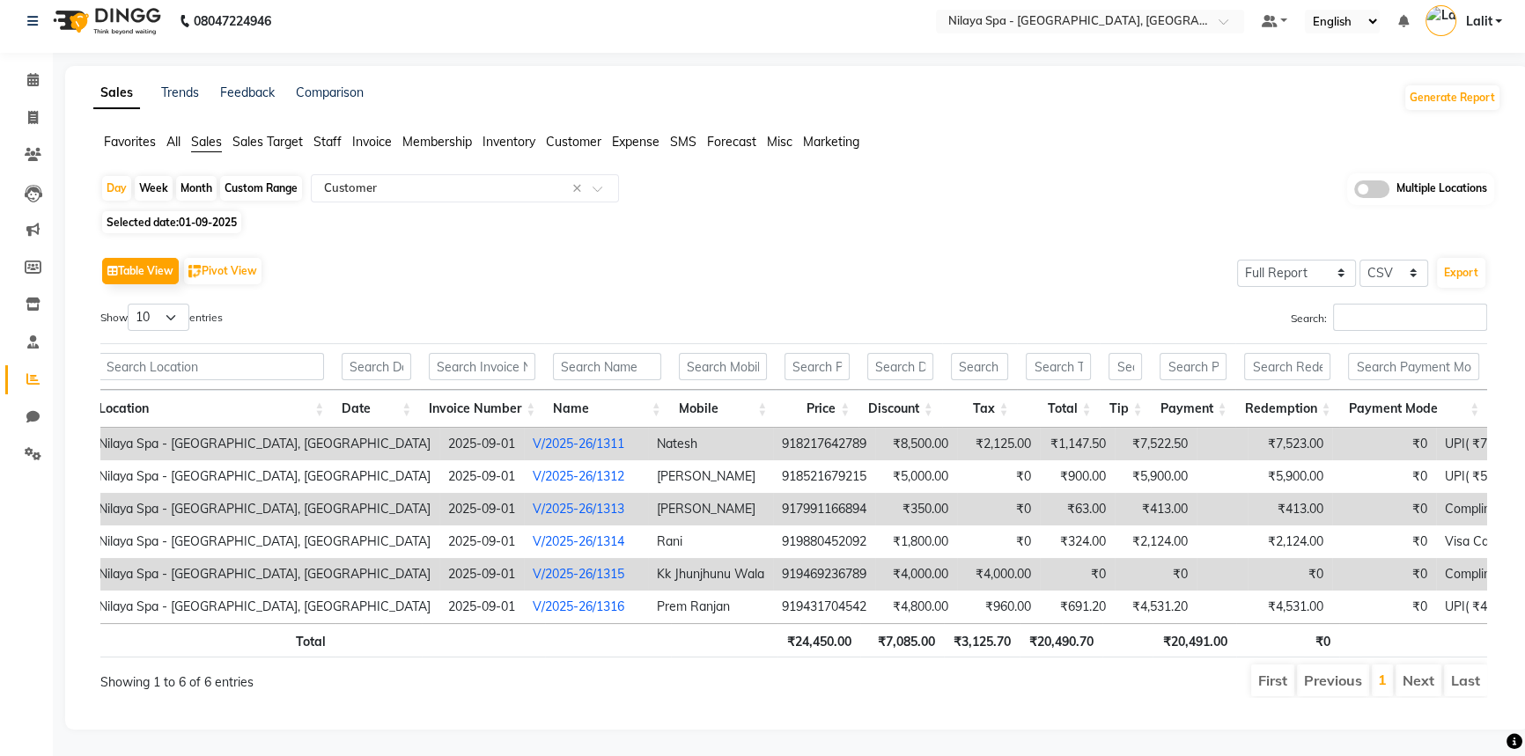
click at [533, 501] on link "V/2025-26/1313" at bounding box center [579, 509] width 92 height 16
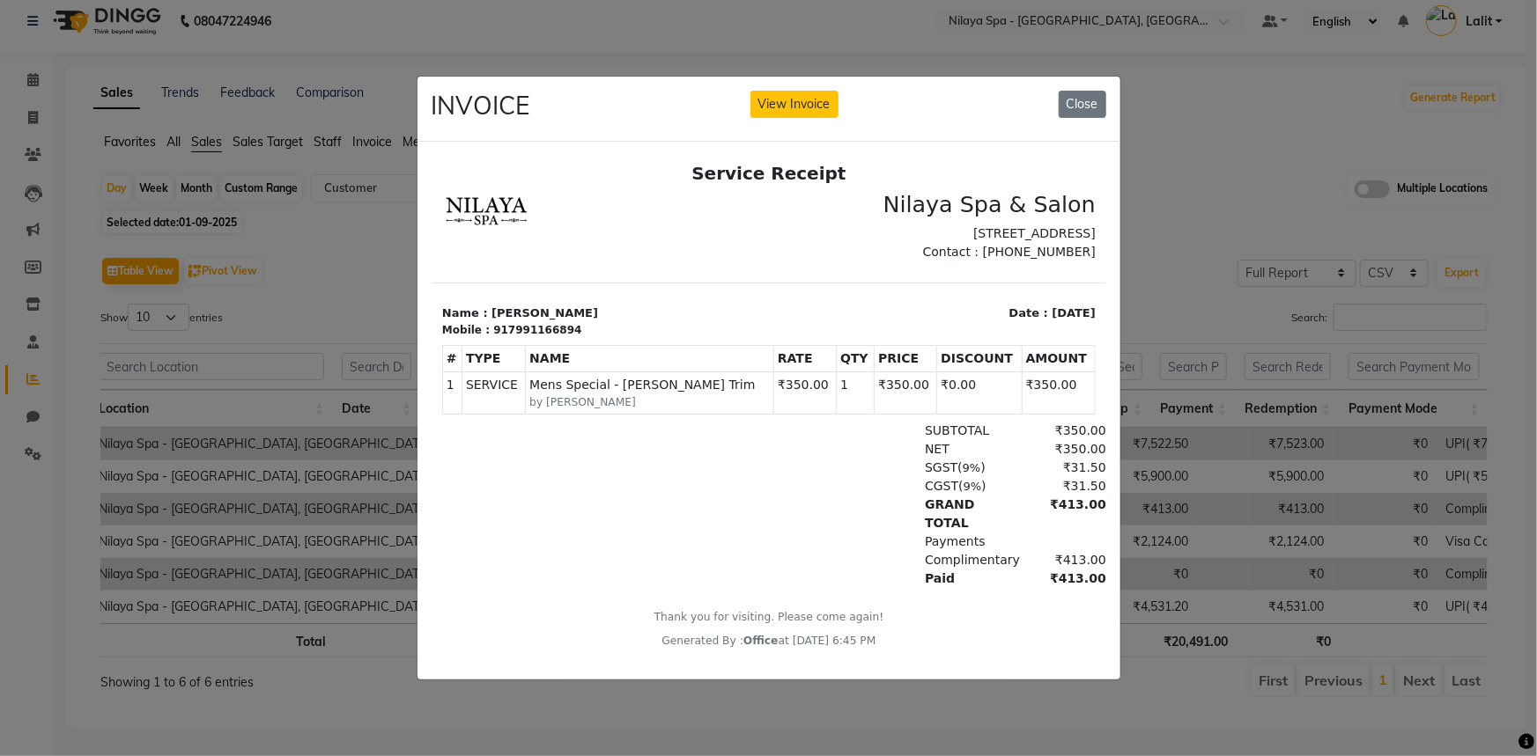
scroll to position [14, 0]
click at [778, 101] on button "View Invoice" at bounding box center [794, 104] width 88 height 27
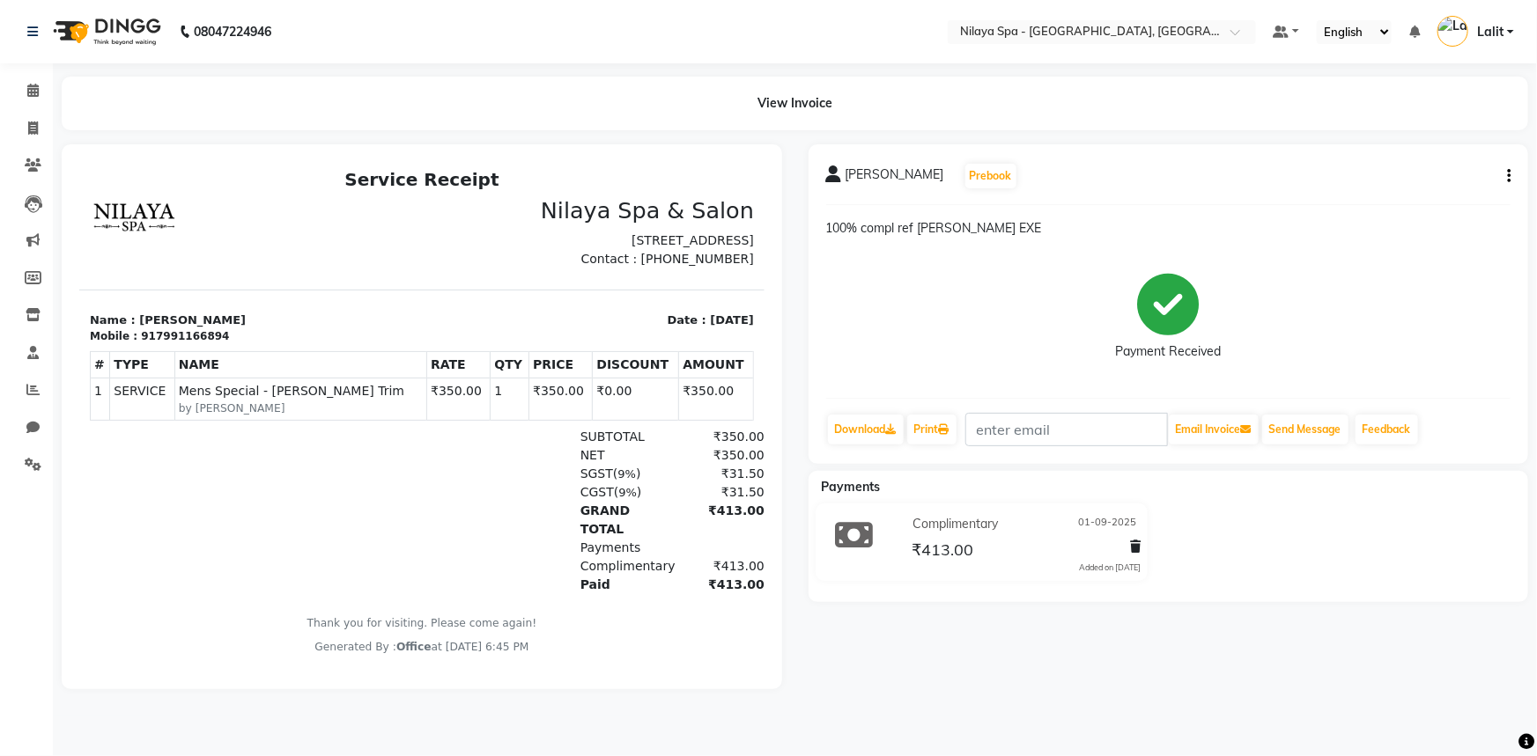
scroll to position [14, 0]
click at [1126, 544] on div at bounding box center [1132, 550] width 18 height 24
click at [1136, 555] on span at bounding box center [1135, 547] width 11 height 18
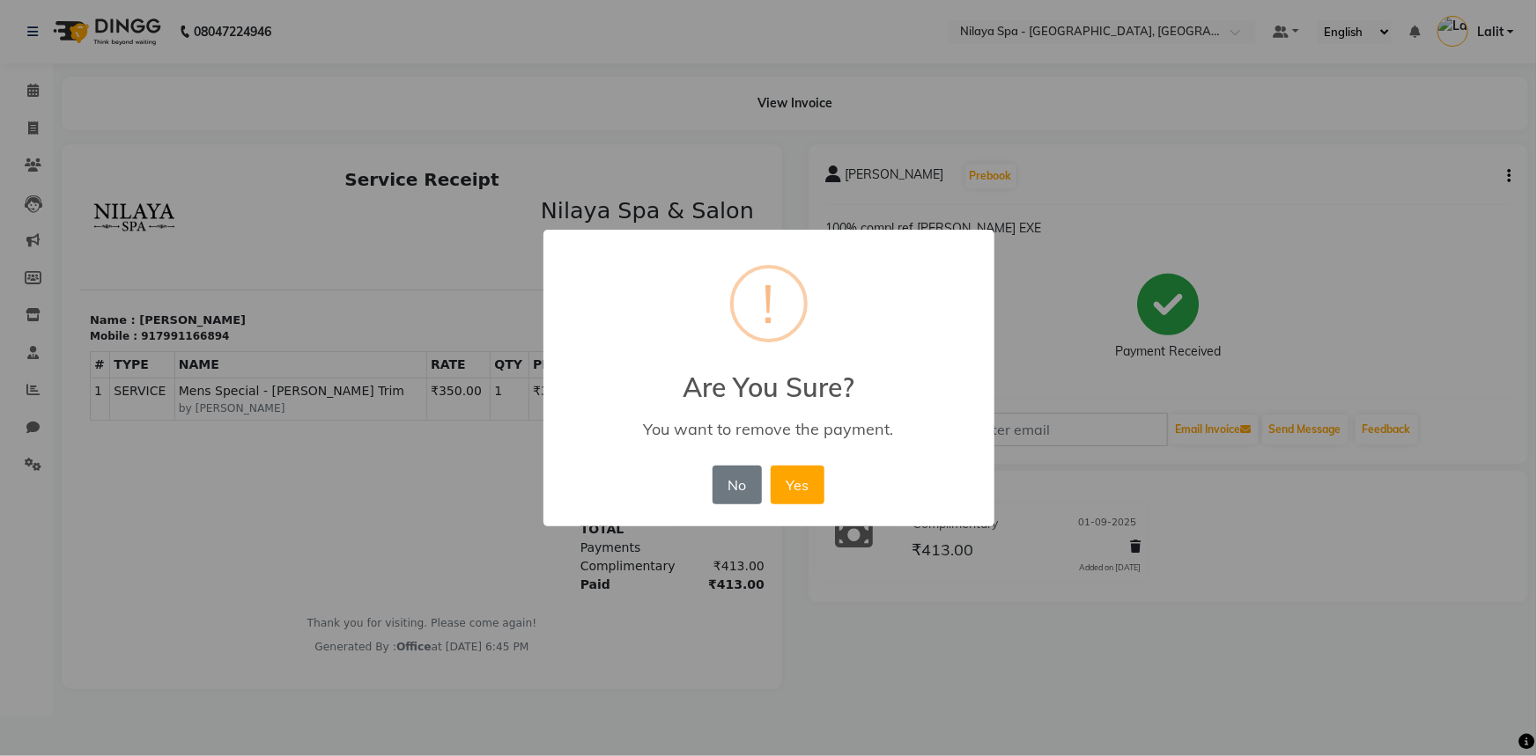
click at [827, 497] on div "× ! Are You Sure? You want to remove the payment. No No Yes" at bounding box center [768, 379] width 451 height 298
click at [792, 491] on button "Yes" at bounding box center [798, 485] width 54 height 39
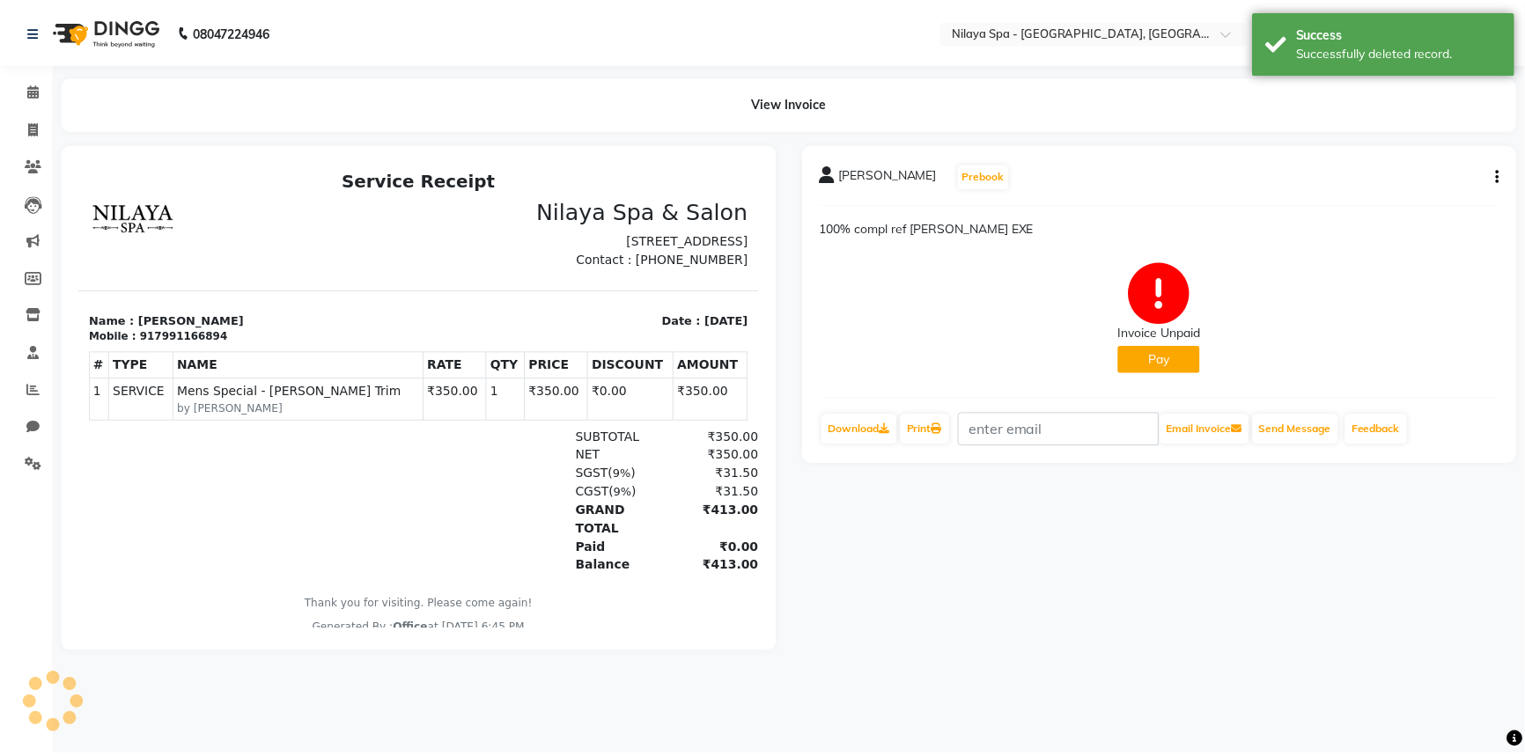
scroll to position [0, 0]
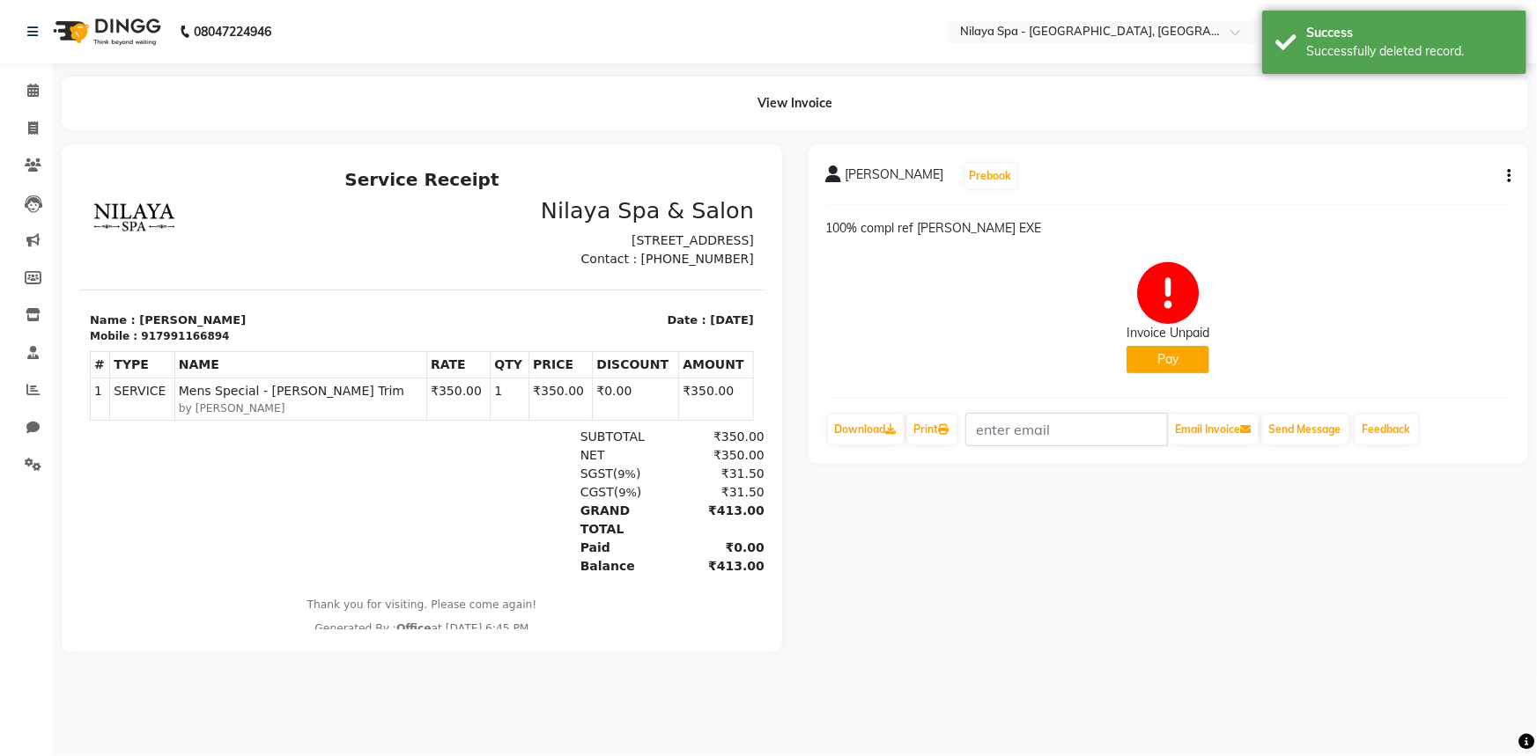
click at [1164, 369] on button "Pay" at bounding box center [1167, 359] width 83 height 27
select select "1"
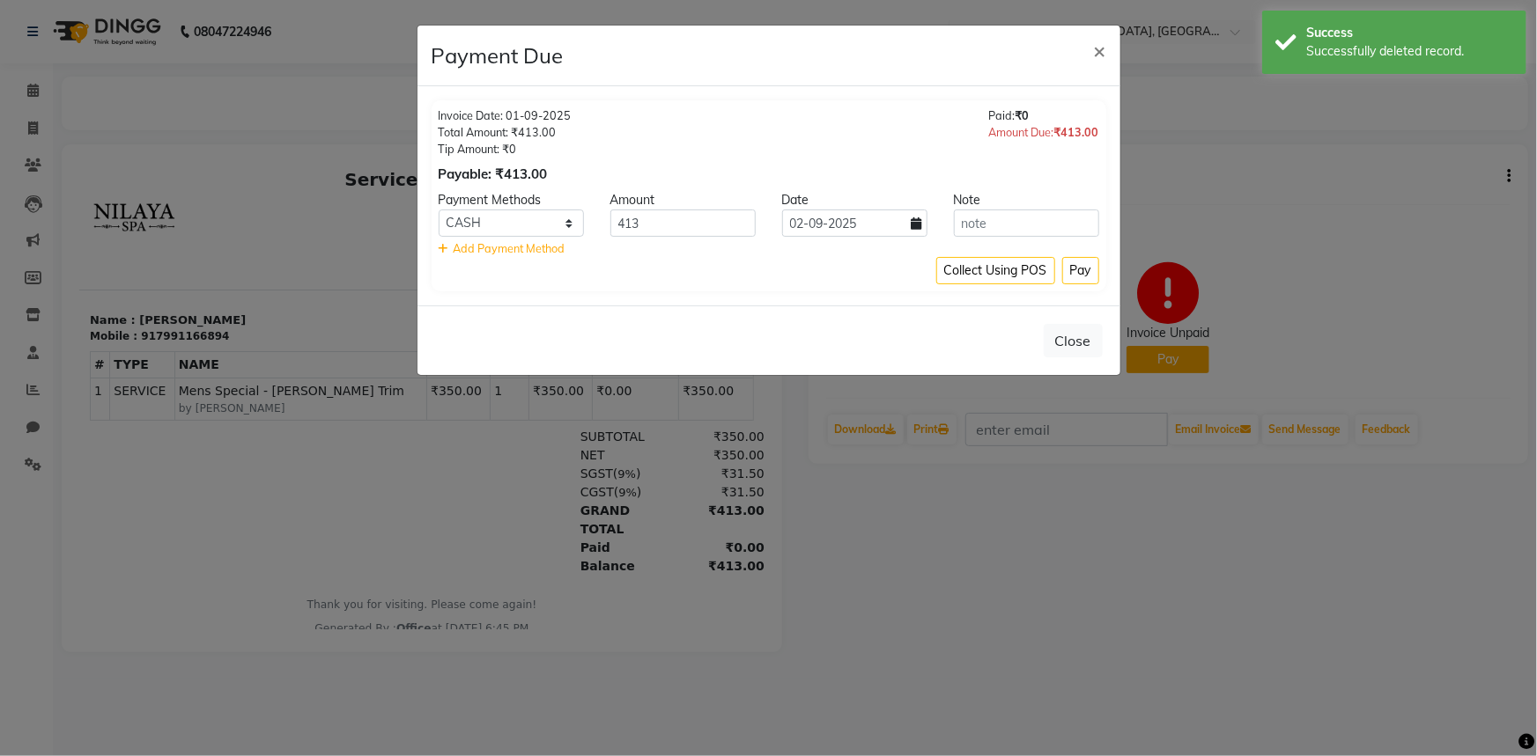
drag, startPoint x: 1067, startPoint y: 344, endPoint x: 1118, endPoint y: 344, distance: 51.1
click at [1079, 344] on button "Close" at bounding box center [1073, 340] width 59 height 33
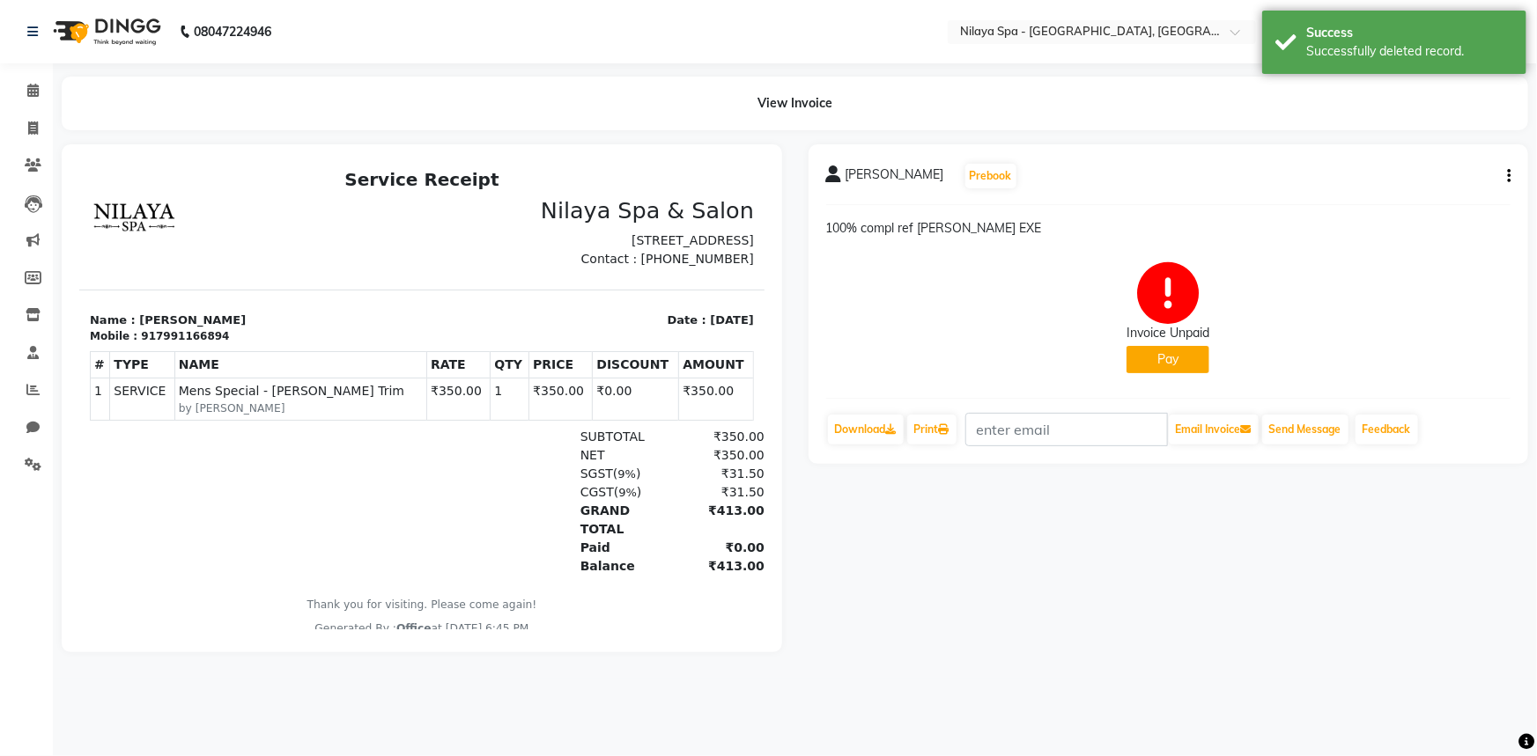
click at [1501, 182] on button "button" at bounding box center [1505, 176] width 11 height 18
click at [1429, 197] on div "Edit Invoice" at bounding box center [1421, 198] width 121 height 22
select select "service"
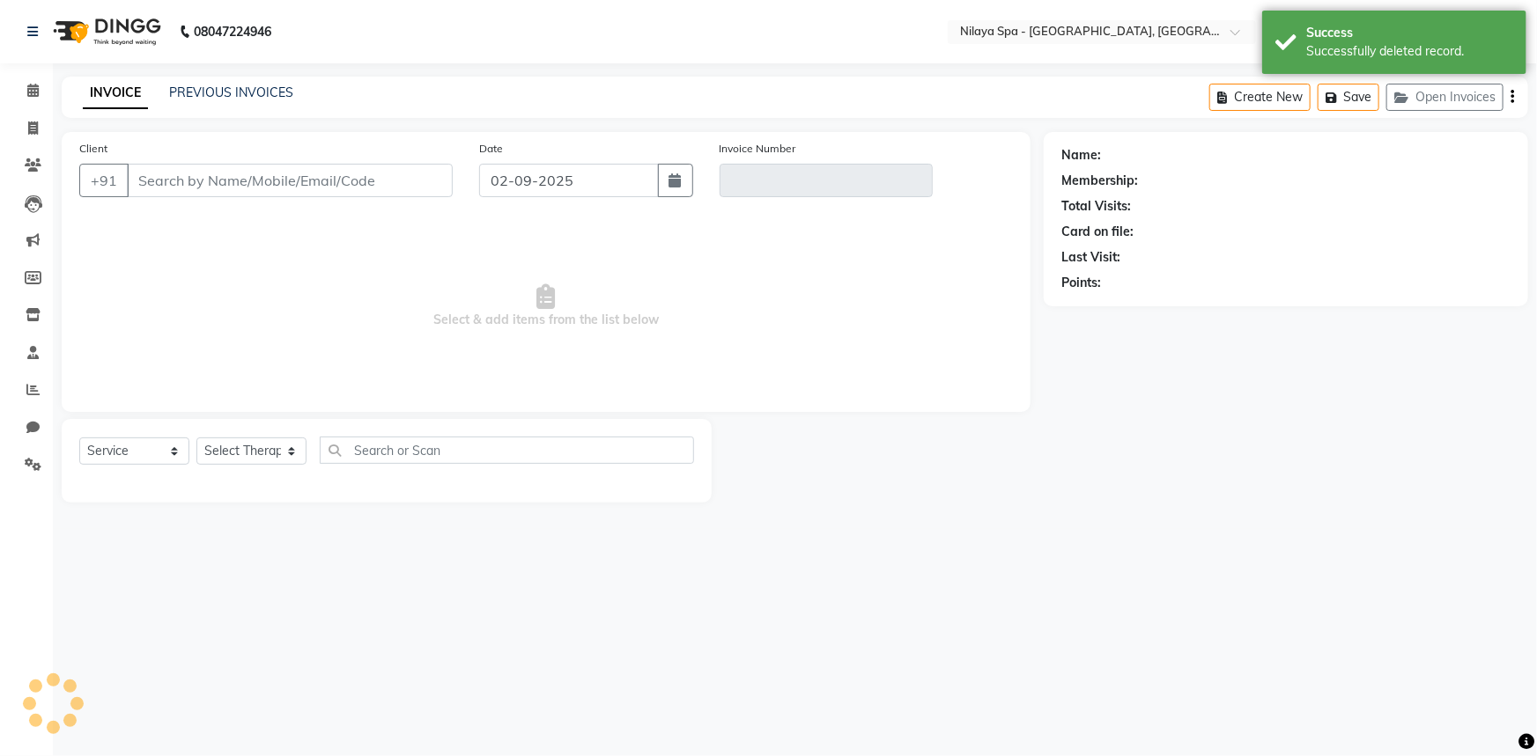
type input "7991166894"
type input "V/2025-26/1313"
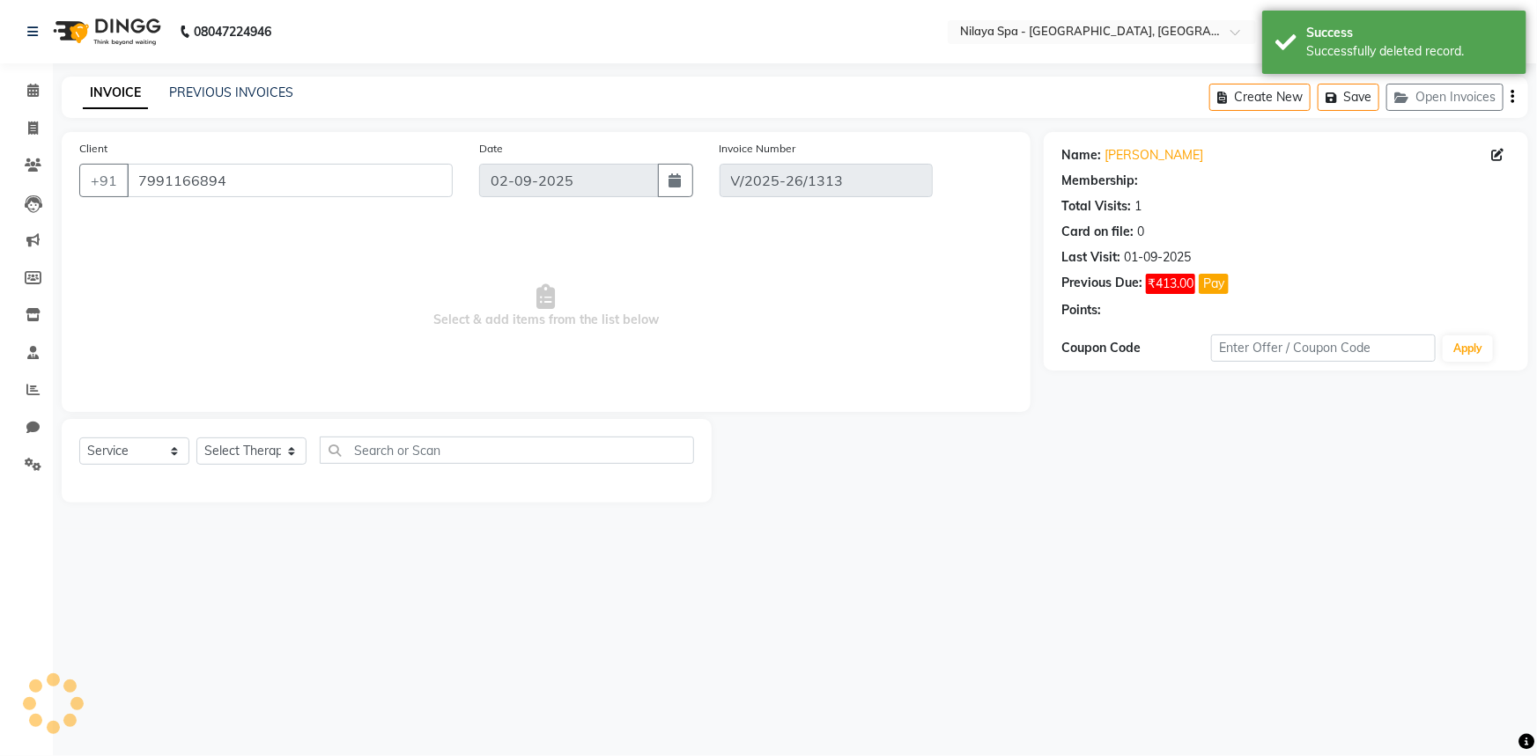
type input "01-09-2025"
select select "select"
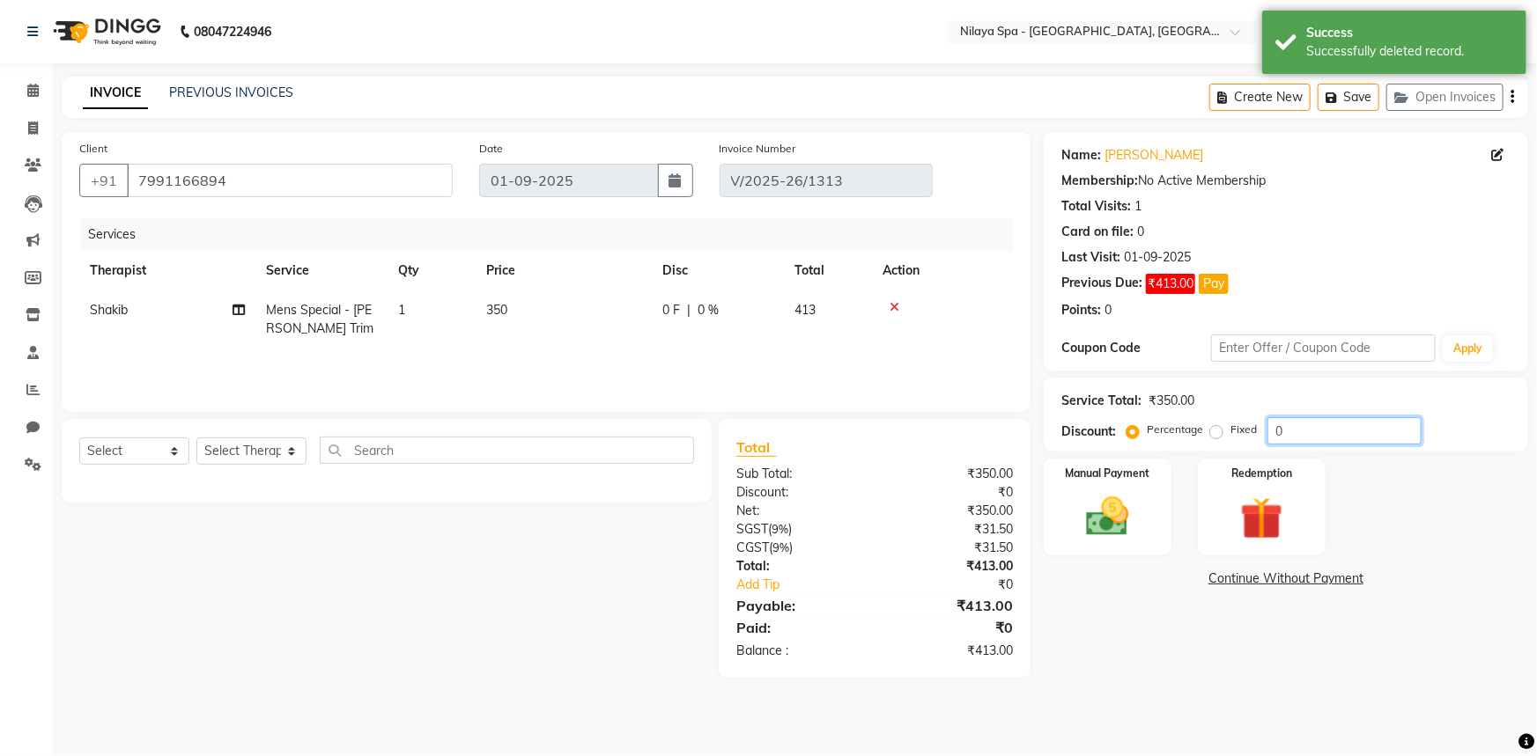
drag, startPoint x: 1247, startPoint y: 424, endPoint x: 1235, endPoint y: 424, distance: 12.3
click at [1235, 424] on div "Percentage Fixed 0" at bounding box center [1275, 430] width 291 height 27
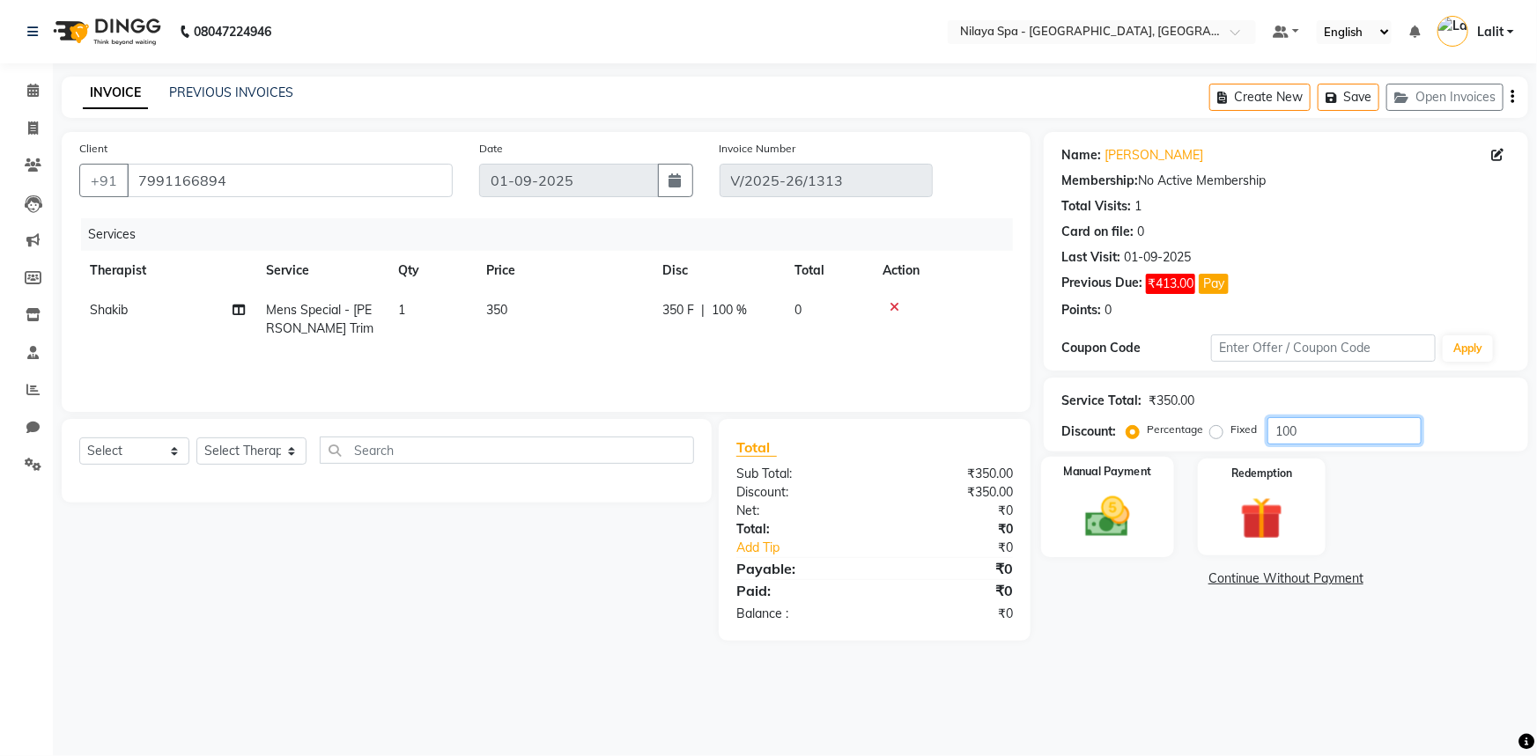
type input "100"
click at [1152, 520] on div "Manual Payment" at bounding box center [1107, 507] width 133 height 101
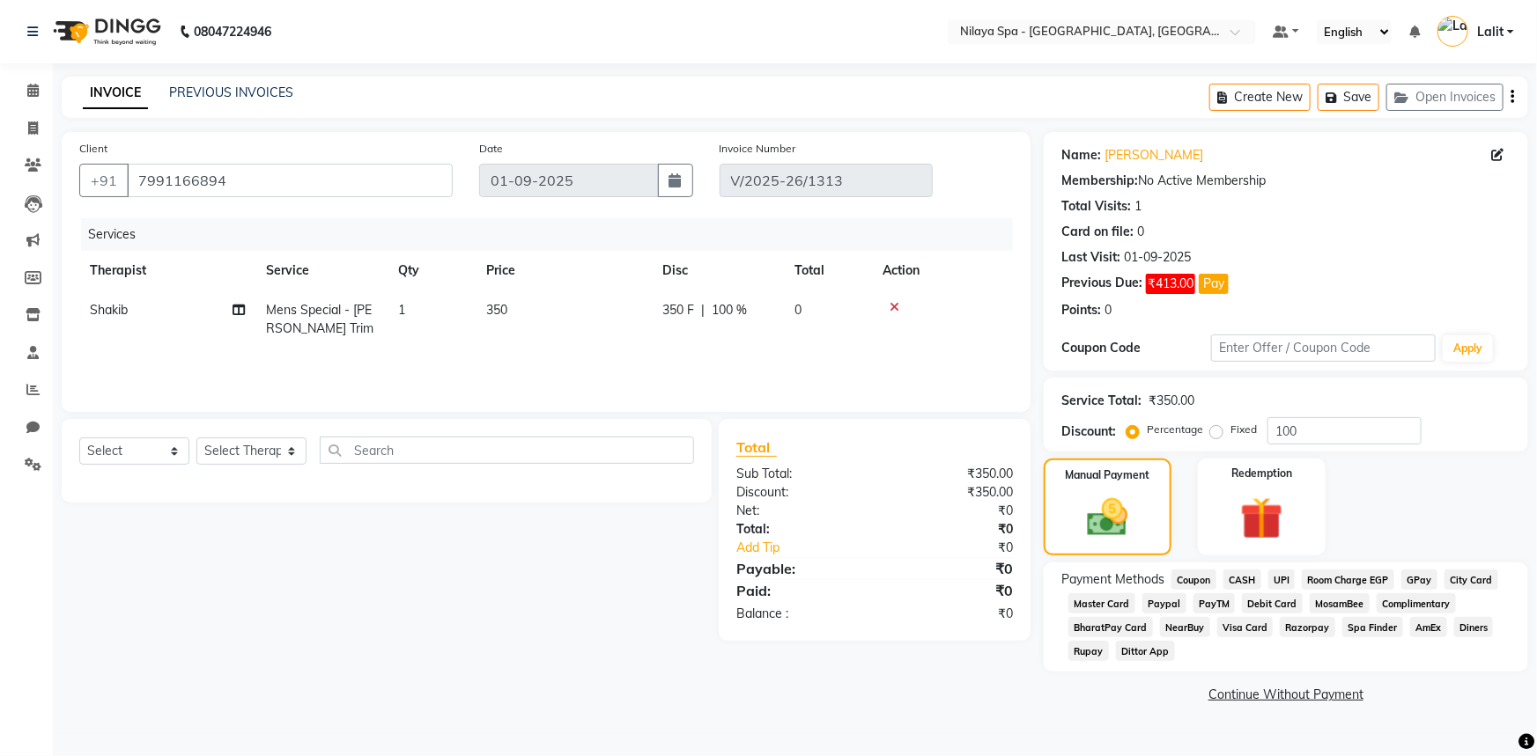
click at [1421, 604] on span "Complimentary" at bounding box center [1415, 604] width 79 height 20
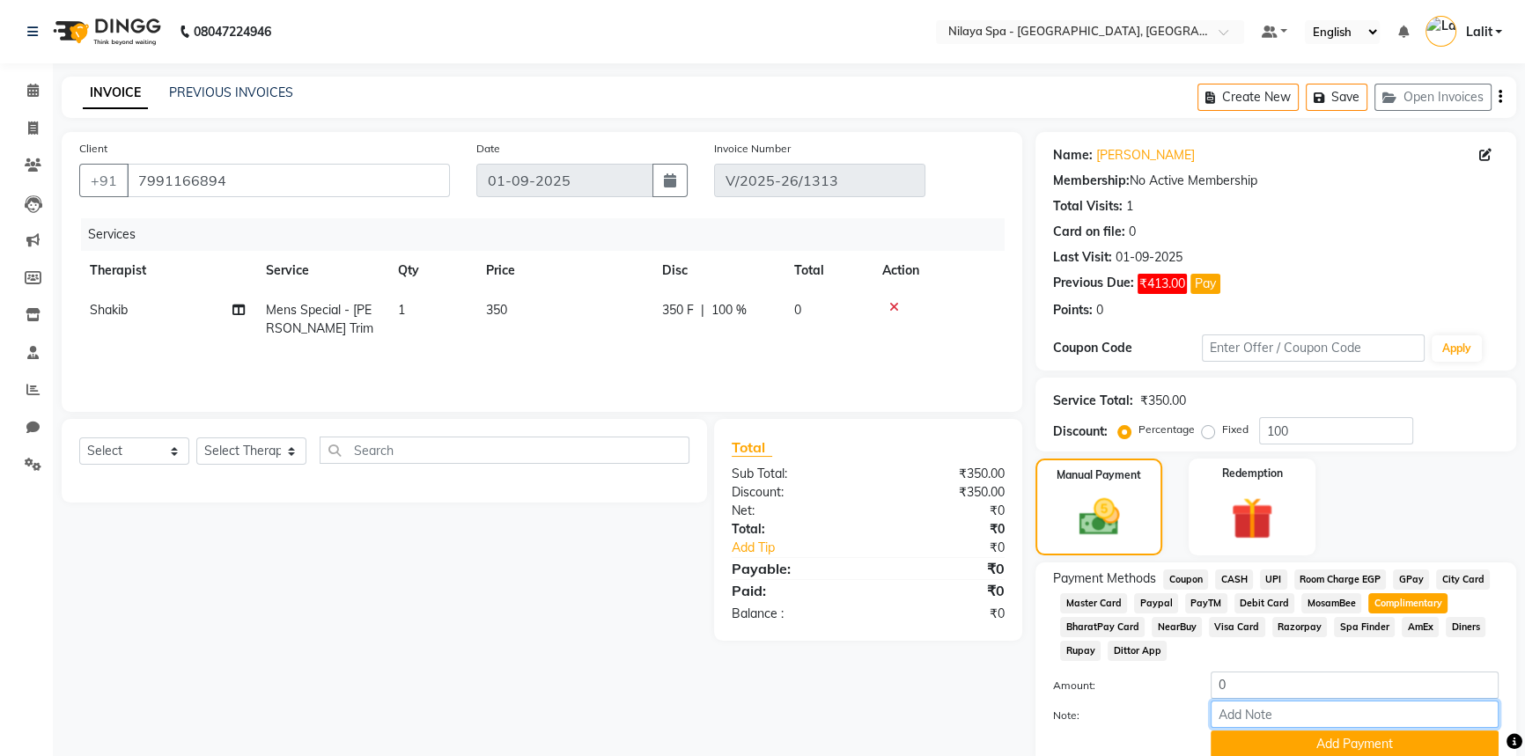
click at [1263, 717] on input "Note:" at bounding box center [1355, 714] width 288 height 27
click at [1286, 719] on input "GM Sir Refrance" at bounding box center [1355, 714] width 288 height 27
type input "GM Sir Reference"
click at [1348, 741] on button "Add Payment" at bounding box center [1355, 744] width 288 height 27
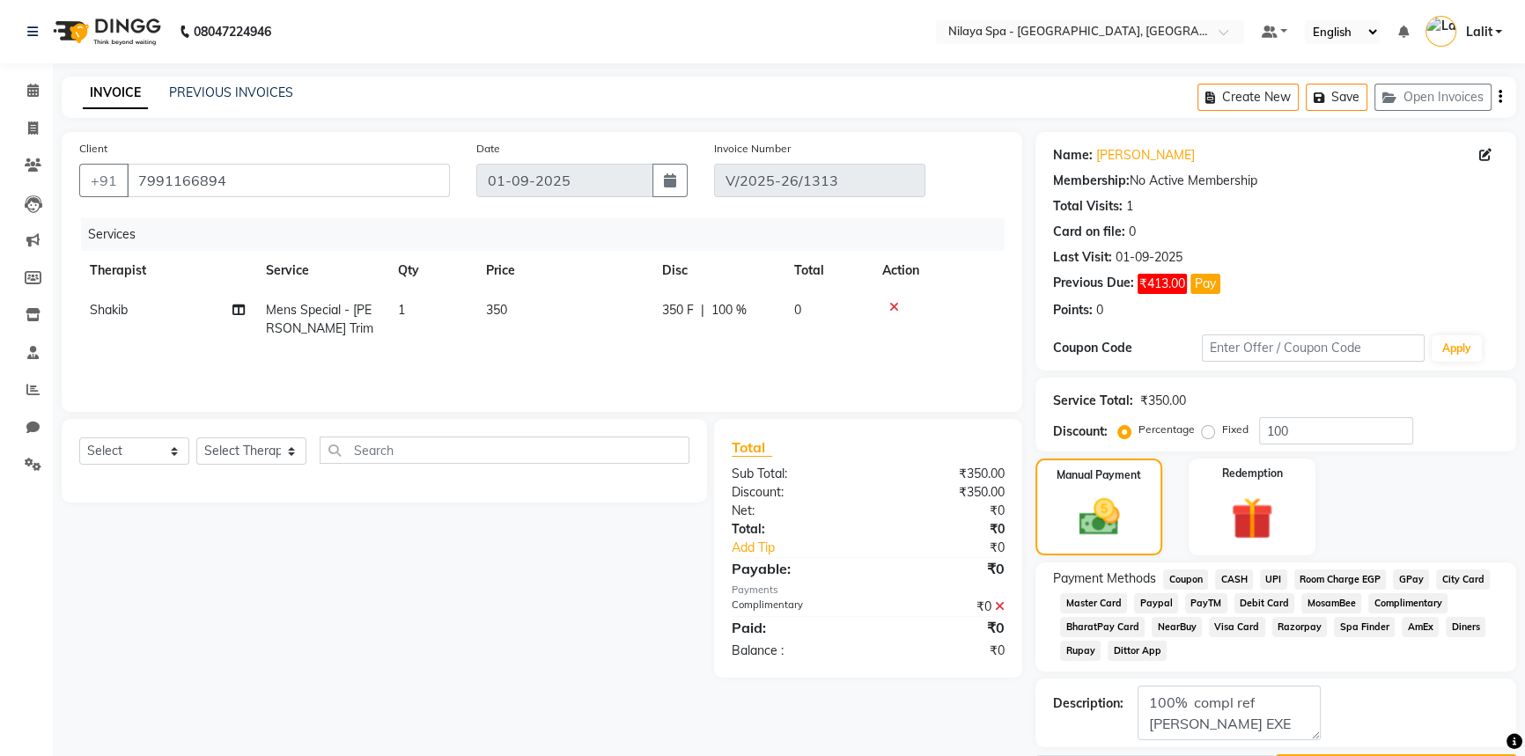
scroll to position [51, 0]
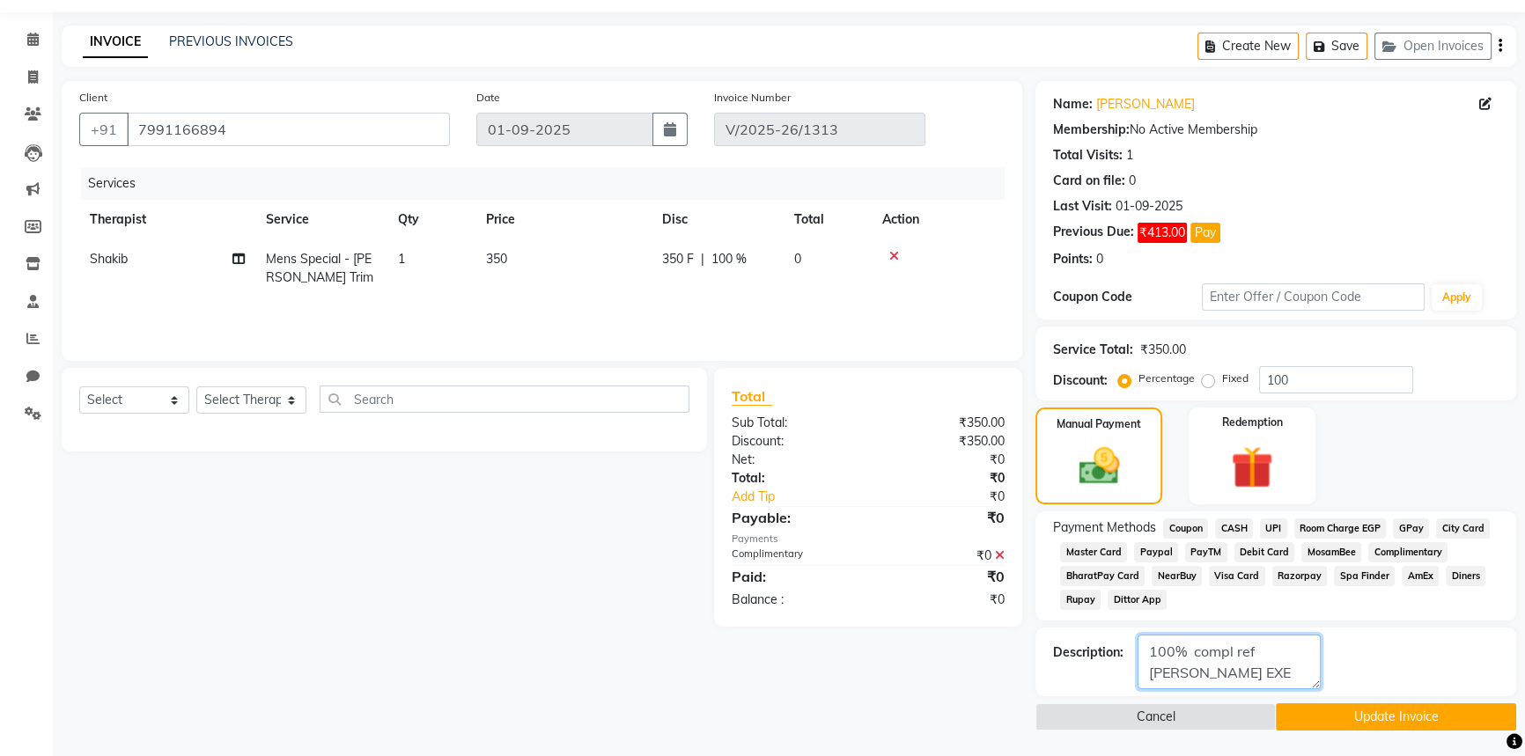
drag, startPoint x: 1188, startPoint y: 659, endPoint x: 1339, endPoint y: 688, distance: 154.2
click at [1339, 688] on div "Description:" at bounding box center [1276, 662] width 446 height 55
drag, startPoint x: 1343, startPoint y: 660, endPoint x: 1401, endPoint y: 664, distance: 58.3
click at [1343, 659] on div "Description:" at bounding box center [1276, 662] width 446 height 55
click at [1381, 721] on button "Update Invoice" at bounding box center [1396, 717] width 240 height 27
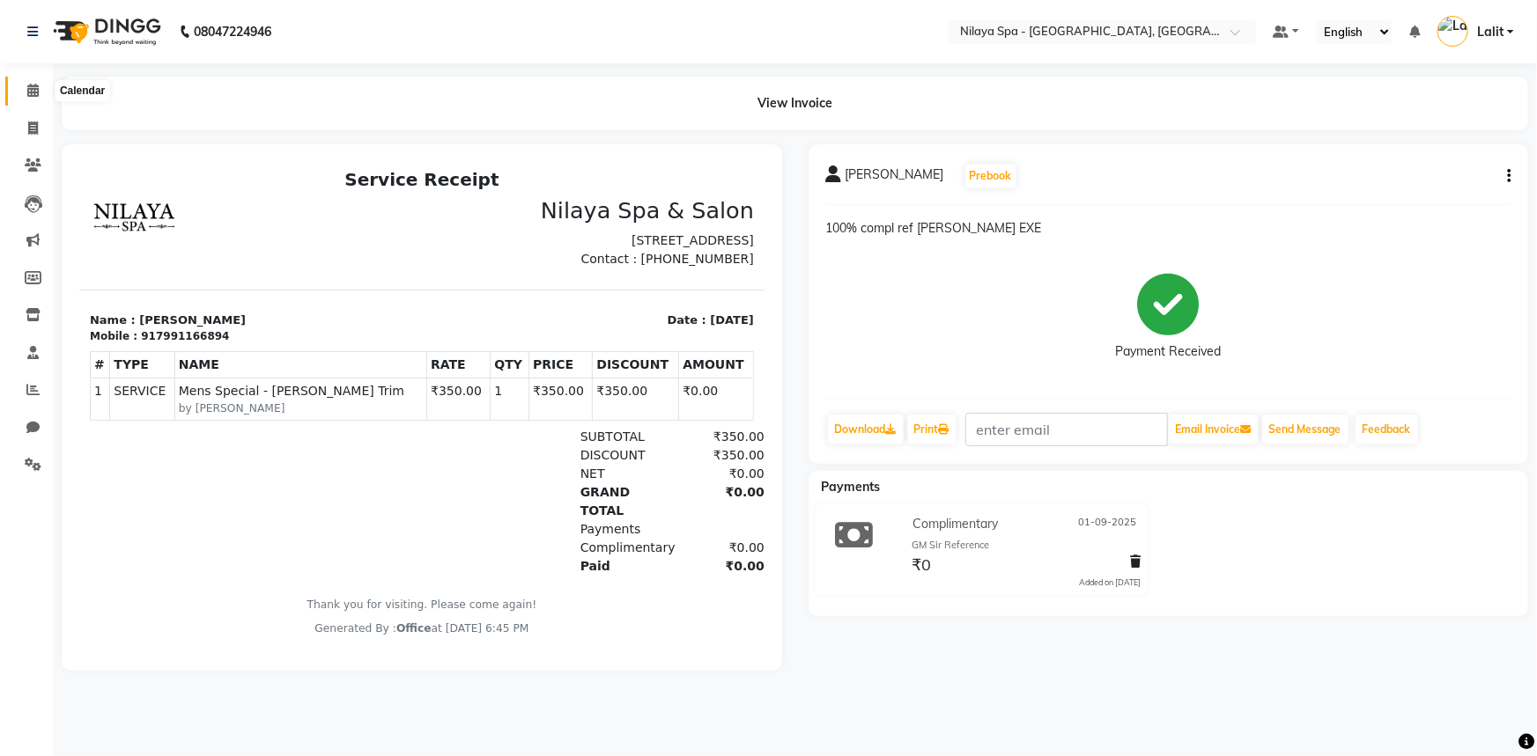
click at [31, 92] on icon at bounding box center [32, 90] width 11 height 13
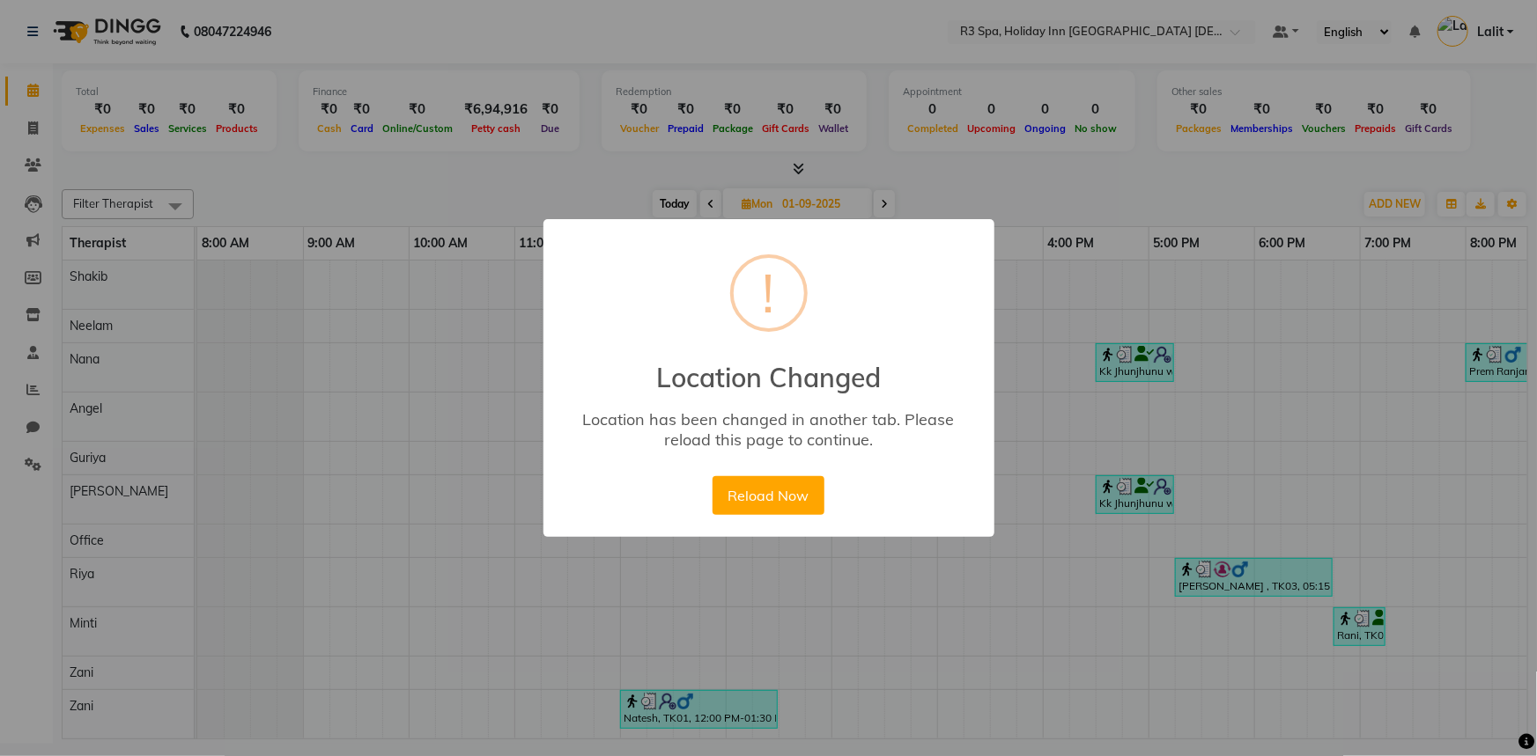
click at [778, 514] on div "Reload Now No Cancel" at bounding box center [768, 496] width 121 height 48
click at [768, 478] on button "Reload Now" at bounding box center [768, 495] width 112 height 39
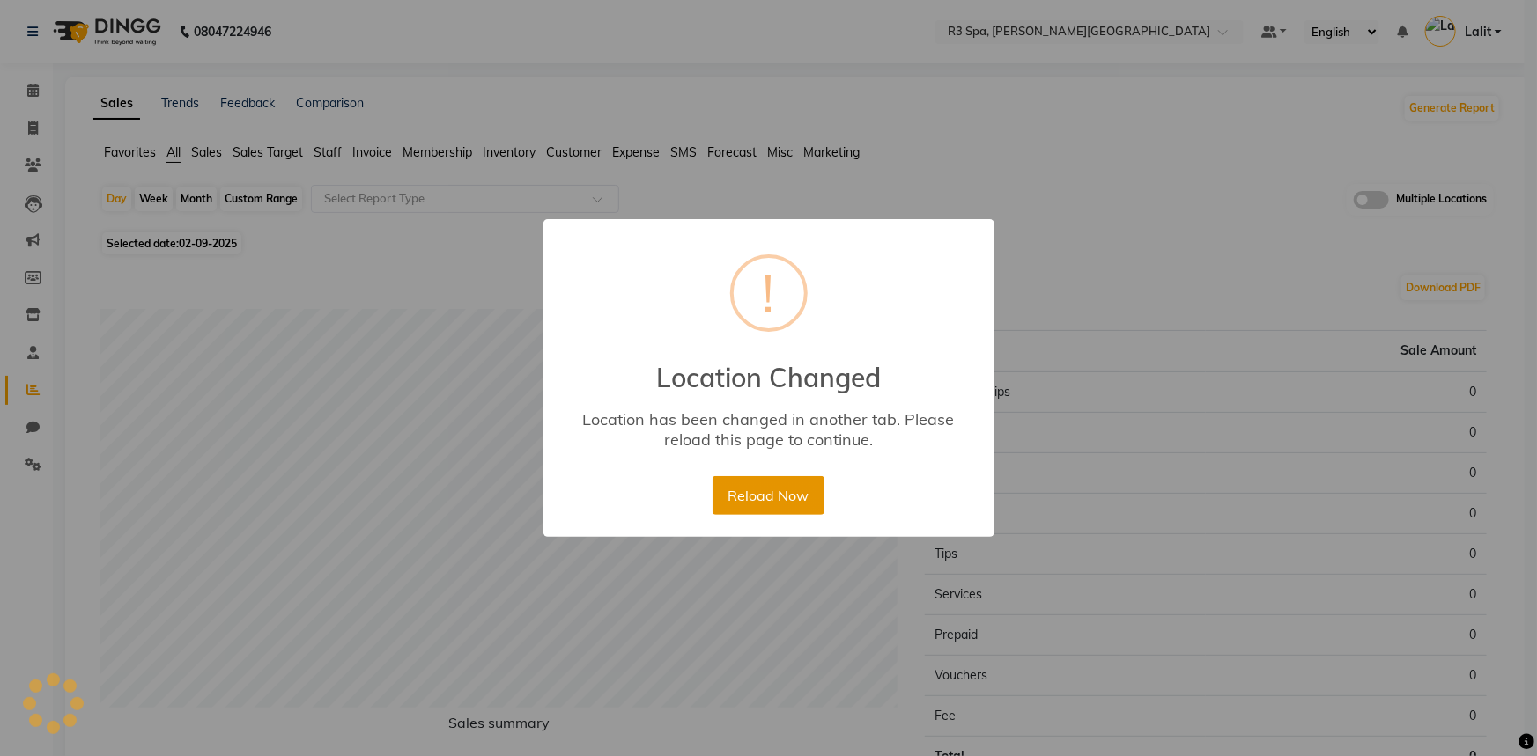
click at [768, 497] on button "Reload Now" at bounding box center [768, 495] width 112 height 39
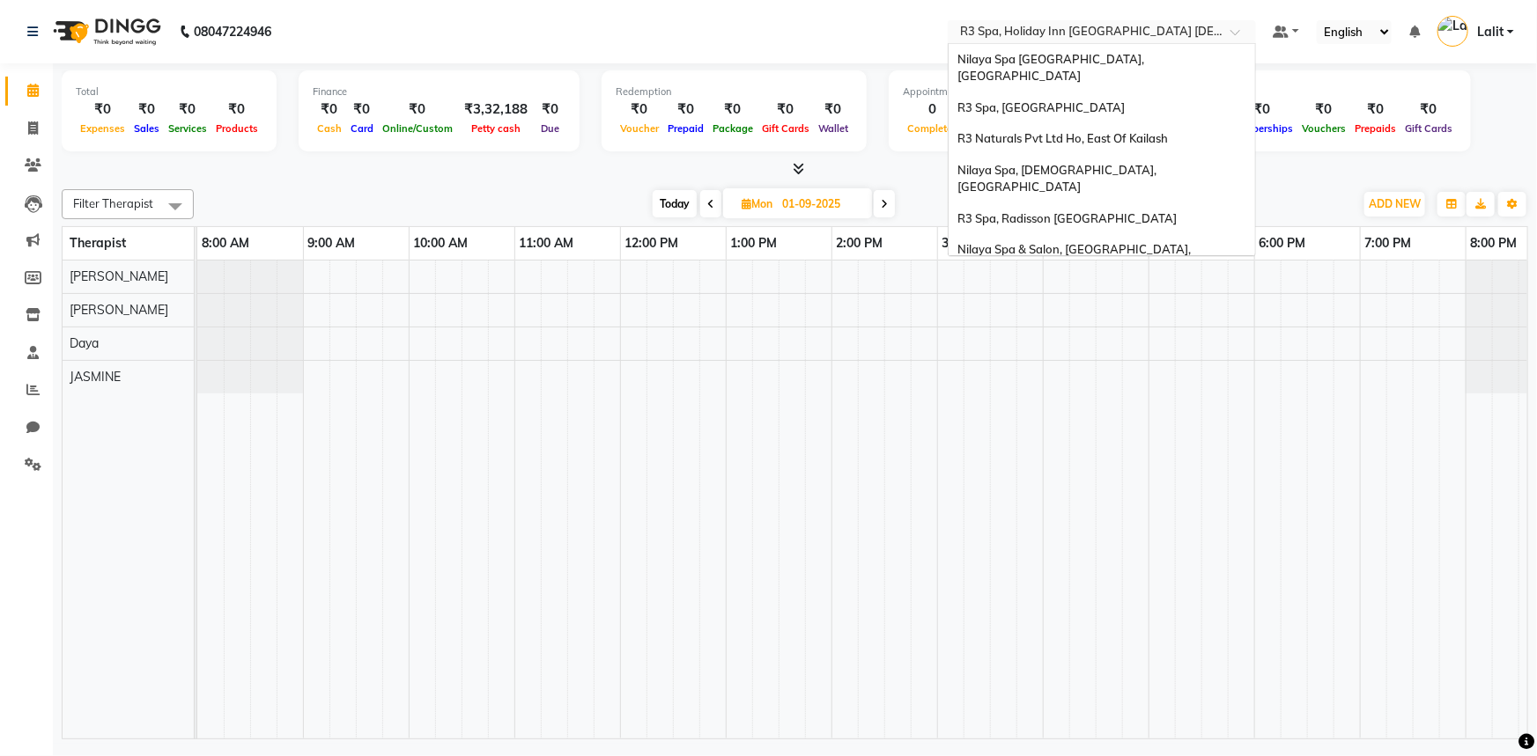
scroll to position [243, 0]
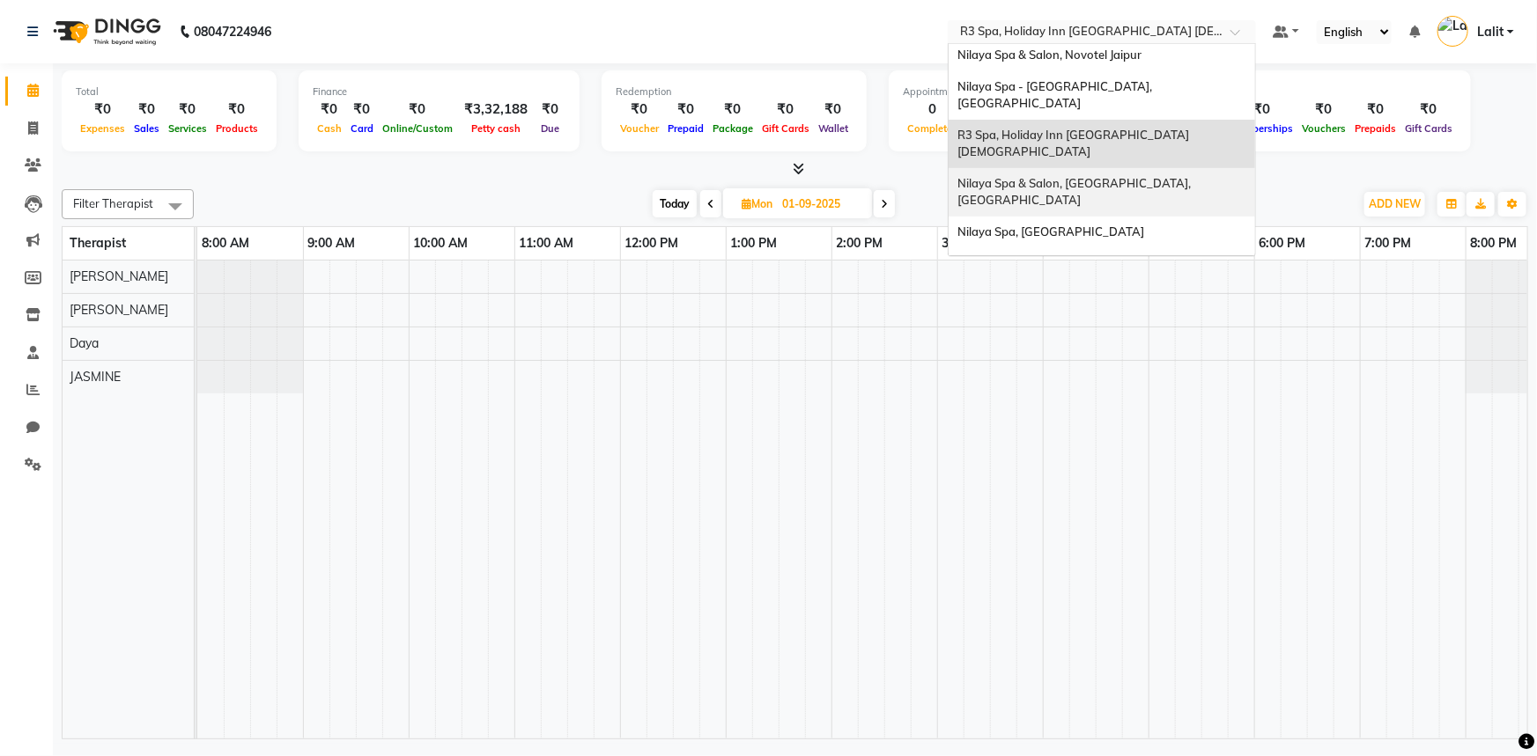
click at [1177, 176] on span "Nilaya Spa & Salon, [GEOGRAPHIC_DATA], [GEOGRAPHIC_DATA]" at bounding box center [1075, 192] width 236 height 32
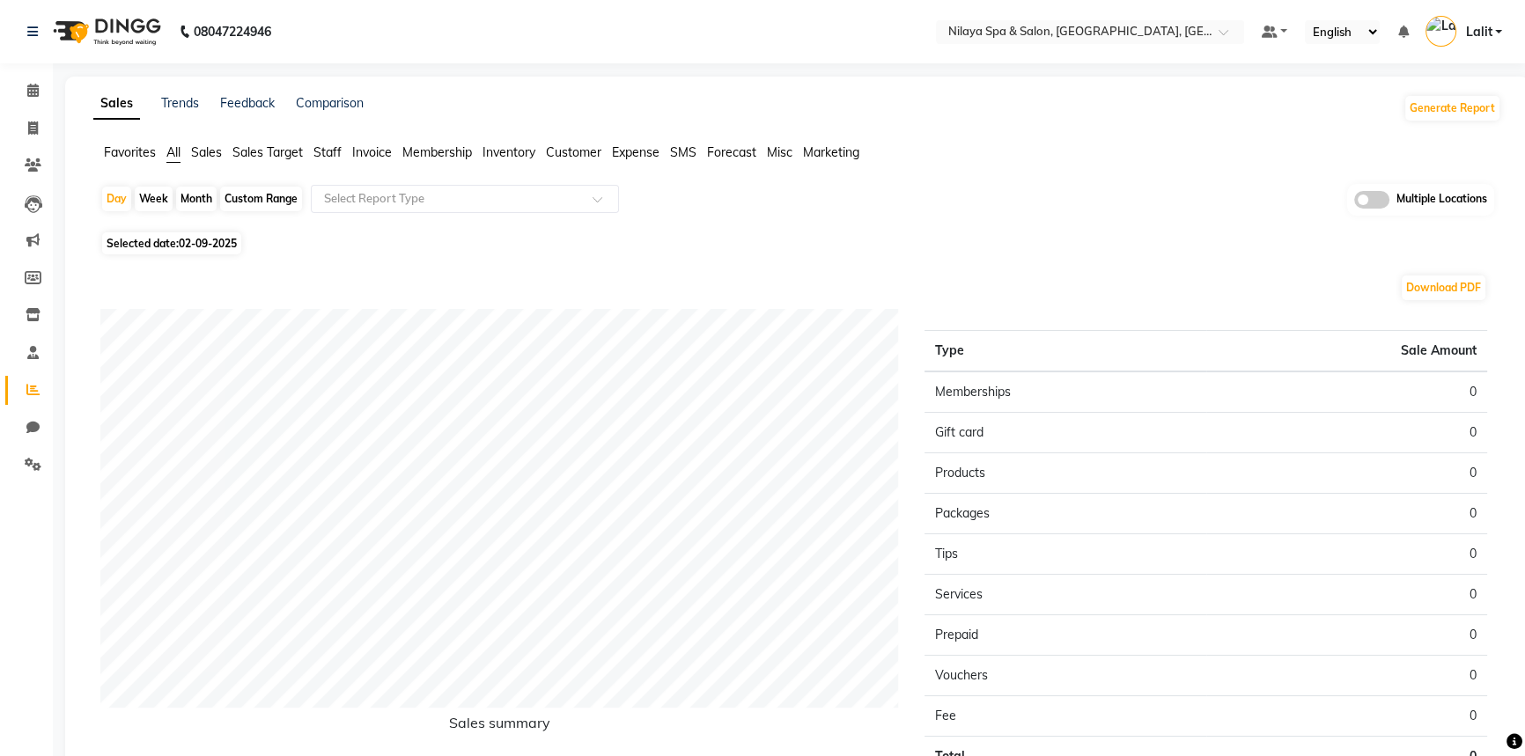
click at [317, 149] on span "Staff" at bounding box center [328, 152] width 28 height 16
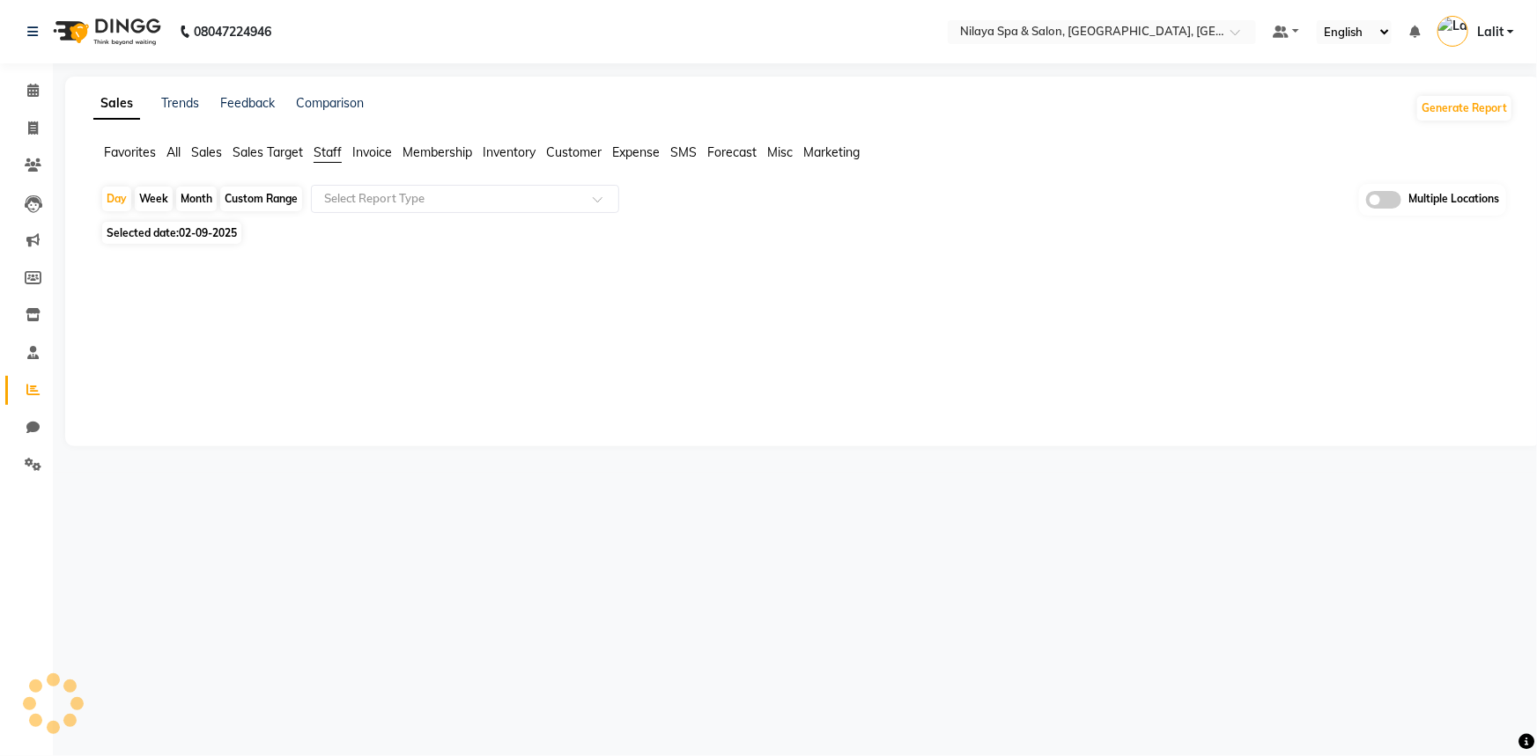
click at [362, 215] on div "Day Week Month Custom Range Select Report Type Multiple Locations" at bounding box center [802, 200] width 1405 height 33
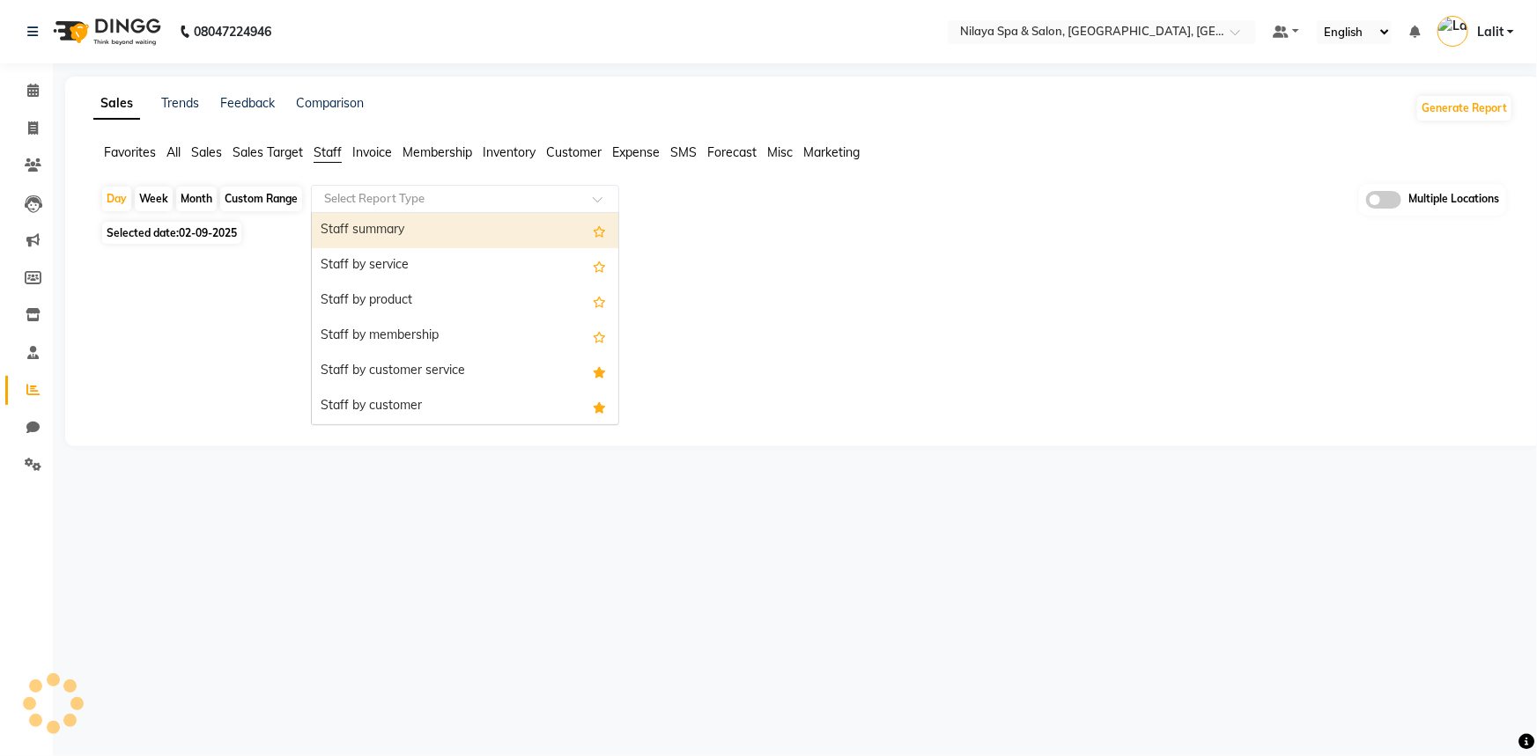
click at [423, 206] on input "text" at bounding box center [448, 199] width 254 height 18
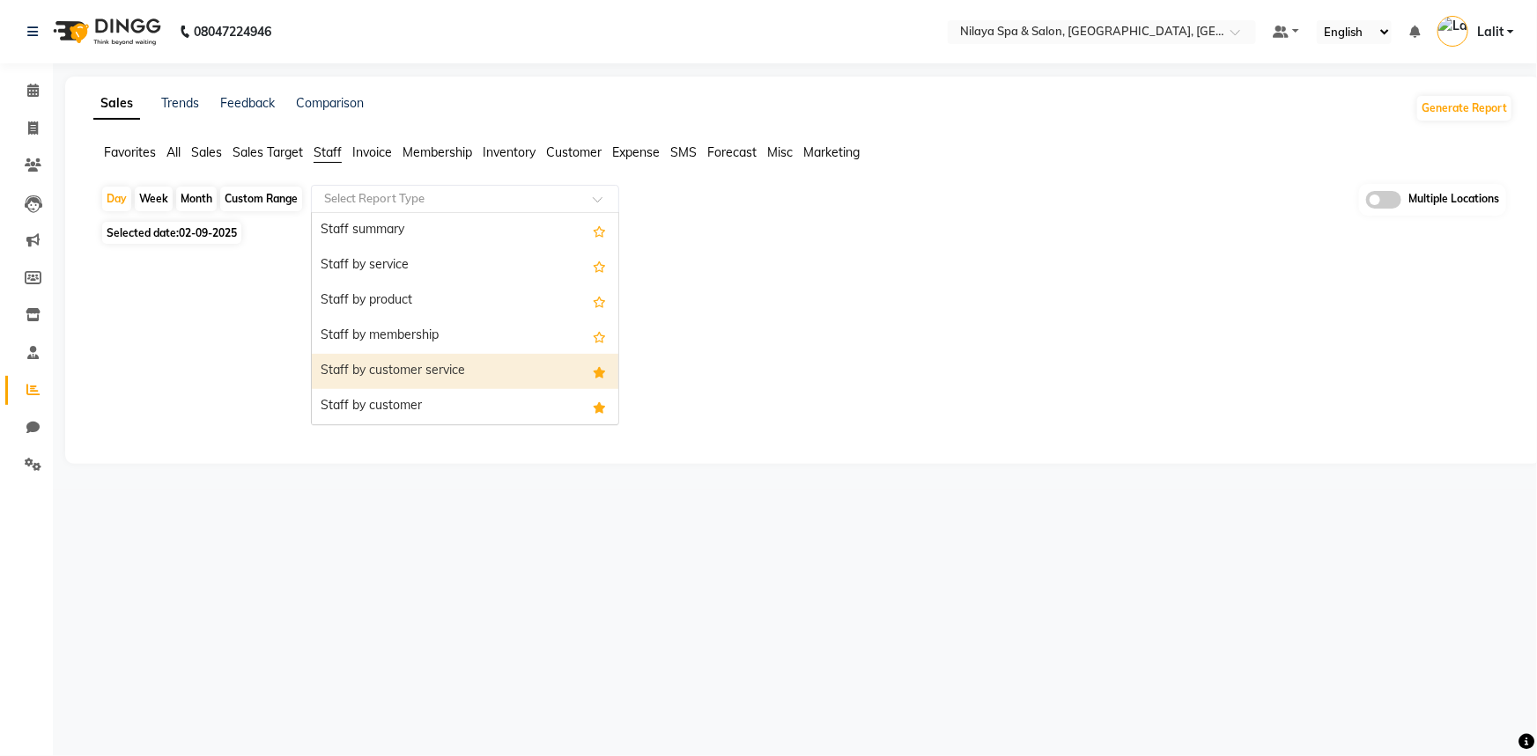
click at [432, 377] on div "Staff by customer service" at bounding box center [465, 371] width 306 height 35
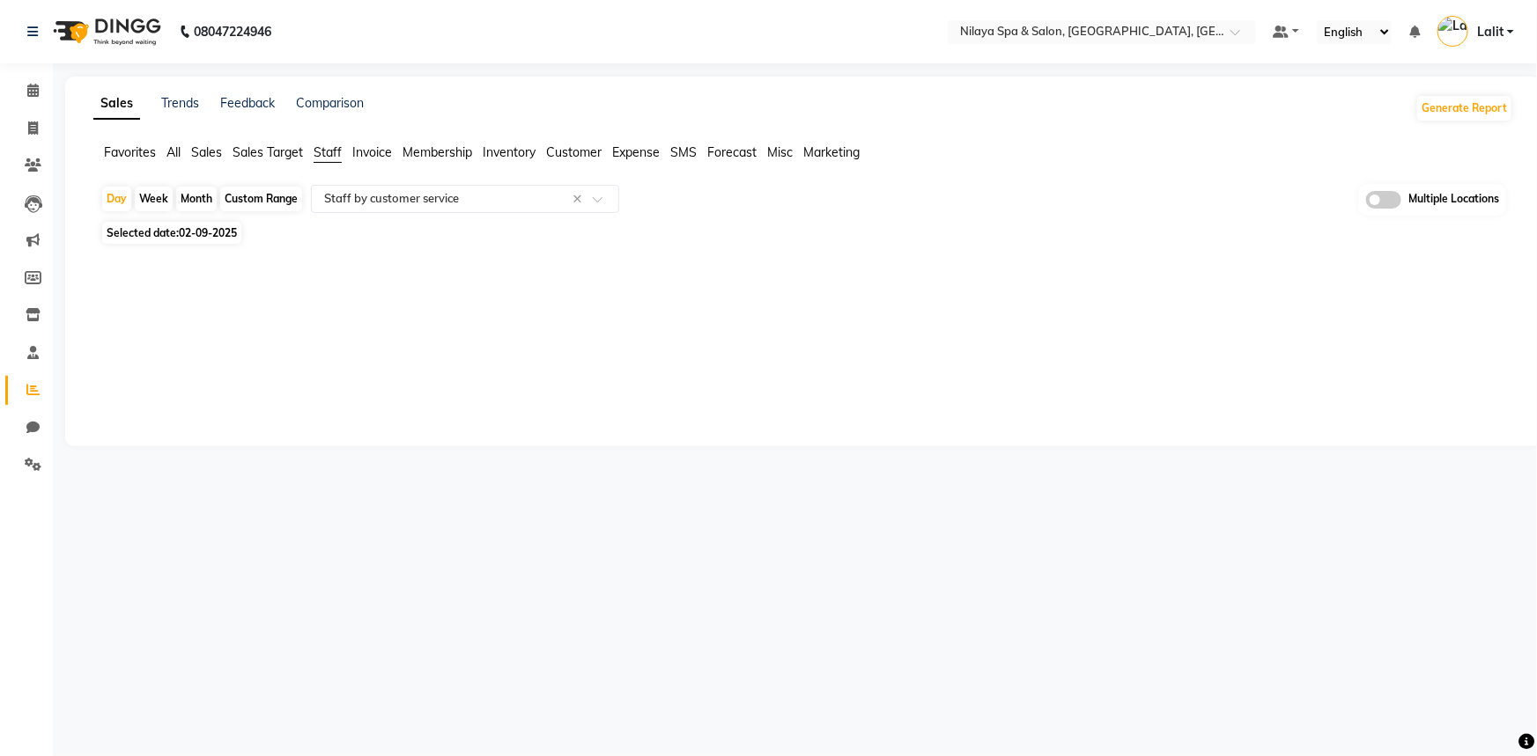
click at [138, 226] on span "Selected date: 02-09-2025" at bounding box center [171, 233] width 139 height 22
select select "9"
select select "2025"
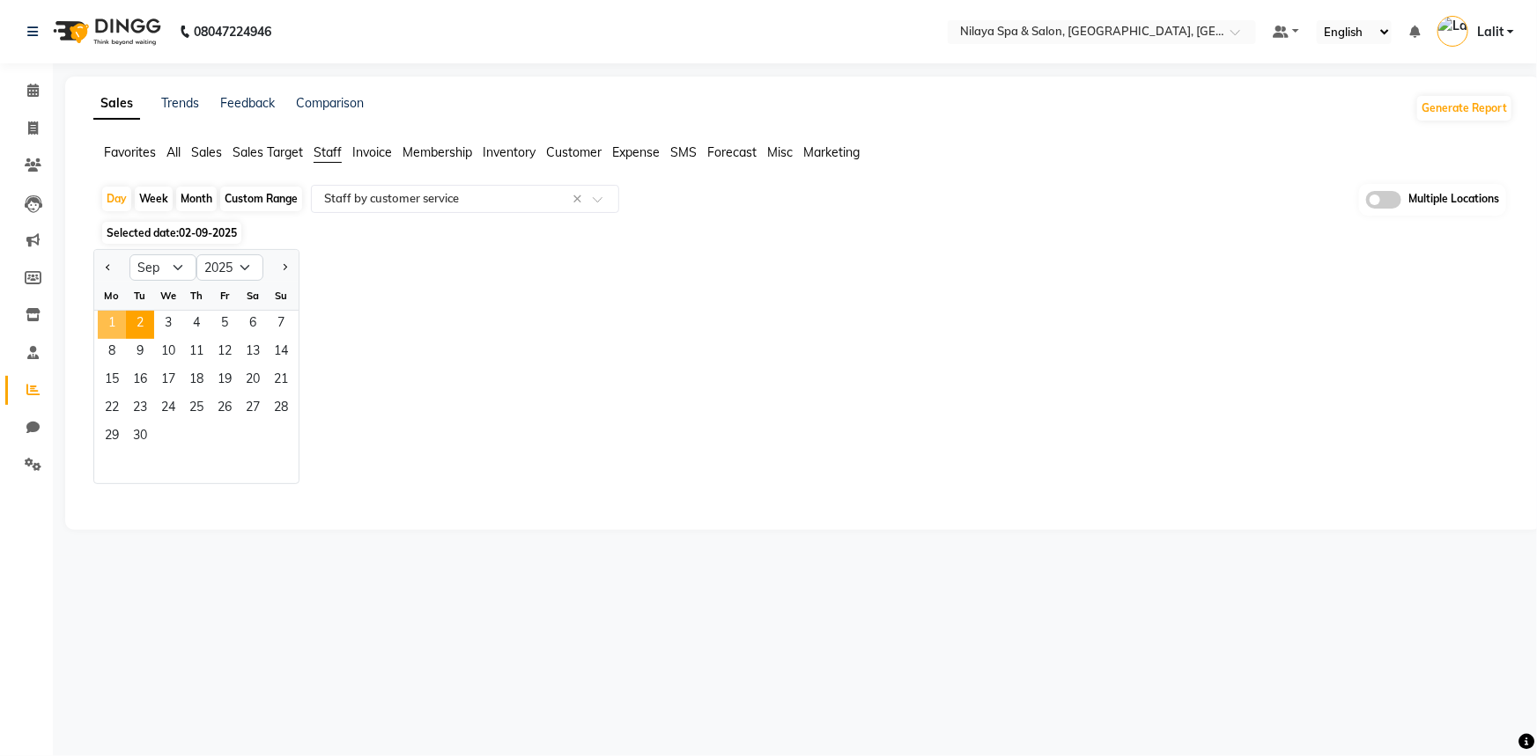
click at [107, 335] on span "1" at bounding box center [112, 325] width 28 height 28
select select "full_report"
select select "csv"
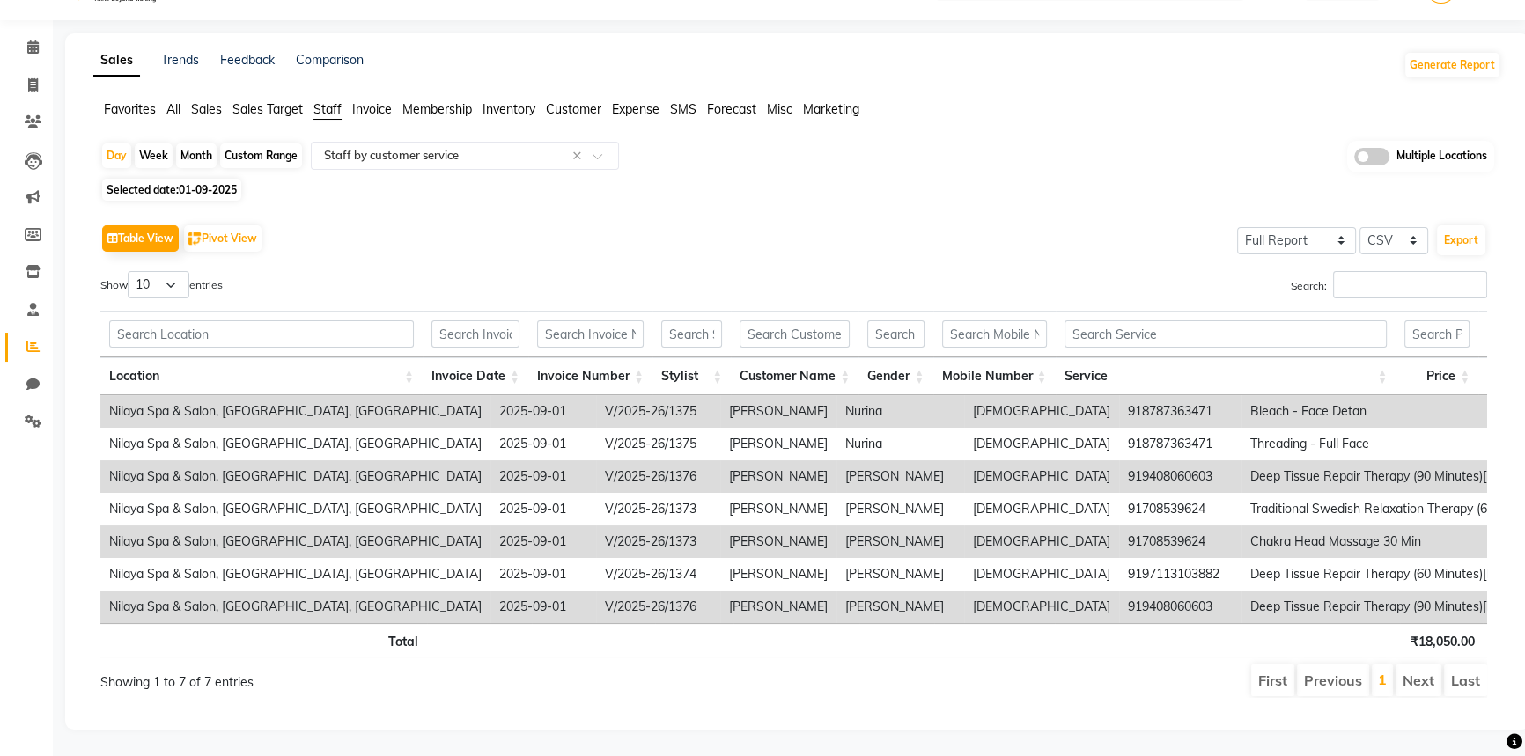
scroll to position [65, 0]
drag, startPoint x: 782, startPoint y: 597, endPoint x: 786, endPoint y: 605, distance: 9.1
click at [786, 601] on div "Location Invoice Date Invoice Number Stylist Customer Name Gender Mobile Number…" at bounding box center [793, 509] width 1387 height 228
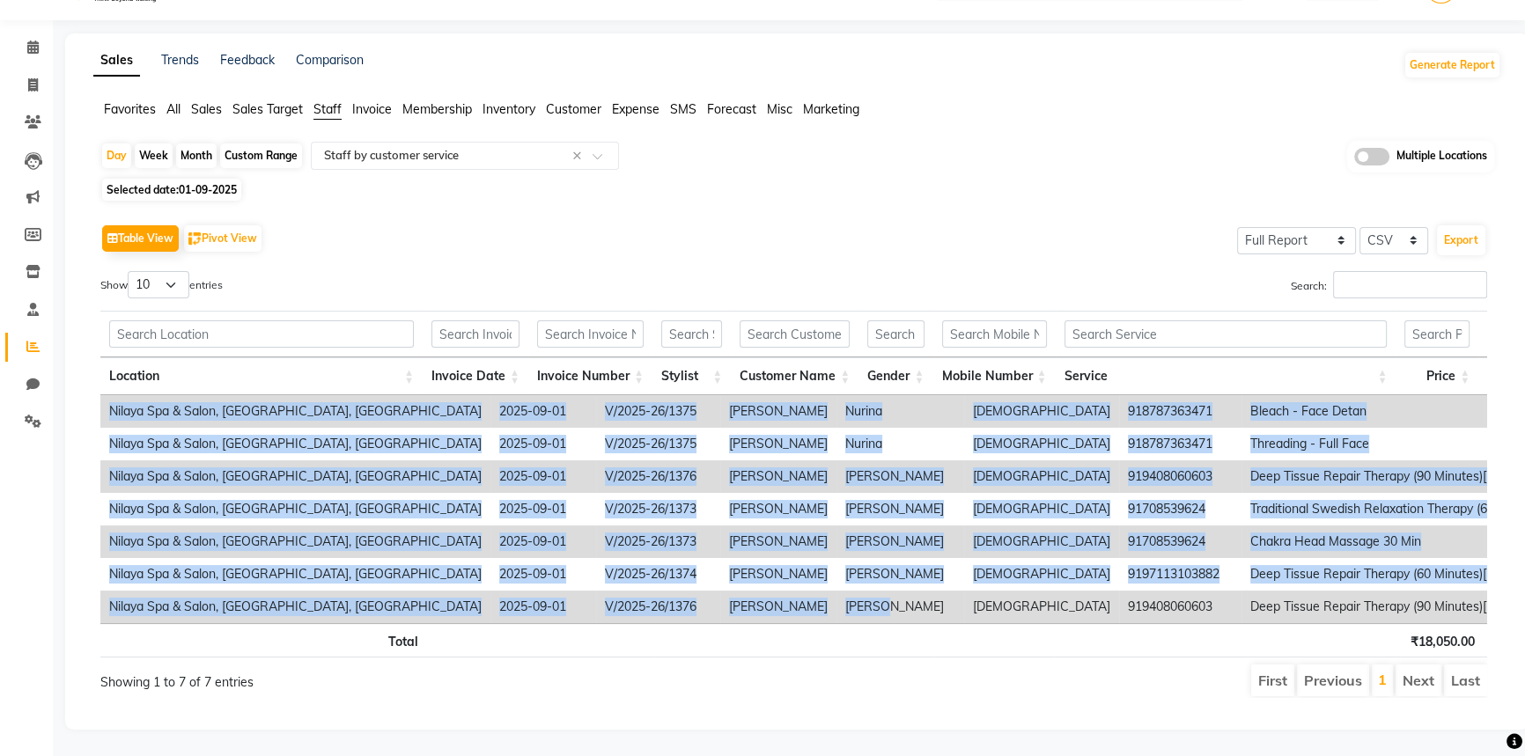
scroll to position [0, 2]
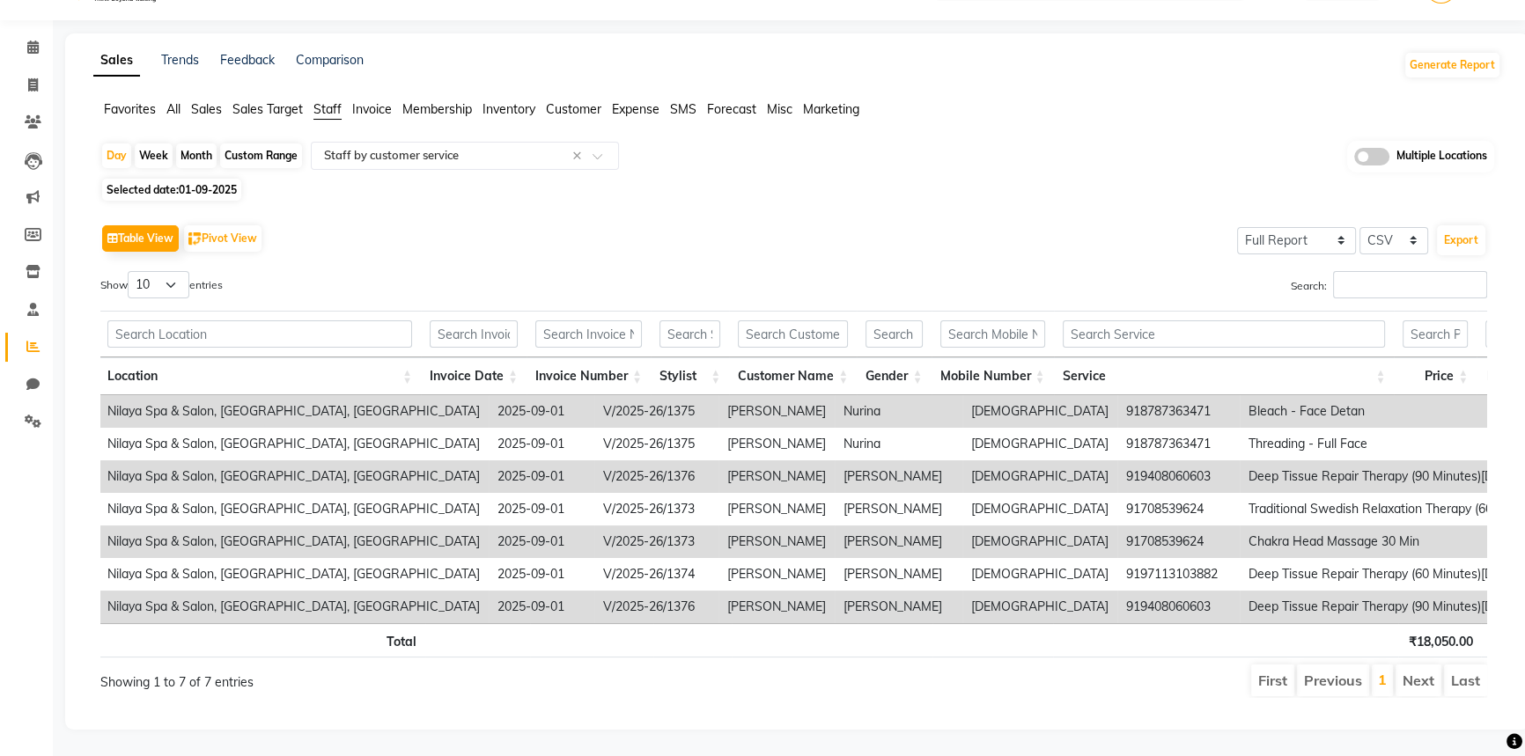
click at [796, 635] on th at bounding box center [795, 640] width 126 height 34
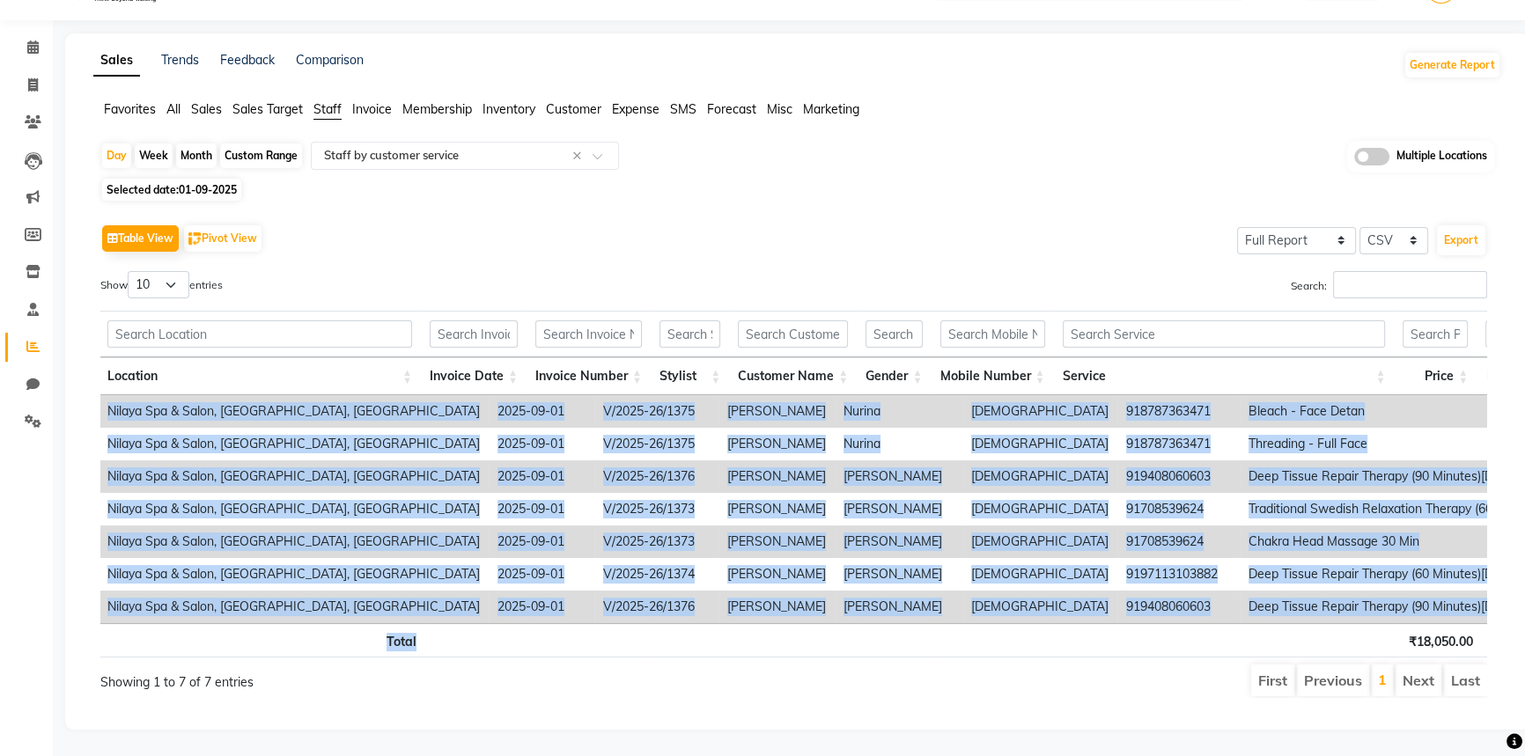
drag, startPoint x: 812, startPoint y: 613, endPoint x: 974, endPoint y: 609, distance: 162.1
click at [974, 609] on div "Location Invoice Date Invoice Number Stylist Customer Name Gender Mobile Number…" at bounding box center [793, 485] width 1387 height 358
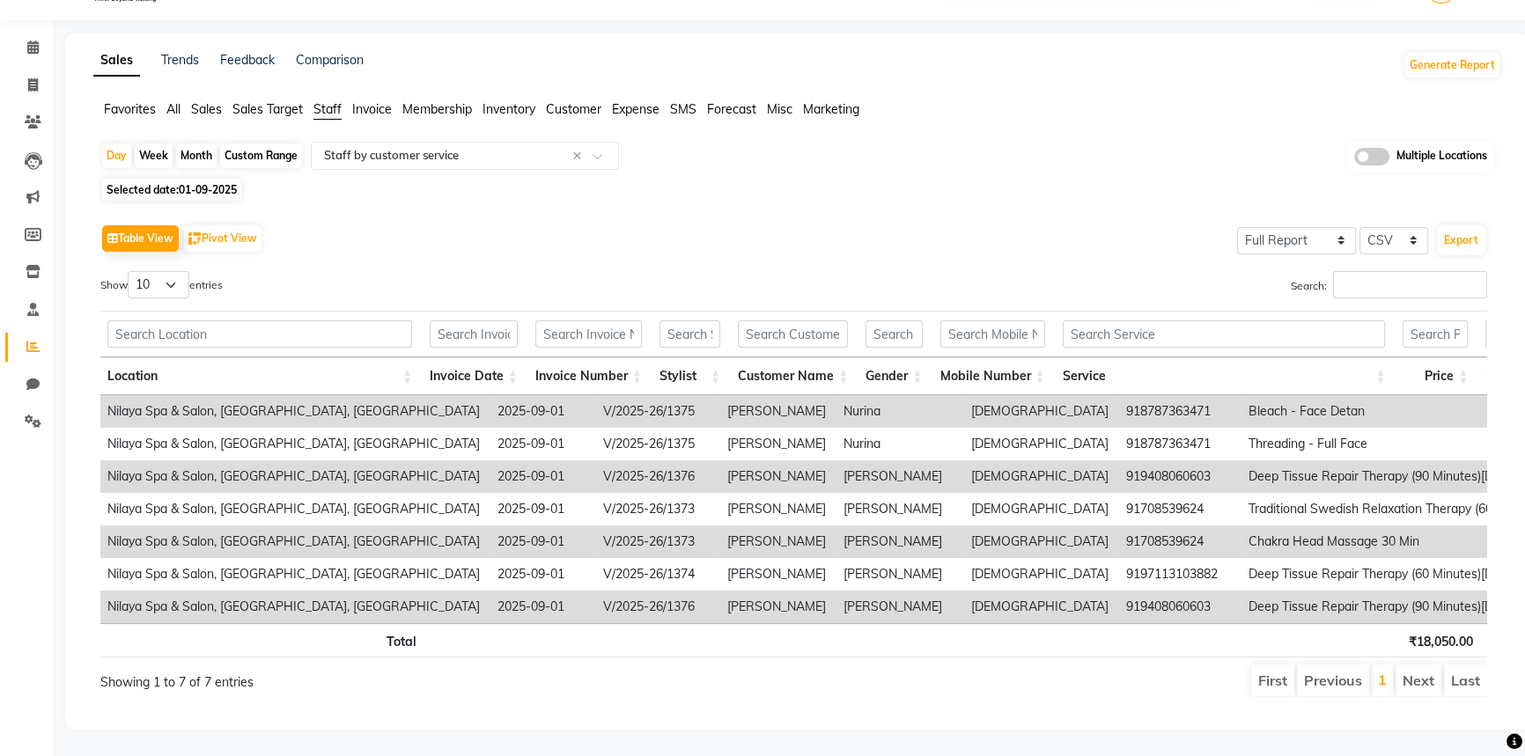
drag, startPoint x: 948, startPoint y: 625, endPoint x: 950, endPoint y: 608, distance: 17.7
click at [948, 625] on th at bounding box center [993, 640] width 121 height 34
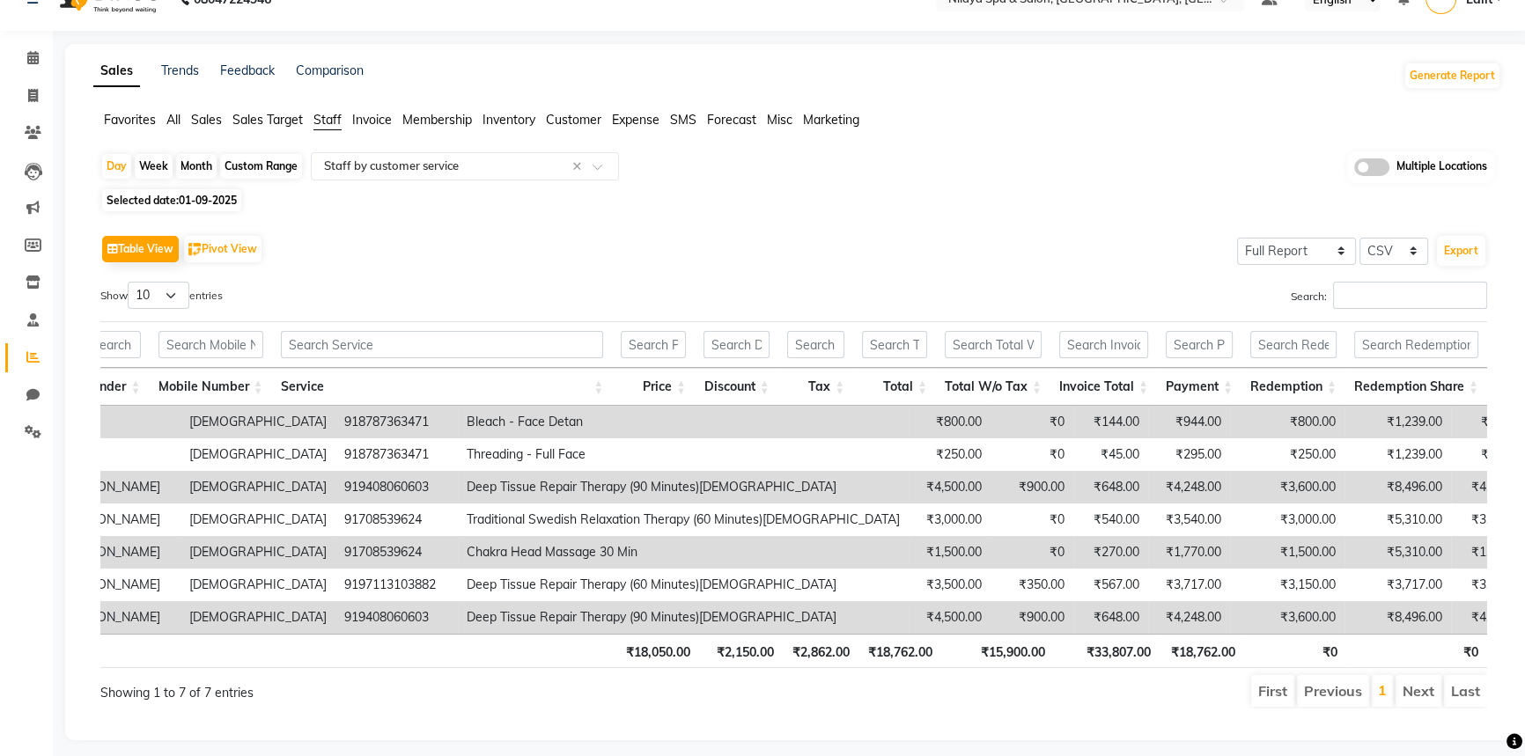
scroll to position [0, 0]
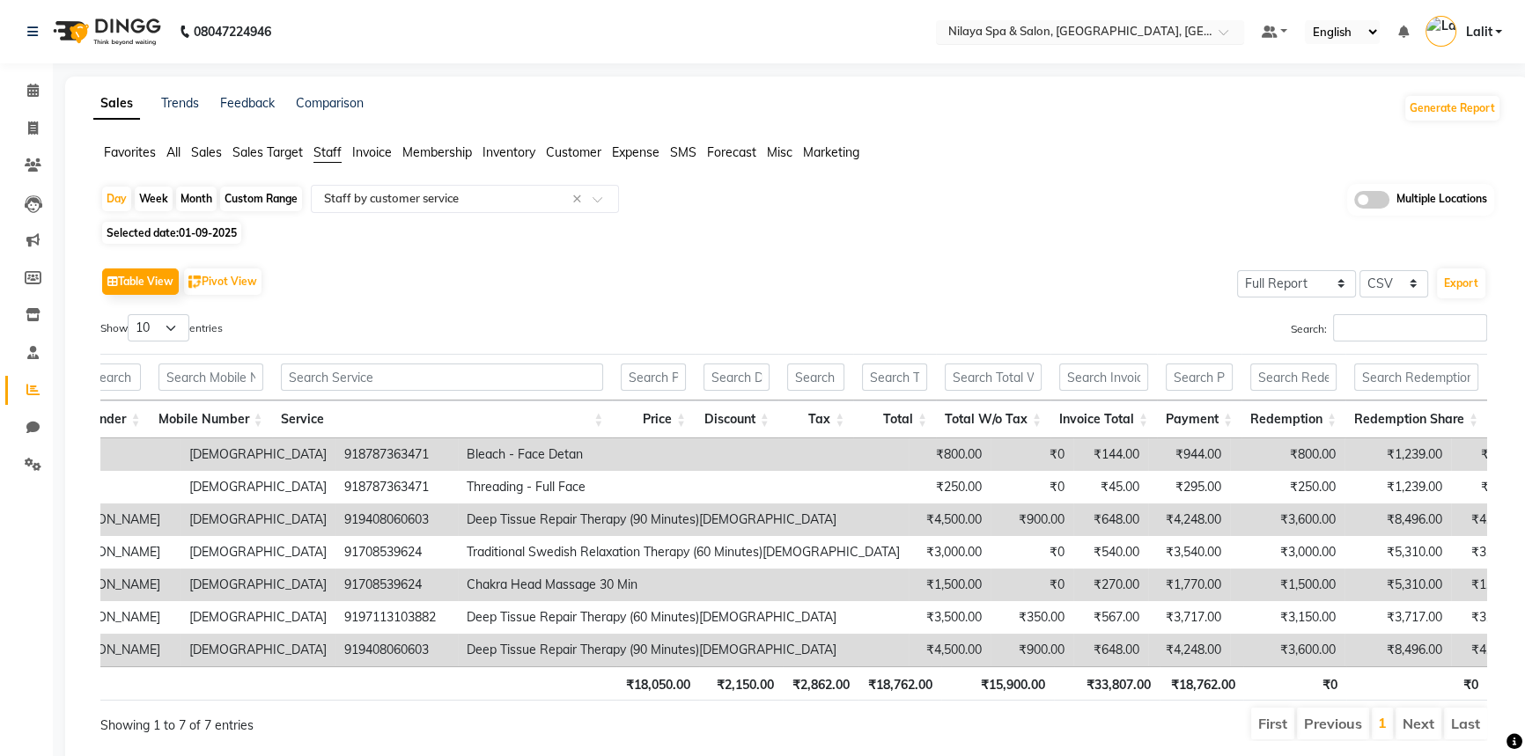
click at [1200, 35] on input "text" at bounding box center [1072, 34] width 255 height 18
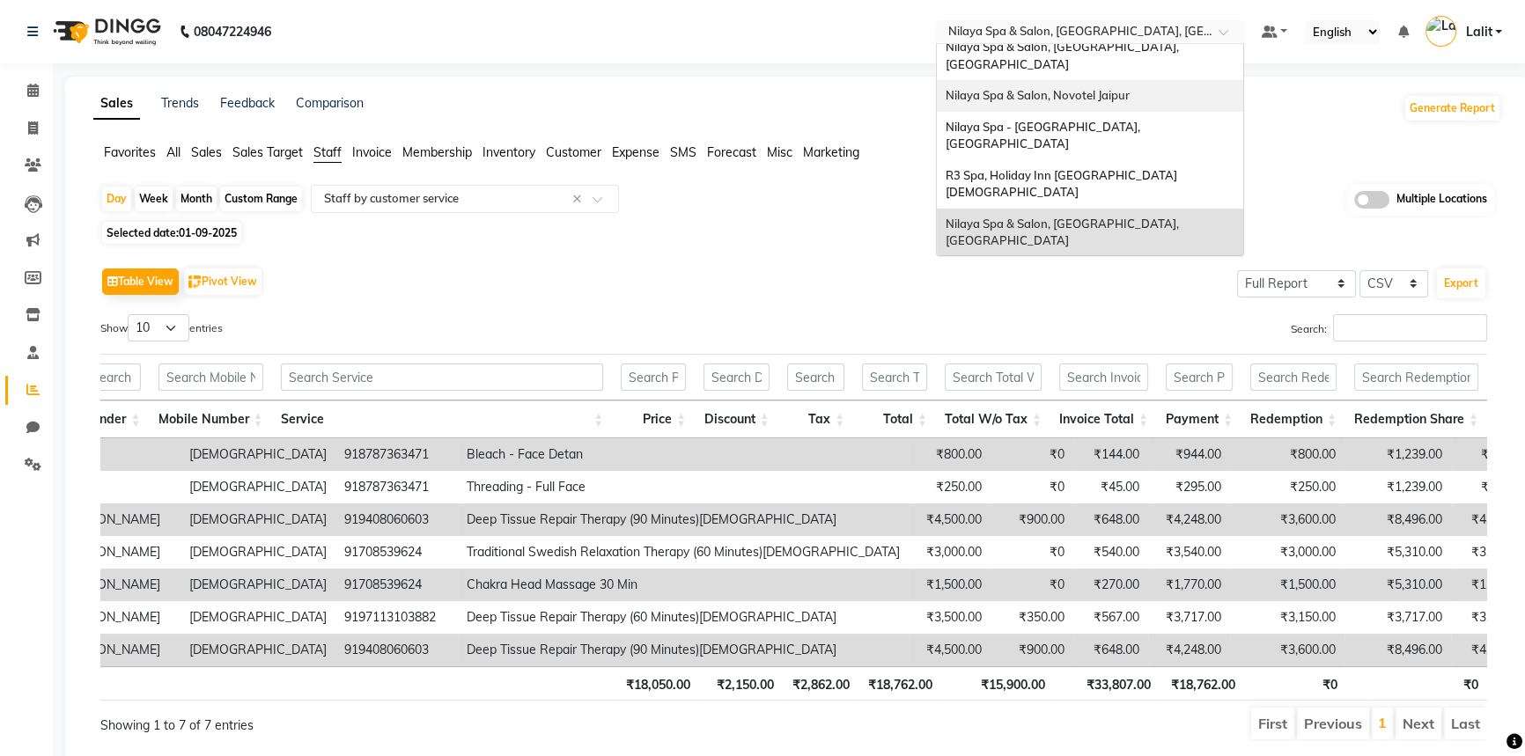
scroll to position [163, 0]
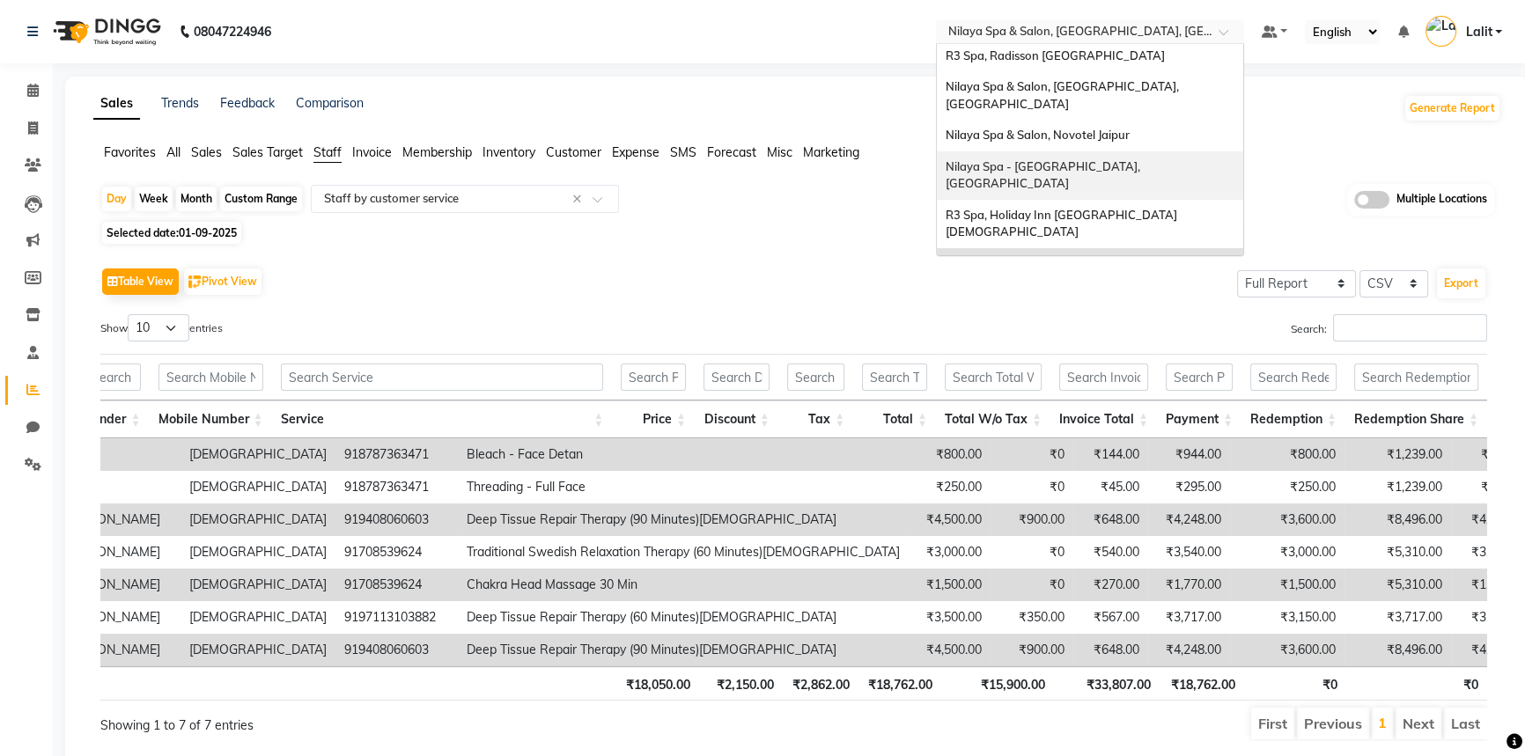
click at [1143, 159] on span "Nilaya Spa - [GEOGRAPHIC_DATA], [GEOGRAPHIC_DATA]" at bounding box center [1044, 175] width 197 height 32
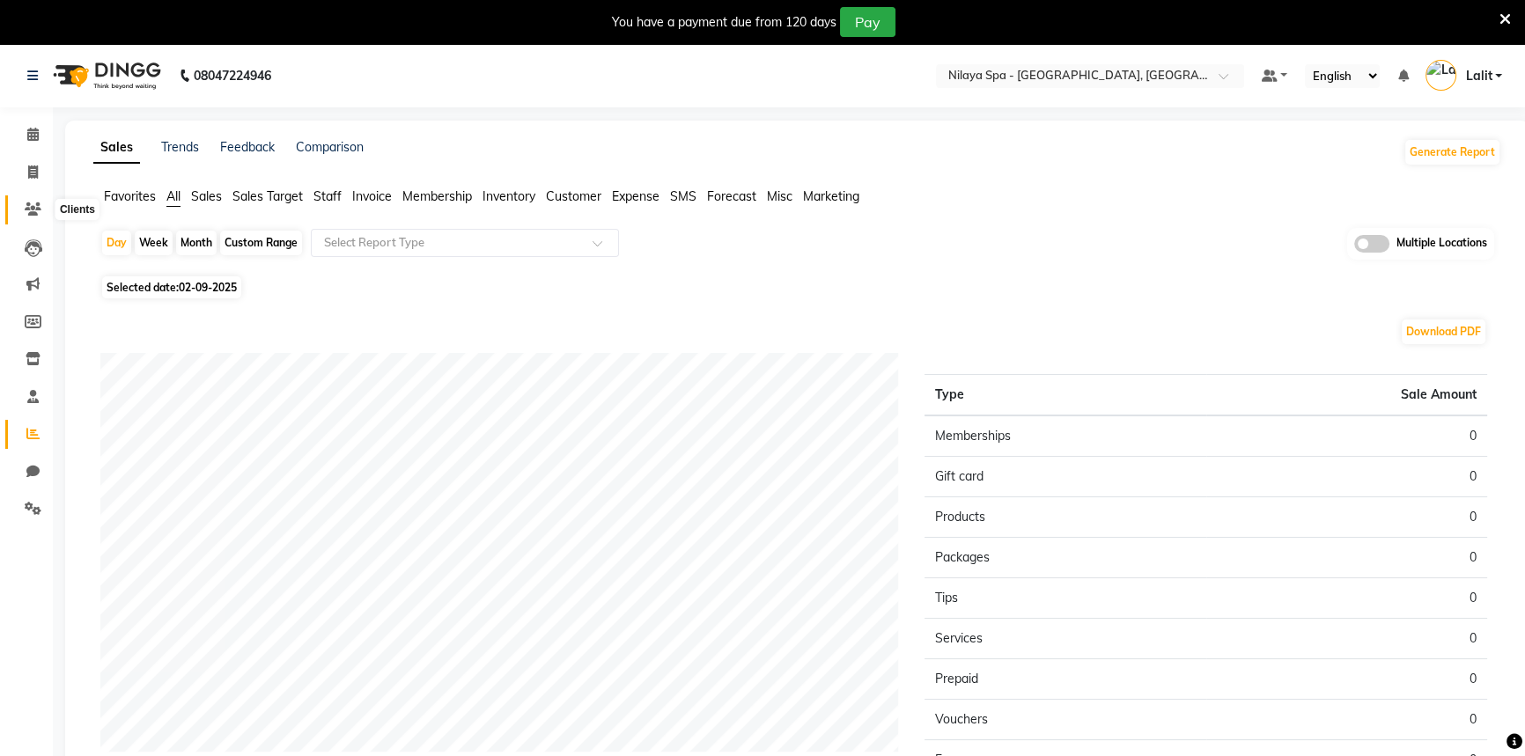
click at [18, 208] on span at bounding box center [33, 210] width 31 height 20
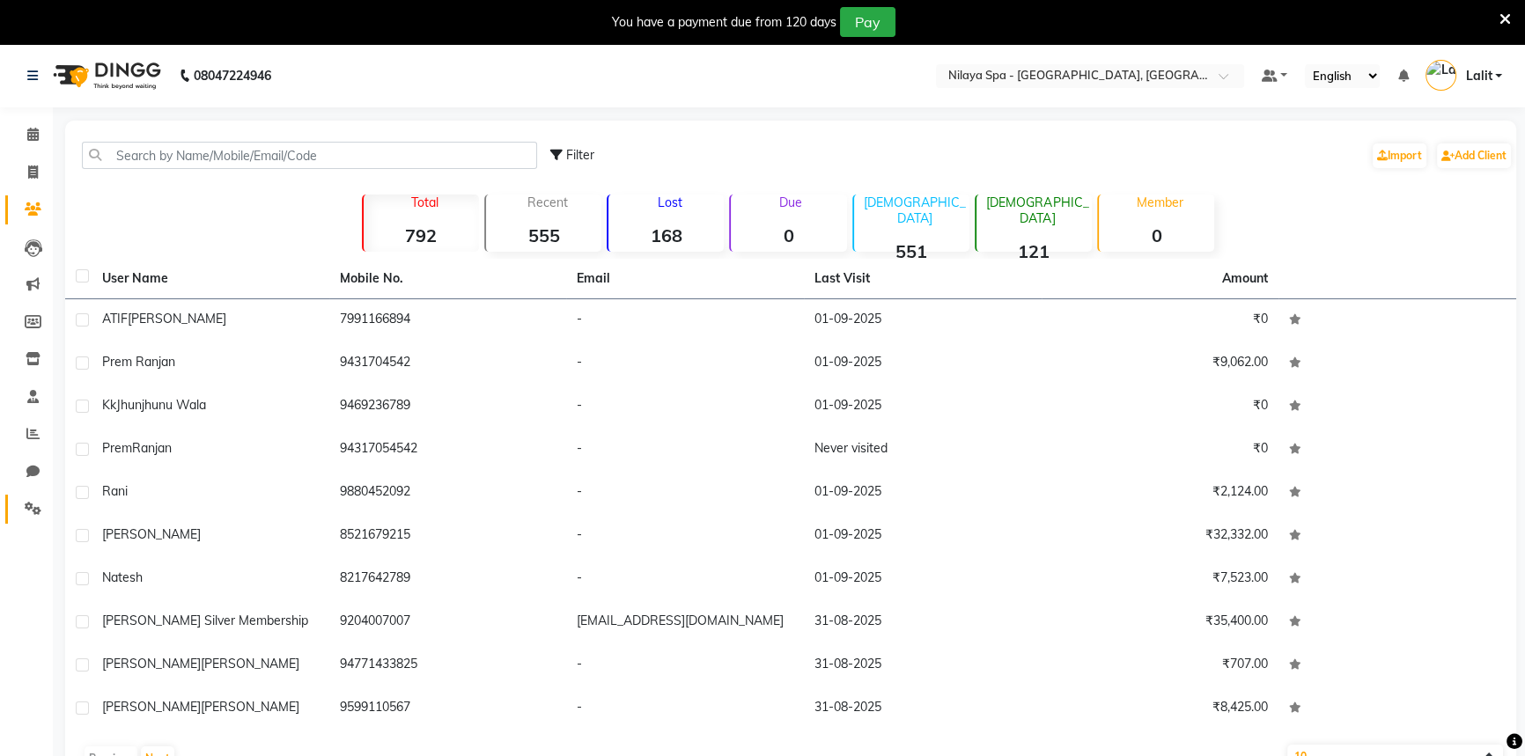
drag, startPoint x: 21, startPoint y: 504, endPoint x: 43, endPoint y: 496, distance: 23.4
click at [21, 503] on span at bounding box center [33, 509] width 31 height 20
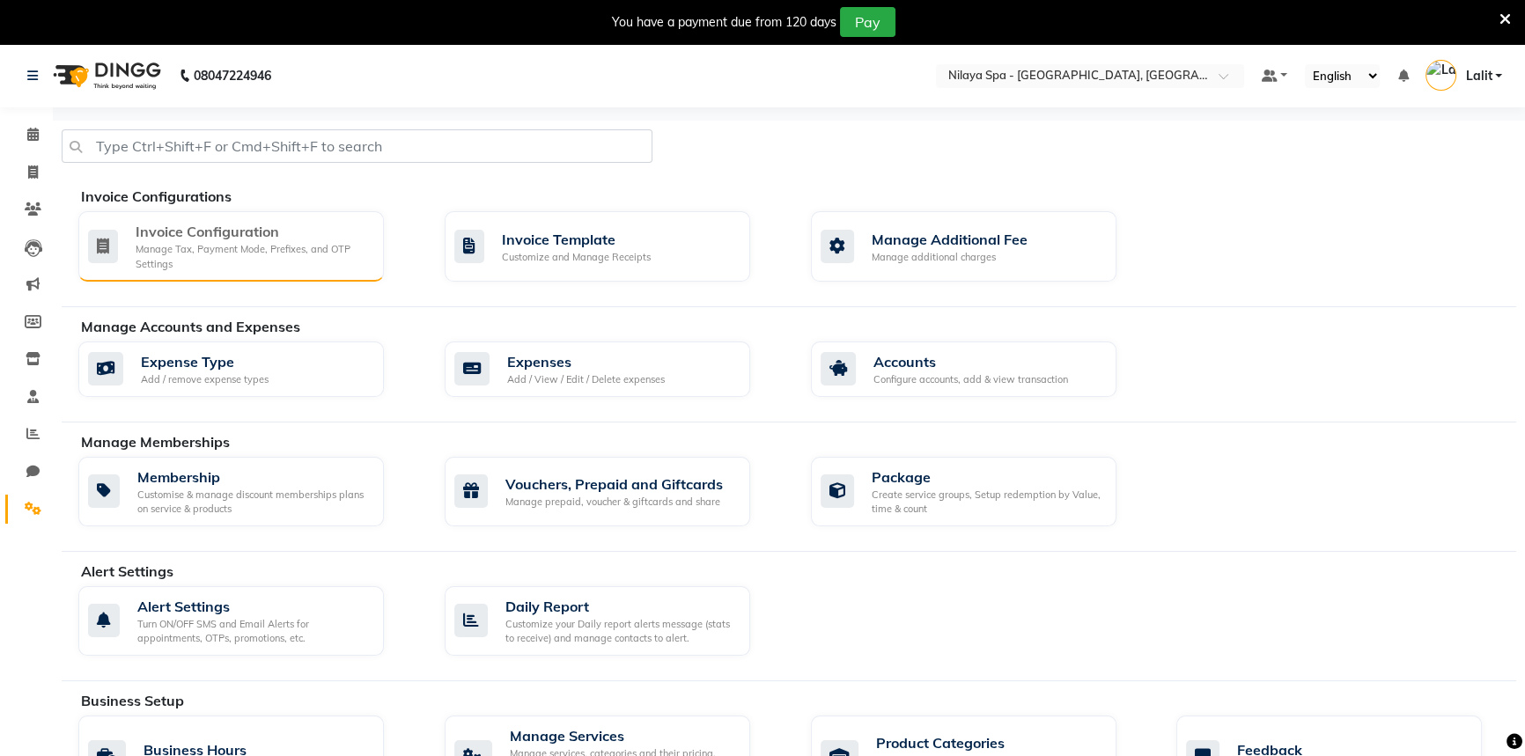
click at [197, 267] on div "Manage Tax, Payment Mode, Prefixes, and OTP Settings" at bounding box center [253, 256] width 234 height 29
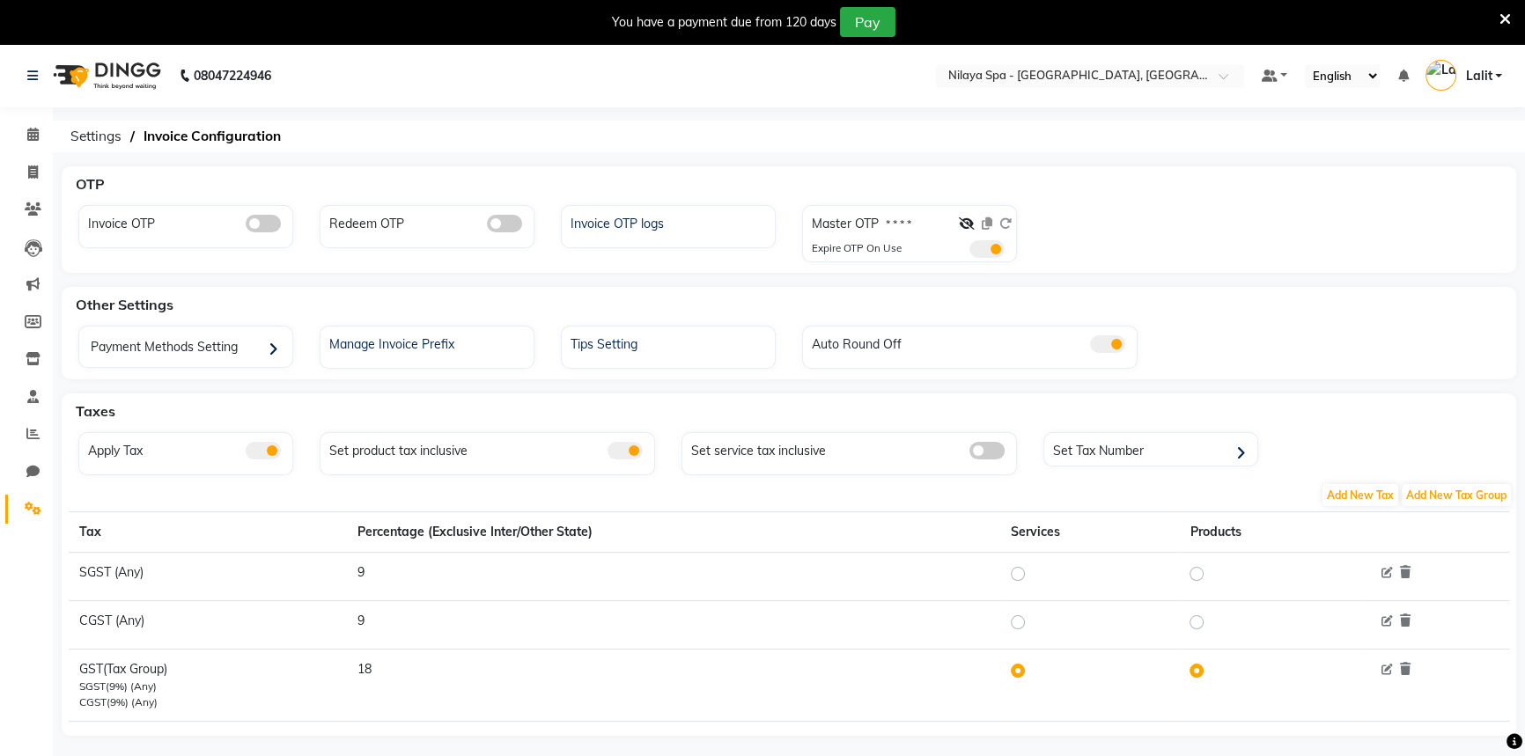
drag, startPoint x: 266, startPoint y: 218, endPoint x: 282, endPoint y: 225, distance: 17.3
click at [265, 218] on span at bounding box center [263, 224] width 35 height 18
click at [246, 226] on input "checkbox" at bounding box center [246, 226] width 0 height 0
drag, startPoint x: 515, startPoint y: 229, endPoint x: 554, endPoint y: 200, distance: 48.4
click at [514, 229] on span at bounding box center [504, 224] width 35 height 18
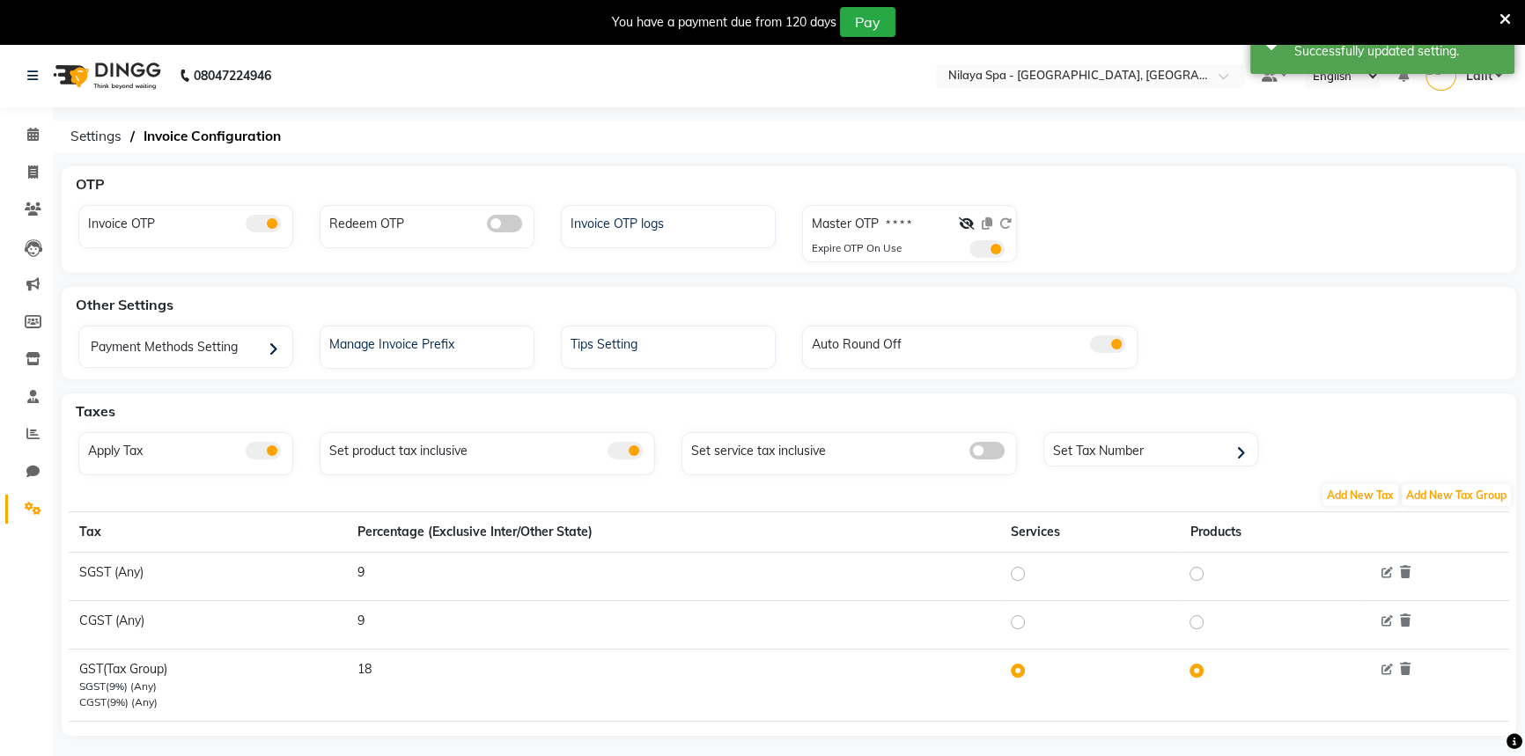
click at [487, 226] on input "checkbox" at bounding box center [487, 226] width 0 height 0
click at [572, 167] on div "OTP" at bounding box center [799, 183] width 1461 height 35
drag, startPoint x: 1138, startPoint y: 55, endPoint x: 1127, endPoint y: 67, distance: 15.6
click at [1134, 62] on nav "08047224946 Select Location × [GEOGRAPHIC_DATA] - [GEOGRAPHIC_DATA], Ranchi Def…" at bounding box center [762, 75] width 1525 height 63
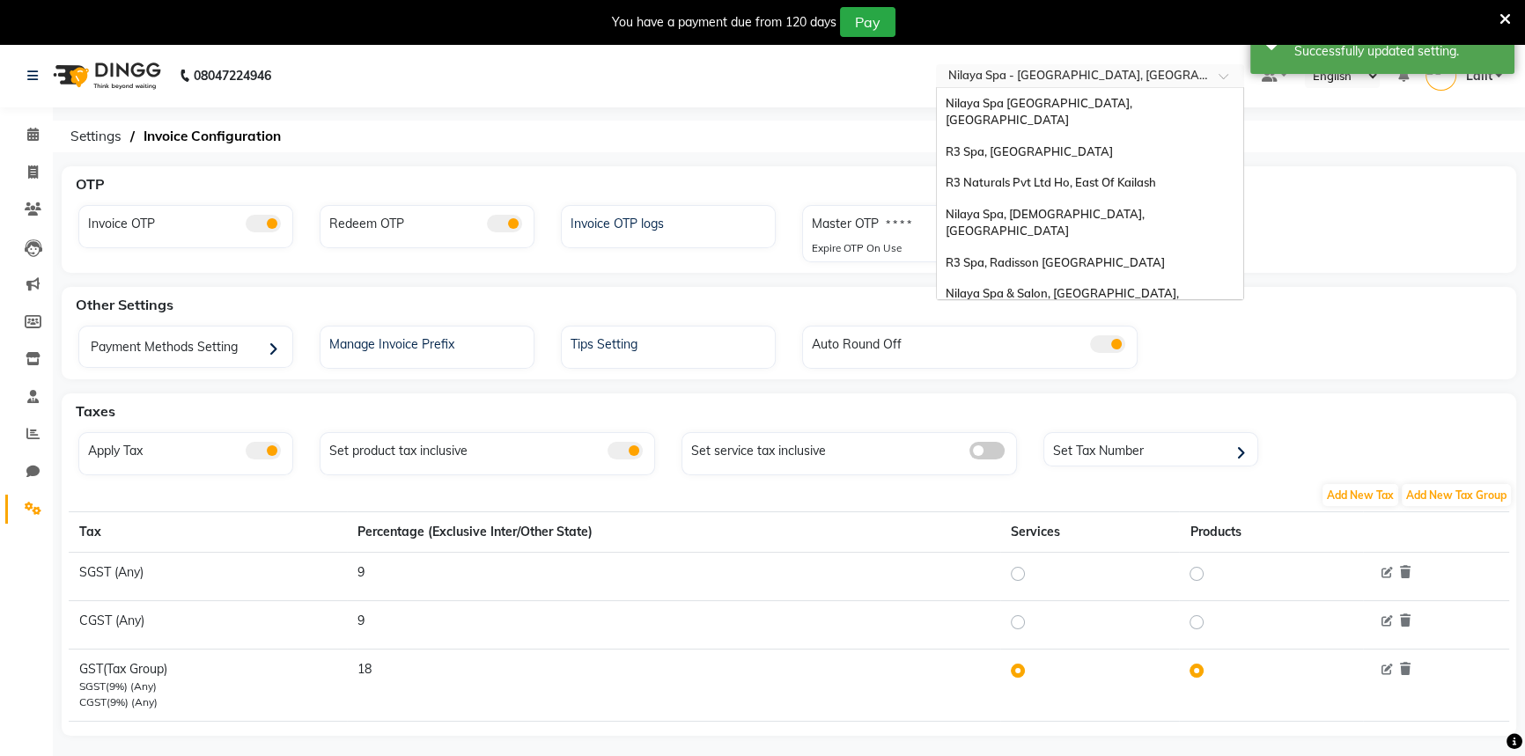
drag, startPoint x: 1127, startPoint y: 67, endPoint x: 1129, endPoint y: 94, distance: 27.4
click at [1127, 68] on div "Select Location × [GEOGRAPHIC_DATA] - [GEOGRAPHIC_DATA], [GEOGRAPHIC_DATA]" at bounding box center [1077, 76] width 274 height 18
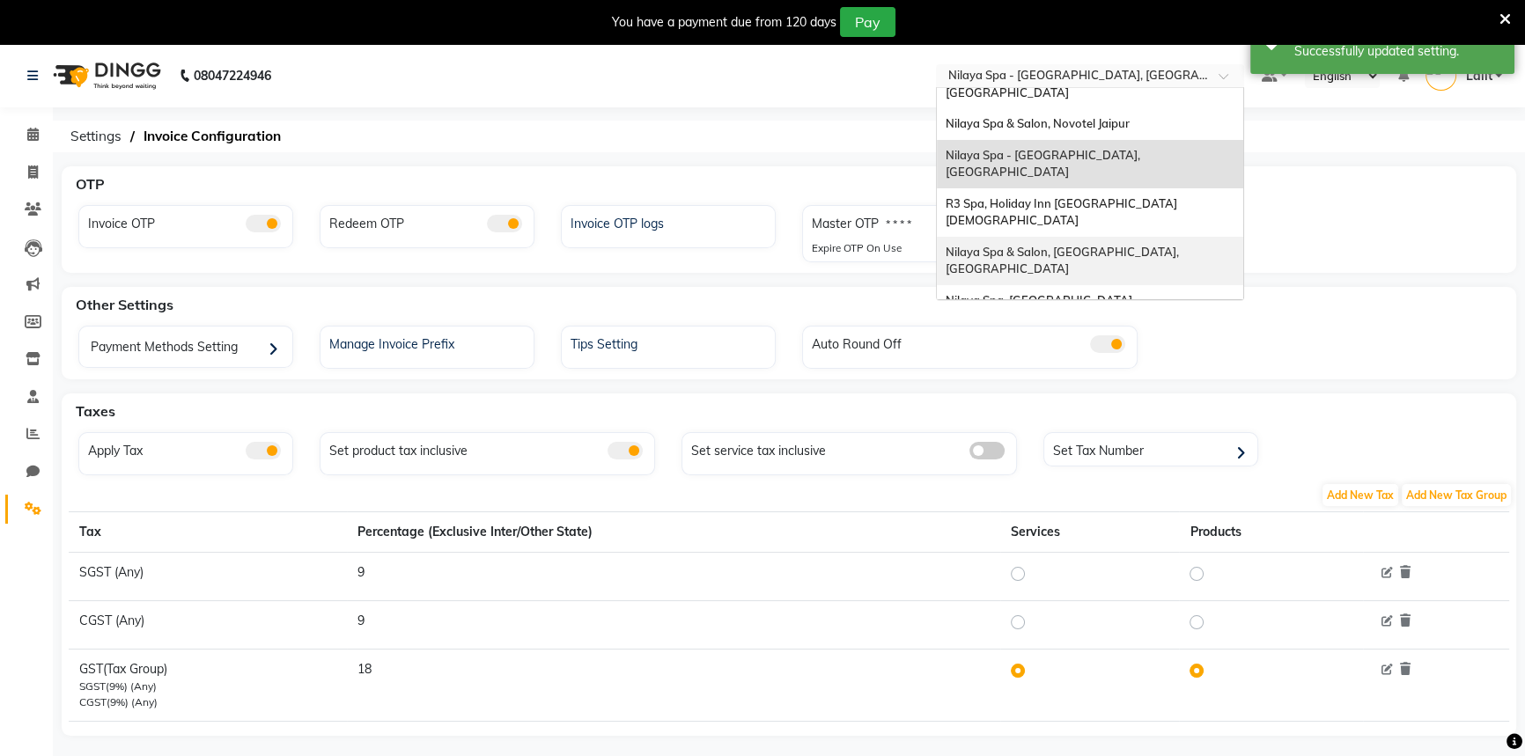
click at [1135, 245] on span "Nilaya Spa & Salon, [GEOGRAPHIC_DATA], [GEOGRAPHIC_DATA]" at bounding box center [1064, 261] width 236 height 32
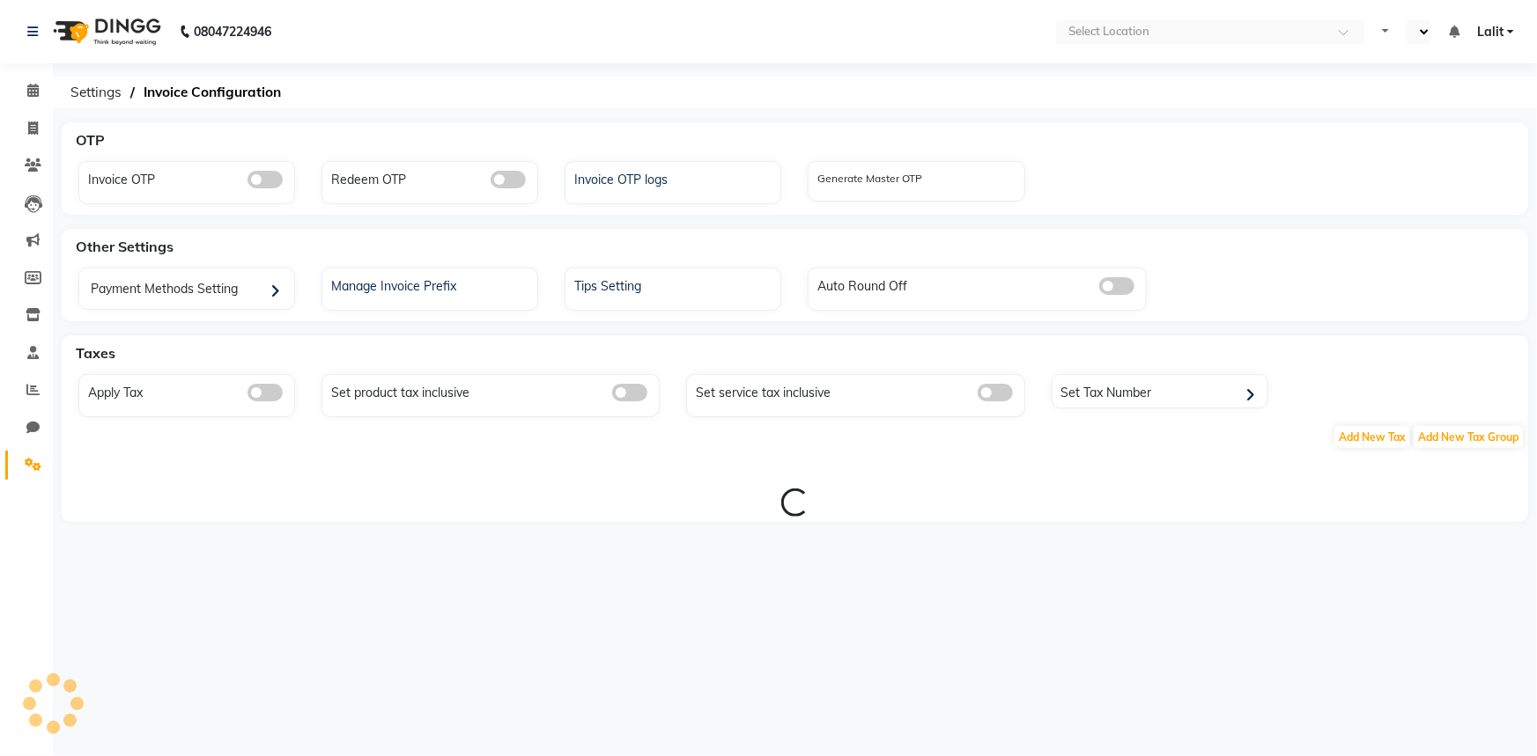
select select "en"
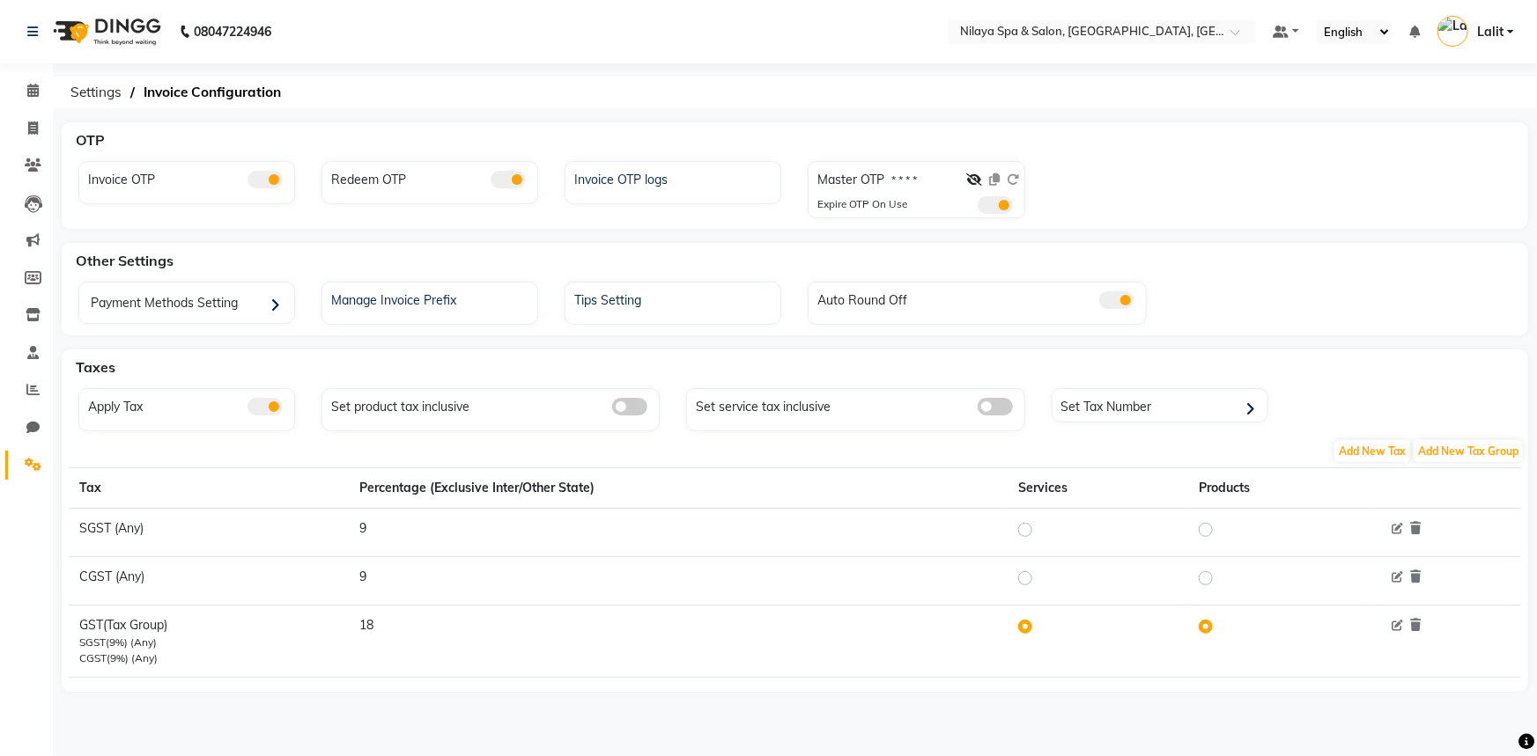
click at [262, 186] on span at bounding box center [264, 180] width 35 height 18
click at [247, 182] on input "checkbox" at bounding box center [247, 182] width 0 height 0
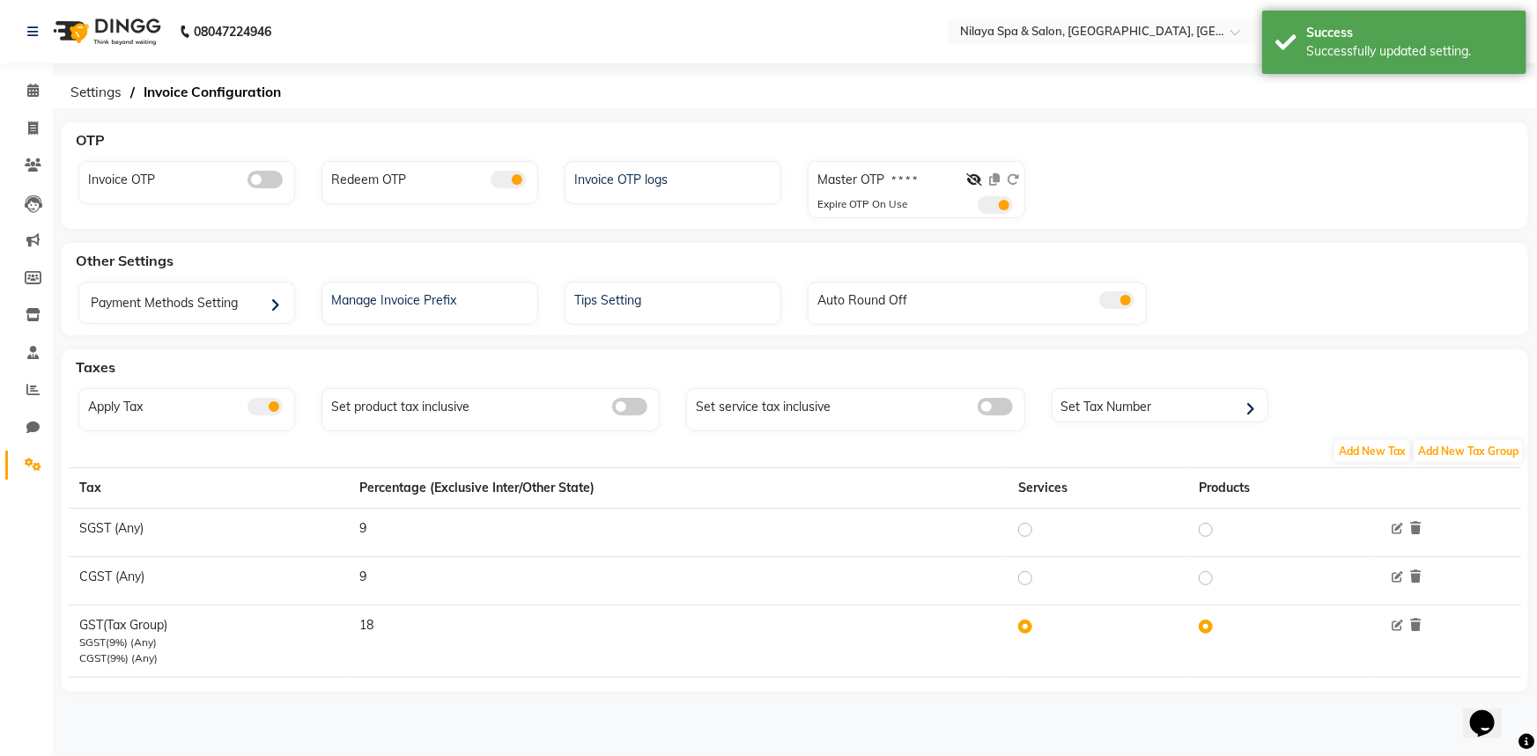
click at [504, 176] on span at bounding box center [508, 180] width 35 height 18
click at [491, 182] on input "checkbox" at bounding box center [491, 182] width 0 height 0
click at [25, 164] on icon at bounding box center [33, 165] width 17 height 13
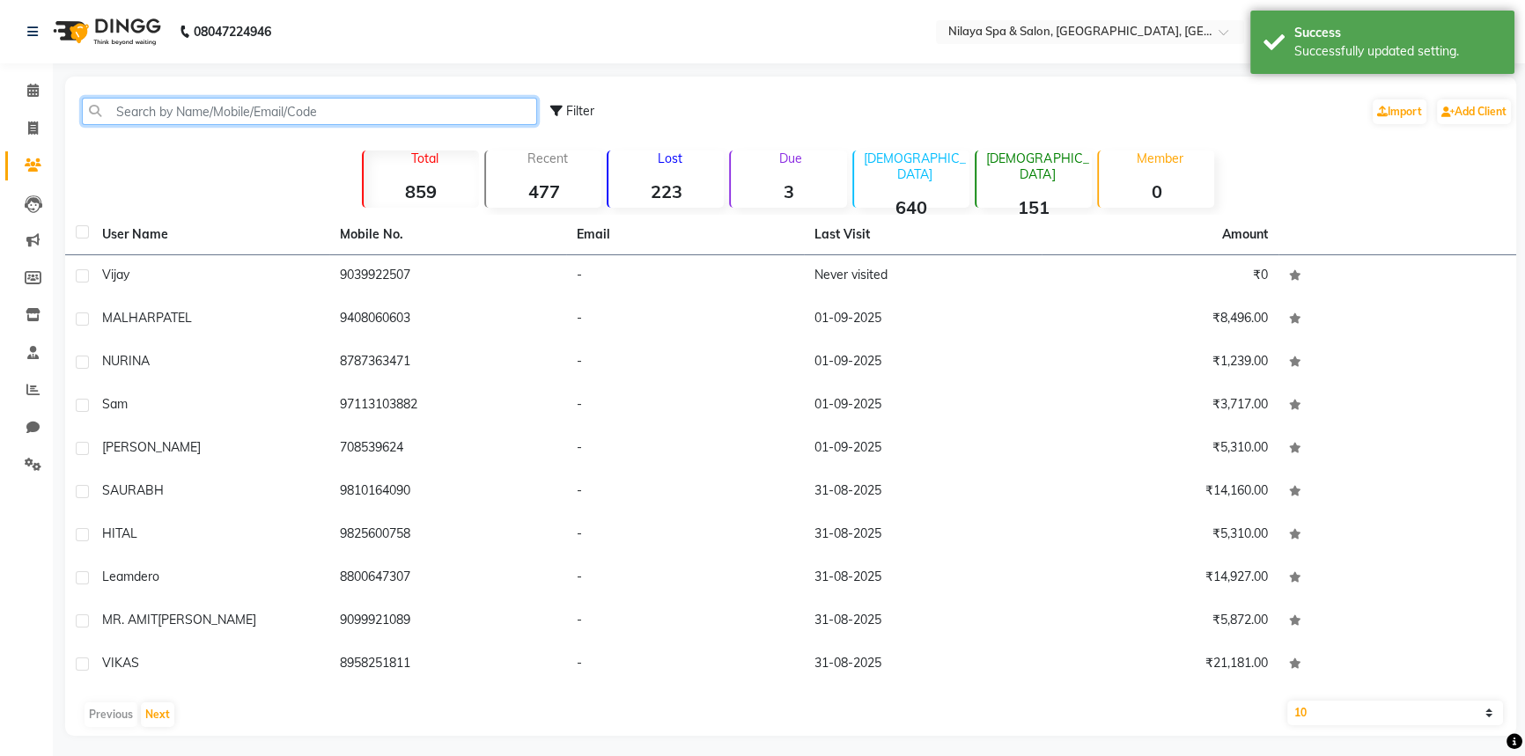
click at [147, 123] on input "text" at bounding box center [309, 111] width 455 height 27
paste input "9039922507"
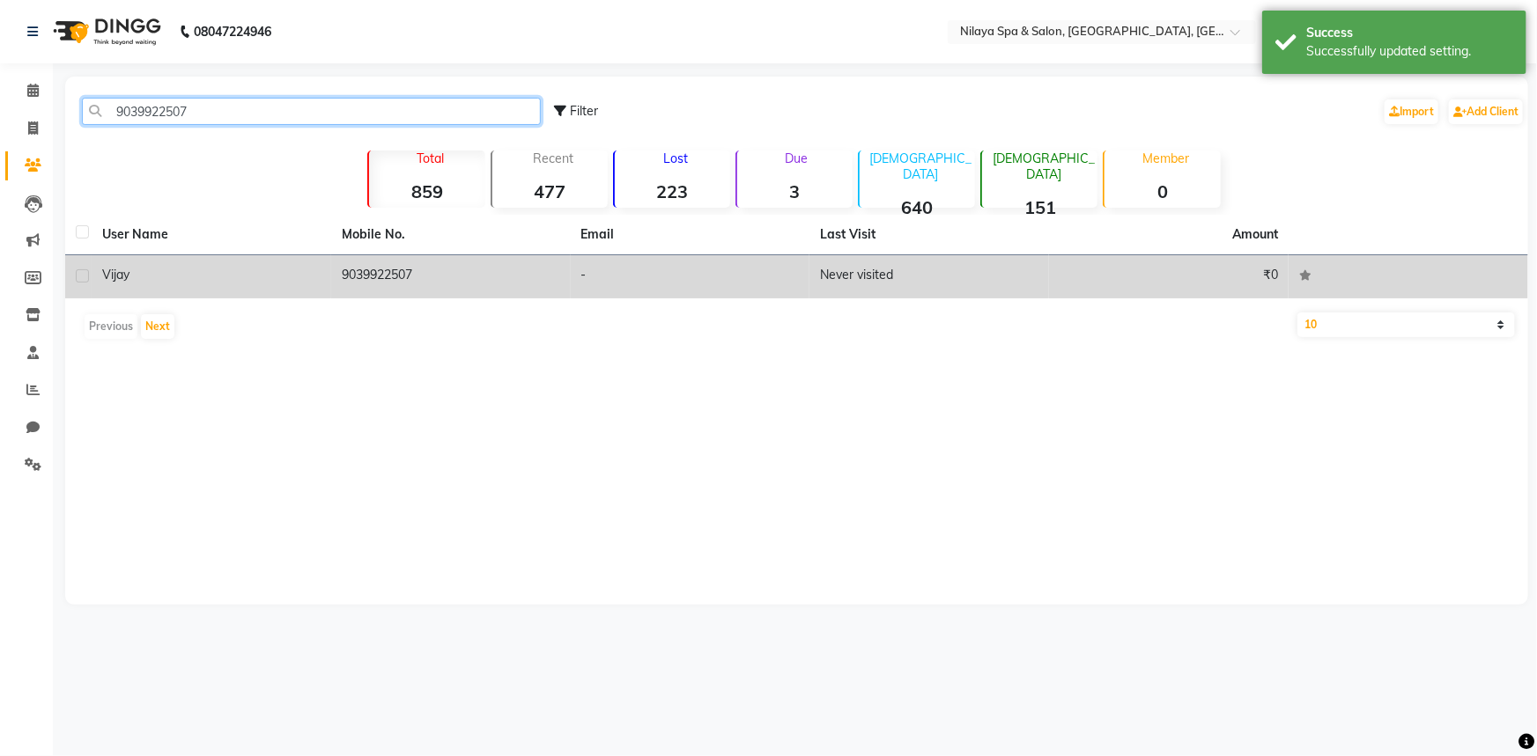
type input "9039922507"
click at [136, 272] on div "vijay" at bounding box center [211, 275] width 218 height 18
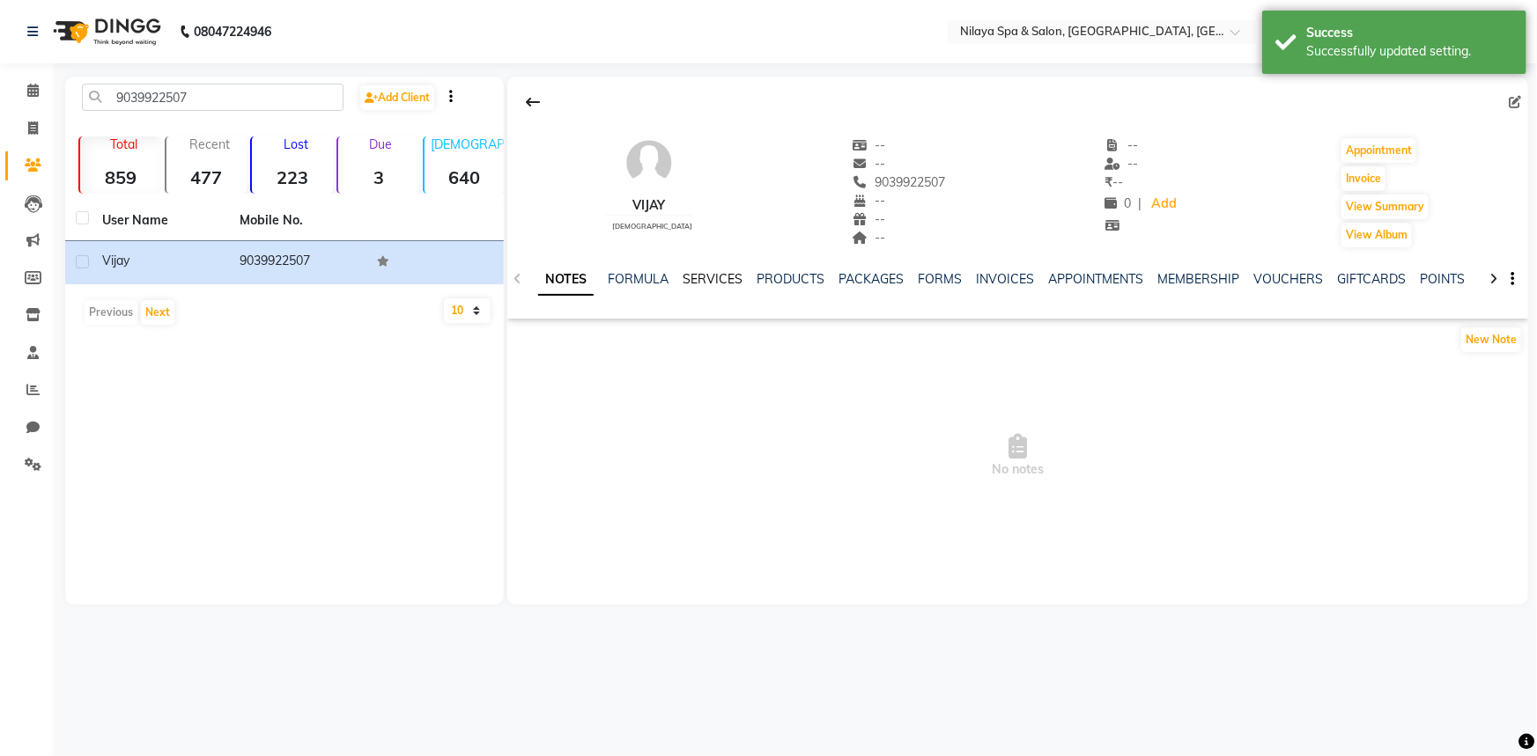
click at [698, 280] on link "SERVICES" at bounding box center [712, 279] width 60 height 16
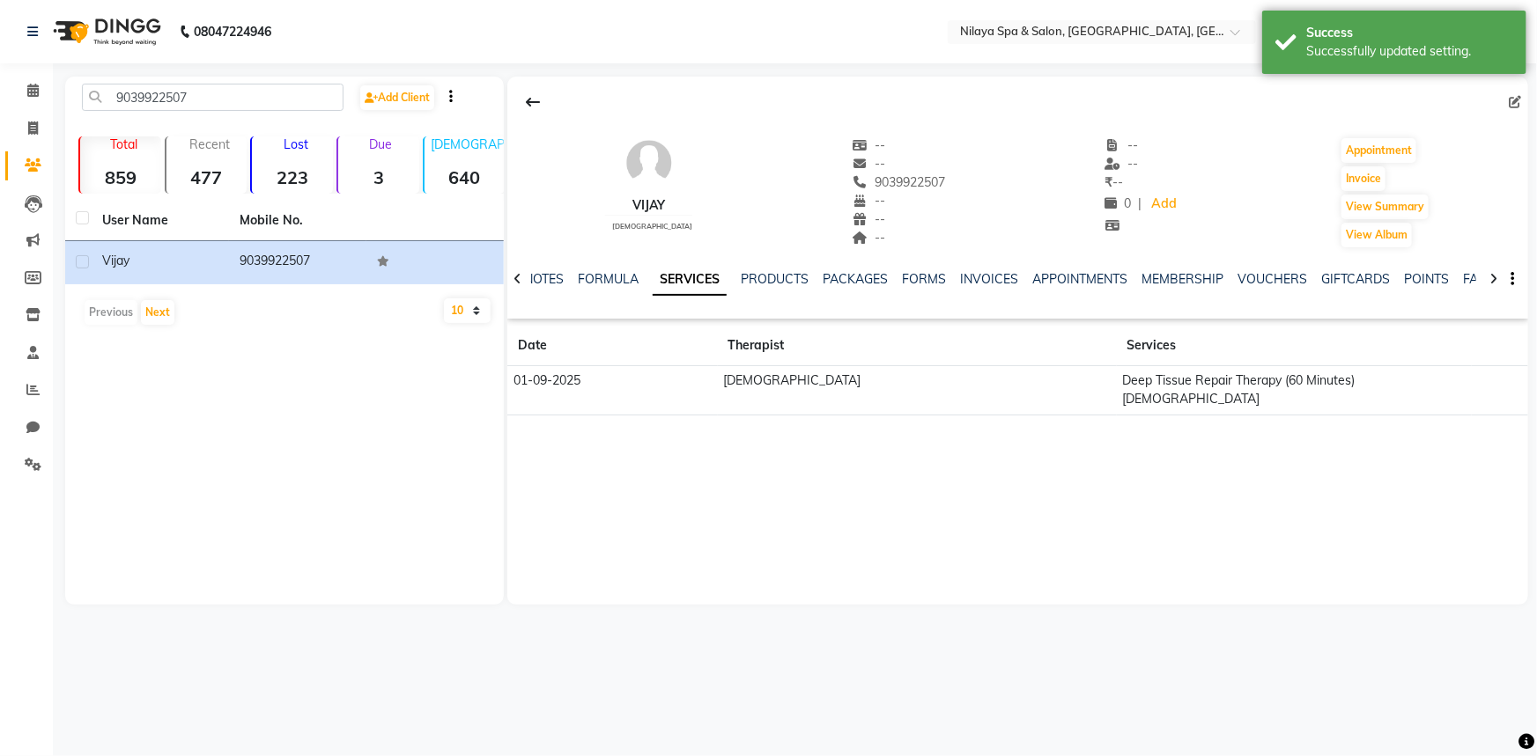
click at [885, 391] on td "ZOVI" at bounding box center [917, 390] width 399 height 49
click at [39, 85] on span at bounding box center [33, 91] width 31 height 20
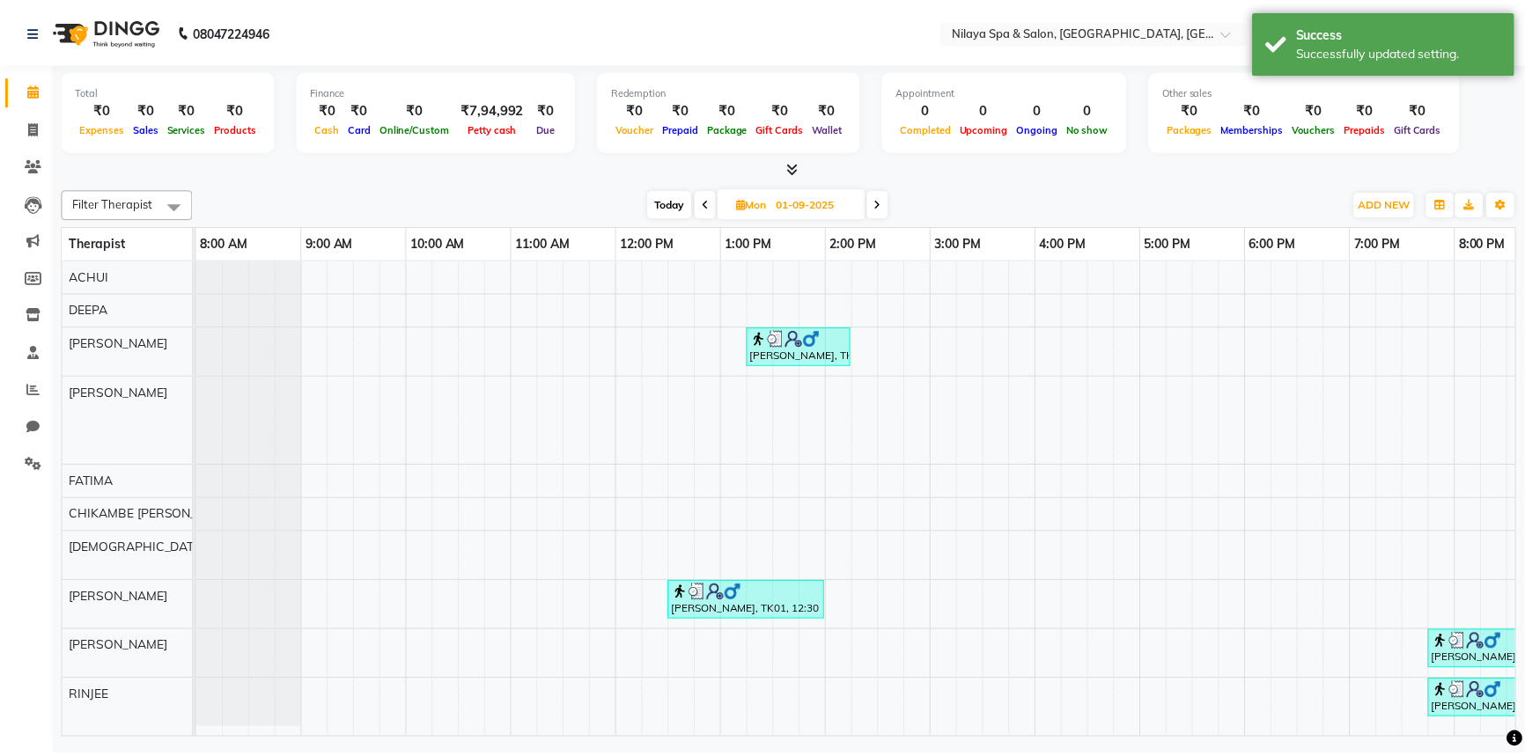
scroll to position [0, 255]
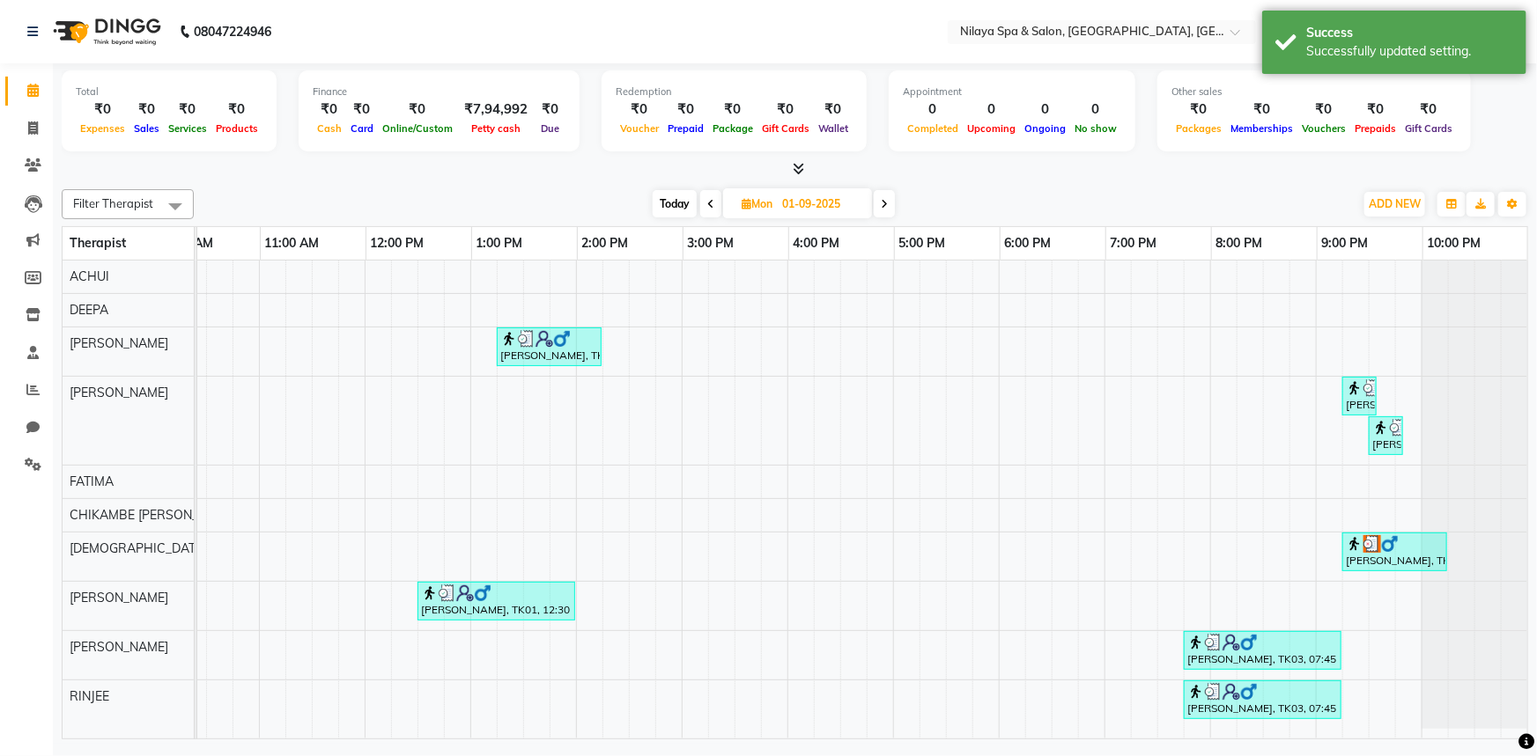
click at [1381, 546] on img at bounding box center [1390, 544] width 18 height 18
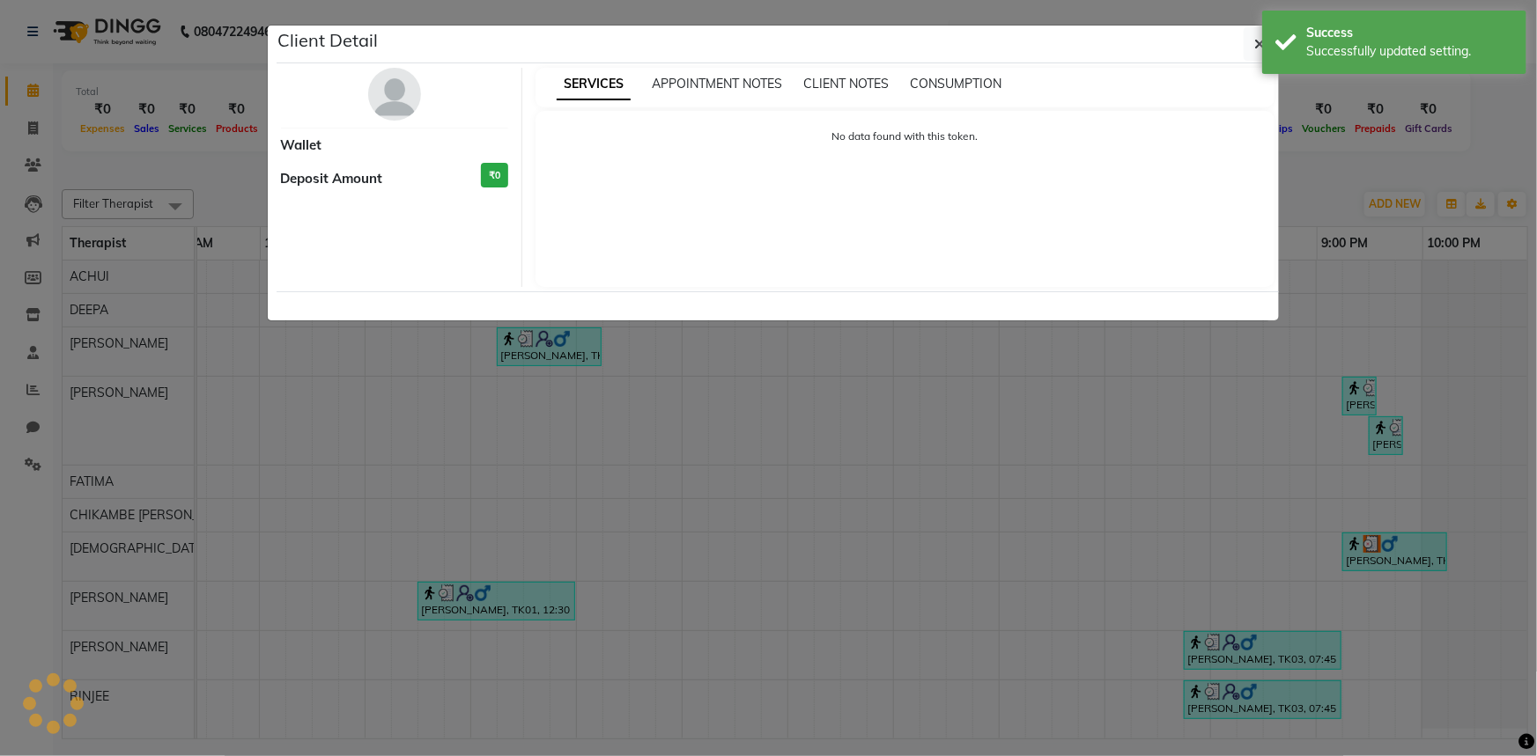
select select "3"
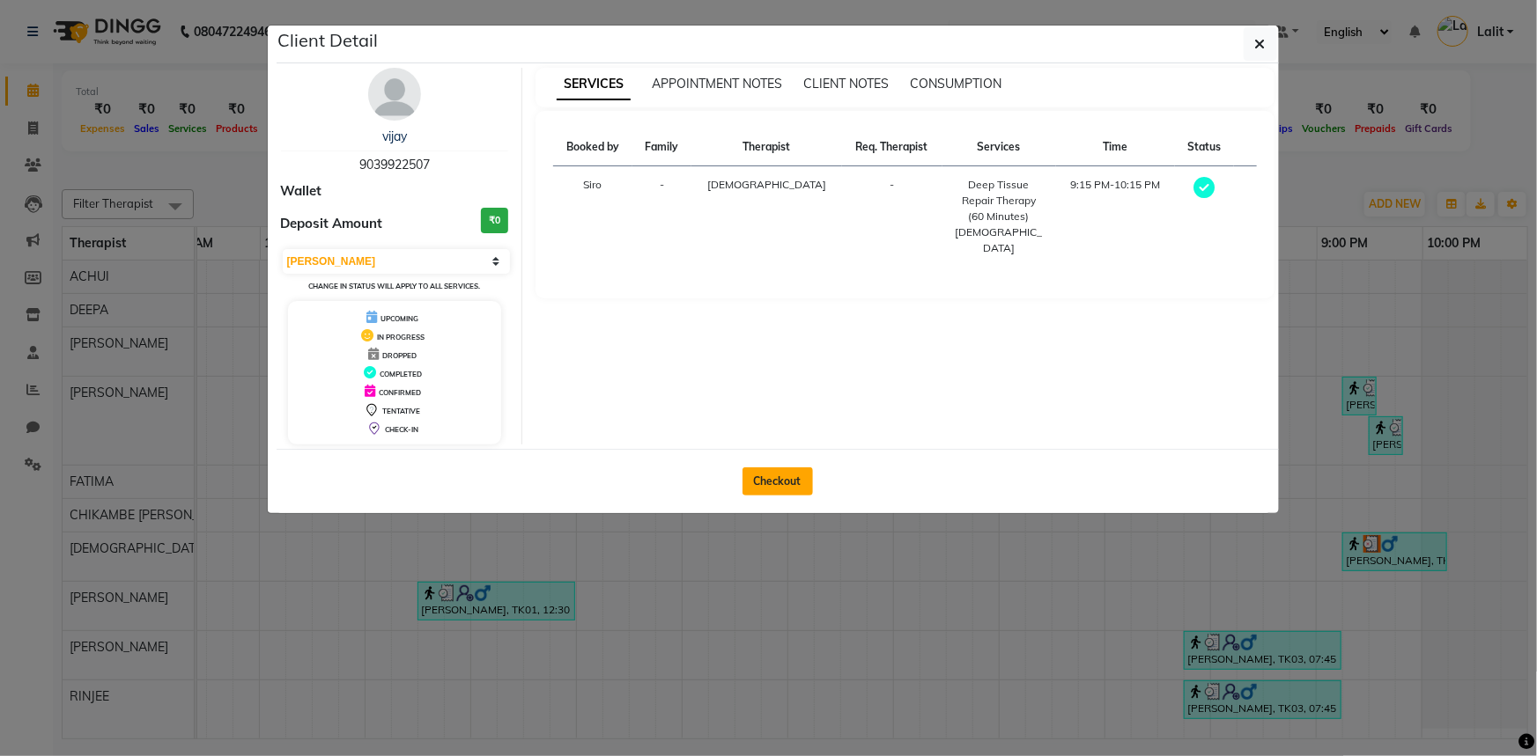
click at [793, 485] on button "Checkout" at bounding box center [777, 482] width 70 height 28
select select "7983"
select select "service"
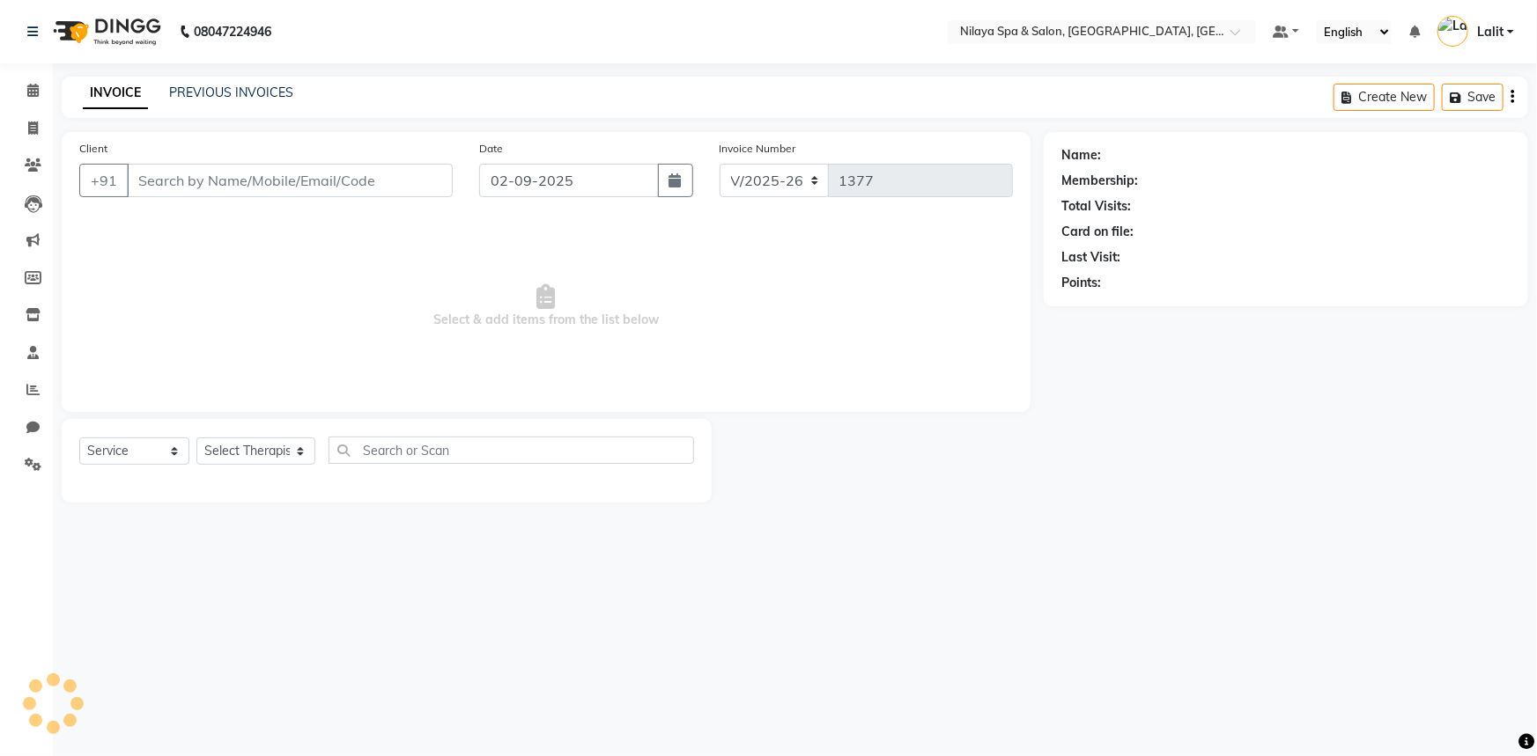
type input "9039922507"
type input "01-09-2025"
select select "85437"
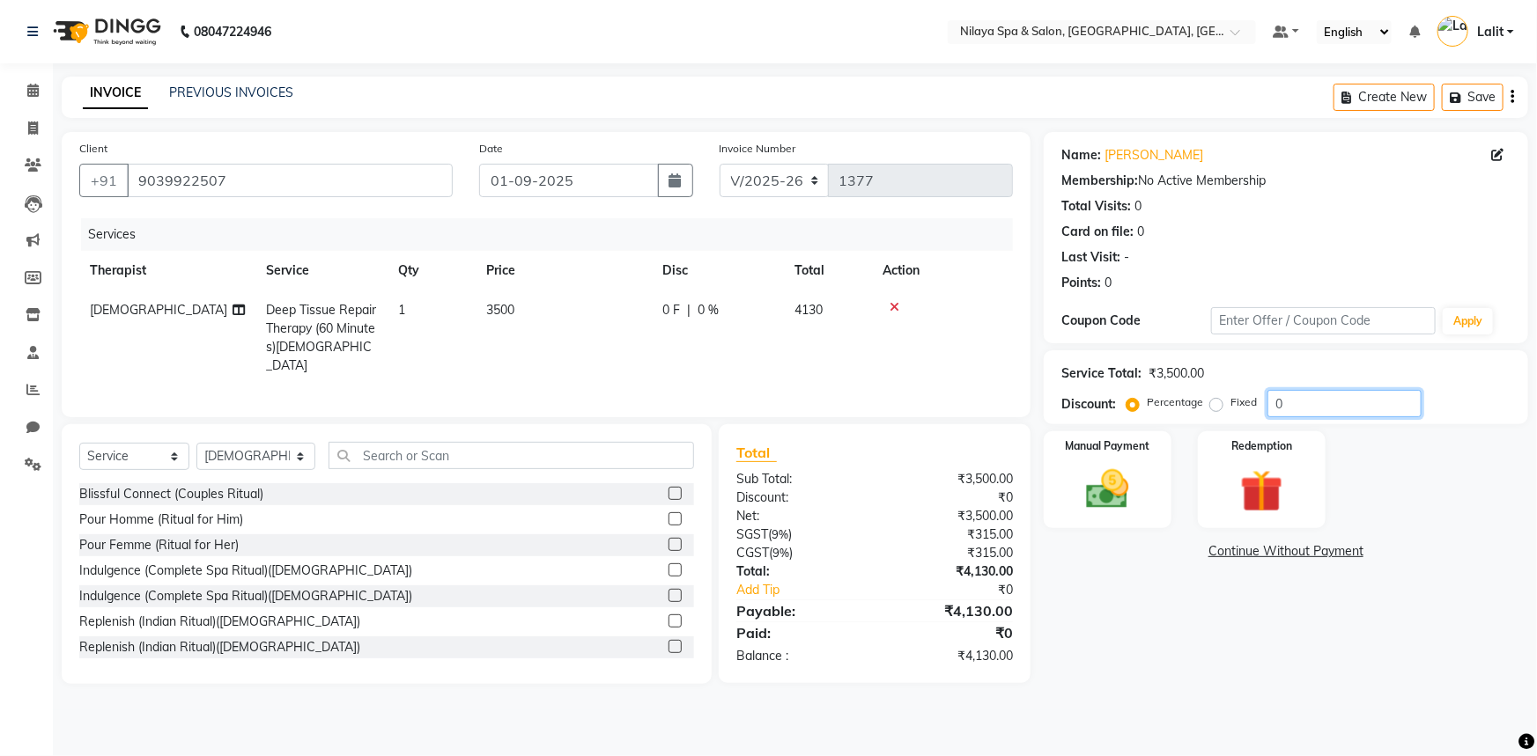
drag, startPoint x: 1295, startPoint y: 401, endPoint x: 1239, endPoint y: 402, distance: 55.5
click at [1239, 402] on div "Percentage Fixed 0" at bounding box center [1275, 403] width 291 height 27
click at [635, 306] on td "3500" at bounding box center [564, 338] width 176 height 95
select select "85437"
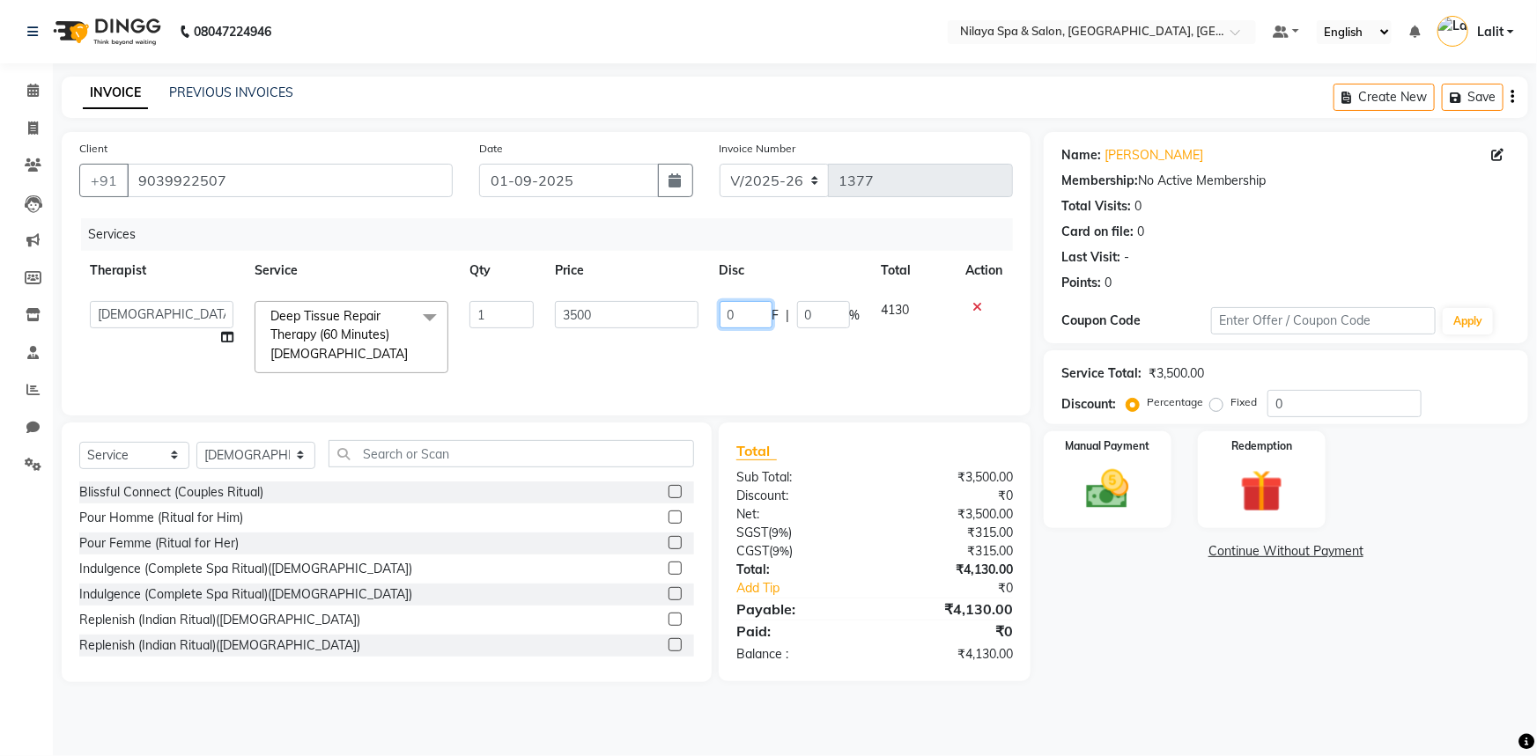
drag, startPoint x: 749, startPoint y: 315, endPoint x: 675, endPoint y: 313, distance: 74.9
click at [675, 313] on tr "ACHUI AMRITA RAI CHIKAMBE SANGMA DEEPA FATIMA JENNIFER Kim RINJEE SALMAN Siro Z…" at bounding box center [545, 337] width 933 height 93
type input "500"
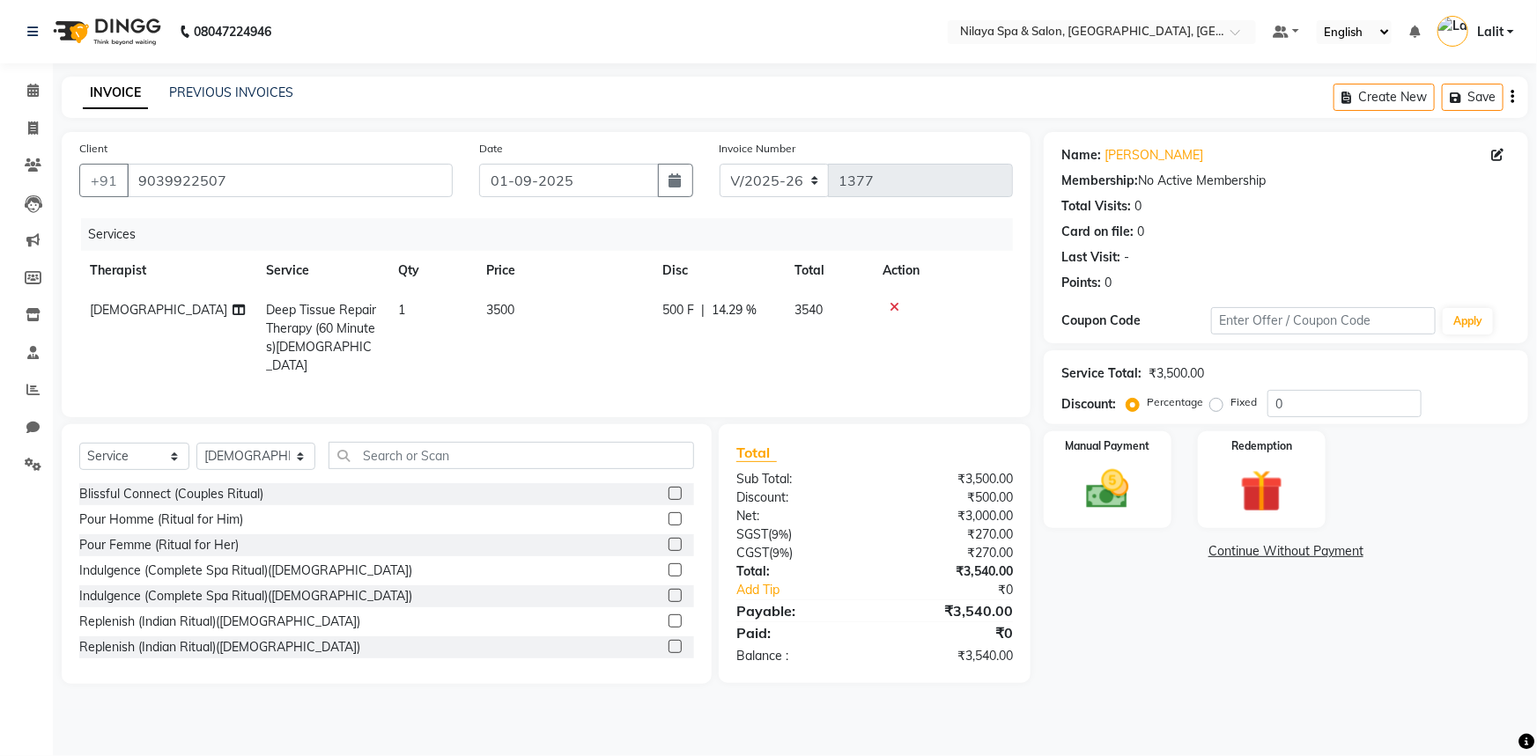
click at [798, 338] on tr "ZOVI Deep Tissue Repair Therapy (60 Minutes)Male 1 3500 500 F | 14.29 % 3540" at bounding box center [545, 338] width 933 height 95
click at [741, 311] on span "14.29 %" at bounding box center [734, 310] width 45 height 18
select select "85437"
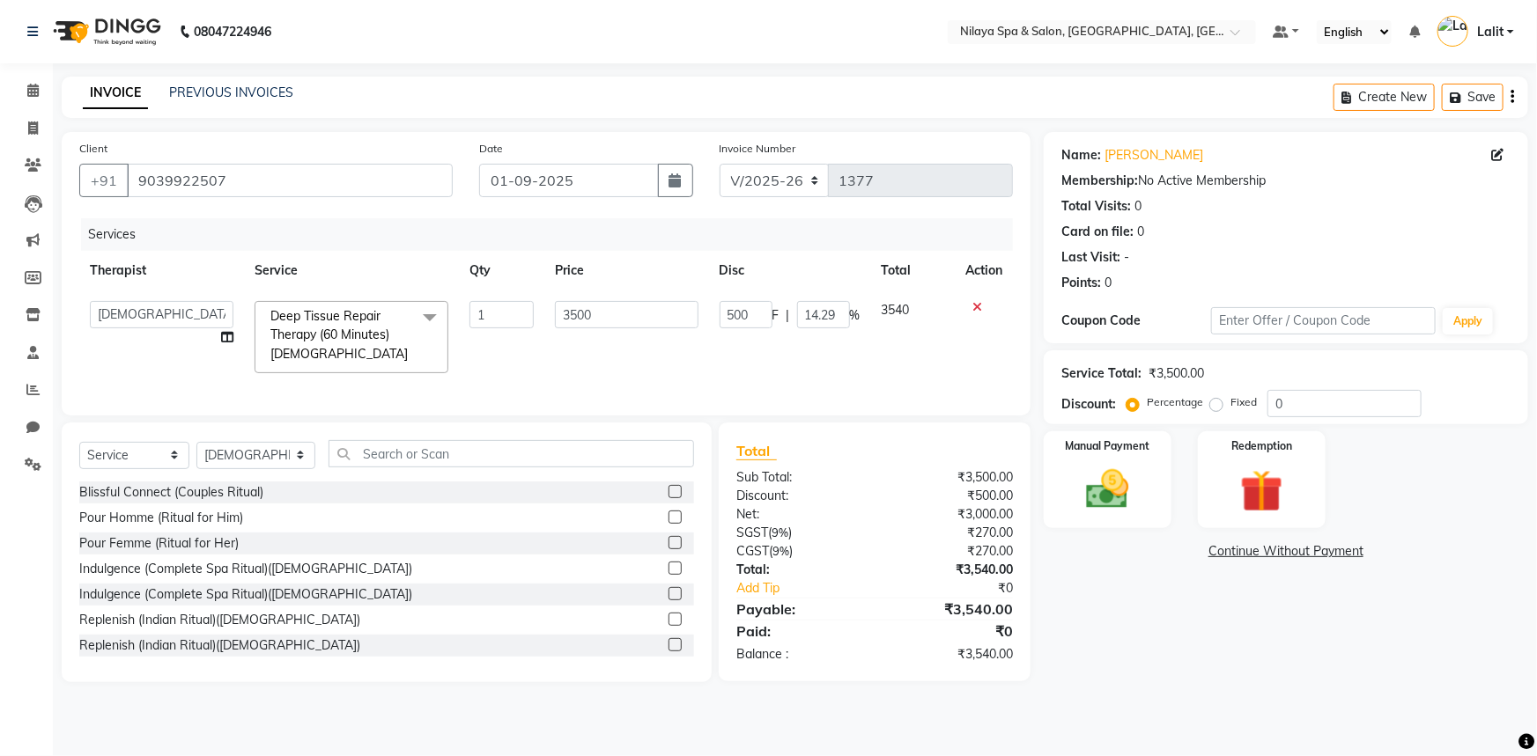
click at [845, 372] on td "500 F | 14.29 %" at bounding box center [790, 337] width 162 height 93
click at [1198, 632] on div "Name: Vijay Membership: No Active Membership Total Visits: 0 Card on file: 0 La…" at bounding box center [1293, 407] width 498 height 550
click at [835, 319] on input "14.29" at bounding box center [823, 314] width 53 height 27
drag, startPoint x: 836, startPoint y: 319, endPoint x: 792, endPoint y: 306, distance: 45.7
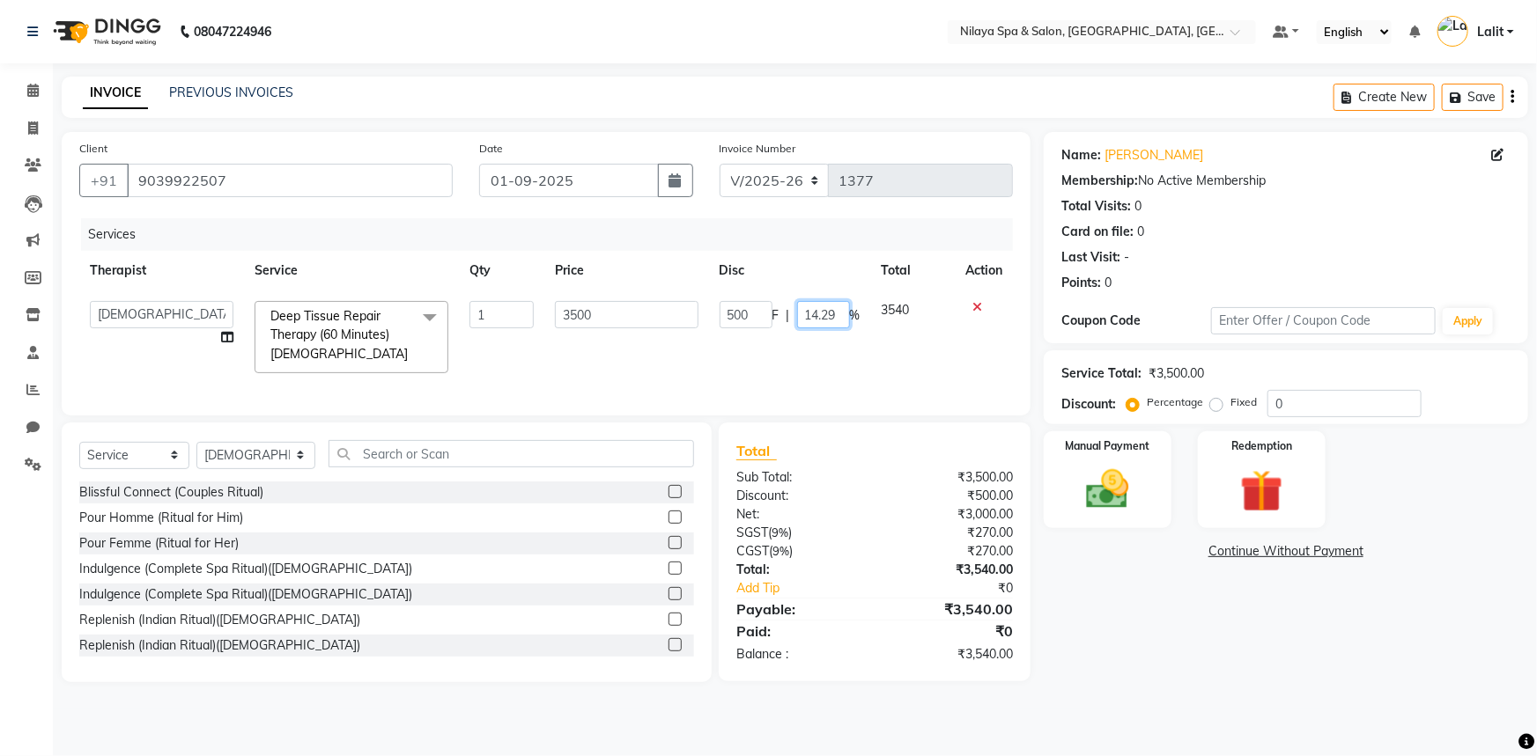
click at [799, 313] on input "14.29" at bounding box center [823, 314] width 53 height 27
type input "13.24"
click at [862, 352] on tr "ACHUI AMRITA RAI CHIKAMBE SANGMA DEEPA FATIMA JENNIFER Kim RINJEE SALMAN Siro Z…" at bounding box center [545, 337] width 933 height 93
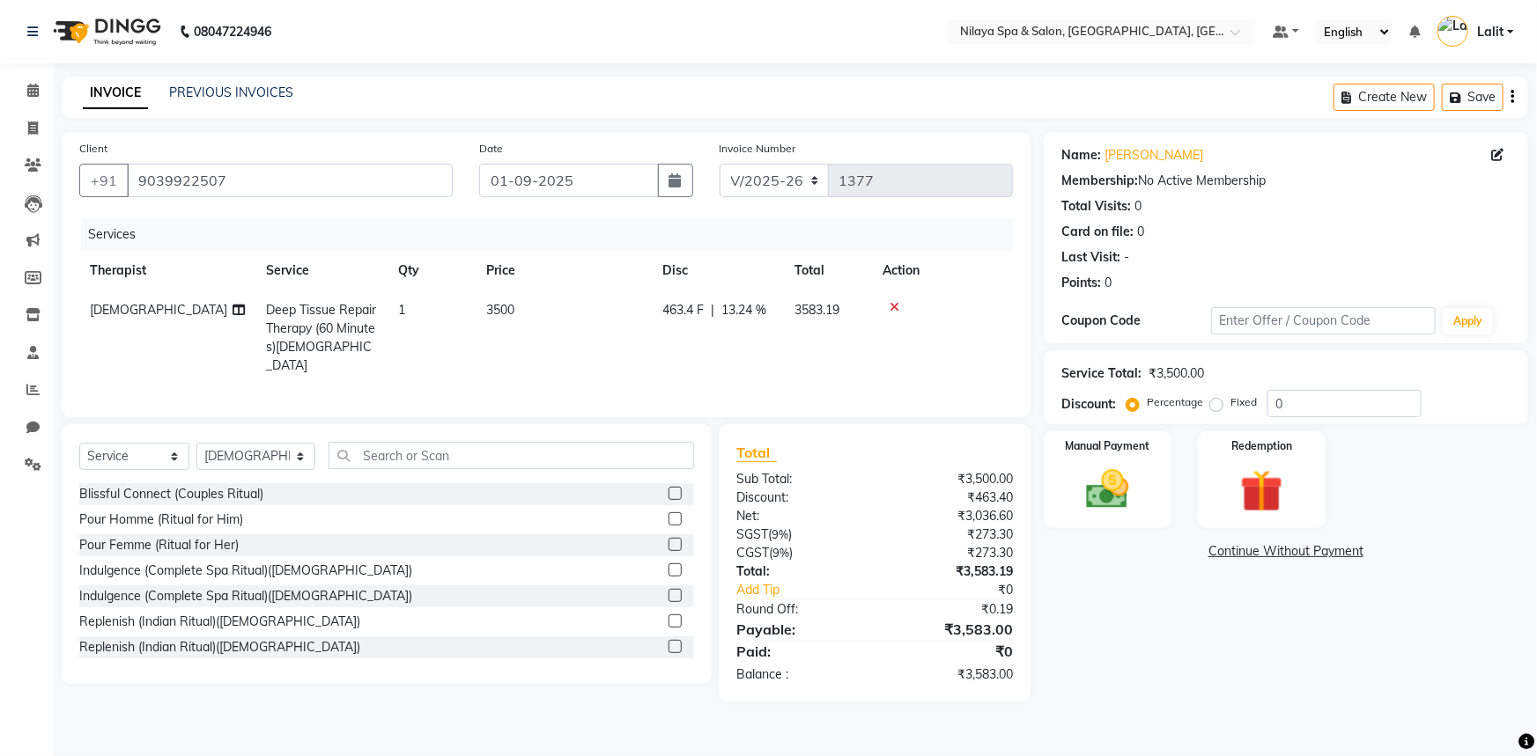
click at [691, 301] on span "463.4 F" at bounding box center [682, 310] width 41 height 18
select select "85437"
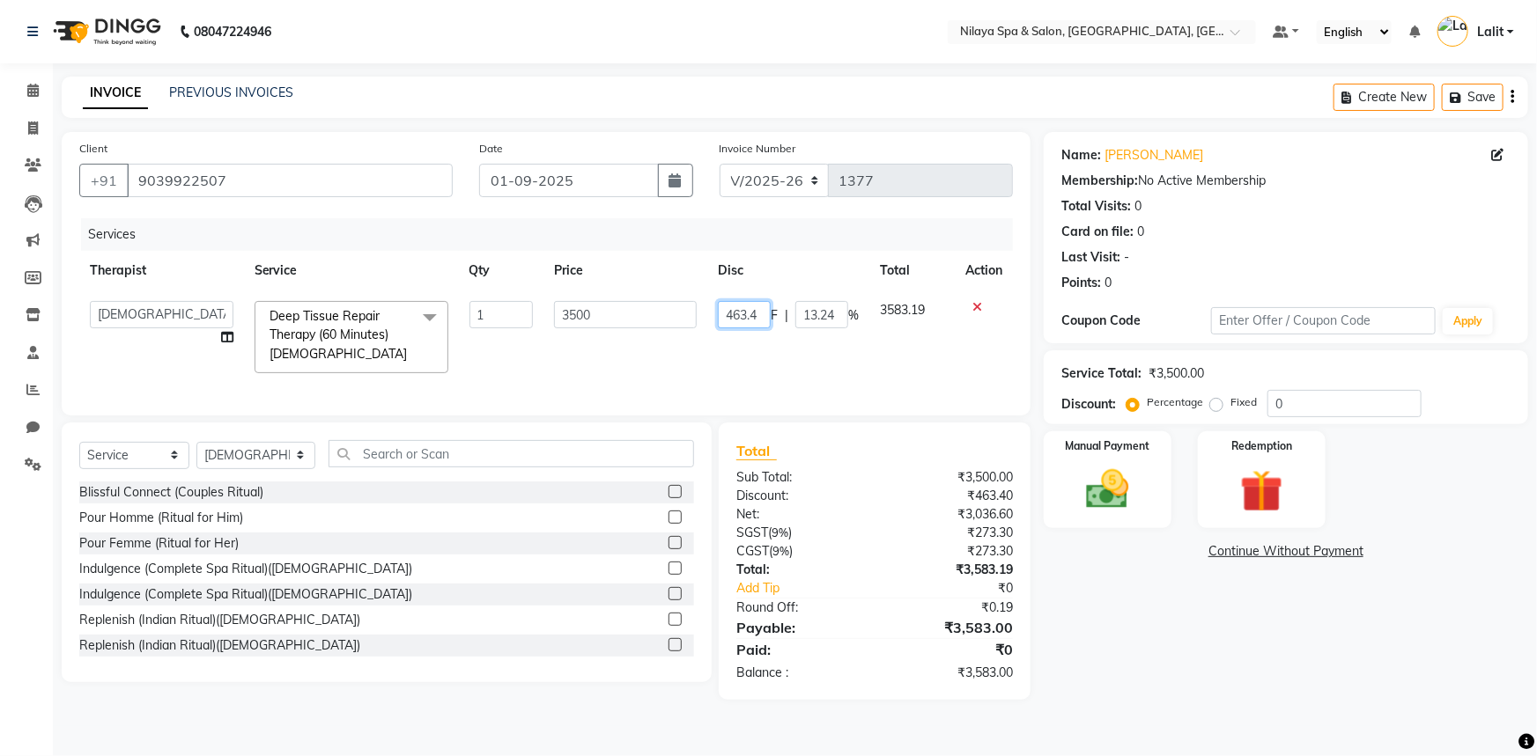
drag, startPoint x: 766, startPoint y: 314, endPoint x: 697, endPoint y: 305, distance: 69.3
click at [703, 309] on tr "ACHUI AMRITA RAI CHIKAMBE SANGMA DEEPA FATIMA JENNIFER Kim RINJEE SALMAN Siro Z…" at bounding box center [545, 337] width 933 height 93
type input "600"
drag, startPoint x: 1140, startPoint y: 590, endPoint x: 1112, endPoint y: 603, distance: 30.3
click at [1138, 591] on div "Name: Vijay Membership: No Active Membership Total Visits: 0 Card on file: 0 La…" at bounding box center [1293, 416] width 498 height 568
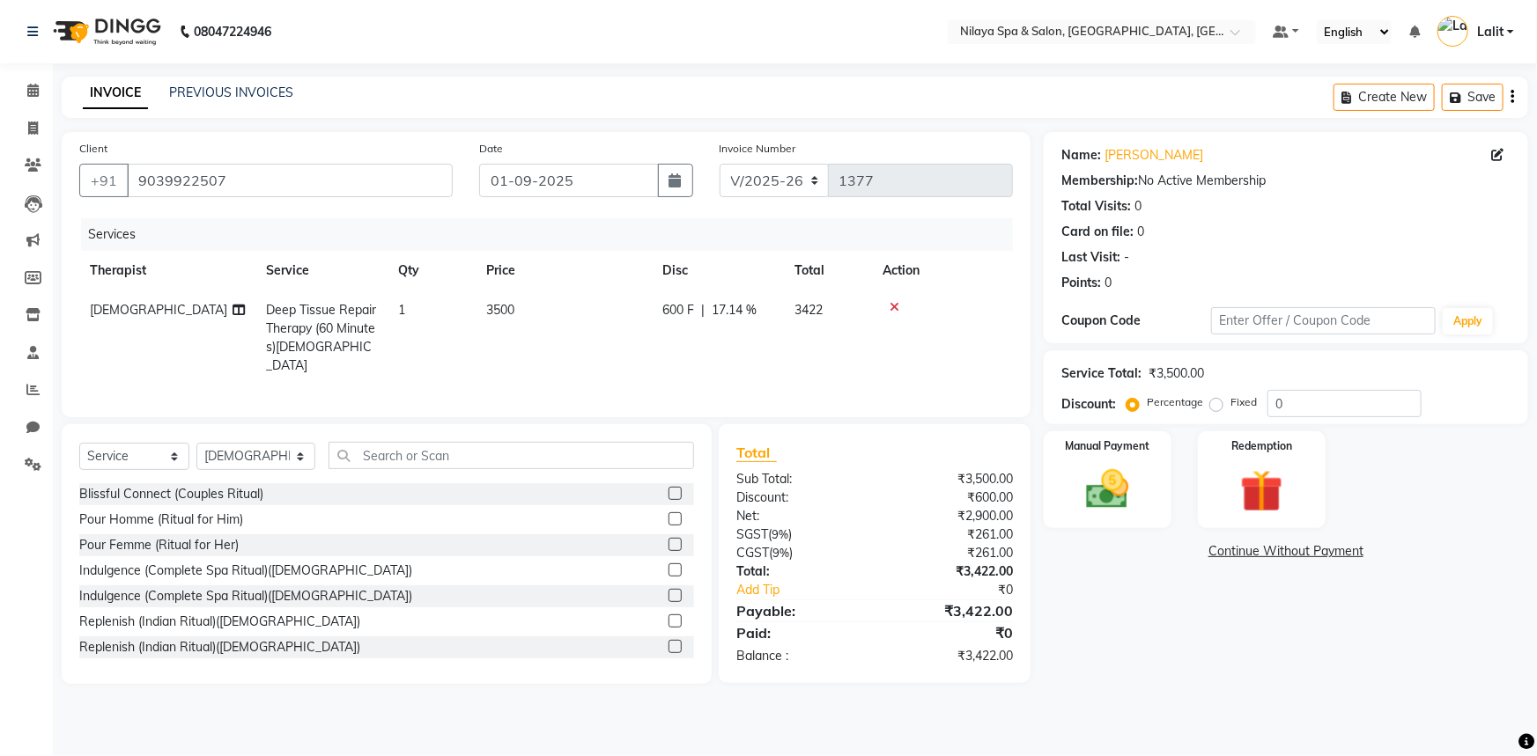
click at [679, 314] on span "600 F" at bounding box center [678, 310] width 32 height 18
select select "85437"
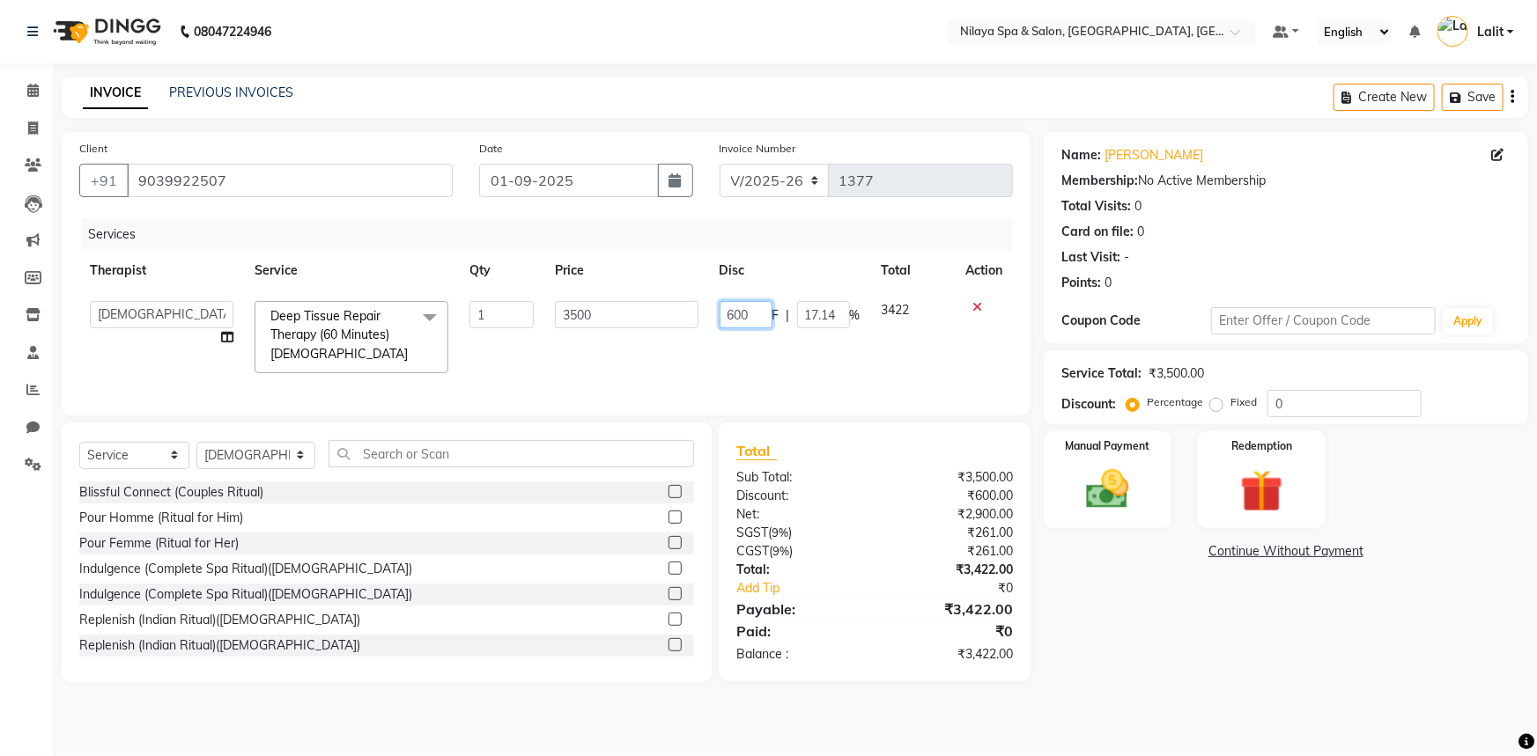
drag, startPoint x: 759, startPoint y: 321, endPoint x: 705, endPoint y: 310, distance: 55.6
click at [705, 310] on tr "ACHUI AMRITA RAI CHIKAMBE SANGMA DEEPA FATIMA JENNIFER Kim RINJEE SALMAN Siro Z…" at bounding box center [545, 337] width 933 height 93
type input "700"
click at [805, 336] on tr "ACHUI AMRITA RAI CHIKAMBE SANGMA DEEPA FATIMA JENNIFER Kim RINJEE SALMAN Siro Z…" at bounding box center [545, 337] width 933 height 93
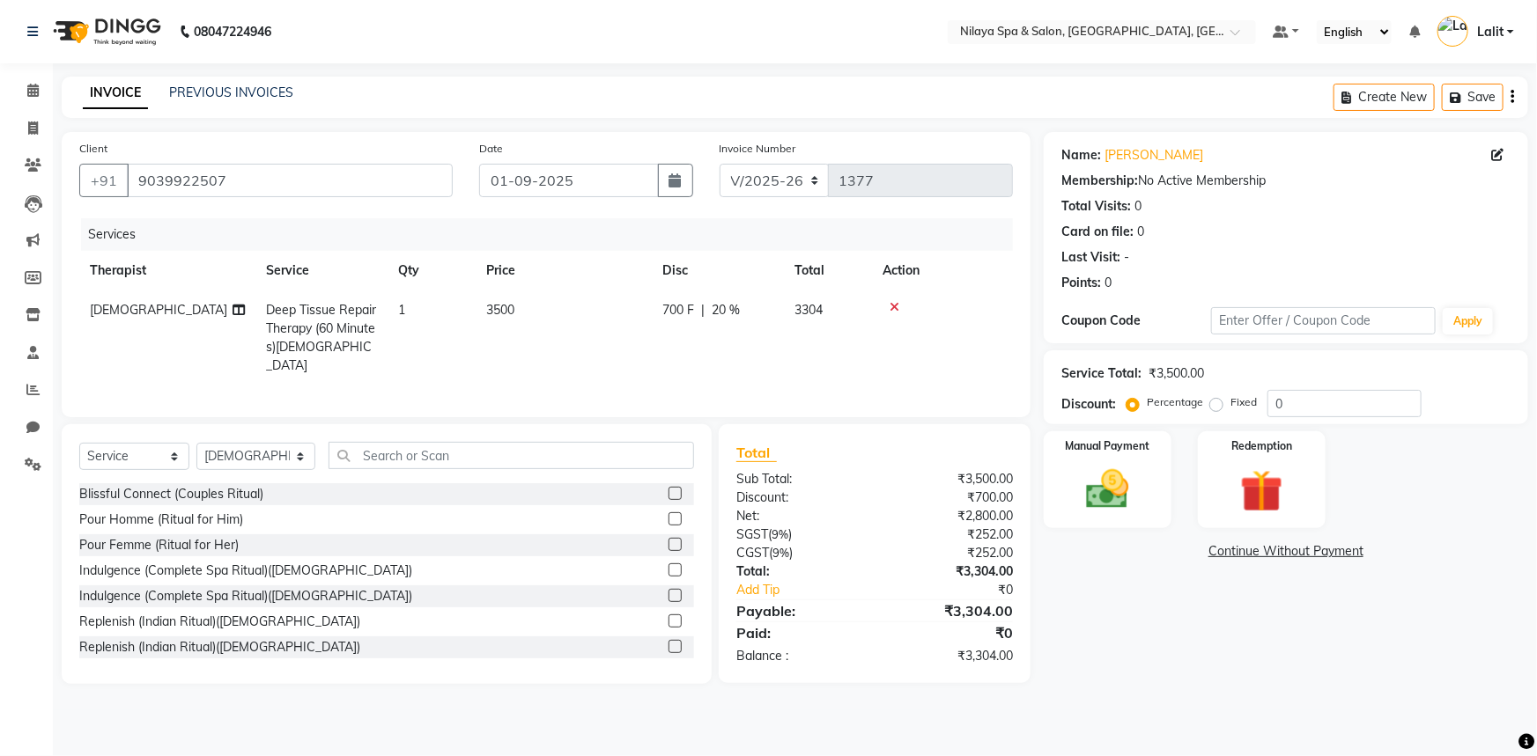
click at [675, 320] on td "700 F | 20 %" at bounding box center [718, 338] width 132 height 95
select select "85437"
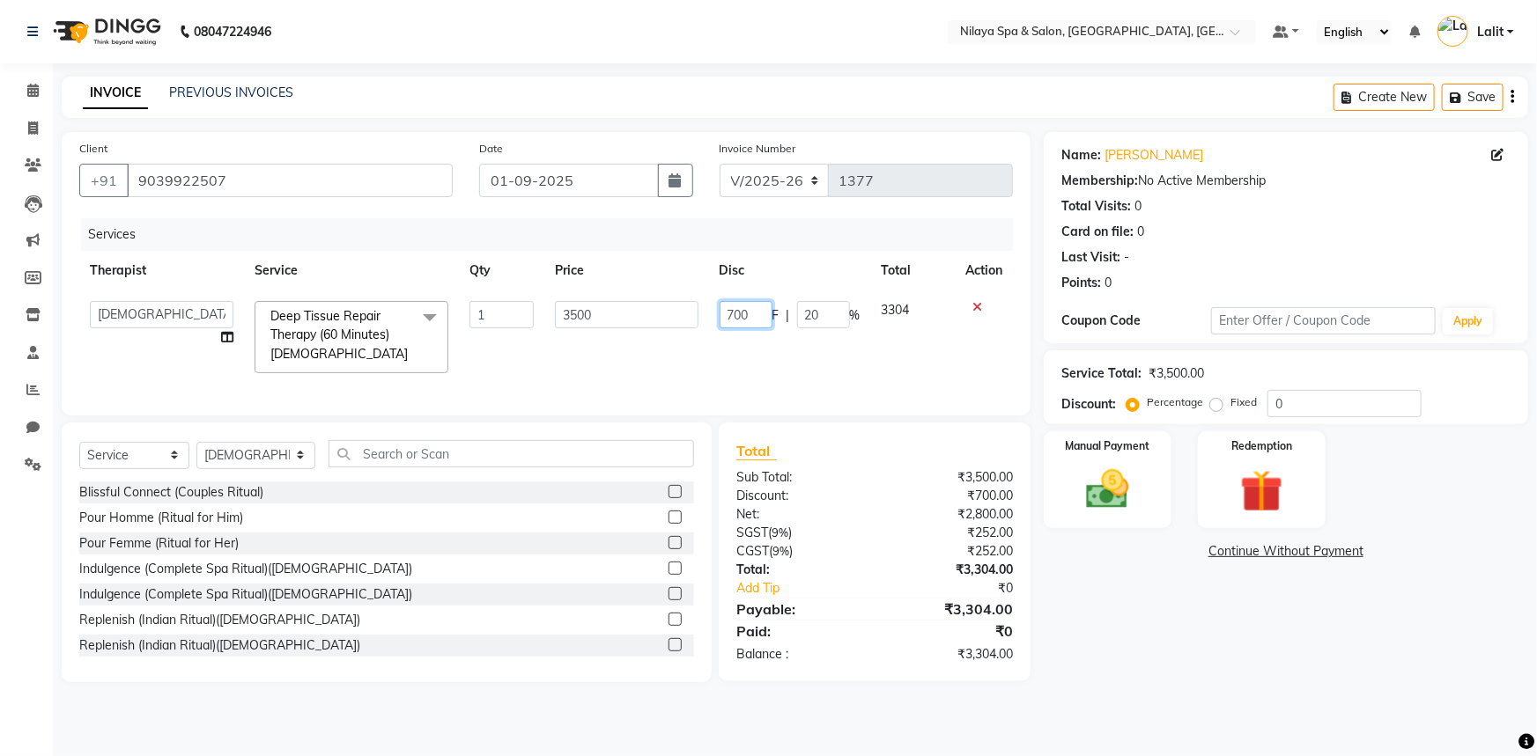
drag, startPoint x: 749, startPoint y: 310, endPoint x: 678, endPoint y: 309, distance: 70.5
click at [678, 309] on tr "ACHUI AMRITA RAI CHIKAMBE SANGMA DEEPA FATIMA JENNIFER Kim RINJEE SALMAN Siro Z…" at bounding box center [545, 337] width 933 height 93
type input "800"
click at [915, 383] on div "Services Therapist Service Qty Price Disc Total Action ACHUI AMRITA RAI CHIKAMB…" at bounding box center [545, 308] width 933 height 180
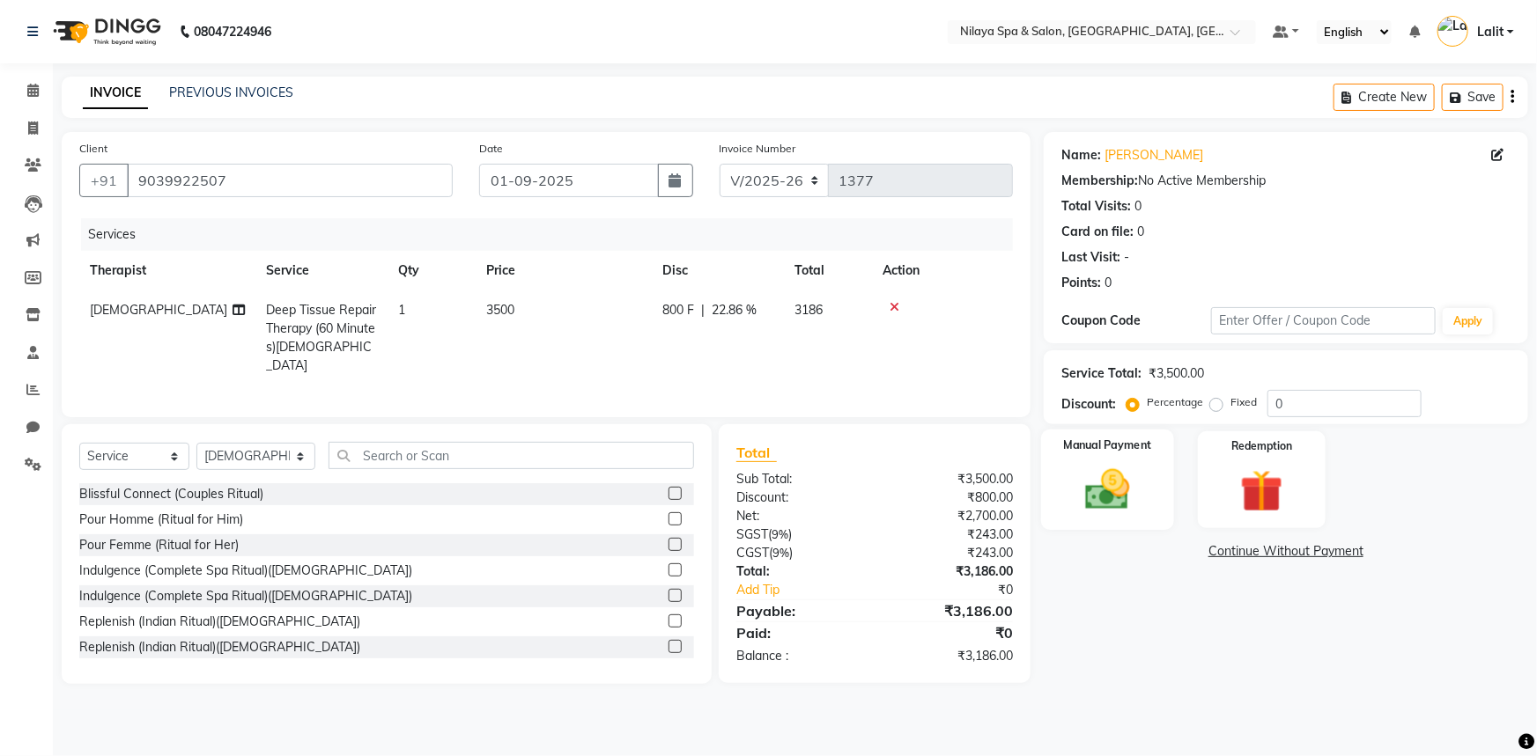
click at [1096, 505] on img at bounding box center [1108, 489] width 72 height 51
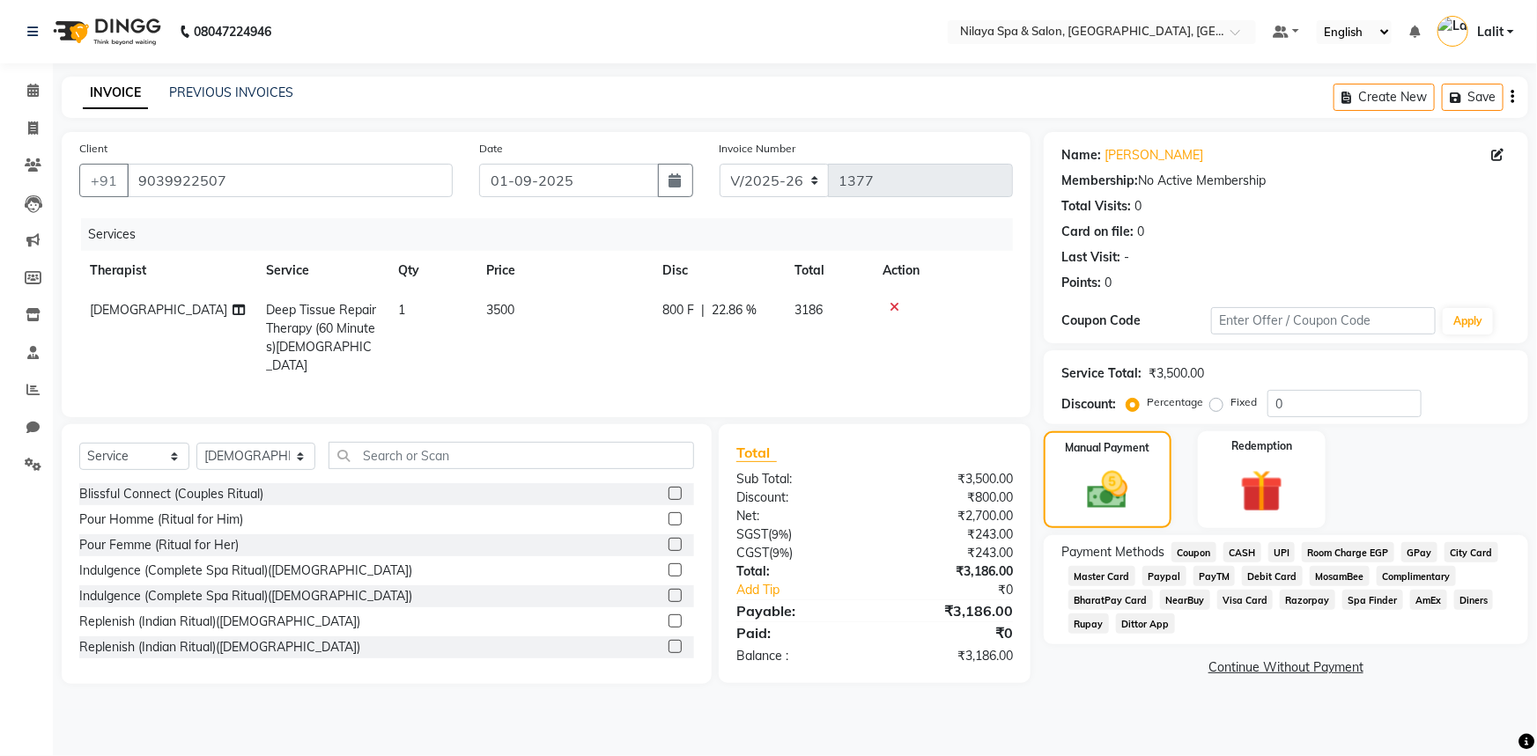
click at [1295, 550] on div "Room Charge EGP" at bounding box center [1345, 554] width 100 height 24
click at [1287, 552] on span "UPI" at bounding box center [1281, 552] width 27 height 20
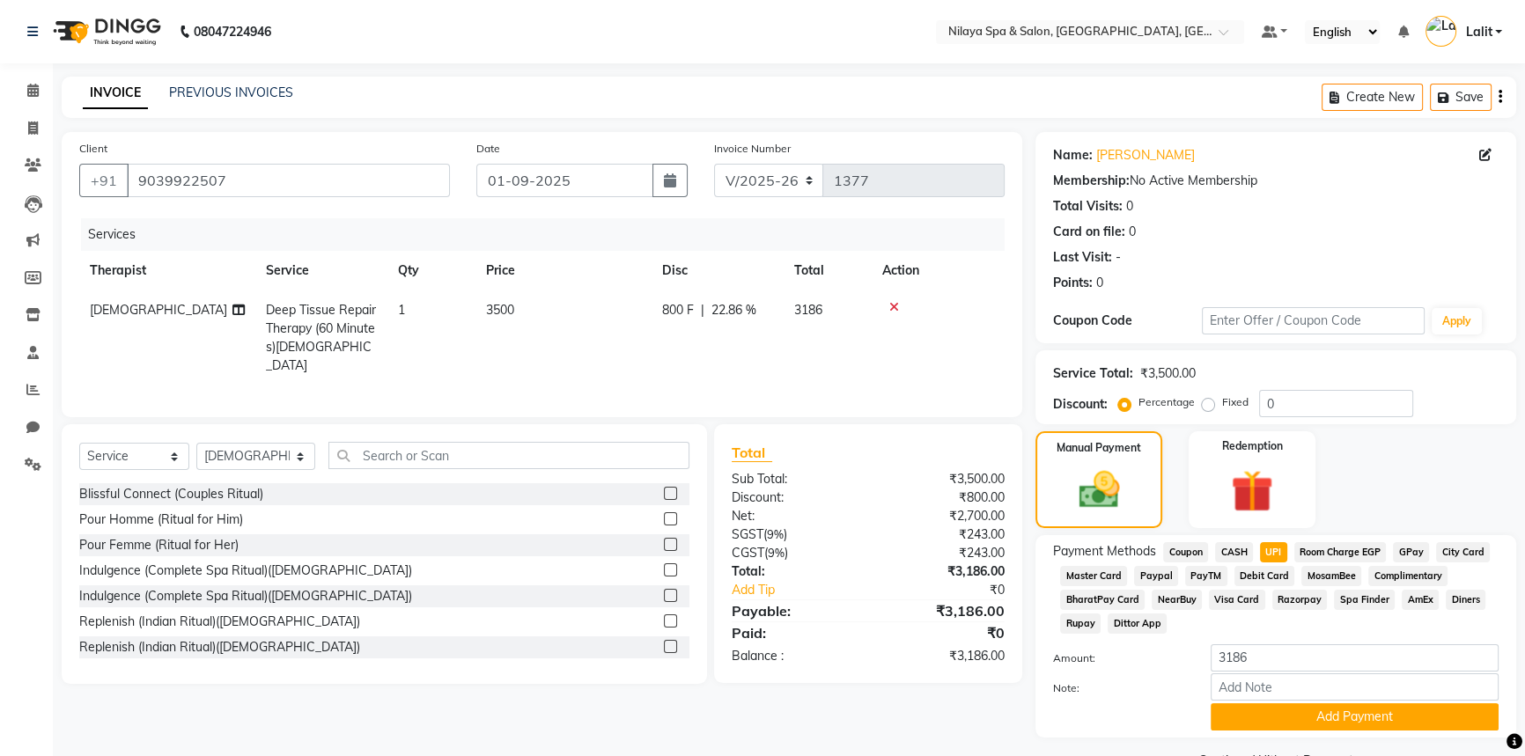
click at [1277, 555] on span "UPI" at bounding box center [1273, 552] width 27 height 20
click at [1328, 722] on button "Add Payment" at bounding box center [1355, 717] width 288 height 27
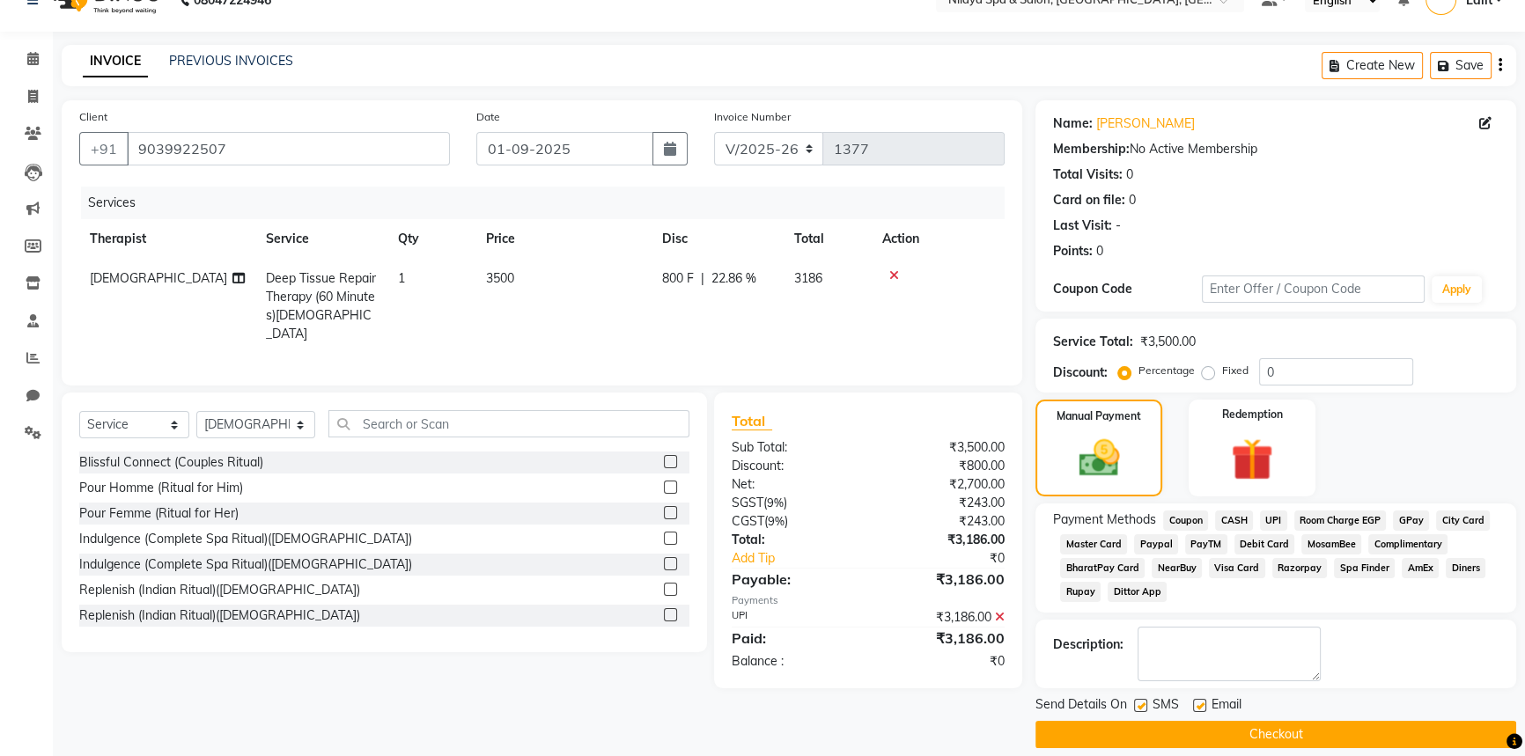
scroll to position [48, 0]
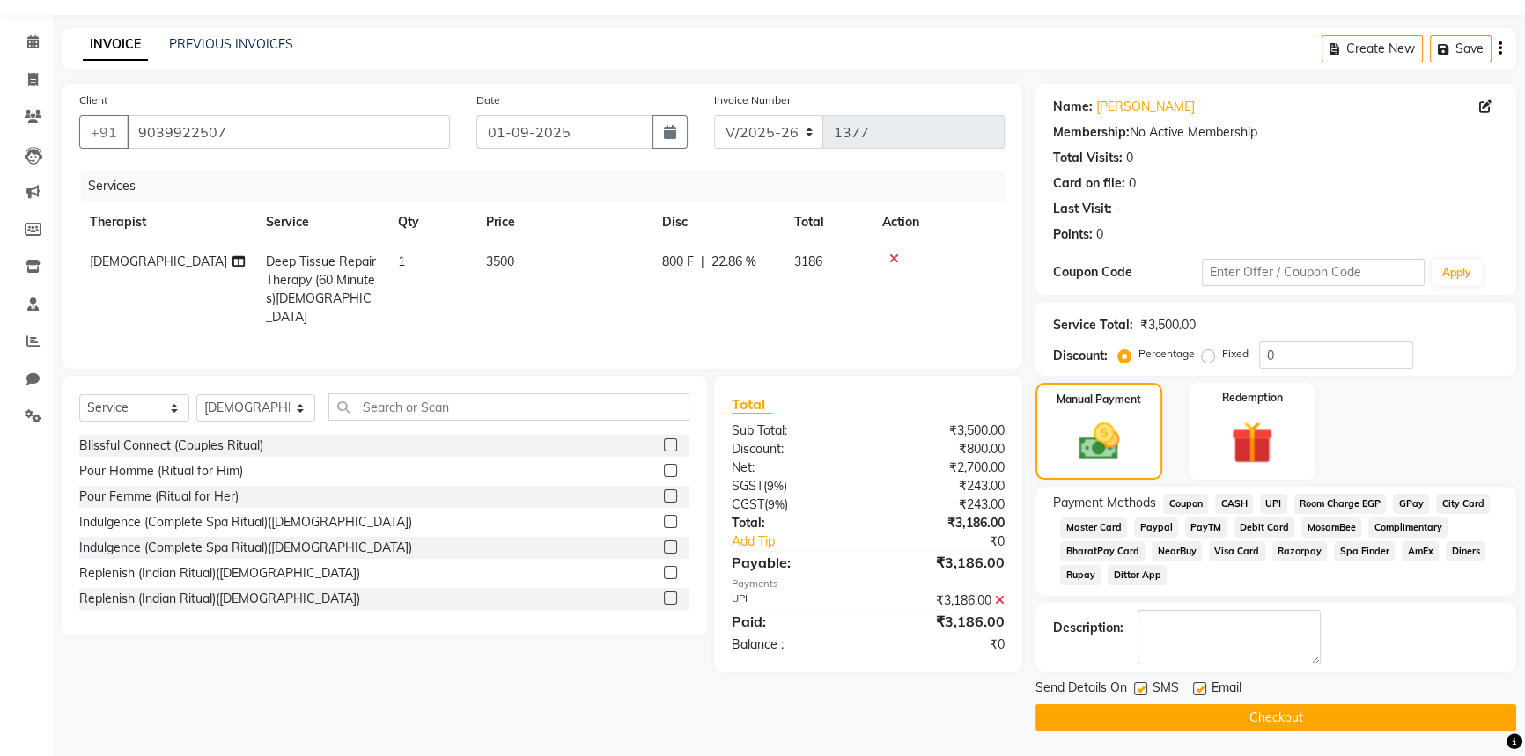
click at [1199, 685] on label at bounding box center [1199, 688] width 13 height 13
click at [1199, 685] on input "checkbox" at bounding box center [1198, 689] width 11 height 11
checkbox input "false"
click at [1140, 692] on label at bounding box center [1140, 688] width 13 height 13
click at [1140, 692] on input "checkbox" at bounding box center [1139, 689] width 11 height 11
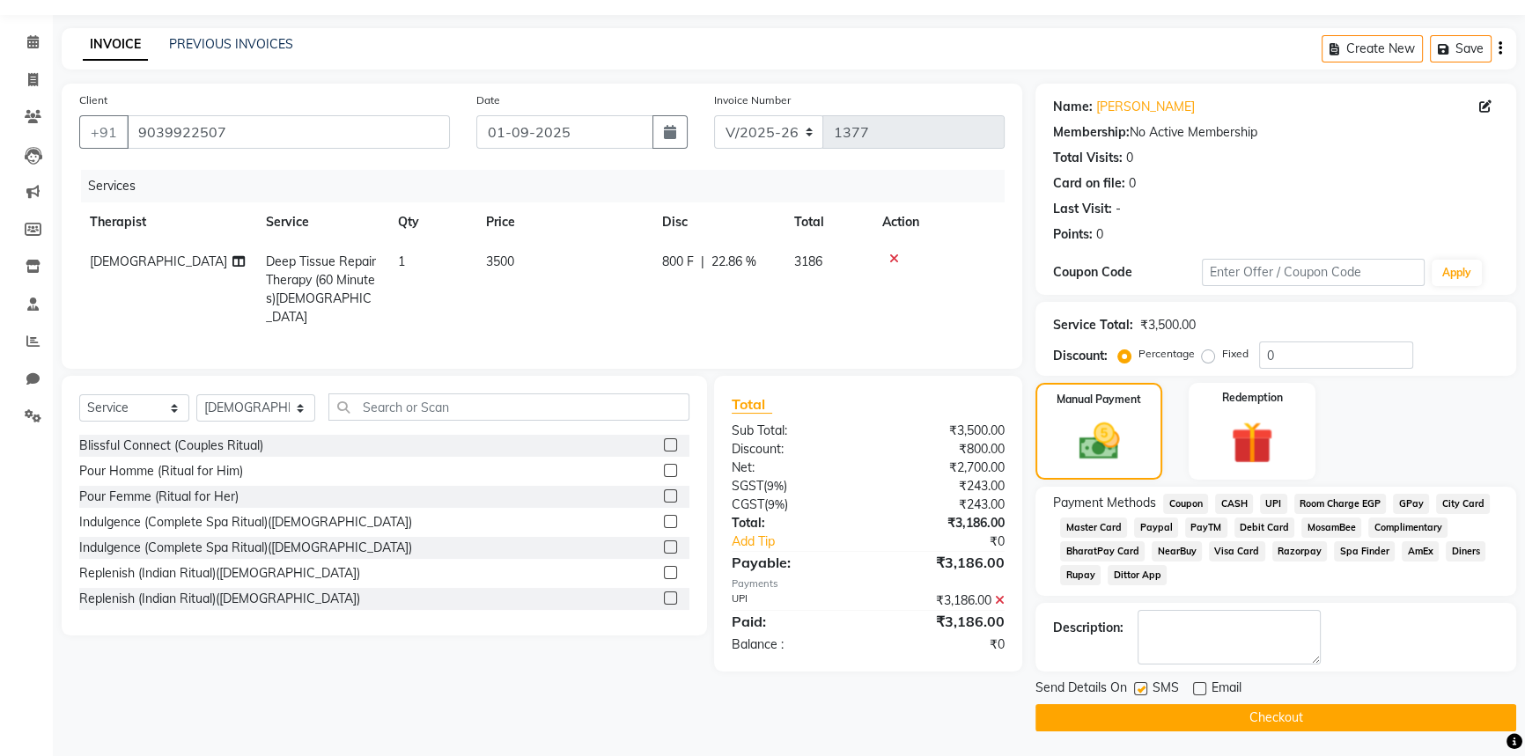
checkbox input "false"
click at [1150, 717] on button "Checkout" at bounding box center [1276, 718] width 481 height 27
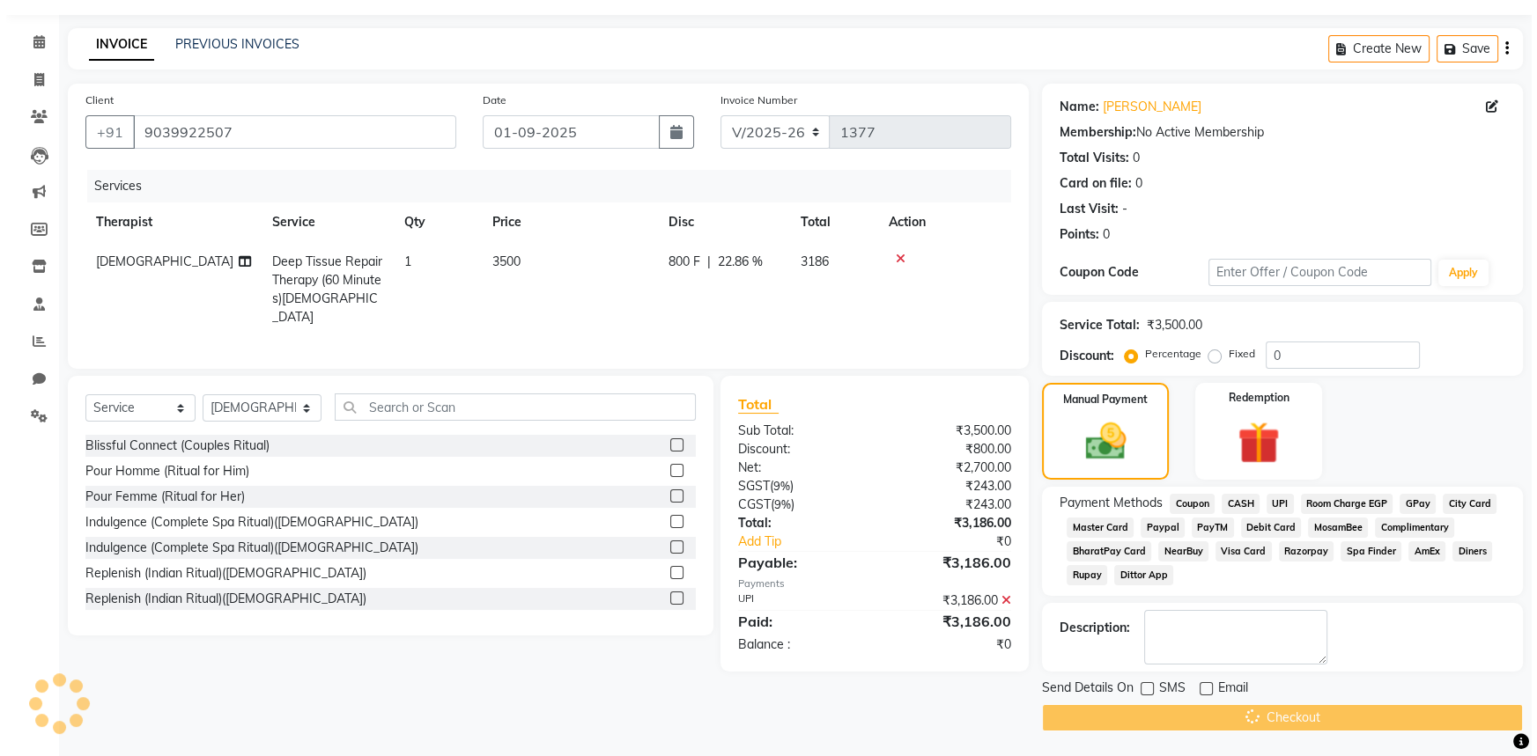
scroll to position [0, 0]
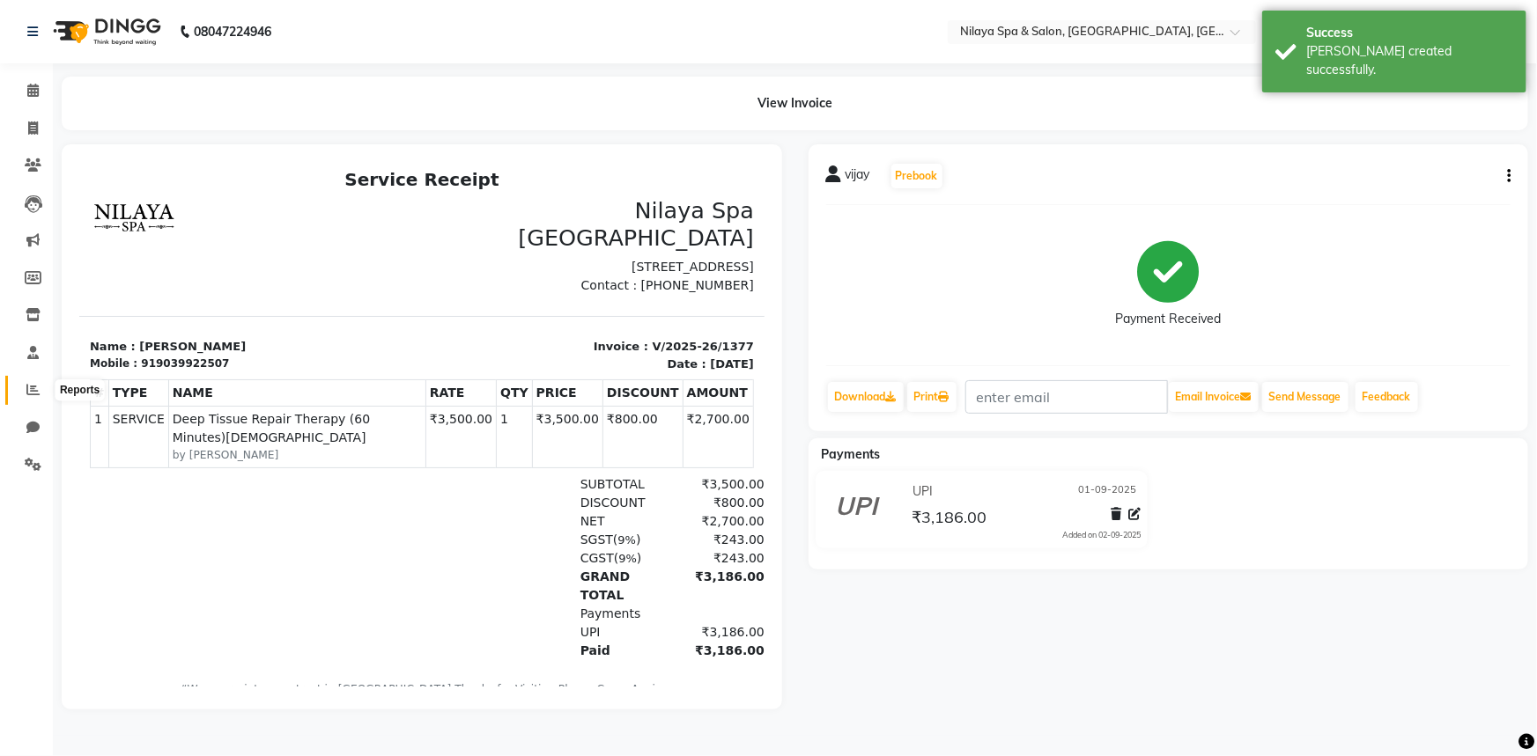
click at [25, 389] on span at bounding box center [33, 390] width 31 height 20
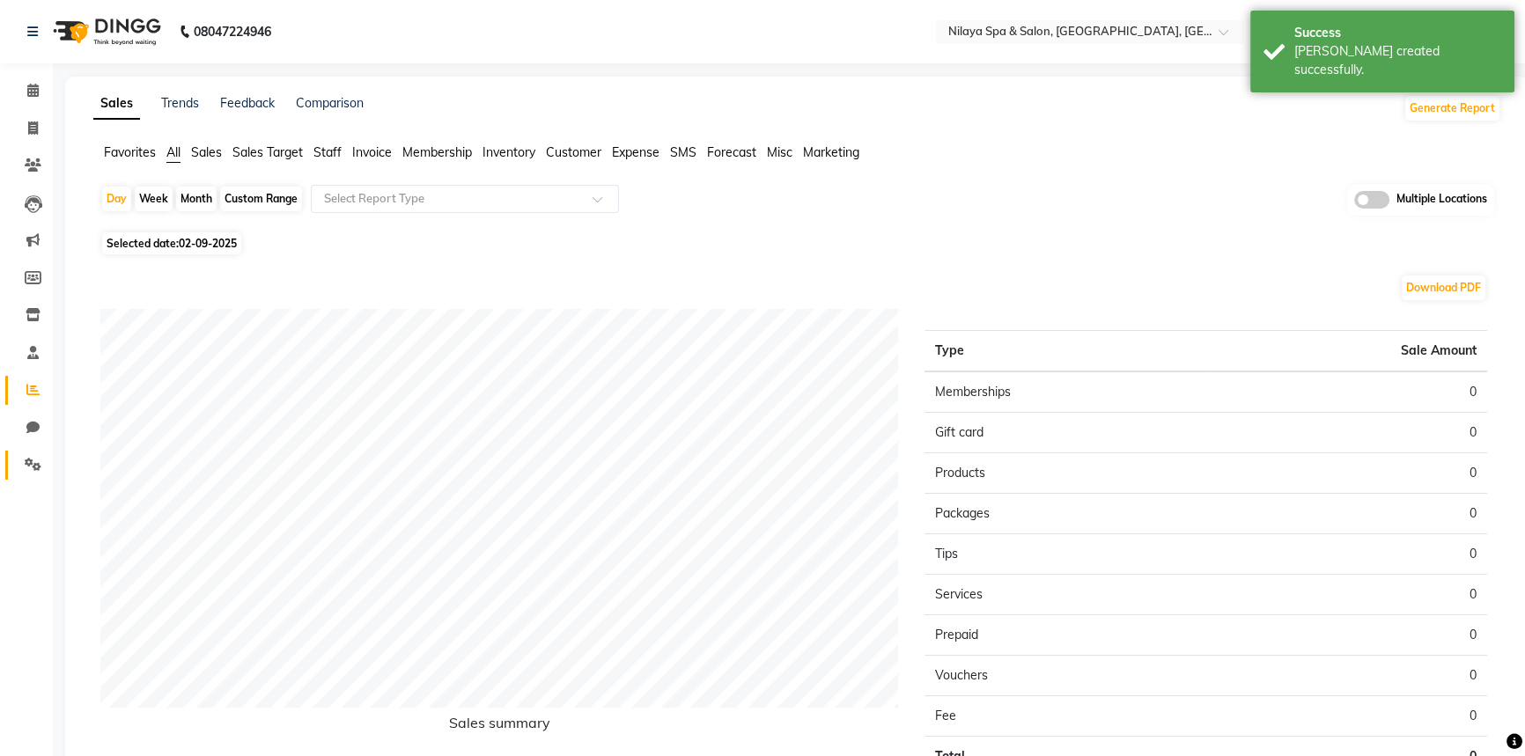
click at [13, 476] on link "Settings" at bounding box center [26, 465] width 42 height 29
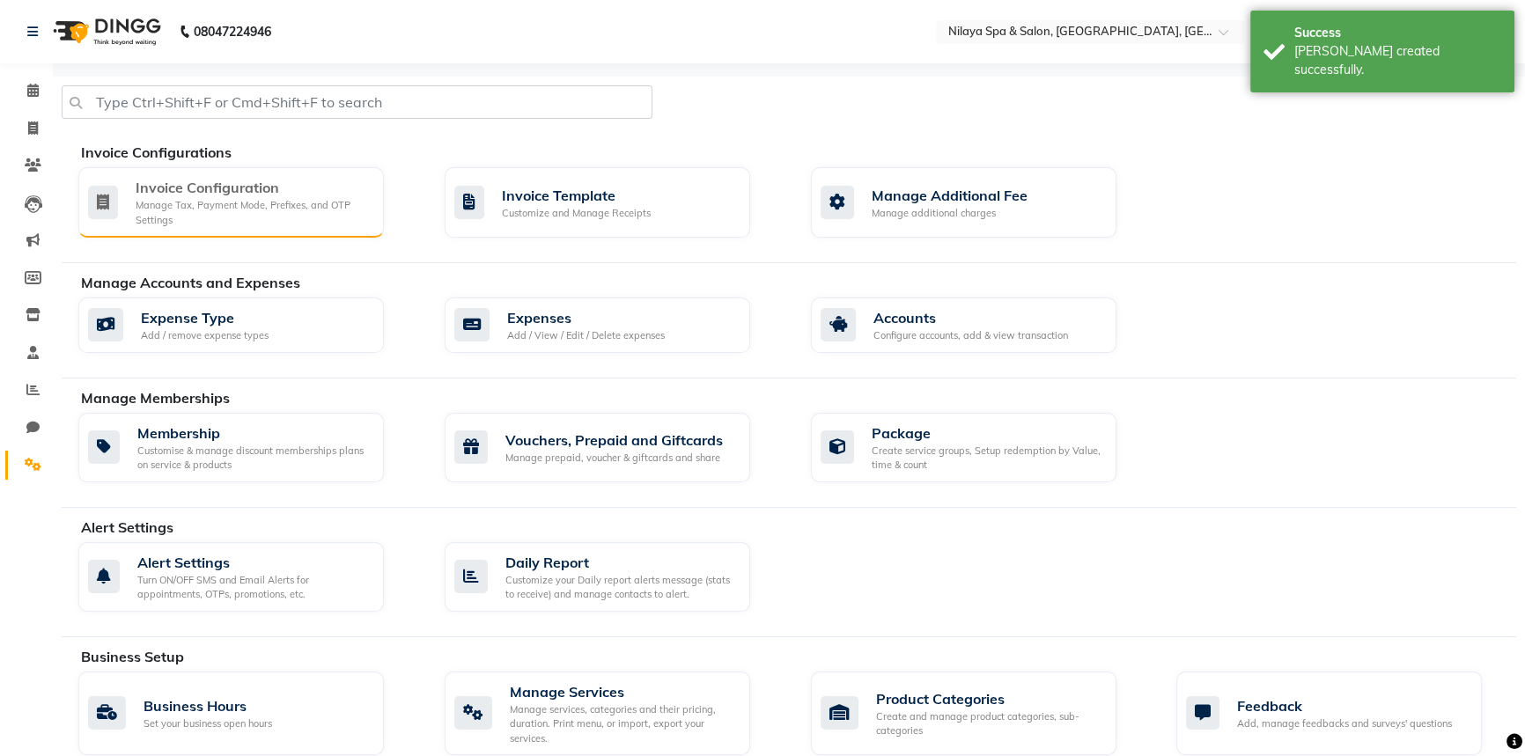
click at [202, 202] on div "Manage Tax, Payment Mode, Prefixes, and OTP Settings" at bounding box center [253, 212] width 234 height 29
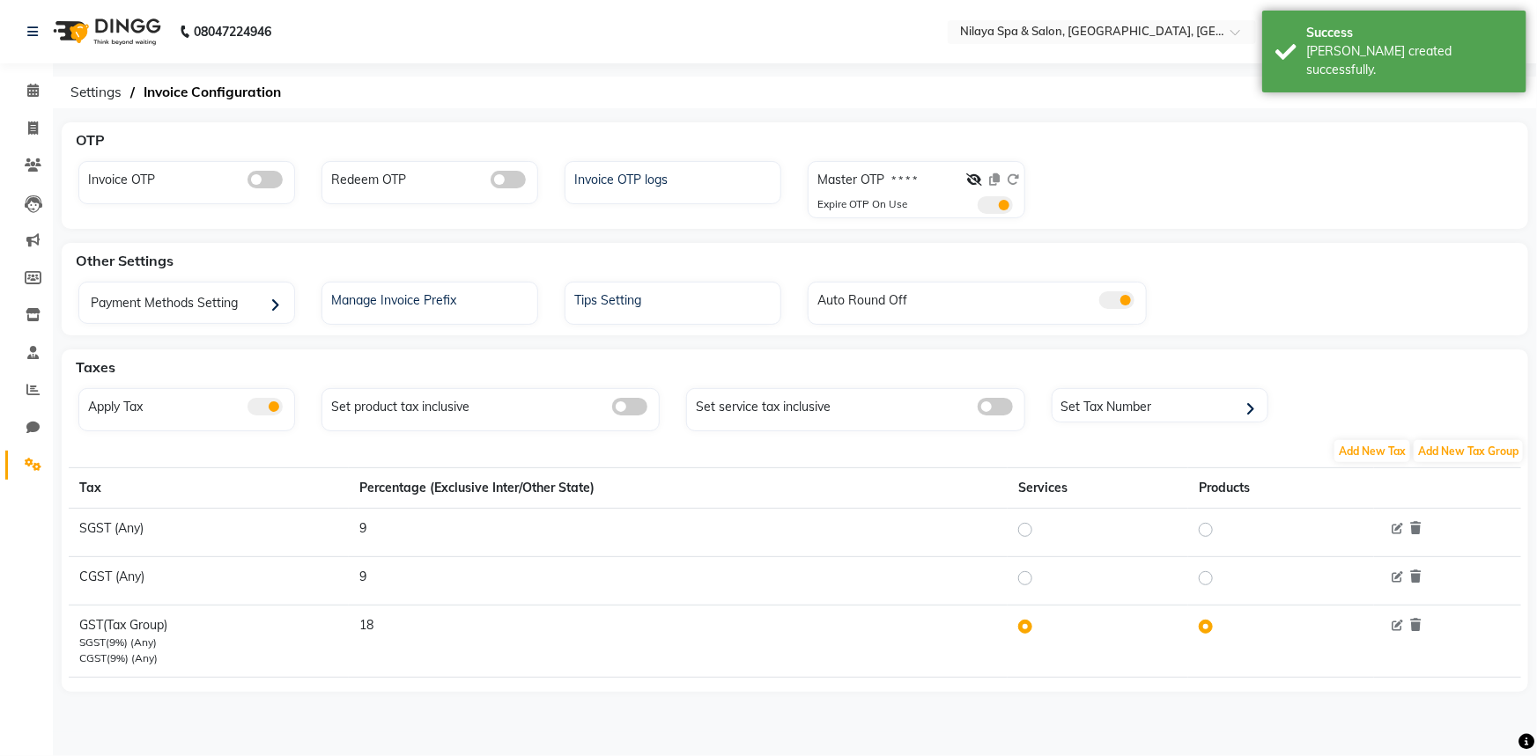
click at [270, 180] on span at bounding box center [264, 180] width 35 height 18
click at [247, 182] on input "checkbox" at bounding box center [247, 182] width 0 height 0
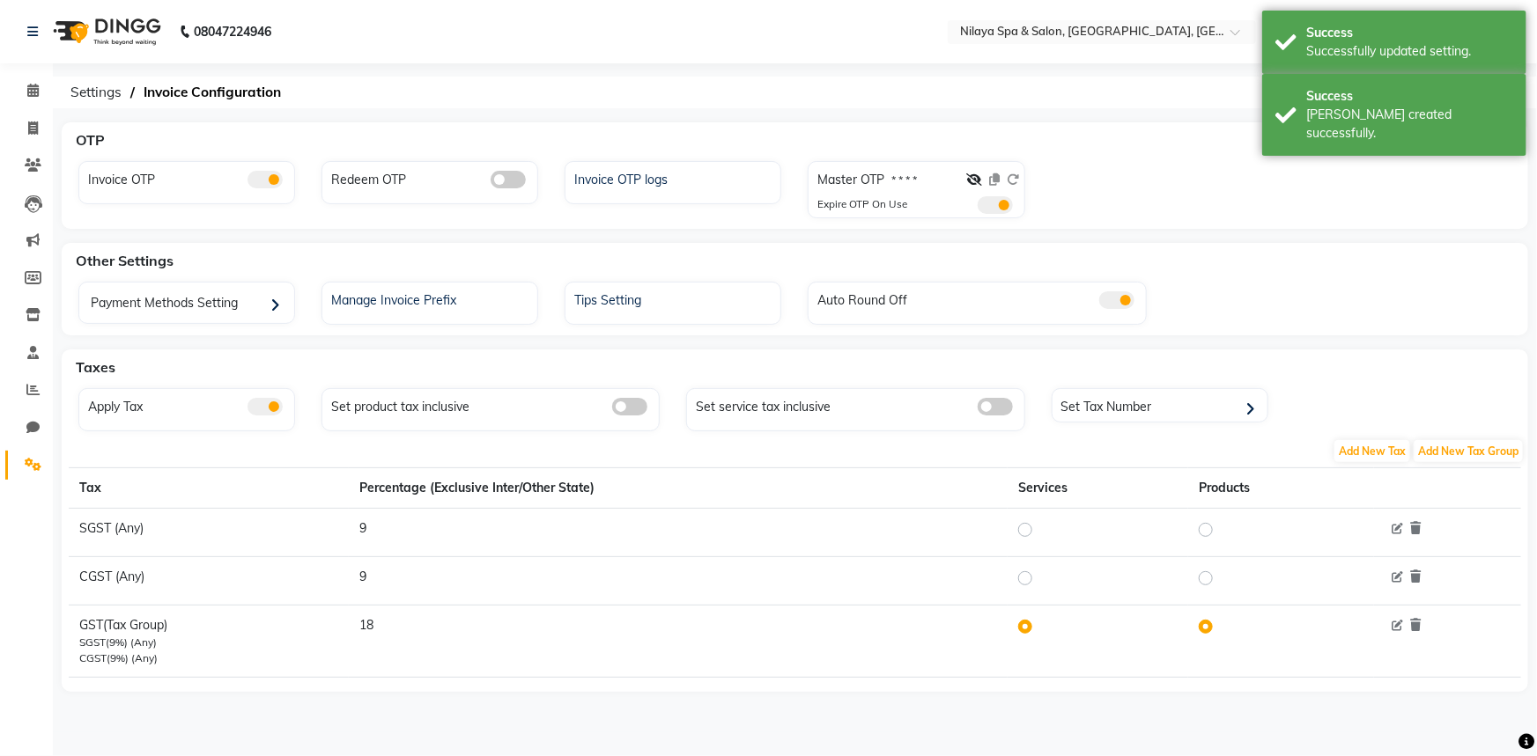
click at [494, 185] on span at bounding box center [508, 180] width 35 height 18
click at [491, 182] on input "checkbox" at bounding box center [491, 182] width 0 height 0
click at [36, 388] on icon at bounding box center [32, 389] width 13 height 13
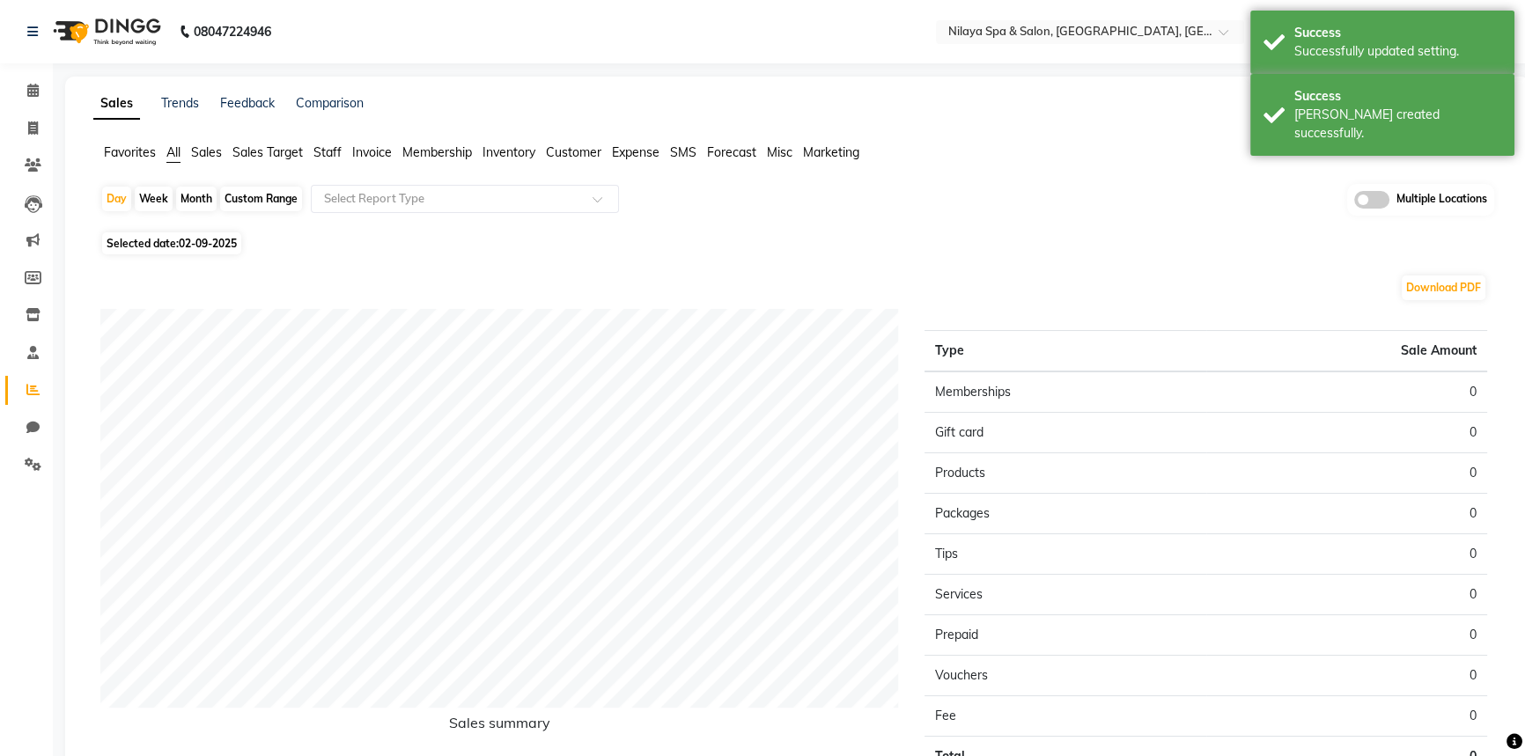
click at [335, 159] on span "Staff" at bounding box center [328, 152] width 28 height 16
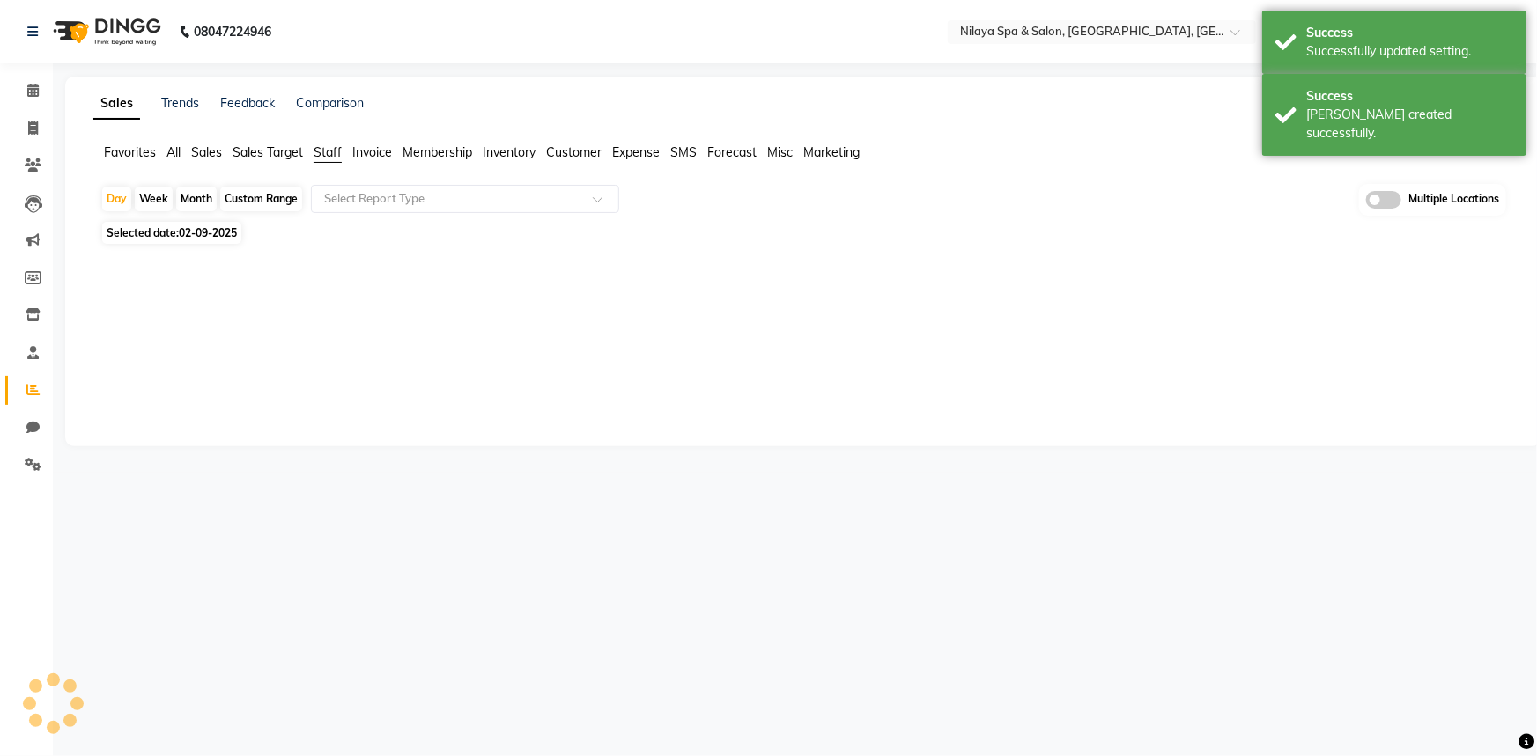
click at [361, 196] on input "text" at bounding box center [448, 199] width 254 height 18
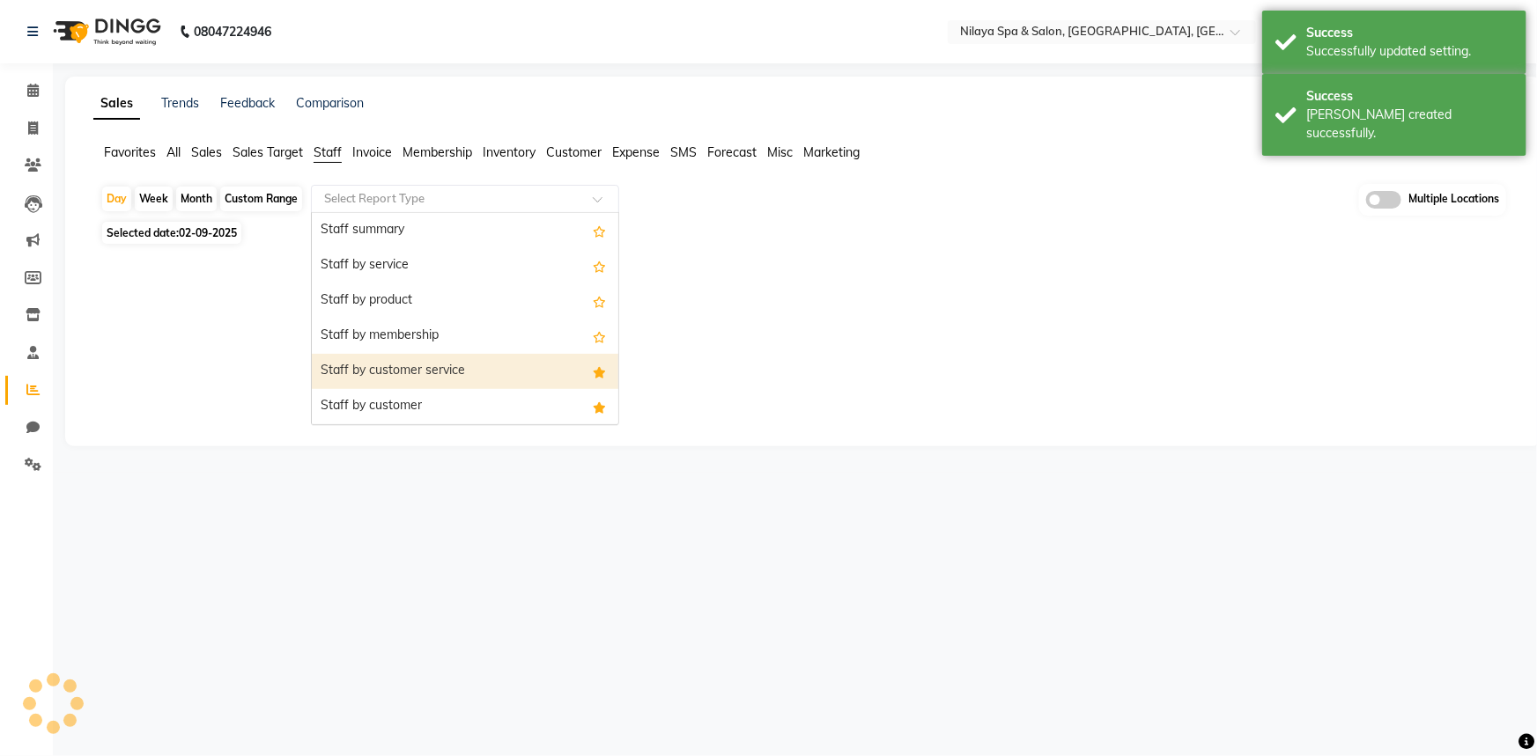
click at [422, 380] on div "Staff by customer service" at bounding box center [465, 371] width 306 height 35
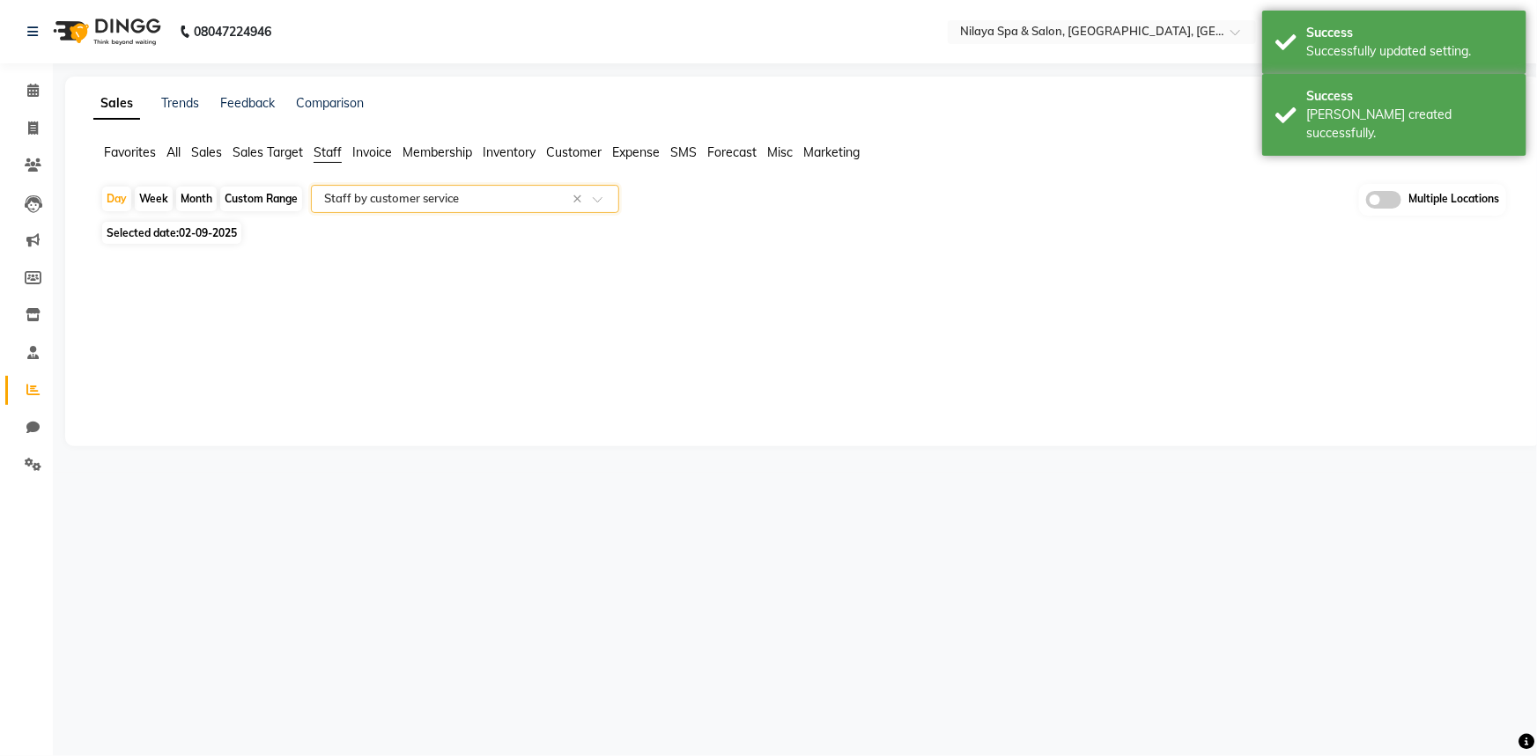
click at [225, 246] on div "Day Week Month Custom Range Select Report Type × Staff by customer service × Mu…" at bounding box center [803, 230] width 1420 height 93
click at [164, 242] on span "Selected date: [DATE]" at bounding box center [171, 233] width 139 height 22
select select "9"
select select "2025"
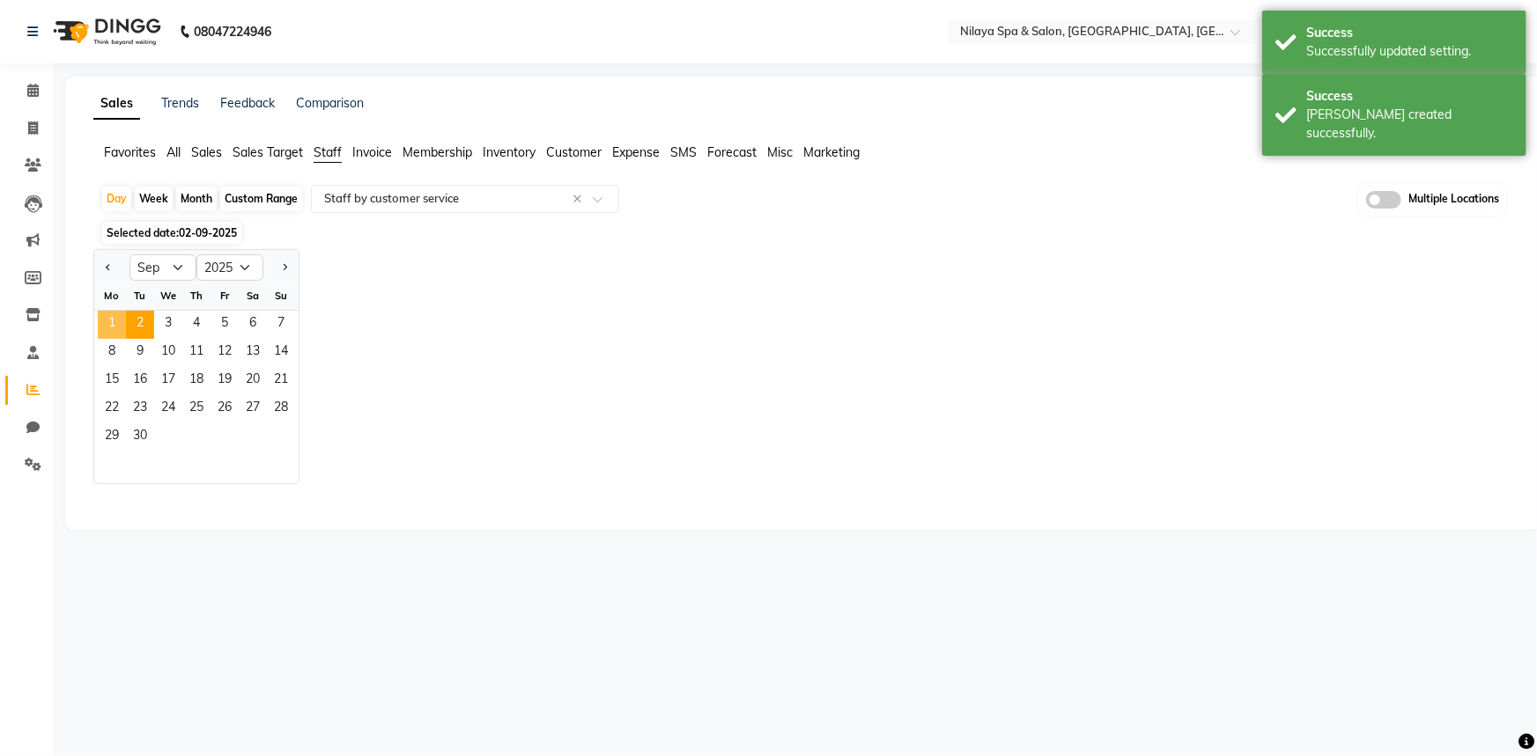
click at [114, 326] on span "1" at bounding box center [112, 325] width 28 height 28
select select "full_report"
select select "csv"
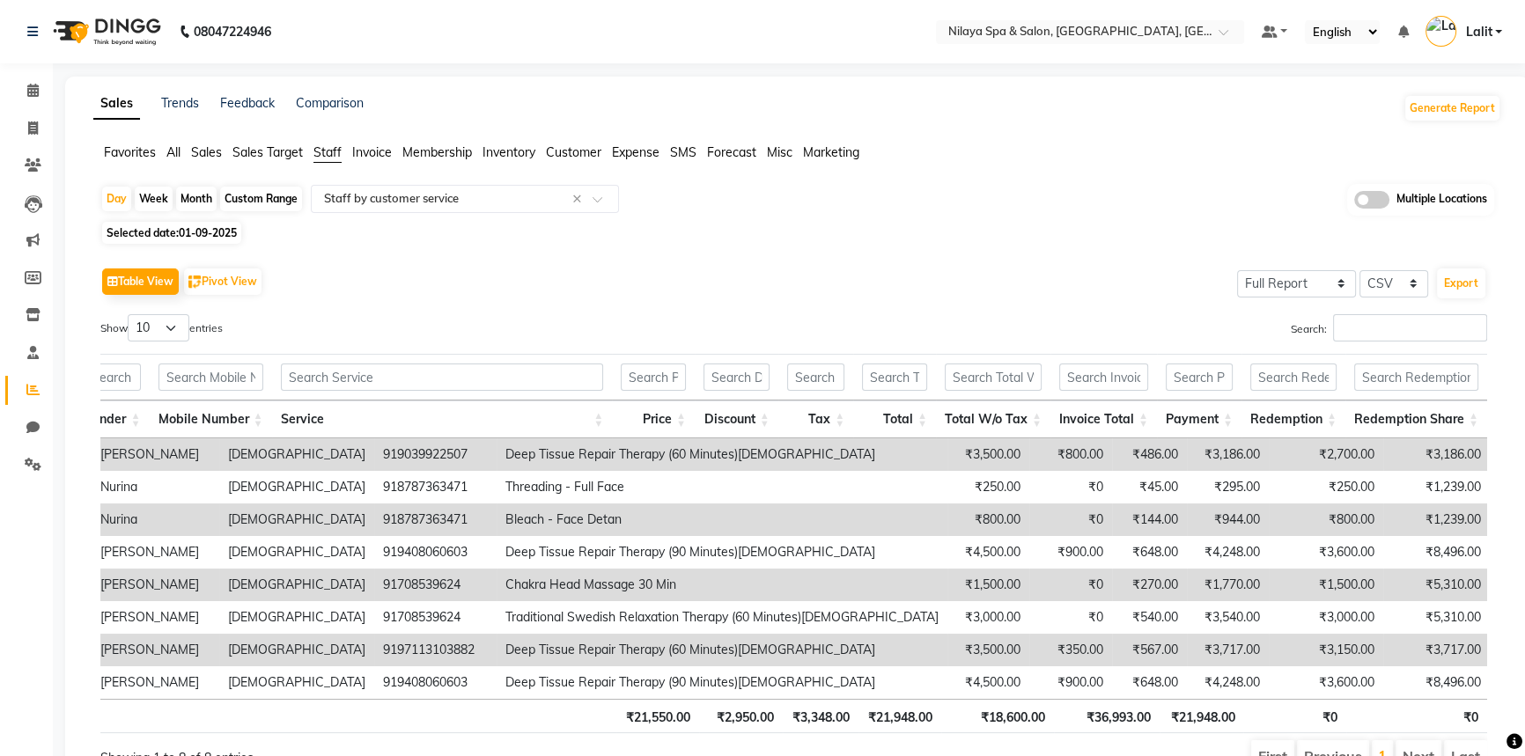
click at [570, 152] on span "Customer" at bounding box center [573, 152] width 55 height 16
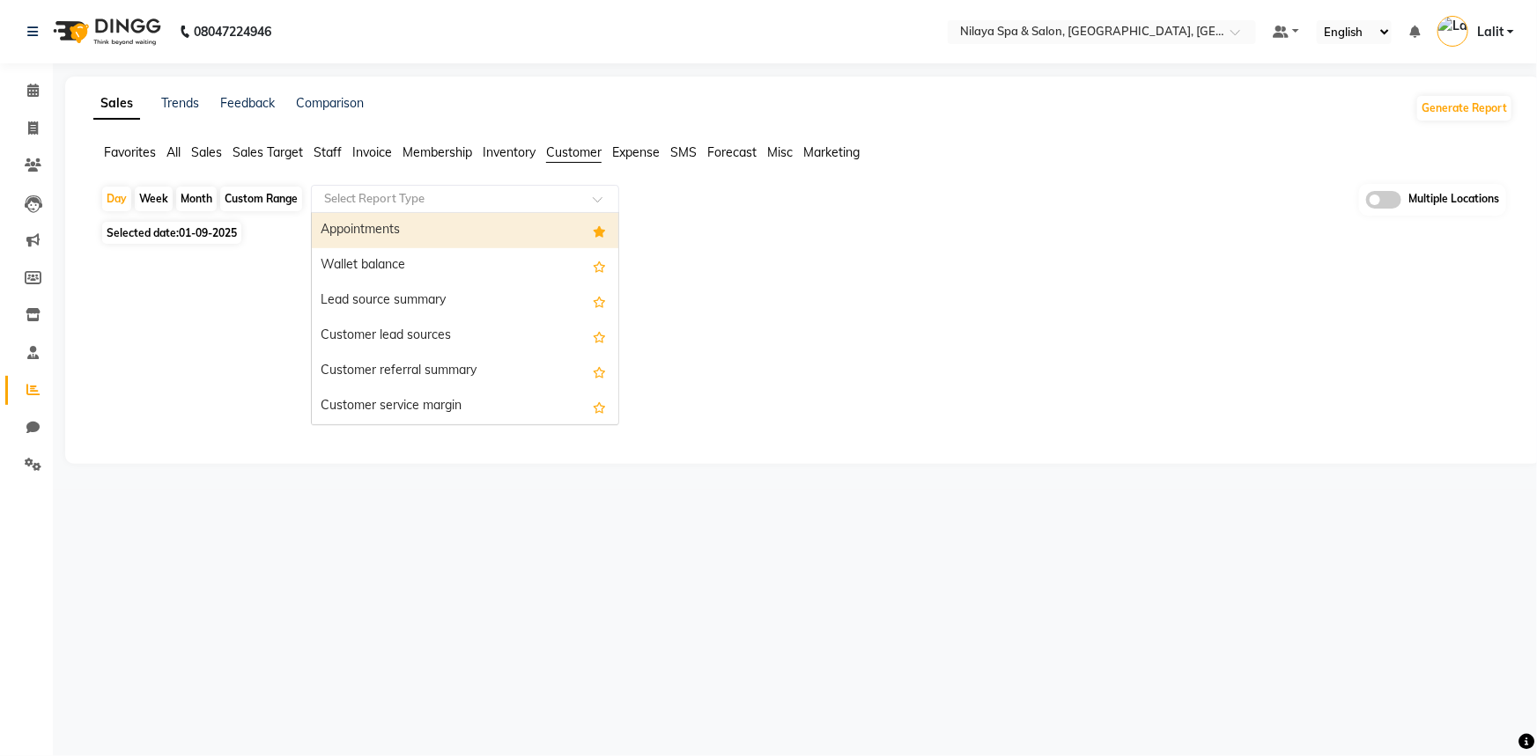
click at [468, 201] on input "text" at bounding box center [448, 199] width 254 height 18
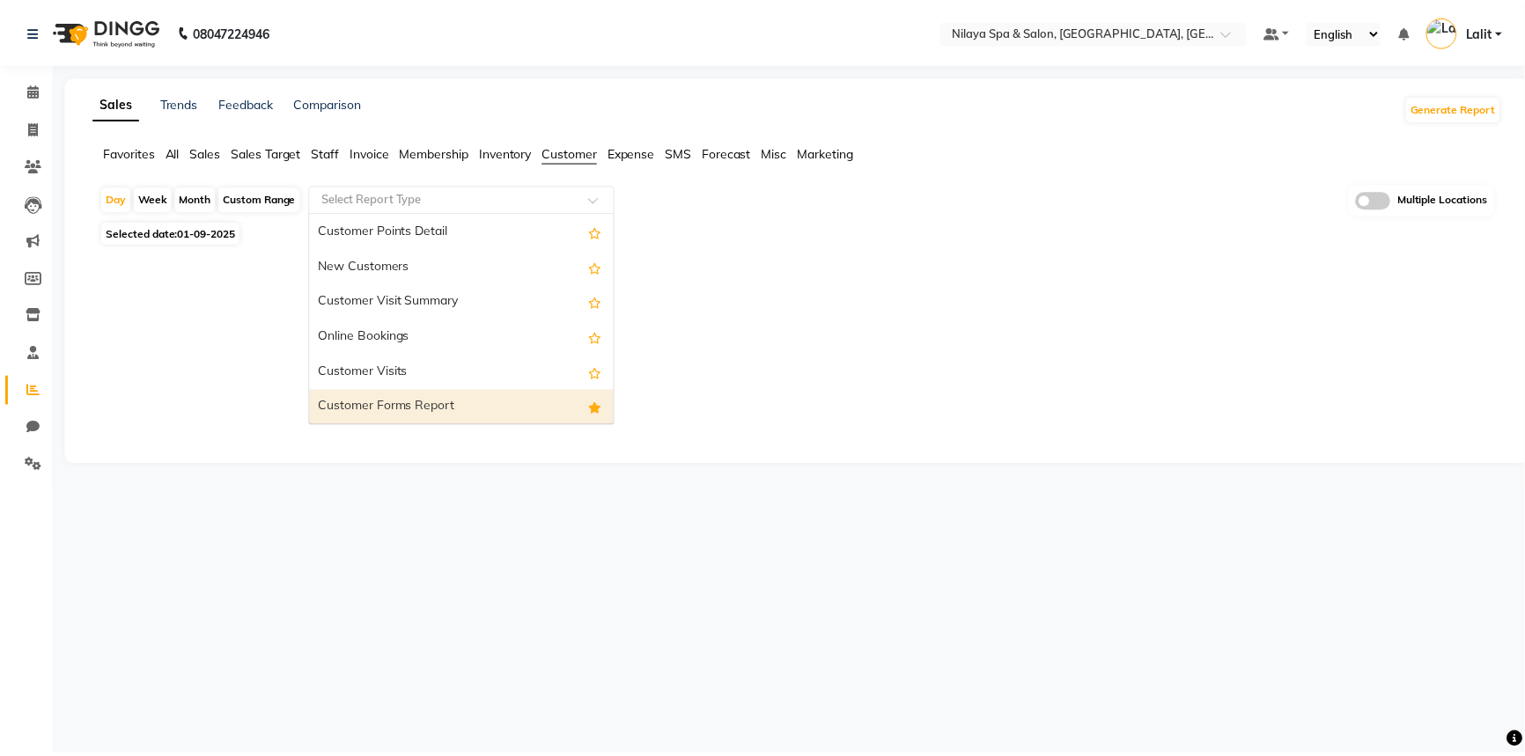
scroll to position [282, 0]
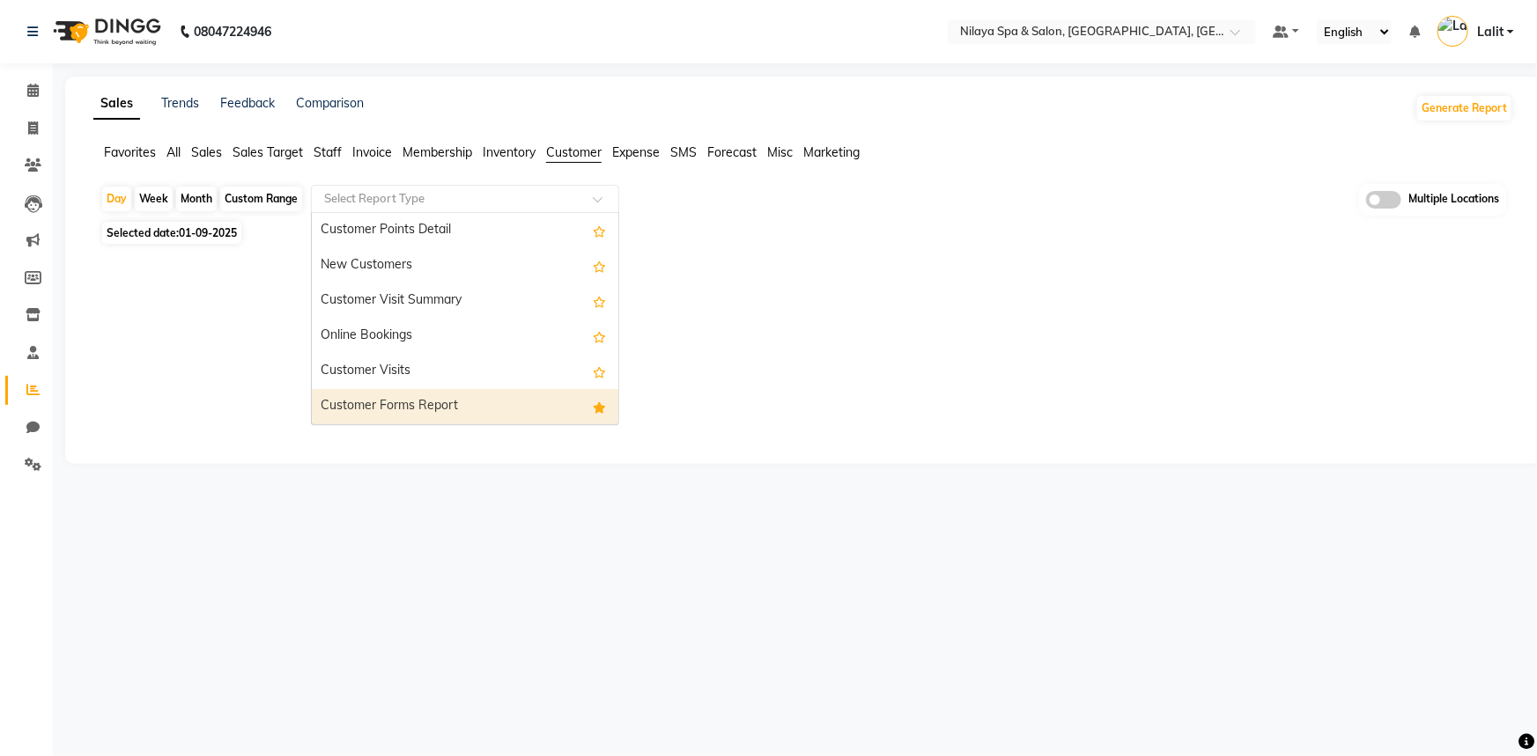
click at [400, 404] on div "Customer Forms Report" at bounding box center [465, 406] width 306 height 35
select select "full_report"
select select "csv"
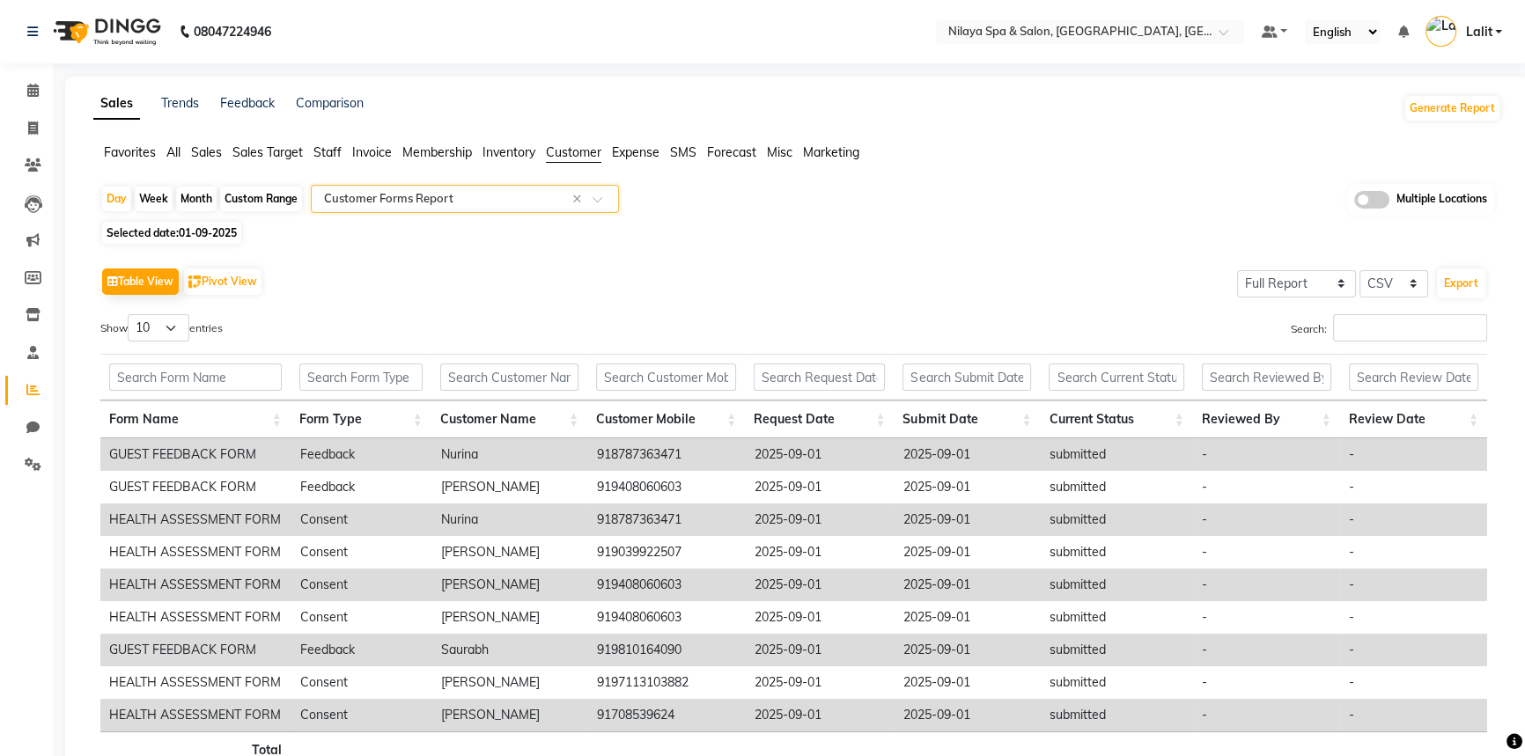
click at [185, 423] on th "Form Name" at bounding box center [195, 420] width 190 height 38
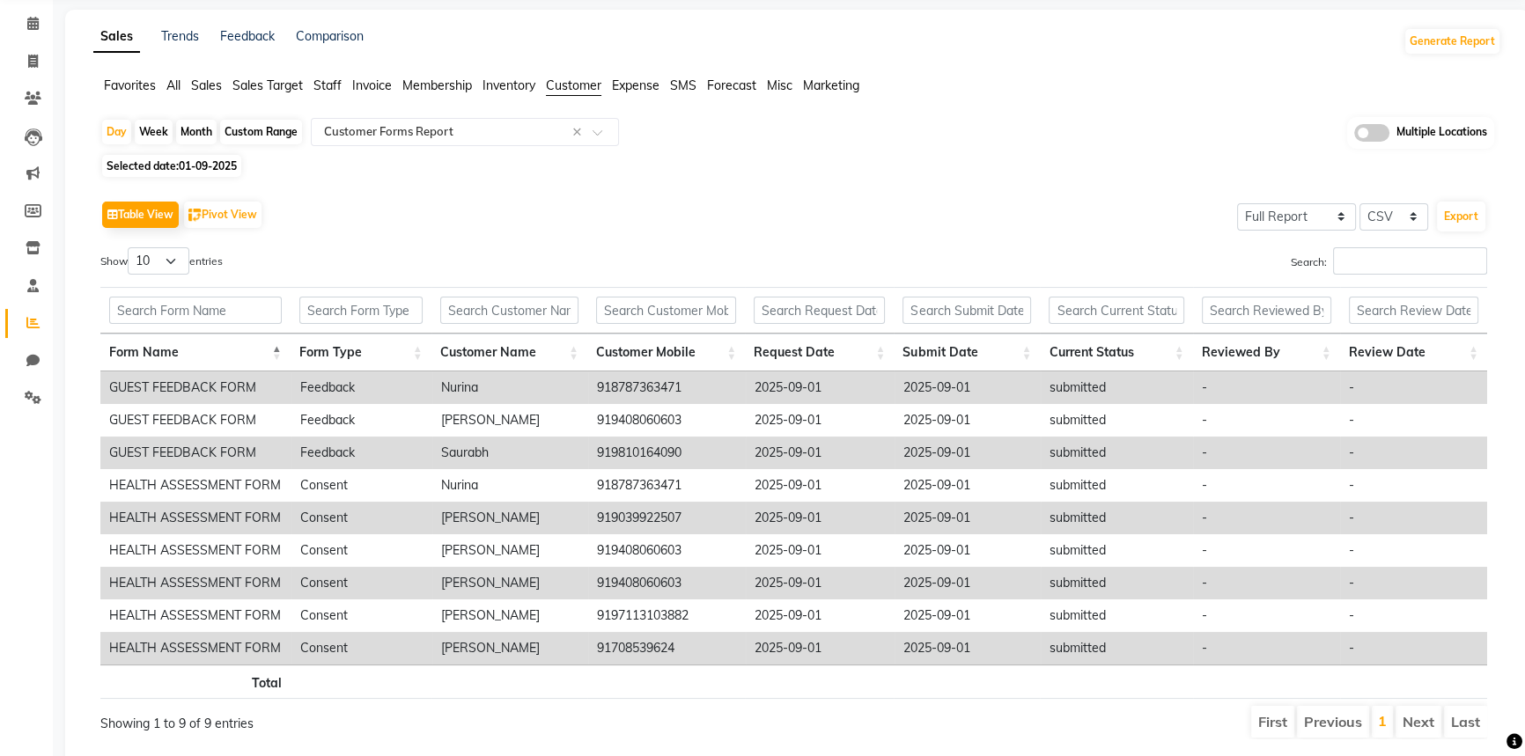
scroll to position [0, 0]
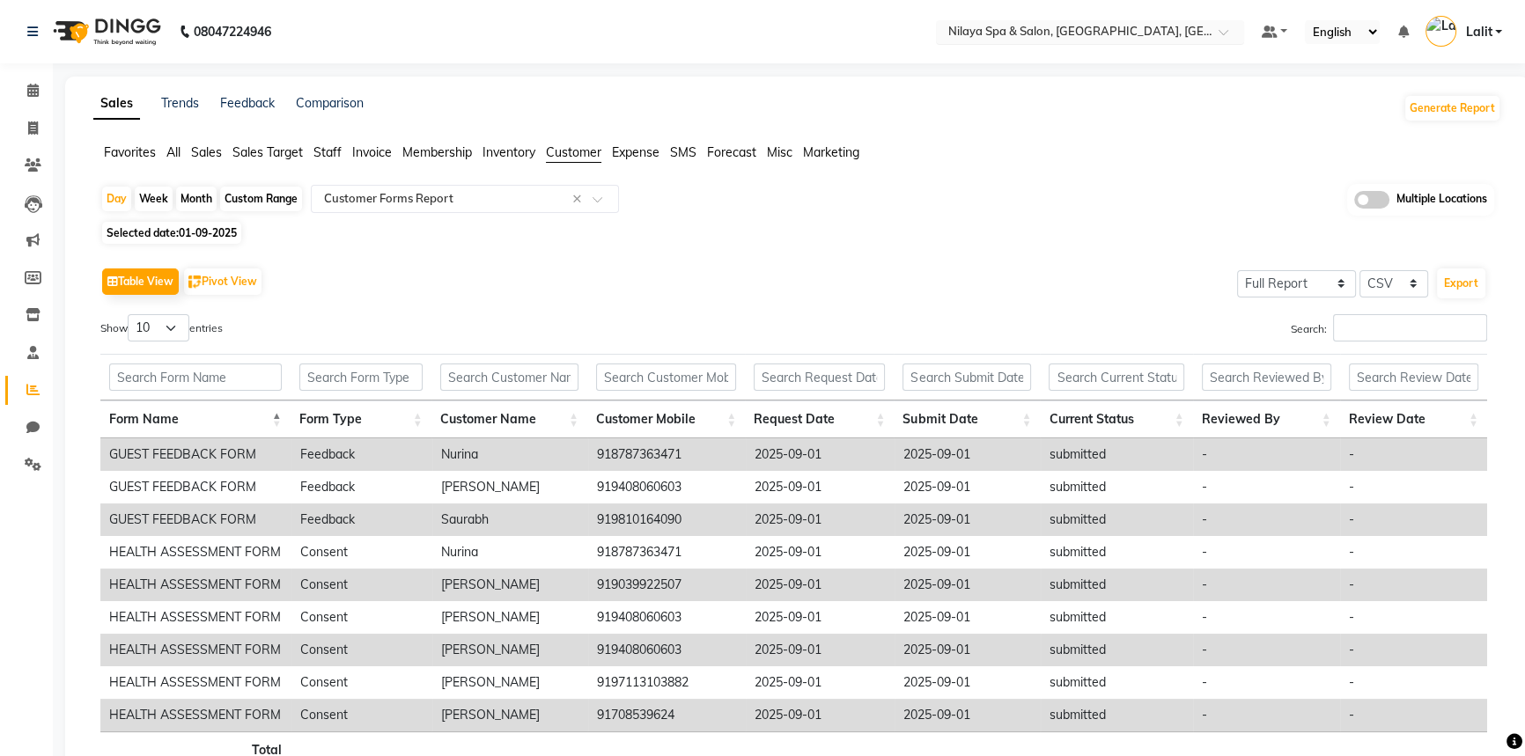
click at [1191, 33] on input "text" at bounding box center [1072, 34] width 255 height 18
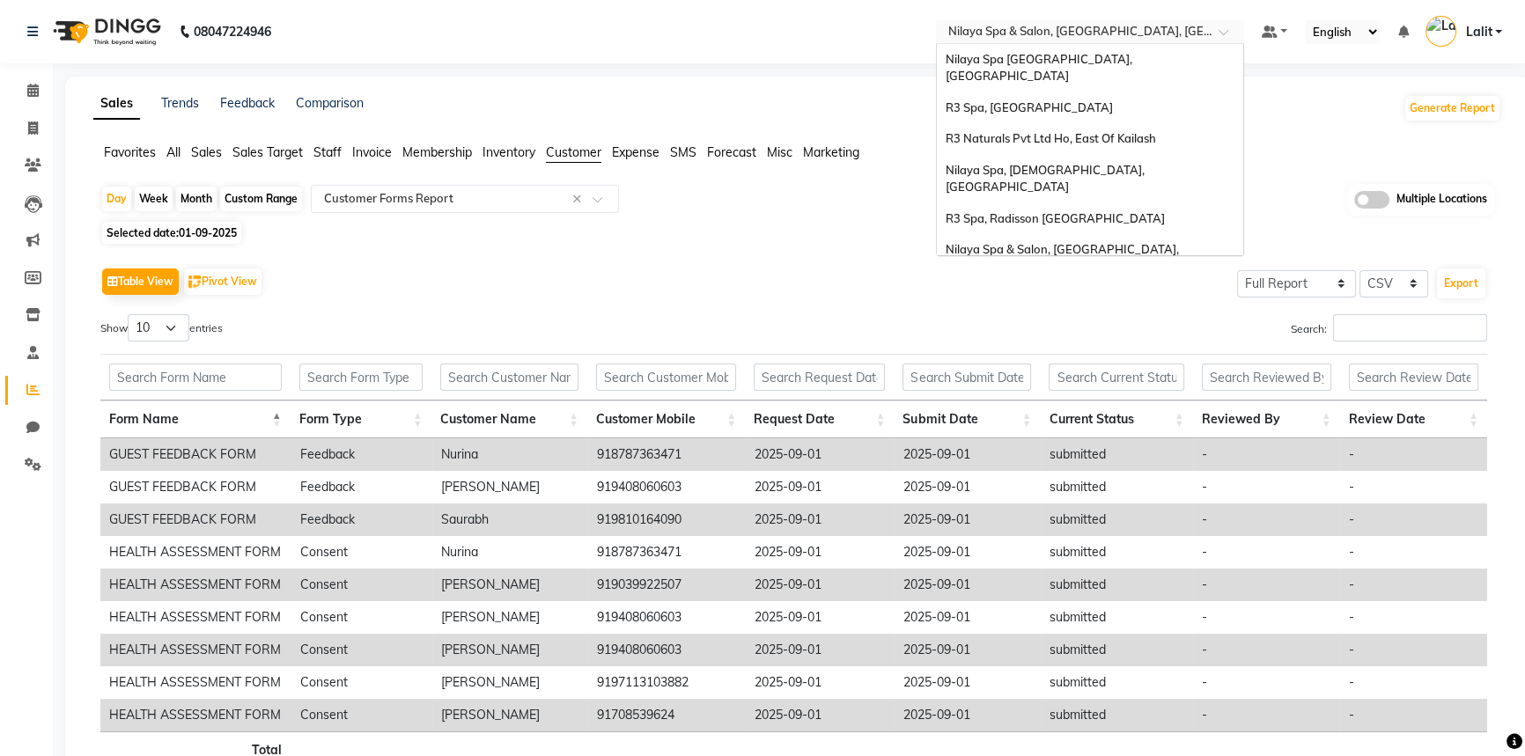
scroll to position [243, 0]
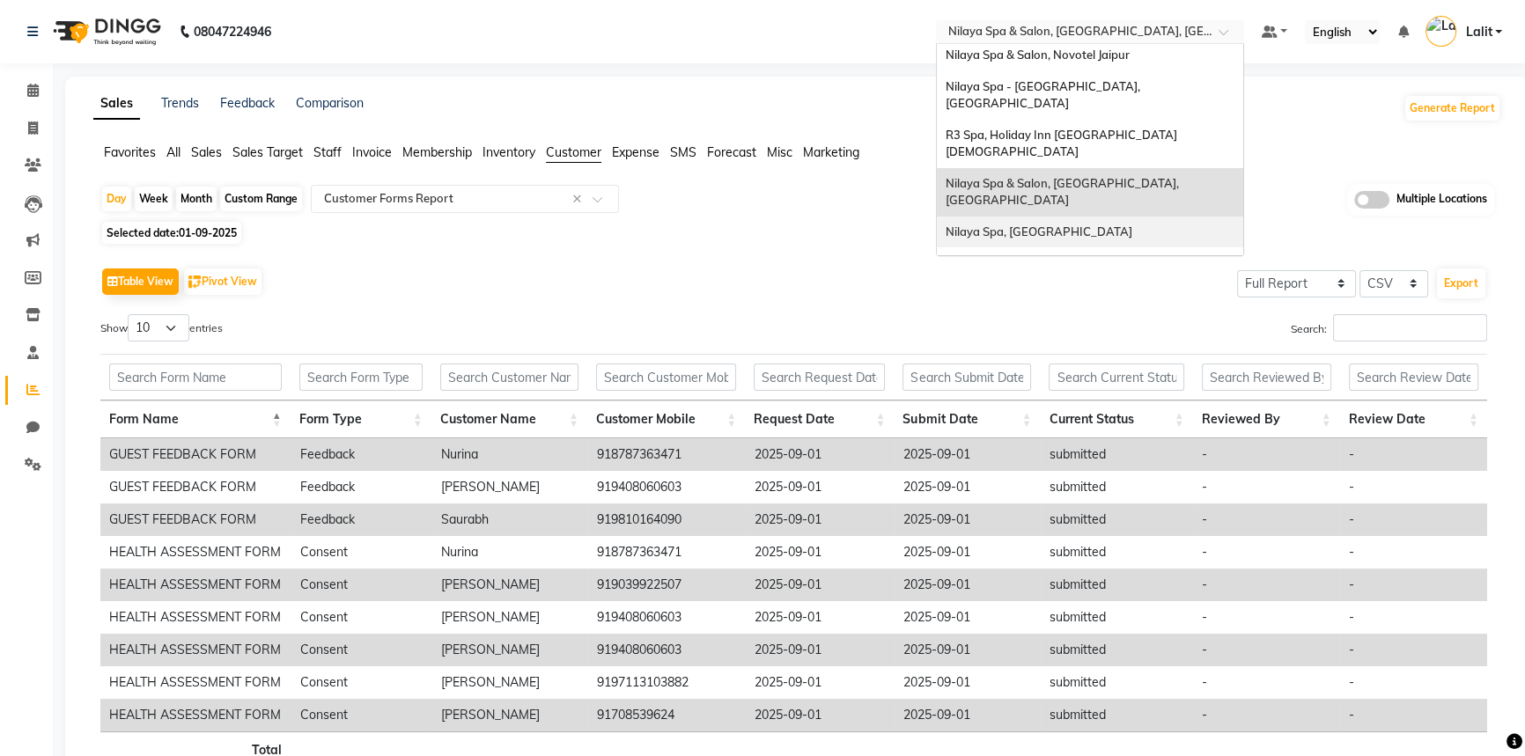
click at [1093, 225] on span "Nilaya Spa, [GEOGRAPHIC_DATA]" at bounding box center [1039, 232] width 187 height 14
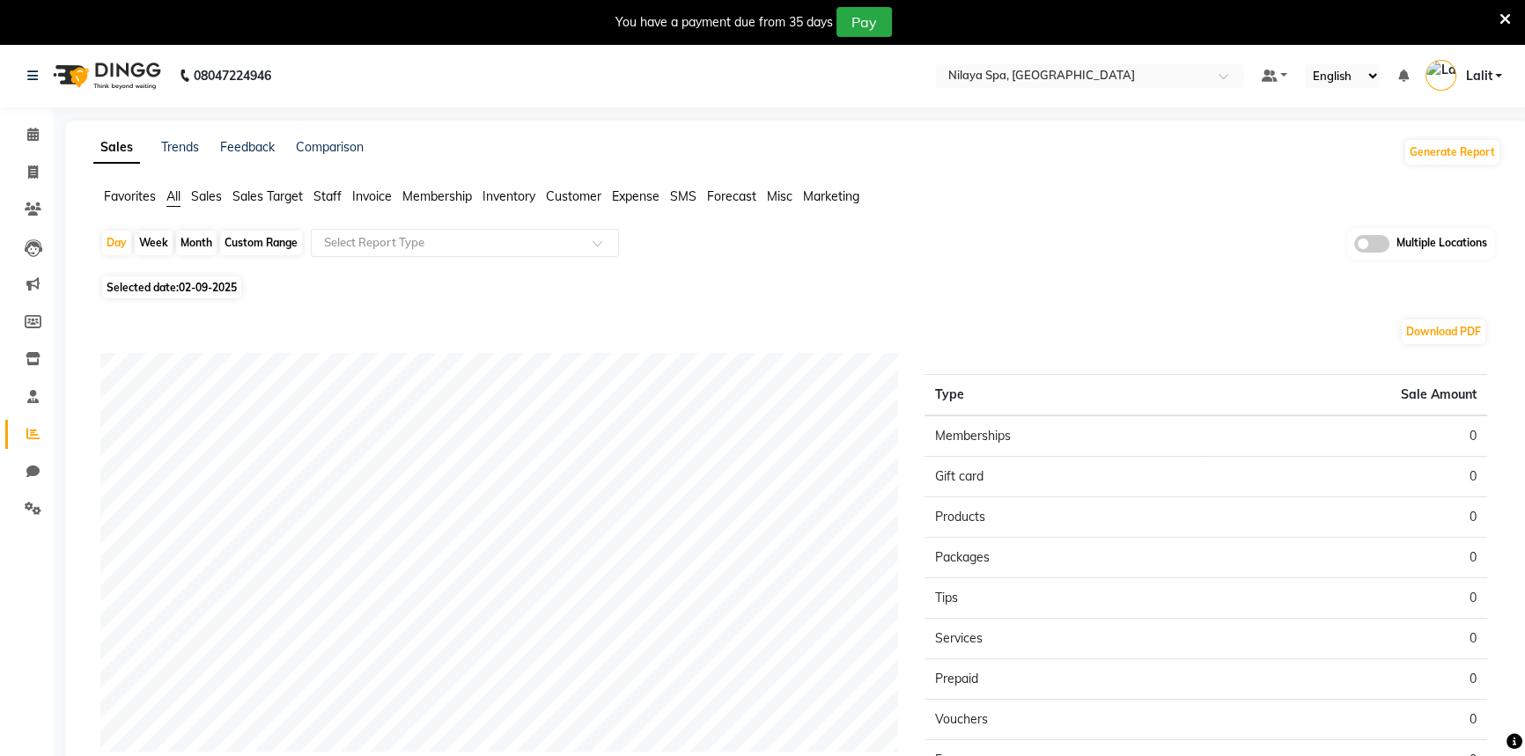
click at [330, 193] on span "Staff" at bounding box center [328, 196] width 28 height 16
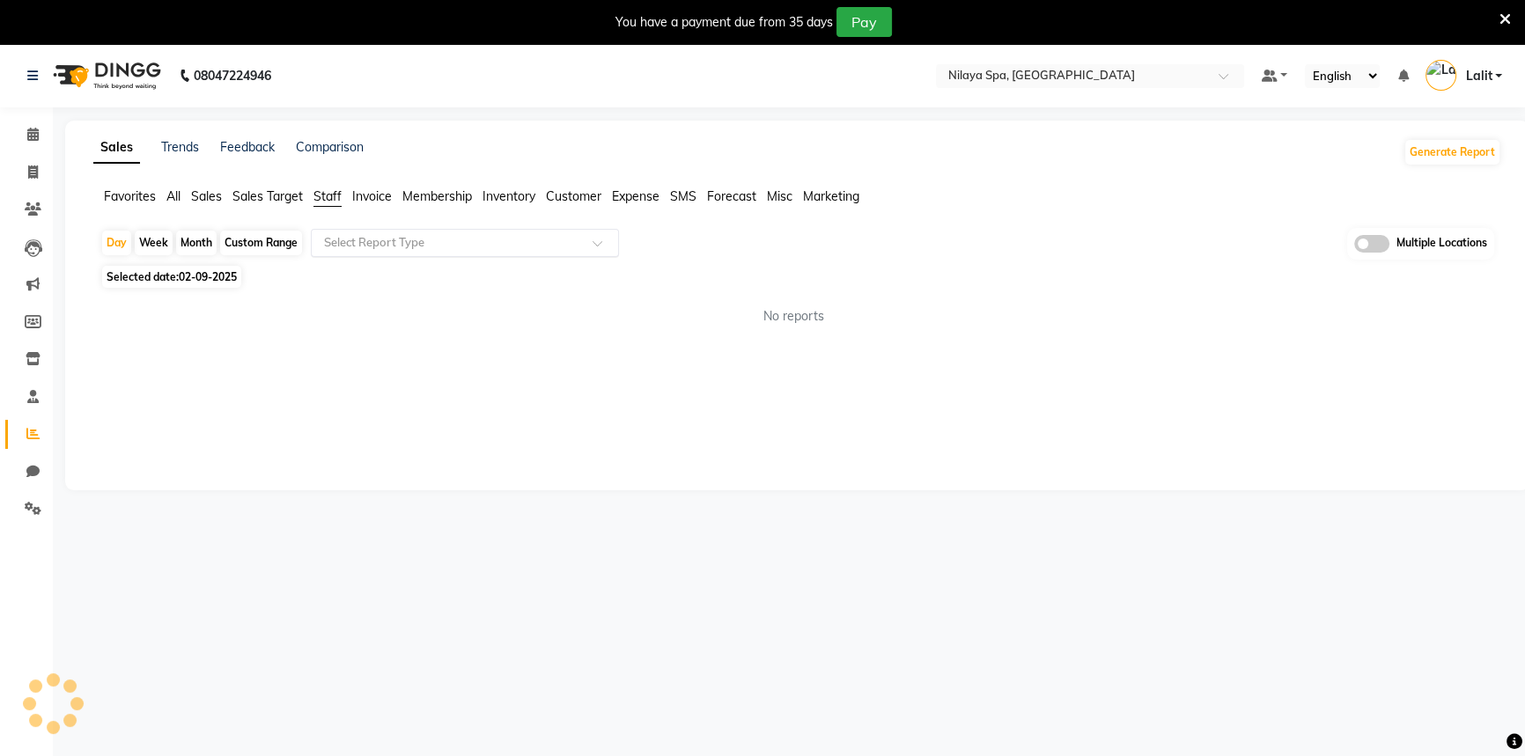
click at [352, 236] on input "text" at bounding box center [448, 243] width 254 height 18
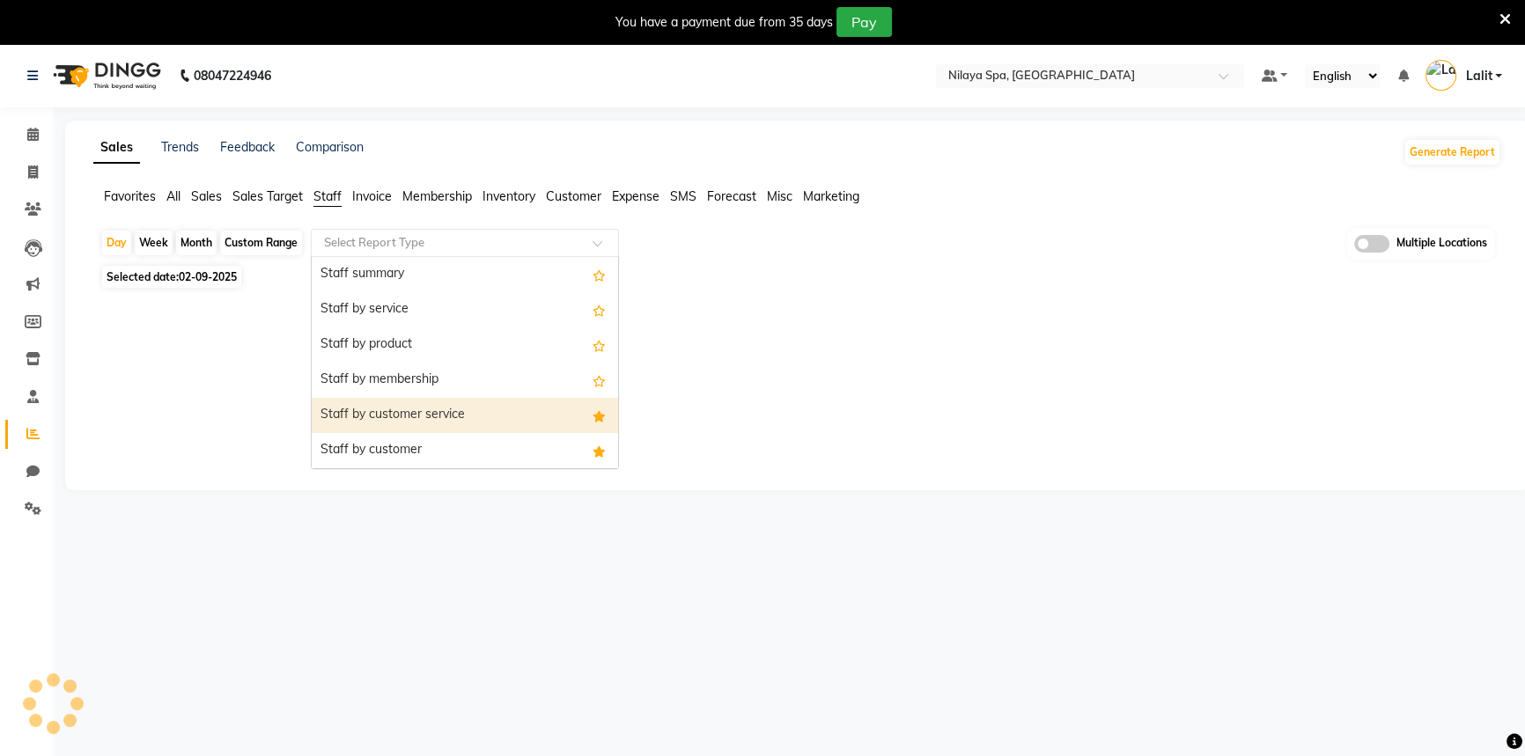
click at [437, 411] on div "Staff by customer service" at bounding box center [465, 415] width 306 height 35
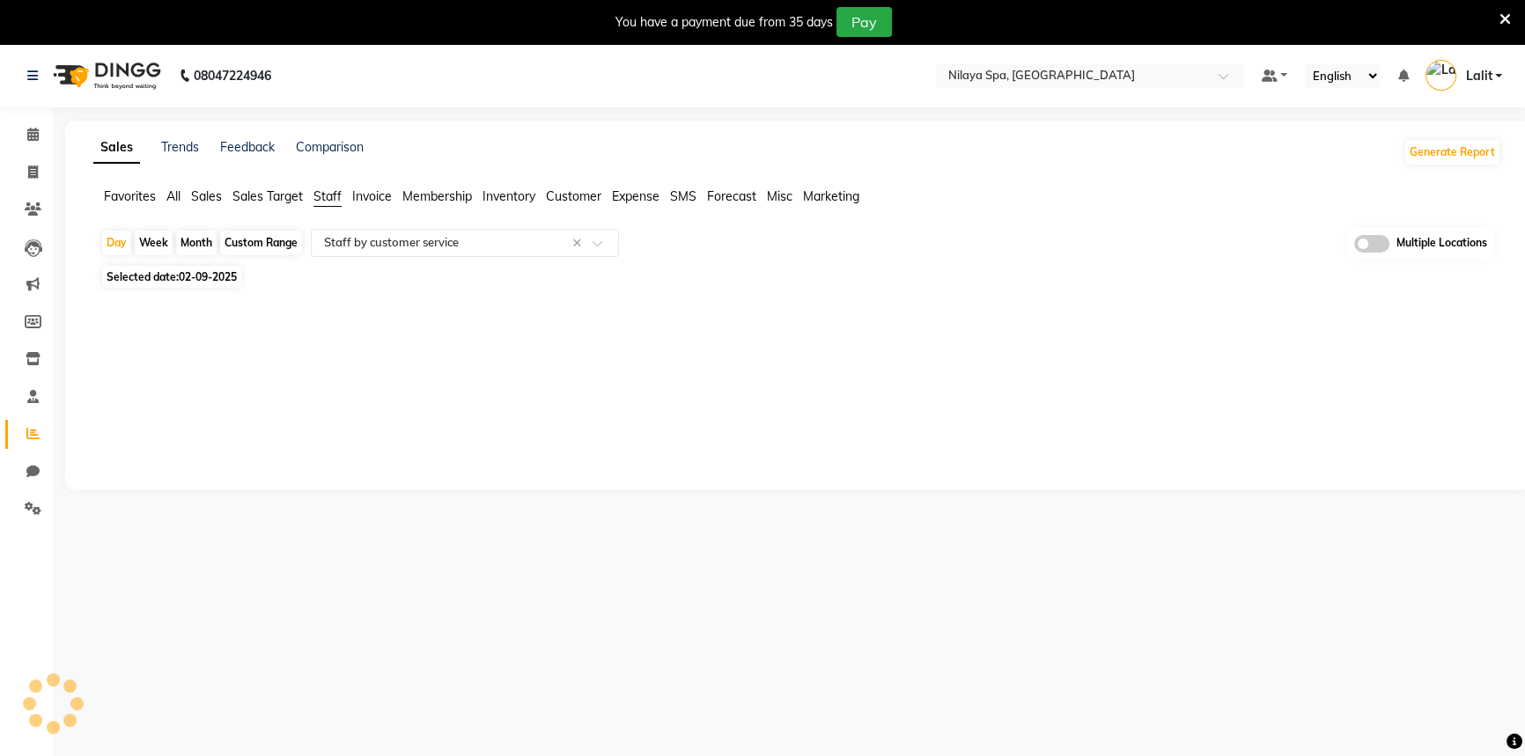
click at [217, 278] on span "02-09-2025" at bounding box center [208, 276] width 58 height 13
select select "9"
select select "2025"
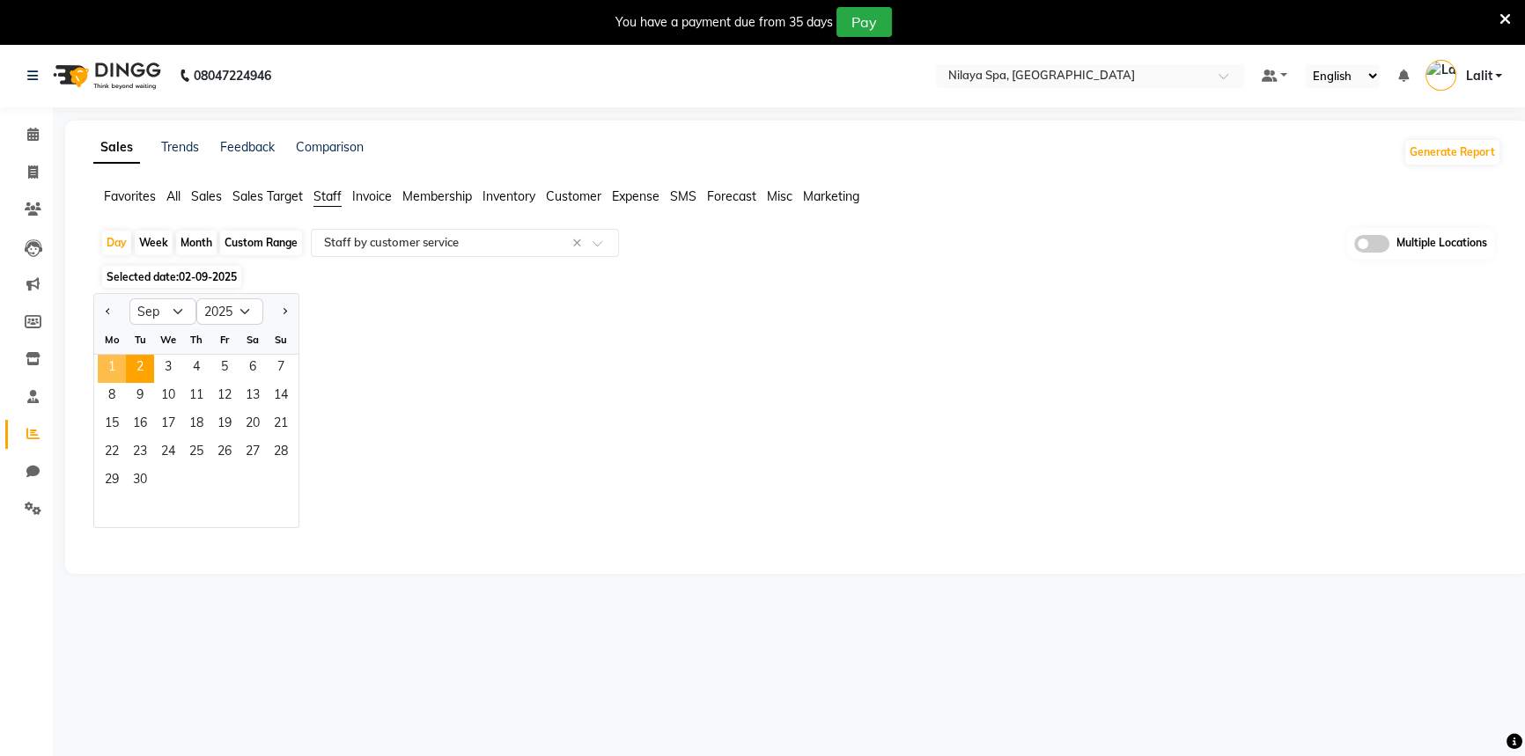
click at [114, 365] on span "1" at bounding box center [112, 369] width 28 height 28
select select "filtered_report"
select select "csv"
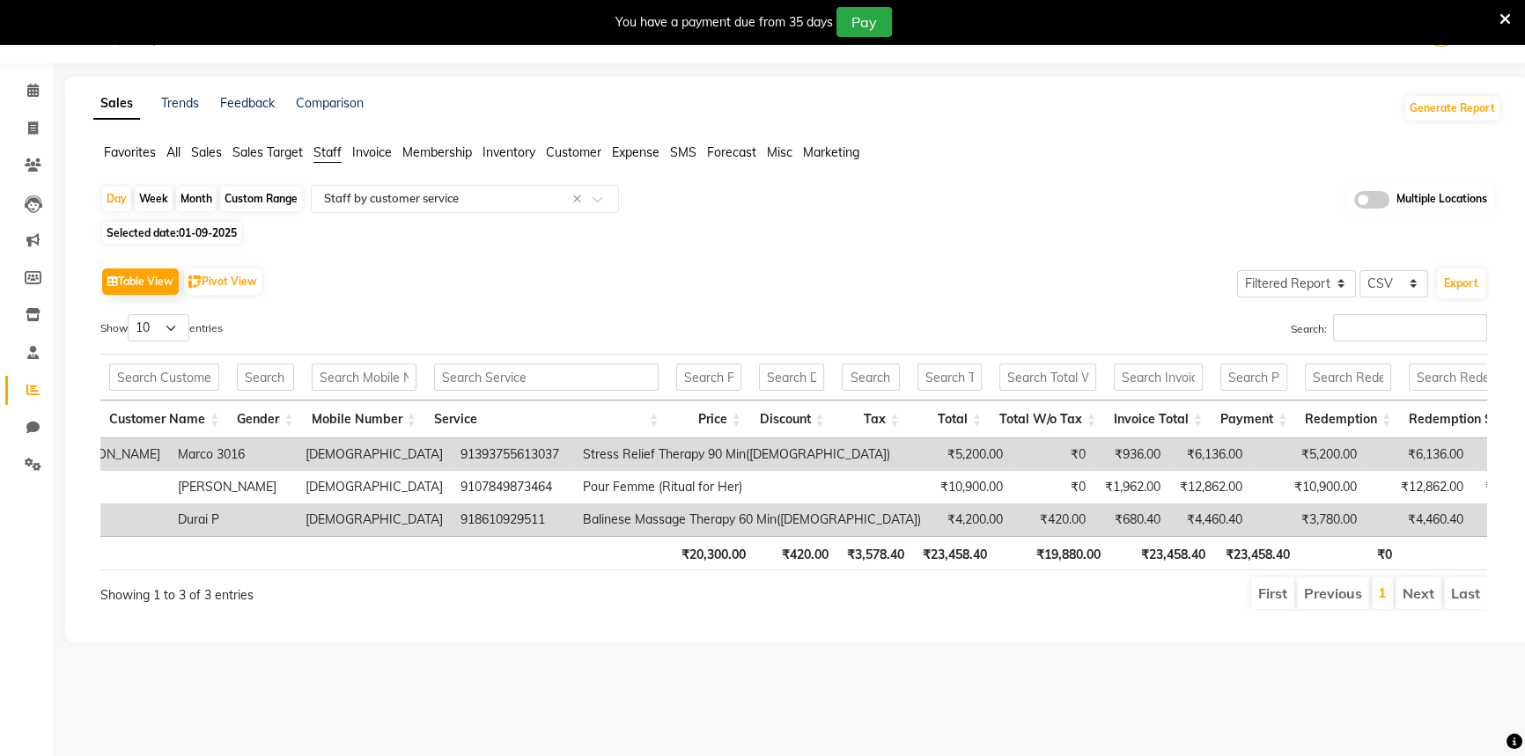
scroll to position [0, 542]
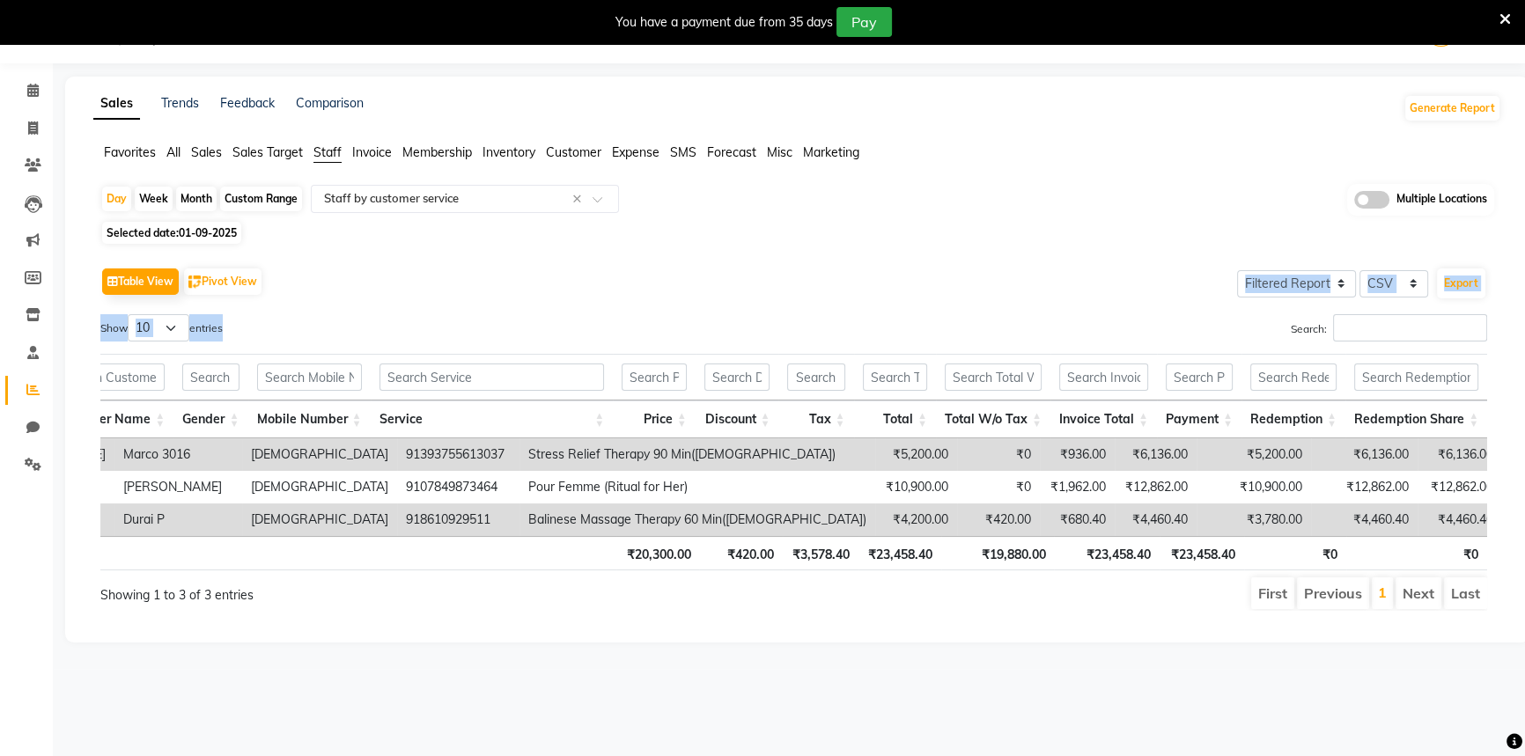
drag, startPoint x: 1026, startPoint y: 298, endPoint x: 961, endPoint y: 318, distance: 68.2
click at [967, 318] on div "Table View Pivot View Select Full Report Filtered Report Select CSV PDF Export …" at bounding box center [793, 437] width 1387 height 348
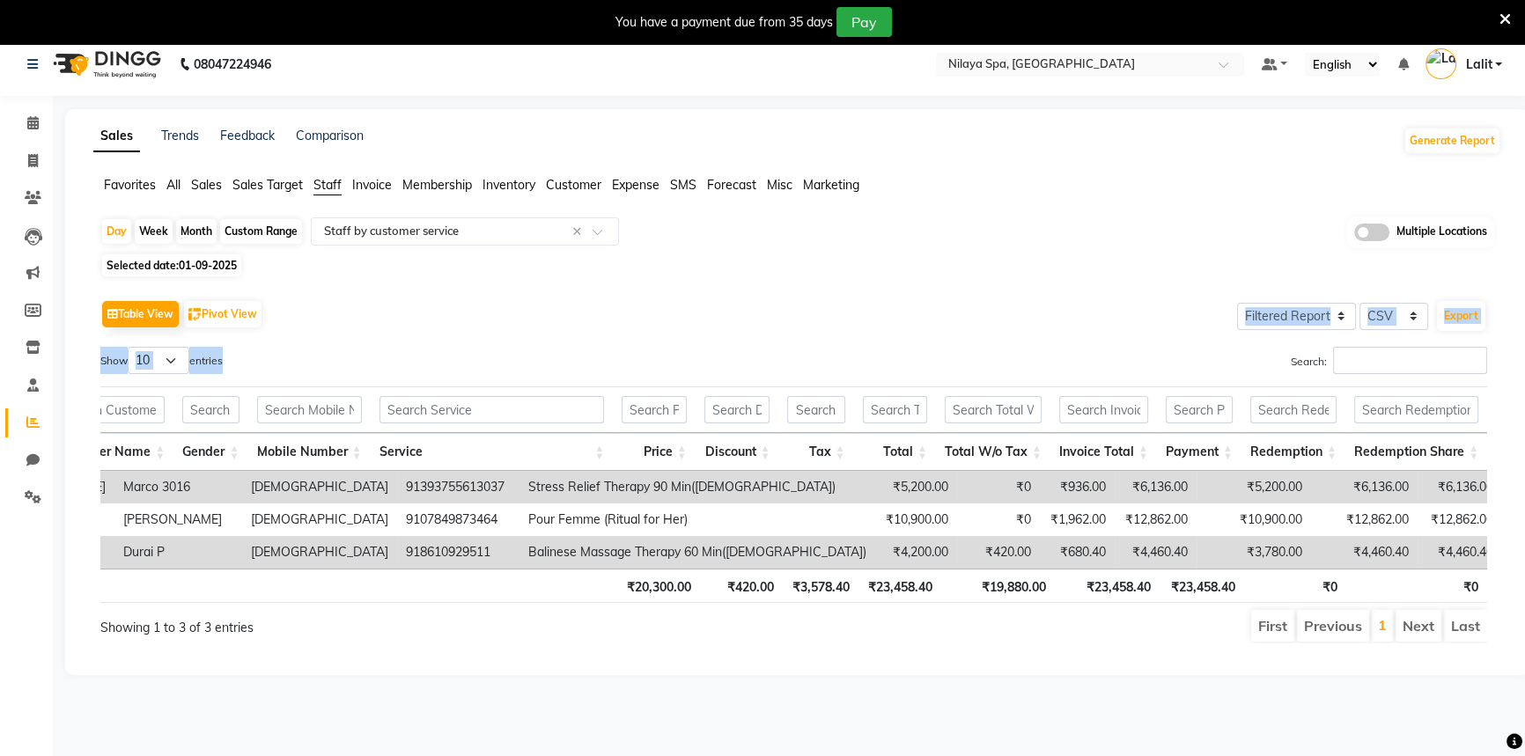
scroll to position [0, 0]
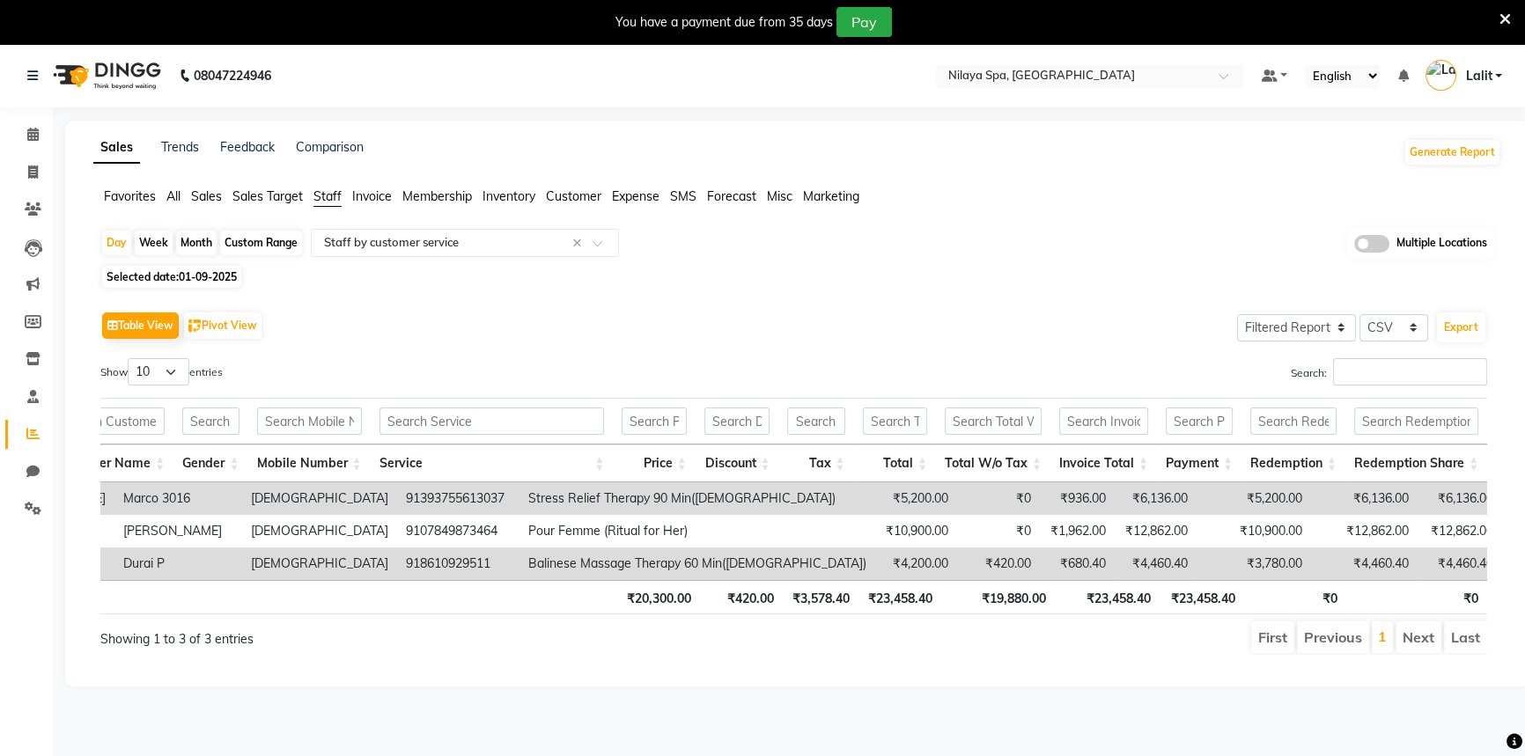
click at [202, 189] on span "Sales" at bounding box center [206, 196] width 31 height 16
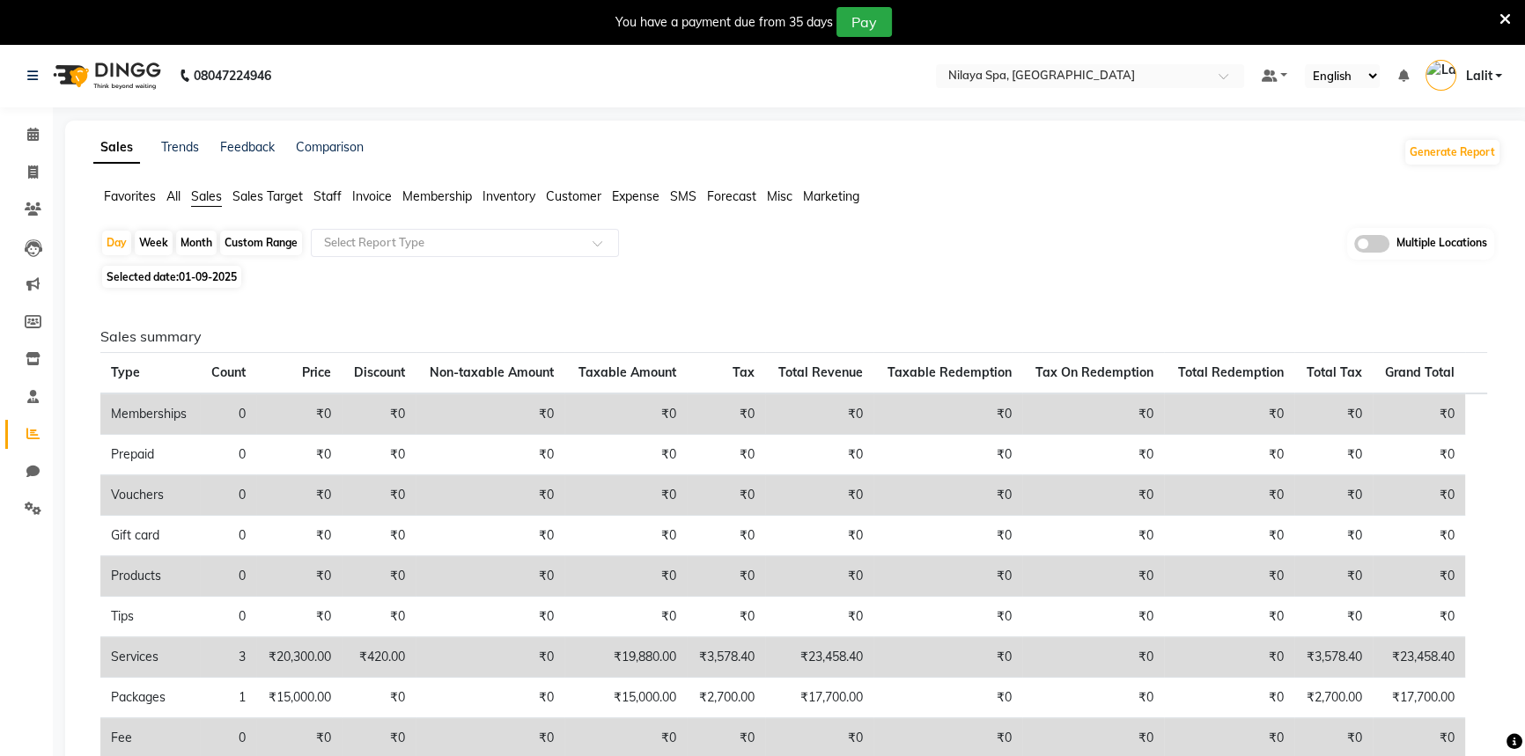
click at [713, 275] on div "Selected date: [DATE]" at bounding box center [800, 277] width 1401 height 18
click at [555, 202] on span "Customer" at bounding box center [573, 196] width 55 height 16
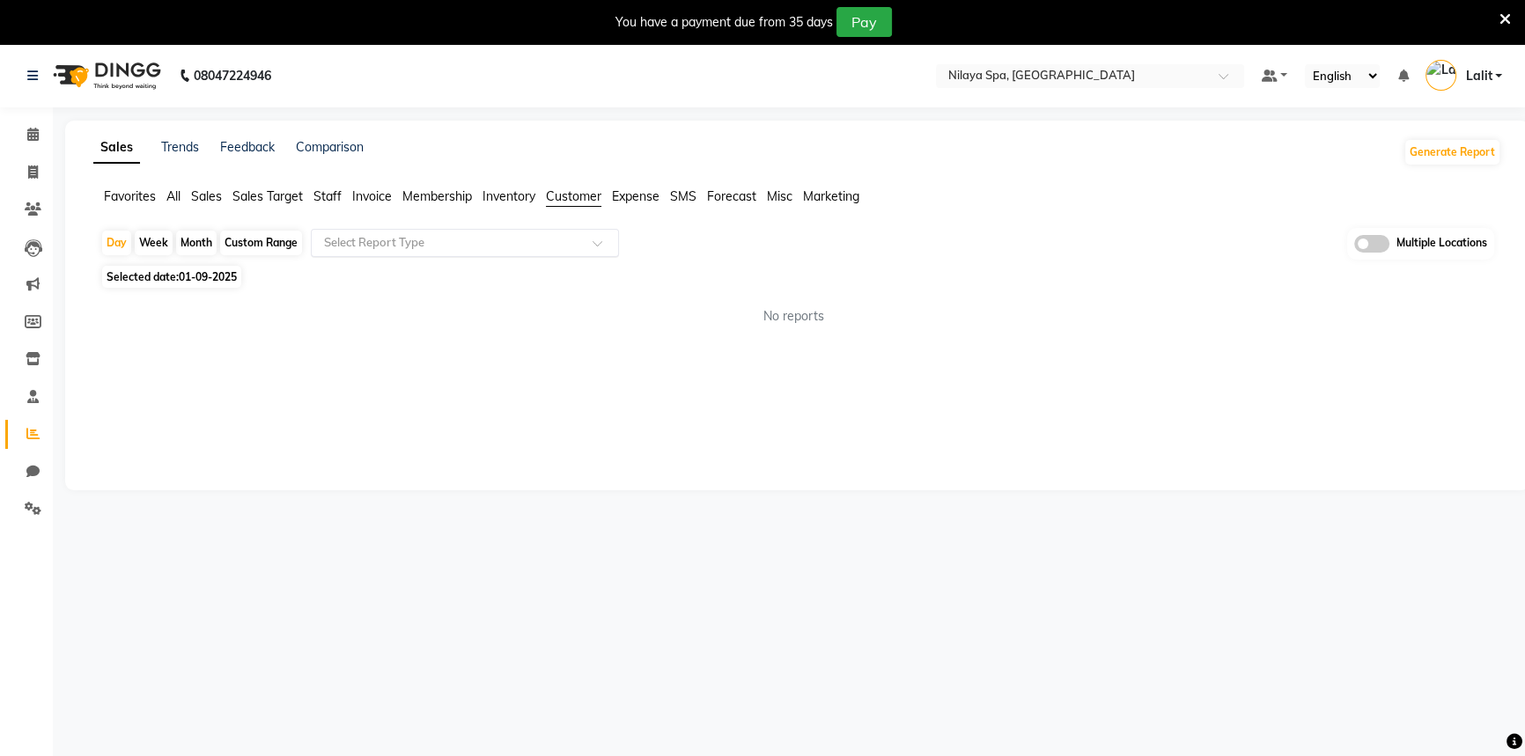
drag, startPoint x: 483, startPoint y: 260, endPoint x: 435, endPoint y: 245, distance: 50.7
click at [482, 260] on div "Day Week Month Custom Range Select Report Type Multiple Locations" at bounding box center [797, 244] width 1394 height 33
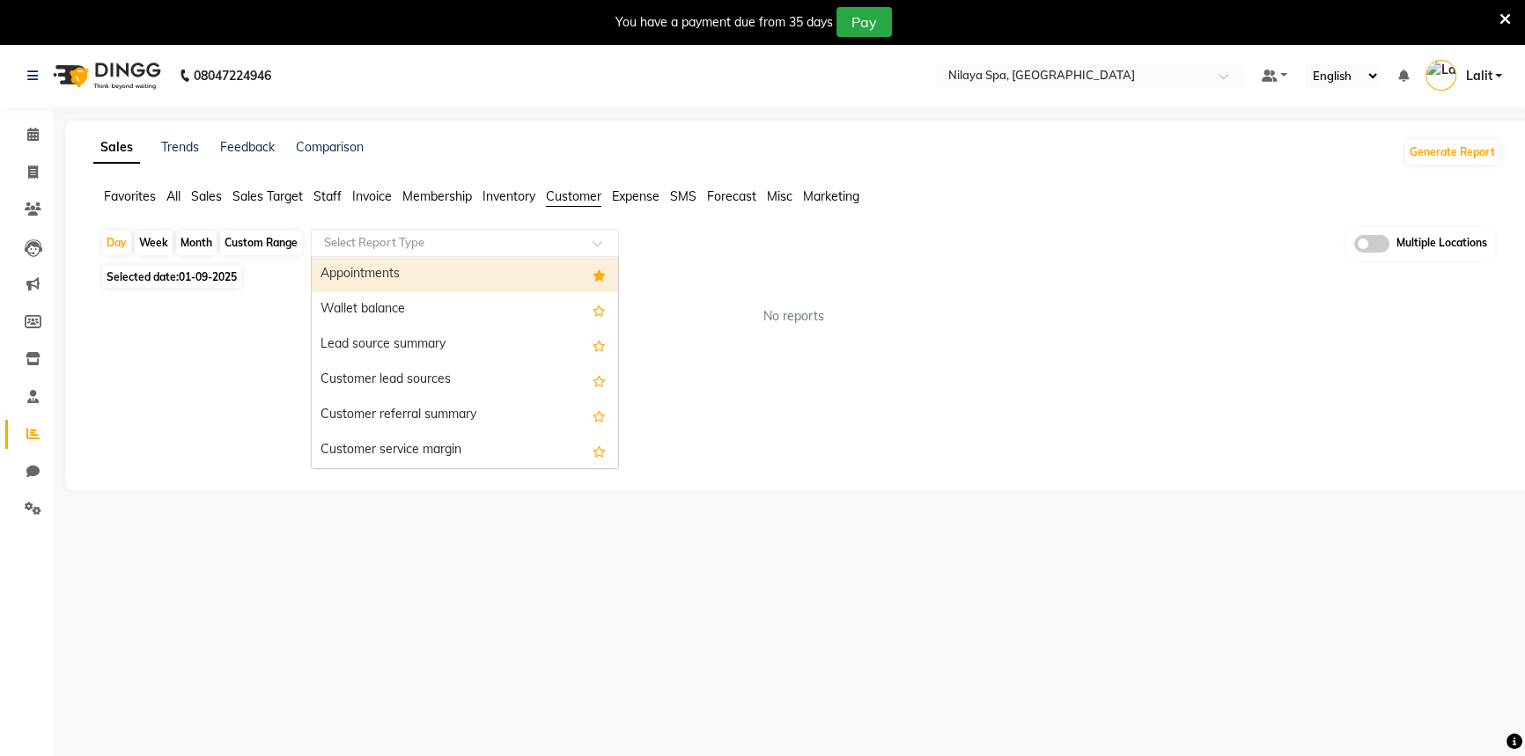
click at [435, 245] on input "text" at bounding box center [448, 243] width 254 height 18
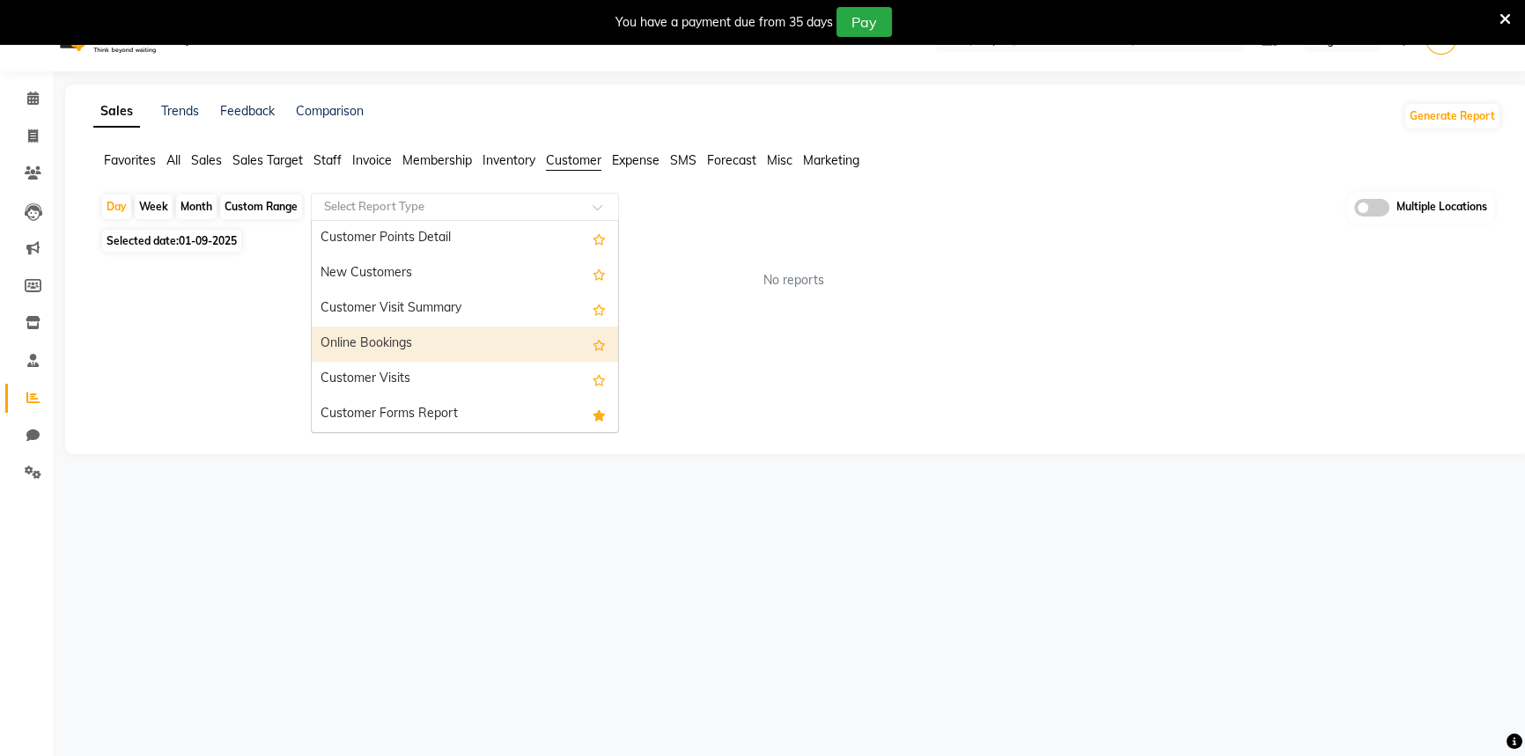
scroll to position [44, 0]
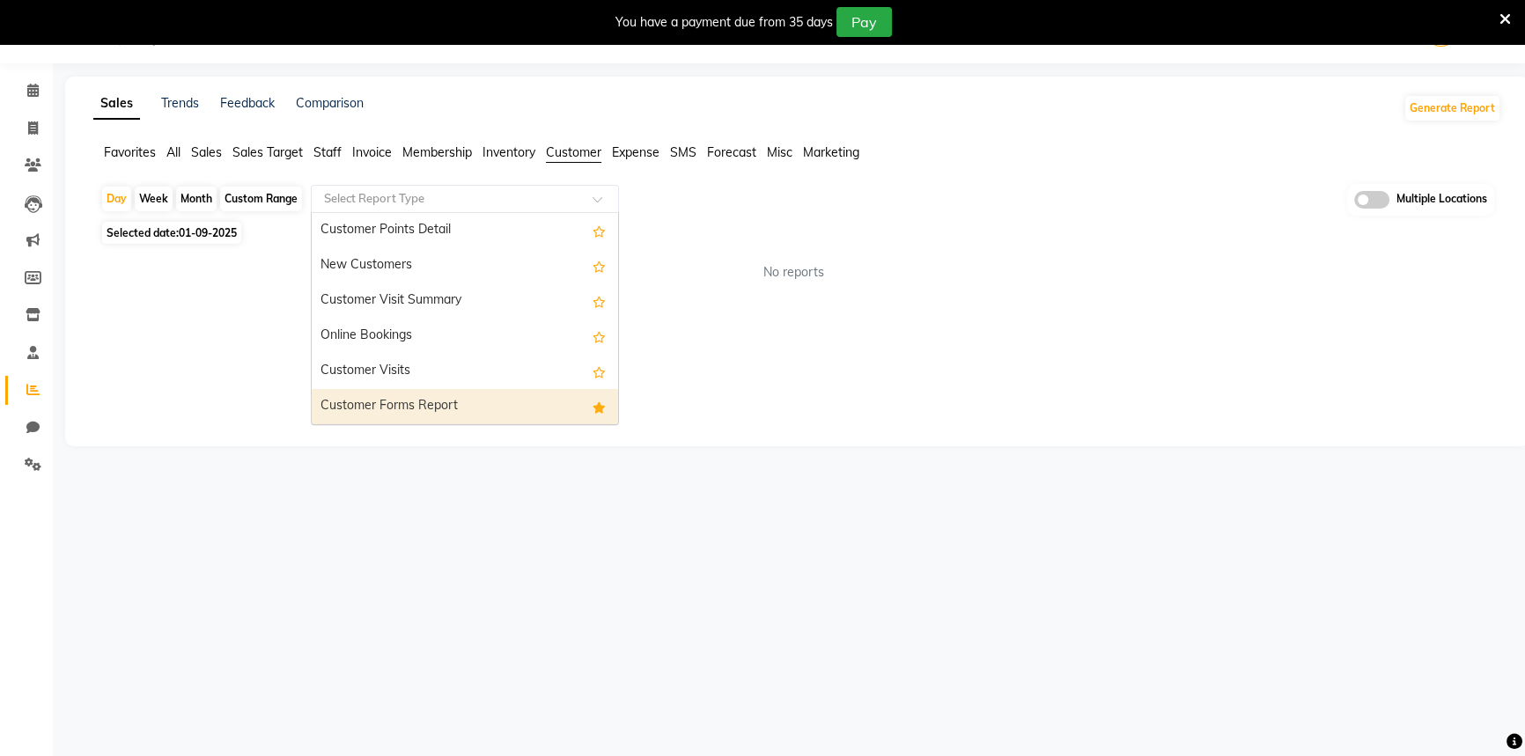
click at [429, 415] on div "Customer Forms Report" at bounding box center [465, 406] width 306 height 35
select select "filtered_report"
select select "csv"
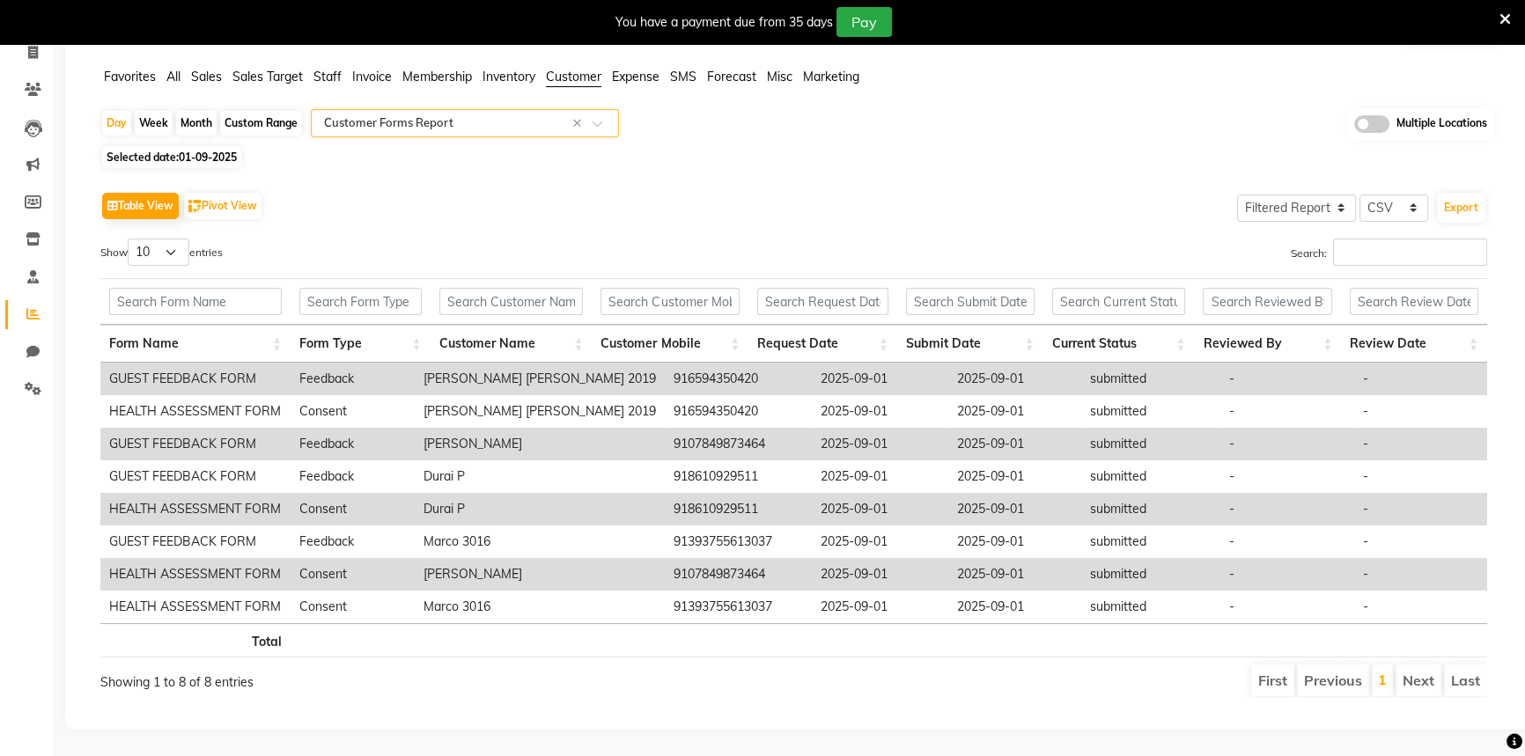
scroll to position [130, 0]
drag, startPoint x: 166, startPoint y: 335, endPoint x: 187, endPoint y: 378, distance: 47.7
click at [167, 335] on th "Form Name" at bounding box center [195, 344] width 190 height 38
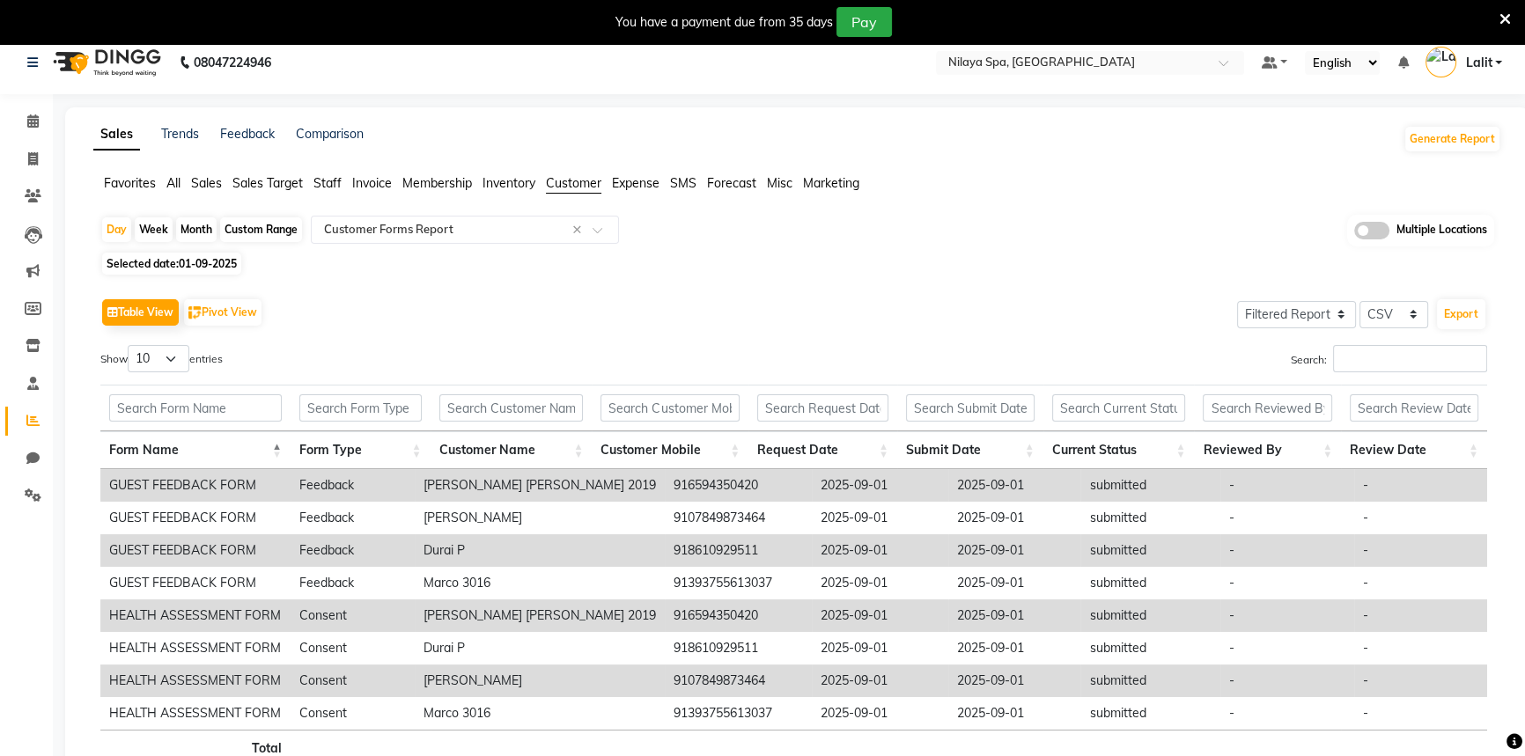
scroll to position [0, 0]
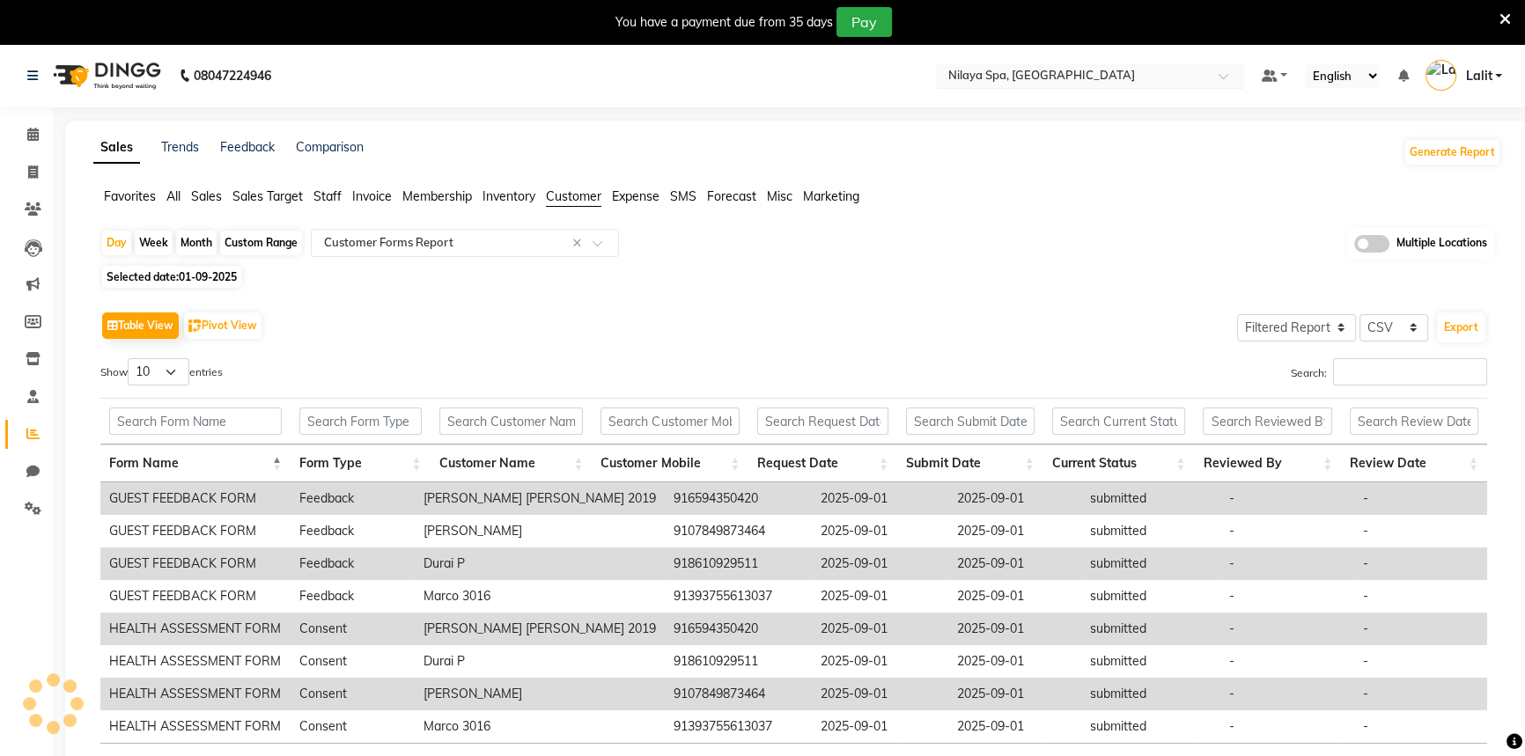
click at [1084, 79] on input "text" at bounding box center [1072, 78] width 255 height 18
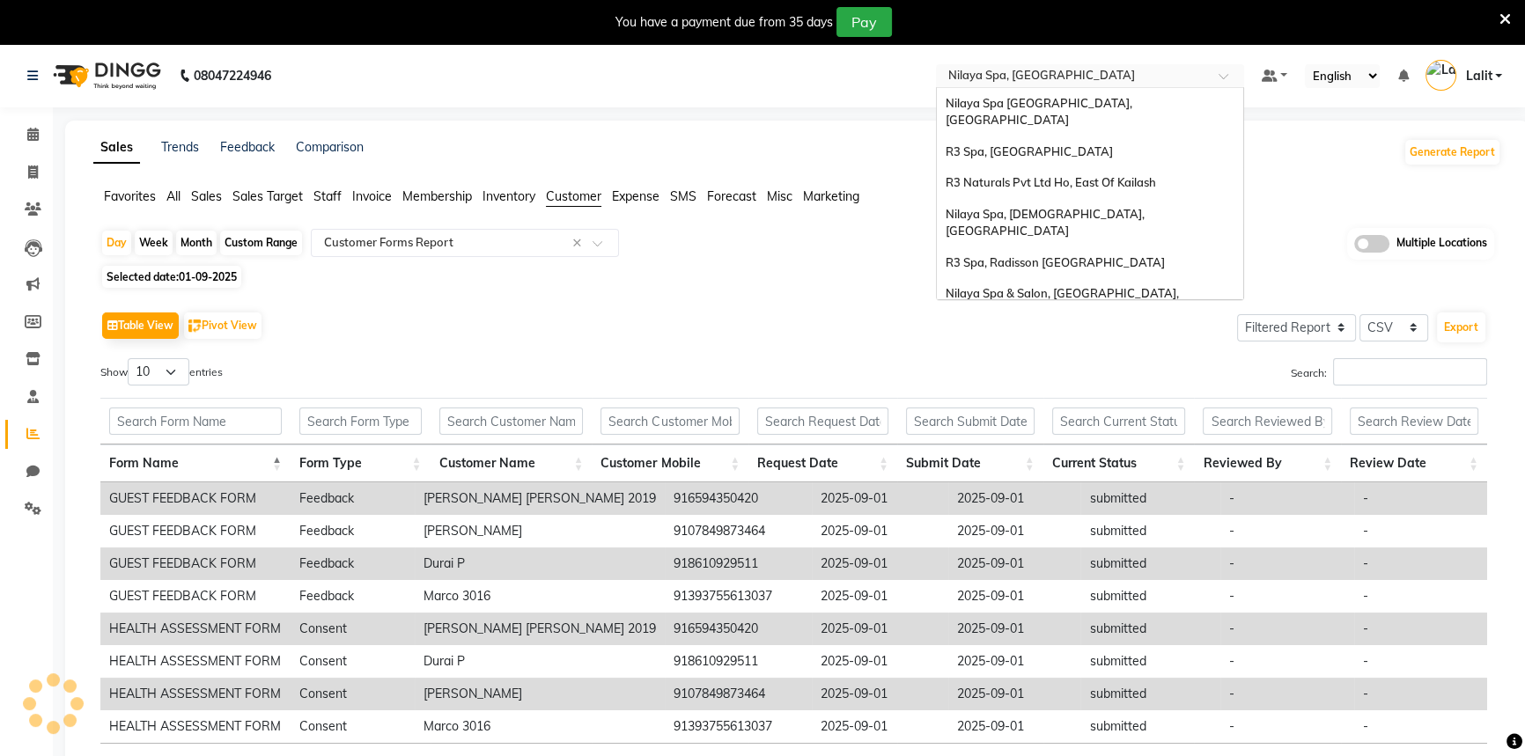
scroll to position [243, 0]
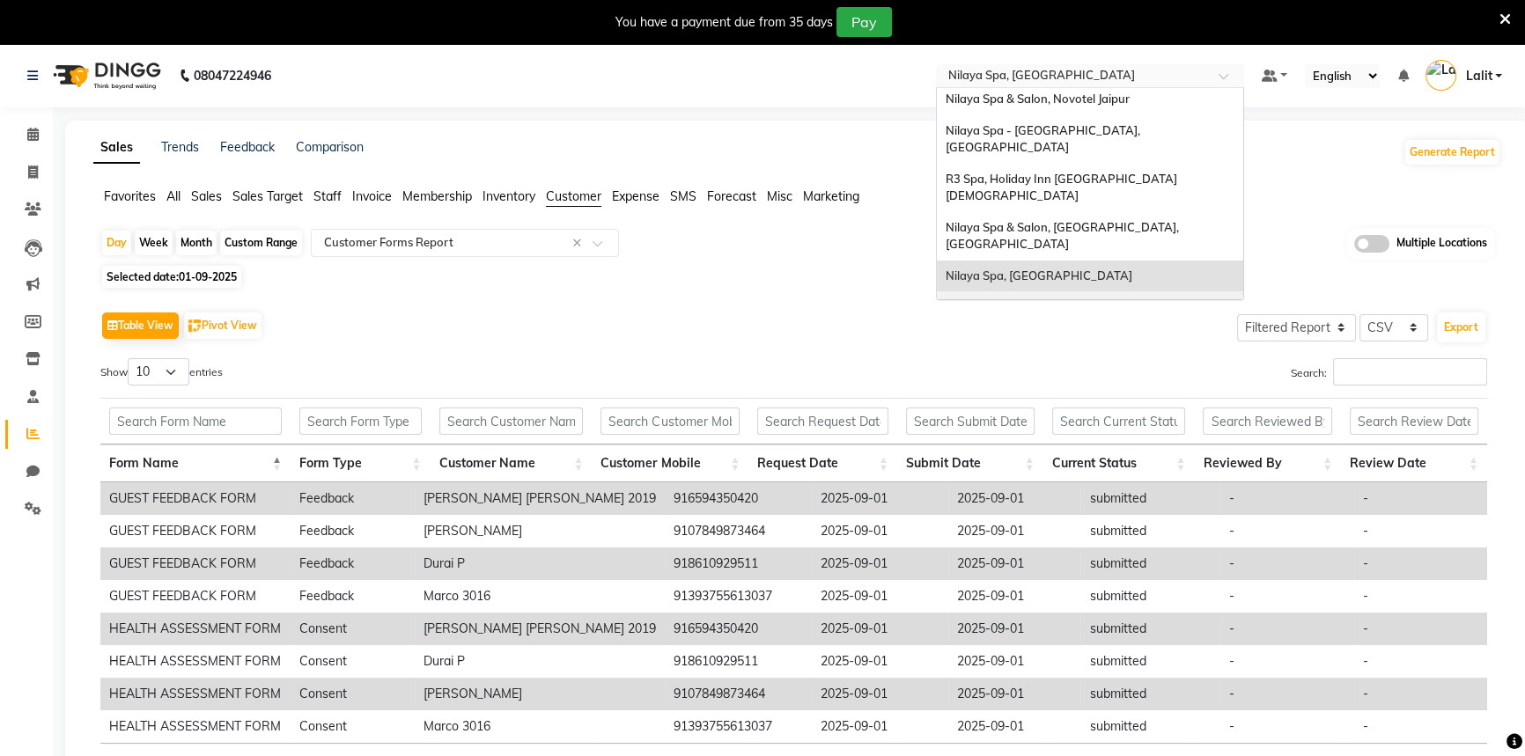
click at [1133, 291] on div "[GEOGRAPHIC_DATA], Courtyard [GEOGRAPHIC_DATA]" at bounding box center [1090, 315] width 306 height 48
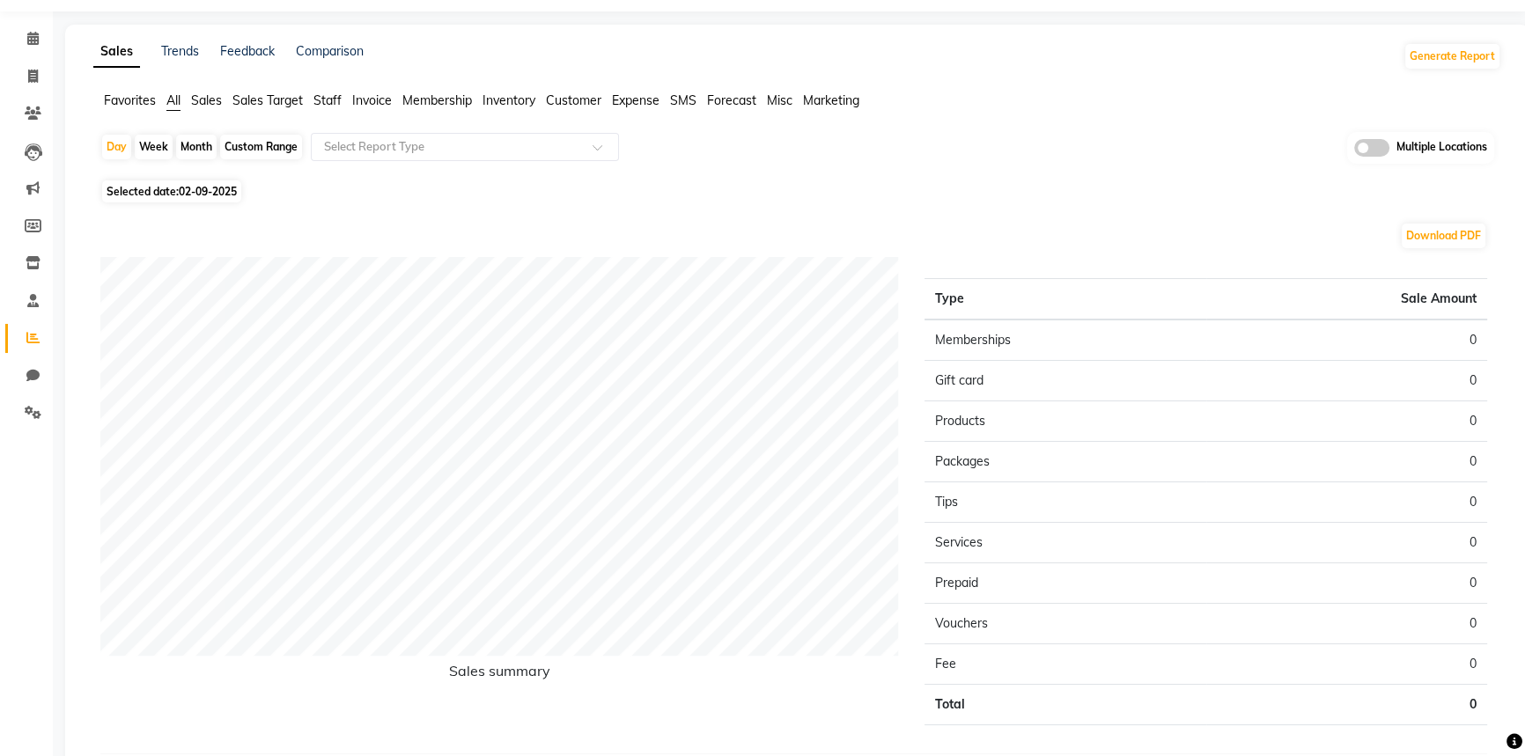
scroll to position [79, 0]
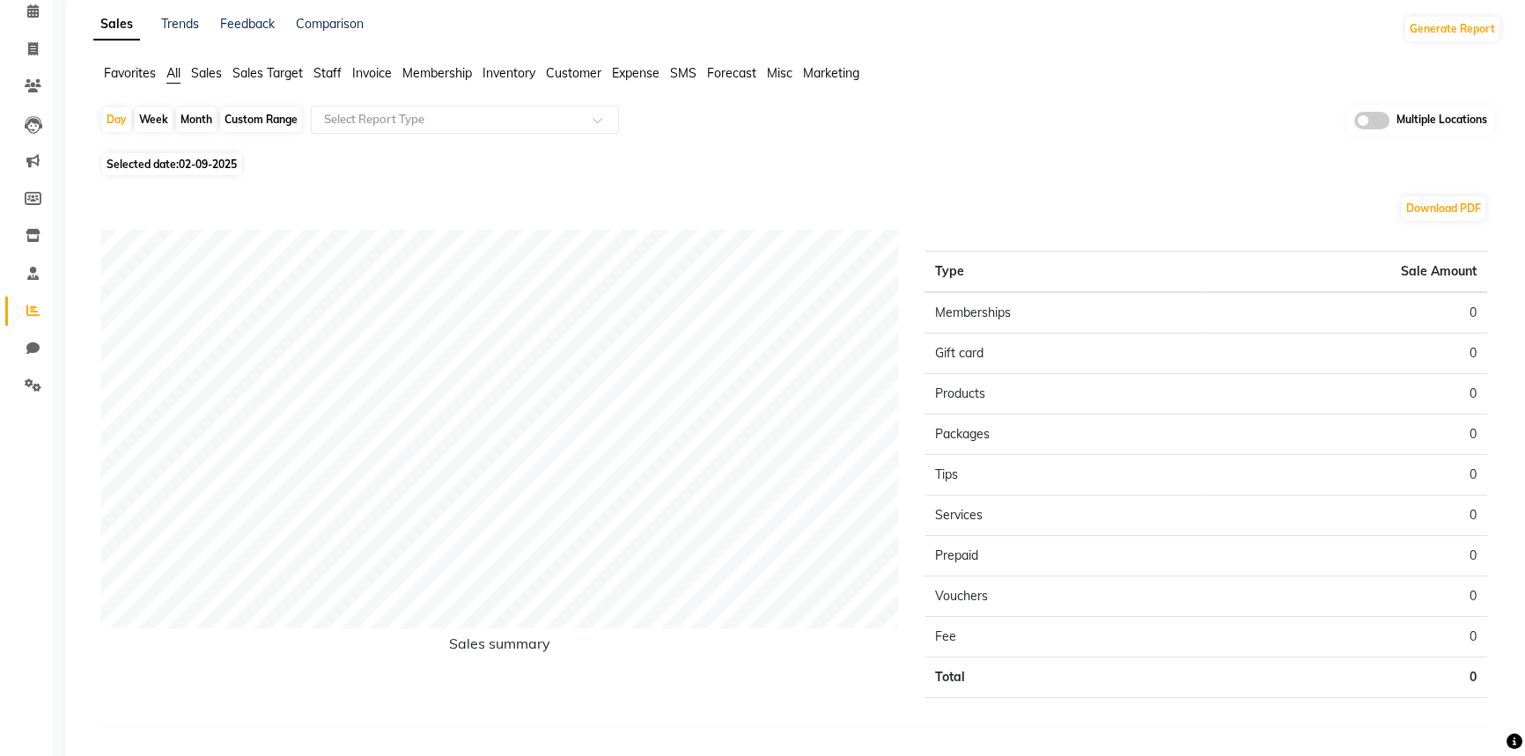
click at [329, 64] on li "Staff" at bounding box center [328, 73] width 28 height 18
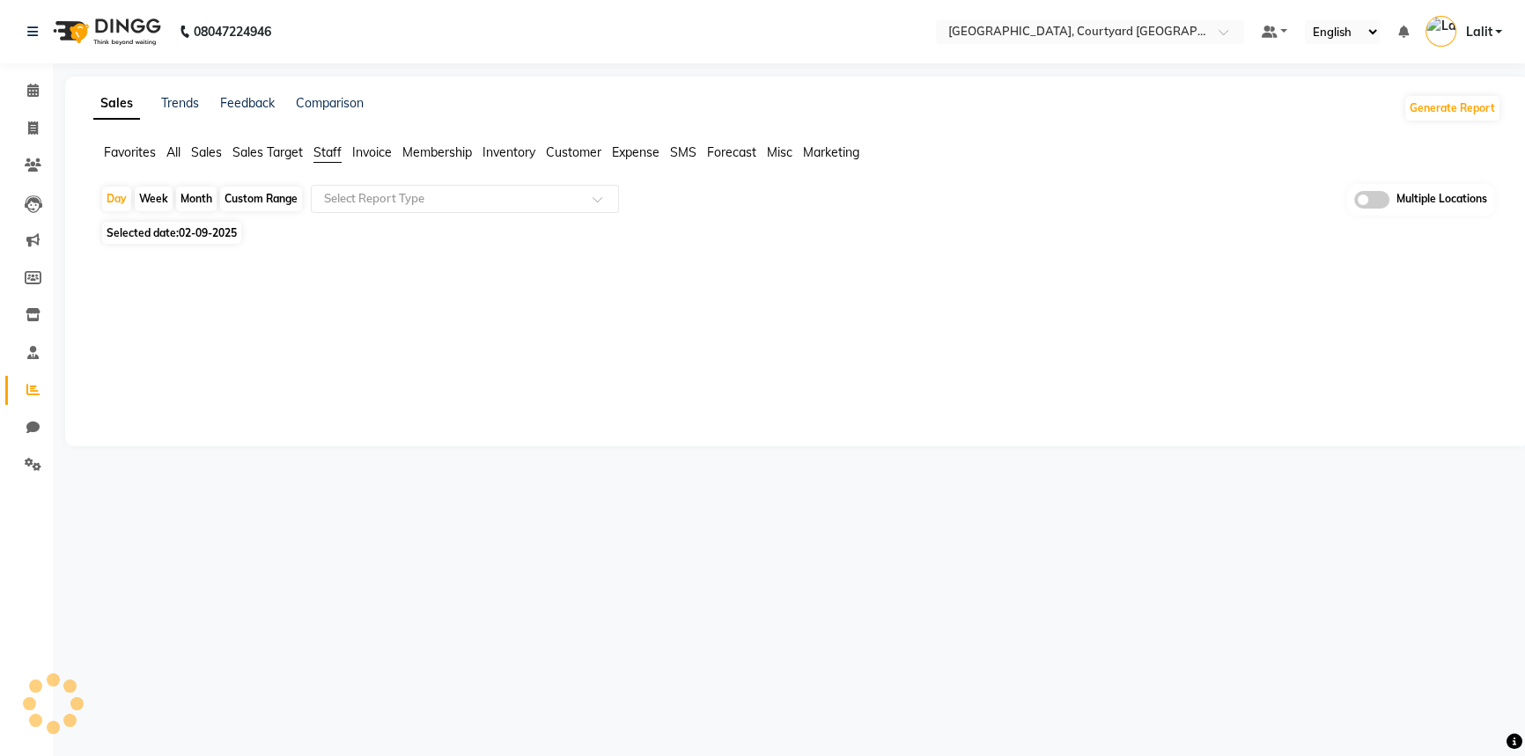
scroll to position [0, 0]
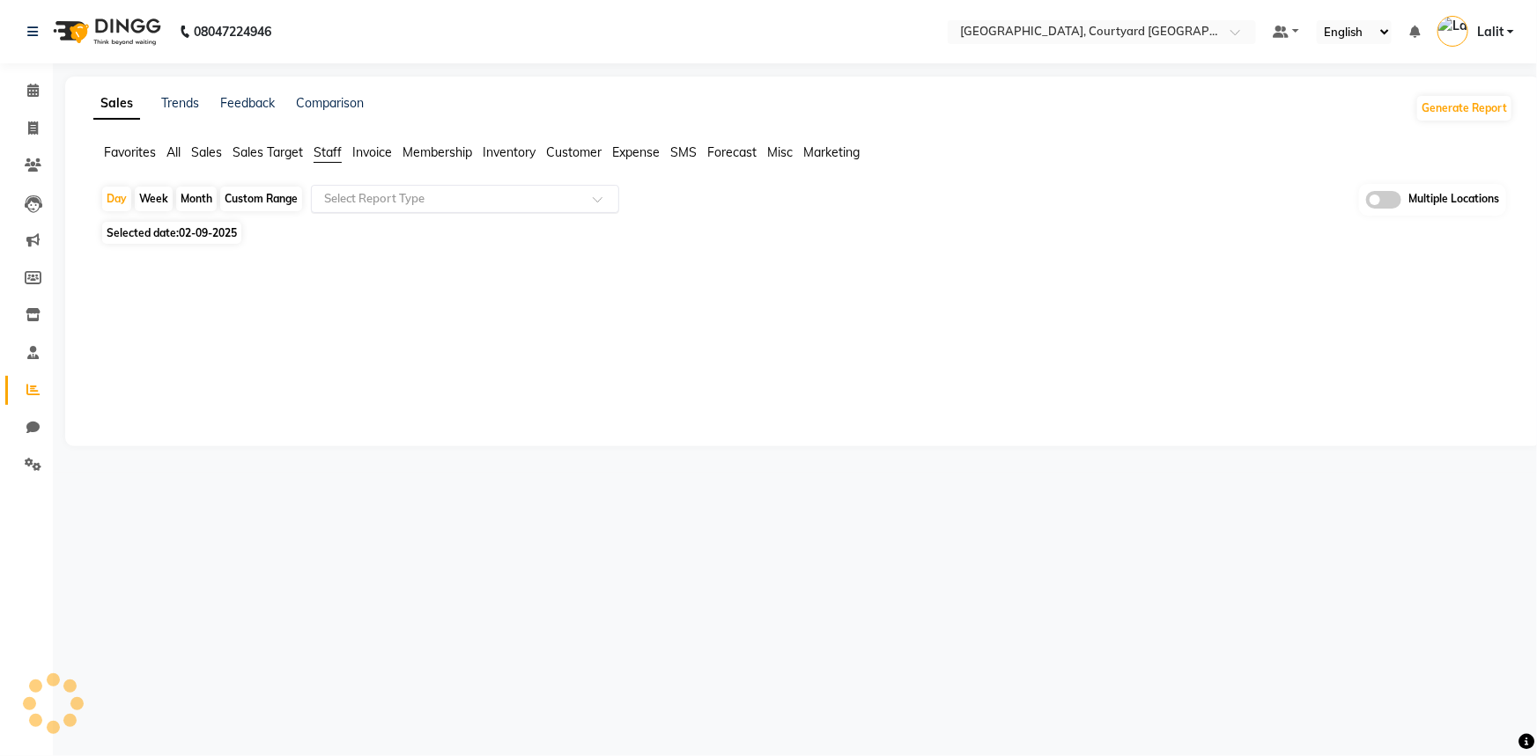
click at [361, 207] on div "Select Report Type" at bounding box center [465, 199] width 308 height 28
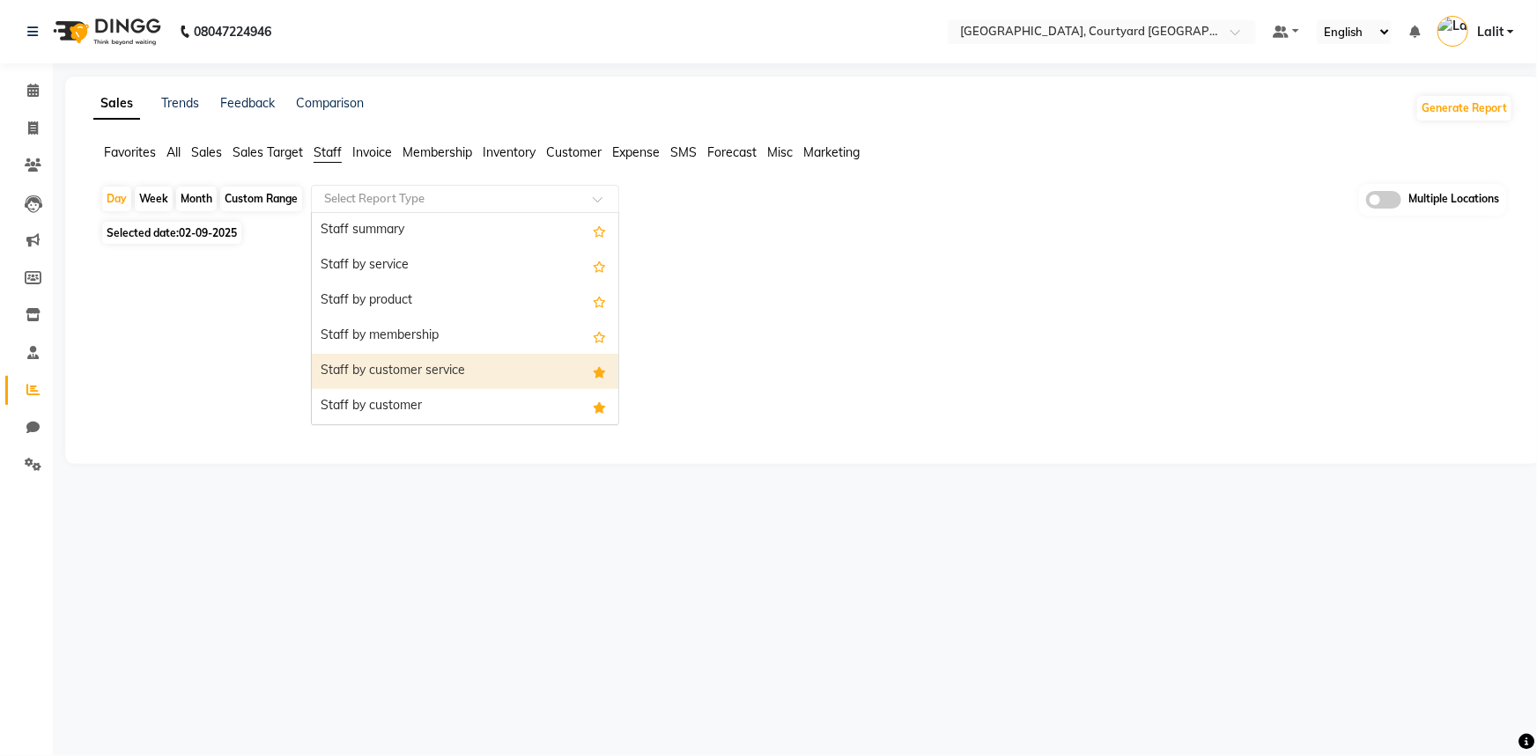
click at [420, 360] on div "Staff by customer service" at bounding box center [465, 371] width 306 height 35
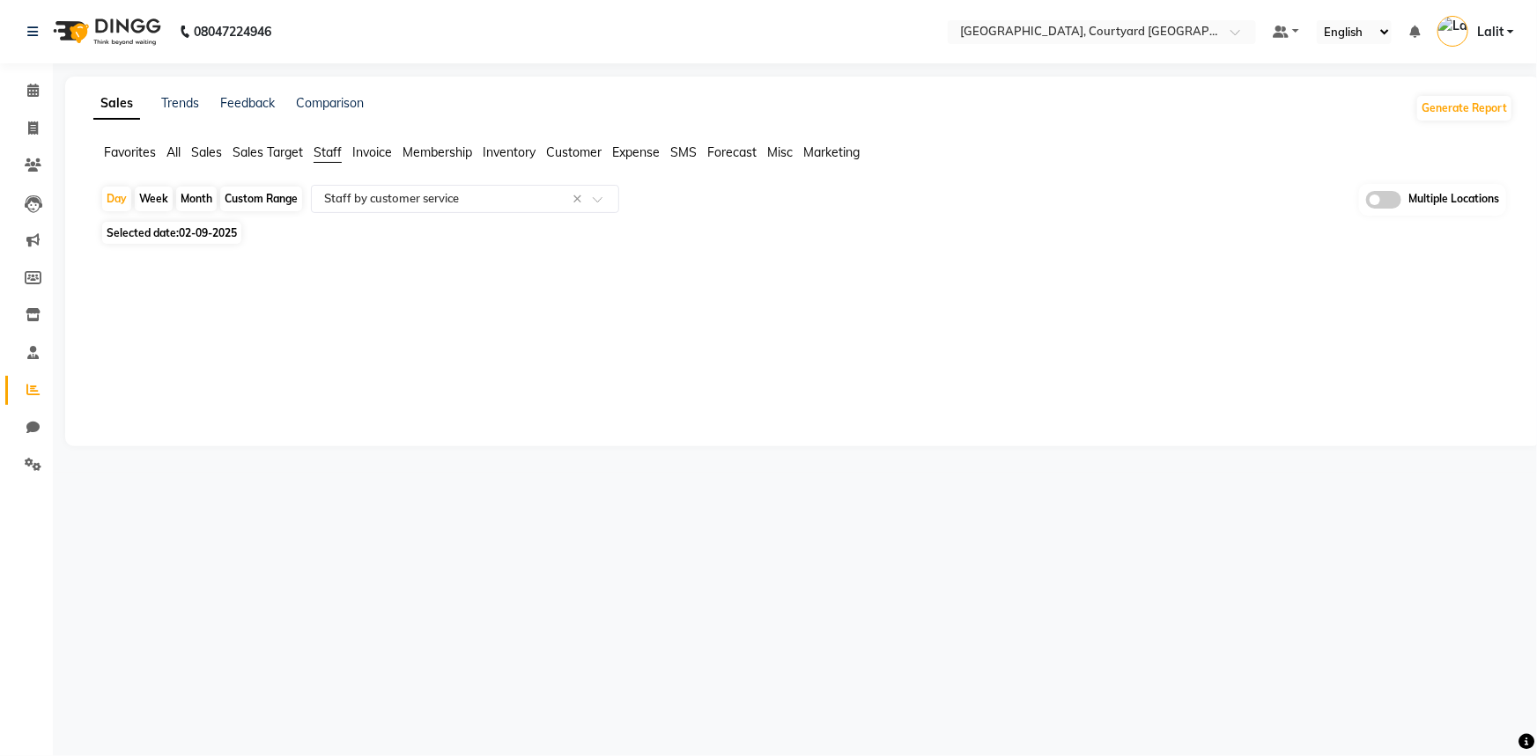
click at [192, 225] on span "Selected date: 02-09-2025" at bounding box center [171, 233] width 139 height 22
select select "9"
select select "2025"
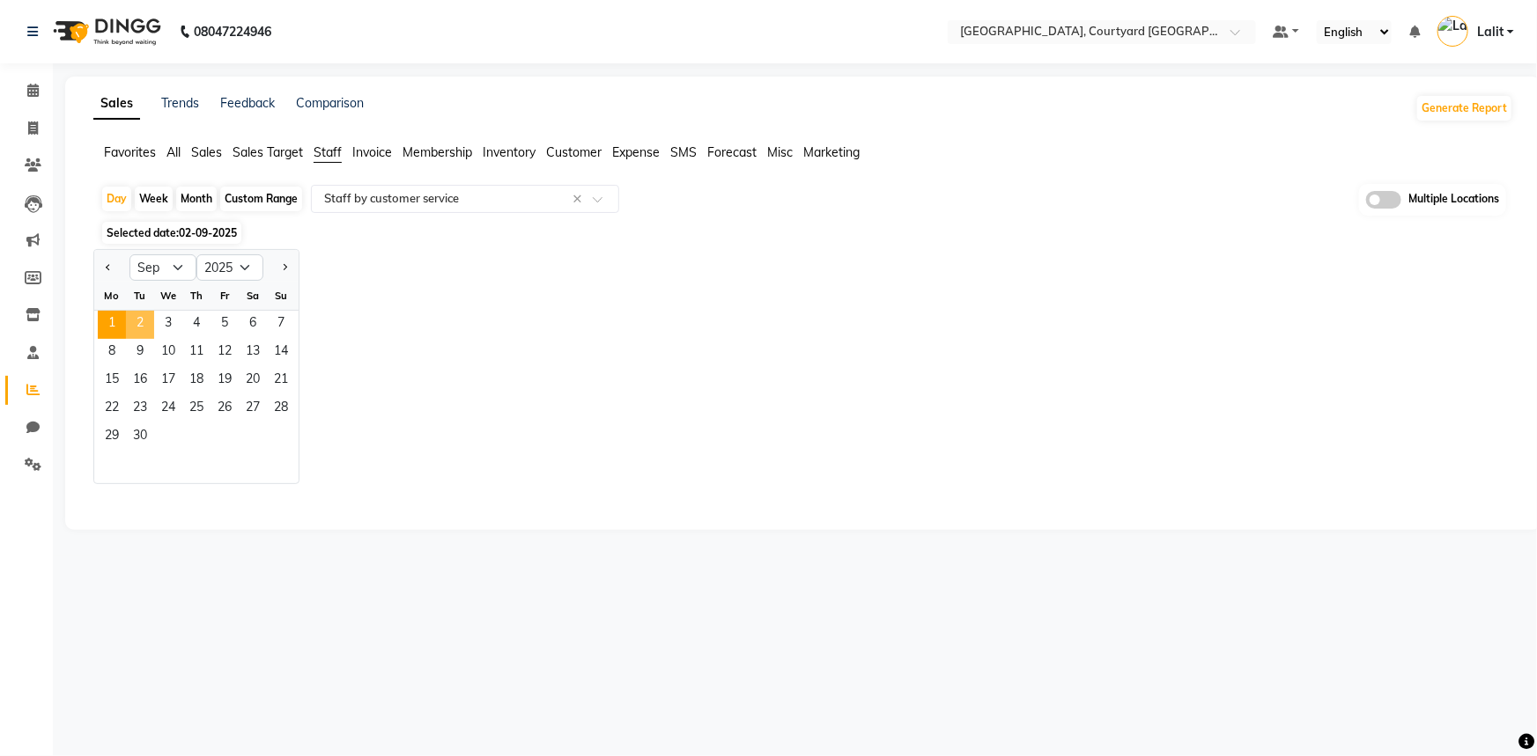
click at [105, 321] on span "1" at bounding box center [112, 325] width 28 height 28
select select "full_report"
select select "csv"
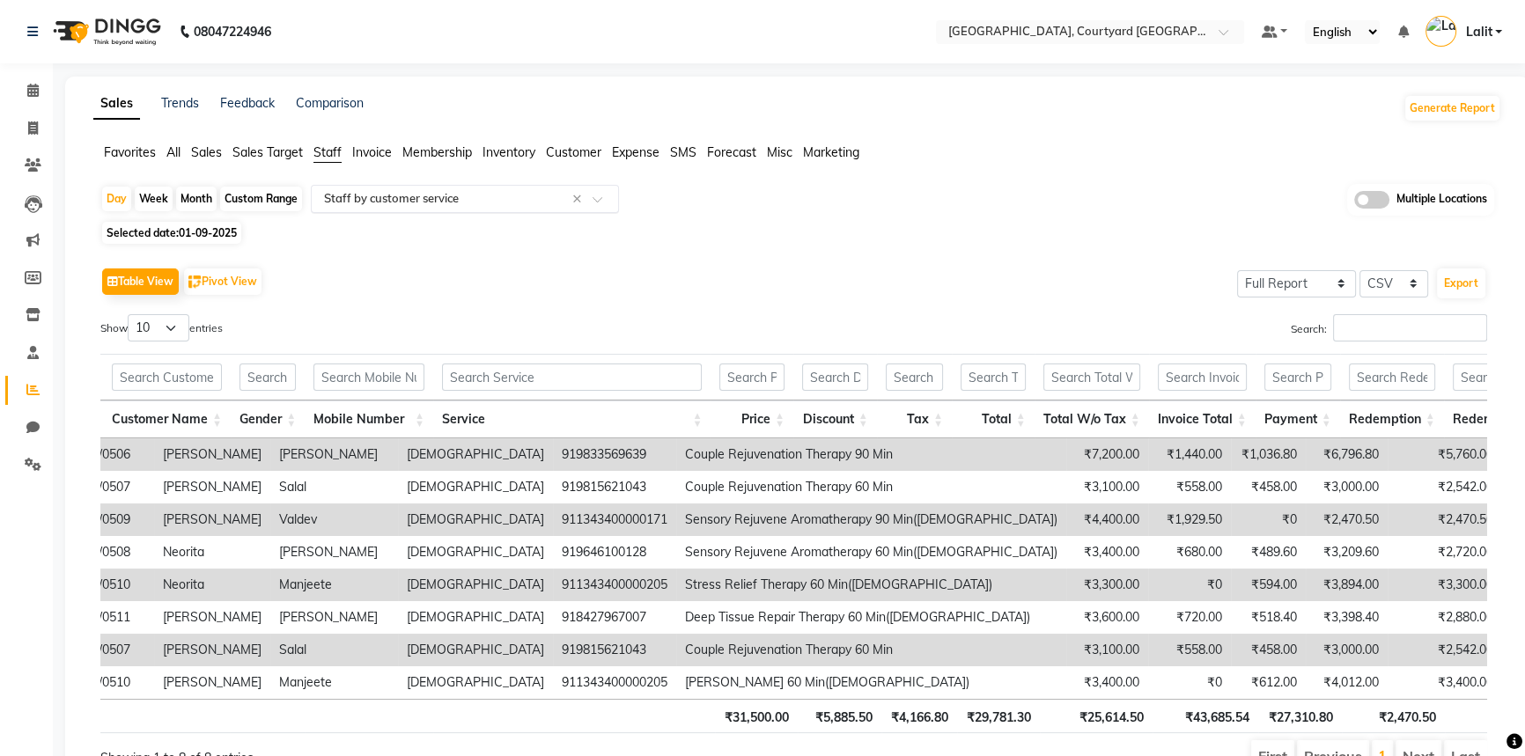
click at [579, 150] on span "Customer" at bounding box center [573, 152] width 55 height 16
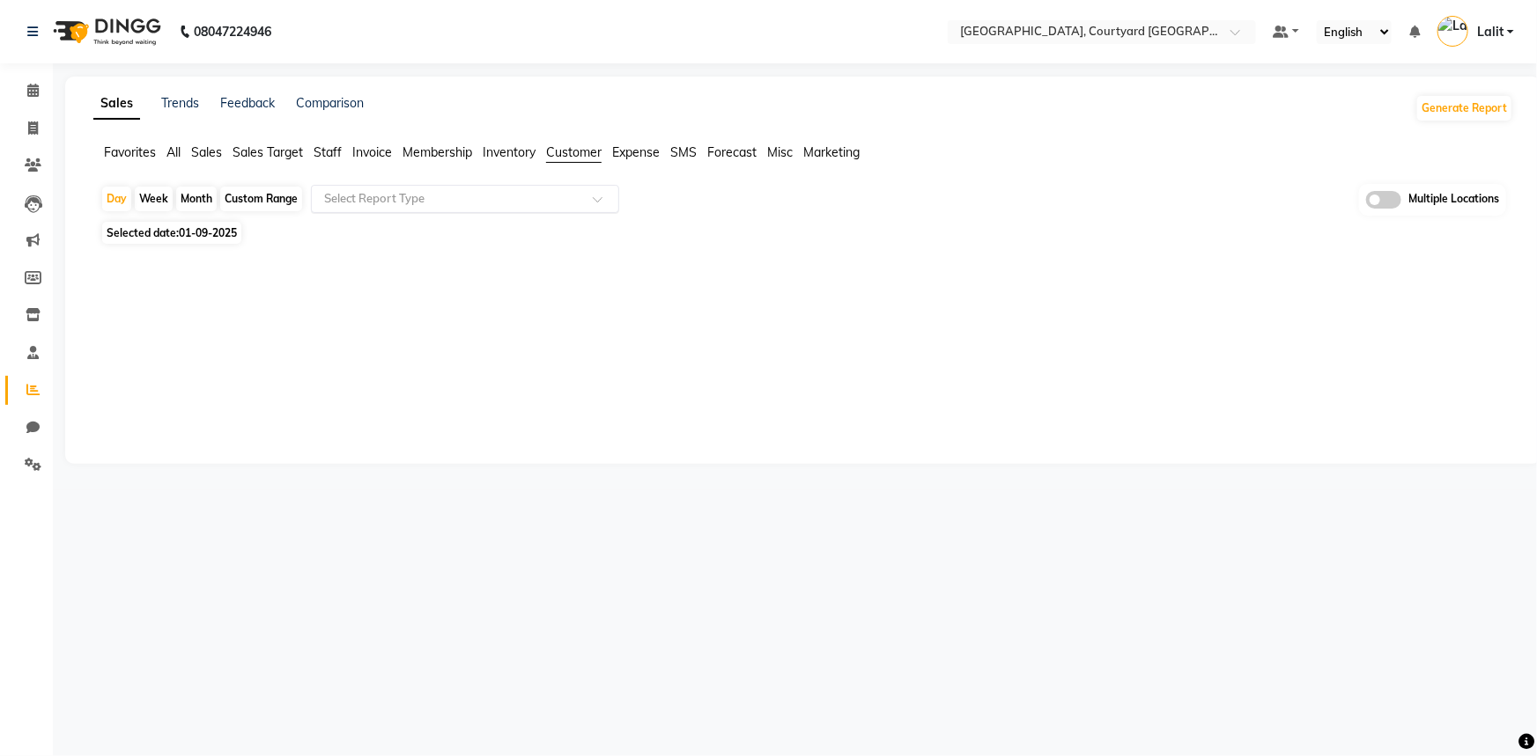
click at [450, 195] on input "text" at bounding box center [448, 199] width 254 height 18
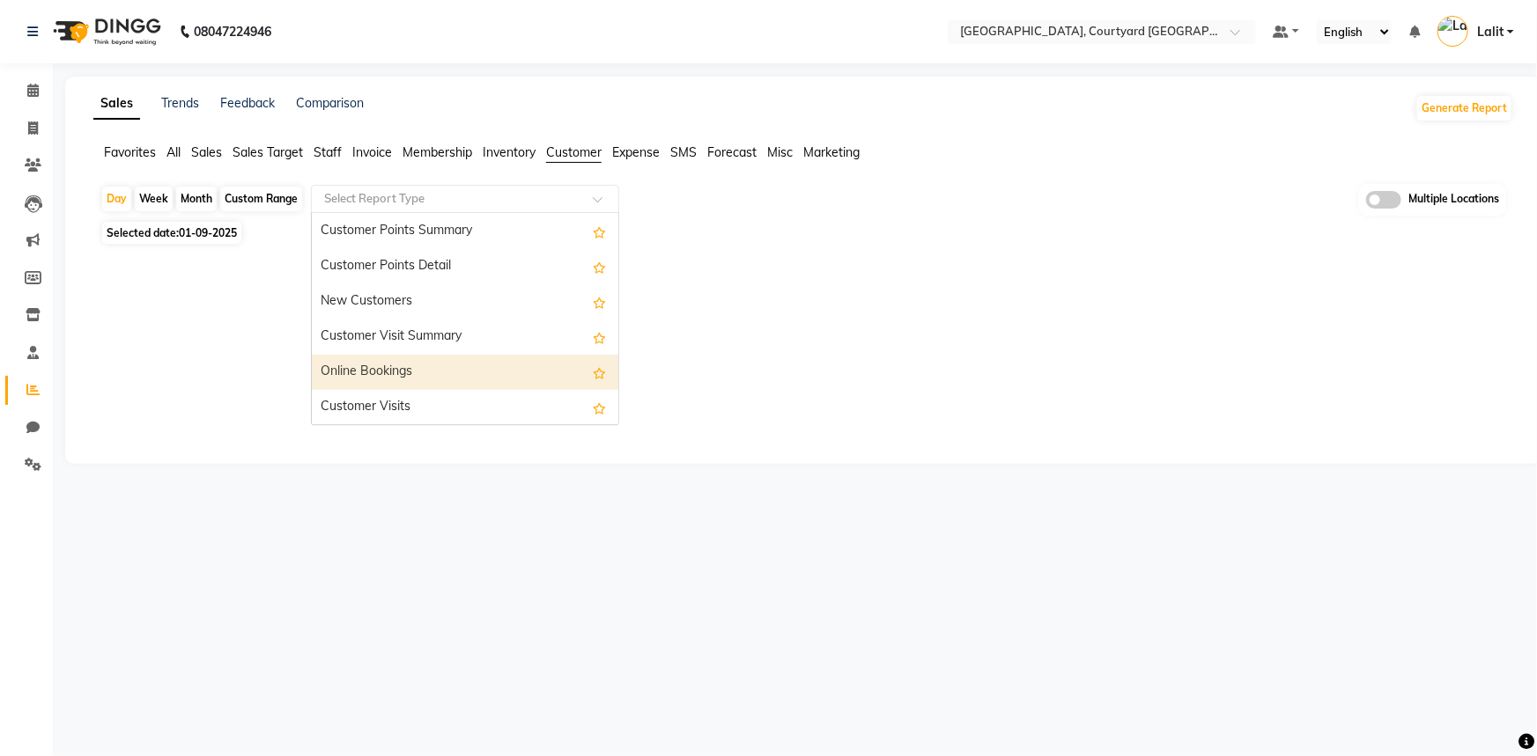
scroll to position [282, 0]
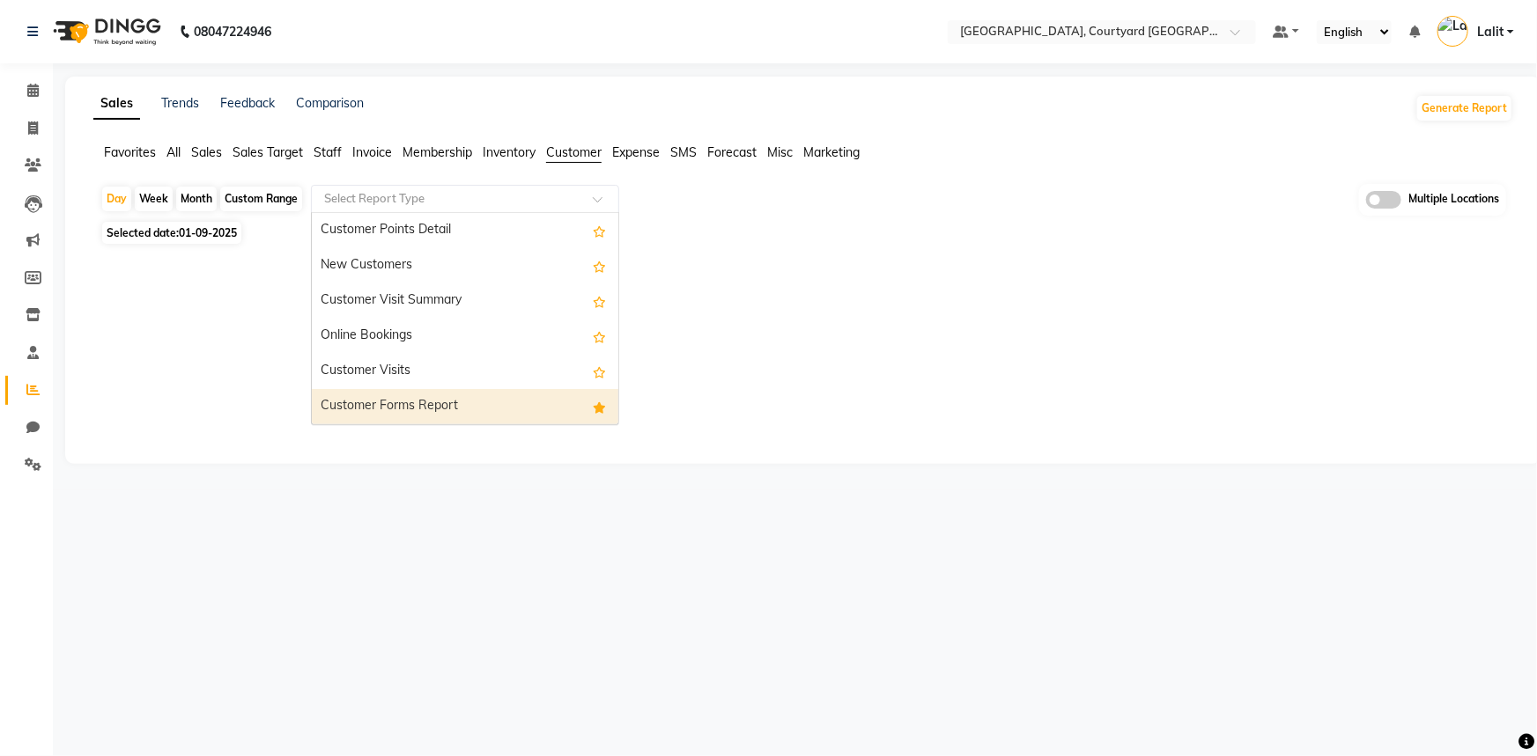
drag, startPoint x: 417, startPoint y: 402, endPoint x: 141, endPoint y: 262, distance: 309.6
click at [413, 403] on div "Customer Forms Report" at bounding box center [465, 406] width 306 height 35
select select "full_report"
select select "csv"
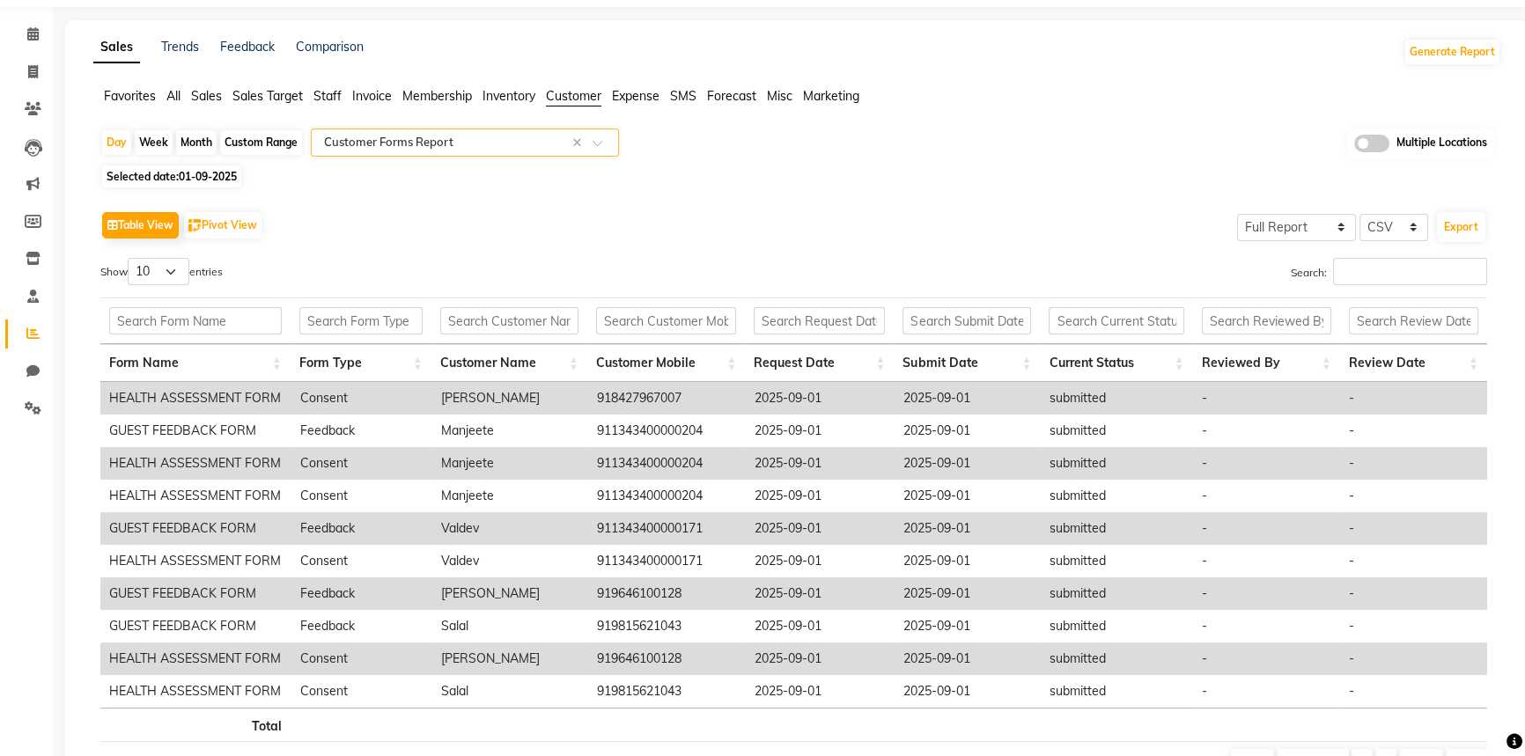
scroll to position [79, 0]
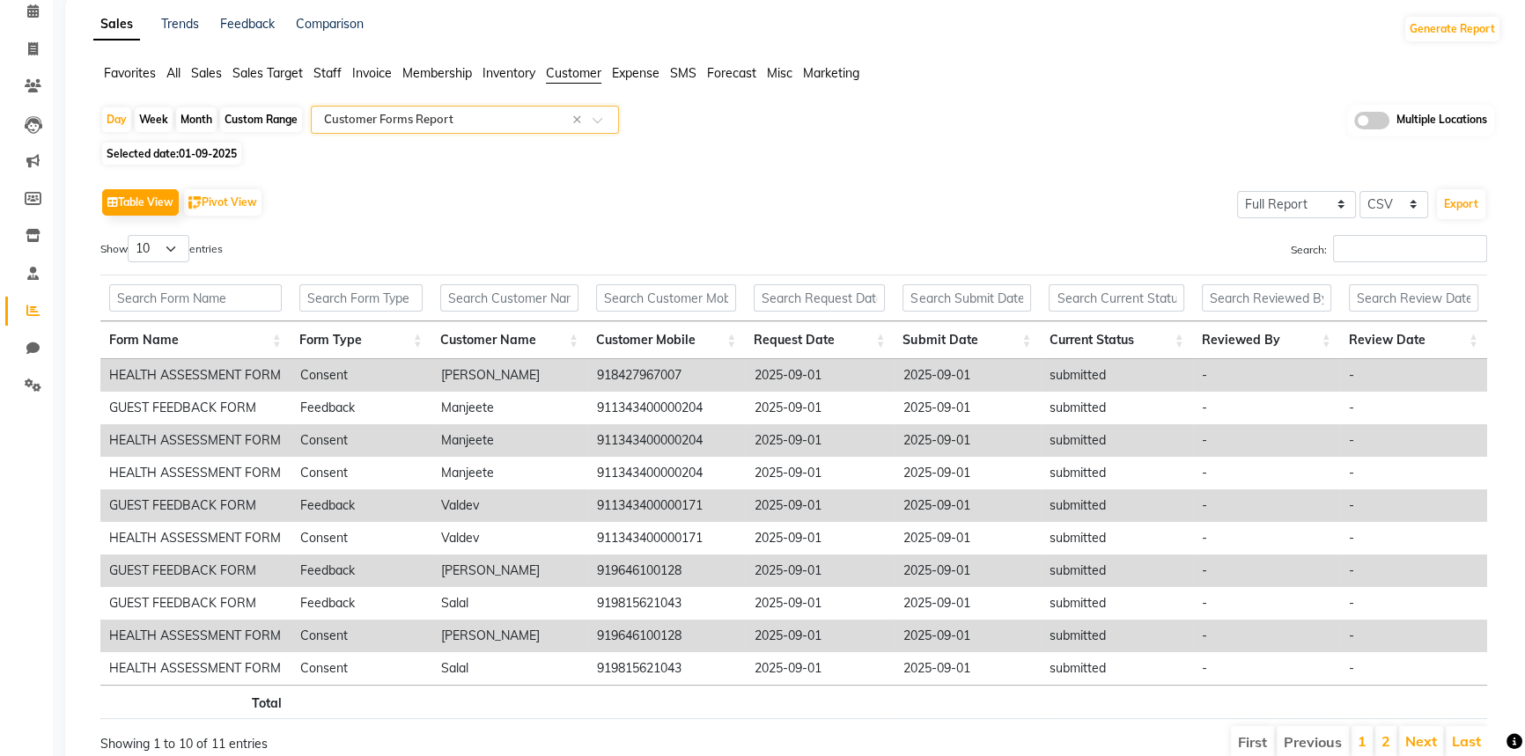
click at [166, 345] on th "Form Name" at bounding box center [195, 340] width 190 height 38
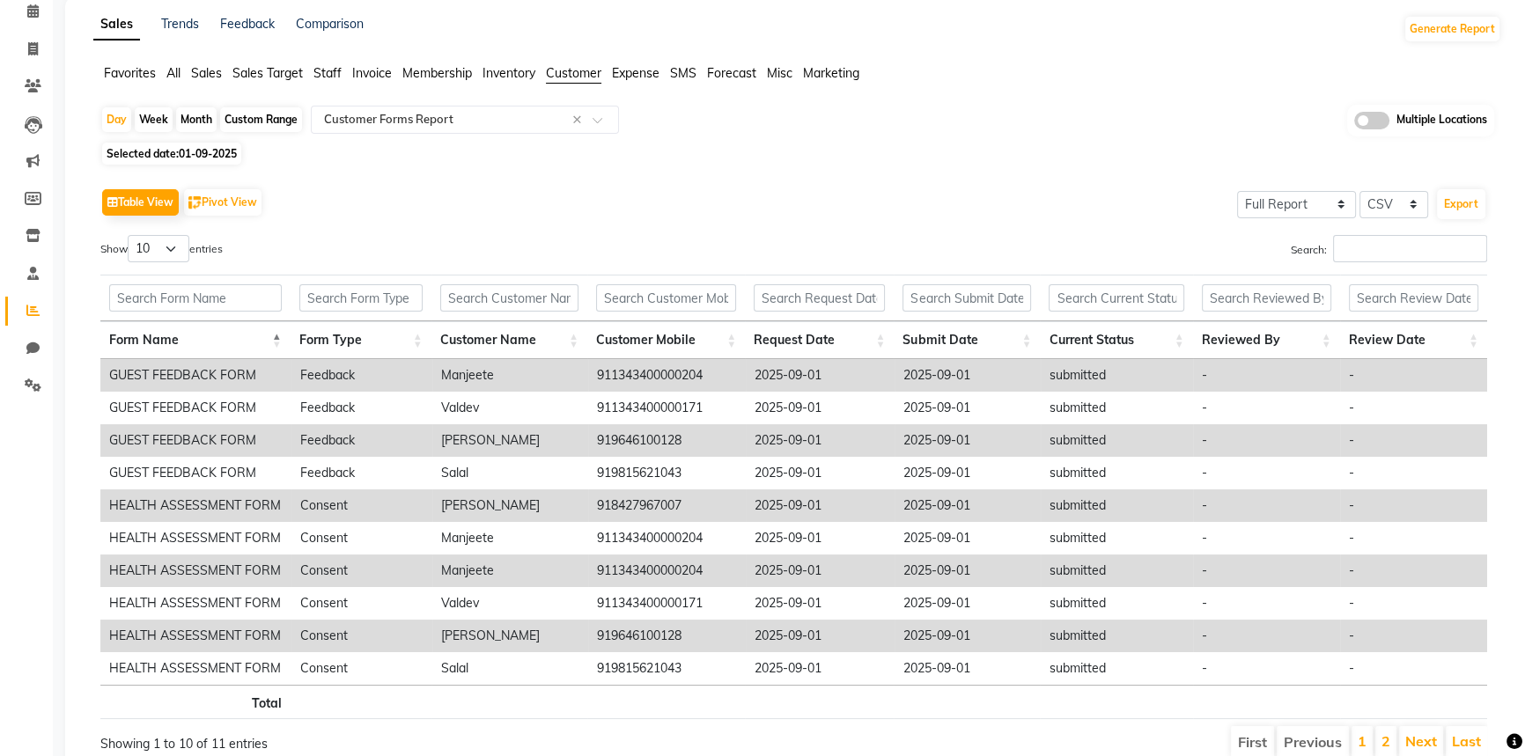
click at [1391, 741] on li "2" at bounding box center [1386, 743] width 21 height 32
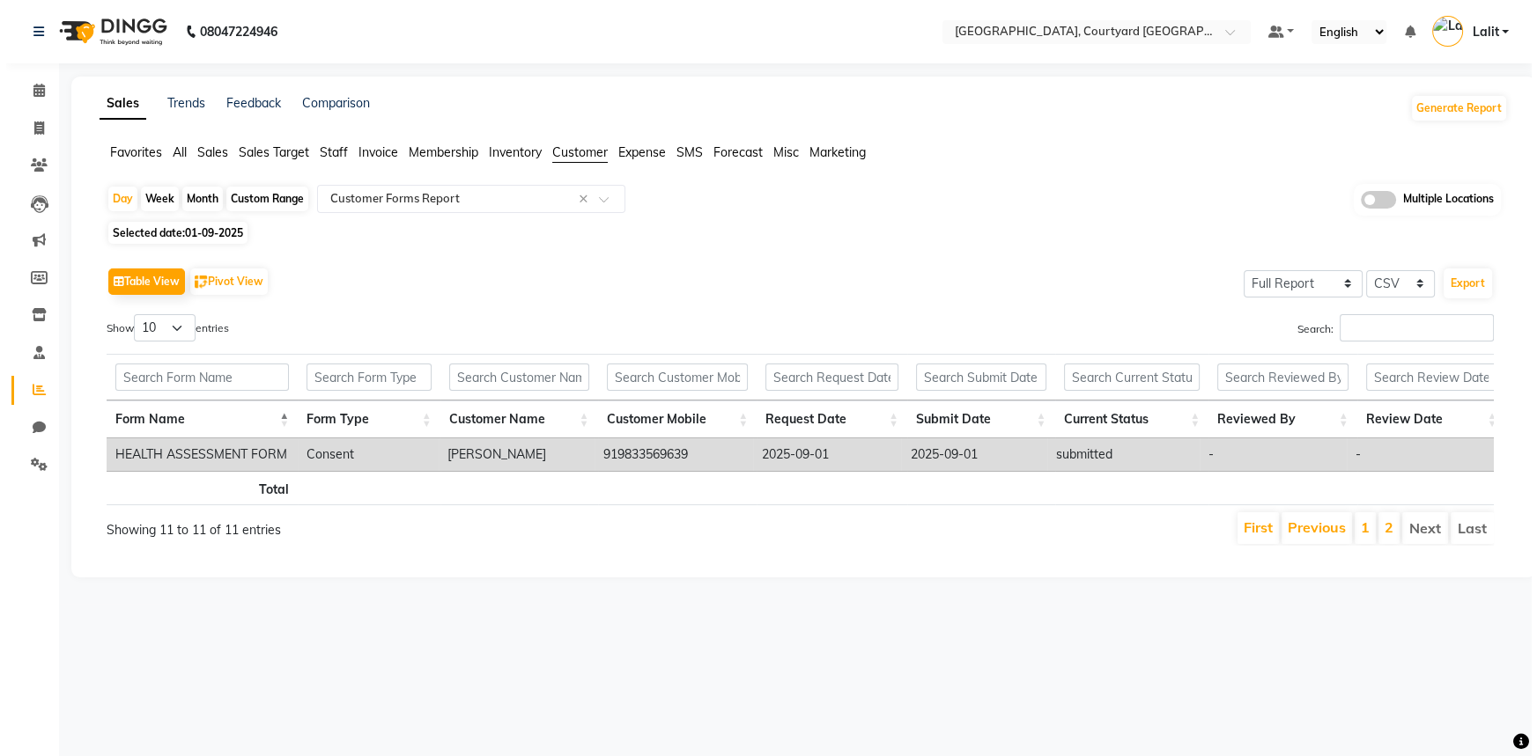
scroll to position [0, 0]
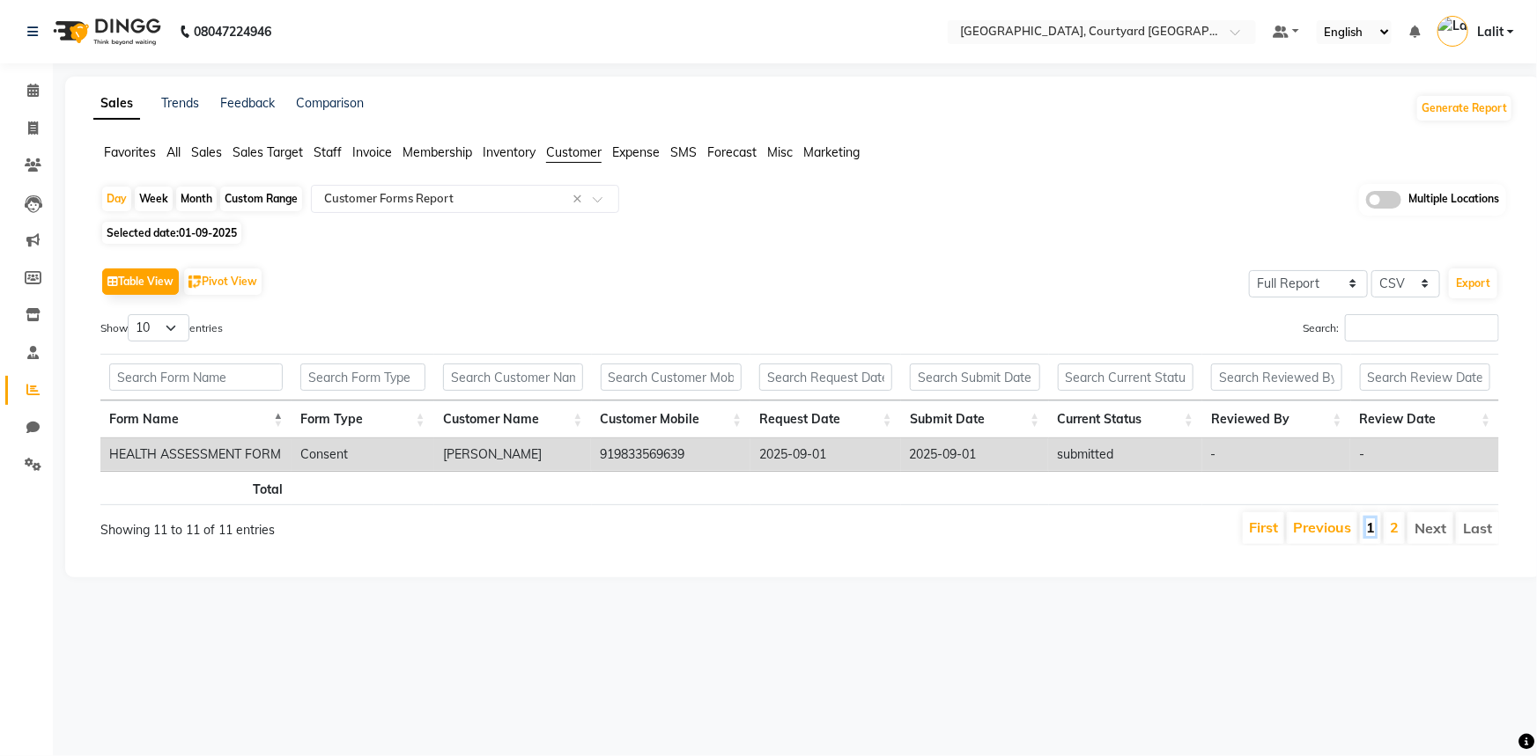
click at [1370, 534] on link "1" at bounding box center [1370, 528] width 9 height 18
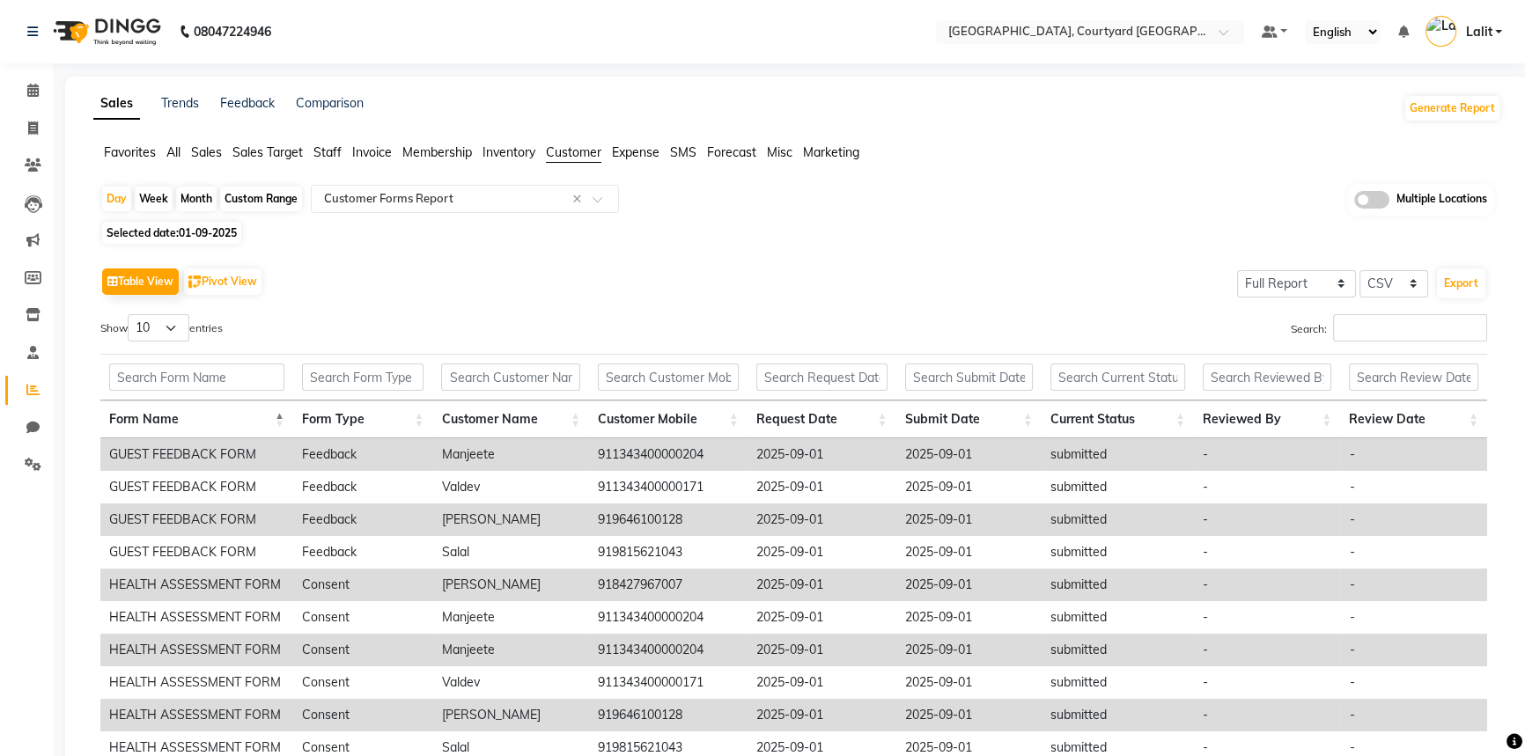
click at [210, 159] on span "Sales" at bounding box center [206, 152] width 31 height 16
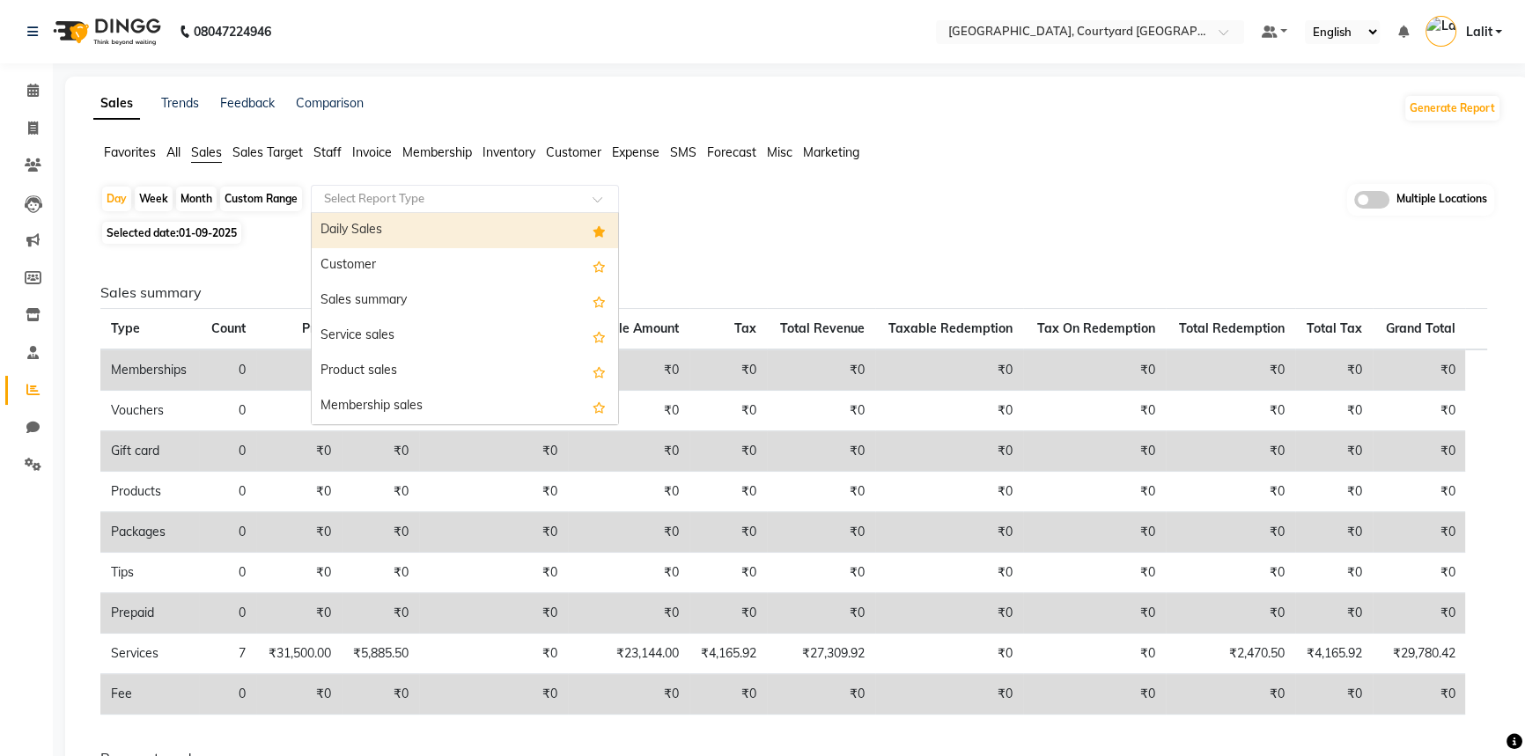
click at [375, 190] on input "text" at bounding box center [448, 199] width 254 height 18
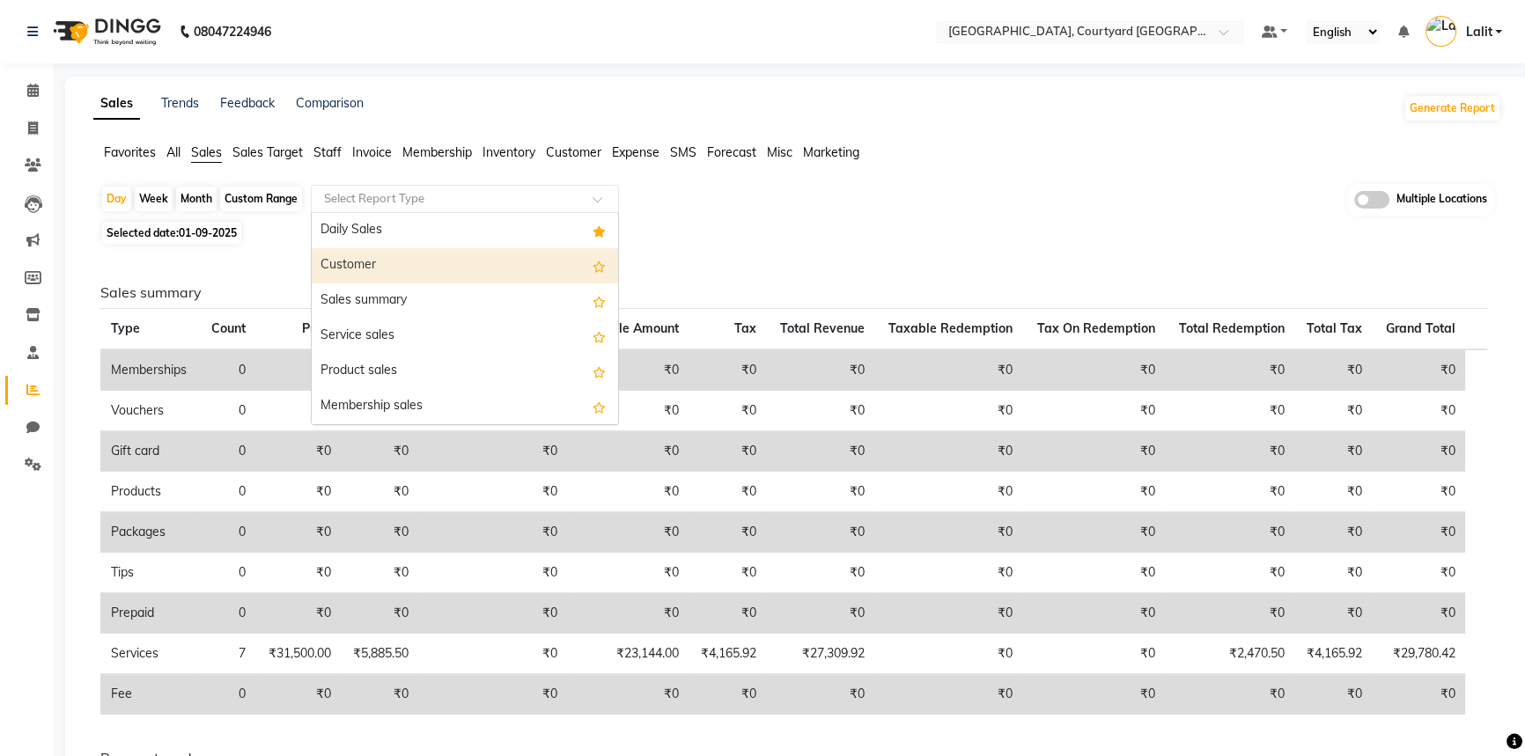
click at [356, 265] on div "Customer" at bounding box center [465, 265] width 306 height 35
select select "full_report"
select select "csv"
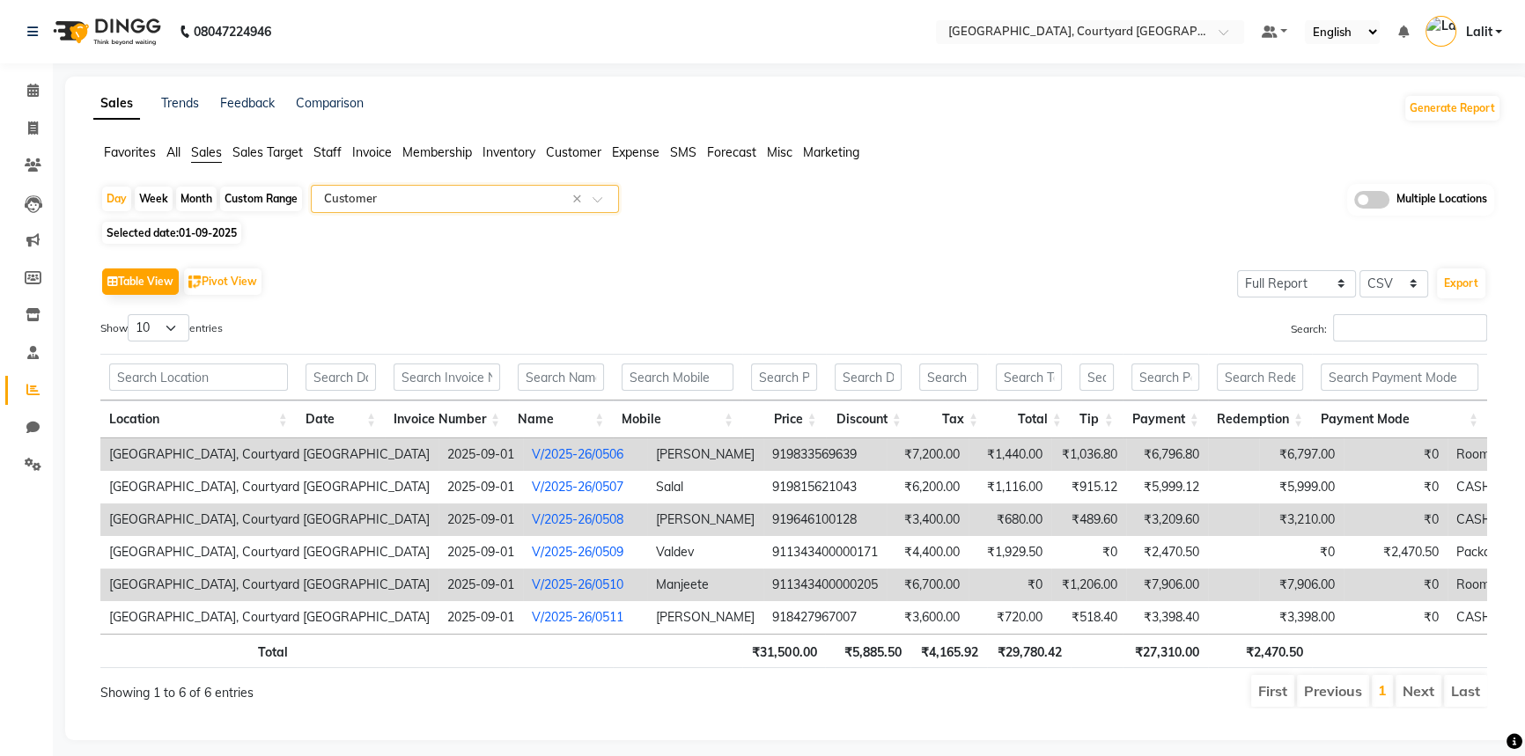
click at [532, 456] on link "V/2025-26/0506" at bounding box center [578, 454] width 92 height 16
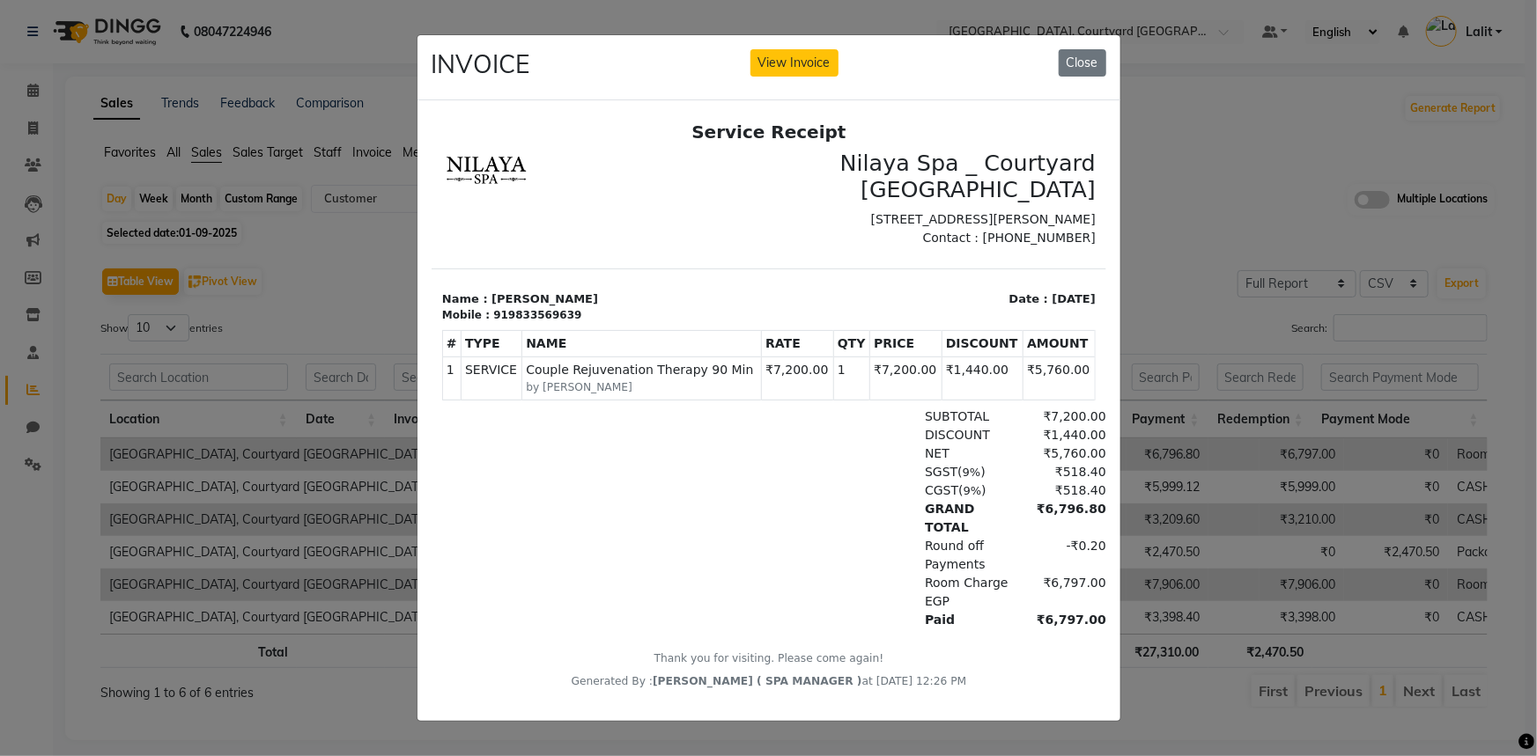
click at [326, 317] on ngb-modal-window "INVOICE View Invoice Close" at bounding box center [768, 378] width 1537 height 756
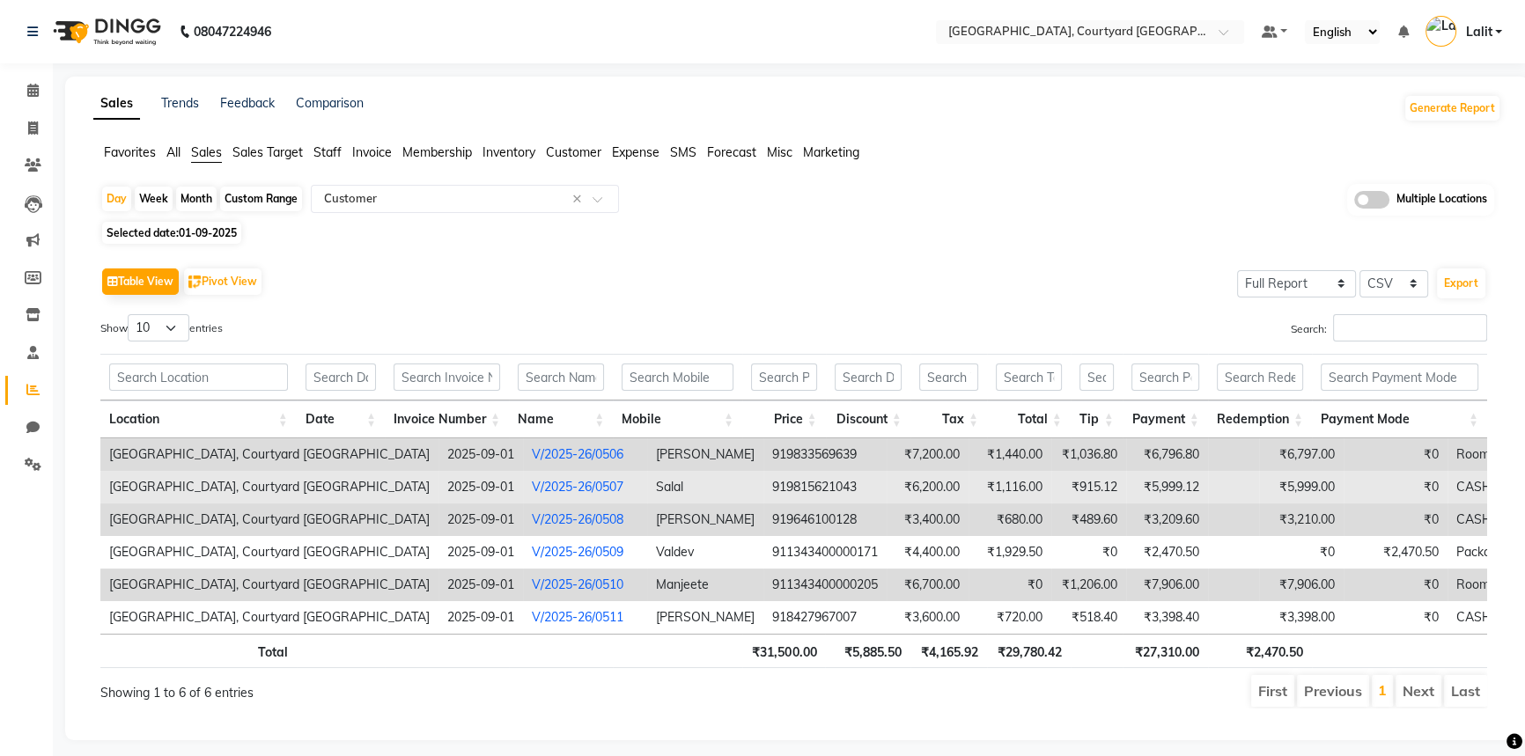
click at [523, 476] on td "V/2025-26/0507" at bounding box center [585, 487] width 124 height 33
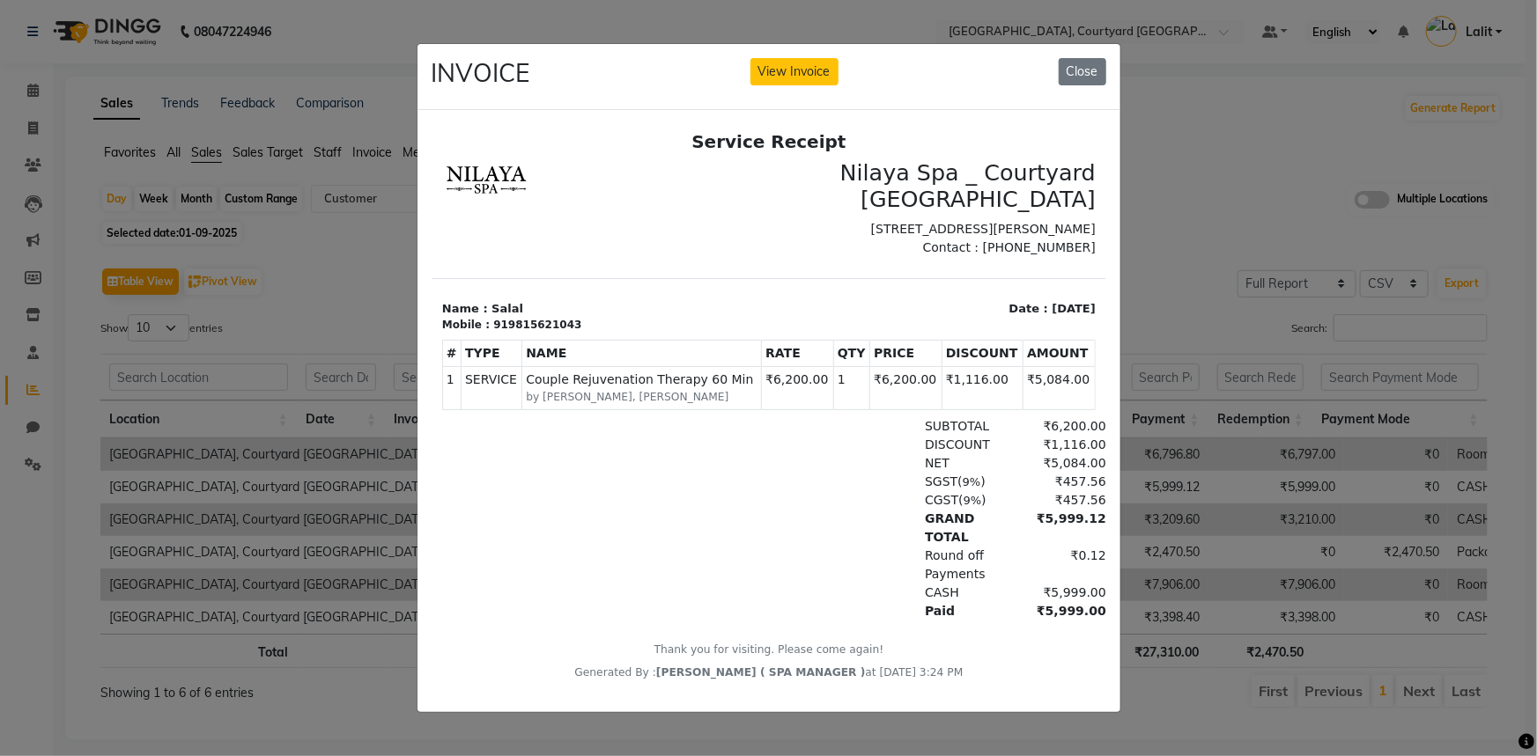
click at [390, 361] on ngb-modal-window "INVOICE View Invoice Close" at bounding box center [768, 378] width 1537 height 756
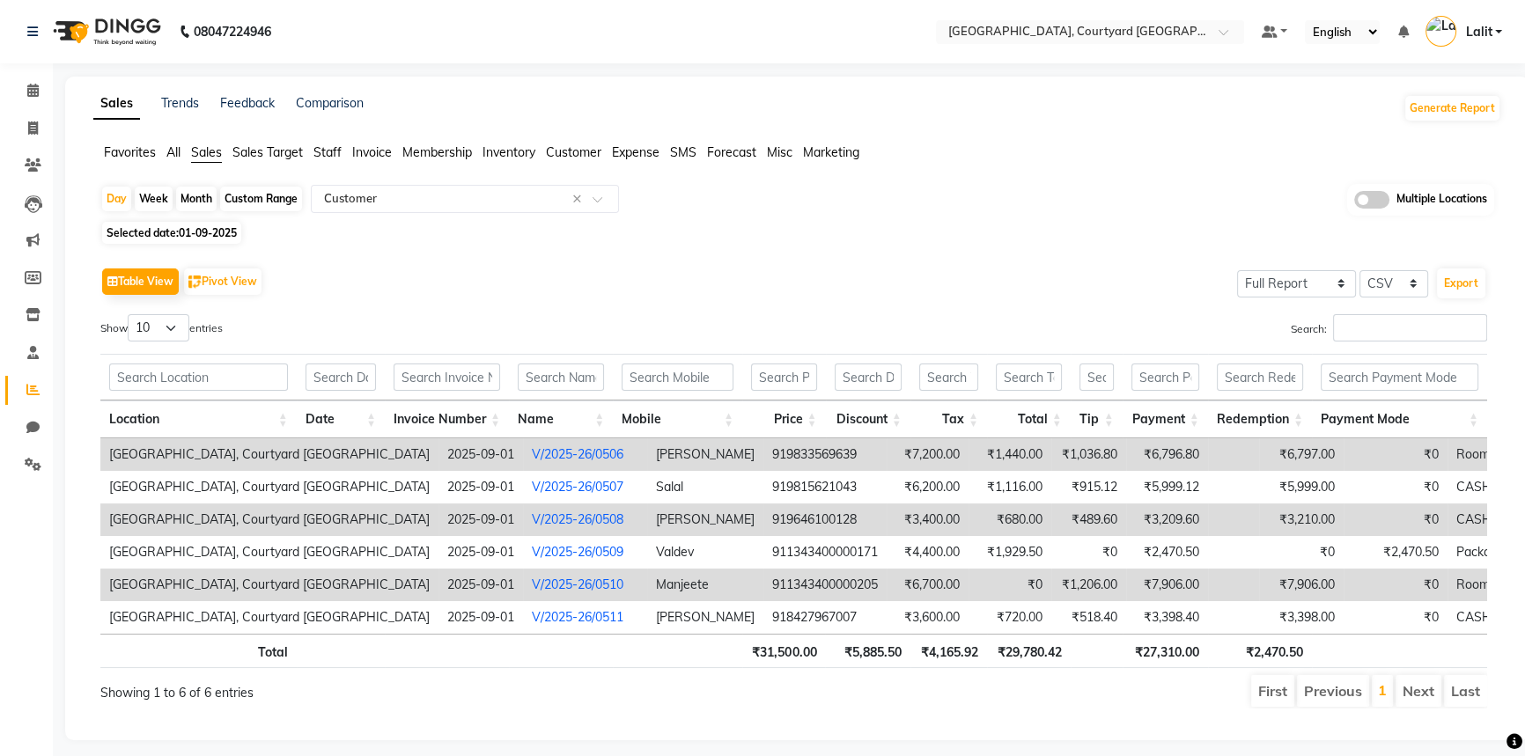
click at [532, 525] on link "V/2025-26/0508" at bounding box center [578, 520] width 92 height 16
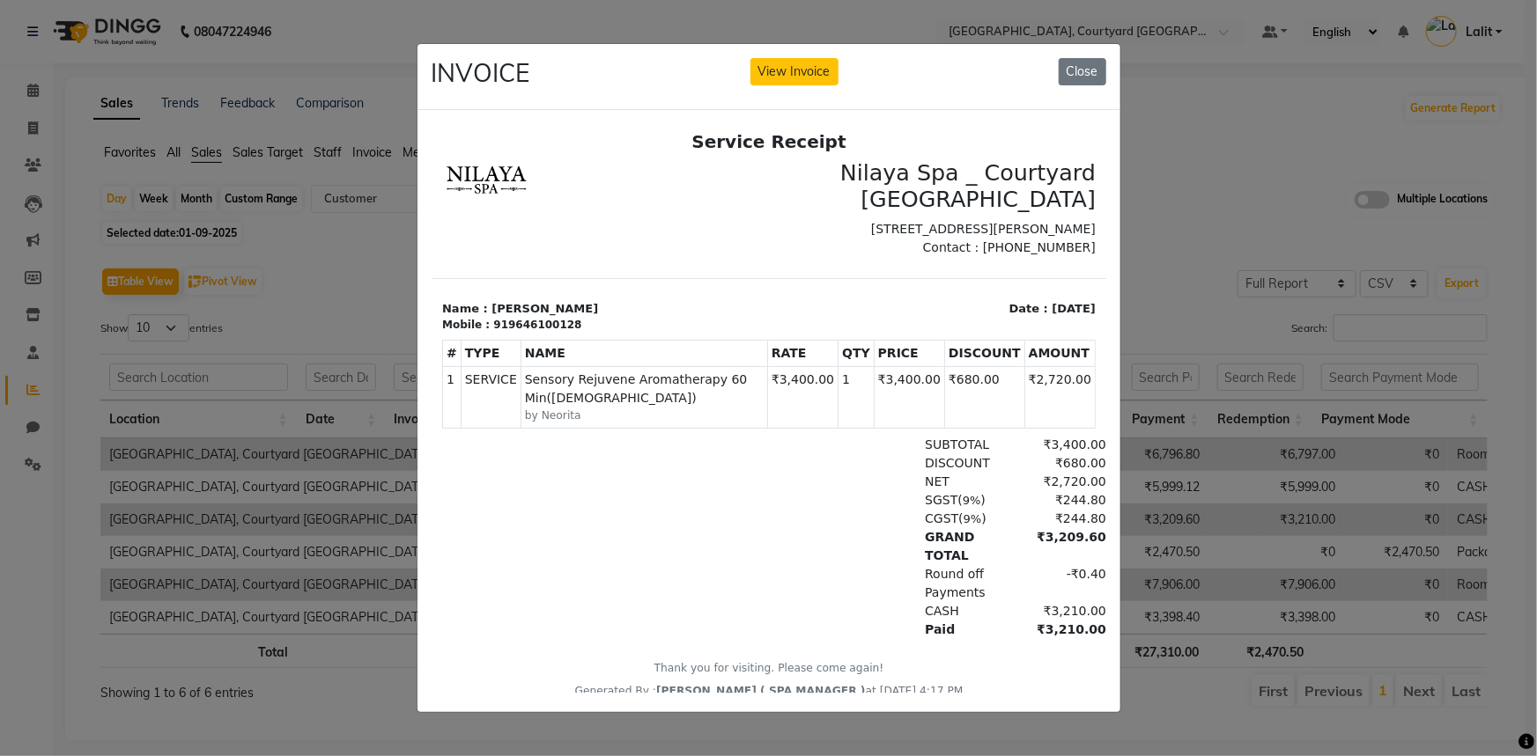
click at [373, 379] on ngb-modal-window "INVOICE View Invoice Close" at bounding box center [768, 378] width 1537 height 756
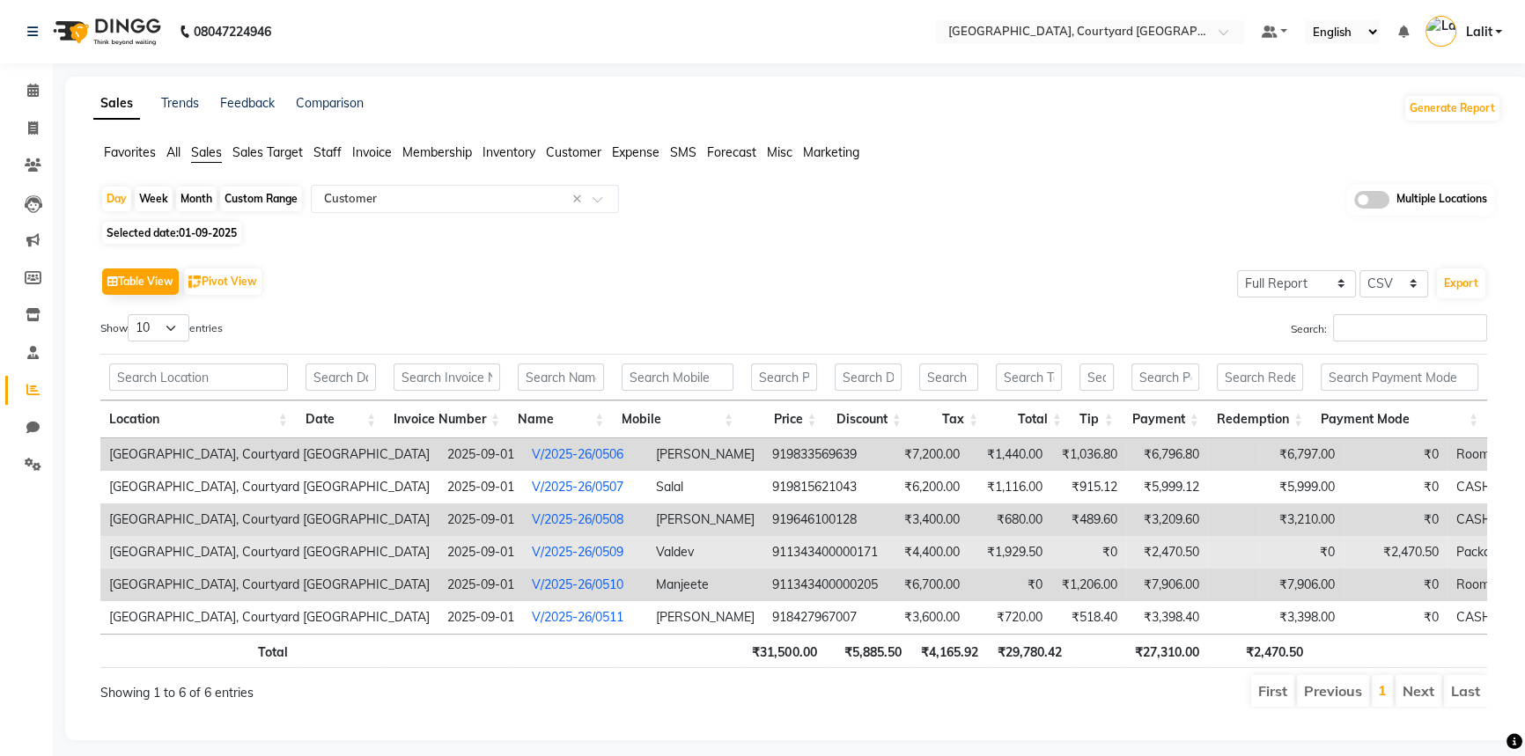
click at [532, 552] on link "V/2025-26/0509" at bounding box center [578, 552] width 92 height 16
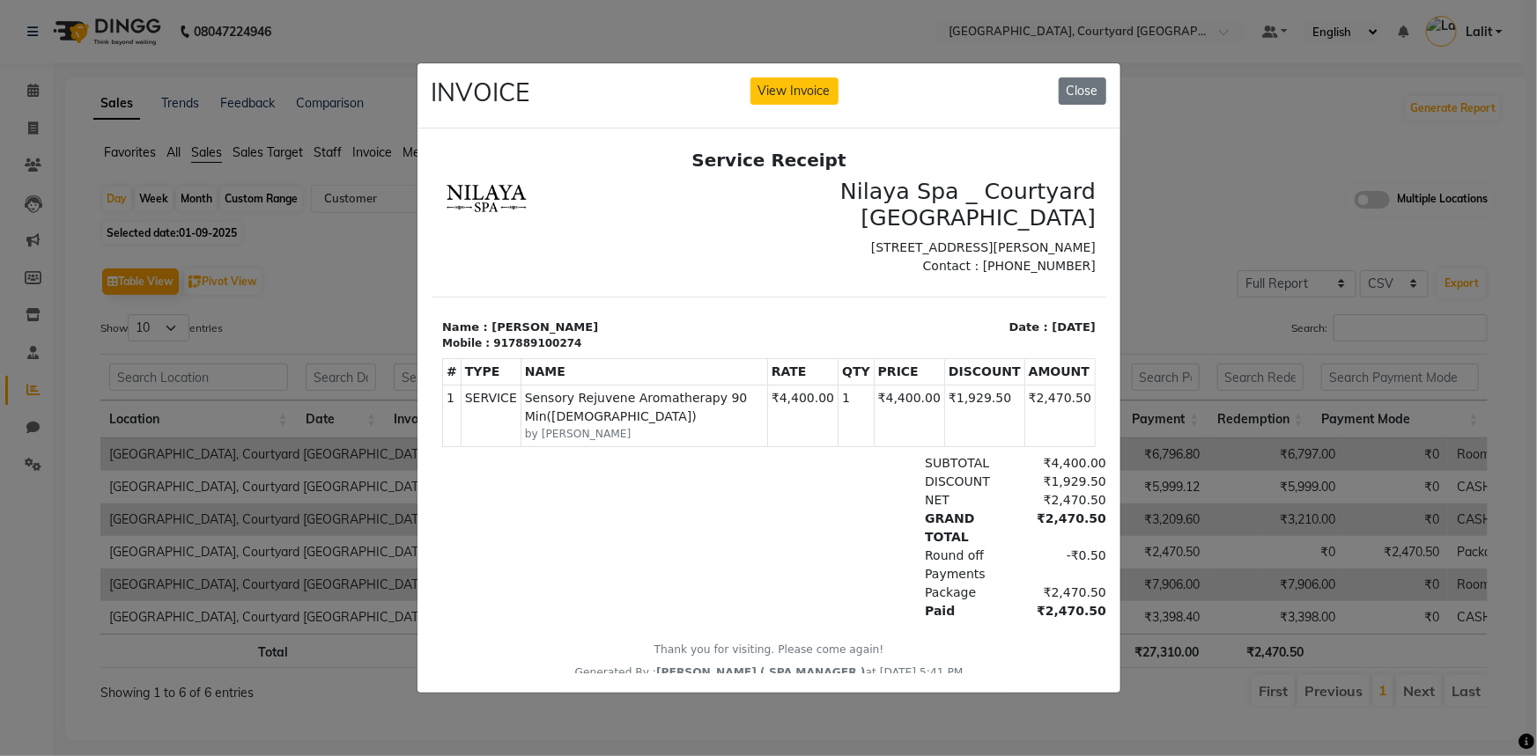
click at [387, 396] on ngb-modal-window "INVOICE View Invoice Close" at bounding box center [768, 378] width 1537 height 756
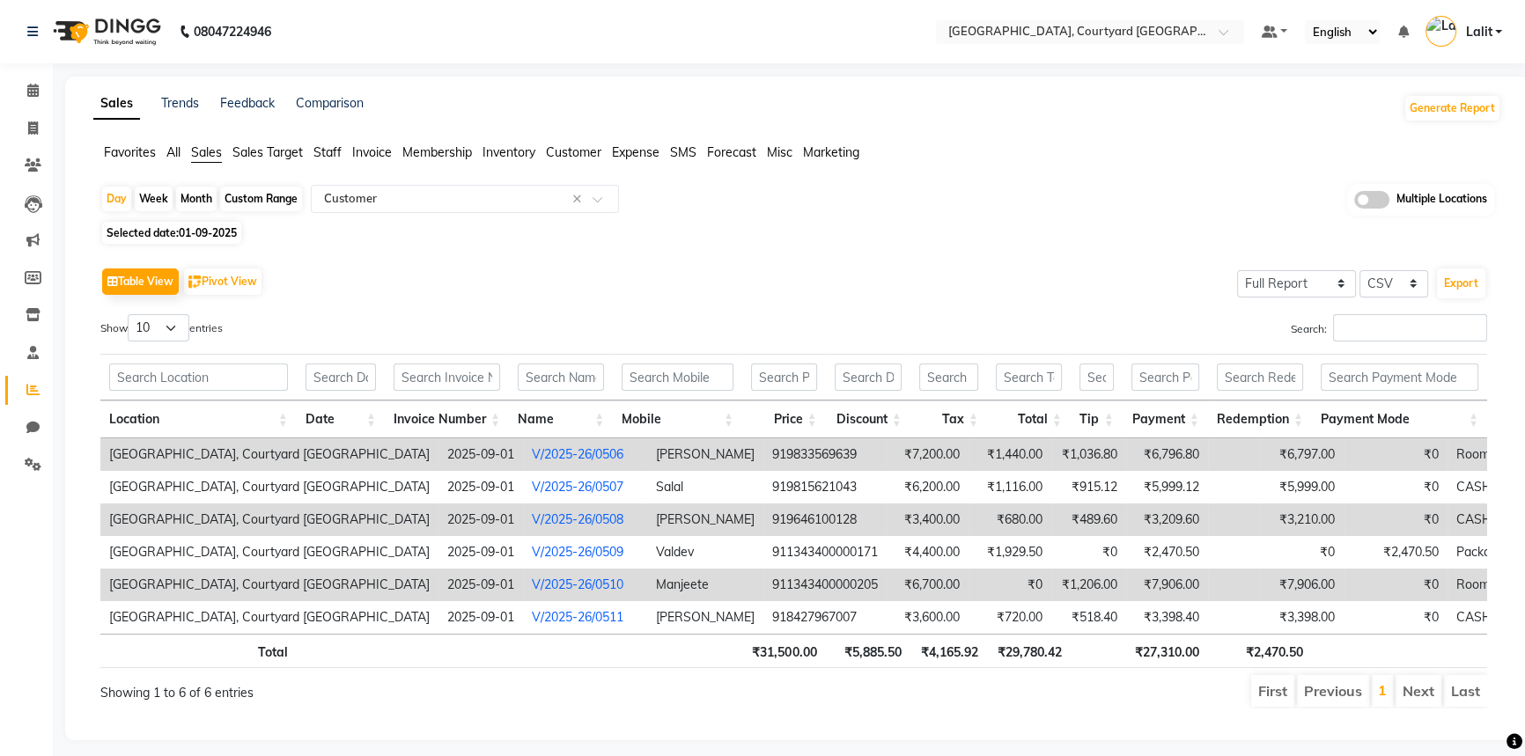
click at [532, 589] on link "V/2025-26/0510" at bounding box center [578, 585] width 92 height 16
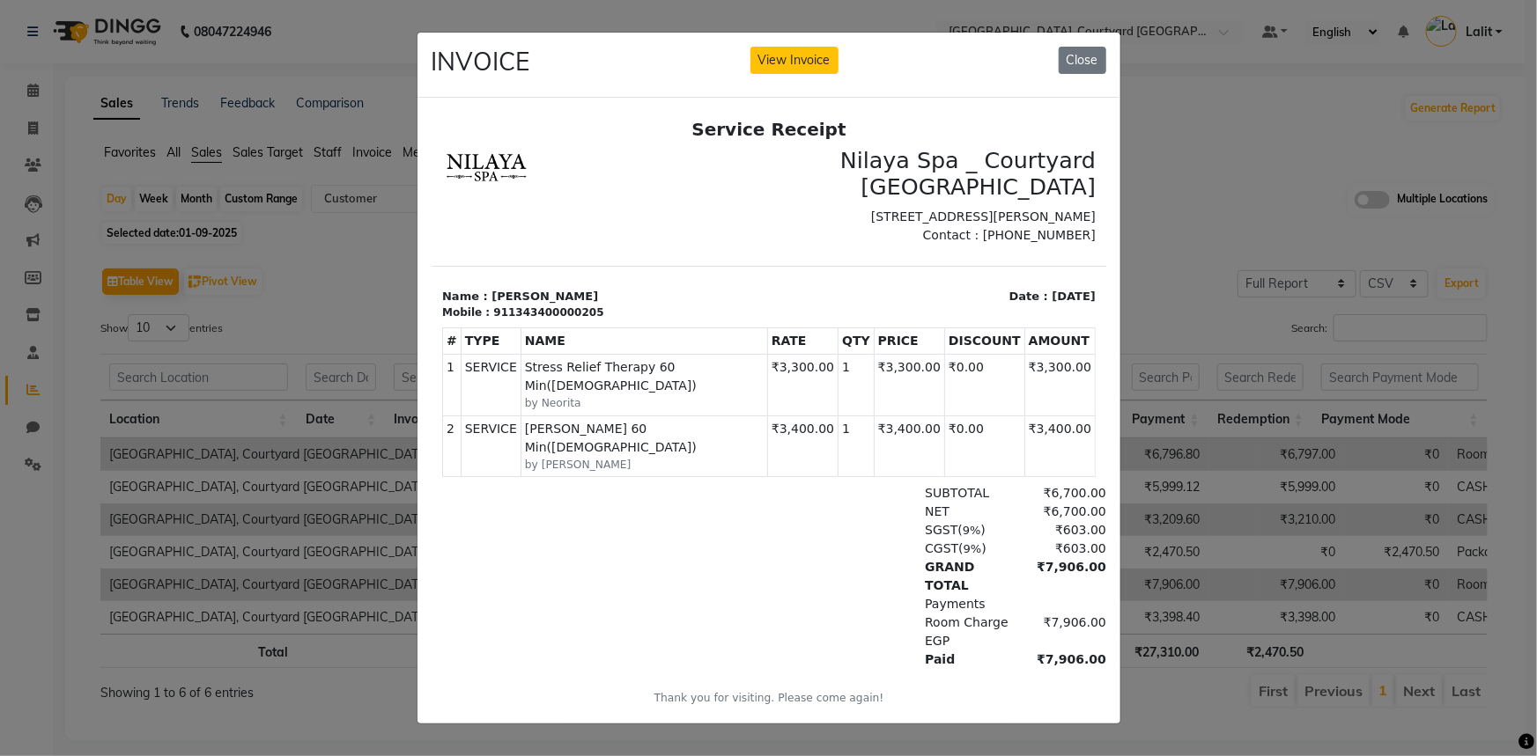
click at [395, 342] on ngb-modal-window "INVOICE View Invoice Close" at bounding box center [768, 378] width 1537 height 756
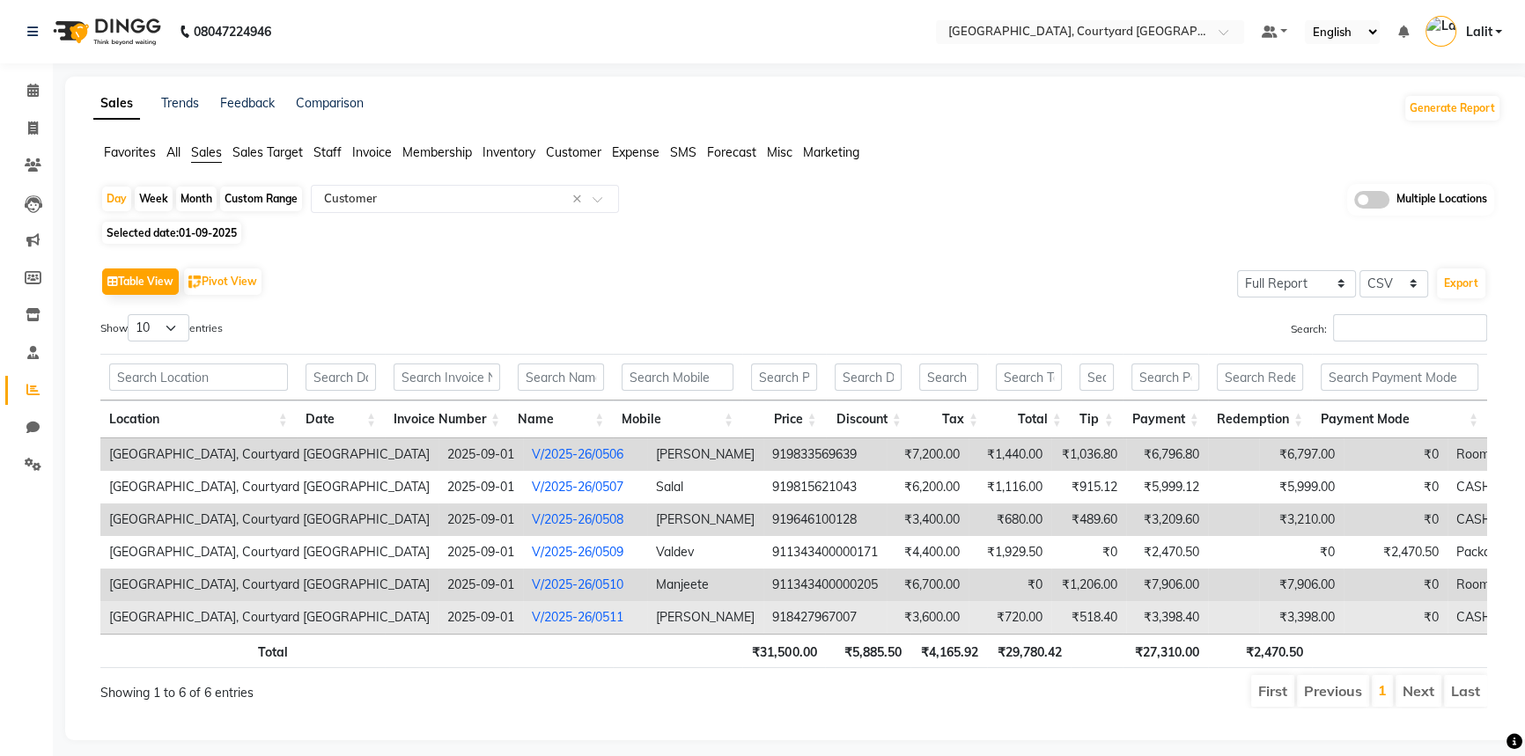
click at [532, 613] on link "V/2025-26/0511" at bounding box center [578, 617] width 92 height 16
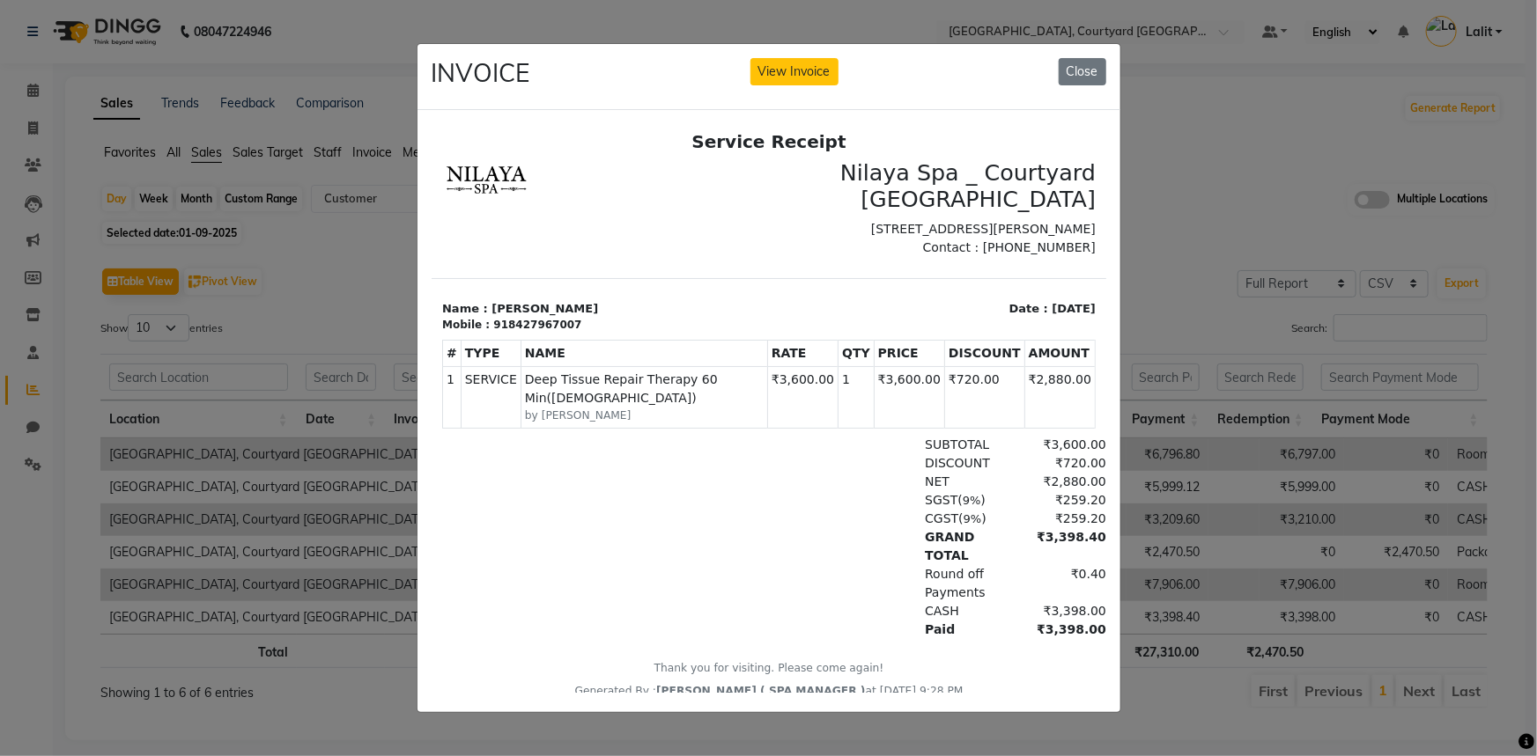
click at [351, 271] on ngb-modal-window "INVOICE View Invoice Close" at bounding box center [768, 378] width 1537 height 756
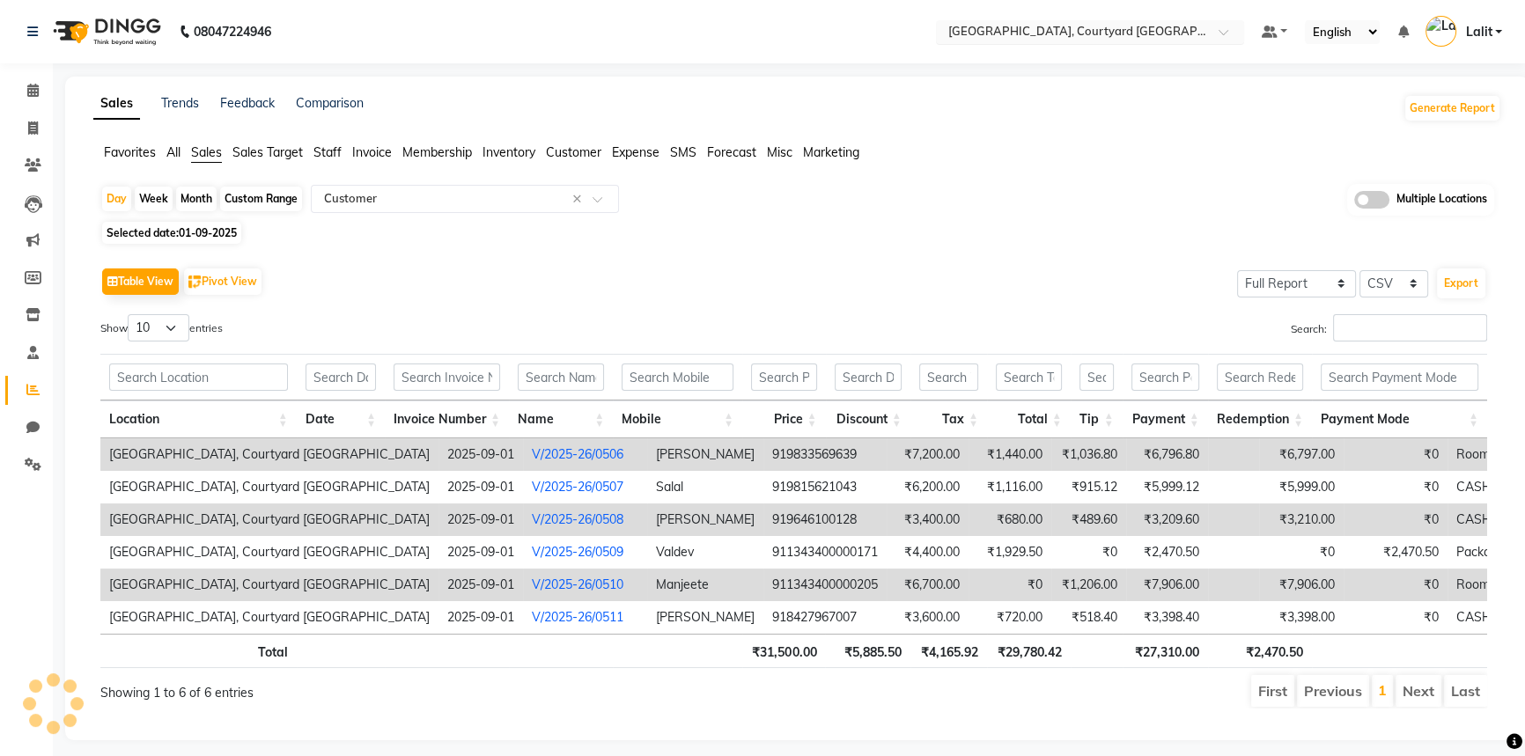
click at [1144, 28] on input "text" at bounding box center [1072, 34] width 255 height 18
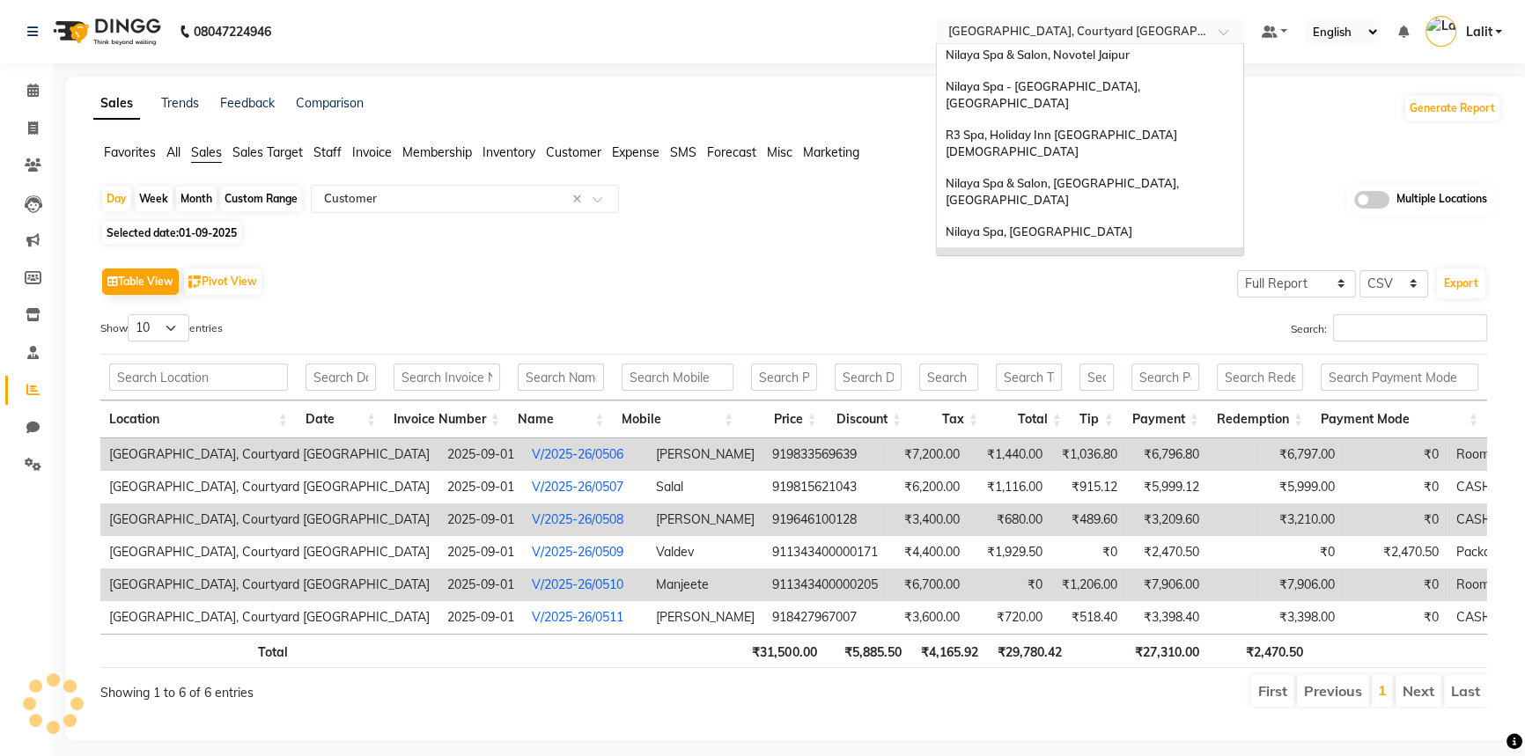
scroll to position [21, 0]
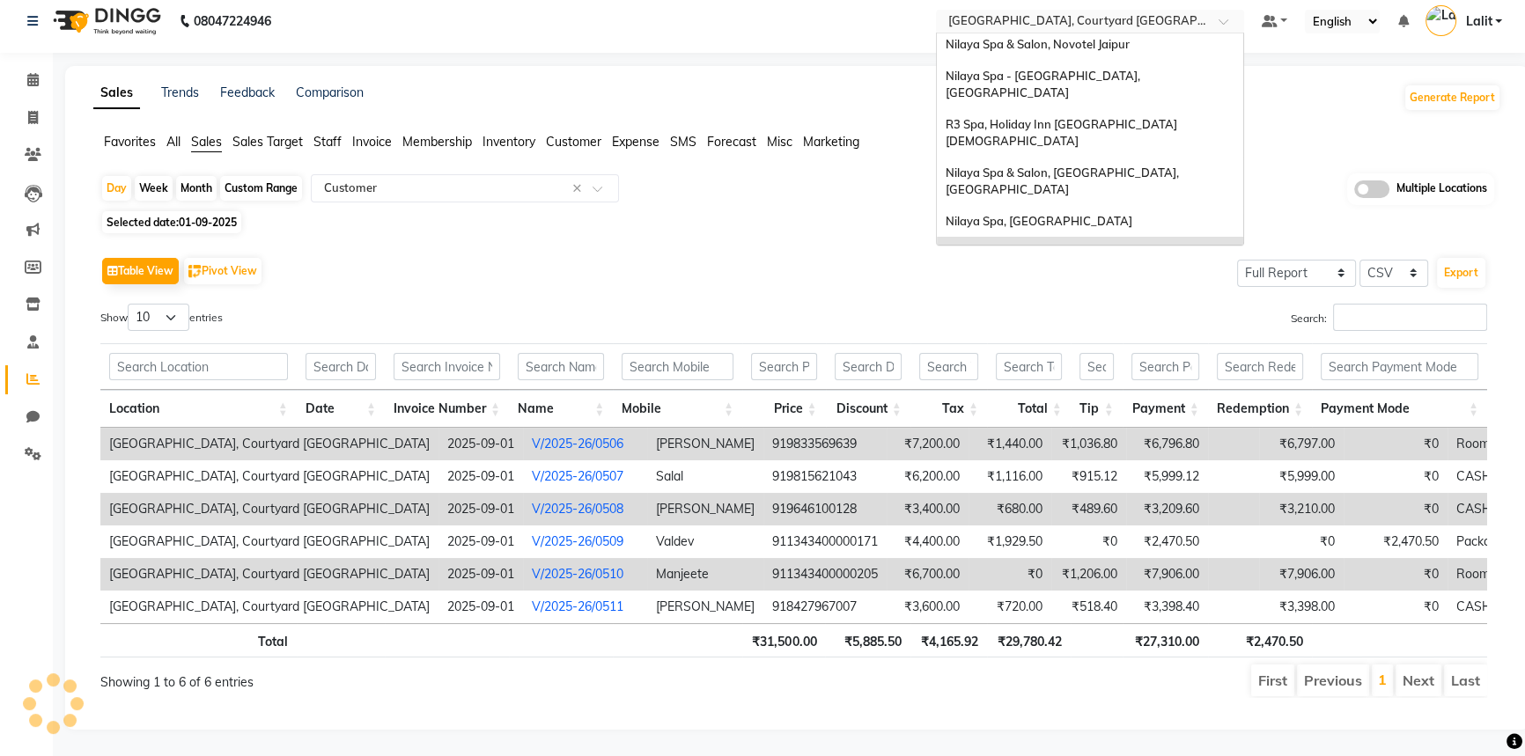
click at [1181, 285] on div "Nilaya Spa & Salon, Doubletree By Hilton_agra" at bounding box center [1090, 301] width 306 height 32
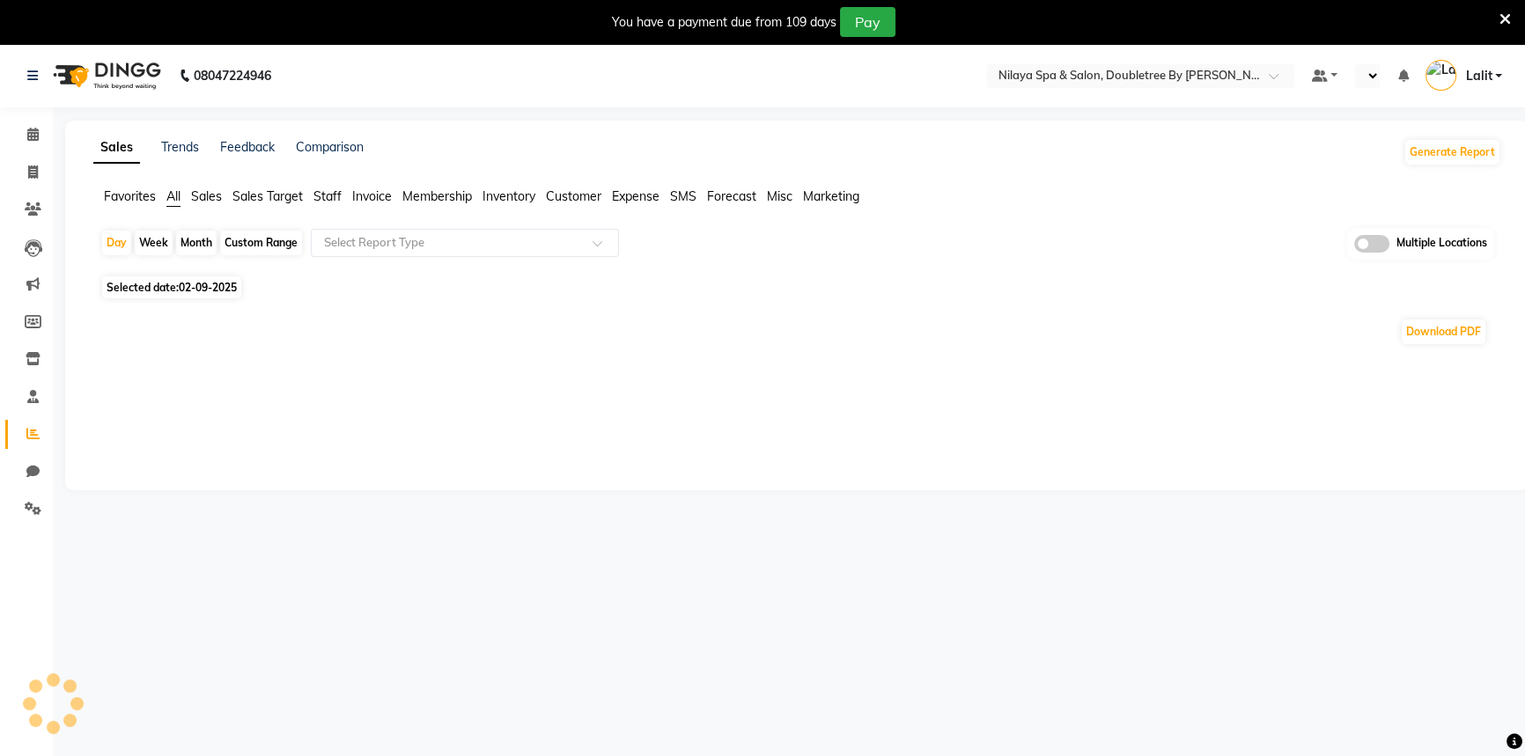
click at [1505, 24] on icon at bounding box center [1505, 19] width 11 height 16
select select "en"
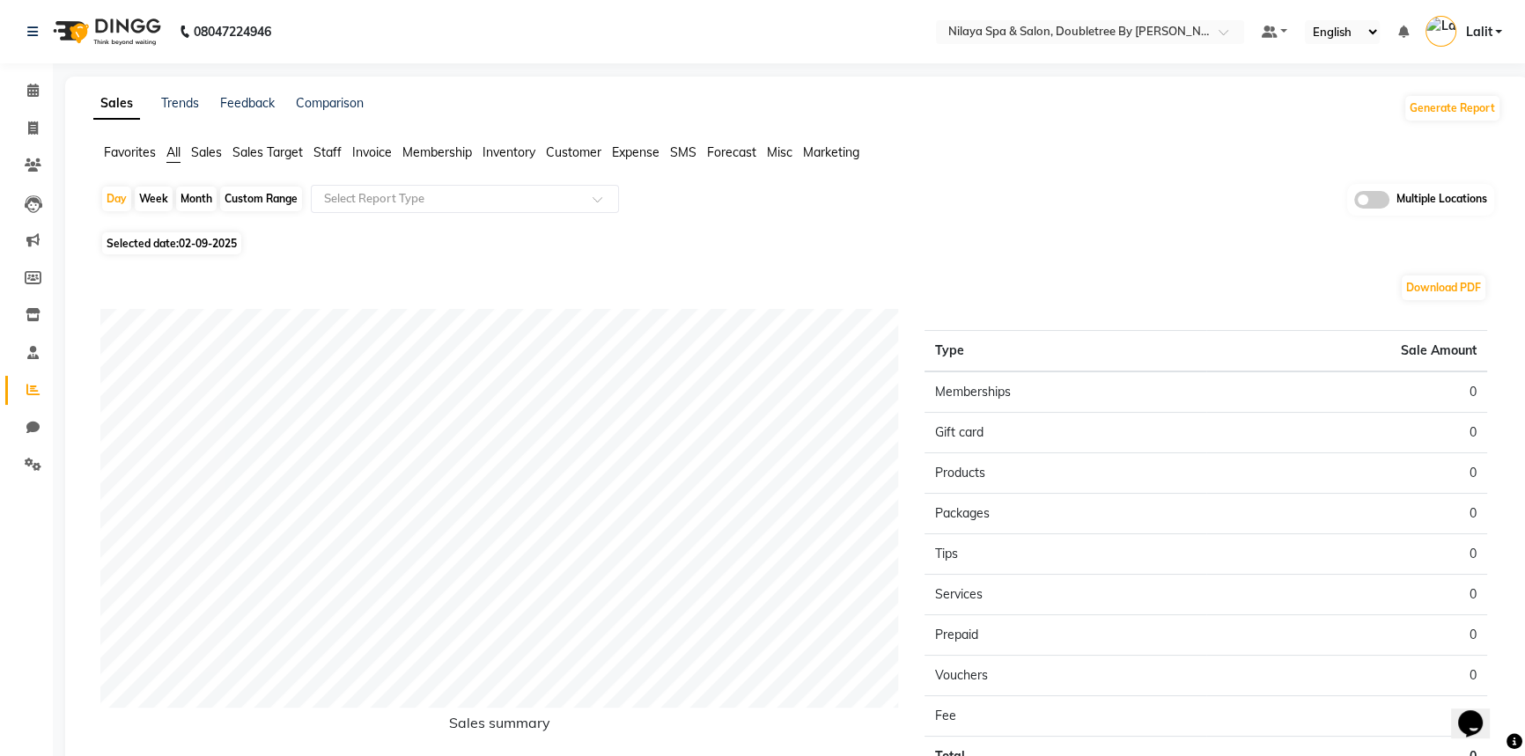
drag, startPoint x: 322, startPoint y: 151, endPoint x: 343, endPoint y: 172, distance: 29.3
click at [322, 152] on span "Staff" at bounding box center [328, 152] width 28 height 16
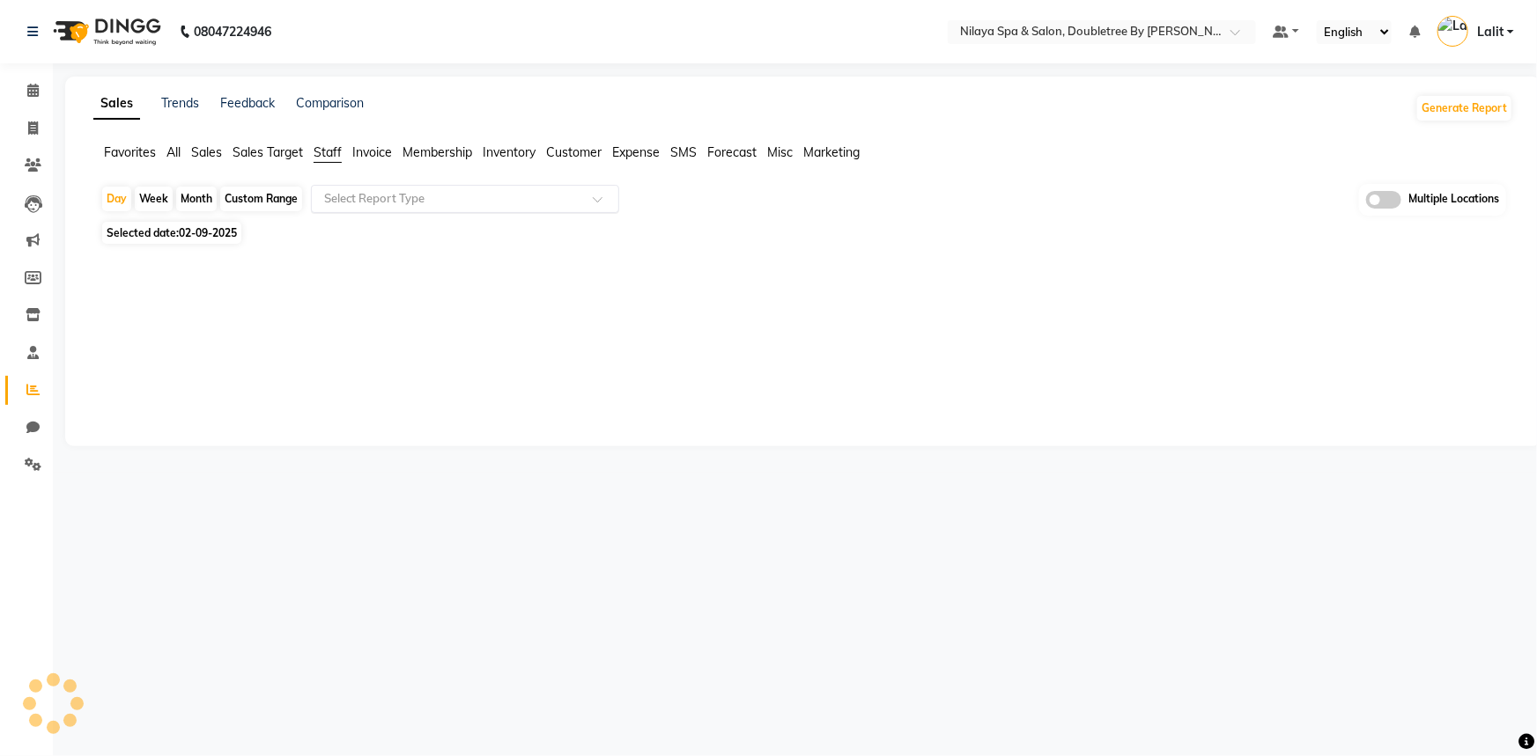
drag, startPoint x: 349, startPoint y: 197, endPoint x: 351, endPoint y: 208, distance: 10.9
click at [350, 198] on input "text" at bounding box center [448, 199] width 254 height 18
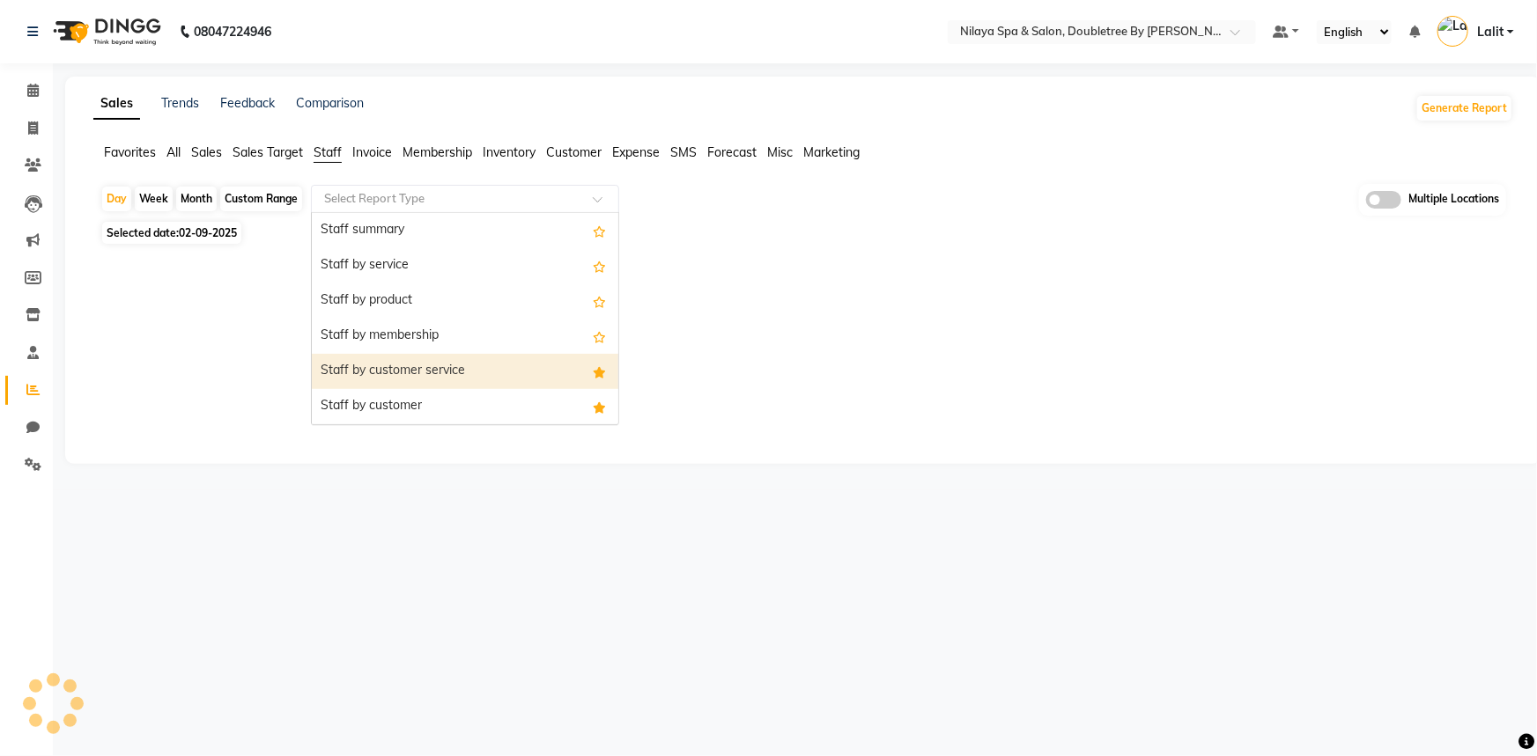
drag, startPoint x: 417, startPoint y: 365, endPoint x: 386, endPoint y: 365, distance: 31.7
click at [417, 365] on div "Staff by customer service" at bounding box center [465, 371] width 306 height 35
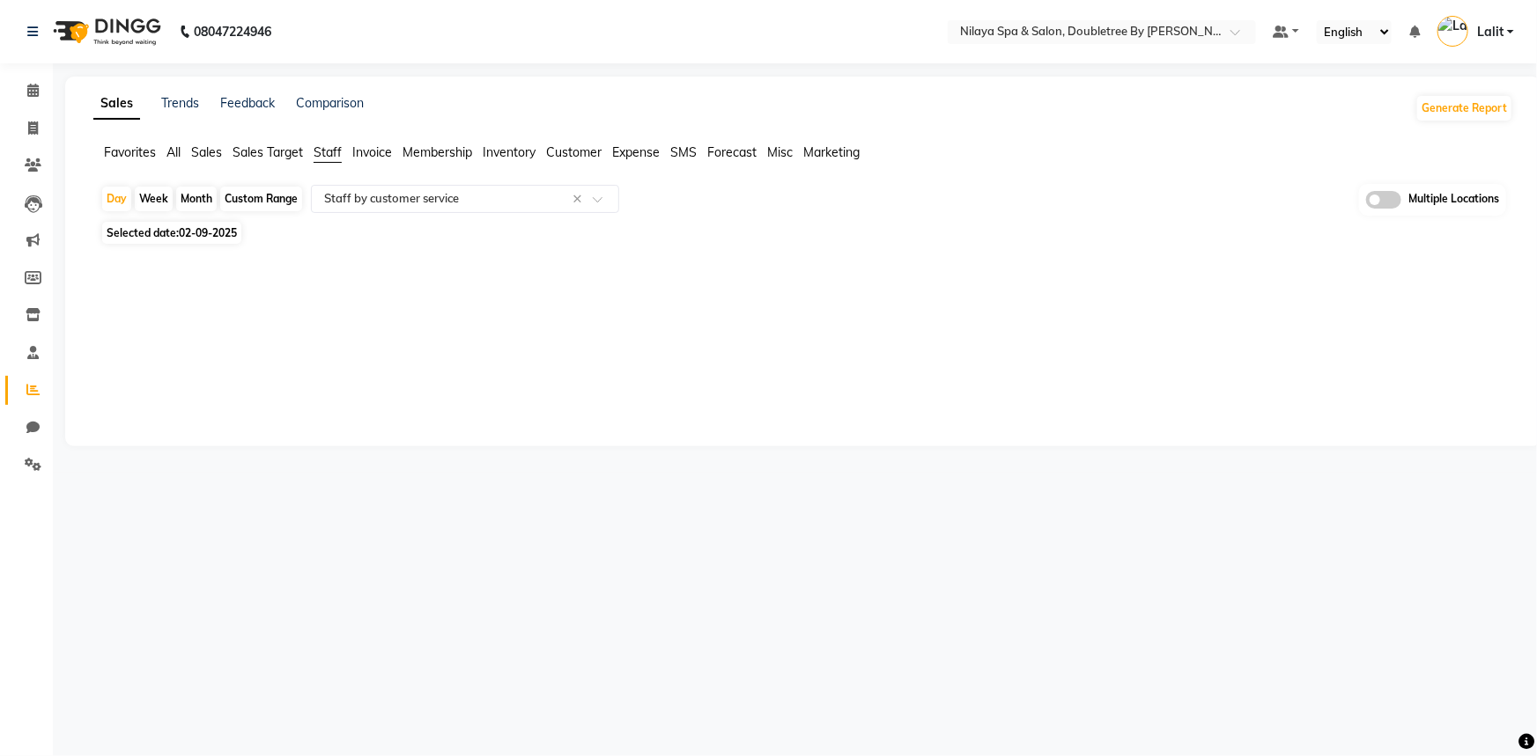
click at [218, 235] on span "02-09-2025" at bounding box center [208, 232] width 58 height 13
select select "9"
select select "2025"
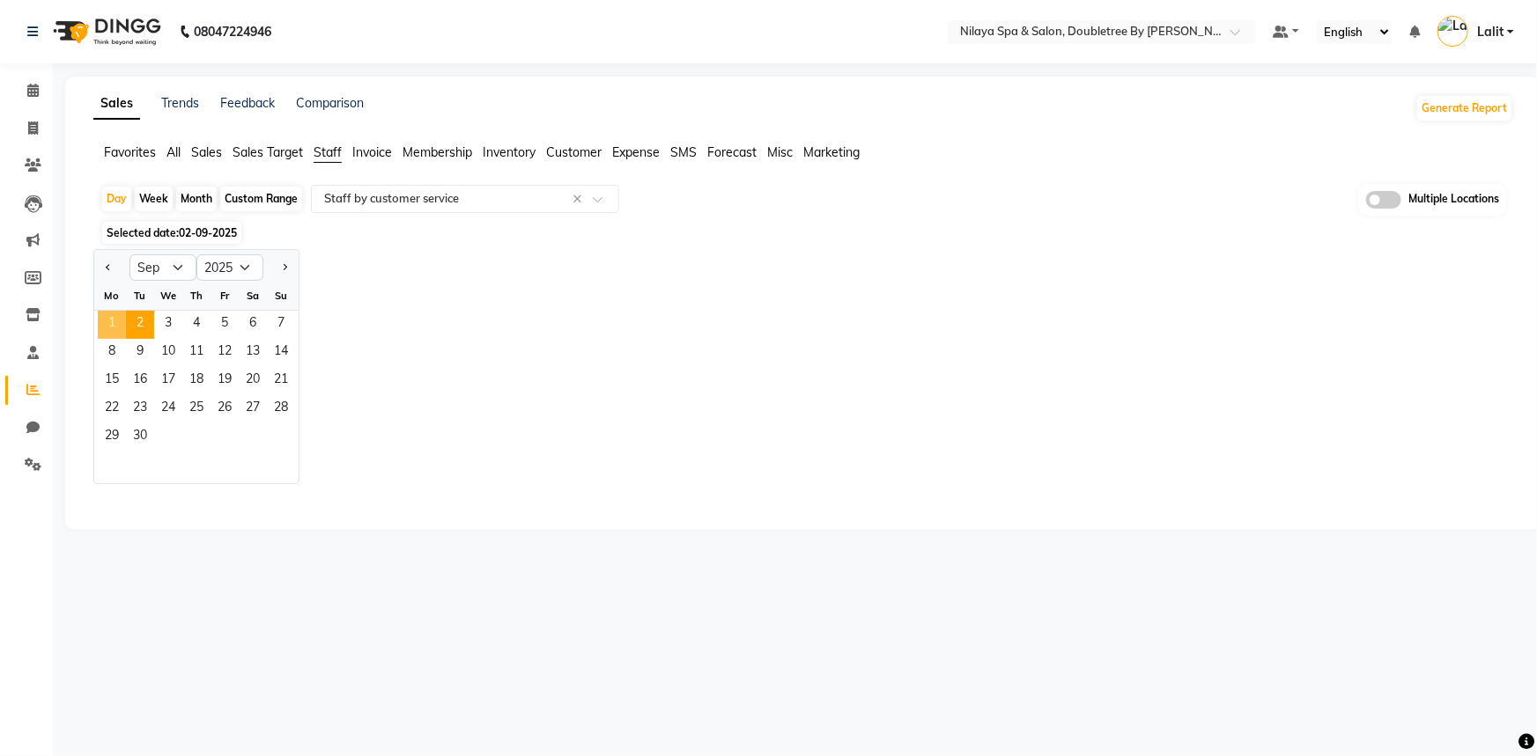
click at [107, 335] on span "1" at bounding box center [112, 325] width 28 height 28
select select "full_report"
select select "csv"
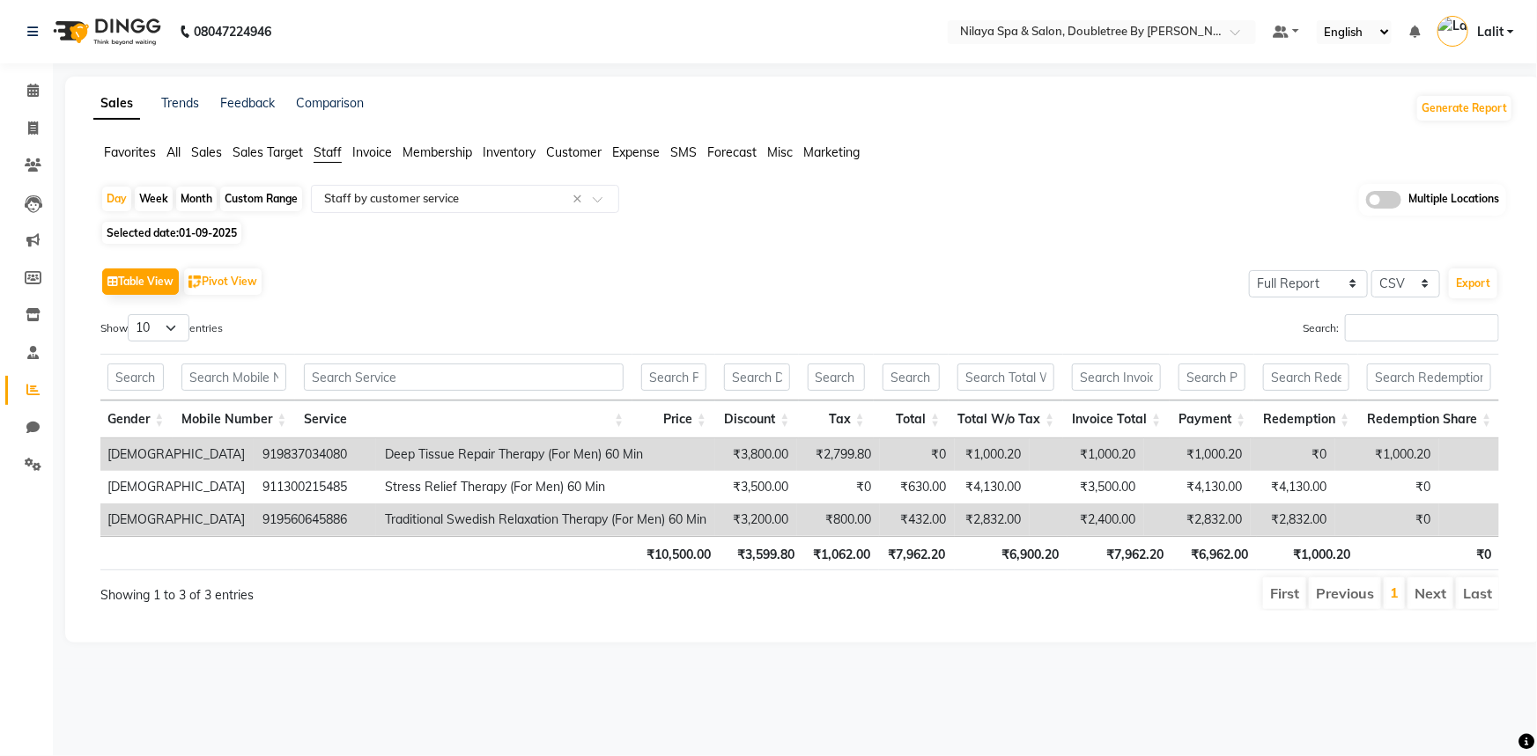
click at [573, 159] on span "Customer" at bounding box center [573, 152] width 55 height 16
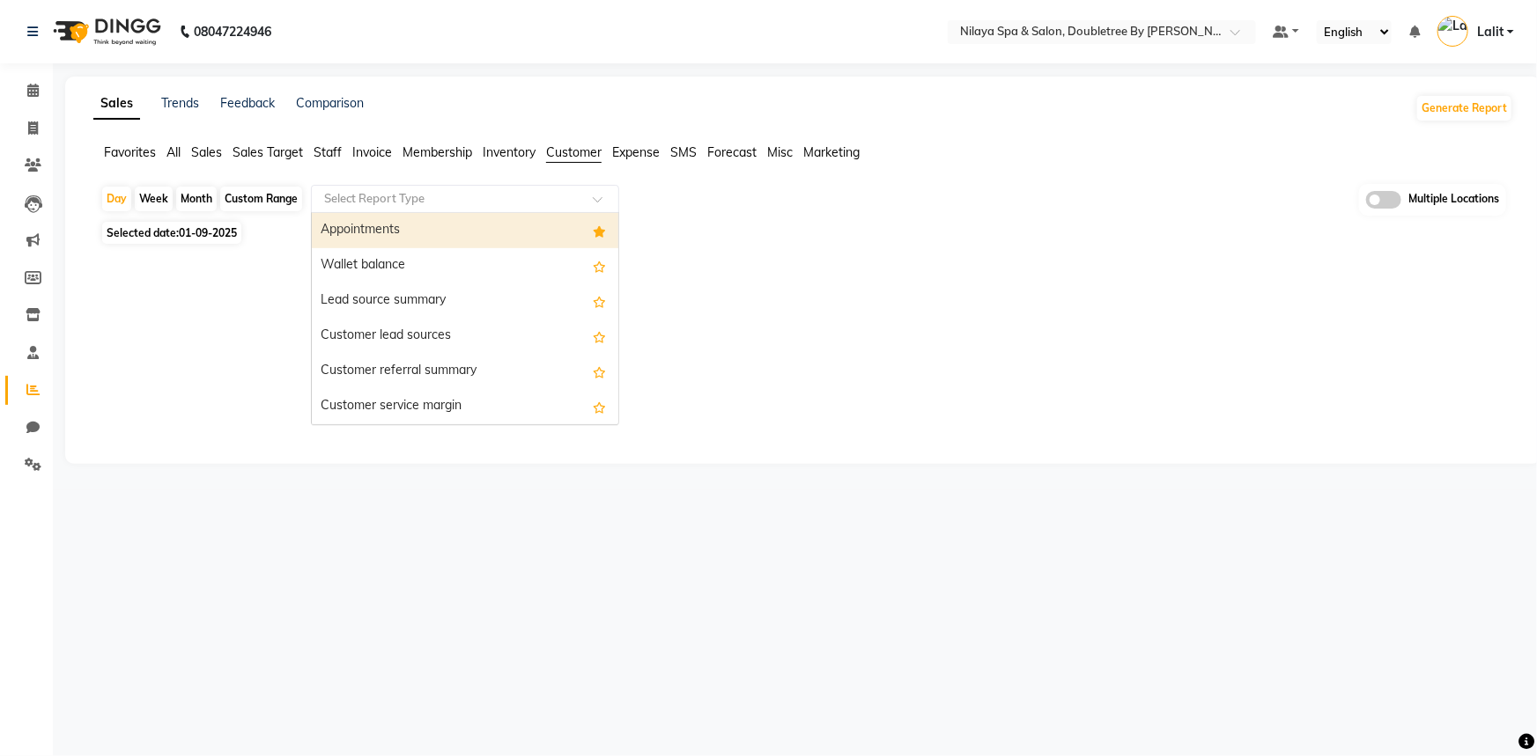
click at [391, 198] on input "text" at bounding box center [448, 199] width 254 height 18
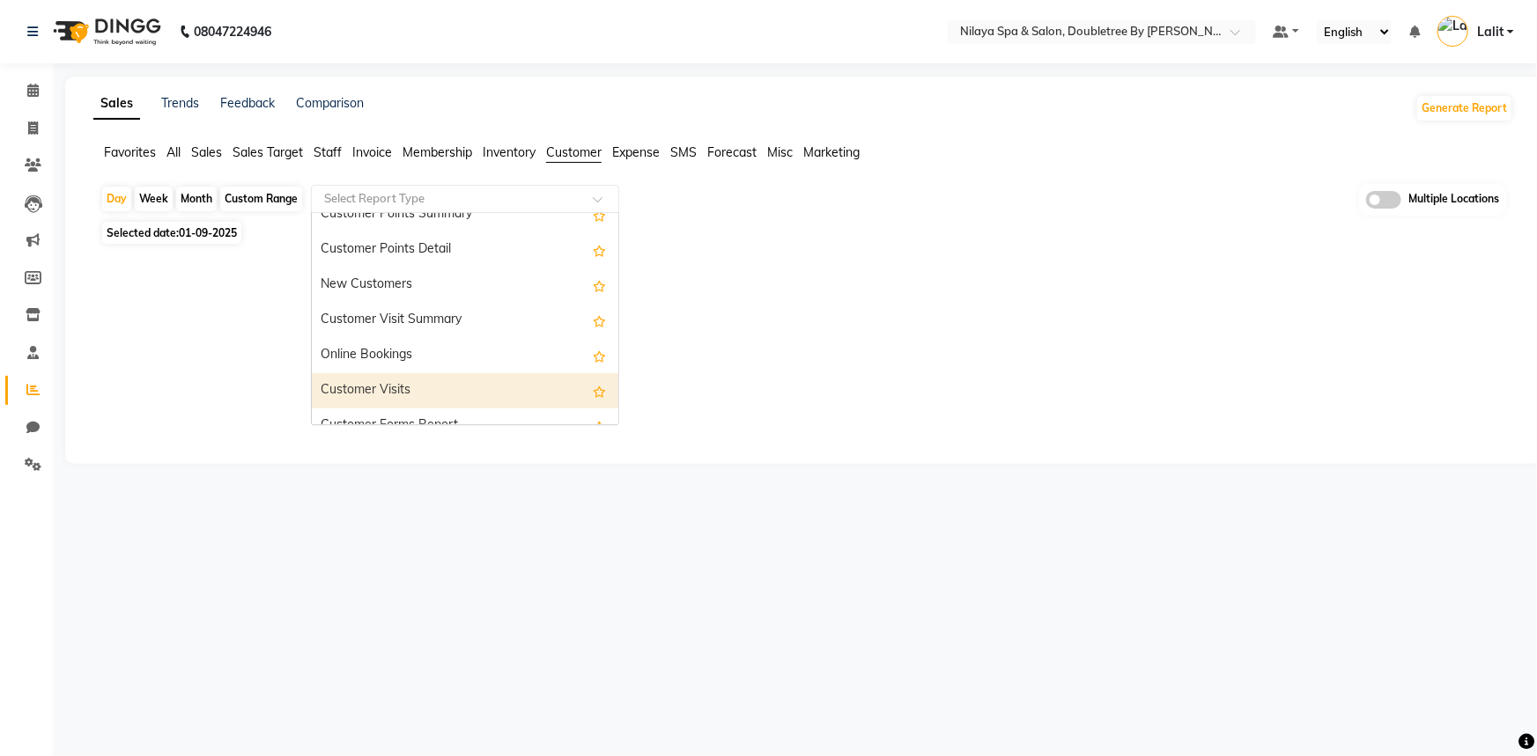
scroll to position [282, 0]
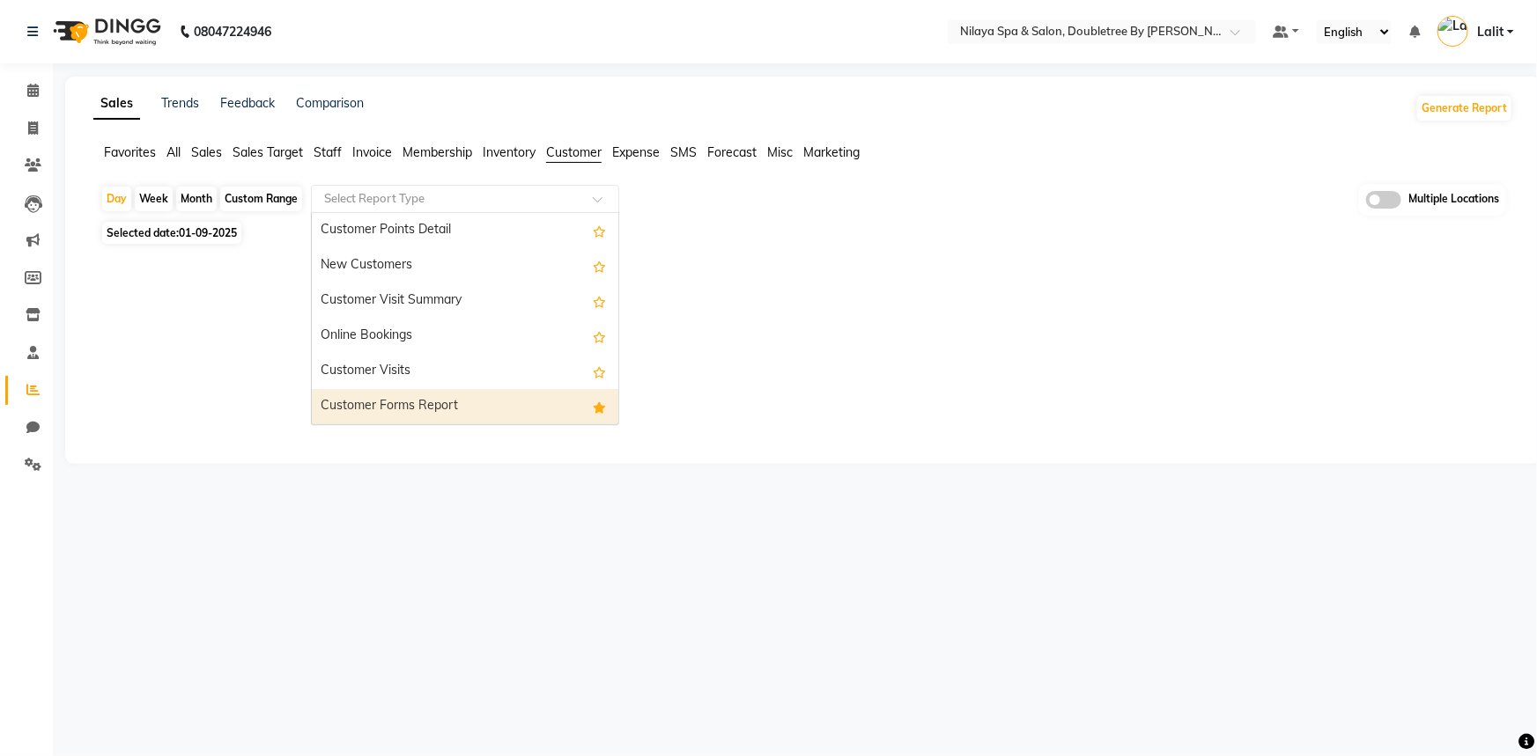
click at [408, 417] on div "Customer Forms Report" at bounding box center [465, 406] width 306 height 35
select select "full_report"
select select "csv"
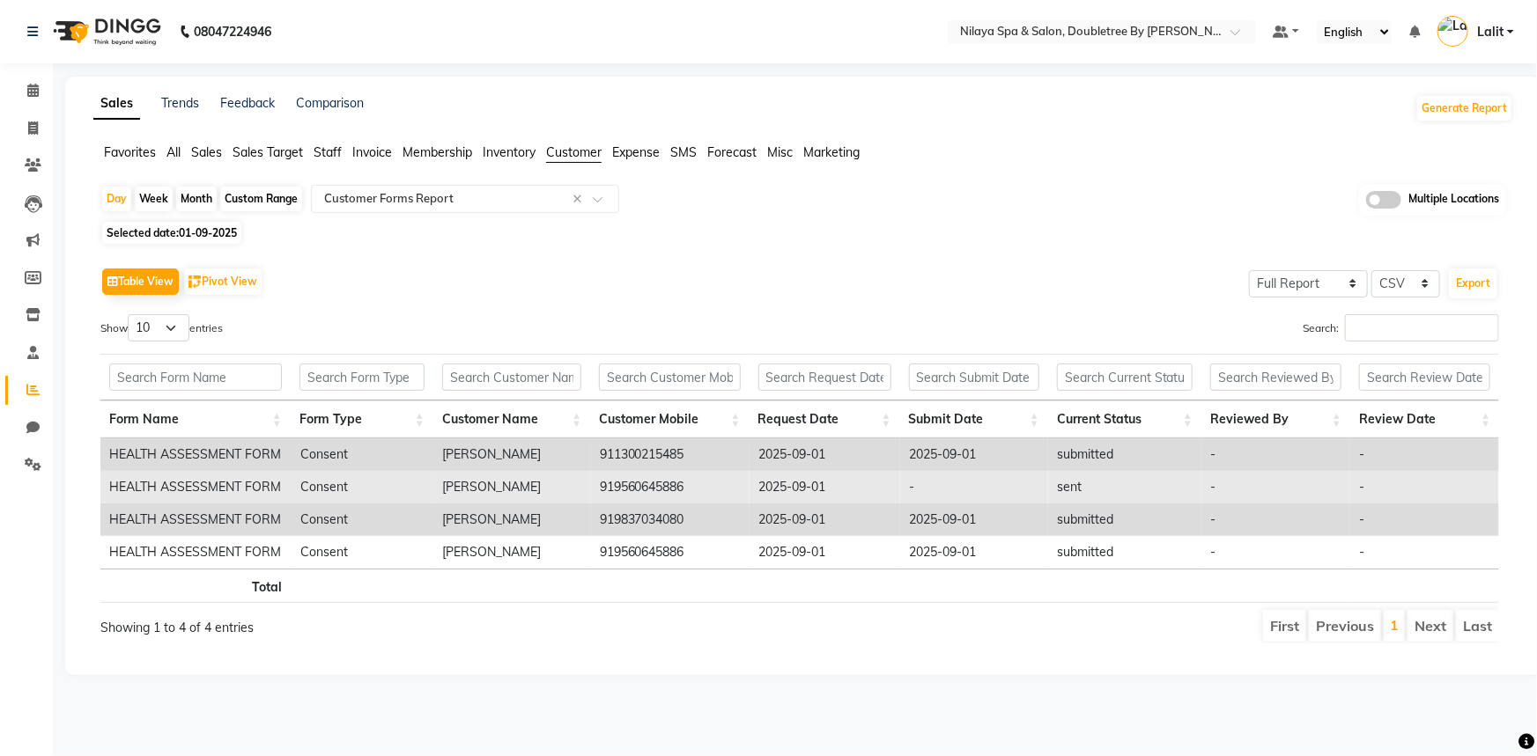
click at [448, 489] on td "[PERSON_NAME]" at bounding box center [512, 487] width 157 height 33
drag, startPoint x: 566, startPoint y: 484, endPoint x: 695, endPoint y: 481, distance: 128.6
click at [695, 481] on tr "HEALTH ASSESSMENT FORM Consent [PERSON_NAME] 919560645886 [DATE] - sent - -" at bounding box center [799, 487] width 1398 height 33
copy tr "919560645886"
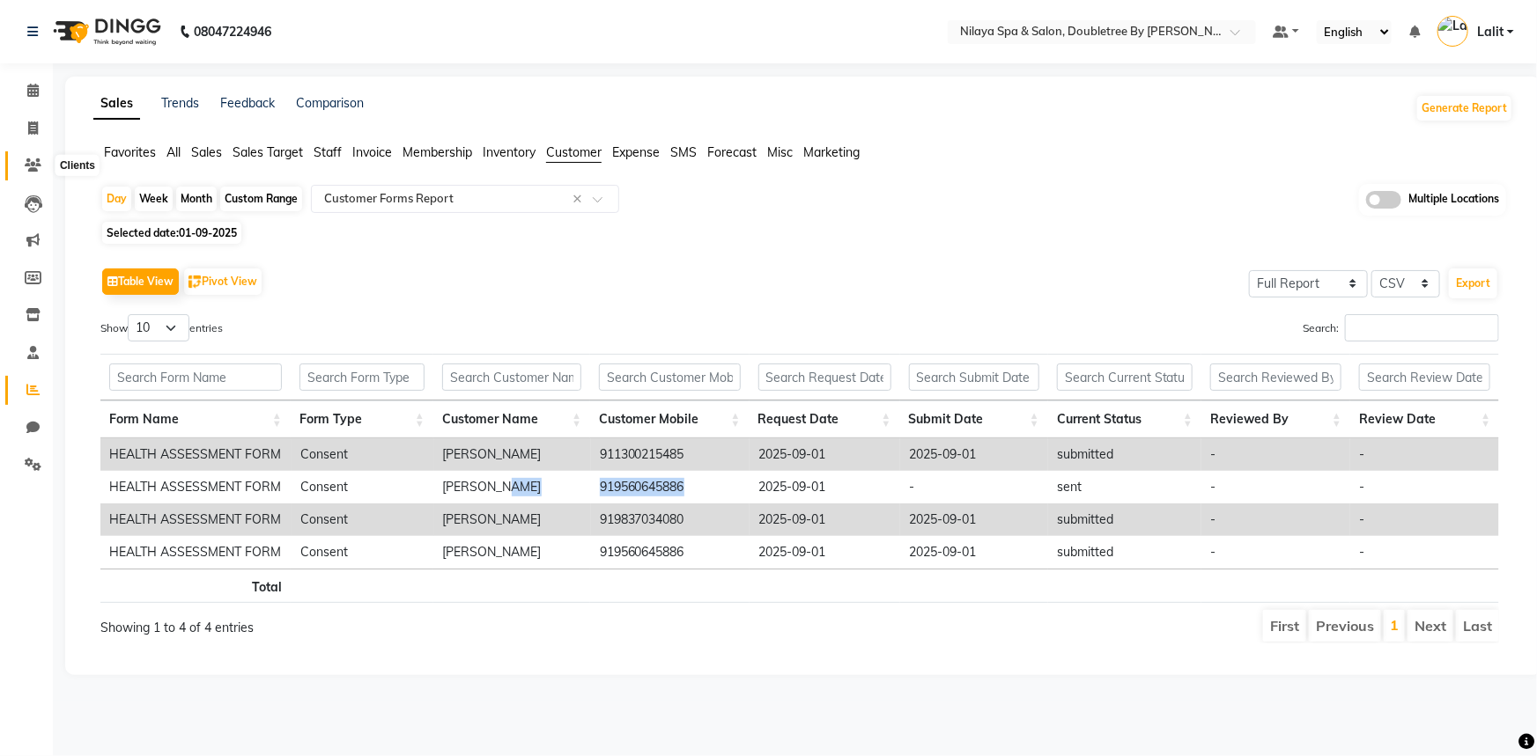
click at [34, 167] on icon at bounding box center [33, 165] width 17 height 13
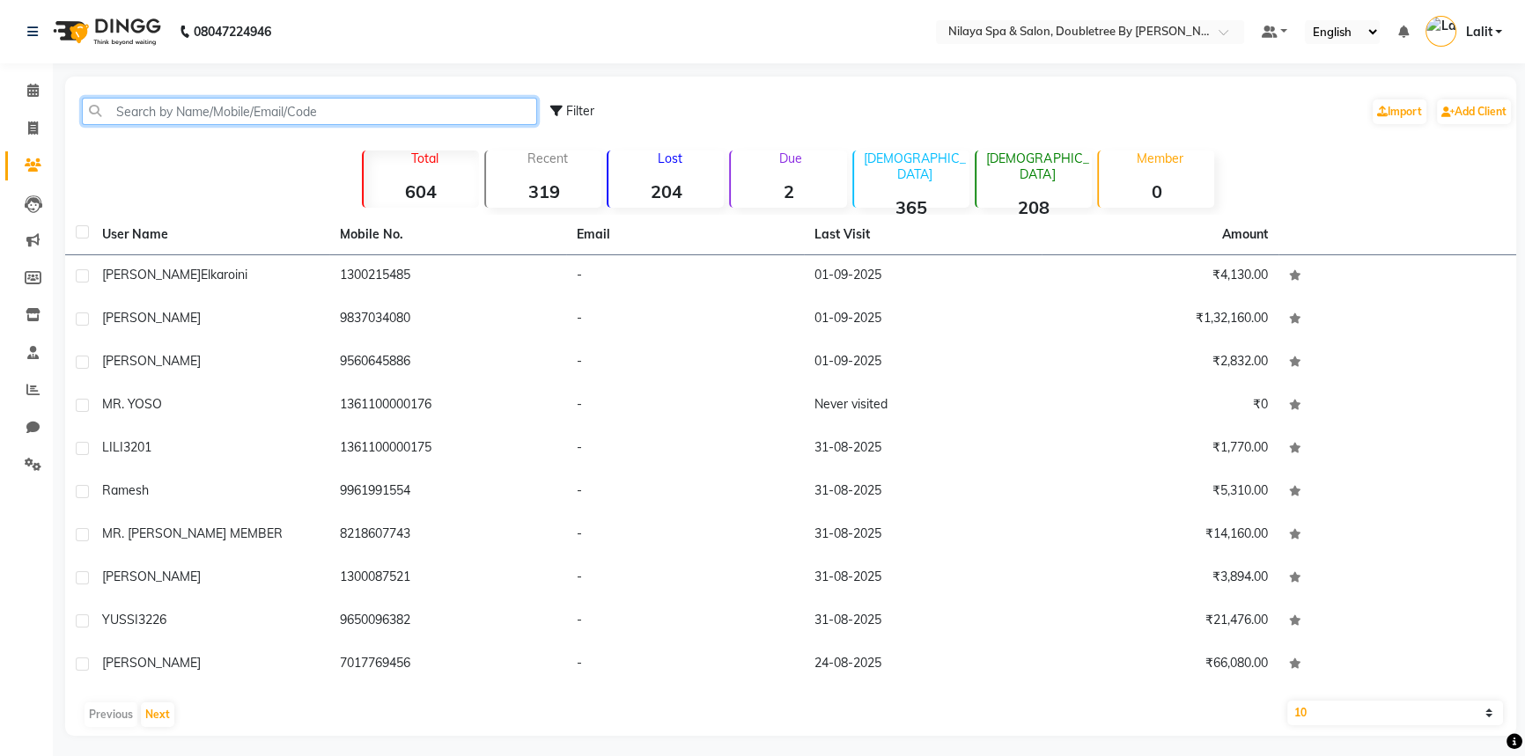
click at [314, 113] on input "text" at bounding box center [309, 111] width 455 height 27
paste input "919560645886"
click at [147, 122] on input "919560645886" at bounding box center [309, 111] width 455 height 27
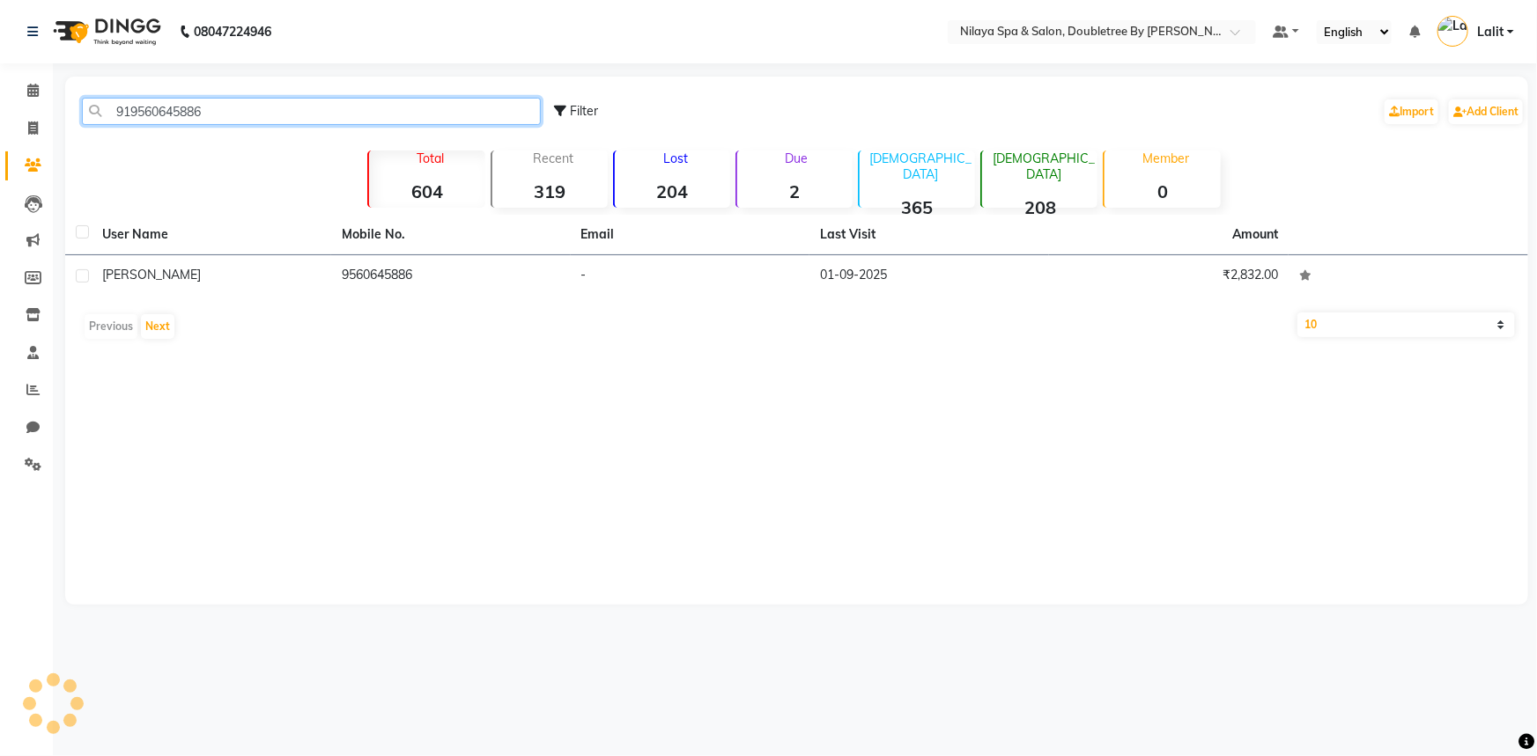
type input "919560645886"
click at [152, 277] on div "[PERSON_NAME]" at bounding box center [211, 275] width 218 height 18
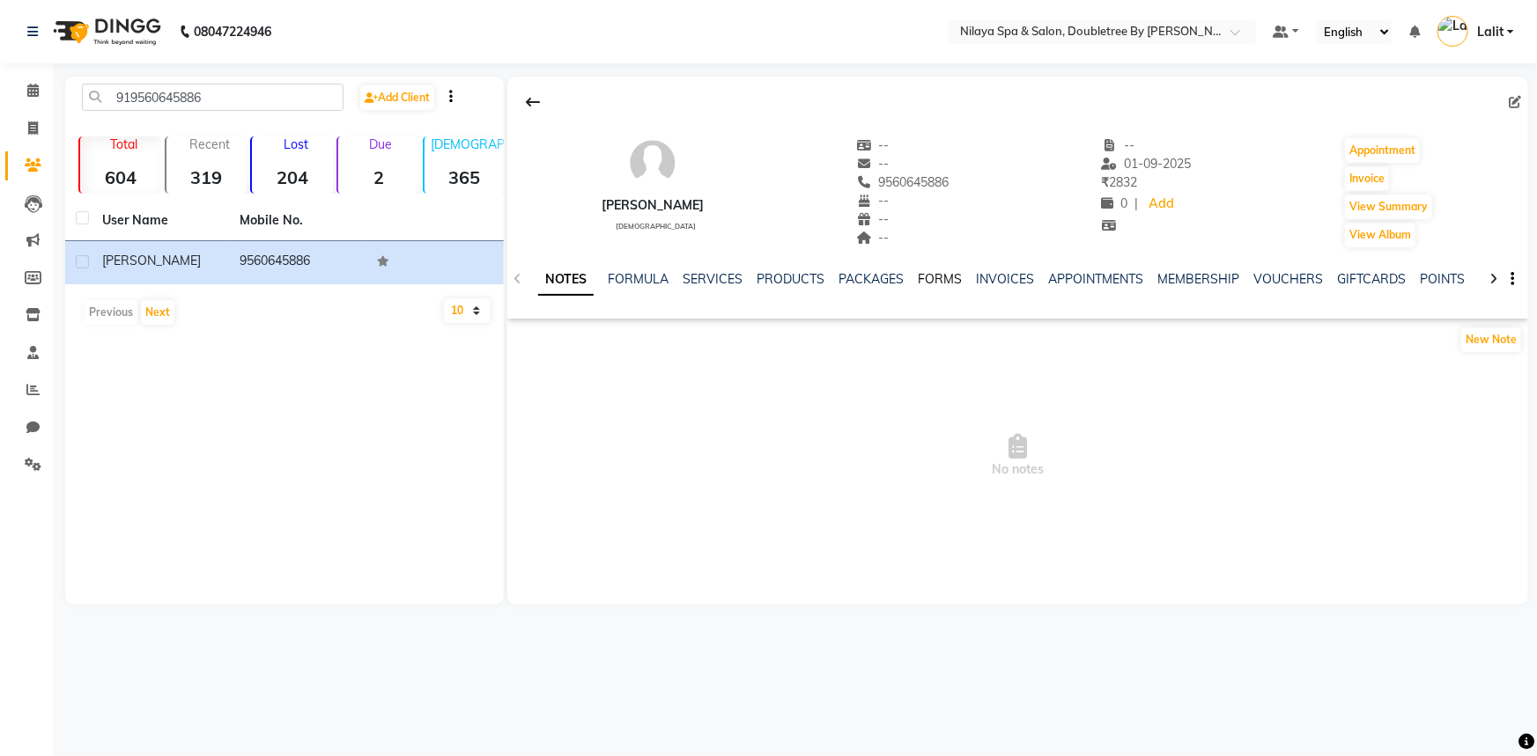
click at [934, 281] on link "FORMS" at bounding box center [940, 279] width 44 height 16
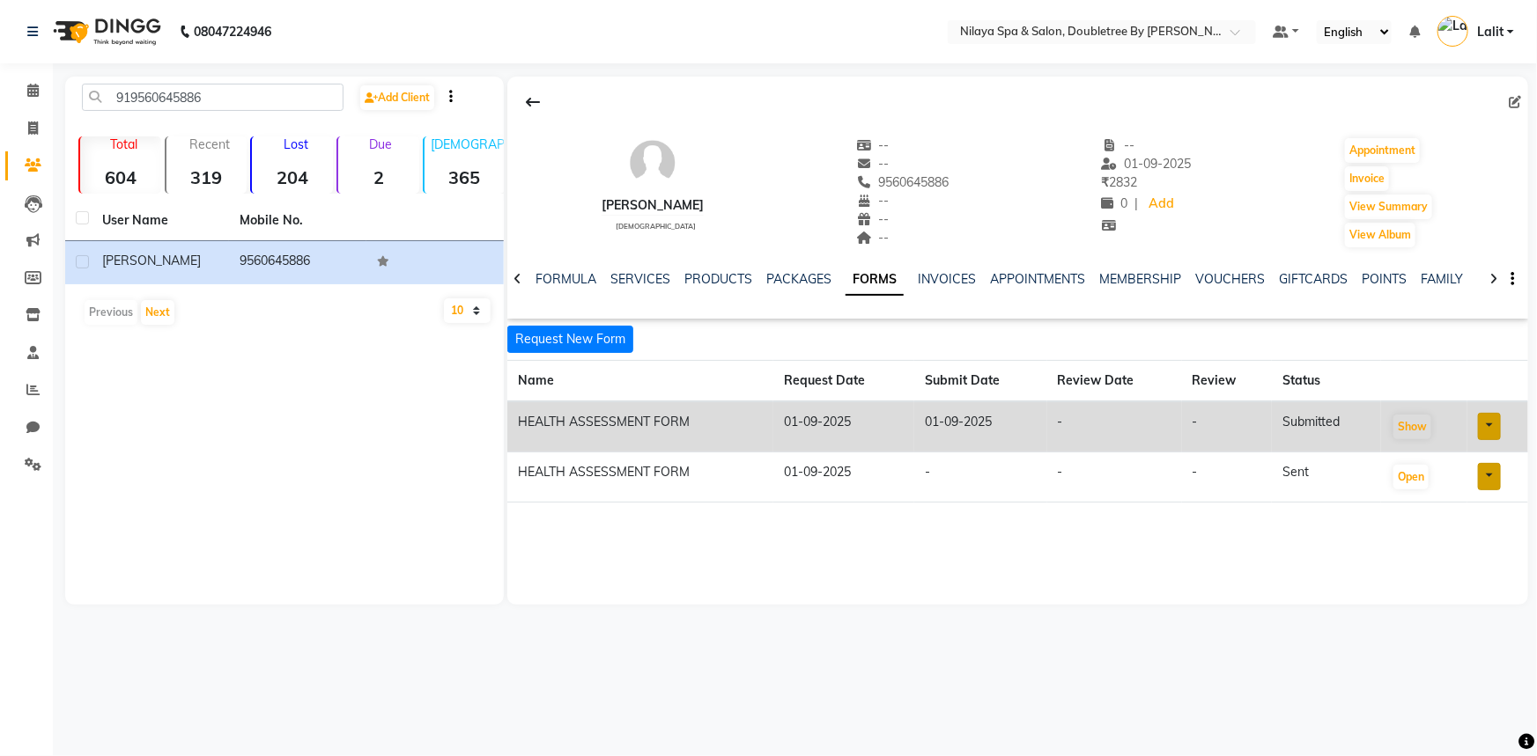
click at [671, 278] on ul "NOTES FORMULA SERVICES PRODUCTS PACKAGES FORMS INVOICES APPOINTMENTS MEMBERSHIP…" at bounding box center [1040, 279] width 1117 height 18
click at [643, 281] on link "SERVICES" at bounding box center [640, 279] width 60 height 16
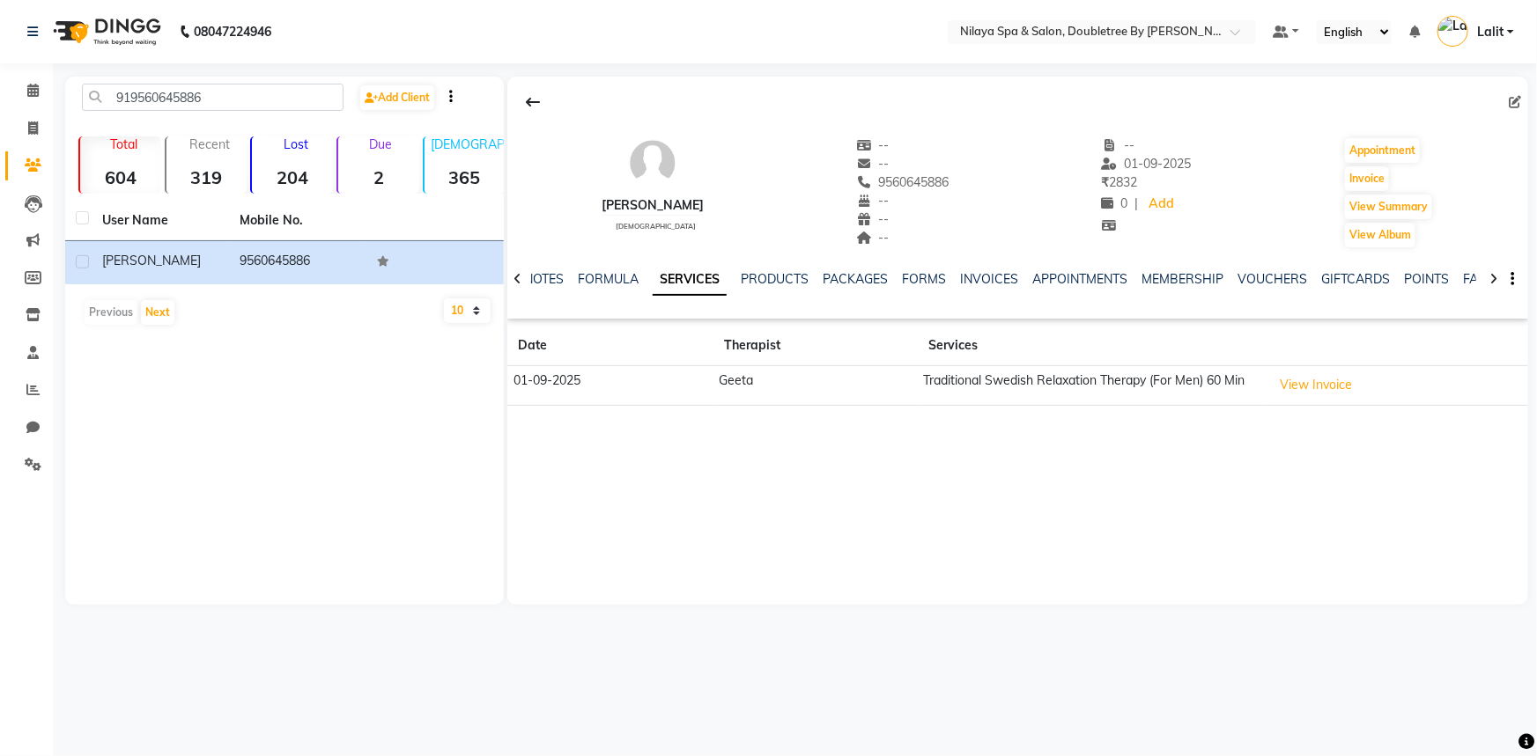
drag, startPoint x: 771, startPoint y: 396, endPoint x: 1222, endPoint y: 402, distance: 450.9
click at [771, 396] on td "Geeta" at bounding box center [815, 386] width 204 height 40
click at [1315, 390] on button "View Invoice" at bounding box center [1316, 385] width 88 height 27
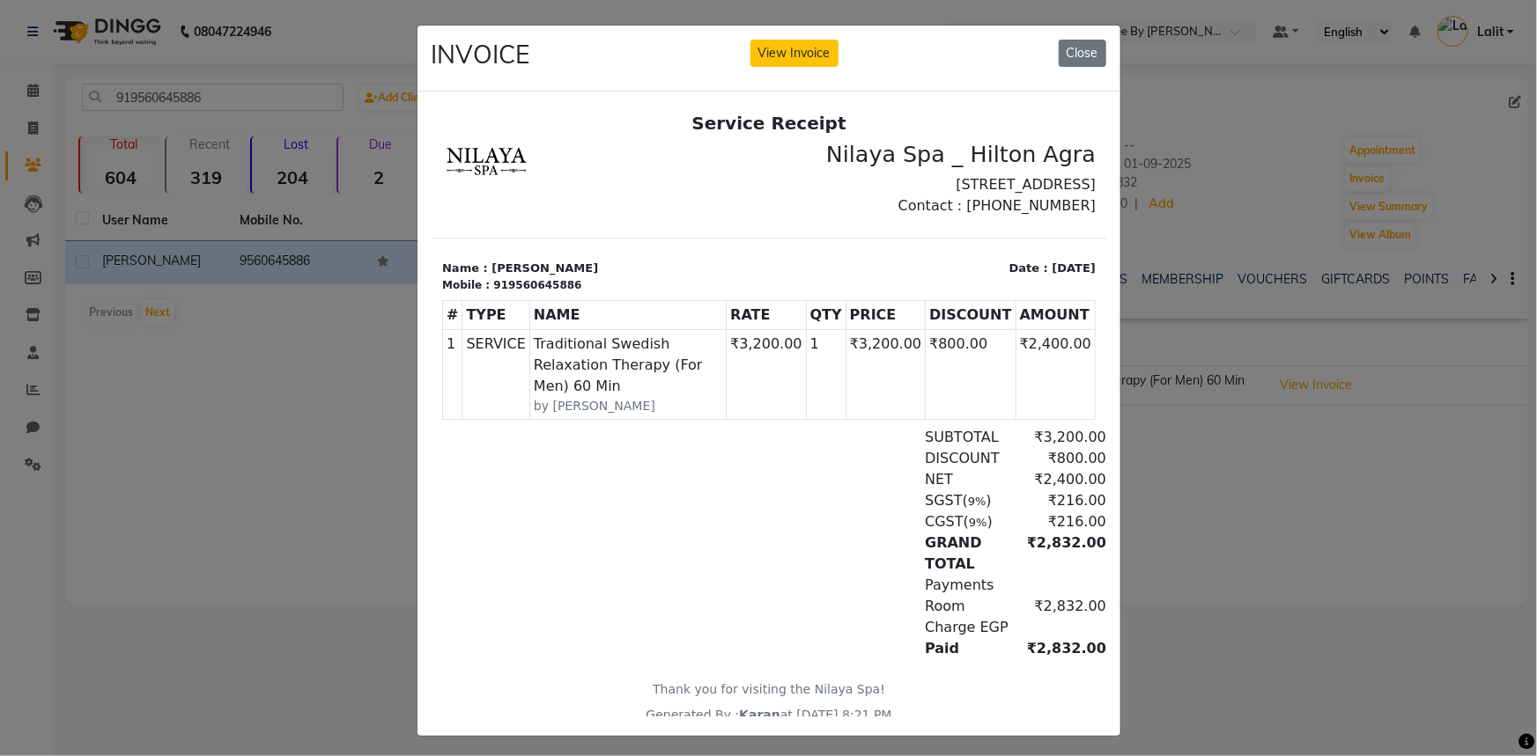
click at [240, 476] on ngb-modal-window "INVOICE View Invoice Close" at bounding box center [768, 378] width 1537 height 756
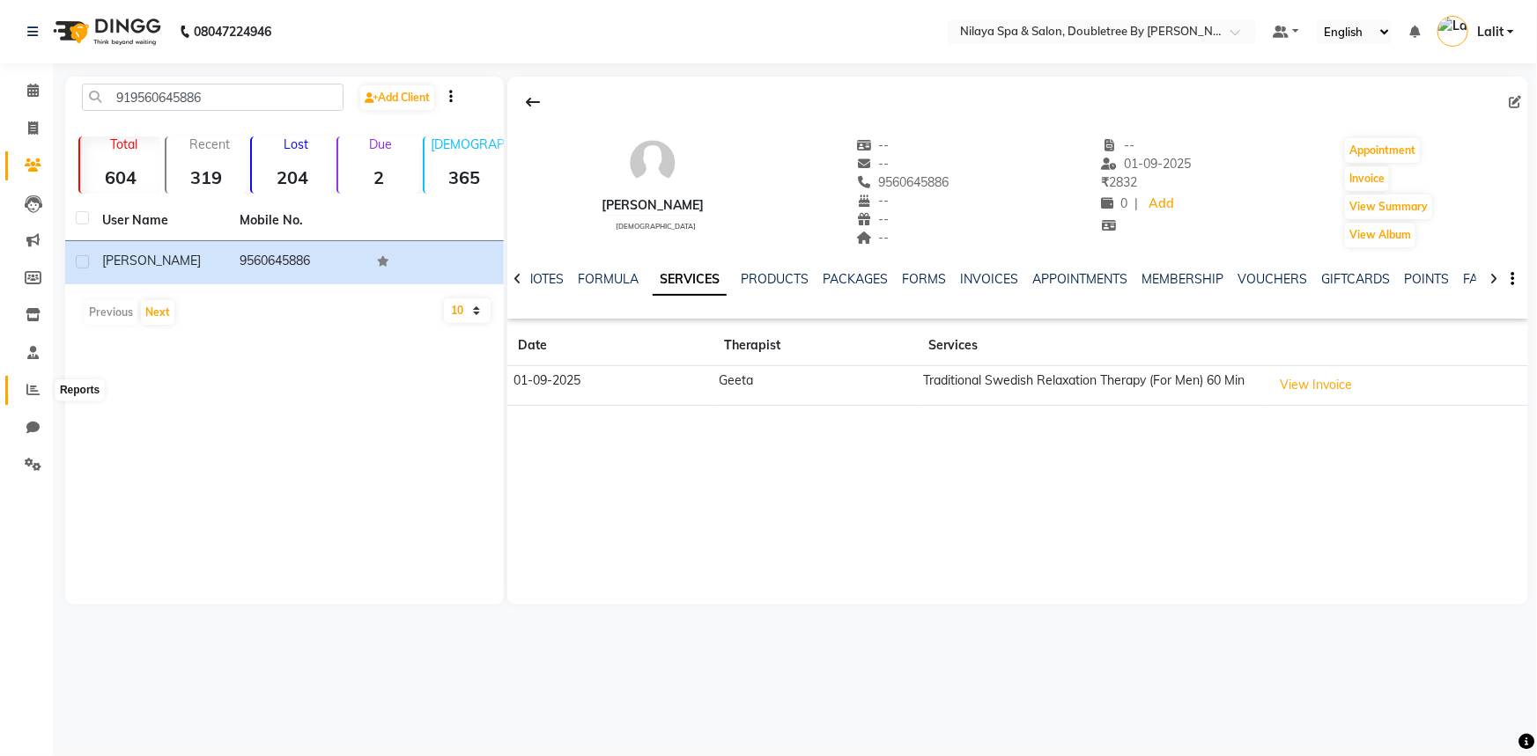
click at [18, 393] on span at bounding box center [33, 390] width 31 height 20
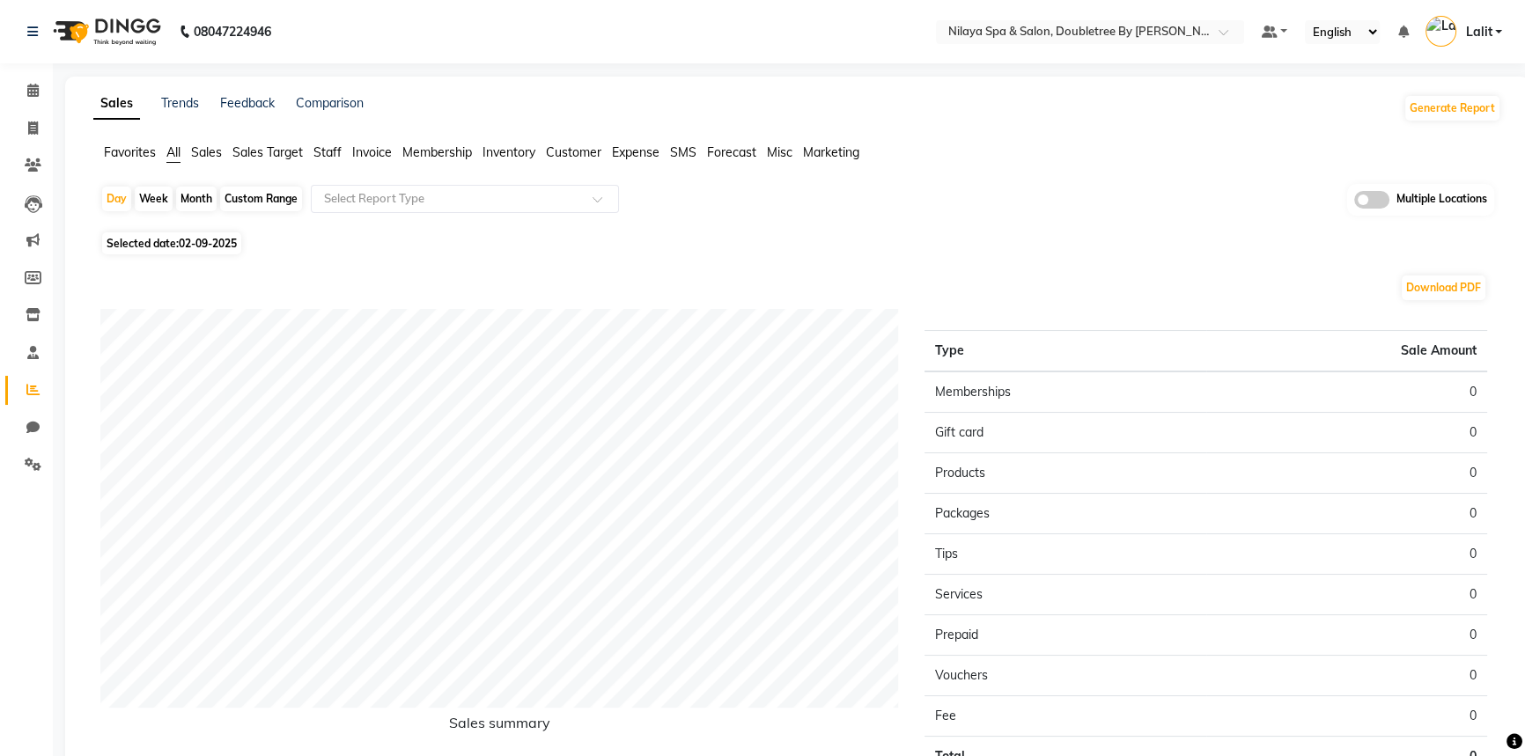
click at [196, 159] on span "Sales" at bounding box center [206, 152] width 31 height 16
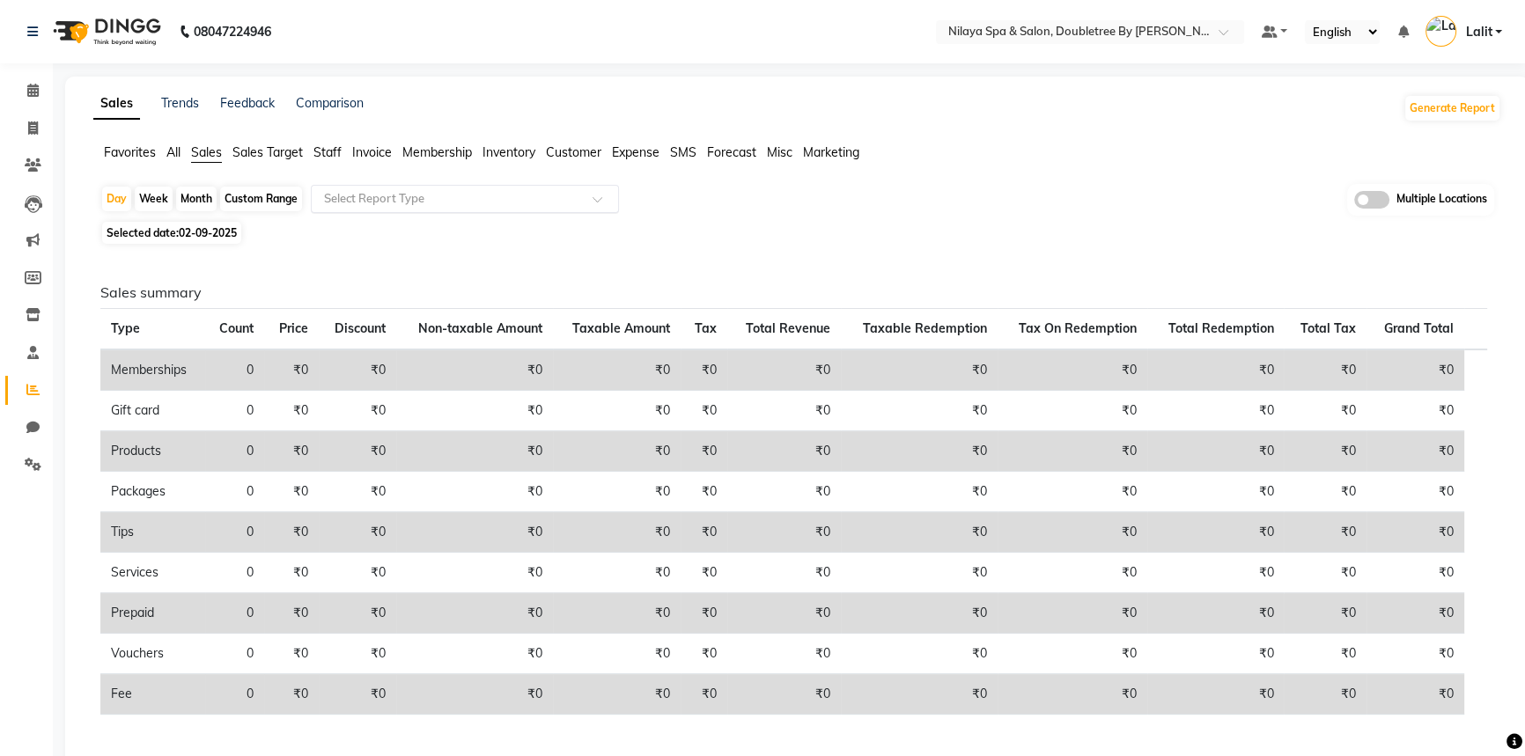
click at [355, 202] on input "text" at bounding box center [448, 199] width 254 height 18
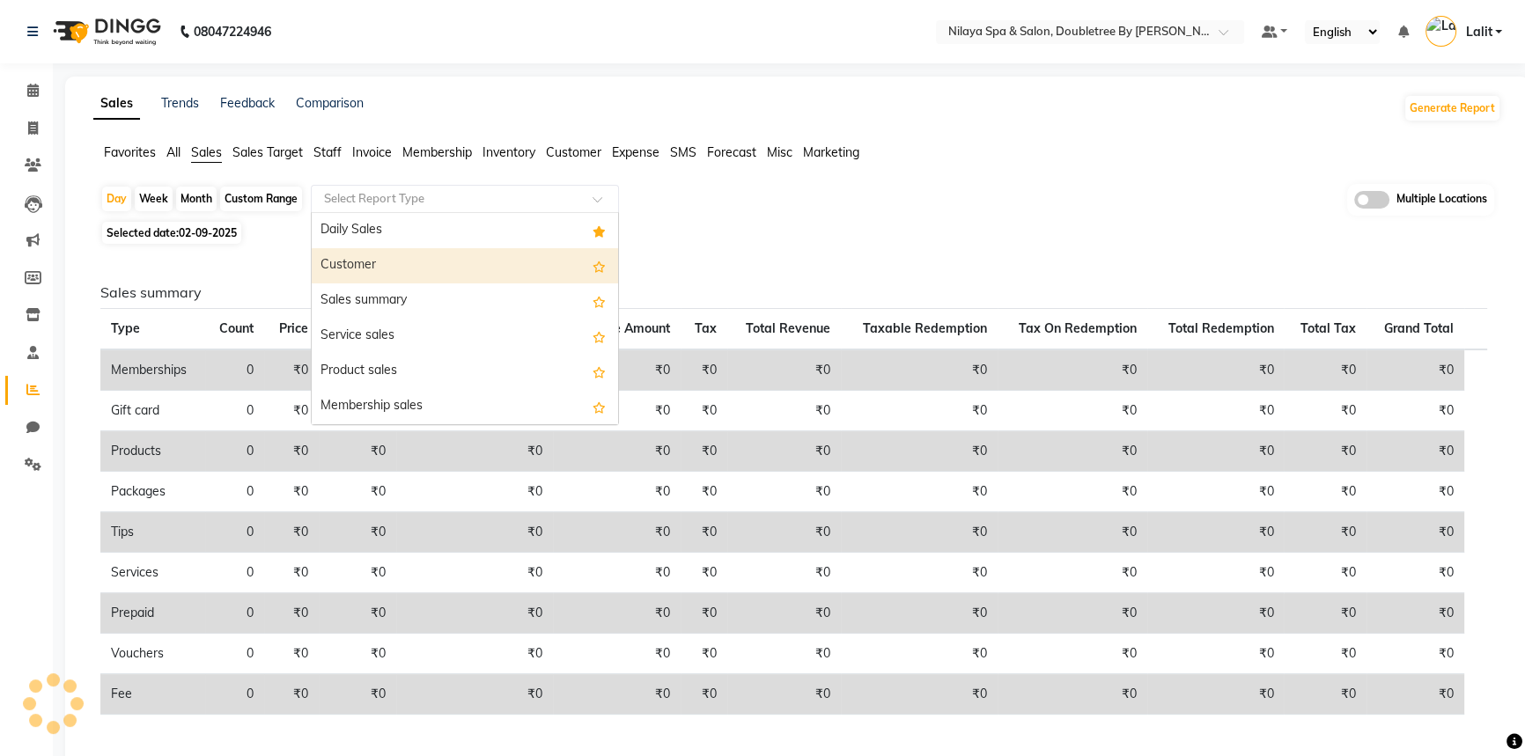
click at [373, 261] on div "Customer" at bounding box center [465, 265] width 306 height 35
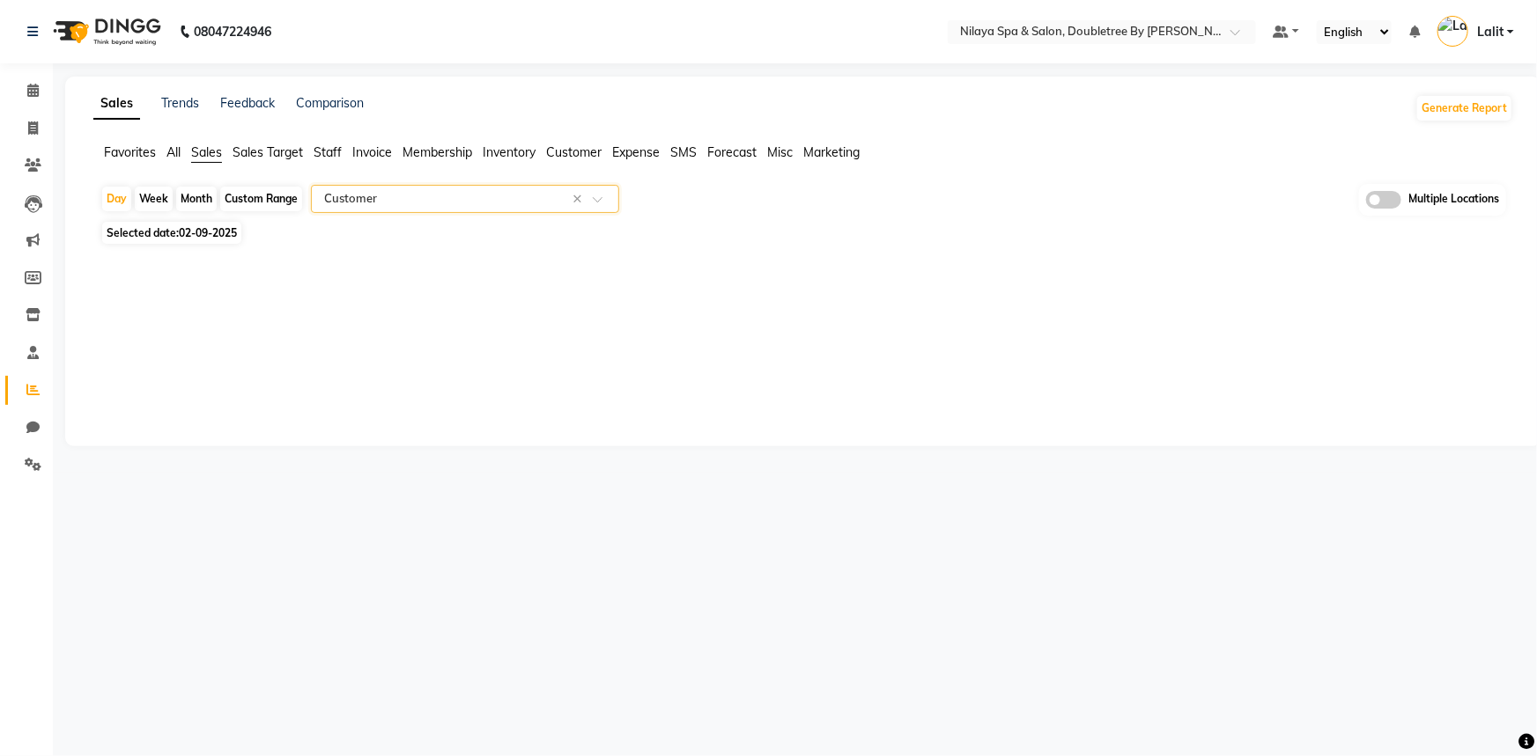
click at [202, 236] on span "02-09-2025" at bounding box center [208, 232] width 58 height 13
select select "9"
select select "2025"
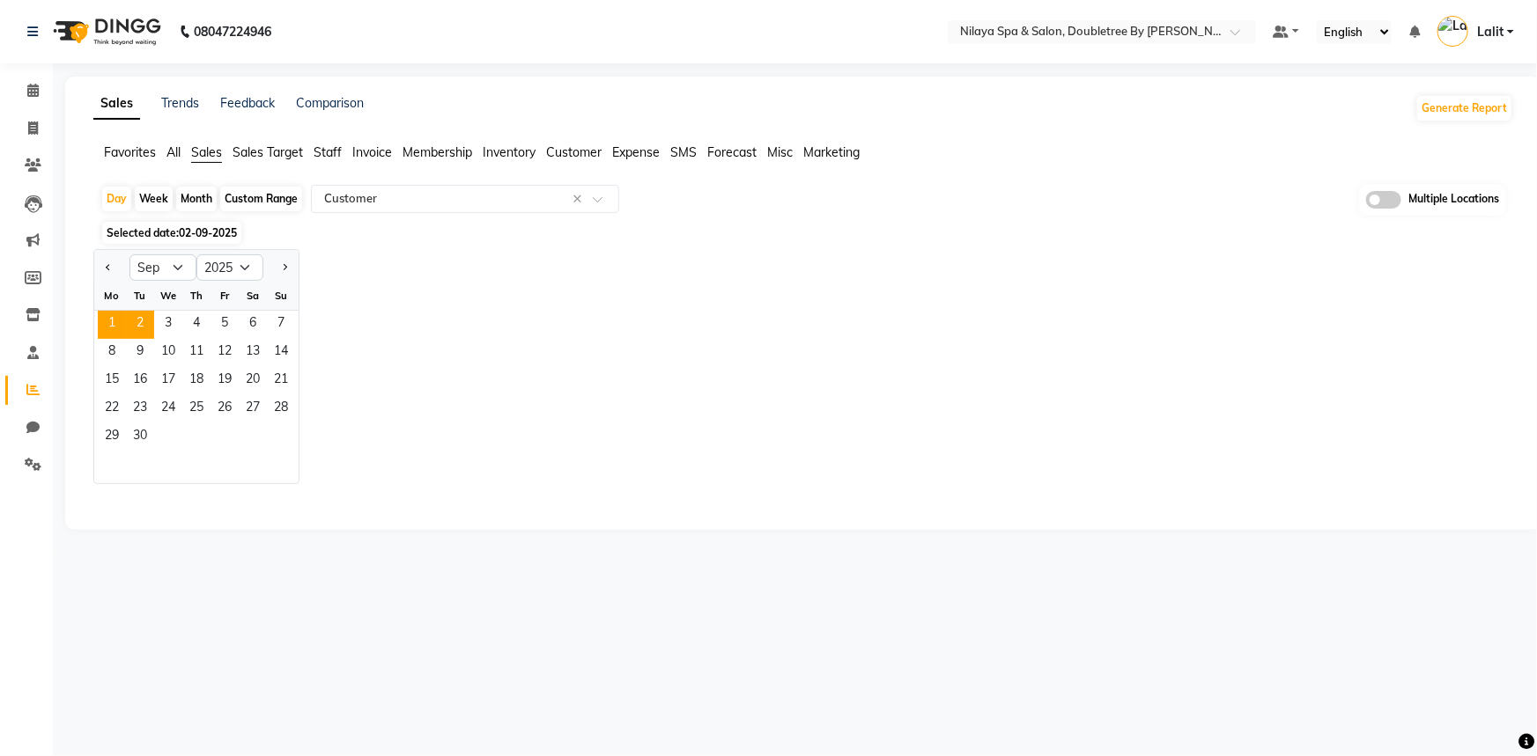
drag, startPoint x: 112, startPoint y: 306, endPoint x: 122, endPoint y: 326, distance: 21.7
click at [113, 309] on ngb-datepicker-month "Mo Tu We Th Fr Sa Su 1 2 3 4 5 6 7 8 9 10 11 12 13 14 15 16 17 18 19 20 21 22 2…" at bounding box center [196, 383] width 204 height 202
click at [122, 326] on span "1" at bounding box center [112, 325] width 28 height 28
select select "full_report"
select select "csv"
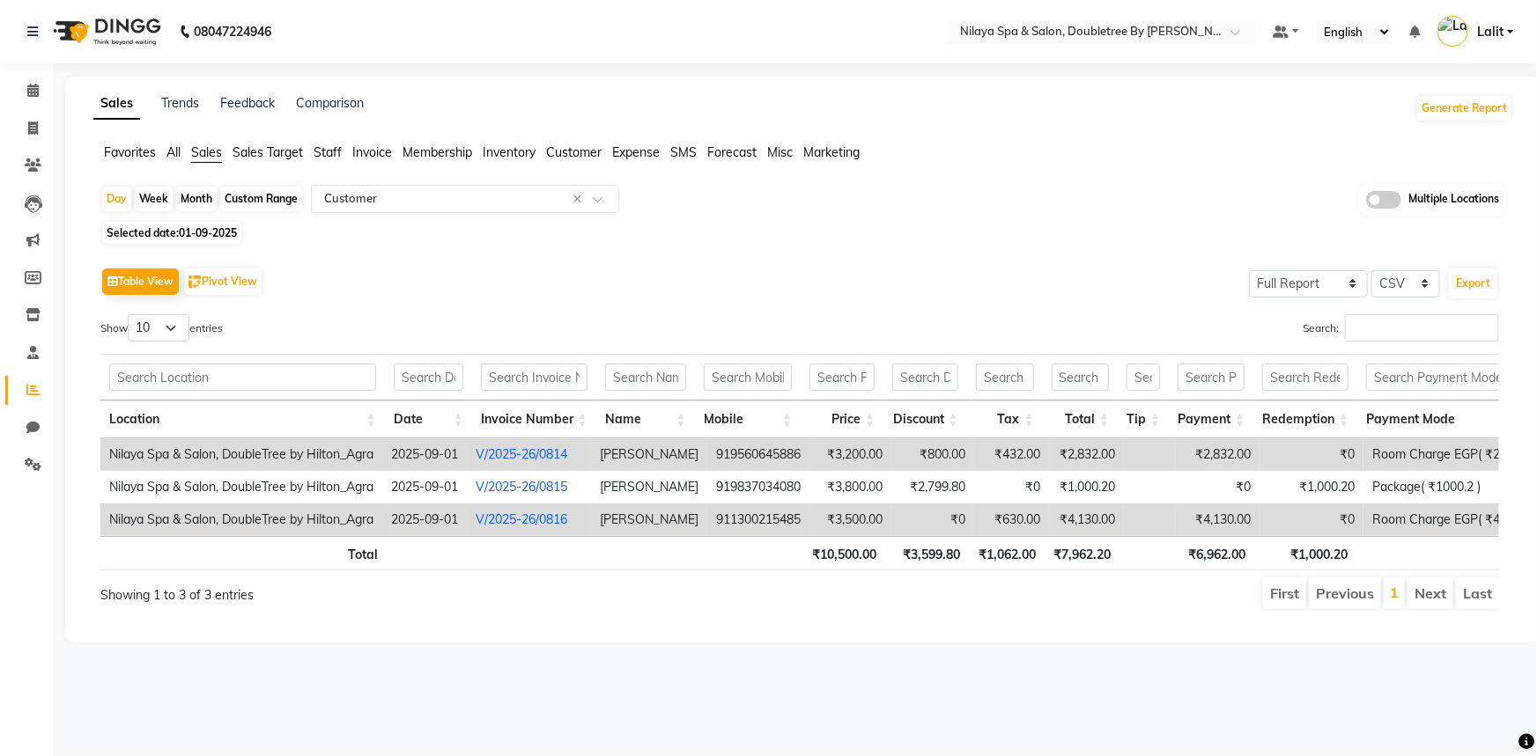
click at [566, 148] on span "Customer" at bounding box center [573, 152] width 55 height 16
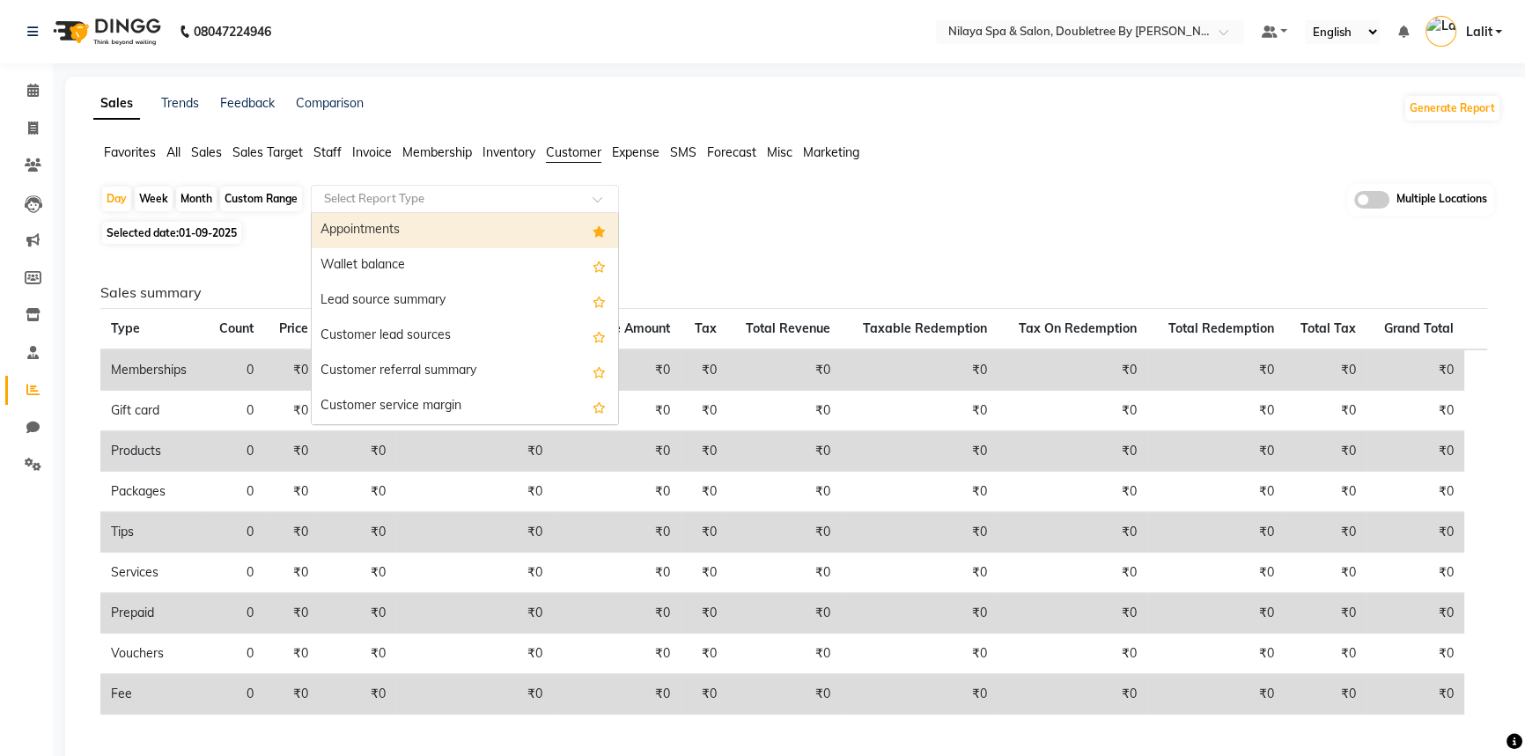
click at [414, 206] on input "text" at bounding box center [448, 199] width 254 height 18
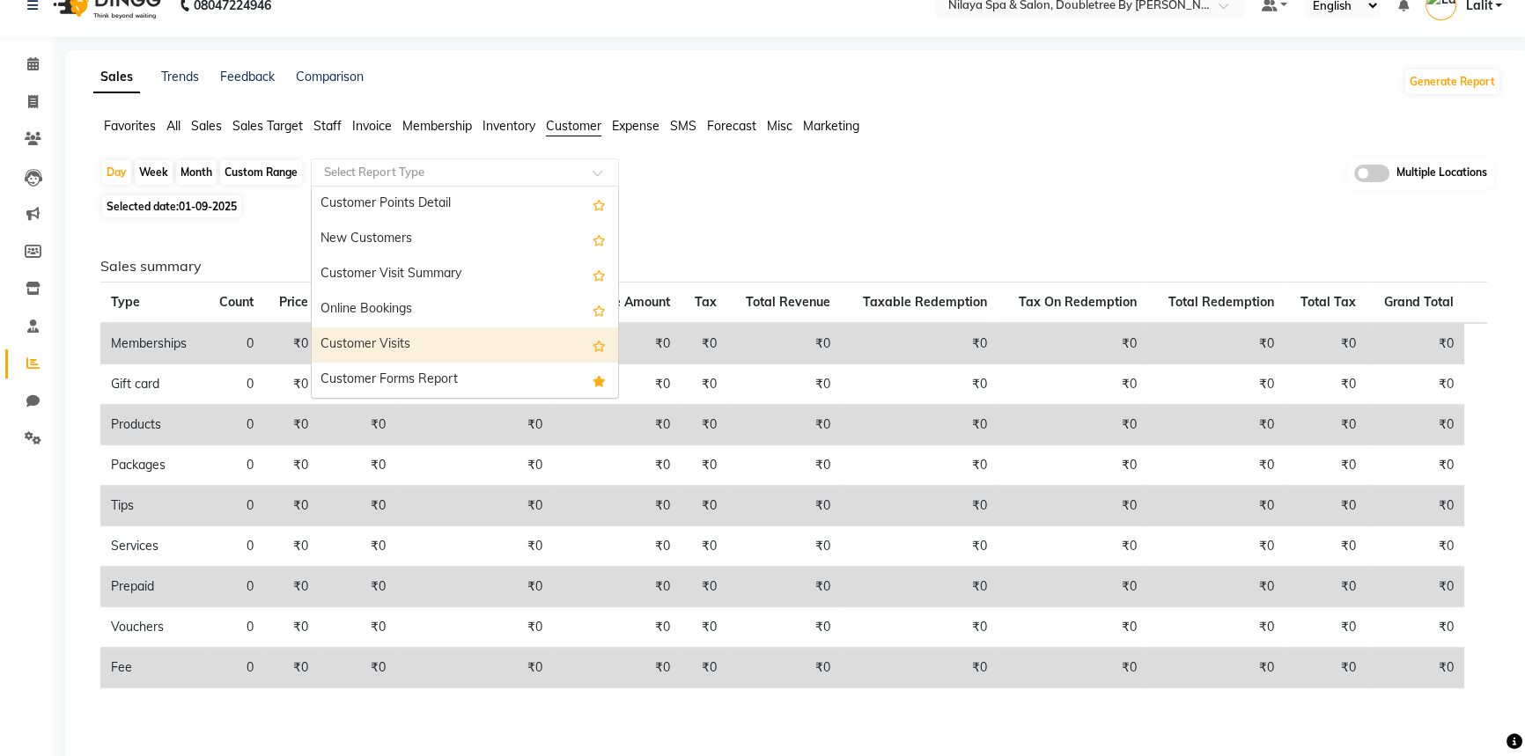
scroll to position [71, 0]
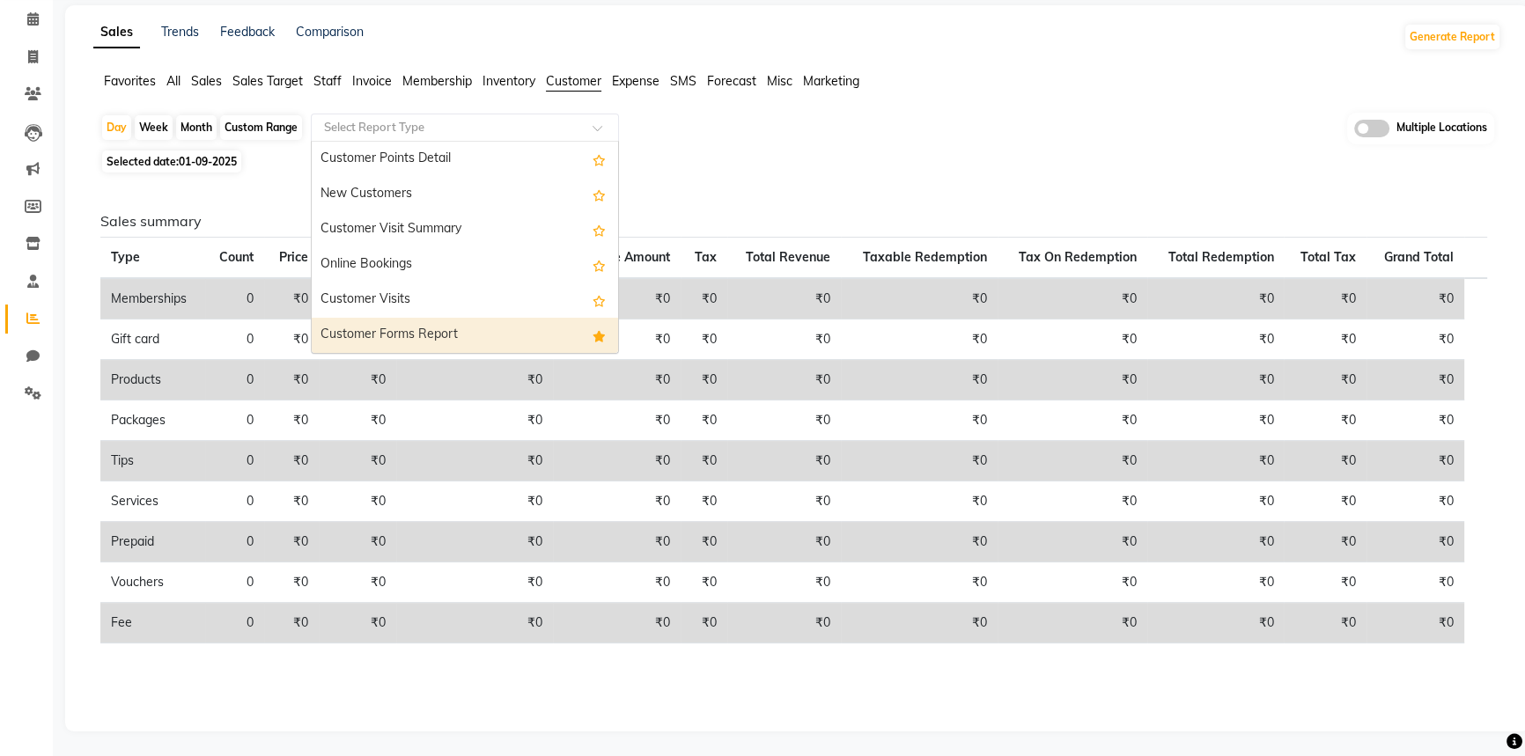
click at [430, 334] on div "Customer Forms Report" at bounding box center [465, 335] width 306 height 35
select select "full_report"
select select "csv"
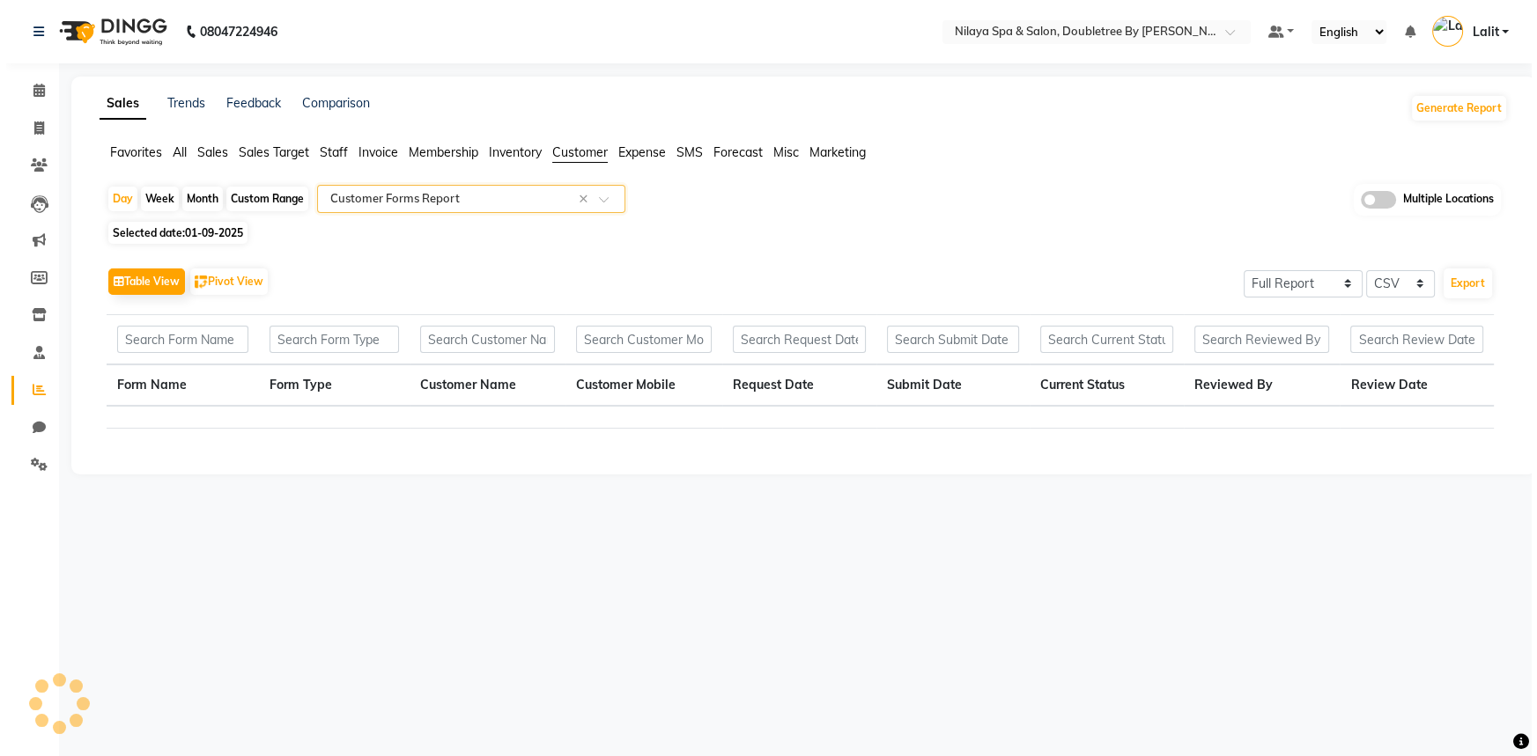
scroll to position [0, 0]
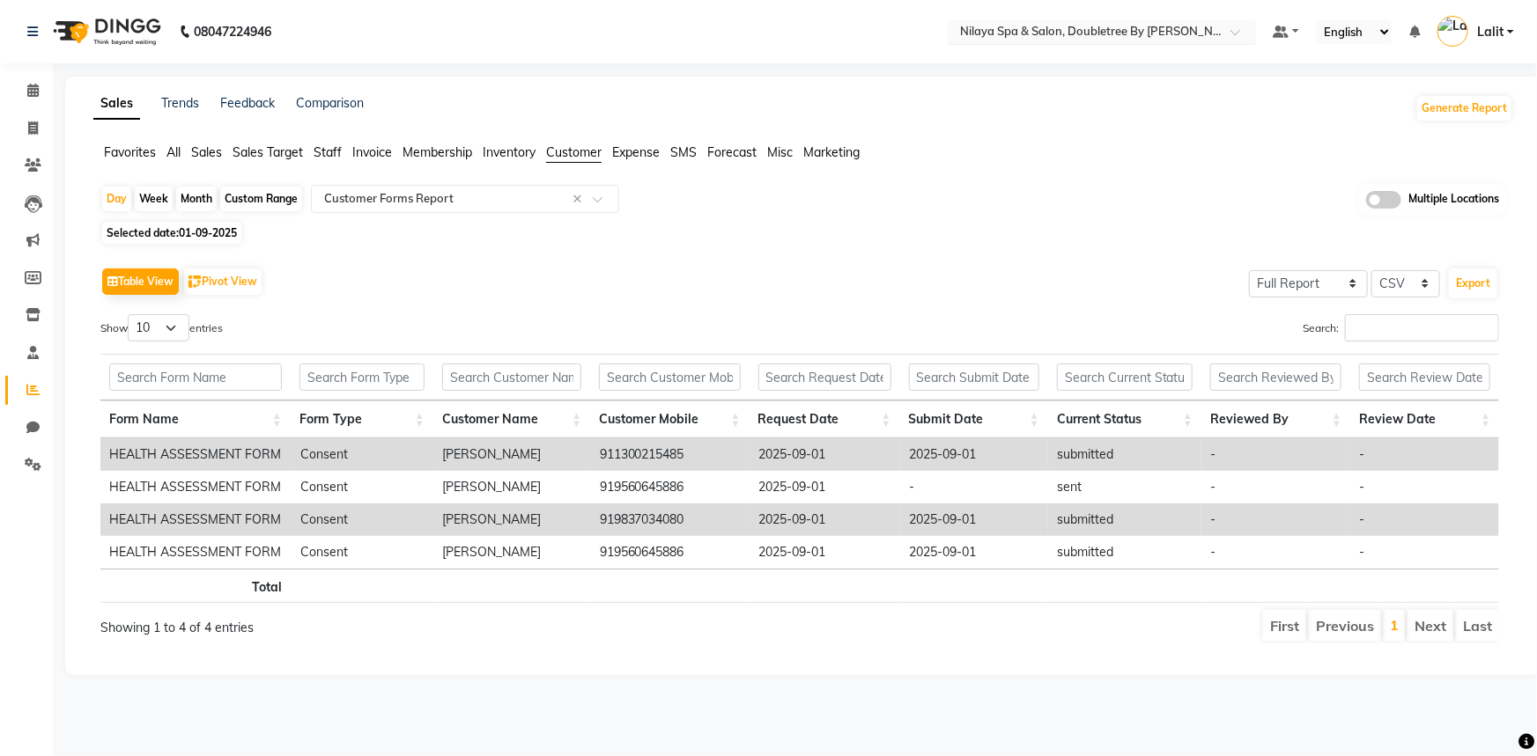
click at [1192, 35] on input "text" at bounding box center [1083, 34] width 255 height 18
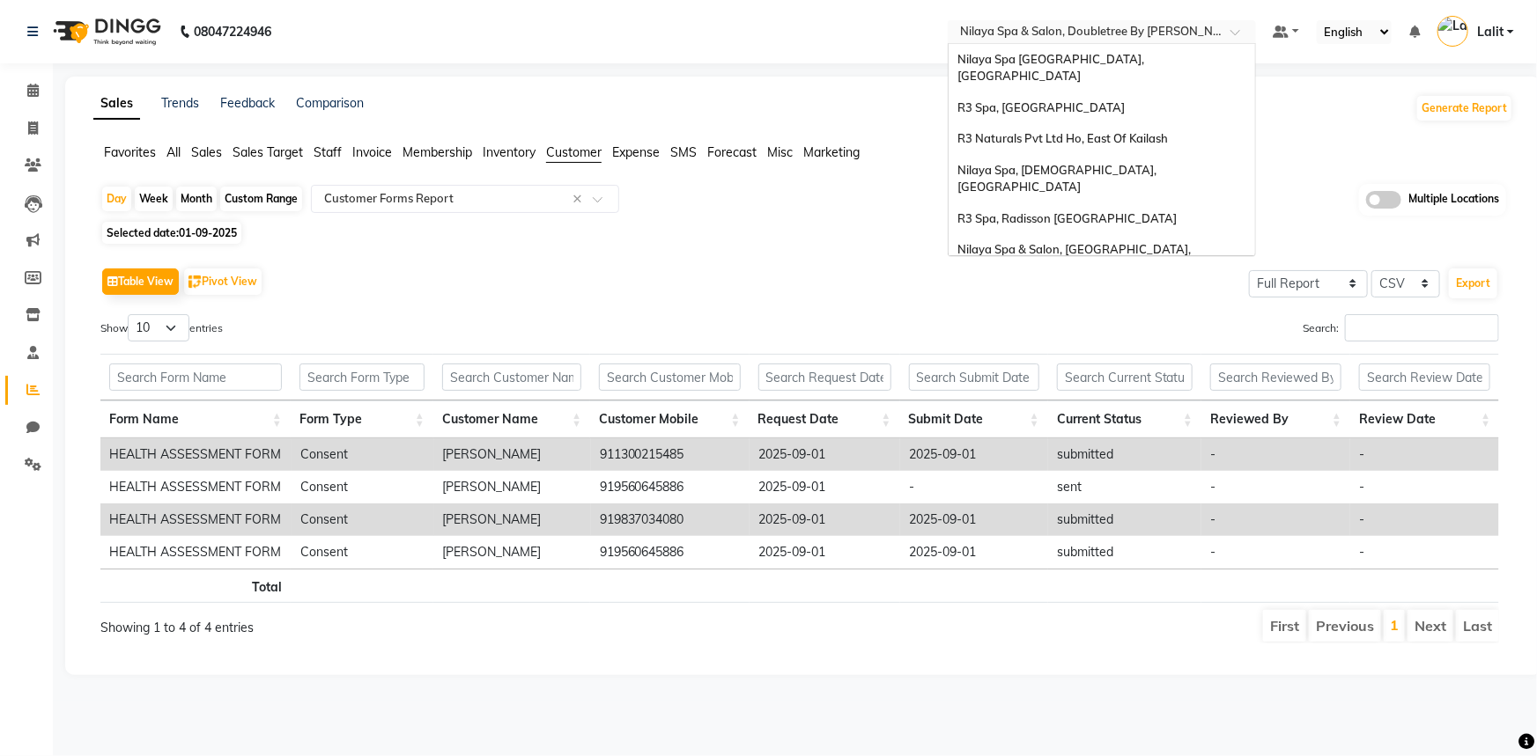
scroll to position [243, 0]
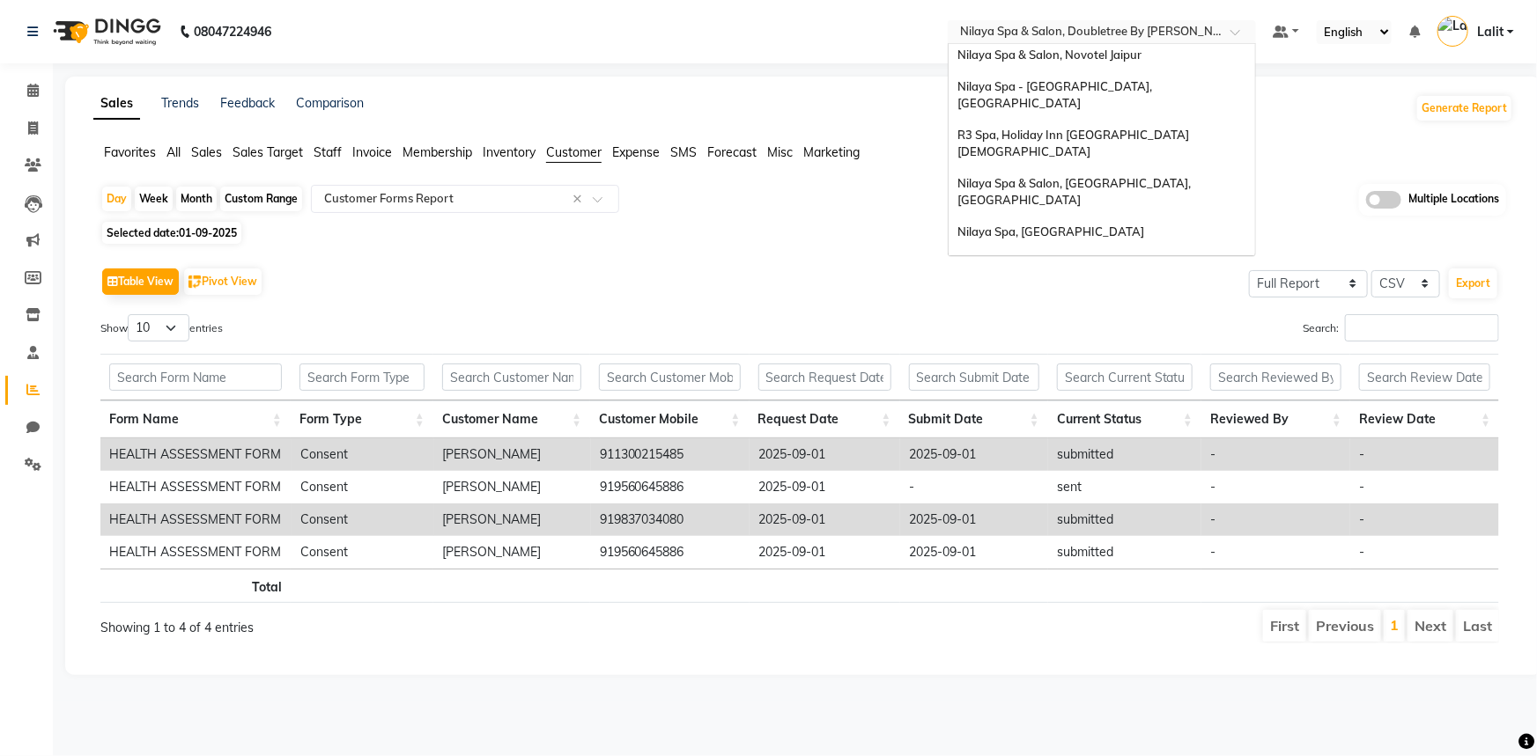
click at [1082, 336] on span "R3 Spa, [PERSON_NAME][GEOGRAPHIC_DATA]" at bounding box center [1088, 343] width 262 height 14
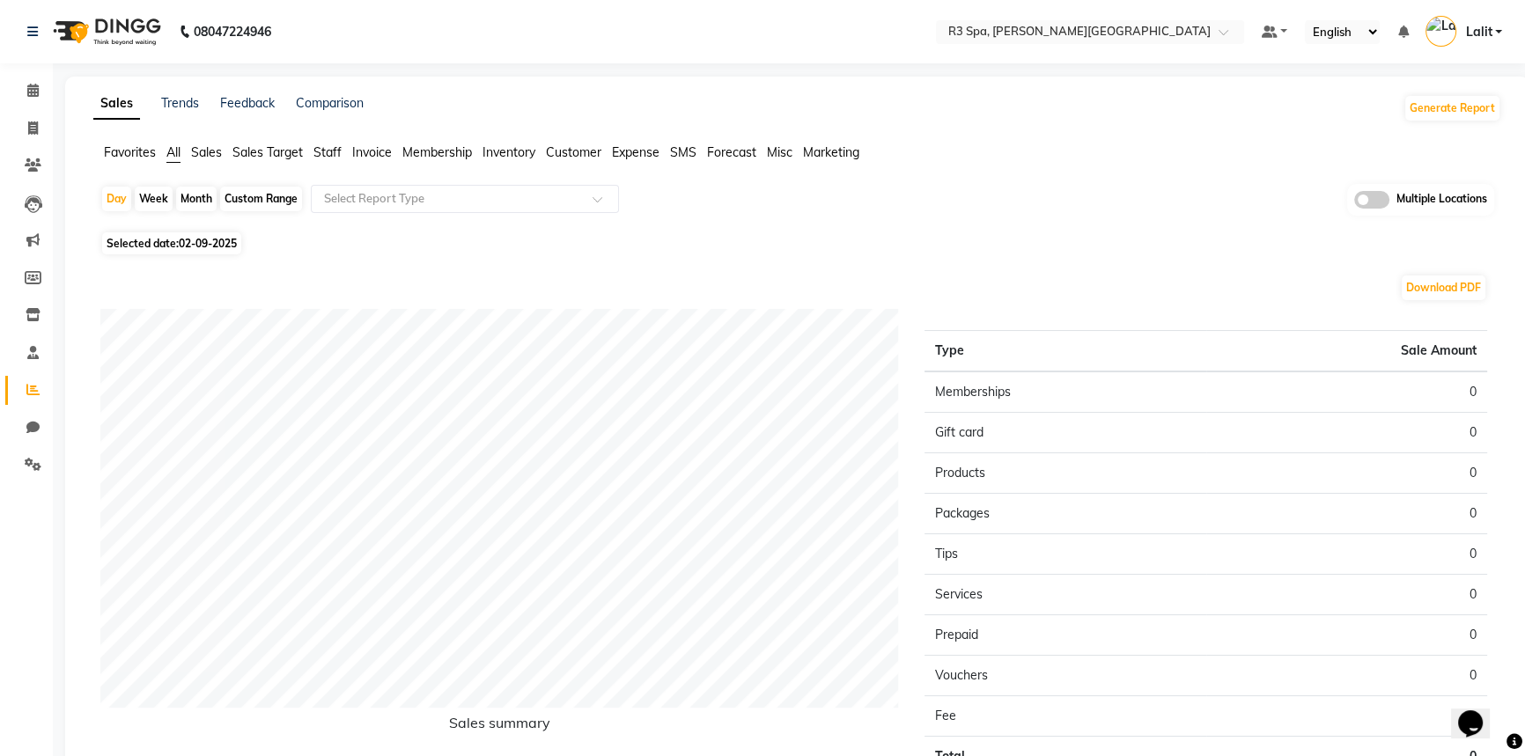
click at [330, 155] on span "Staff" at bounding box center [328, 152] width 28 height 16
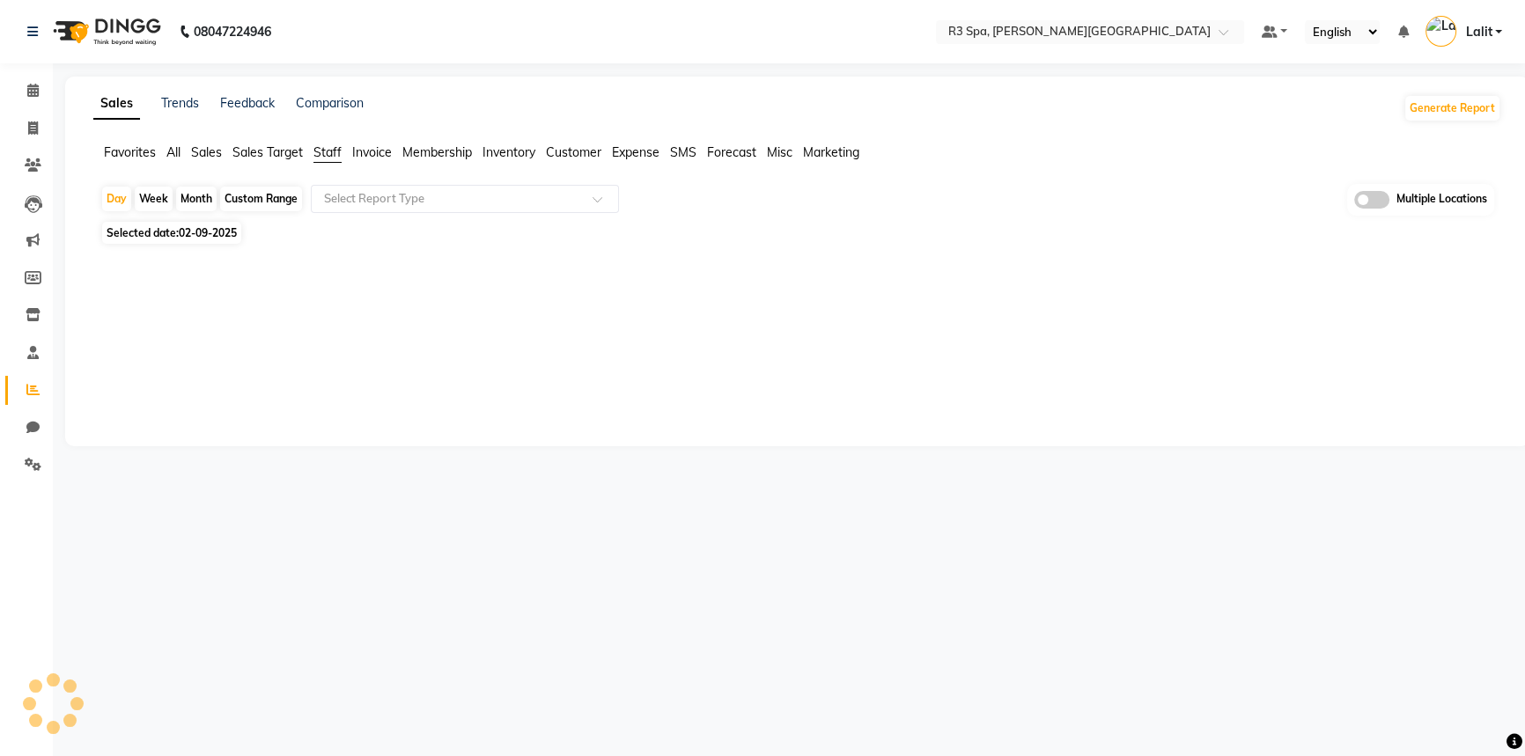
click at [341, 188] on div "Select Report Type" at bounding box center [465, 199] width 308 height 28
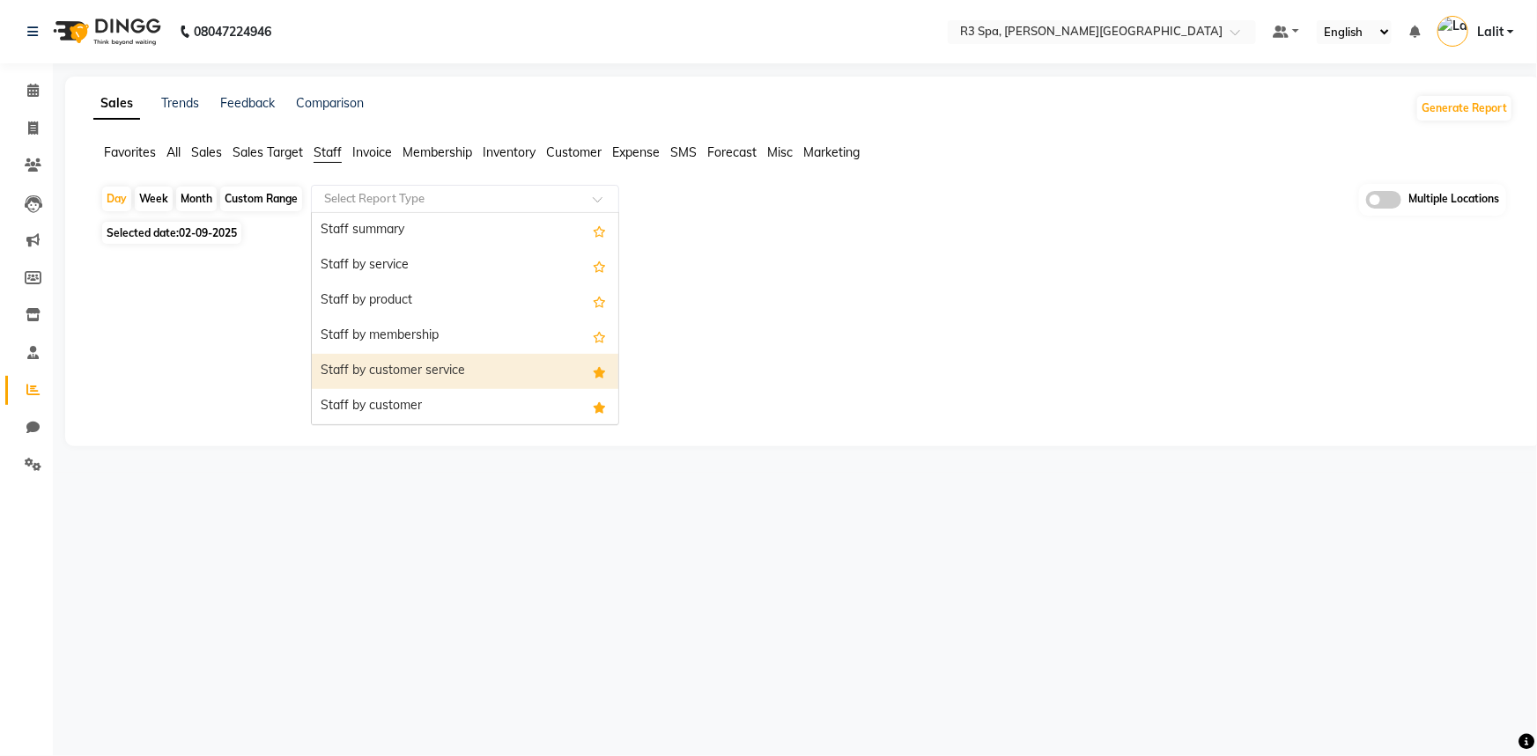
click at [395, 374] on div "Staff by customer service" at bounding box center [465, 371] width 306 height 35
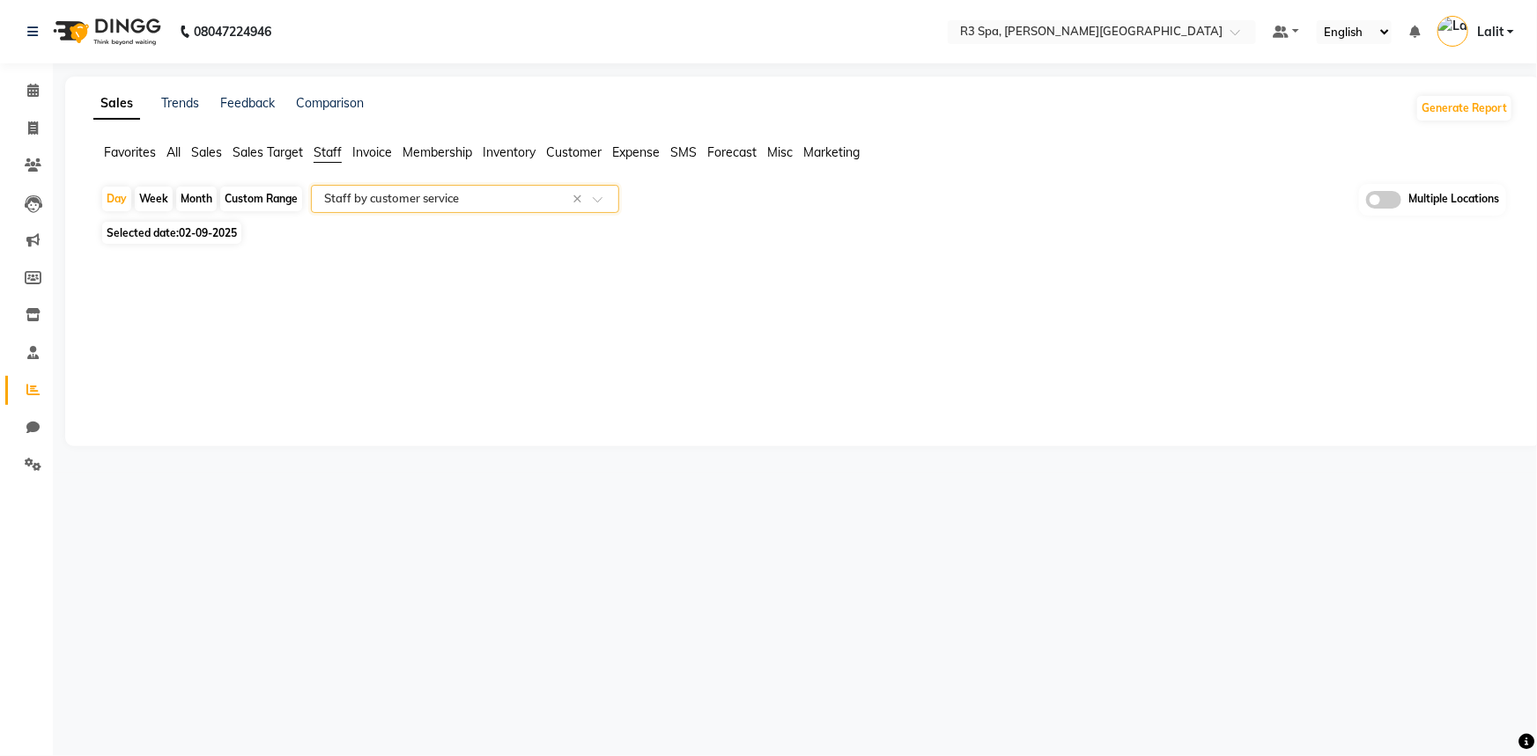
click at [207, 234] on span "02-09-2025" at bounding box center [208, 232] width 58 height 13
select select "9"
select select "2025"
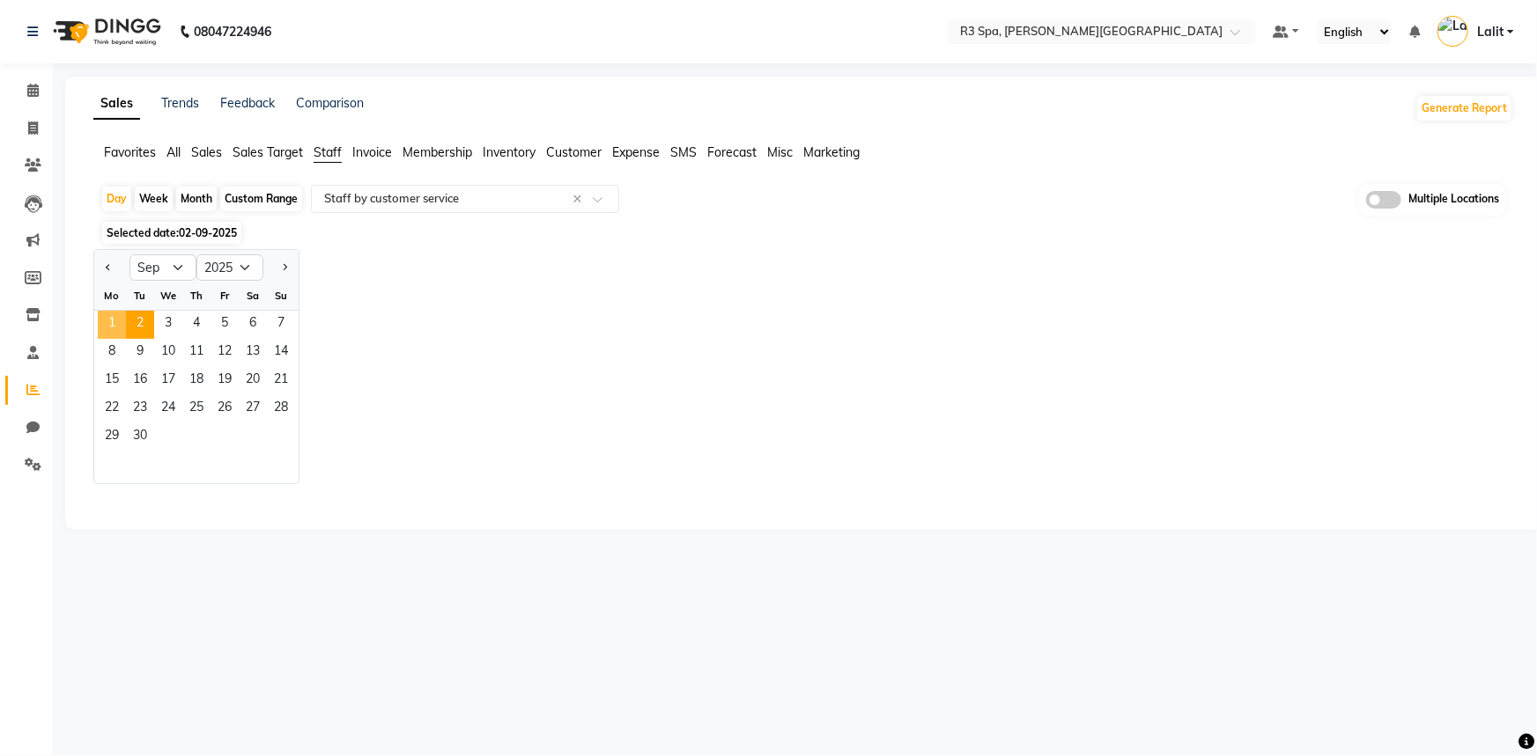
click at [117, 335] on span "1" at bounding box center [112, 325] width 28 height 28
select select "full_report"
select select "csv"
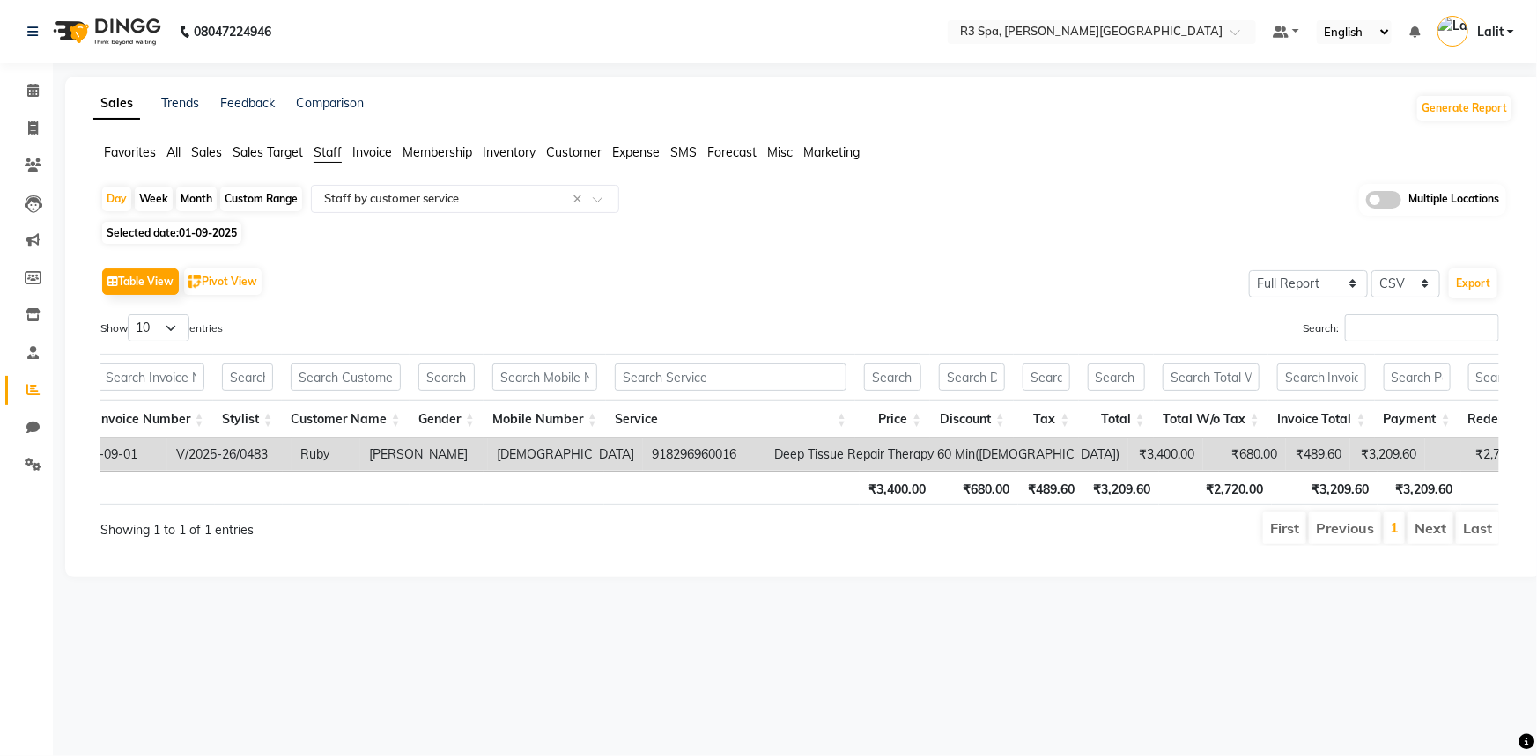
scroll to position [0, 352]
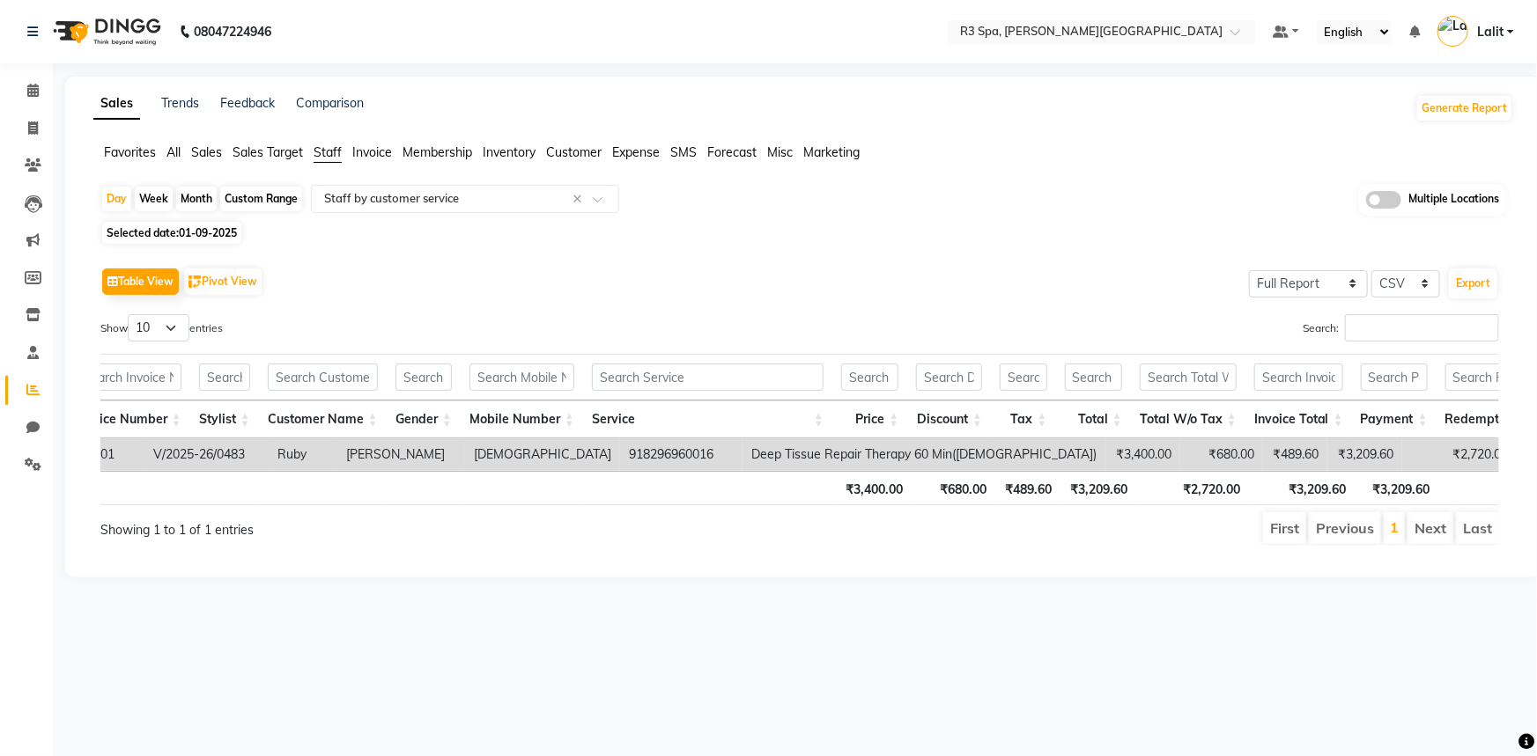
drag, startPoint x: 583, startPoint y: 150, endPoint x: 573, endPoint y: 153, distance: 10.3
click at [581, 151] on span "Customer" at bounding box center [573, 152] width 55 height 16
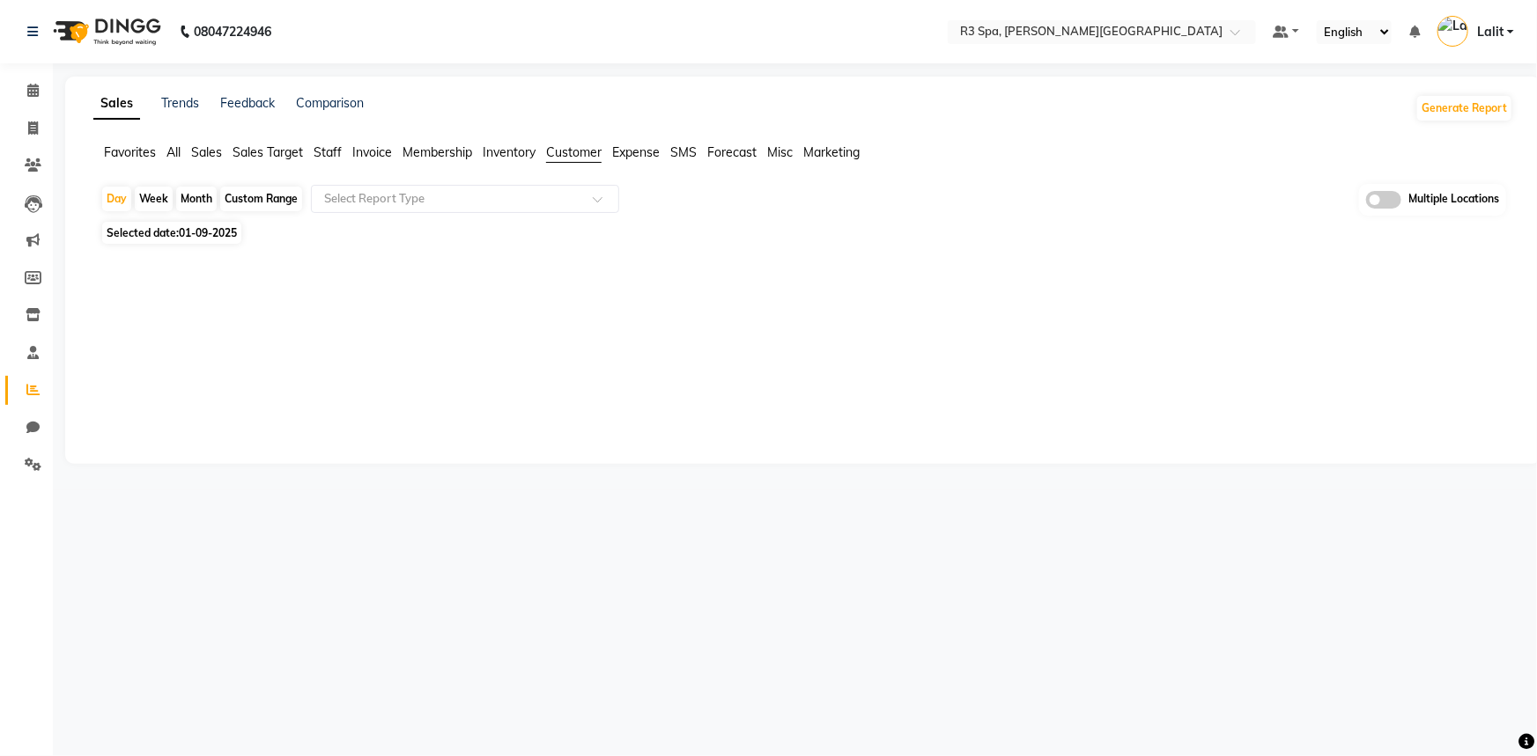
click at [390, 218] on div "Day Week Month Custom Range Select Report Type Multiple Locations Selected date…" at bounding box center [803, 315] width 1420 height 262
click at [423, 202] on input "text" at bounding box center [448, 199] width 254 height 18
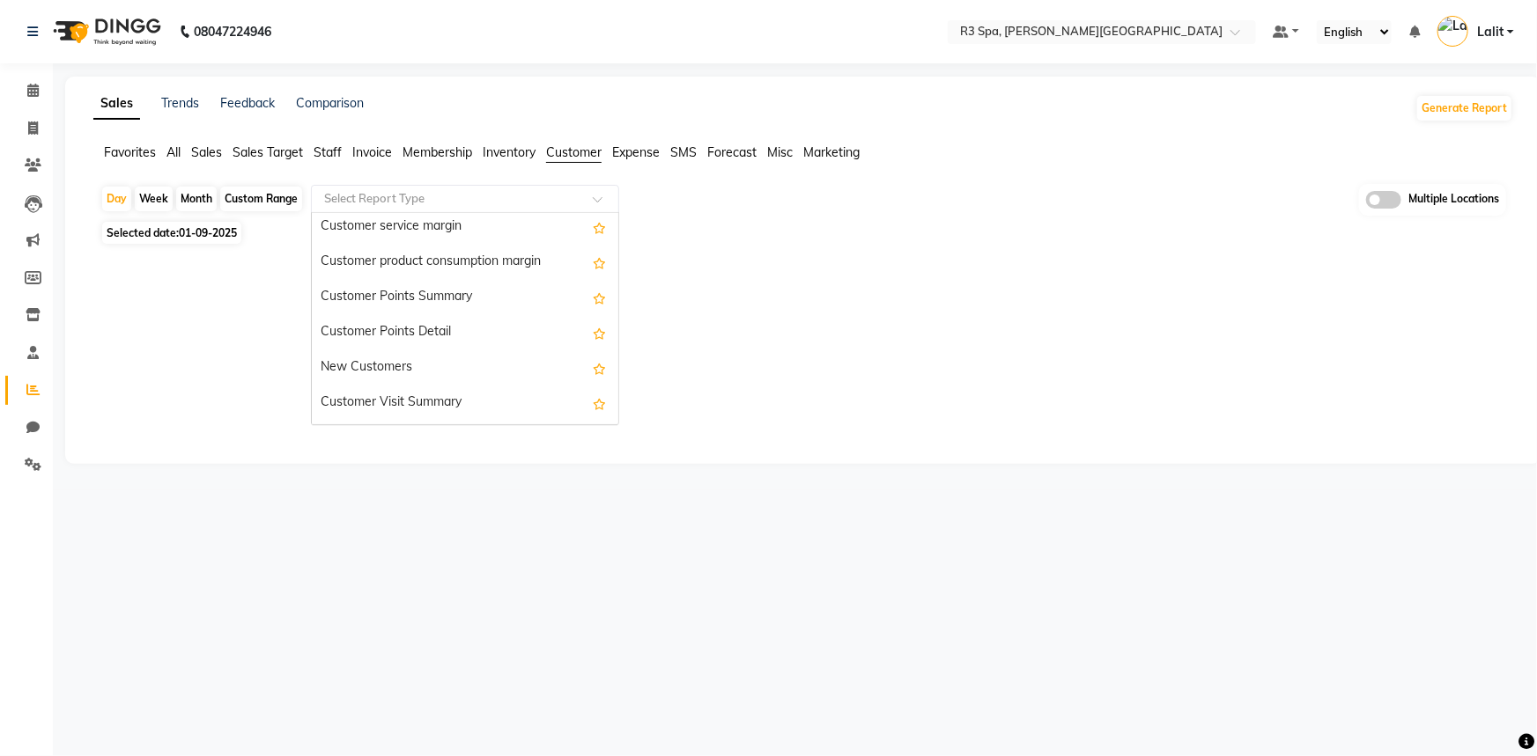
scroll to position [282, 0]
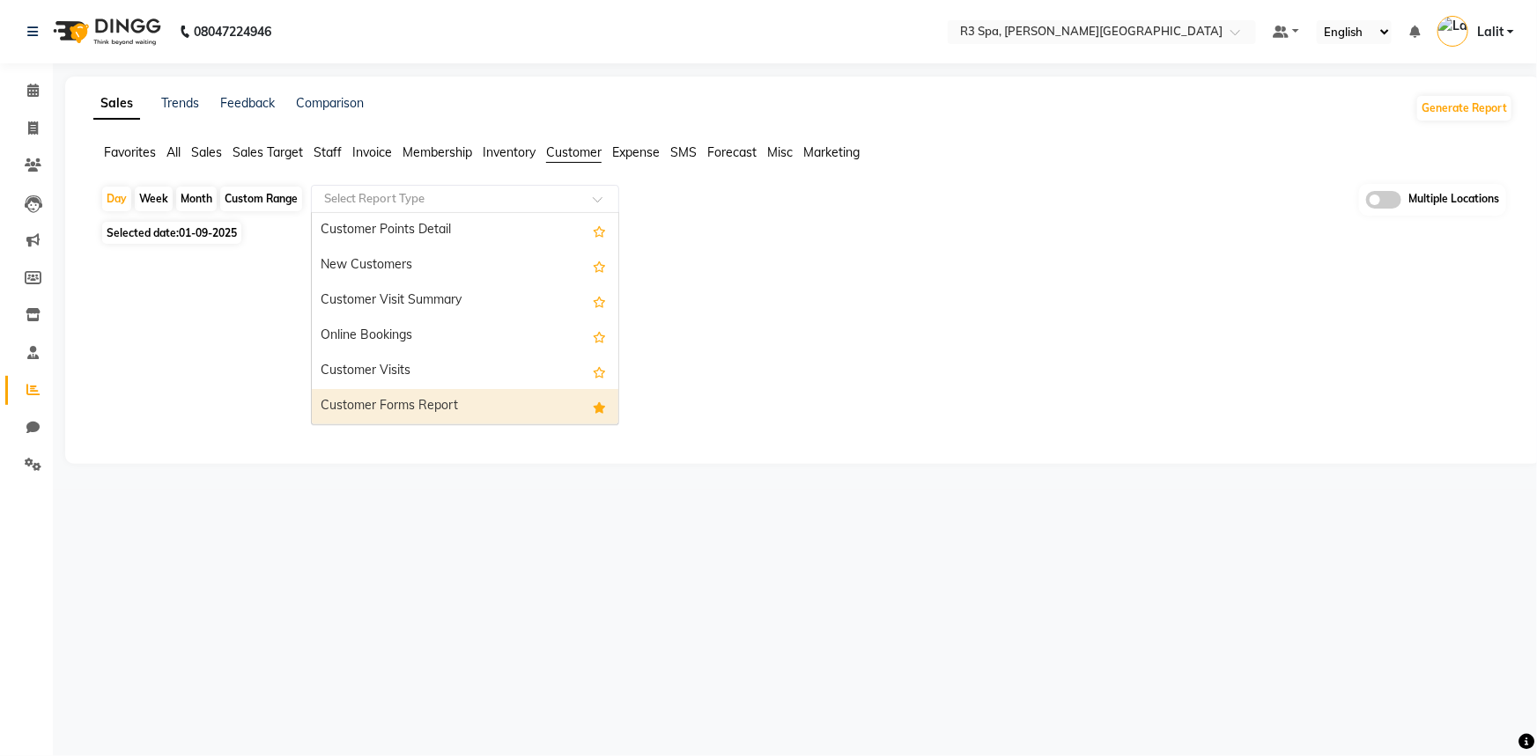
click at [439, 404] on div "Customer Forms Report" at bounding box center [465, 406] width 306 height 35
select select "full_report"
select select "csv"
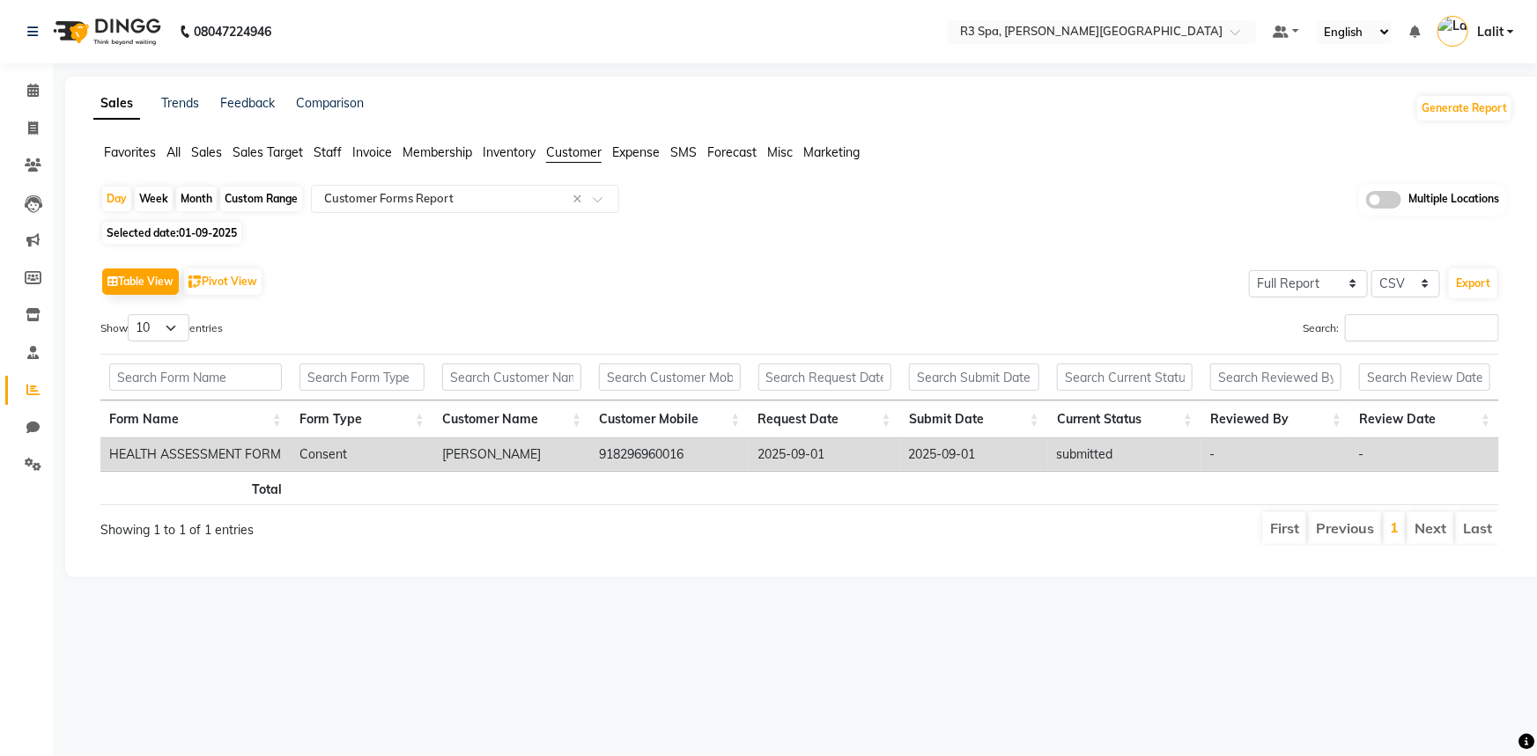
drag, startPoint x: 654, startPoint y: 297, endPoint x: 673, endPoint y: 277, distance: 26.8
click at [655, 297] on div "Table View Pivot View Select Full Report Filtered Report Select CSV PDF Export" at bounding box center [799, 281] width 1398 height 37
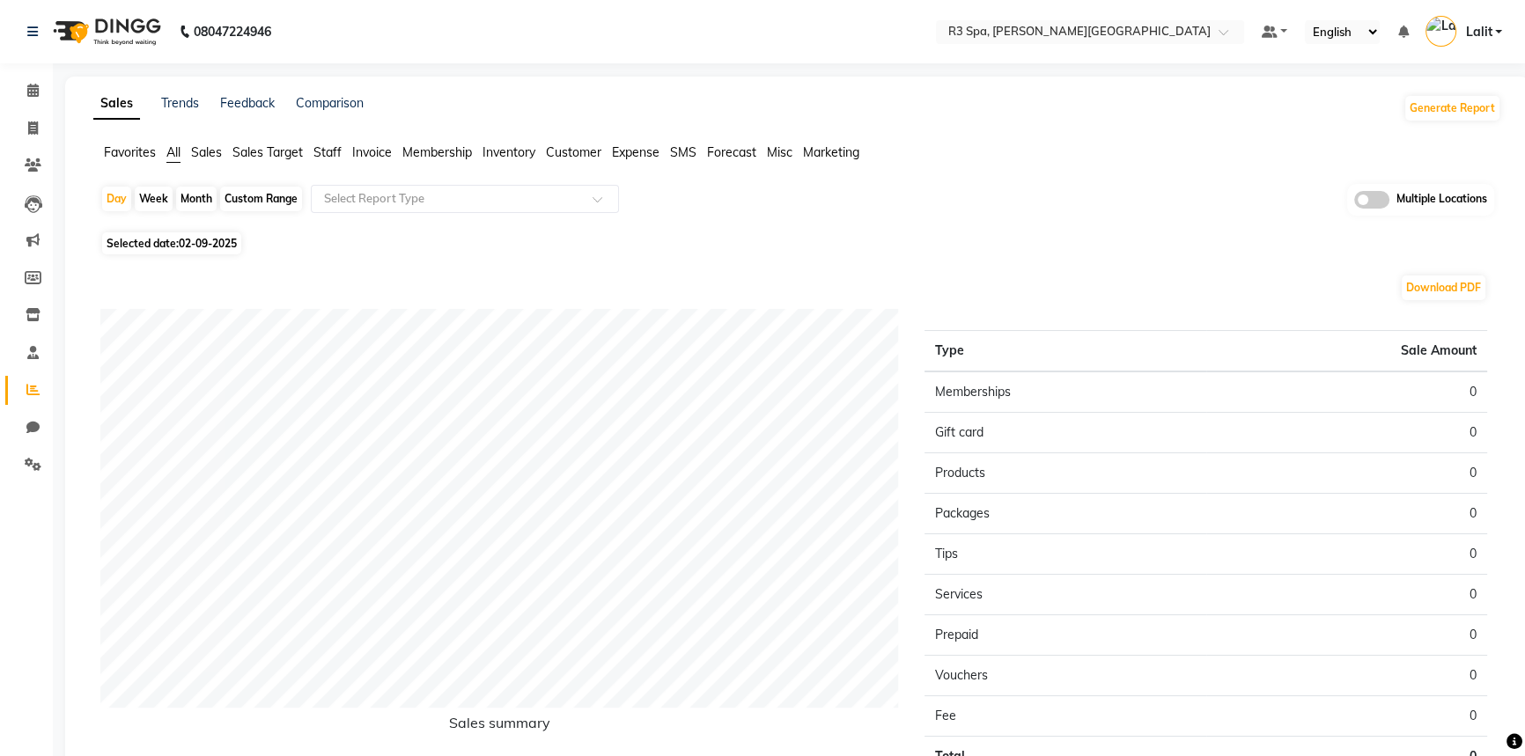
click at [196, 255] on div "Day Week Month Custom Range Select Report Type Multiple Locations Selected date…" at bounding box center [797, 509] width 1408 height 651
click at [307, 156] on ul "Favorites All Sales Sales Target Staff Invoice Membership Inventory Customer Ex…" at bounding box center [797, 153] width 1408 height 19
click at [330, 157] on span "Staff" at bounding box center [328, 152] width 28 height 16
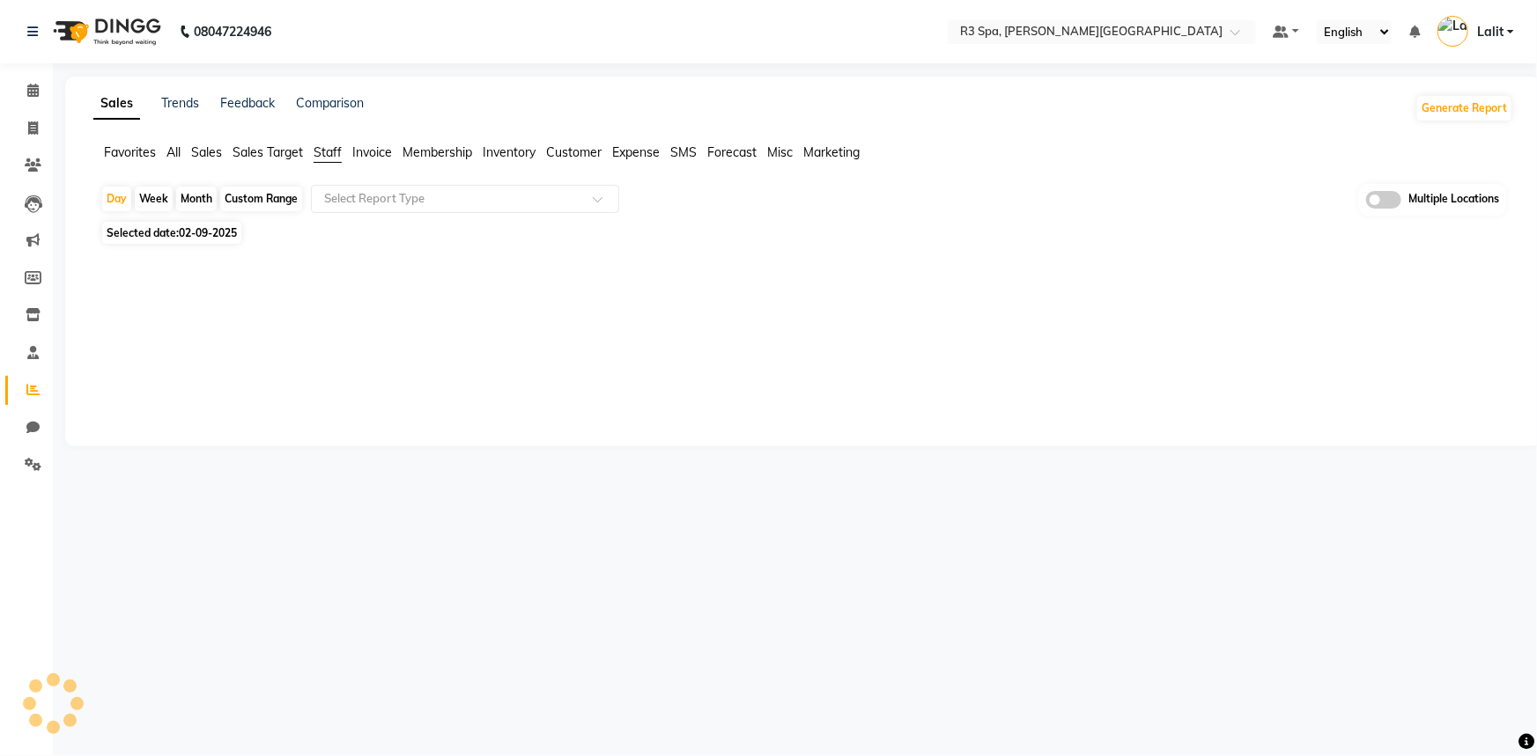
click at [377, 208] on div "Select Report Type" at bounding box center [465, 199] width 308 height 28
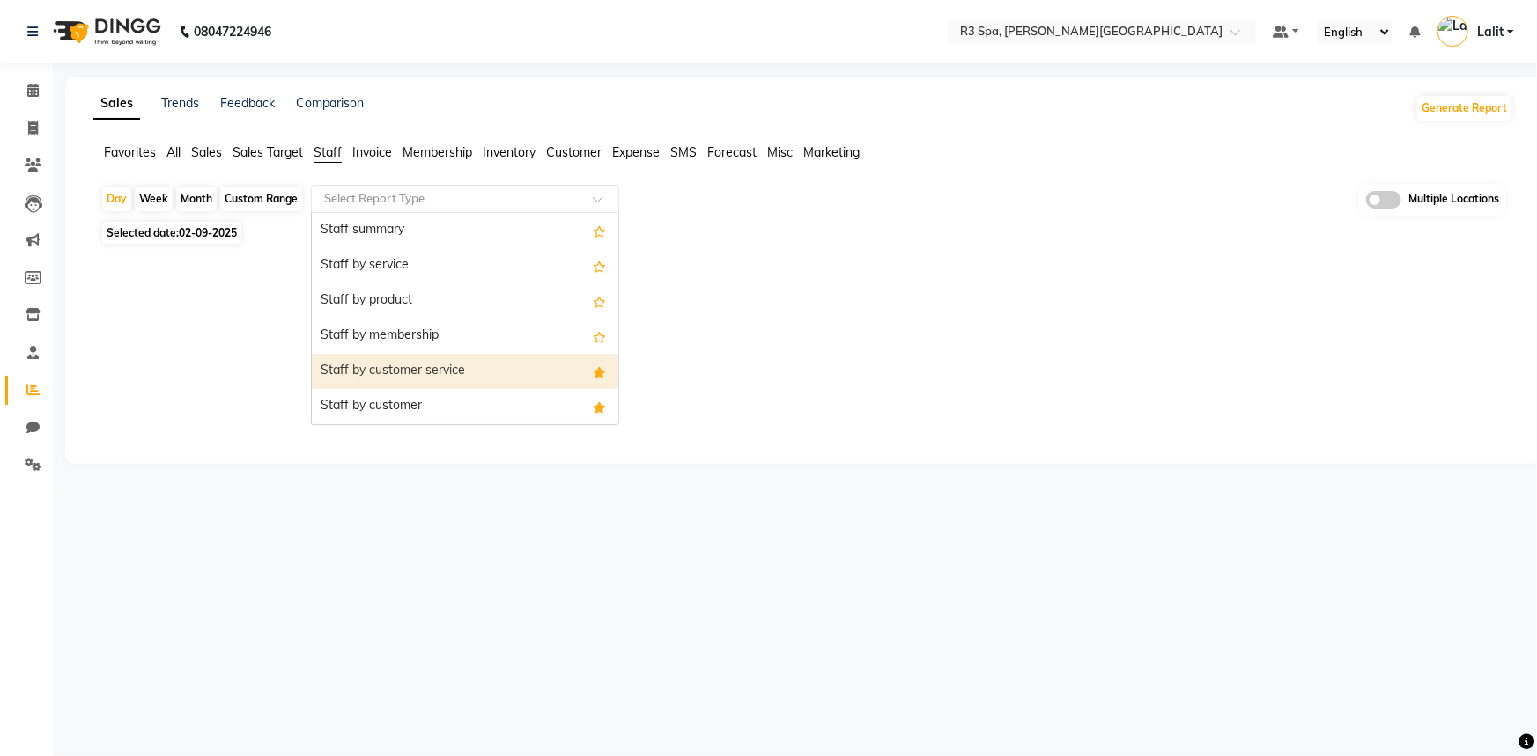
click at [432, 380] on div "Staff by customer service" at bounding box center [465, 371] width 306 height 35
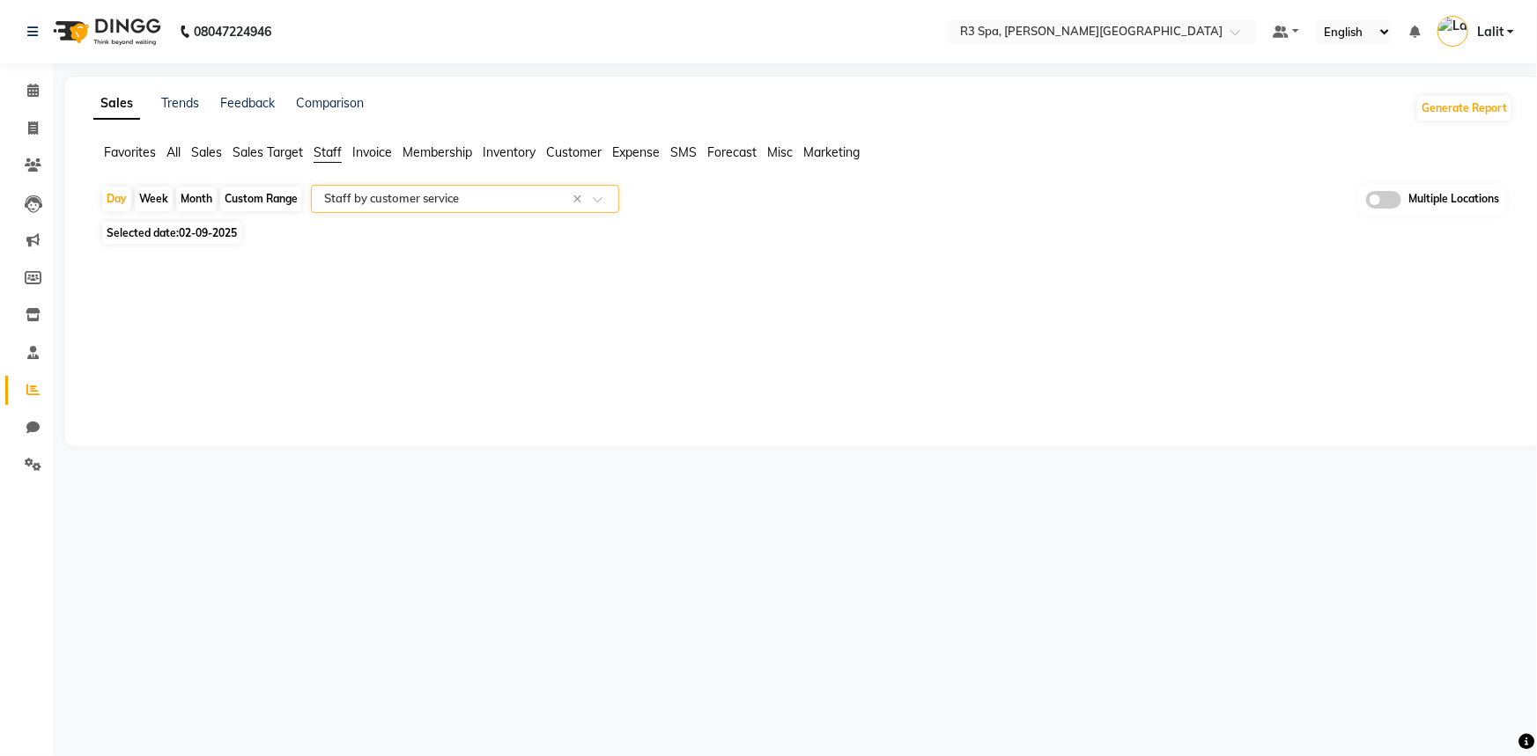
click at [240, 206] on div "Custom Range" at bounding box center [261, 199] width 82 height 25
select select "9"
select select "2025"
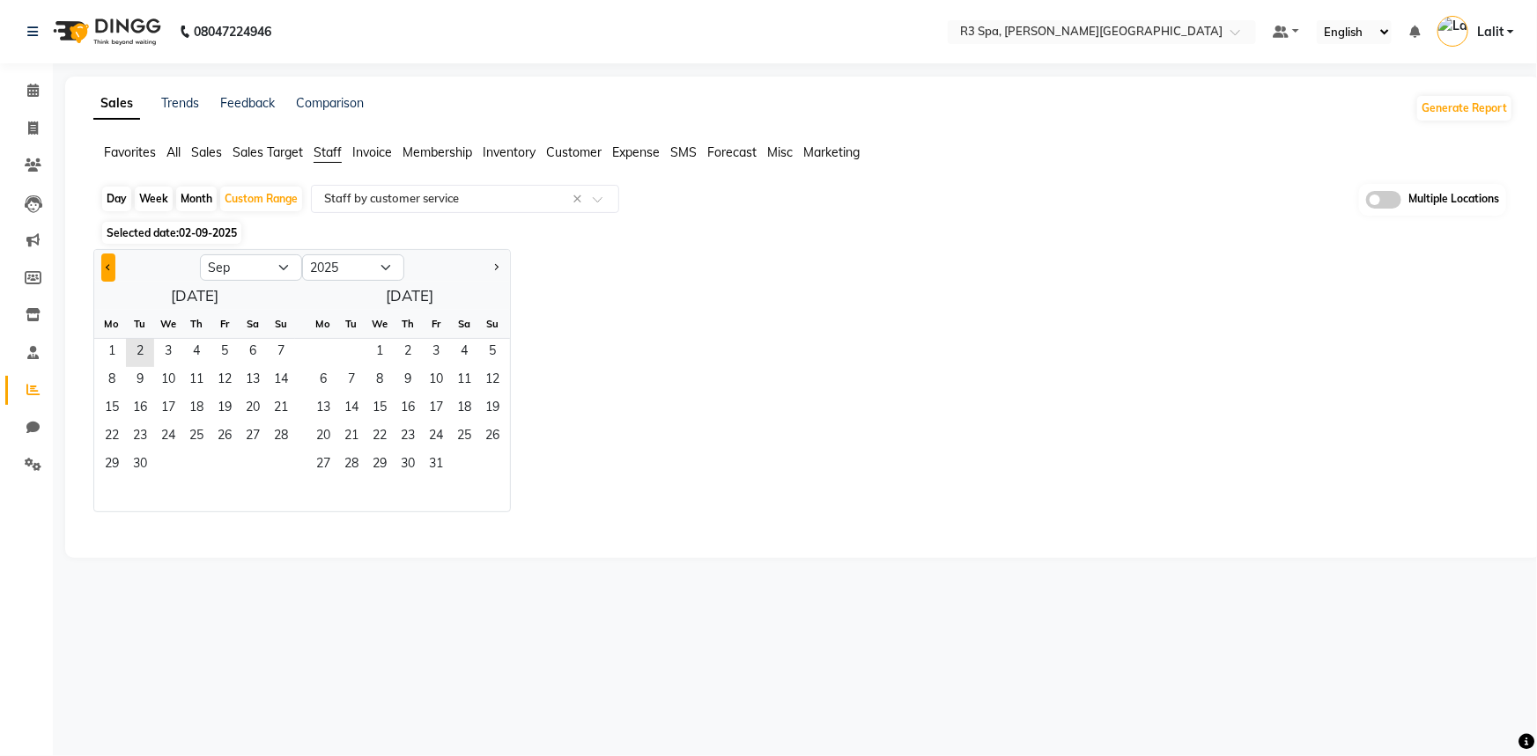
click at [114, 268] on button "Previous month" at bounding box center [108, 268] width 14 height 28
select select "8"
click at [214, 350] on span "1" at bounding box center [224, 353] width 28 height 28
click at [279, 458] on span "31" at bounding box center [281, 466] width 28 height 28
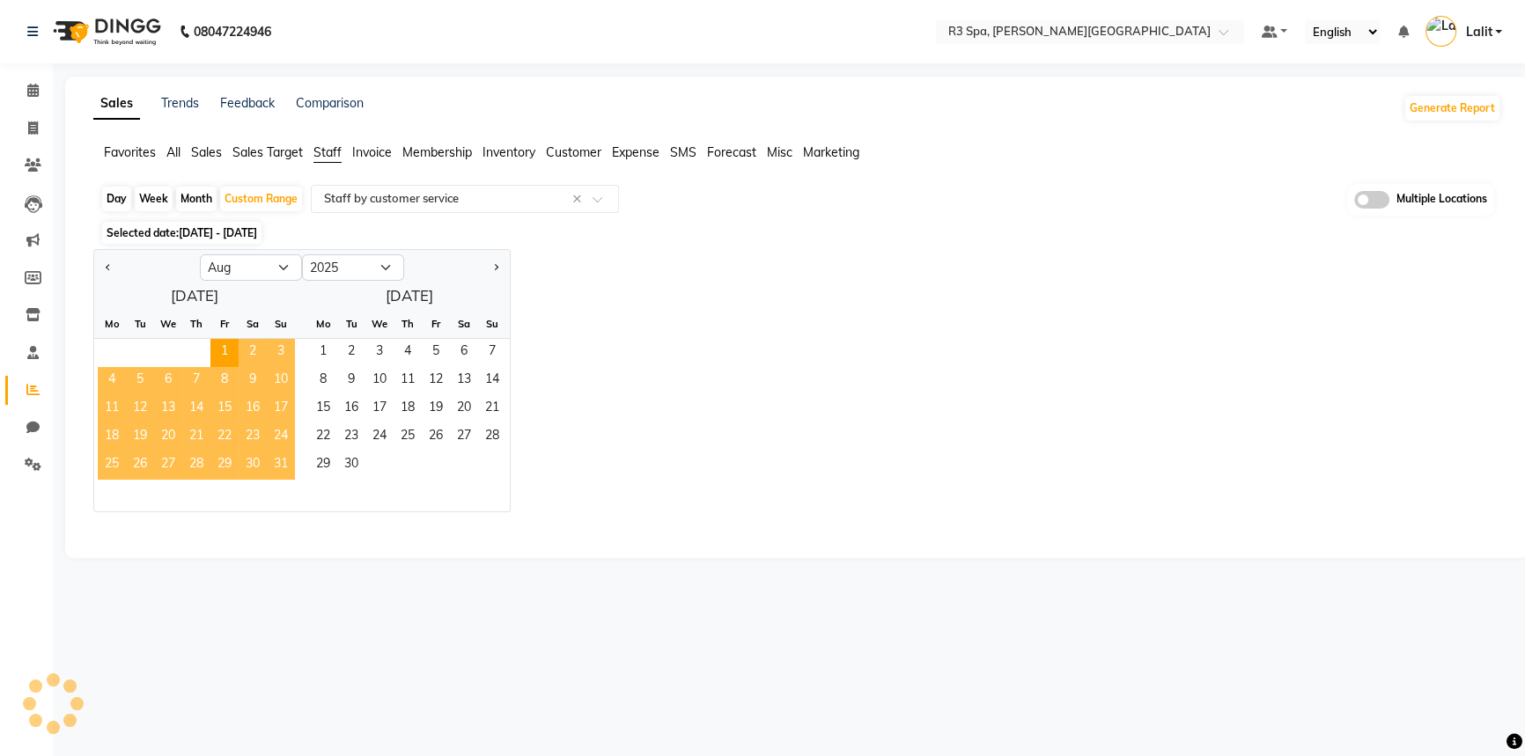
select select "full_report"
select select "csv"
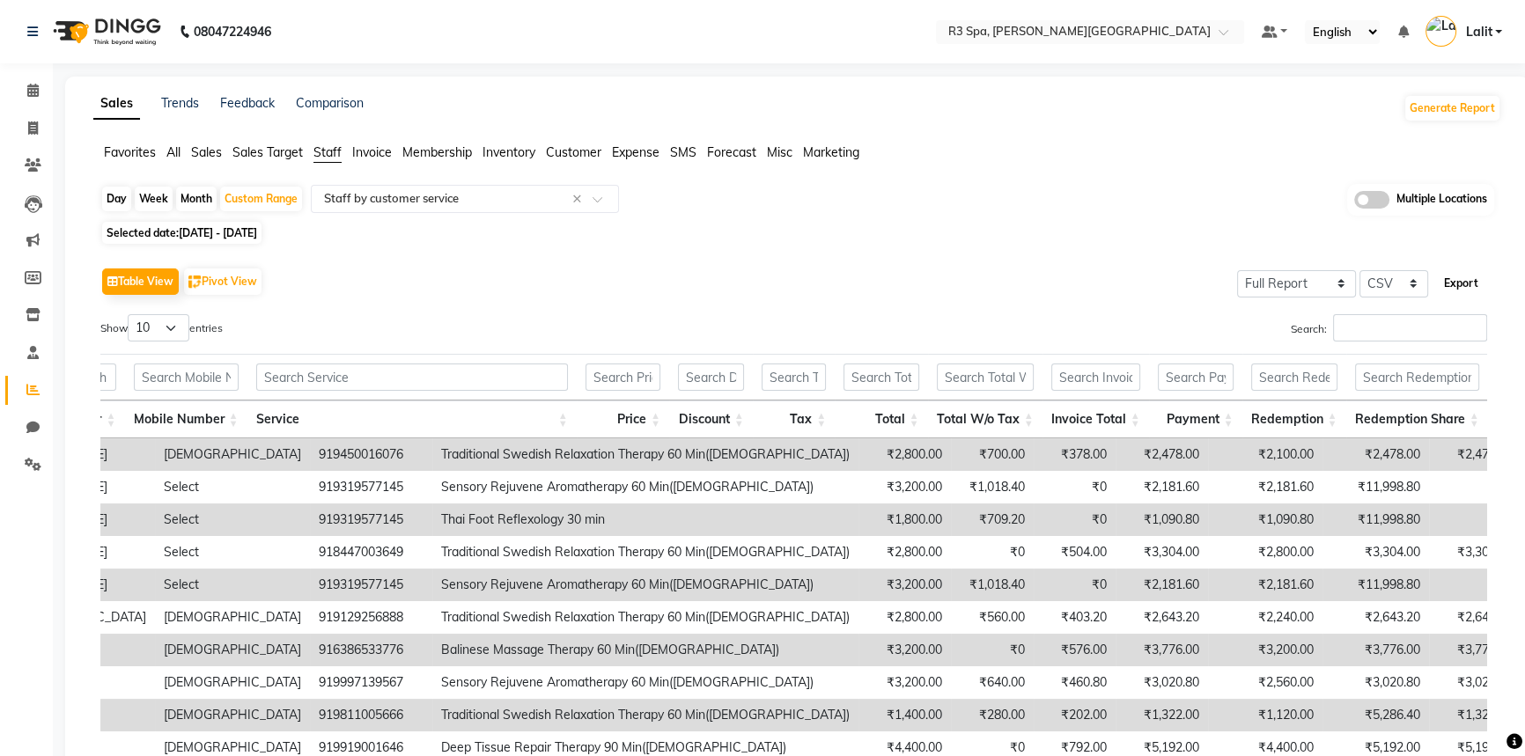
click at [1474, 285] on button "Export" at bounding box center [1461, 284] width 48 height 30
click at [1198, 26] on input "text" at bounding box center [1072, 34] width 255 height 18
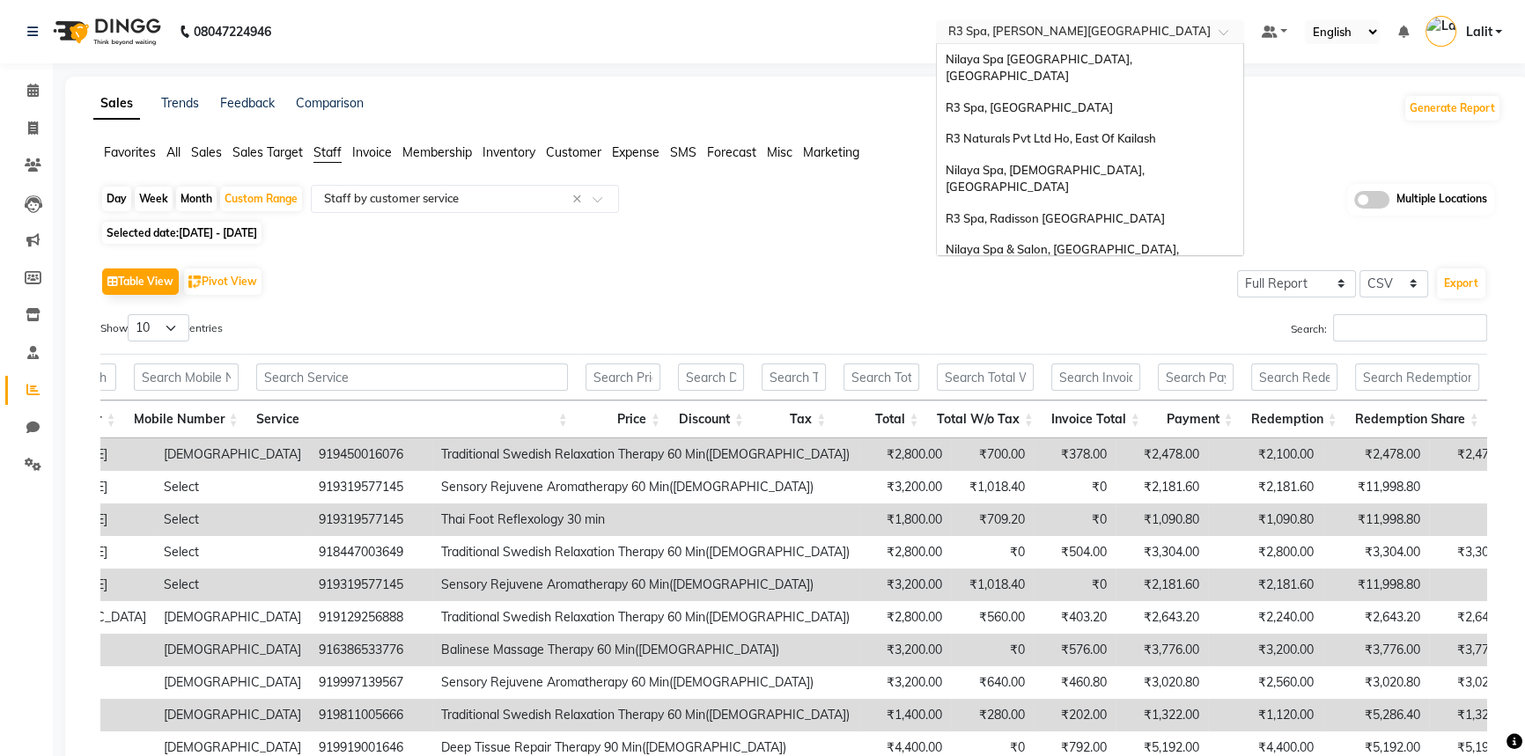
scroll to position [243, 0]
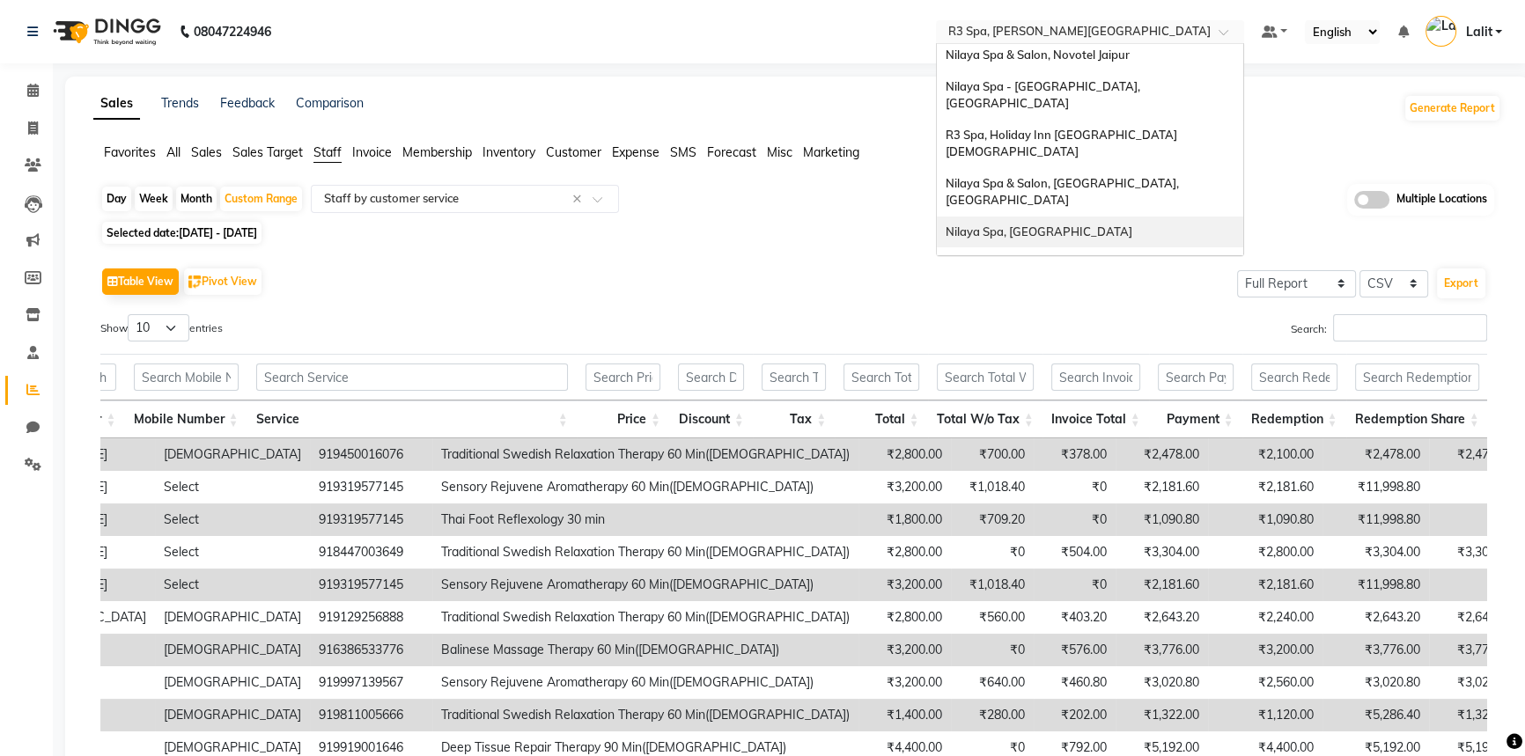
click at [1051, 225] on span "Nilaya Spa, [GEOGRAPHIC_DATA]" at bounding box center [1039, 232] width 187 height 14
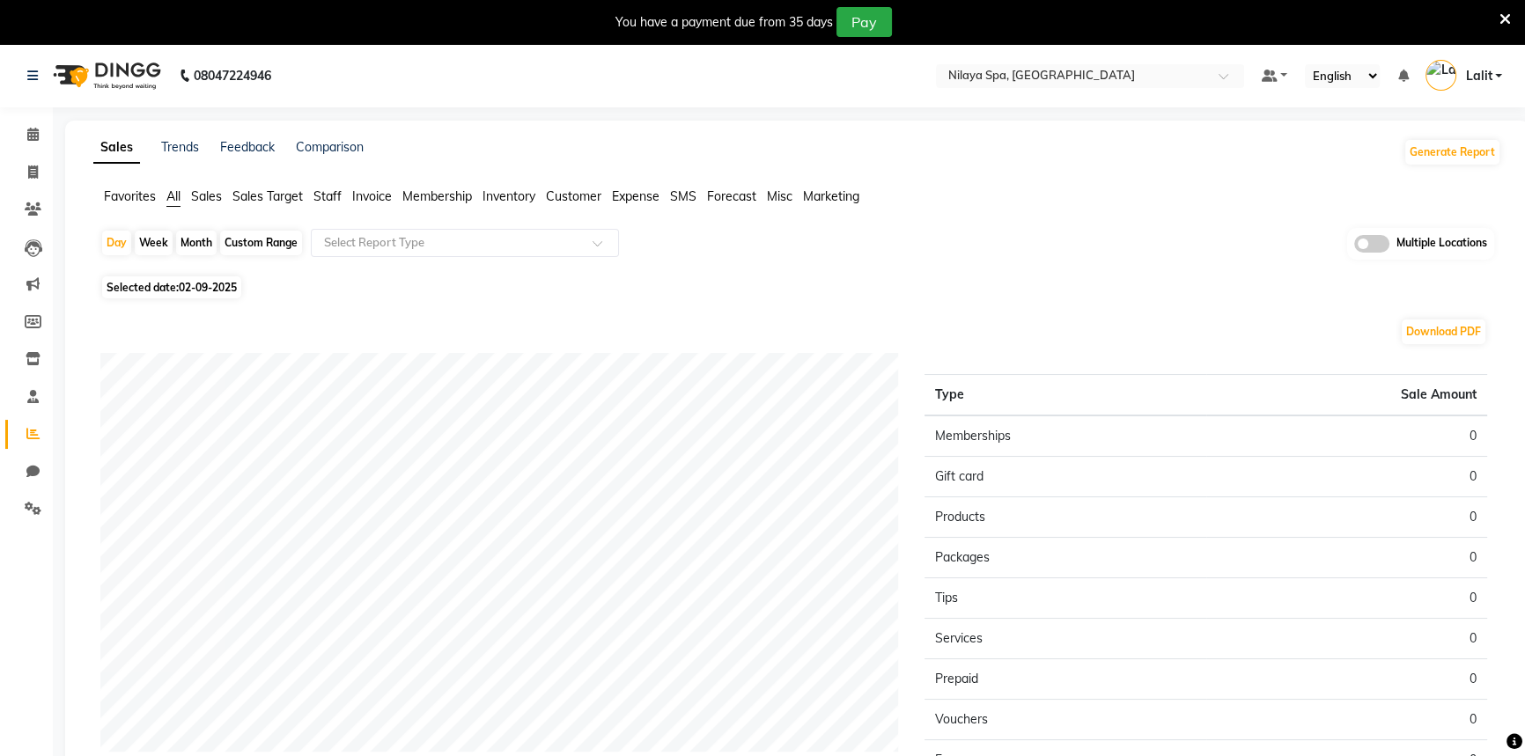
click at [1503, 17] on icon at bounding box center [1505, 19] width 11 height 16
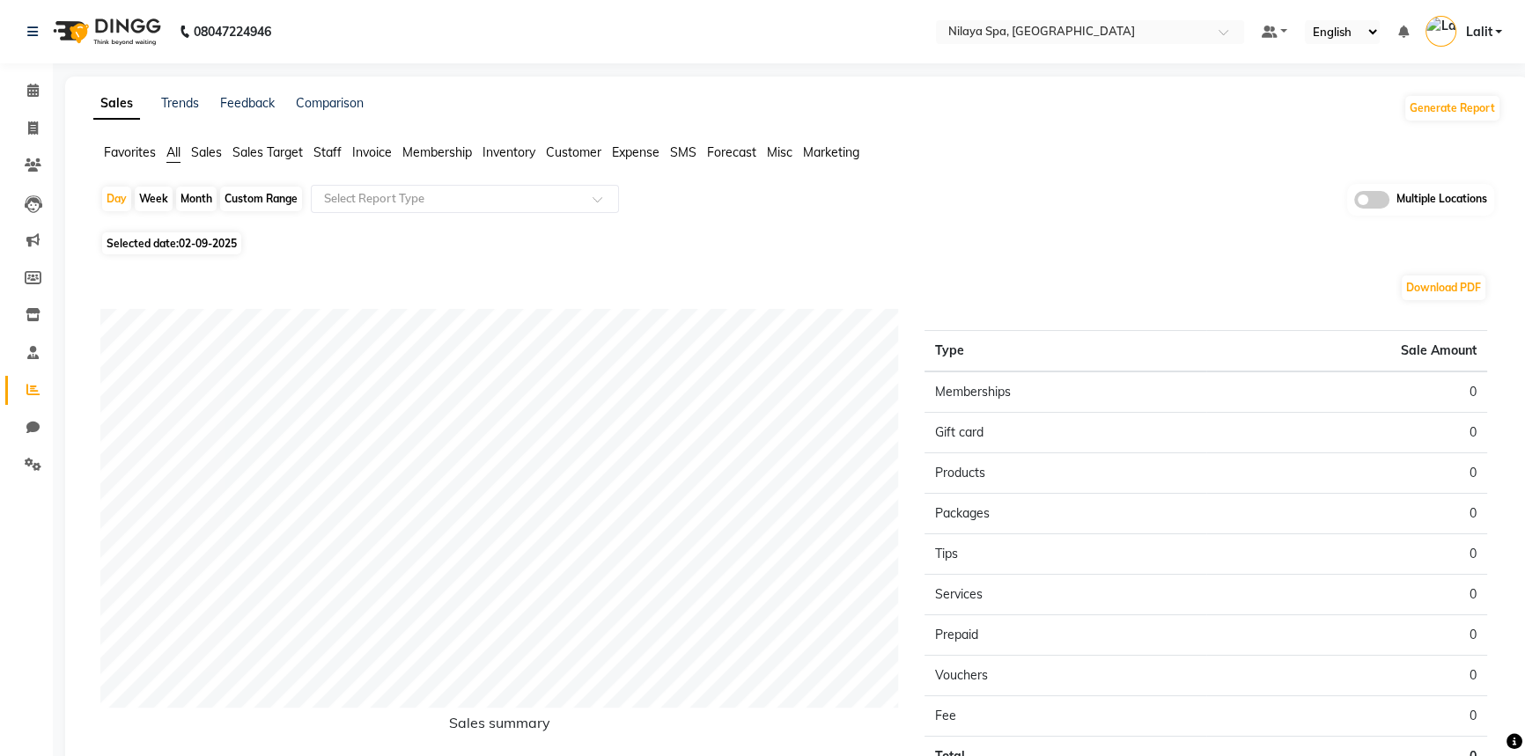
click at [327, 152] on span "Staff" at bounding box center [328, 152] width 28 height 16
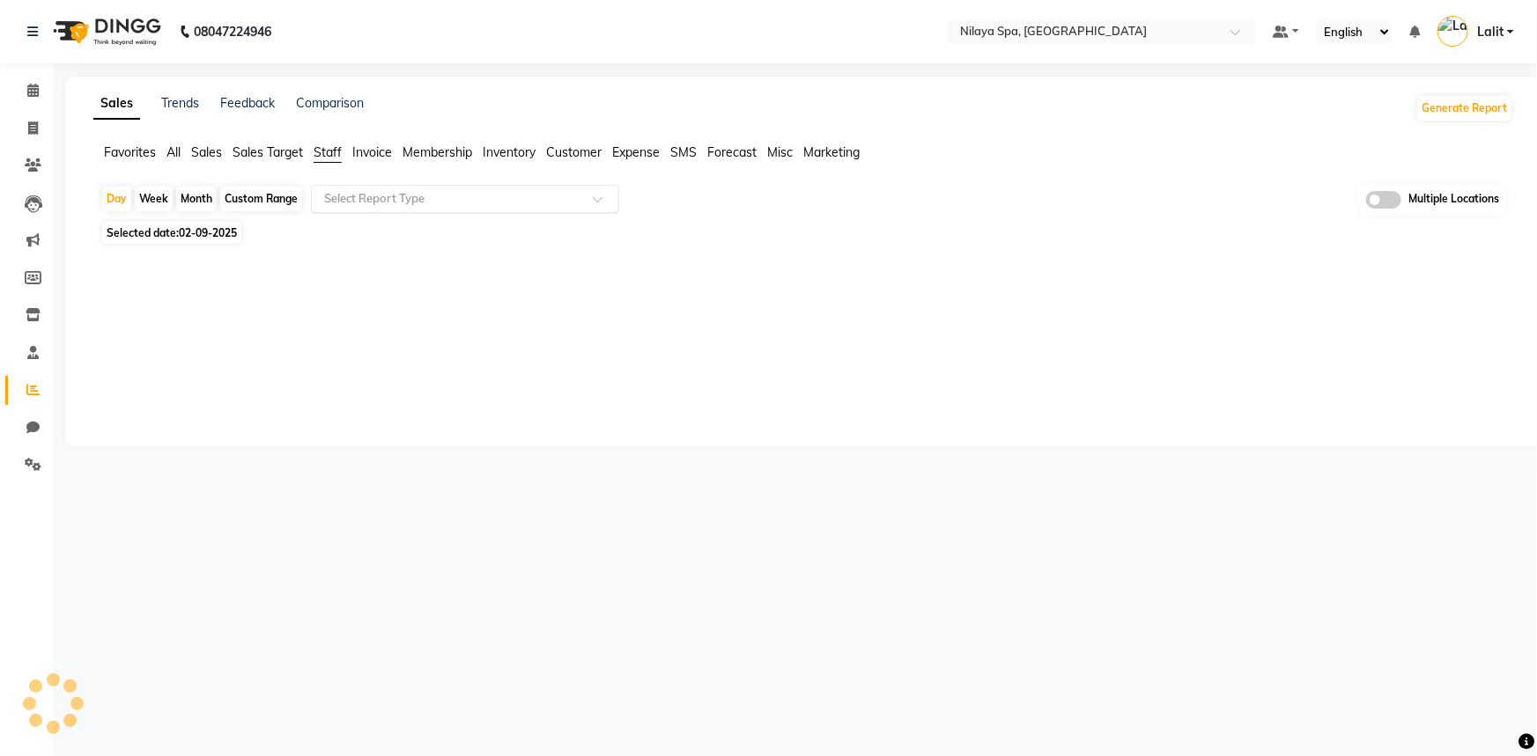
click at [342, 201] on input "text" at bounding box center [448, 199] width 254 height 18
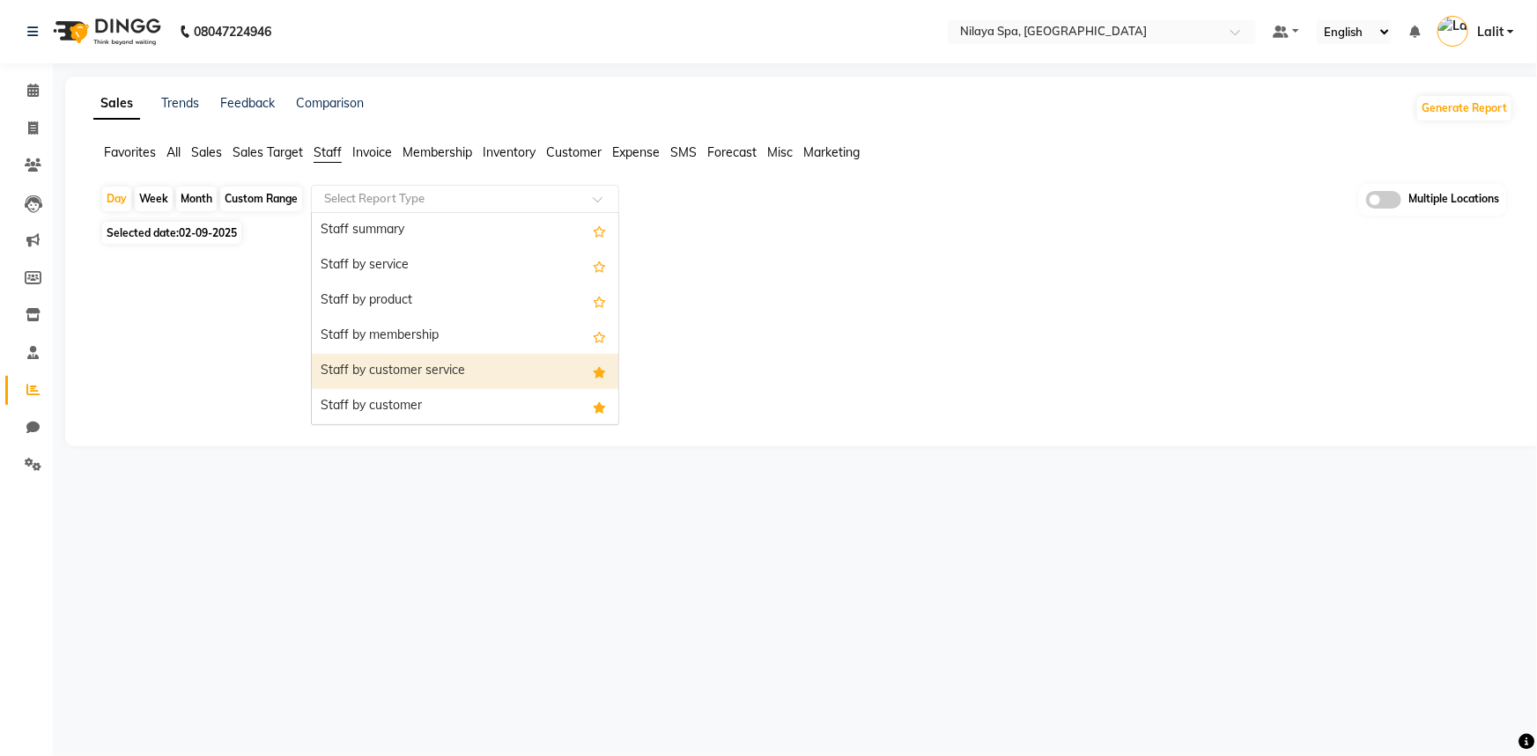
click at [439, 371] on div "Staff by customer service" at bounding box center [465, 371] width 306 height 35
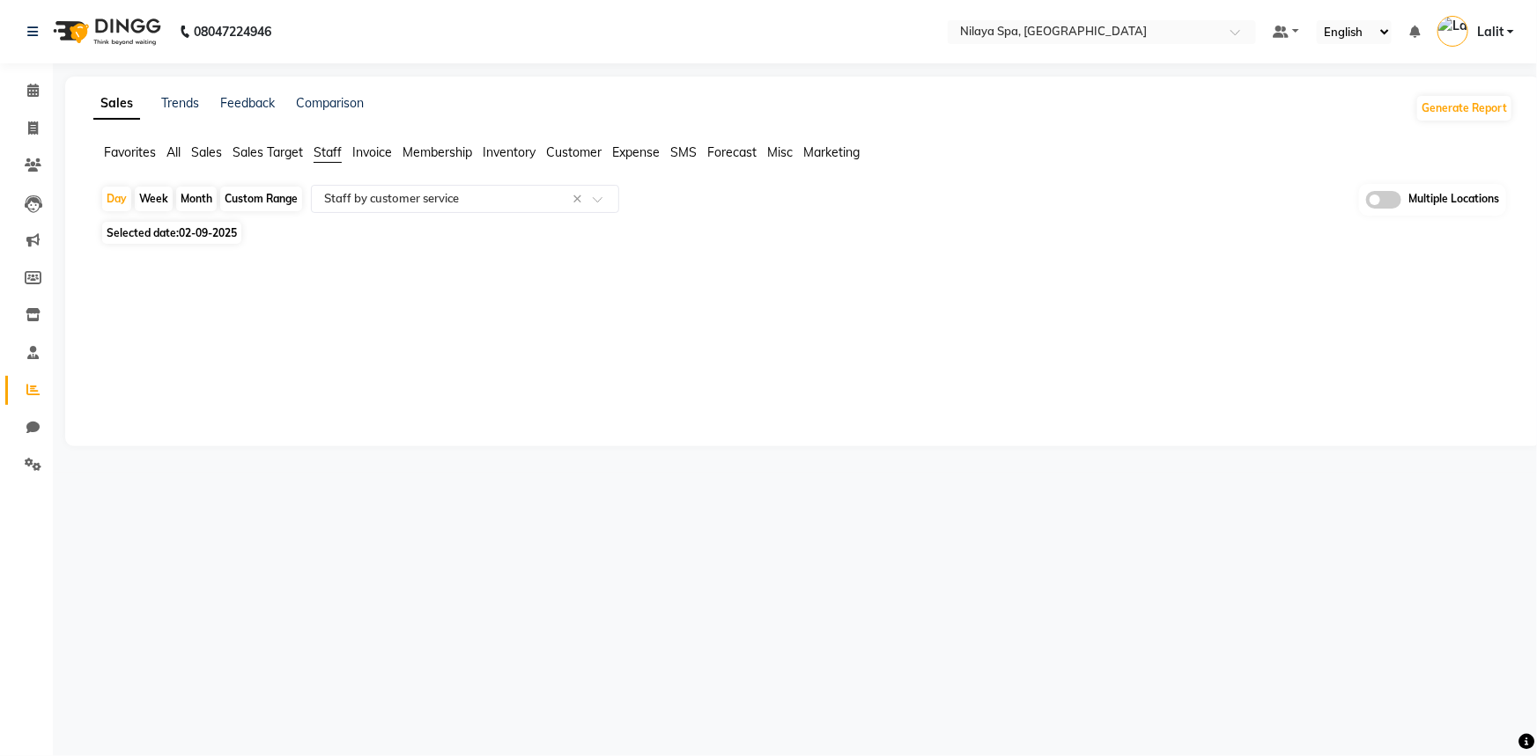
click at [212, 240] on span "Selected date: [DATE]" at bounding box center [171, 233] width 139 height 22
select select "9"
select select "2025"
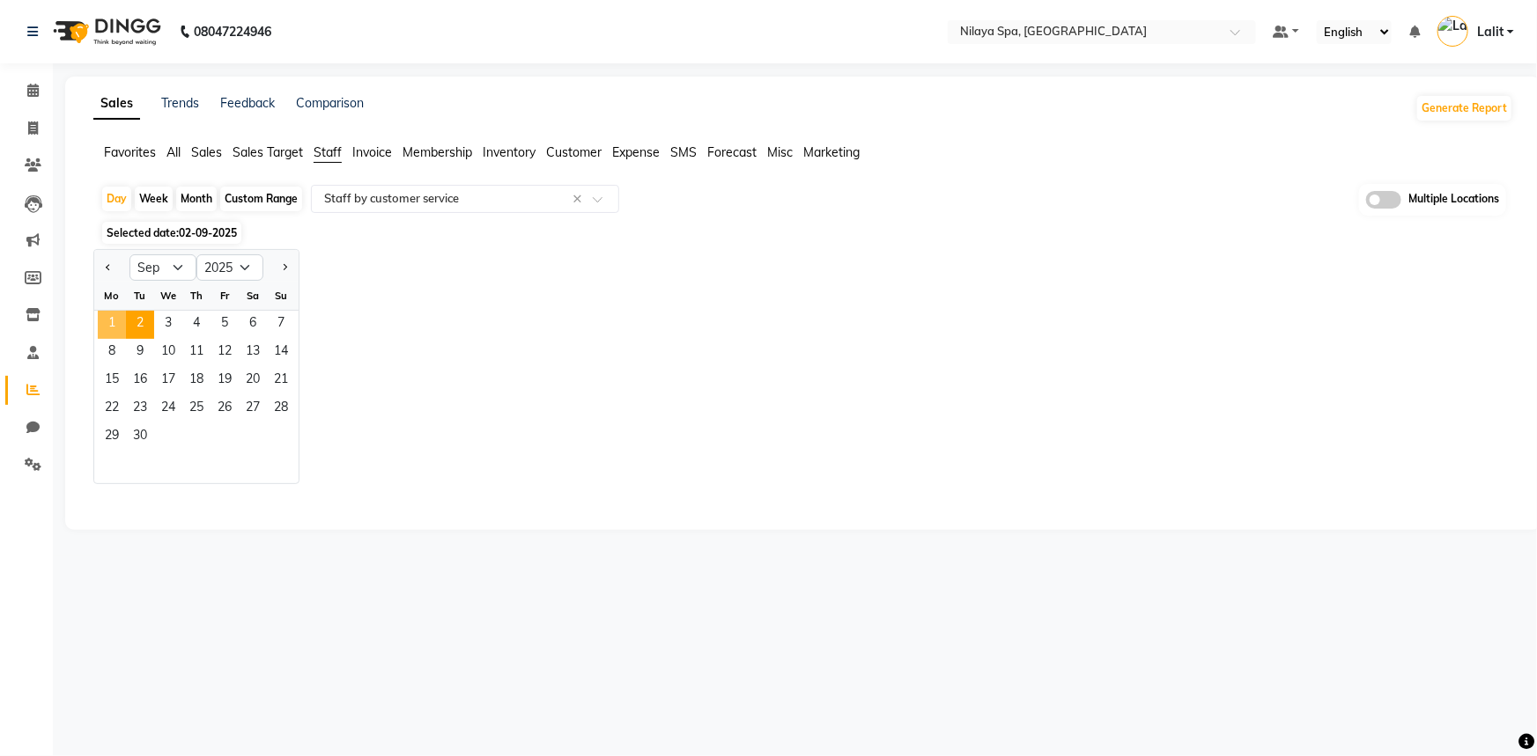
click at [124, 324] on span "1" at bounding box center [112, 325] width 28 height 28
select select "filtered_report"
select select "csv"
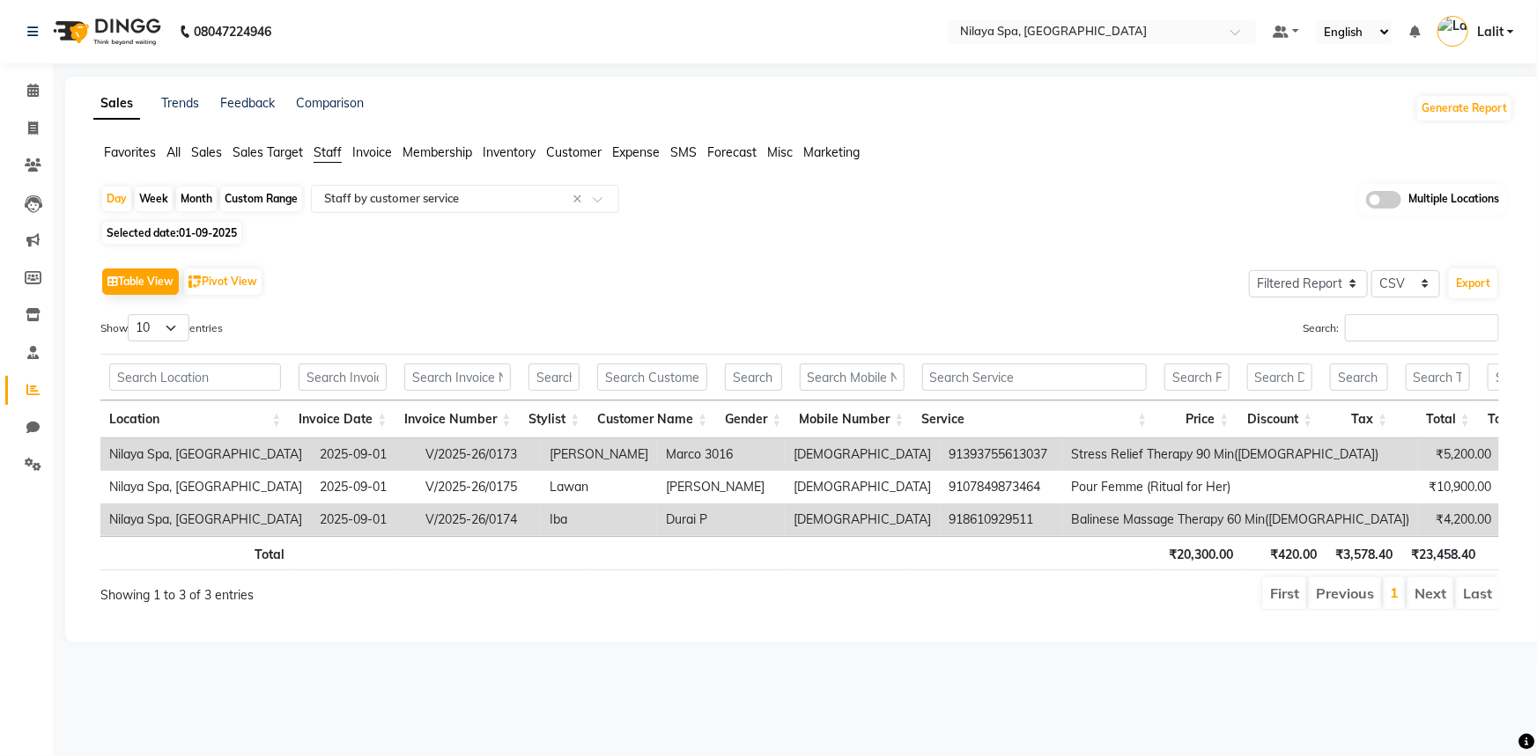
drag, startPoint x: 235, startPoint y: 209, endPoint x: 247, endPoint y: 206, distance: 12.6
click at [236, 209] on div "Custom Range" at bounding box center [261, 199] width 82 height 25
select select "9"
select select "2025"
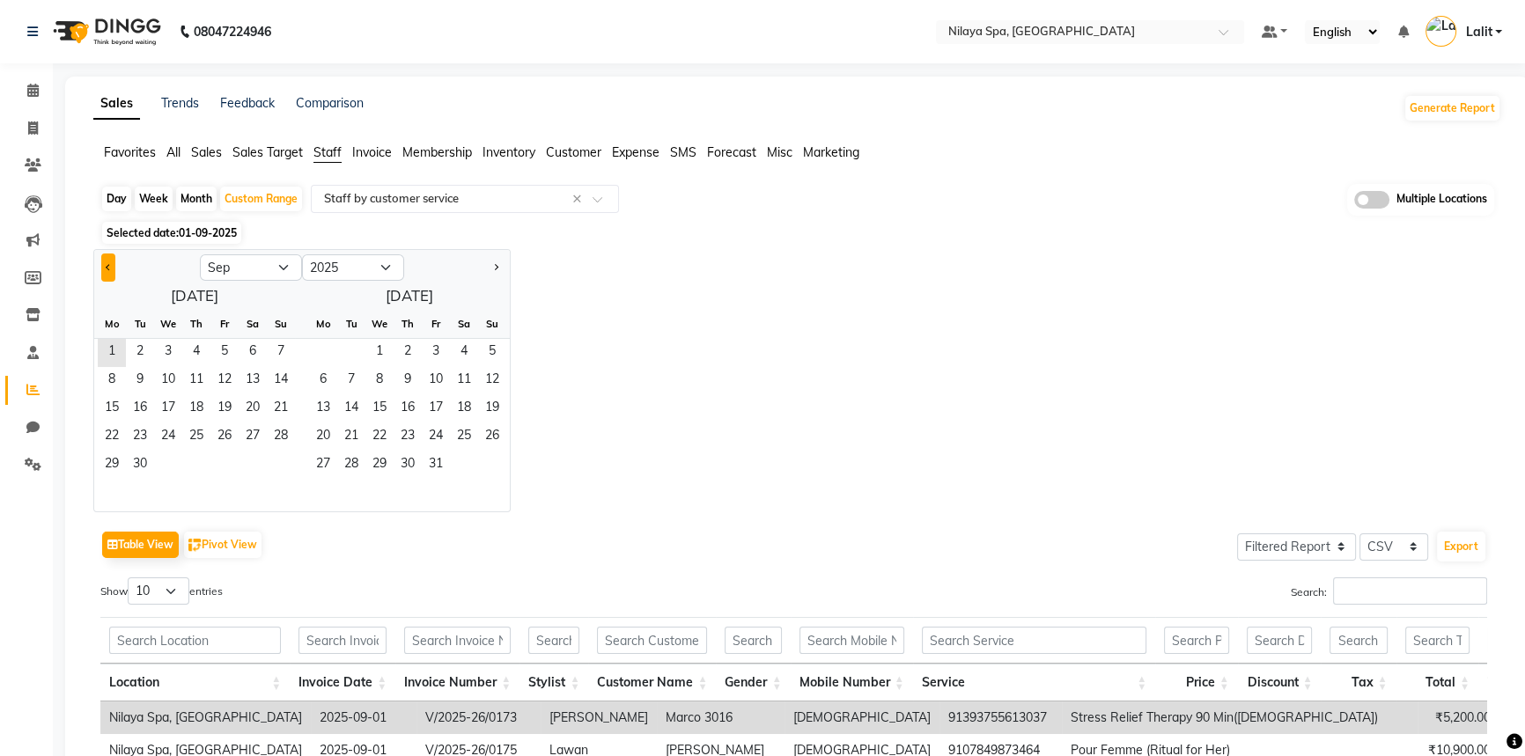
click at [102, 264] on button "Previous month" at bounding box center [108, 268] width 14 height 28
select select "8"
click at [218, 347] on span "1" at bounding box center [224, 353] width 28 height 28
click at [278, 469] on span "31" at bounding box center [281, 466] width 28 height 28
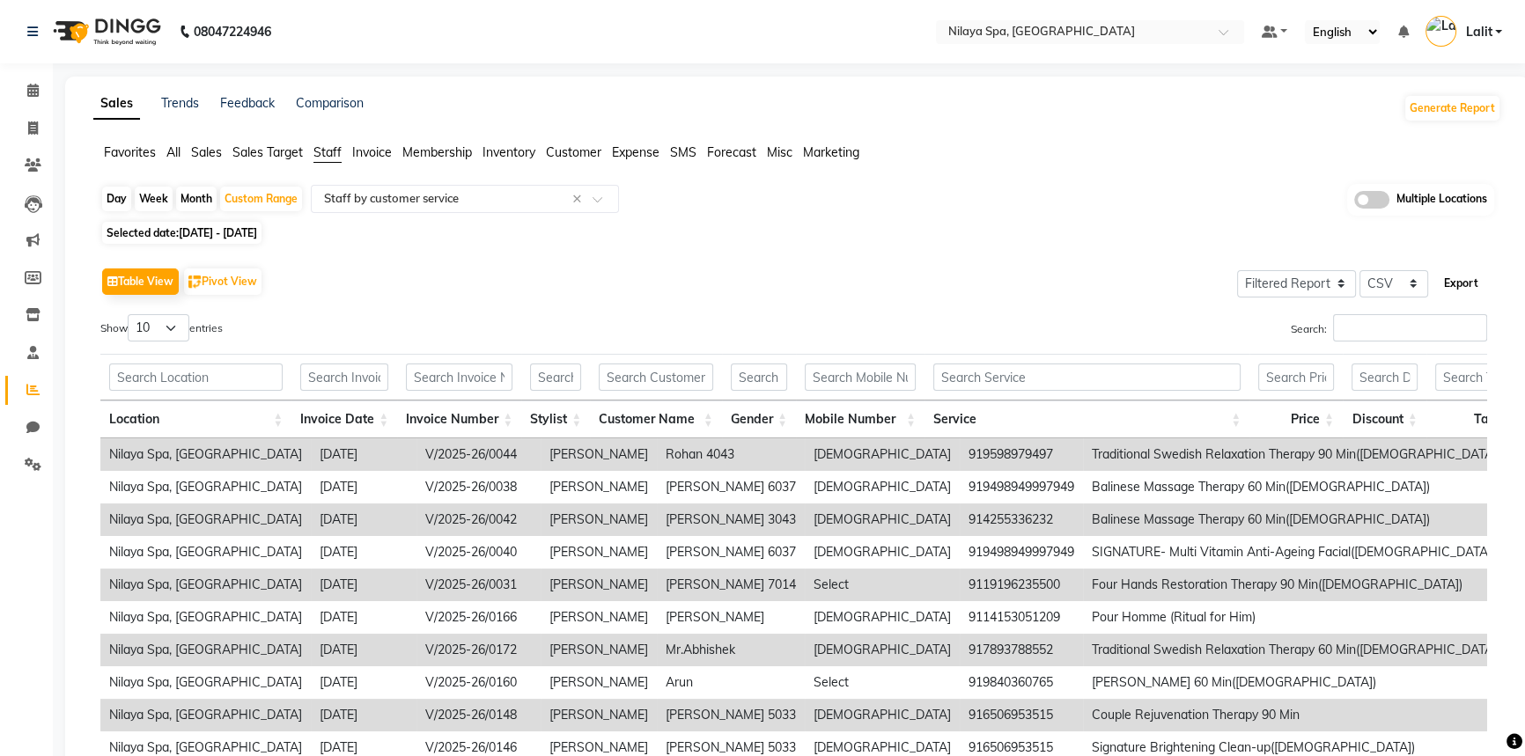
click at [1463, 282] on button "Export" at bounding box center [1461, 284] width 48 height 30
click at [1317, 282] on select "Select Full Report Filtered Report" at bounding box center [1296, 283] width 119 height 27
select select "full_report"
click at [1238, 270] on select "Select Full Report Filtered Report" at bounding box center [1296, 283] width 119 height 27
click at [1471, 277] on button "Export" at bounding box center [1461, 284] width 48 height 30
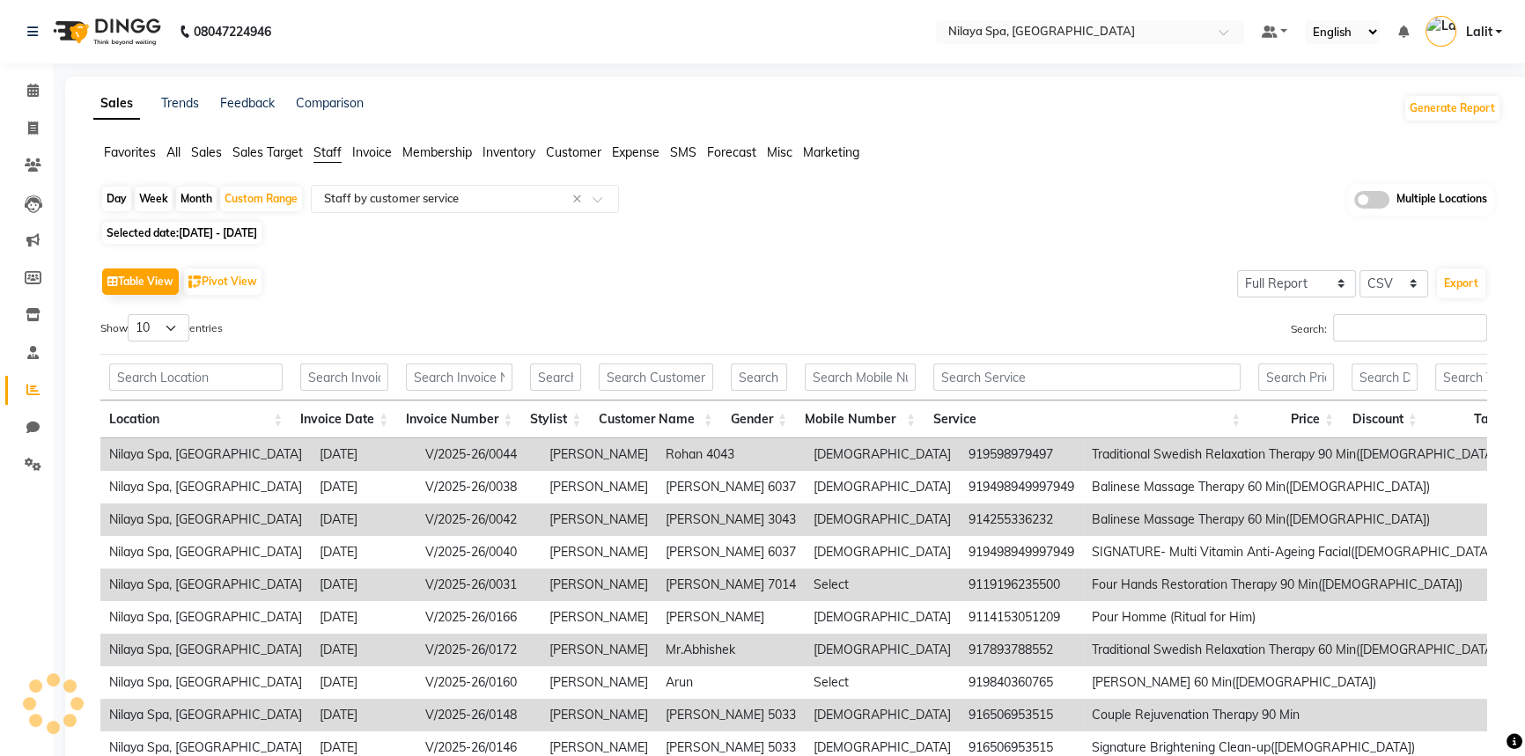
click at [838, 274] on div "Table View Pivot View Select Full Report Filtered Report Select CSV PDF Export" at bounding box center [793, 281] width 1387 height 37
